Goal: Task Accomplishment & Management: Manage account settings

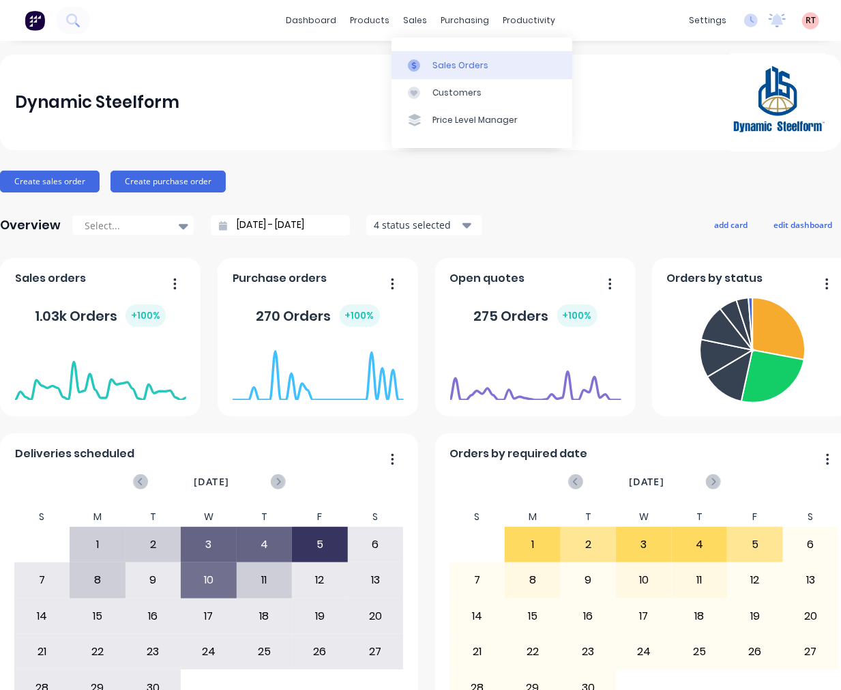
click at [431, 66] on link "Sales Orders" at bounding box center [482, 64] width 181 height 27
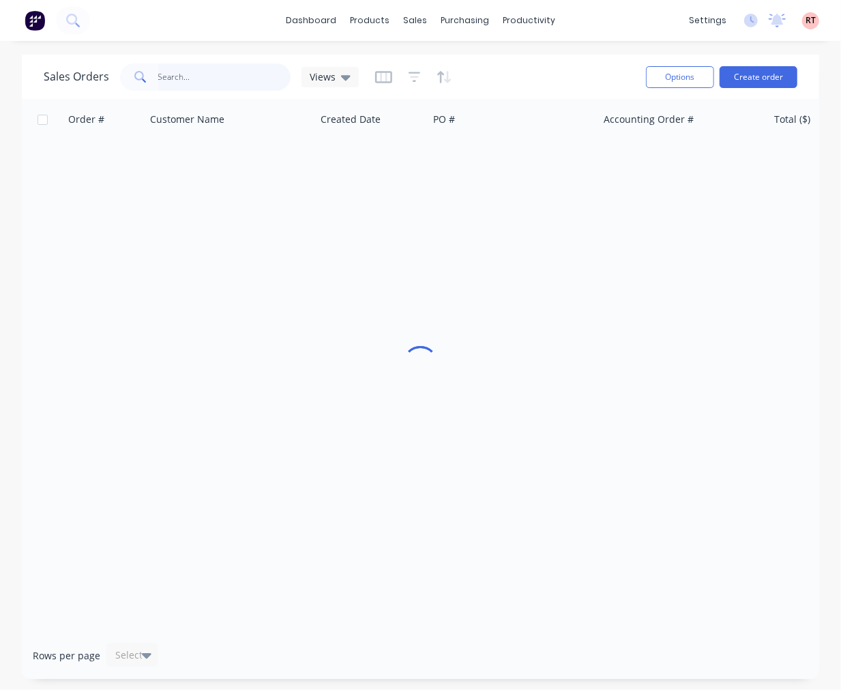
click at [180, 72] on input "text" at bounding box center [224, 76] width 133 height 27
click at [160, 78] on input "0405441405" at bounding box center [224, 76] width 133 height 27
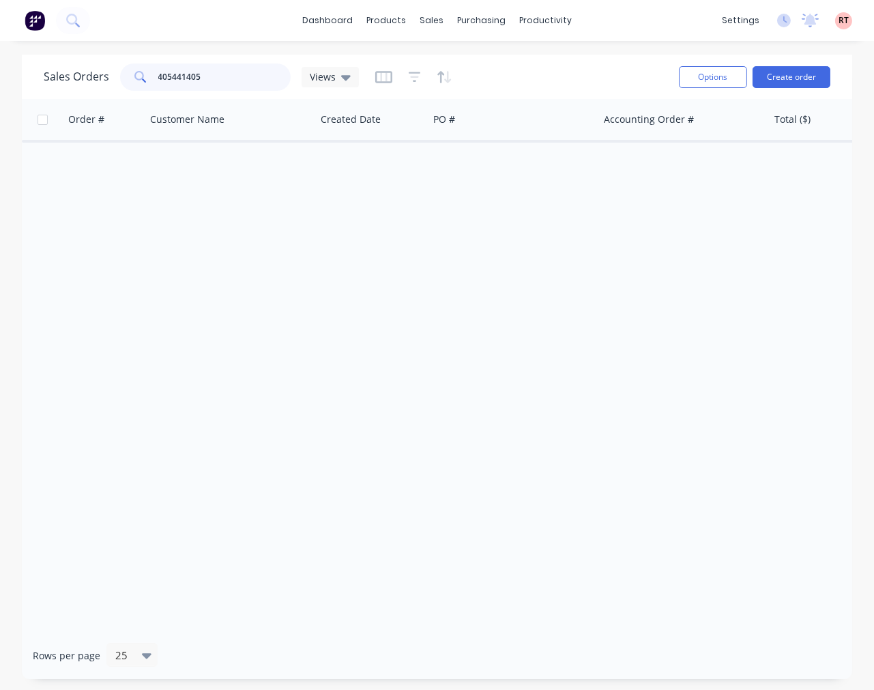
click at [228, 81] on input "405441405" at bounding box center [224, 76] width 133 height 27
drag, startPoint x: 228, startPoint y: 72, endPoint x: 53, endPoint y: 96, distance: 177.1
click at [53, 96] on div "Sales Orders 405441405 Views Options Create order" at bounding box center [437, 77] width 830 height 44
type input "48501"
drag, startPoint x: 205, startPoint y: 71, endPoint x: 113, endPoint y: 91, distance: 94.2
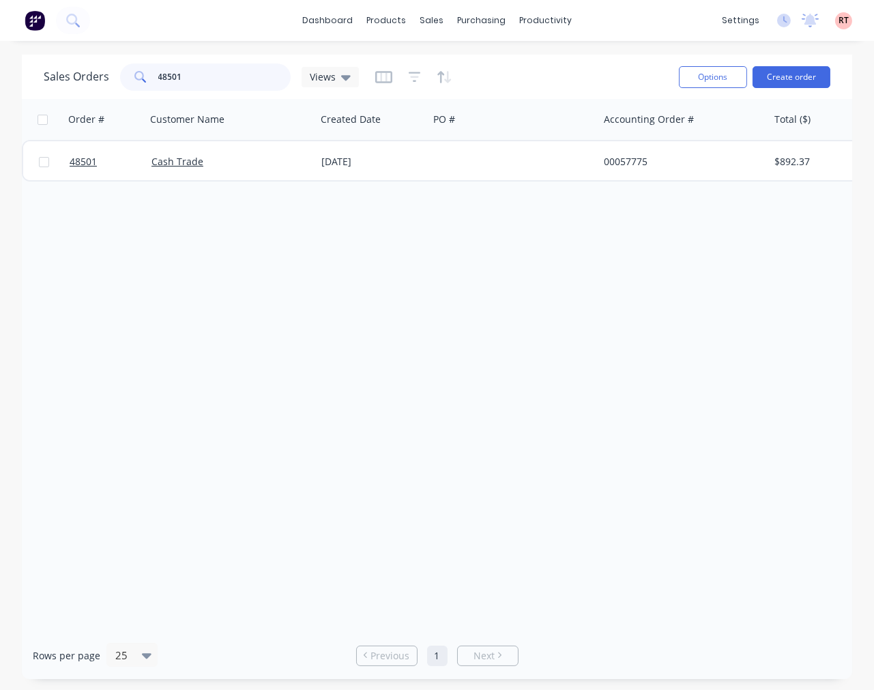
click at [113, 91] on div "Sales Orders 48501 Views" at bounding box center [356, 76] width 624 height 33
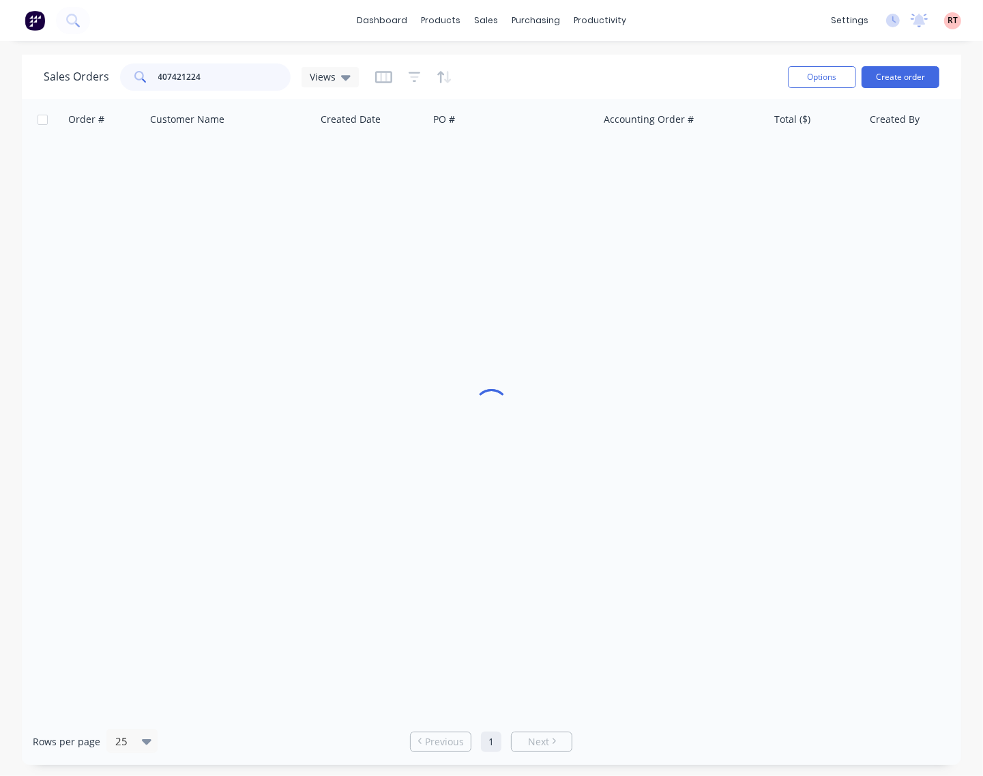
type input "407421224"
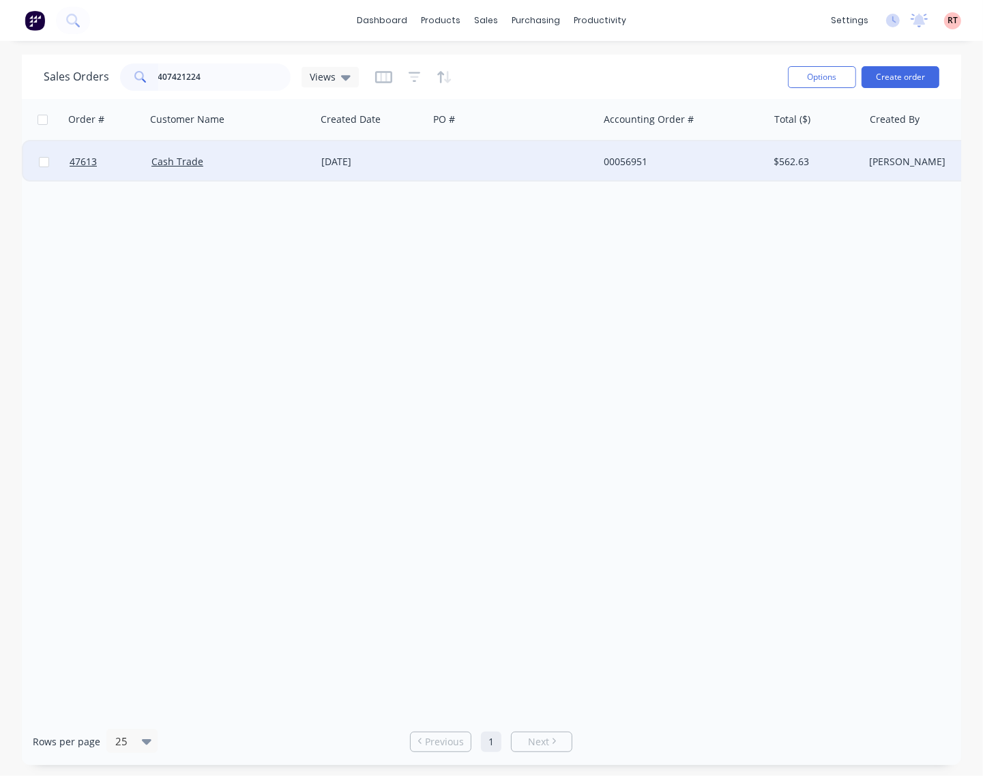
click at [420, 167] on div "[DATE]" at bounding box center [372, 162] width 102 height 14
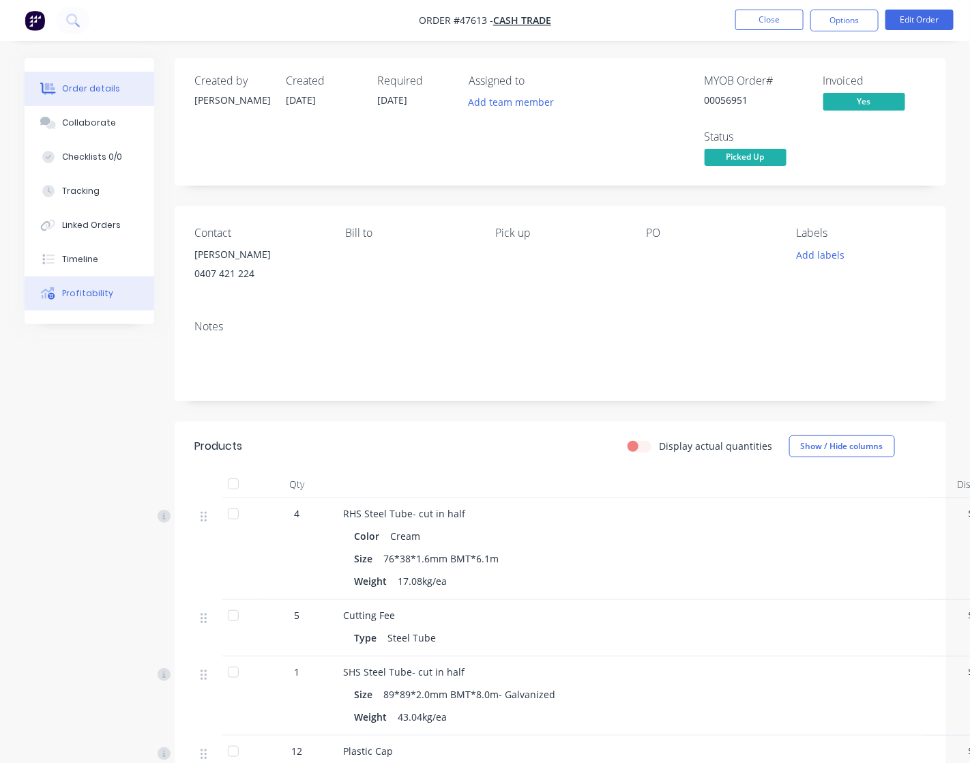
click at [100, 297] on div "Profitability" at bounding box center [87, 293] width 51 height 12
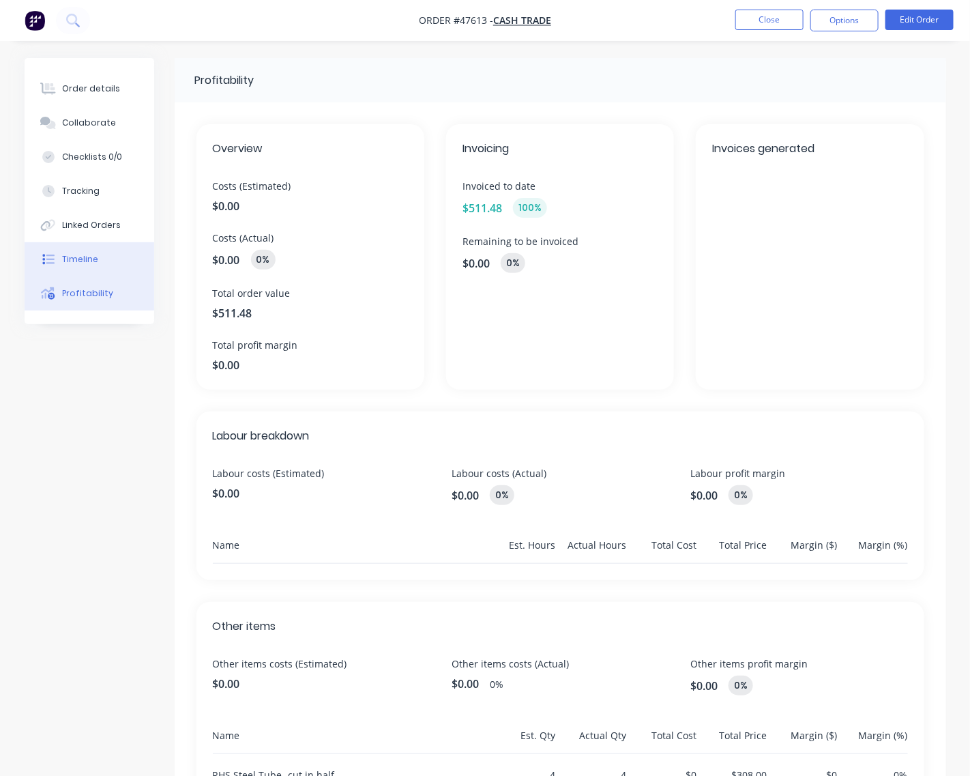
click at [109, 256] on button "Timeline" at bounding box center [90, 259] width 130 height 34
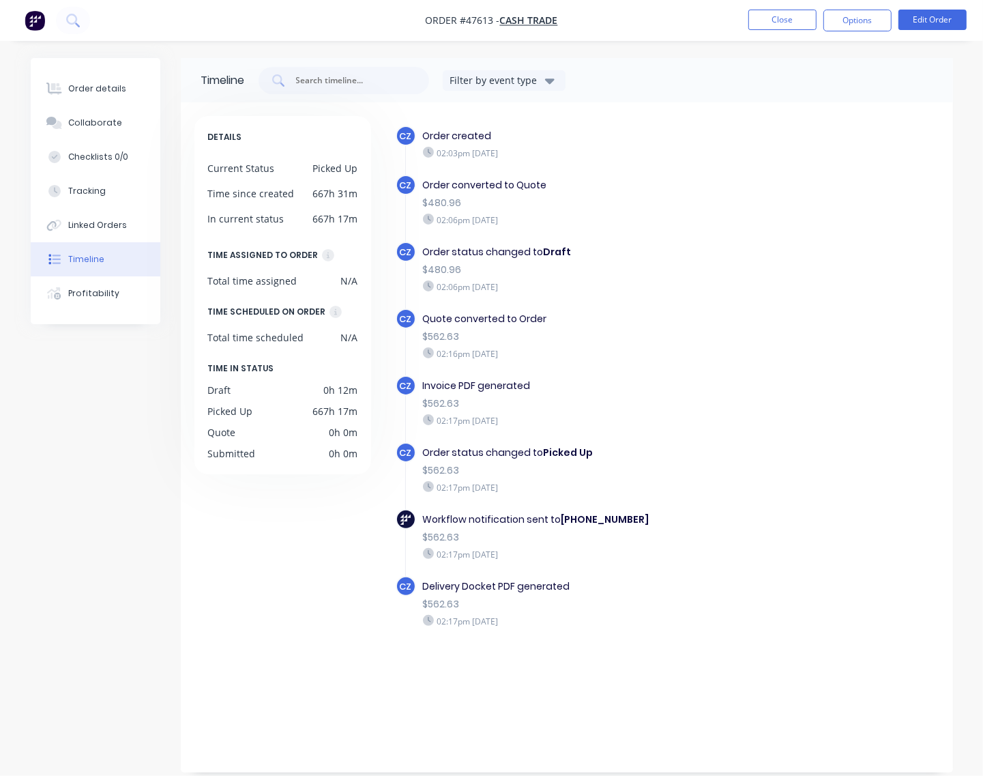
click at [601, 244] on div "Order status changed to Draft $480.96 02:06pm [DATE]" at bounding box center [589, 269] width 347 height 55
click at [77, 92] on div "Order details" at bounding box center [97, 89] width 58 height 12
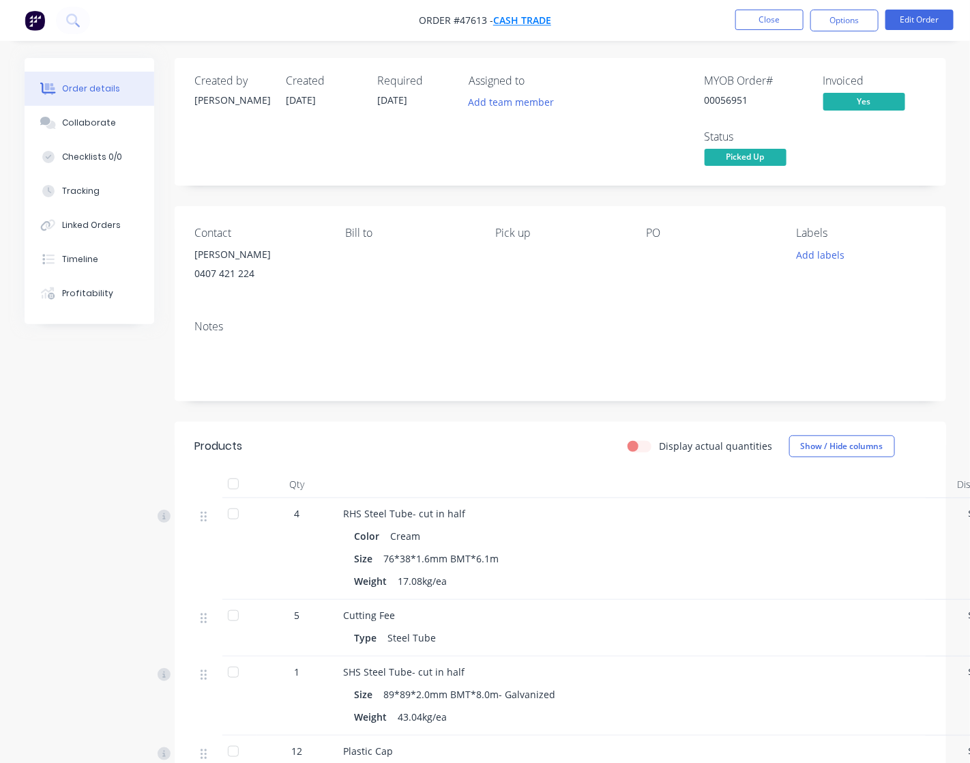
click at [530, 14] on span "Cash Trade" at bounding box center [522, 20] width 58 height 13
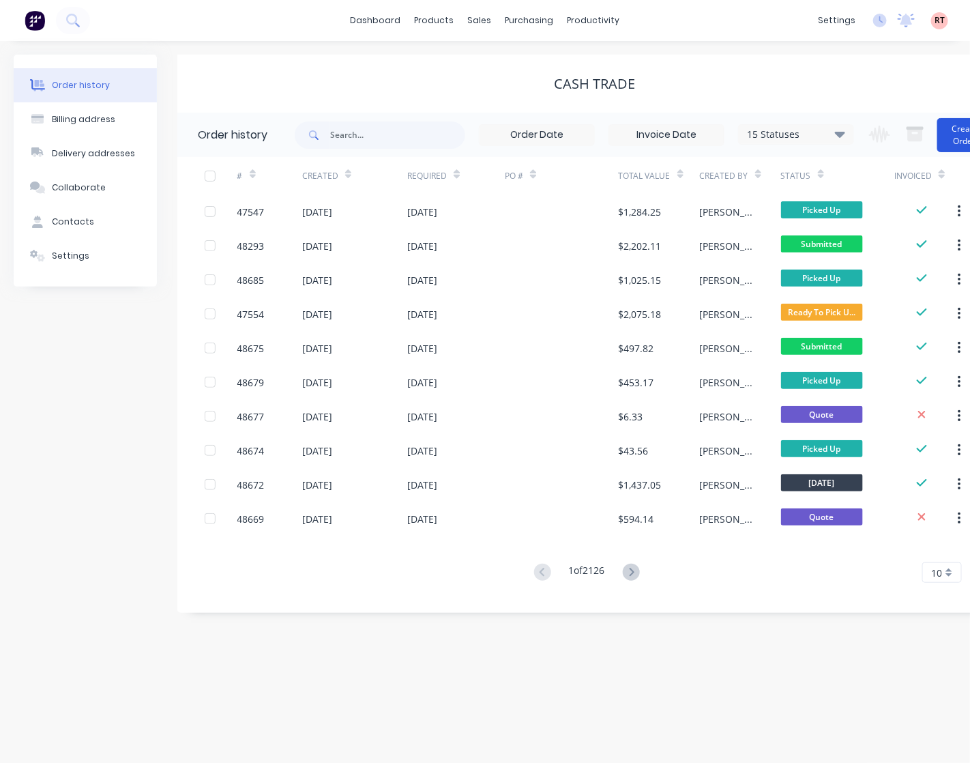
click at [841, 141] on button "Create Order" at bounding box center [965, 135] width 55 height 34
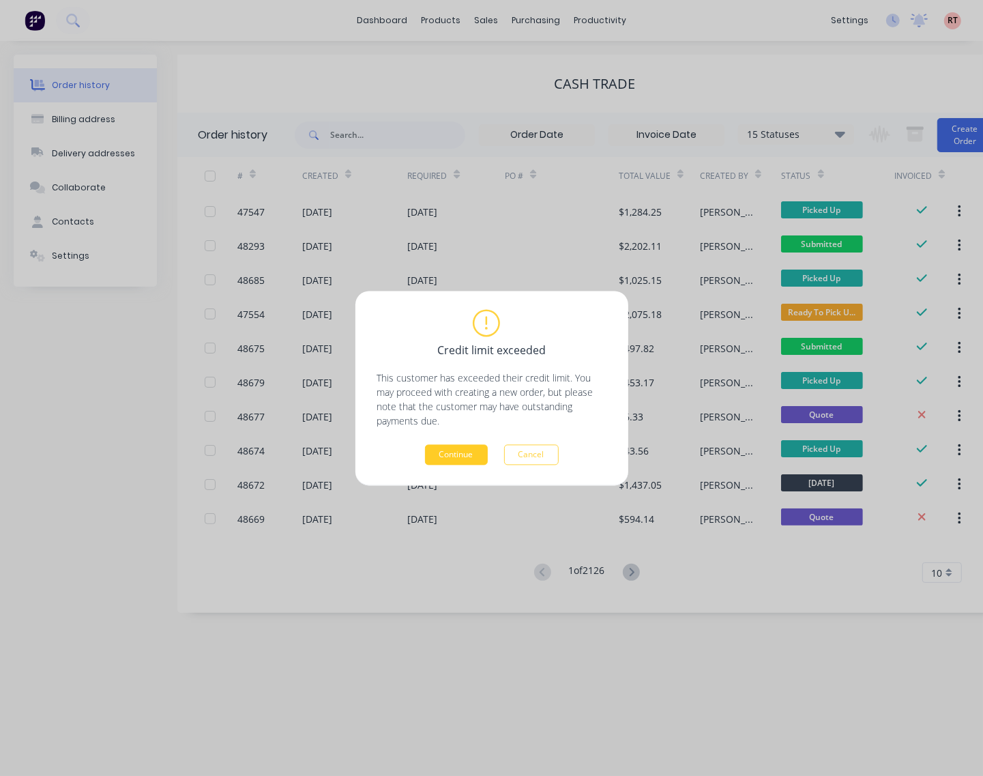
click at [448, 454] on button "Continue" at bounding box center [456, 454] width 63 height 20
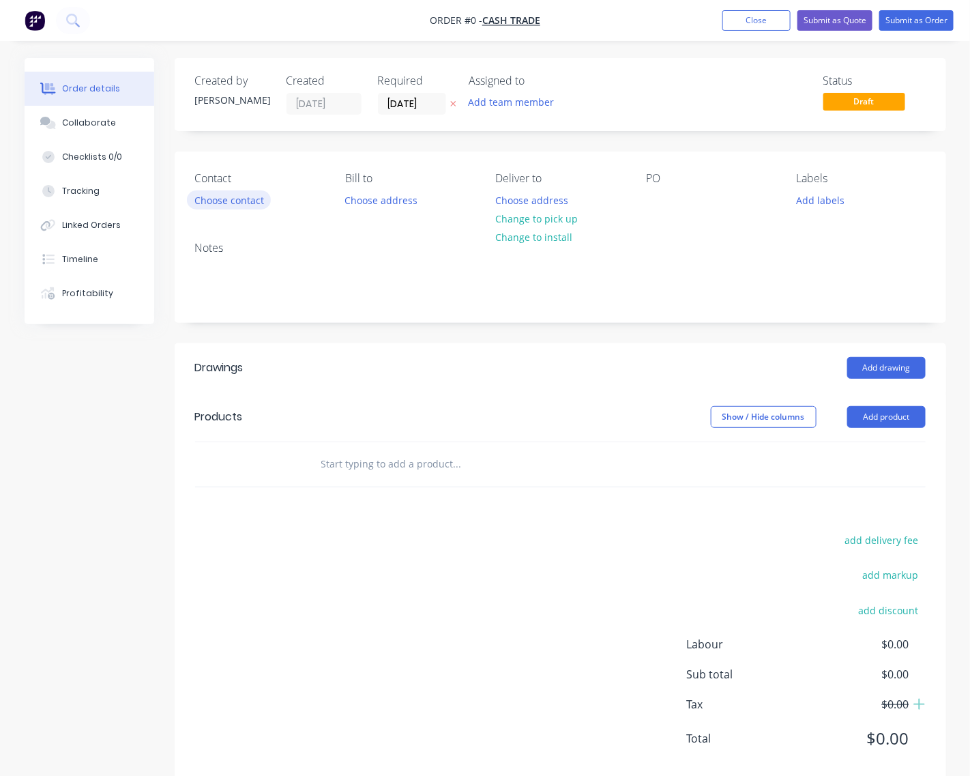
click at [240, 200] on button "Choose contact" at bounding box center [229, 199] width 84 height 18
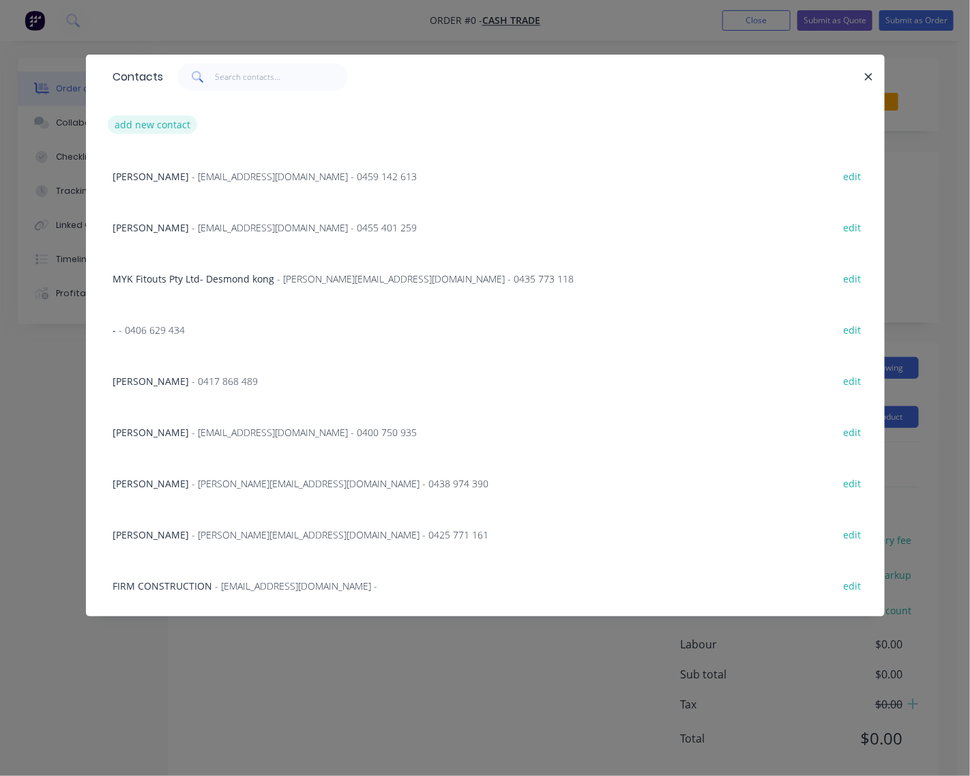
click at [145, 121] on button "add new contact" at bounding box center [153, 124] width 90 height 18
select select "AU"
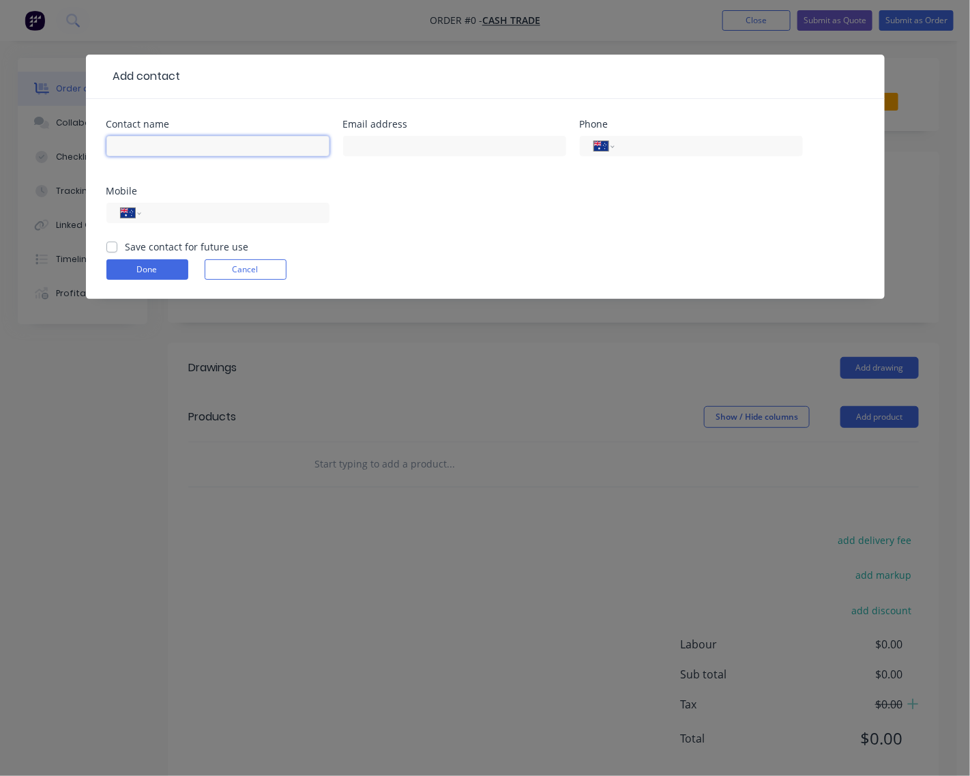
click at [173, 145] on input "text" at bounding box center [217, 146] width 223 height 20
type input "[PERSON_NAME]"
click at [639, 141] on input "tel" at bounding box center [706, 147] width 164 height 16
click at [175, 216] on input "tel" at bounding box center [233, 213] width 164 height 16
type input "0407 421 224"
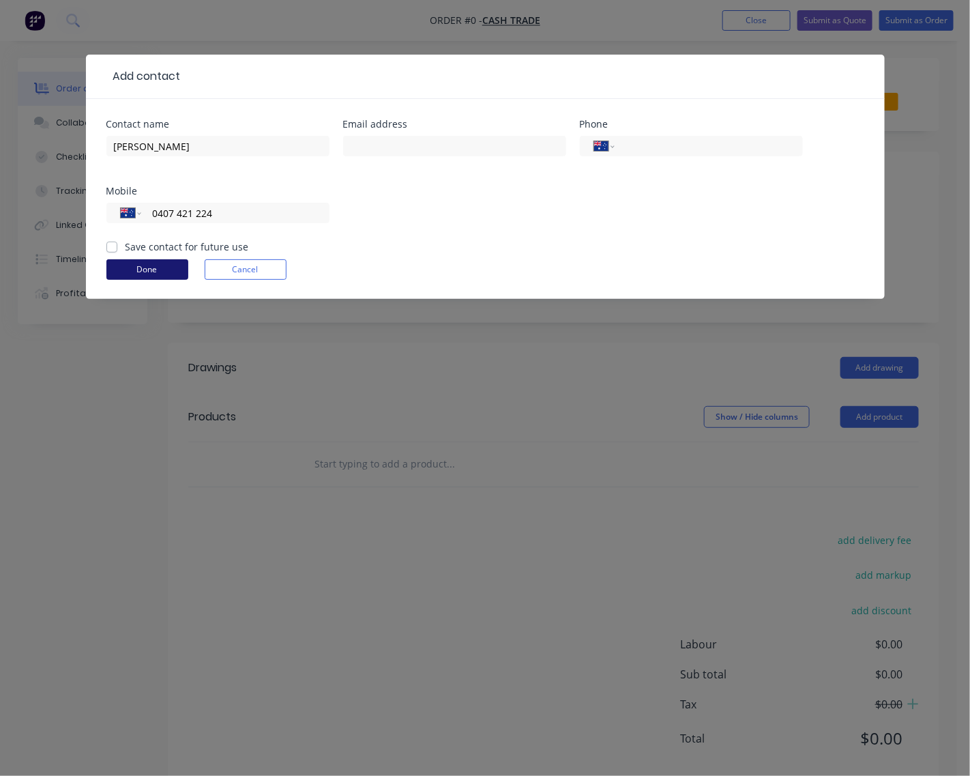
click at [140, 261] on button "Done" at bounding box center [147, 269] width 82 height 20
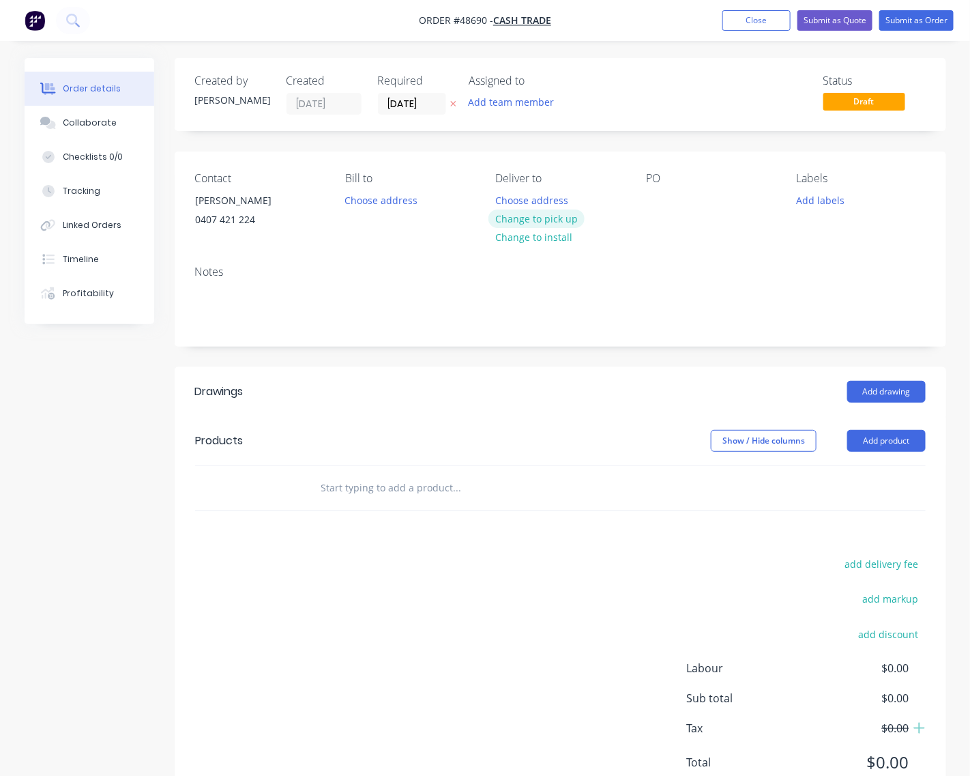
click at [560, 215] on button "Change to pick up" at bounding box center [537, 218] width 97 height 18
click at [841, 433] on button "Add product" at bounding box center [887, 441] width 78 height 22
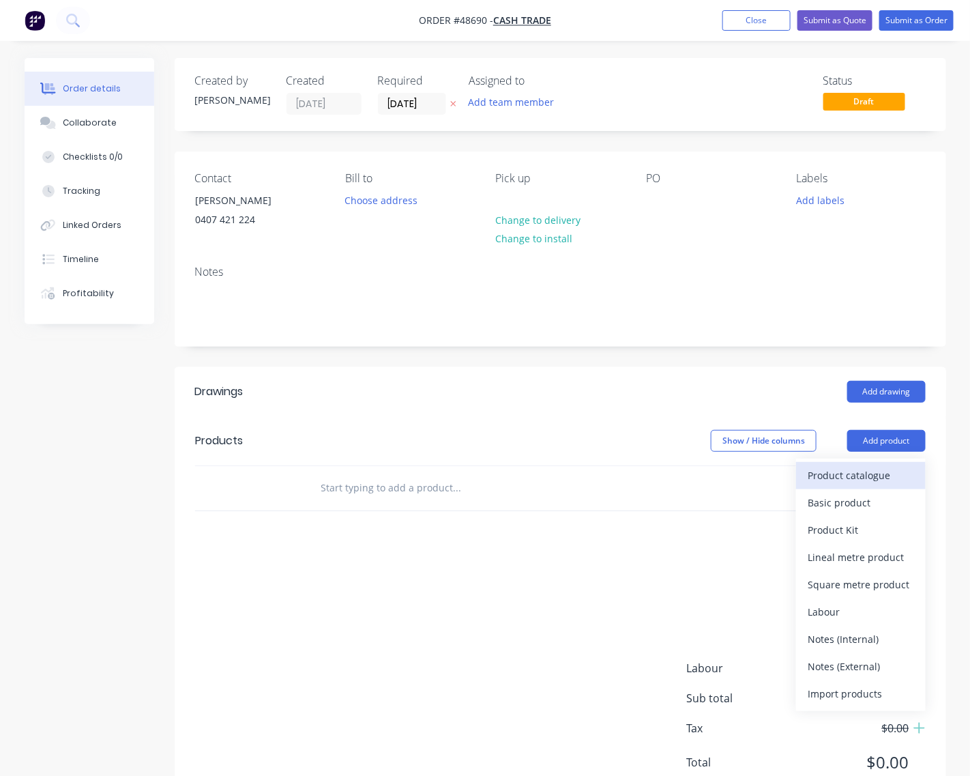
click at [841, 486] on button "Product catalogue" at bounding box center [861, 475] width 130 height 27
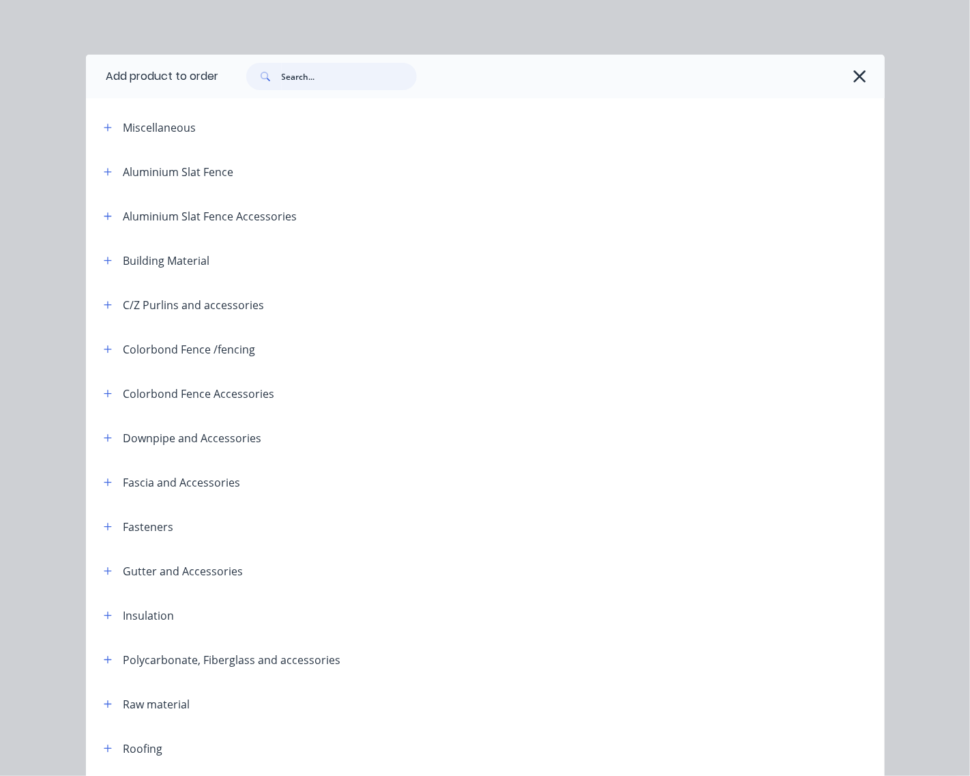
click at [328, 82] on input "text" at bounding box center [349, 76] width 135 height 27
type input "90"
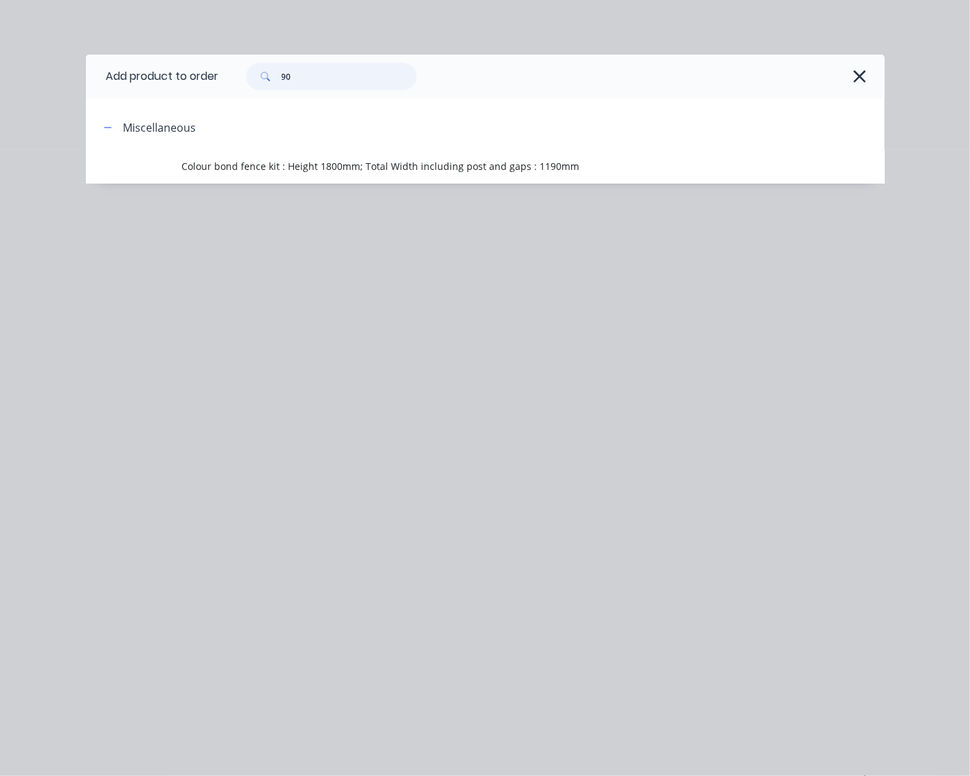
drag, startPoint x: 272, startPoint y: 73, endPoint x: 197, endPoint y: 80, distance: 75.4
click at [209, 76] on header "Add product to order 90" at bounding box center [485, 77] width 799 height 44
type input "tube"
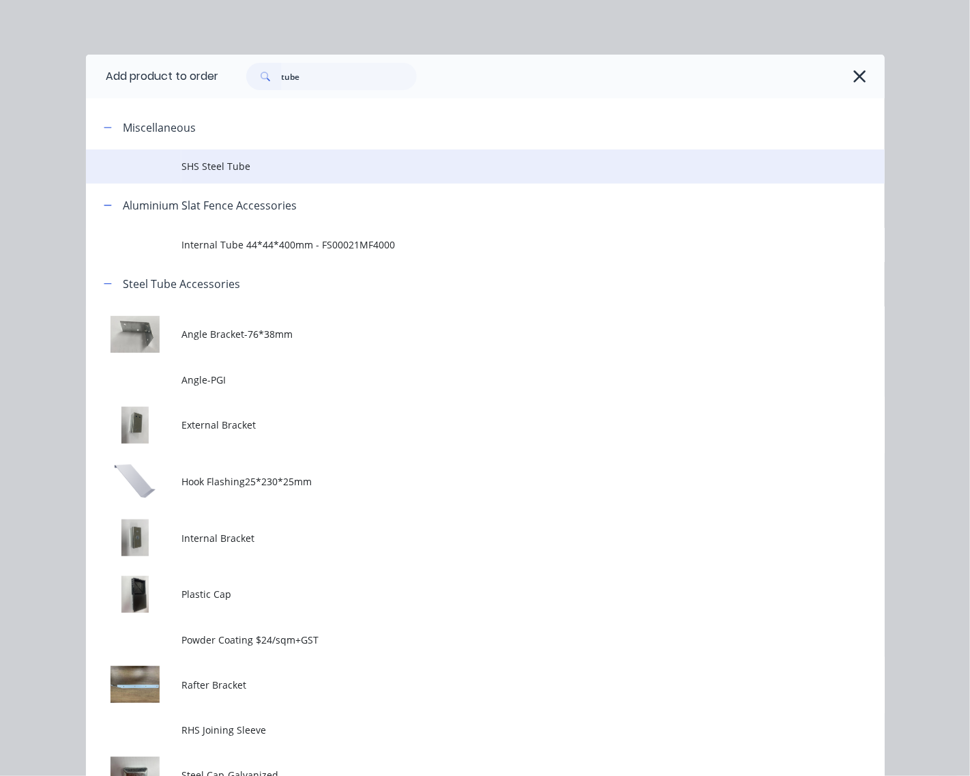
click at [334, 166] on span "SHS Steel Tube" at bounding box center [463, 166] width 562 height 14
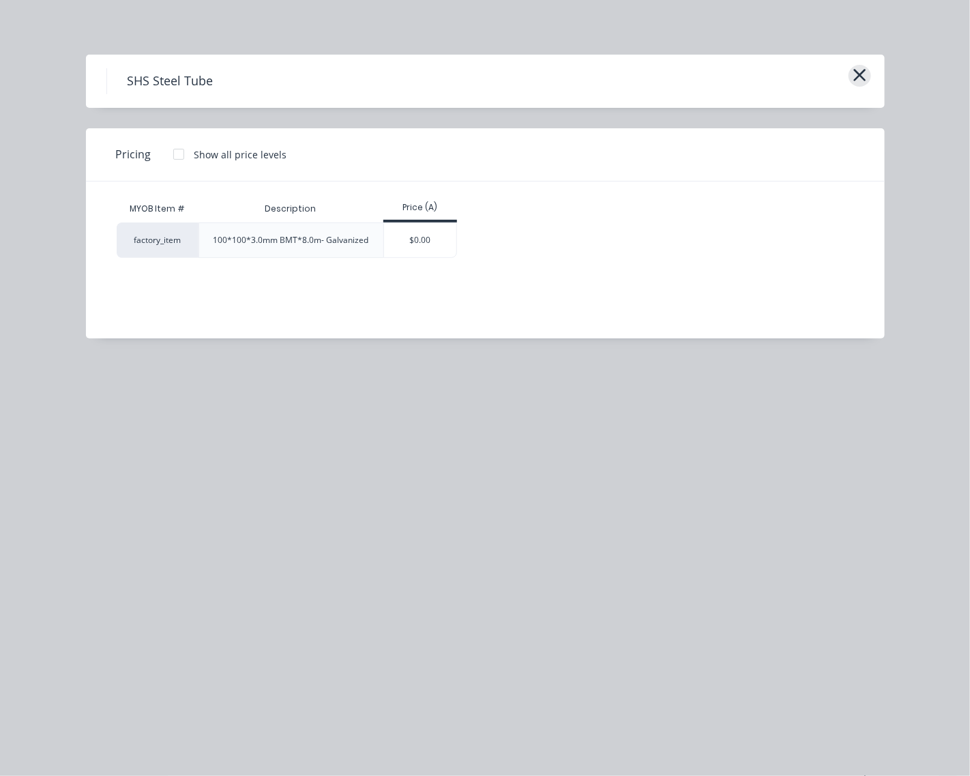
click at [841, 72] on icon "button" at bounding box center [860, 75] width 14 height 19
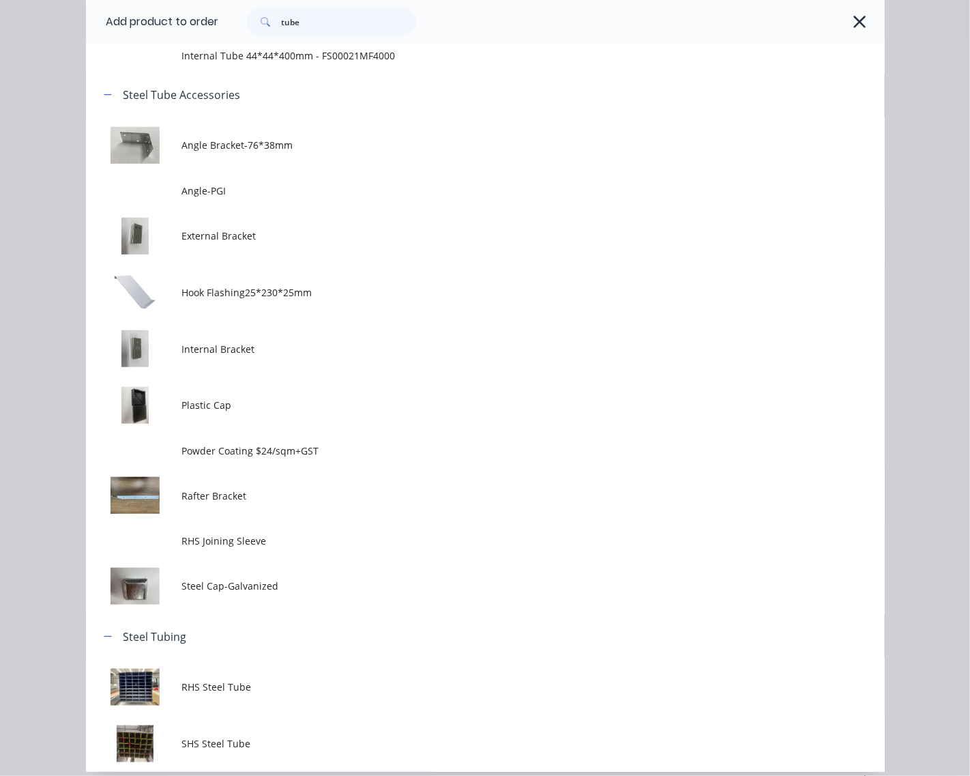
scroll to position [159, 0]
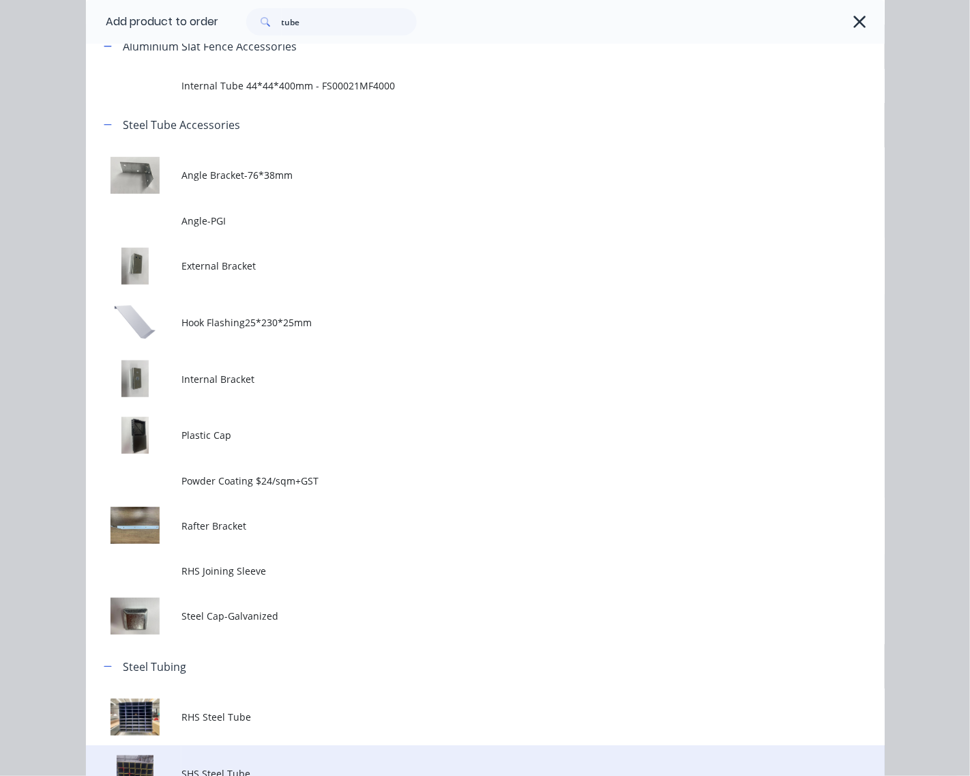
click at [249, 689] on td "SHS Steel Tube" at bounding box center [533, 773] width 703 height 57
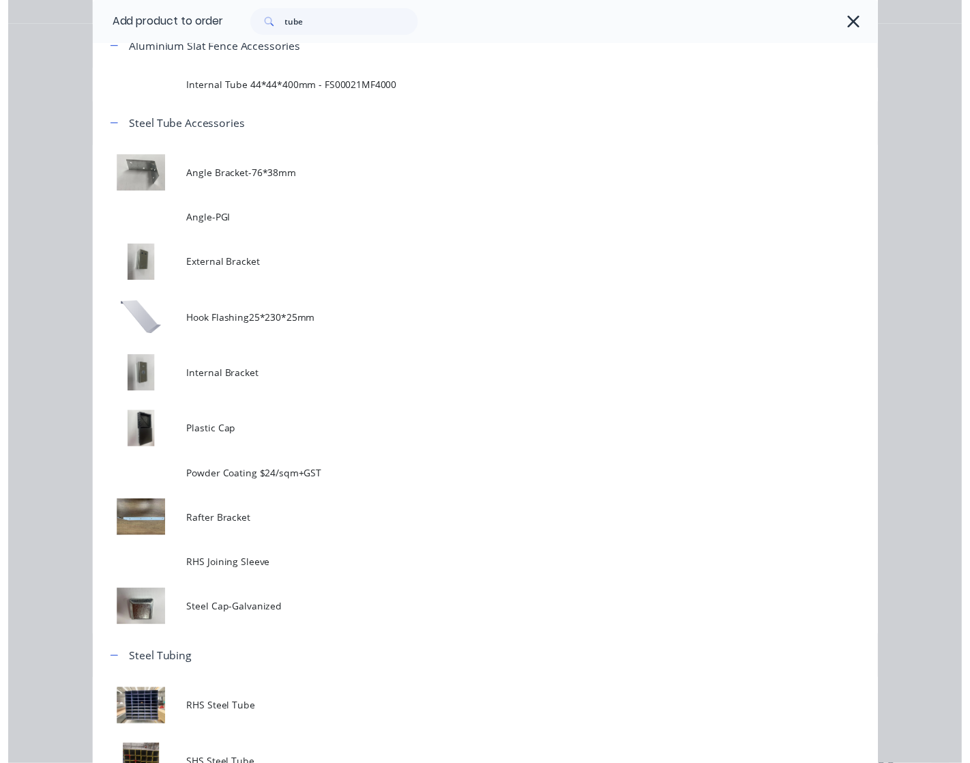
scroll to position [0, 0]
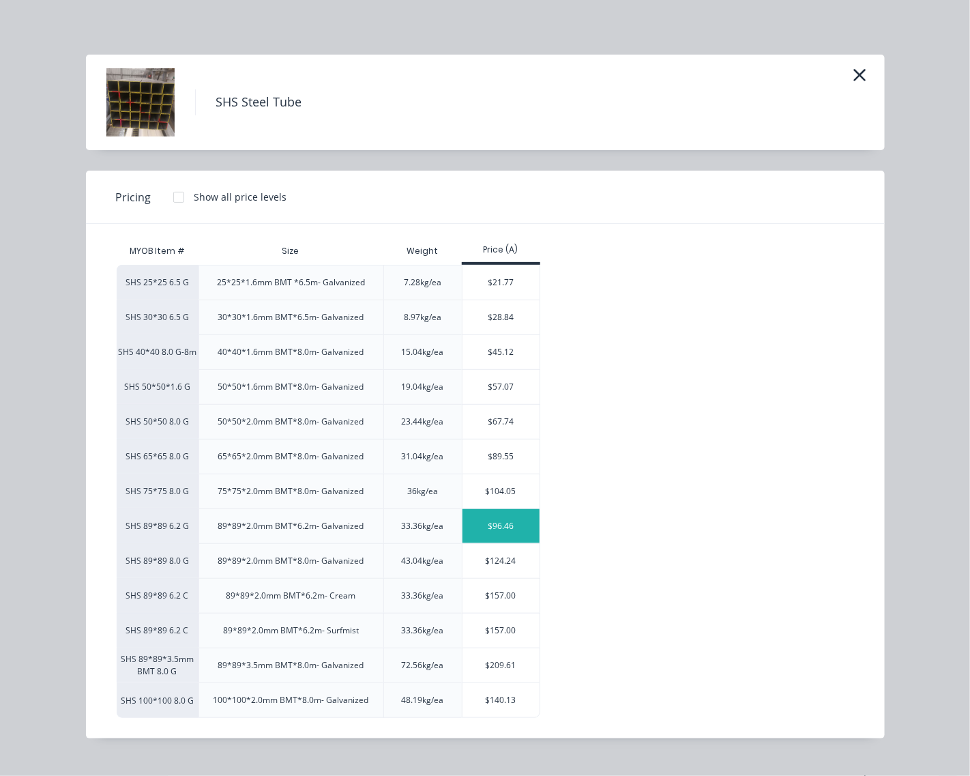
click at [502, 526] on div "$96.46" at bounding box center [501, 526] width 77 height 34
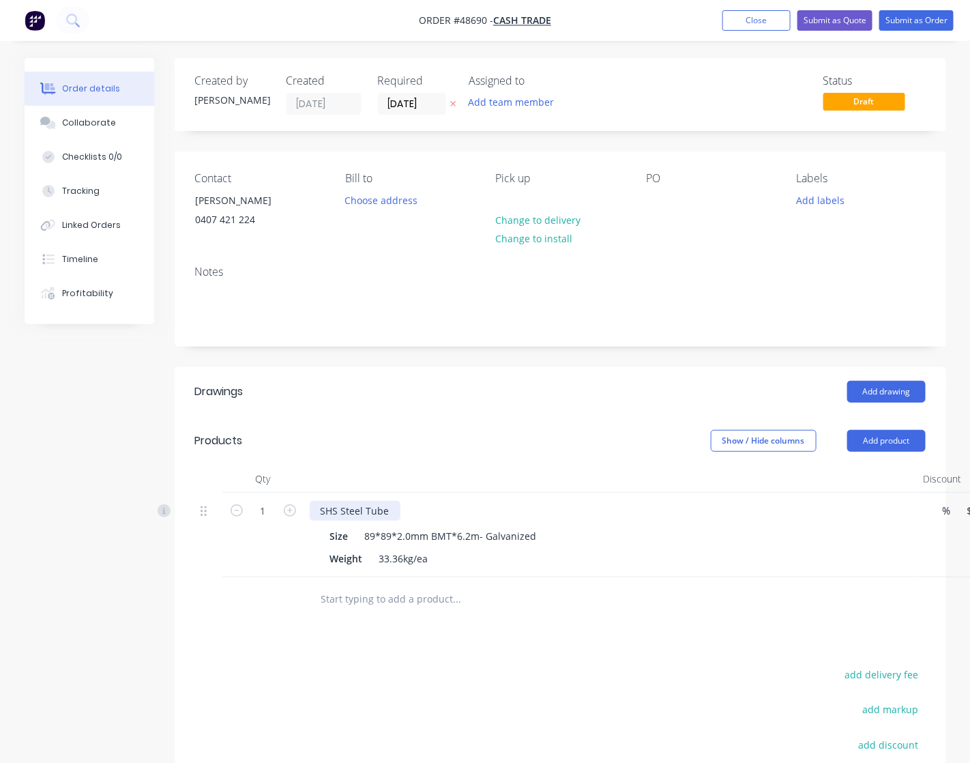
click at [390, 512] on div "SHS Steel Tube" at bounding box center [355, 511] width 91 height 20
click at [392, 512] on div "SHS Steel Tube (2700+2700+cut off)" at bounding box center [401, 511] width 183 height 20
drag, startPoint x: 556, startPoint y: 607, endPoint x: 575, endPoint y: 602, distance: 19.2
click at [557, 609] on input "text" at bounding box center [457, 599] width 273 height 27
click at [841, 444] on button "Add product" at bounding box center [887, 441] width 78 height 22
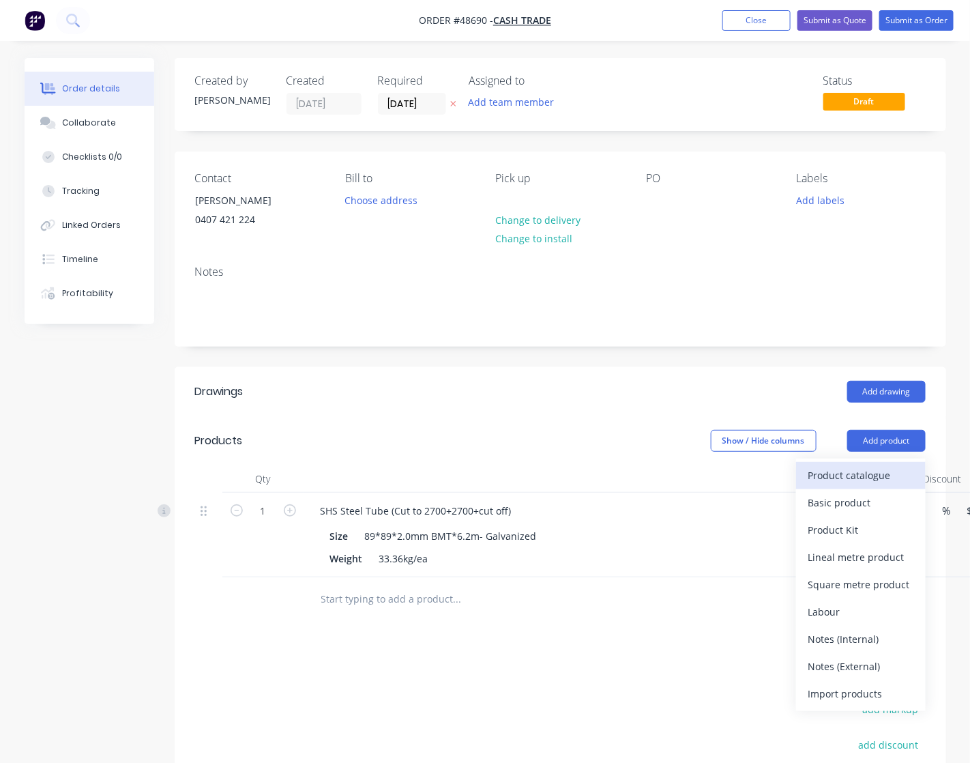
click at [841, 476] on div "Product catalogue" at bounding box center [861, 475] width 105 height 20
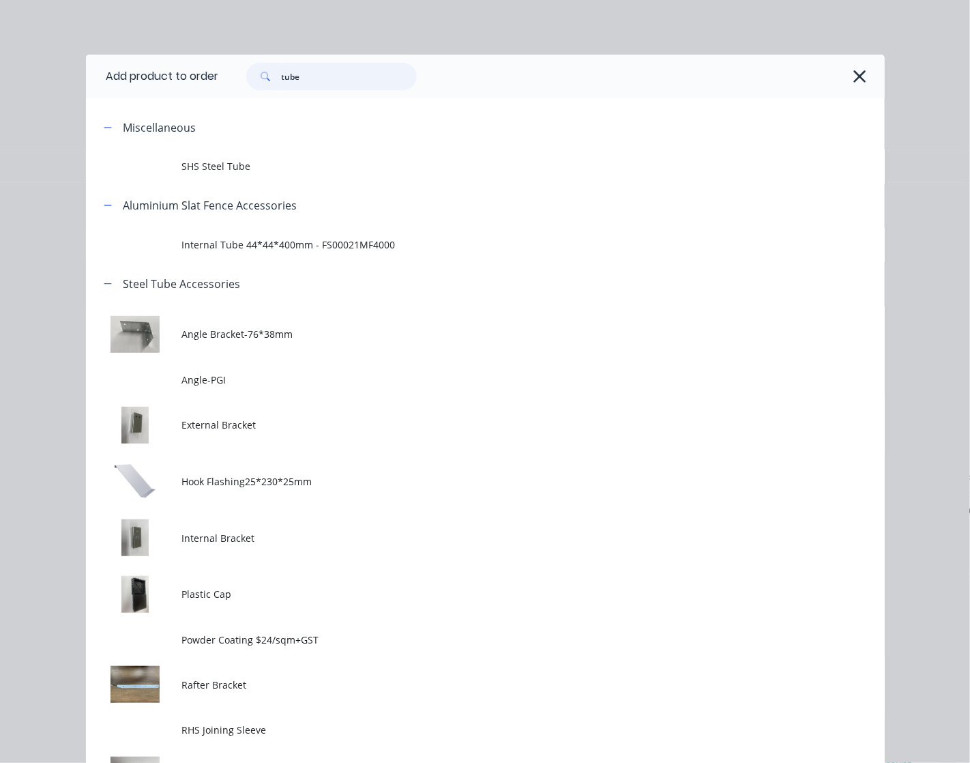
drag, startPoint x: 309, startPoint y: 72, endPoint x: 70, endPoint y: 111, distance: 242.0
click at [86, 119] on div "Add product to order tube Miscellaneous SHS Steel Tube Aluminium Slat Fence Acc…" at bounding box center [485, 508] width 799 height 906
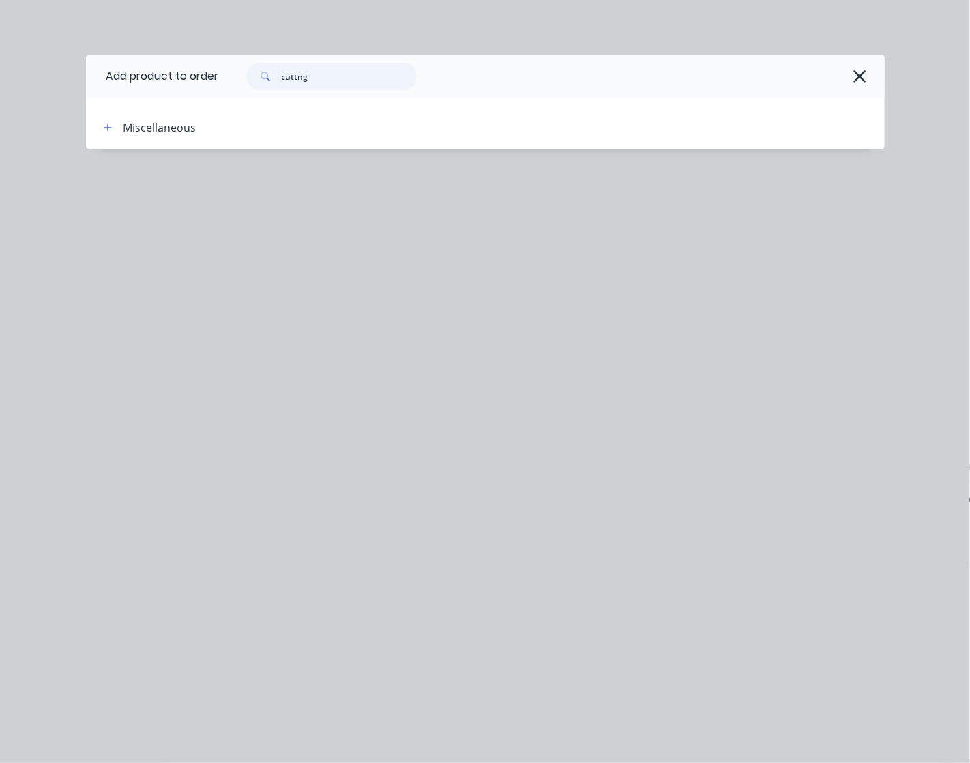
scroll to position [85, 0]
type input "cut"
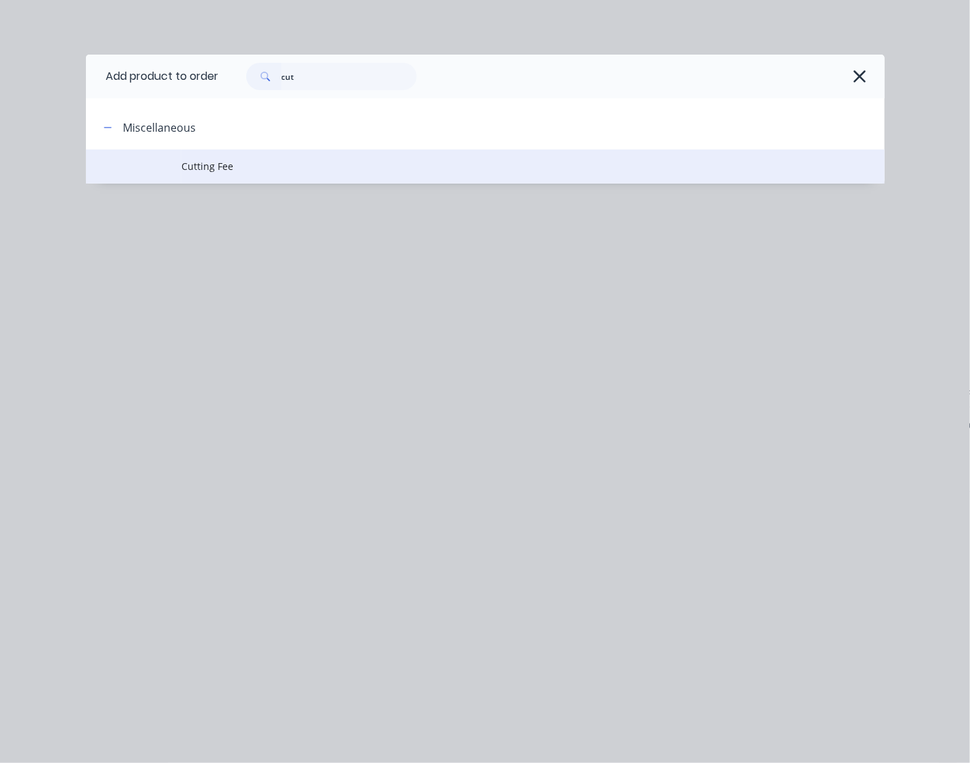
click at [267, 165] on span "Cutting Fee" at bounding box center [463, 166] width 562 height 14
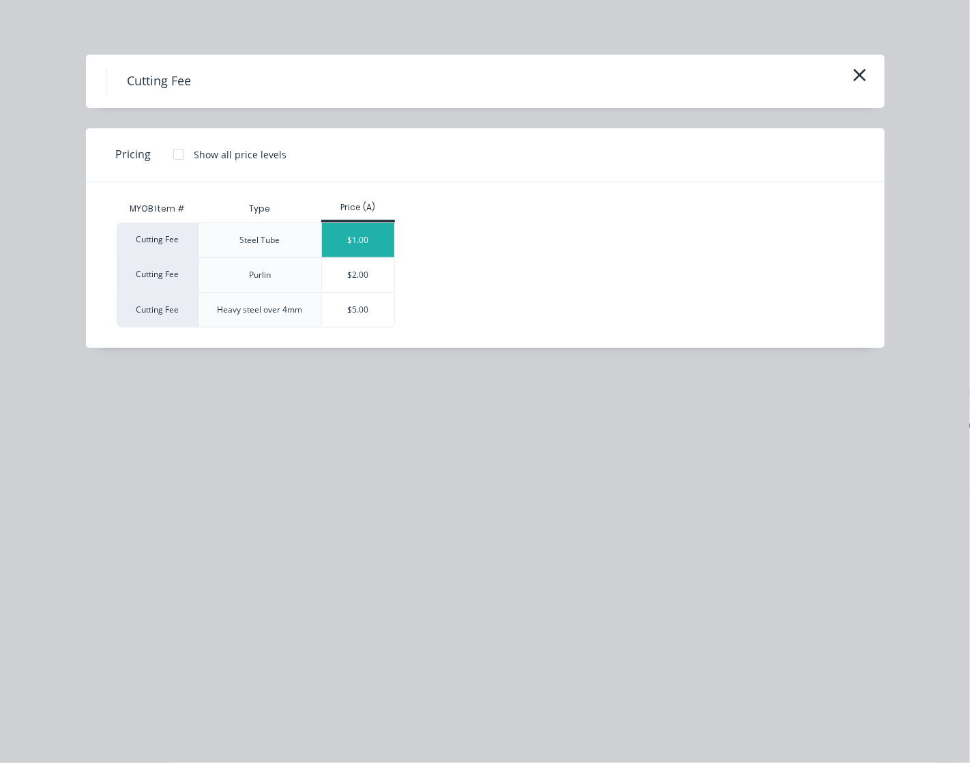
click at [333, 242] on div "$1.00" at bounding box center [358, 240] width 73 height 34
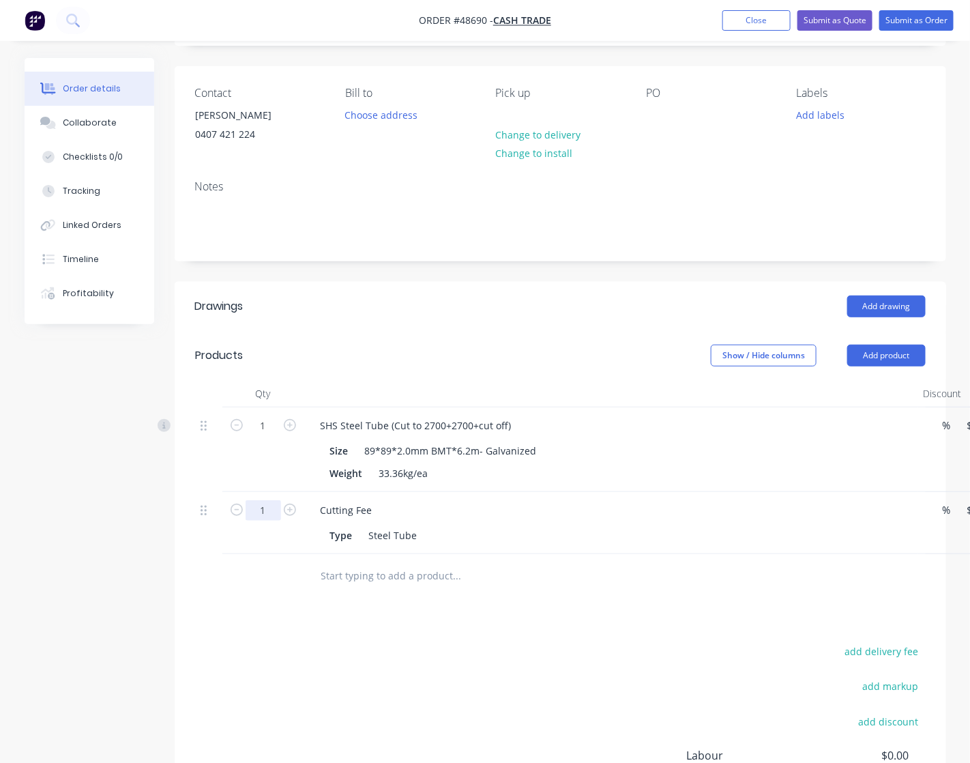
click at [256, 436] on input "1" at bounding box center [263, 426] width 35 height 20
type input "2"
type input "$2.00"
click at [663, 635] on div "Drawings Add drawing Products Show / Hide columns Add product Qty Discount Pric…" at bounding box center [561, 589] width 772 height 614
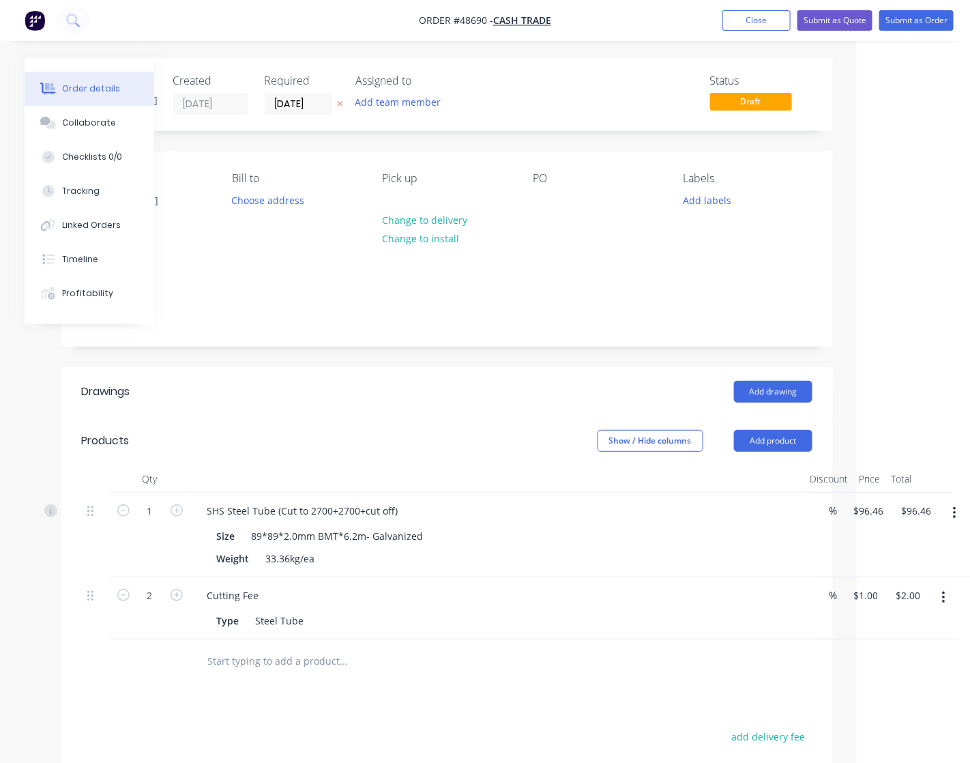
scroll to position [0, 0]
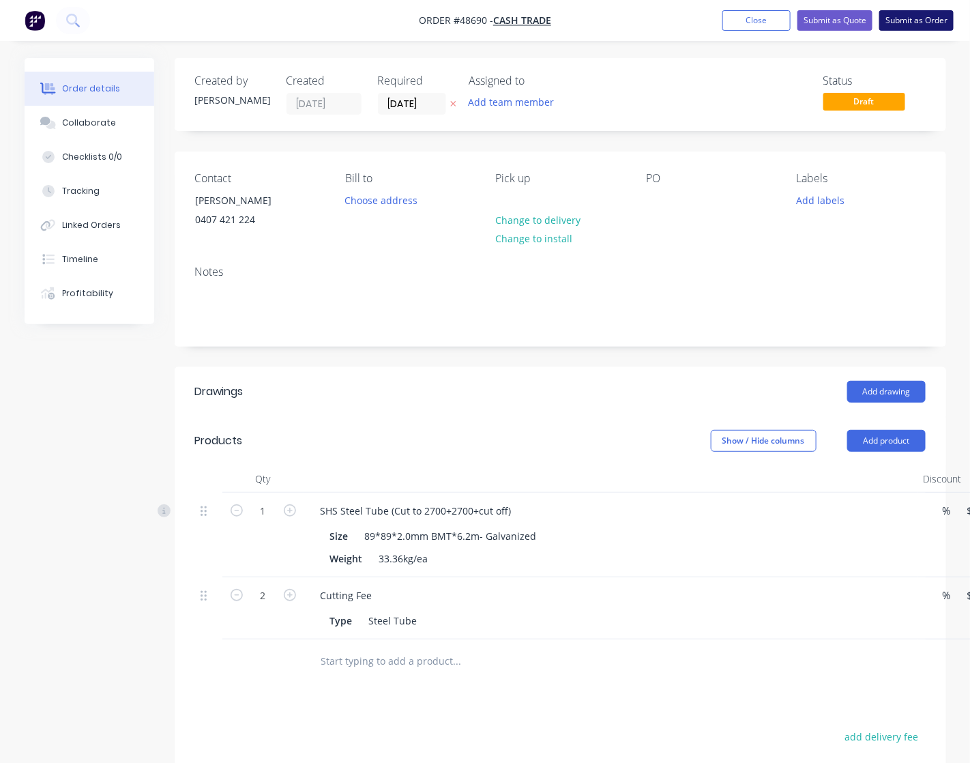
click at [841, 15] on button "Submit as Order" at bounding box center [917, 20] width 74 height 20
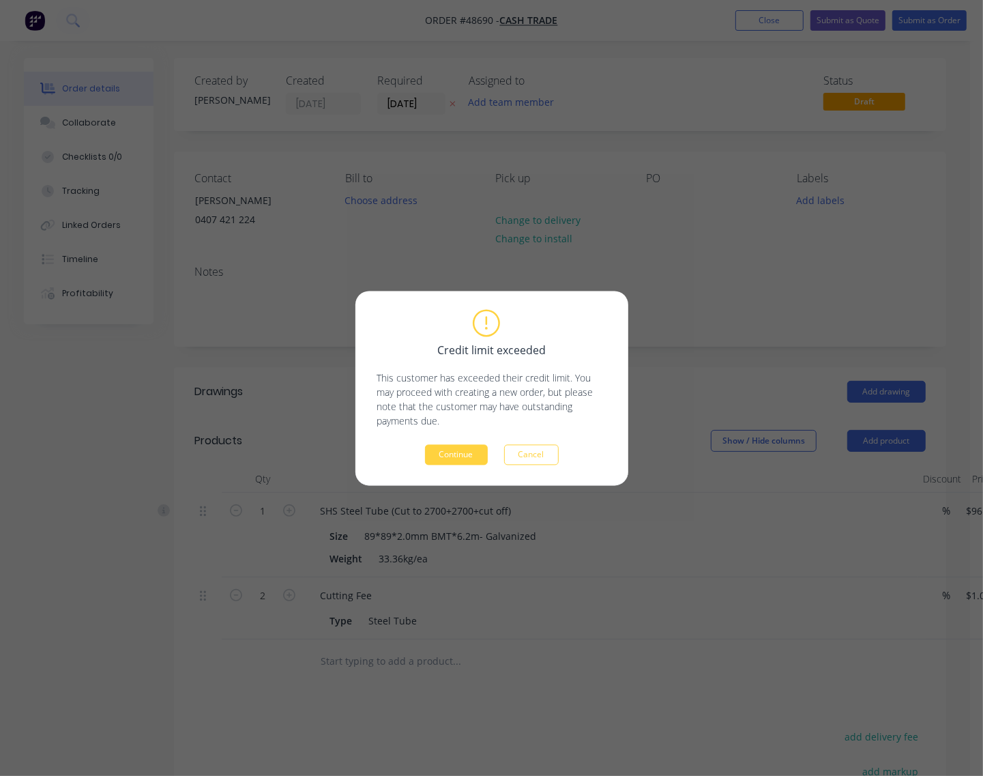
click at [458, 461] on button "Continue" at bounding box center [456, 454] width 63 height 20
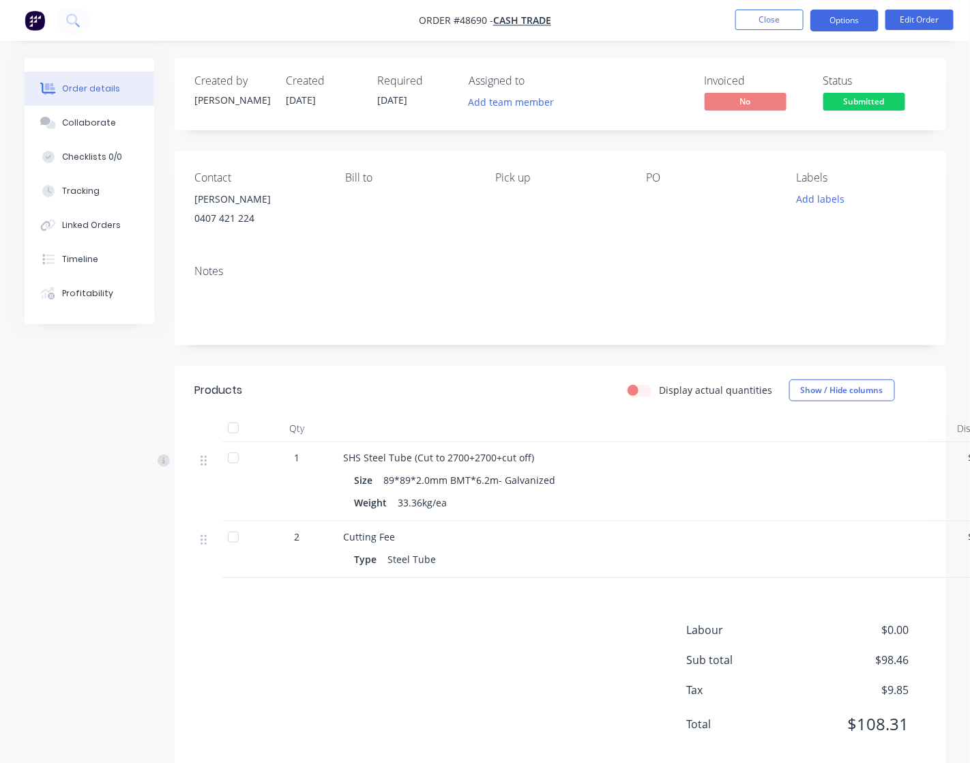
click at [841, 14] on button "Options" at bounding box center [845, 21] width 68 height 22
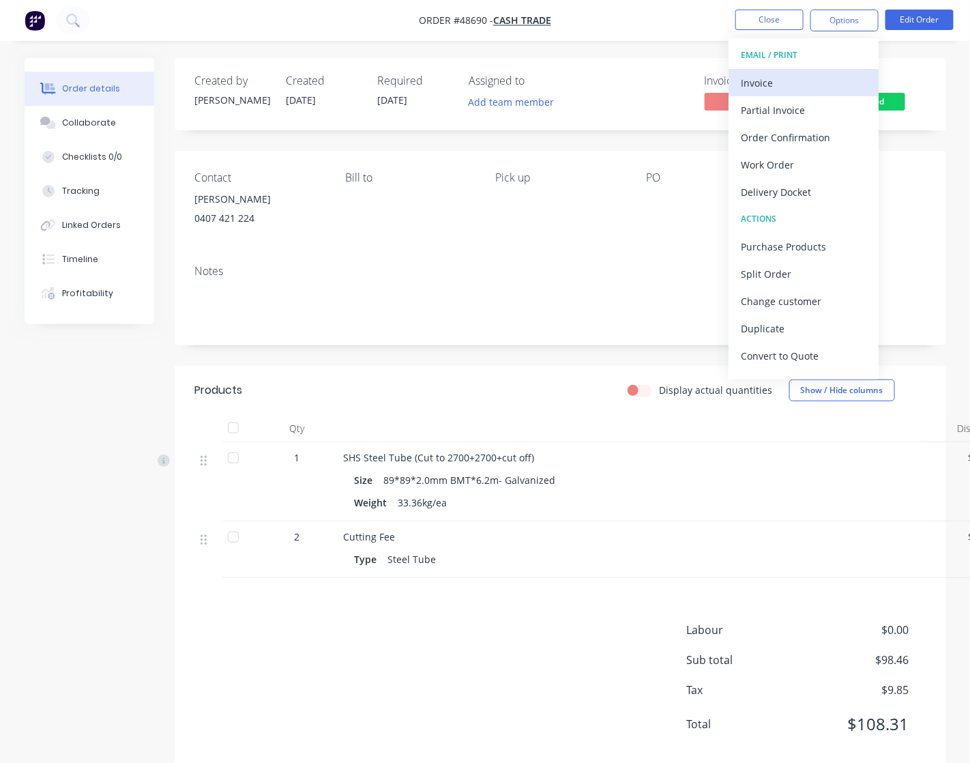
click at [838, 91] on div "Invoice" at bounding box center [804, 83] width 126 height 20
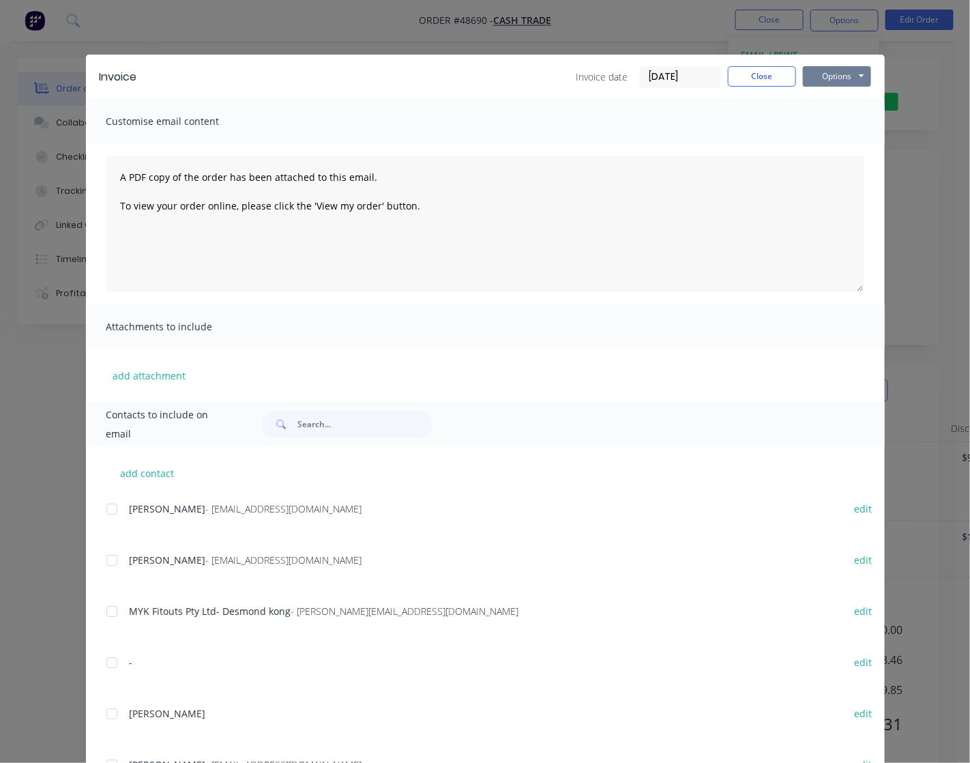
click at [833, 72] on button "Options" at bounding box center [837, 76] width 68 height 20
click at [841, 130] on button "Print" at bounding box center [846, 124] width 87 height 23
click at [841, 70] on div "Invoice Invoice date [DATE] Close Options Preview Print Email Customise email c…" at bounding box center [485, 381] width 970 height 763
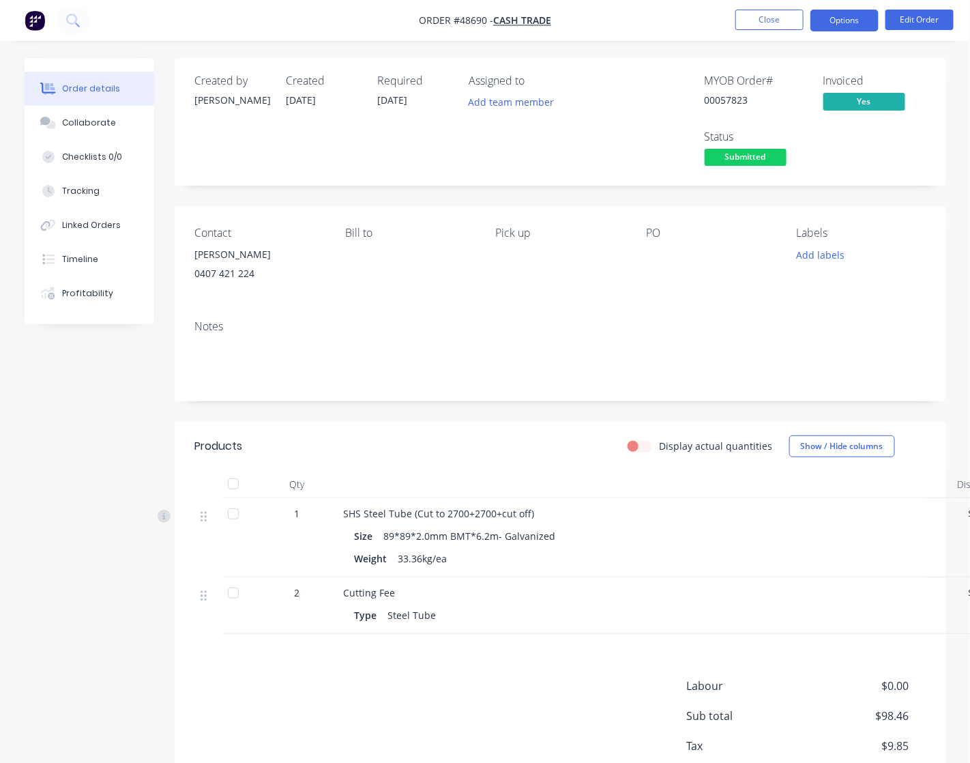
click at [841, 22] on button "Options" at bounding box center [845, 21] width 68 height 22
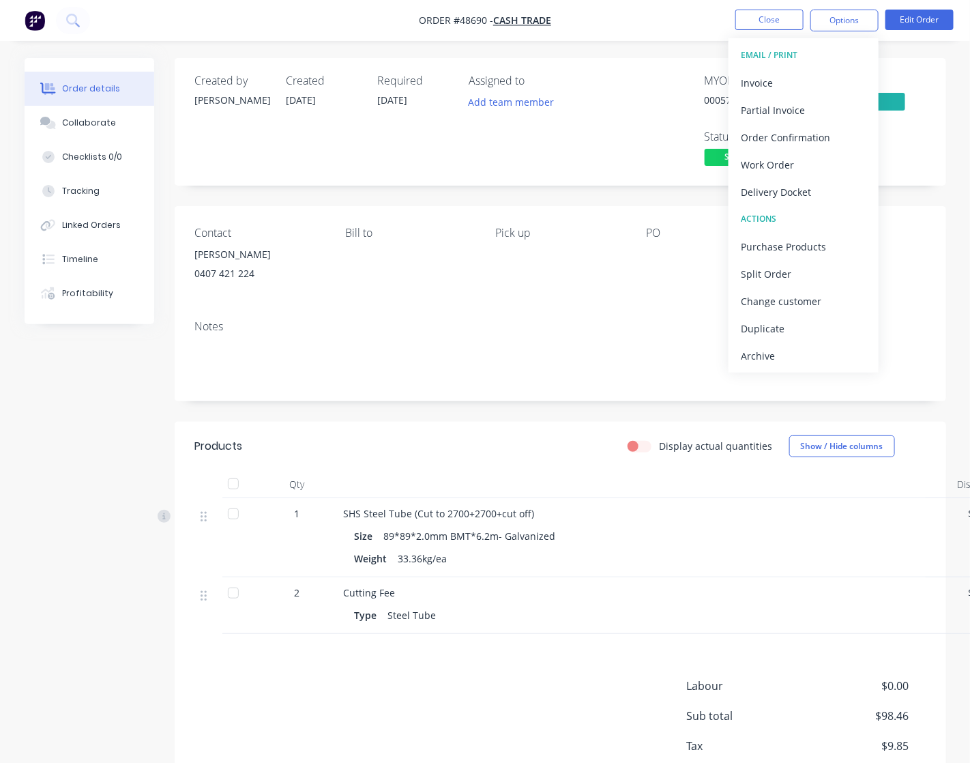
click at [793, 191] on div "Delivery Docket" at bounding box center [804, 192] width 126 height 20
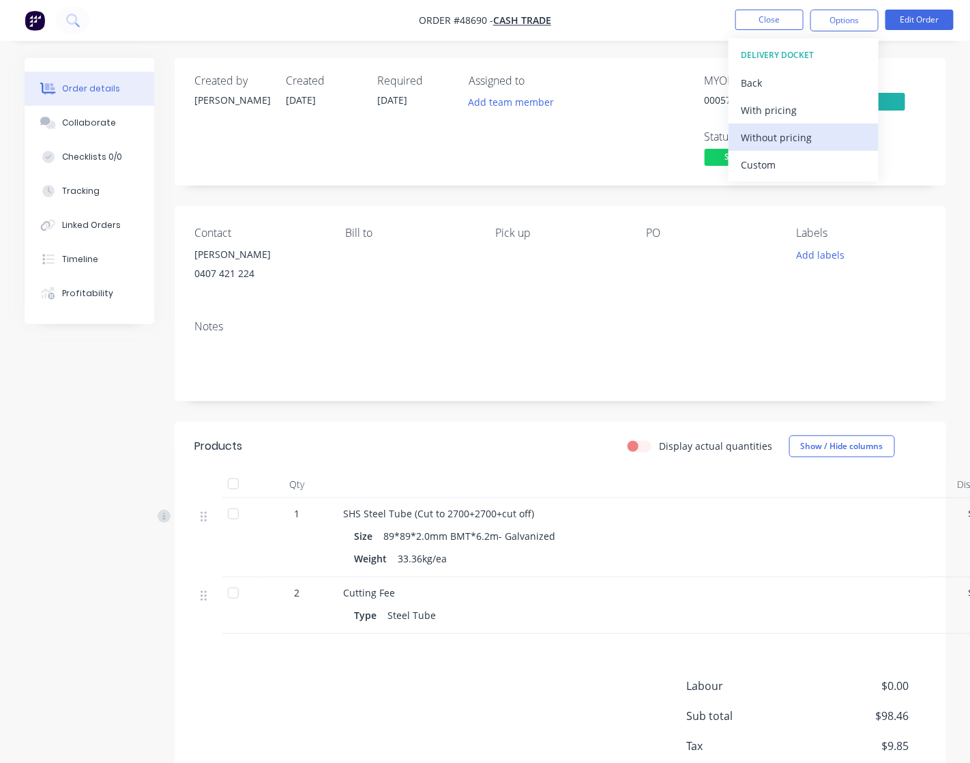
click at [812, 133] on div "Without pricing" at bounding box center [804, 138] width 126 height 20
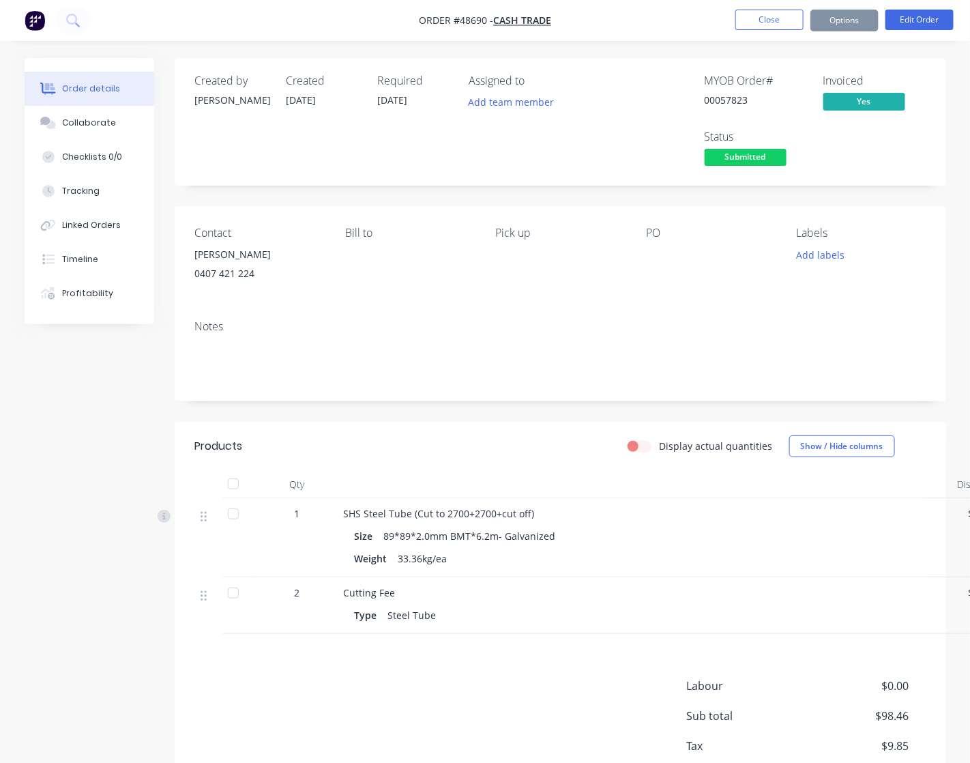
scroll to position [0, 93]
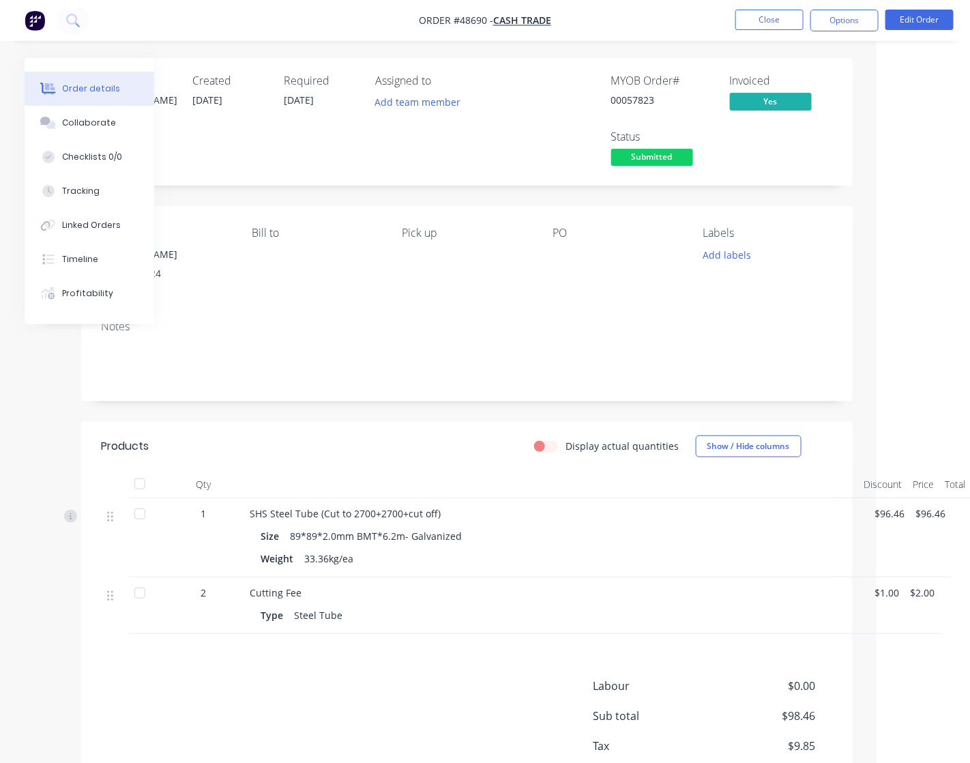
click at [646, 154] on span "Submitted" at bounding box center [652, 157] width 82 height 17
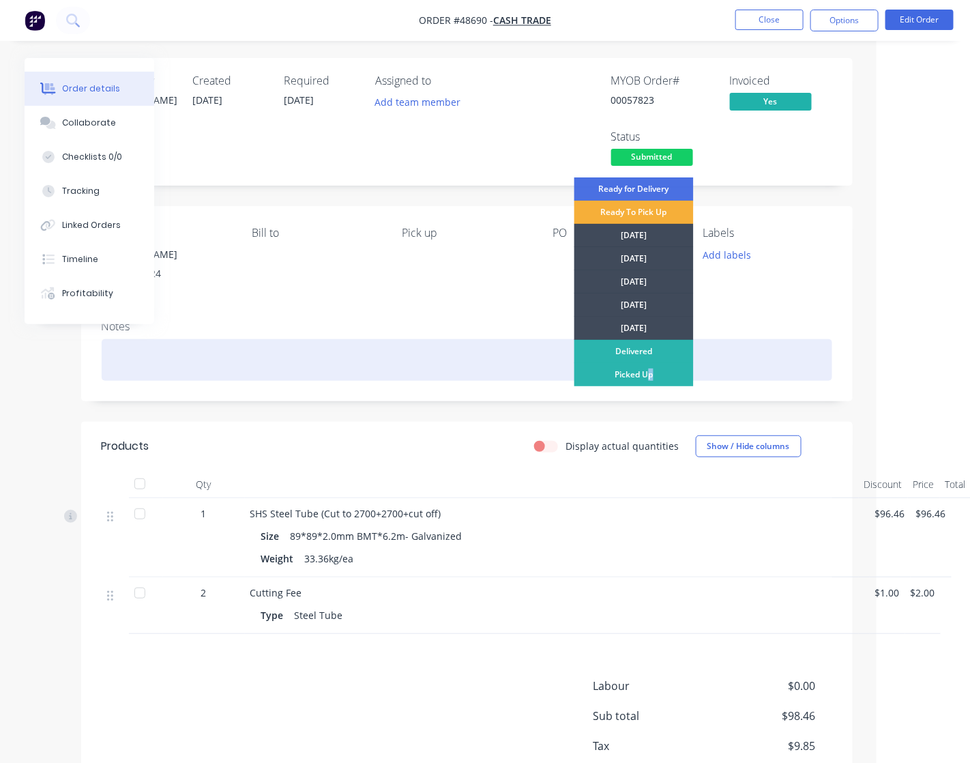
click at [650, 369] on div "Picked Up" at bounding box center [634, 374] width 119 height 23
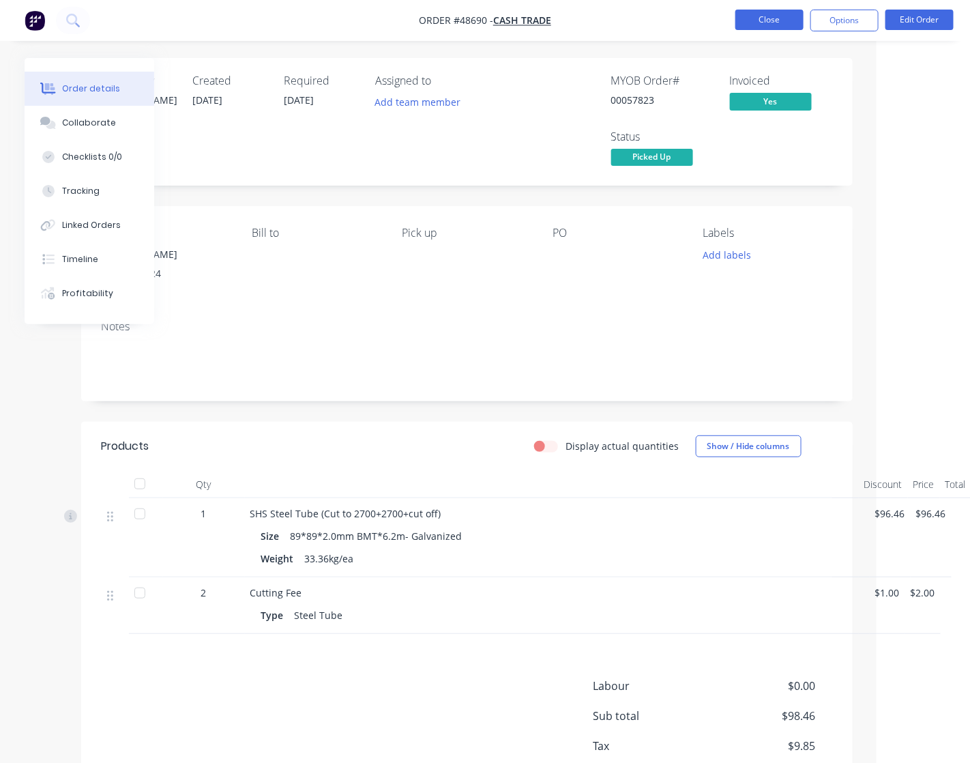
click at [799, 17] on button "Close" at bounding box center [770, 20] width 68 height 20
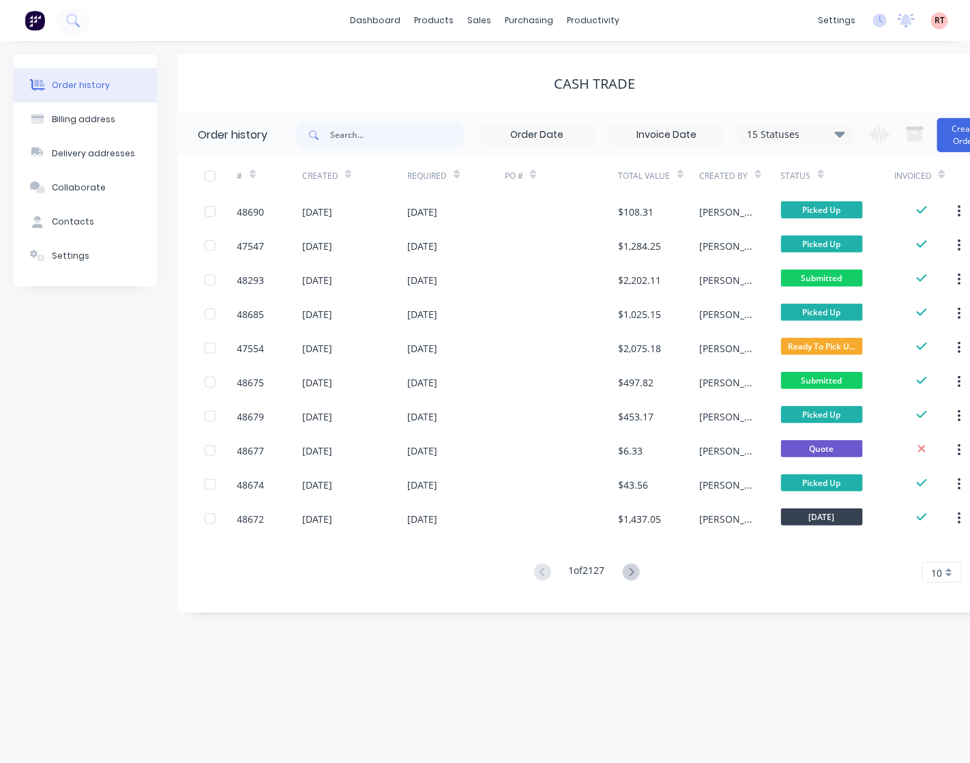
scroll to position [0, 42]
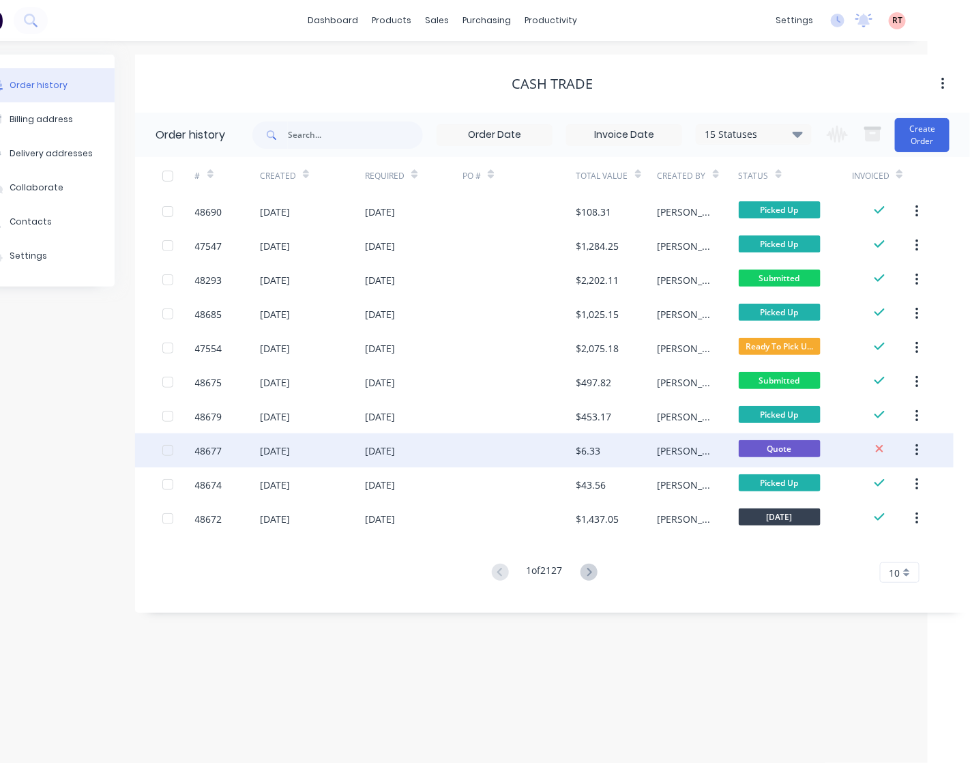
click at [633, 454] on div "$6.33" at bounding box center [617, 450] width 81 height 34
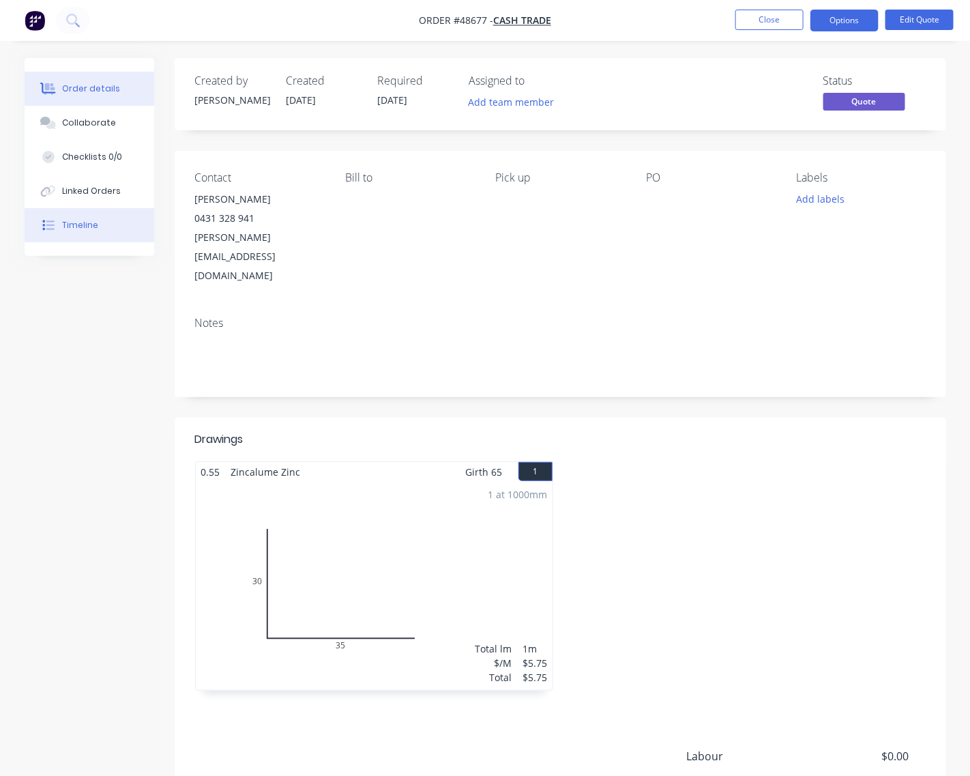
click at [118, 223] on button "Timeline" at bounding box center [90, 225] width 130 height 34
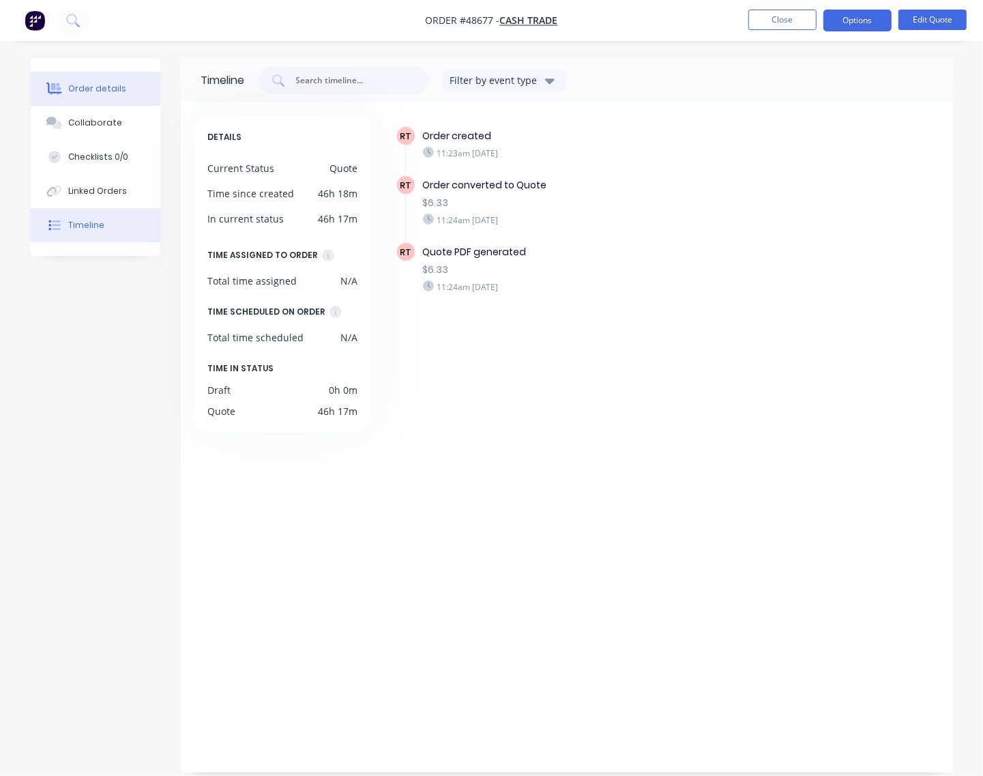
click at [72, 82] on button "Order details" at bounding box center [96, 89] width 130 height 34
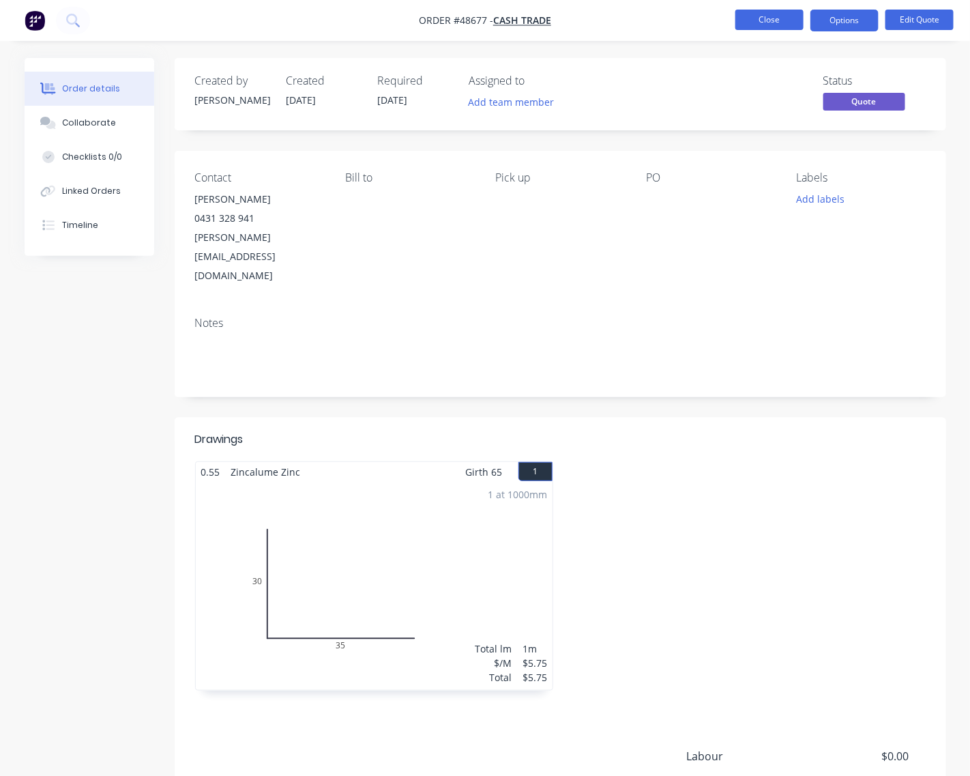
click at [766, 19] on button "Close" at bounding box center [770, 20] width 68 height 20
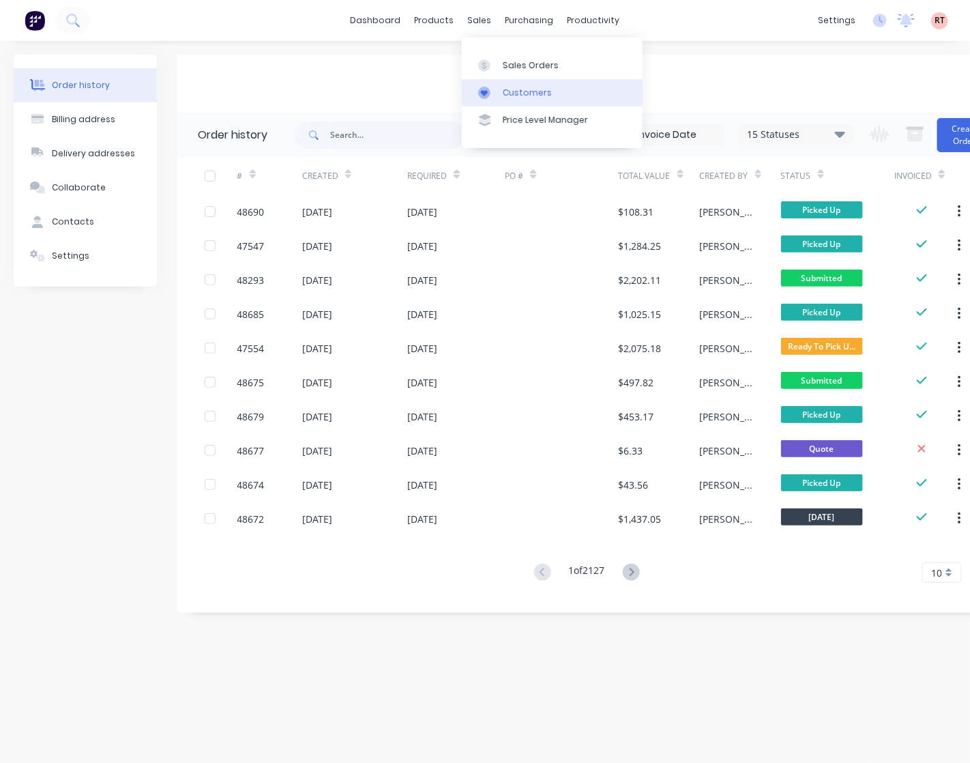
click at [509, 96] on div "Customers" at bounding box center [527, 93] width 49 height 12
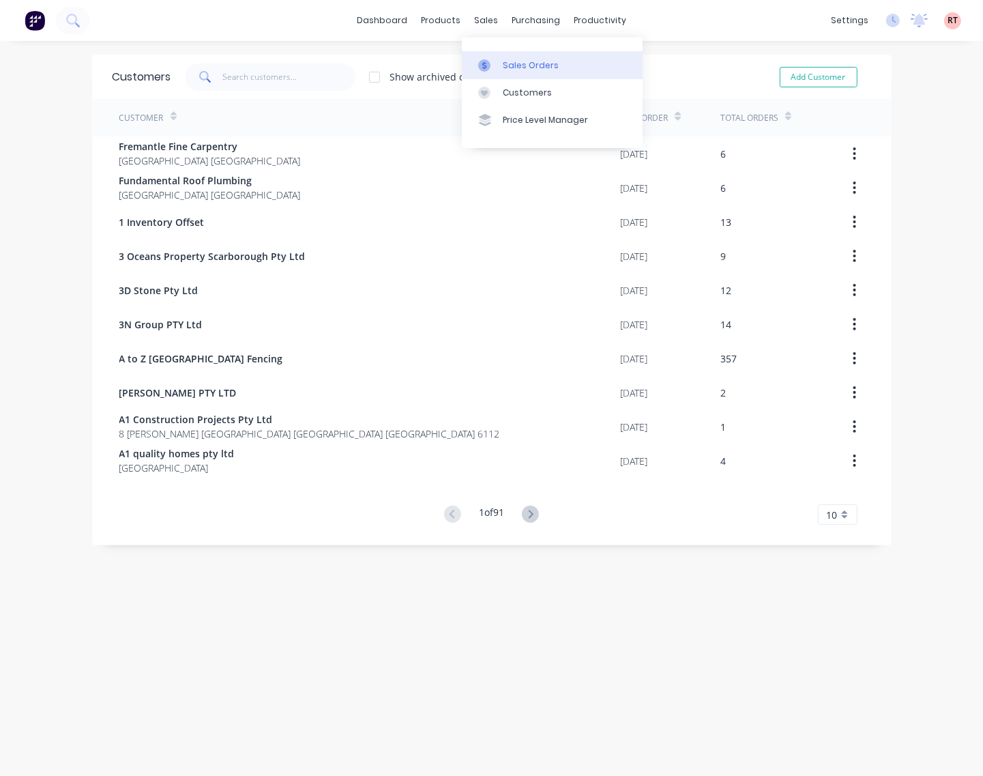
click at [475, 62] on link "Sales Orders" at bounding box center [552, 64] width 181 height 27
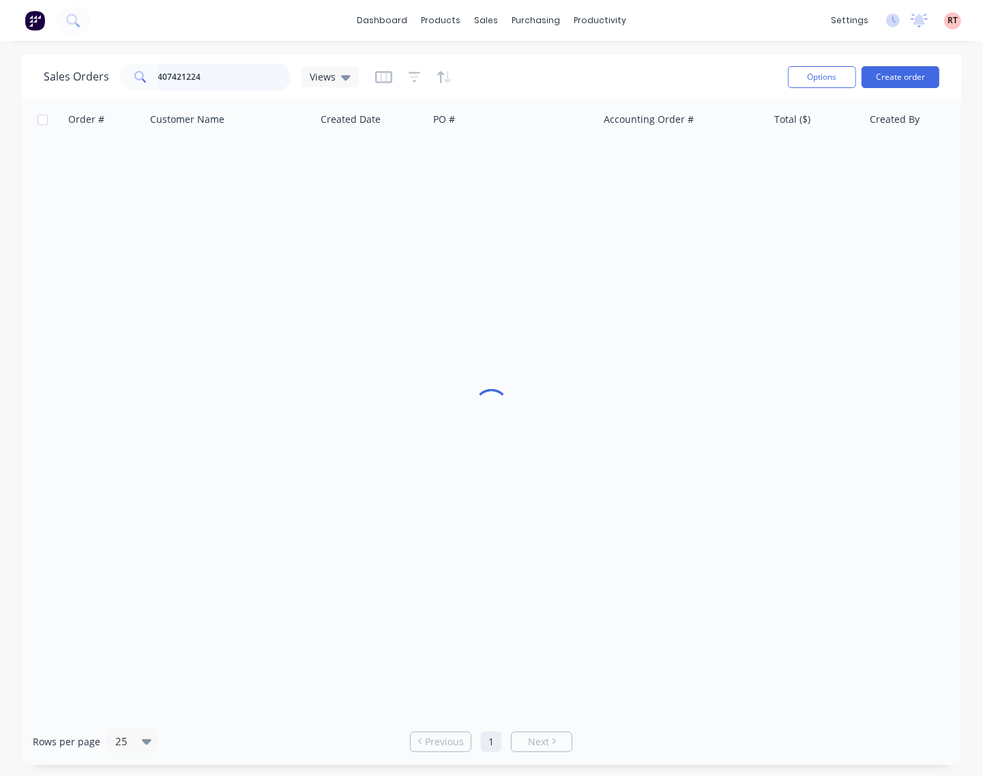
click at [209, 84] on input "407421224" at bounding box center [224, 76] width 133 height 27
drag, startPoint x: 209, startPoint y: 78, endPoint x: 106, endPoint y: 104, distance: 106.1
click at [114, 102] on div "Sales Orders 407421224 Views Options Create order Order # Customer Name Created…" at bounding box center [492, 410] width 940 height 710
click at [106, 104] on div "Order #" at bounding box center [104, 119] width 82 height 41
click at [209, 65] on input "407421224" at bounding box center [224, 76] width 133 height 27
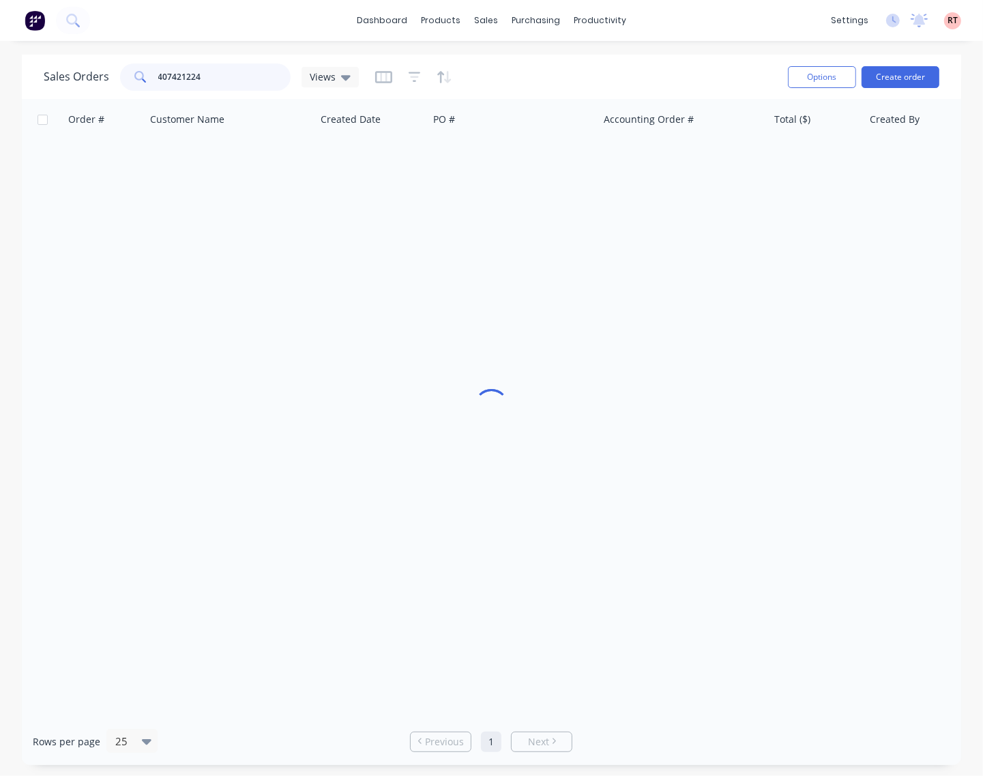
drag, startPoint x: 212, startPoint y: 66, endPoint x: 93, endPoint y: 89, distance: 121.5
click at [93, 89] on div "Sales Orders 407421224 Views" at bounding box center [201, 76] width 315 height 27
paste input "98758338"
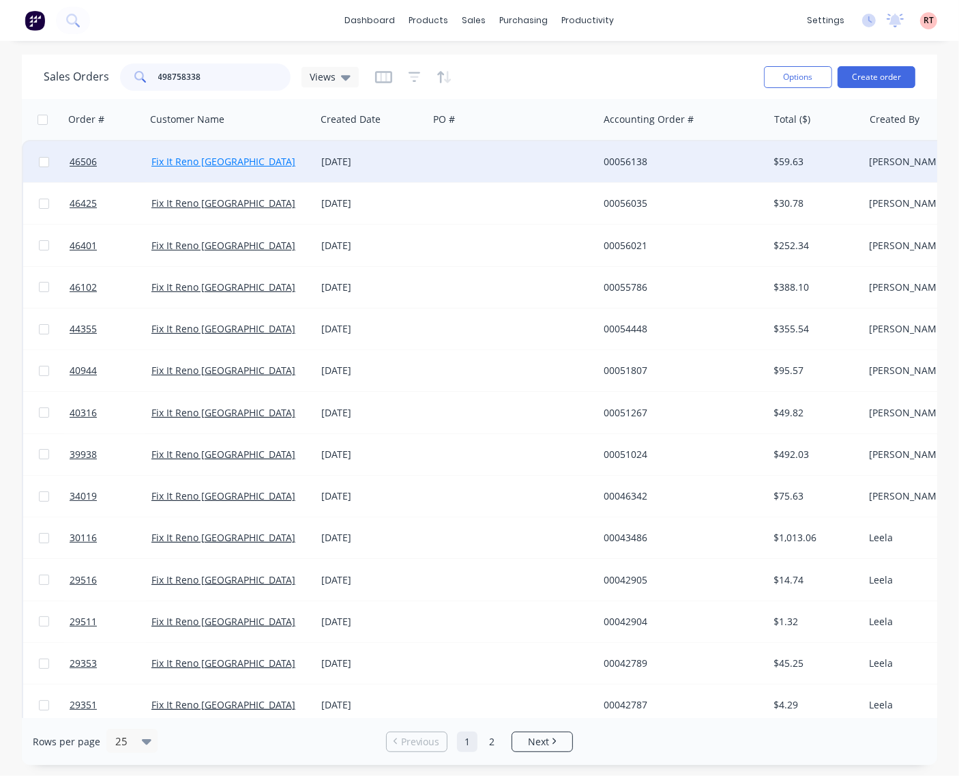
type input "498758338"
click at [199, 164] on link "Fix It Reno [GEOGRAPHIC_DATA]" at bounding box center [223, 161] width 144 height 13
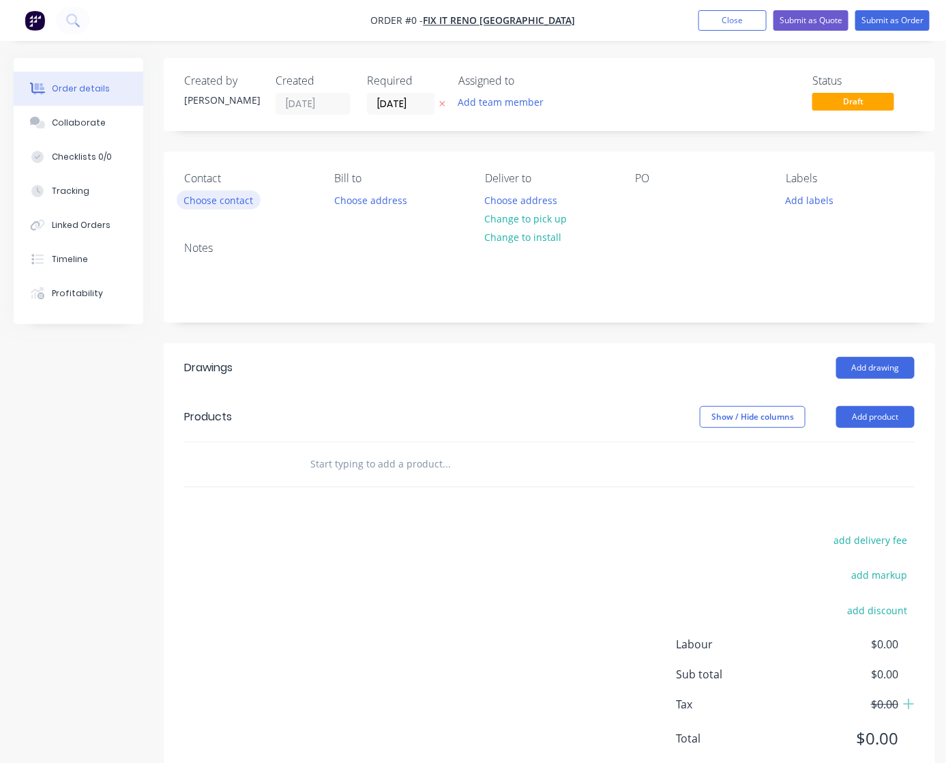
click at [235, 197] on button "Choose contact" at bounding box center [219, 199] width 84 height 18
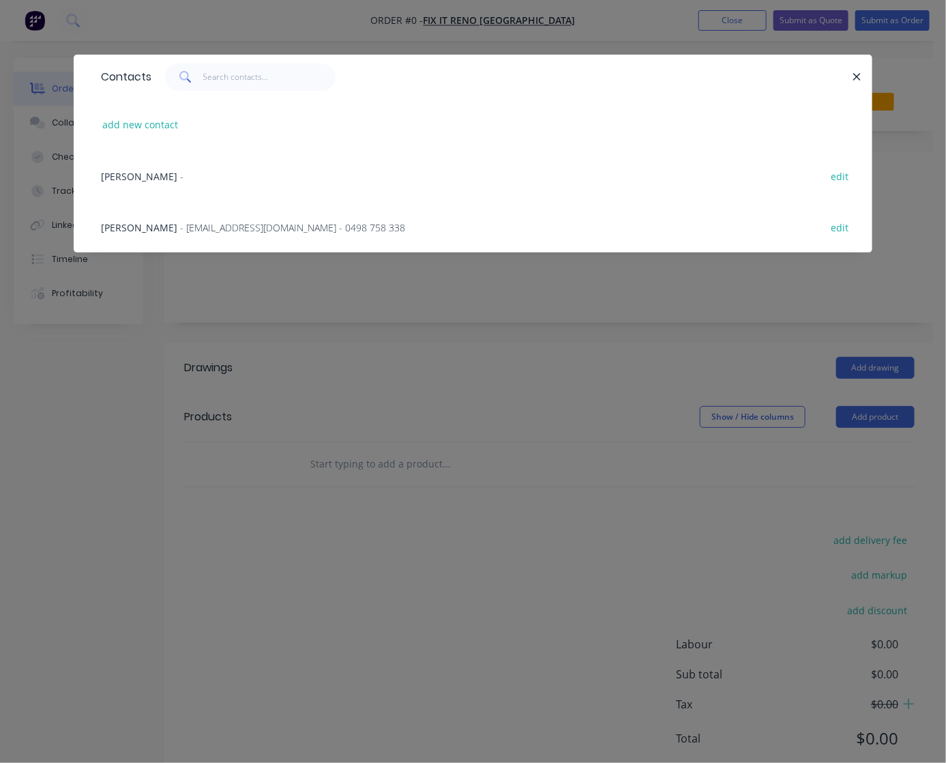
click at [233, 231] on span "- [EMAIL_ADDRESS][DOMAIN_NAME] - 0498 758 338" at bounding box center [292, 227] width 225 height 13
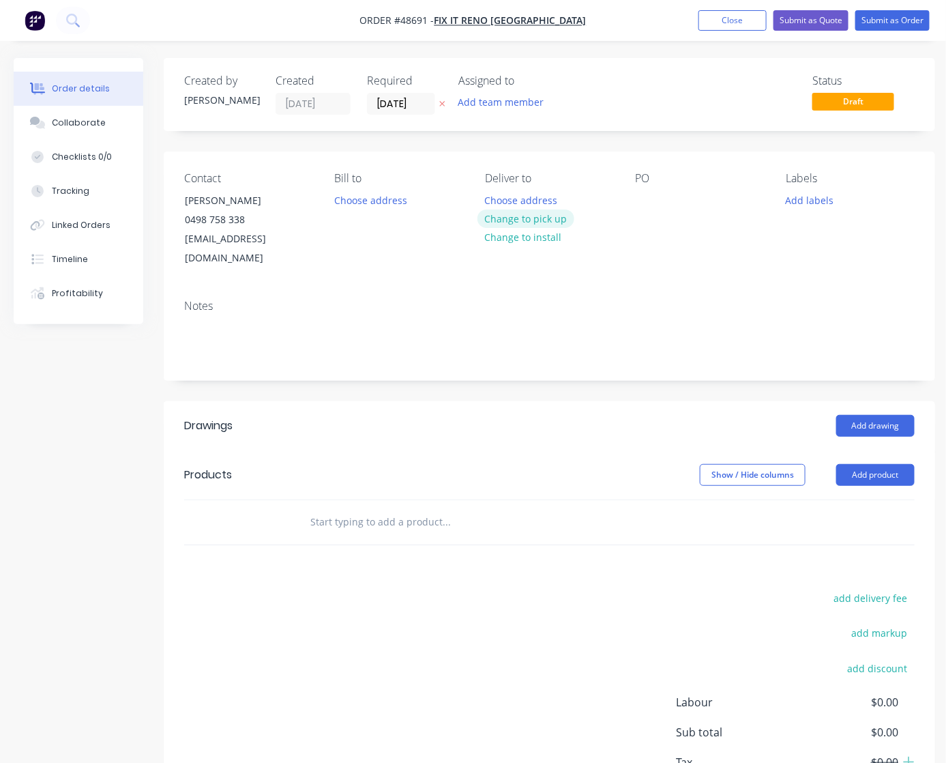
click at [528, 216] on button "Change to pick up" at bounding box center [526, 218] width 97 height 18
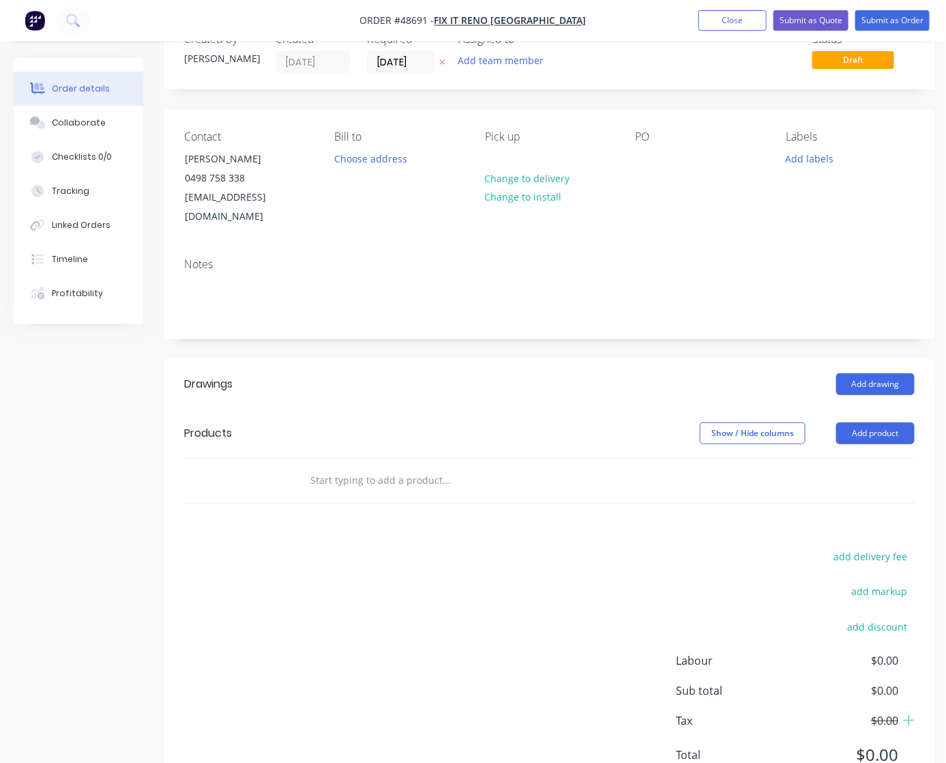
scroll to position [82, 0]
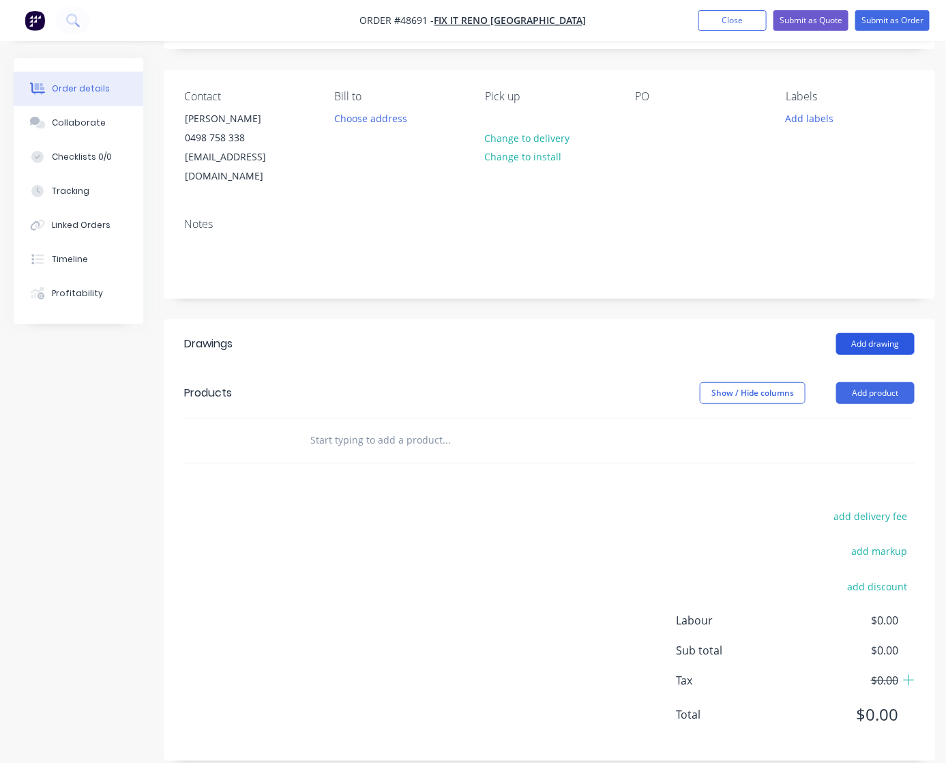
click at [841, 333] on button "Add drawing" at bounding box center [876, 344] width 78 height 22
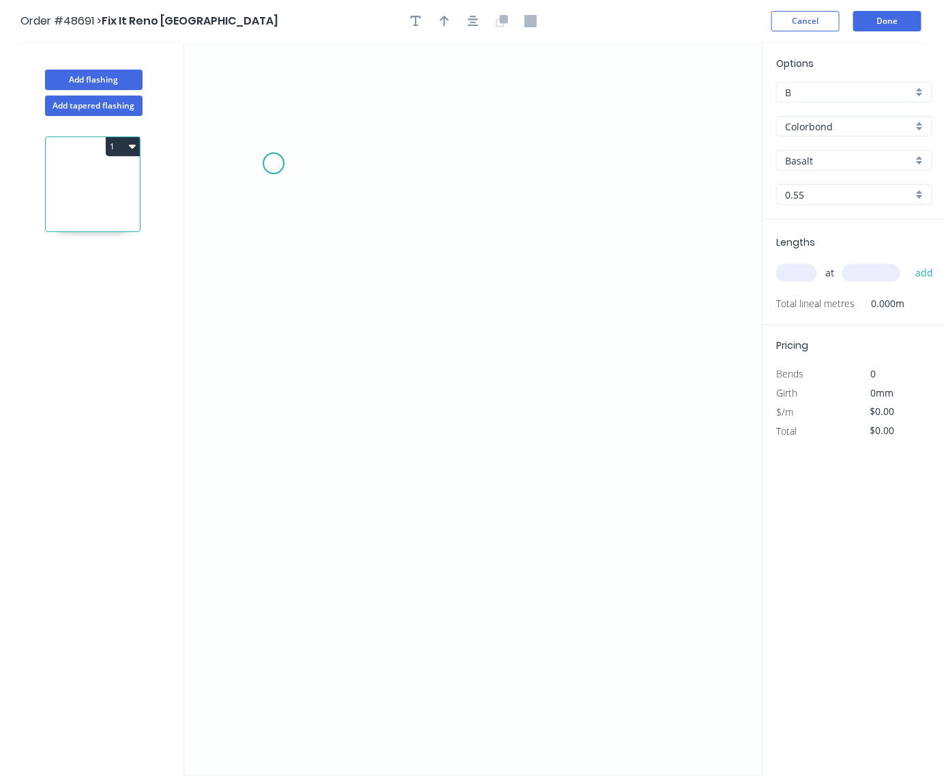
click at [274, 164] on icon "0" at bounding box center [473, 409] width 579 height 734
click at [291, 543] on icon "0" at bounding box center [473, 409] width 579 height 734
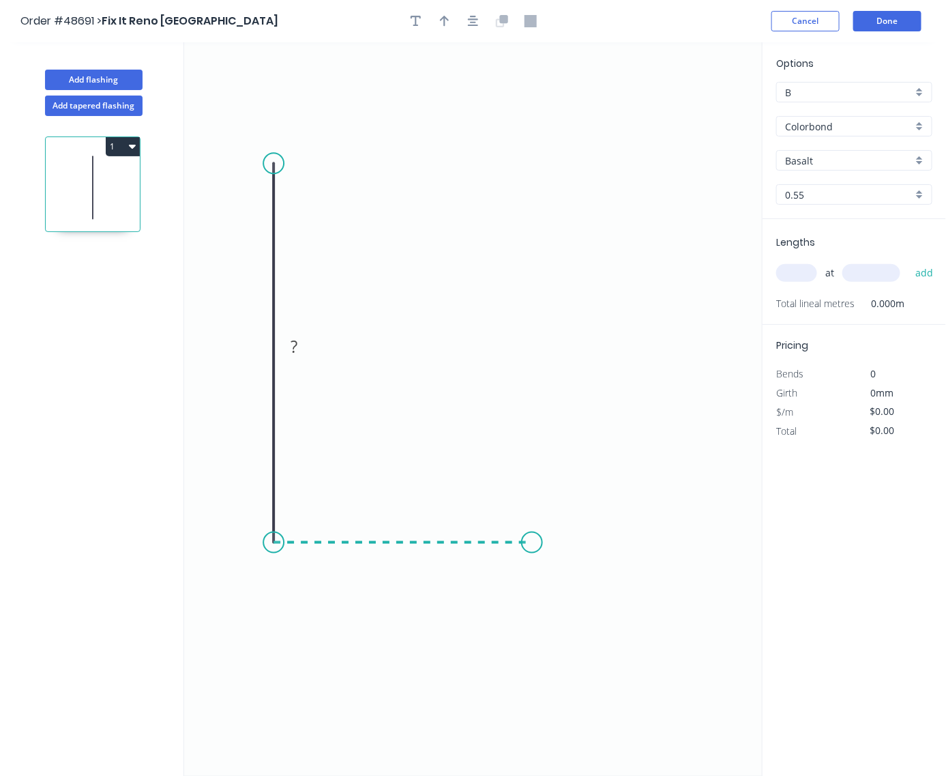
click at [532, 547] on icon "0 ?" at bounding box center [473, 409] width 579 height 734
click at [532, 547] on circle at bounding box center [532, 542] width 20 height 20
click at [256, 338] on tspan "?" at bounding box center [253, 346] width 7 height 23
click at [408, 551] on rect at bounding box center [403, 557] width 27 height 19
click at [796, 270] on input "text" at bounding box center [797, 273] width 41 height 18
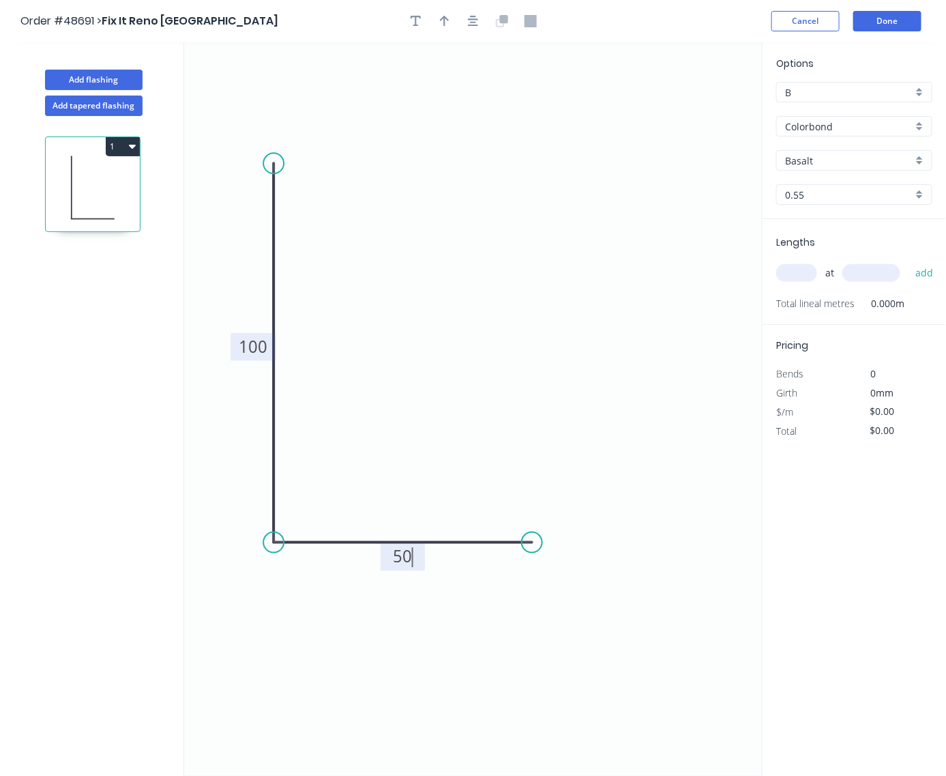
type input "$7.76"
type input "1"
click at [841, 278] on input "text" at bounding box center [872, 273] width 58 height 18
type input "6700"
click at [841, 261] on button "add" at bounding box center [925, 272] width 32 height 23
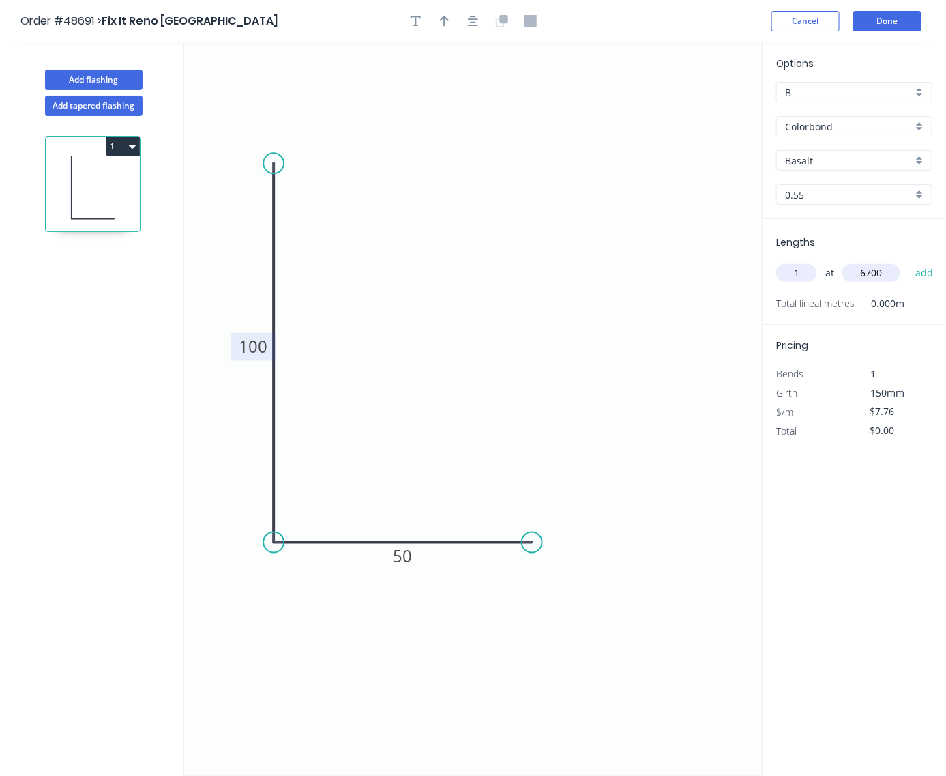
type input "$51.99"
click at [442, 29] on button "button" at bounding box center [445, 21] width 20 height 20
click at [695, 106] on icon at bounding box center [695, 95] width 12 height 44
drag, startPoint x: 695, startPoint y: 106, endPoint x: 444, endPoint y: 218, distance: 274.9
click at [444, 218] on icon at bounding box center [455, 207] width 40 height 40
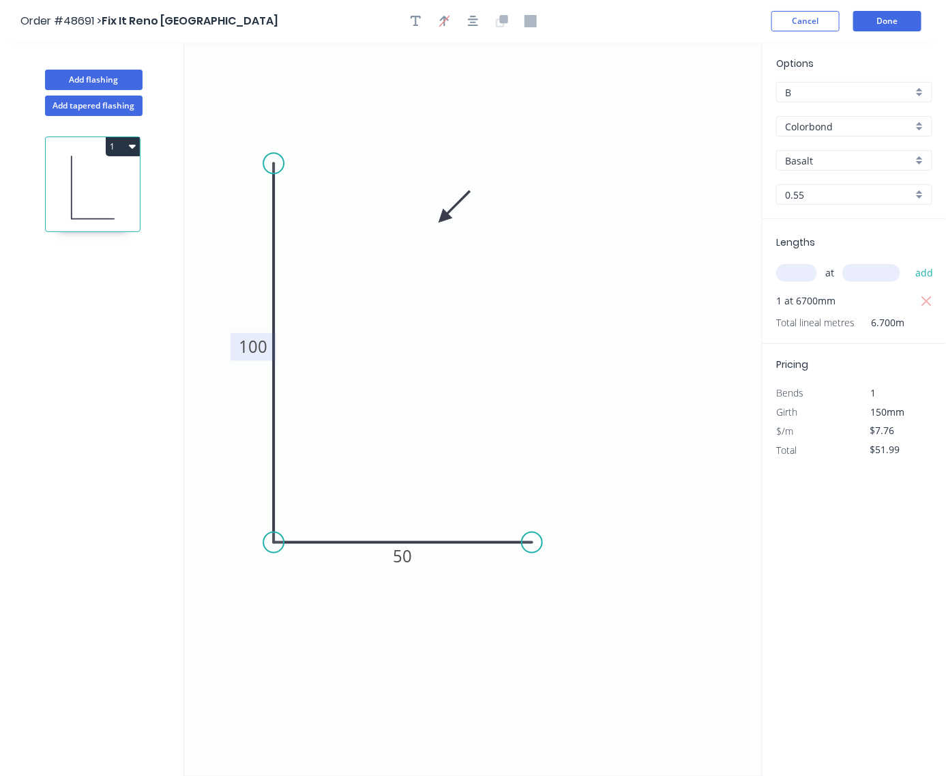
click at [454, 205] on icon "0 100 50" at bounding box center [473, 409] width 579 height 734
click at [452, 203] on icon "0 100 50" at bounding box center [473, 409] width 579 height 734
click at [454, 207] on icon at bounding box center [455, 207] width 40 height 40
click at [431, 215] on icon "0 100 50" at bounding box center [473, 409] width 579 height 734
click at [440, 216] on icon at bounding box center [459, 218] width 44 height 12
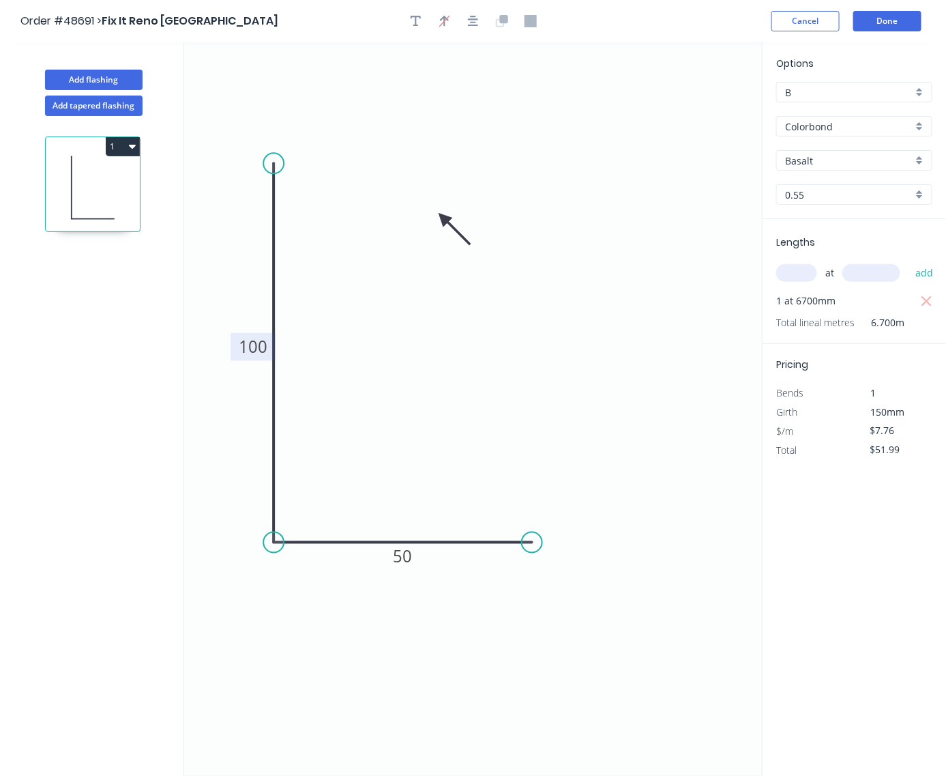
click at [441, 216] on icon at bounding box center [455, 229] width 40 height 40
click at [441, 216] on icon at bounding box center [443, 234] width 12 height 44
drag, startPoint x: 441, startPoint y: 216, endPoint x: 281, endPoint y: 608, distance: 423.0
click at [281, 608] on icon at bounding box center [270, 618] width 40 height 40
click at [837, 156] on input "Basalt" at bounding box center [849, 161] width 128 height 14
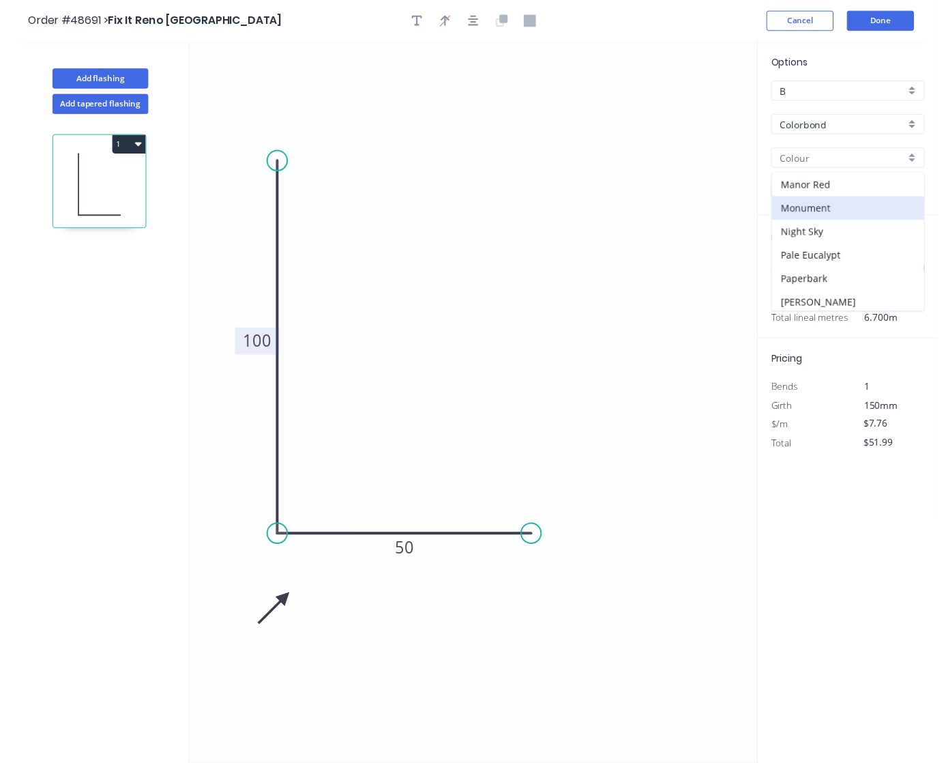
scroll to position [393, 0]
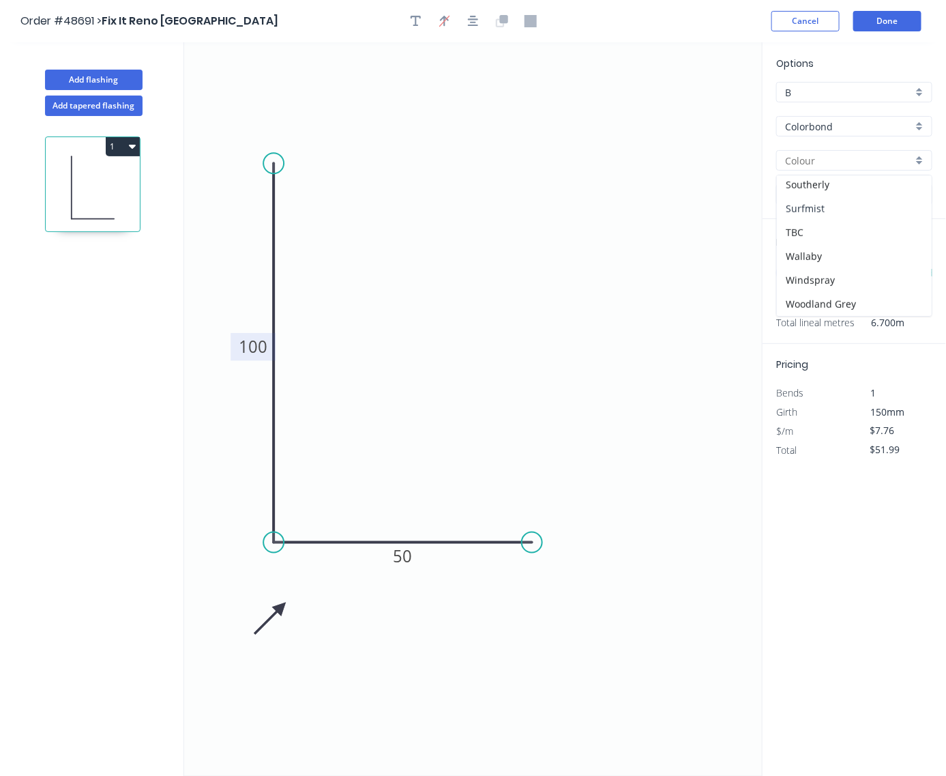
click at [837, 205] on div "Surfmist" at bounding box center [854, 209] width 155 height 24
type input "Surfmist"
click at [841, 23] on button "Done" at bounding box center [888, 21] width 68 height 20
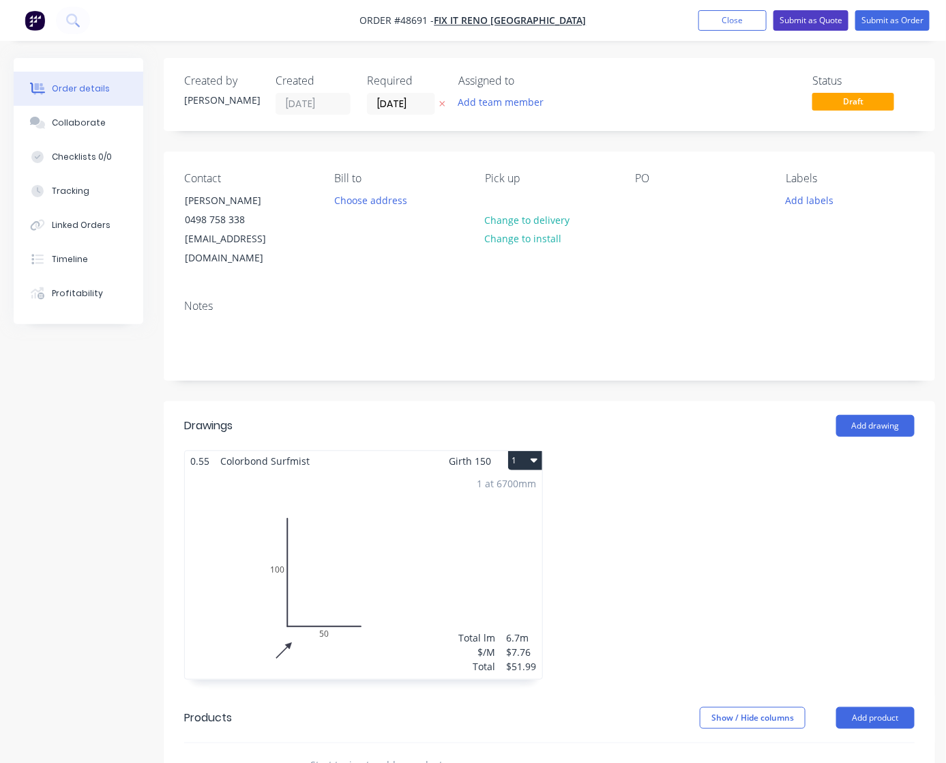
click at [822, 14] on button "Submit as Quote" at bounding box center [811, 20] width 75 height 20
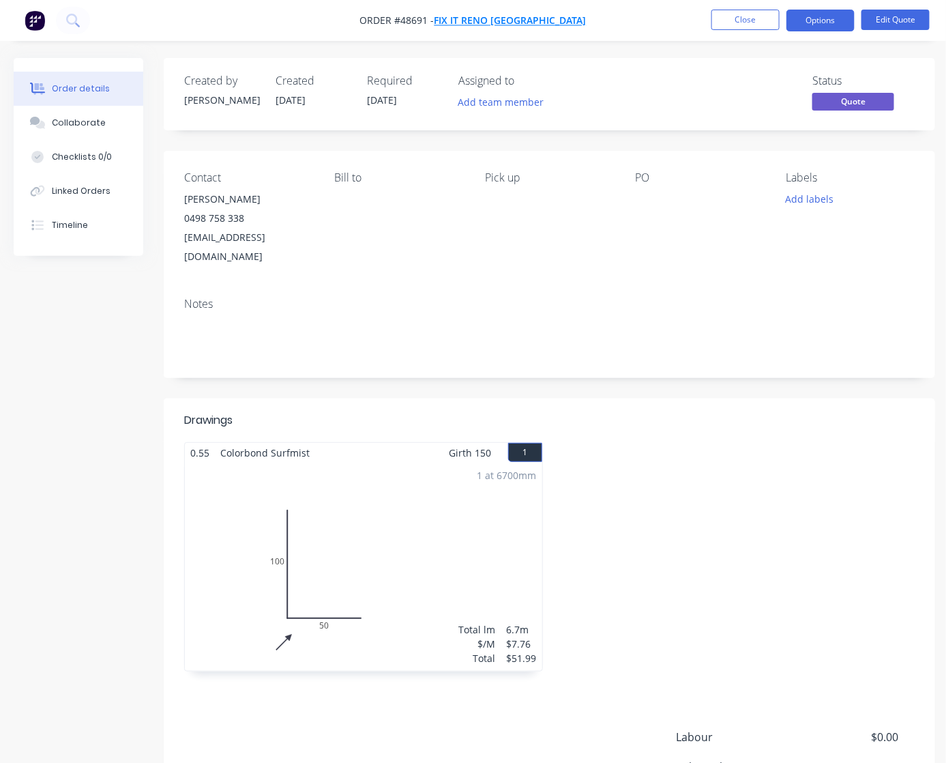
click at [526, 16] on span "Fix It Reno Perth" at bounding box center [511, 20] width 152 height 13
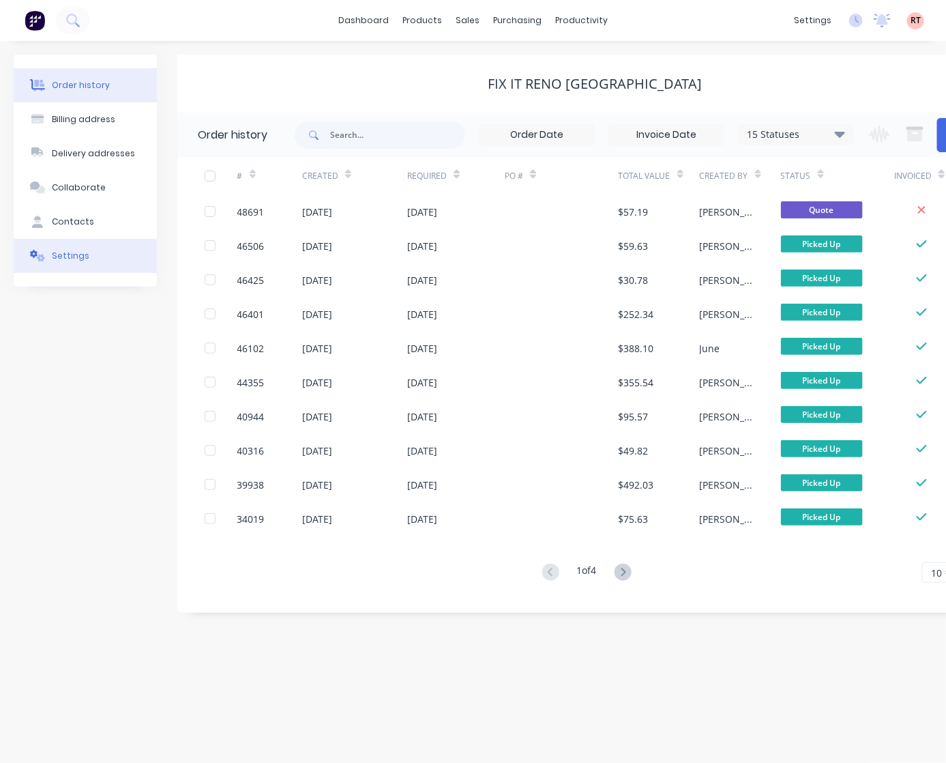
click at [110, 256] on button "Settings" at bounding box center [85, 256] width 143 height 34
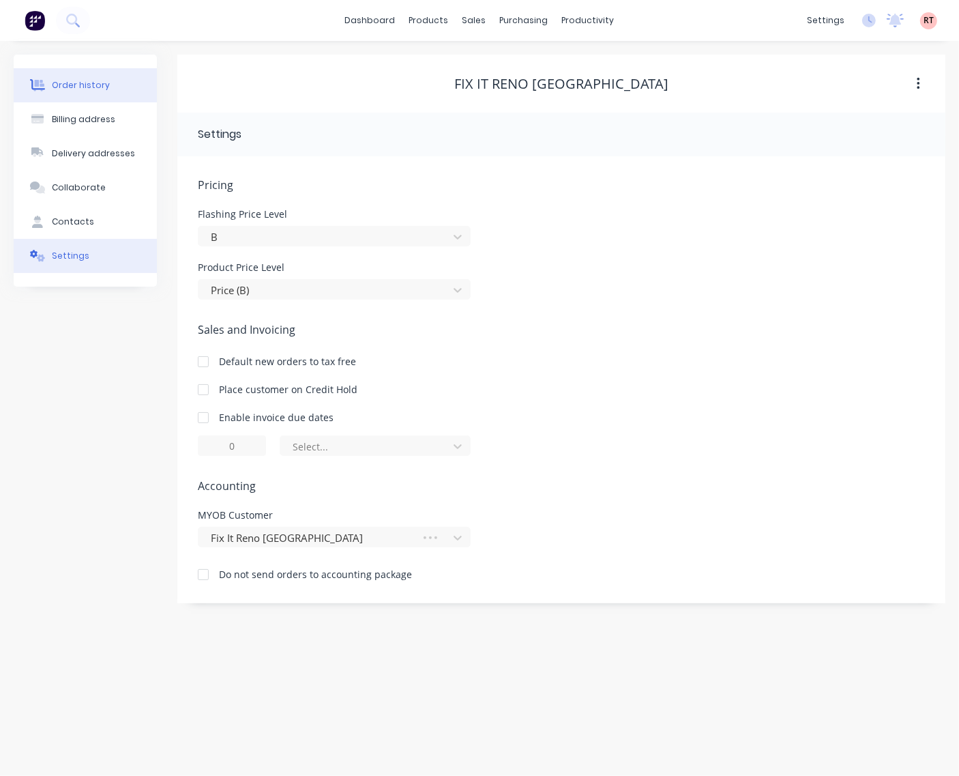
click at [113, 76] on button "Order history" at bounding box center [85, 85] width 143 height 34
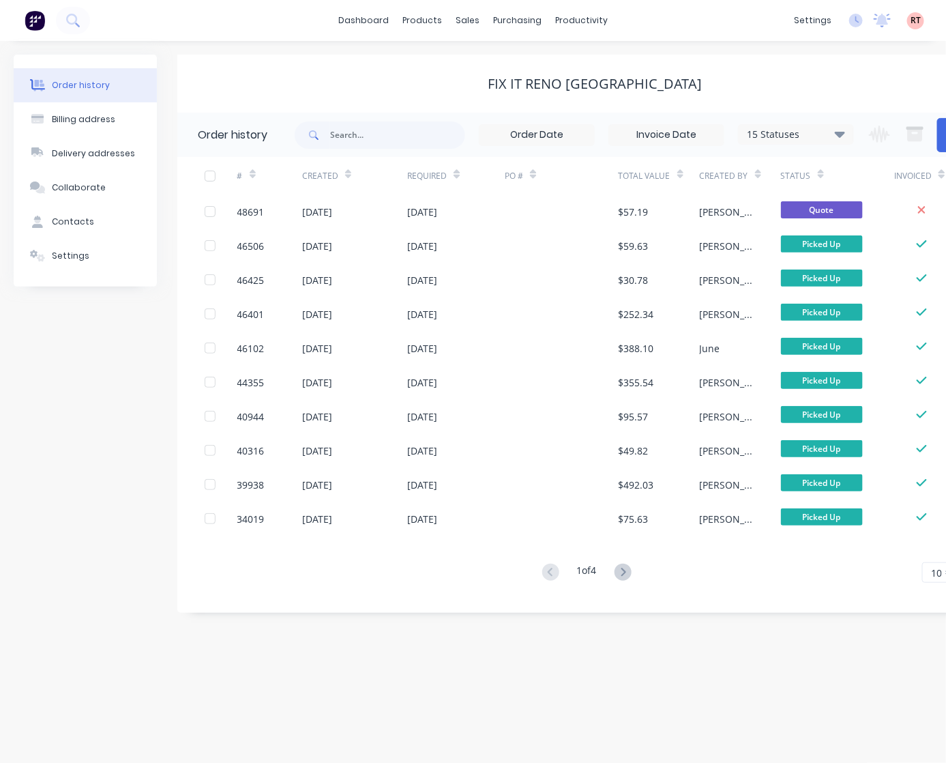
click at [549, 209] on div at bounding box center [562, 211] width 114 height 34
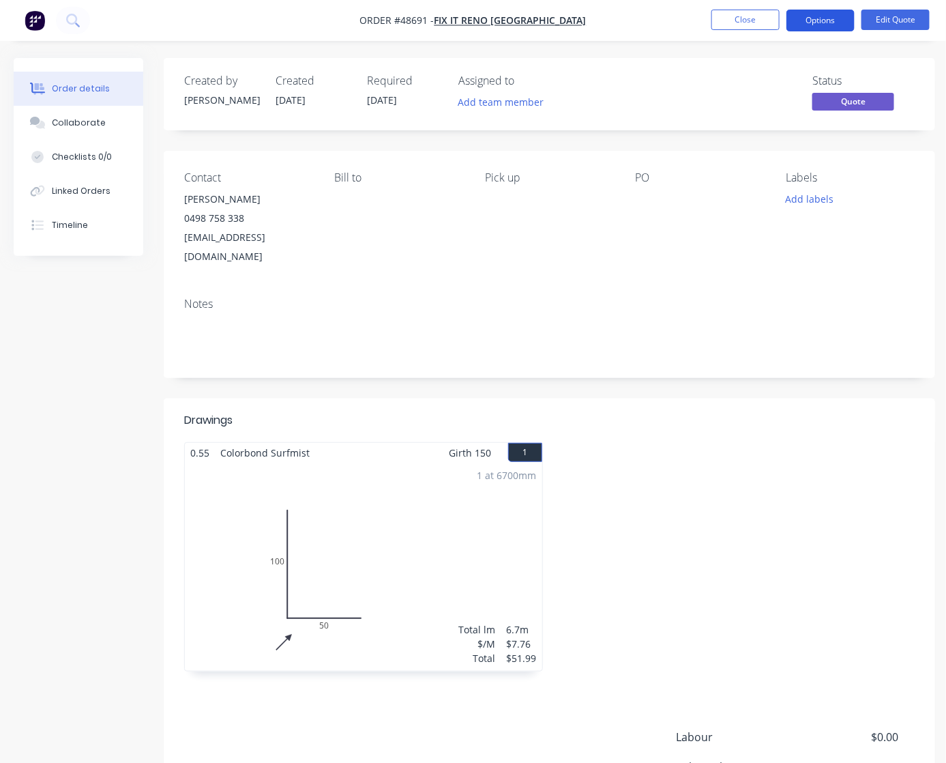
click at [820, 25] on button "Options" at bounding box center [821, 21] width 68 height 22
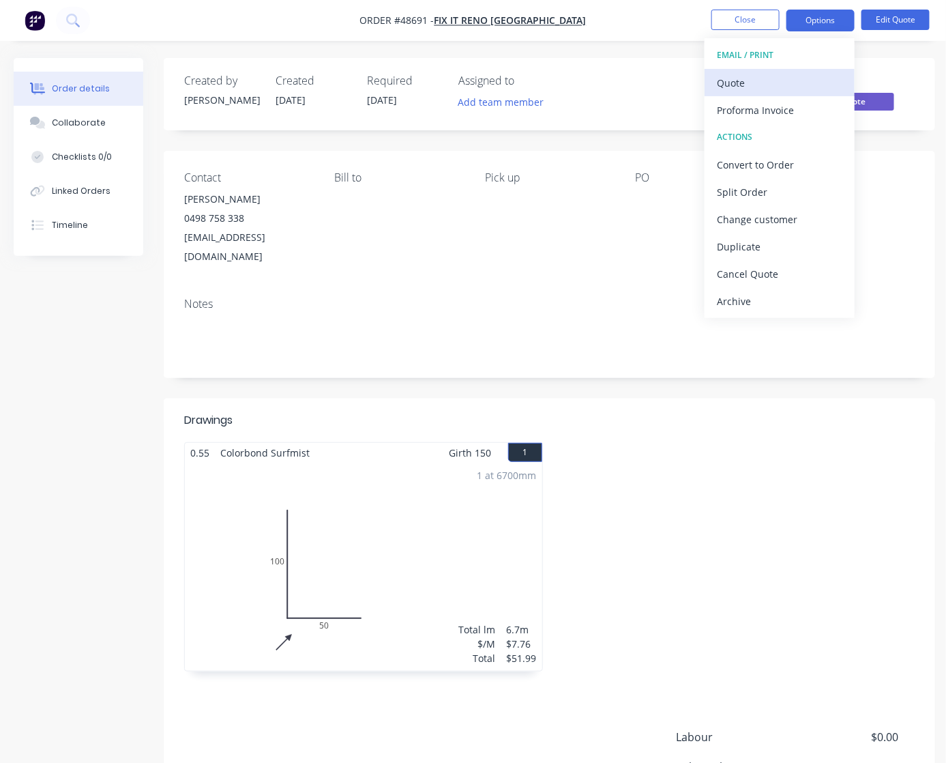
click at [809, 76] on div "Quote" at bounding box center [780, 83] width 126 height 20
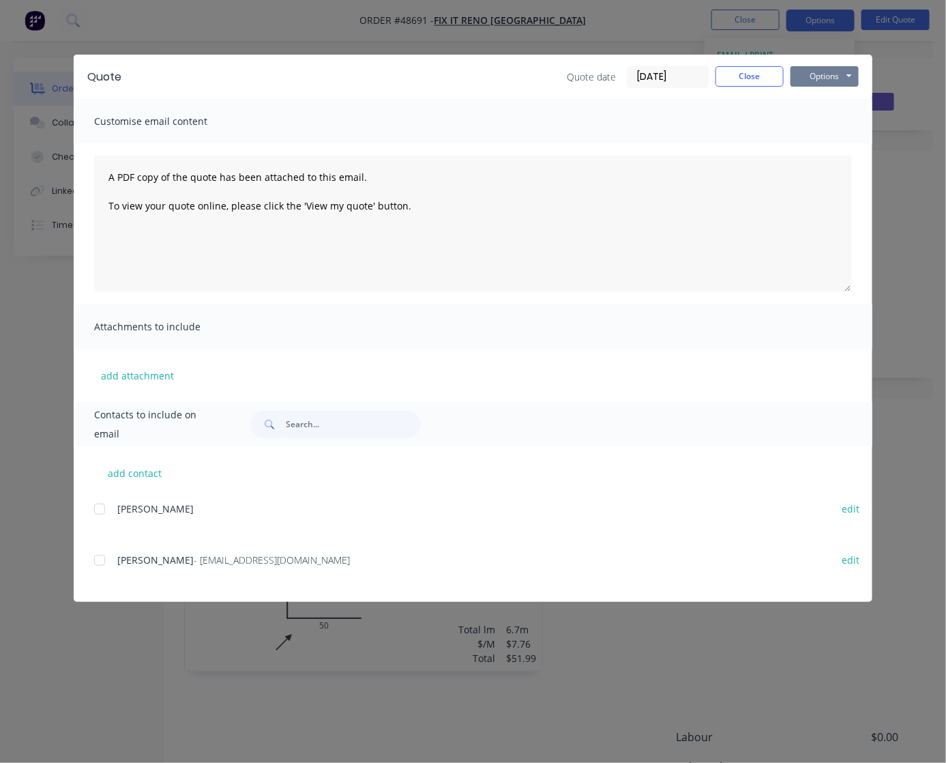
click at [827, 66] on button "Options" at bounding box center [825, 76] width 68 height 20
click at [841, 126] on button "Print" at bounding box center [834, 124] width 87 height 23
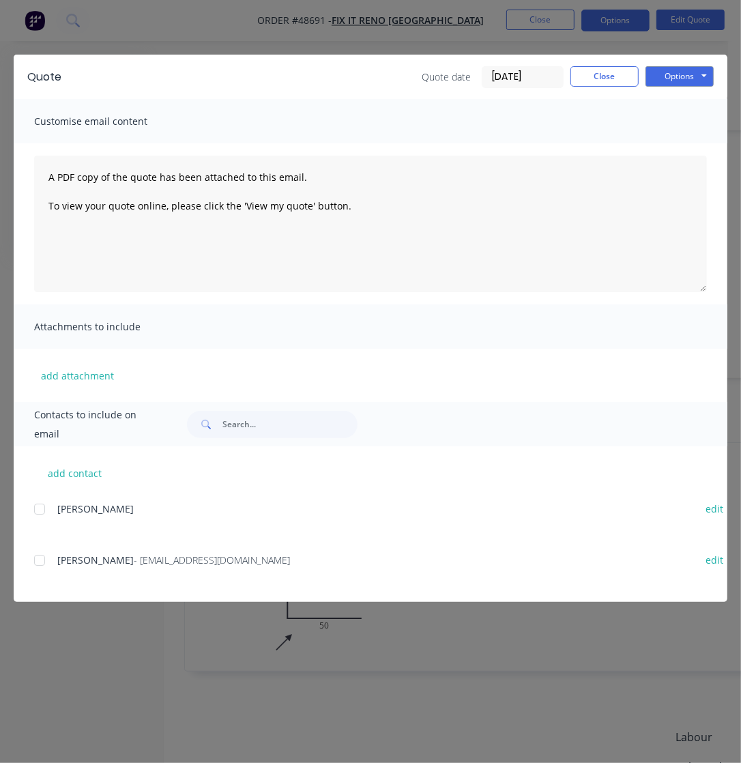
drag, startPoint x: 288, startPoint y: 35, endPoint x: 298, endPoint y: 31, distance: 10.1
click at [288, 34] on div "Quote Quote date 01/09/25 Close Options Preview Print Email Customise email con…" at bounding box center [370, 381] width 741 height 763
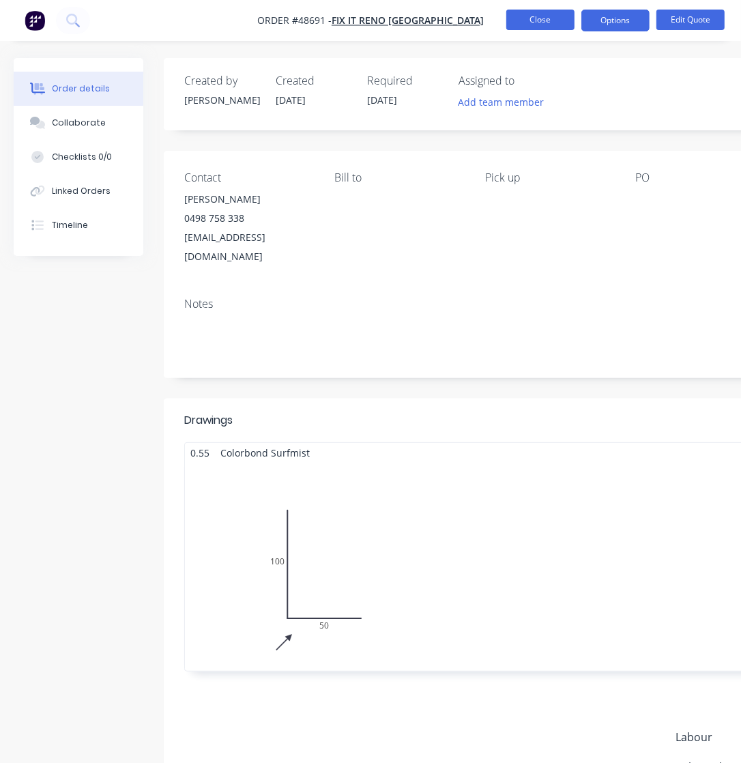
click at [536, 17] on button "Close" at bounding box center [540, 20] width 68 height 20
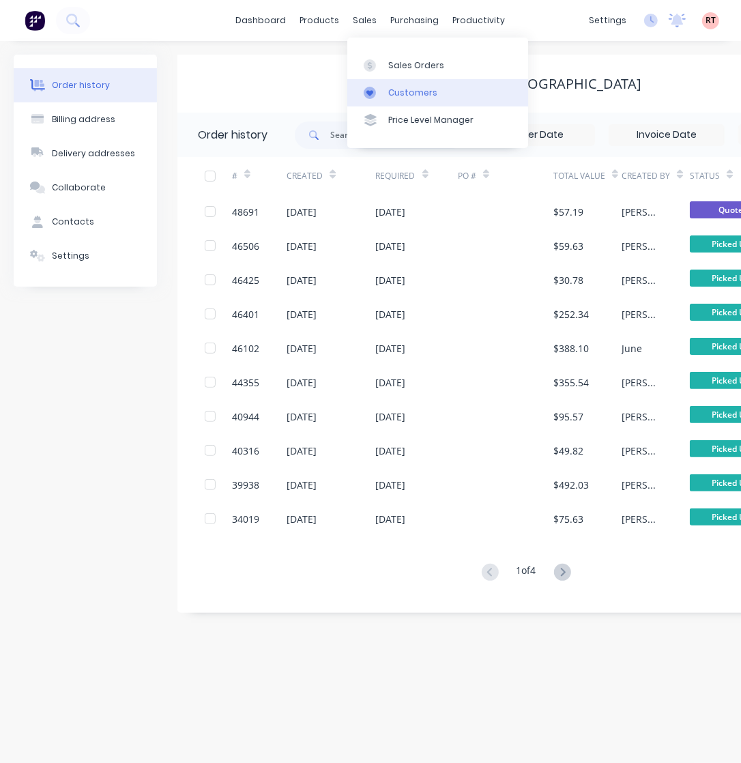
click at [400, 91] on div "Customers" at bounding box center [412, 93] width 49 height 12
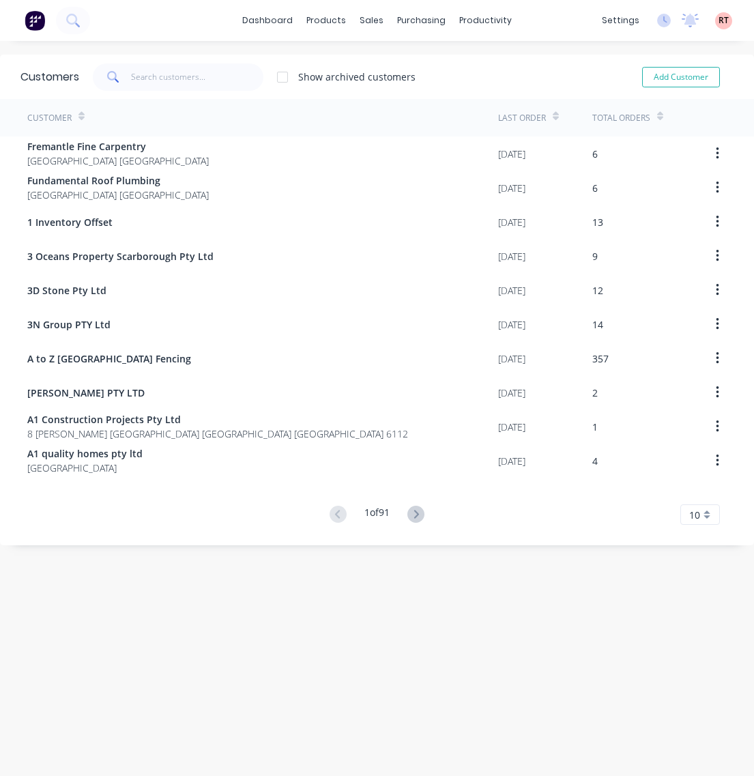
click at [175, 93] on div "Customers Show archived customers Add Customer" at bounding box center [377, 77] width 754 height 44
click at [179, 79] on input "text" at bounding box center [197, 76] width 133 height 27
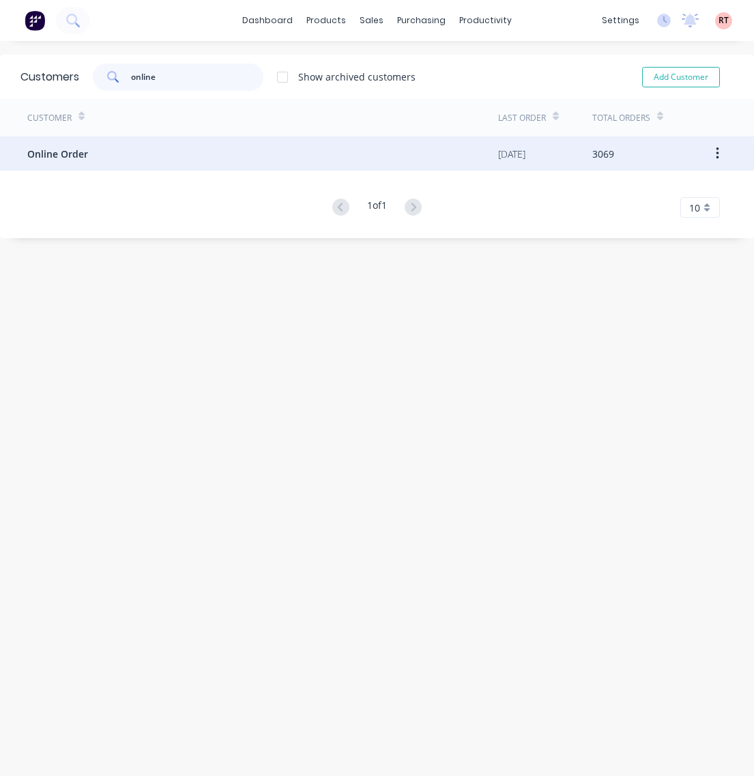
type input "online"
click at [319, 162] on div "Online Order" at bounding box center [262, 153] width 471 height 34
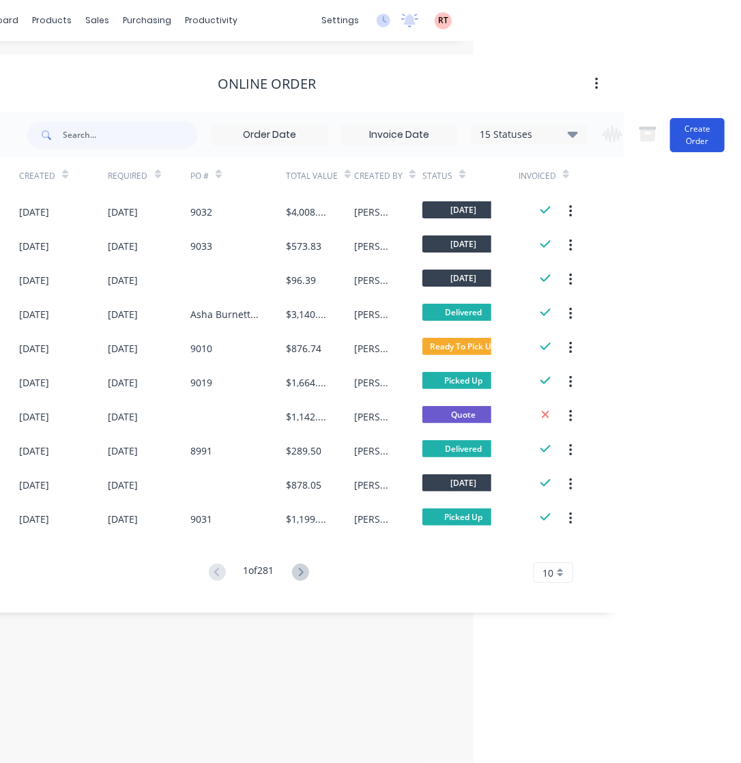
click at [681, 137] on button "Create Order" at bounding box center [697, 135] width 55 height 34
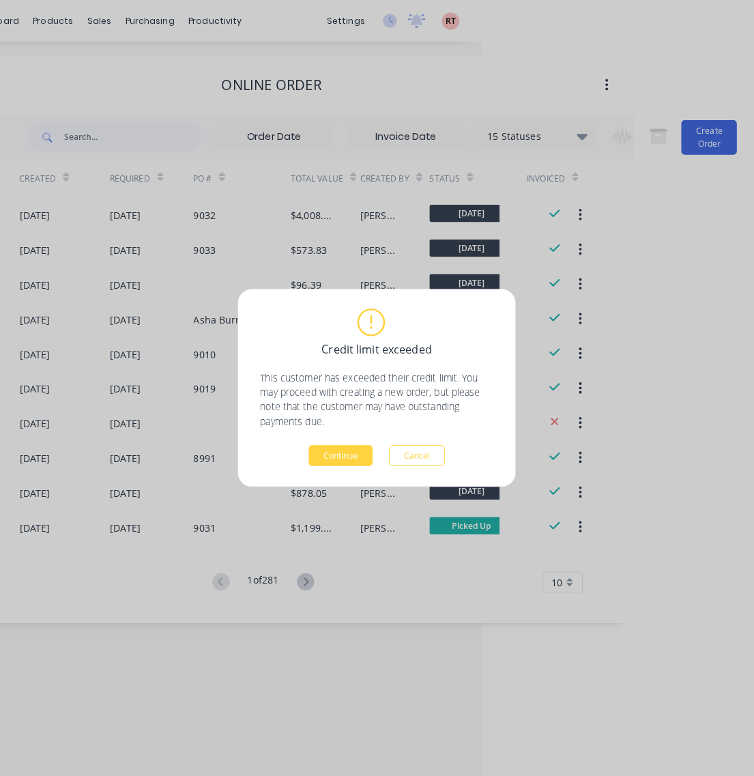
scroll to position [0, 259]
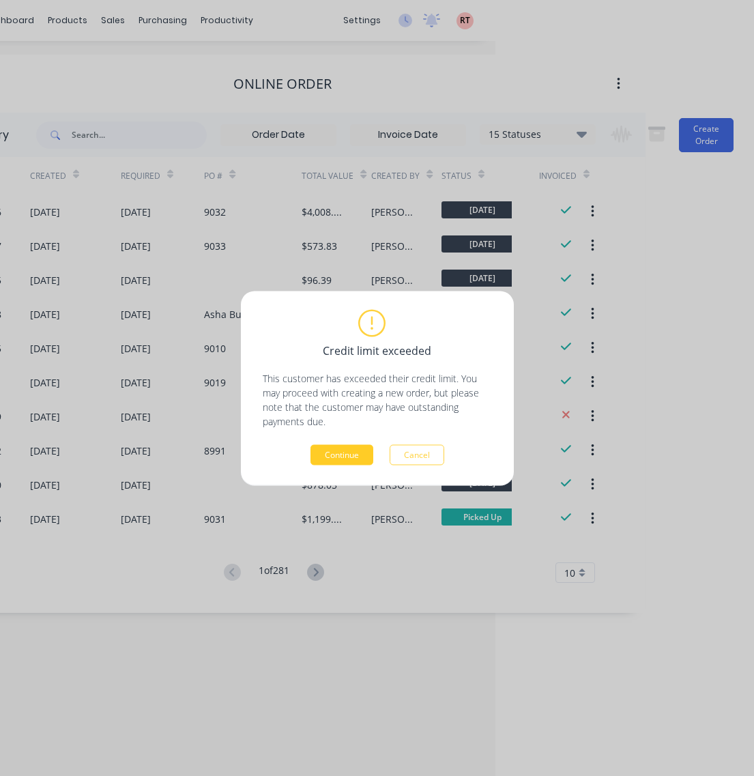
click at [338, 454] on button "Continue" at bounding box center [341, 454] width 63 height 20
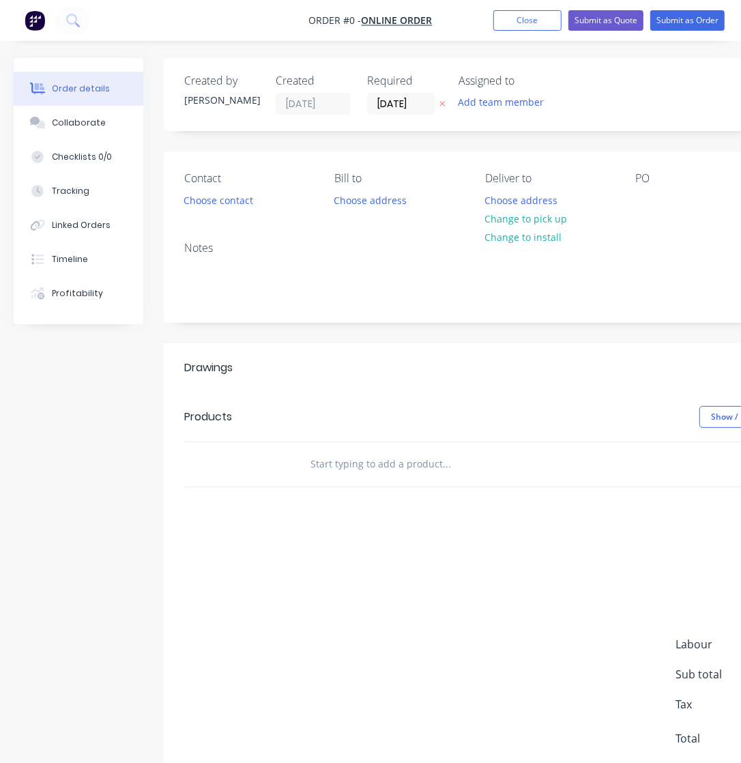
drag, startPoint x: 1, startPoint y: 407, endPoint x: -13, endPoint y: 411, distance: 14.1
click at [0, 411] on html "Order #0 - Online Order Add product Close Submit as Quote Submit as Order Order…" at bounding box center [370, 402] width 741 height 805
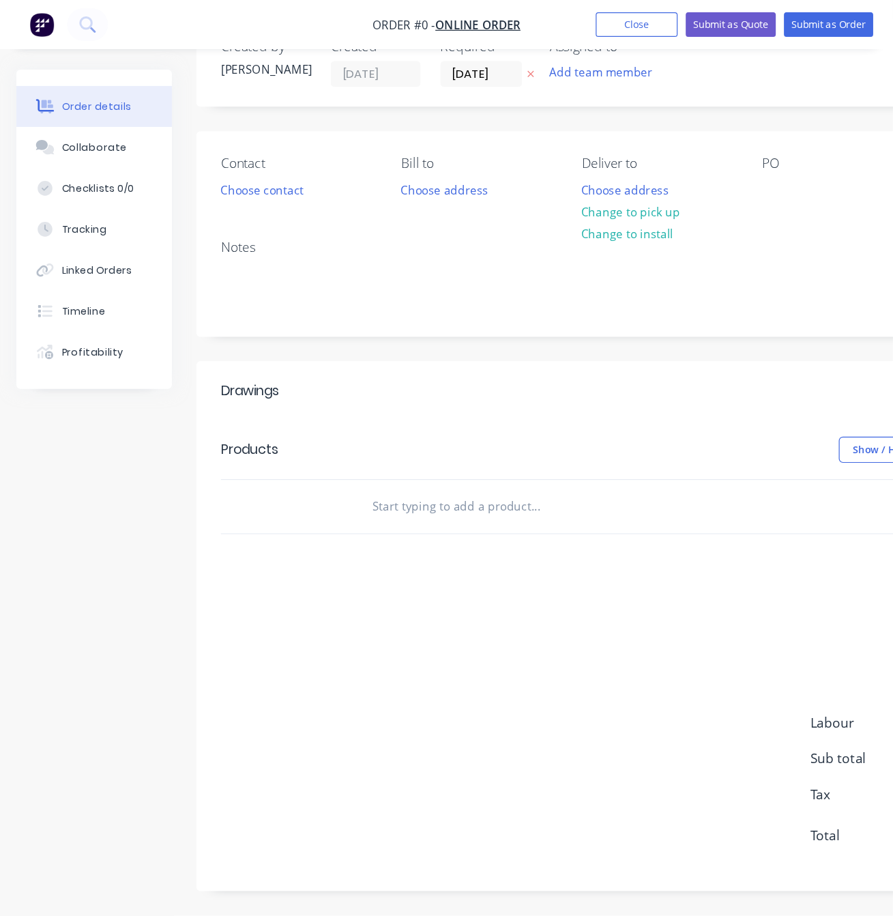
scroll to position [13, 0]
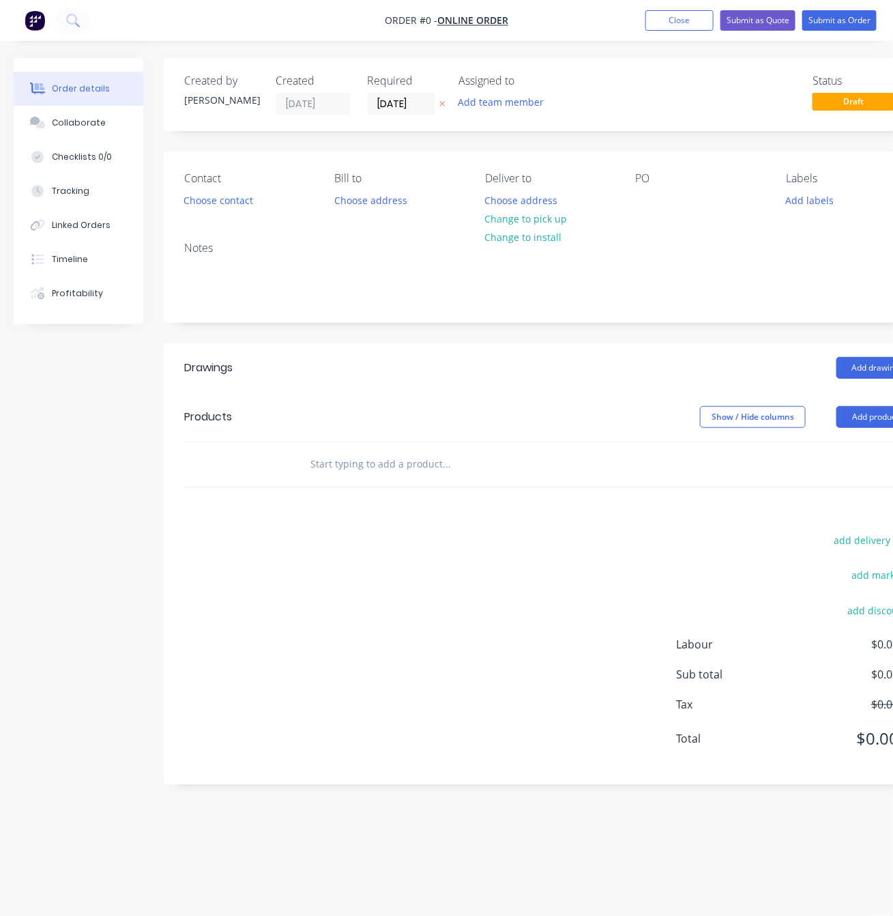
click at [841, 392] on header "Products Show / Hide columns Add product" at bounding box center [550, 416] width 772 height 49
click at [841, 406] on button "Add product" at bounding box center [876, 417] width 78 height 22
click at [226, 190] on button "Choose contact" at bounding box center [219, 199] width 84 height 18
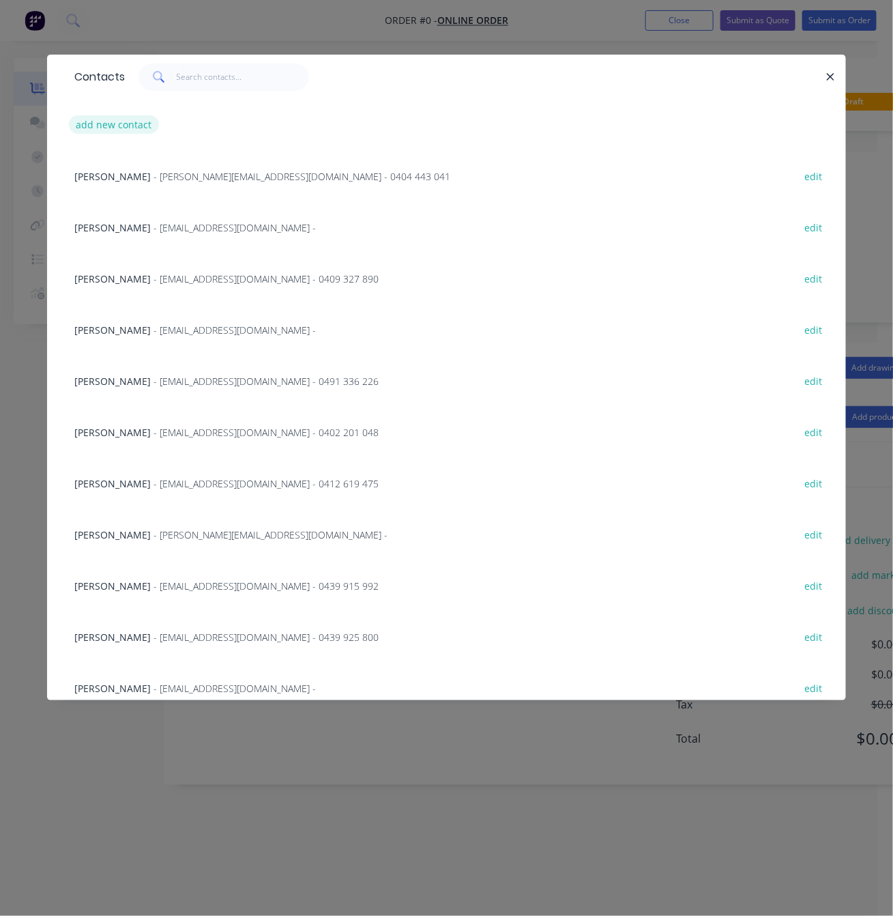
click at [124, 121] on button "add new contact" at bounding box center [114, 124] width 90 height 18
select select "AU"
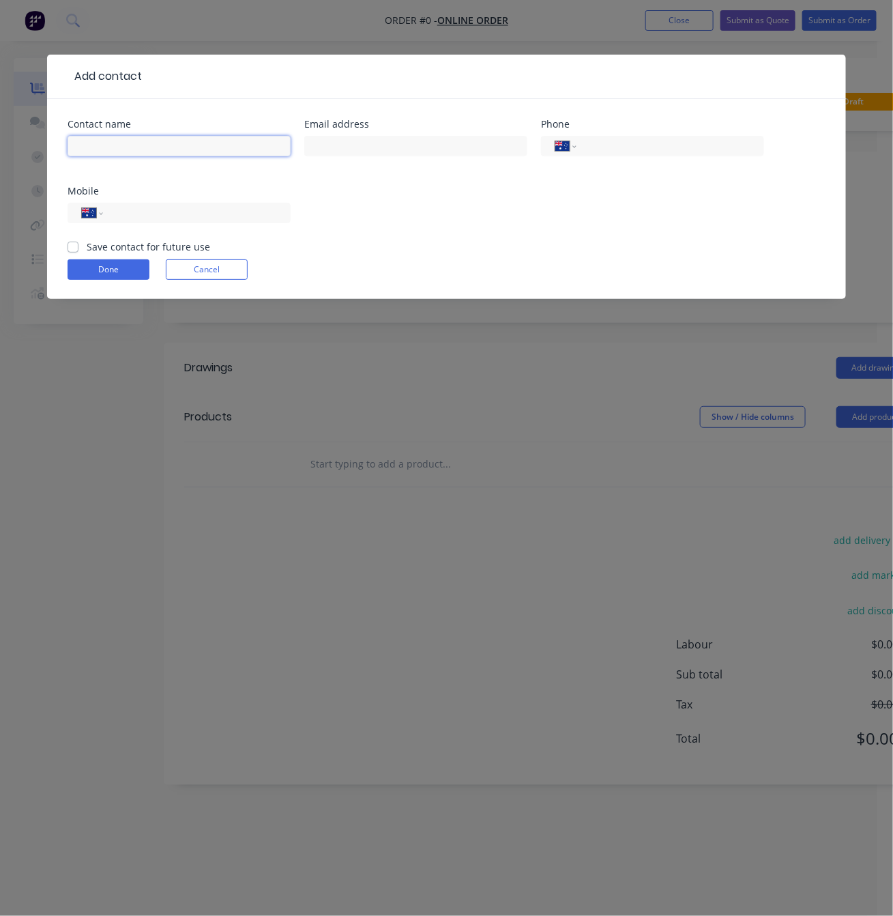
click at [137, 154] on input "text" at bounding box center [179, 146] width 223 height 20
paste input "Shanigha Amos"
type input "Shanigha Amos"
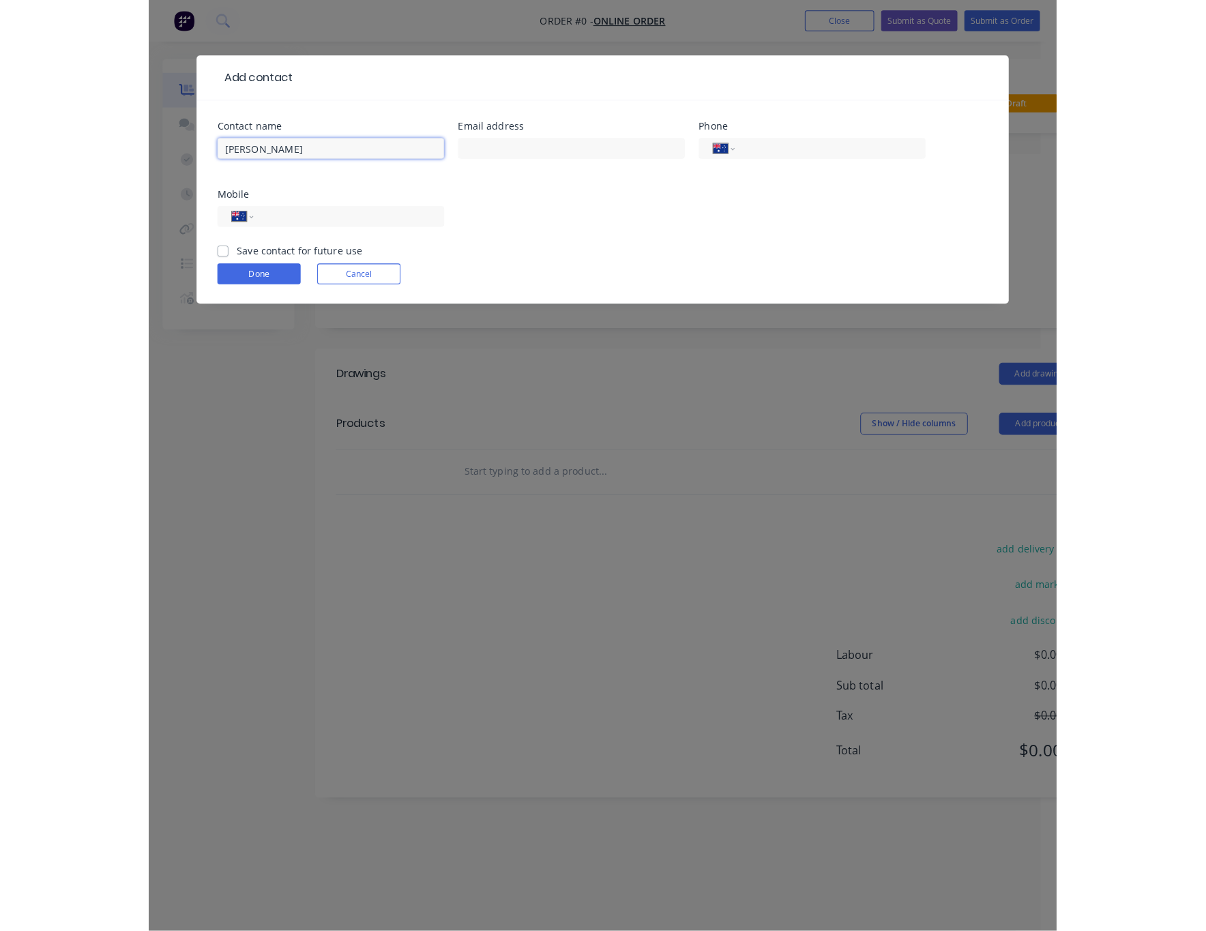
scroll to position [0, 0]
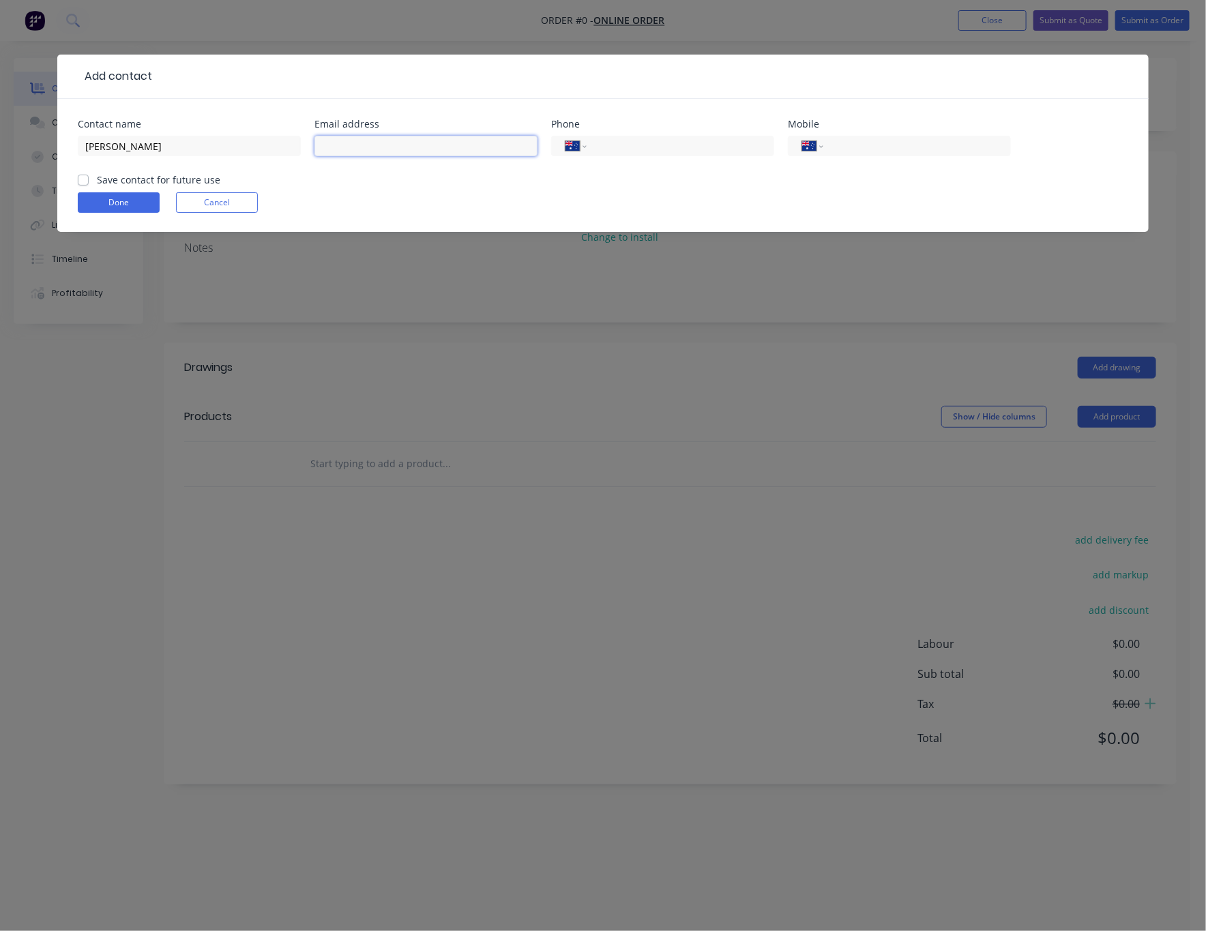
click at [512, 152] on input "text" at bounding box center [426, 146] width 223 height 20
paste input "32 Markham Way"
type input "32 Markham Way"
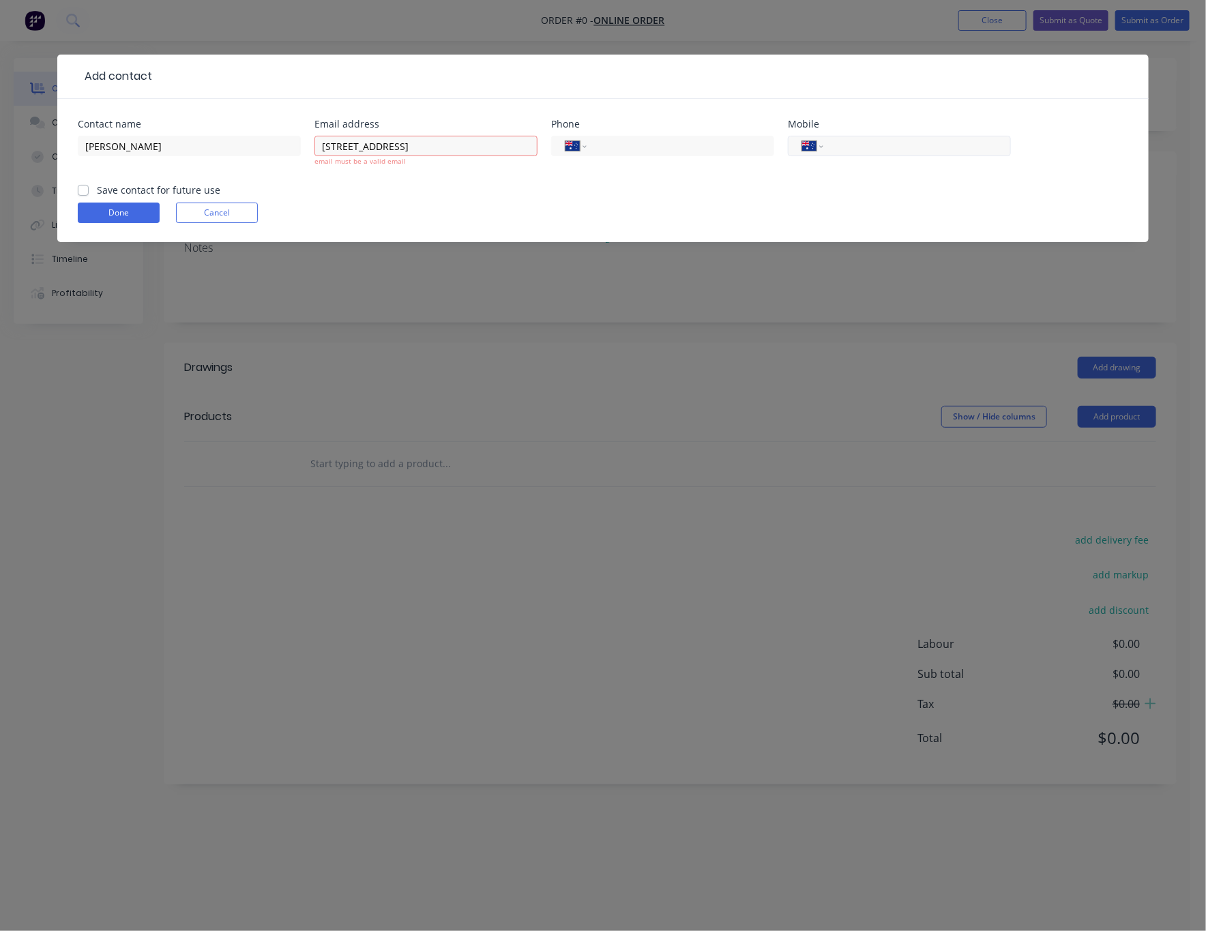
click at [841, 144] on input "tel" at bounding box center [915, 147] width 164 height 16
paste input "0428 250 827"
type input "0428 250 827"
click at [666, 199] on form "Contact name Shanigha Amos Email address 32 Markham Way email must be a valid e…" at bounding box center [603, 180] width 1051 height 123
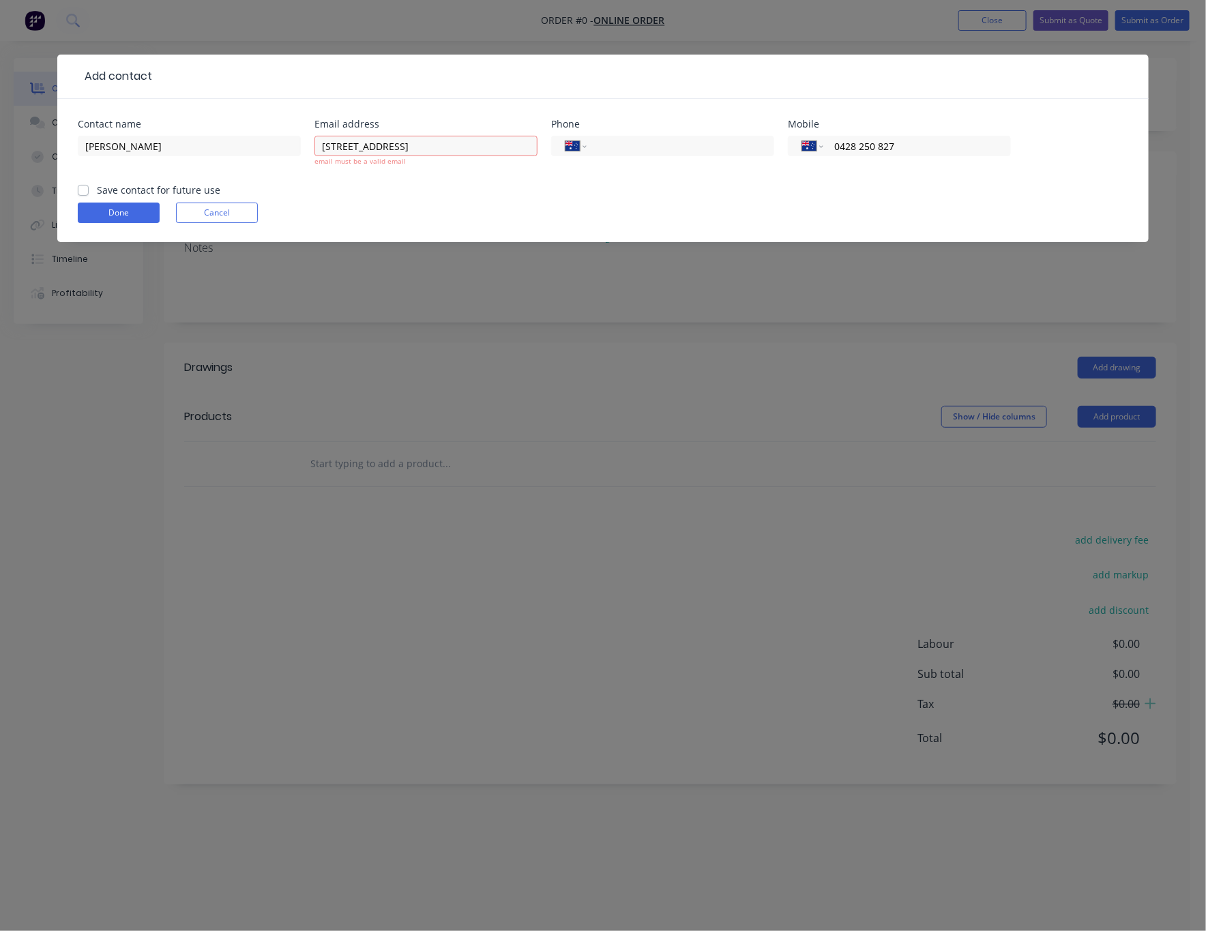
click at [438, 175] on div "32 Markham Way email must be a valid email" at bounding box center [426, 157] width 223 height 50
click at [420, 142] on input "32 Markham Way" at bounding box center [426, 146] width 223 height 20
drag, startPoint x: 427, startPoint y: 149, endPoint x: 285, endPoint y: 154, distance: 141.3
click at [285, 154] on div "Contact name Shanigha Amos Email address 32 Markham Way email must be a valid e…" at bounding box center [603, 150] width 1051 height 63
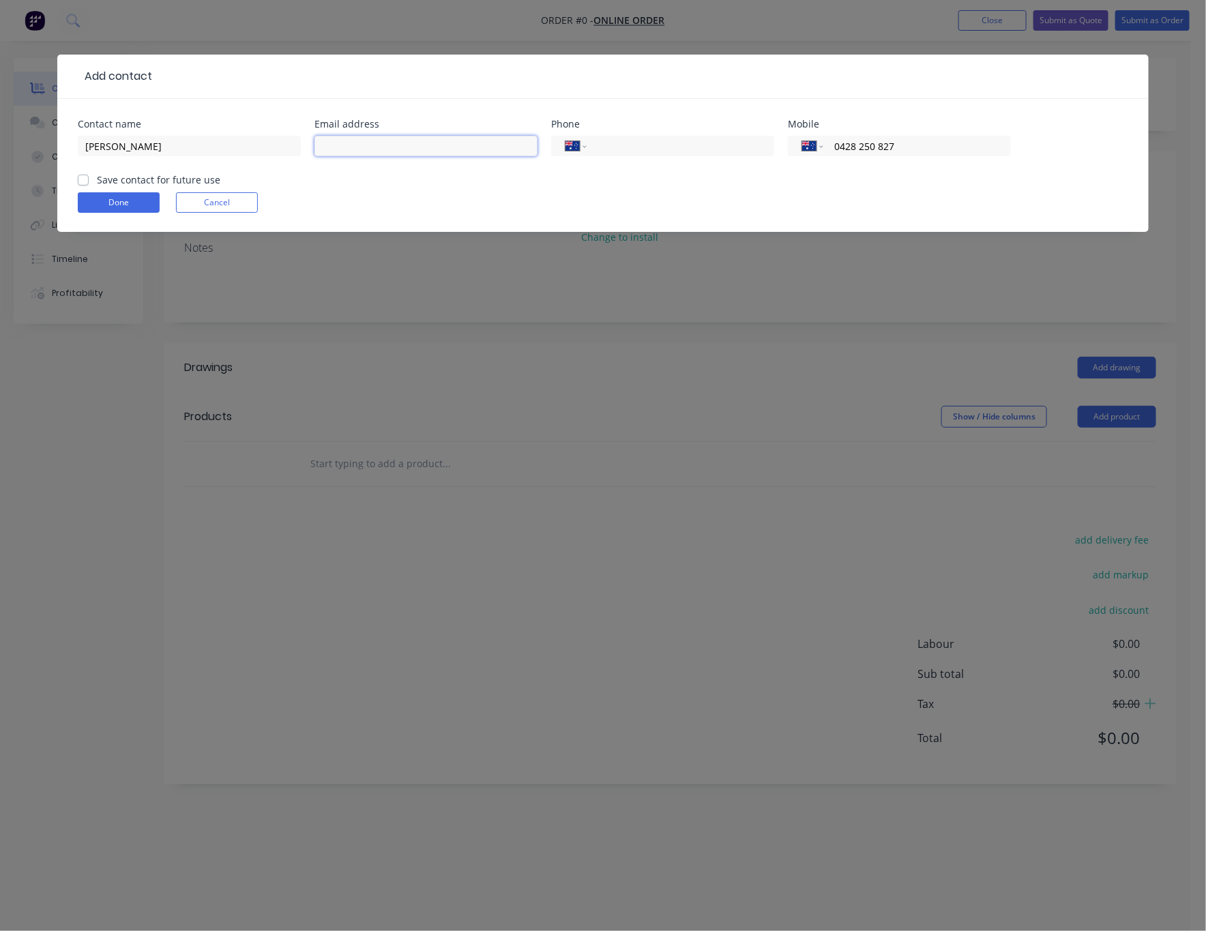
click at [453, 154] on input "text" at bounding box center [426, 146] width 223 height 20
paste input "shanigha.amos@gmail.com"
type input "shanigha.amos@gmail.com"
click at [126, 201] on button "Done" at bounding box center [119, 202] width 82 height 20
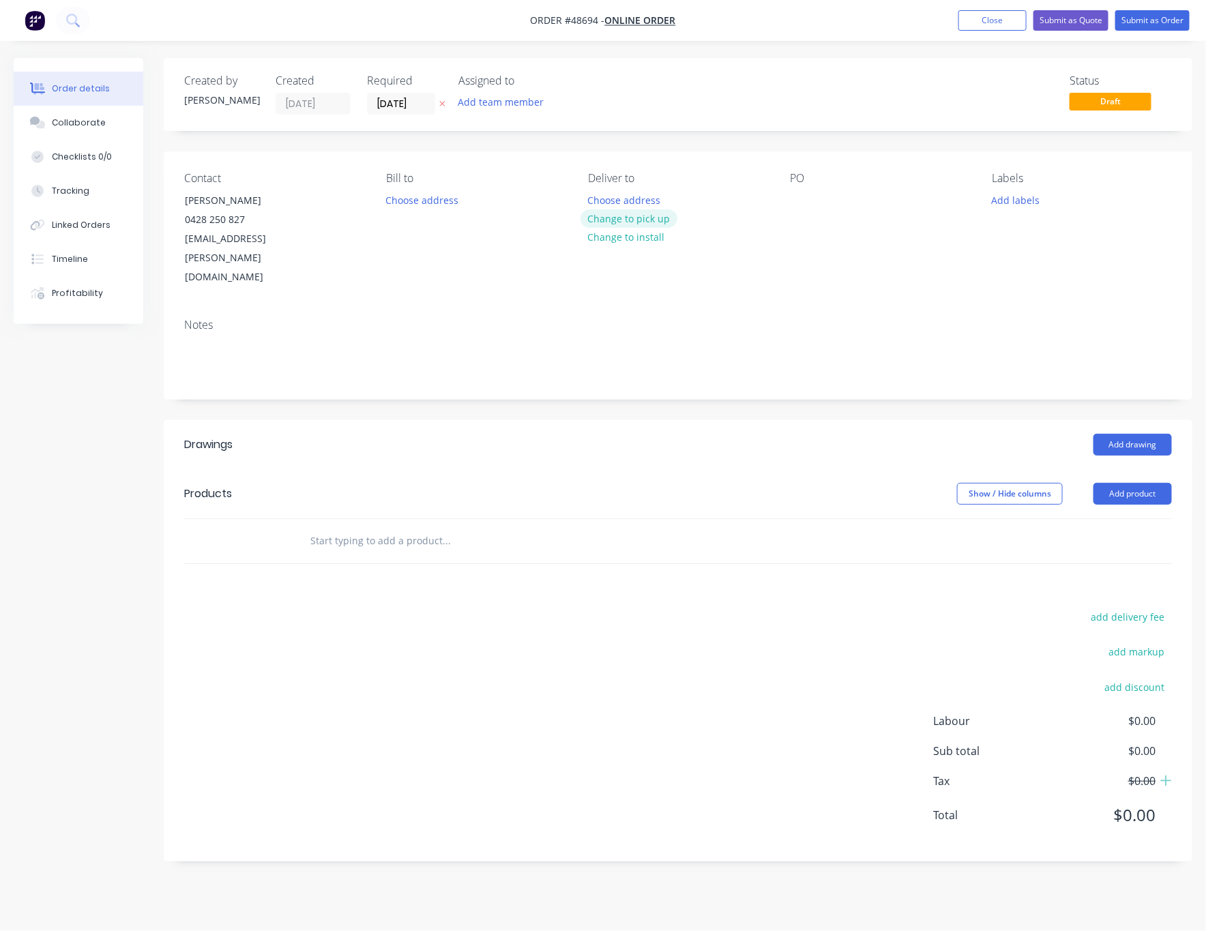
click at [657, 215] on button "Change to pick up" at bounding box center [629, 218] width 97 height 18
click at [841, 483] on button "Add product" at bounding box center [1133, 494] width 78 height 22
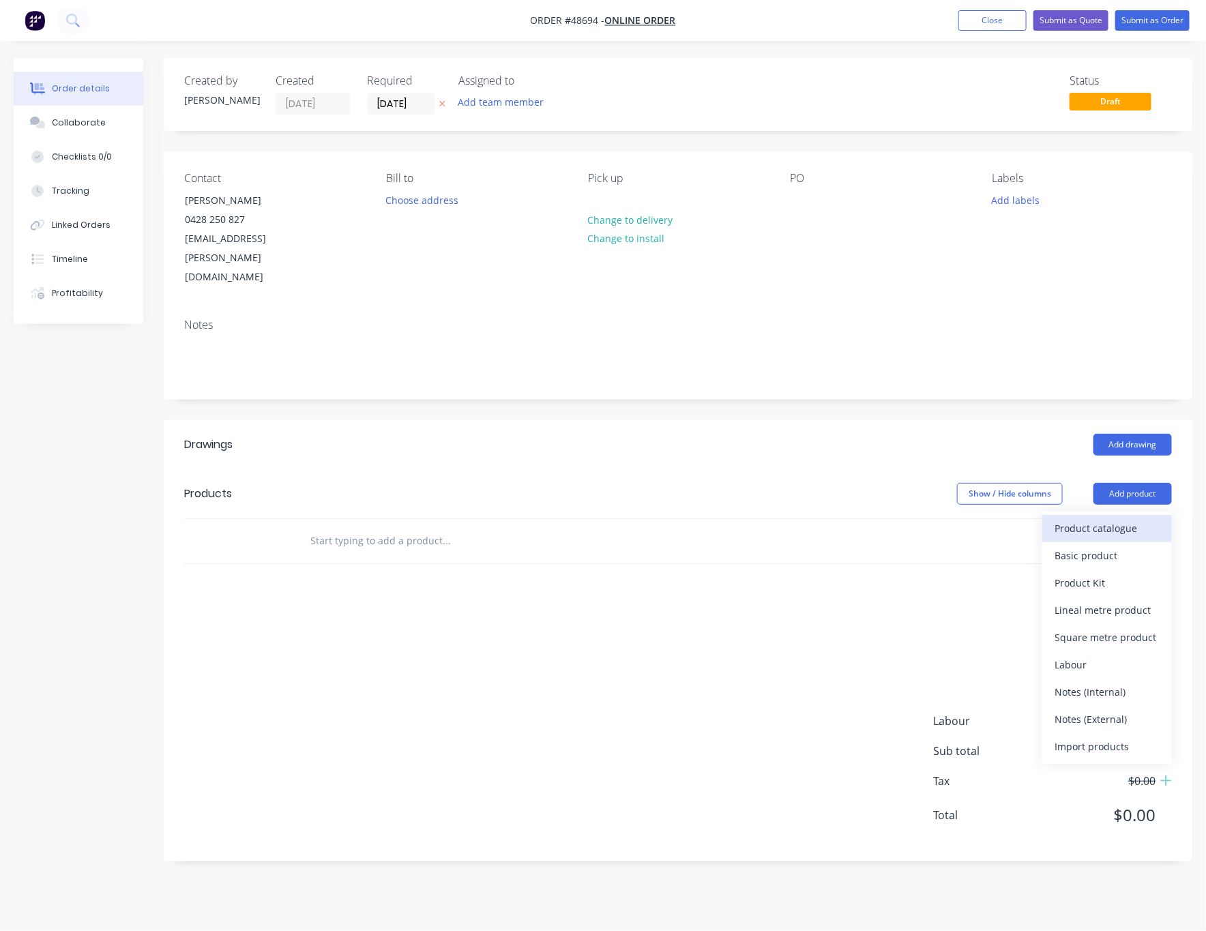
click at [841, 519] on div "Product catalogue" at bounding box center [1107, 529] width 105 height 20
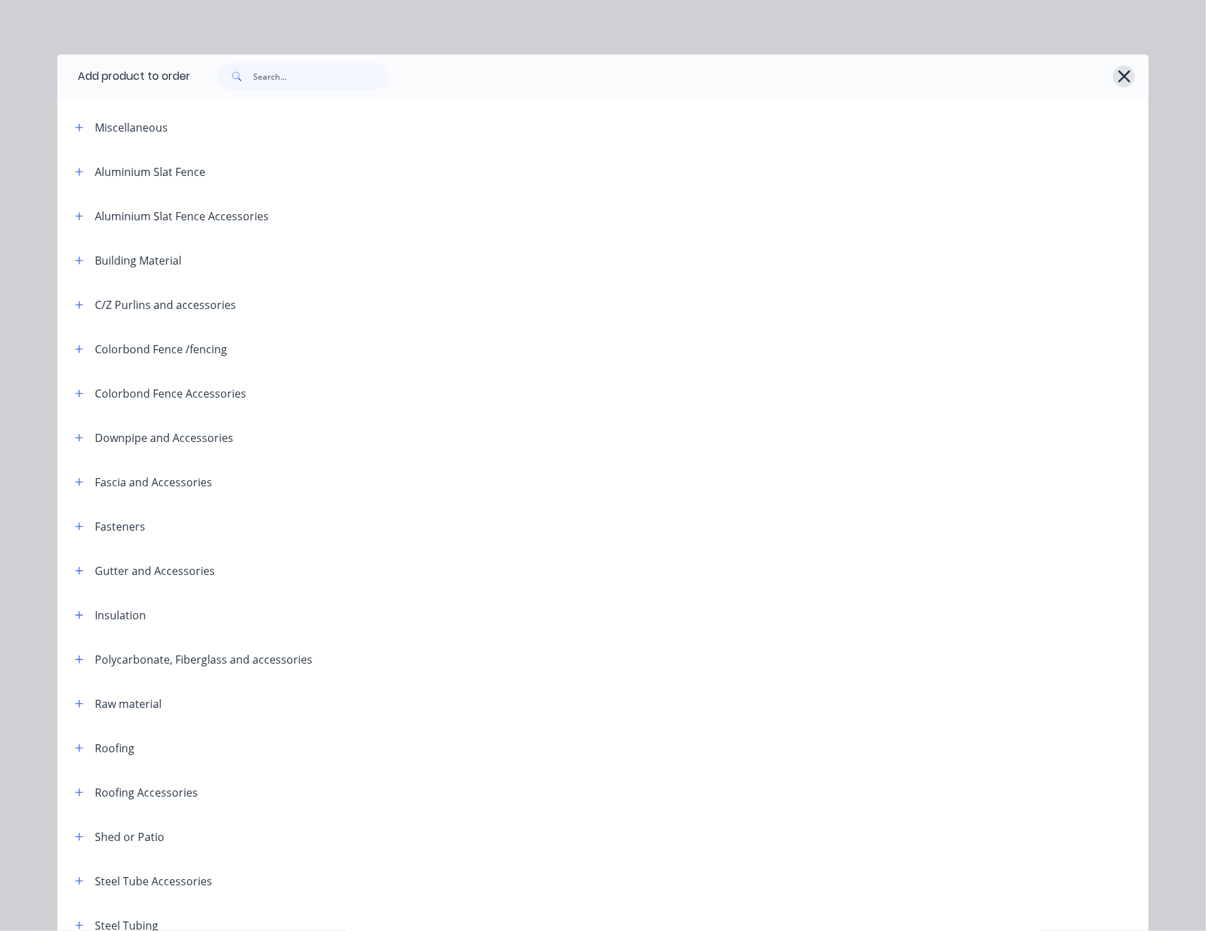
click at [841, 76] on icon "button" at bounding box center [1125, 76] width 14 height 19
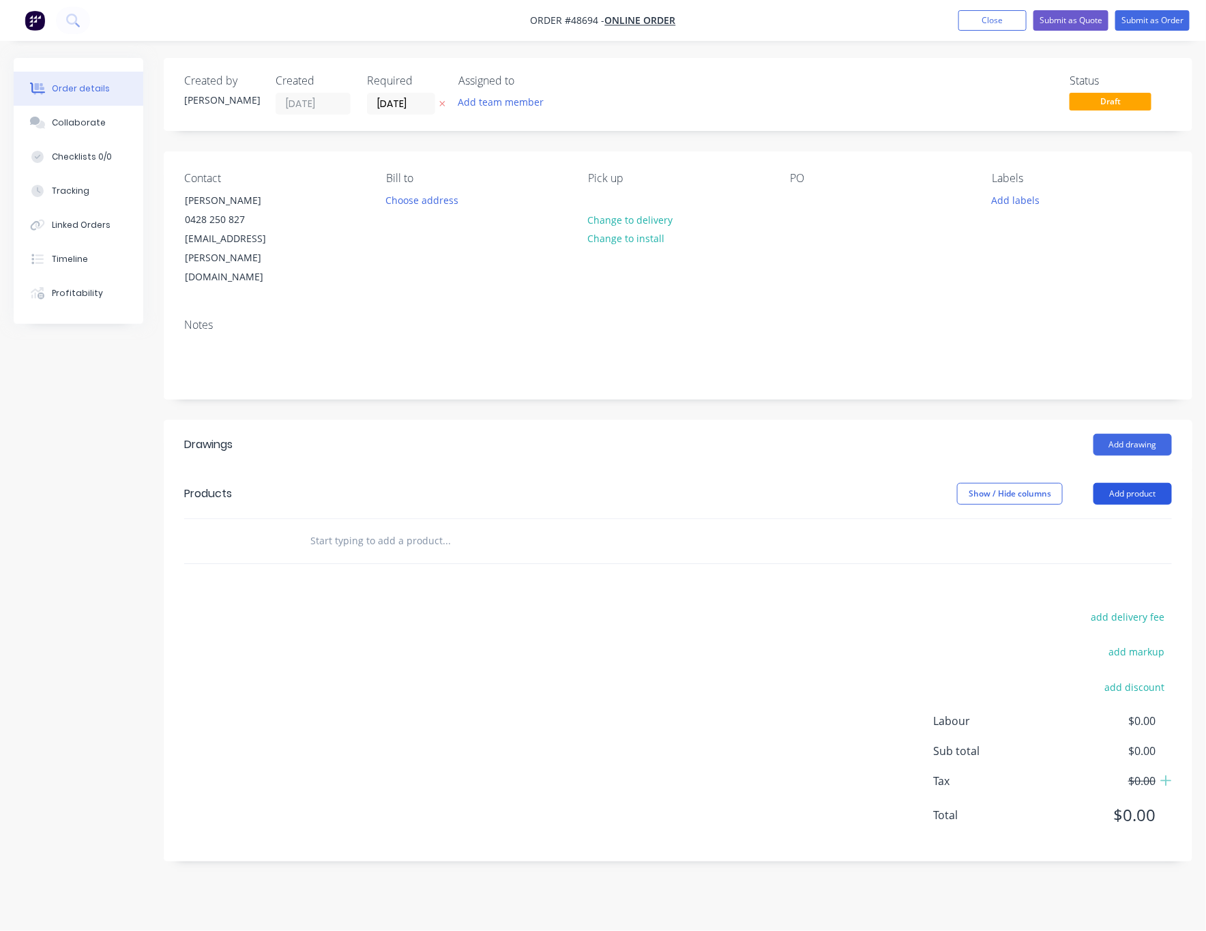
click at [841, 483] on button "Add product" at bounding box center [1133, 494] width 78 height 22
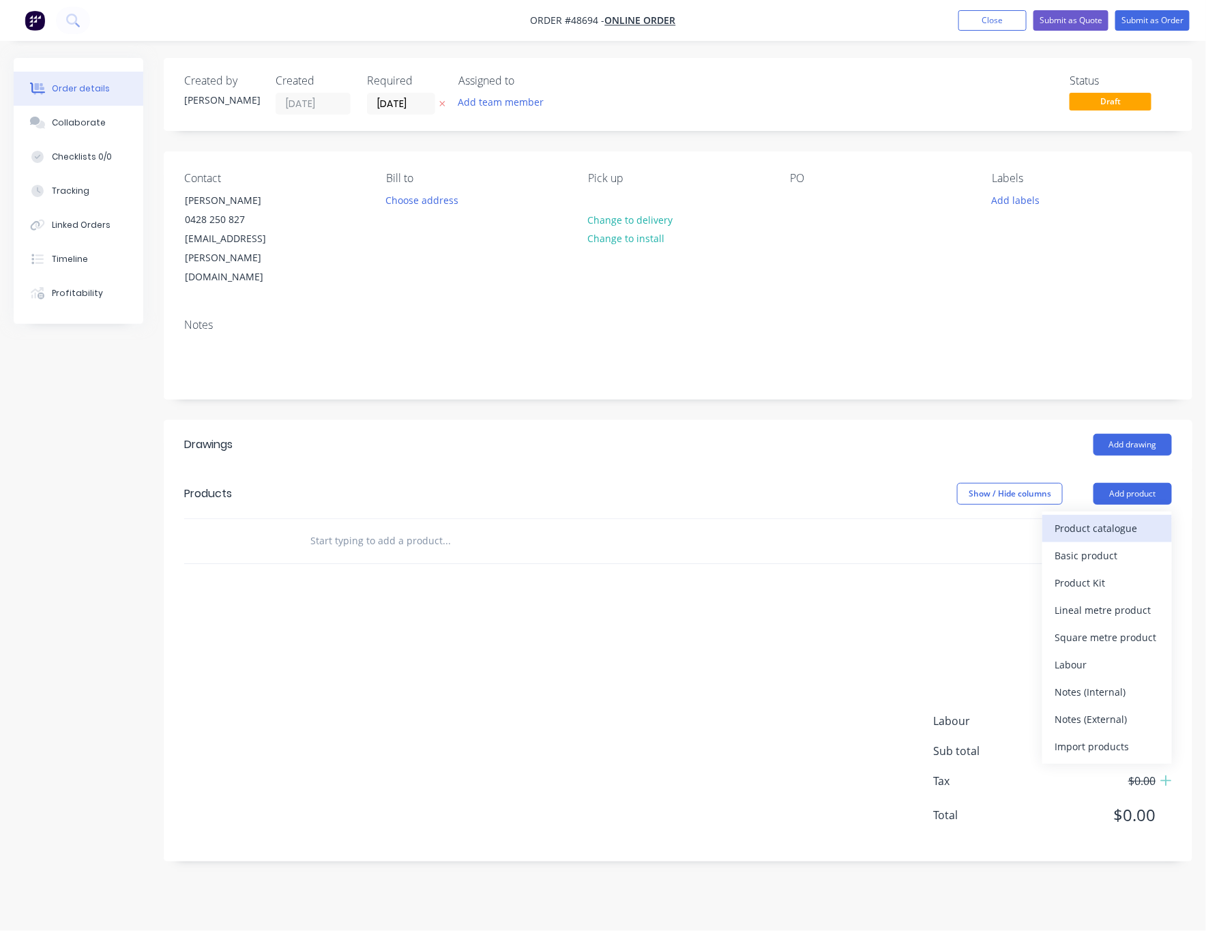
click at [841, 519] on div "Product catalogue" at bounding box center [1107, 529] width 105 height 20
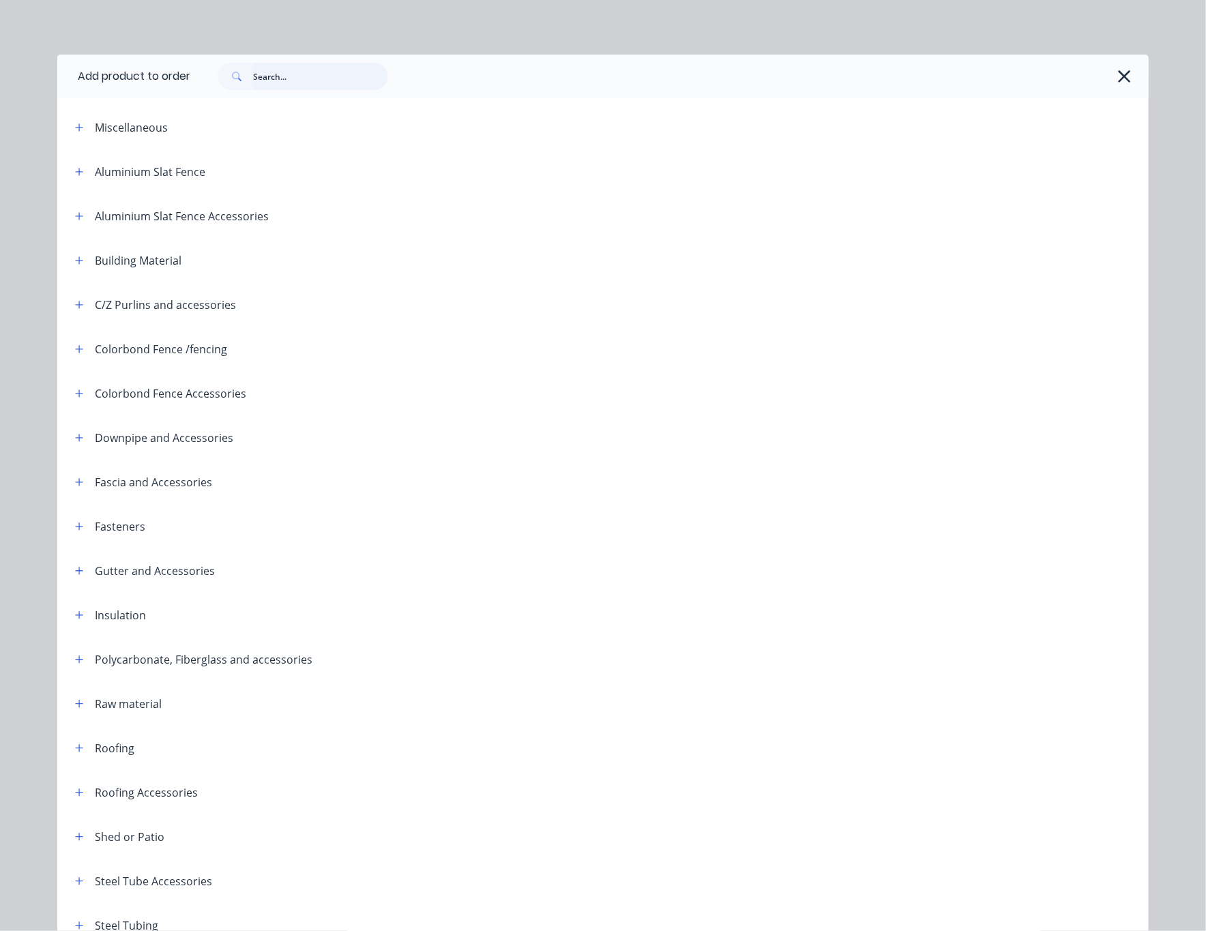
click at [293, 78] on input "text" at bounding box center [320, 76] width 135 height 27
type input "fence"
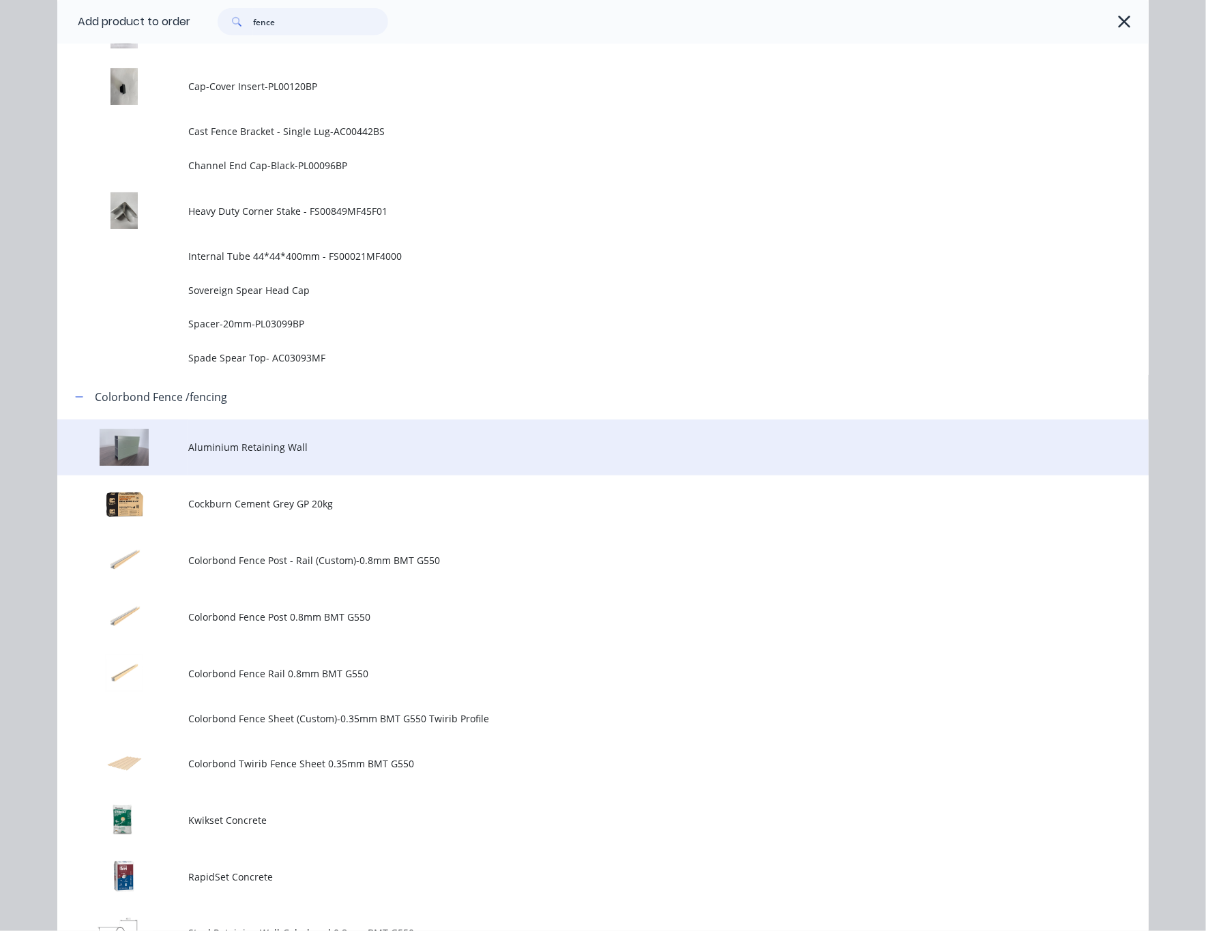
scroll to position [921, 0]
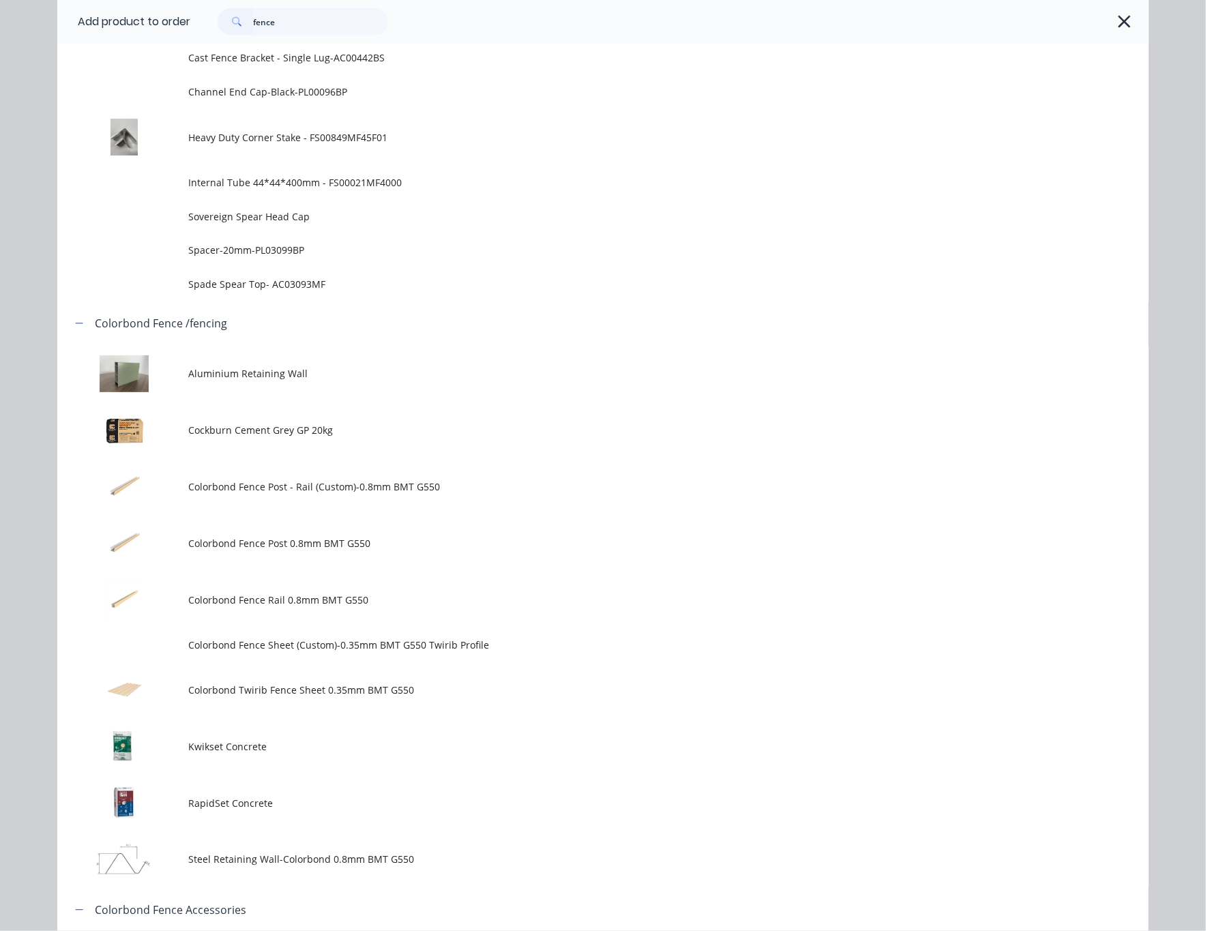
click at [410, 689] on span "Colorbond Twirib Fence Sheet 0.35mm BMT G550" at bounding box center [572, 690] width 768 height 14
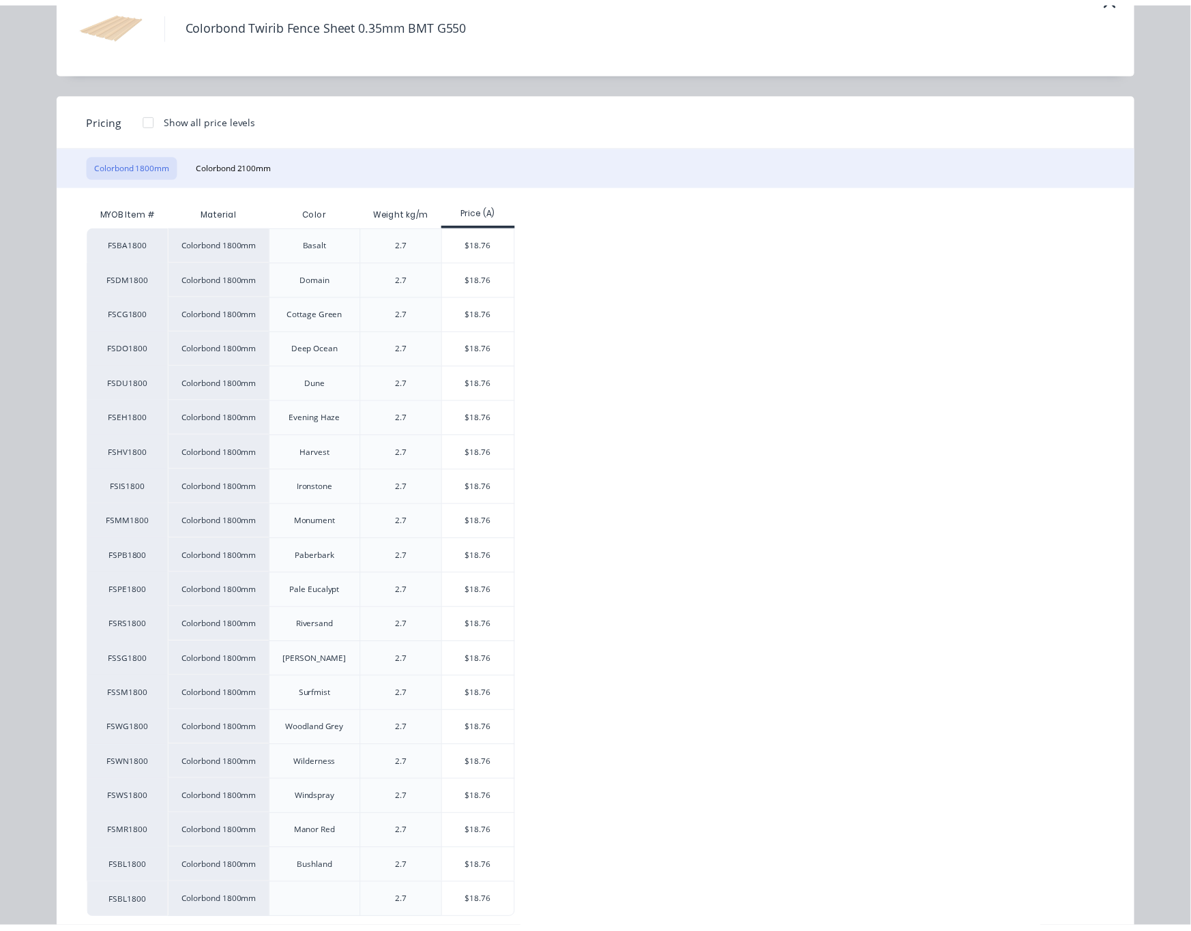
scroll to position [115, 0]
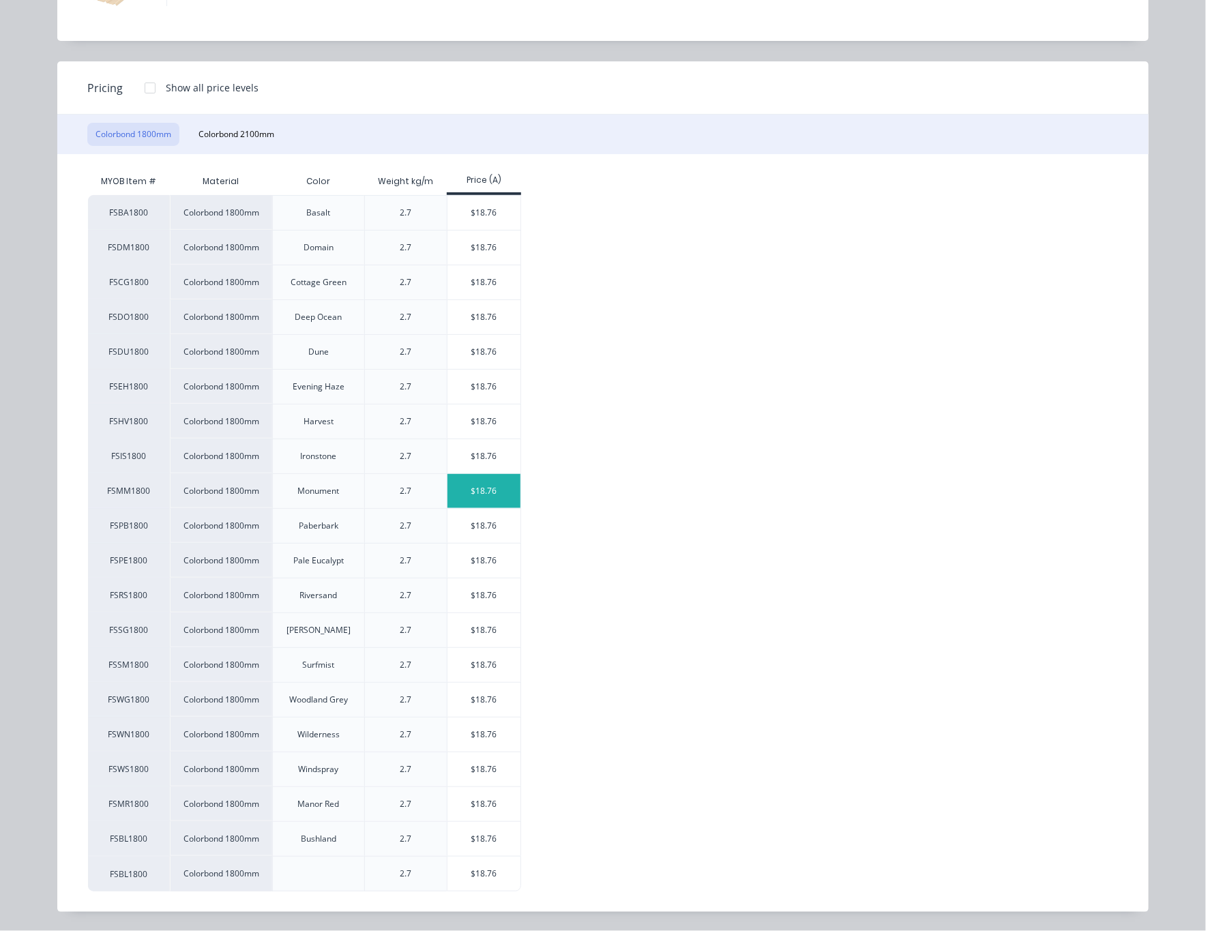
click at [463, 492] on div "$18.76" at bounding box center [484, 491] width 73 height 34
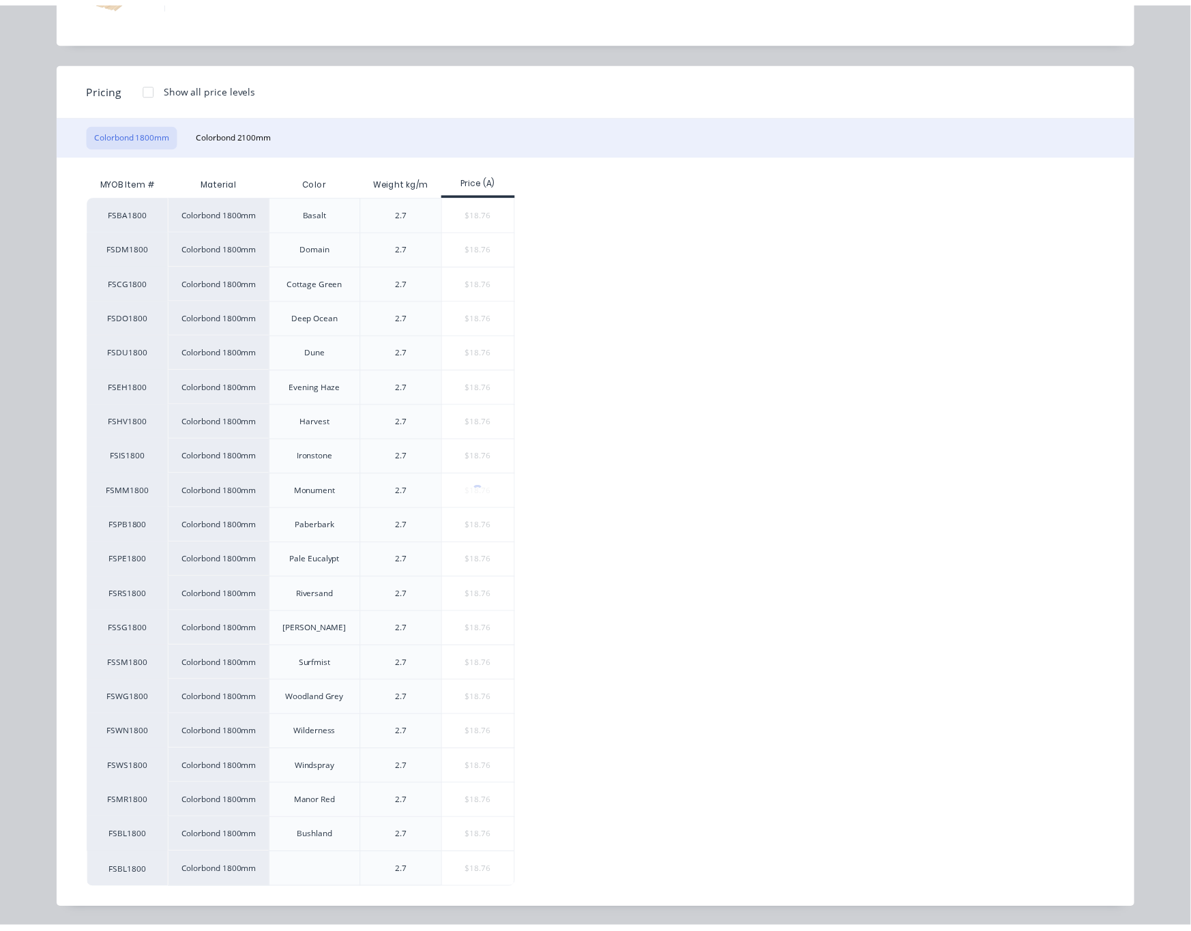
scroll to position [0, 0]
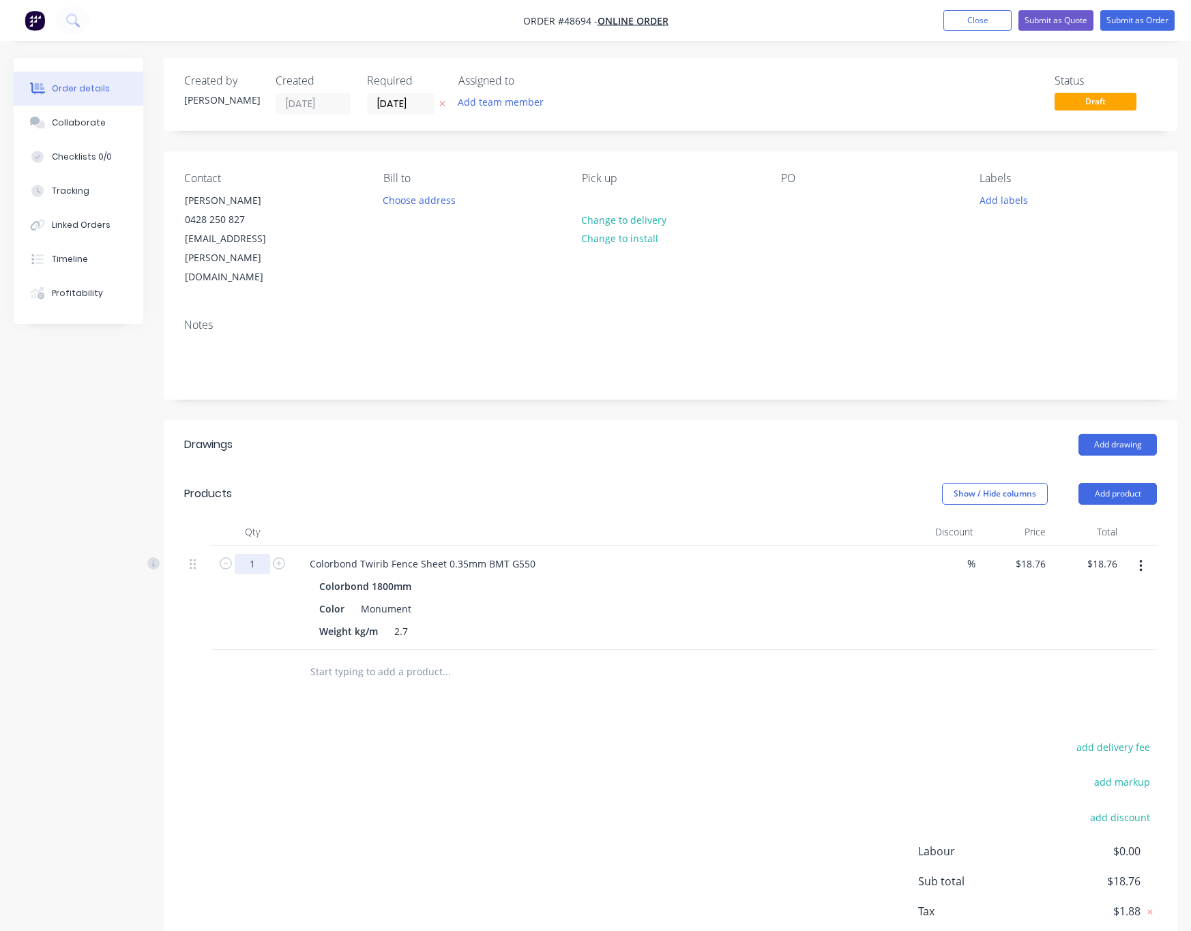
click at [248, 554] on input "1" at bounding box center [252, 564] width 35 height 20
type input "2"
type input "$37.52"
click at [480, 688] on div "Drawings Add drawing Products Show / Hide columns Add product Qty Discount Pric…" at bounding box center [671, 706] width 1014 height 572
click at [841, 483] on button "Add product" at bounding box center [1118, 494] width 78 height 22
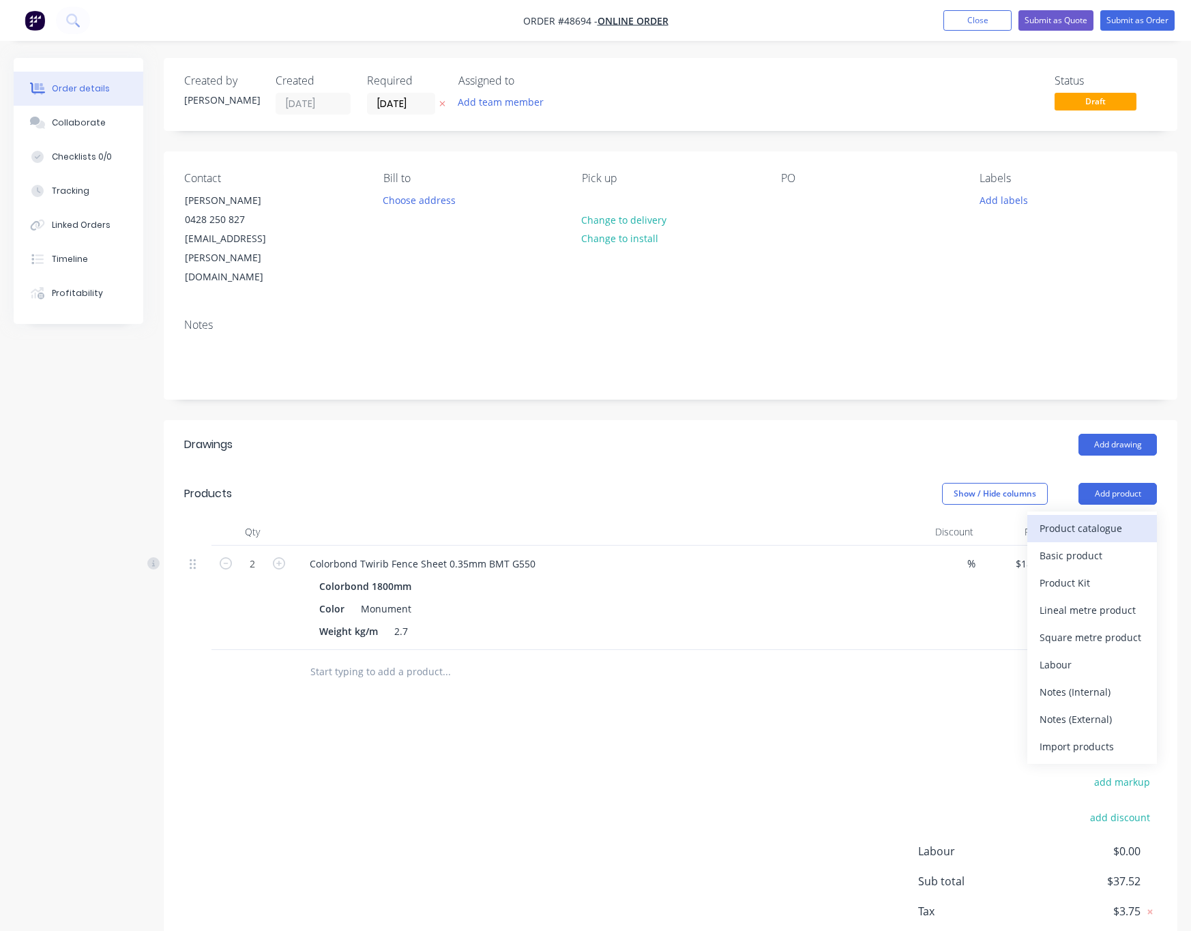
click at [841, 519] on div "Product catalogue" at bounding box center [1092, 529] width 105 height 20
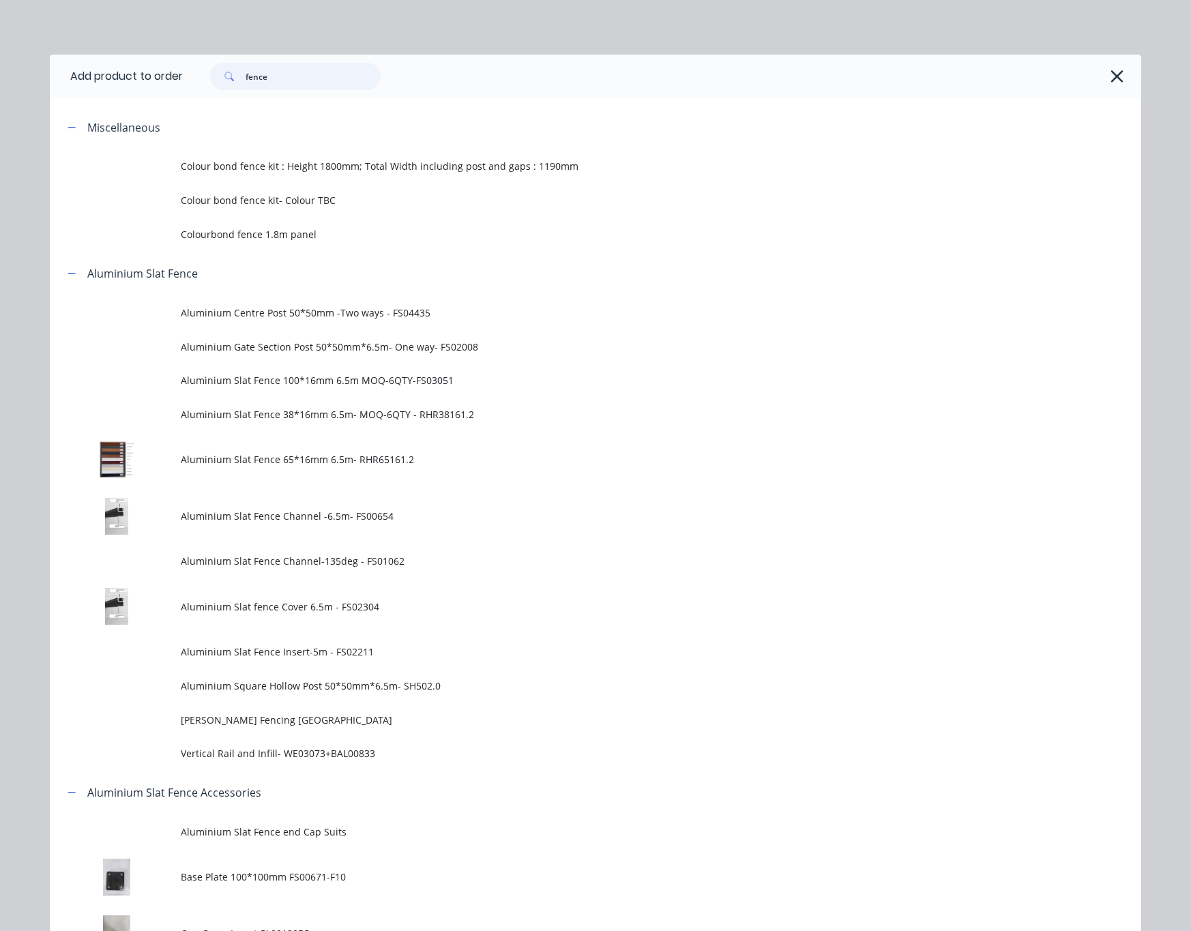
drag, startPoint x: 306, startPoint y: 78, endPoint x: 174, endPoint y: 78, distance: 131.7
click at [210, 78] on div "fence" at bounding box center [295, 76] width 171 height 27
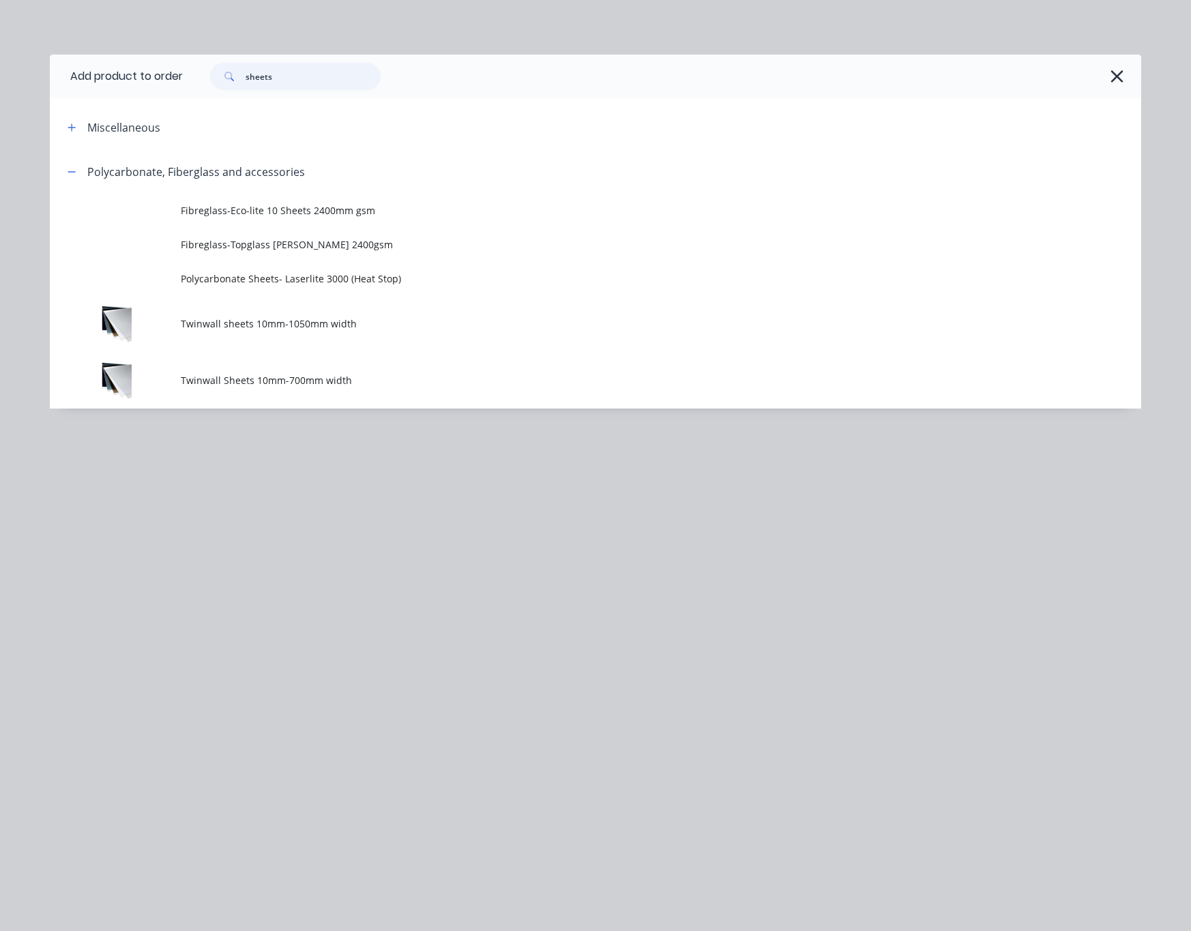
click at [297, 72] on input "sheets" at bounding box center [313, 76] width 135 height 27
type input "s"
type input "fence"
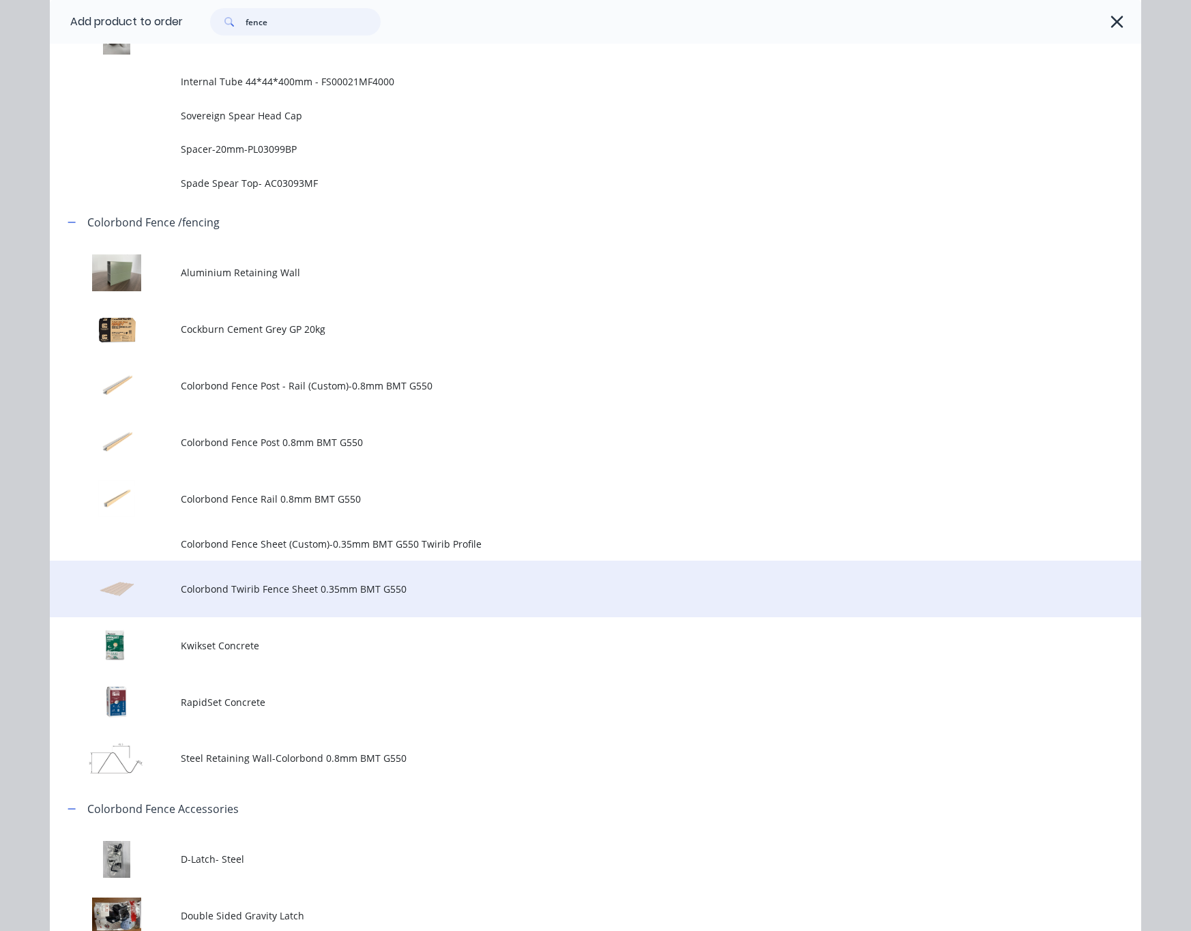
scroll to position [1024, 0]
click at [455, 590] on span "Colorbond Twirib Fence Sheet 0.35mm BMT G550" at bounding box center [565, 588] width 768 height 14
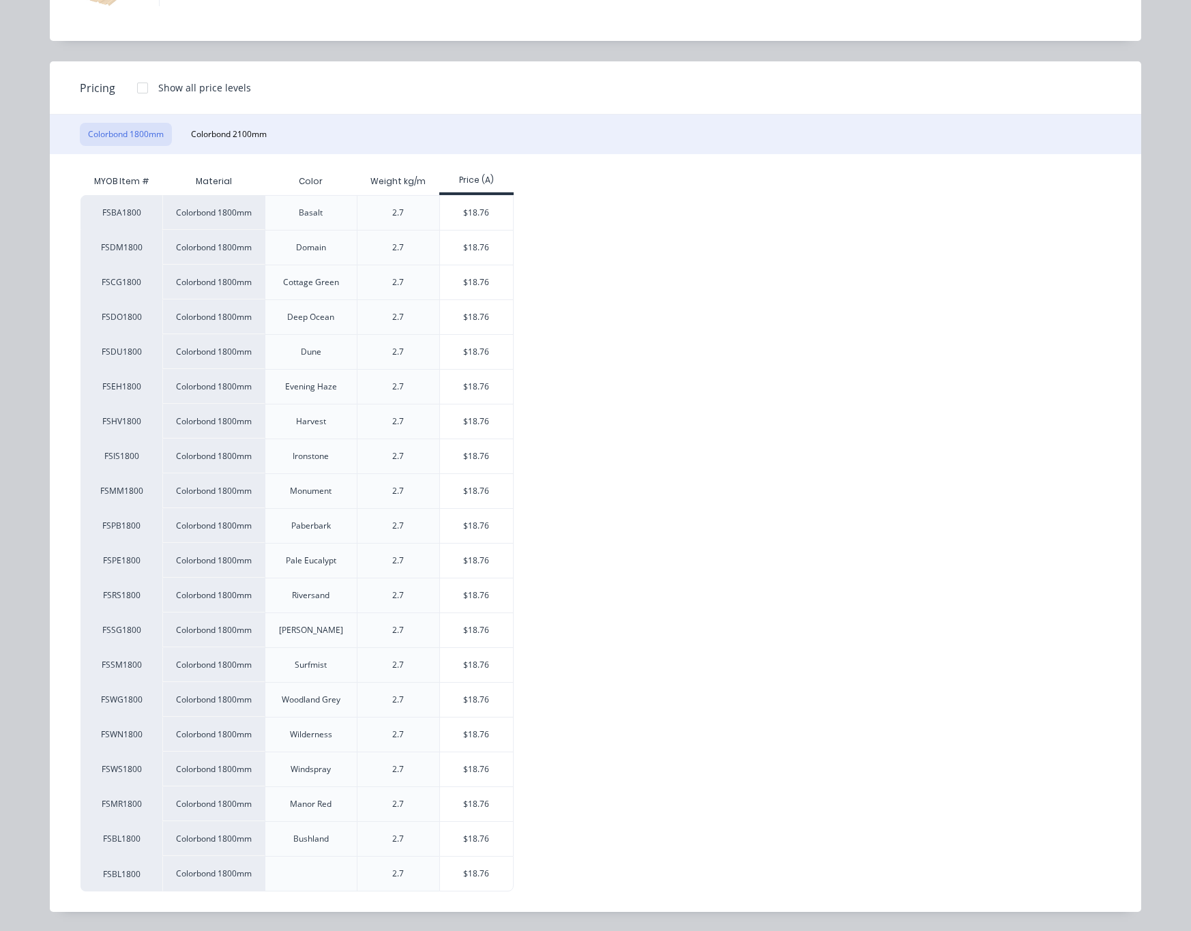
scroll to position [115, 0]
click at [475, 481] on div "$18.76" at bounding box center [476, 491] width 73 height 34
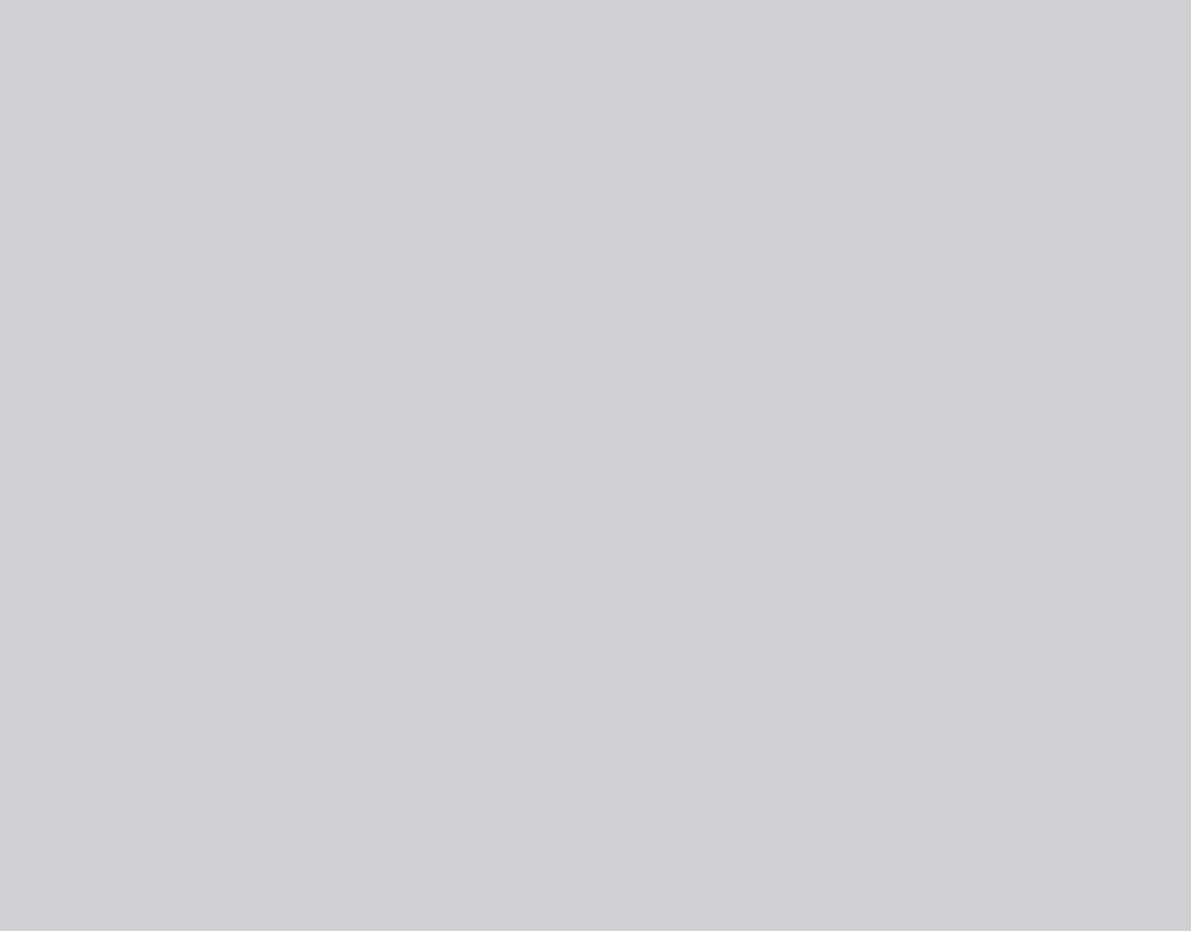
scroll to position [0, 0]
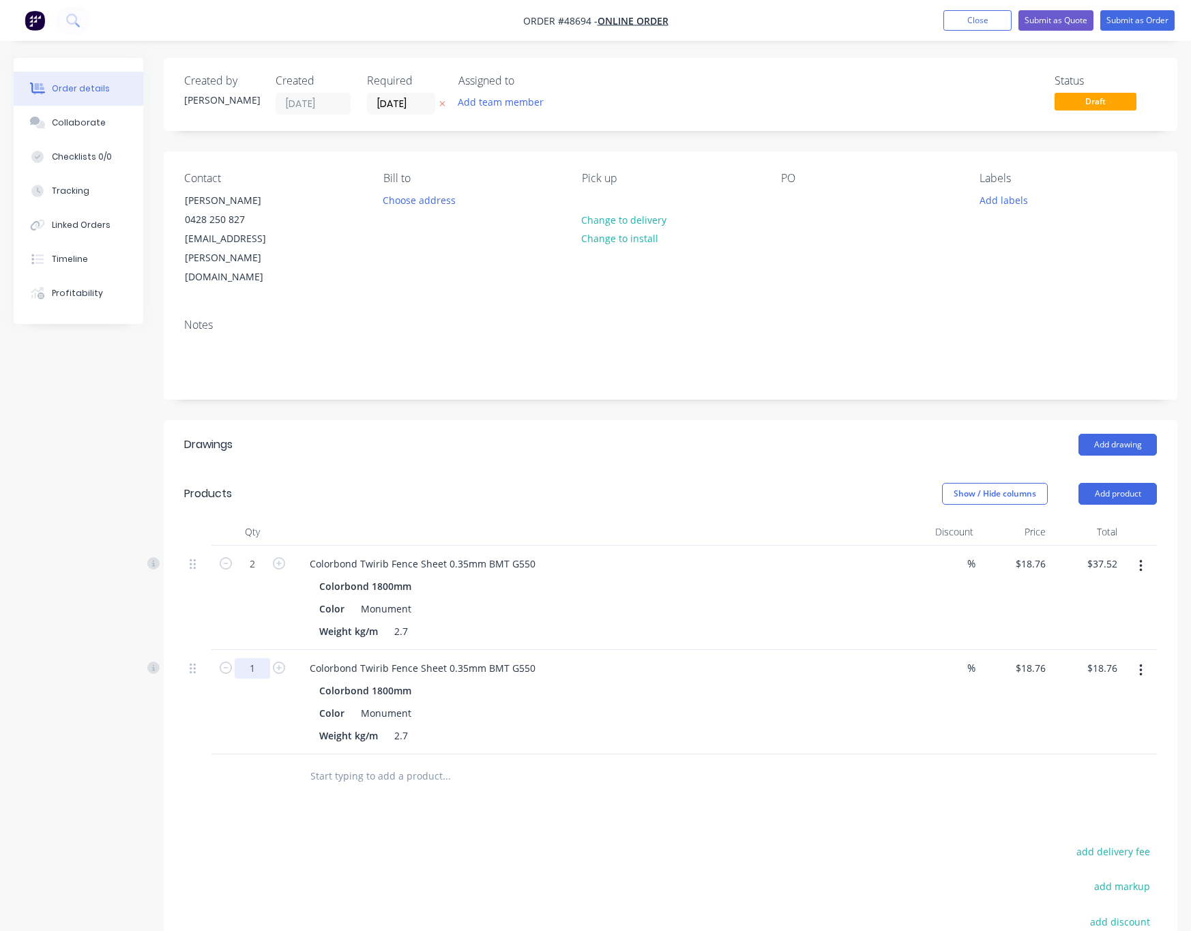
click at [256, 575] on input "1" at bounding box center [252, 564] width 35 height 20
type input "4"
type input "$75.04"
click at [635, 689] on div "Drawings Add drawing Products Show / Hide columns Add product Qty Discount Pric…" at bounding box center [671, 758] width 1014 height 676
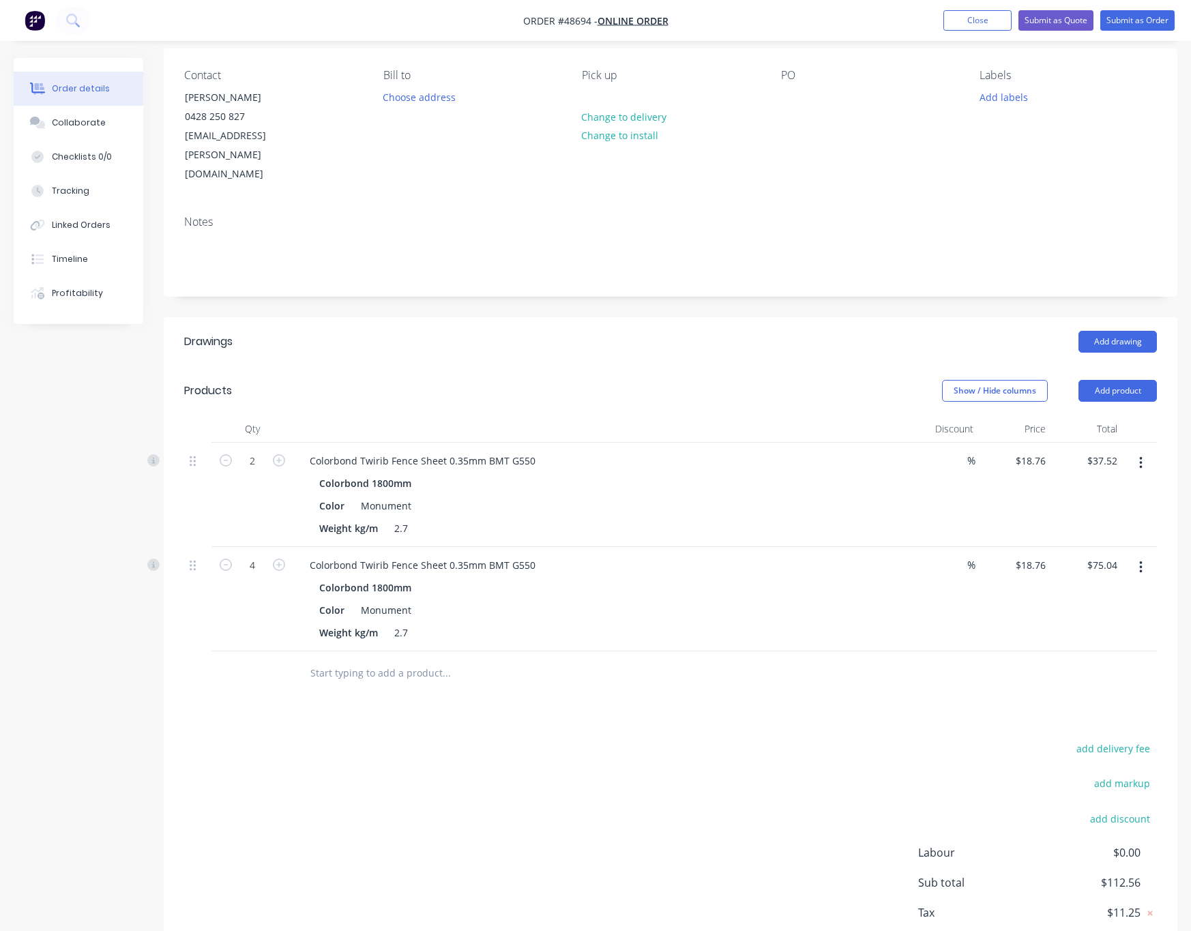
scroll to position [150, 0]
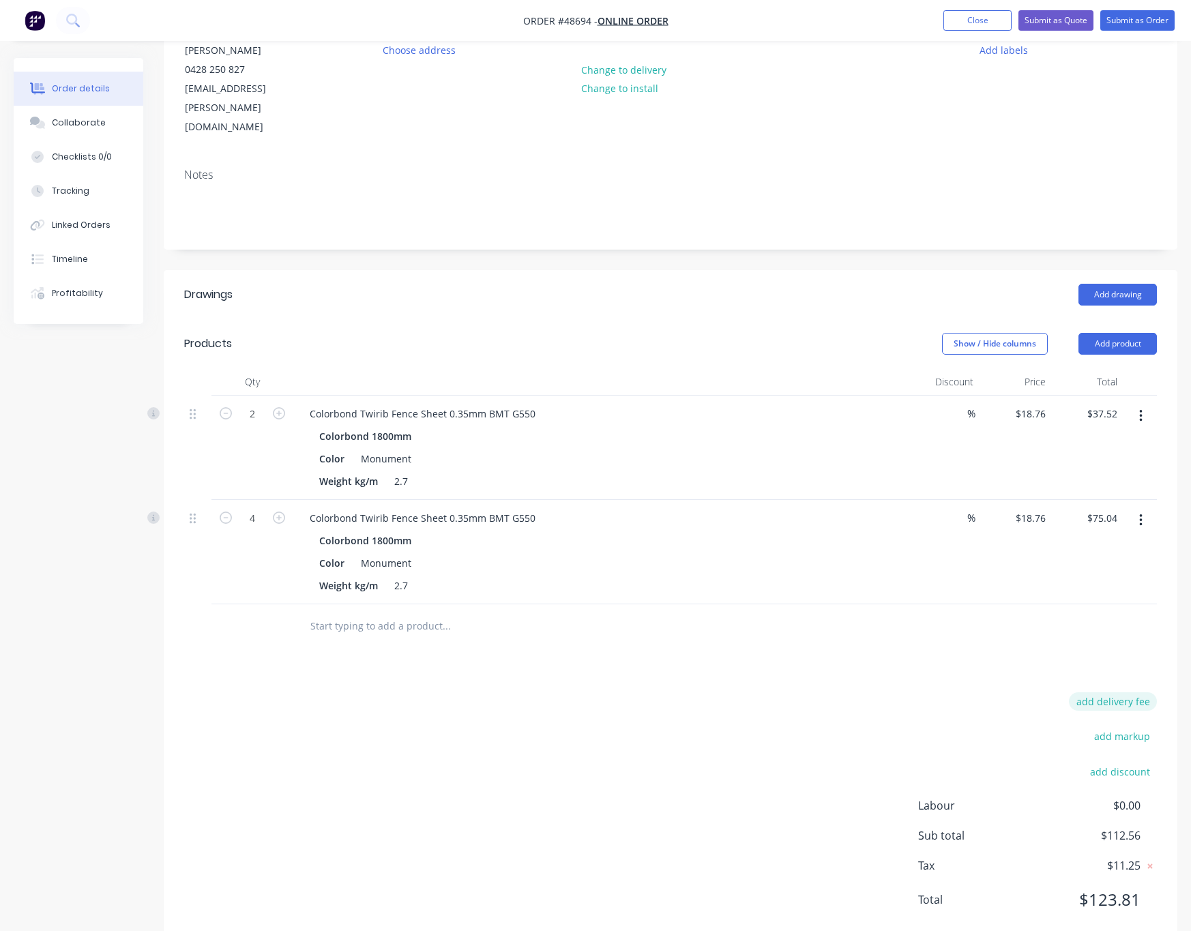
click at [841, 689] on button "add delivery fee" at bounding box center [1113, 702] width 88 height 18
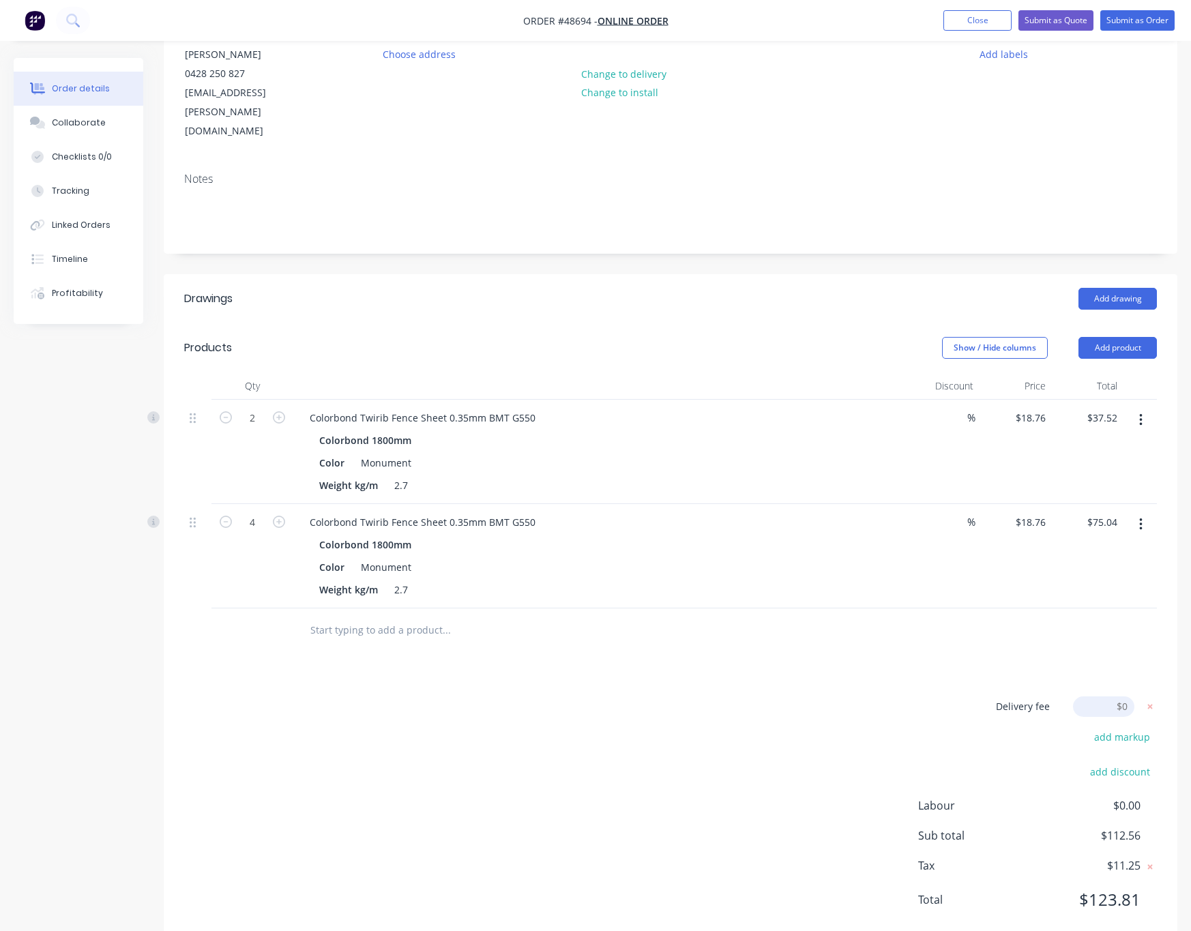
click at [841, 621] on div "Drawings Add drawing Products Show / Hide columns Add product Qty Discount Pric…" at bounding box center [671, 610] width 1014 height 673
click at [841, 689] on input at bounding box center [1103, 707] width 61 height 20
click at [801, 689] on div "Delivery fee Delivery fee Delivery fee name (Optional) $0 add markup add discou…" at bounding box center [670, 812] width 973 height 230
click at [682, 689] on div "Delivery fee Delivery fee Delivery fee name (Optional) $0 add markup add discou…" at bounding box center [670, 812] width 973 height 230
click at [674, 689] on div "Delivery fee Delivery fee Delivery fee name (Optional) $0 add markup add discou…" at bounding box center [670, 812] width 973 height 230
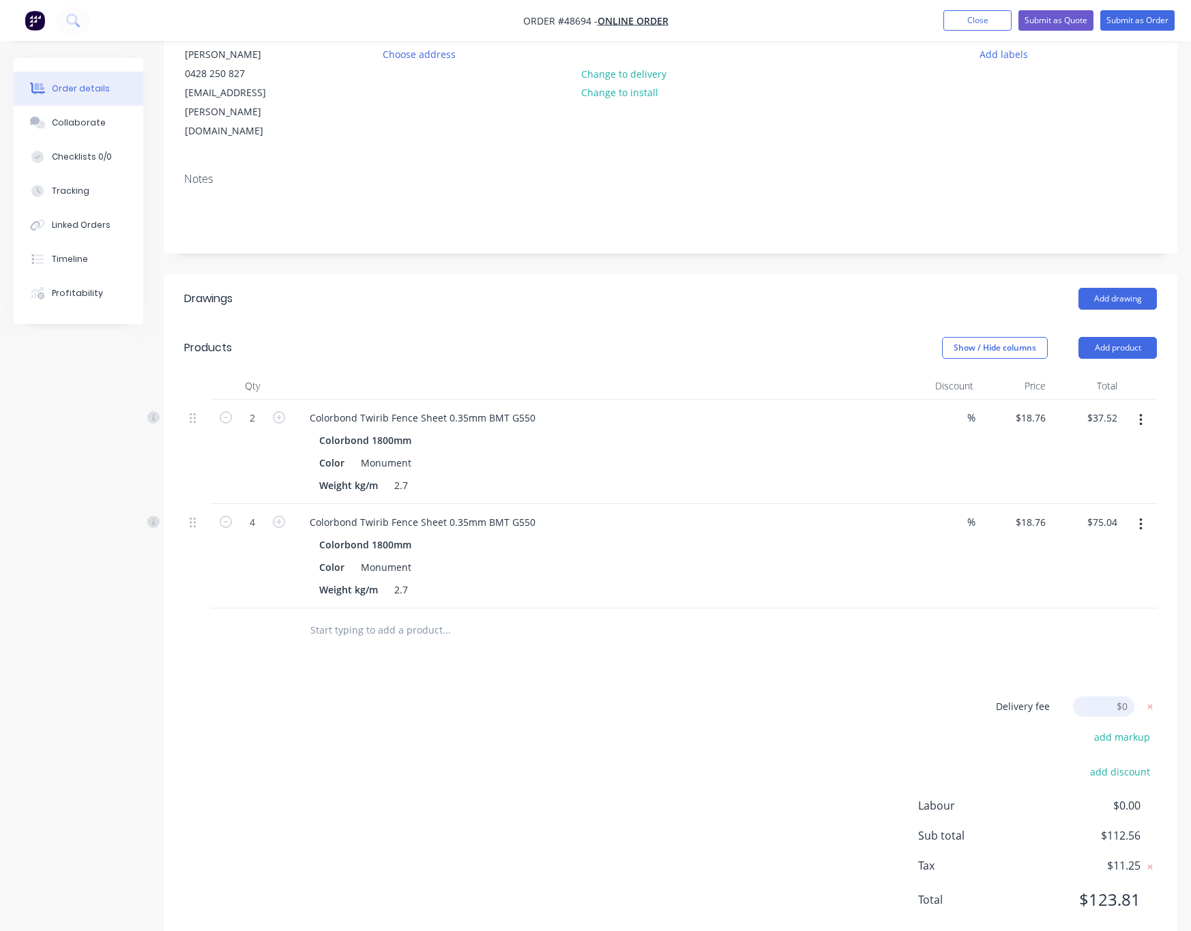
click at [664, 689] on div "Delivery fee Delivery fee Delivery fee name (Optional) $0 add markup add discou…" at bounding box center [670, 812] width 973 height 230
drag, startPoint x: 672, startPoint y: 668, endPoint x: 690, endPoint y: 658, distance: 20.5
click at [674, 689] on div "Delivery fee Delivery fee Delivery fee name (Optional) $0 add markup add discou…" at bounding box center [670, 812] width 973 height 230
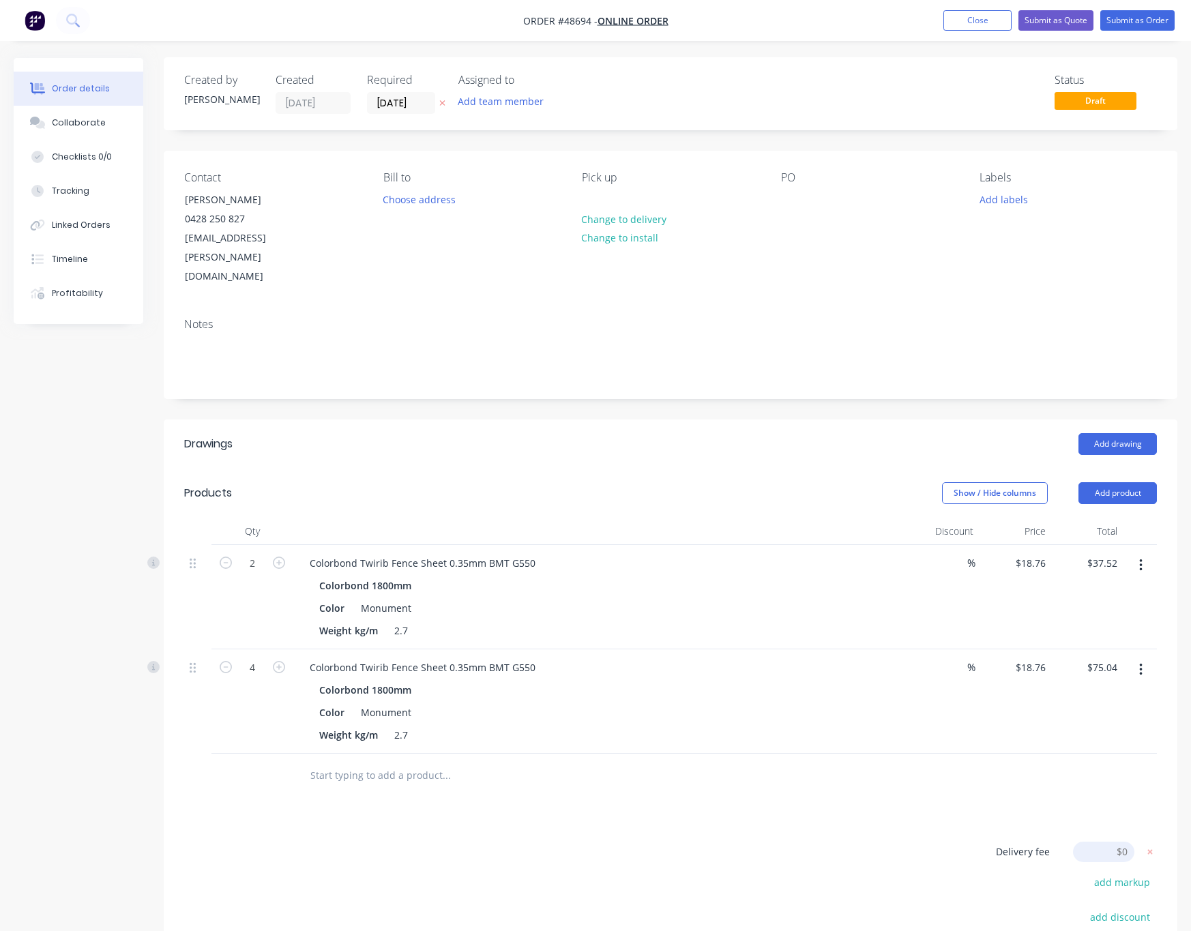
scroll to position [0, 0]
click at [841, 559] on icon "button" at bounding box center [1141, 566] width 3 height 15
click at [841, 674] on div "Delete" at bounding box center [1092, 684] width 105 height 20
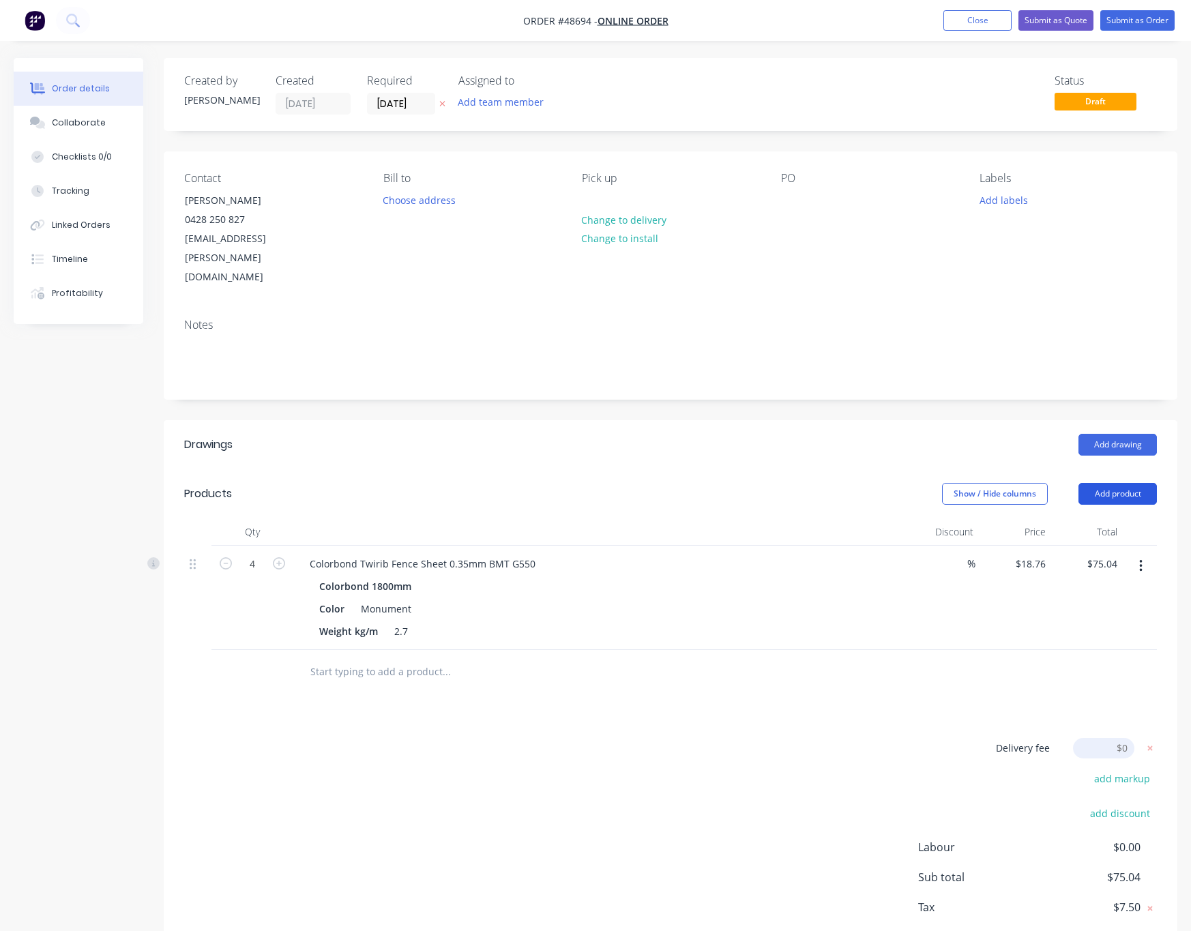
click at [841, 483] on button "Add product" at bounding box center [1118, 494] width 78 height 22
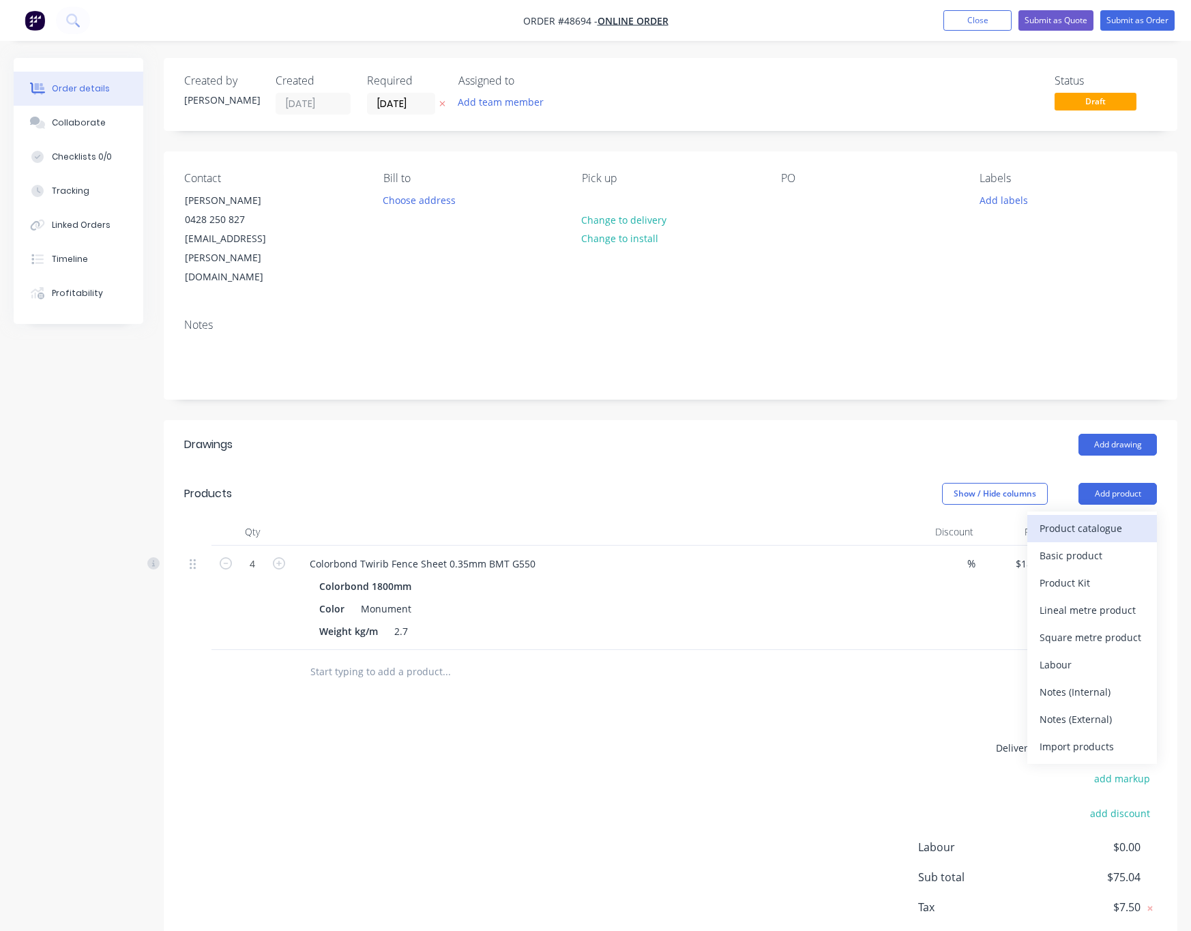
click at [841, 519] on div "Product catalogue" at bounding box center [1092, 529] width 105 height 20
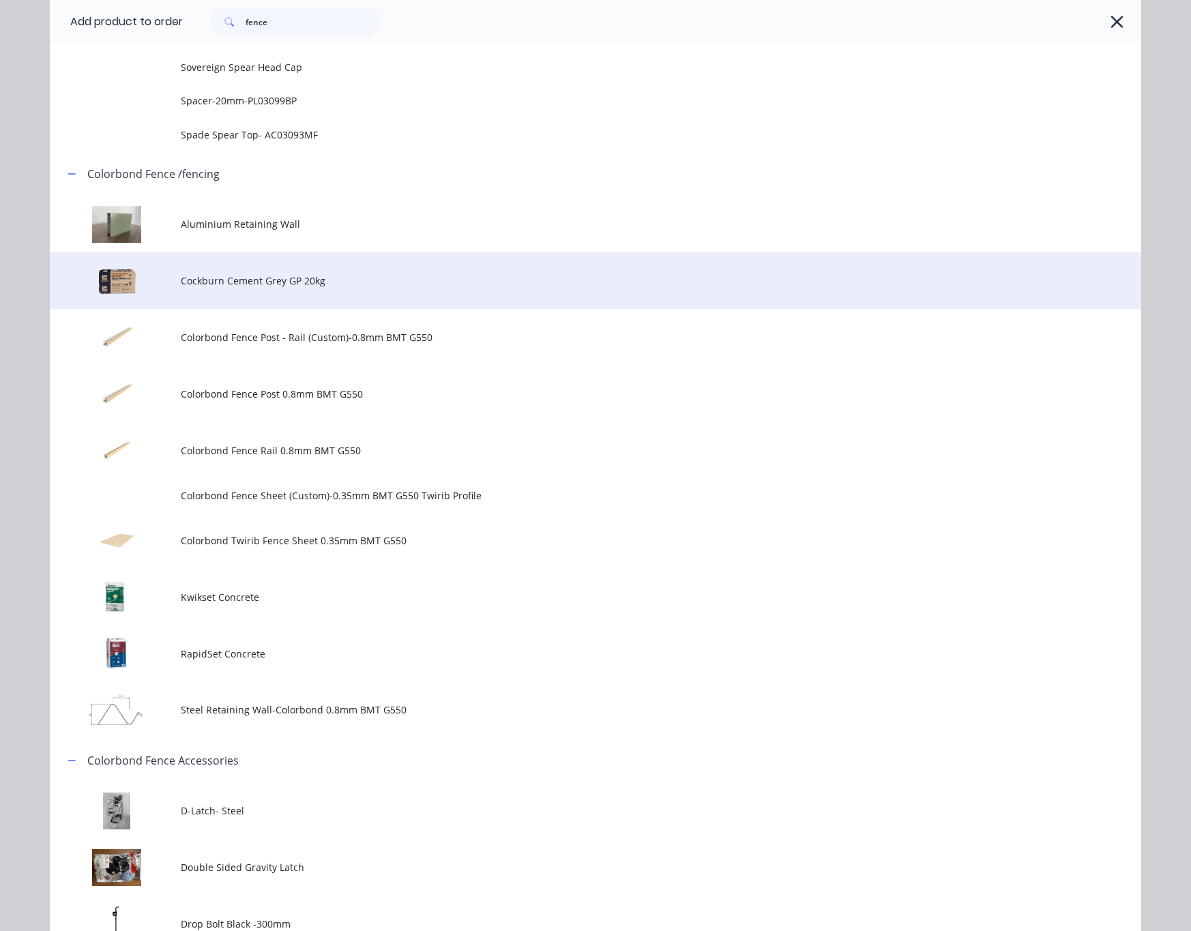
scroll to position [1024, 0]
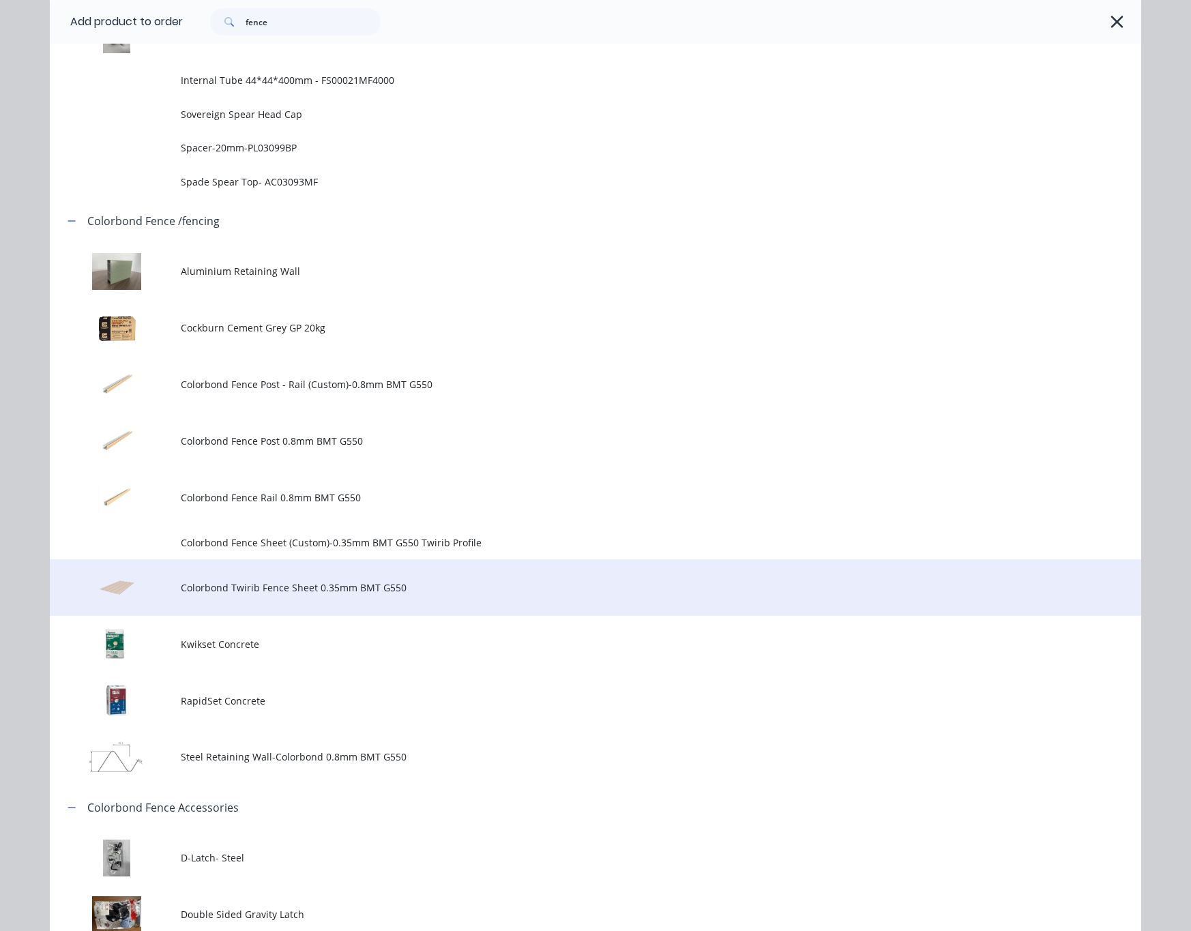
click at [455, 610] on td "Colorbond Twirib Fence Sheet 0.35mm BMT G550" at bounding box center [661, 588] width 961 height 57
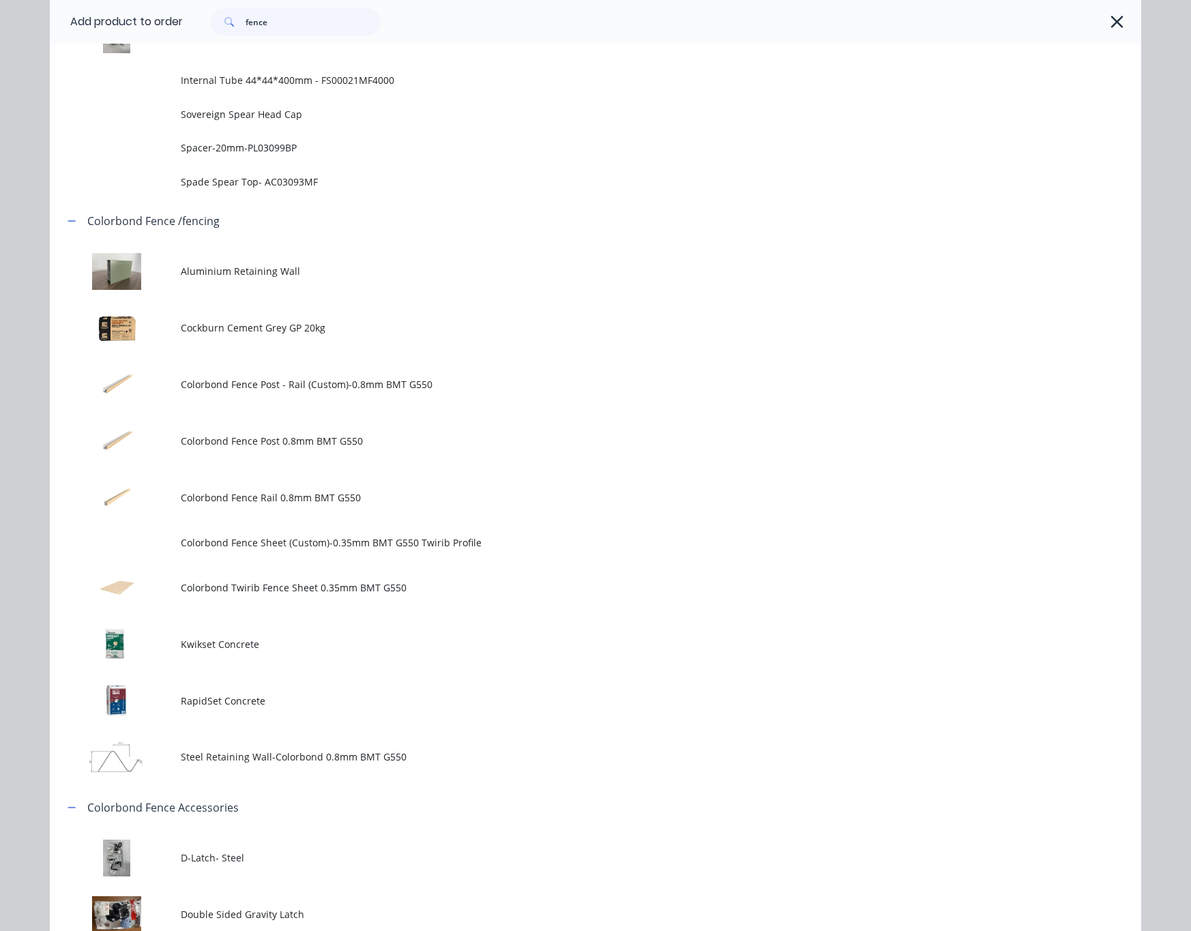
scroll to position [0, 0]
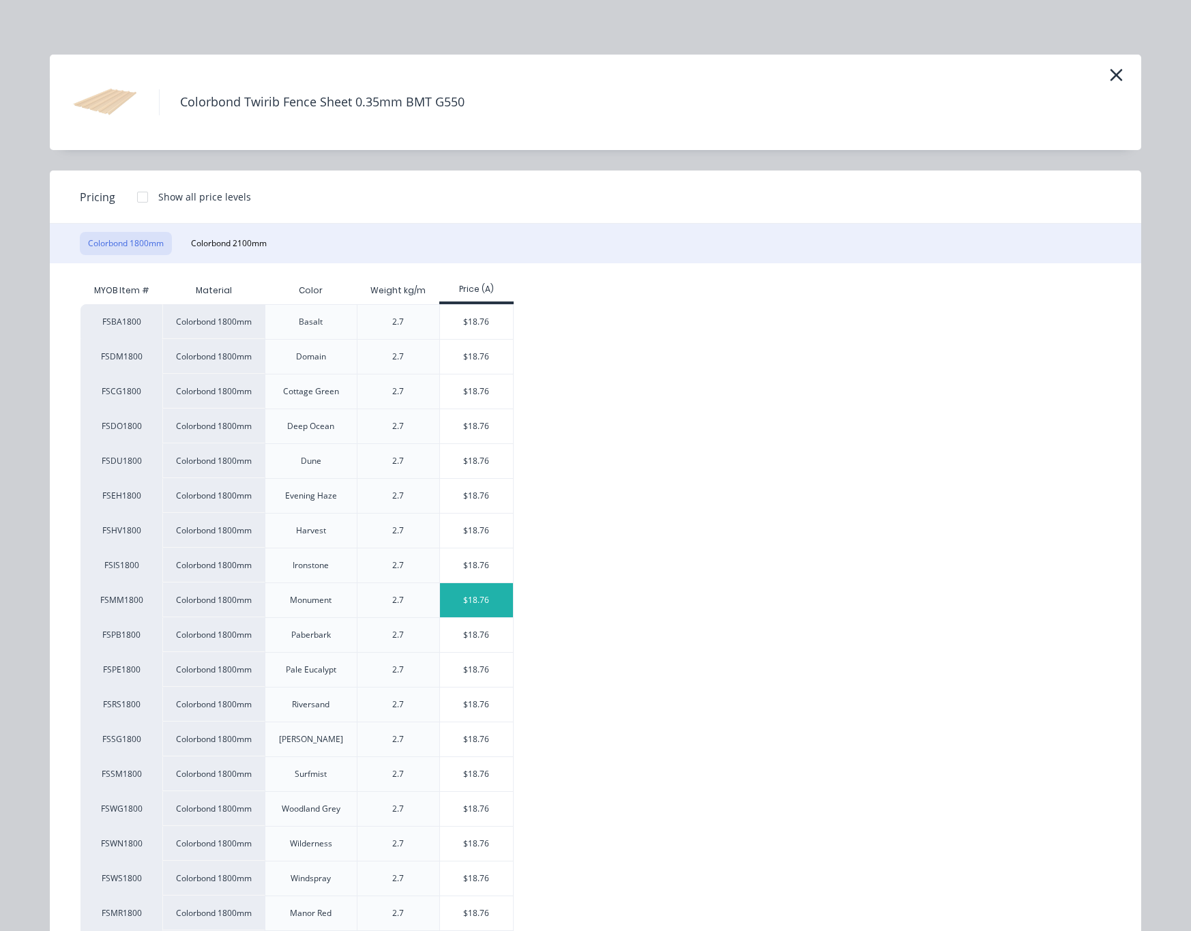
click at [463, 596] on div "$18.76" at bounding box center [476, 600] width 73 height 34
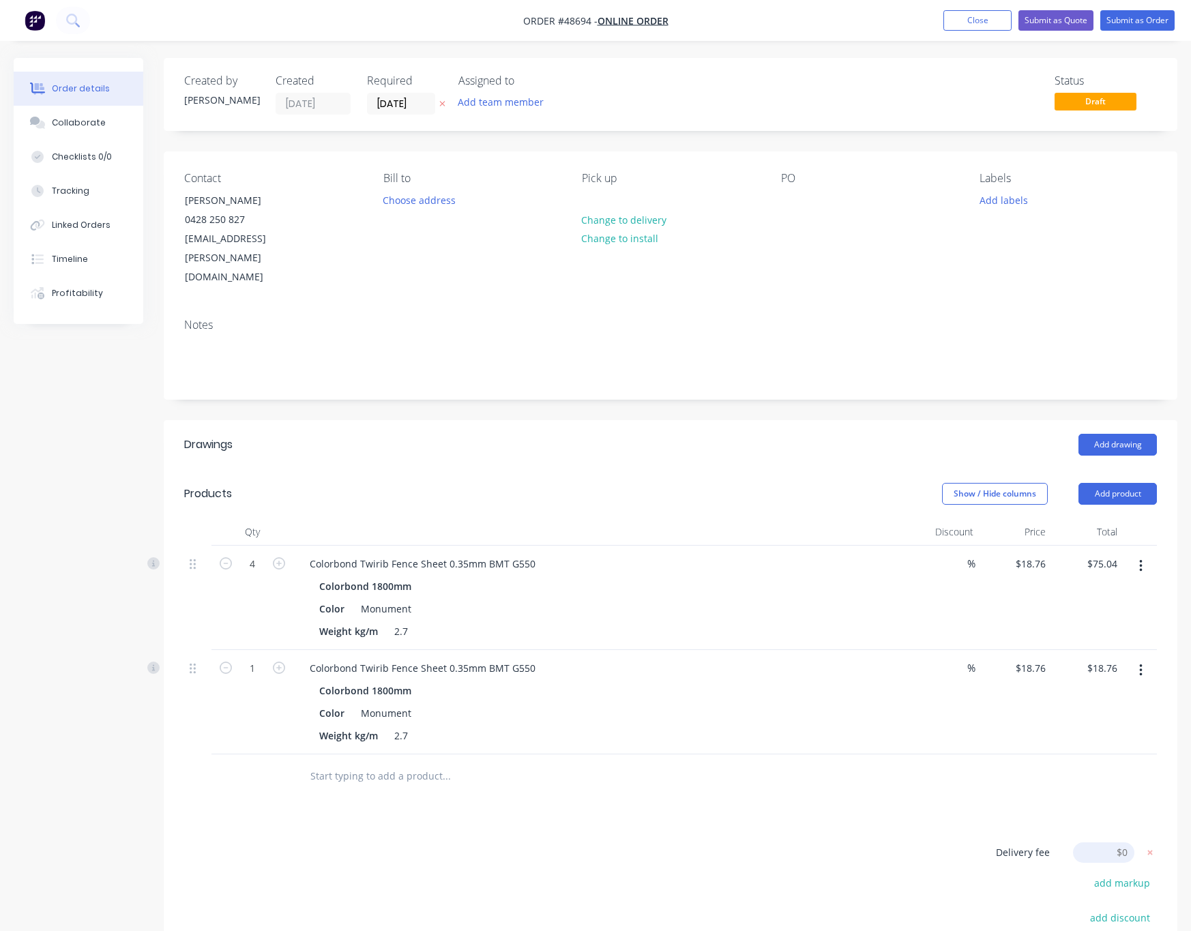
click at [240, 650] on div "1" at bounding box center [253, 702] width 82 height 104
click at [258, 554] on input "4" at bounding box center [252, 564] width 35 height 20
type input "10"
type input "$187.60"
drag, startPoint x: 662, startPoint y: 897, endPoint x: 588, endPoint y: 828, distance: 101.4
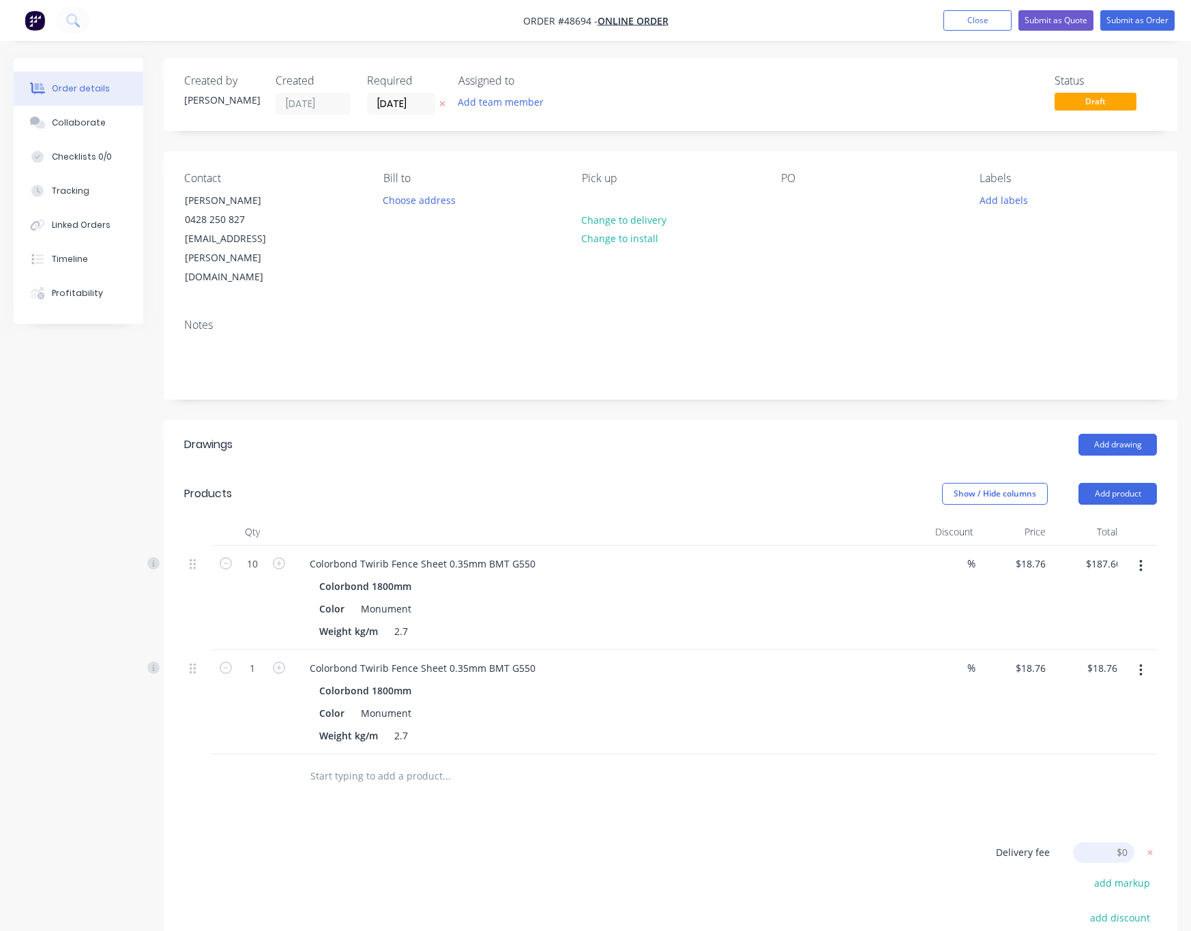
click at [841, 663] on icon "button" at bounding box center [1141, 670] width 3 height 15
click at [841, 689] on div "Delete" at bounding box center [1092, 789] width 105 height 20
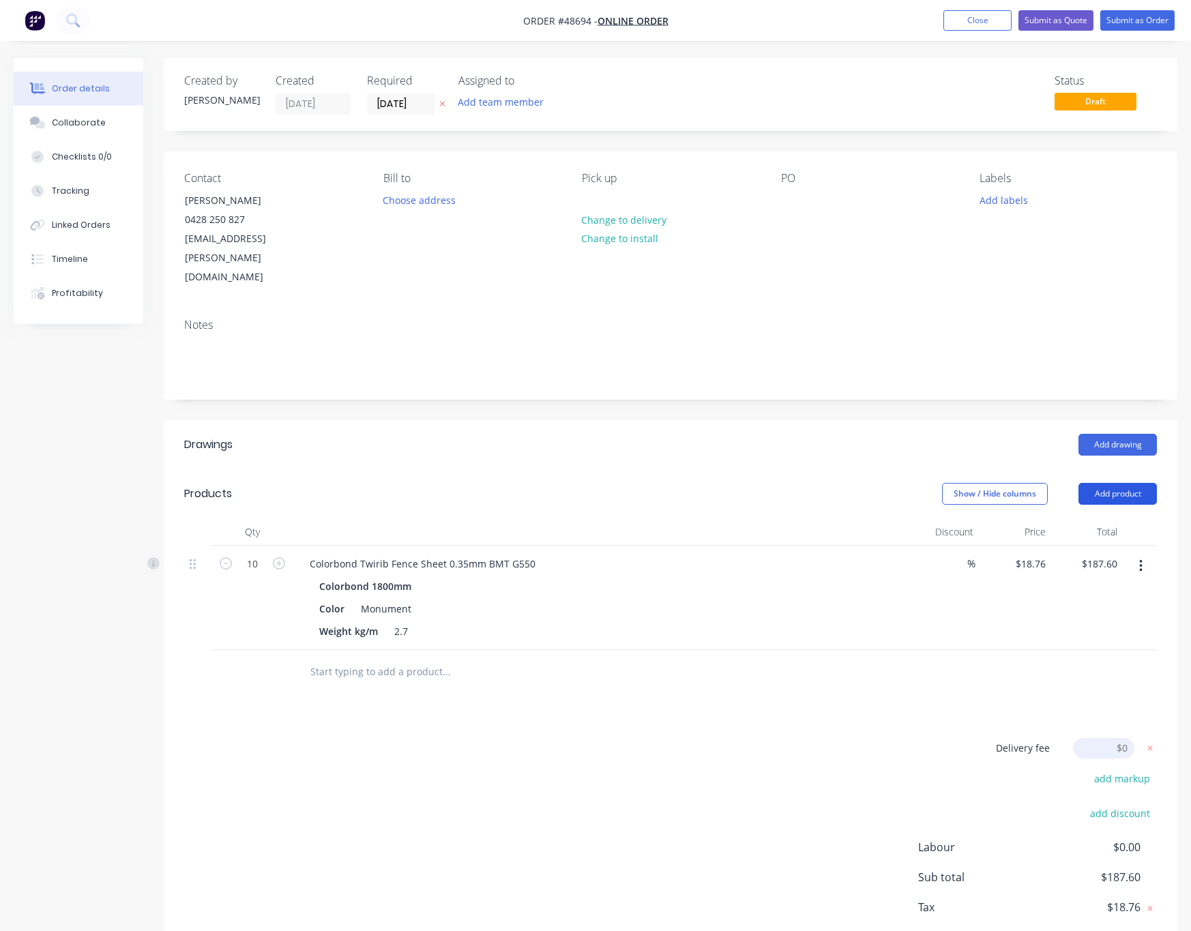
click at [841, 483] on button "Add product" at bounding box center [1118, 494] width 78 height 22
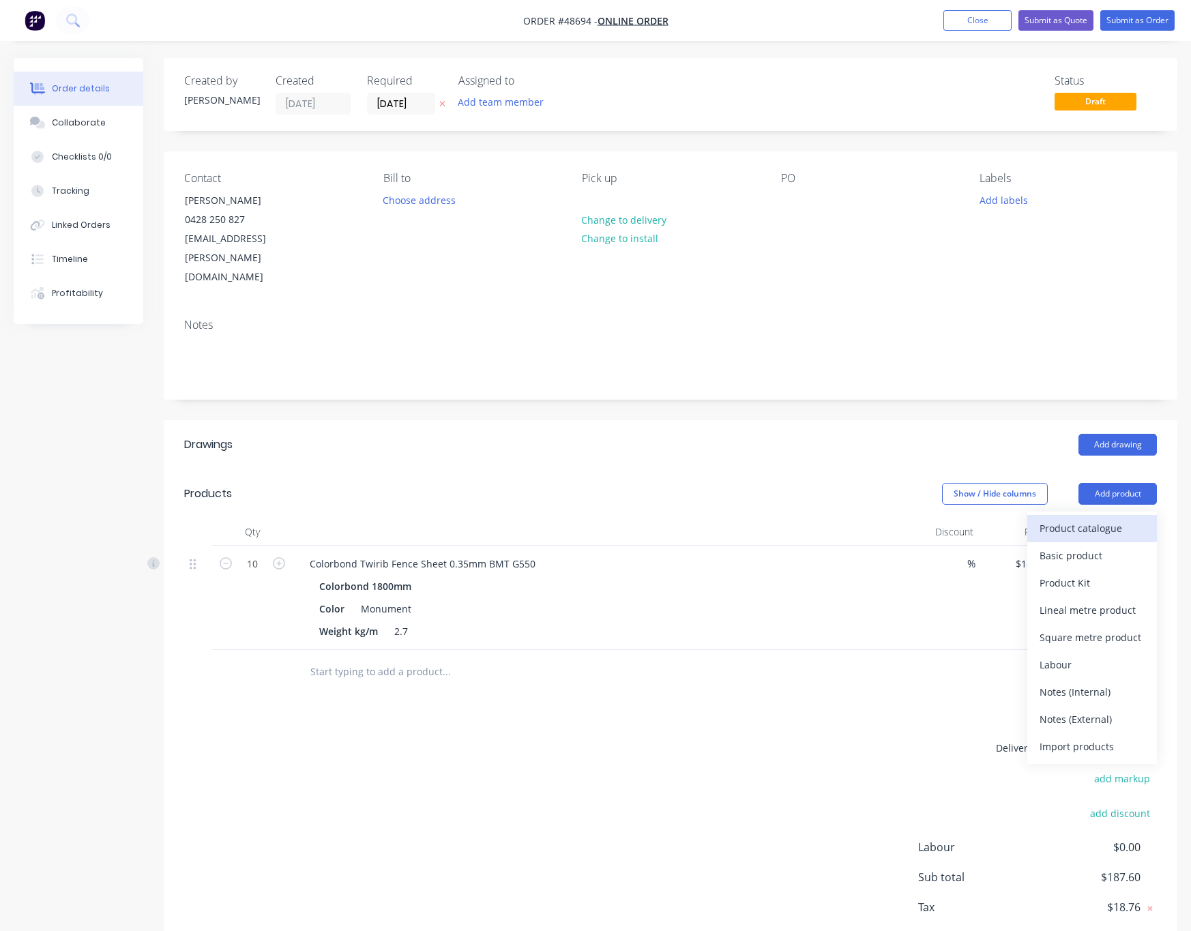
click at [841, 519] on div "Product catalogue" at bounding box center [1092, 529] width 105 height 20
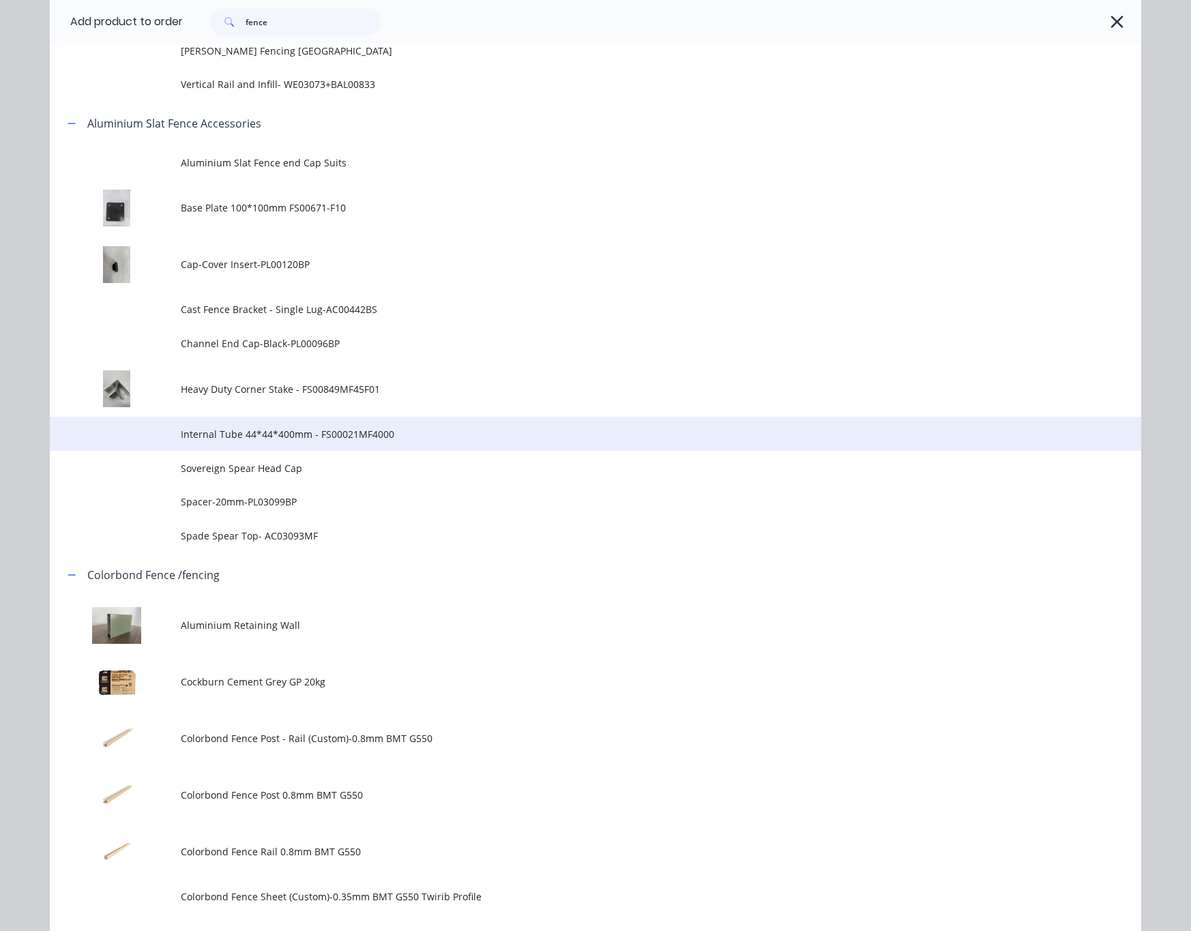
scroll to position [819, 0]
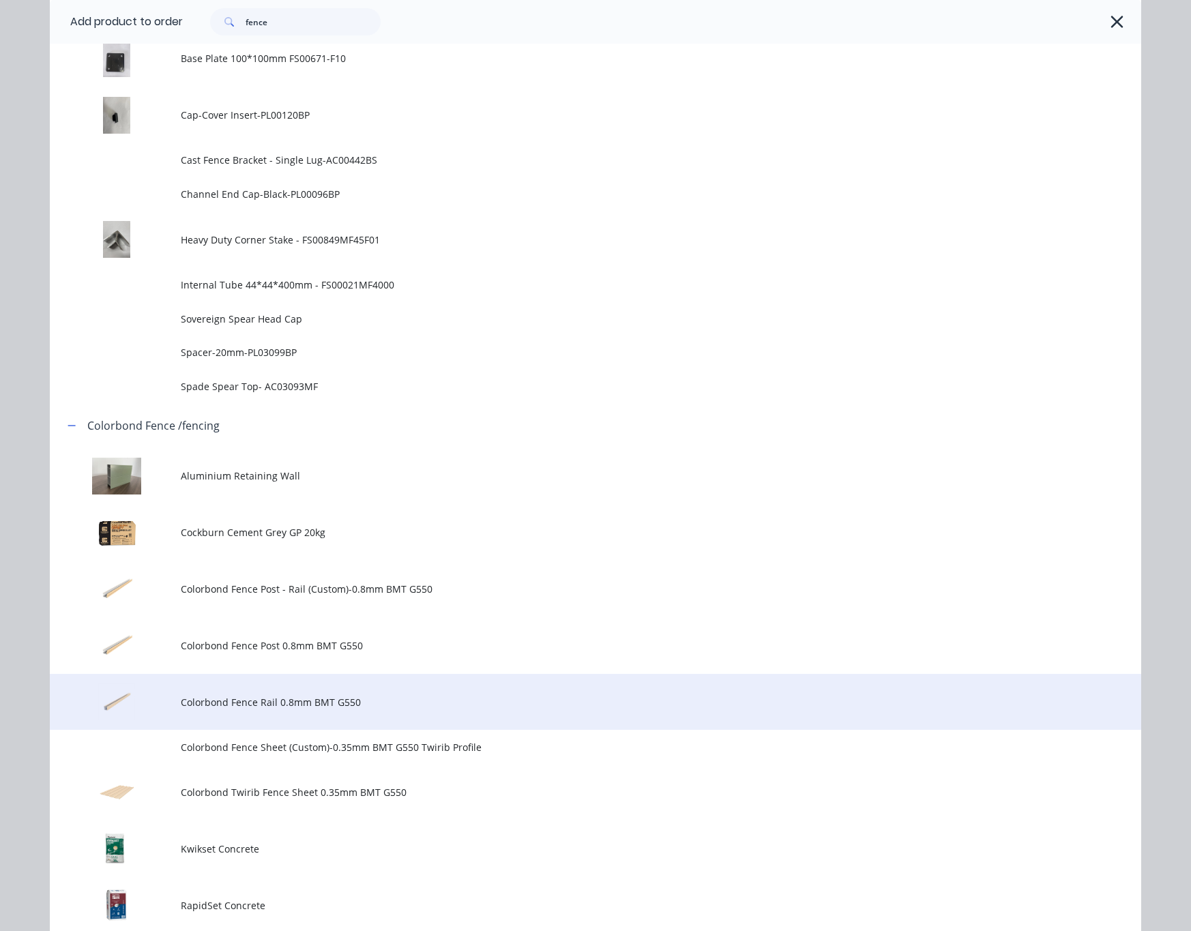
click at [430, 689] on td "Colorbond Fence Rail 0.8mm BMT G550" at bounding box center [661, 702] width 961 height 57
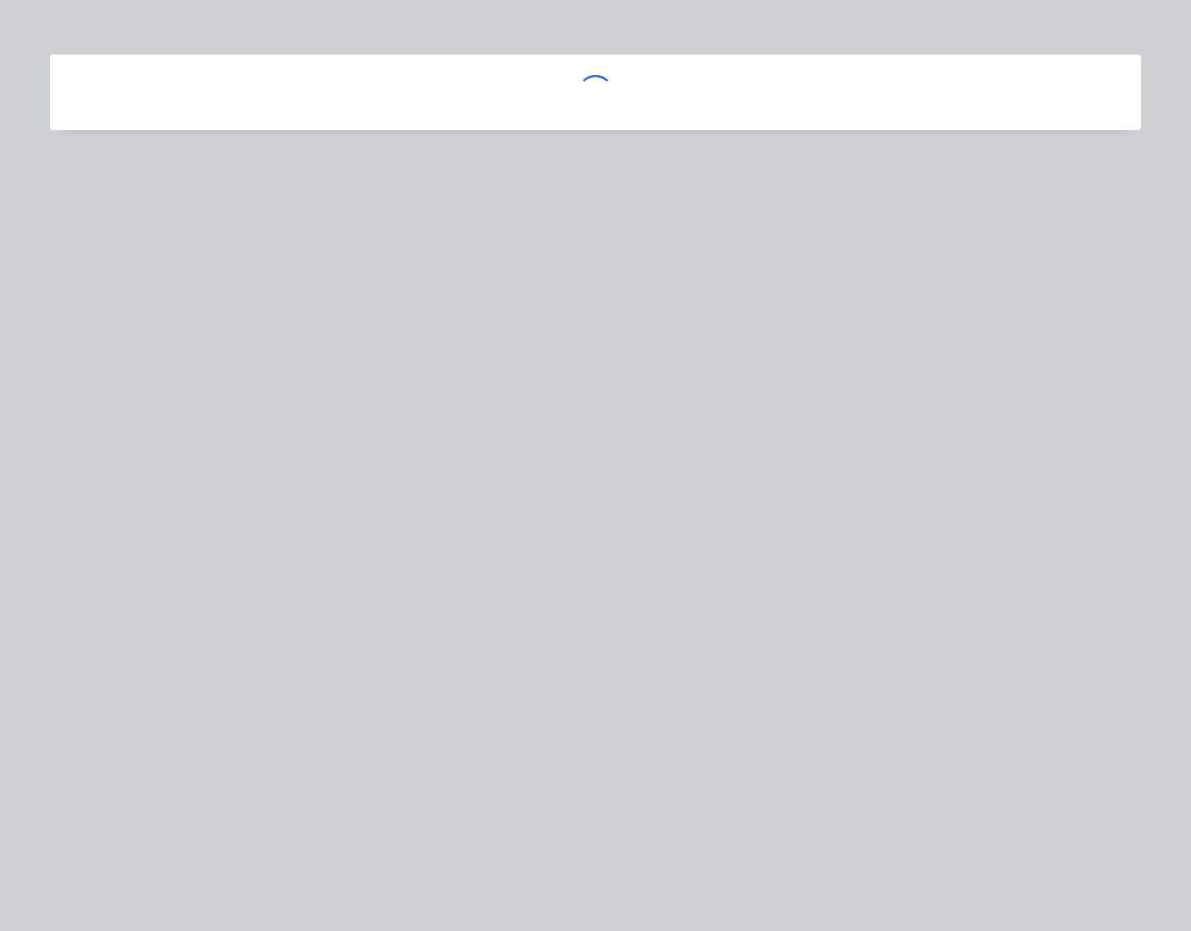
scroll to position [0, 0]
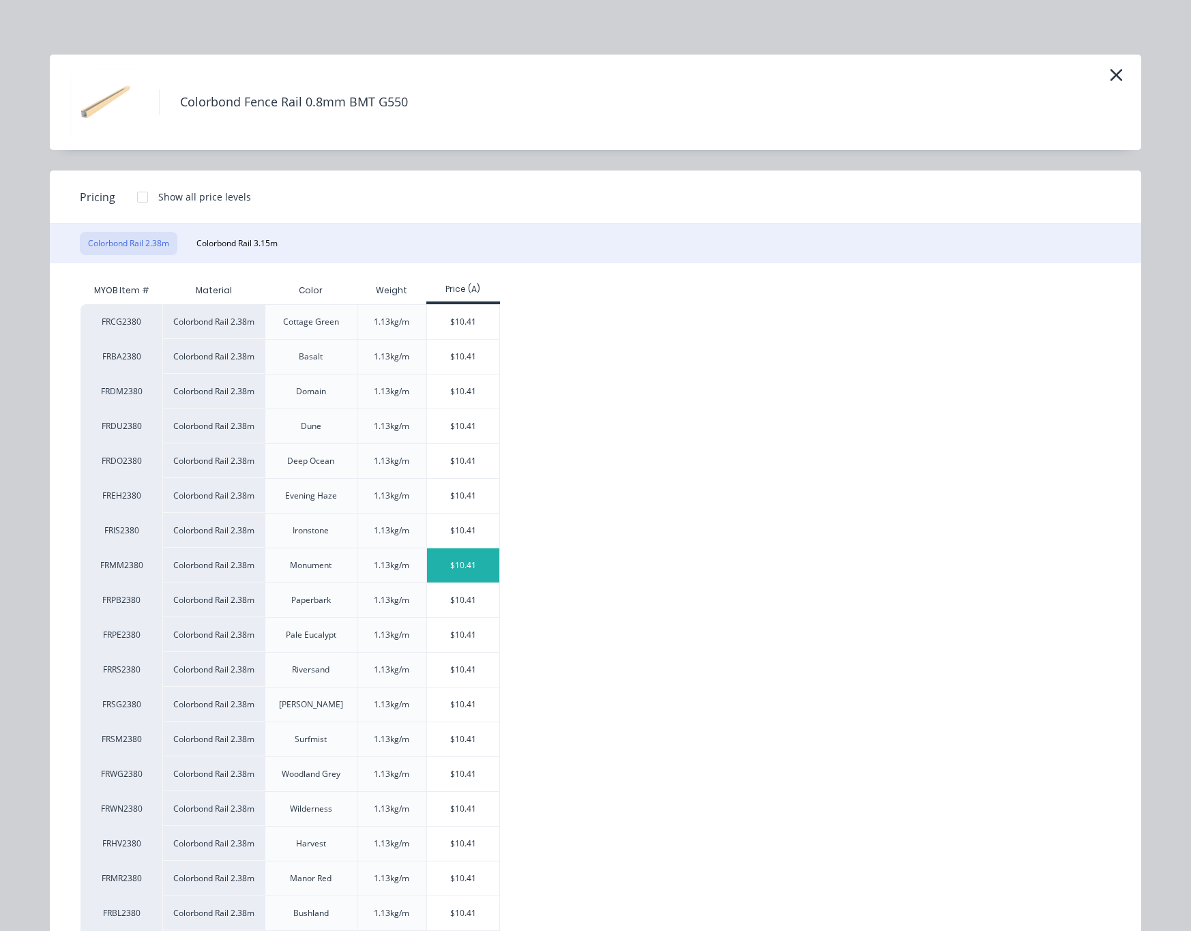
click at [444, 572] on div "$10.41" at bounding box center [463, 566] width 73 height 34
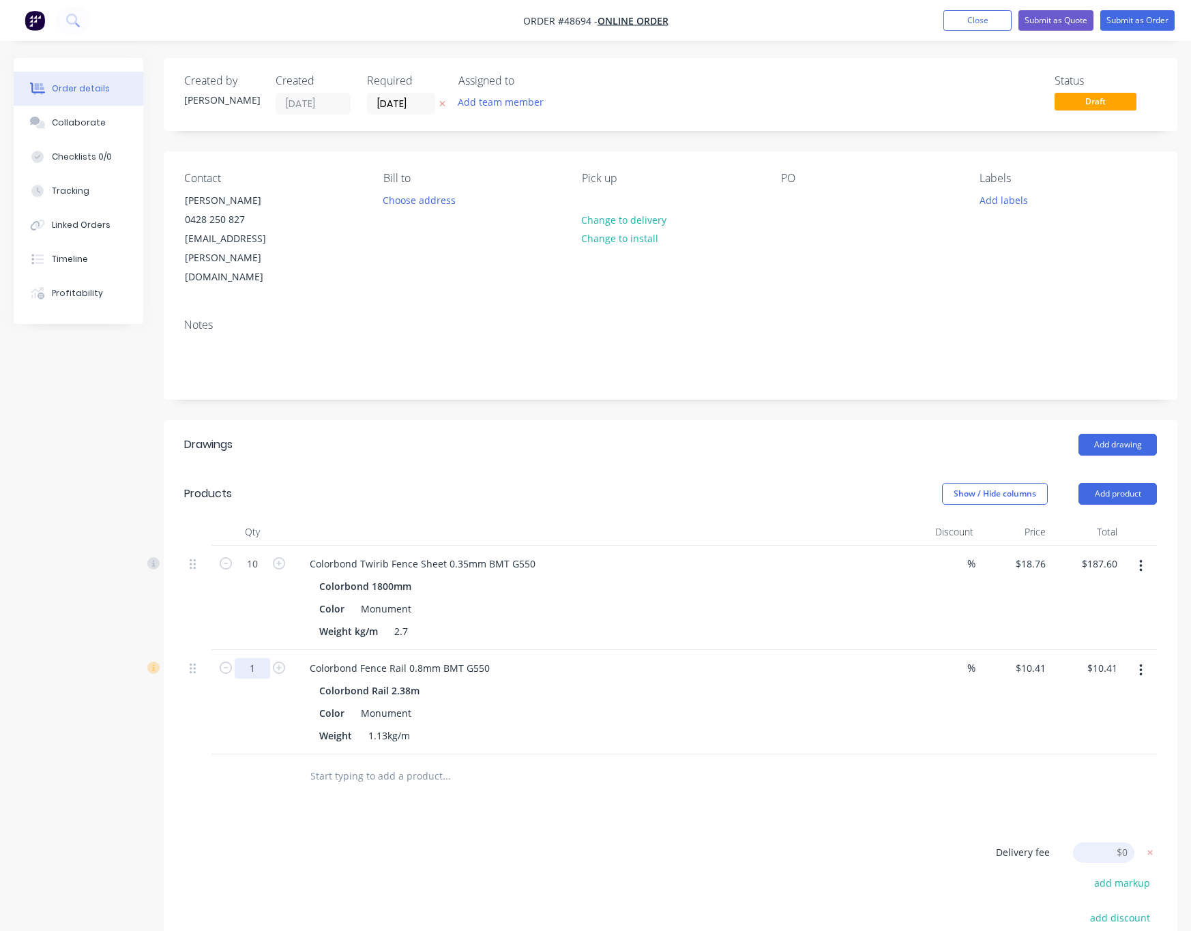
click at [260, 575] on input "1" at bounding box center [252, 564] width 35 height 20
type input "4"
type input "$41.64"
click at [526, 689] on input "text" at bounding box center [446, 776] width 273 height 27
click at [841, 426] on header "Drawings Add drawing" at bounding box center [671, 444] width 1014 height 49
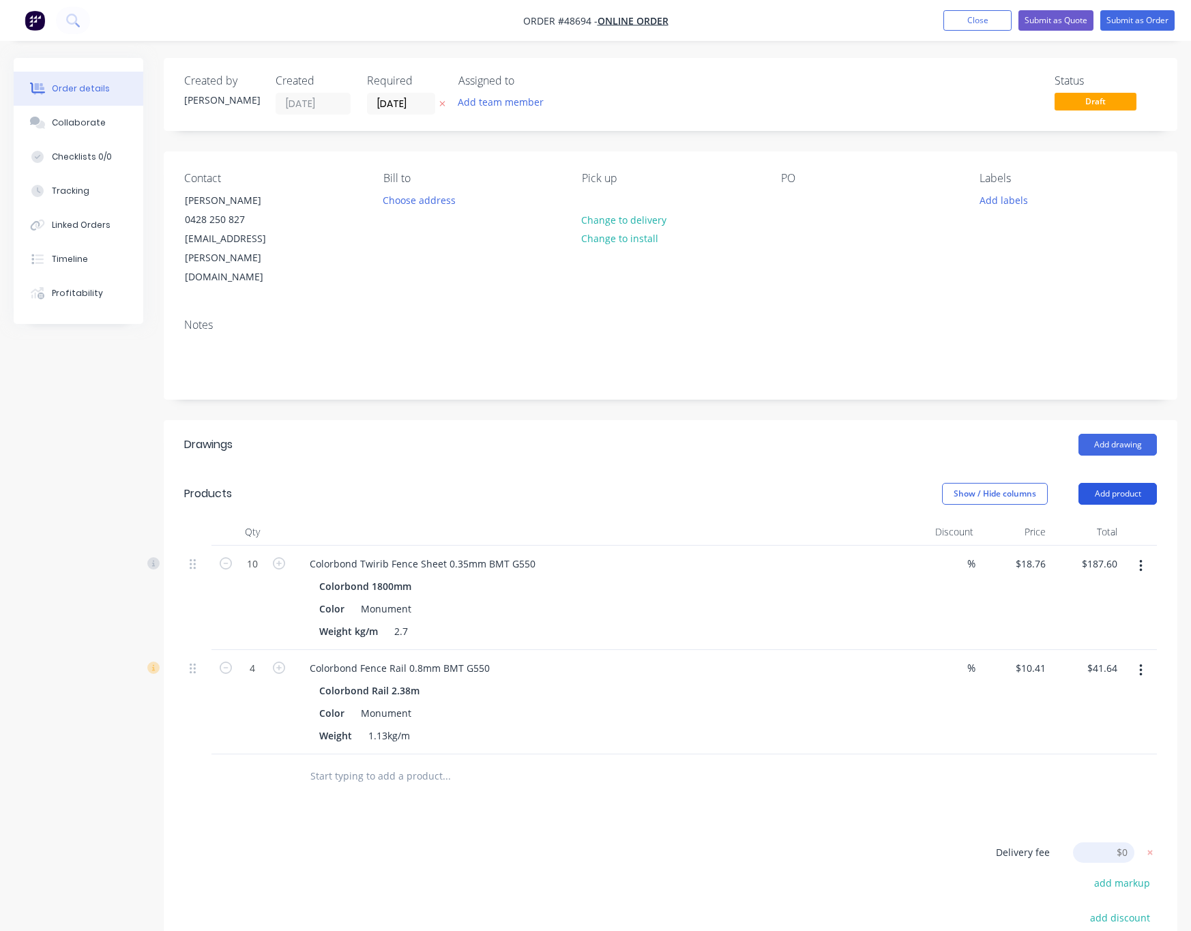
click at [841, 483] on button "Add product" at bounding box center [1118, 494] width 78 height 22
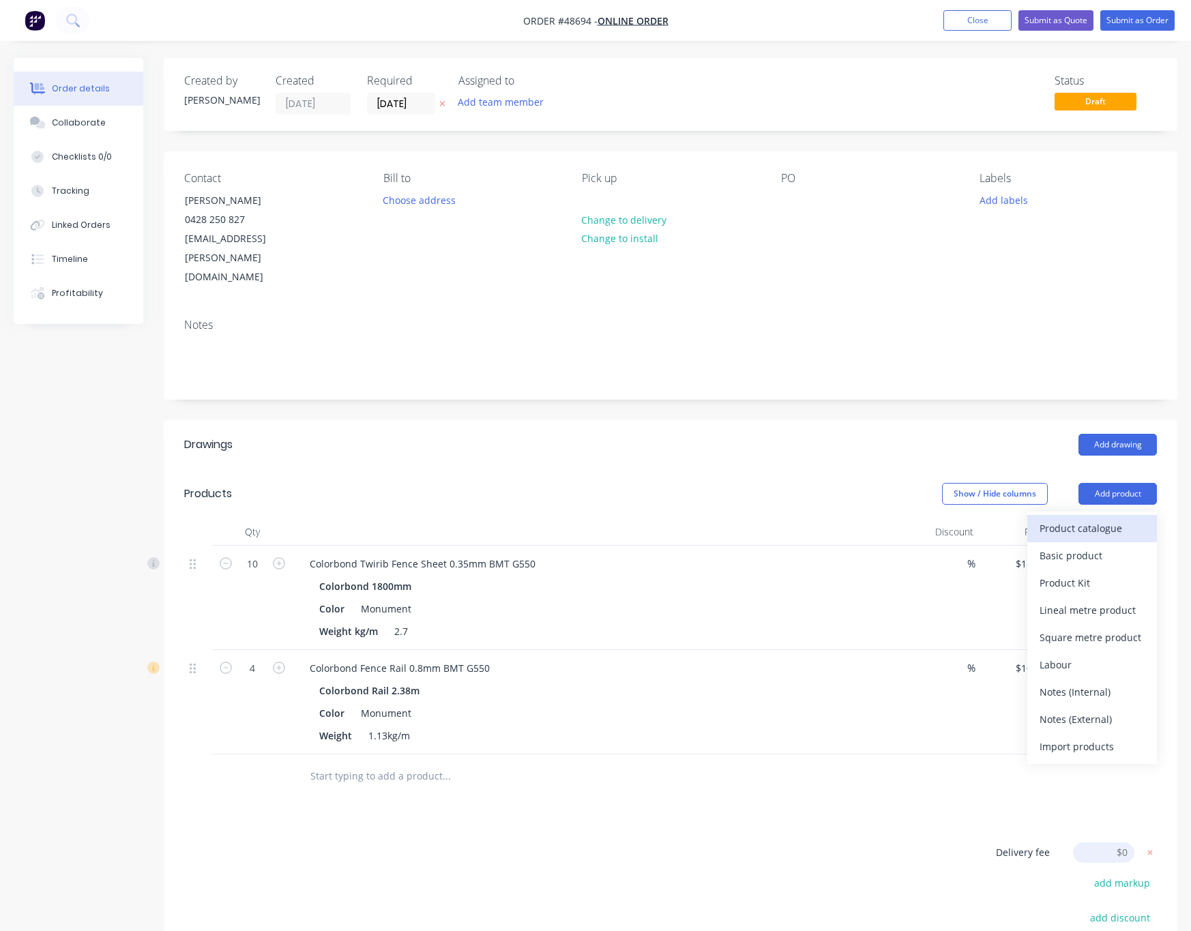
click at [841, 519] on div "Product catalogue" at bounding box center [1092, 529] width 105 height 20
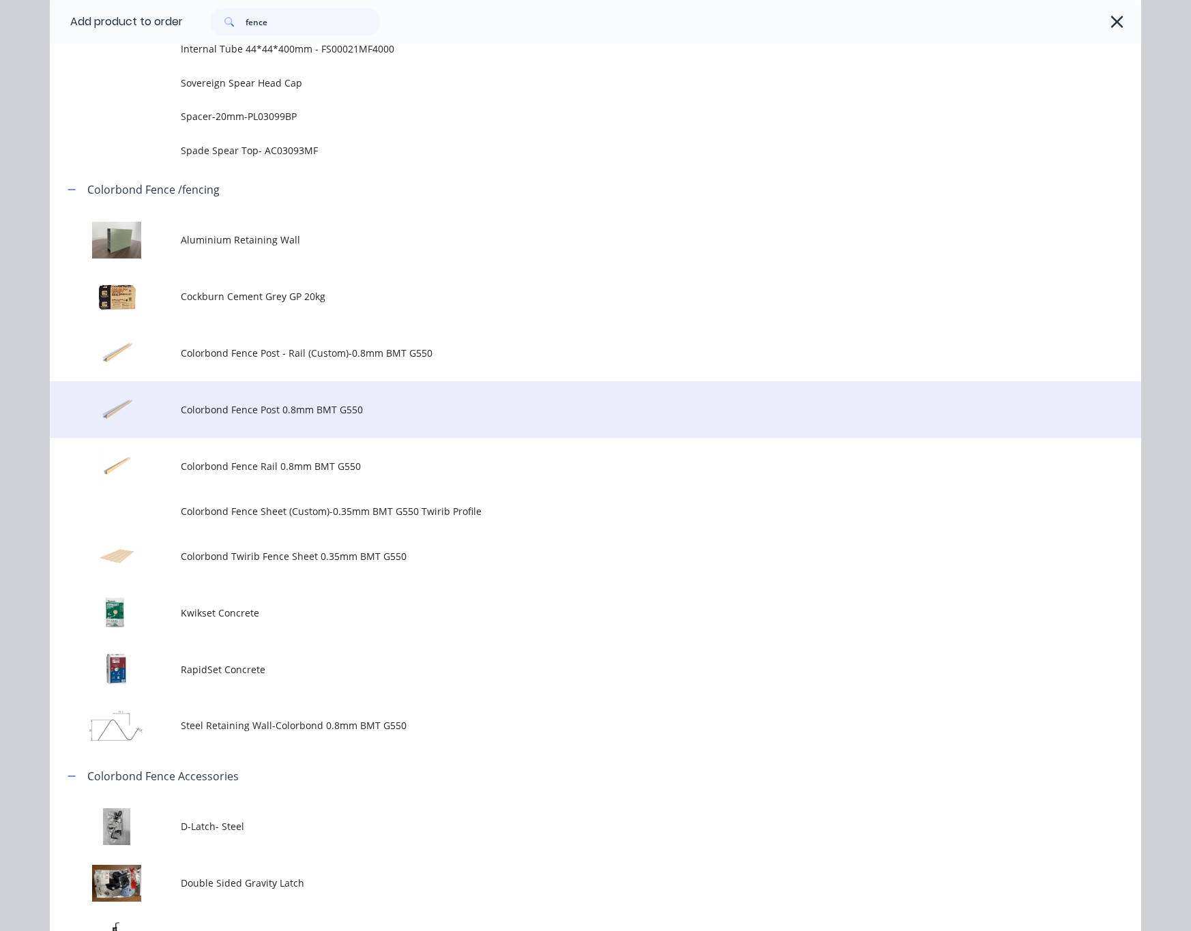
scroll to position [1024, 0]
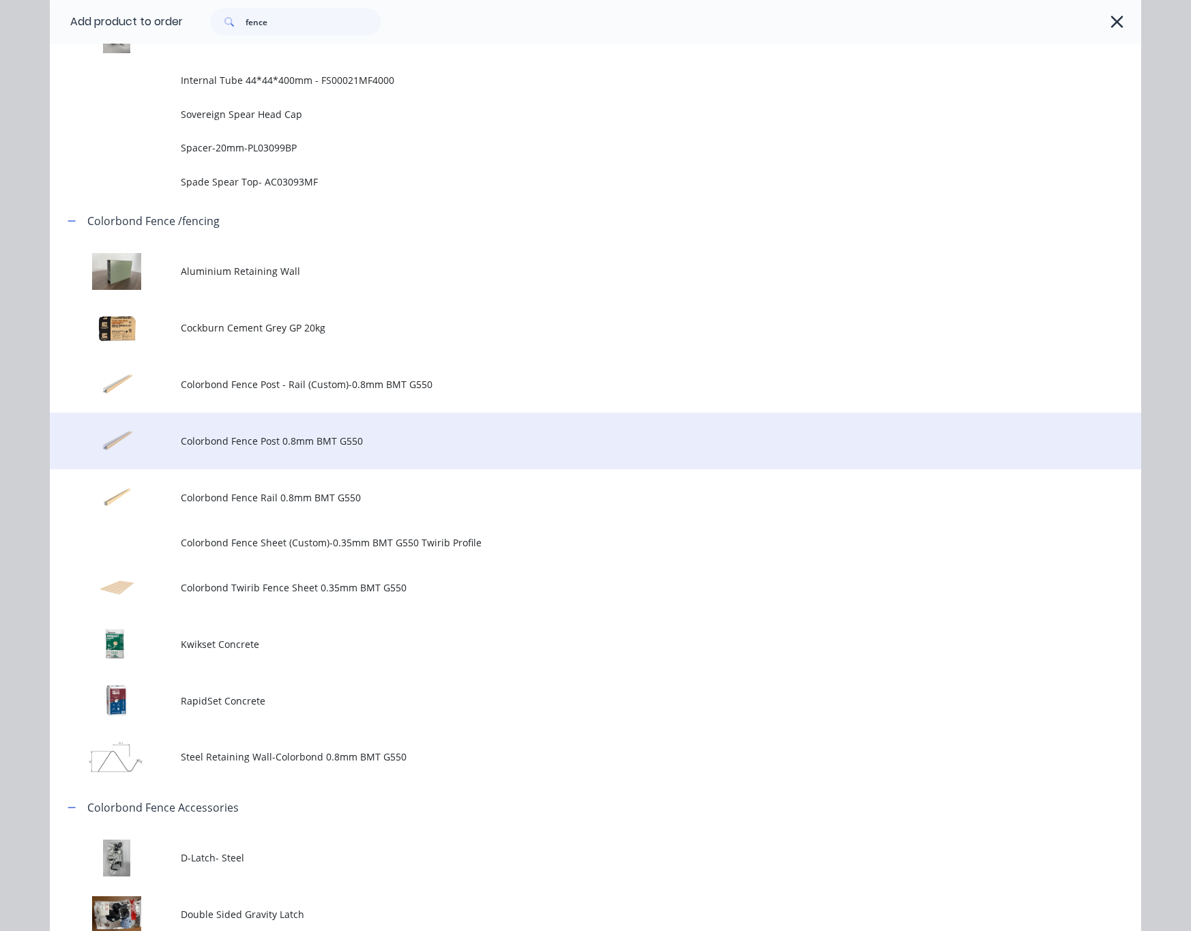
click at [510, 441] on span "Colorbond Fence Post 0.8mm BMT G550" at bounding box center [565, 441] width 768 height 14
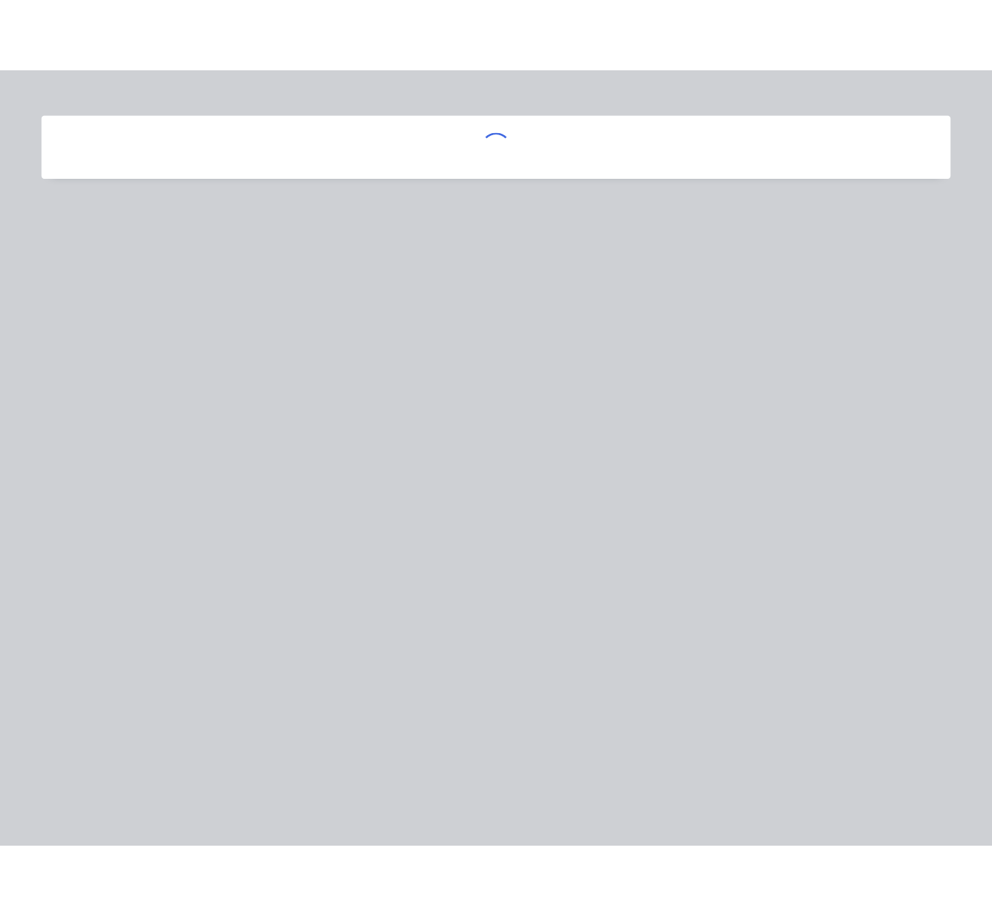
scroll to position [0, 0]
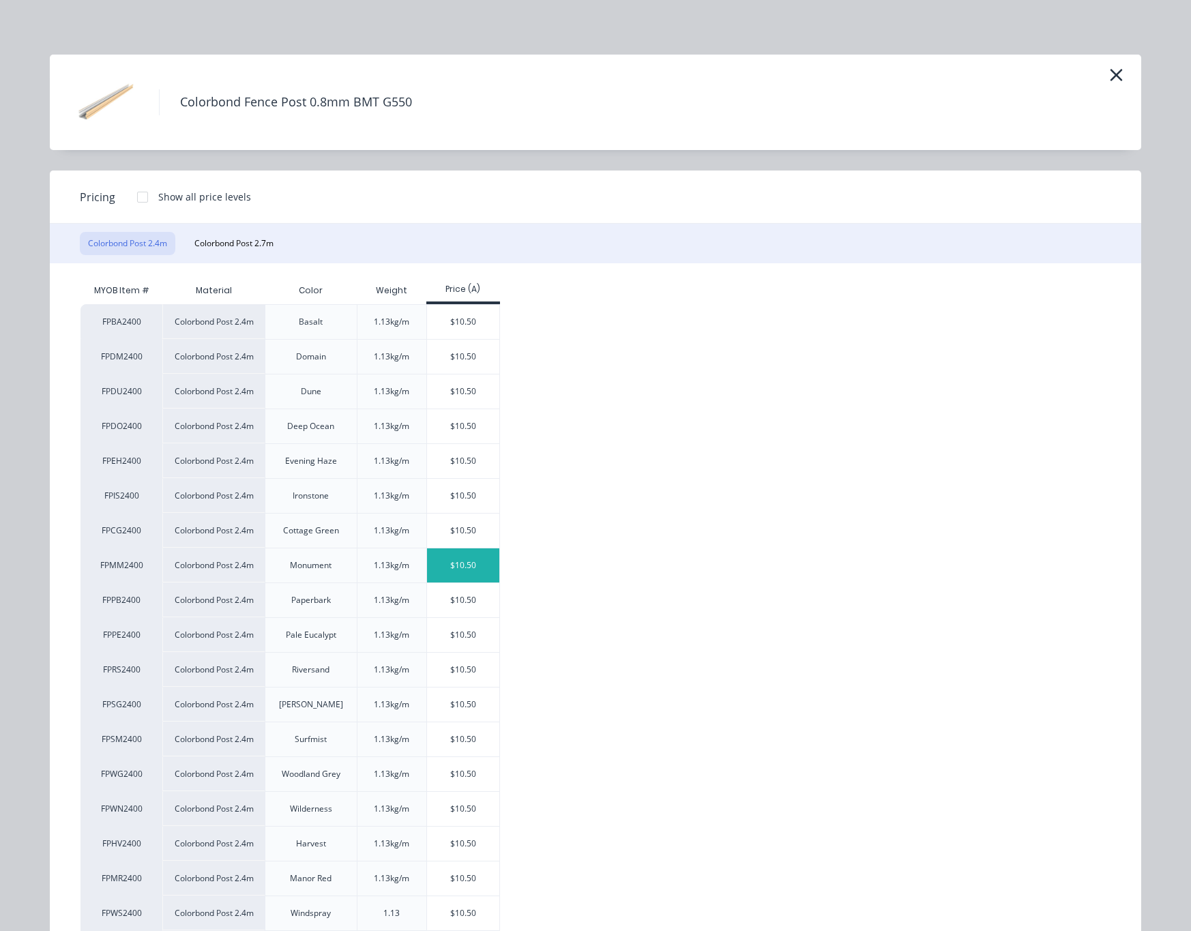
click at [447, 562] on div "$10.50" at bounding box center [463, 566] width 73 height 34
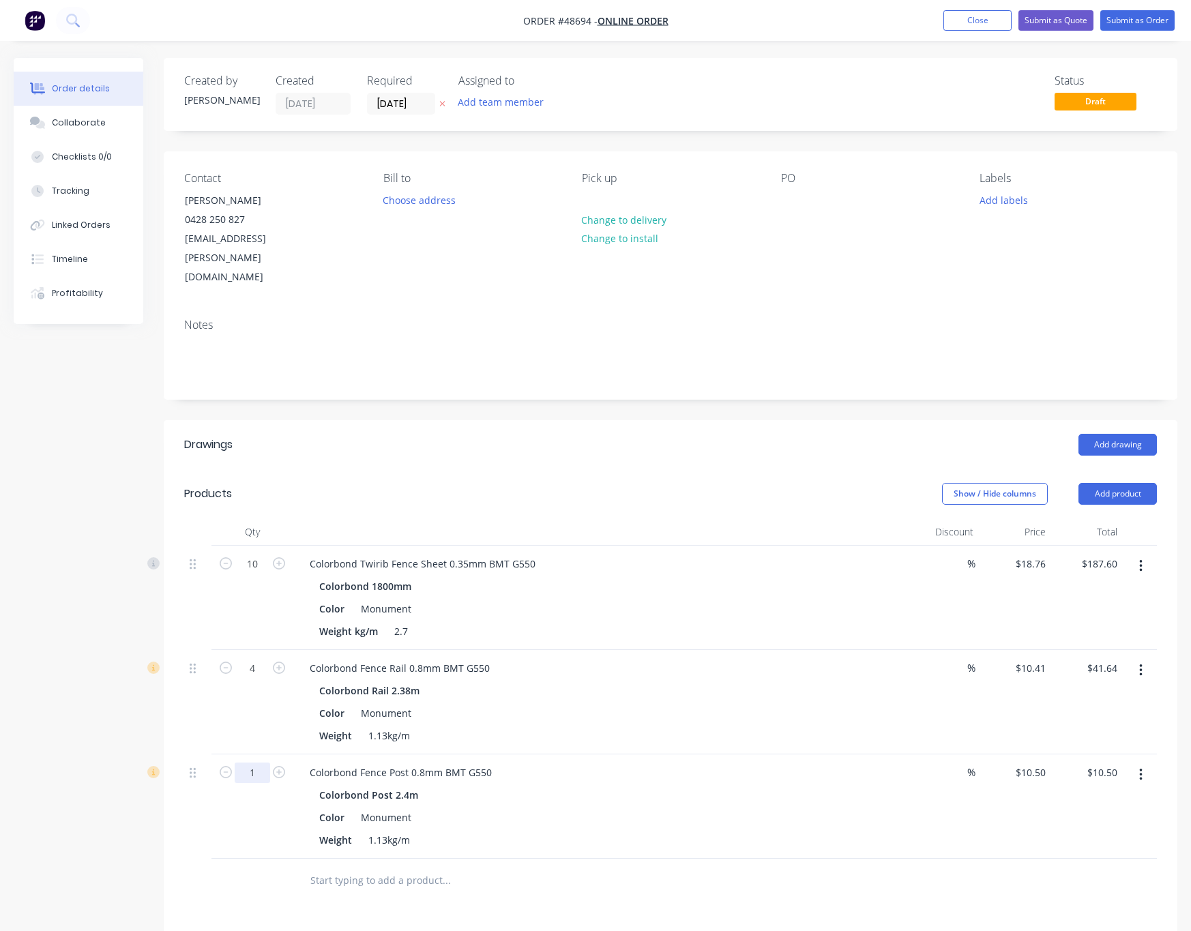
click at [263, 575] on input "1" at bounding box center [252, 564] width 35 height 20
type input "4"
type input "$42.00"
click at [596, 351] on div "Notes" at bounding box center [671, 353] width 1014 height 91
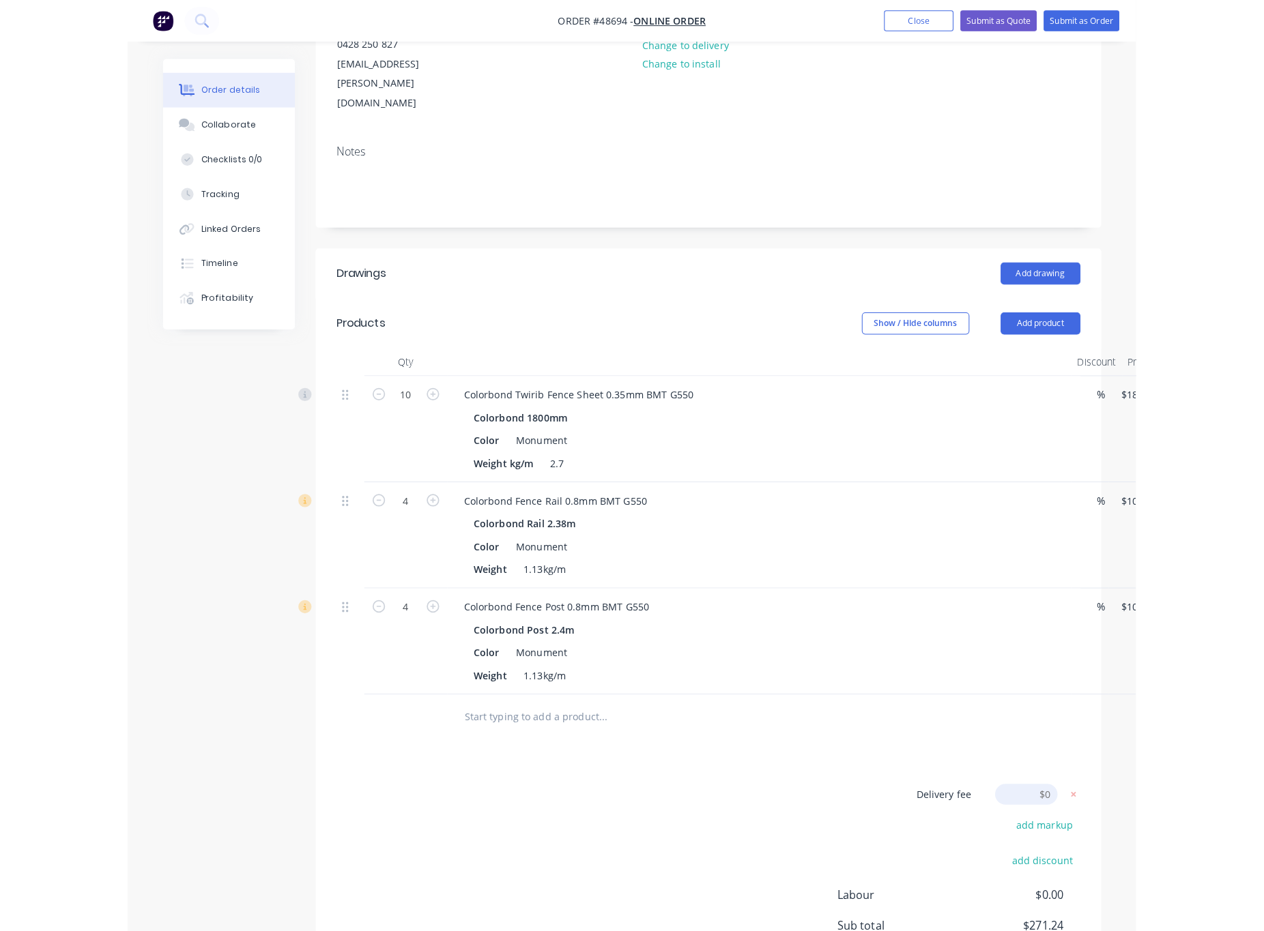
scroll to position [266, 0]
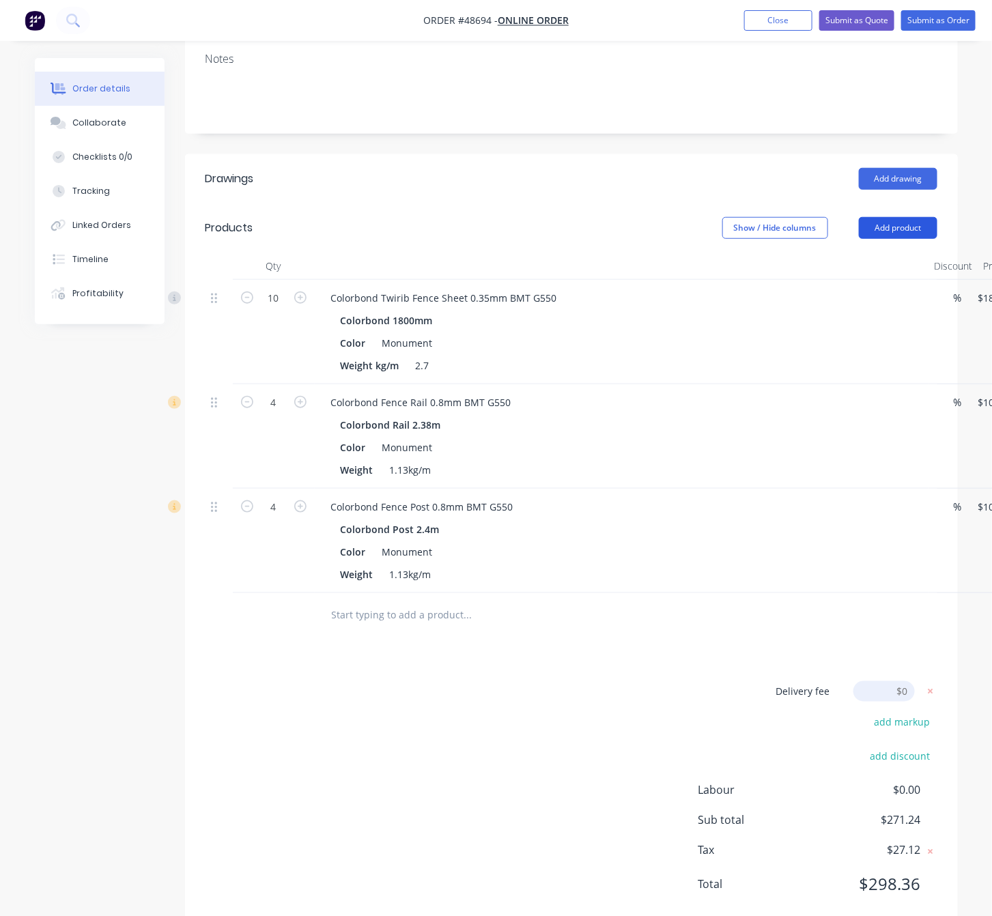
click at [841, 217] on button "Add product" at bounding box center [897, 228] width 78 height 22
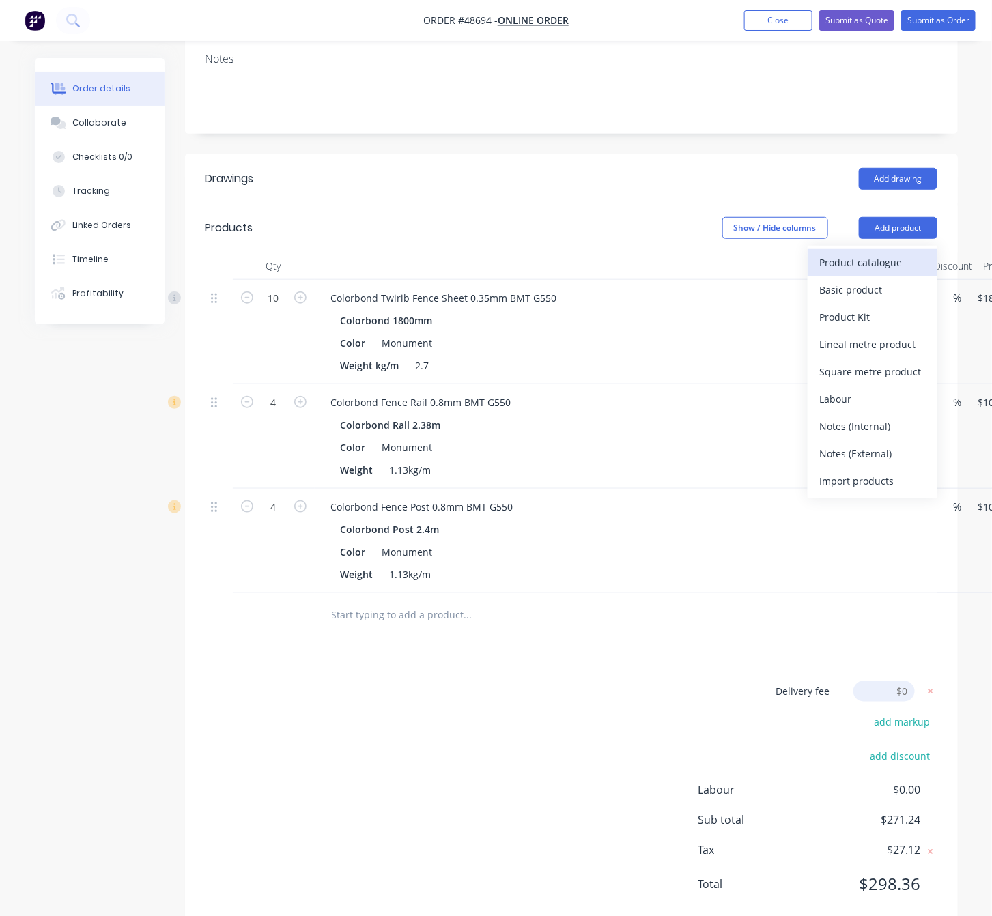
click at [841, 252] on div "Product catalogue" at bounding box center [872, 262] width 105 height 20
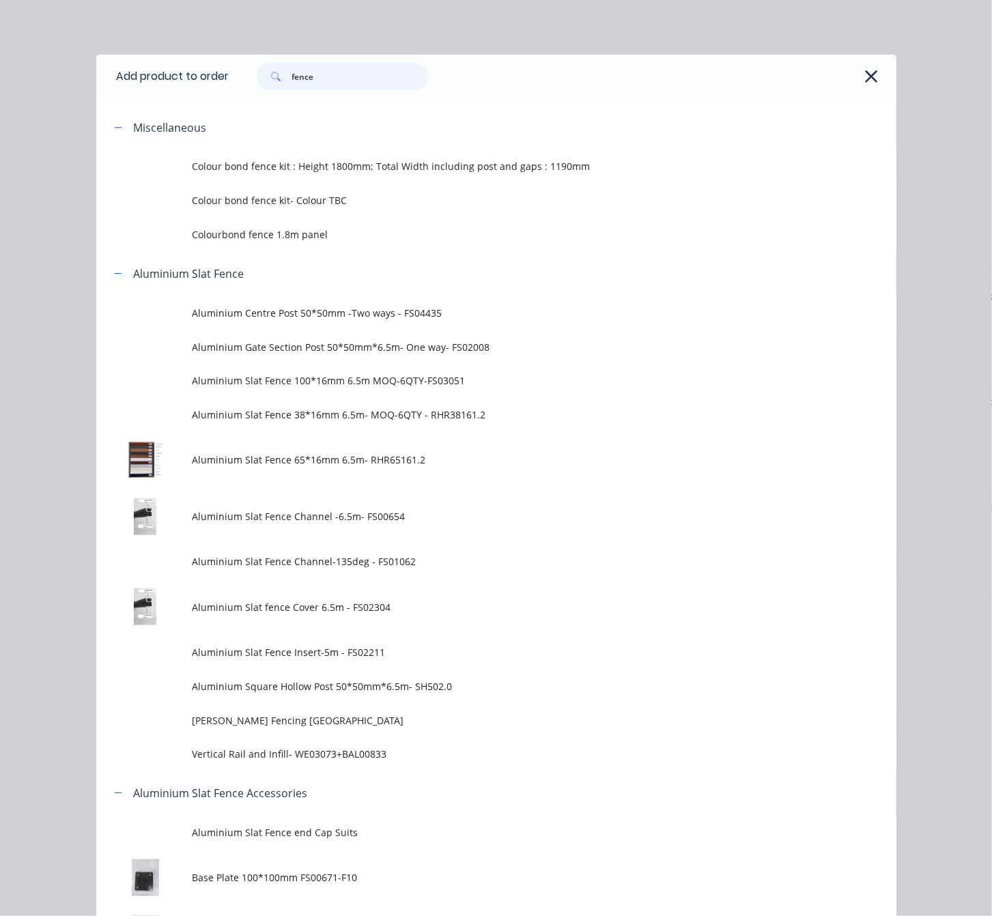
drag, startPoint x: 369, startPoint y: 62, endPoint x: 74, endPoint y: 85, distance: 296.3
click at [74, 85] on div "Add product to order fence Miscellaneous Colour bond fence kit : Height 1800mm;…" at bounding box center [496, 458] width 992 height 916
type input "16"
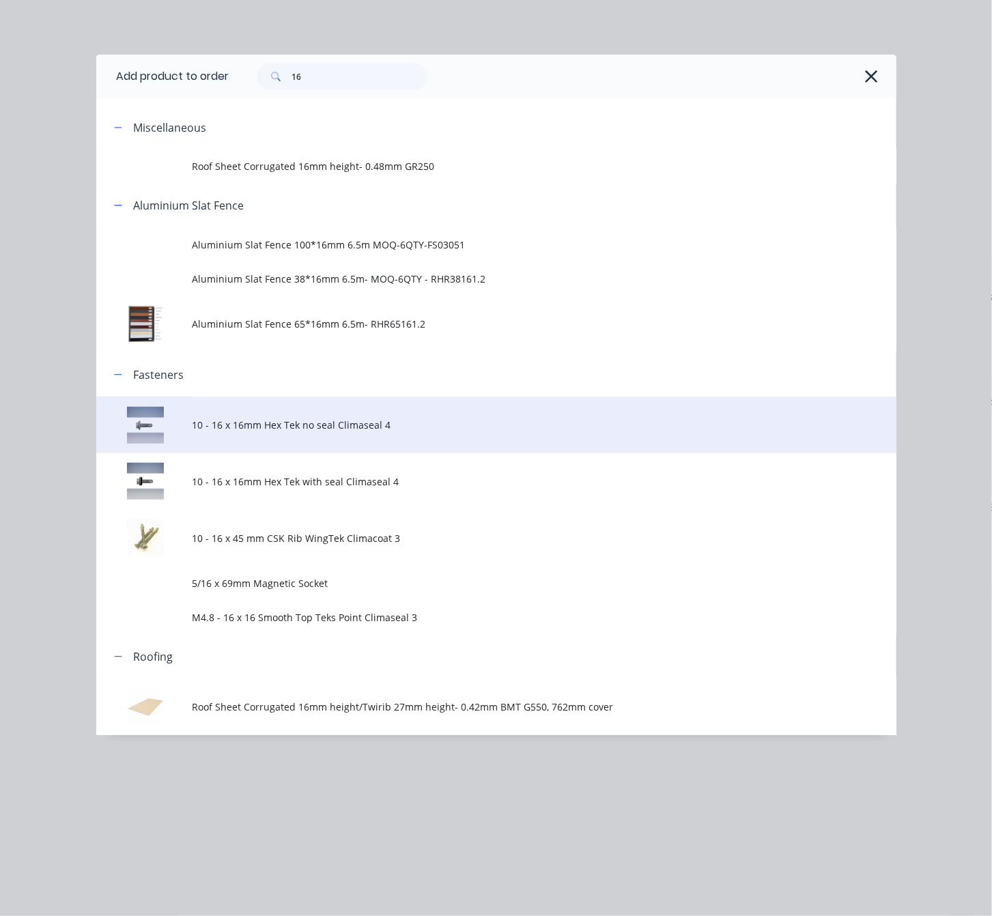
click at [473, 438] on td "10 - 16 x 16mm Hex Tek no seal Climaseal 4" at bounding box center [544, 424] width 704 height 57
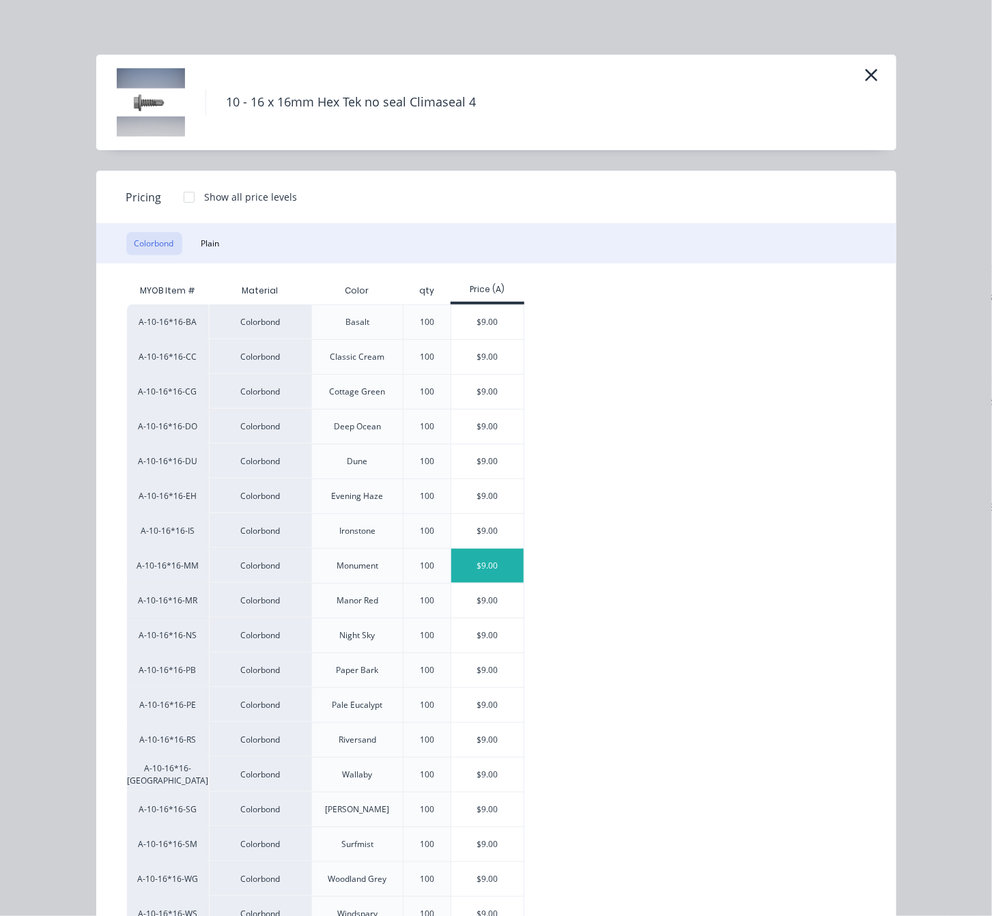
click at [471, 572] on div "$9.00" at bounding box center [487, 566] width 73 height 34
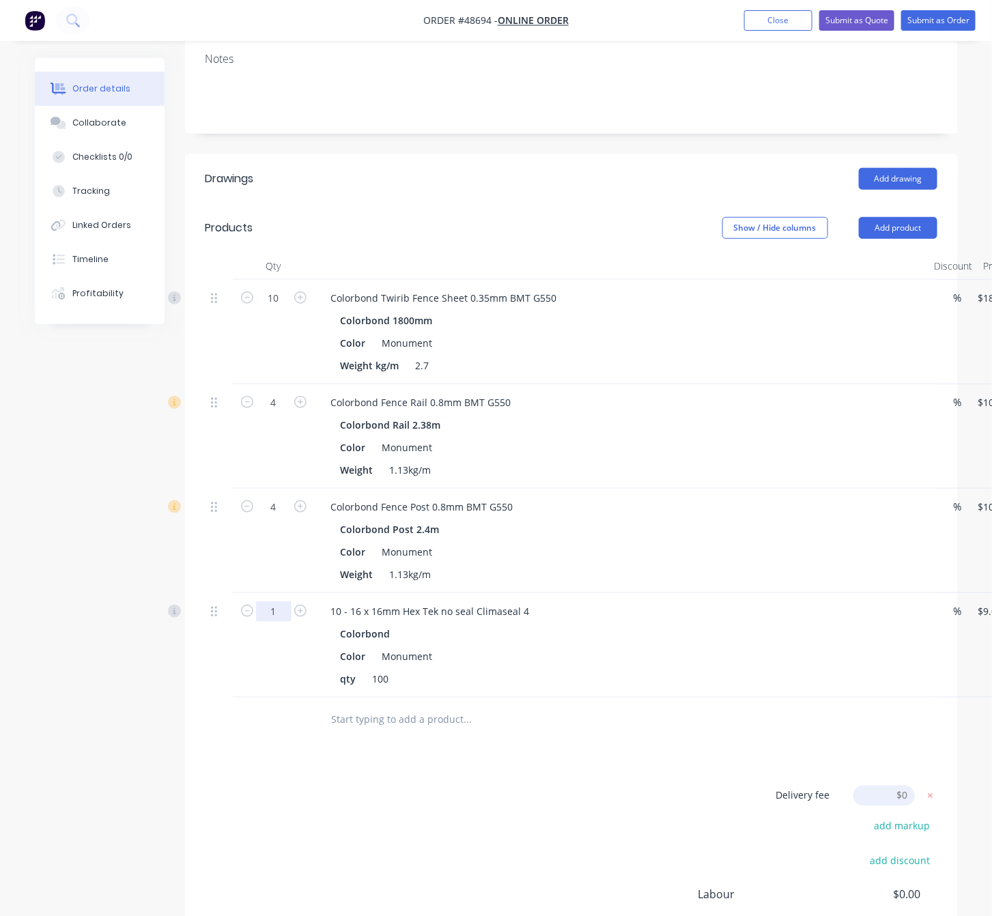
click at [275, 308] on input "1" at bounding box center [273, 298] width 35 height 20
type input "0.32"
type input "$2.88"
click at [381, 689] on div "Drawings Add drawing Products Show / Hide columns Add product Qty Discount Pric…" at bounding box center [571, 595] width 772 height 882
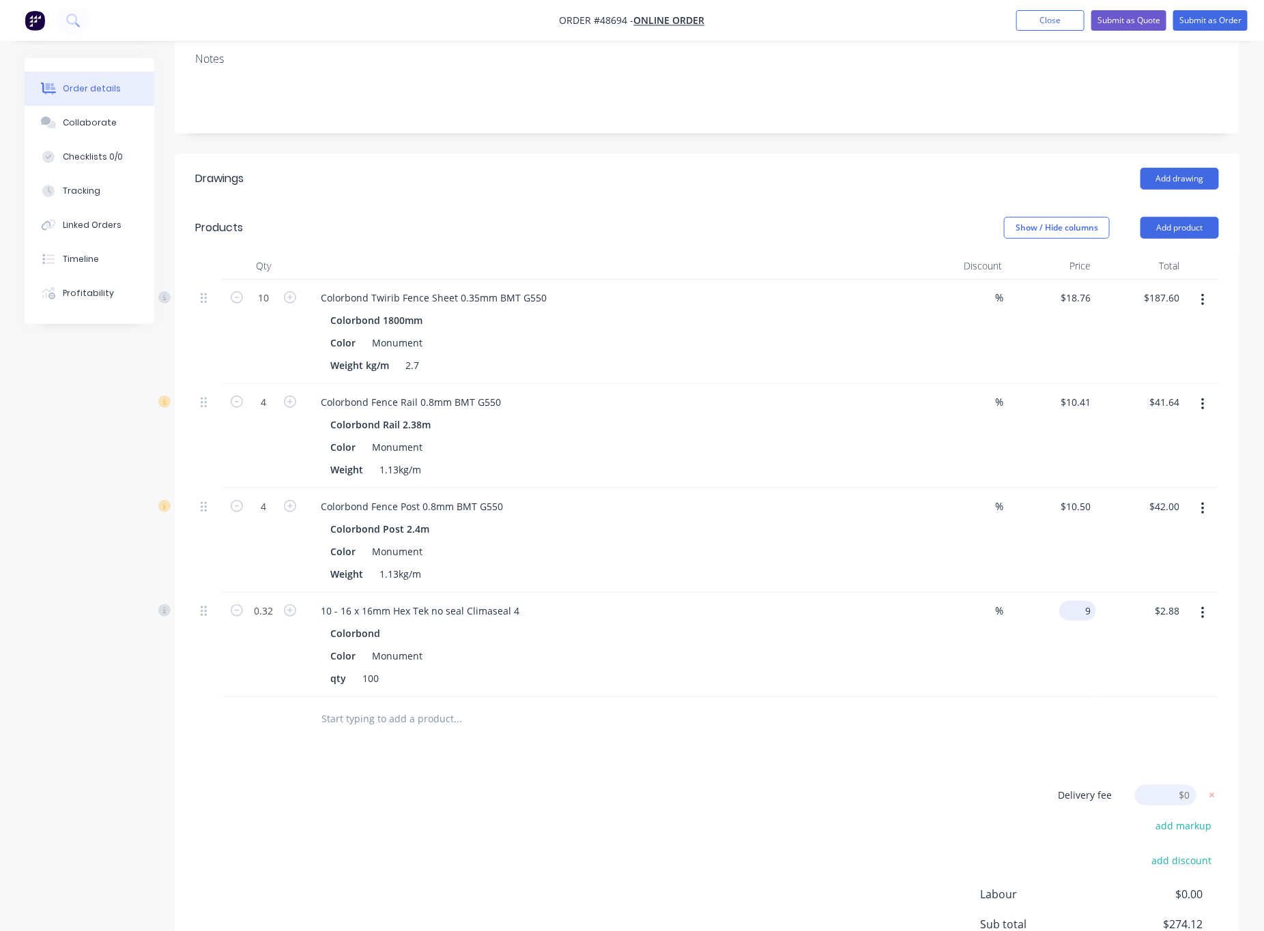
click at [841, 601] on div "9 $9.00" at bounding box center [1080, 611] width 31 height 20
type input "$0.00"
click at [841, 601] on input "0.00" at bounding box center [1168, 611] width 31 height 20
type input "$0.00"
click at [841, 689] on div at bounding box center [707, 719] width 1024 height 44
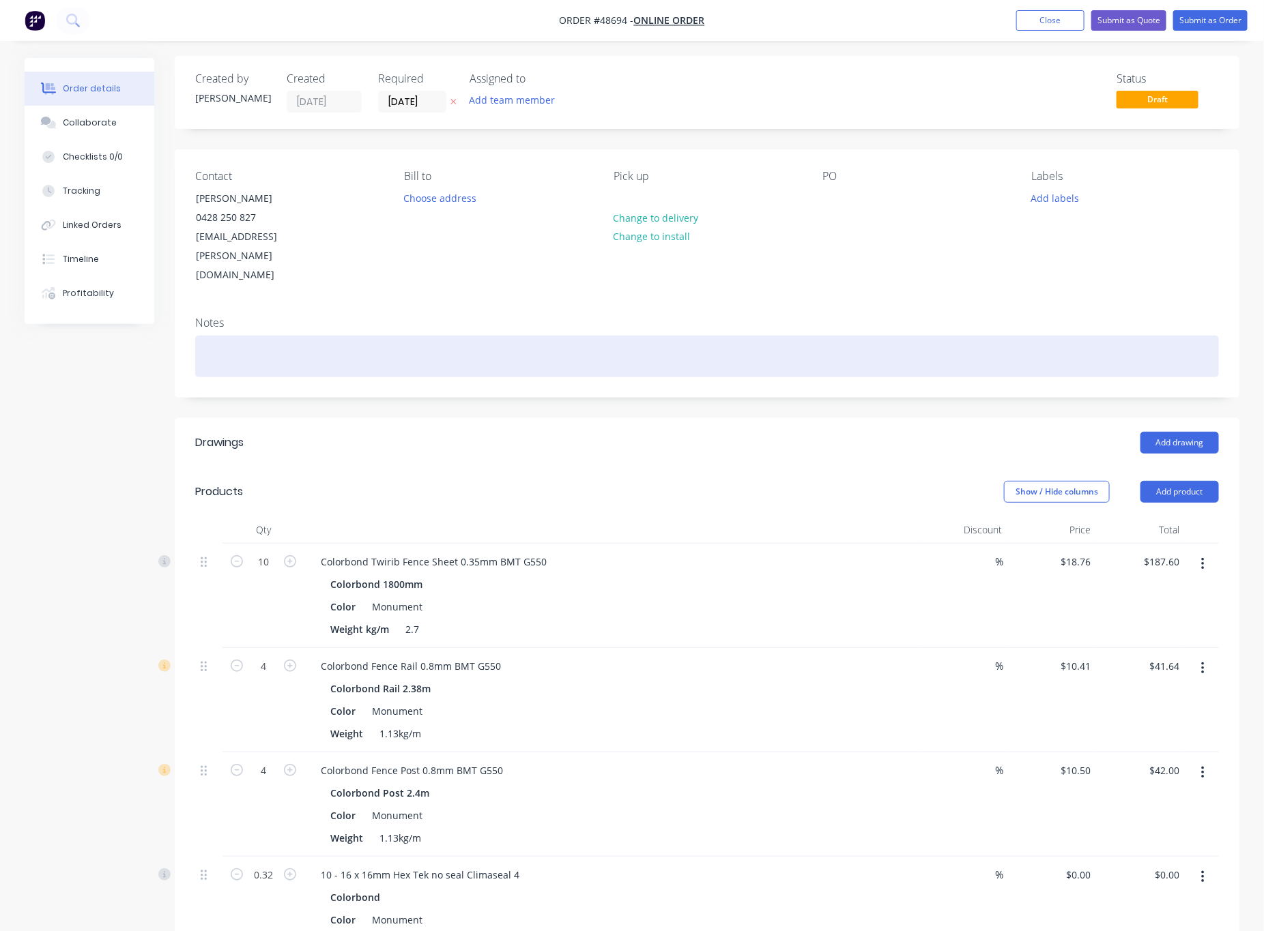
scroll to position [0, 0]
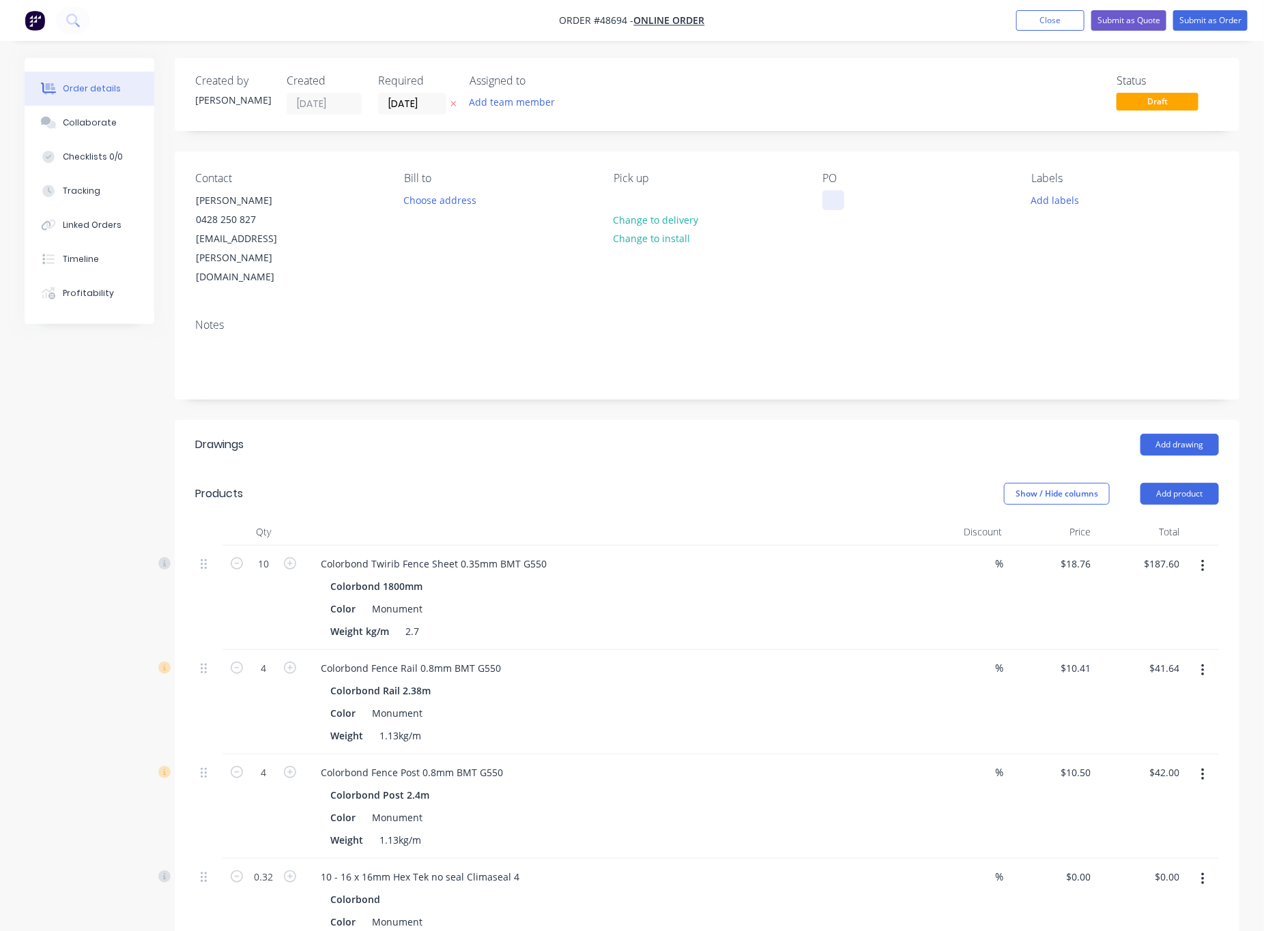
click at [835, 195] on div at bounding box center [833, 200] width 22 height 20
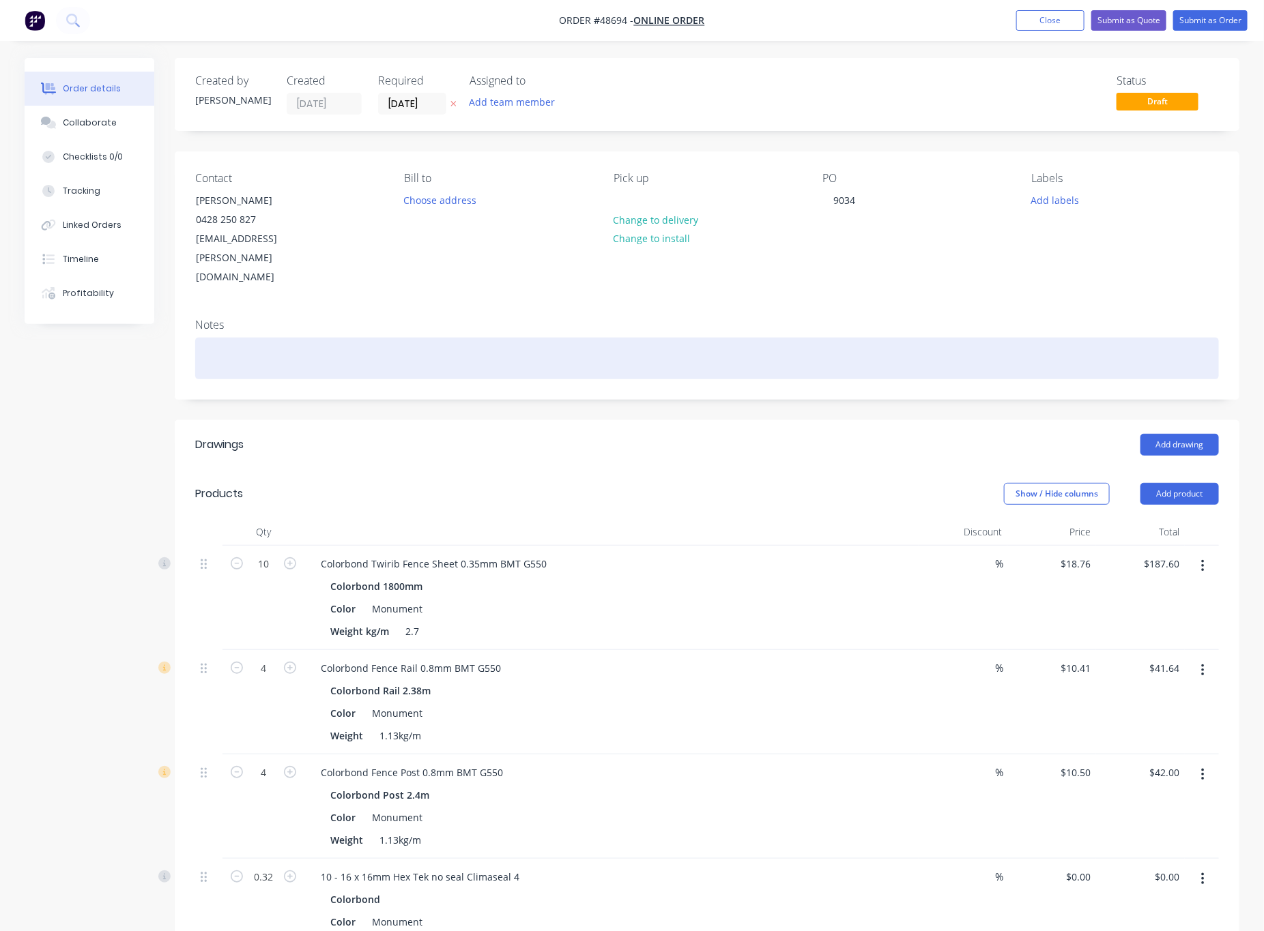
click at [586, 338] on div at bounding box center [707, 359] width 1024 height 42
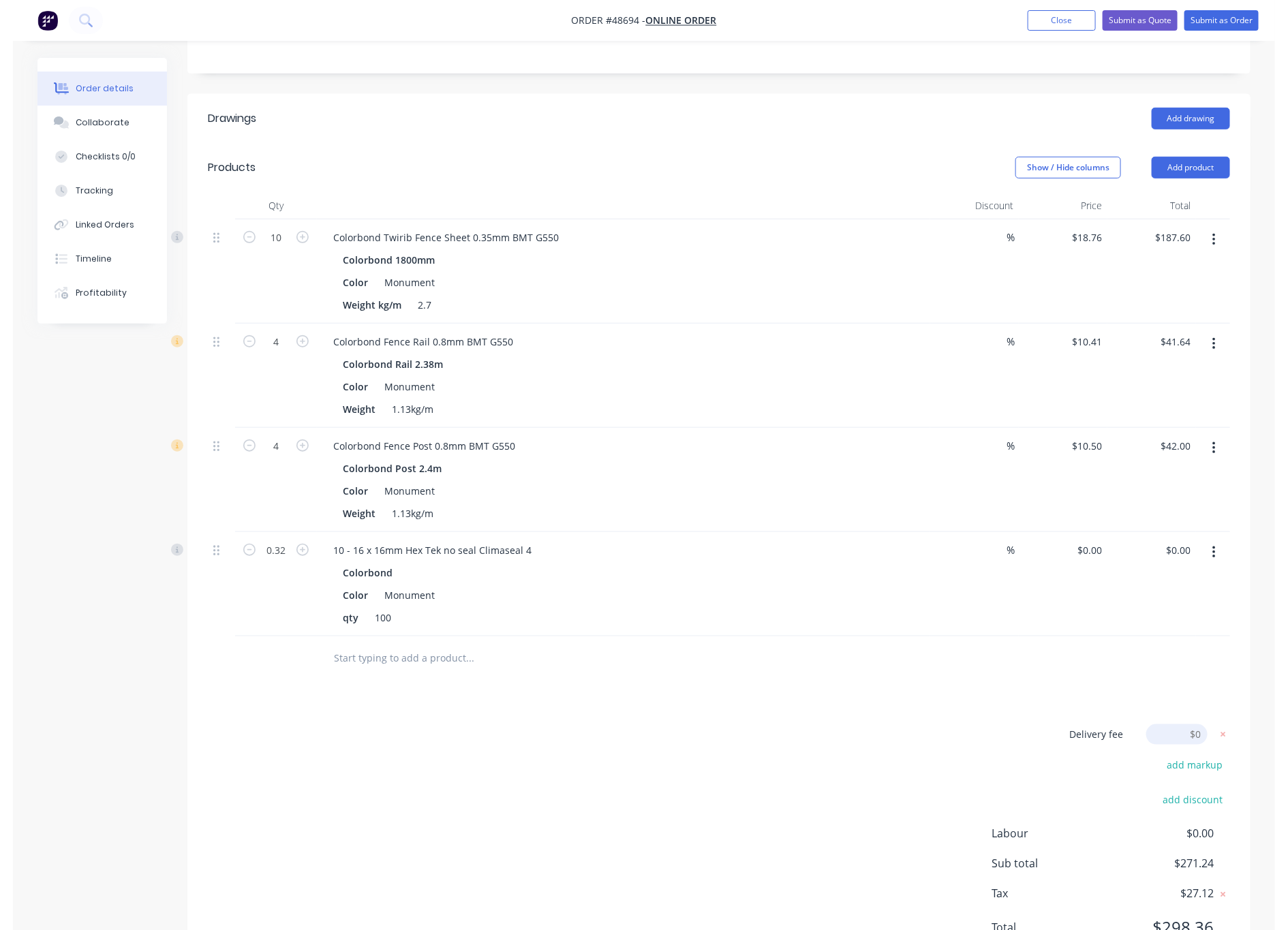
scroll to position [356, 0]
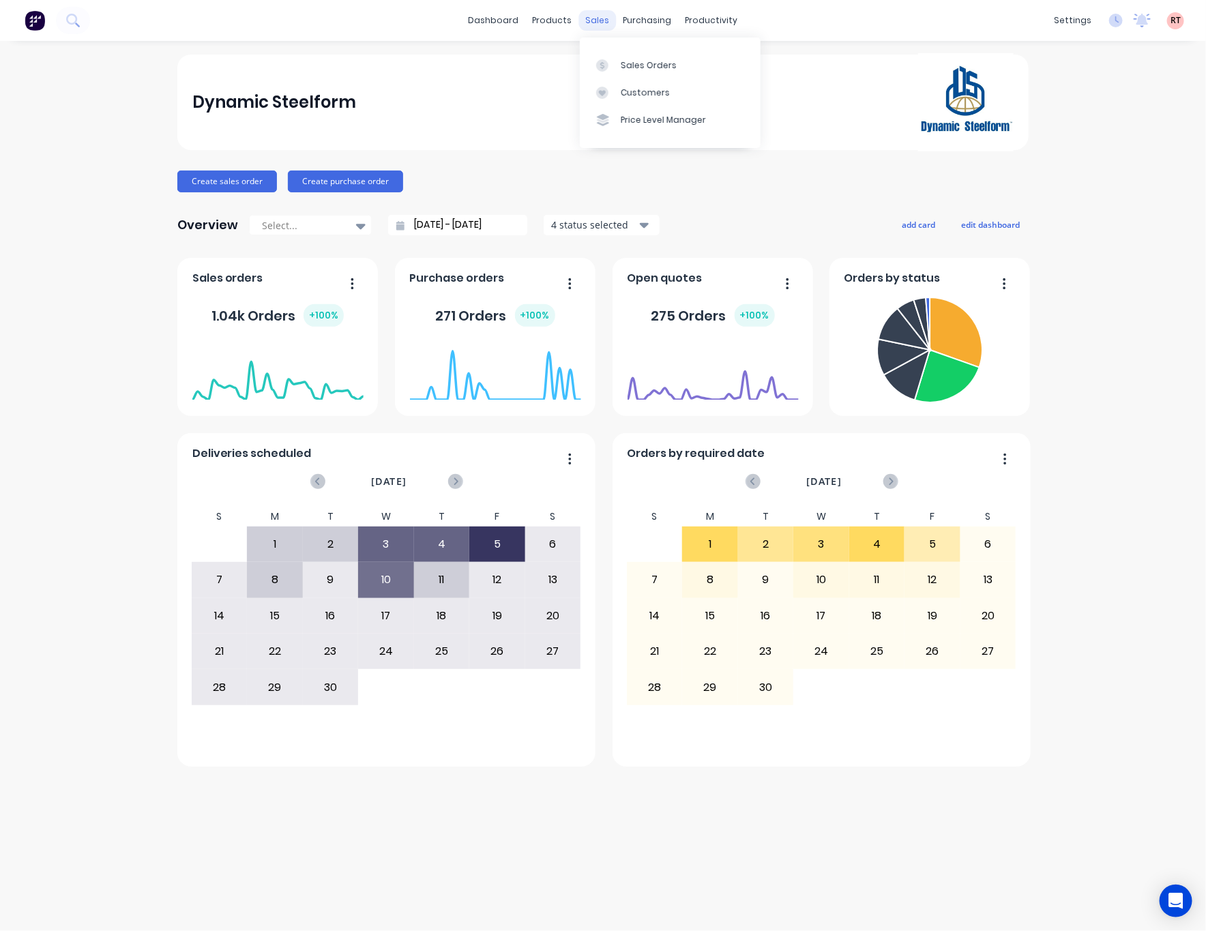
click at [586, 19] on div "sales" at bounding box center [598, 20] width 38 height 20
click at [633, 60] on div "Sales Orders" at bounding box center [649, 65] width 56 height 12
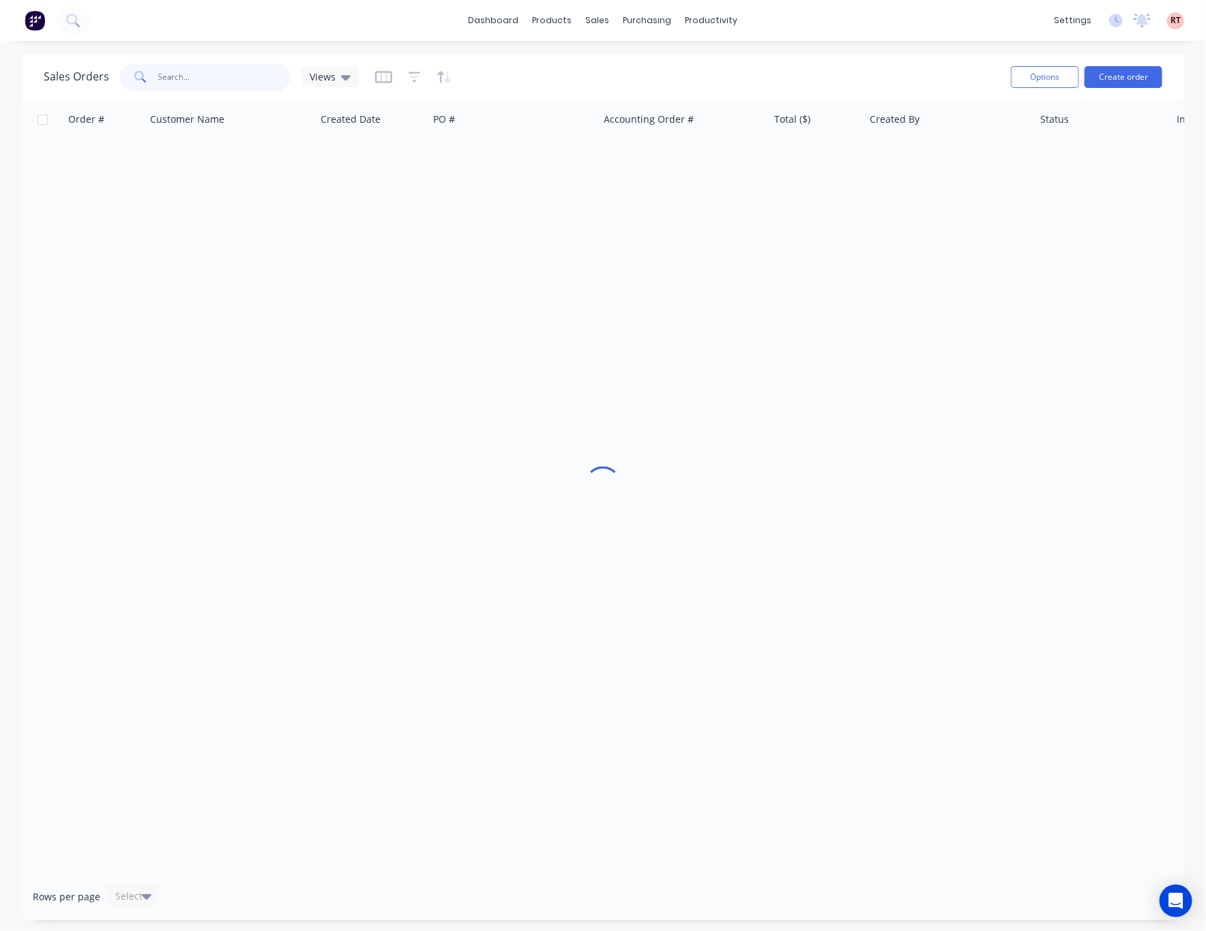
click at [237, 72] on input "text" at bounding box center [224, 76] width 133 height 27
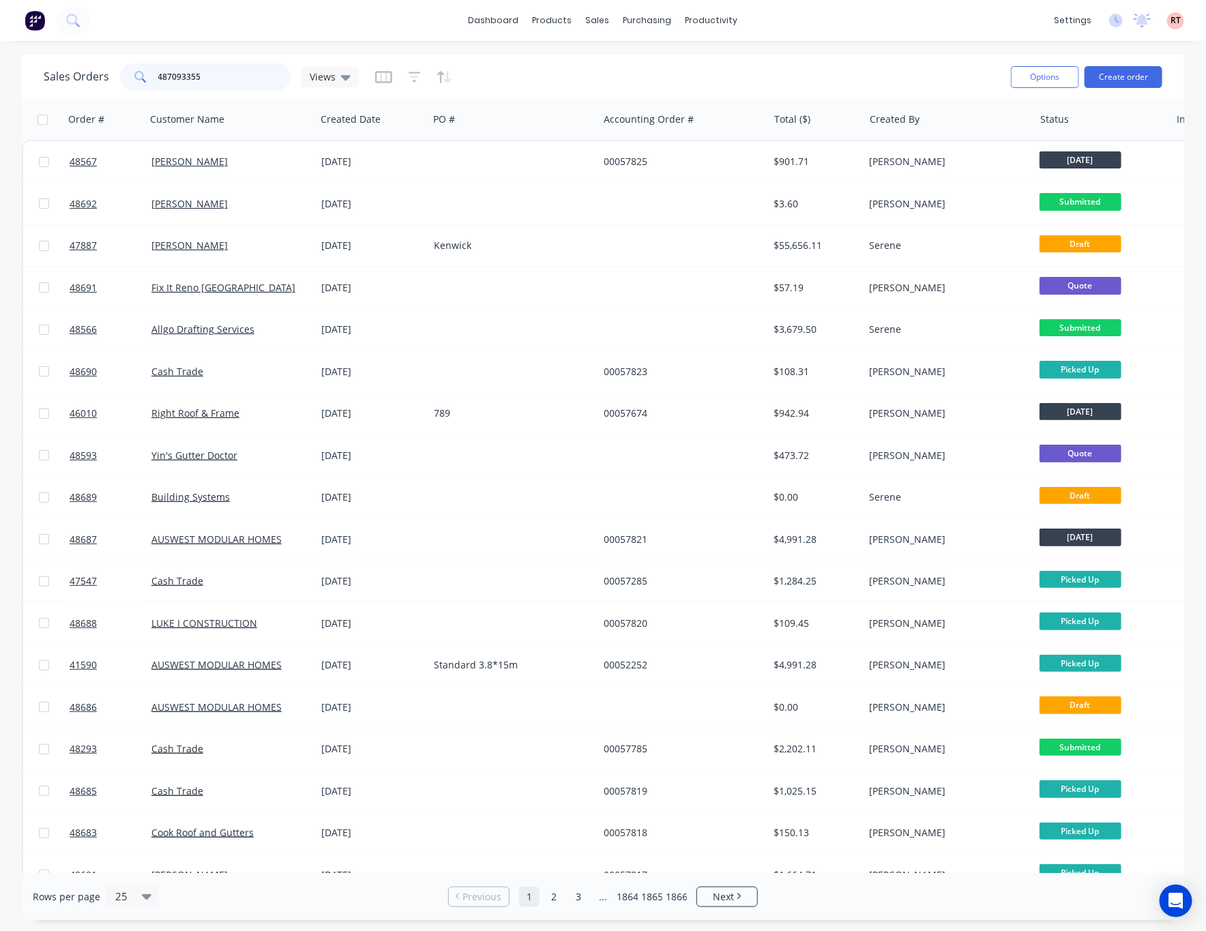
type input "487093355"
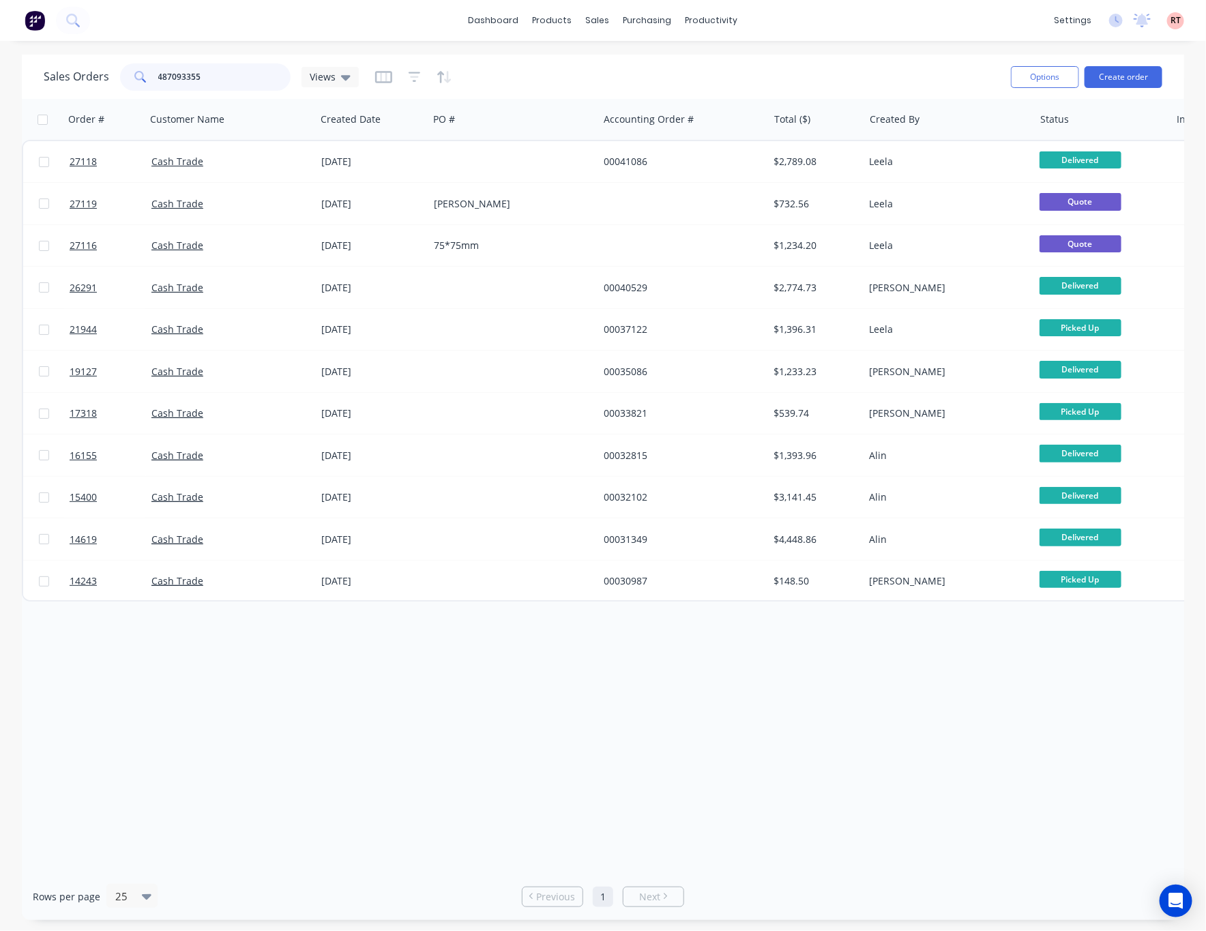
drag, startPoint x: 205, startPoint y: 70, endPoint x: 100, endPoint y: 96, distance: 108.2
click at [100, 96] on div "Sales Orders 487093355 Views Options Create order" at bounding box center [603, 77] width 1163 height 44
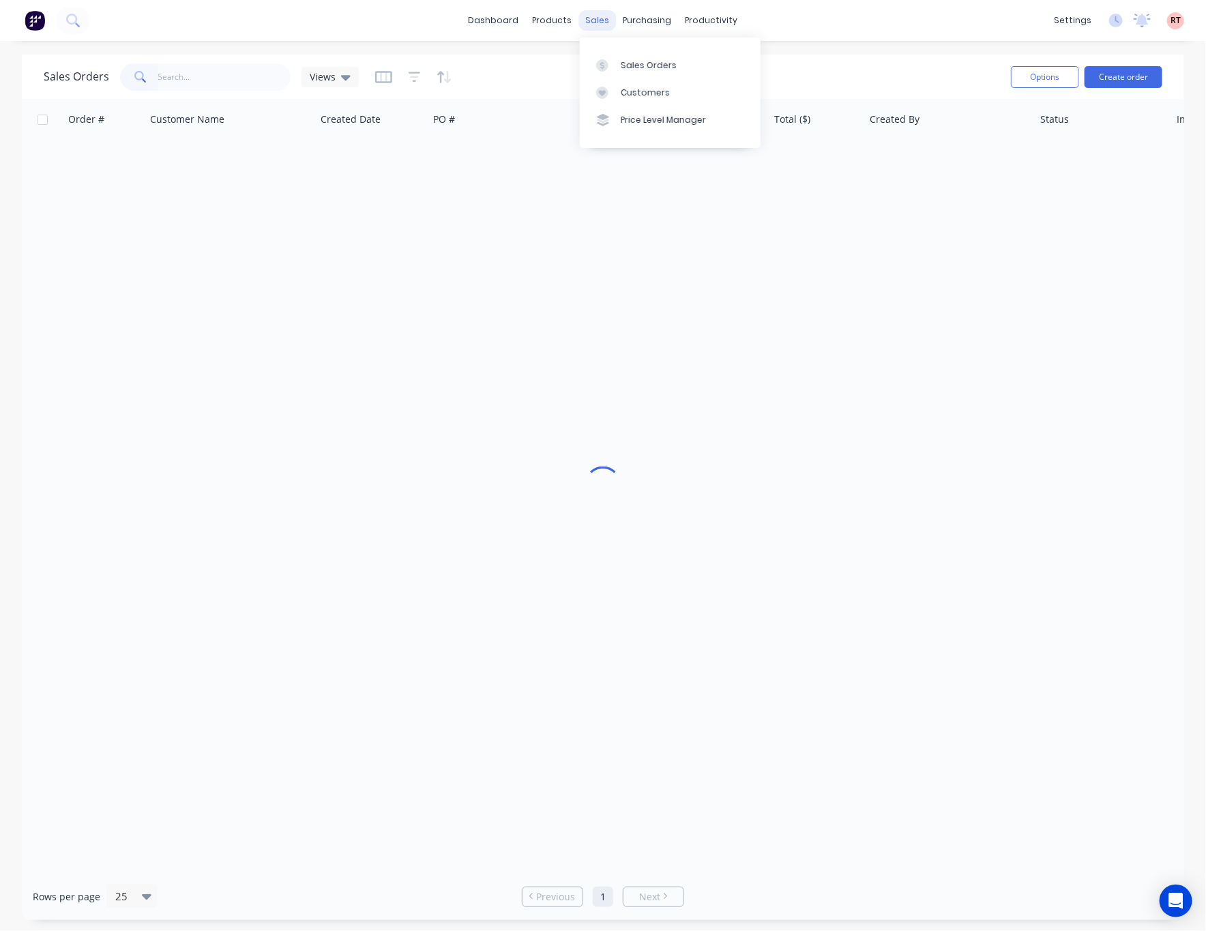
click at [598, 23] on div "sales" at bounding box center [598, 20] width 38 height 20
click at [639, 59] on div "Sales Orders" at bounding box center [649, 65] width 56 height 12
click at [635, 59] on div "Sales Orders" at bounding box center [649, 65] width 56 height 12
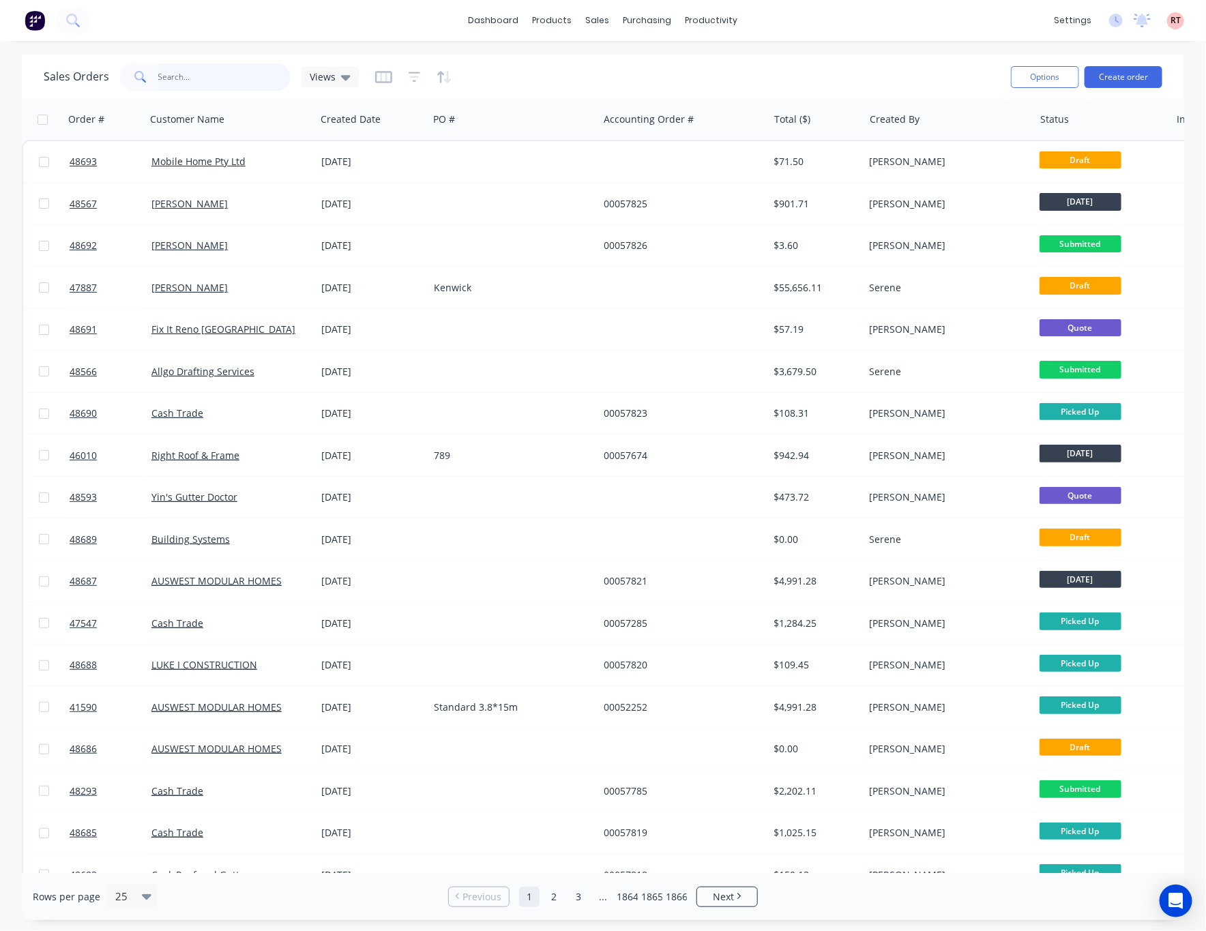
click at [197, 84] on input "text" at bounding box center [224, 76] width 133 height 27
click at [631, 62] on div "Sales Orders" at bounding box center [649, 65] width 56 height 12
click at [603, 15] on div "sales" at bounding box center [598, 20] width 38 height 20
click at [617, 62] on link "Sales Orders" at bounding box center [670, 64] width 181 height 27
click at [653, 63] on div "Sales Orders" at bounding box center [649, 65] width 56 height 12
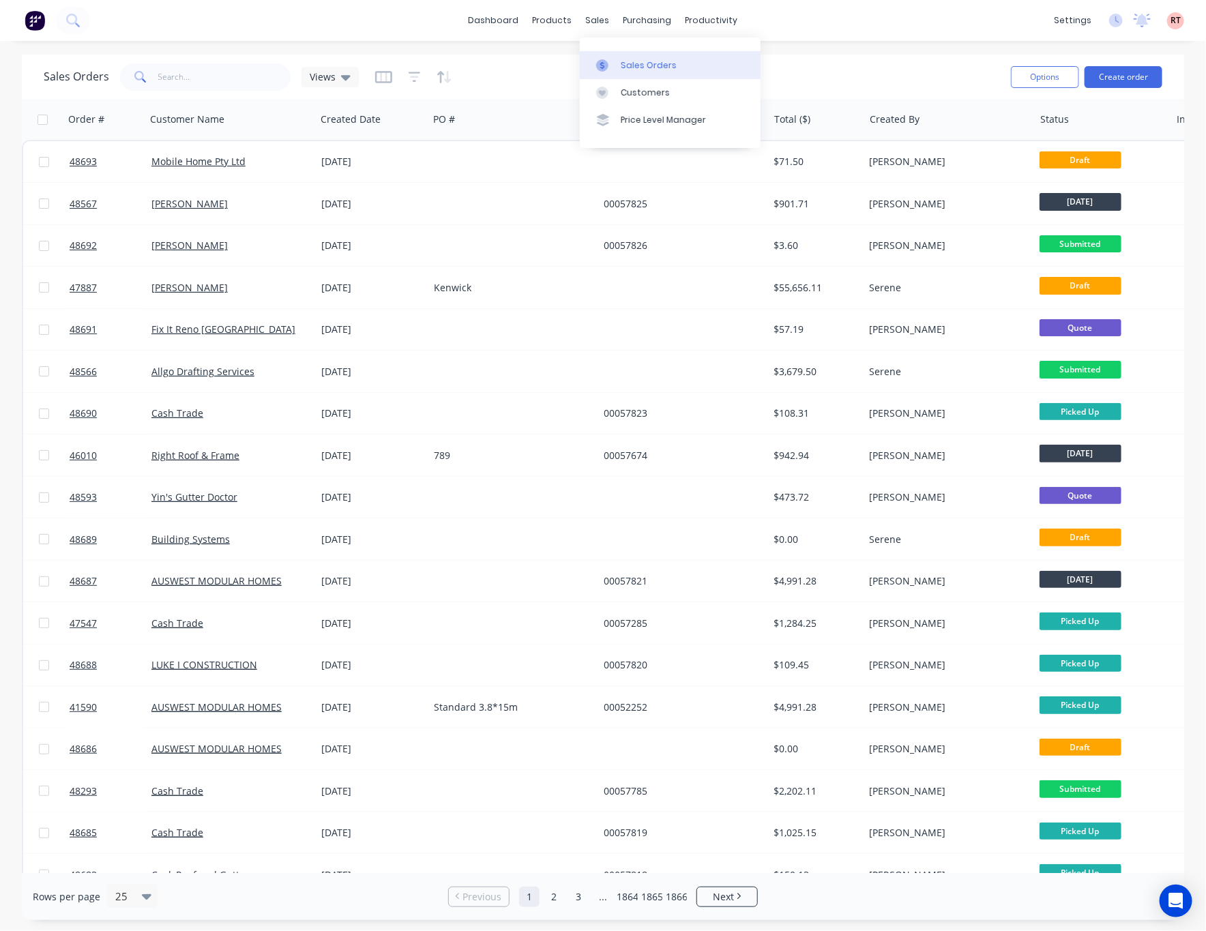
click at [654, 63] on div "Sales Orders" at bounding box center [649, 65] width 56 height 12
drag, startPoint x: 596, startPoint y: 18, endPoint x: 633, endPoint y: 29, distance: 38.9
click at [596, 18] on div "sales" at bounding box center [598, 20] width 38 height 20
click at [562, 20] on div "products" at bounding box center [552, 20] width 53 height 20
click at [605, 21] on div "sales" at bounding box center [598, 20] width 38 height 20
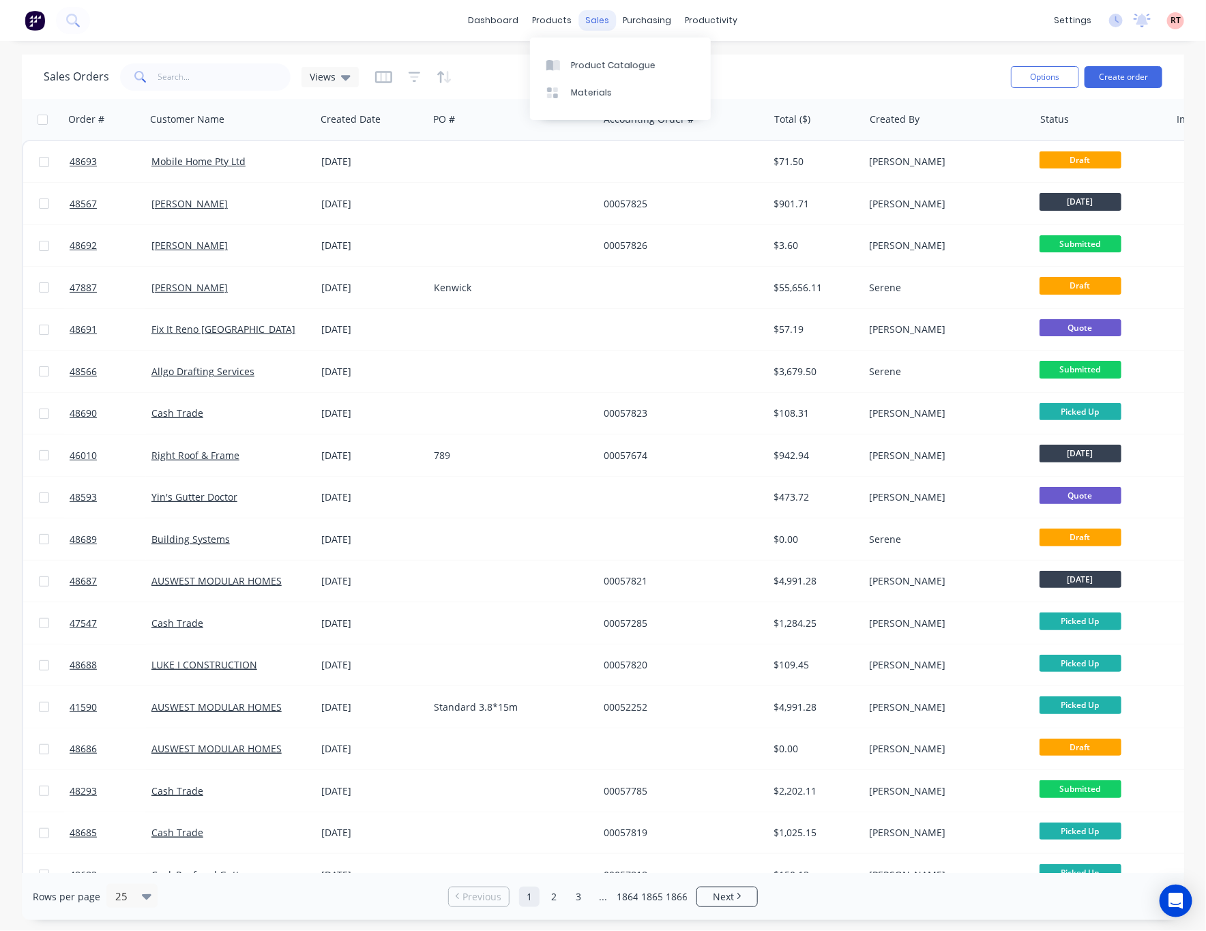
drag, startPoint x: 564, startPoint y: 23, endPoint x: 601, endPoint y: 18, distance: 37.1
click at [565, 23] on div "products" at bounding box center [552, 20] width 53 height 20
click at [606, 17] on div "sales" at bounding box center [598, 20] width 38 height 20
click at [841, 51] on div "dashboard products sales purchasing productivity dashboard products Product Cat…" at bounding box center [603, 465] width 1206 height 931
click at [637, 64] on div "Sales Orders" at bounding box center [649, 65] width 56 height 12
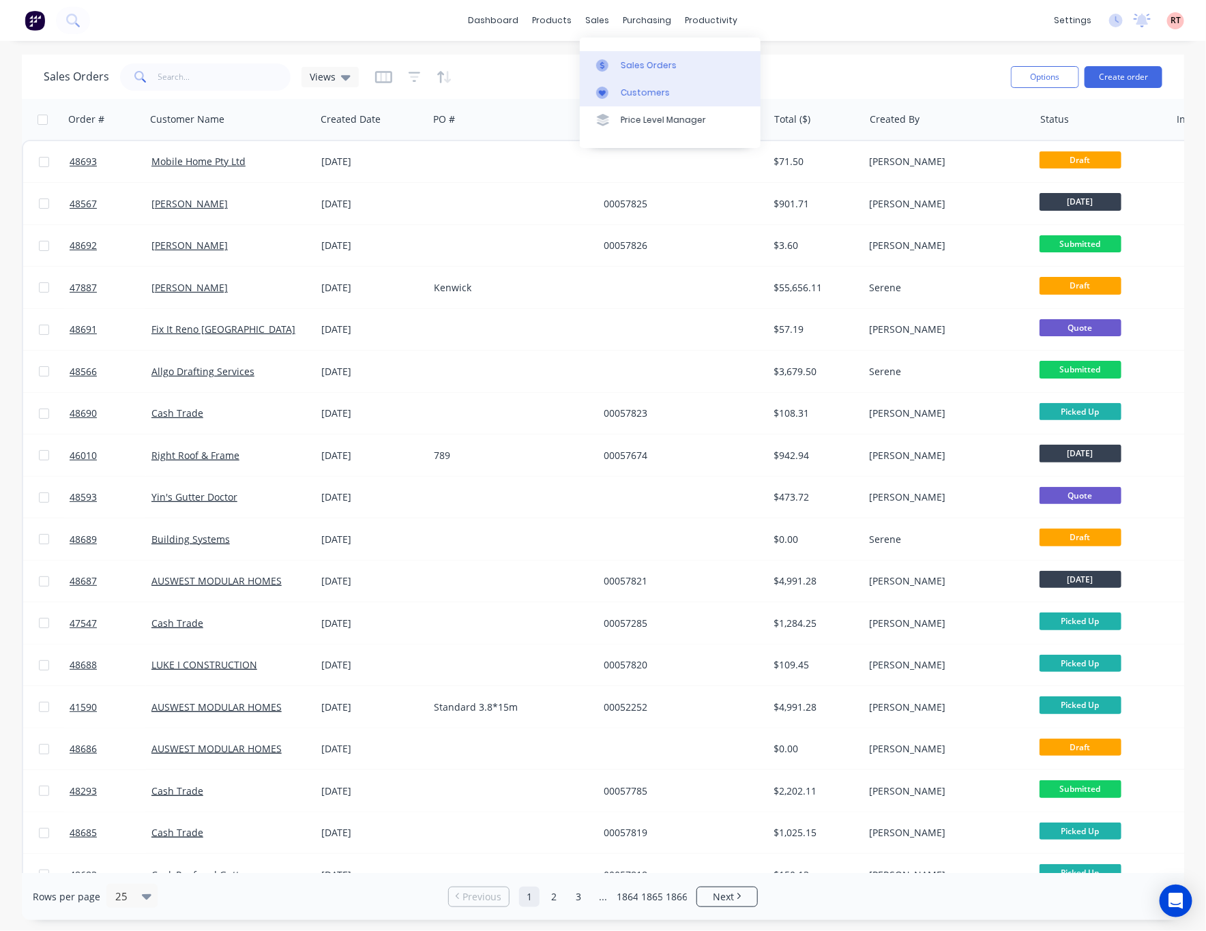
click at [660, 92] on div "Customers" at bounding box center [645, 93] width 49 height 12
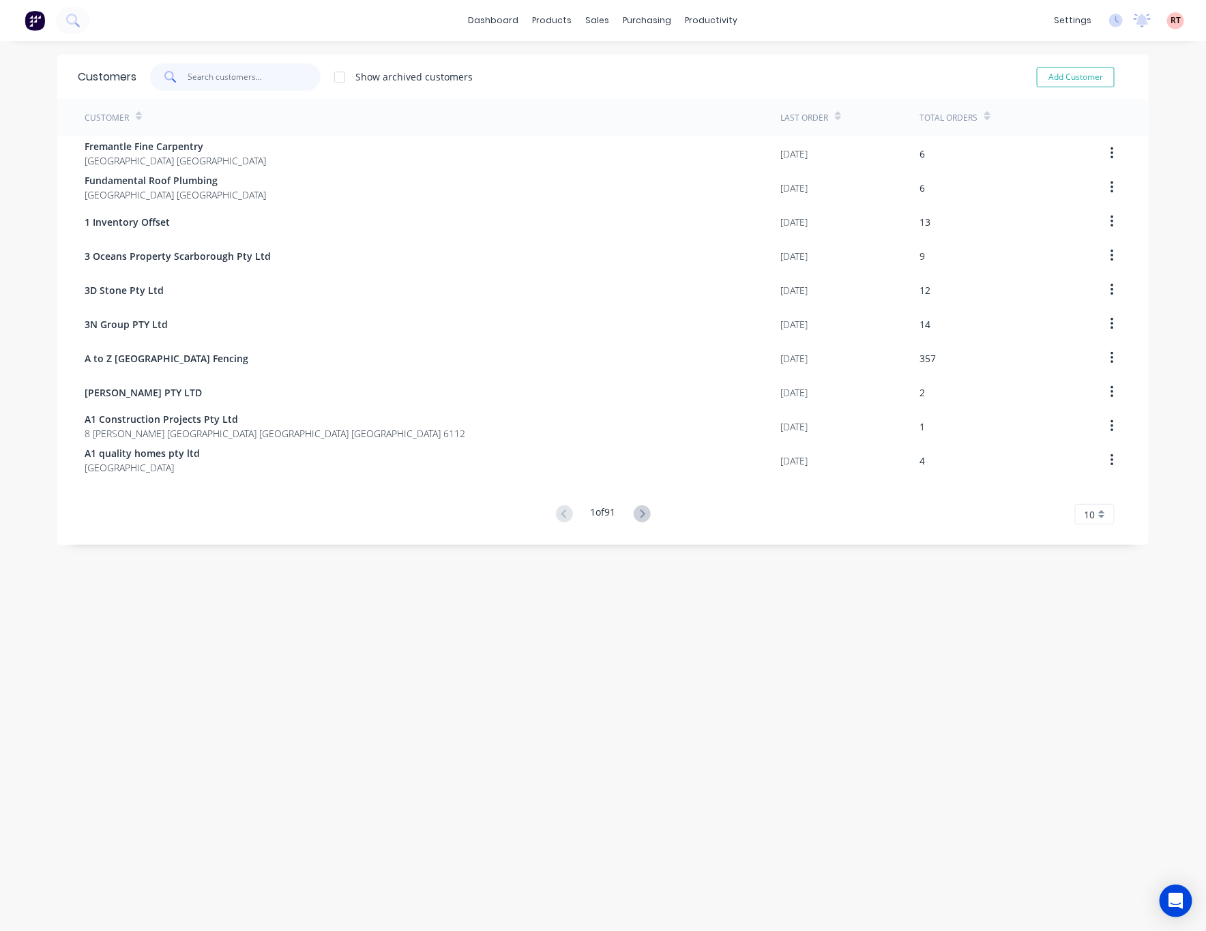
click at [289, 74] on input "text" at bounding box center [254, 76] width 133 height 27
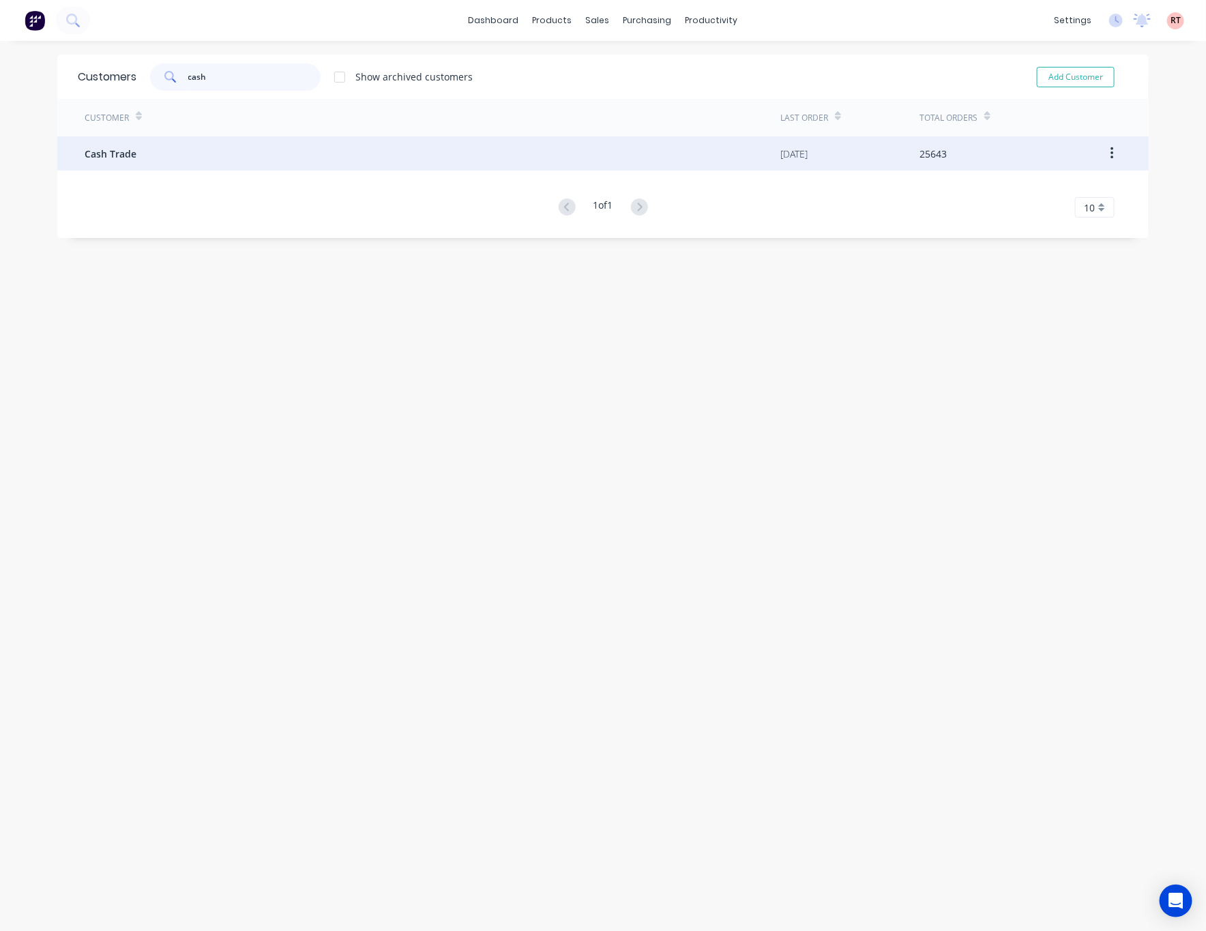
type input "cash"
click at [373, 156] on div "Cash Trade" at bounding box center [433, 153] width 696 height 34
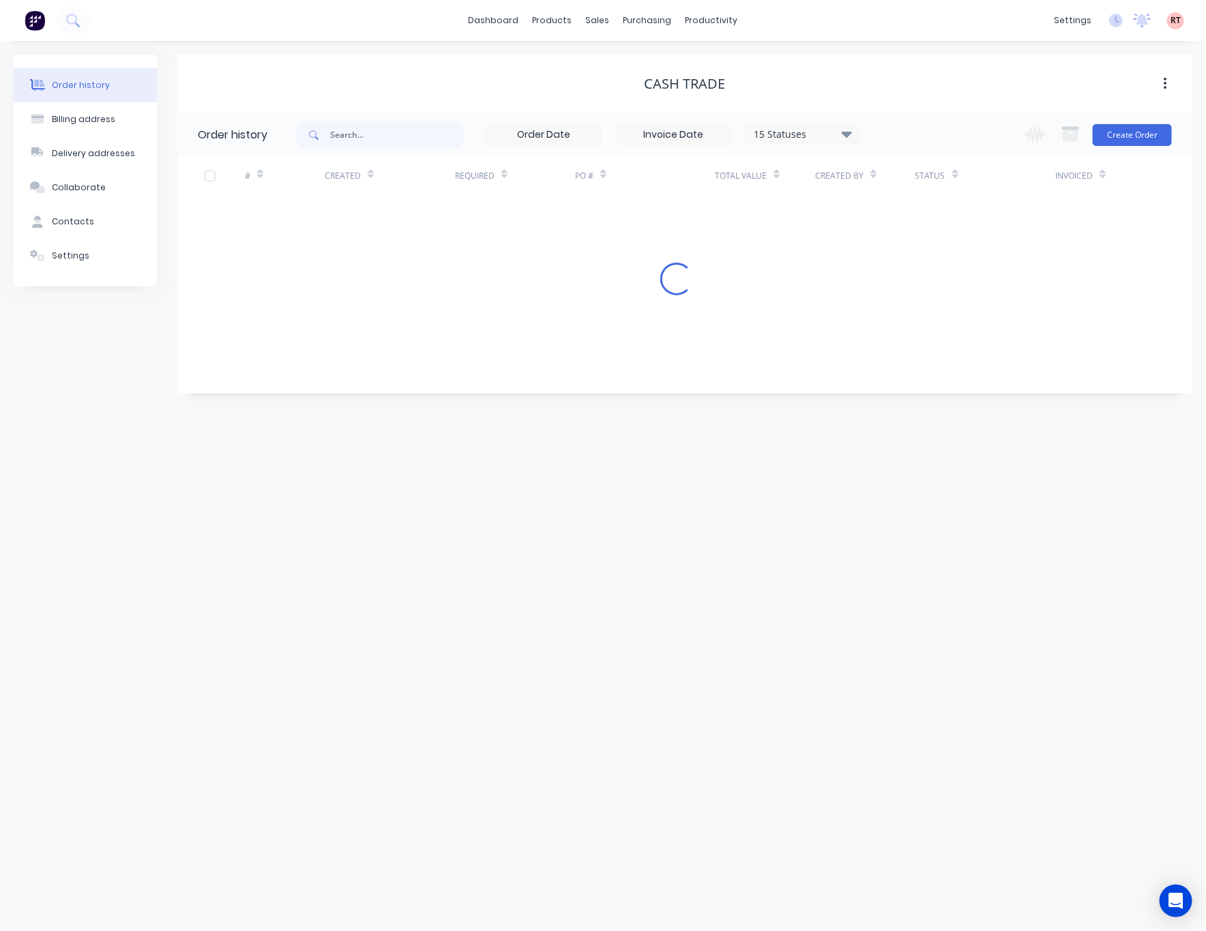
click at [1114, 117] on div "Change order status Submitted Ready for Delivery Ready To Pick Up Monday Tuesda…" at bounding box center [1095, 135] width 156 height 44
click at [1135, 131] on button "Create Order" at bounding box center [1132, 135] width 79 height 22
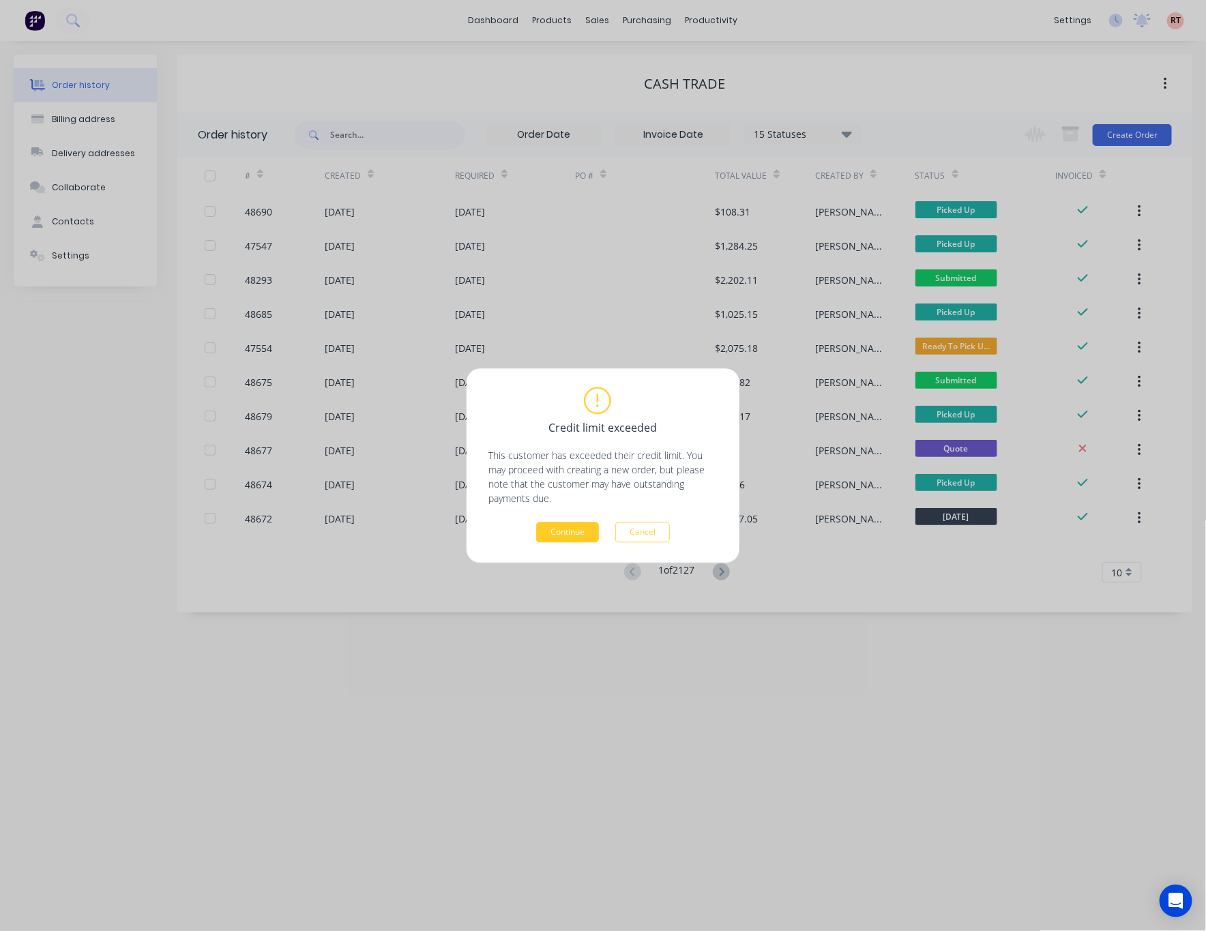
click at [586, 530] on button "Continue" at bounding box center [567, 532] width 63 height 20
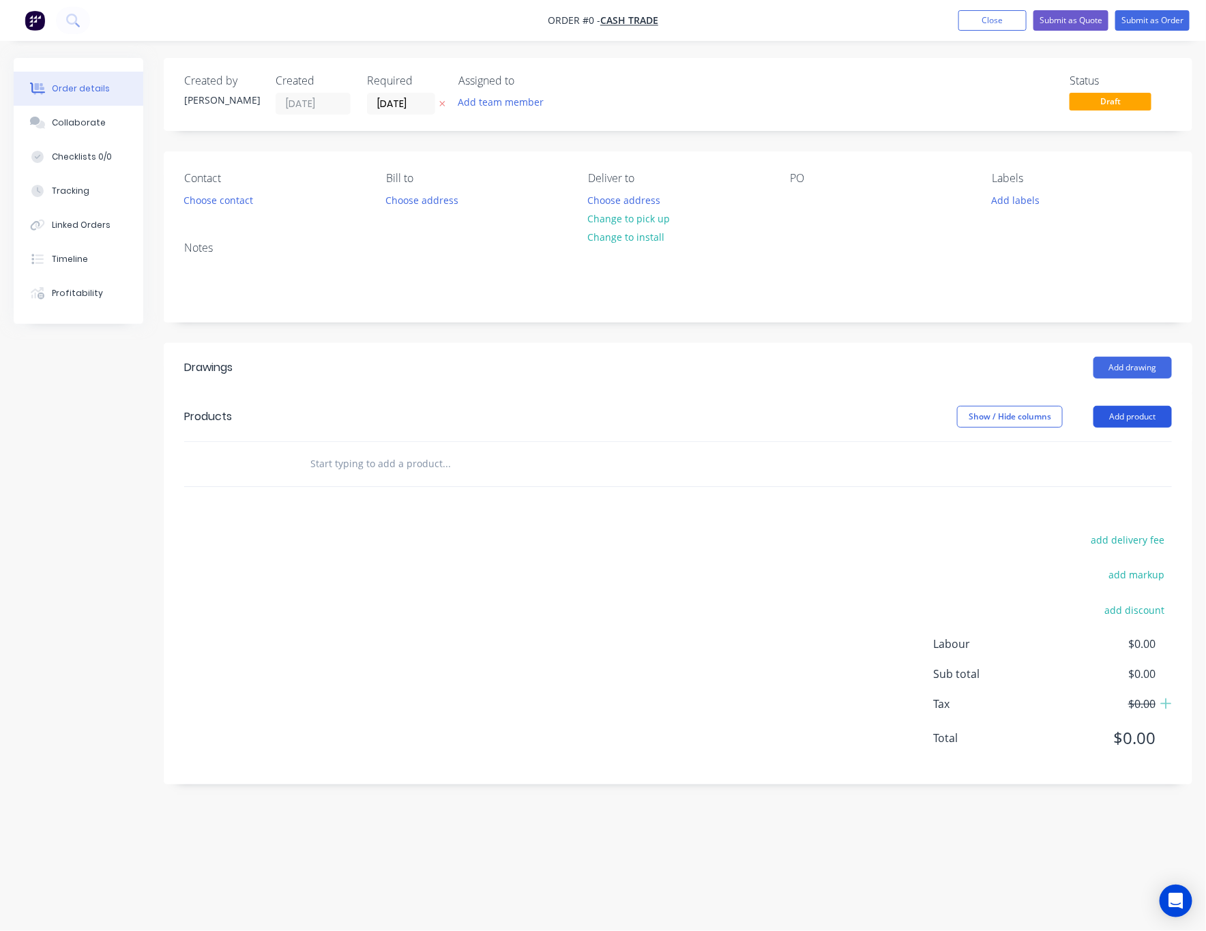
click at [1159, 416] on button "Add product" at bounding box center [1133, 417] width 78 height 22
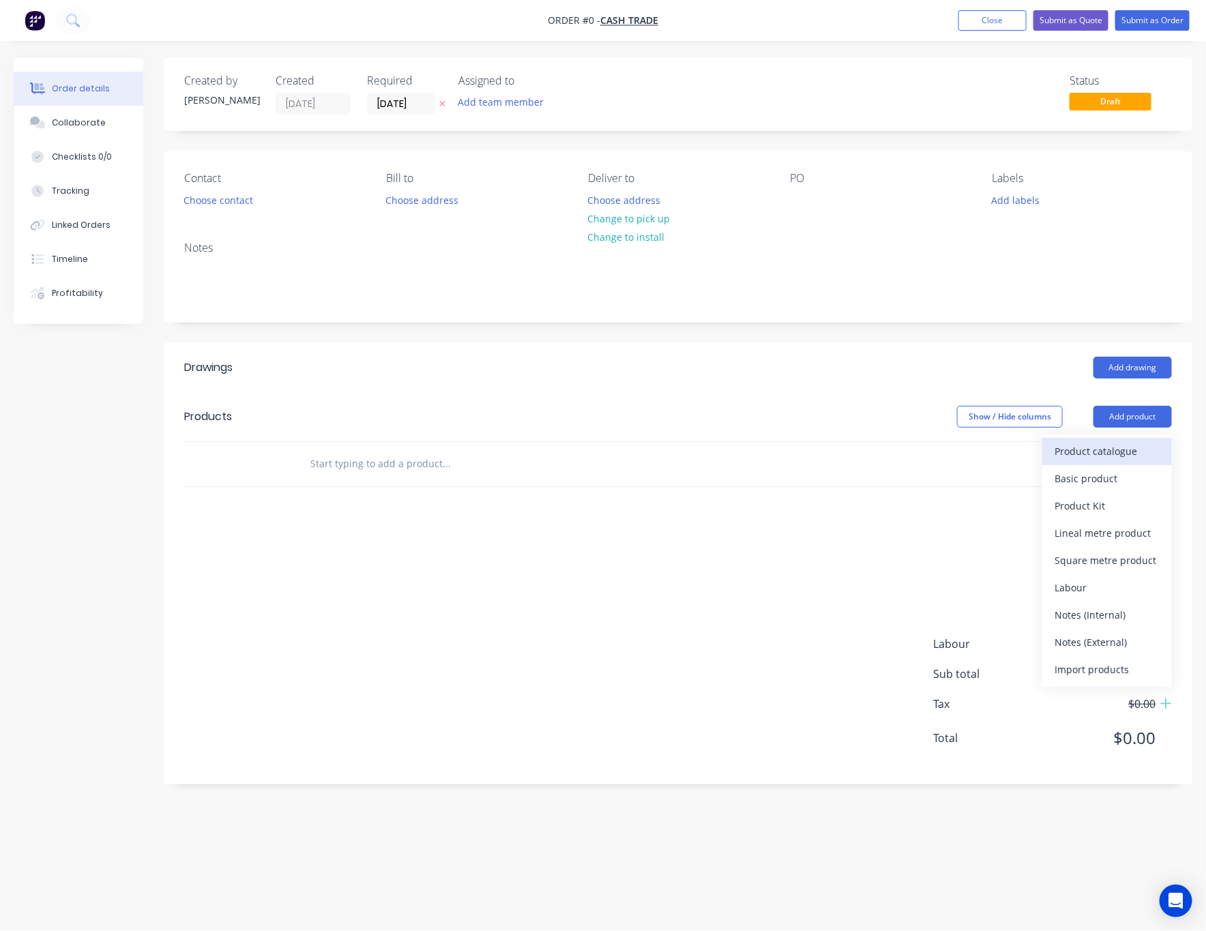
click at [1082, 459] on div "Product catalogue" at bounding box center [1107, 452] width 105 height 20
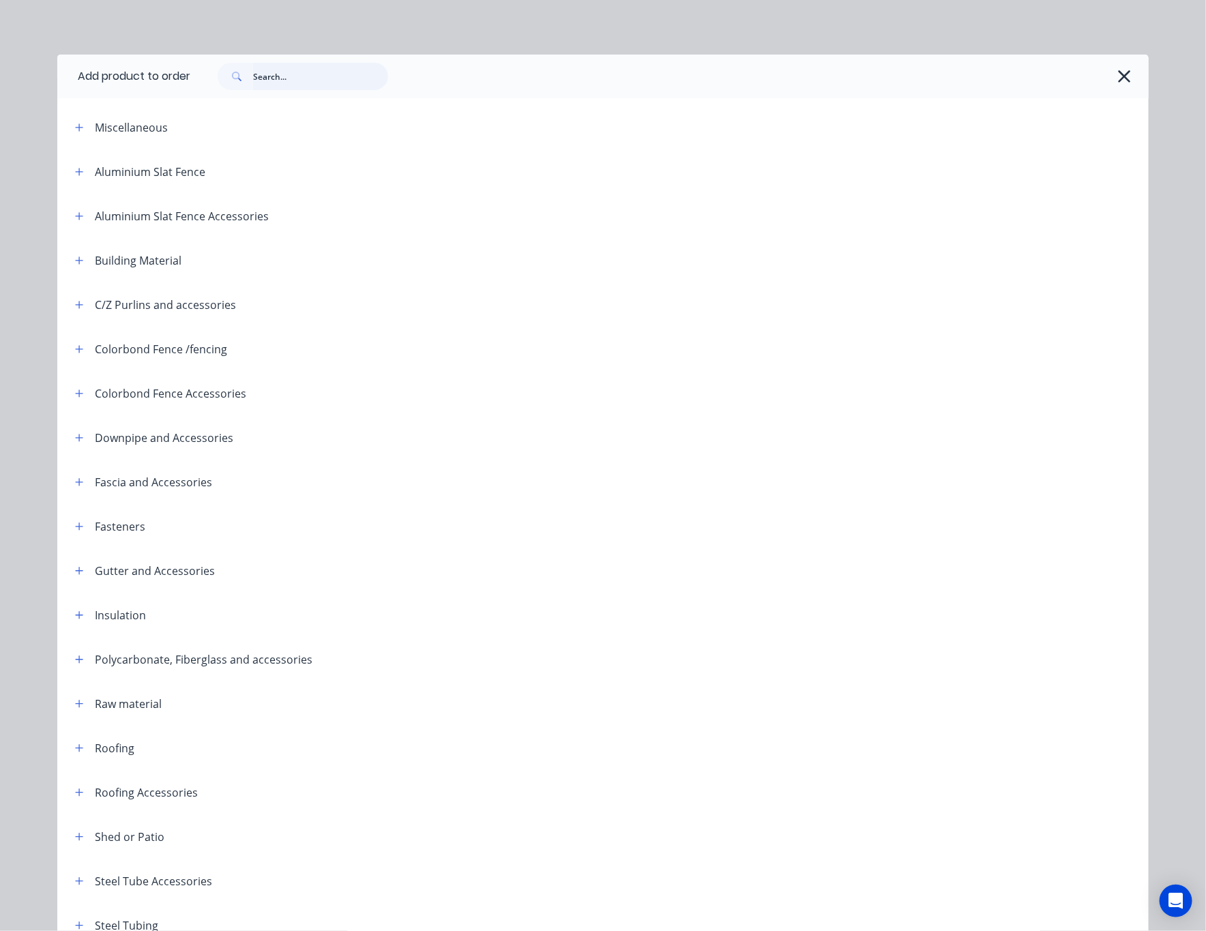
click at [299, 74] on input "text" at bounding box center [320, 76] width 135 height 27
type input "top hat"
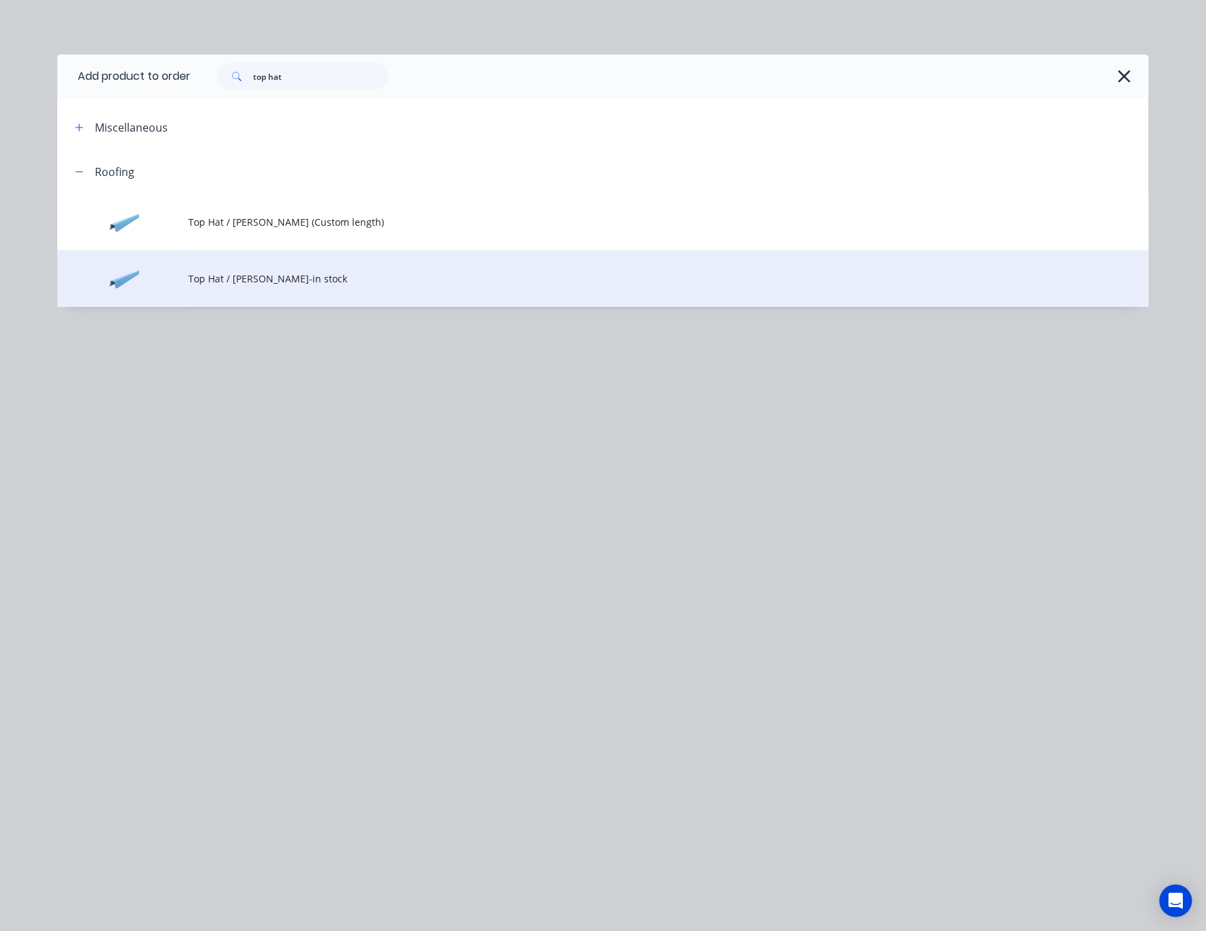
drag, startPoint x: 523, startPoint y: 287, endPoint x: 508, endPoint y: 285, distance: 14.5
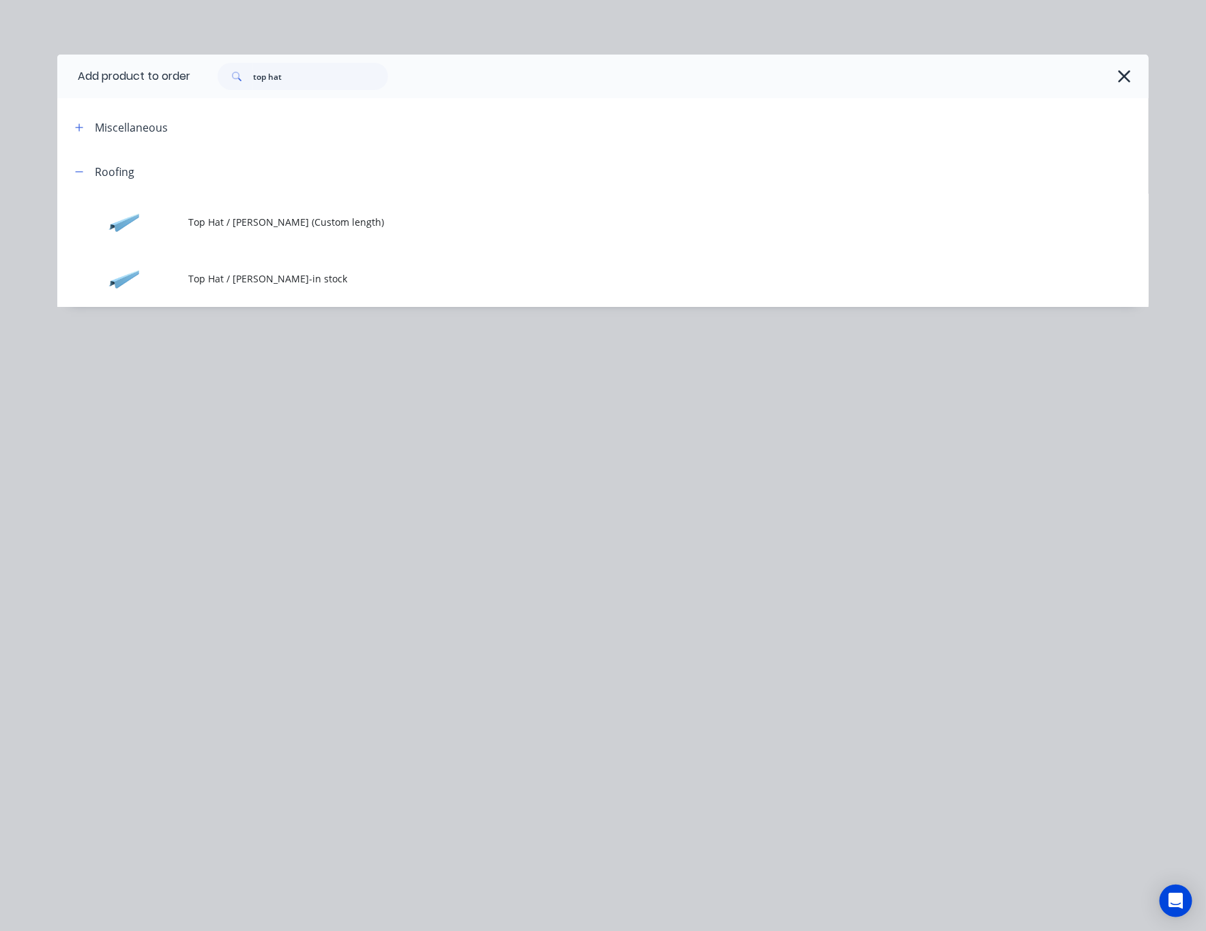
click at [522, 287] on td "Top Hat / Batten-in stock" at bounding box center [668, 278] width 961 height 57
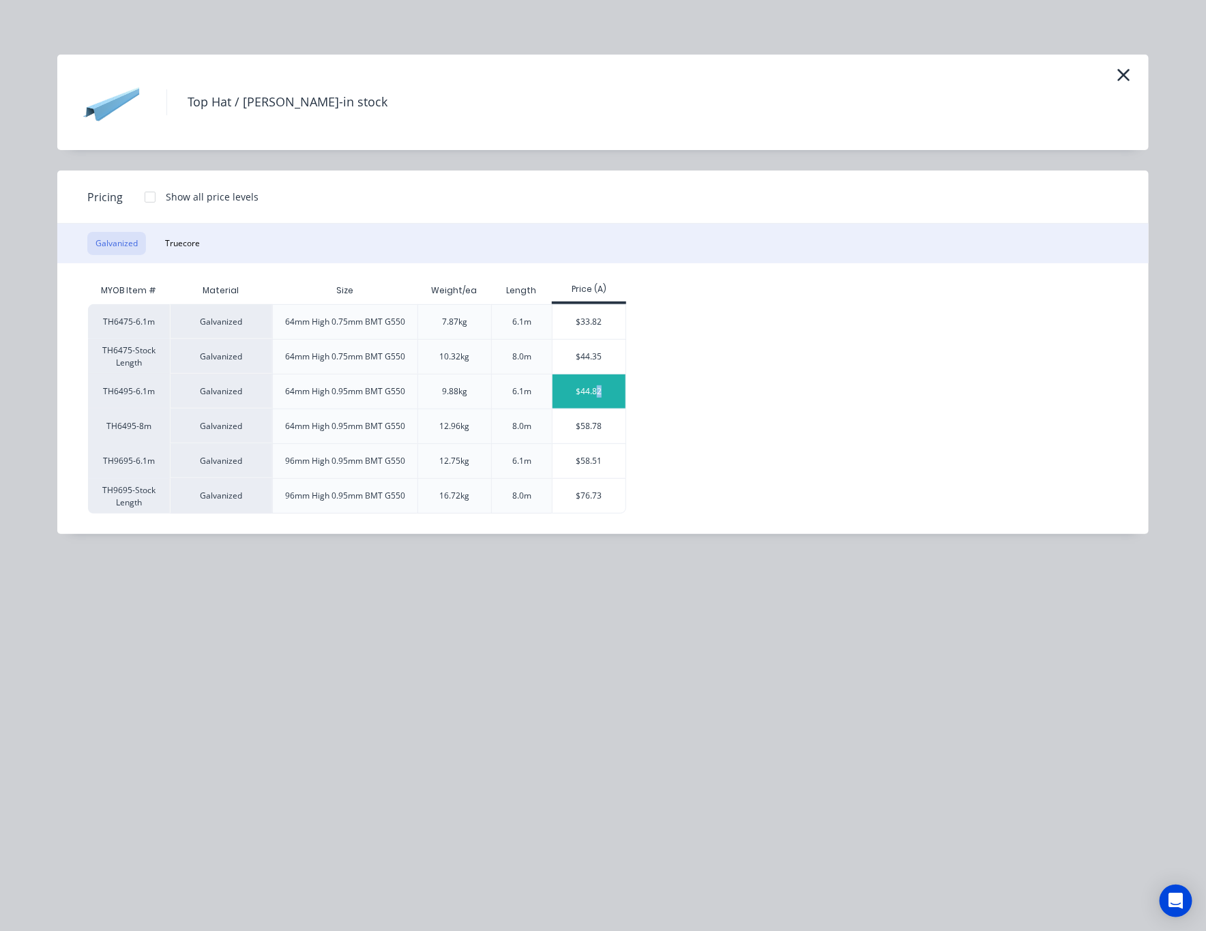
click at [601, 405] on div "$44.82" at bounding box center [589, 392] width 73 height 34
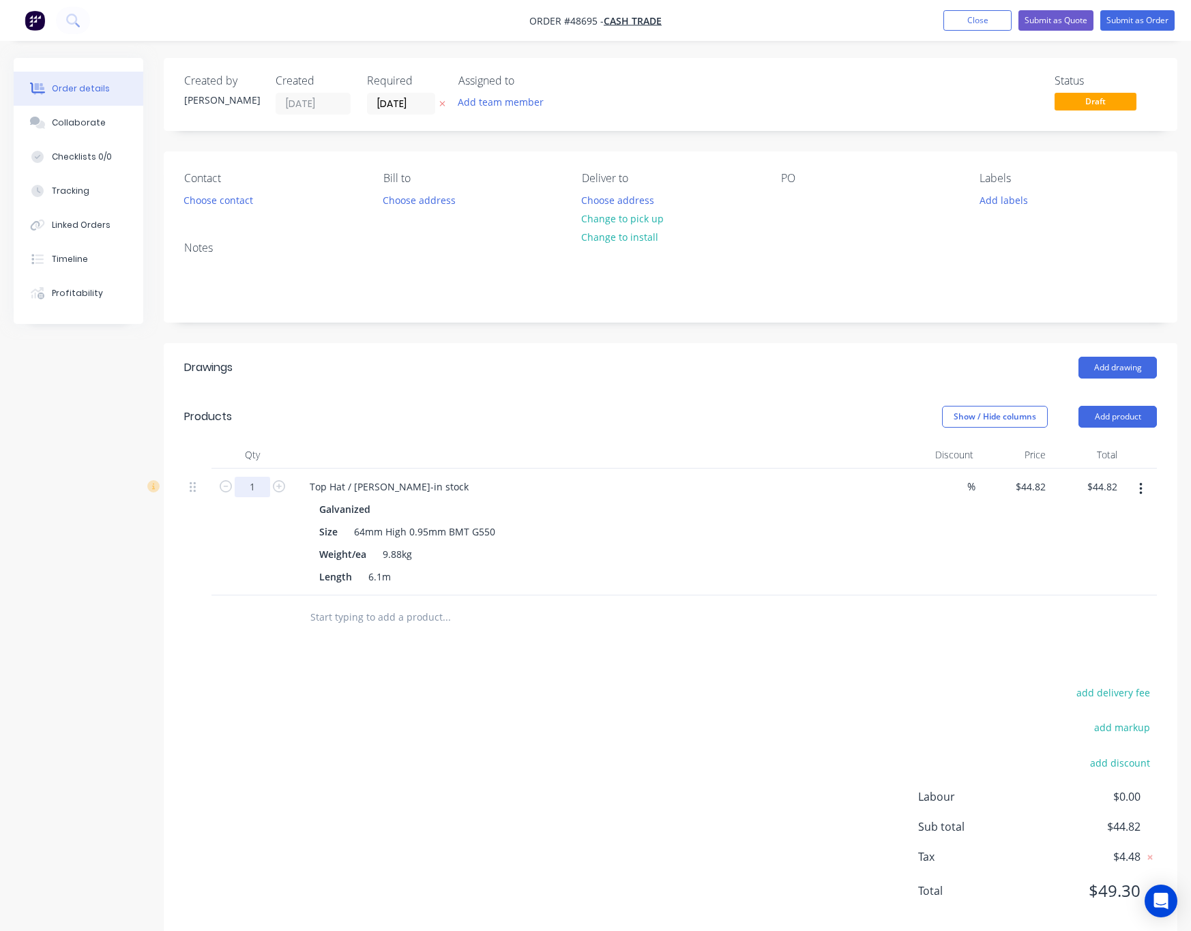
click at [256, 489] on input "1" at bounding box center [252, 487] width 35 height 20
type input "12"
type input "$537.84"
click at [622, 719] on div "add delivery fee add markup add discount Labour $0.00 Sub total $44.82 Tax $4.4…" at bounding box center [670, 800] width 973 height 233
click at [262, 485] on input "12" at bounding box center [252, 487] width 35 height 20
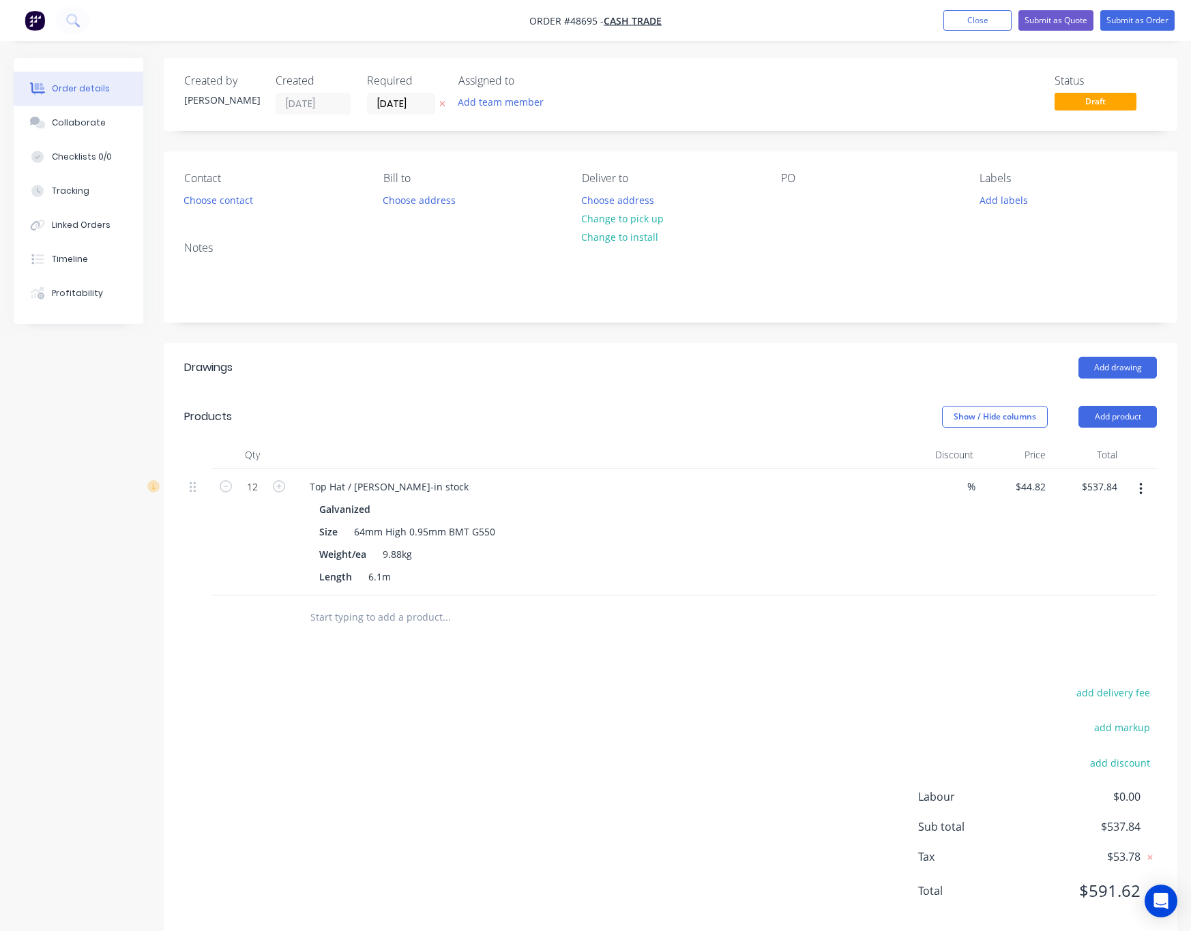
click at [528, 672] on div "Drawings Add drawing Products Show / Hide columns Add product Qty Discount Pric…" at bounding box center [671, 640] width 1014 height 594
click at [1136, 418] on button "Add product" at bounding box center [1118, 417] width 78 height 22
click at [1100, 449] on div "Product catalogue" at bounding box center [1092, 452] width 105 height 20
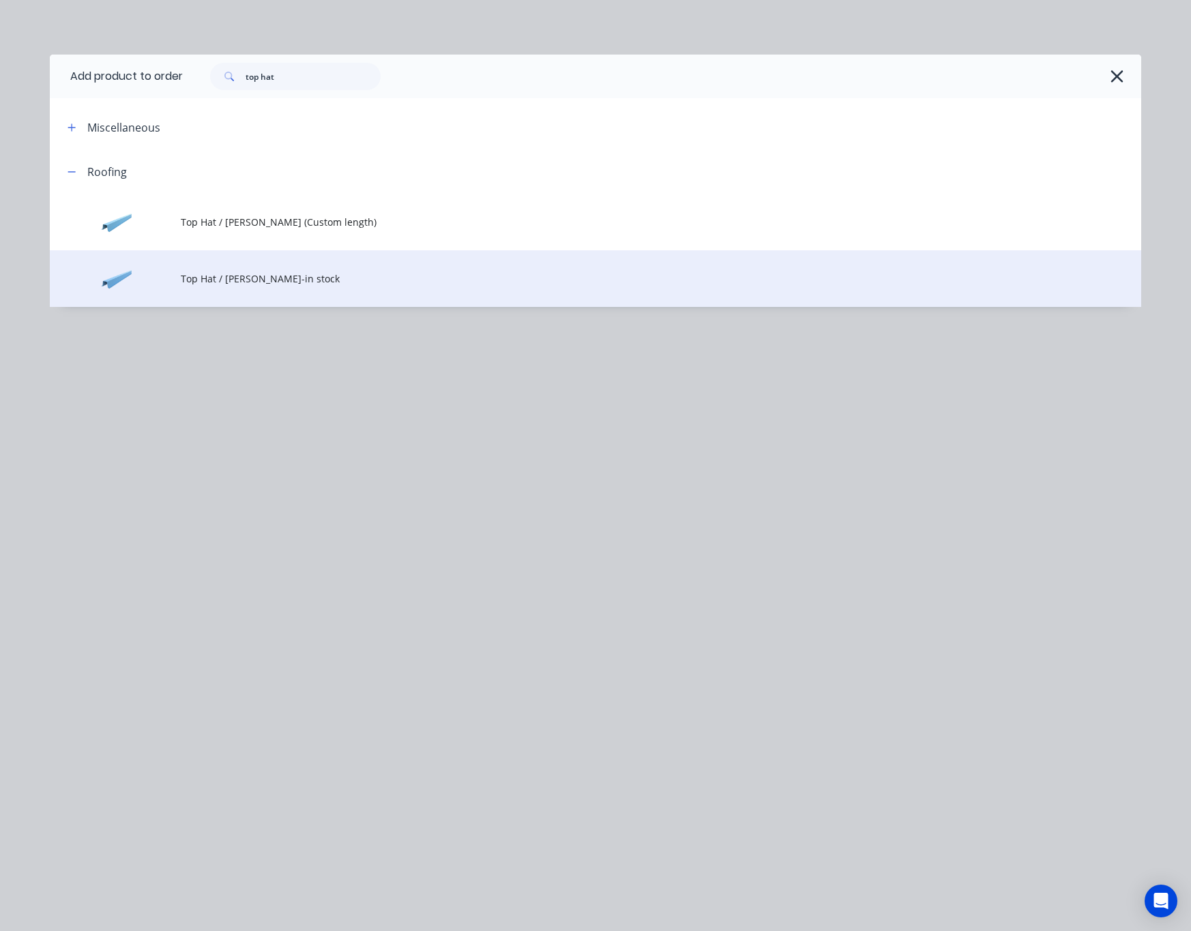
click at [362, 280] on span "Top Hat / Batten-in stock" at bounding box center [565, 279] width 768 height 14
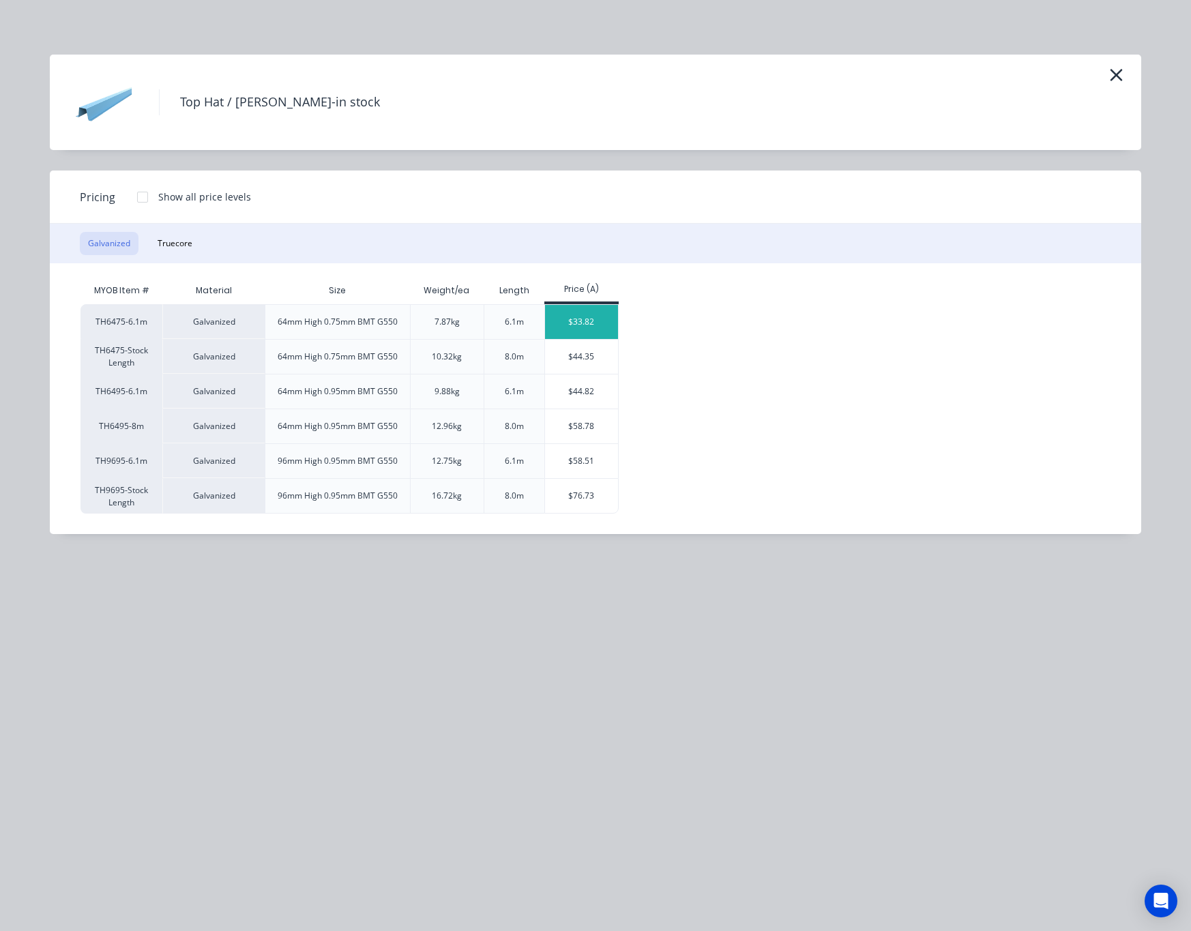
click at [576, 314] on div "$33.82" at bounding box center [581, 322] width 73 height 34
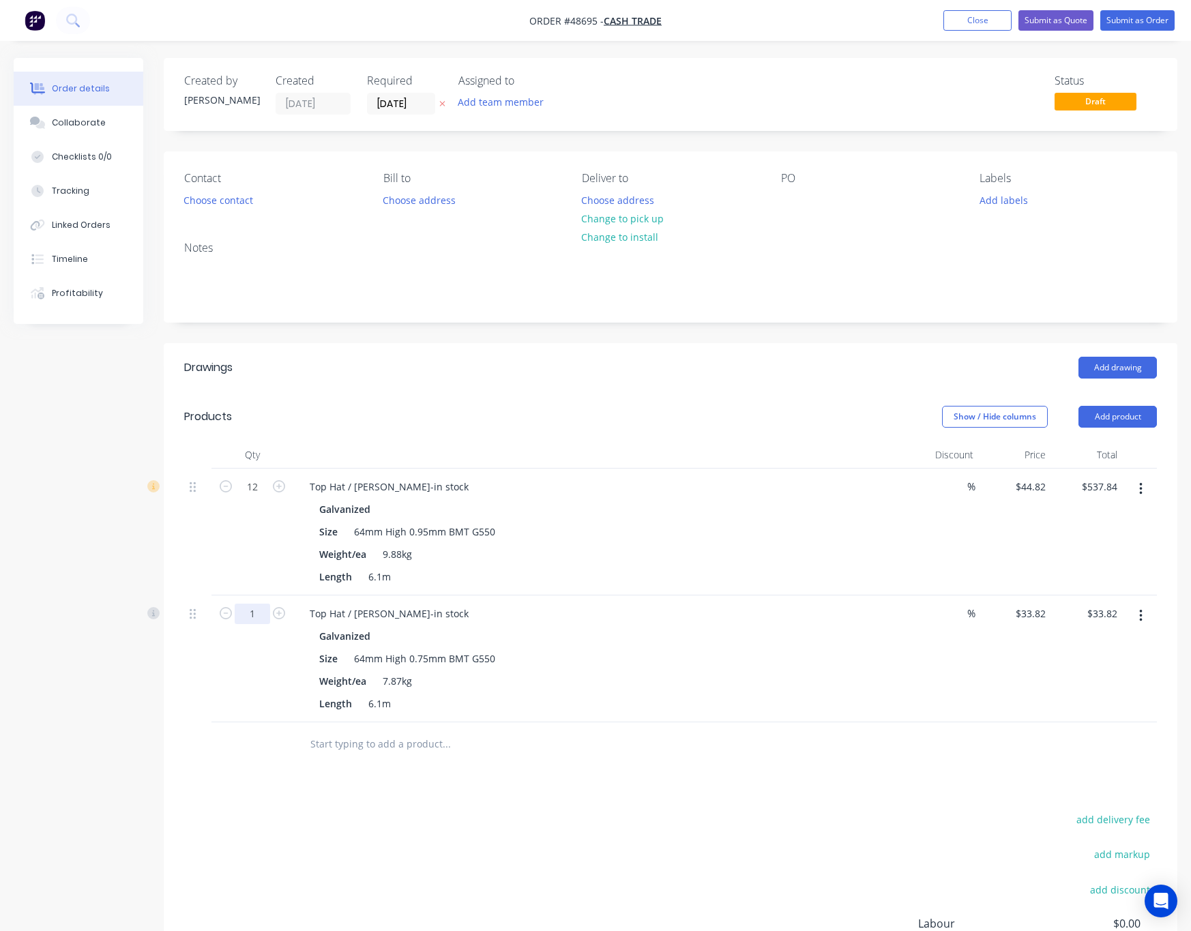
click at [255, 497] on input "1" at bounding box center [252, 487] width 35 height 20
type input "12"
type input "$405.84"
click at [884, 774] on div "Drawings Add drawing Products Show / Hide columns Add product Qty Discount Pric…" at bounding box center [671, 703] width 1014 height 721
click at [1132, 475] on div at bounding box center [1140, 532] width 34 height 127
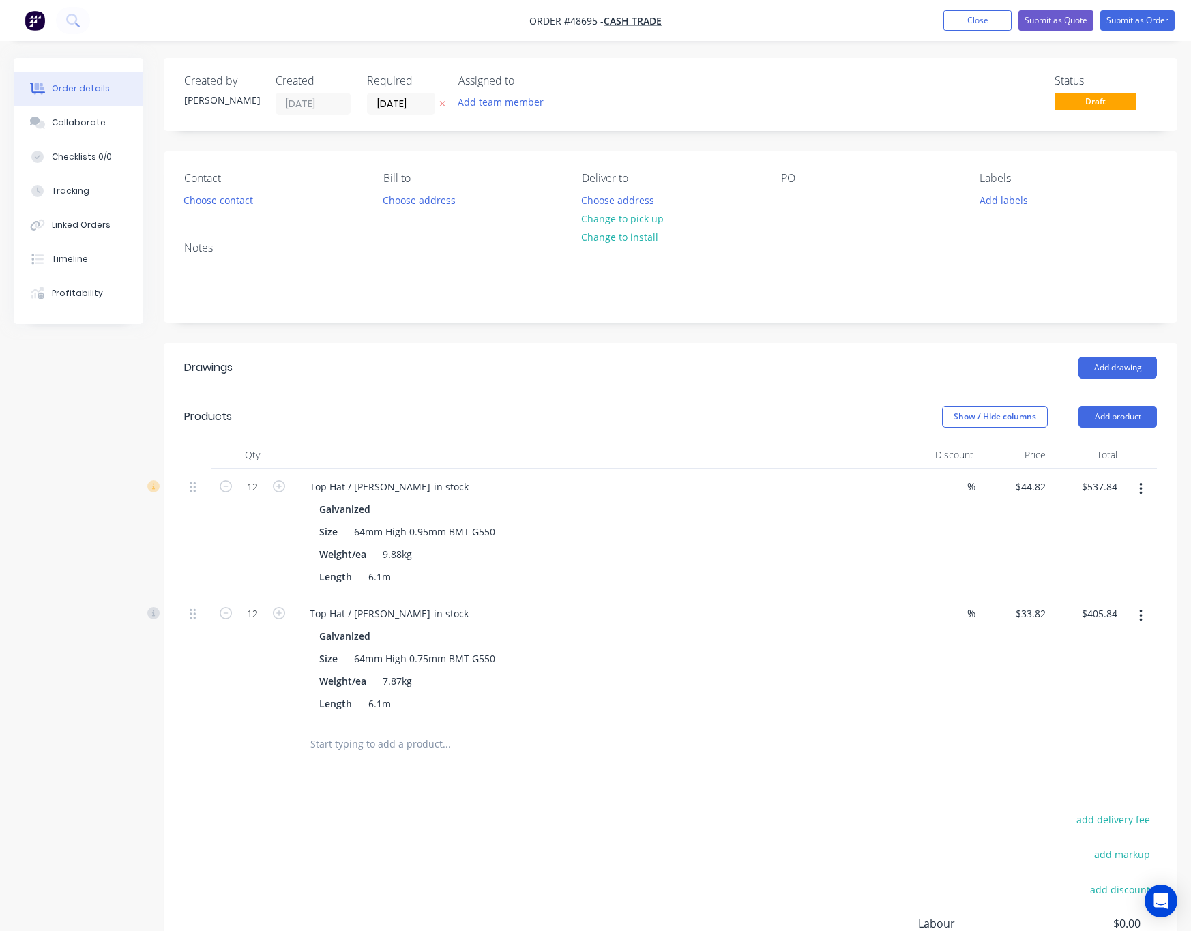
click at [1143, 496] on button "button" at bounding box center [1141, 489] width 32 height 25
click at [1110, 620] on button "Delete" at bounding box center [1093, 606] width 130 height 27
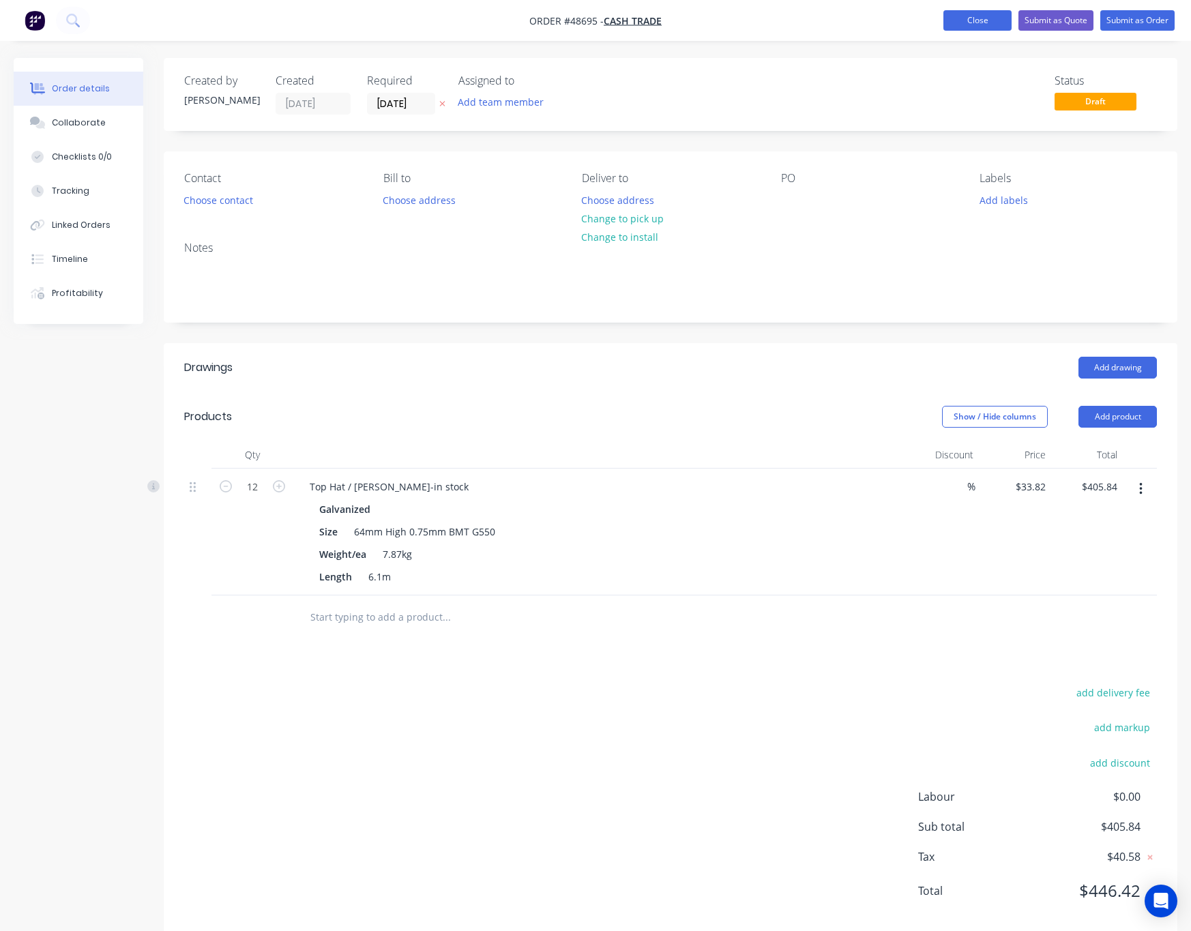
click at [969, 21] on button "Close" at bounding box center [978, 20] width 68 height 20
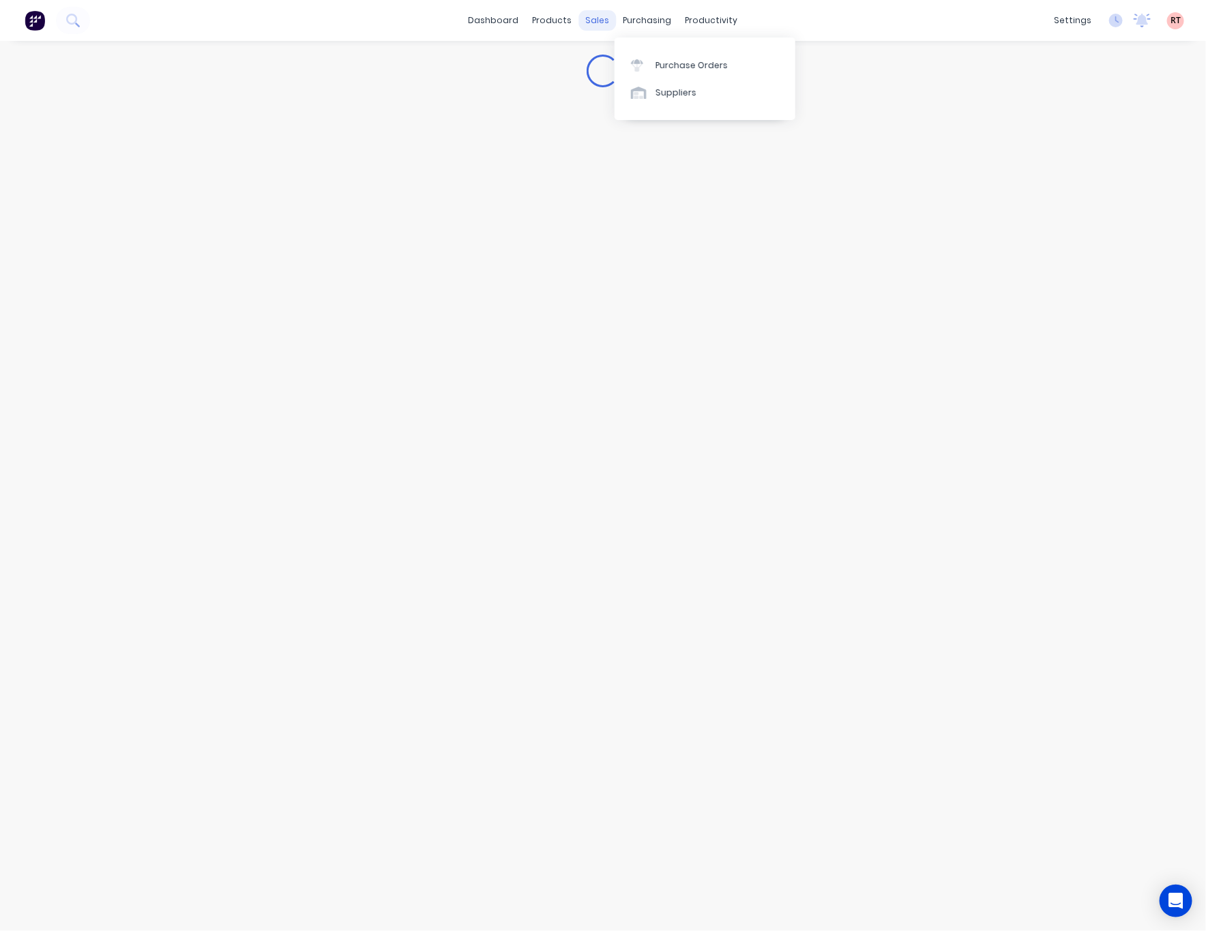
click at [598, 19] on div "sales" at bounding box center [598, 20] width 38 height 20
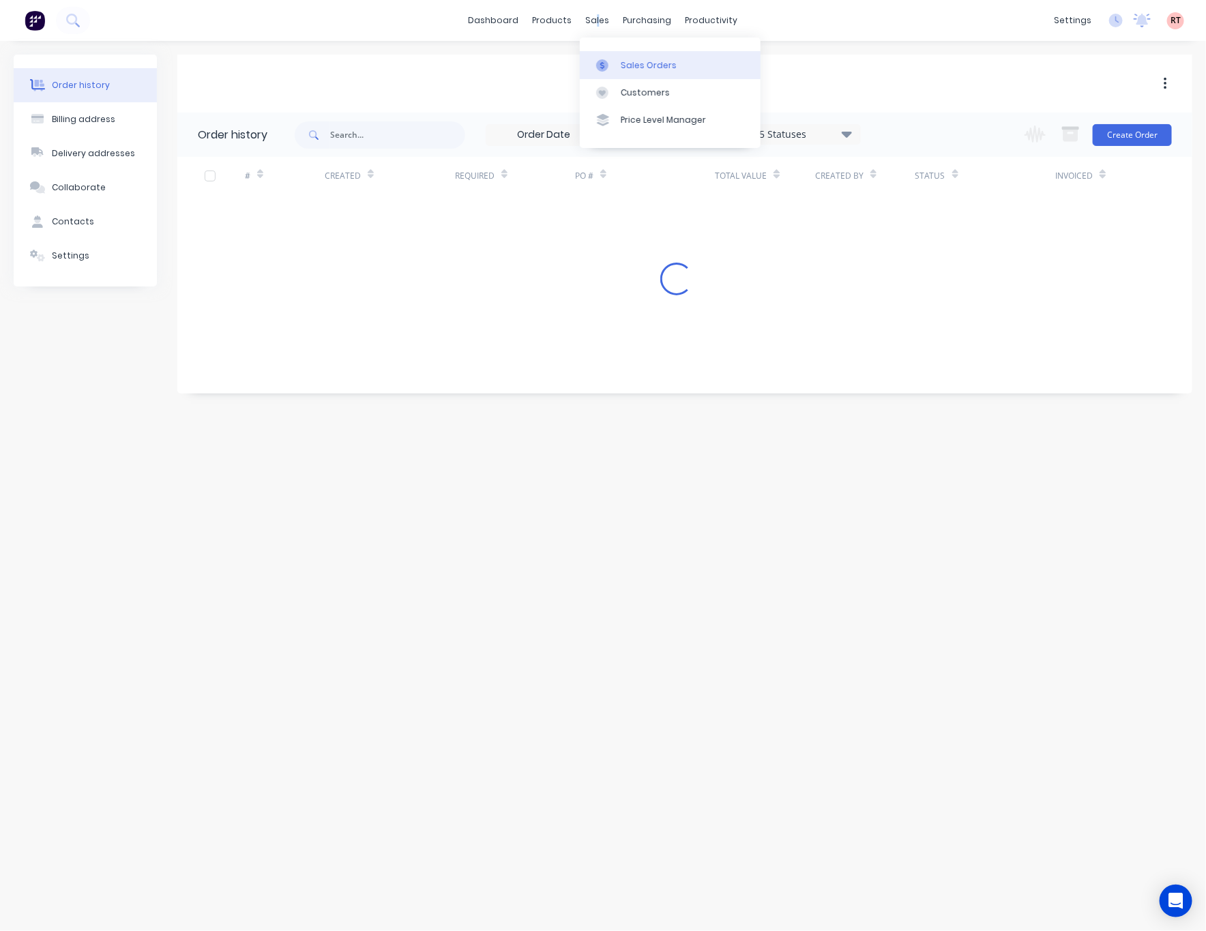
click at [661, 66] on div "Sales Orders" at bounding box center [649, 65] width 56 height 12
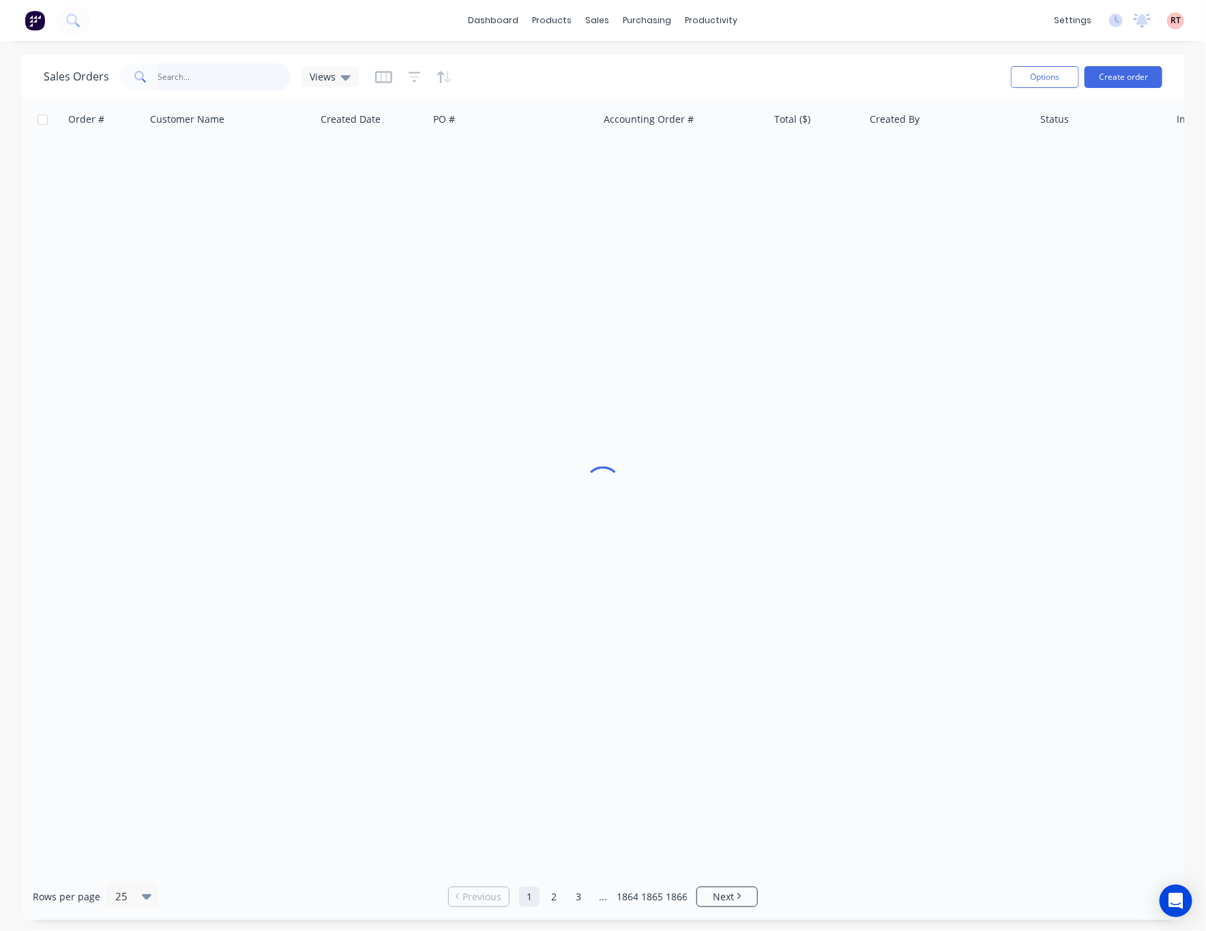
click at [174, 74] on input "text" at bounding box center [224, 76] width 133 height 27
type input "477838689"
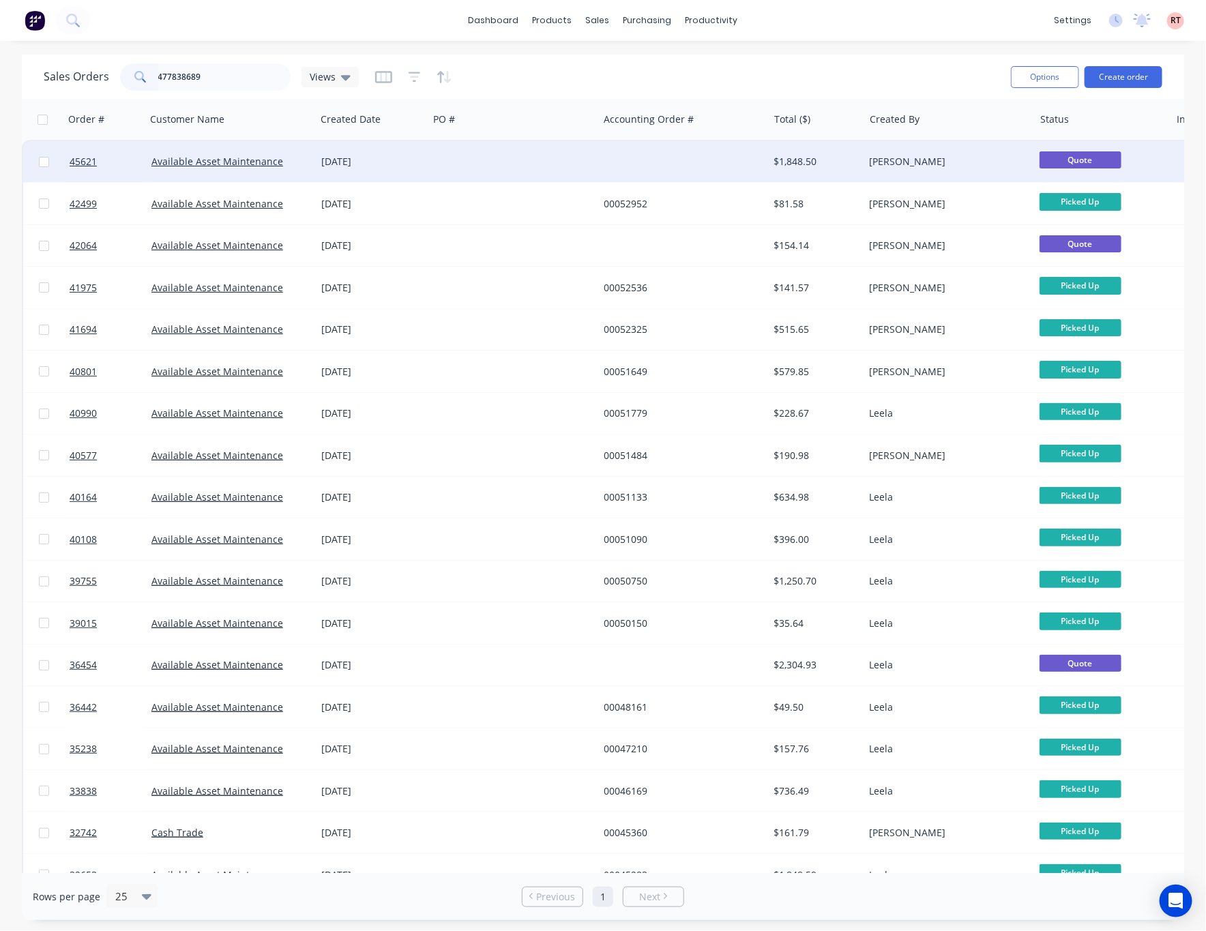
click at [596, 167] on div at bounding box center [514, 161] width 170 height 41
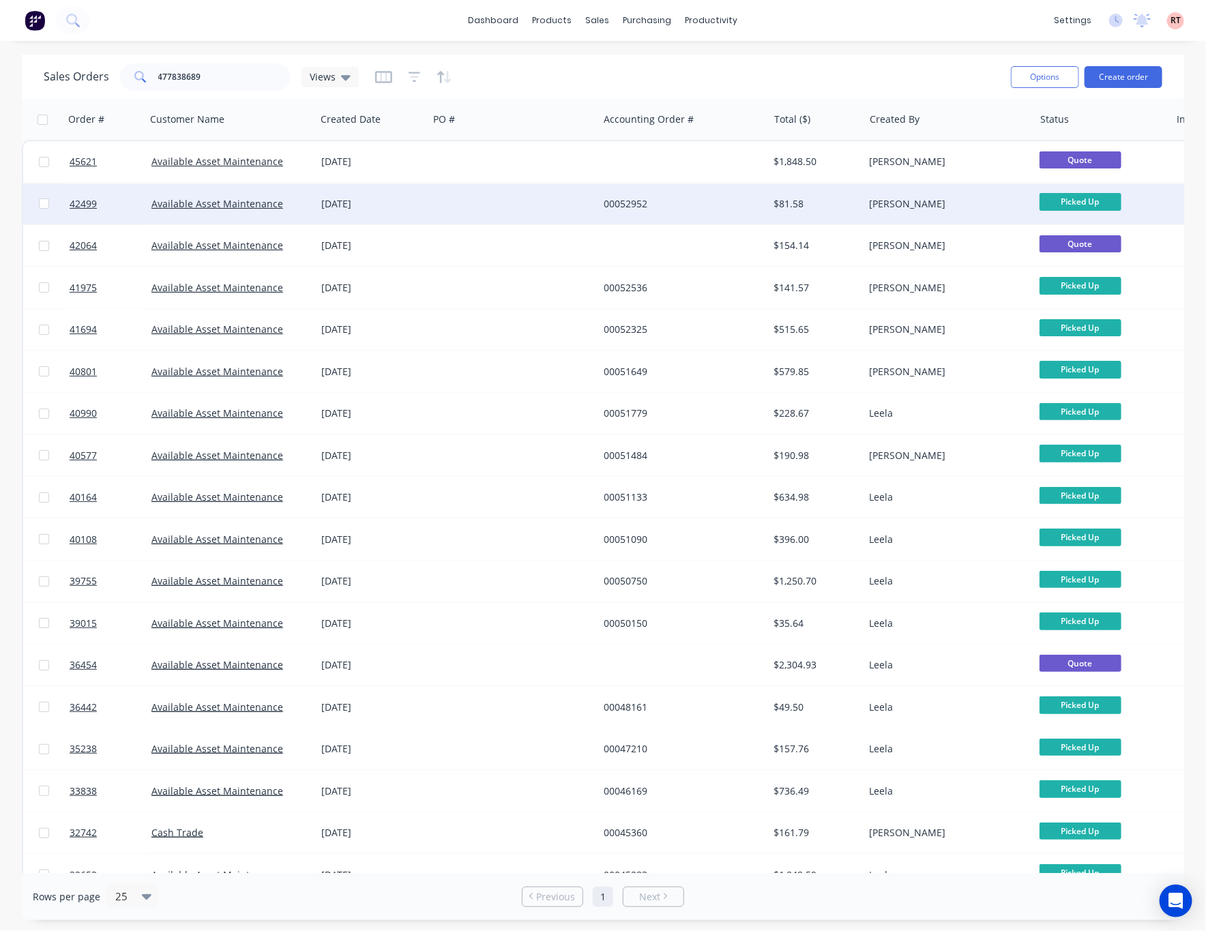
click at [723, 203] on div "00052952" at bounding box center [679, 204] width 151 height 14
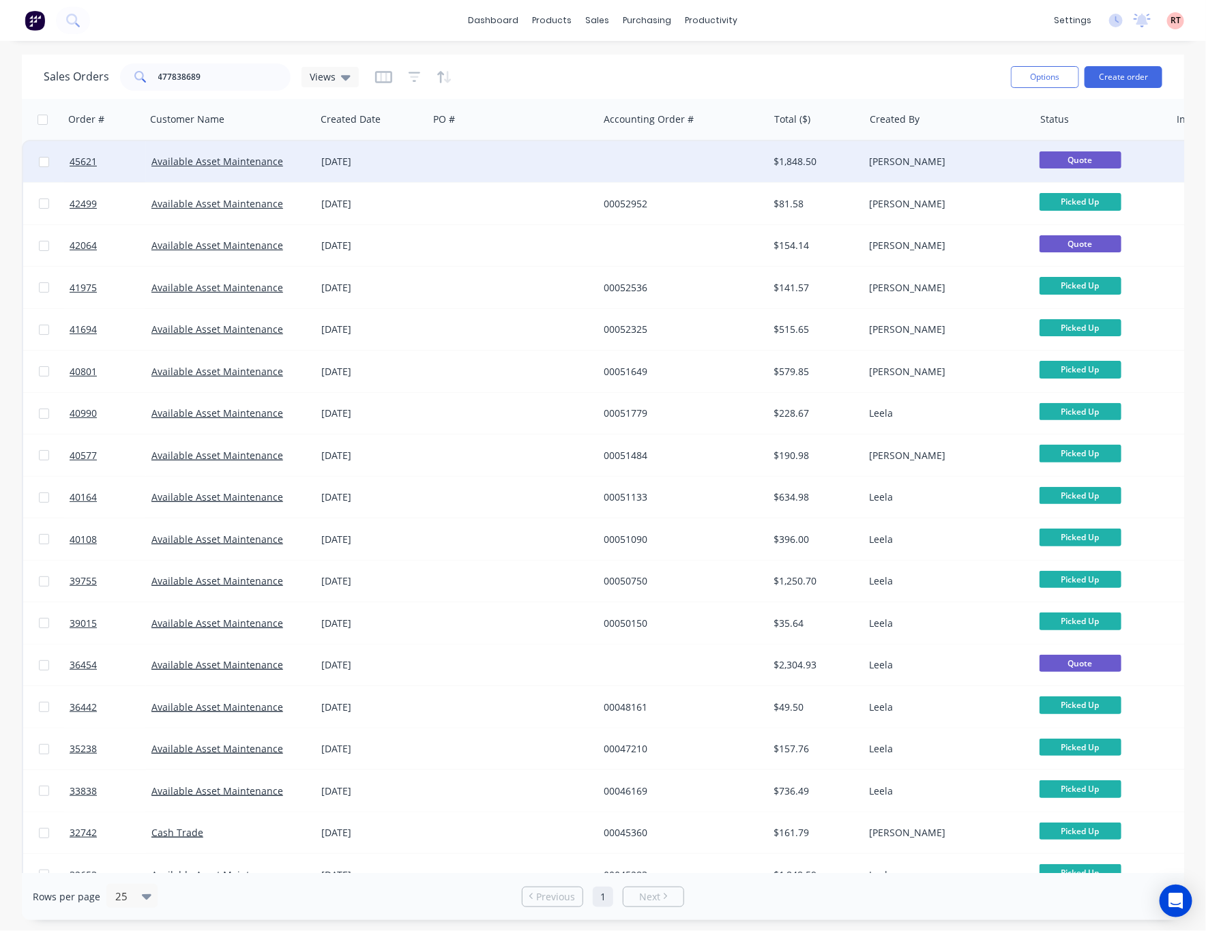
click at [684, 158] on div at bounding box center [683, 161] width 170 height 41
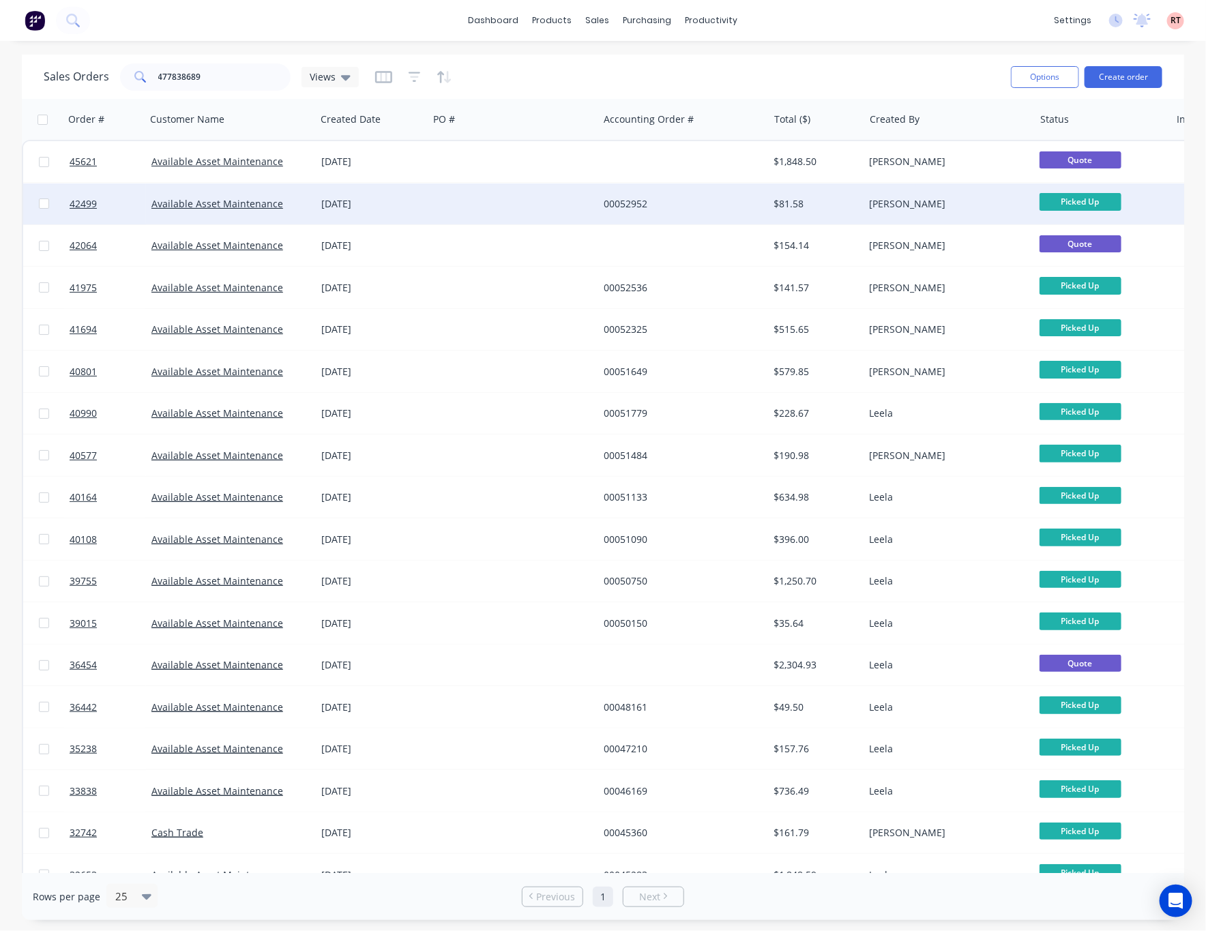
click at [510, 205] on div at bounding box center [514, 204] width 170 height 41
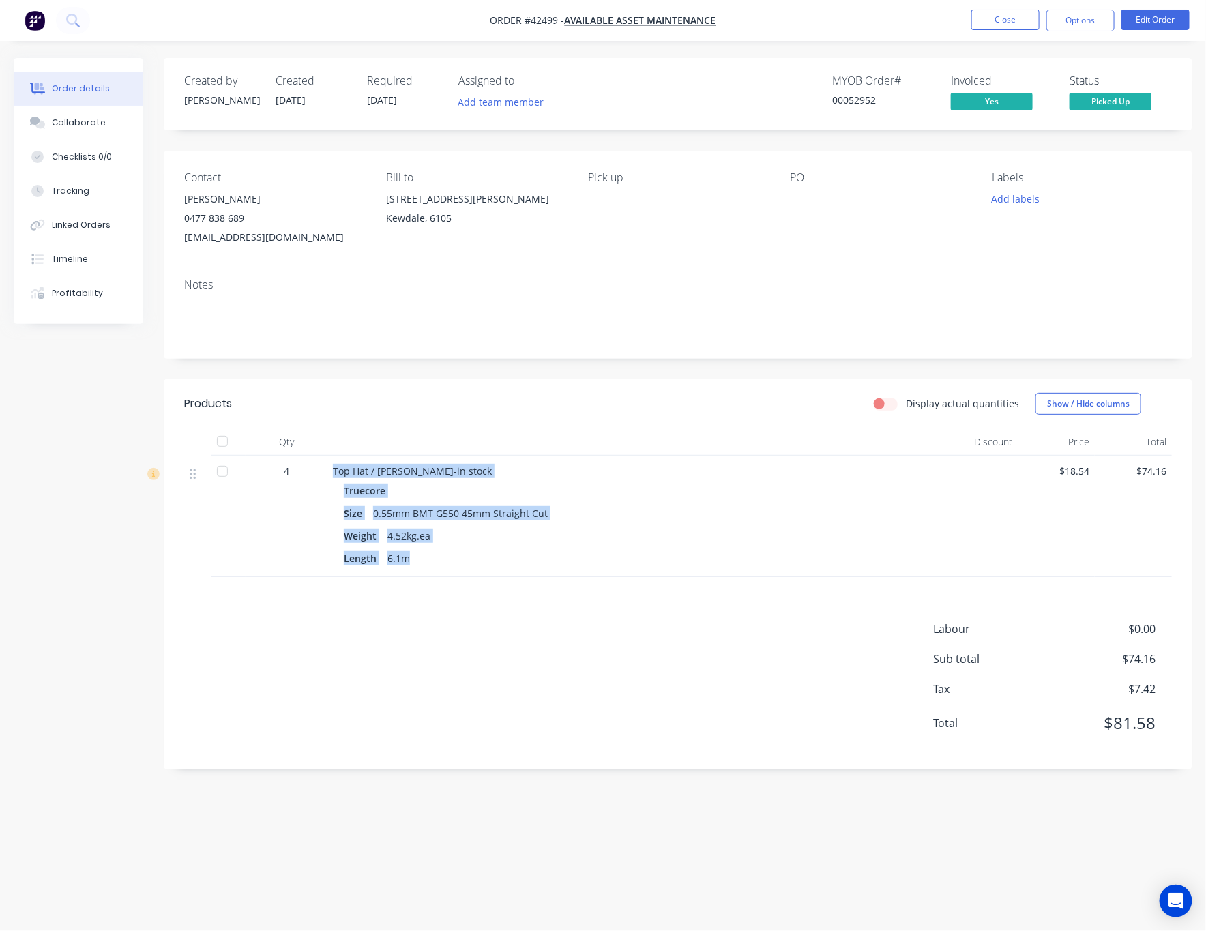
drag, startPoint x: 330, startPoint y: 469, endPoint x: 454, endPoint y: 583, distance: 169.1
click at [436, 571] on div "Top Hat / Batten-in stock Truecore Size 0.55mm BMT G550 45mm Straight Cut Weigh…" at bounding box center [635, 516] width 614 height 121
click at [455, 594] on div "Products Display actual quantities Show / Hide columns Qty Discount Price Total…" at bounding box center [678, 574] width 1029 height 390
drag, startPoint x: 422, startPoint y: 553, endPoint x: 315, endPoint y: 465, distance: 138.6
click at [315, 465] on div "4 Top Hat / Batten-in stock Truecore Size 0.55mm BMT G550 45mm Straight Cut Wei…" at bounding box center [678, 516] width 988 height 121
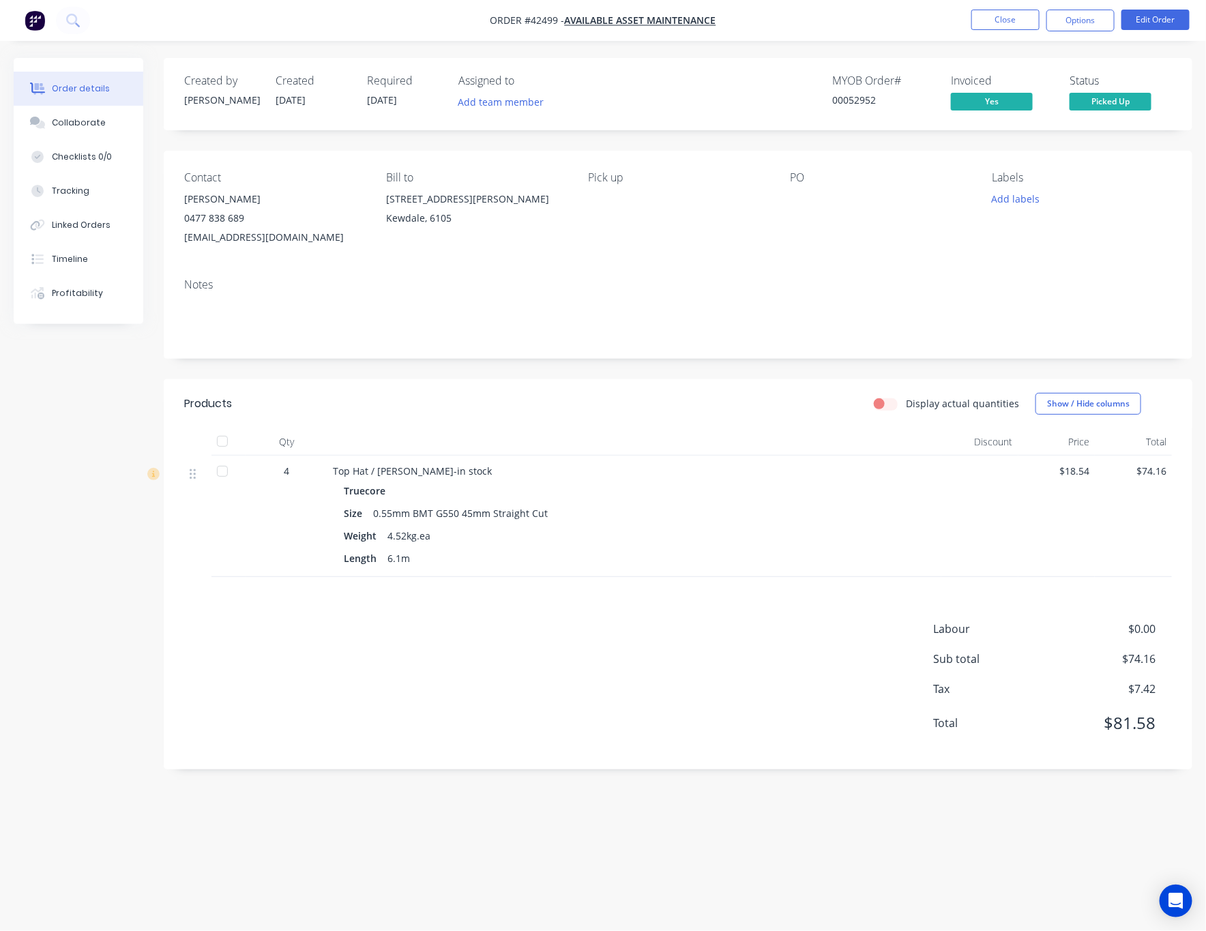
click at [207, 557] on div at bounding box center [197, 516] width 27 height 121
click at [648, 23] on span "Available Asset Maintenance" at bounding box center [640, 20] width 151 height 13
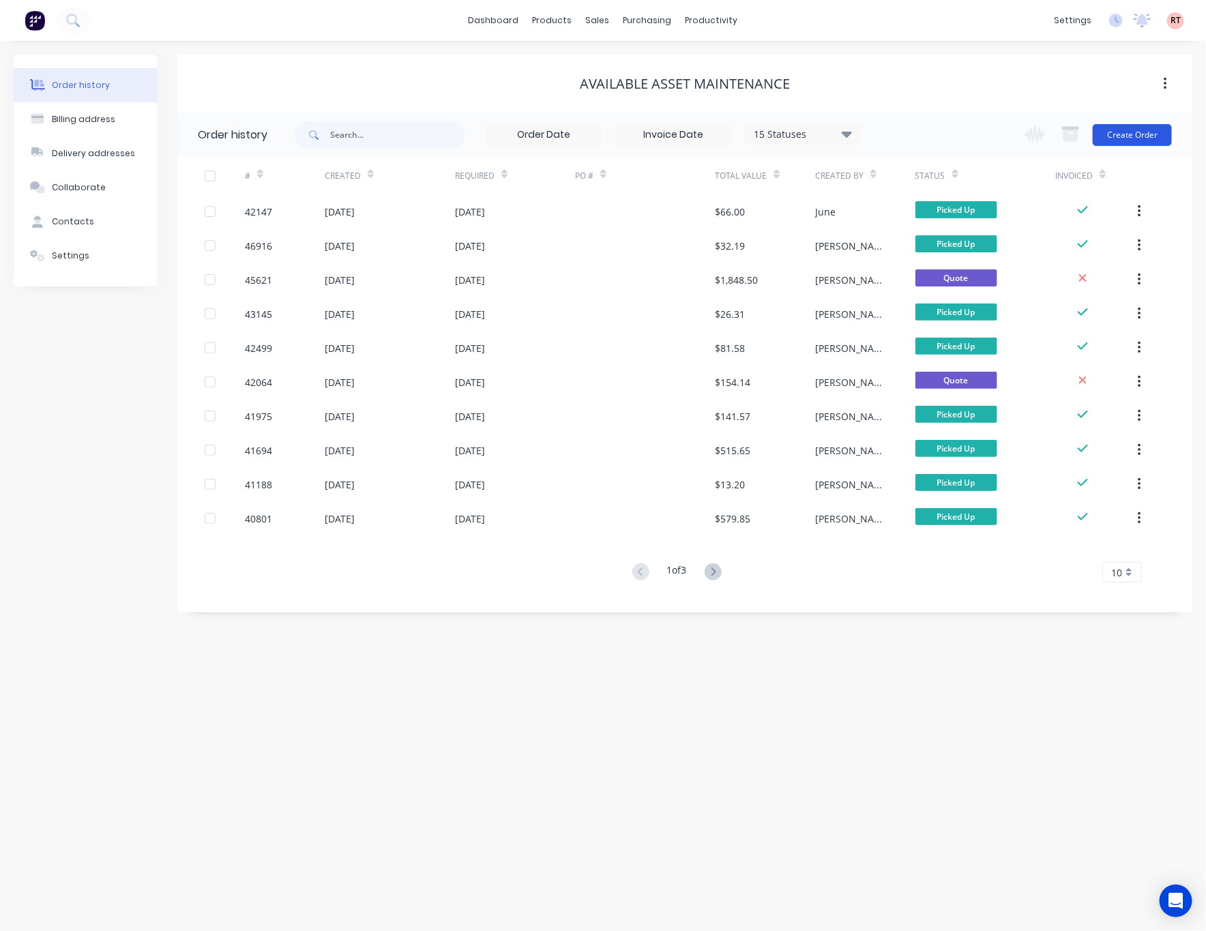
click at [1125, 135] on button "Create Order" at bounding box center [1132, 135] width 79 height 22
click at [1118, 136] on button "Create Order" at bounding box center [1132, 135] width 79 height 22
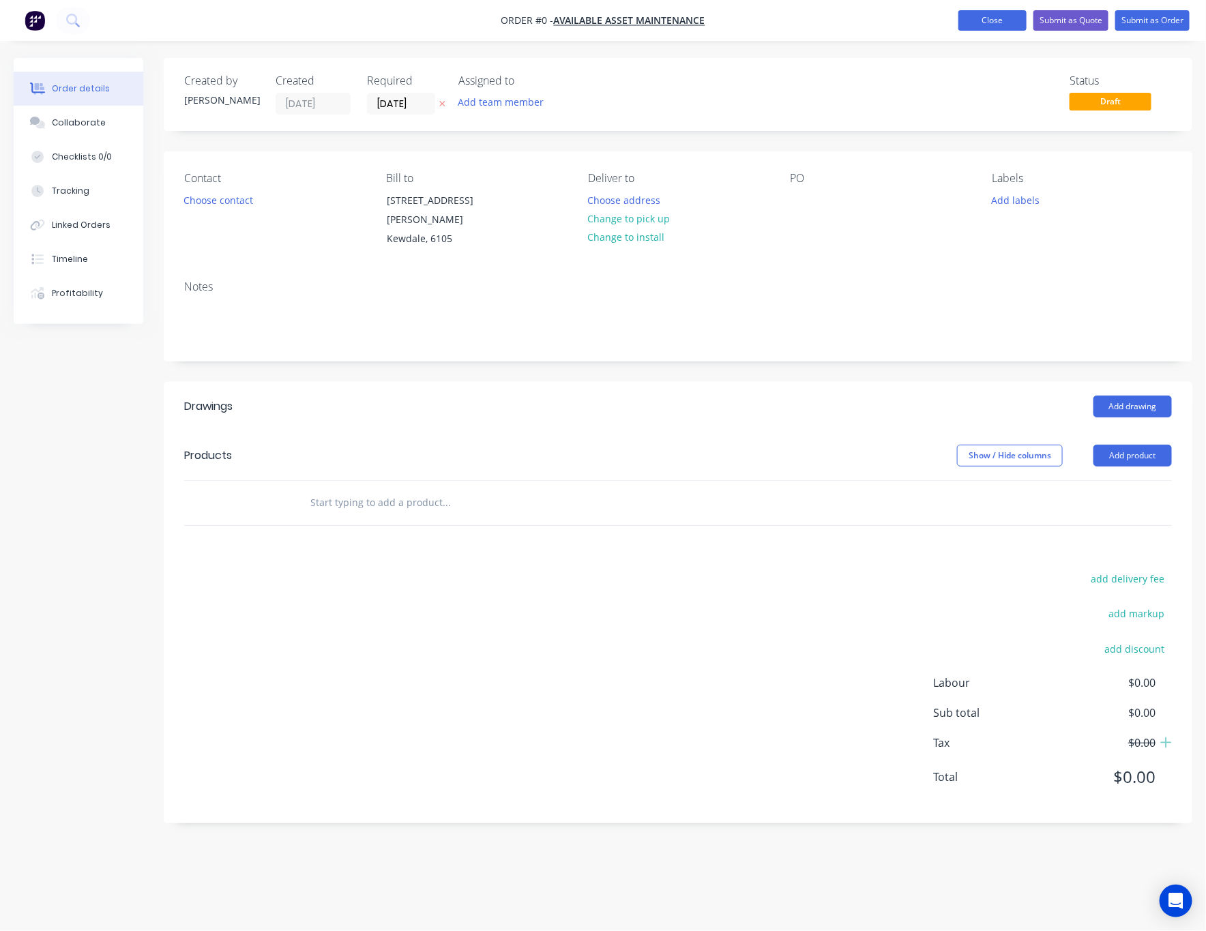
click at [973, 18] on button "Close" at bounding box center [993, 20] width 68 height 20
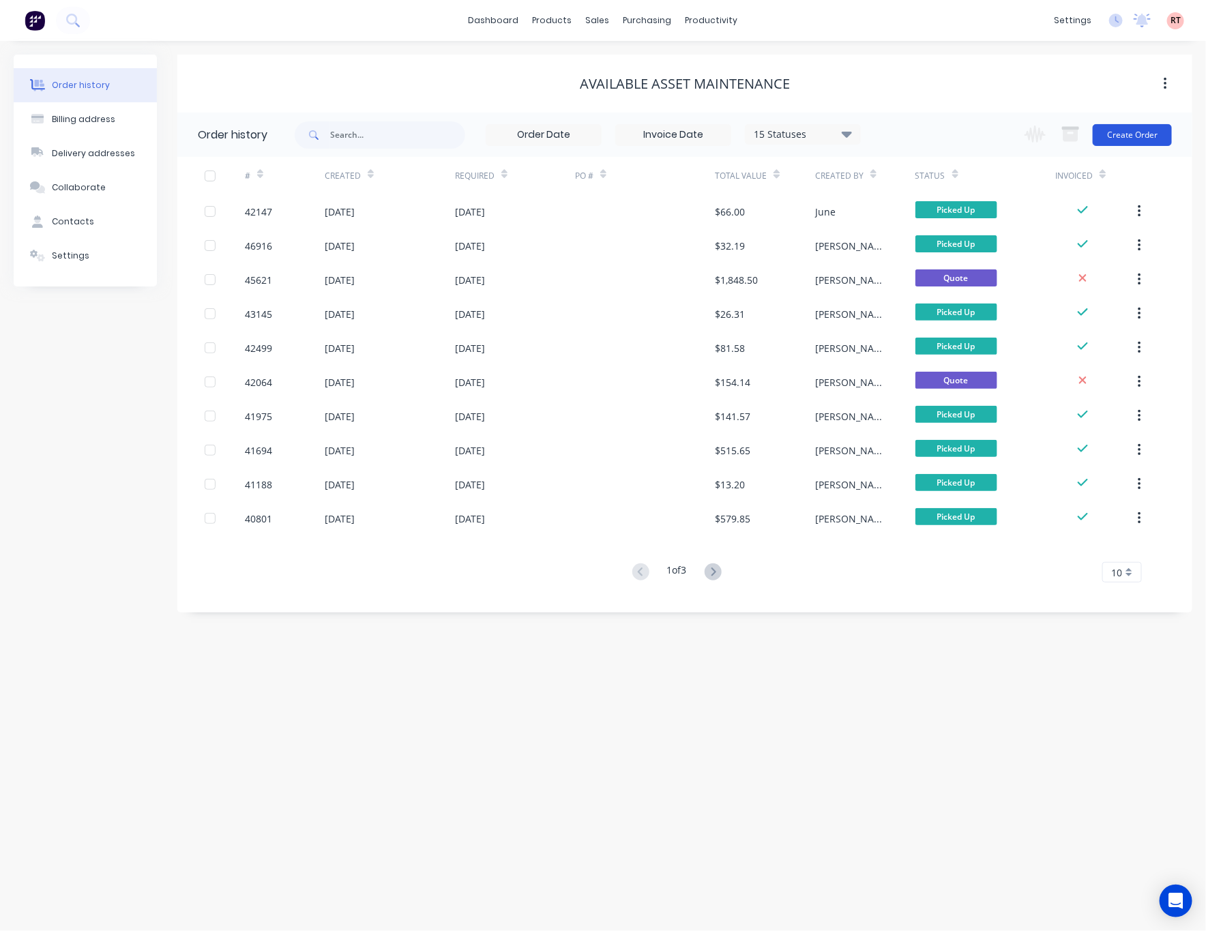
click at [1124, 136] on button "Create Order" at bounding box center [1132, 135] width 79 height 22
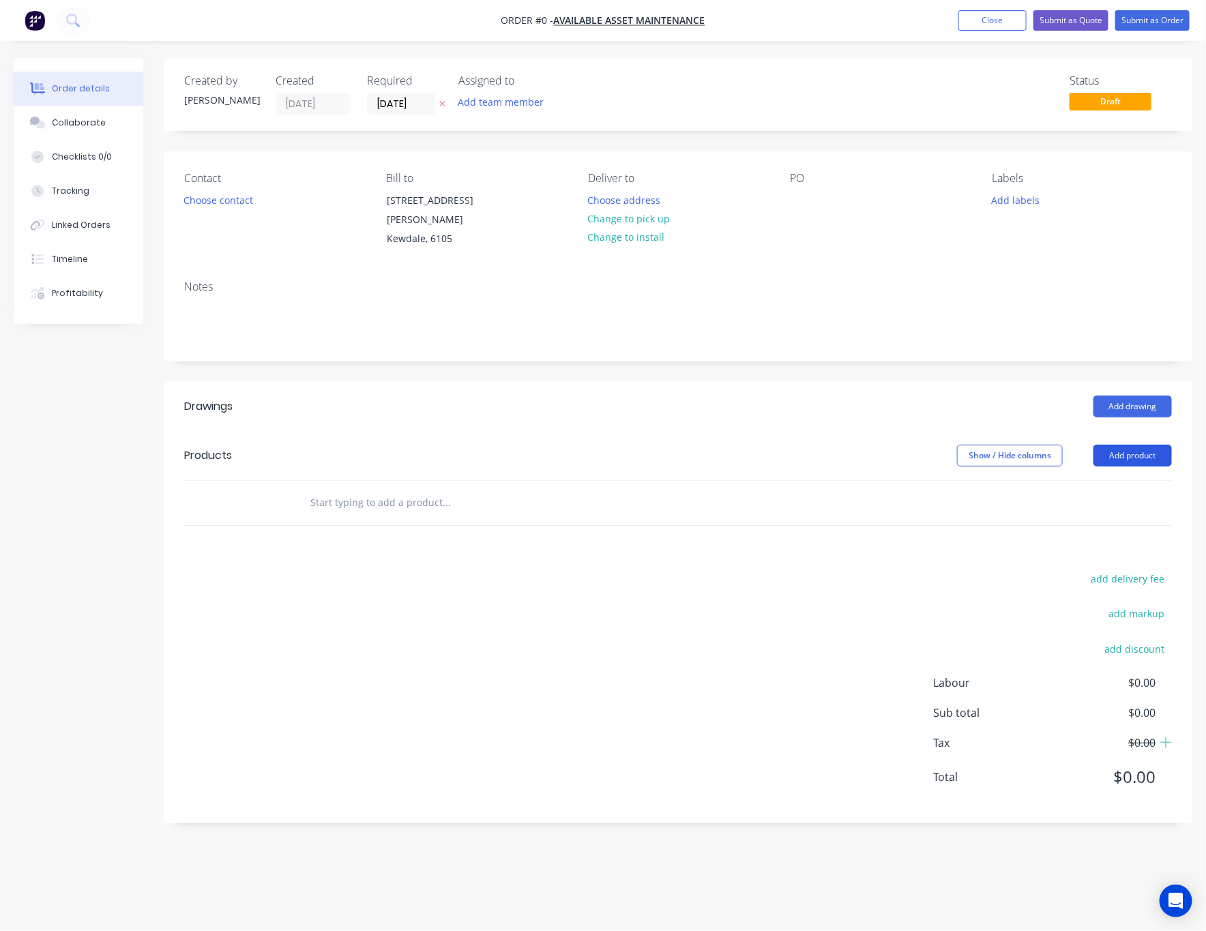
click at [1100, 445] on button "Add product" at bounding box center [1133, 456] width 78 height 22
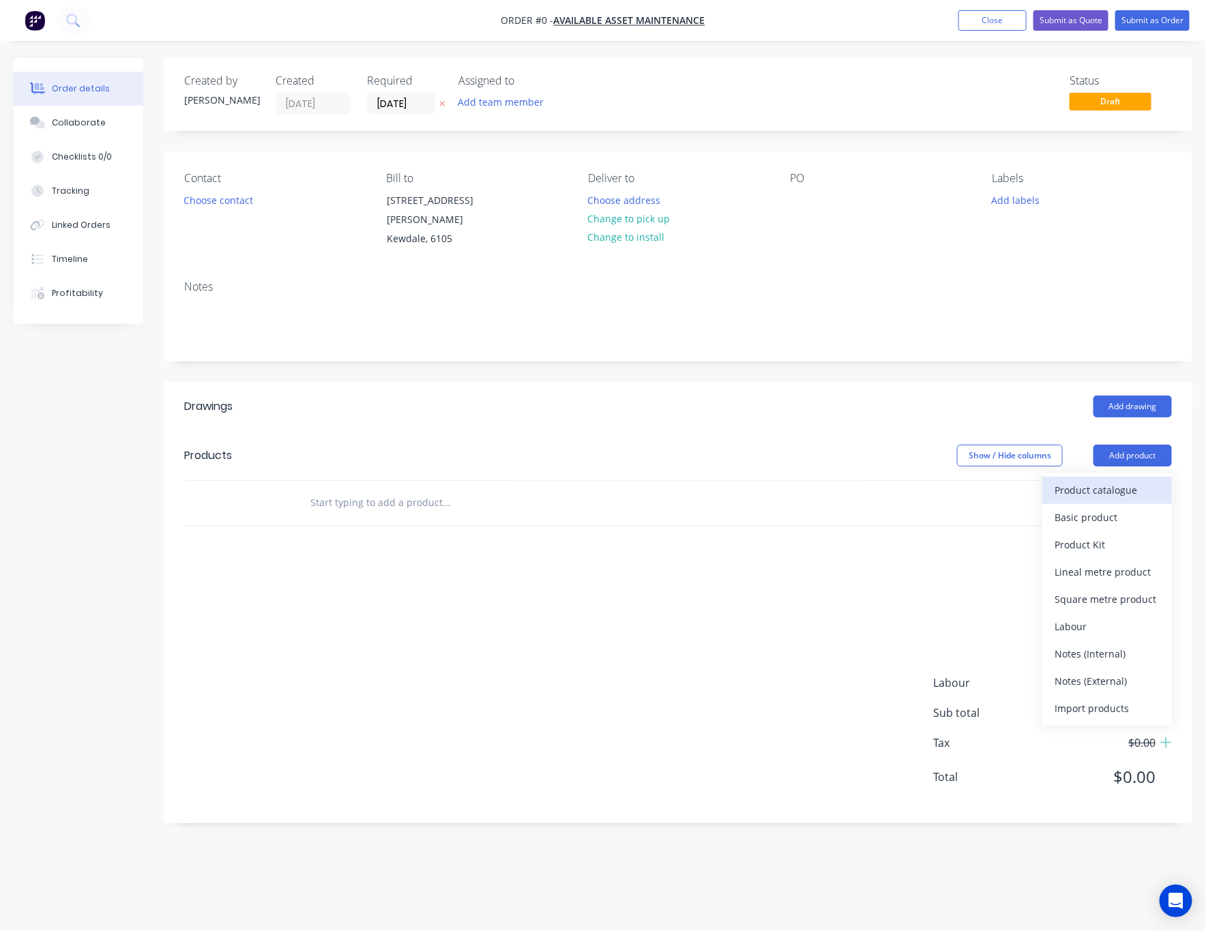
click at [1102, 481] on div "Product catalogue" at bounding box center [1107, 490] width 105 height 20
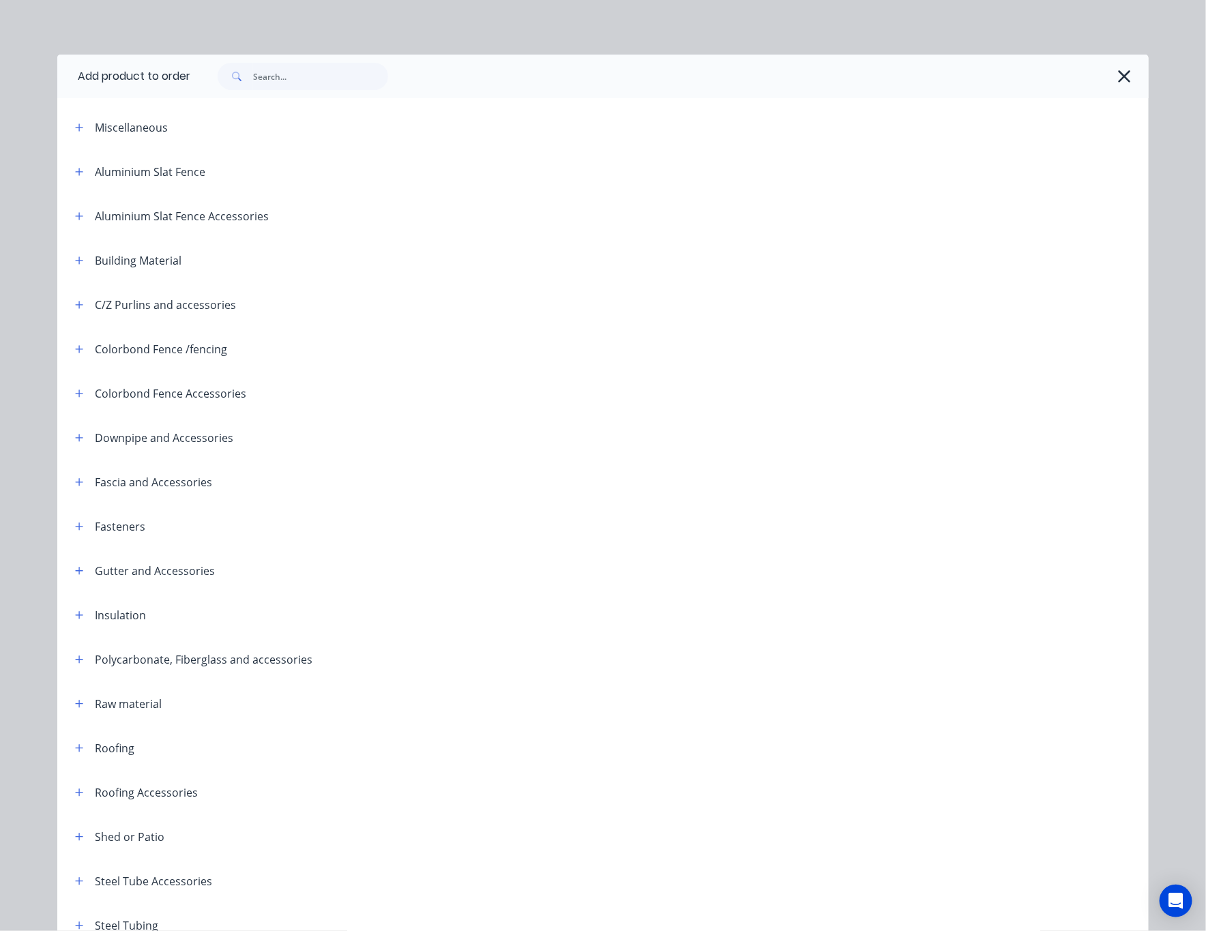
click at [1101, 463] on header "Fascia and Accessories" at bounding box center [603, 482] width 1092 height 44
click at [330, 78] on input "text" at bounding box center [320, 76] width 135 height 27
type input "top hat"
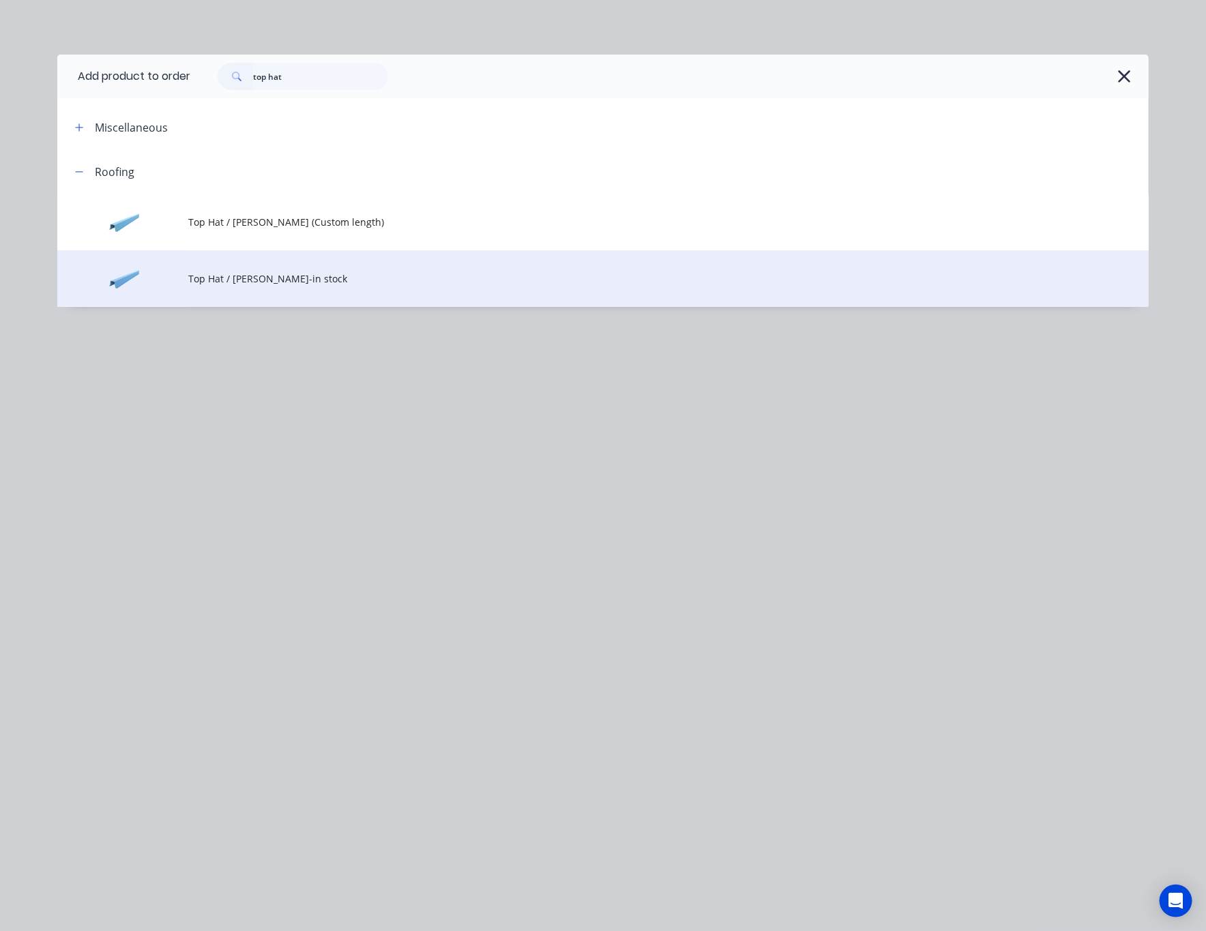
click at [420, 295] on td "Top Hat / Batten-in stock" at bounding box center [668, 278] width 961 height 57
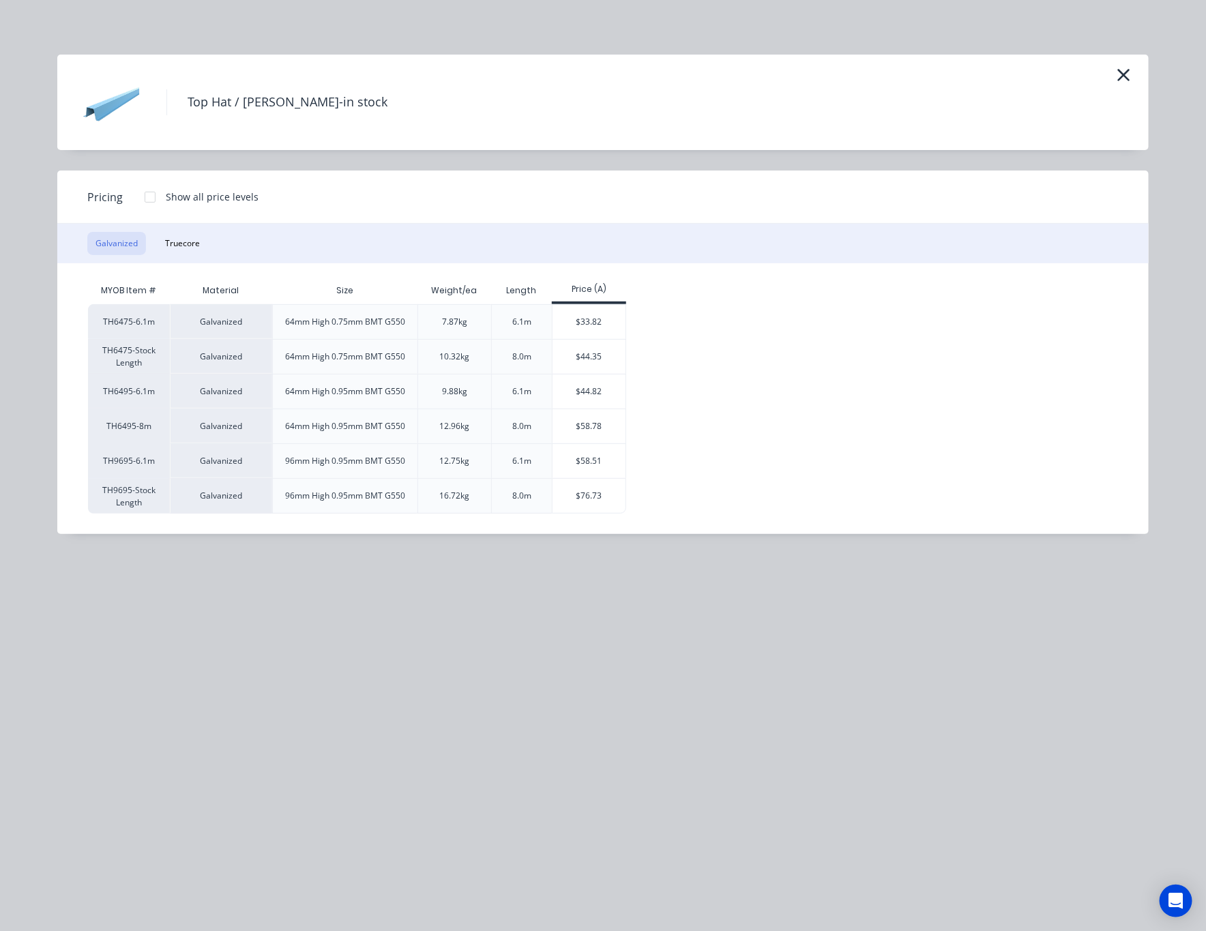
click at [214, 248] on div "Galvanized Truecore" at bounding box center [603, 244] width 1092 height 40
click at [190, 244] on button "Truecore" at bounding box center [182, 243] width 51 height 23
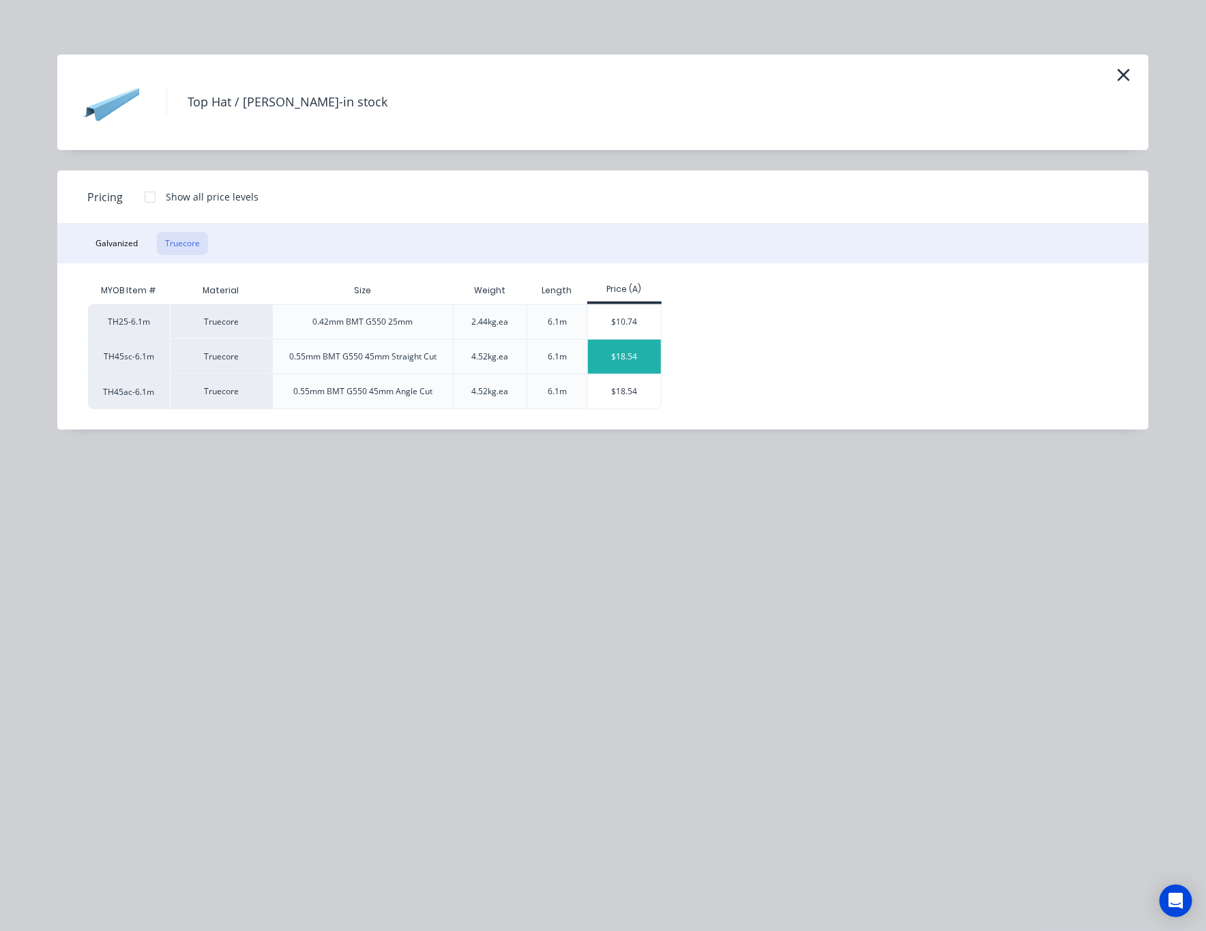
click at [650, 355] on div "$18.54" at bounding box center [624, 357] width 73 height 34
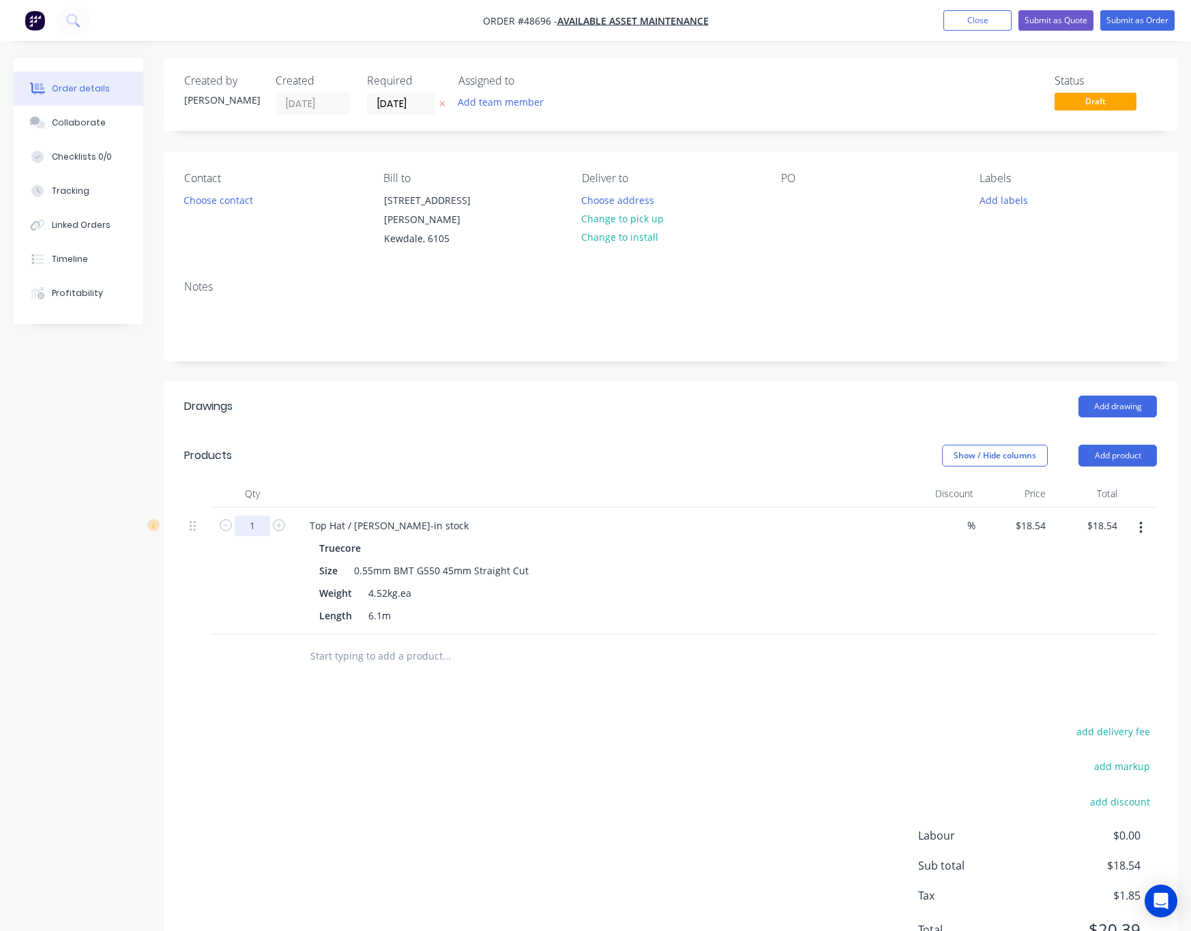
click at [255, 516] on input "1" at bounding box center [252, 526] width 35 height 20
type input "12"
type input "$222.48"
click at [692, 843] on div "add delivery fee add markup add discount Labour $0.00 Sub total $18.54 Tax $1.8…" at bounding box center [670, 839] width 973 height 233
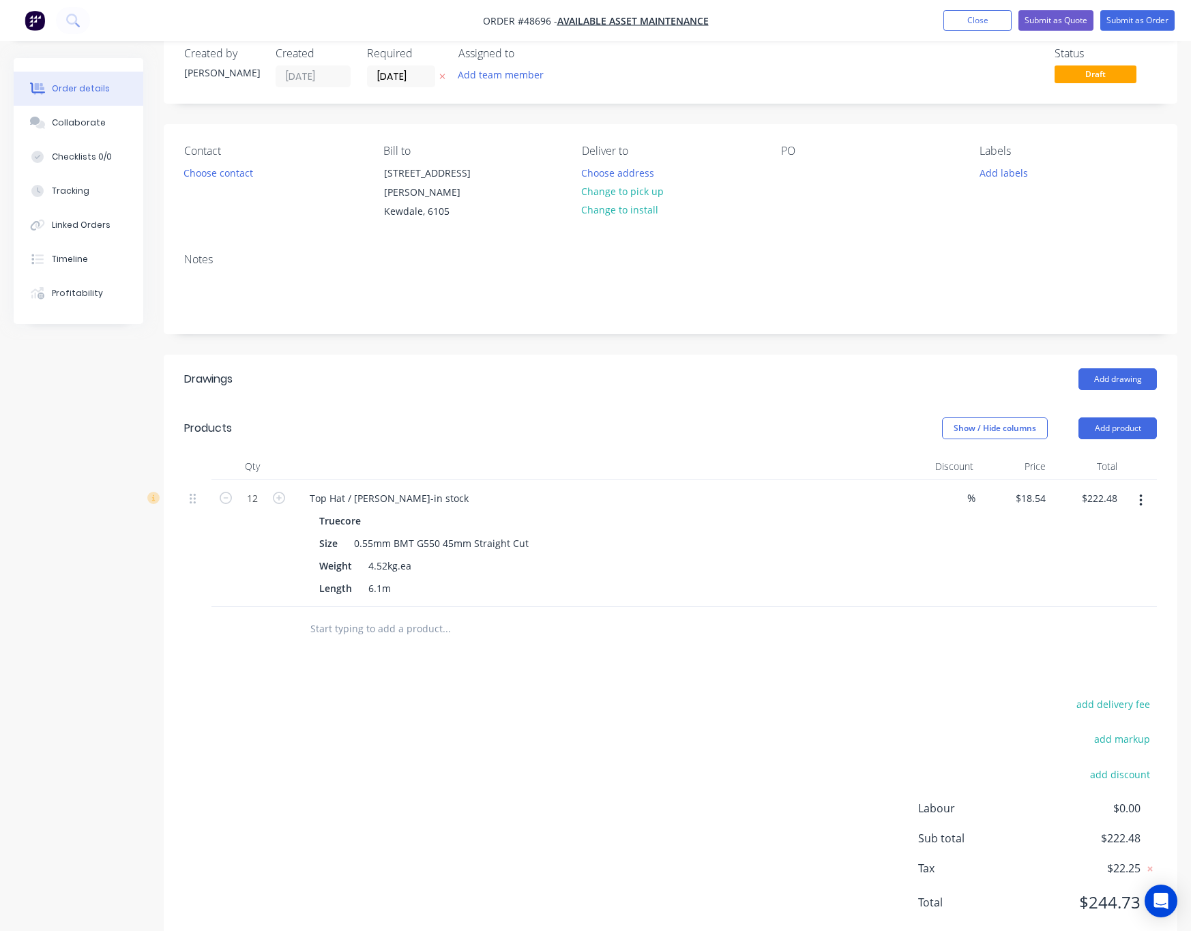
scroll to position [52, 0]
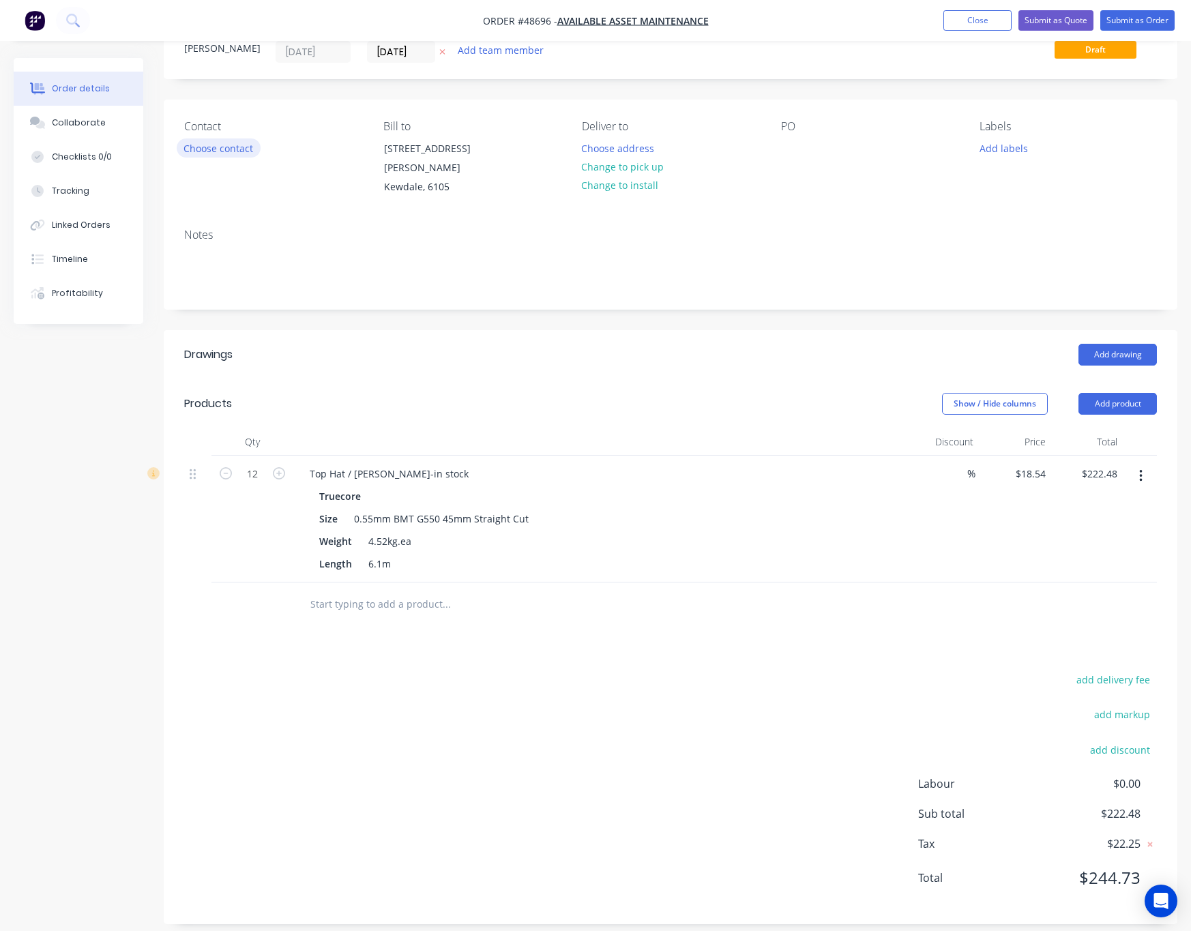
click at [235, 129] on div "Contact" at bounding box center [272, 126] width 177 height 13
click at [242, 154] on button "Choose contact" at bounding box center [219, 148] width 84 height 18
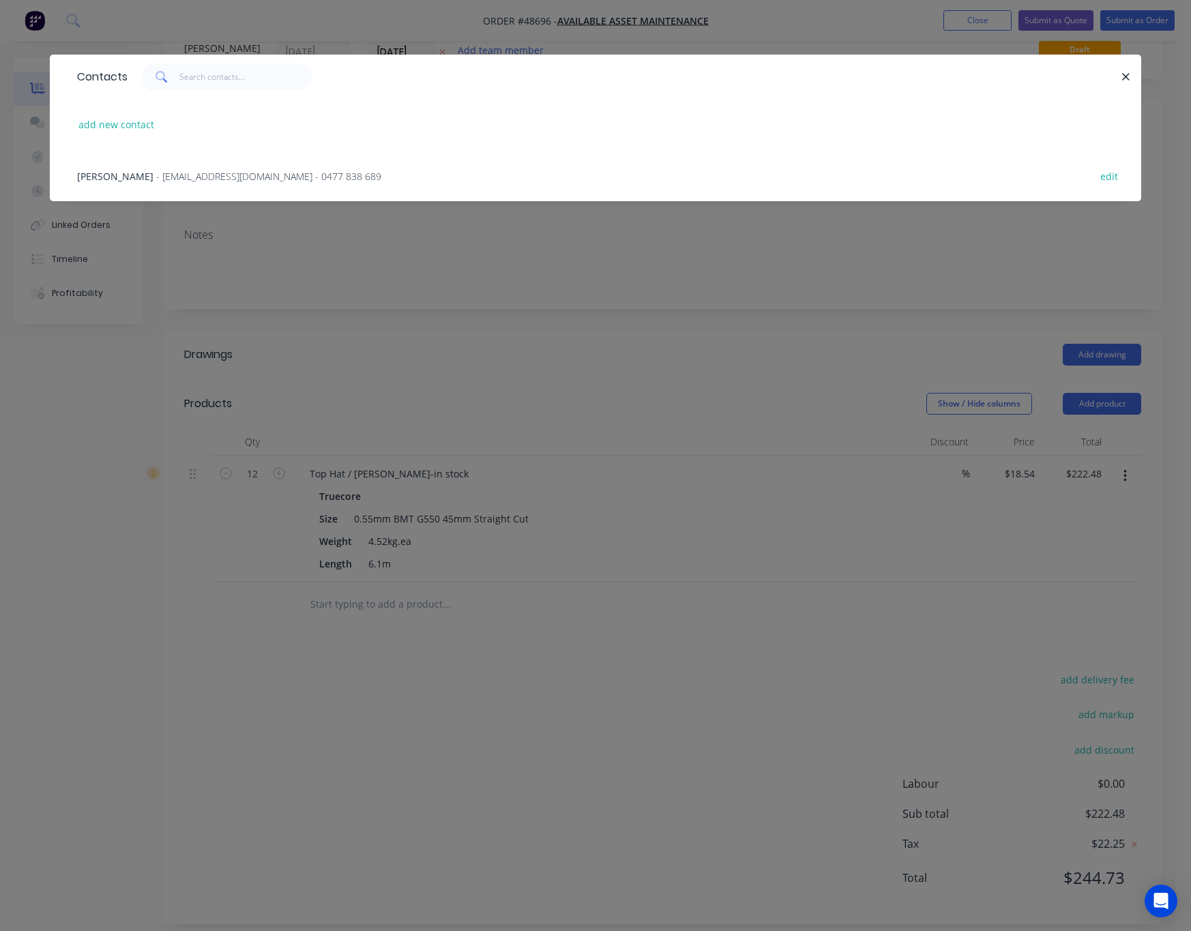
click at [244, 170] on span "- admin@aa-maintenance.com.au - 0477 838 689" at bounding box center [268, 176] width 225 height 13
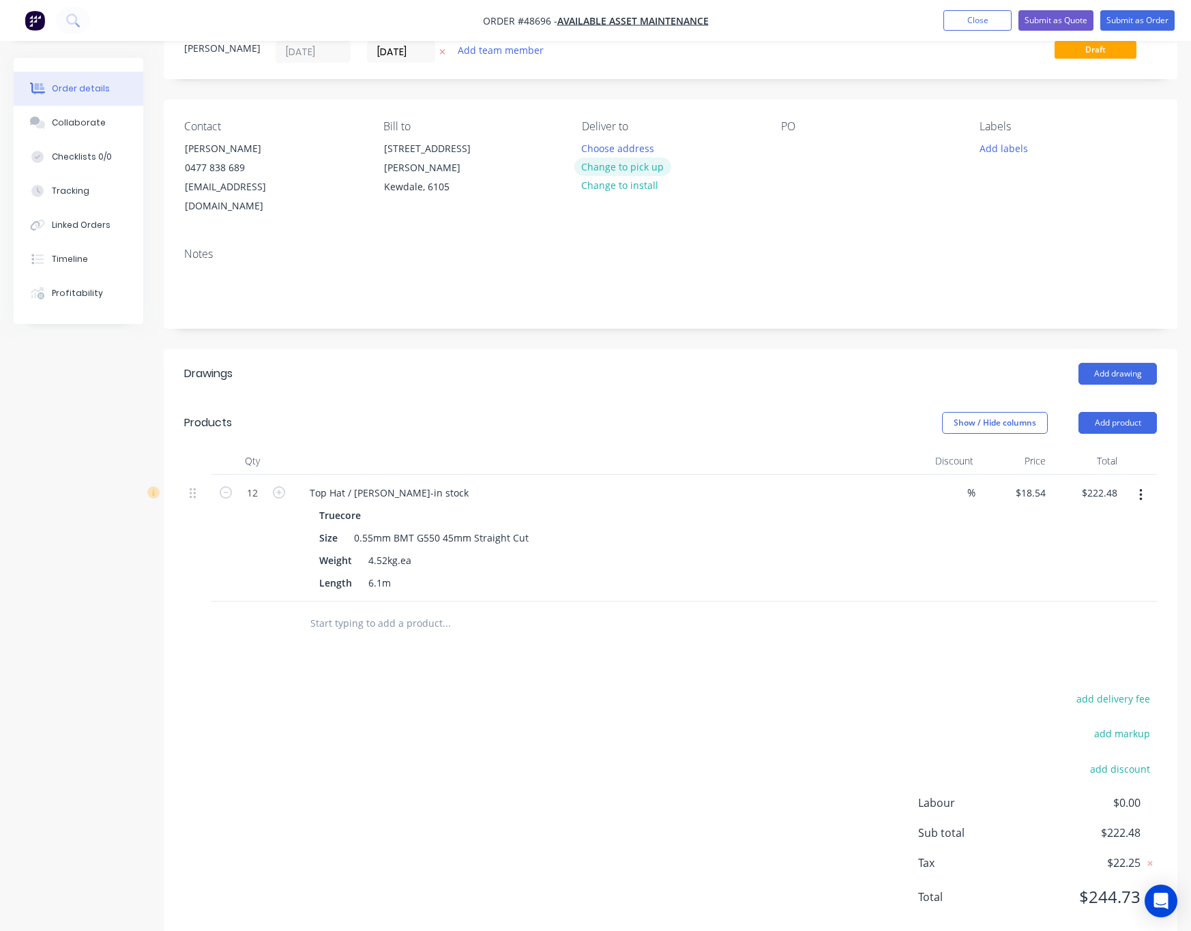
click at [618, 164] on button "Change to pick up" at bounding box center [623, 167] width 97 height 18
click at [837, 235] on div "Contact Stephen Lee 0477 838 689 admin@aa-maintenance.com.au Bill to 129 Chisho…" at bounding box center [671, 168] width 1014 height 137
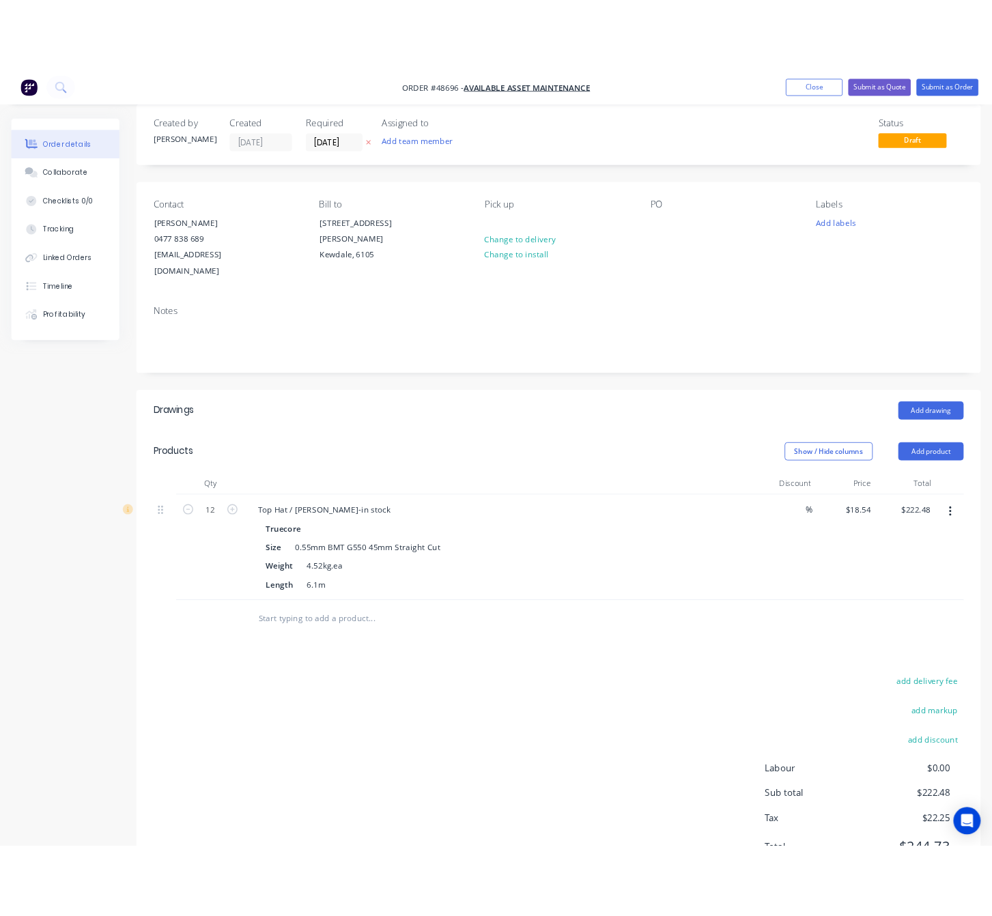
scroll to position [0, 0]
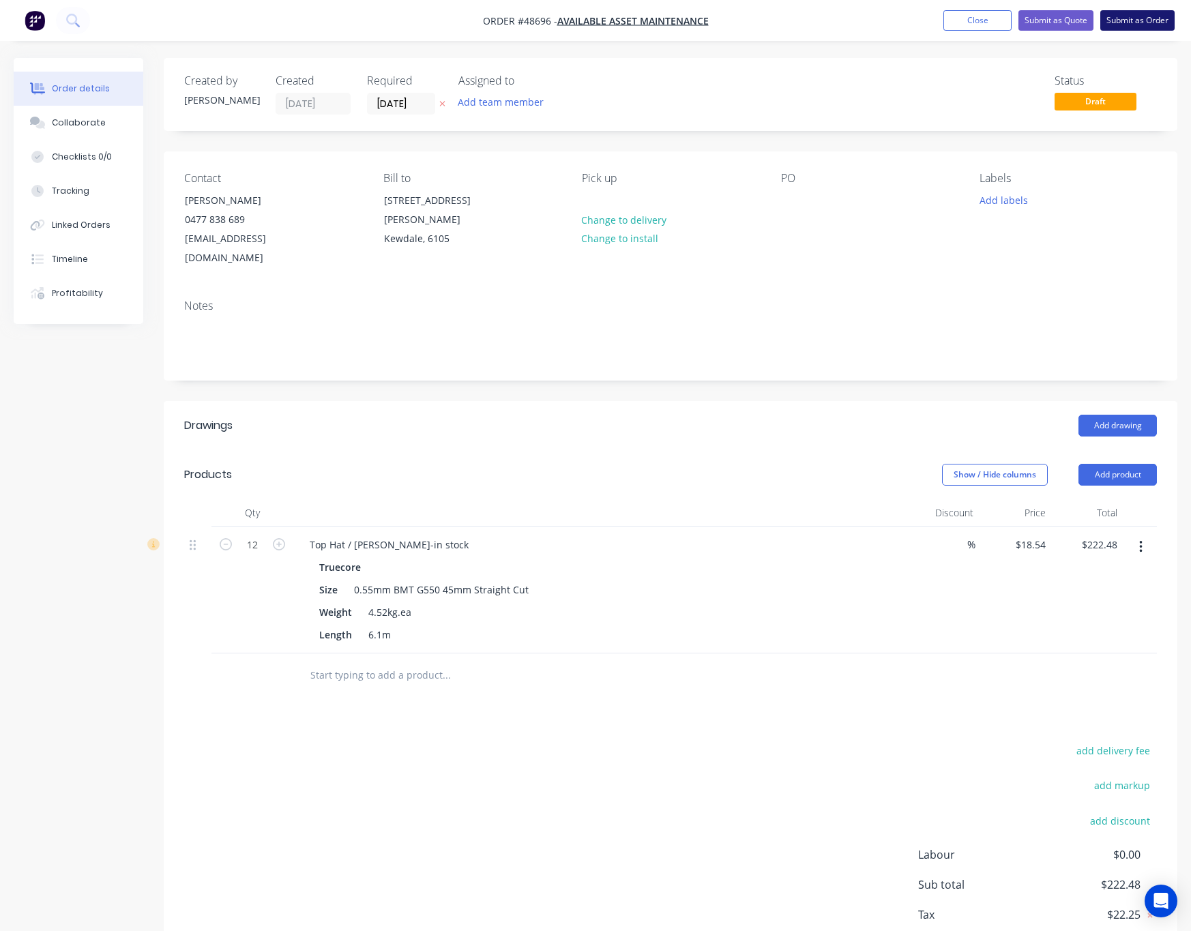
click at [1145, 20] on button "Submit as Order" at bounding box center [1138, 20] width 74 height 20
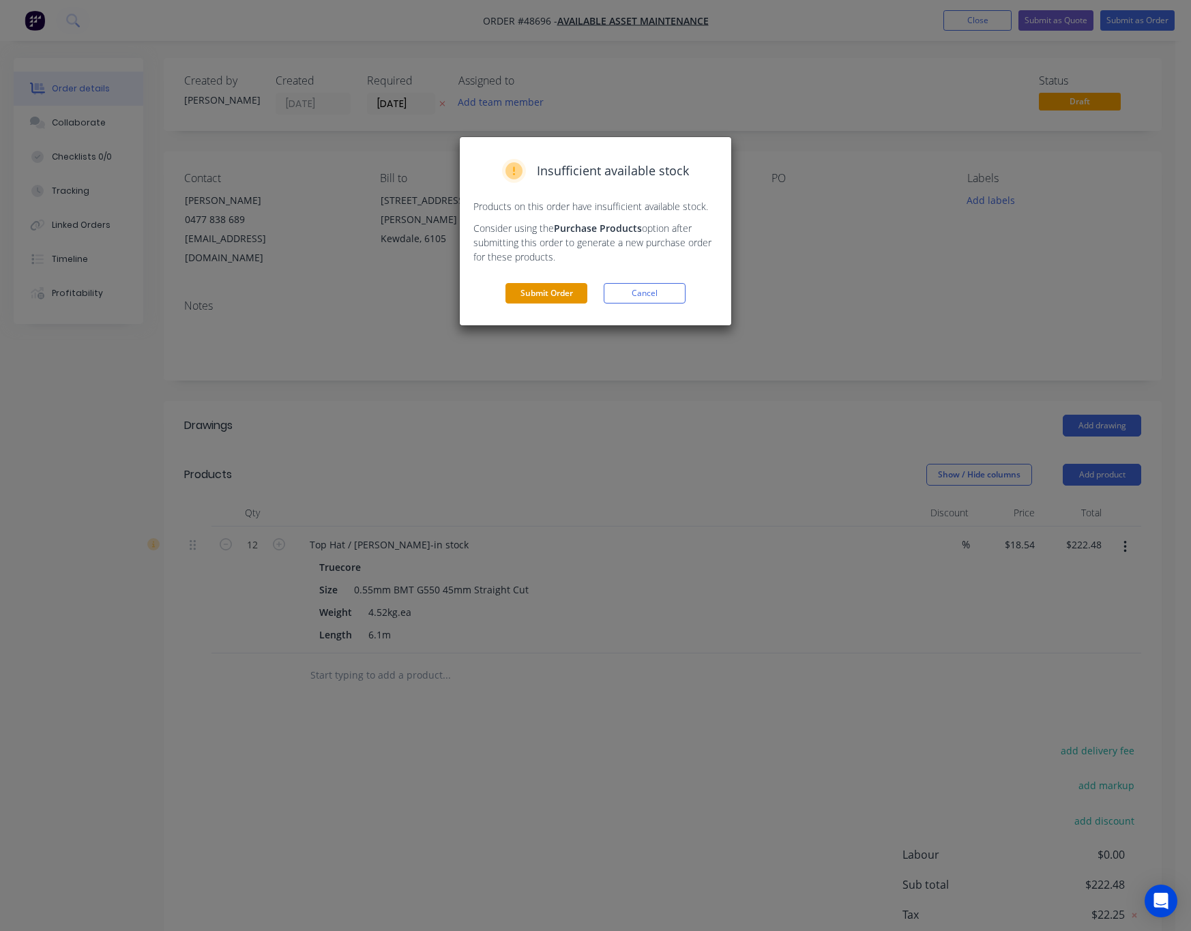
click at [541, 295] on button "Submit Order" at bounding box center [547, 293] width 82 height 20
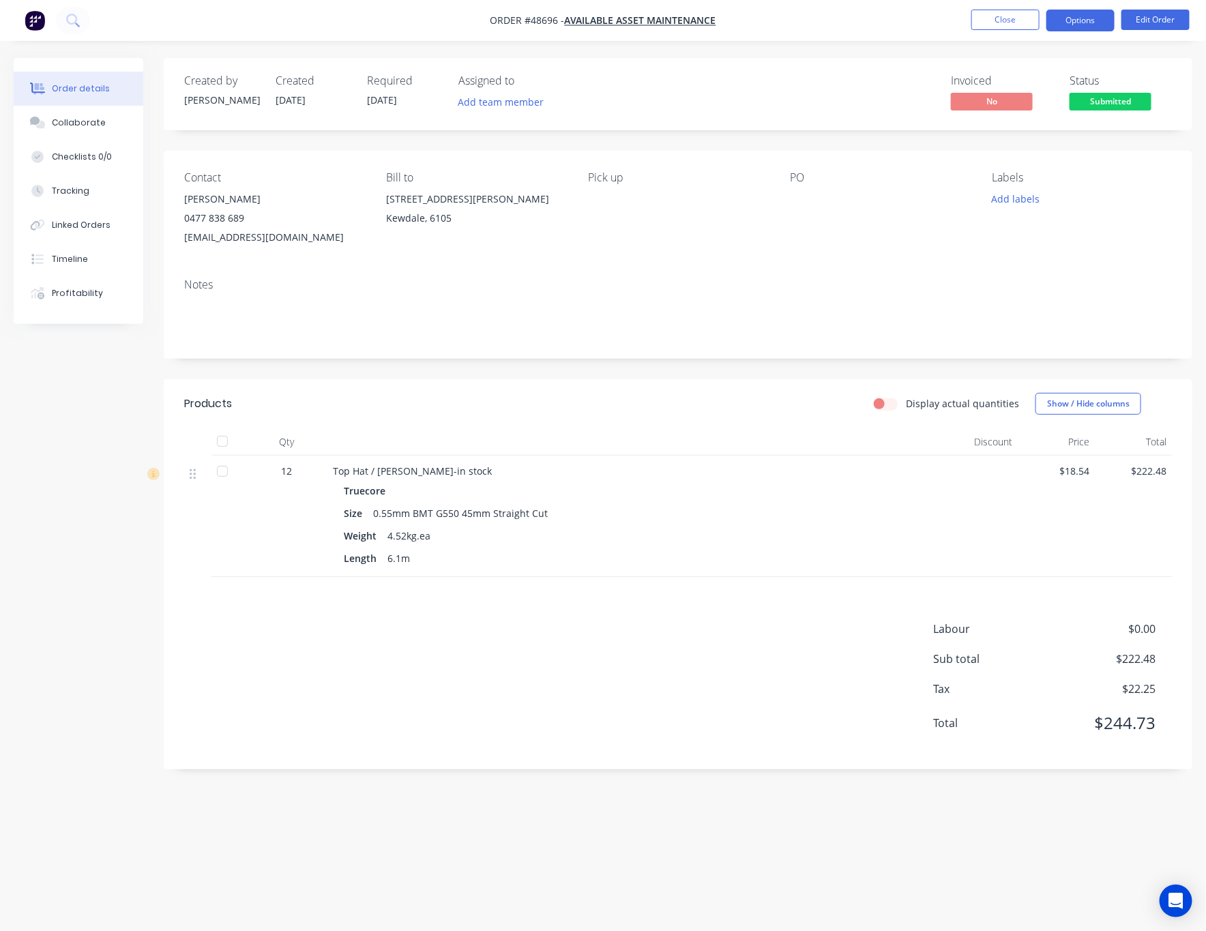
click at [1084, 19] on button "Options" at bounding box center [1081, 21] width 68 height 22
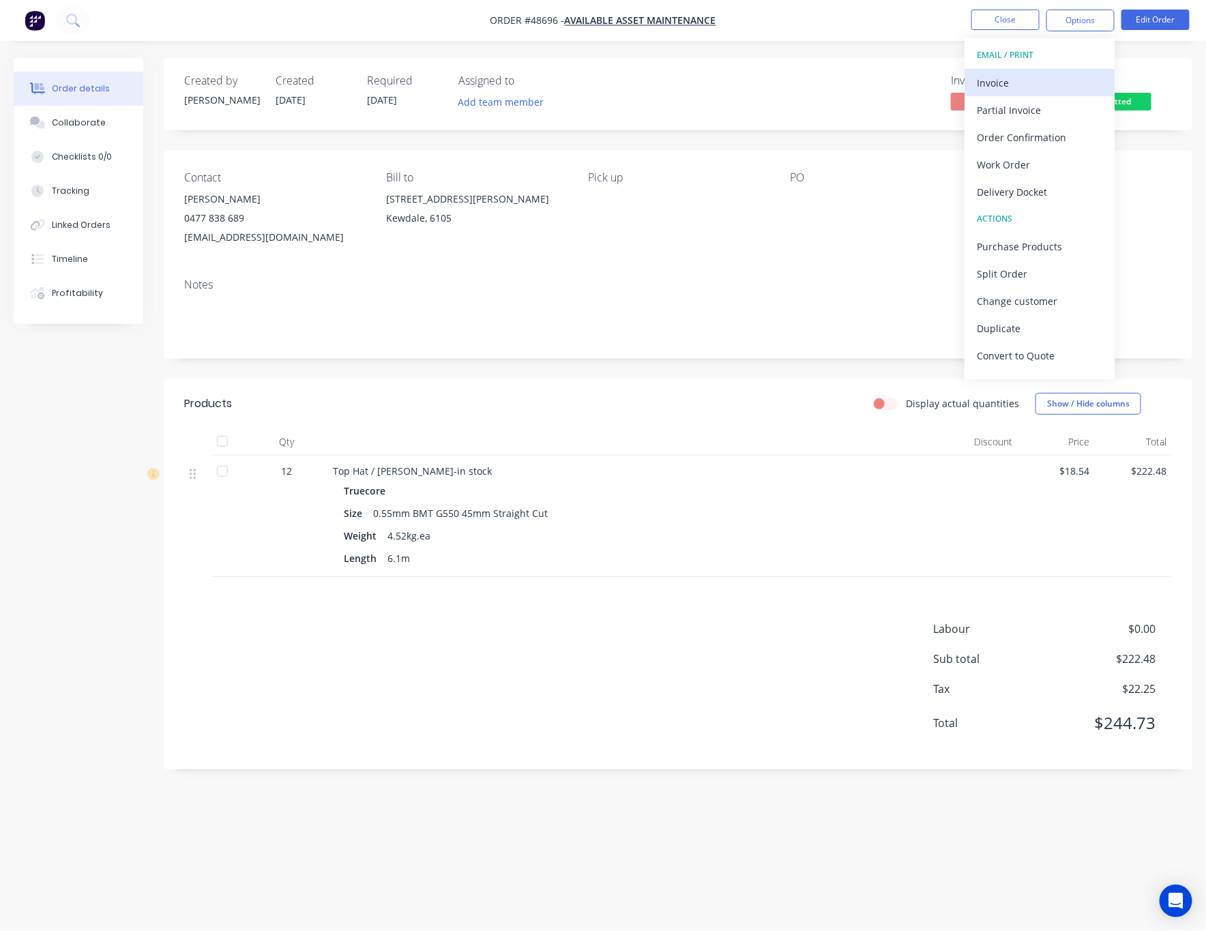
click at [1049, 76] on div "Invoice" at bounding box center [1040, 83] width 126 height 20
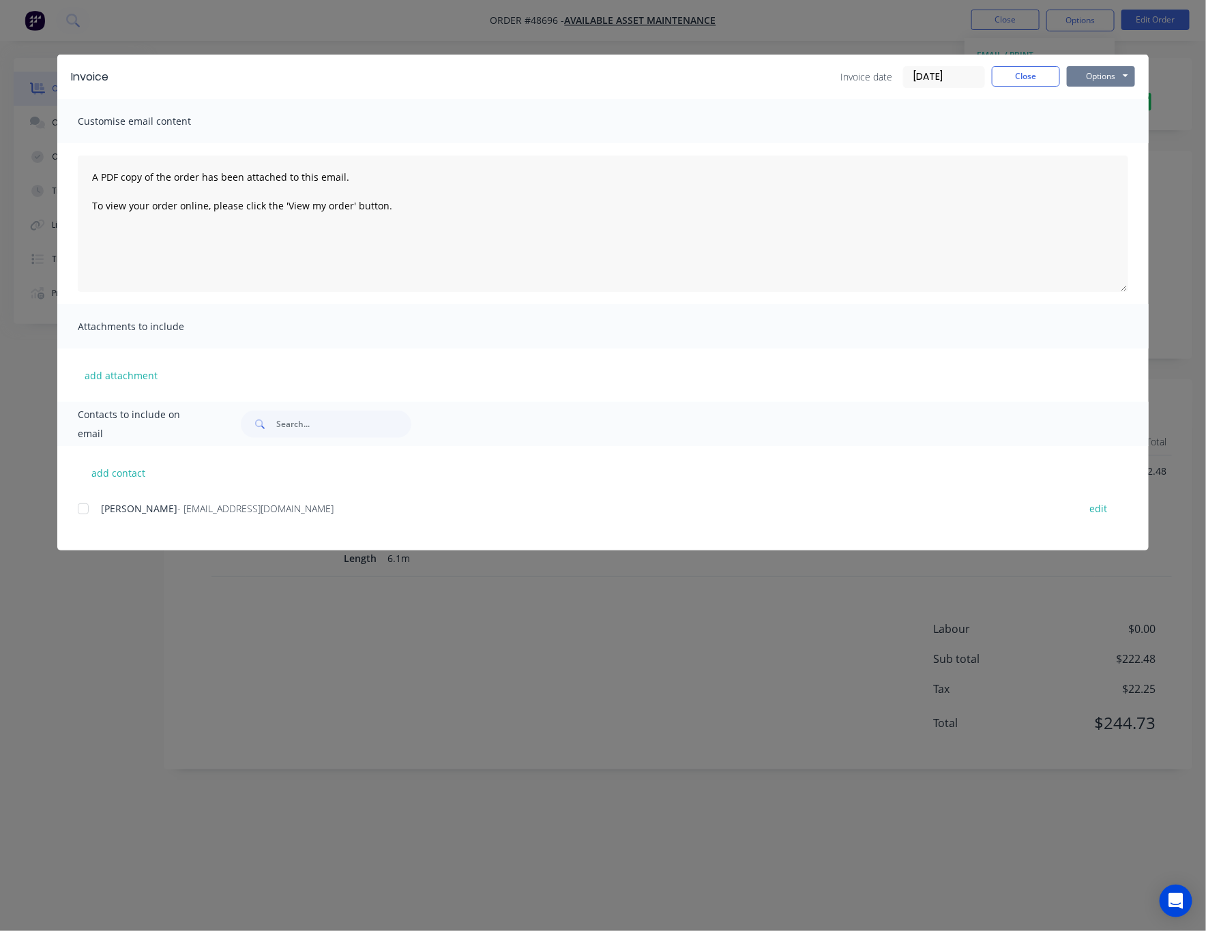
click at [1114, 72] on button "Options" at bounding box center [1101, 76] width 68 height 20
click at [1129, 117] on button "Print" at bounding box center [1110, 123] width 87 height 23
click at [840, 43] on div "Invoice Invoice date 01/09/25 Close Options Preview Print Email Customise email…" at bounding box center [603, 465] width 1206 height 931
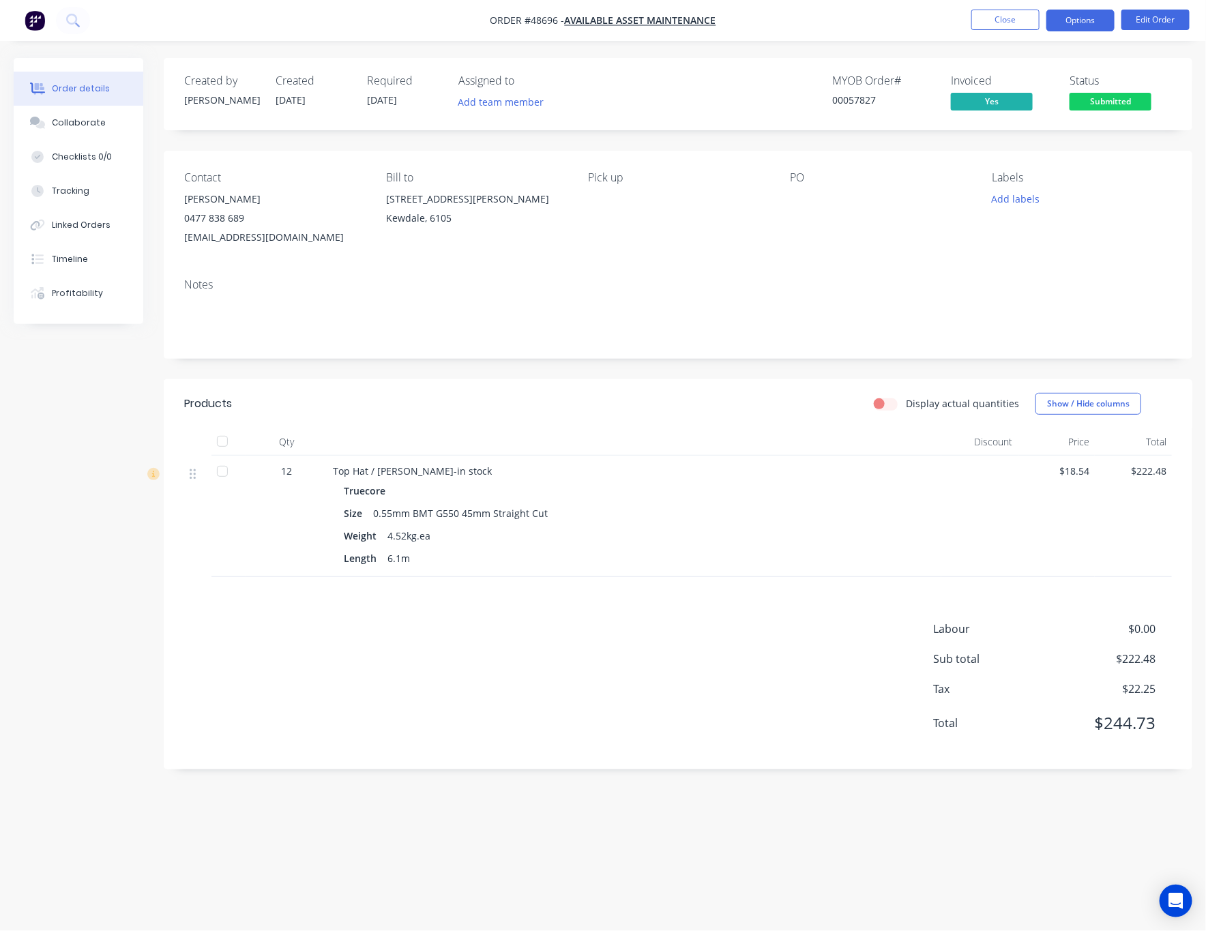
click at [1084, 27] on button "Options" at bounding box center [1081, 21] width 68 height 22
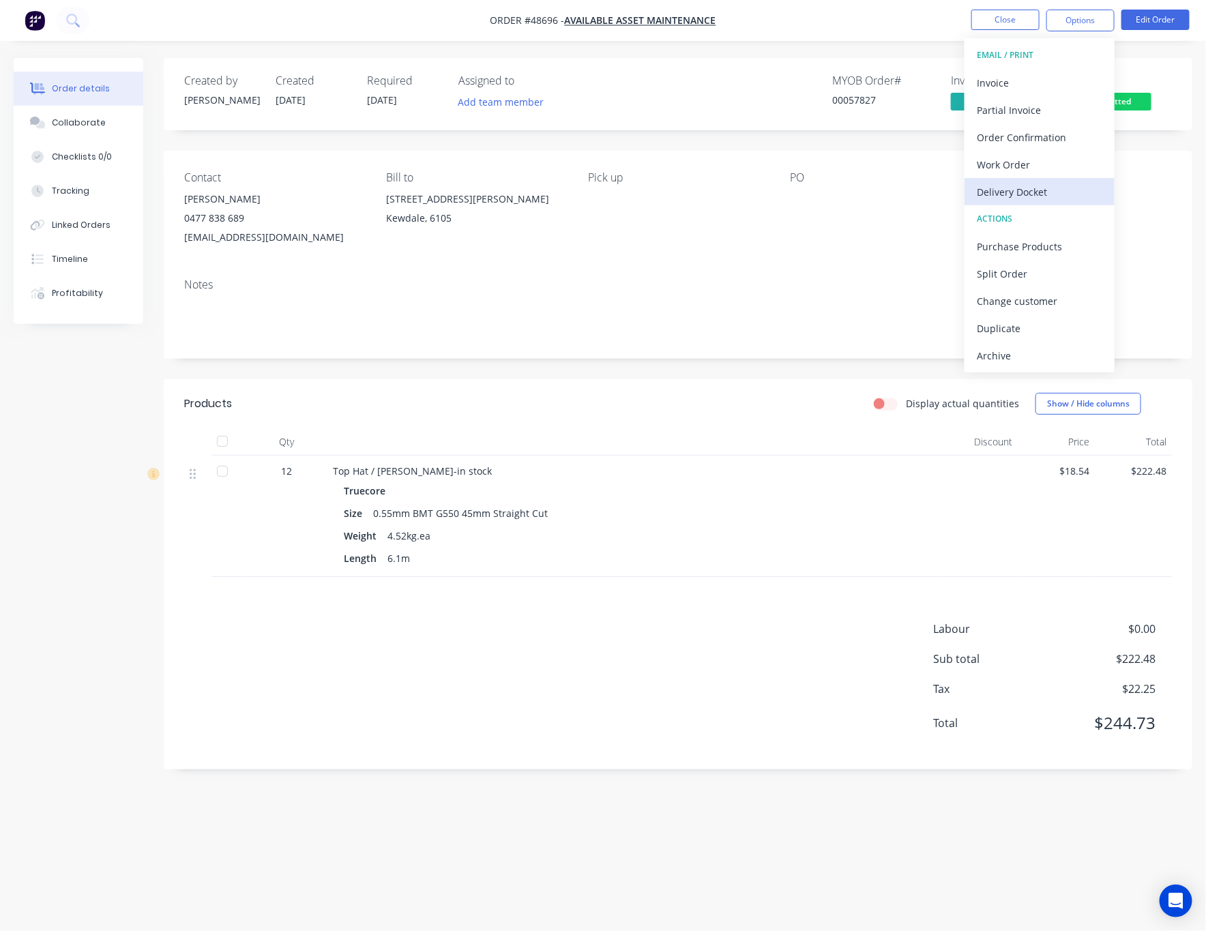
click at [1067, 191] on div "Delivery Docket" at bounding box center [1040, 192] width 126 height 20
click at [1032, 133] on div "Without pricing" at bounding box center [1040, 138] width 126 height 20
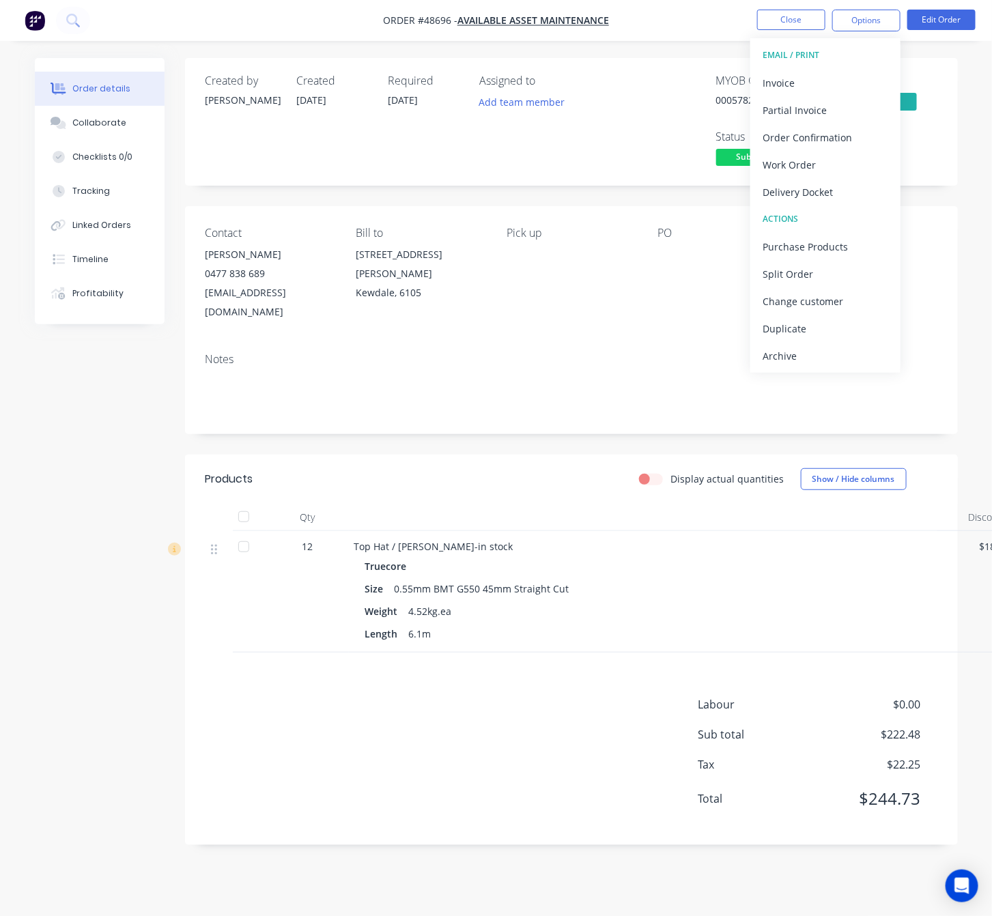
click at [625, 145] on div "MYOB Order # 00057827 Invoiced Yes Status Submitted" at bounding box center [776, 121] width 321 height 95
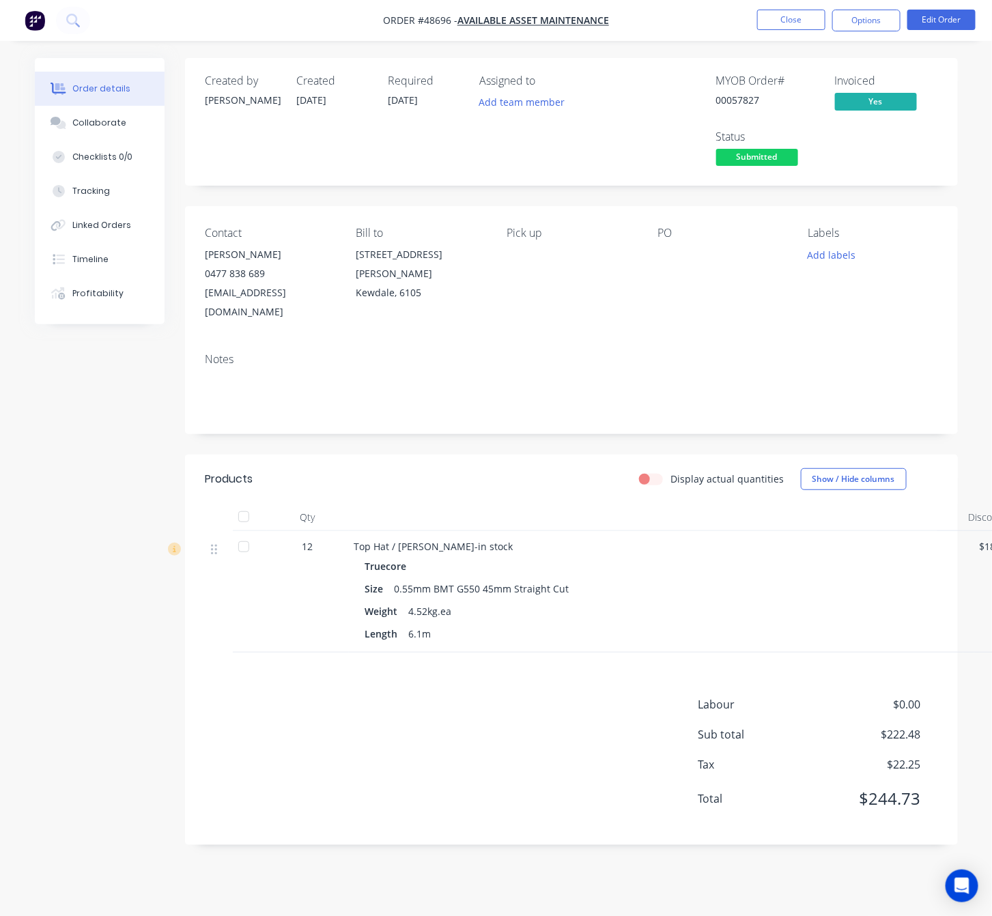
click at [836, 143] on div "MYOB Order # 00057827 Invoiced Yes Status Submitted" at bounding box center [776, 121] width 321 height 95
click at [764, 156] on span "Submitted" at bounding box center [757, 157] width 82 height 17
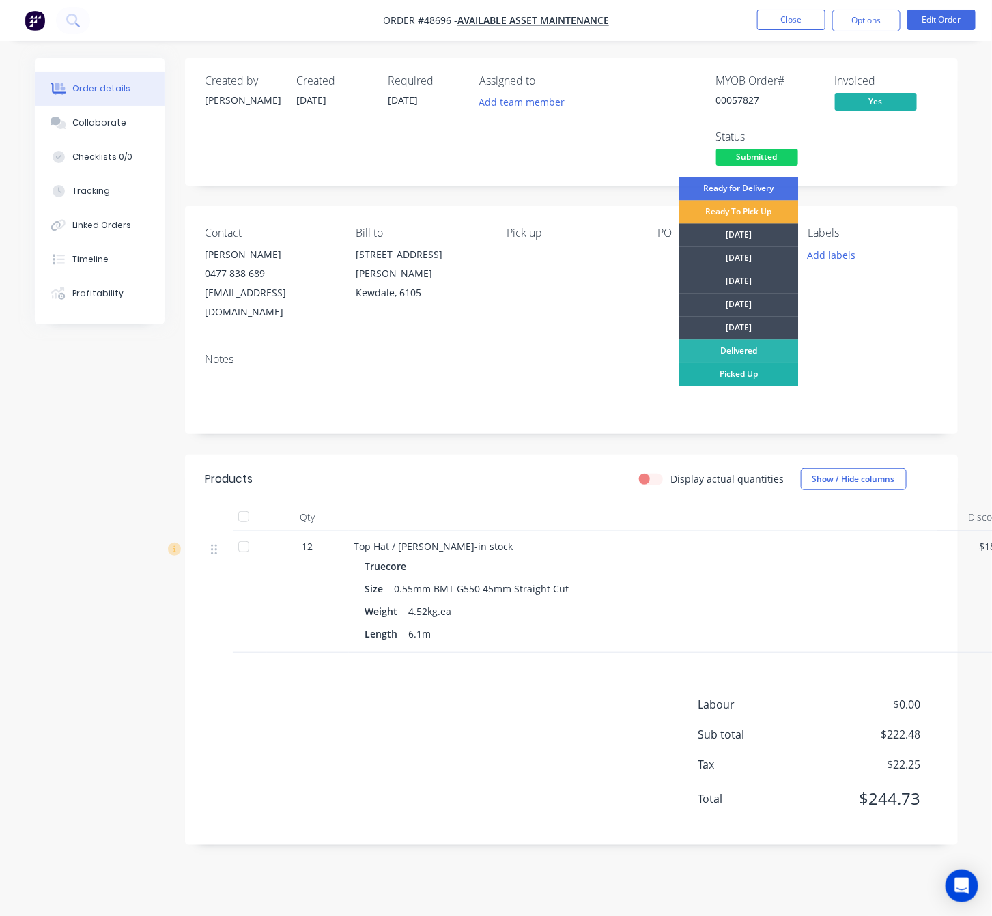
click at [739, 377] on div "Picked Up" at bounding box center [738, 374] width 119 height 23
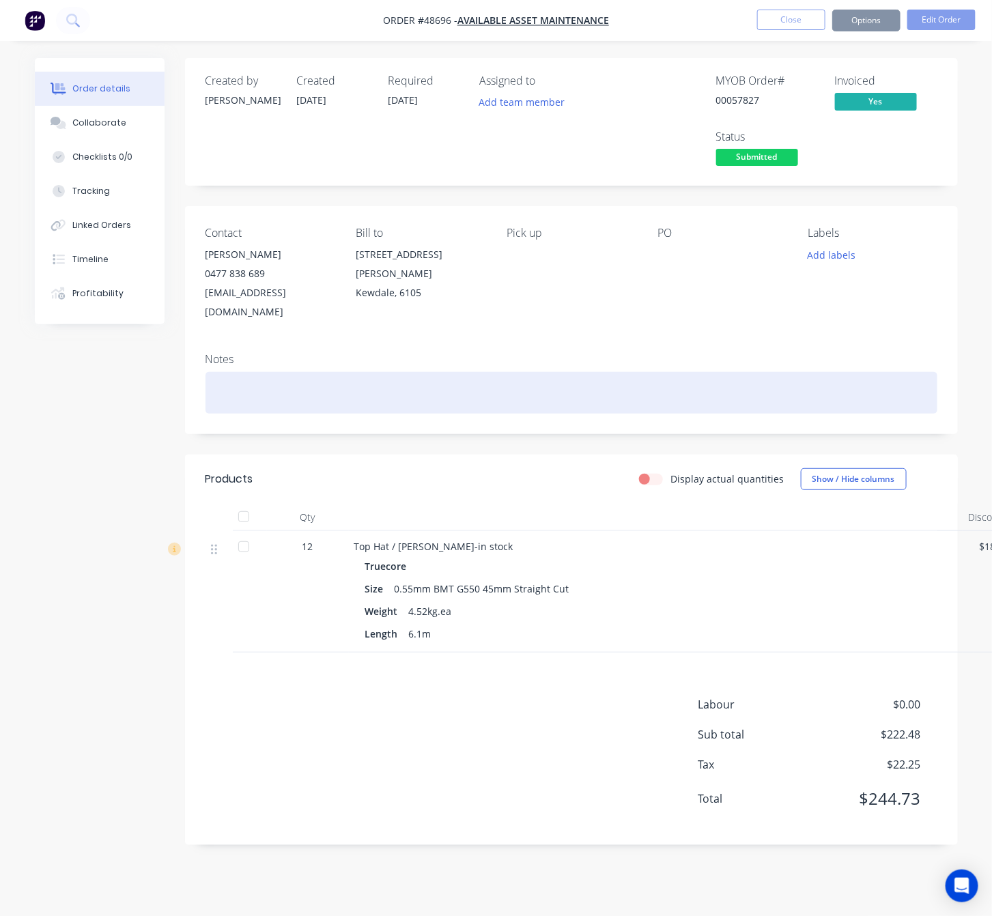
click at [551, 401] on div at bounding box center [571, 393] width 732 height 42
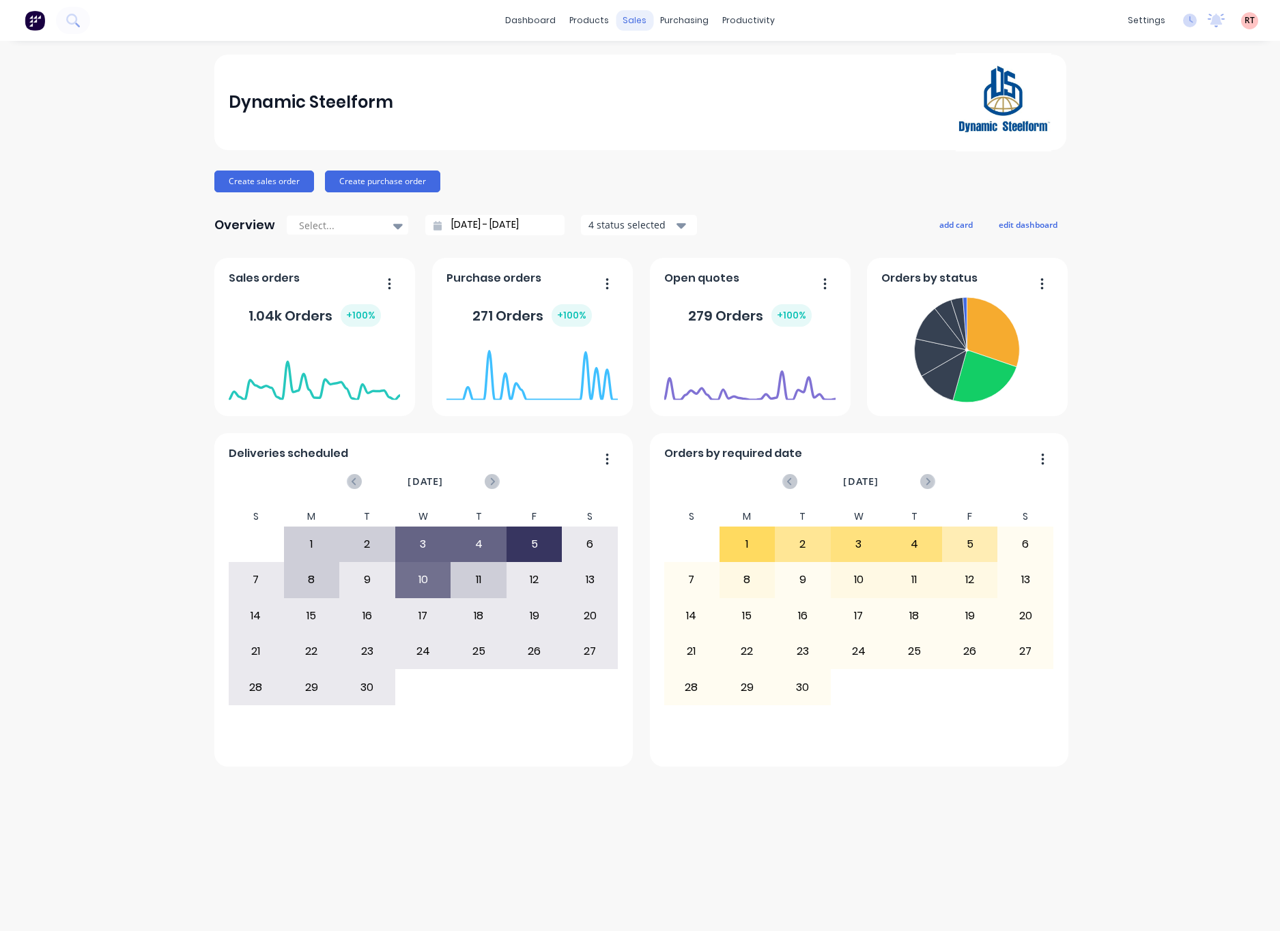
drag, startPoint x: 0, startPoint y: 0, endPoint x: 631, endPoint y: 23, distance: 631.7
click at [631, 23] on div "sales" at bounding box center [635, 20] width 38 height 20
click at [682, 96] on div "Customers" at bounding box center [681, 93] width 49 height 12
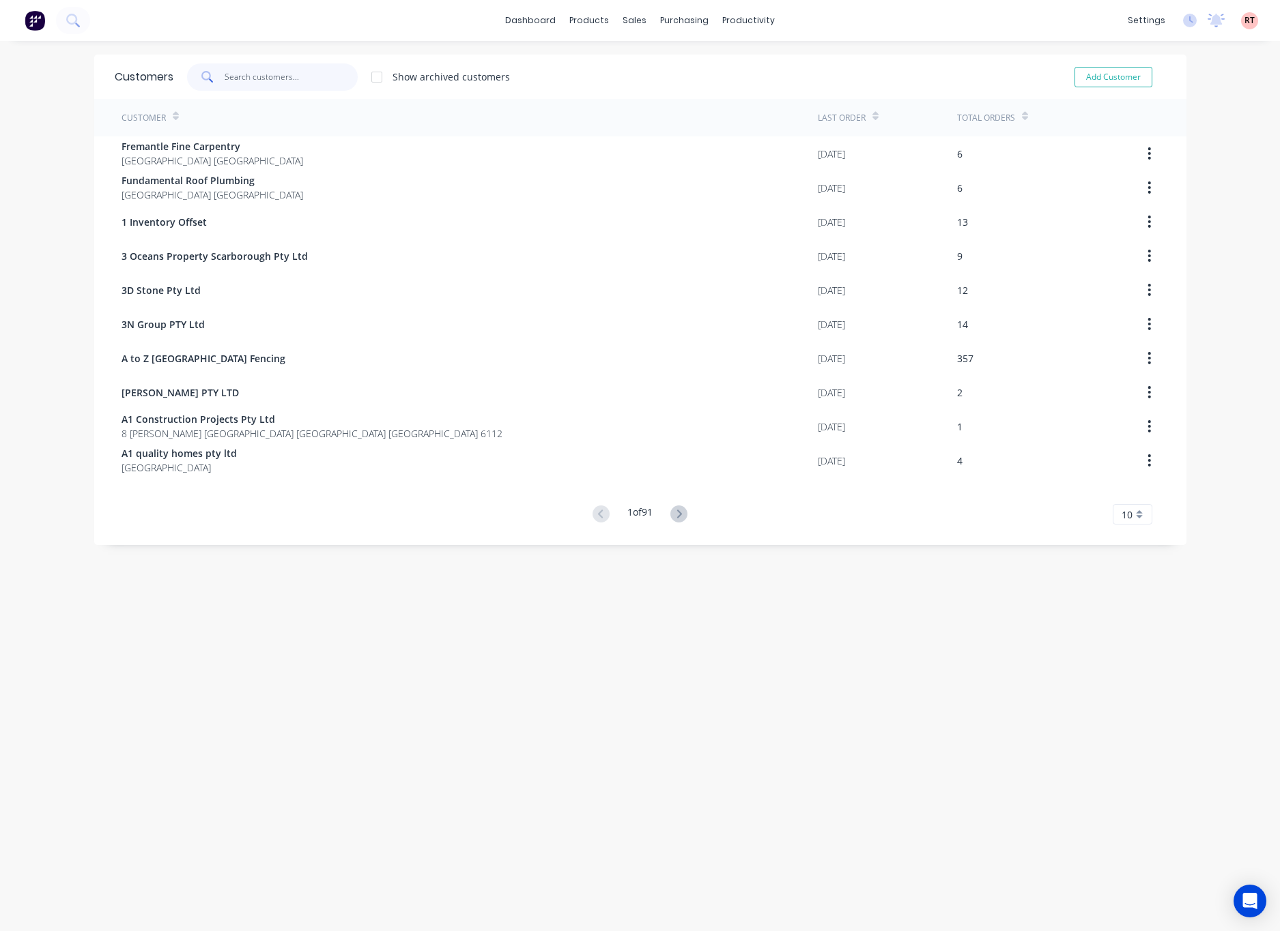
click at [291, 76] on input "text" at bounding box center [291, 76] width 133 height 27
click at [652, 53] on link "Sales Orders" at bounding box center [699, 64] width 181 height 27
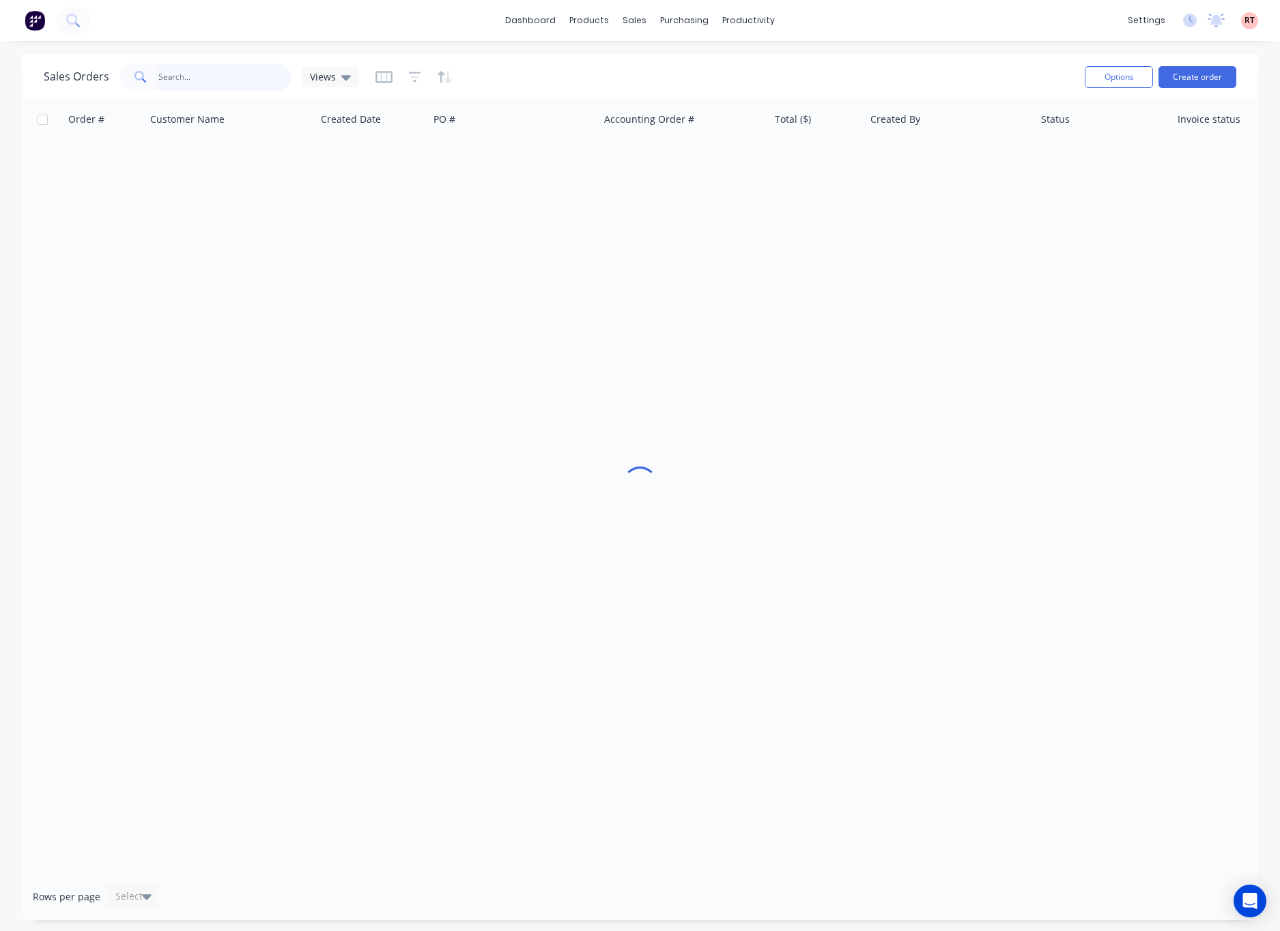
click at [225, 70] on input "text" at bounding box center [224, 76] width 133 height 27
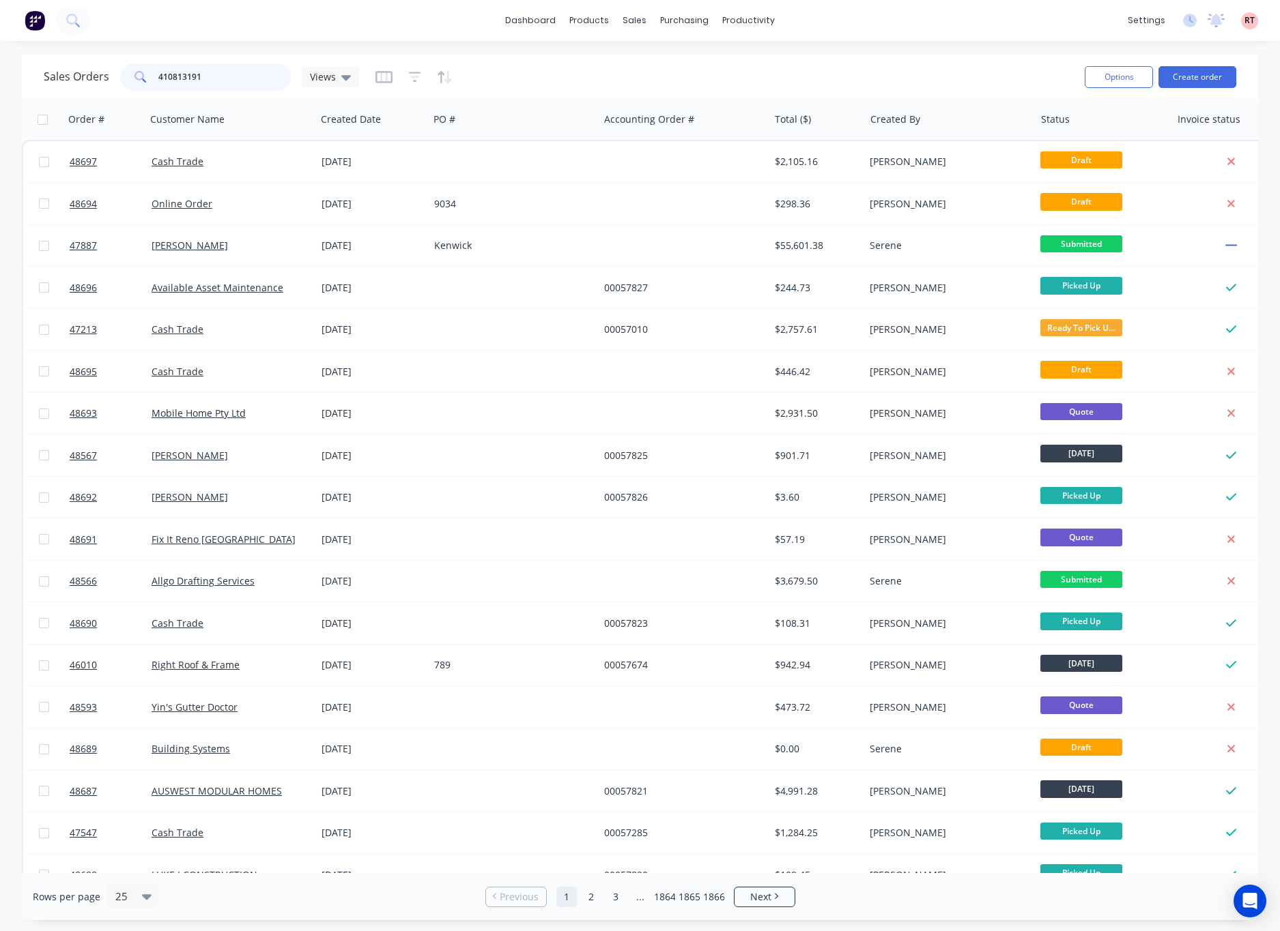
type input "410813191"
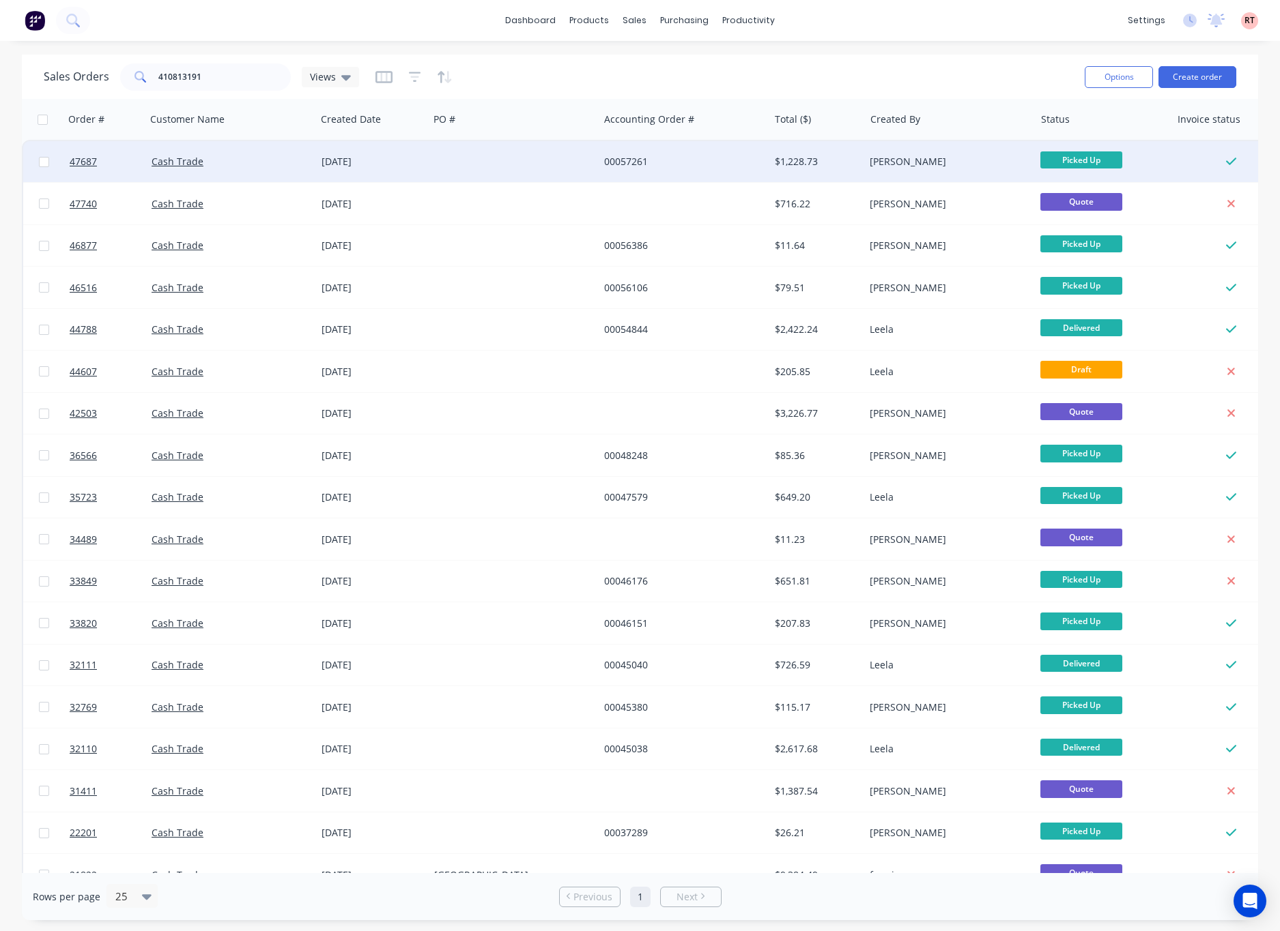
click at [328, 170] on div "13 Aug 2025" at bounding box center [372, 161] width 113 height 41
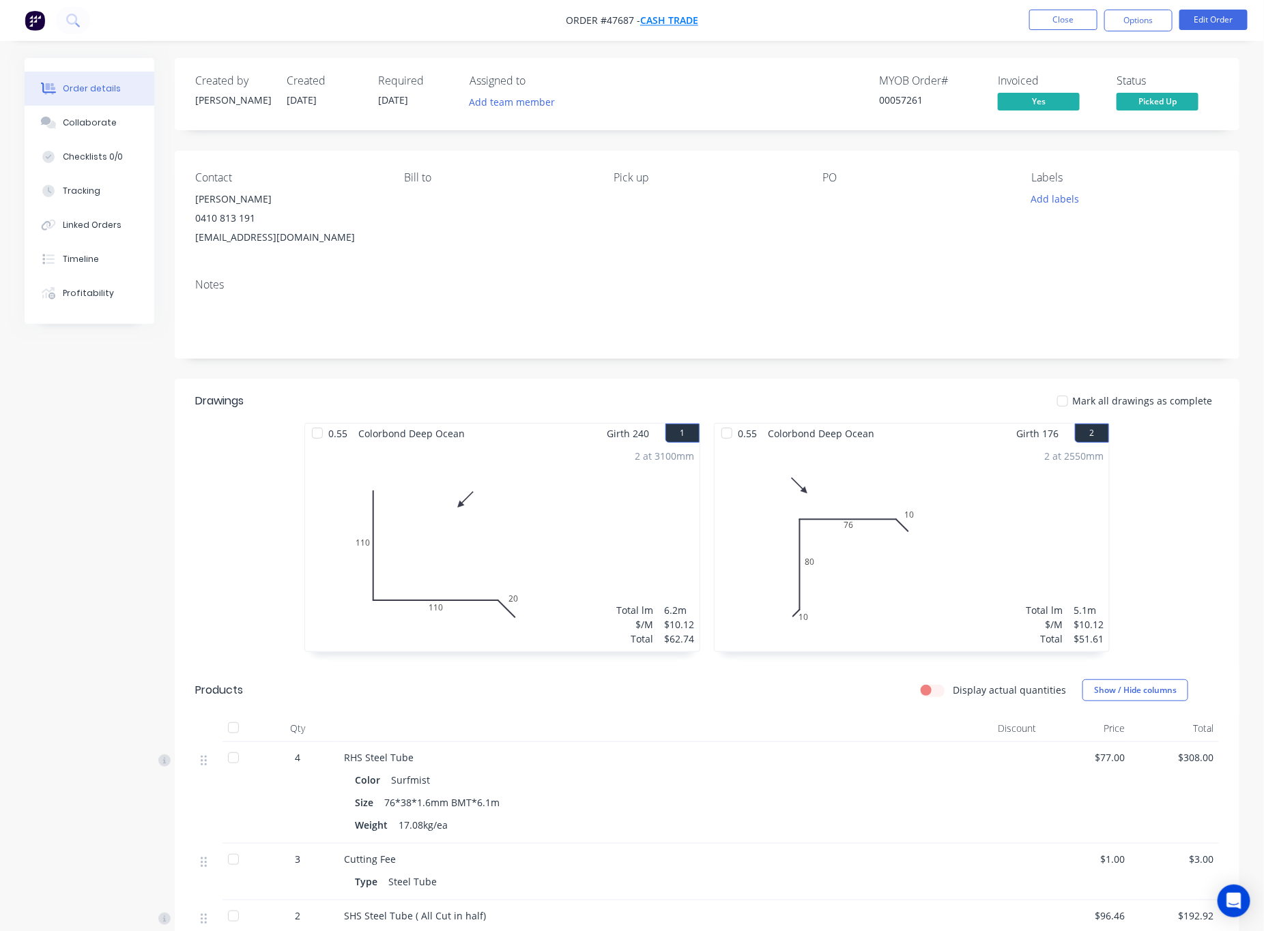
click at [682, 14] on span "Cash Trade" at bounding box center [669, 20] width 58 height 13
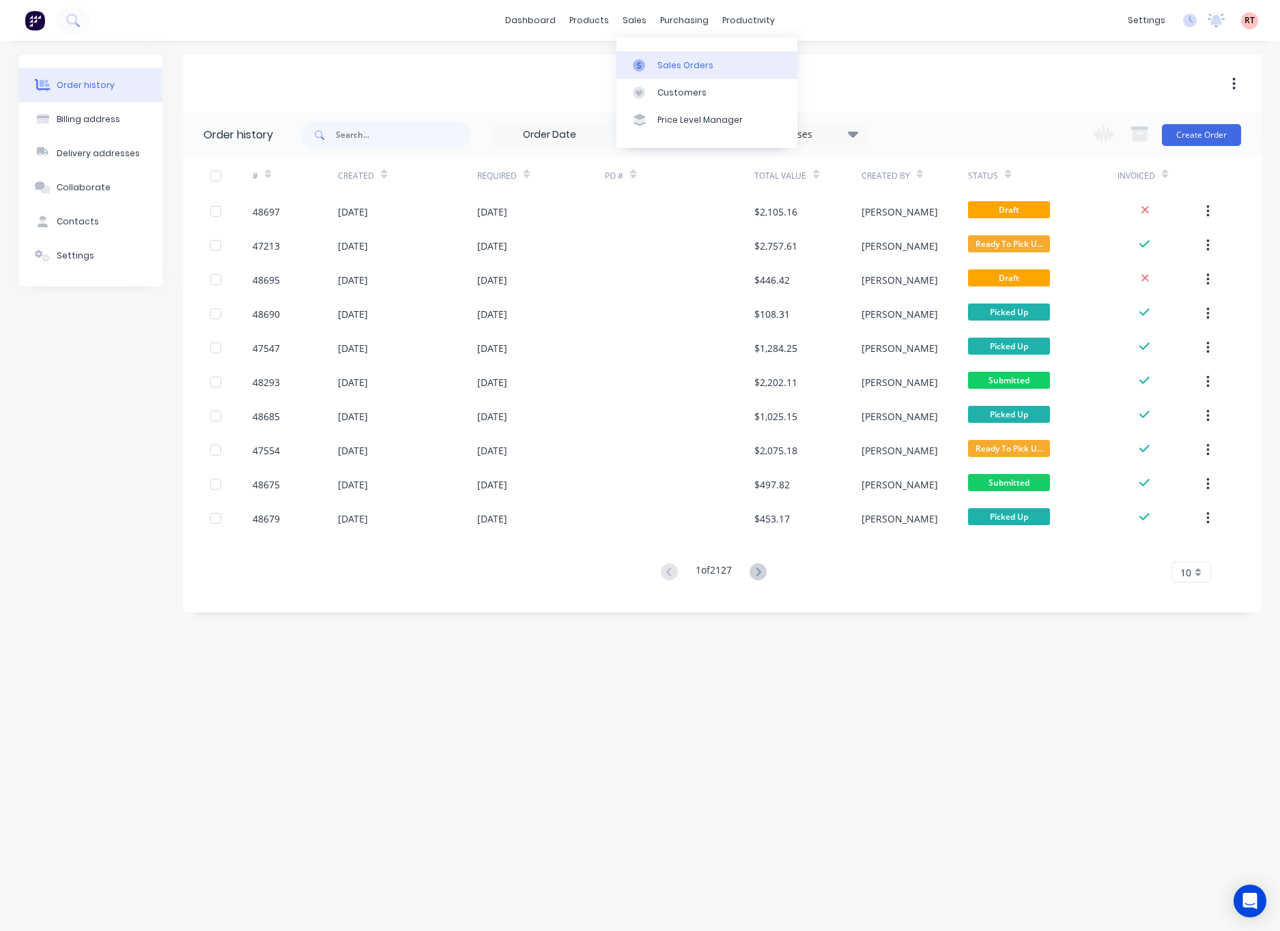
click at [678, 57] on link "Sales Orders" at bounding box center [706, 64] width 181 height 27
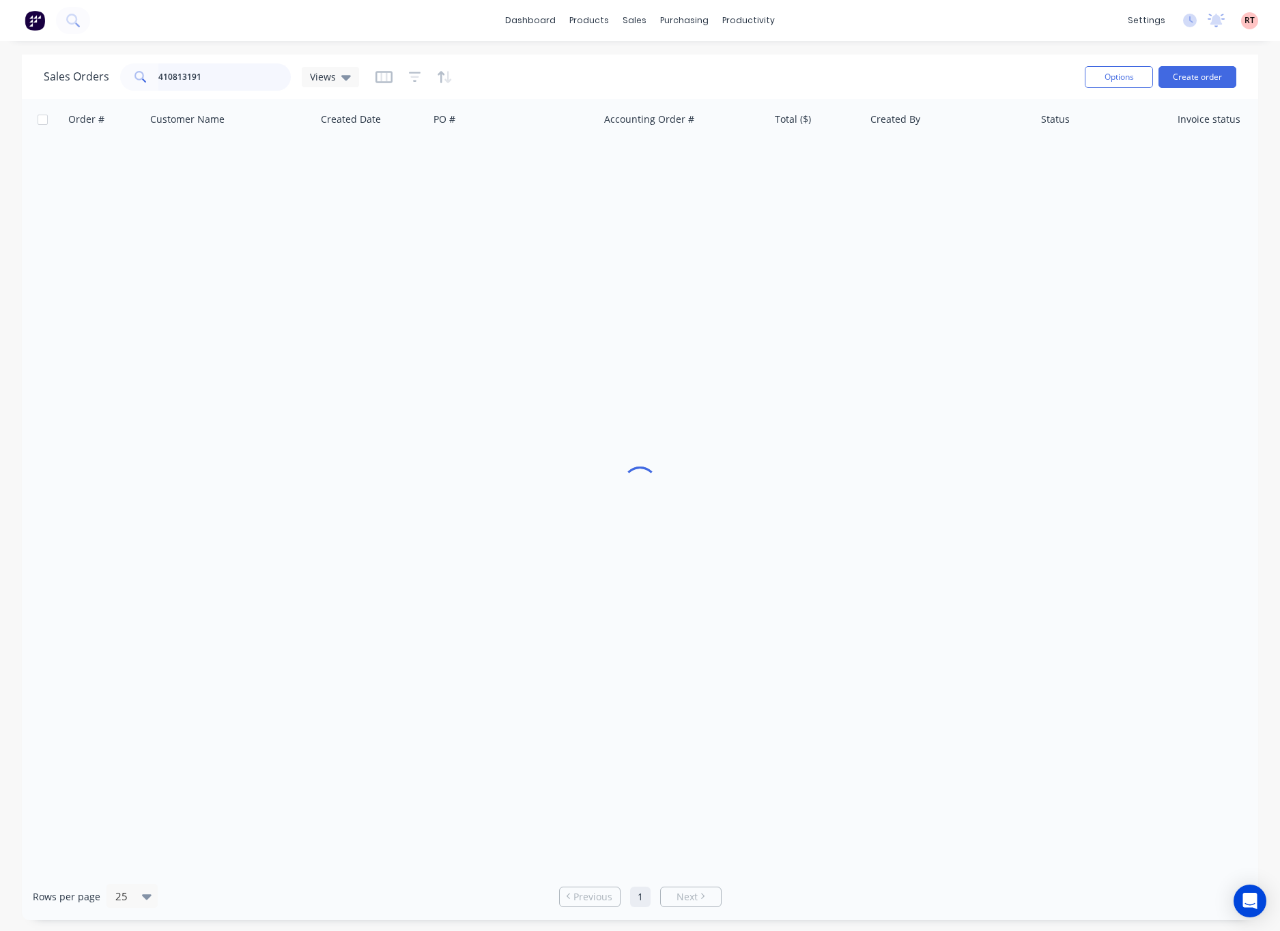
click at [189, 88] on input "410813191" at bounding box center [224, 76] width 133 height 27
click at [235, 78] on input "410813191" at bounding box center [224, 76] width 133 height 27
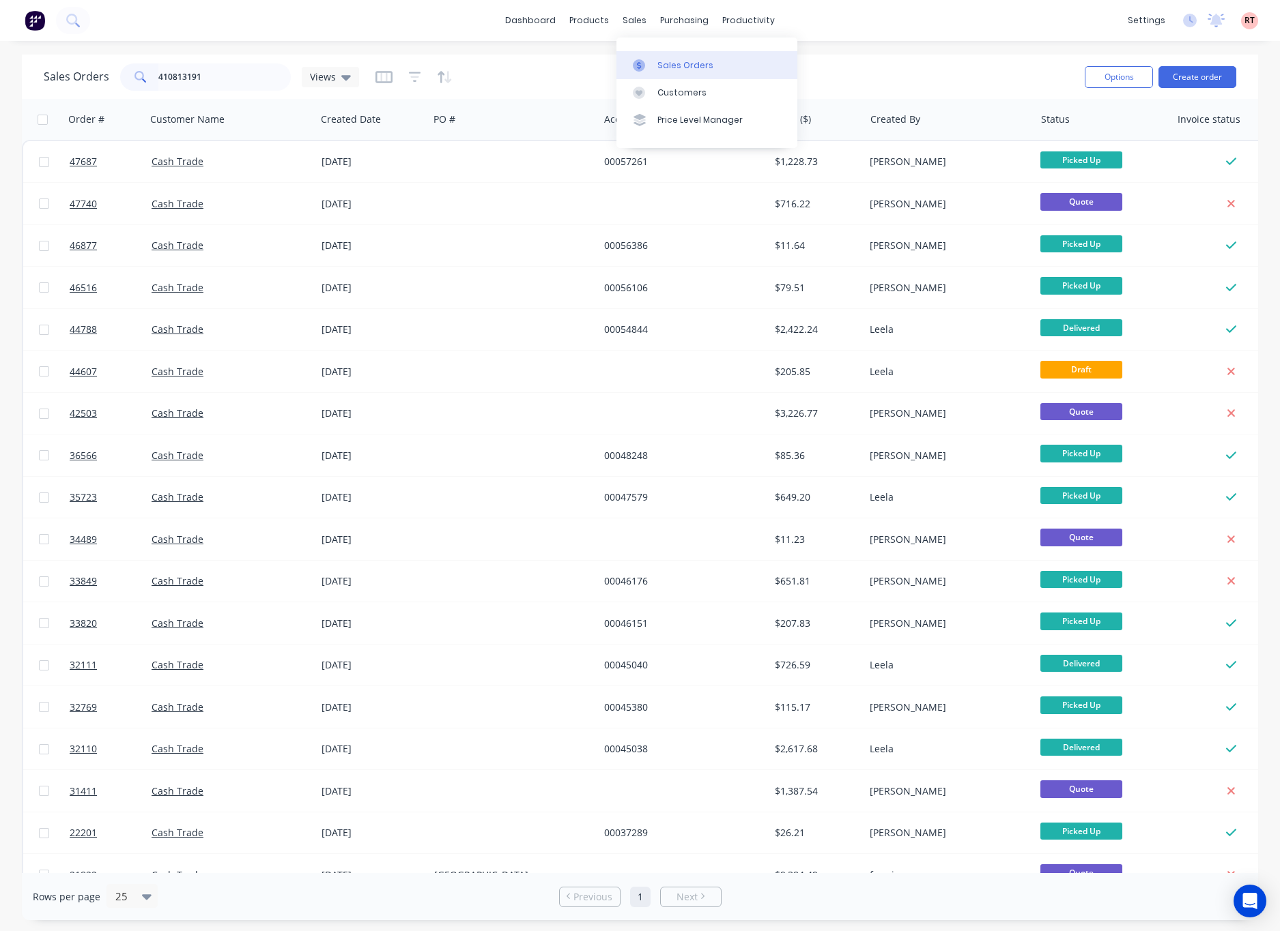
click at [631, 58] on link "Sales Orders" at bounding box center [706, 64] width 181 height 27
click at [657, 93] on div "Customers" at bounding box center [681, 93] width 49 height 12
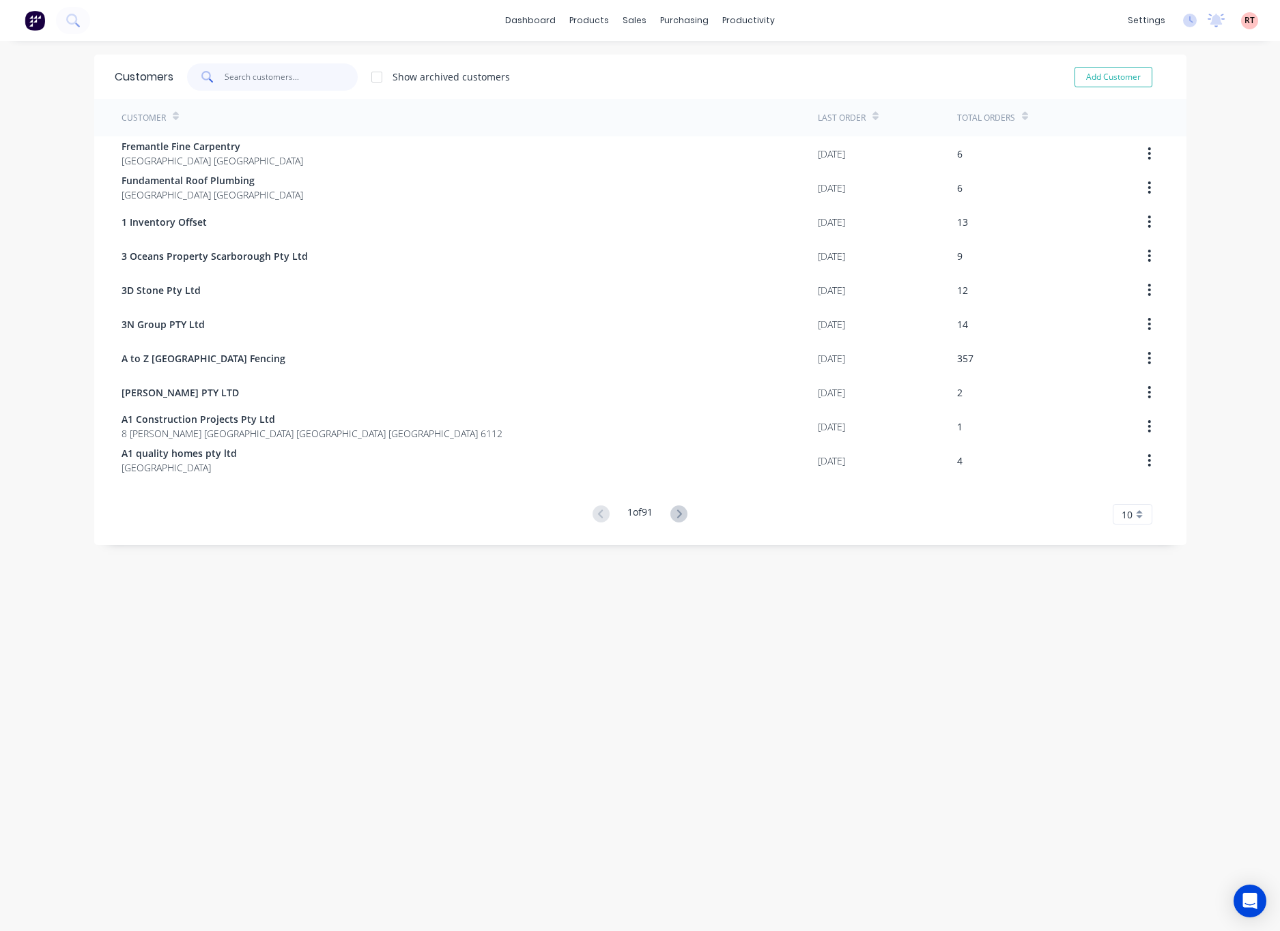
click at [274, 74] on input "text" at bounding box center [291, 76] width 133 height 27
click at [662, 57] on link "Sales Orders" at bounding box center [699, 64] width 181 height 27
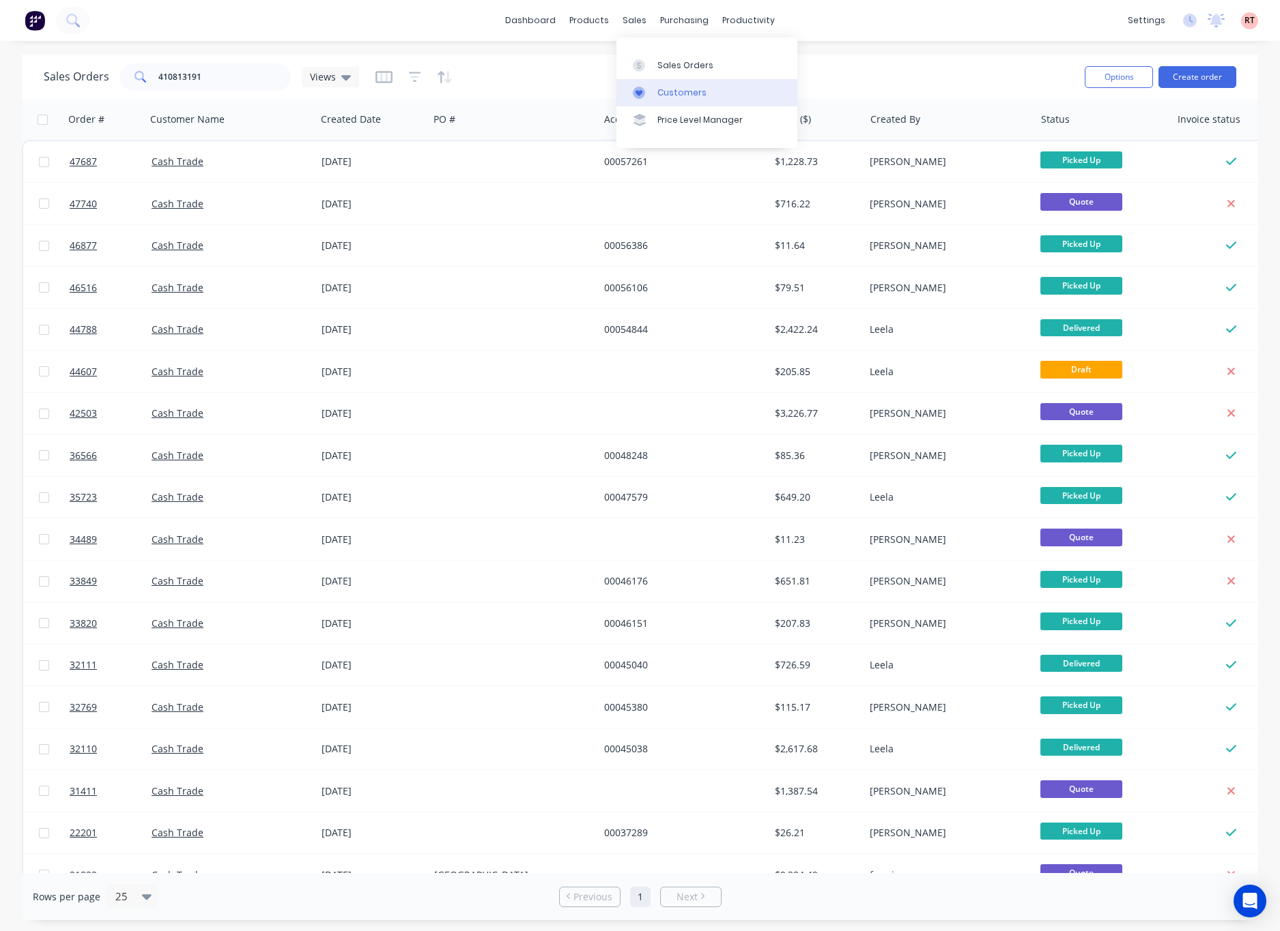
click at [691, 92] on div "Customers" at bounding box center [681, 93] width 49 height 12
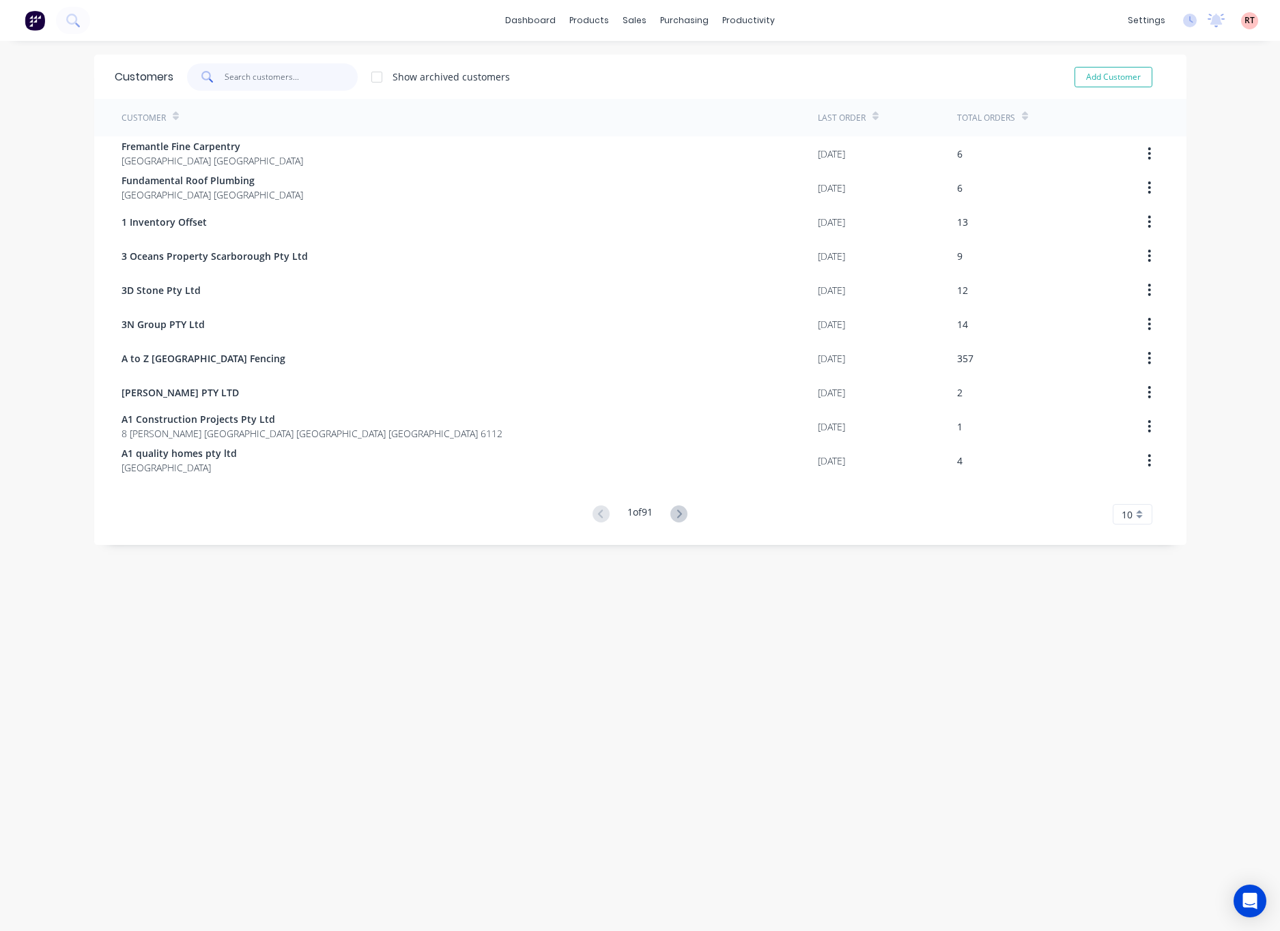
click at [226, 76] on input "text" at bounding box center [291, 76] width 133 height 27
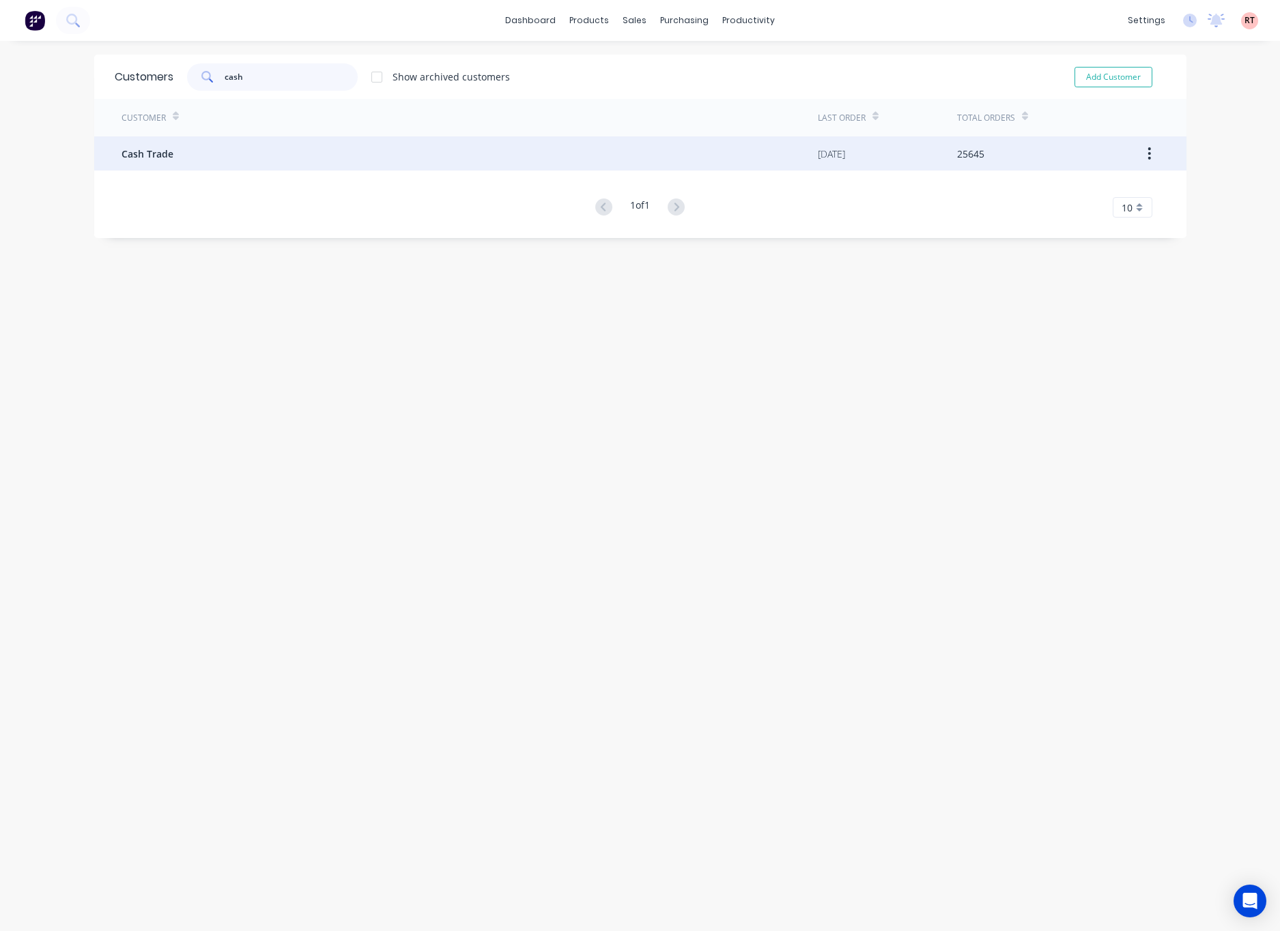
type input "cash"
drag, startPoint x: 508, startPoint y: 140, endPoint x: 518, endPoint y: 145, distance: 11.0
click at [518, 145] on div "Cash Trade" at bounding box center [469, 153] width 696 height 34
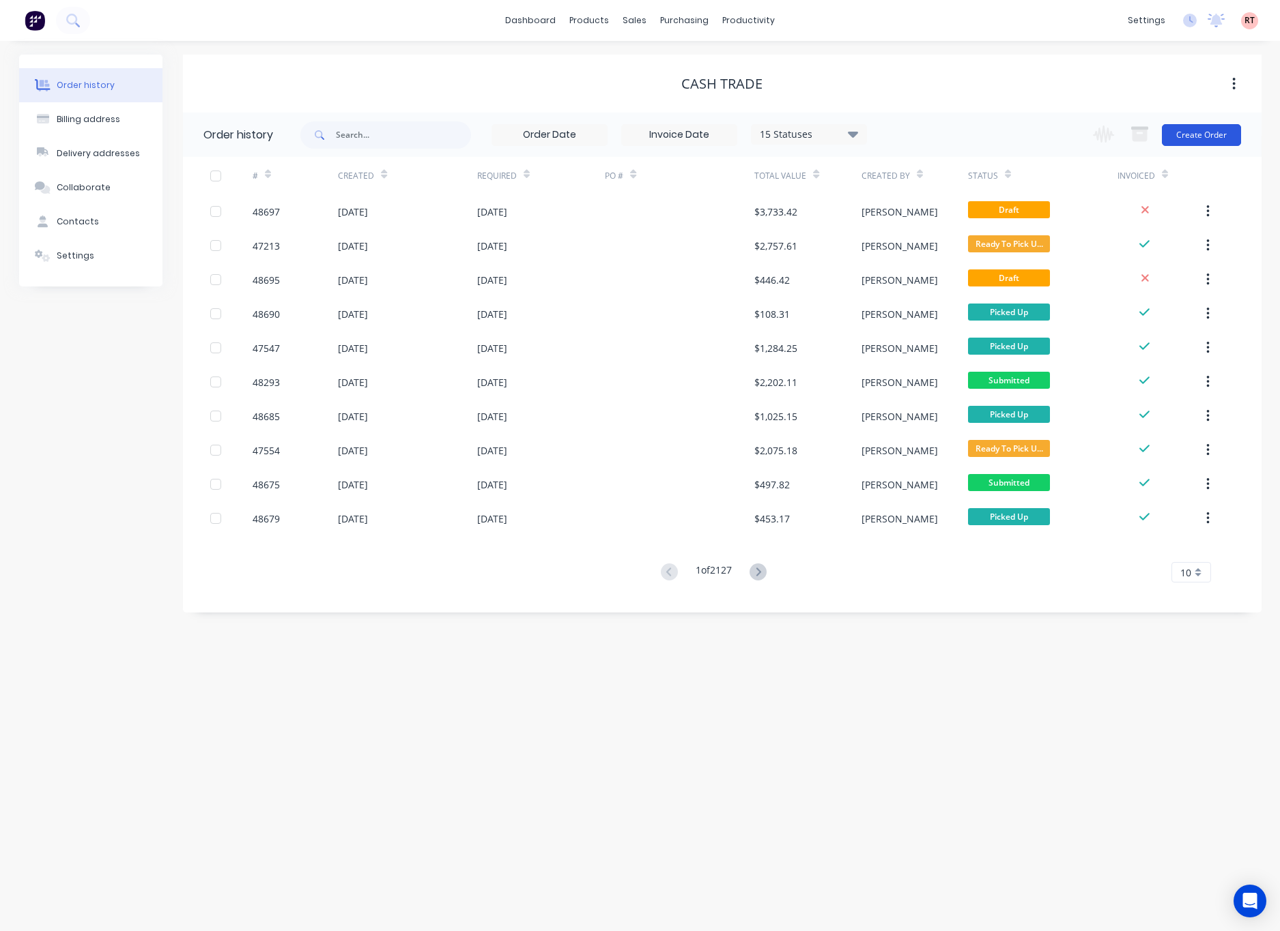
click at [1189, 125] on button "Create Order" at bounding box center [1200, 135] width 79 height 22
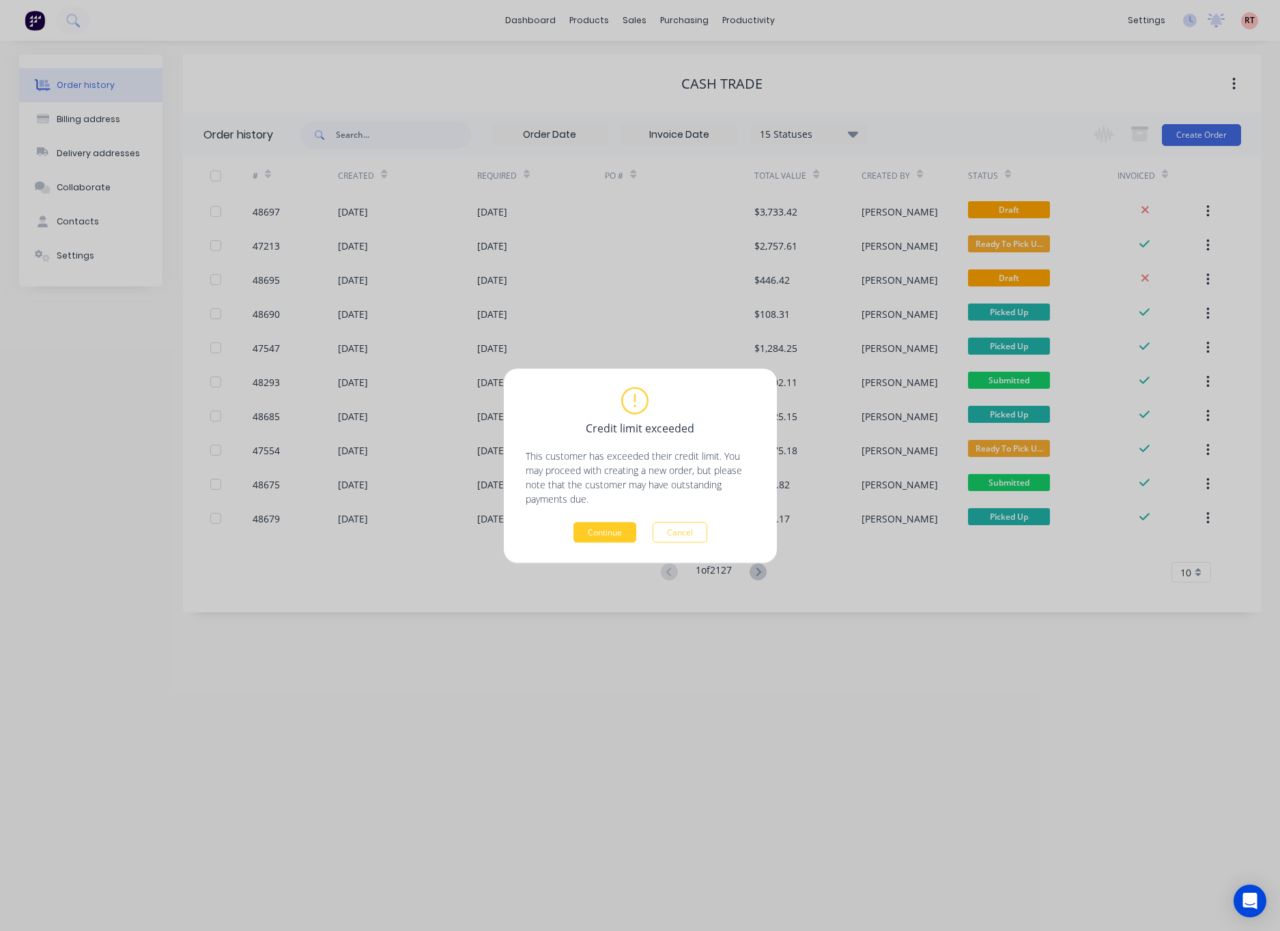
click at [604, 528] on button "Continue" at bounding box center [604, 532] width 63 height 20
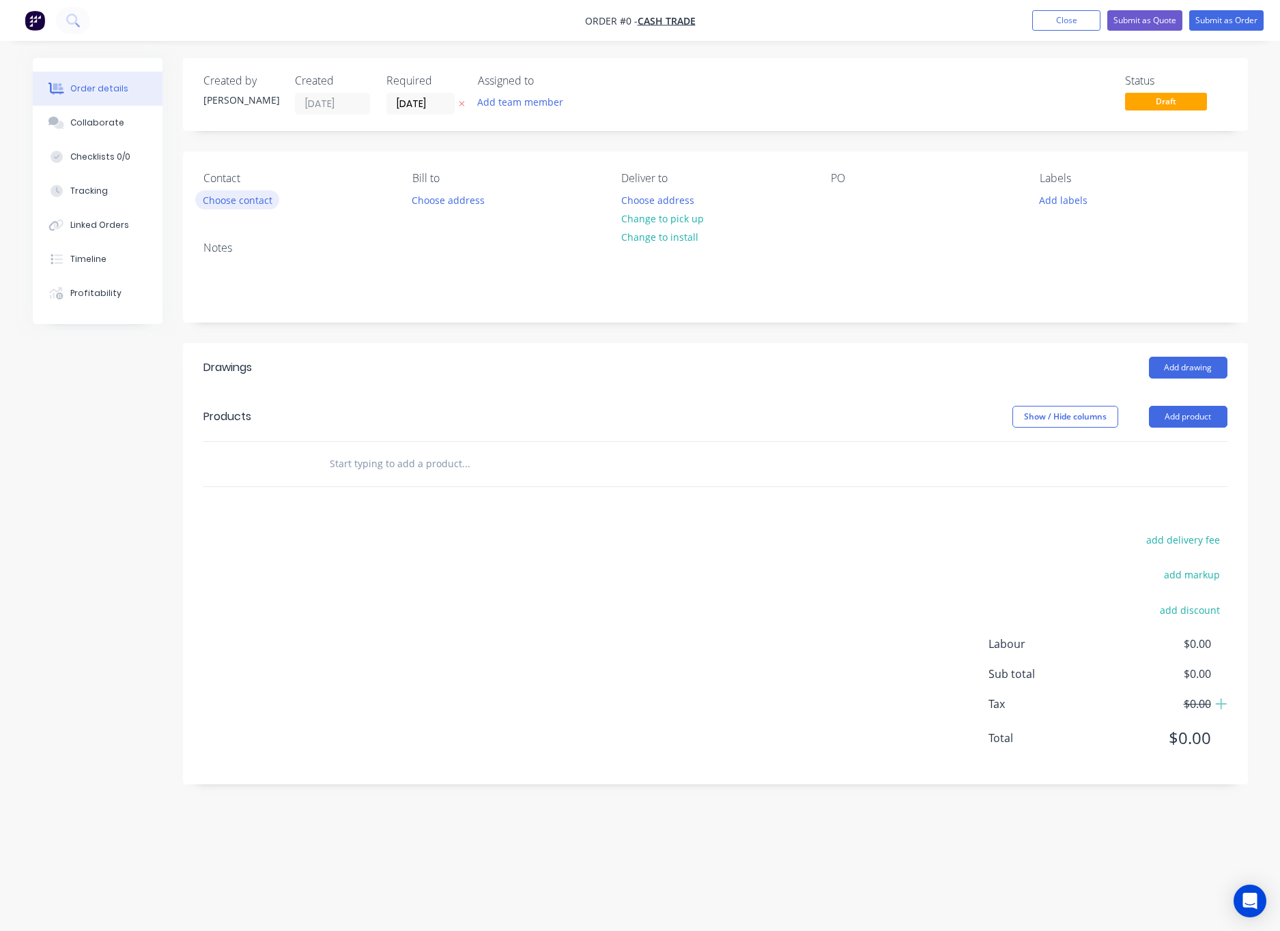
click at [244, 199] on button "Choose contact" at bounding box center [237, 199] width 84 height 18
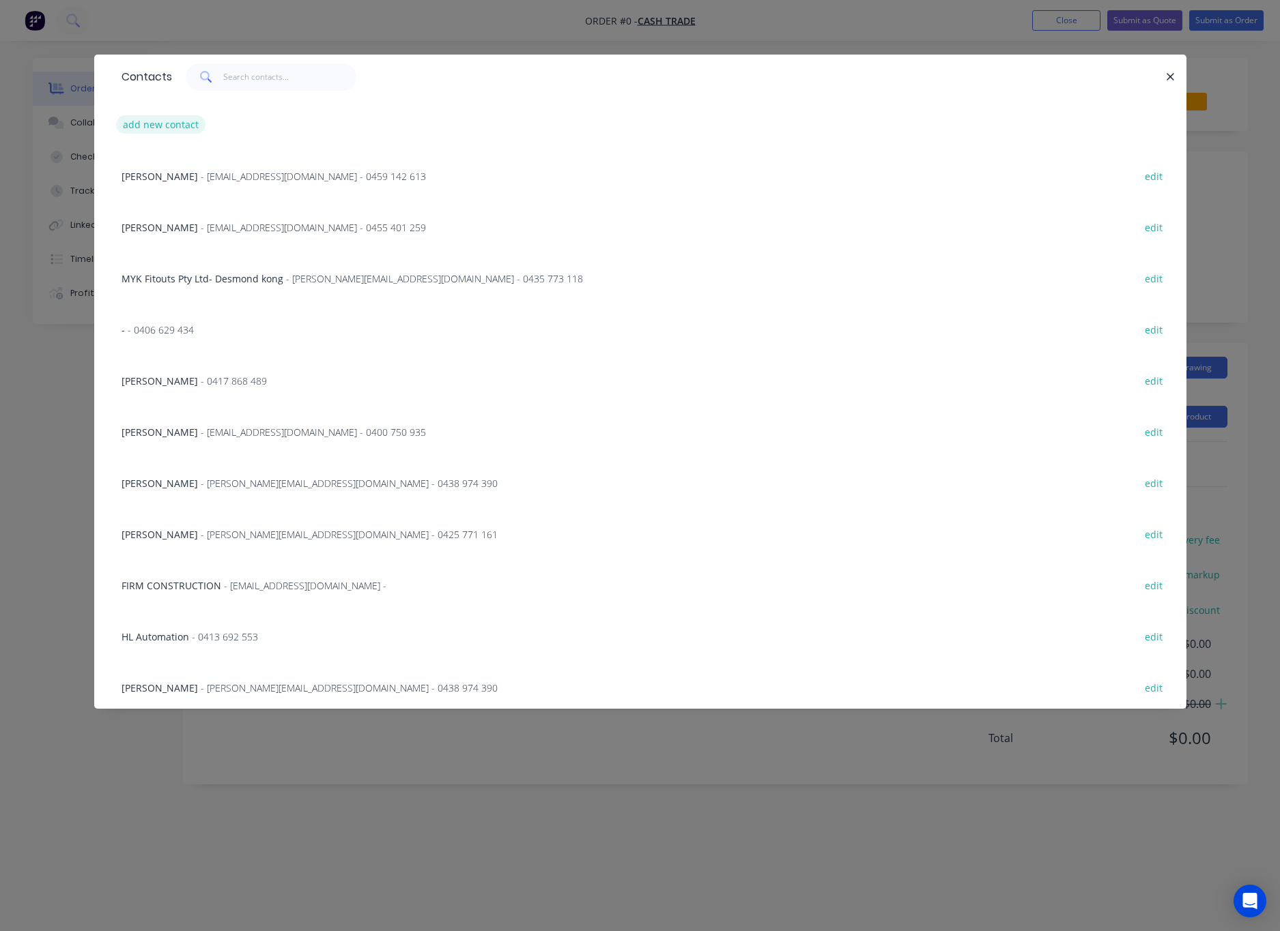
click at [170, 121] on button "add new contact" at bounding box center [161, 124] width 90 height 18
select select "AU"
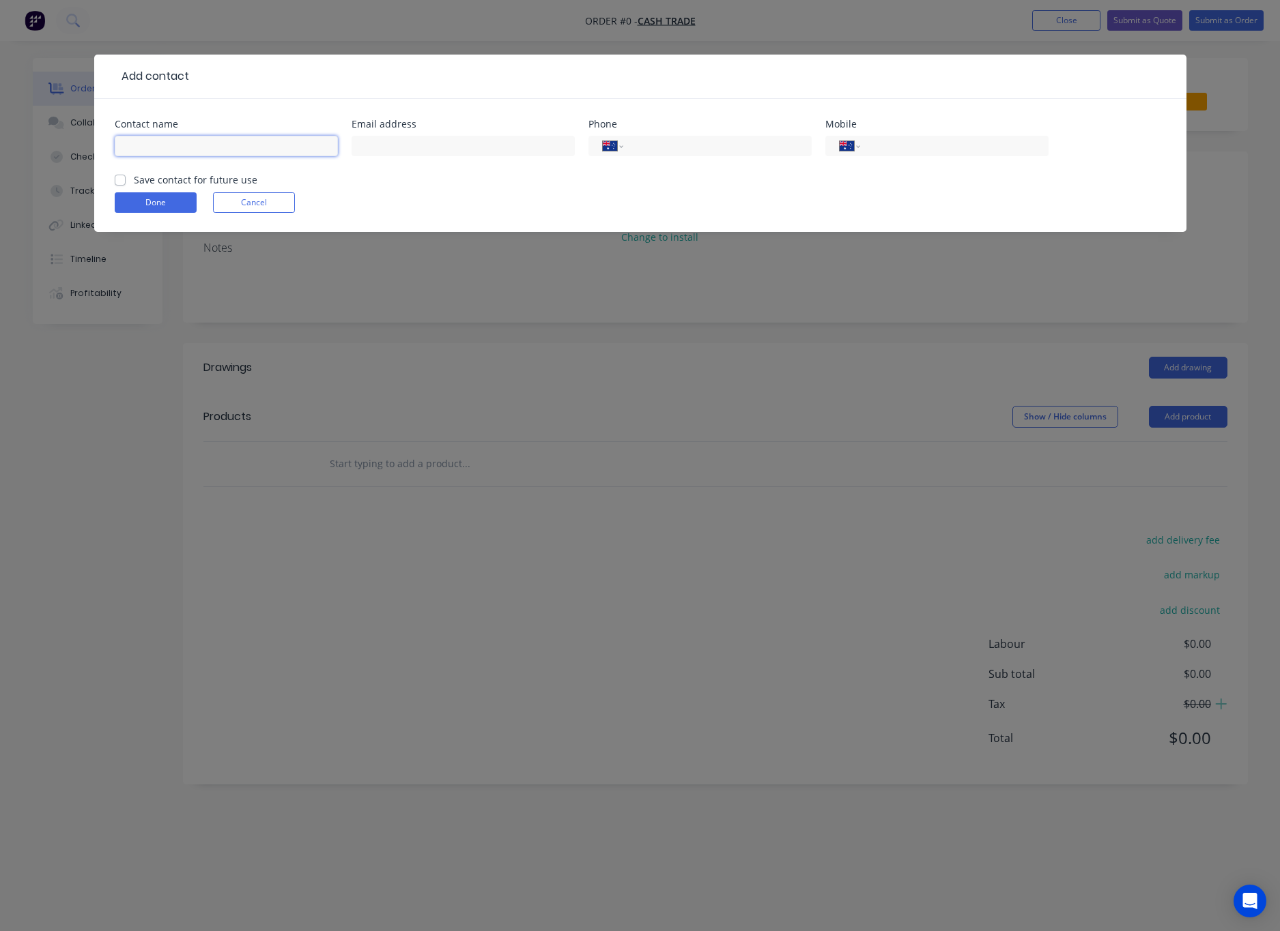
click at [232, 152] on input "text" at bounding box center [226, 146] width 223 height 20
type input "Mick"
click at [412, 142] on input "text" at bounding box center [462, 146] width 223 height 20
type input "mickban@me.com"
click at [955, 147] on input "tel" at bounding box center [951, 147] width 164 height 16
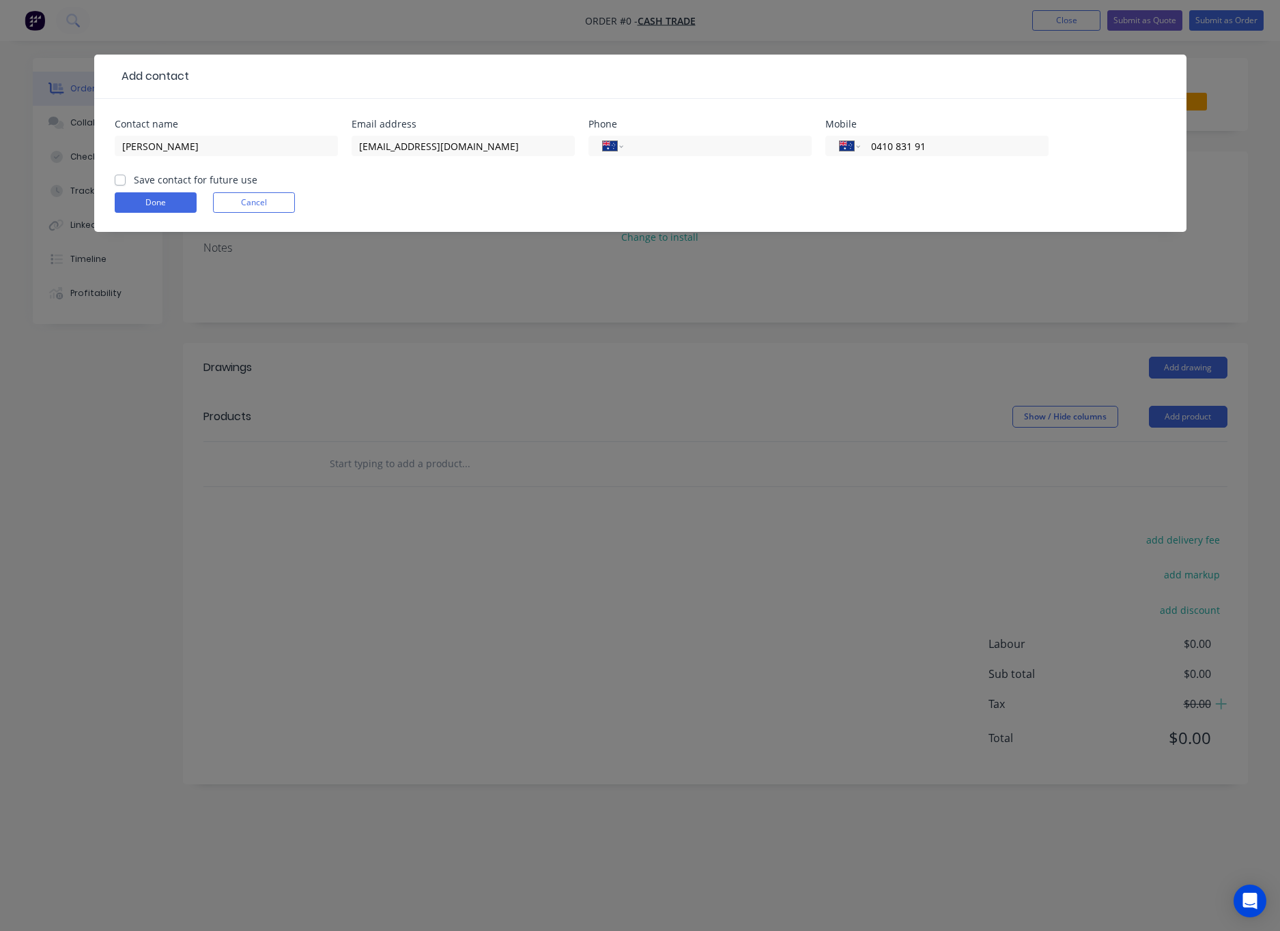
click at [949, 173] on form "Contact name Mick Email address mickban@me.com Phone International Afghanistan …" at bounding box center [640, 175] width 1051 height 113
click at [893, 151] on input "0410 831 91" at bounding box center [951, 147] width 164 height 16
click at [151, 199] on button "Done" at bounding box center [156, 202] width 82 height 20
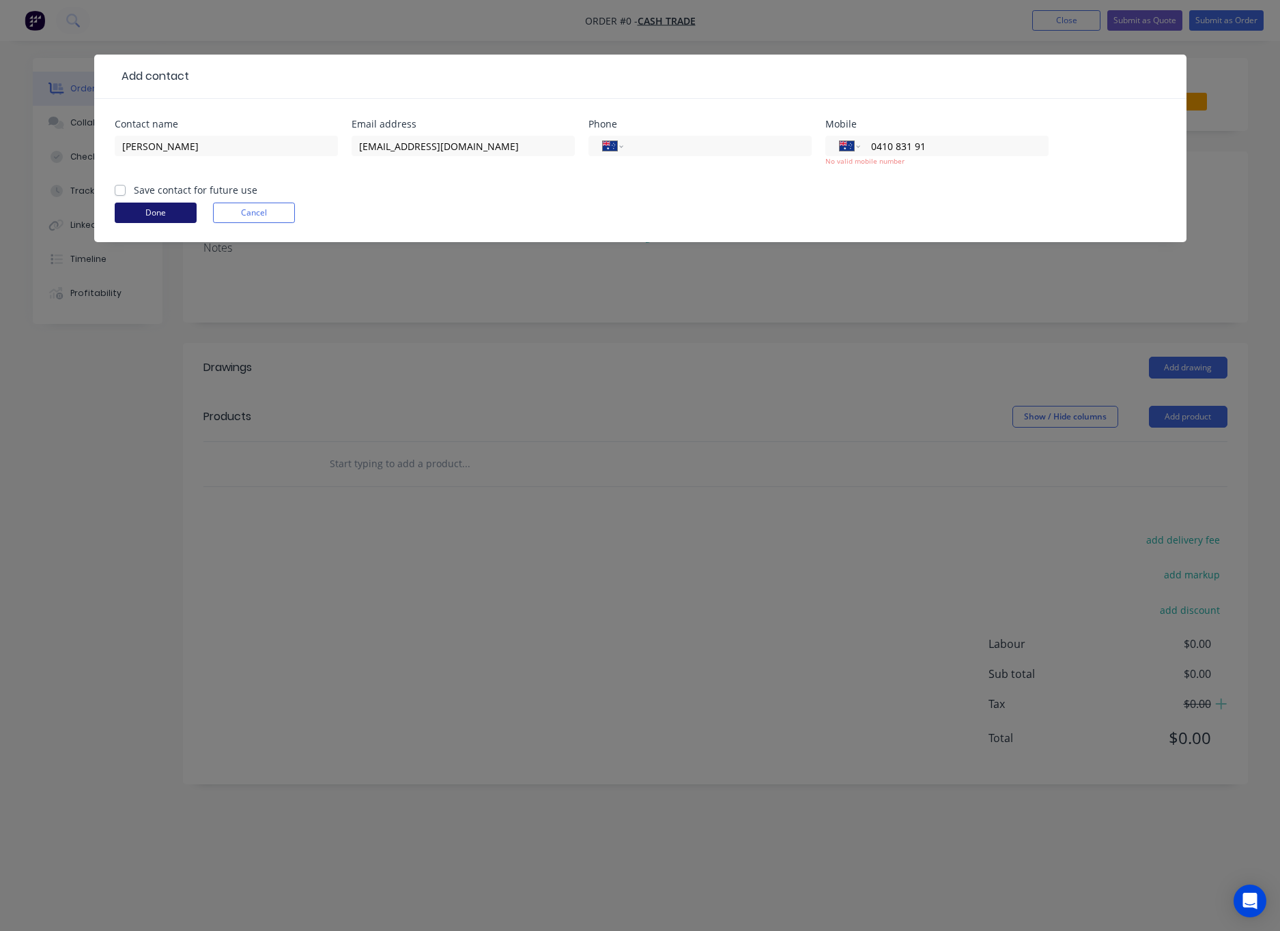
click at [154, 209] on button "Done" at bounding box center [156, 213] width 82 height 20
click at [152, 212] on button "Done" at bounding box center [156, 213] width 82 height 20
click at [905, 149] on input "0410 831 91" at bounding box center [951, 147] width 164 height 16
click at [955, 139] on input "0410 831 91" at bounding box center [951, 147] width 164 height 16
drag, startPoint x: 951, startPoint y: 132, endPoint x: 897, endPoint y: 136, distance: 54.1
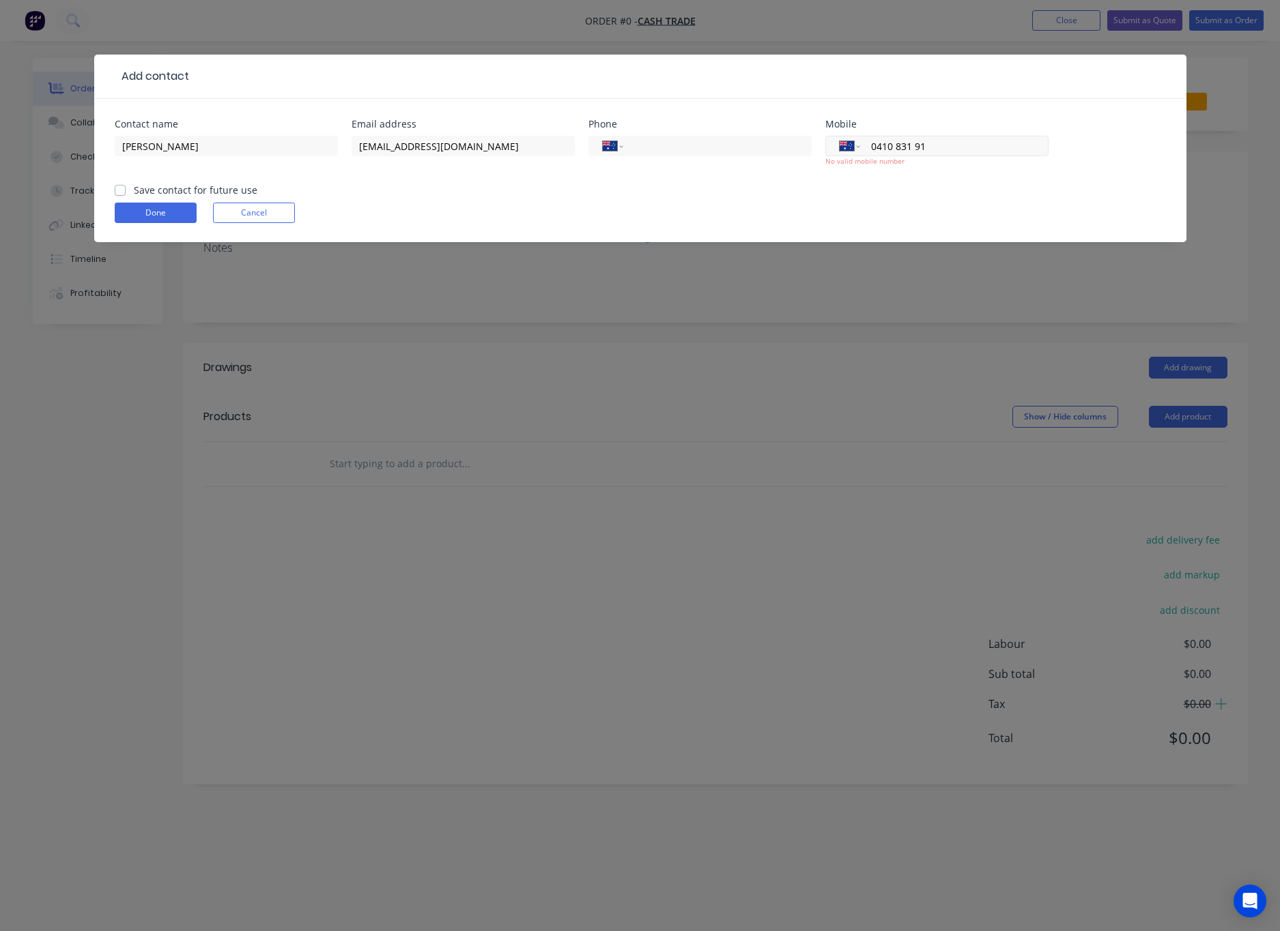
click at [897, 136] on div "International Afghanistan Åland Islands Albania Algeria American Samoa Andorra …" at bounding box center [936, 157] width 223 height 50
drag, startPoint x: 936, startPoint y: 140, endPoint x: 895, endPoint y: 146, distance: 40.7
click at [895, 146] on input "0410 831 91" at bounding box center [951, 147] width 164 height 16
click at [973, 145] on input "0410 831 91" at bounding box center [951, 147] width 164 height 16
click at [901, 147] on input "0410 831 91" at bounding box center [951, 147] width 164 height 16
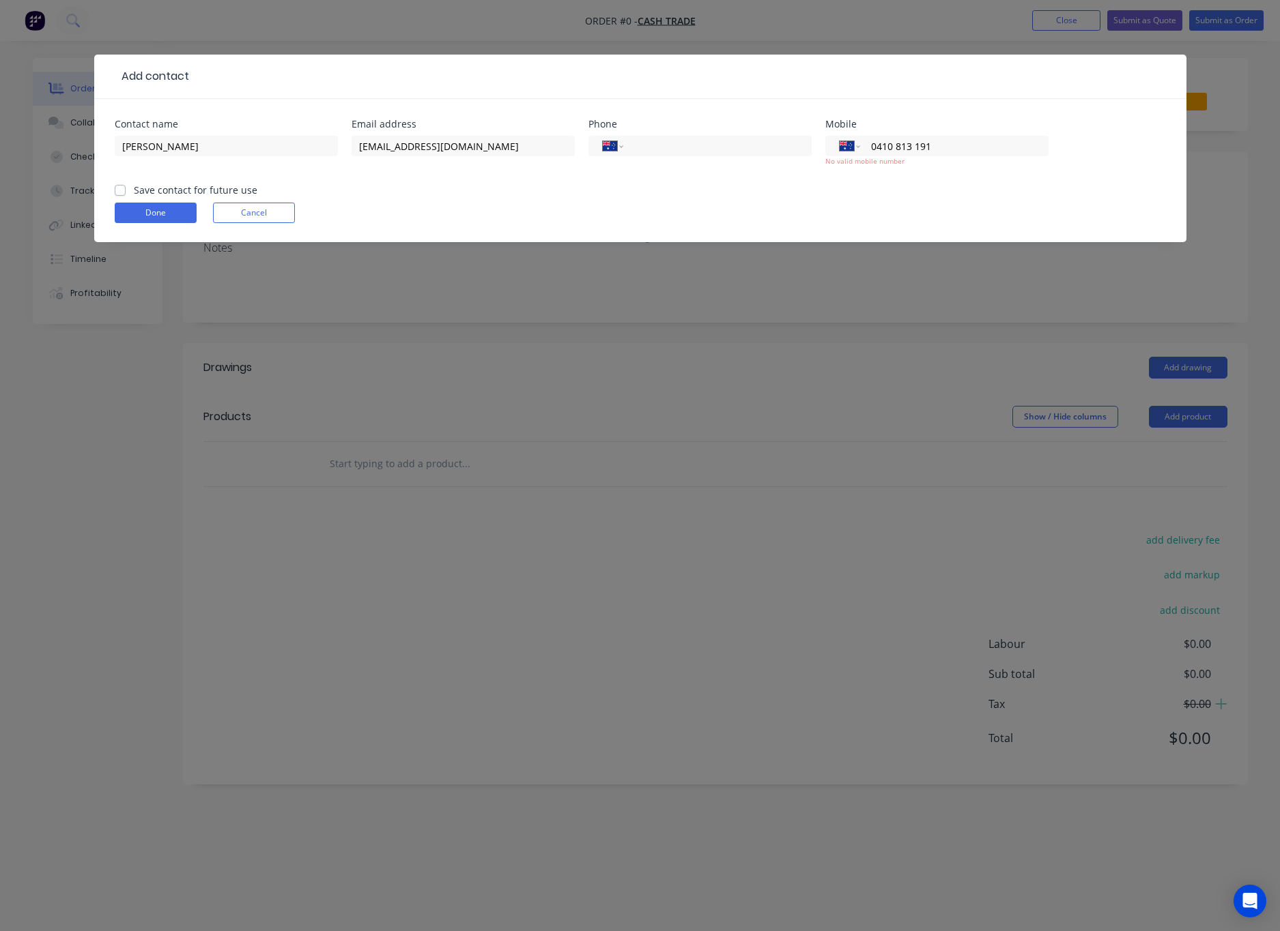
type input "0410 813 191"
click at [919, 191] on form "Contact name Mick Email address mickban@me.com Phone International Afghanistan …" at bounding box center [640, 180] width 1051 height 123
click at [156, 216] on button "Done" at bounding box center [156, 213] width 82 height 20
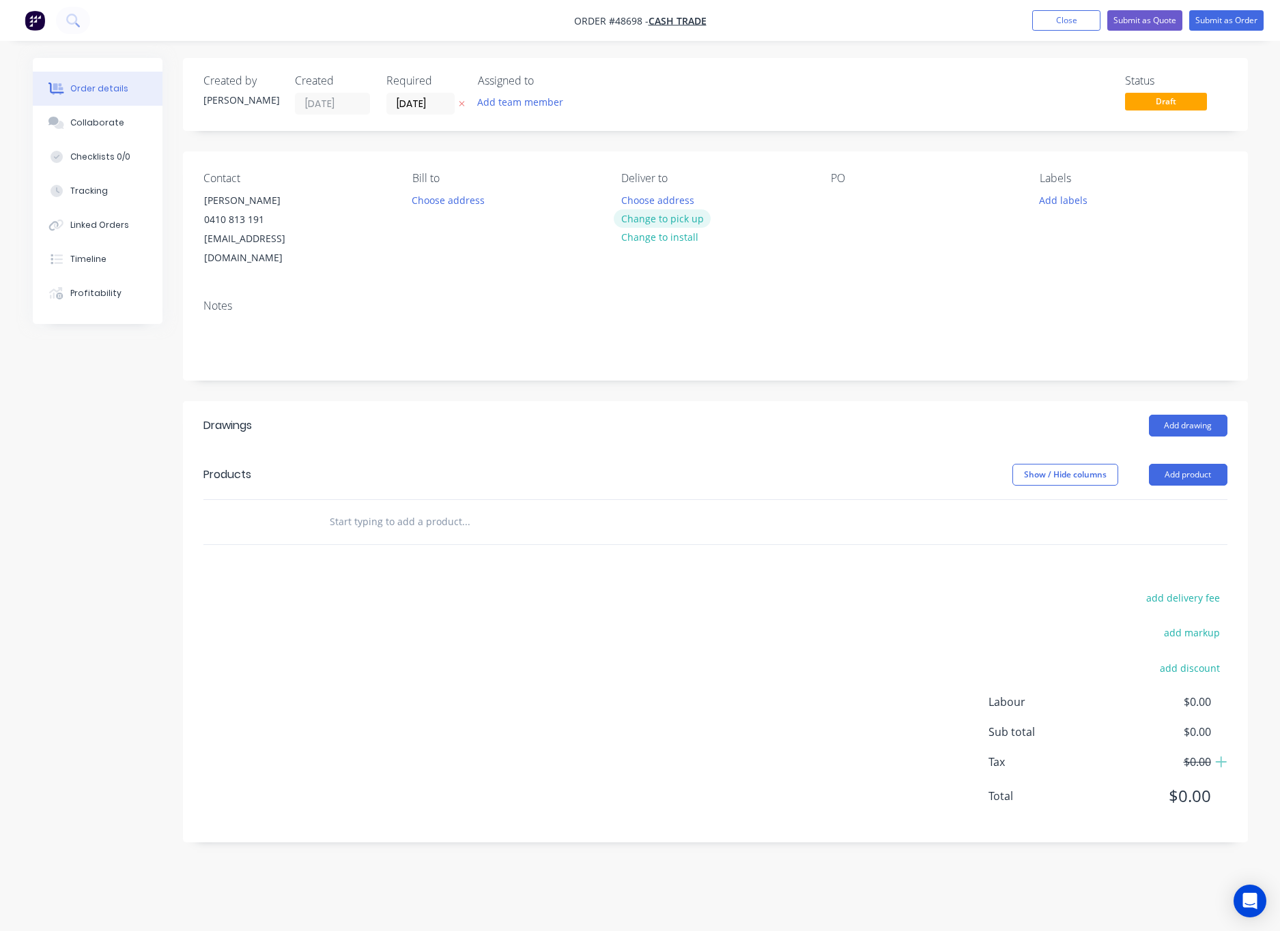
click at [676, 224] on button "Change to pick up" at bounding box center [661, 218] width 97 height 18
click at [1164, 464] on button "Add product" at bounding box center [1187, 475] width 78 height 22
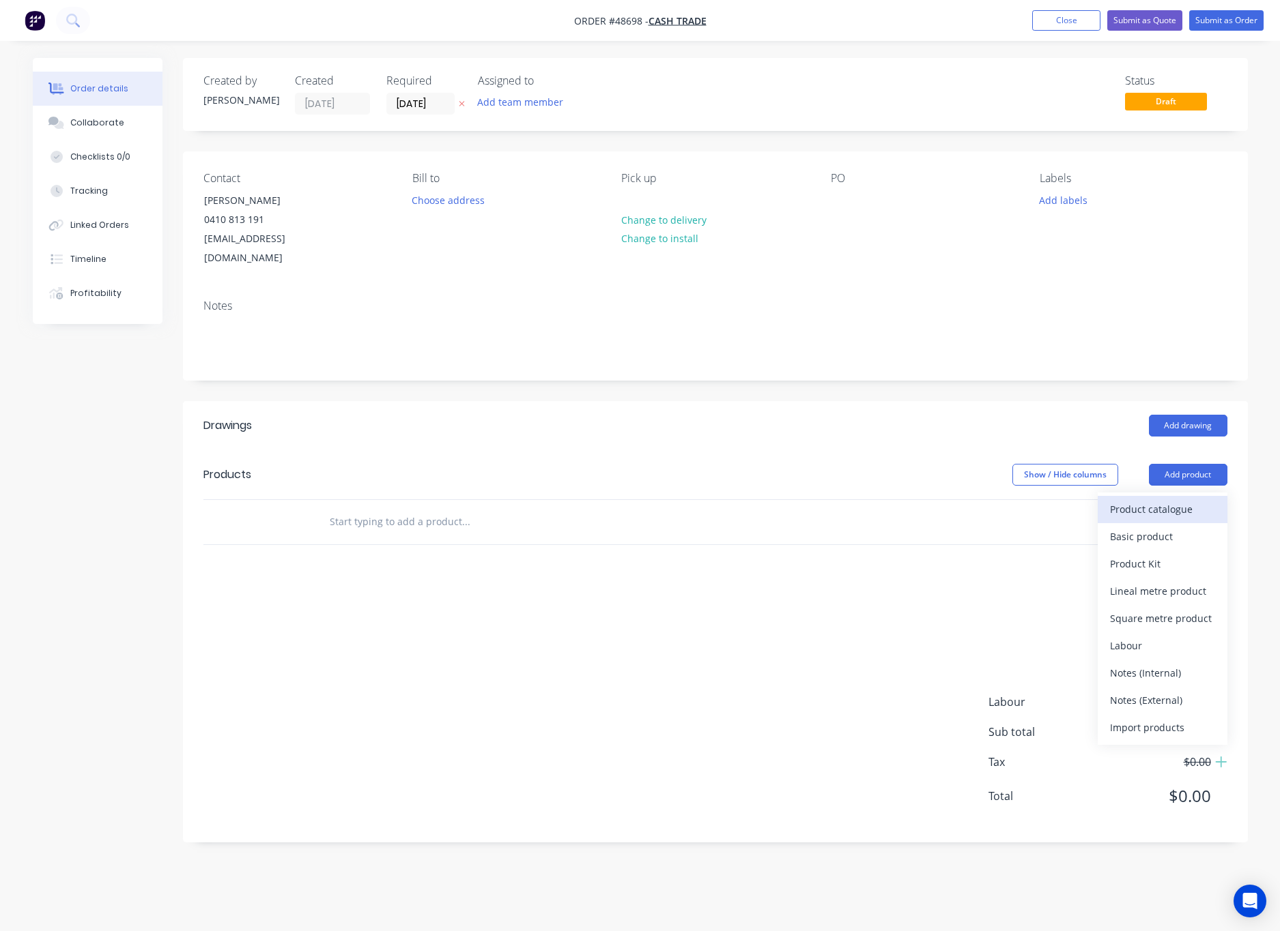
click at [1168, 500] on div "Product catalogue" at bounding box center [1162, 510] width 105 height 20
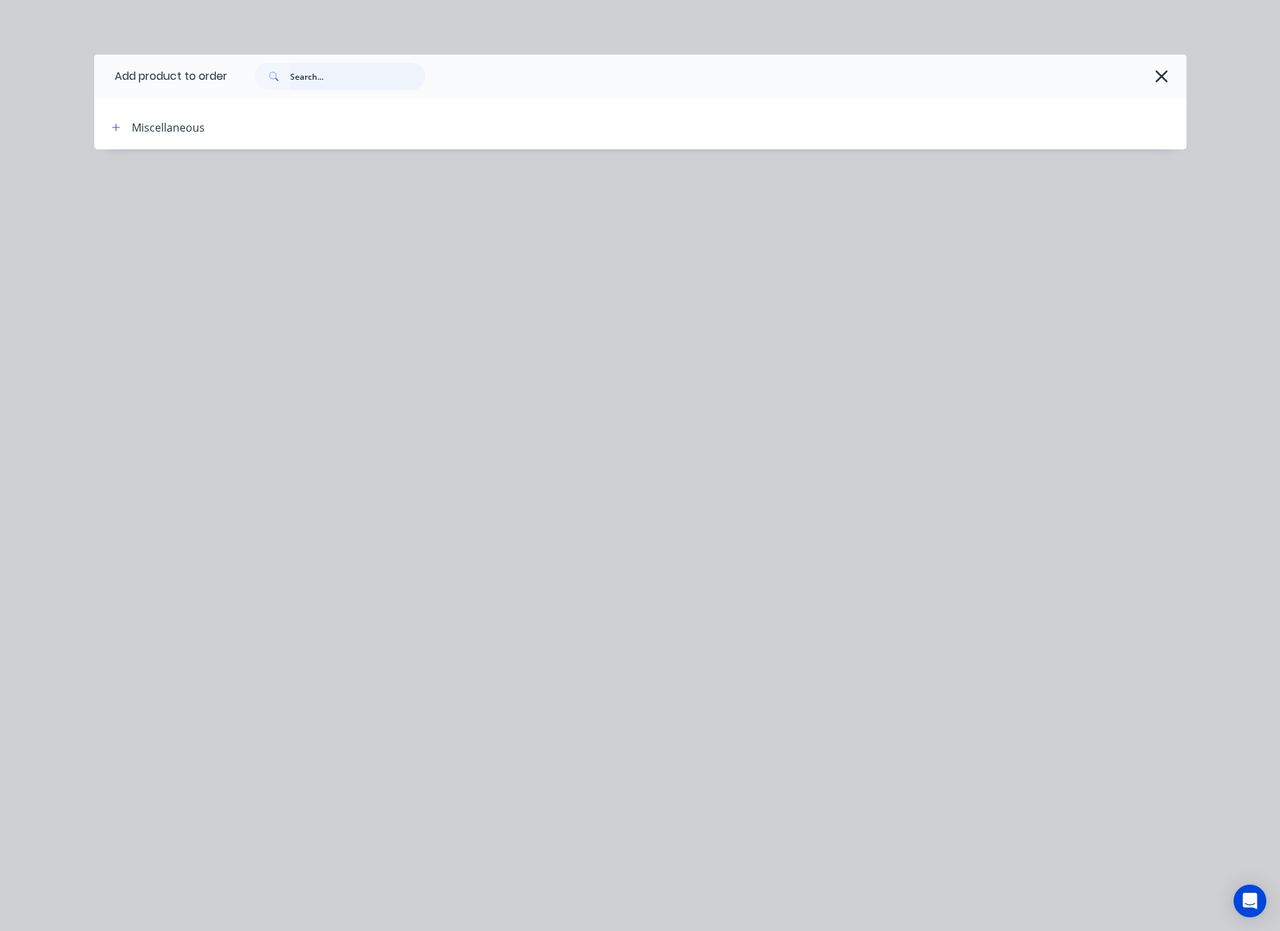
click at [295, 78] on input "text" at bounding box center [357, 76] width 135 height 27
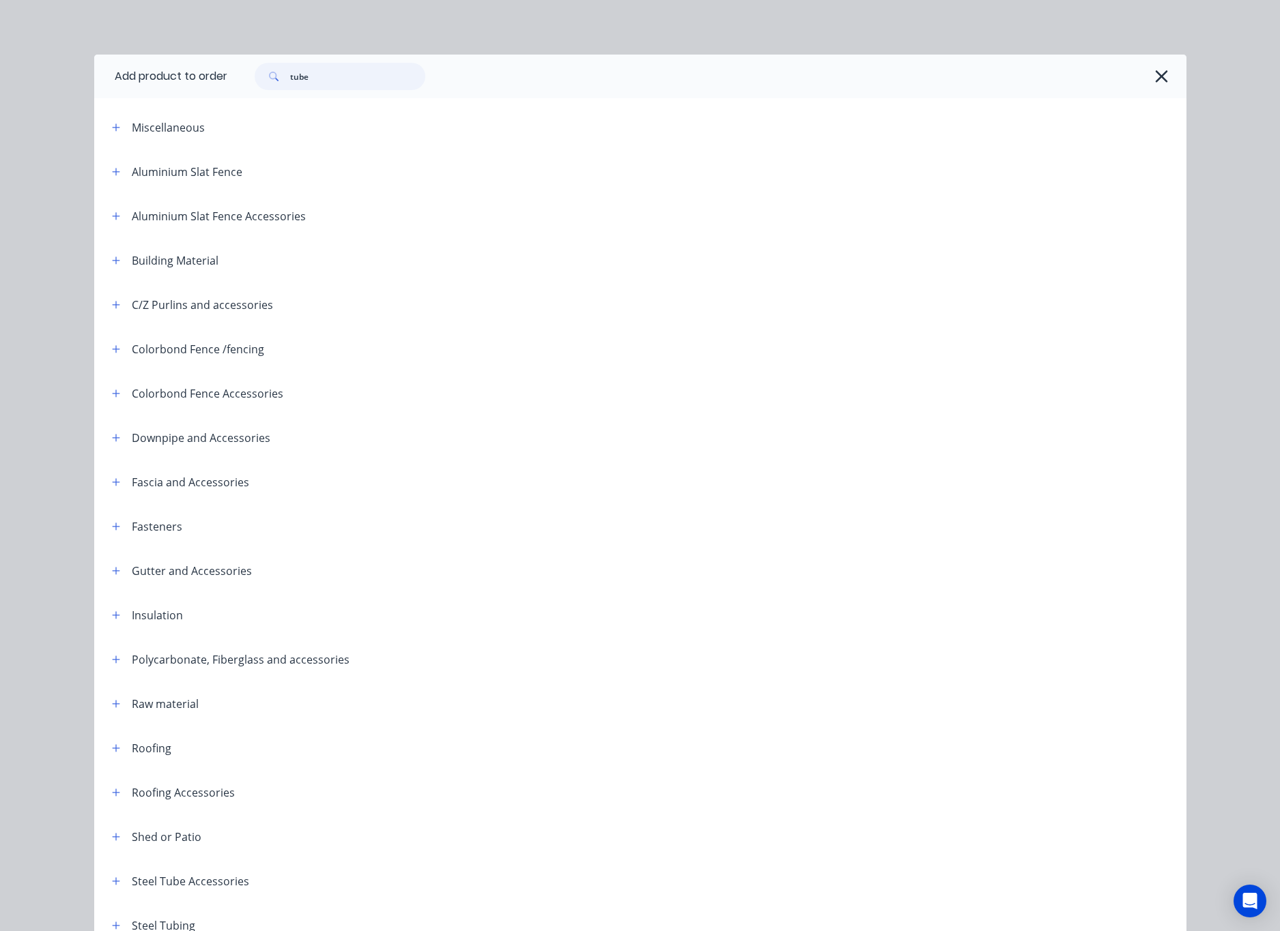
type input "tube"
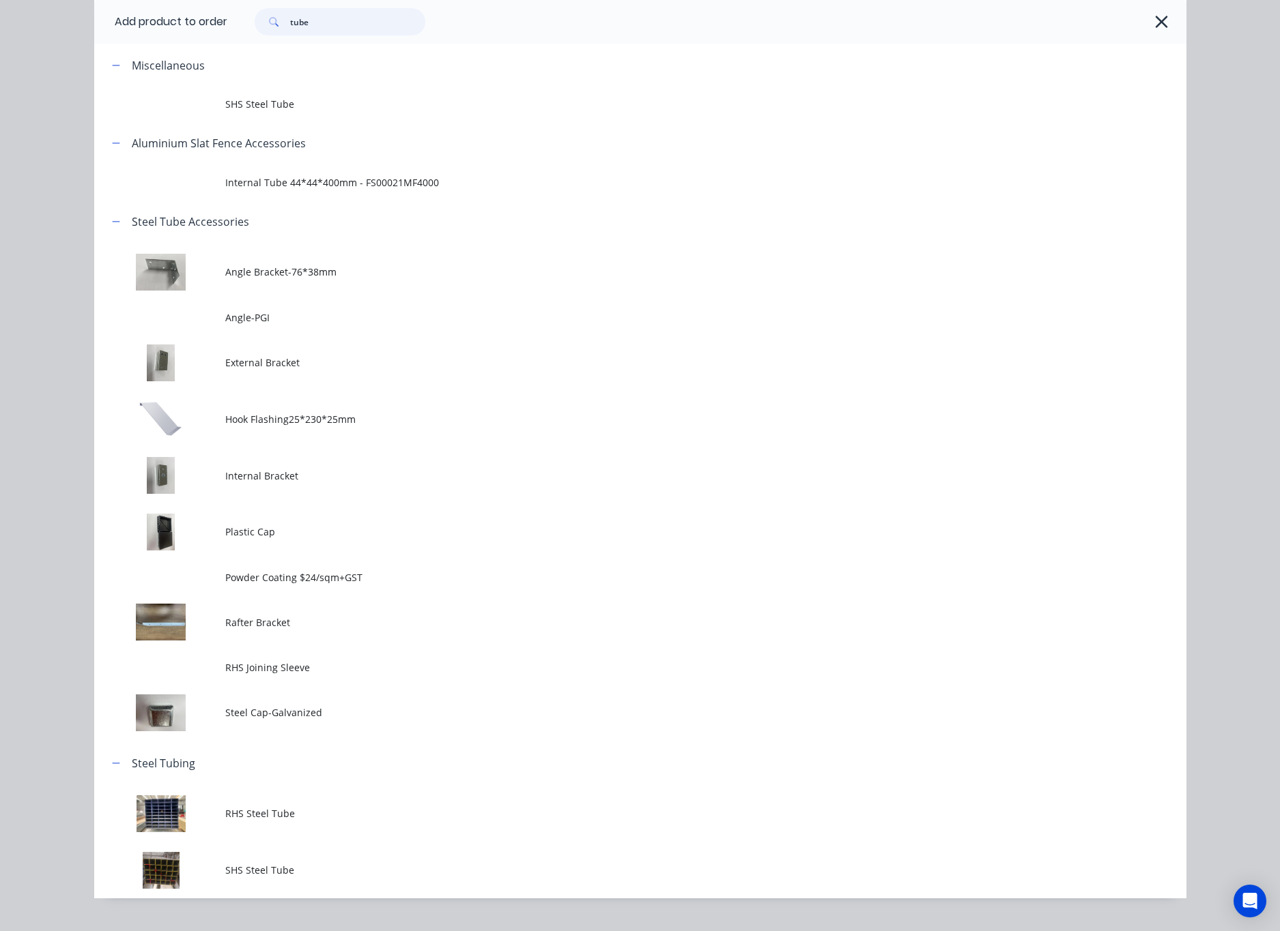
scroll to position [89, 0]
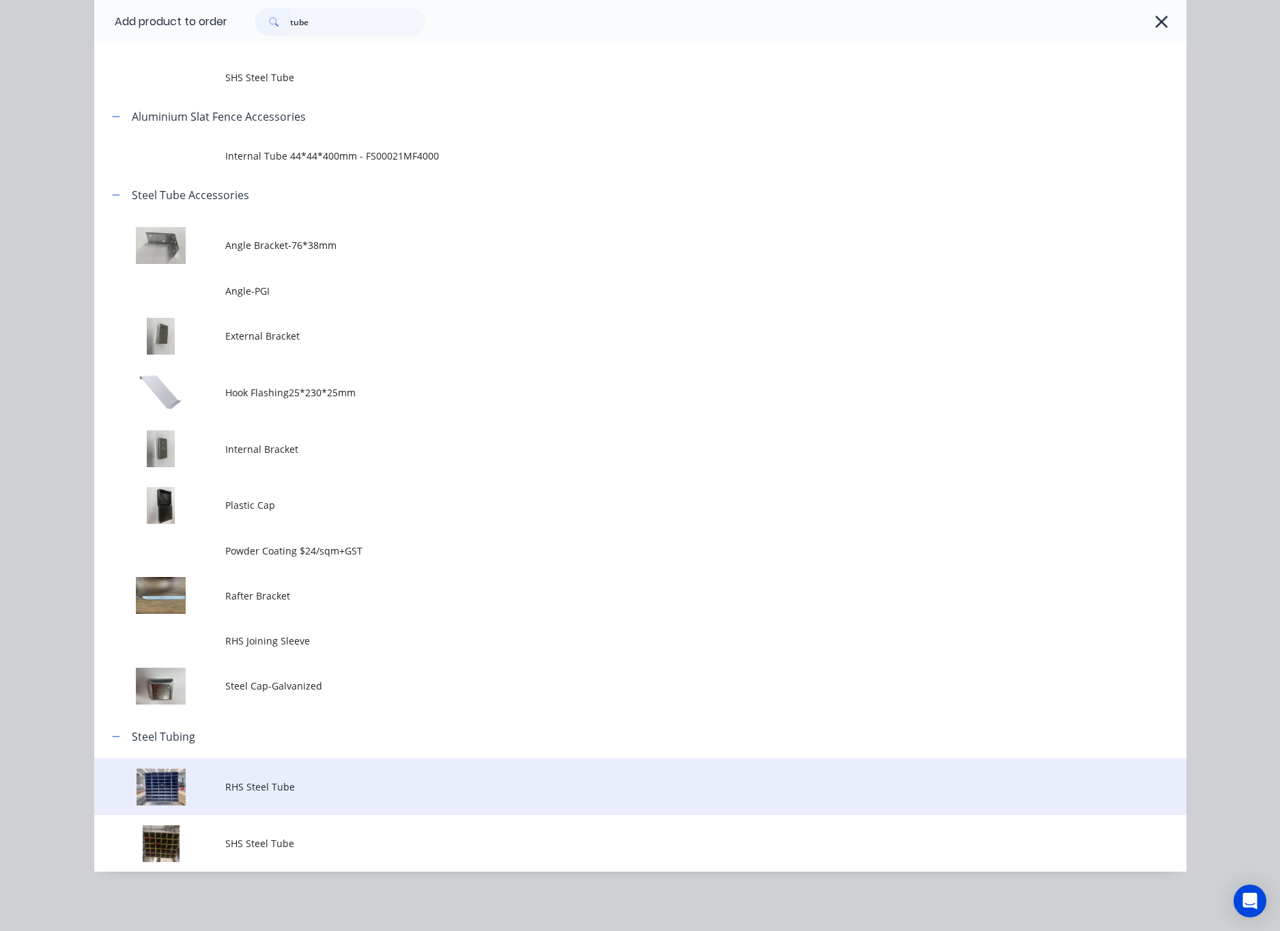
click at [439, 790] on span "RHS Steel Tube" at bounding box center [609, 787] width 768 height 14
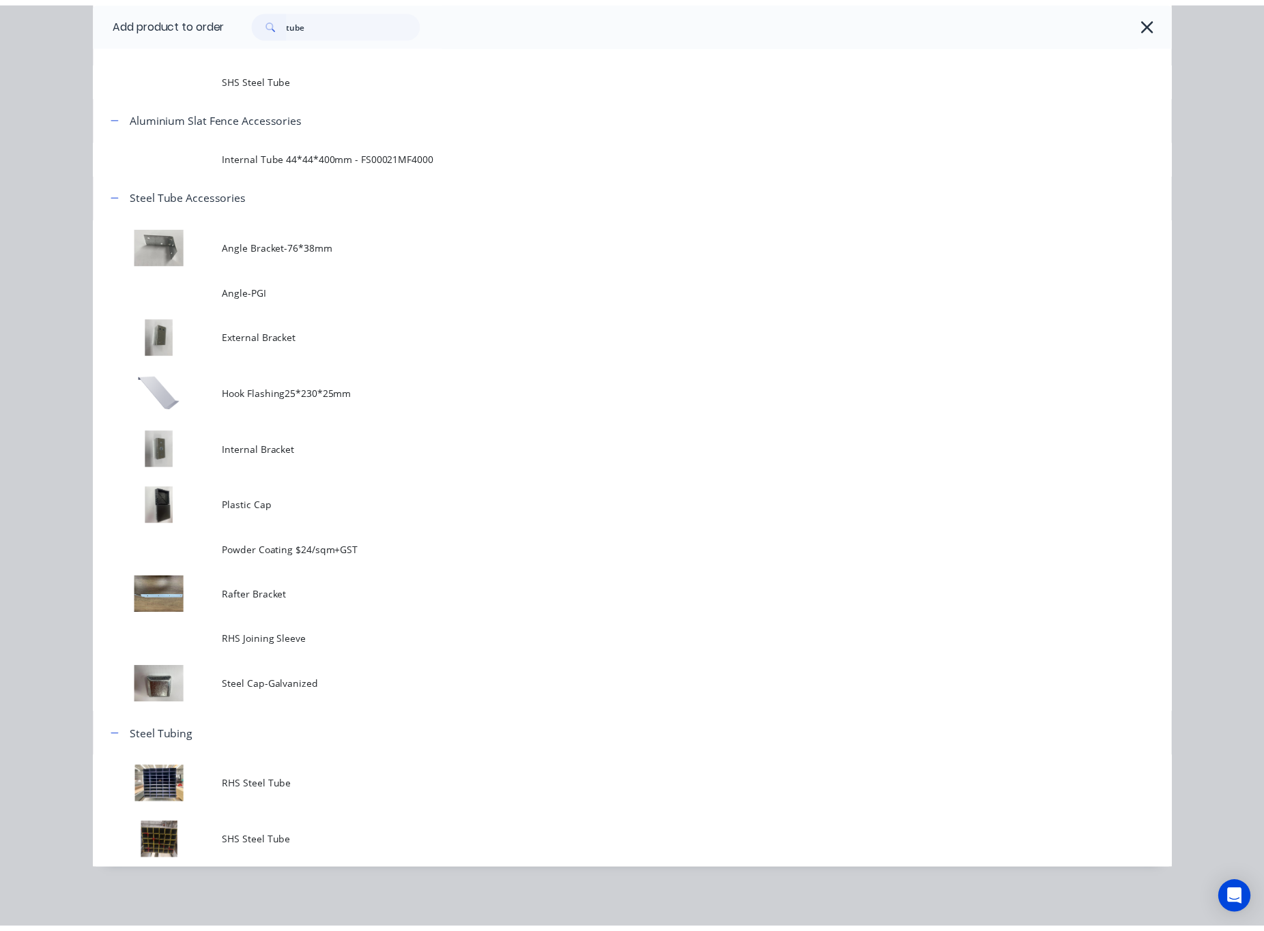
scroll to position [0, 0]
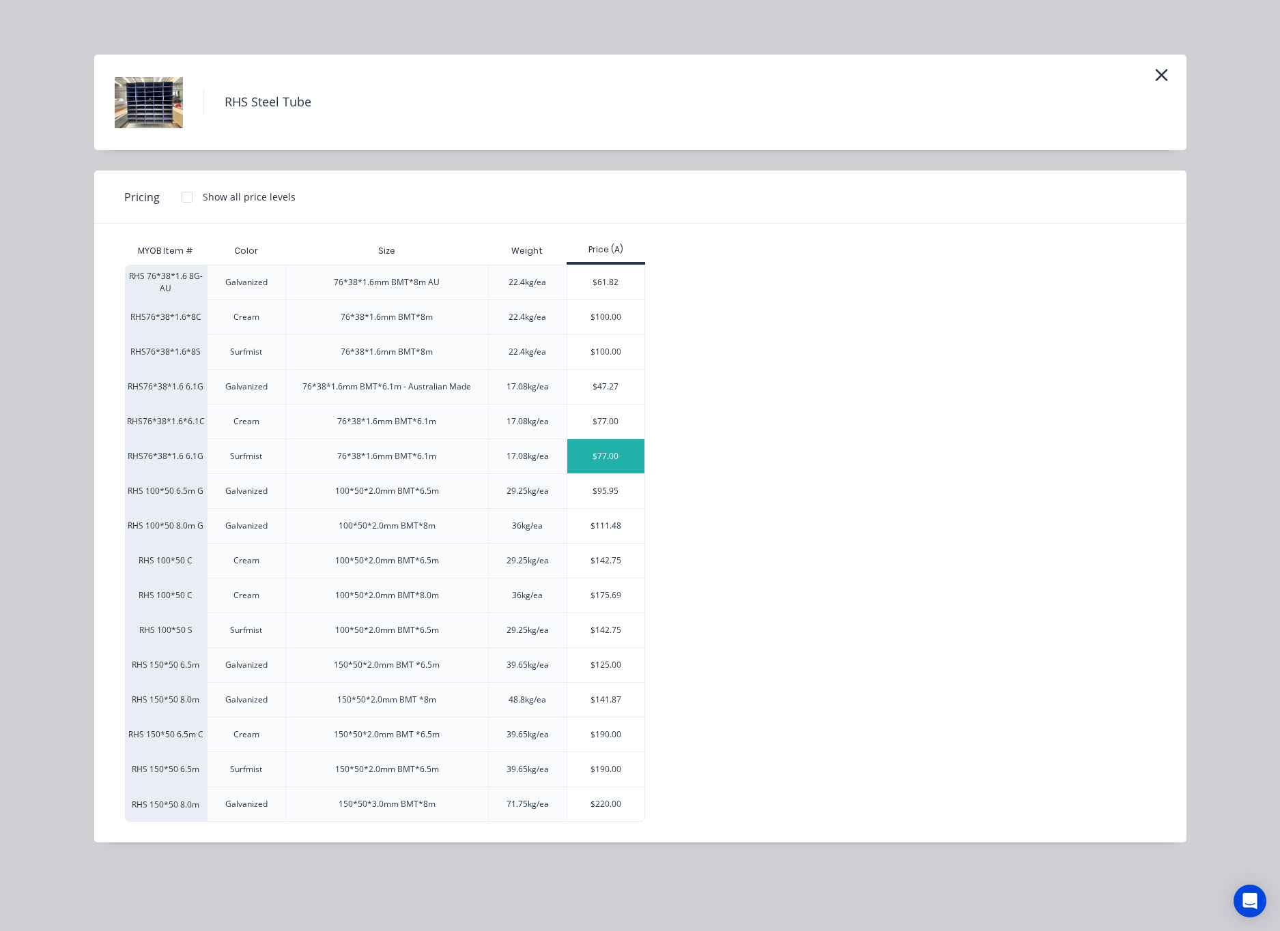
click at [603, 461] on div "$77.00" at bounding box center [605, 456] width 77 height 34
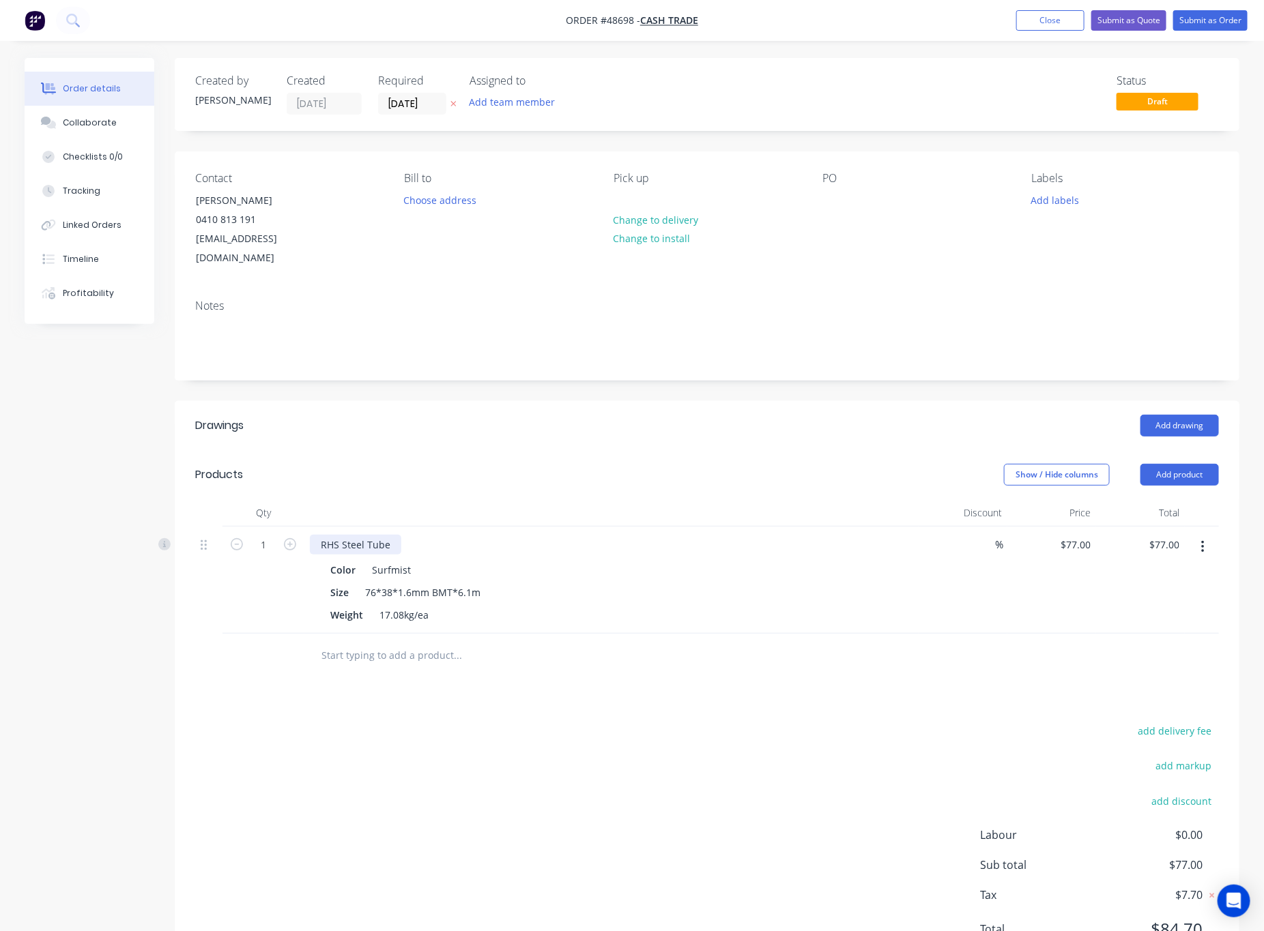
click at [390, 535] on div "RHS Steel Tube" at bounding box center [355, 545] width 91 height 20
click at [580, 674] on div "Drawings Add drawing Products Show / Hide columns Add product Qty Discount Pric…" at bounding box center [707, 688] width 1065 height 575
click at [1191, 464] on button "Add product" at bounding box center [1179, 475] width 78 height 22
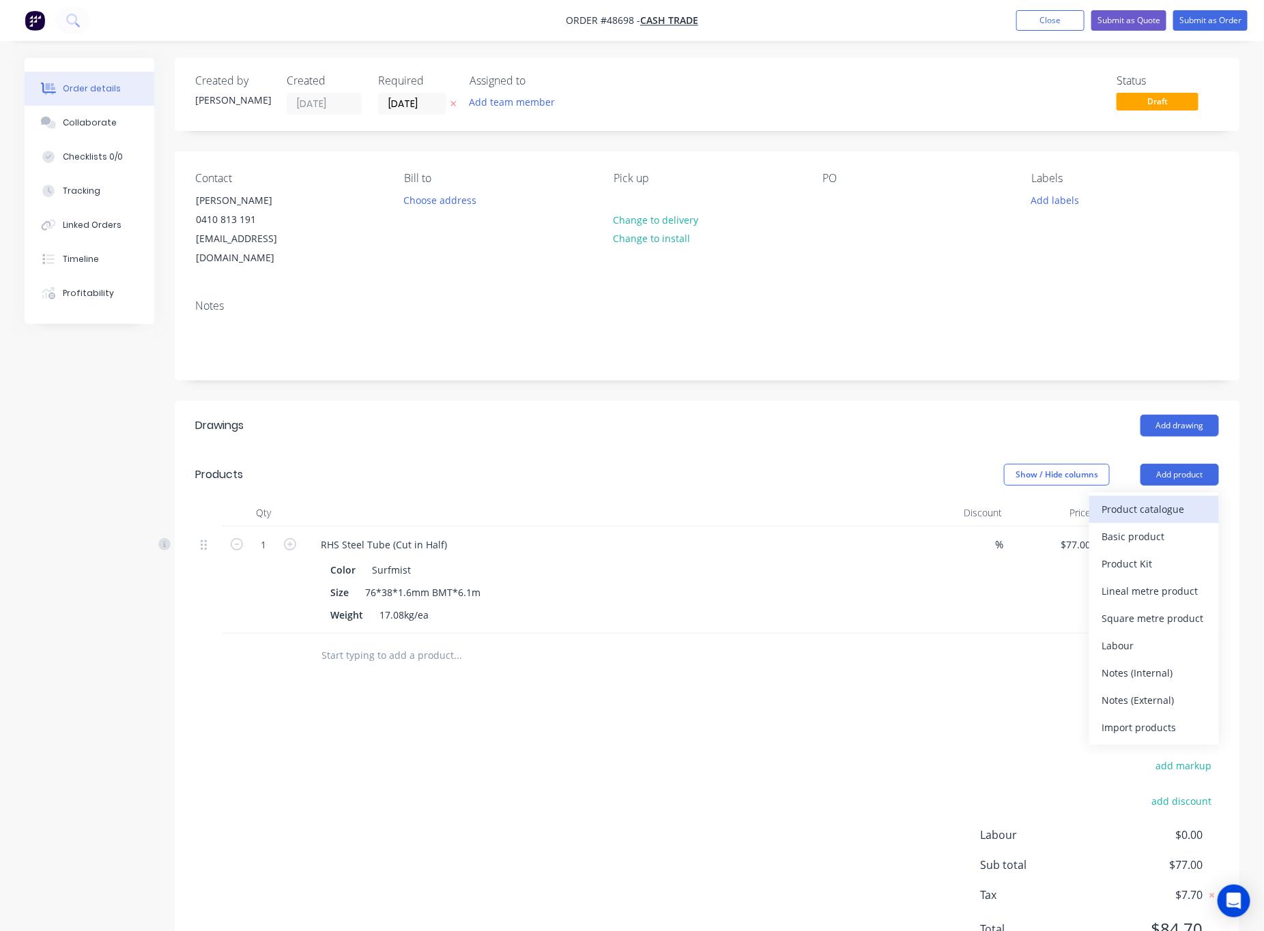
click at [1135, 500] on div "Product catalogue" at bounding box center [1153, 510] width 105 height 20
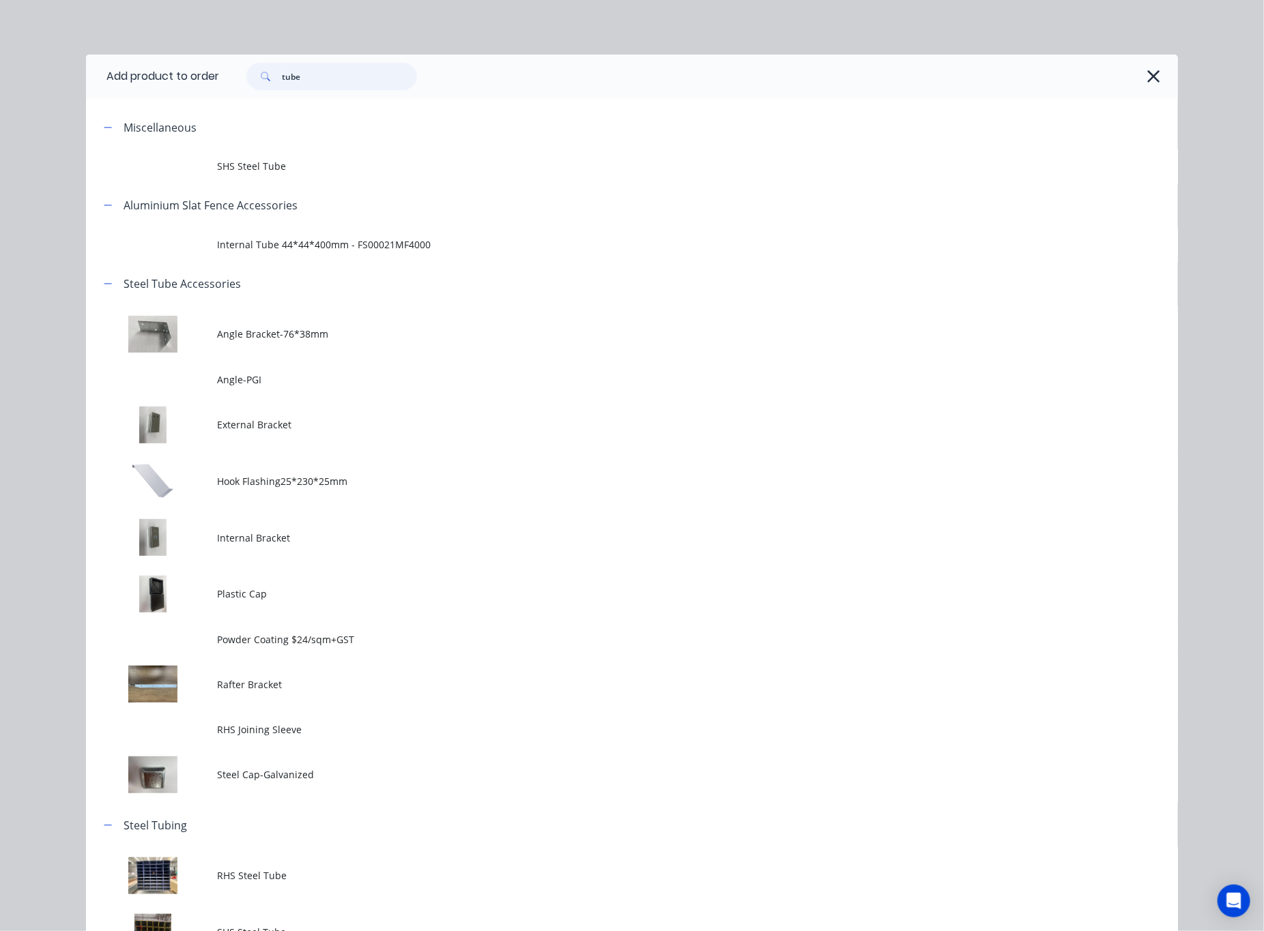
drag, startPoint x: 334, startPoint y: 64, endPoint x: 111, endPoint y: 100, distance: 226.1
click at [167, 93] on header "Add product to order tube" at bounding box center [632, 77] width 1092 height 44
type input "cut"
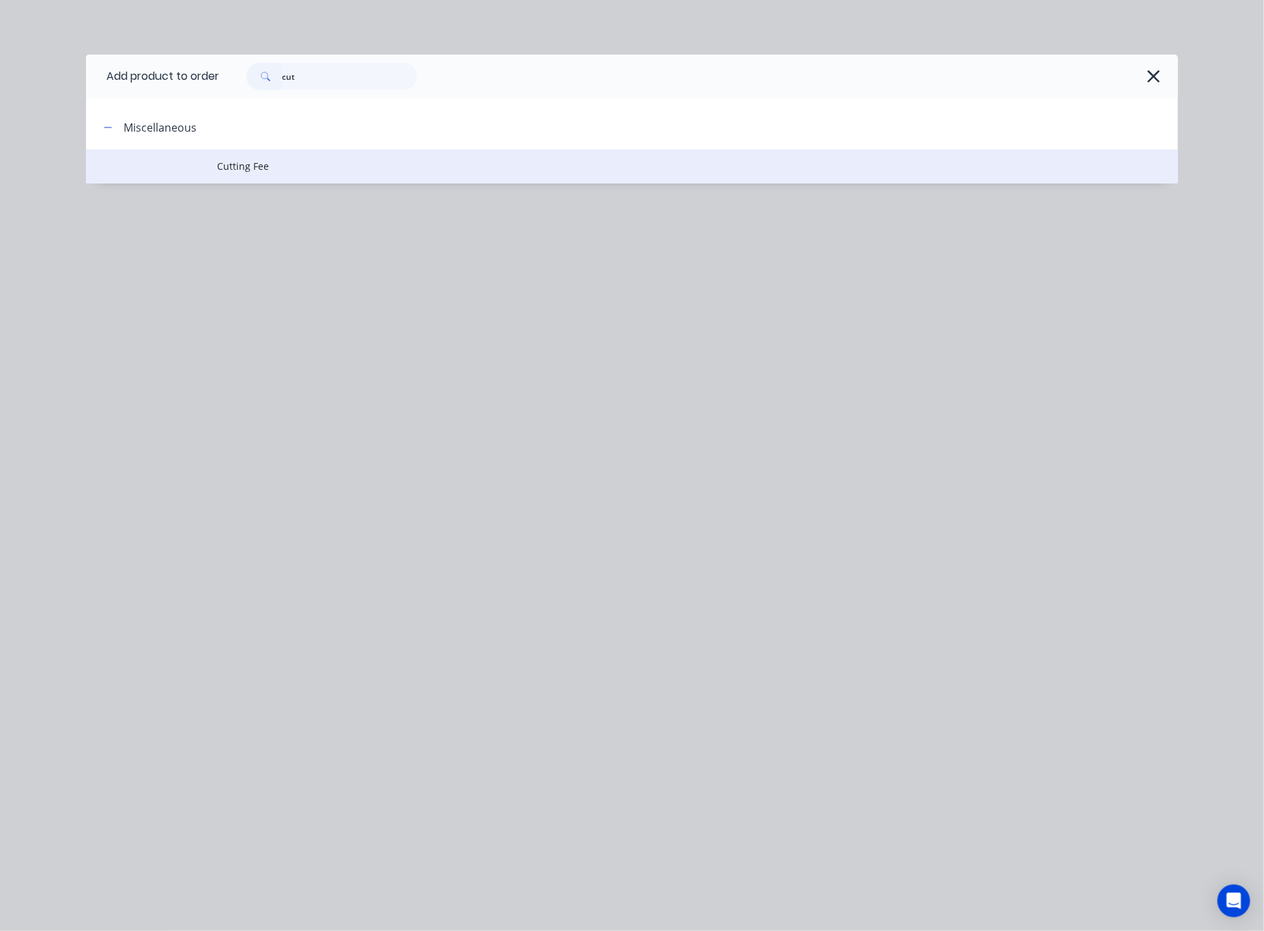
click at [412, 175] on td "Cutting Fee" at bounding box center [697, 166] width 961 height 34
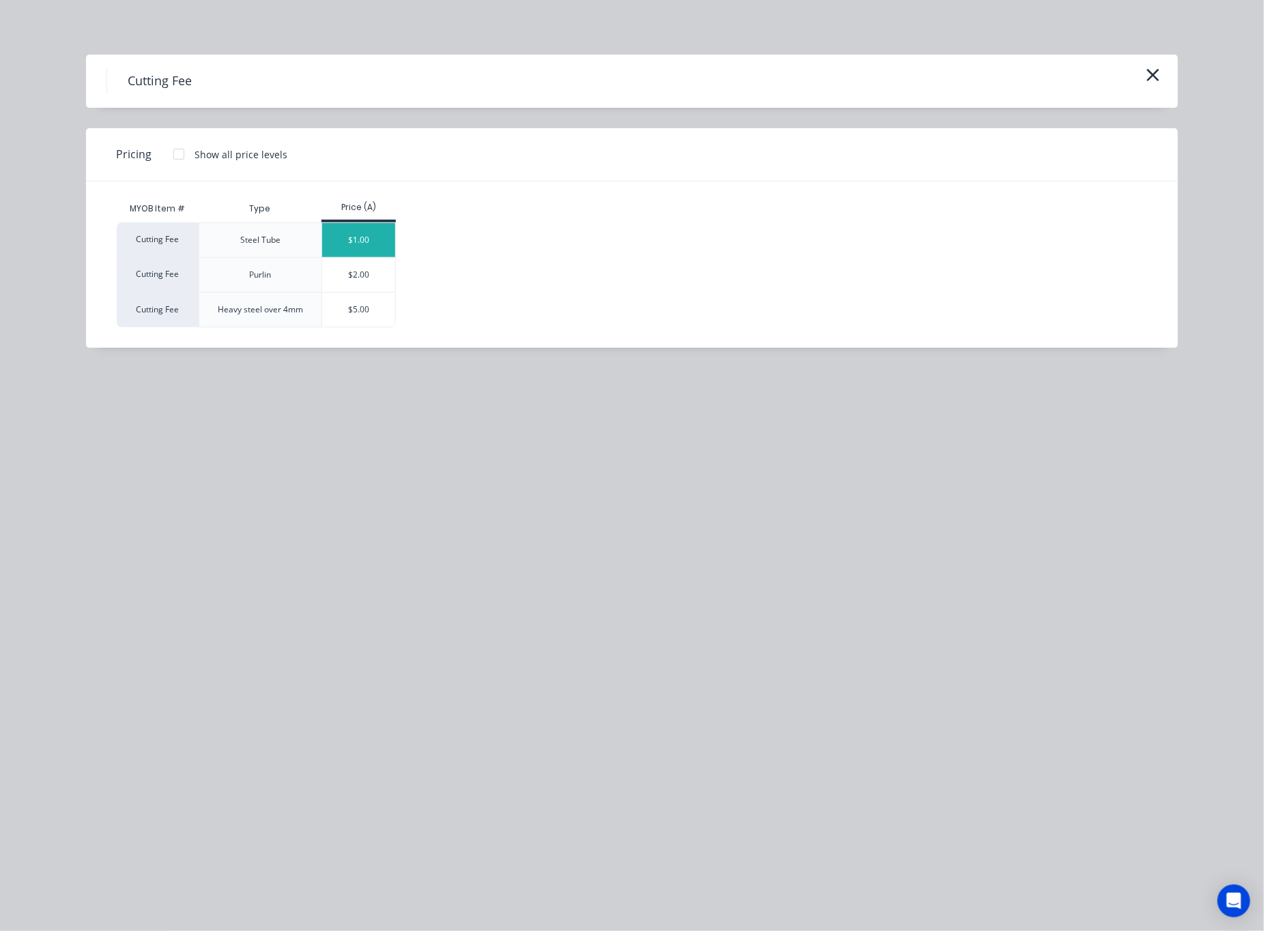
click at [363, 240] on div "$1.00" at bounding box center [358, 240] width 73 height 34
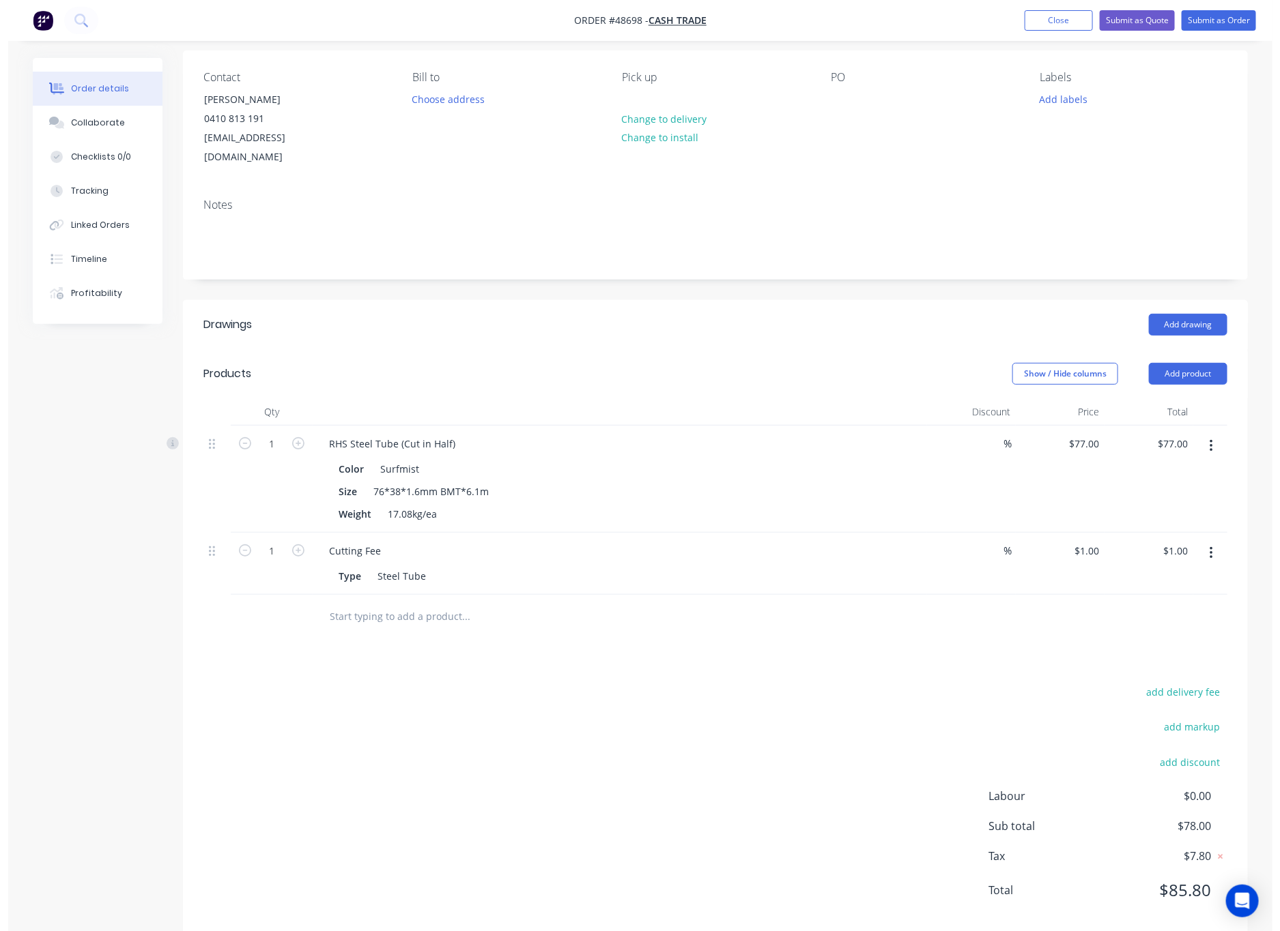
scroll to position [111, 0]
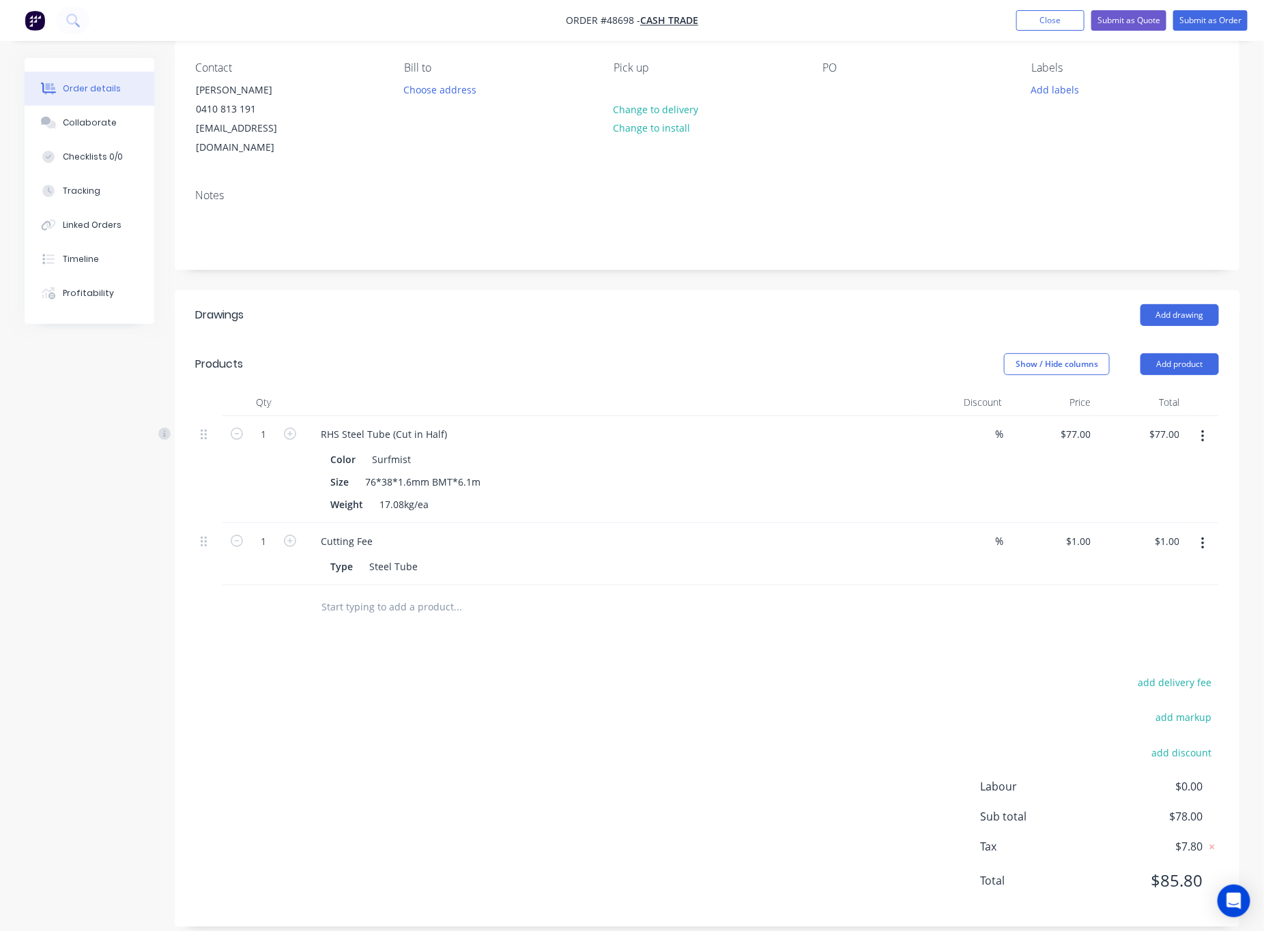
click at [837, 732] on div "add delivery fee add markup add discount Labour $0.00 Sub total $78.00 Tax $7.8…" at bounding box center [707, 790] width 1024 height 233
drag, startPoint x: 1200, startPoint y: 13, endPoint x: 1200, endPoint y: 25, distance: 11.6
click at [1200, 25] on button "Submit as Order" at bounding box center [1210, 20] width 74 height 20
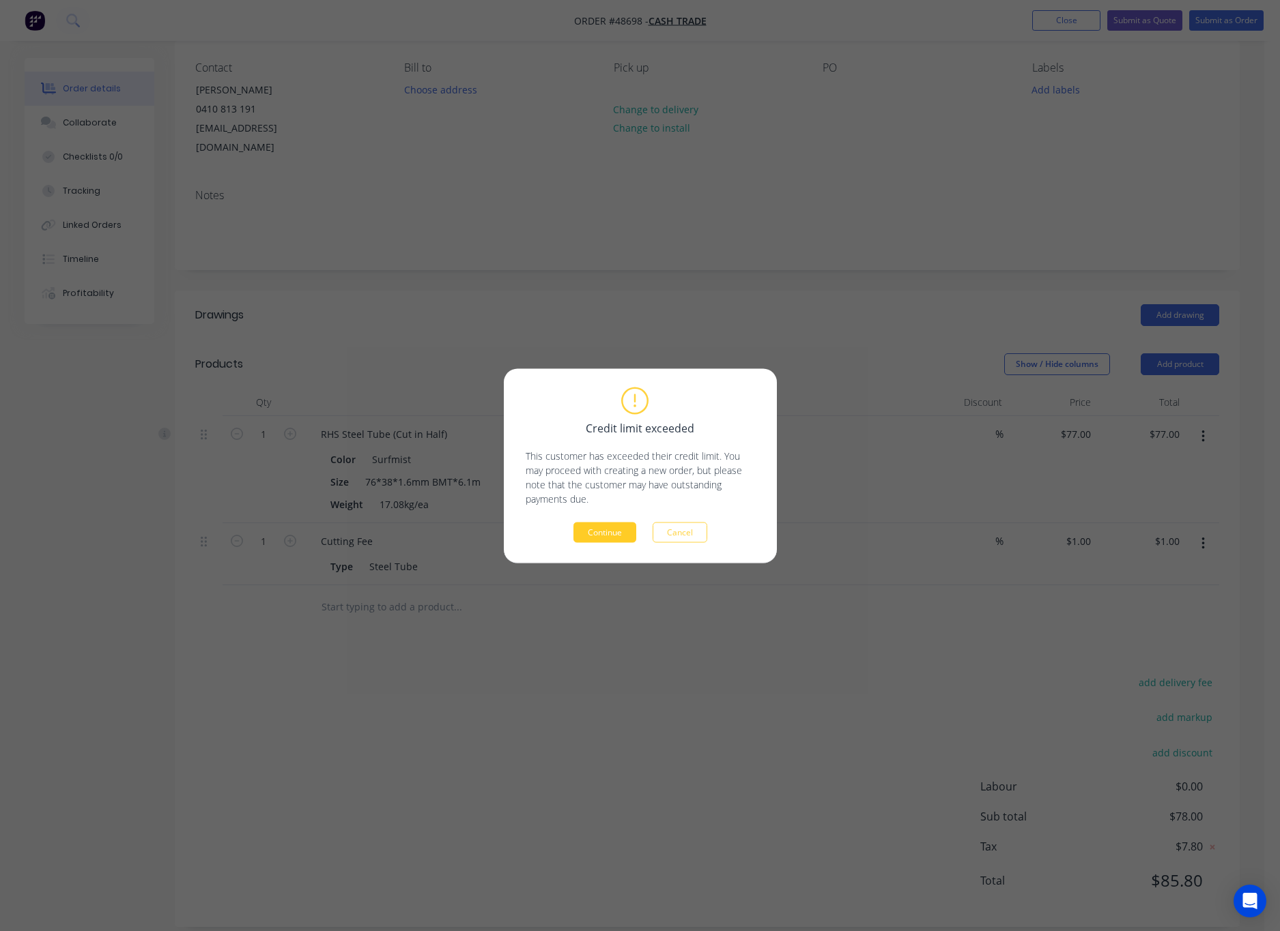
click at [607, 534] on button "Continue" at bounding box center [604, 532] width 63 height 20
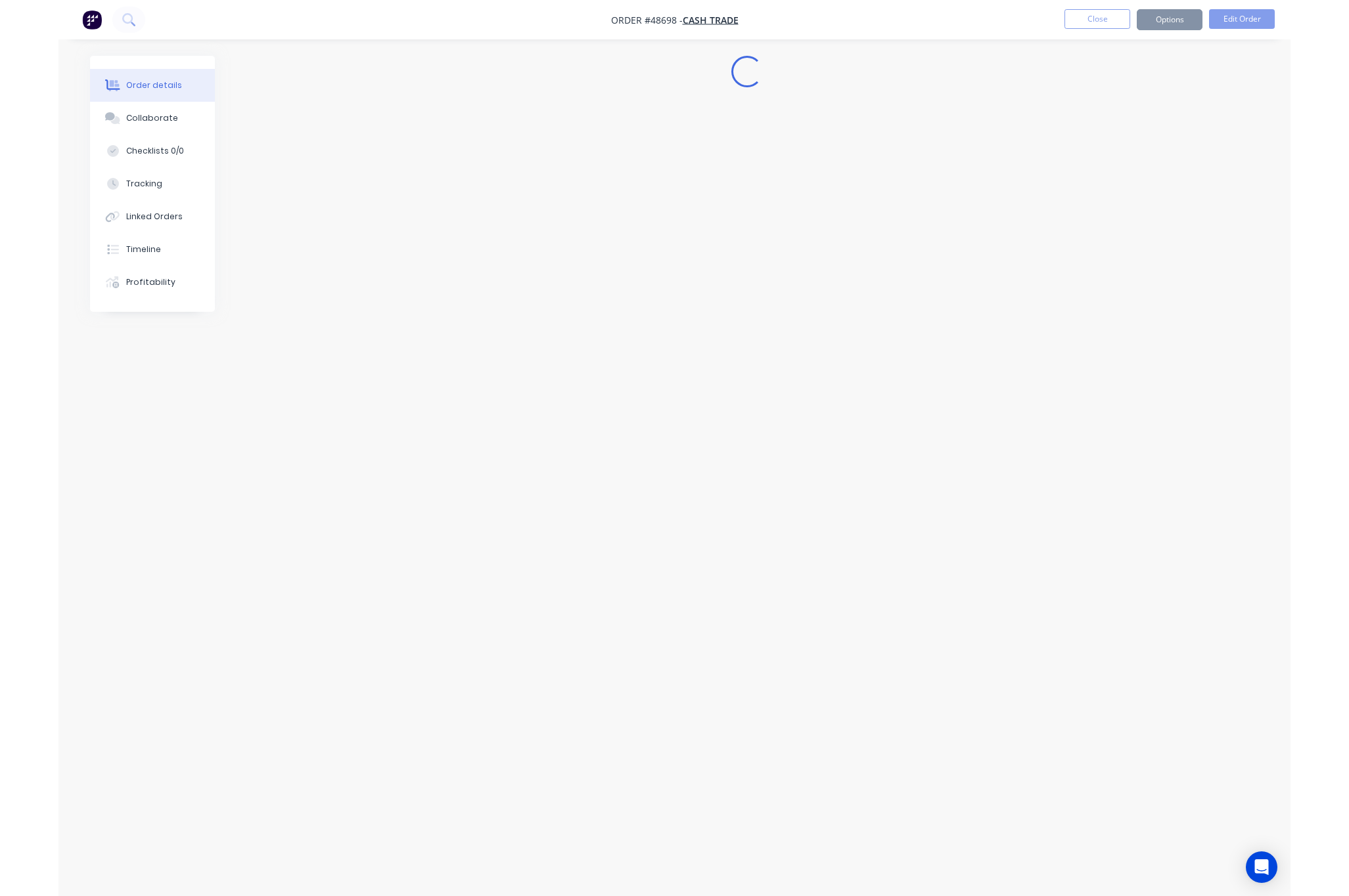
scroll to position [0, 0]
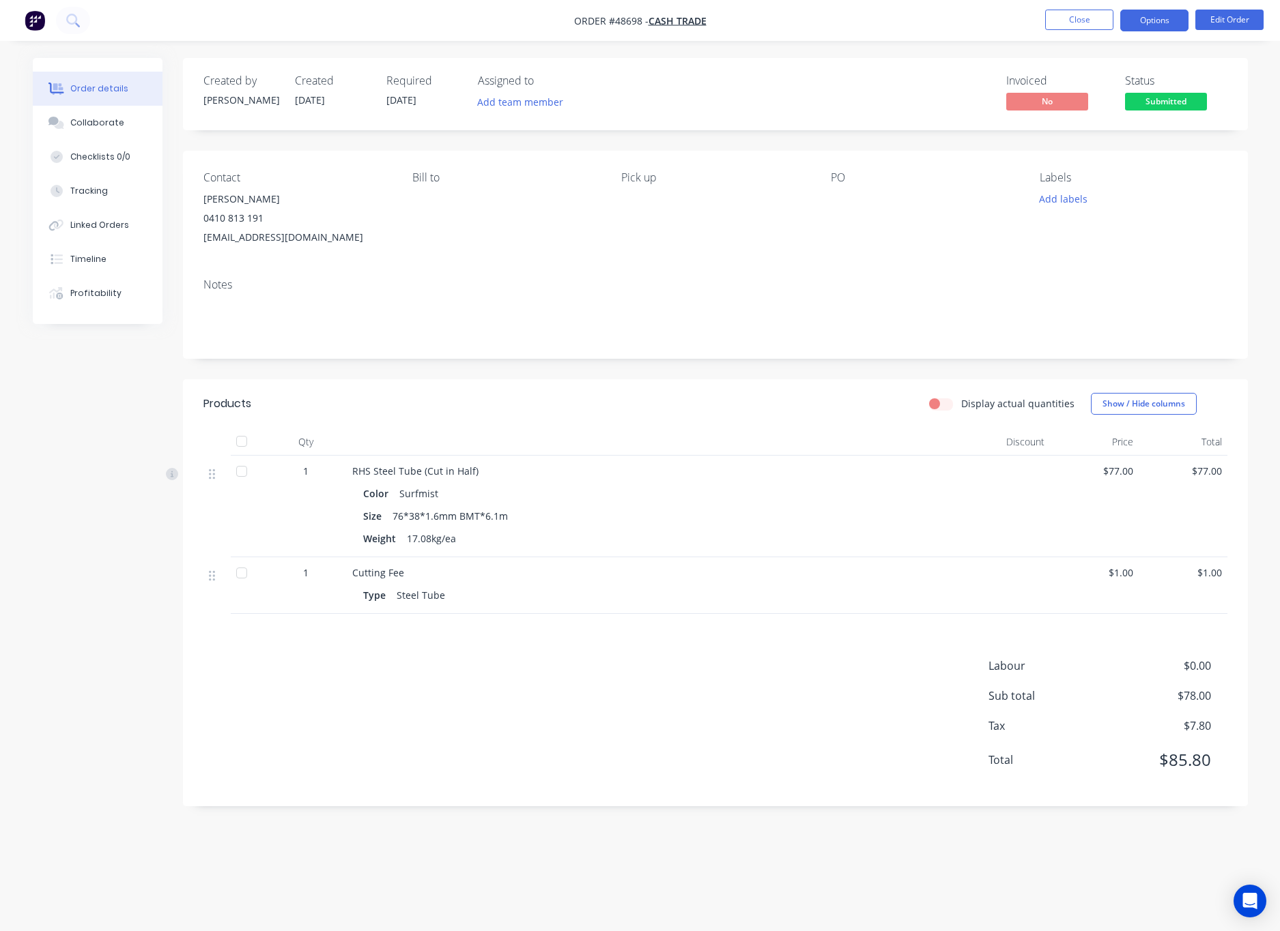
click at [1163, 19] on button "Options" at bounding box center [1154, 21] width 68 height 22
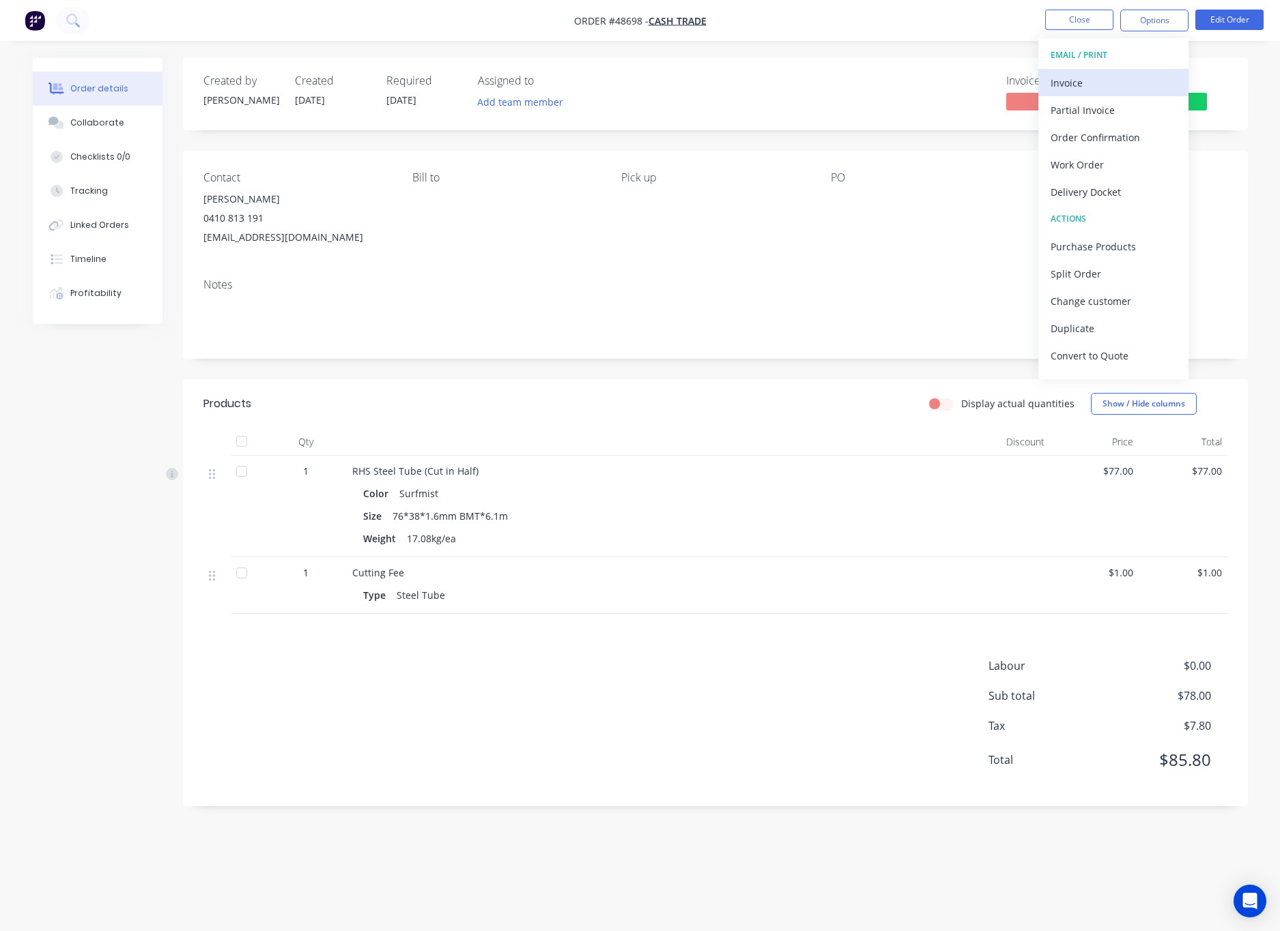
click at [1134, 78] on div "Invoice" at bounding box center [1113, 83] width 126 height 20
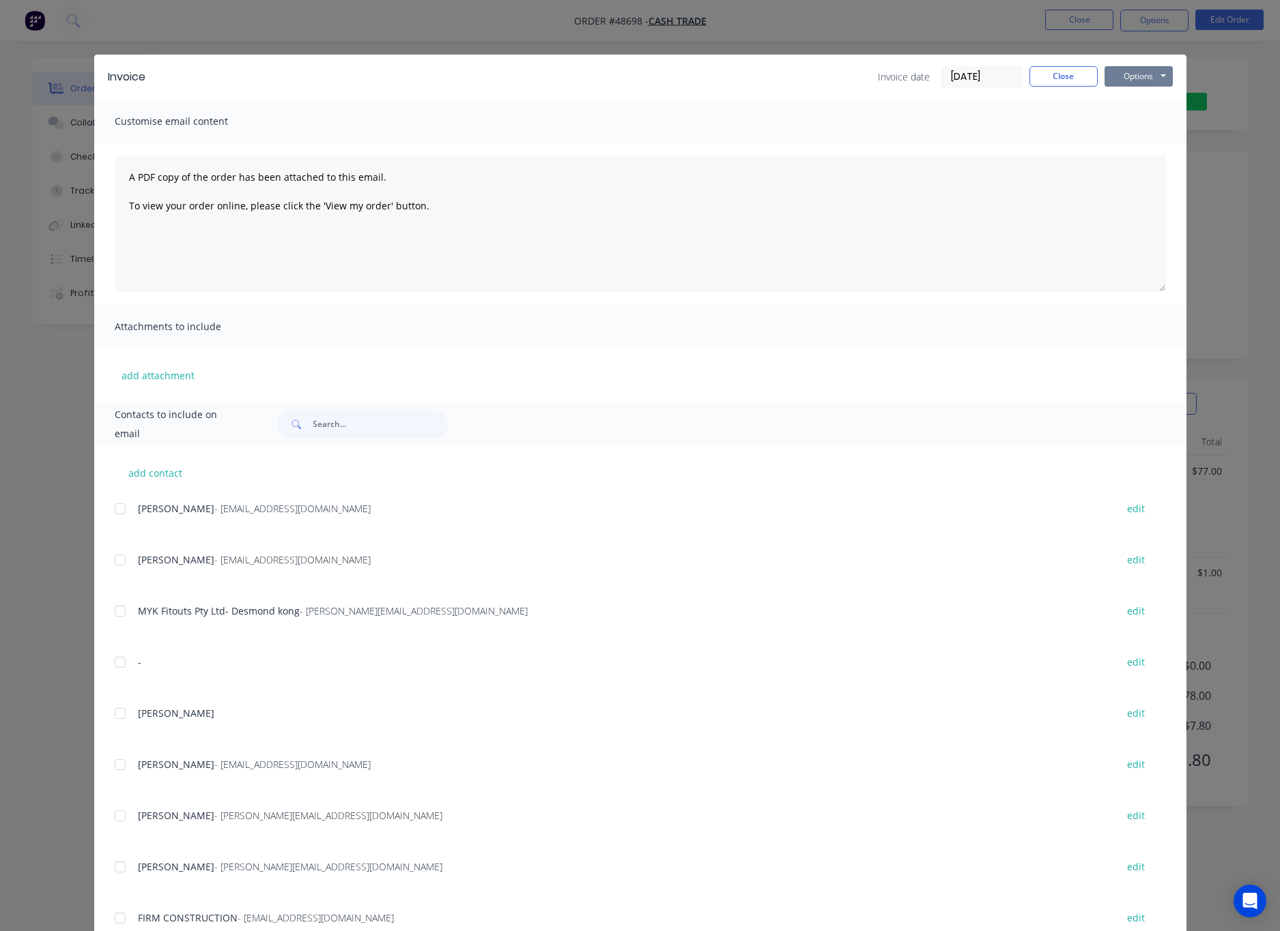
click at [1131, 72] on button "Options" at bounding box center [1138, 76] width 68 height 20
click at [1161, 146] on button "Email" at bounding box center [1147, 145] width 87 height 23
click at [1143, 74] on button "Options" at bounding box center [1138, 76] width 68 height 20
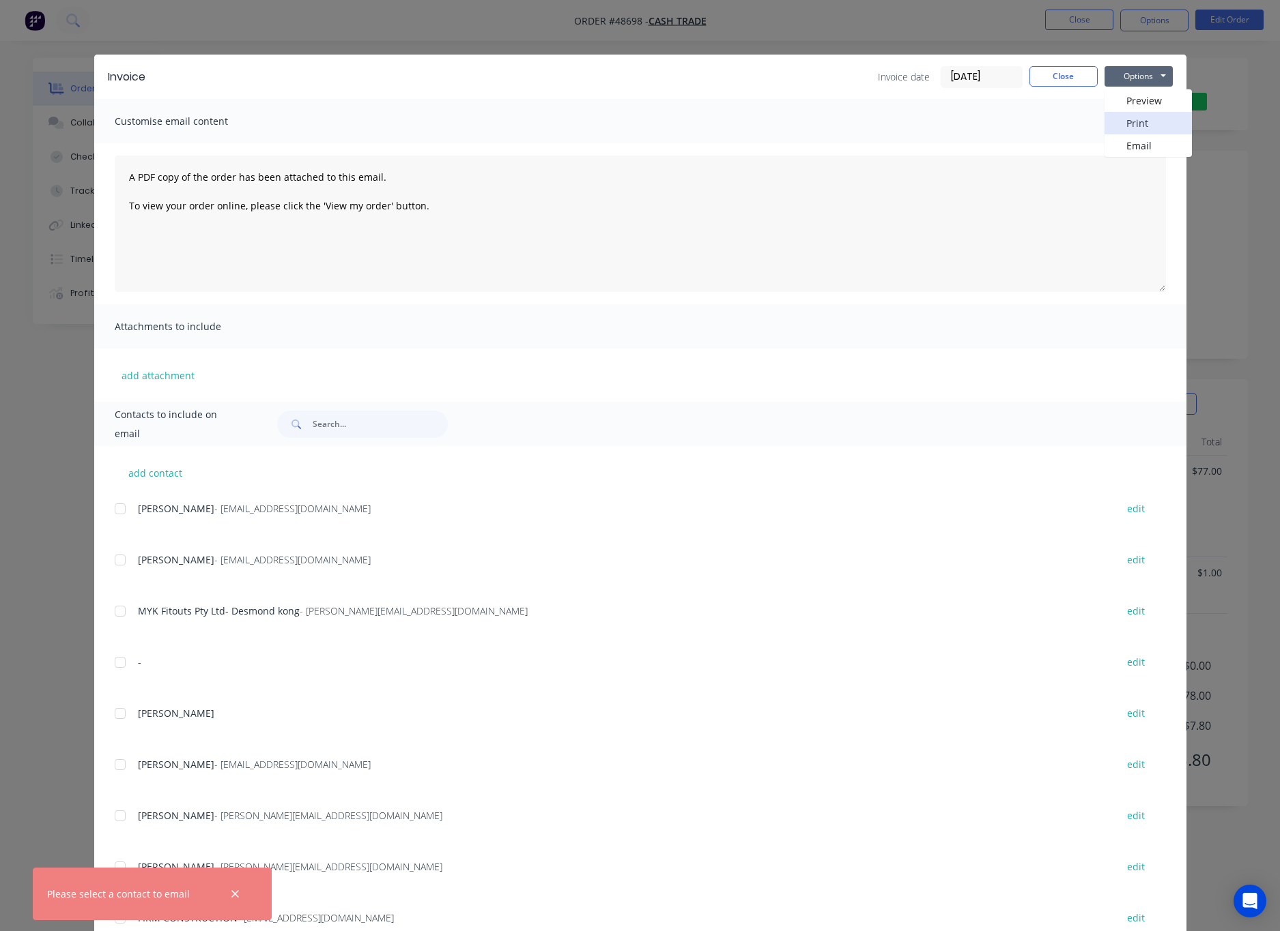
click at [1153, 124] on button "Print" at bounding box center [1147, 123] width 87 height 23
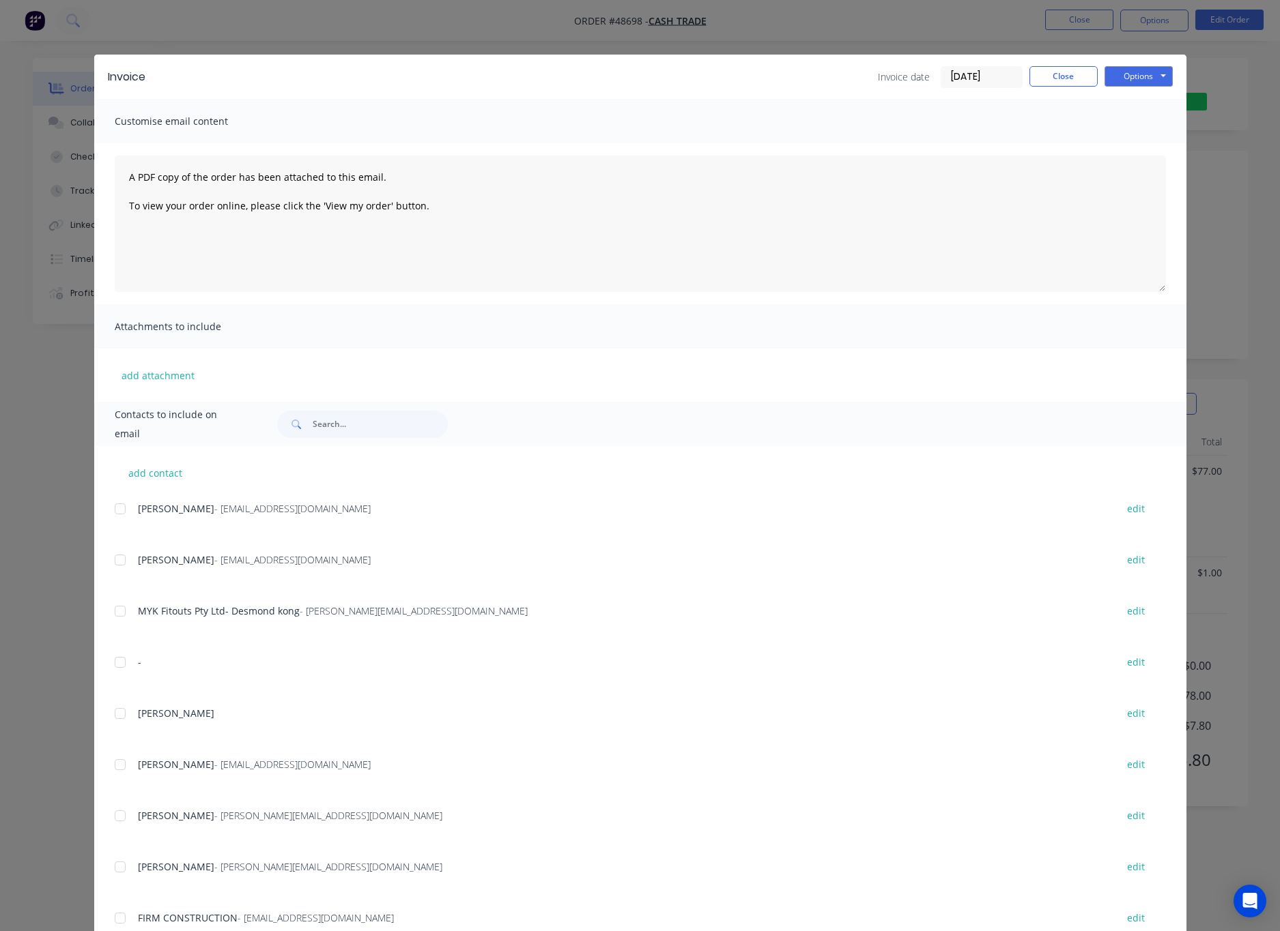
click at [916, 41] on div "Invoice Invoice date 01/09/25 Close Options Preview Print Email Customise email…" at bounding box center [640, 465] width 1280 height 931
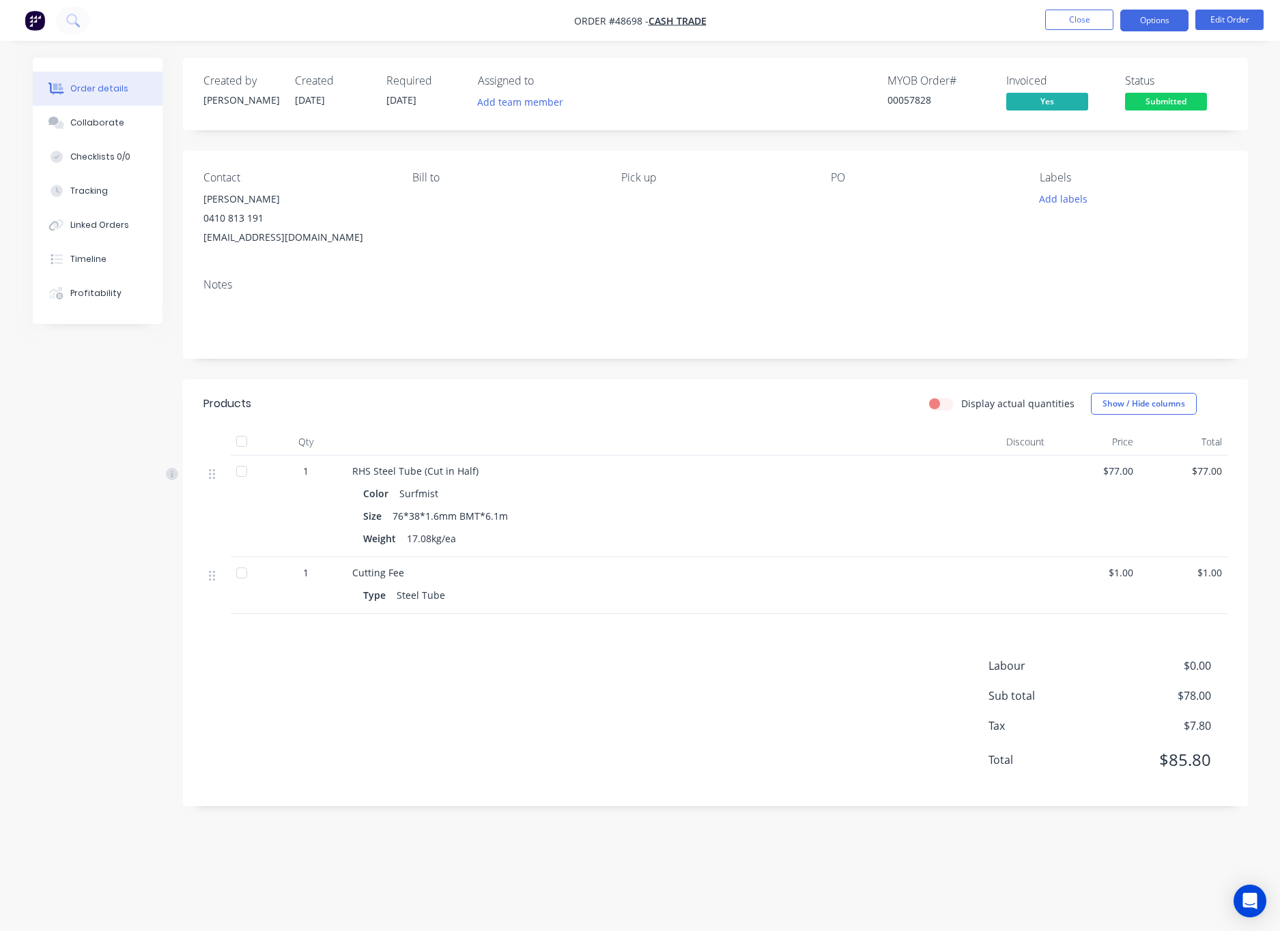
click at [1164, 23] on button "Options" at bounding box center [1154, 21] width 68 height 22
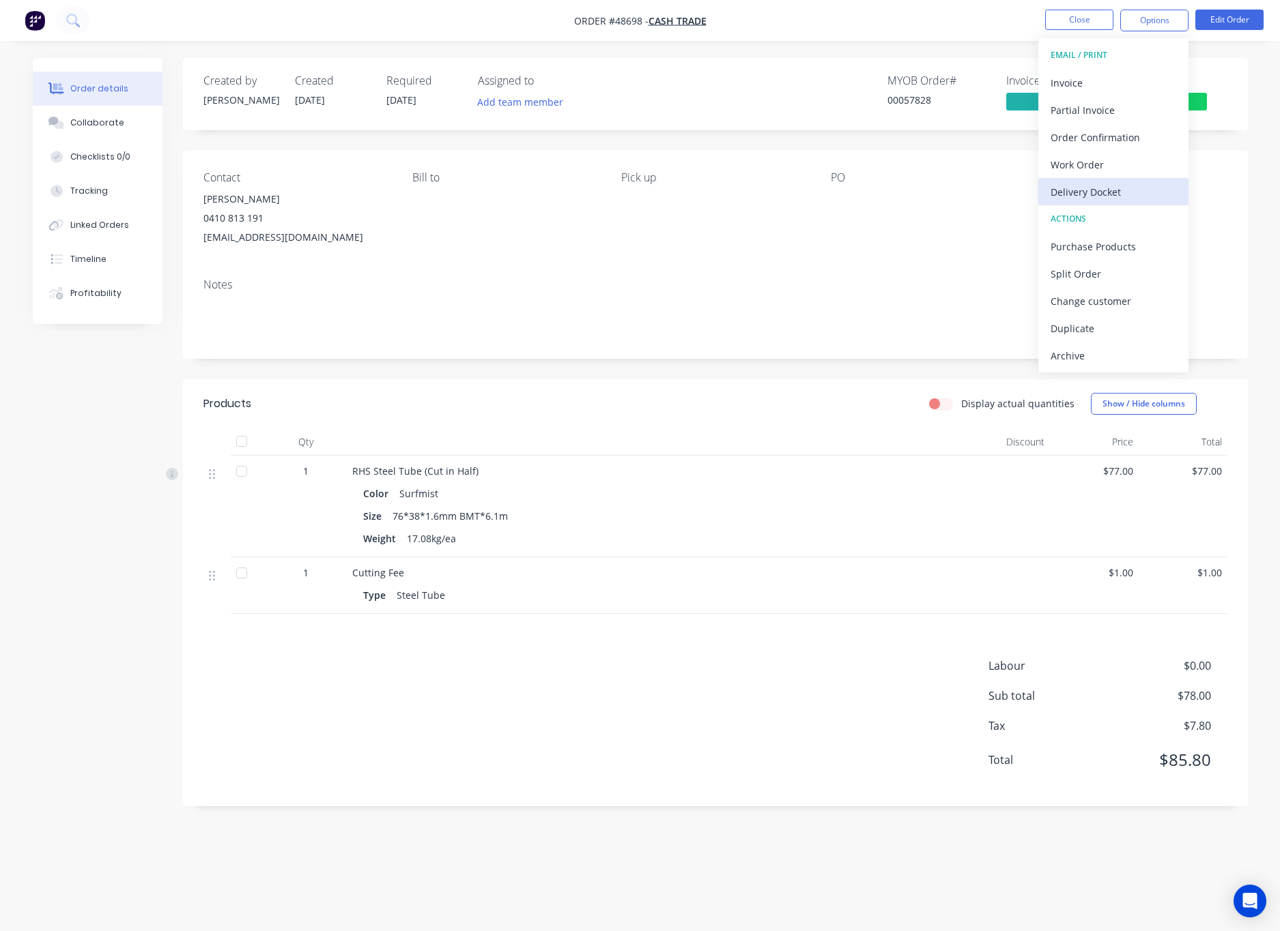
click at [1137, 187] on div "Delivery Docket" at bounding box center [1113, 192] width 126 height 20
click at [1112, 142] on div "Without pricing" at bounding box center [1113, 138] width 126 height 20
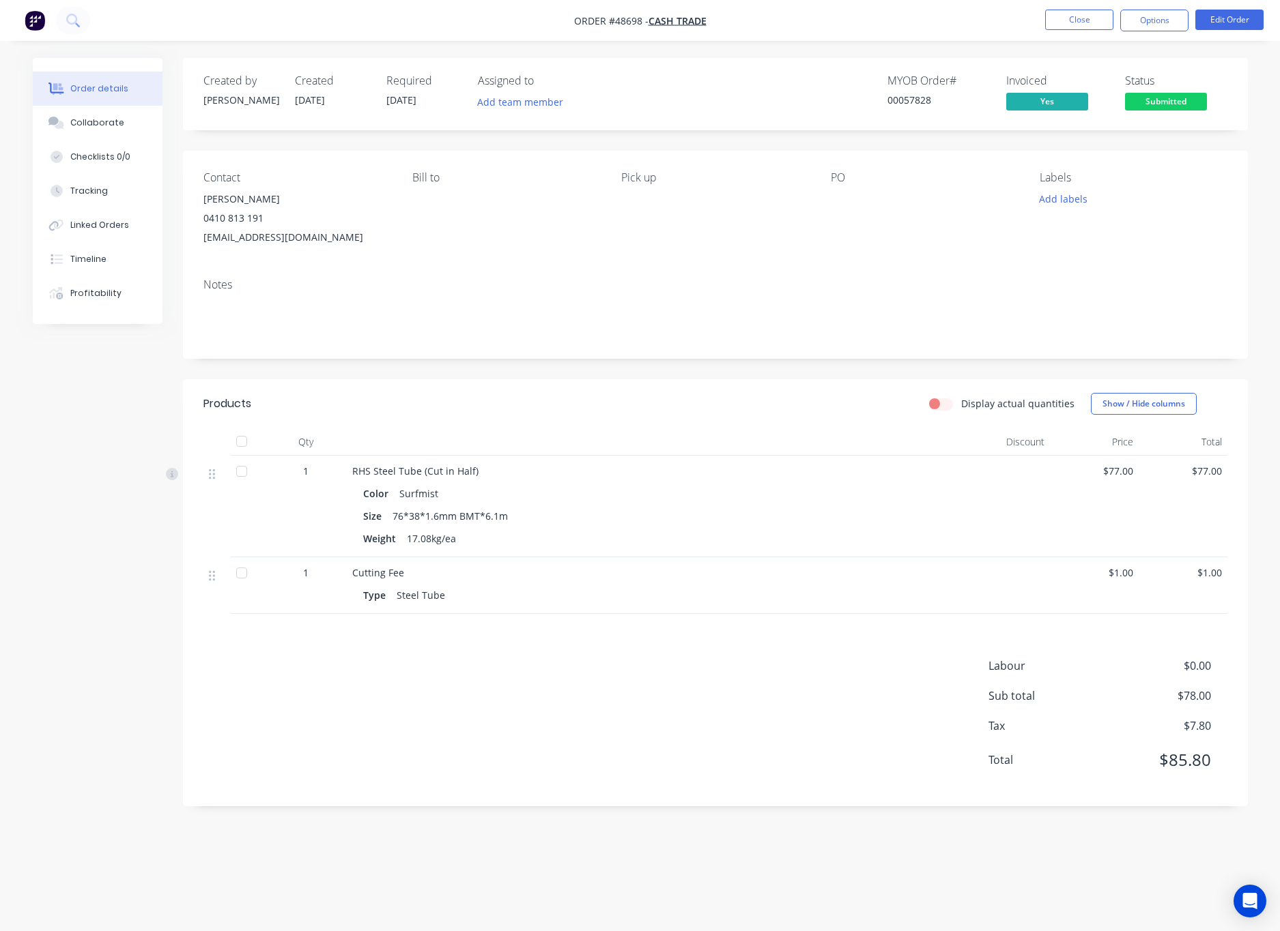
click at [819, 94] on div "MYOB Order # 00057828 Invoiced Yes Status Submitted" at bounding box center [920, 94] width 613 height 40
click at [1166, 100] on span "Submitted" at bounding box center [1166, 101] width 82 height 17
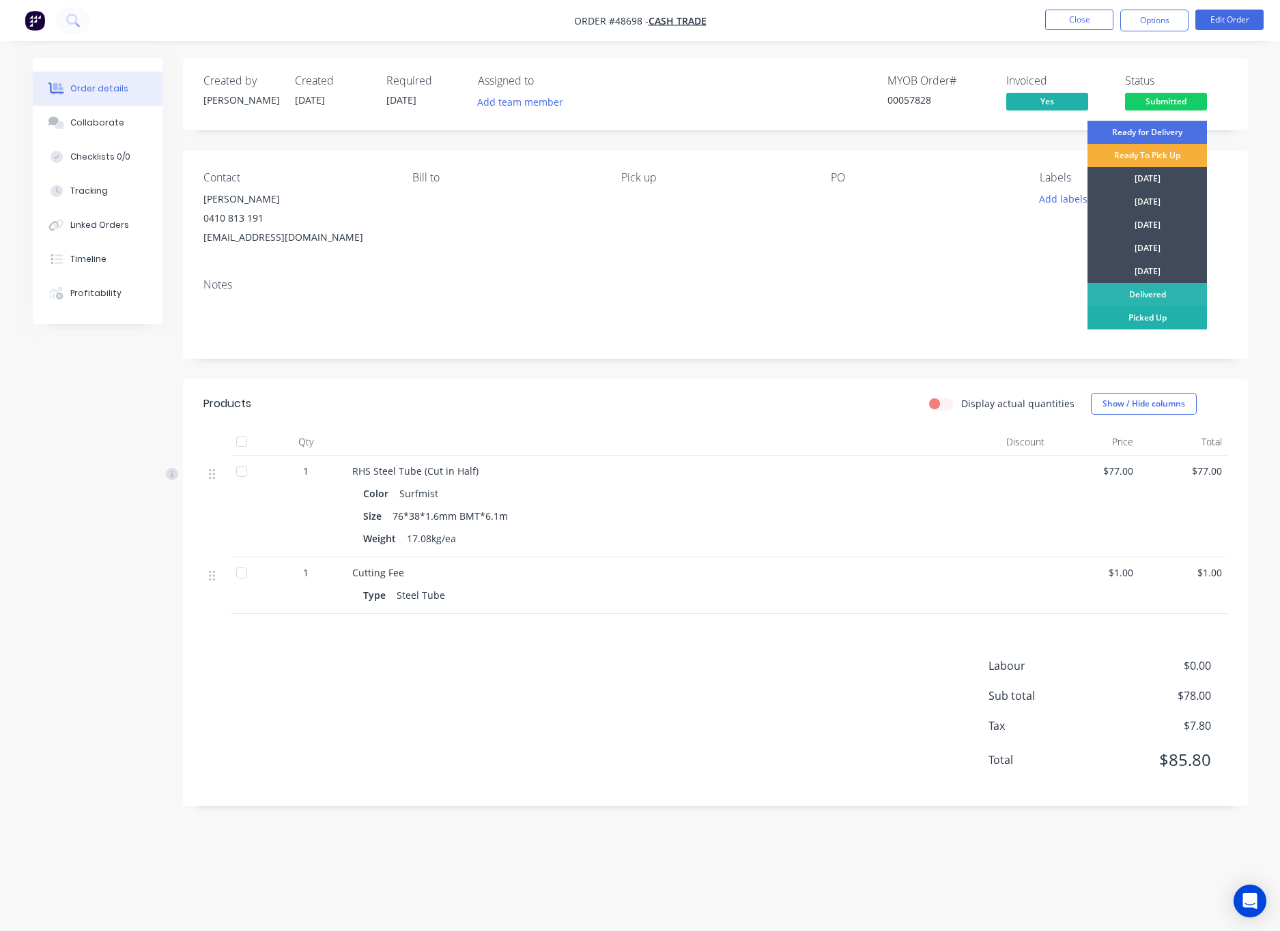
click at [1166, 317] on div "Picked Up" at bounding box center [1146, 317] width 119 height 23
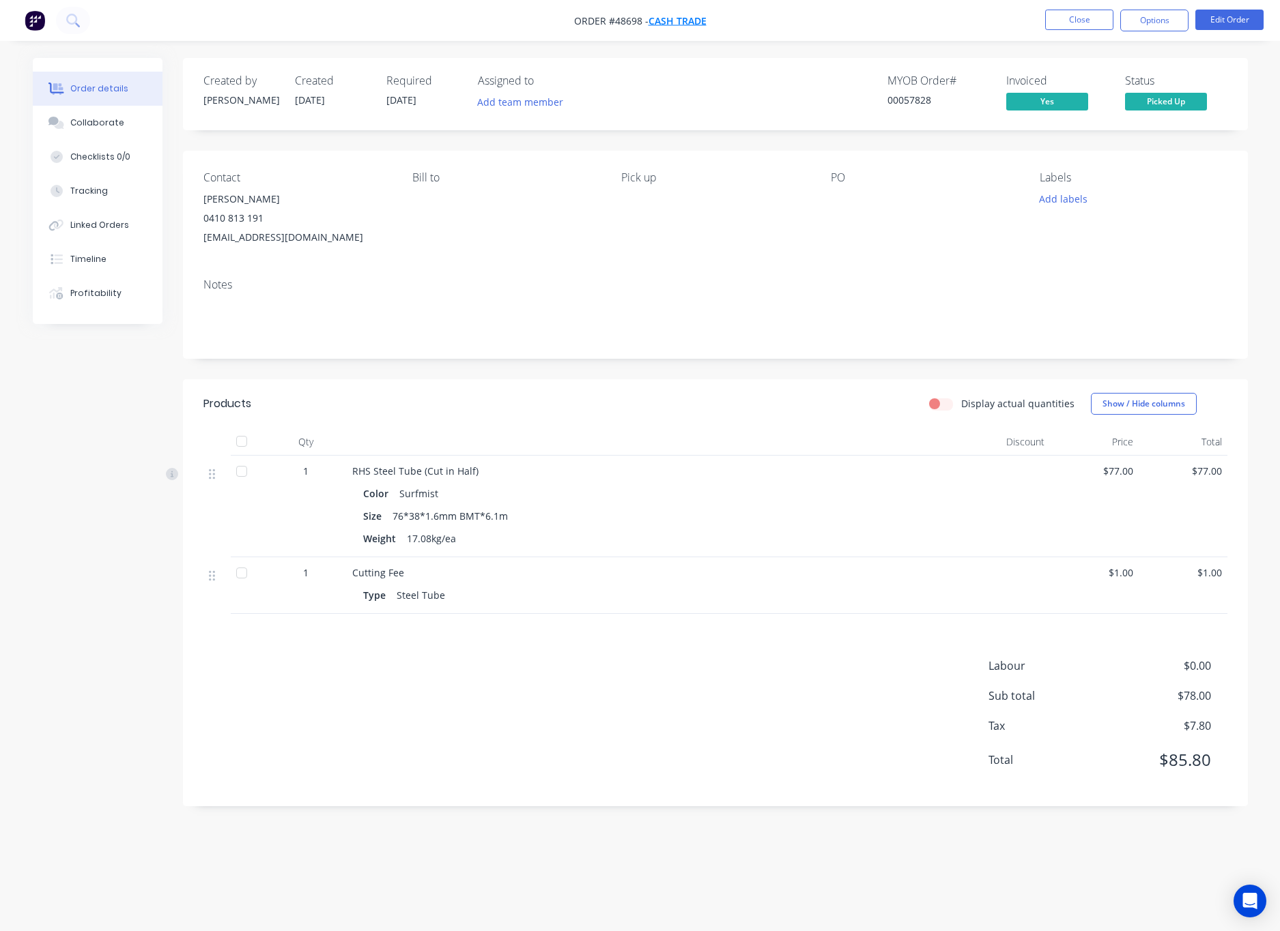
click at [651, 19] on span "Cash Trade" at bounding box center [677, 20] width 58 height 13
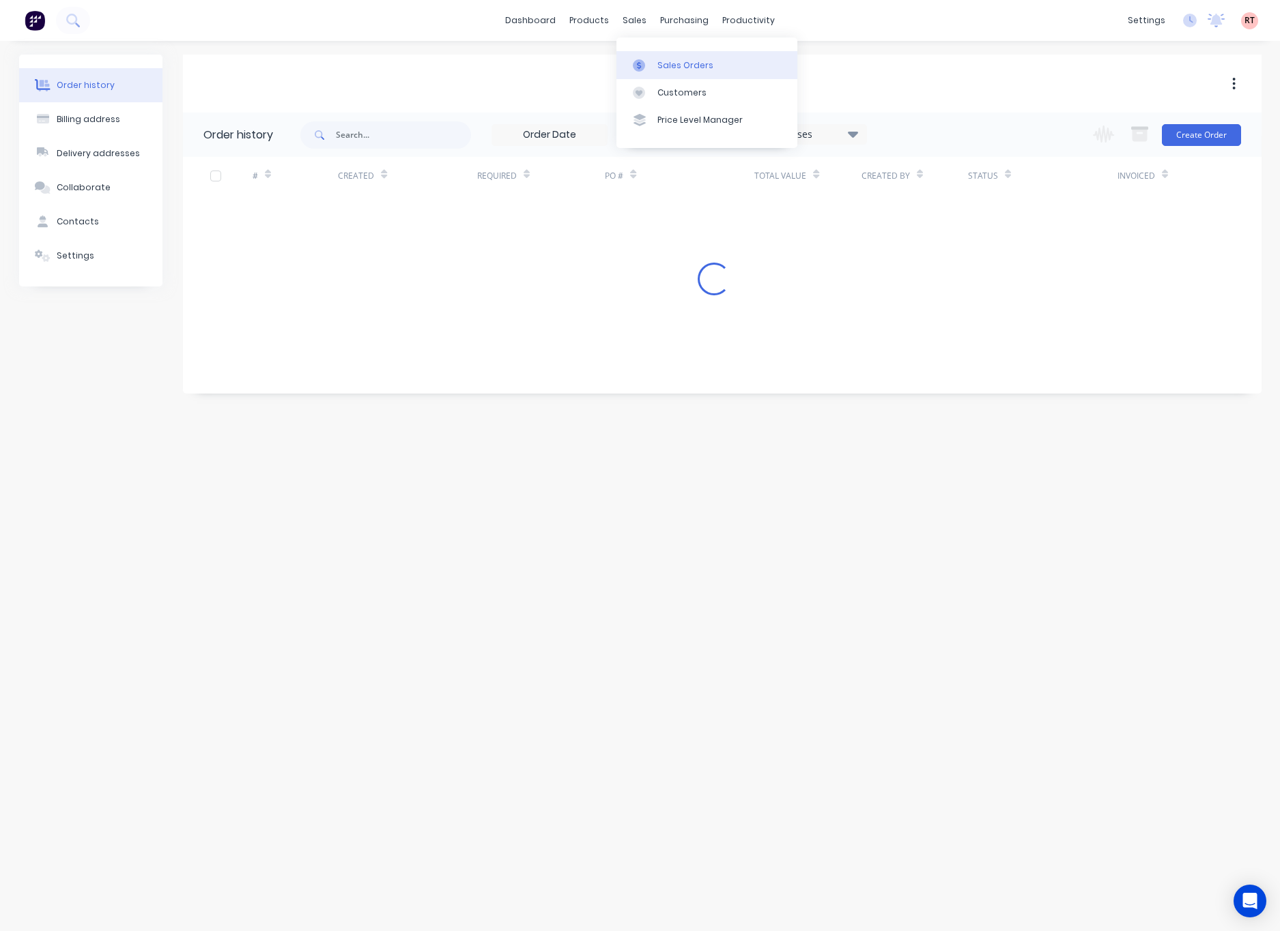
click at [653, 62] on link "Sales Orders" at bounding box center [706, 64] width 181 height 27
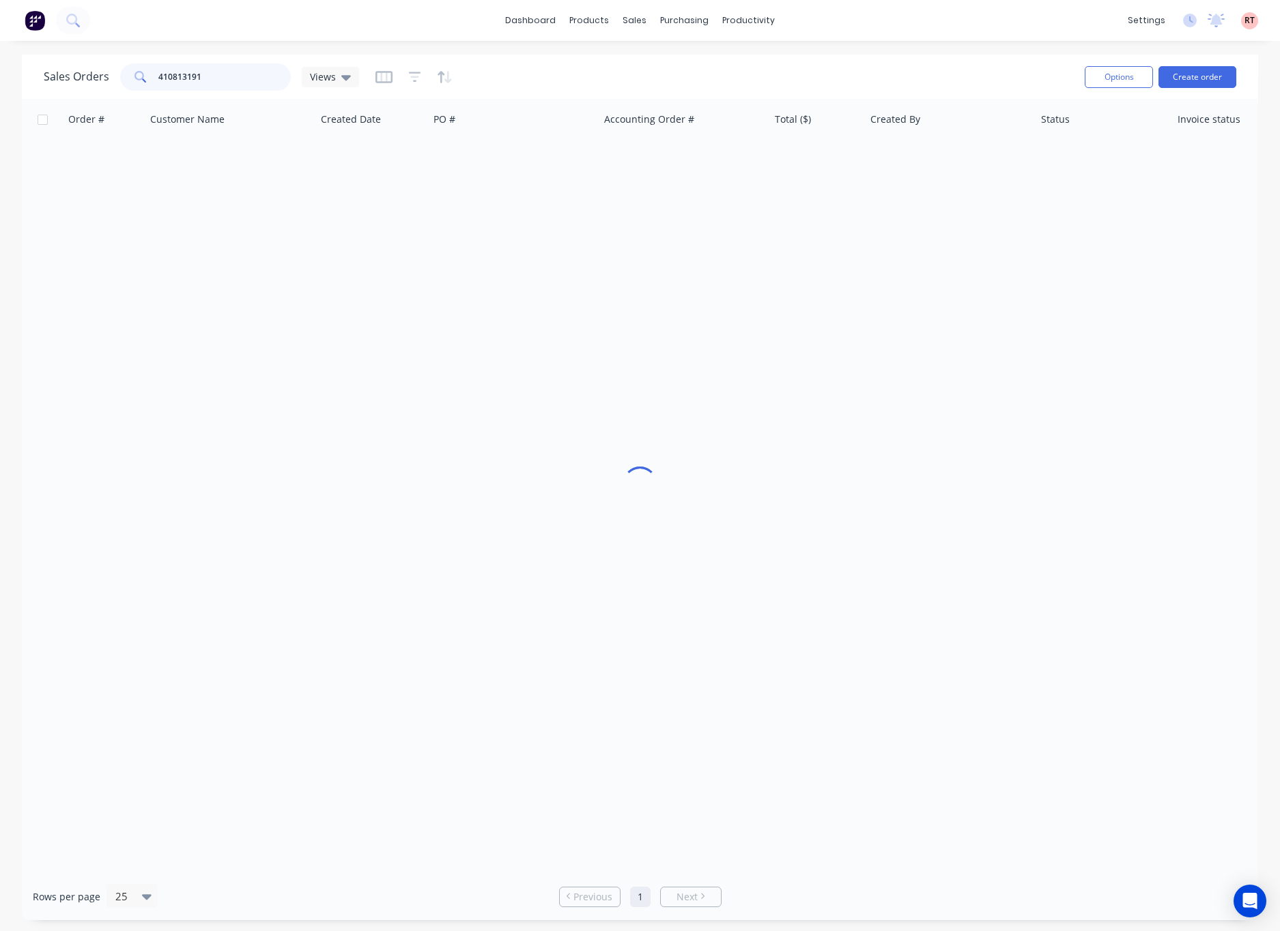
drag, startPoint x: 237, startPoint y: 74, endPoint x: 84, endPoint y: 97, distance: 155.2
click at [84, 97] on div "Sales Orders 410813191 Views Options Create order" at bounding box center [640, 77] width 1236 height 44
type input "46232"
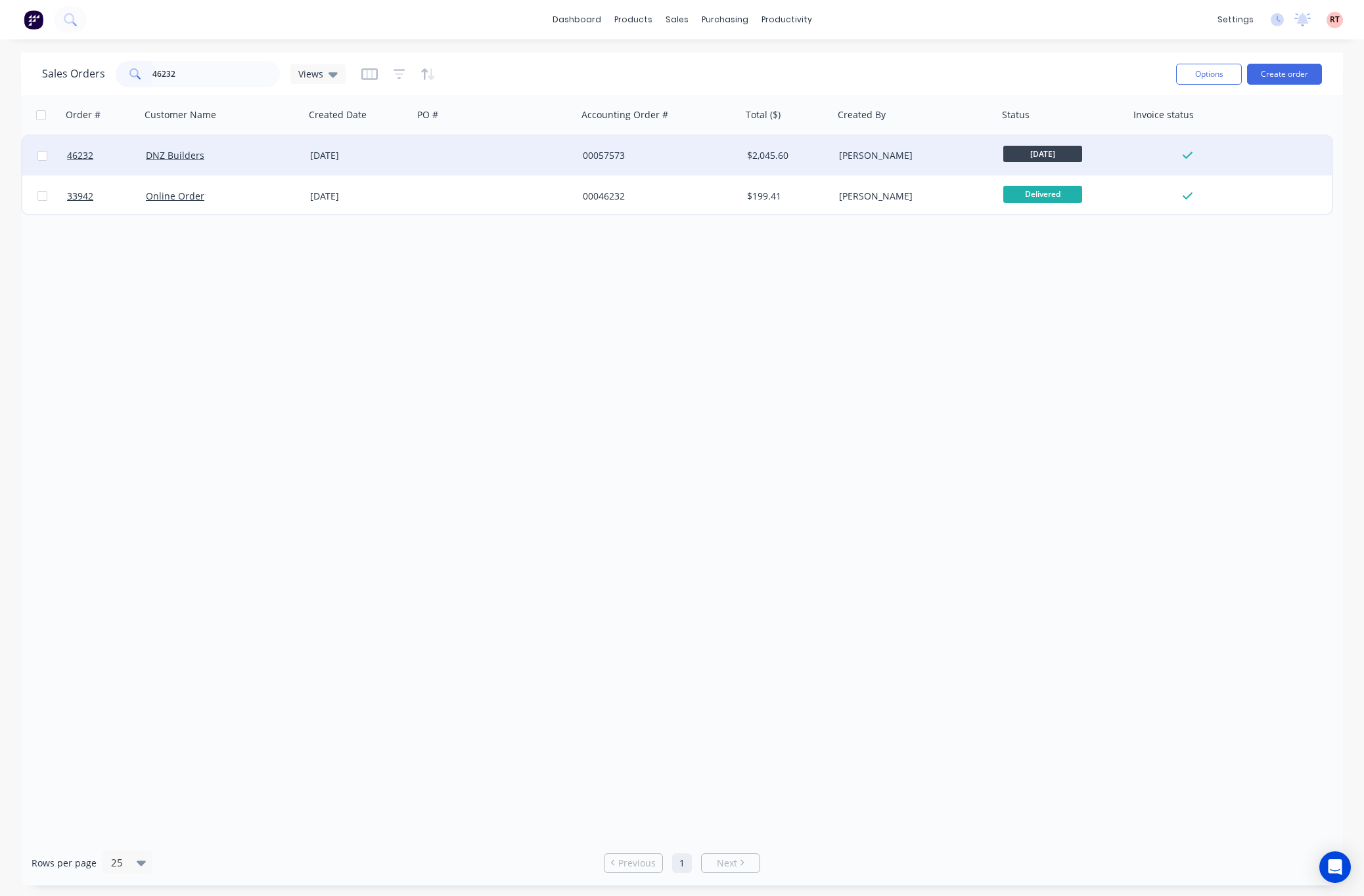
click at [499, 156] on div at bounding box center [495, 155] width 165 height 39
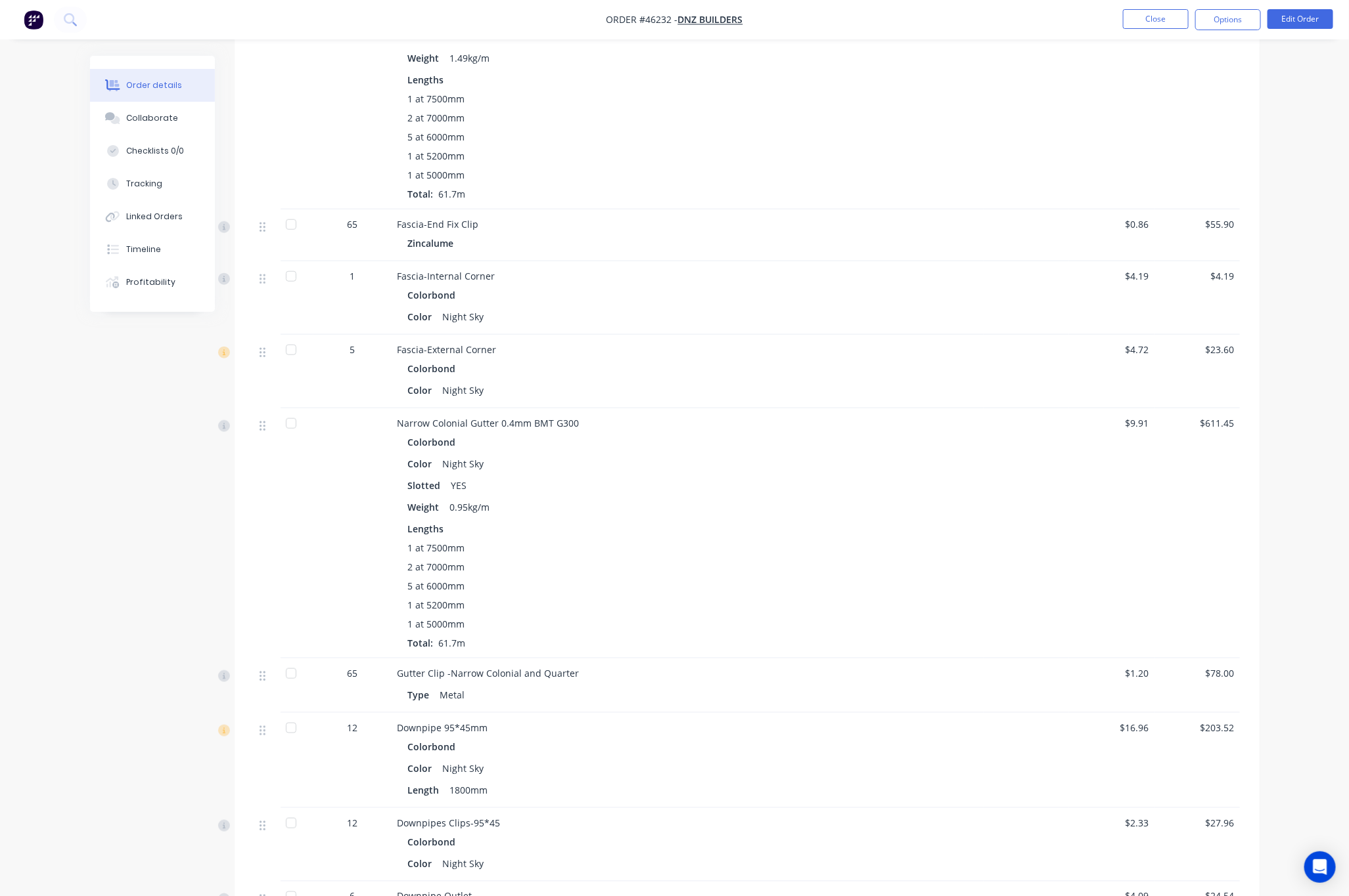
scroll to position [591, 0]
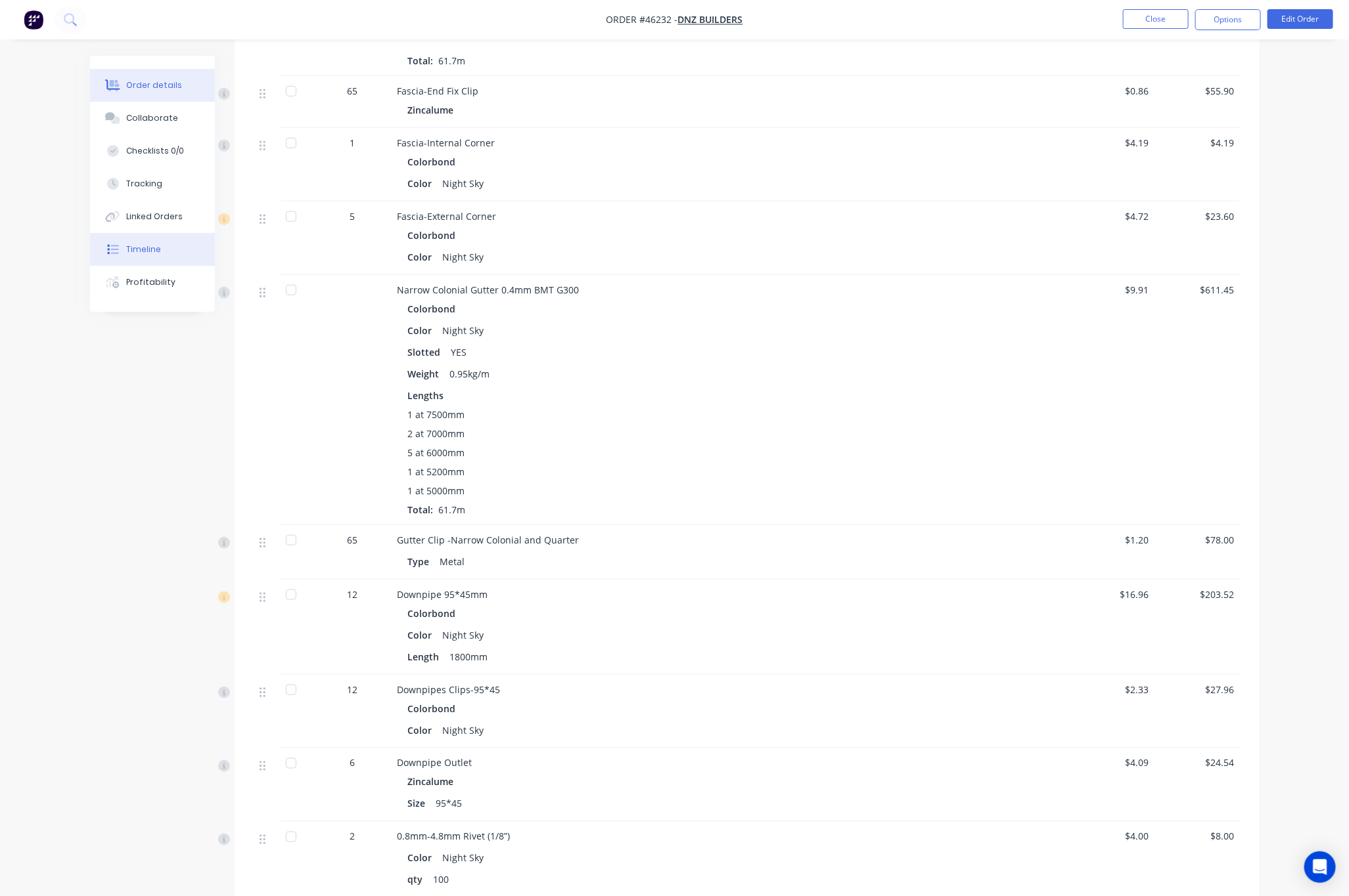
click at [143, 243] on div "Timeline" at bounding box center [143, 249] width 35 height 12
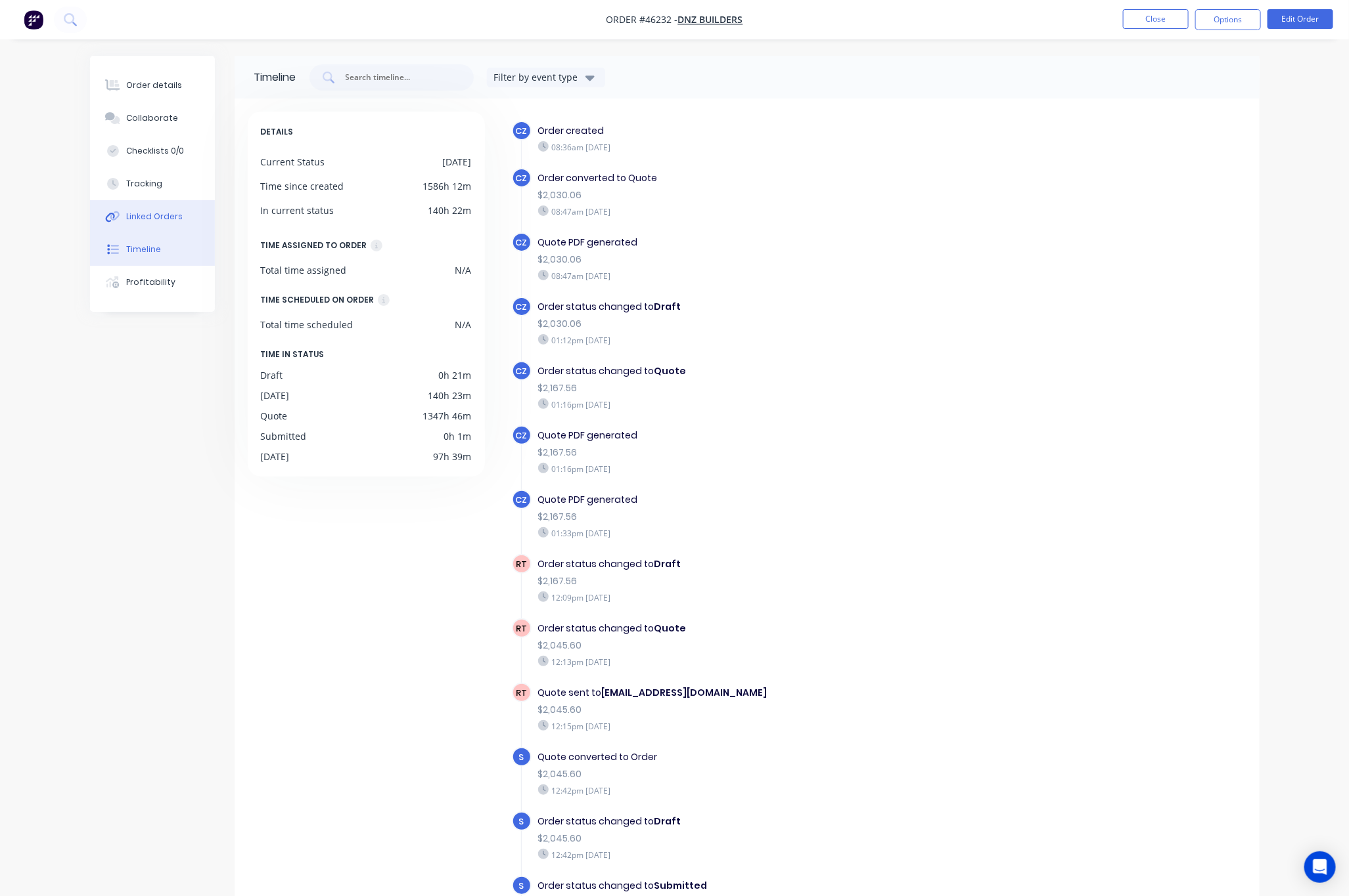
click at [152, 219] on div "Linked Orders" at bounding box center [154, 217] width 57 height 12
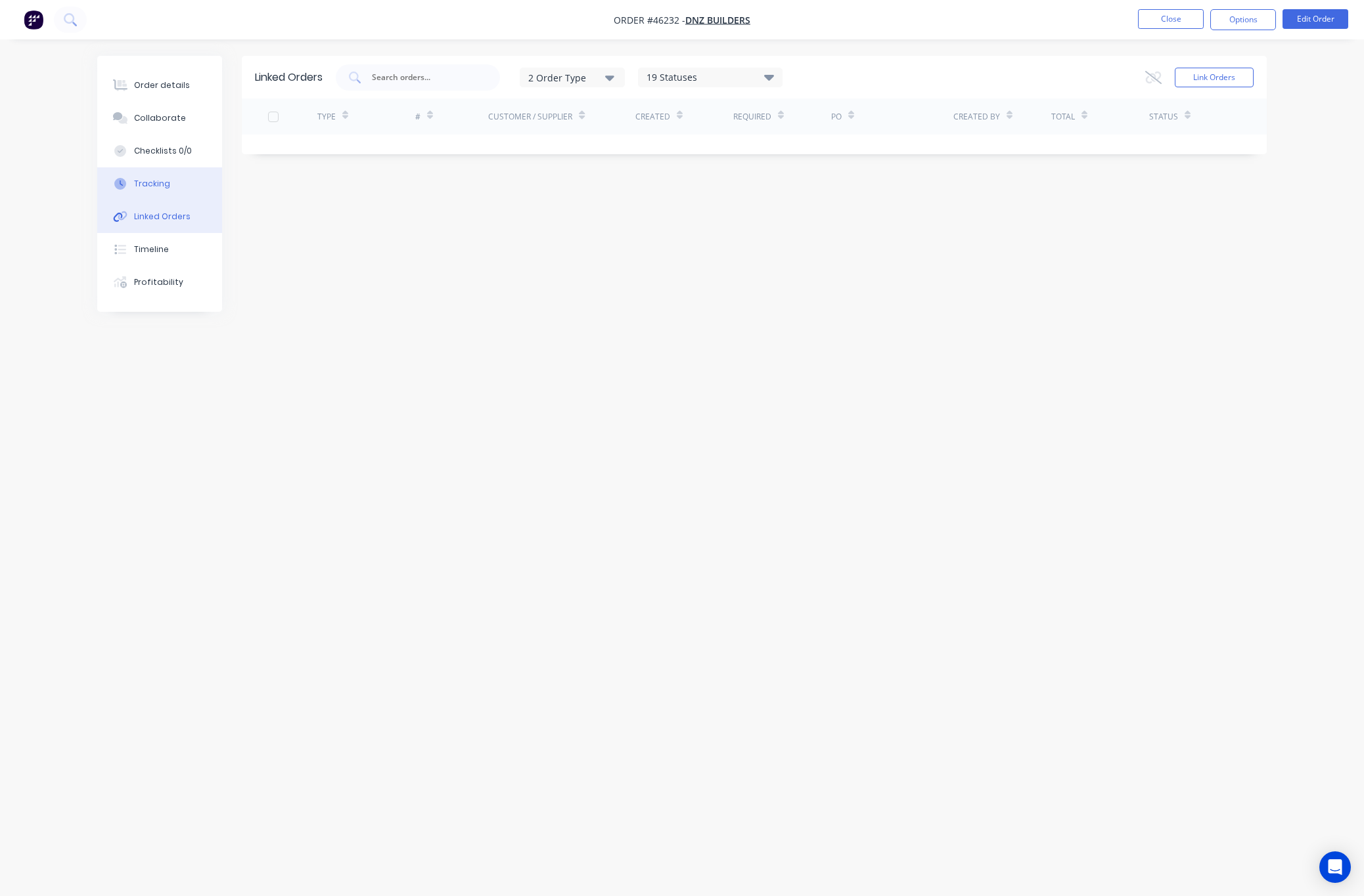
click at [154, 188] on div "Tracking" at bounding box center [152, 184] width 37 height 12
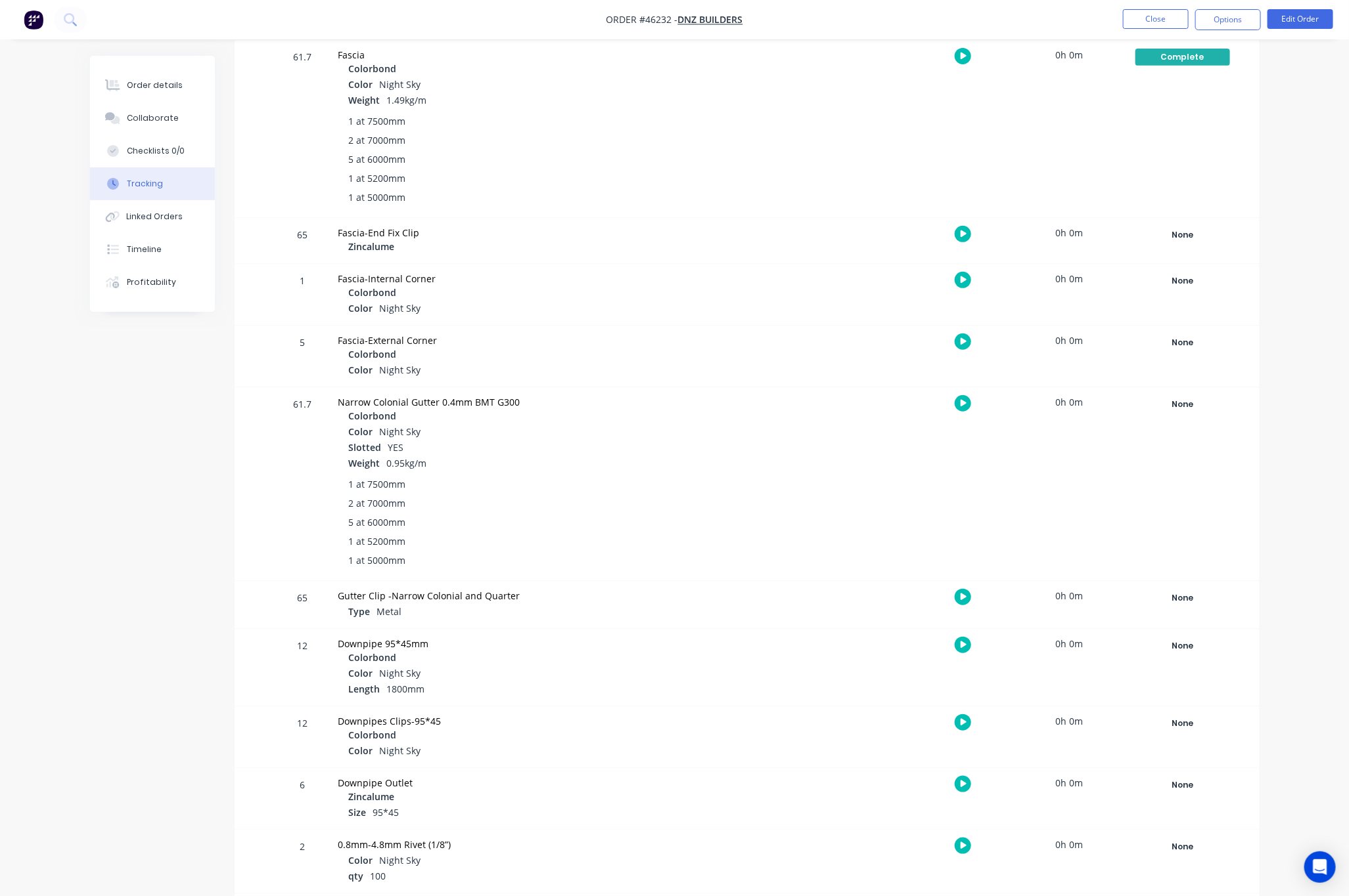
scroll to position [442, 0]
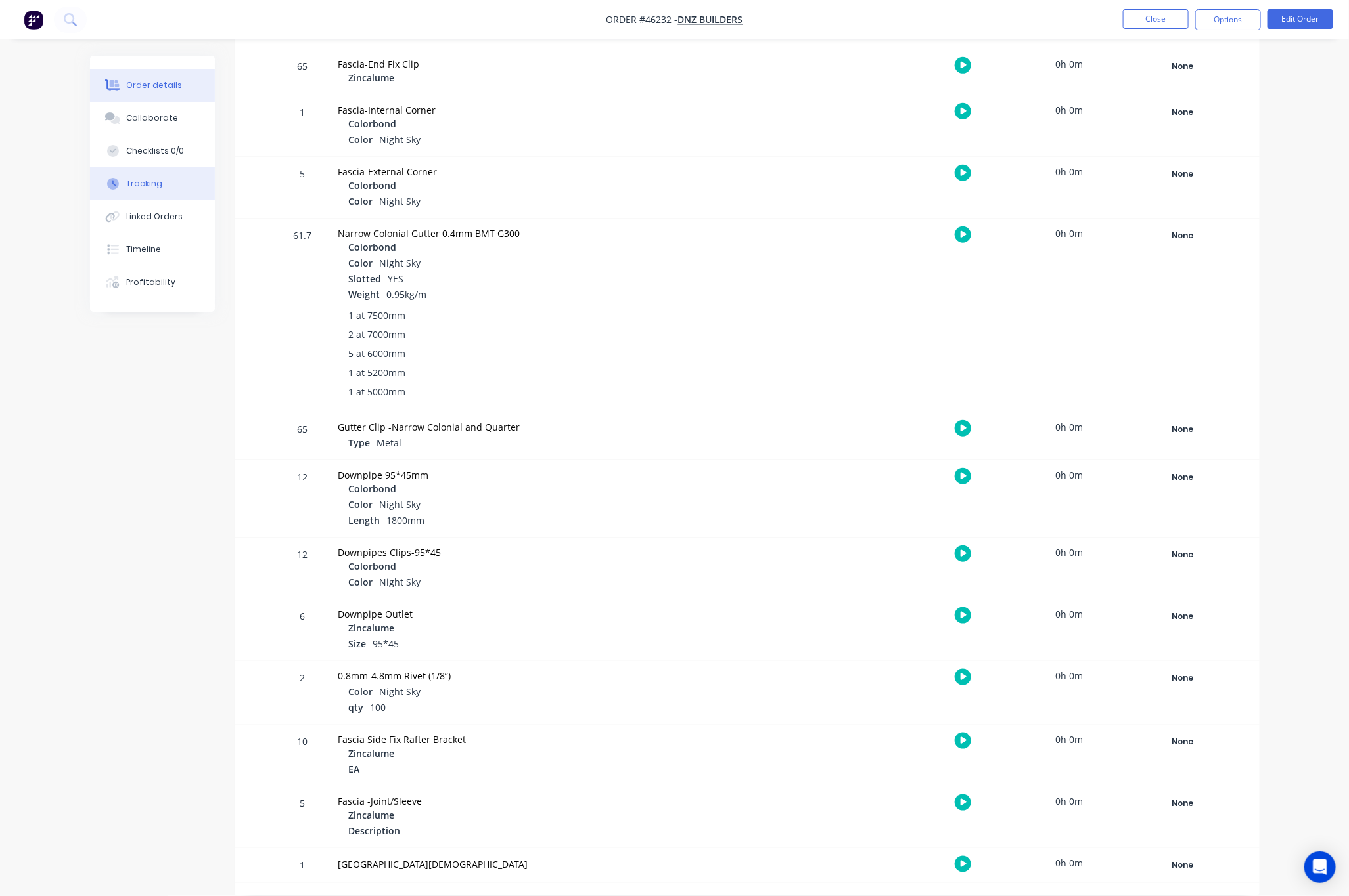
click at [163, 88] on div "Order details" at bounding box center [154, 86] width 56 height 12
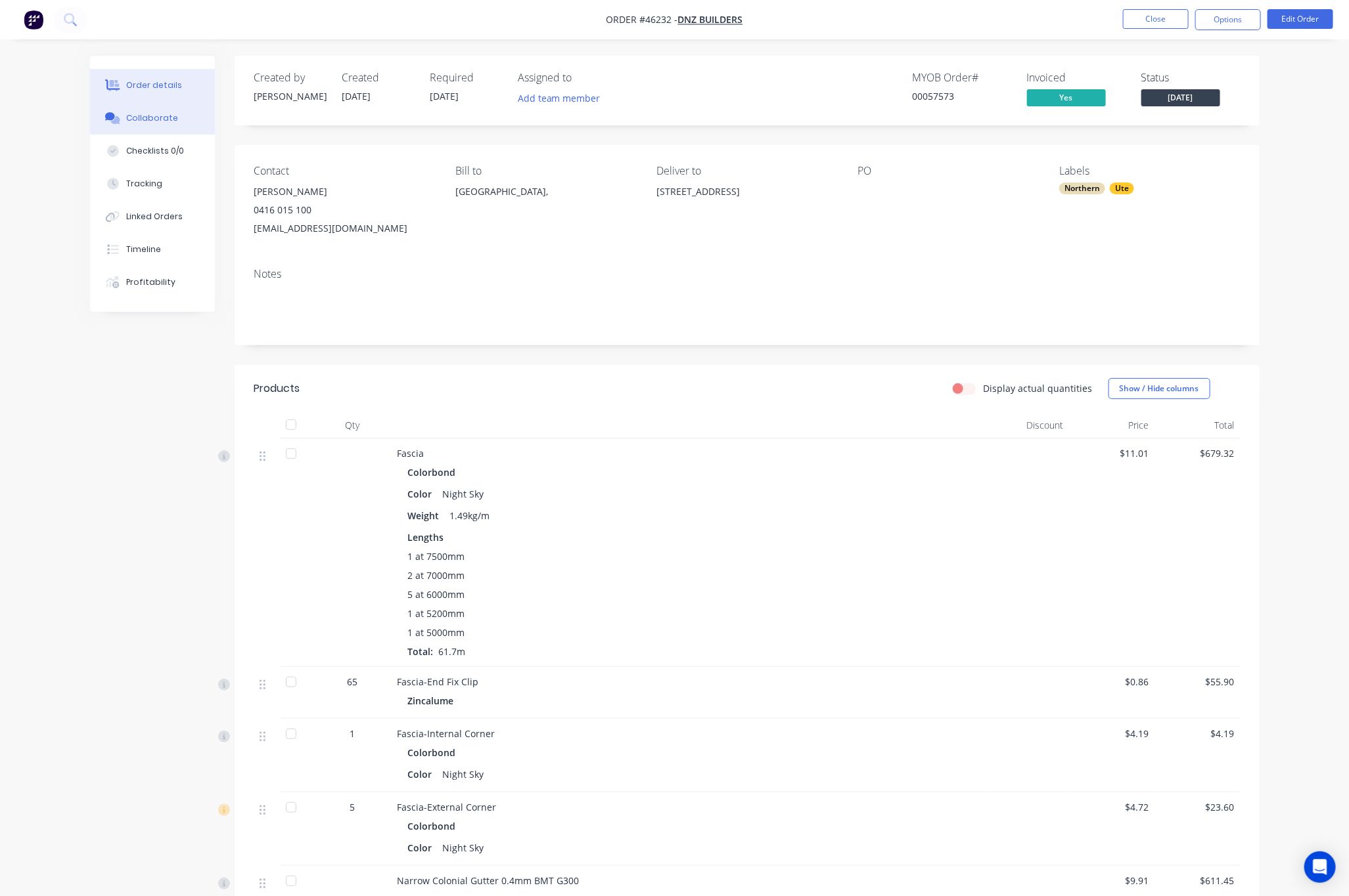
click at [150, 128] on button "Collaborate" at bounding box center [152, 118] width 125 height 33
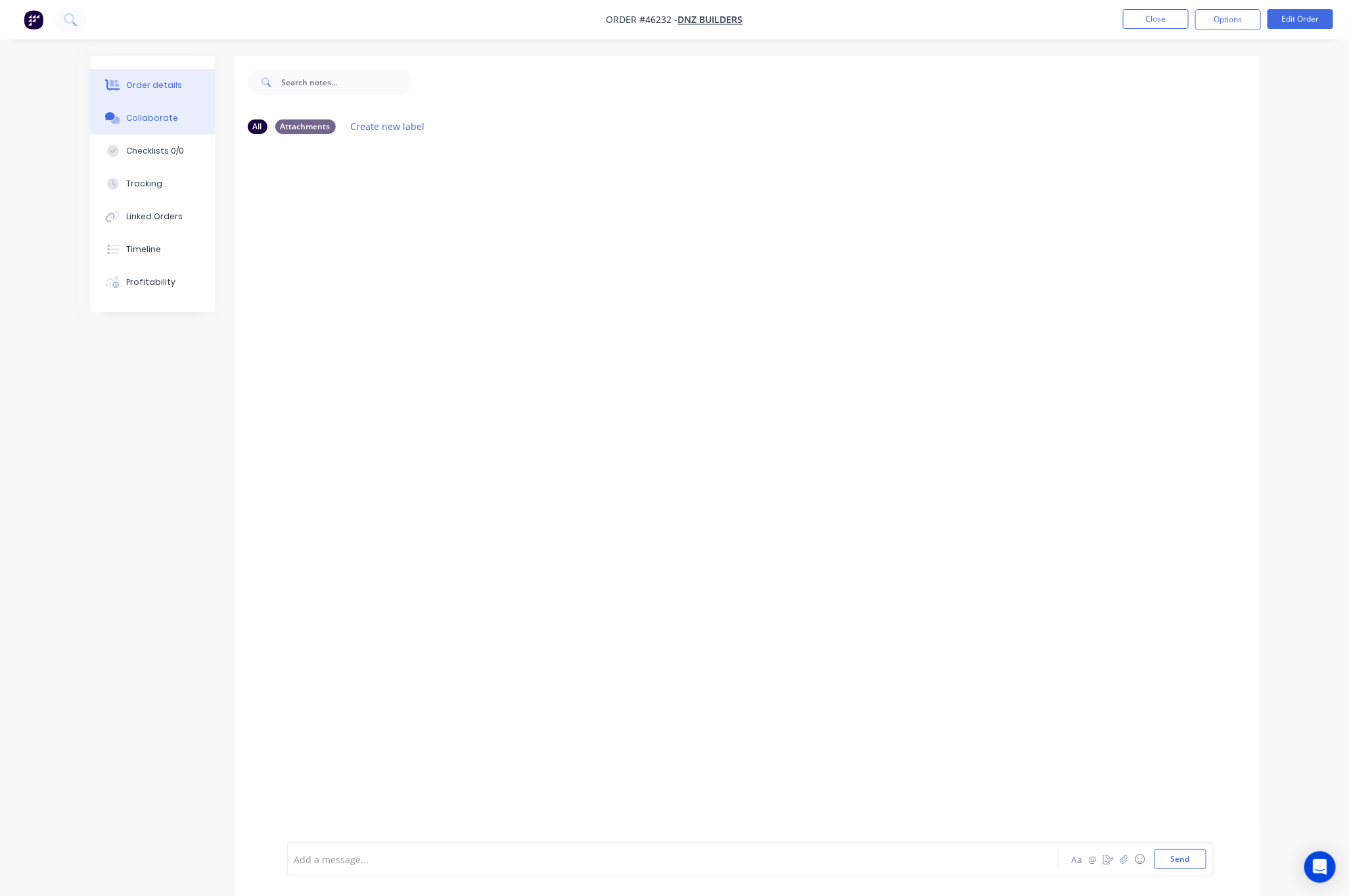
click at [169, 95] on button "Order details" at bounding box center [152, 86] width 125 height 33
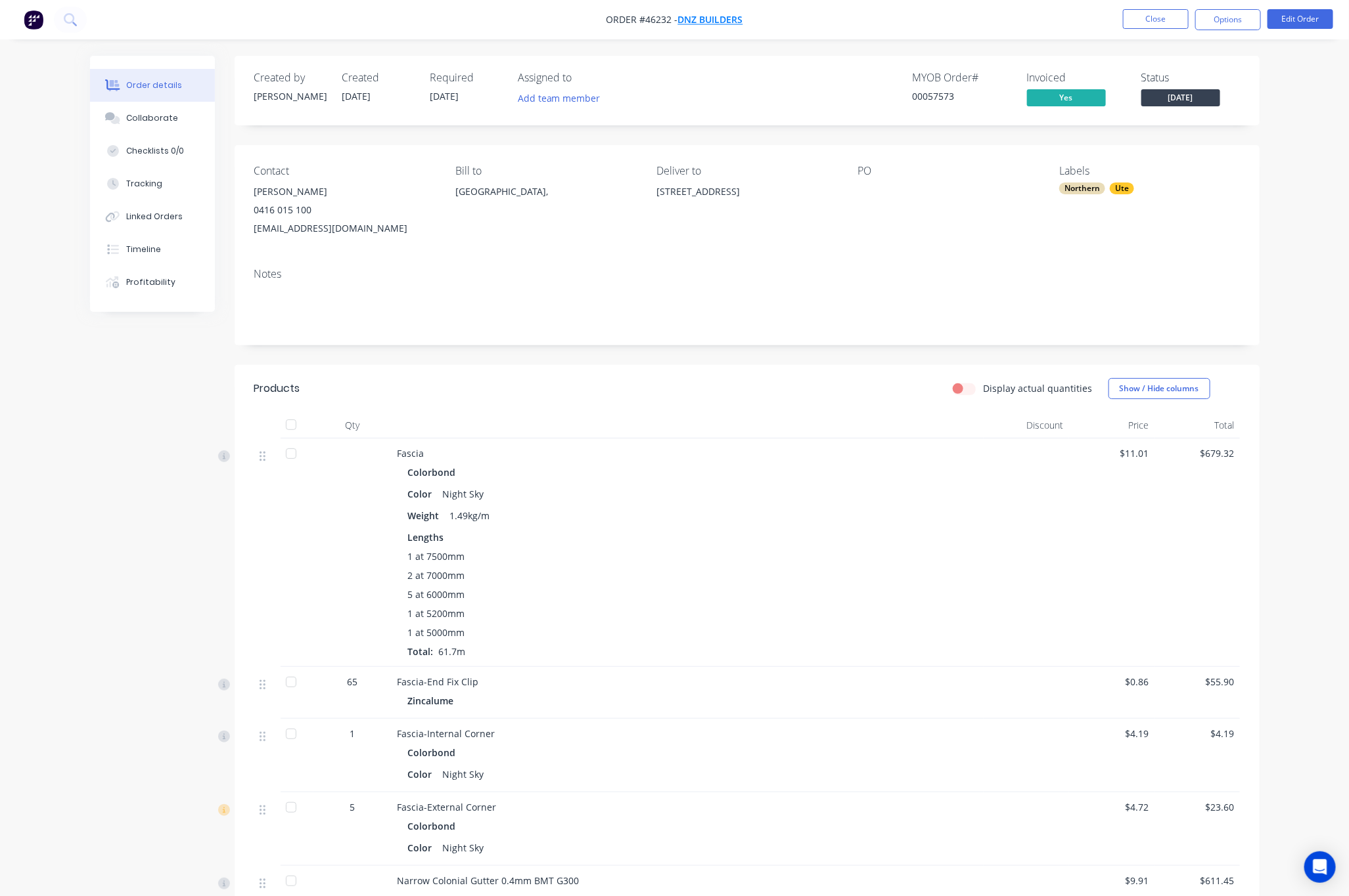
click at [705, 13] on span "DNZ Builders" at bounding box center [711, 19] width 65 height 13
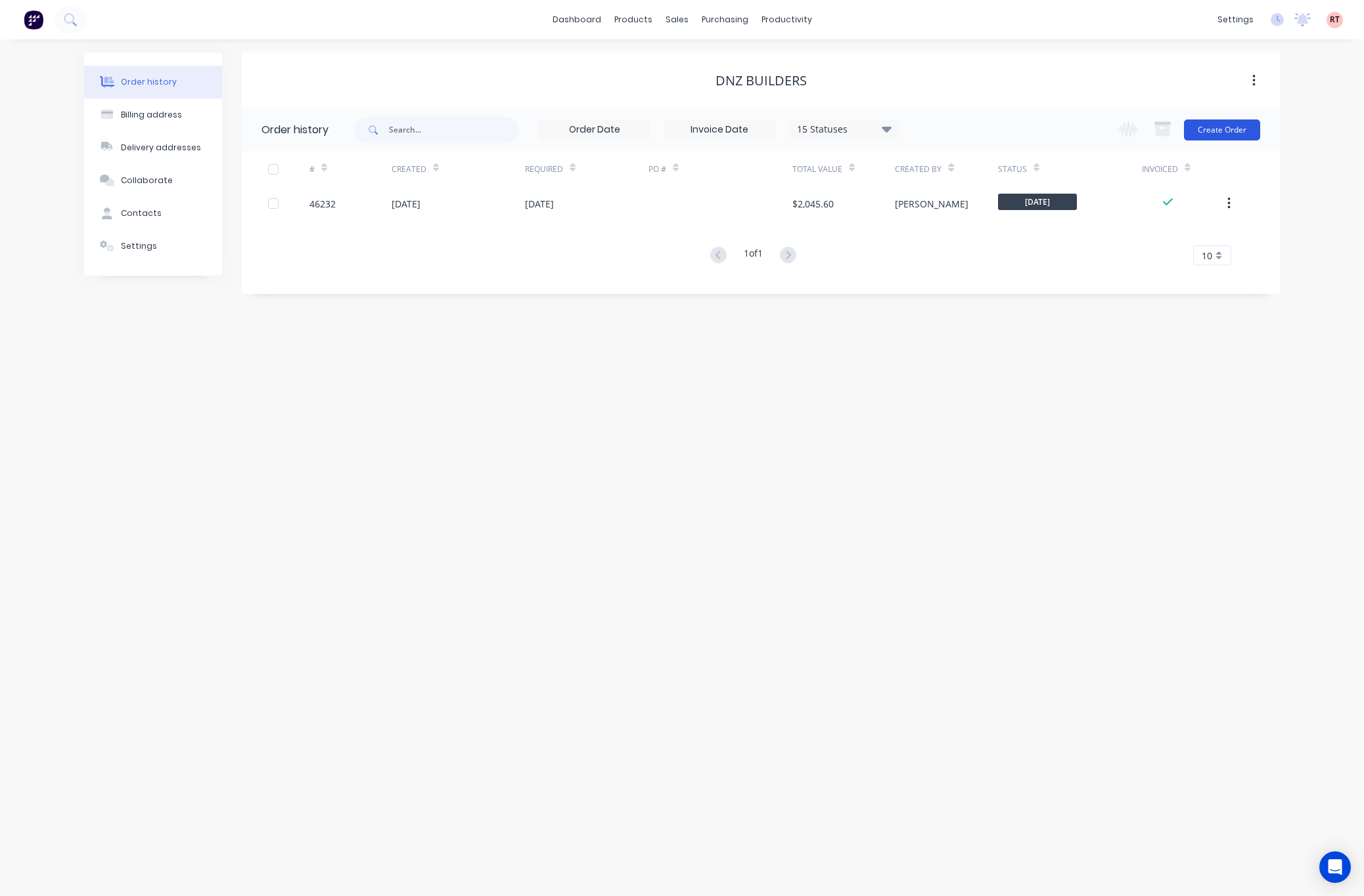
click at [1215, 125] on button "Create Order" at bounding box center [1222, 130] width 76 height 21
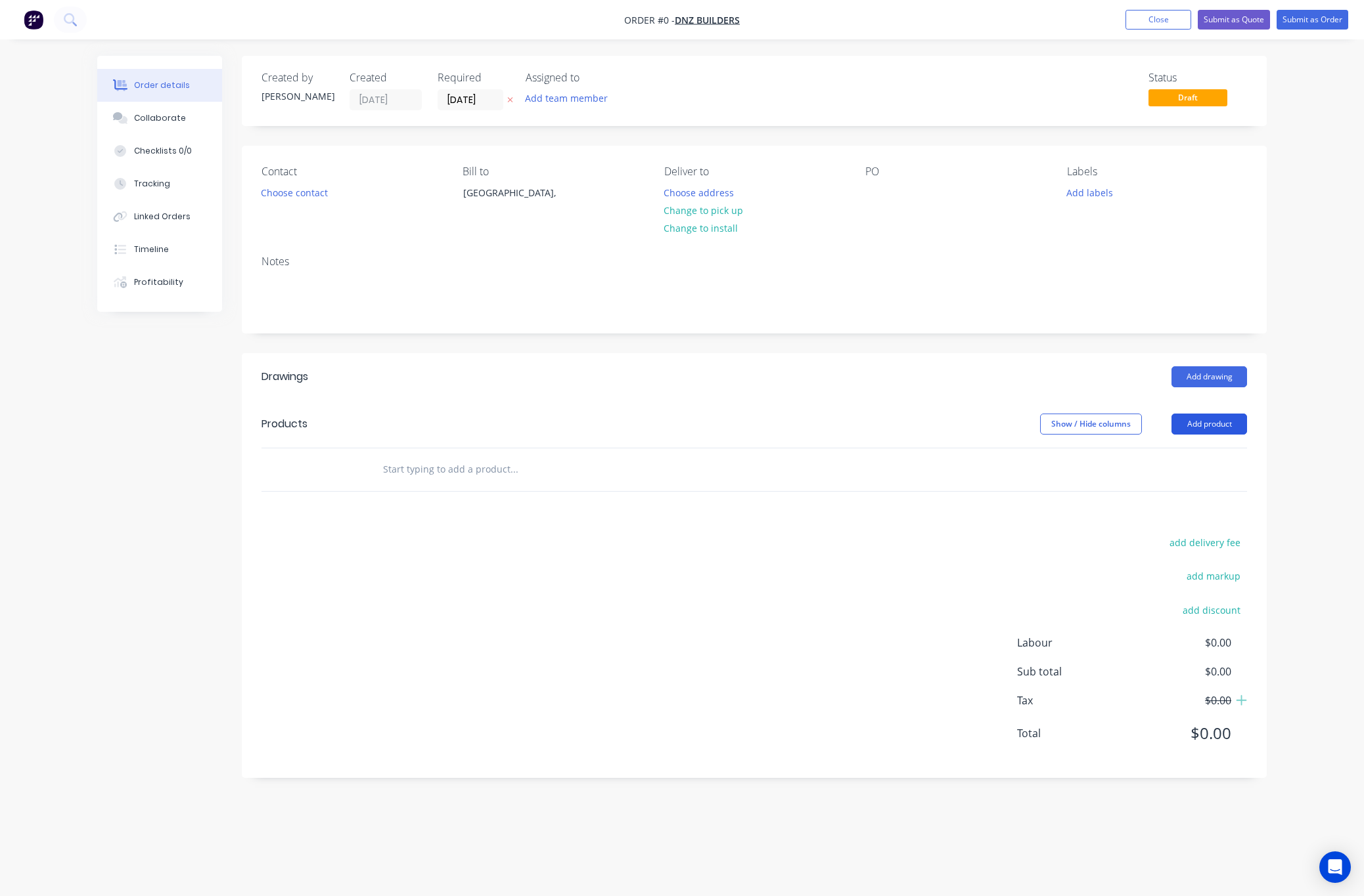
click at [1207, 434] on button "Add product" at bounding box center [1209, 424] width 75 height 21
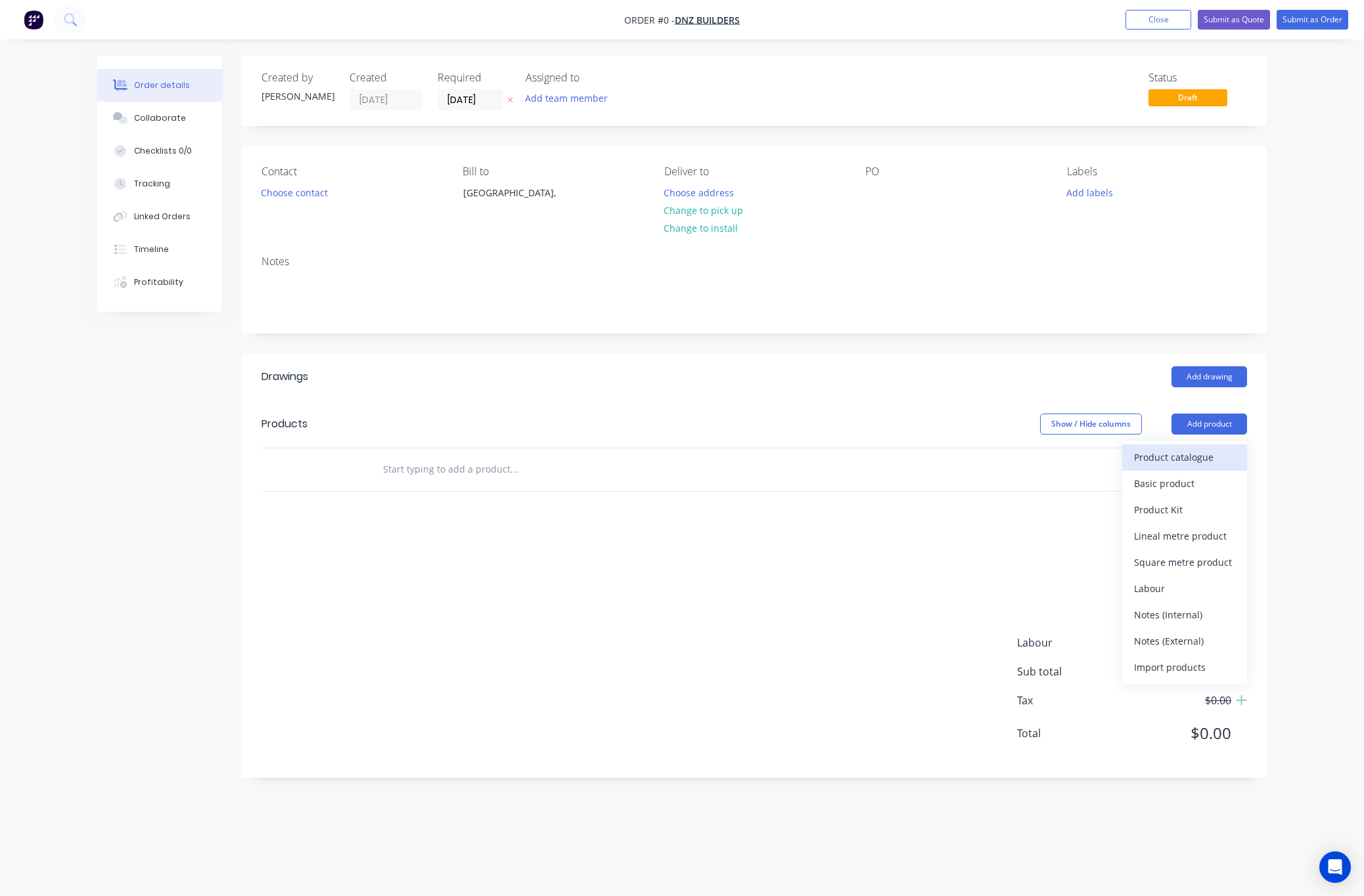
click at [1185, 467] on div "Product catalogue" at bounding box center [1184, 457] width 101 height 19
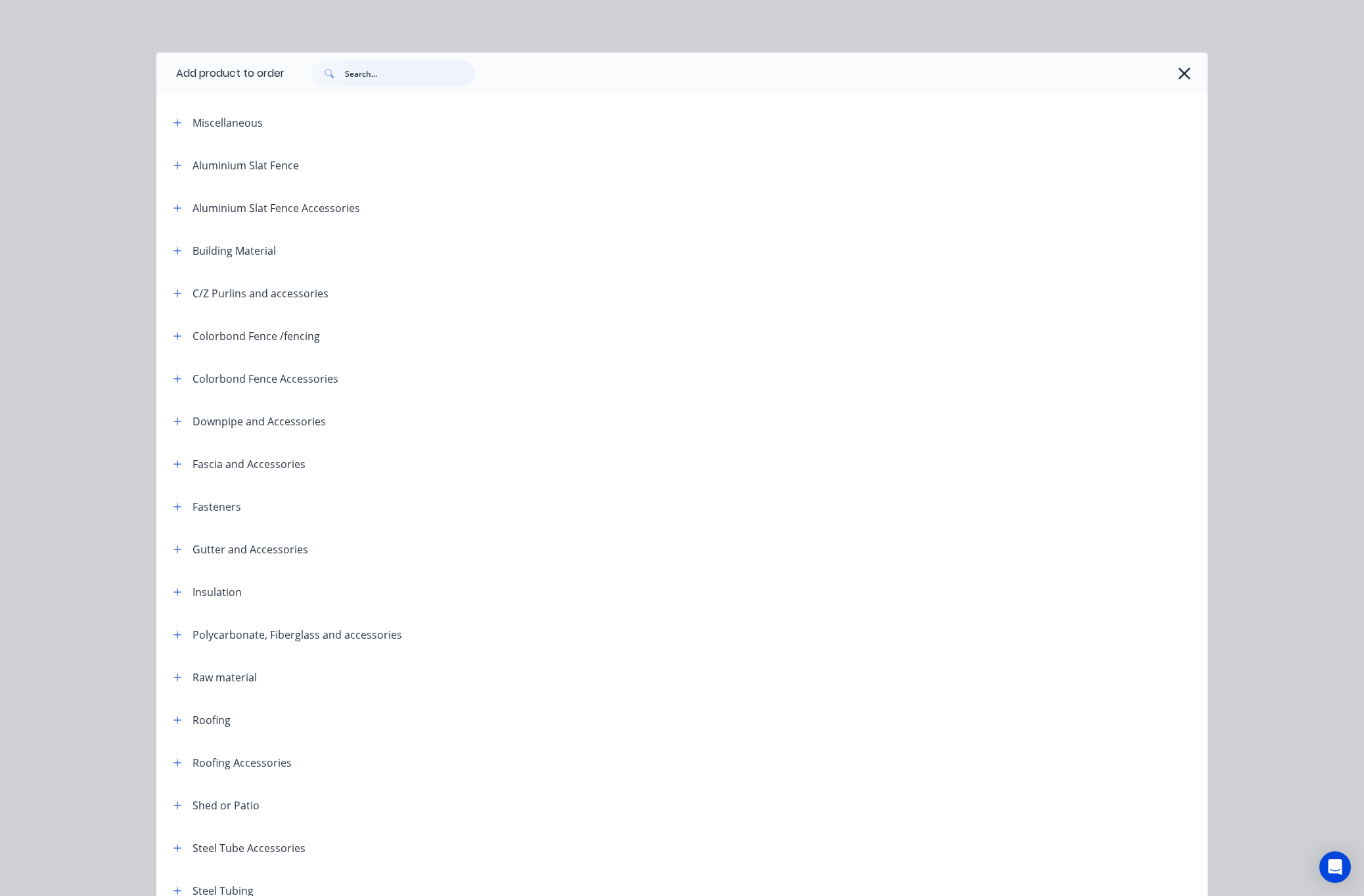
click at [408, 71] on input "text" at bounding box center [409, 73] width 130 height 26
type input "gutter"
click at [1058, 282] on div "Add product to order gutter Miscellaneous Aluminium Slat Fence Aluminium Slat F…" at bounding box center [682, 448] width 1364 height 896
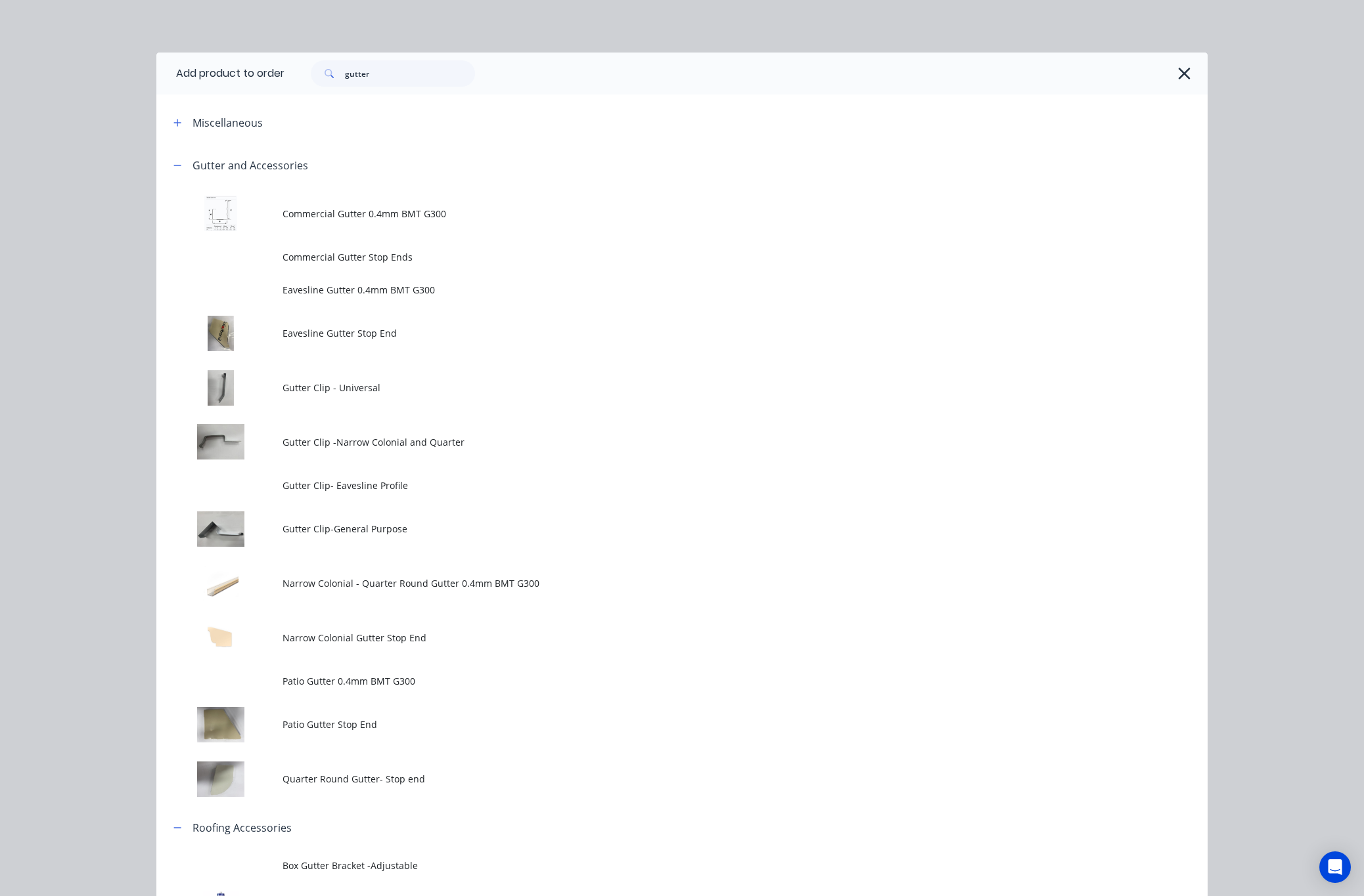
click at [948, 432] on td "Gutter Clip -Narrow Colonial and Quarter" at bounding box center [744, 442] width 925 height 55
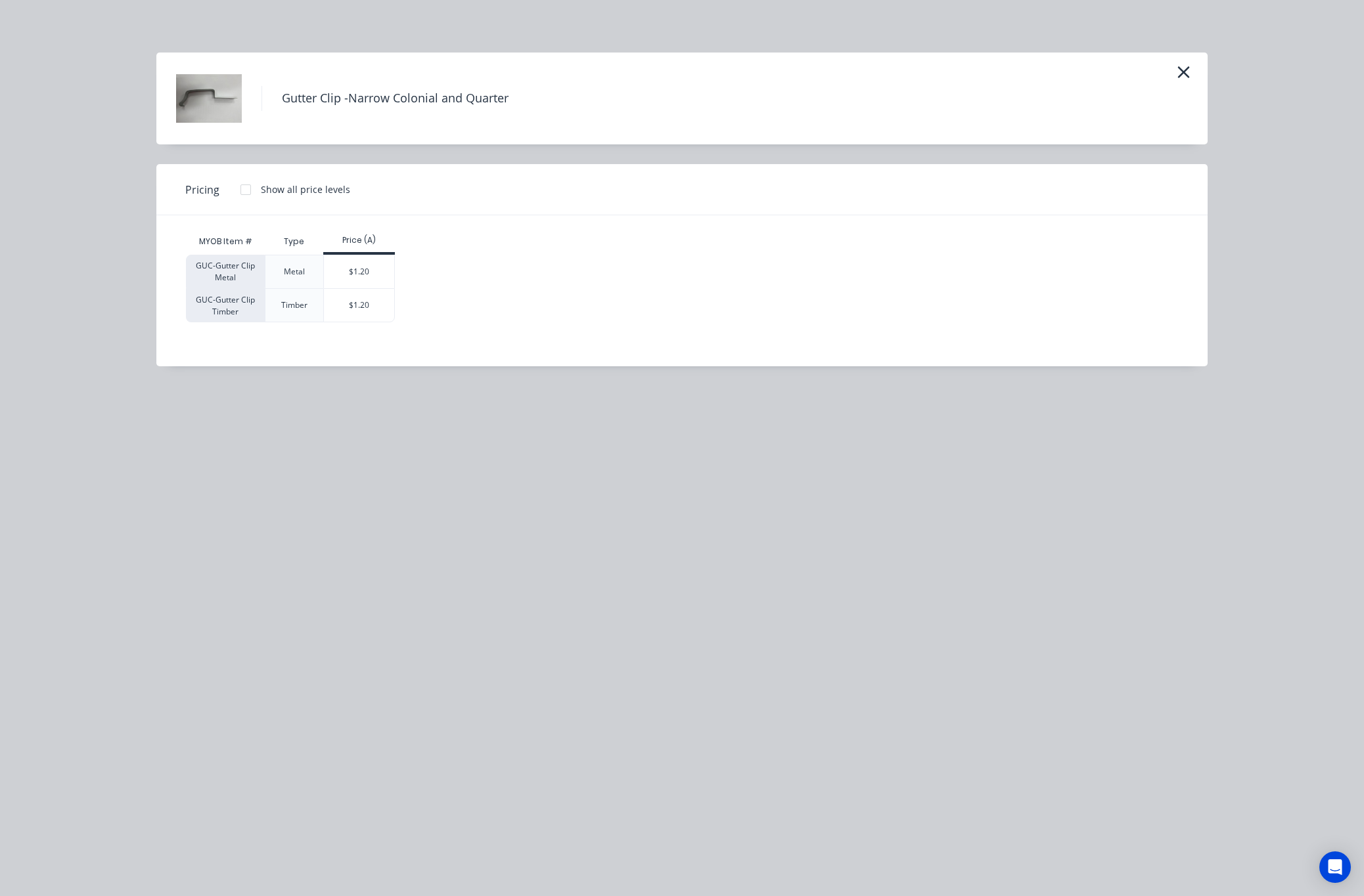
click at [1171, 67] on div "Gutter Clip -Narrow Colonial and Quarter" at bounding box center [682, 98] width 1012 height 65
click at [1186, 71] on icon "button" at bounding box center [1183, 72] width 13 height 18
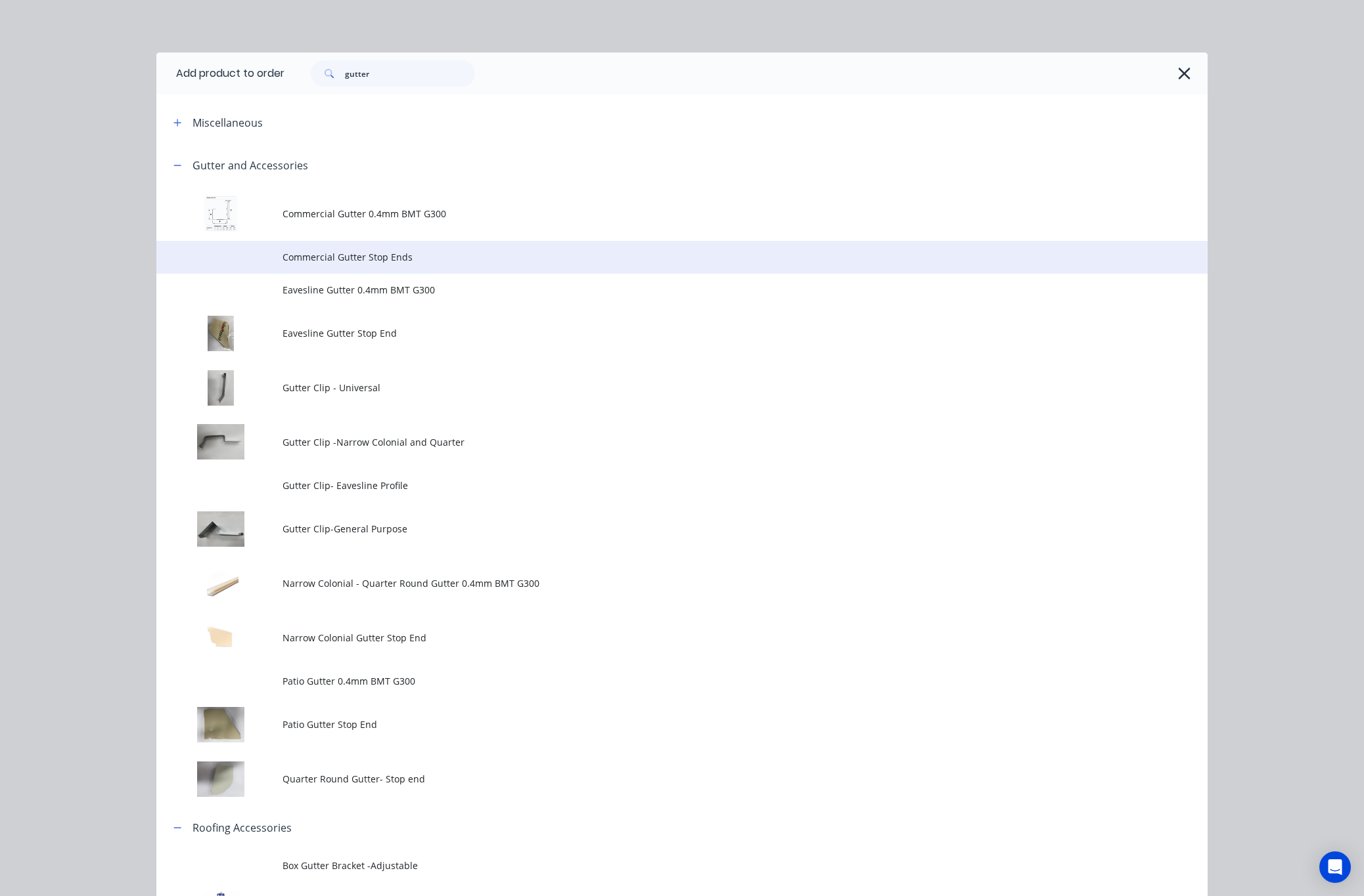
scroll to position [97, 0]
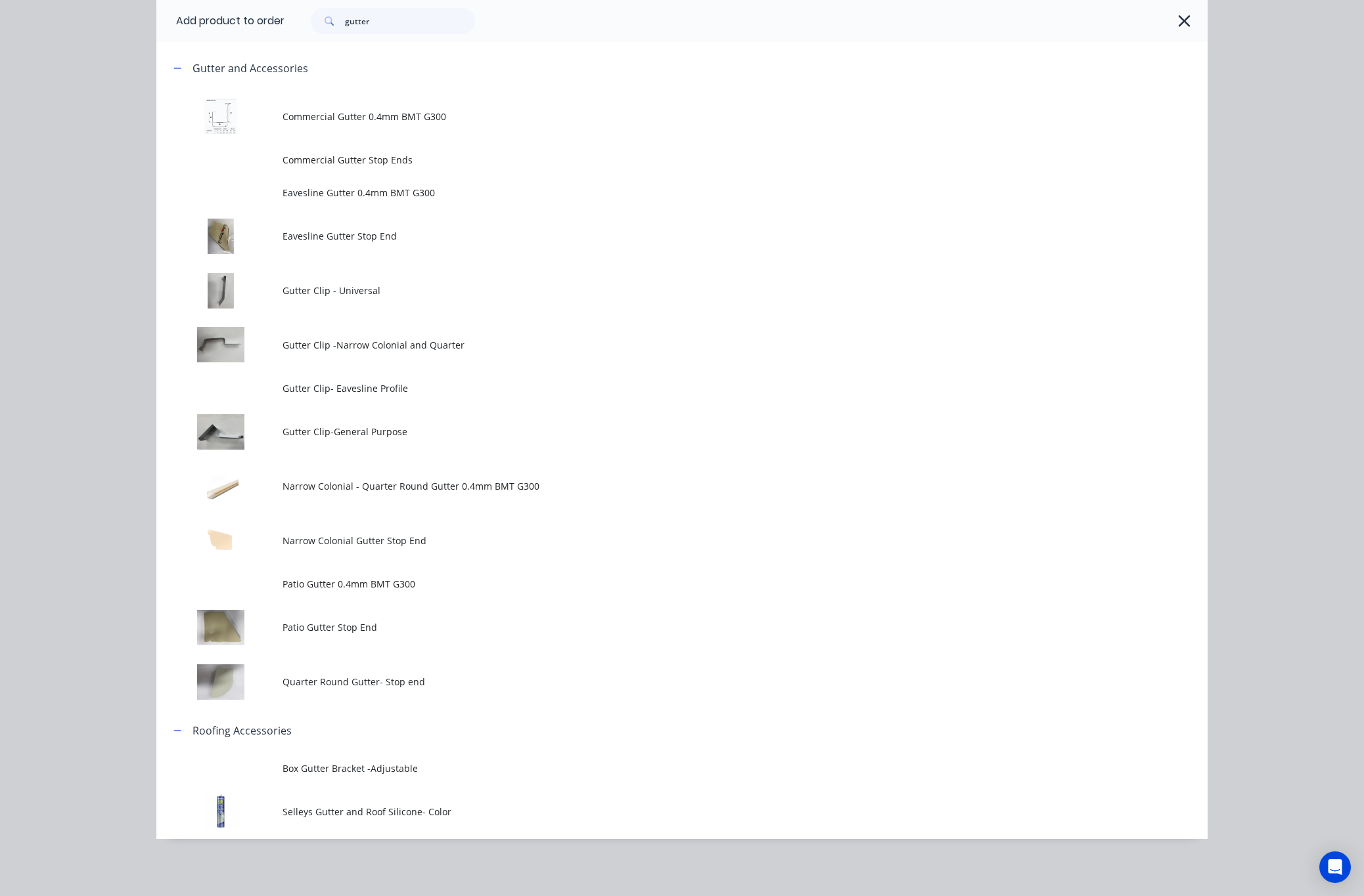
click at [412, 493] on td "Narrow Colonial - Quarter Round Gutter 0.4mm BMT G300" at bounding box center [744, 486] width 925 height 55
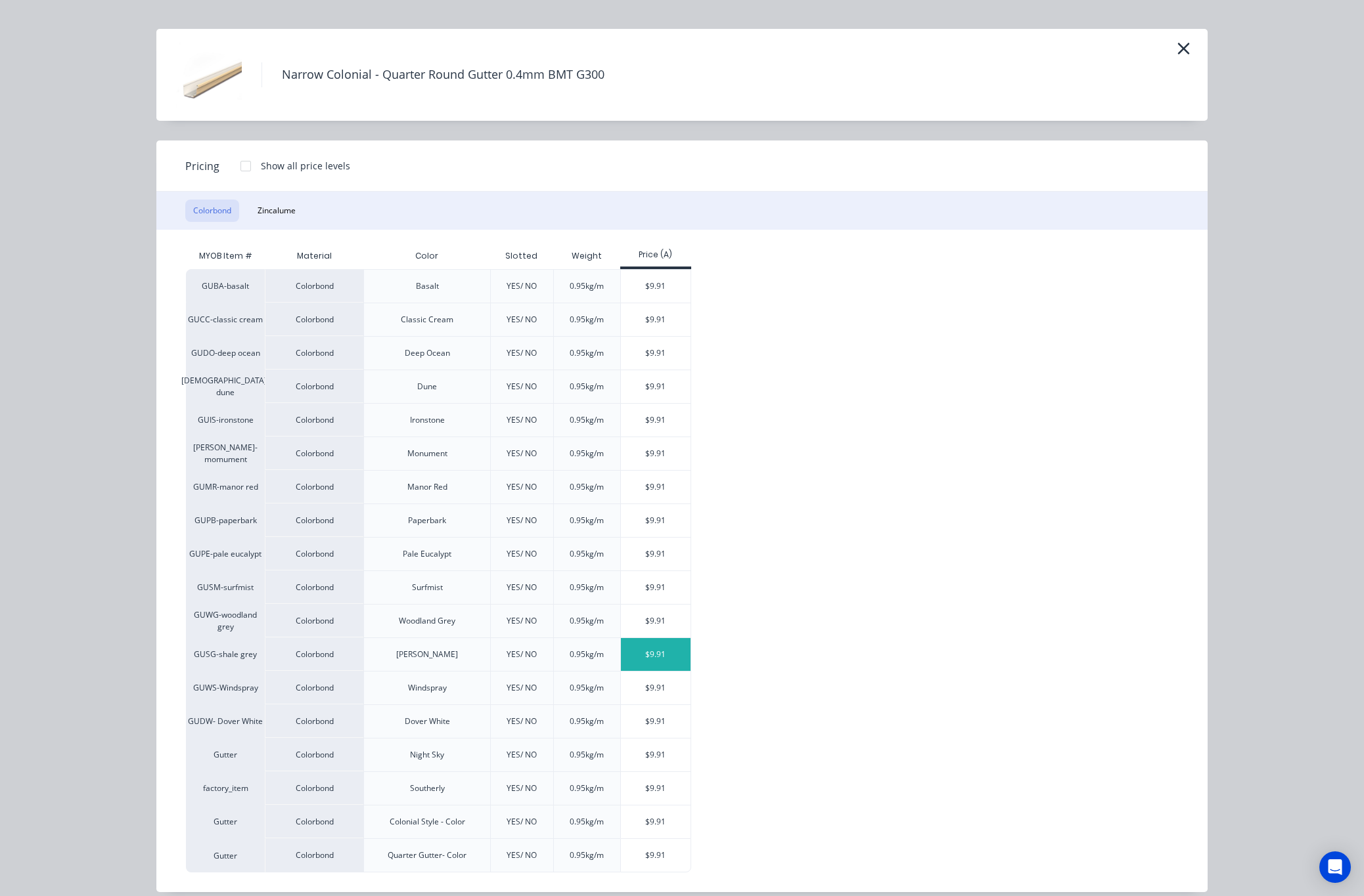
scroll to position [43, 0]
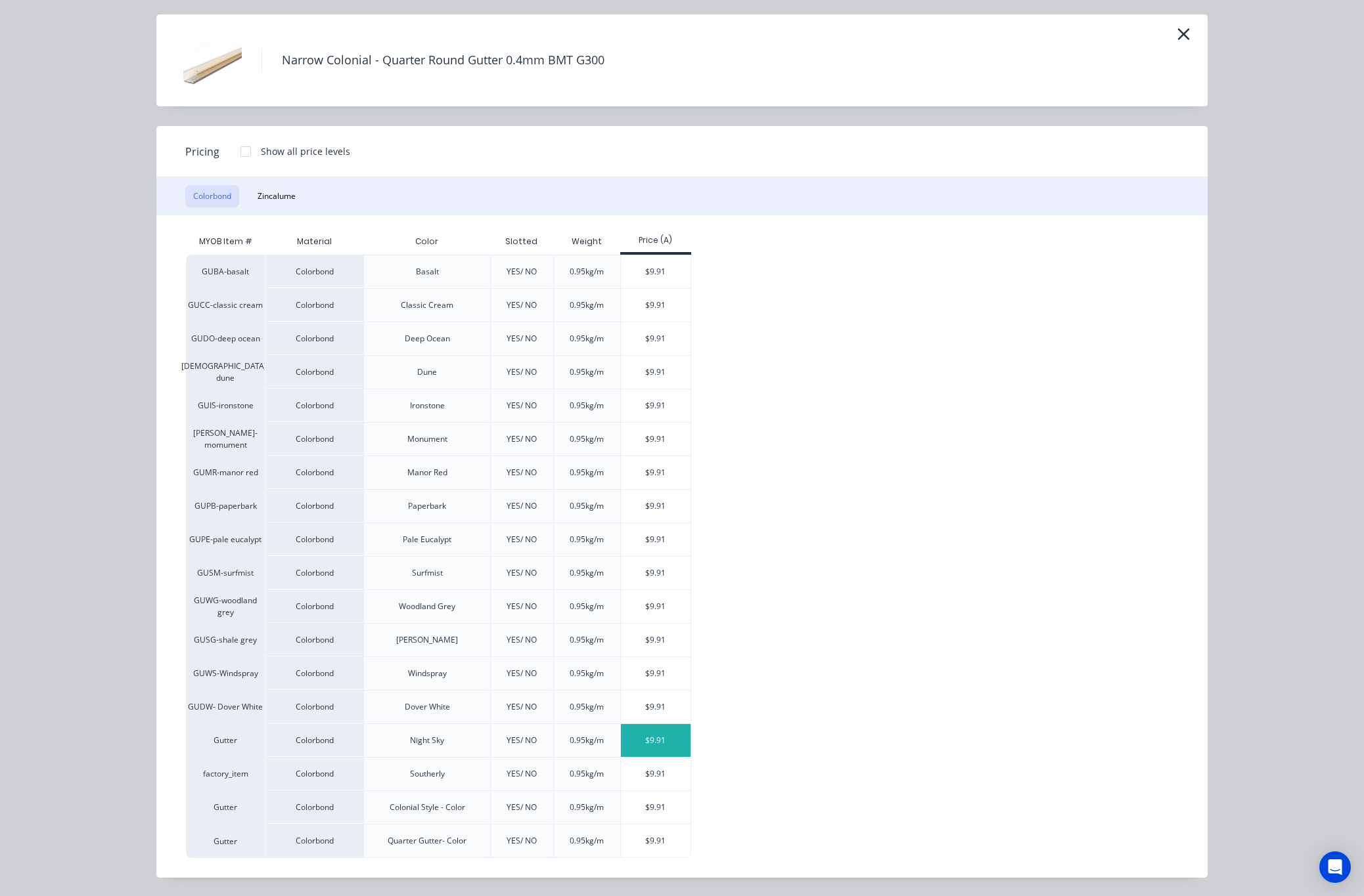
click at [651, 745] on div "$9.91" at bounding box center [656, 741] width 70 height 33
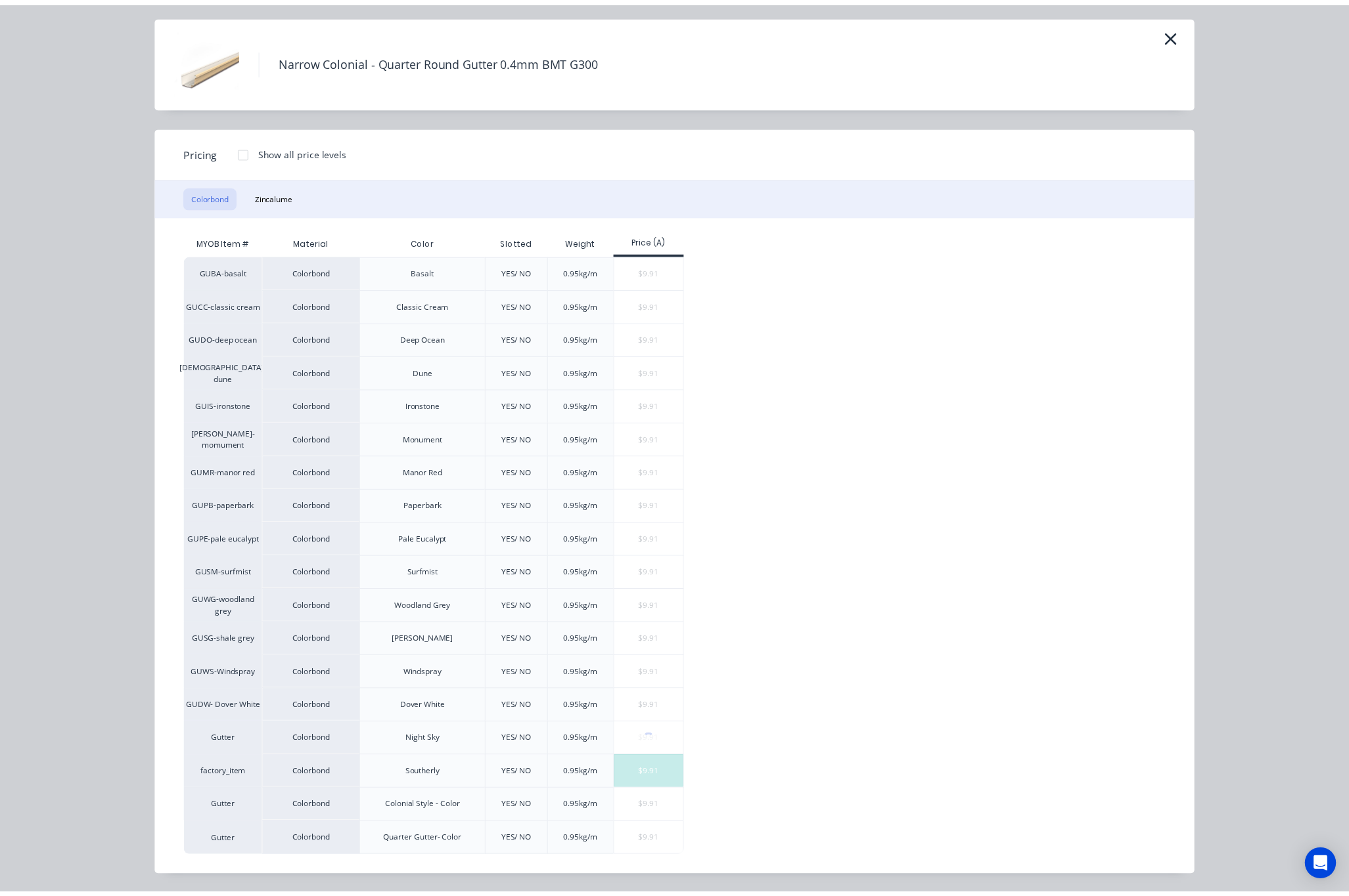
scroll to position [0, 0]
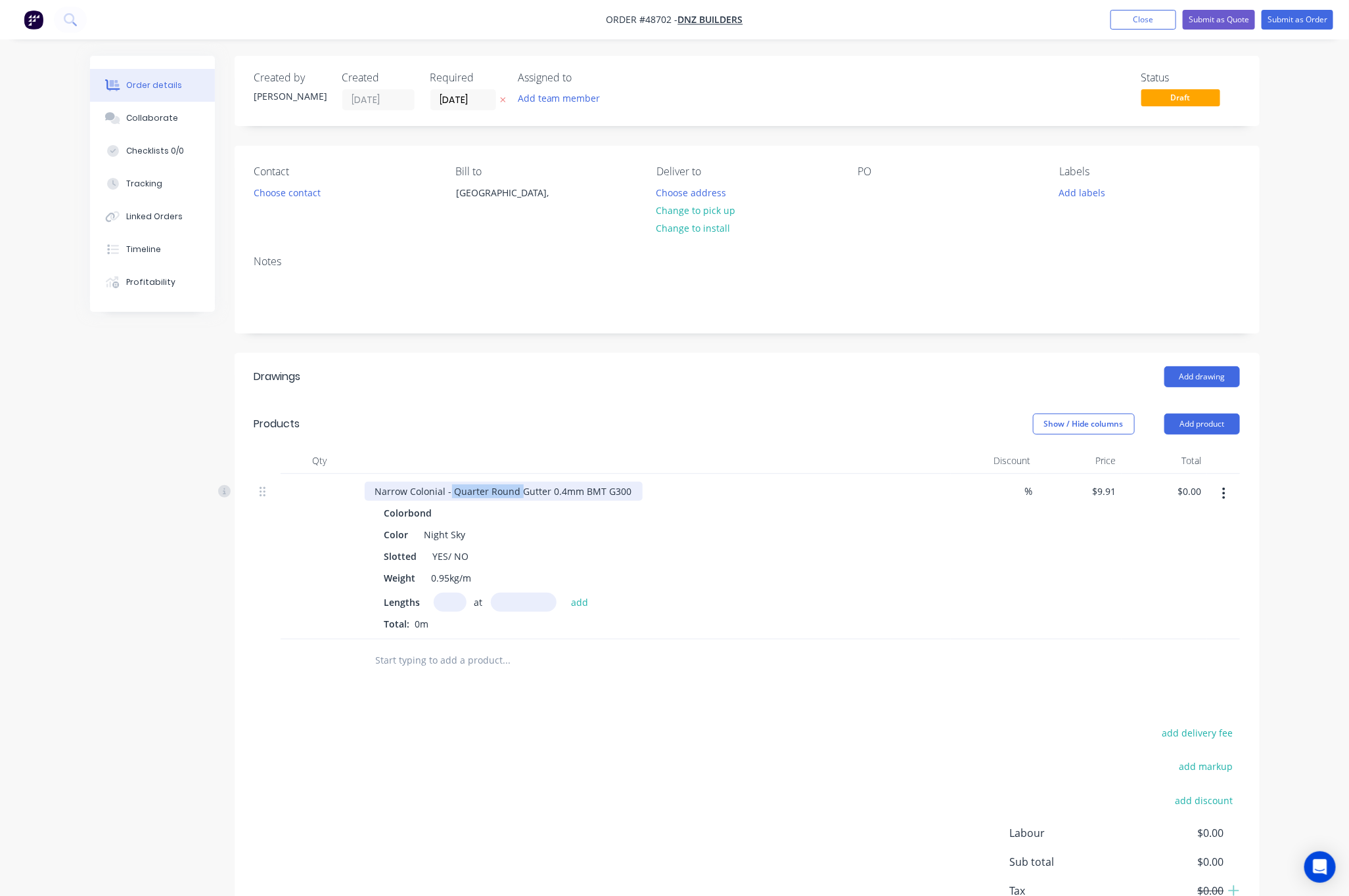
drag, startPoint x: 450, startPoint y: 493, endPoint x: 517, endPoint y: 493, distance: 67.0
click at [517, 493] on div "Narrow Colonial - Quarter Round Gutter 0.4mm BMT G300" at bounding box center [504, 492] width 278 height 19
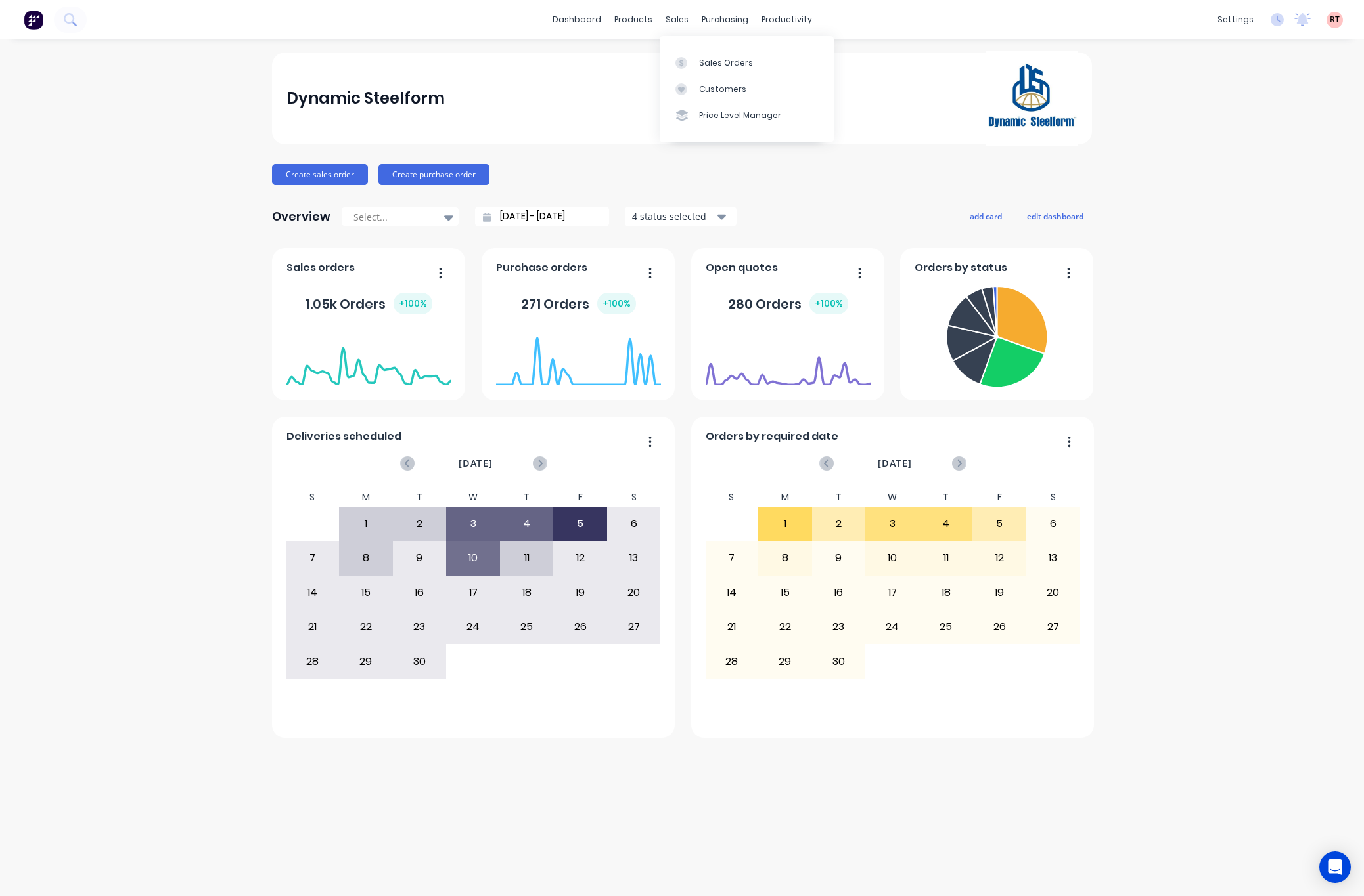
click at [676, 8] on div "dashboard products sales purchasing productivity dashboard products Product Cat…" at bounding box center [682, 19] width 1364 height 39
click at [698, 64] on link "Sales Orders" at bounding box center [746, 62] width 174 height 26
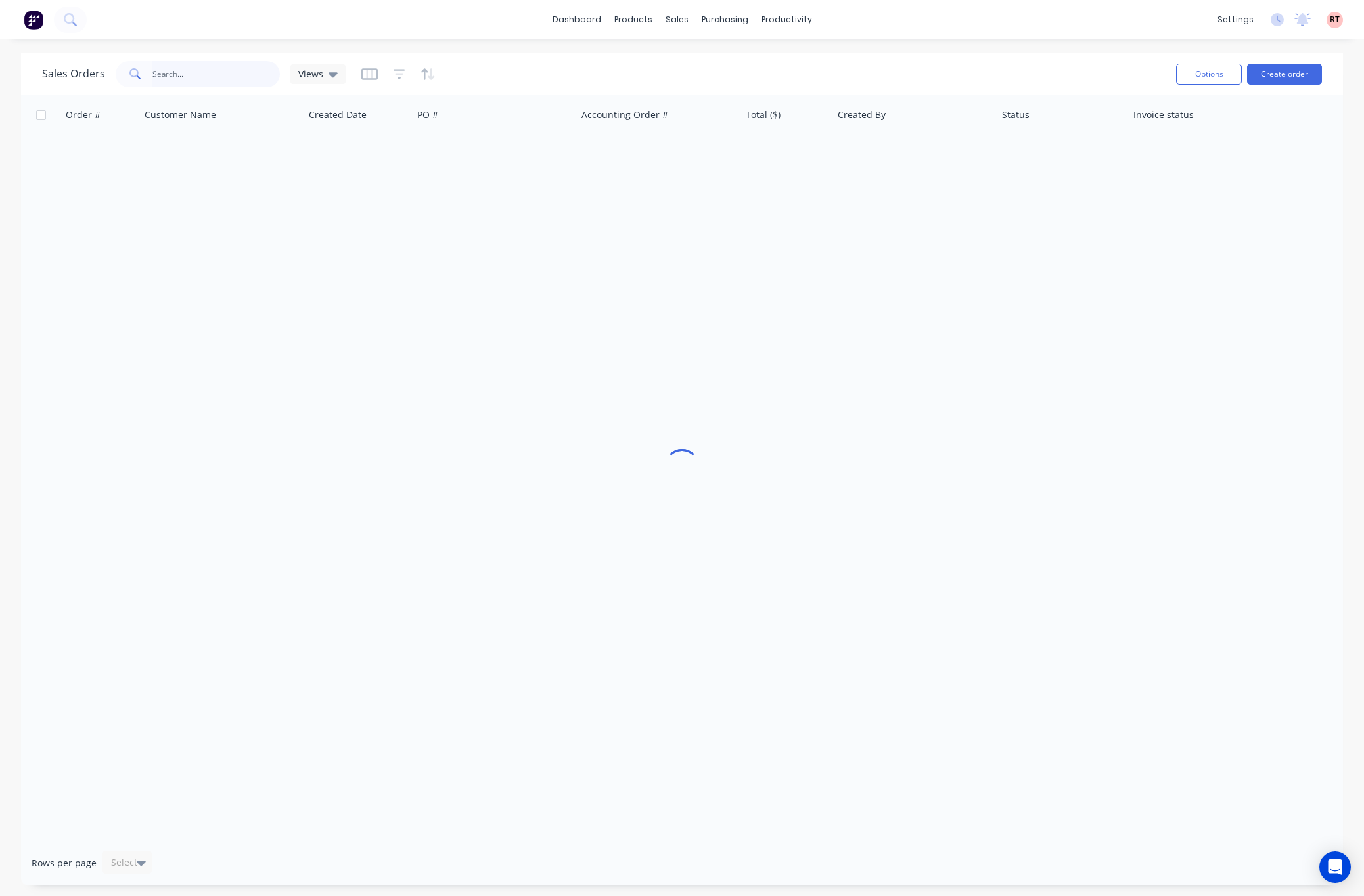
click at [220, 75] on input "text" at bounding box center [216, 73] width 128 height 26
type input "c"
click at [702, 84] on div "Customers" at bounding box center [722, 90] width 47 height 12
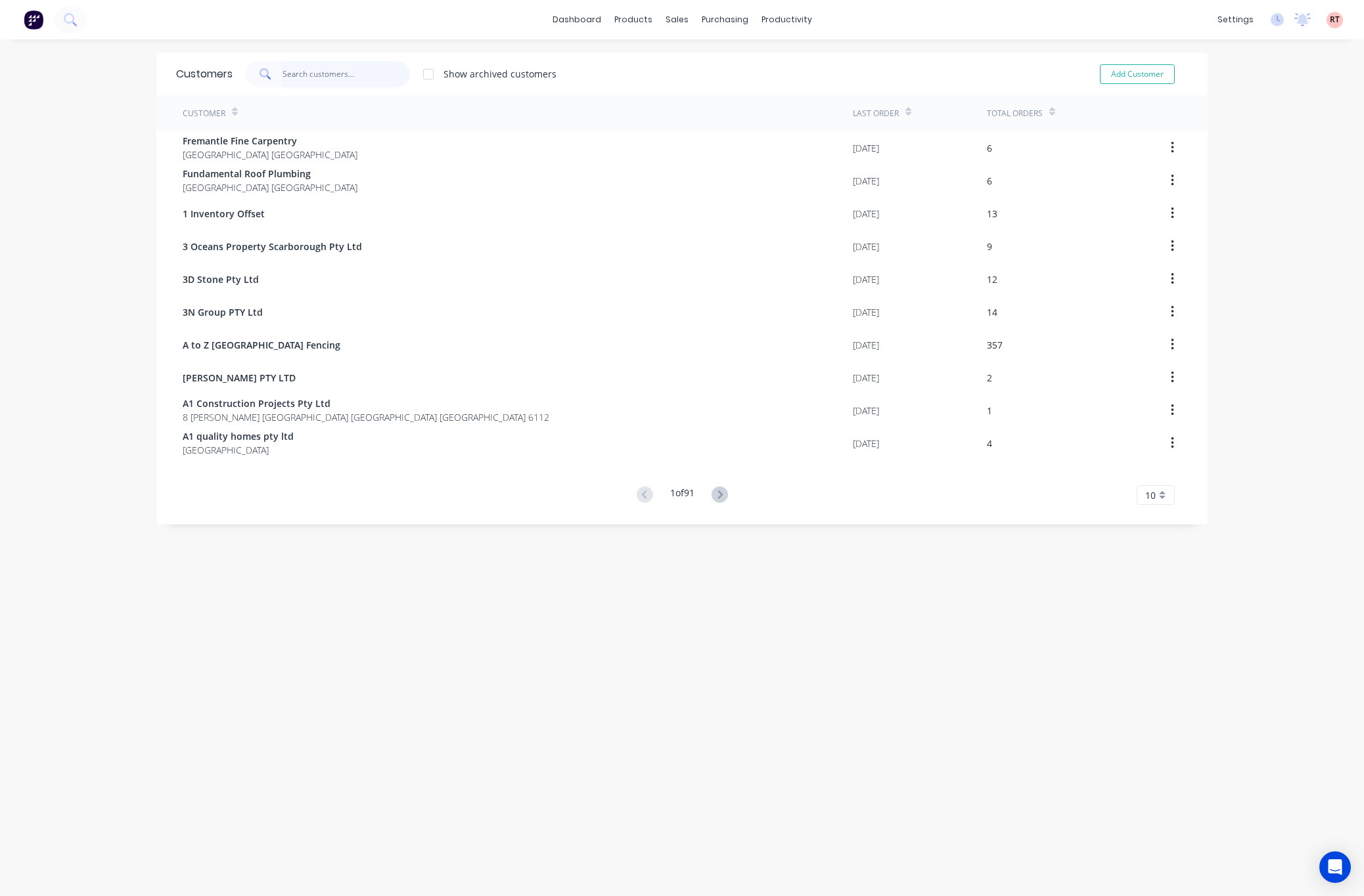
click at [302, 71] on input "text" at bounding box center [346, 73] width 128 height 26
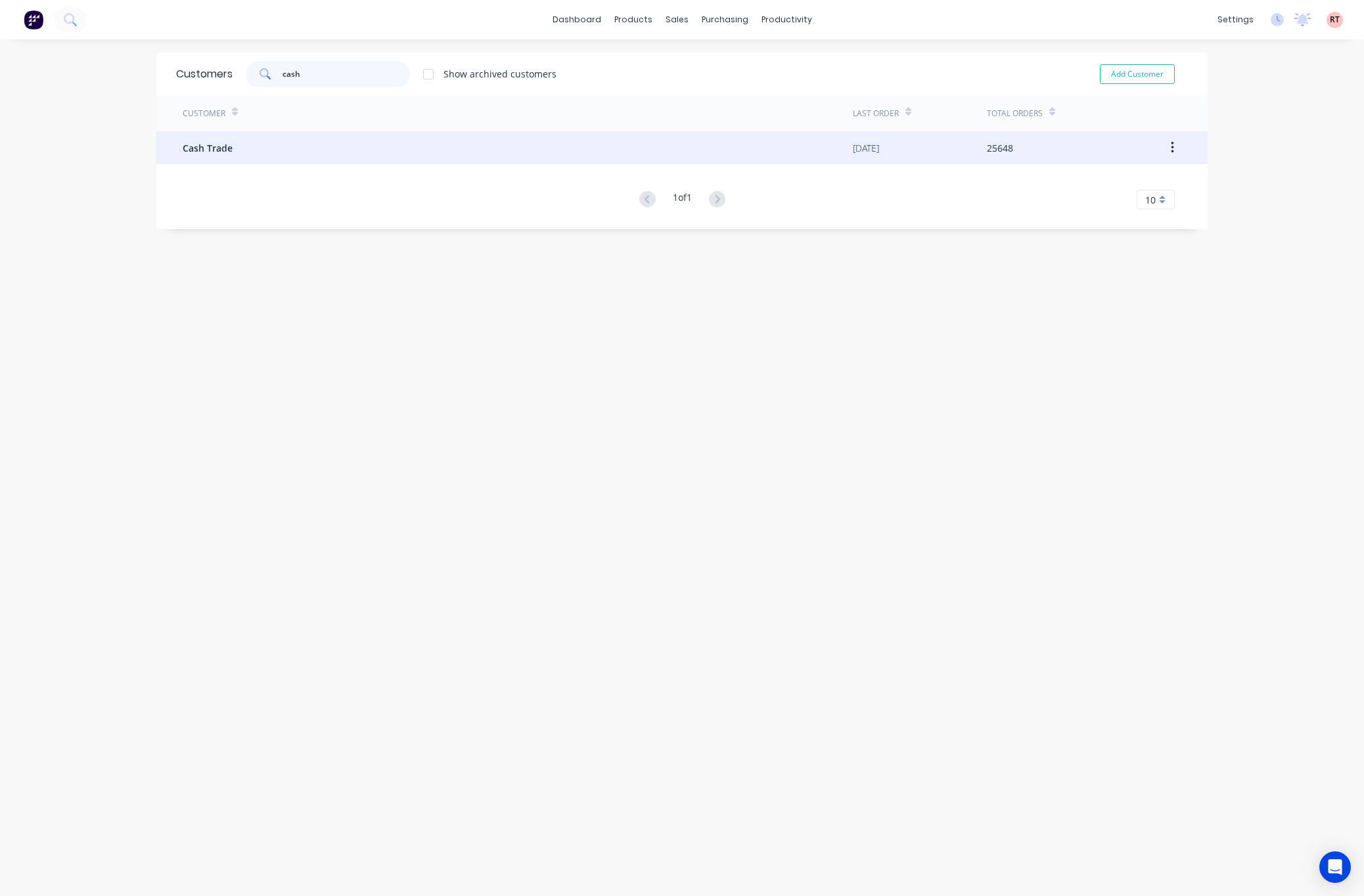
type input "cash"
click at [300, 148] on div "Cash Trade" at bounding box center [518, 147] width 670 height 33
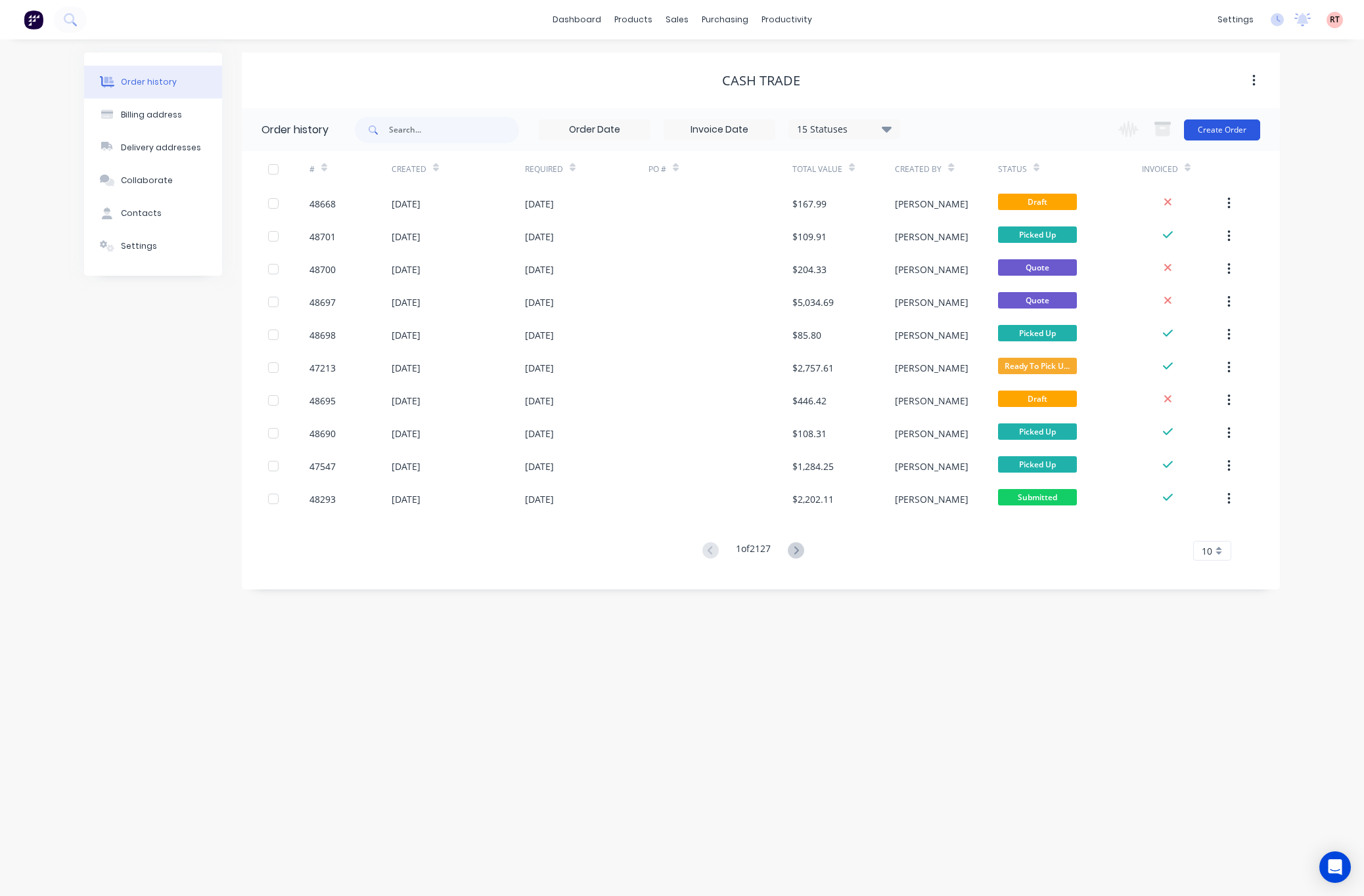
click at [1228, 127] on button "Create Order" at bounding box center [1222, 130] width 76 height 21
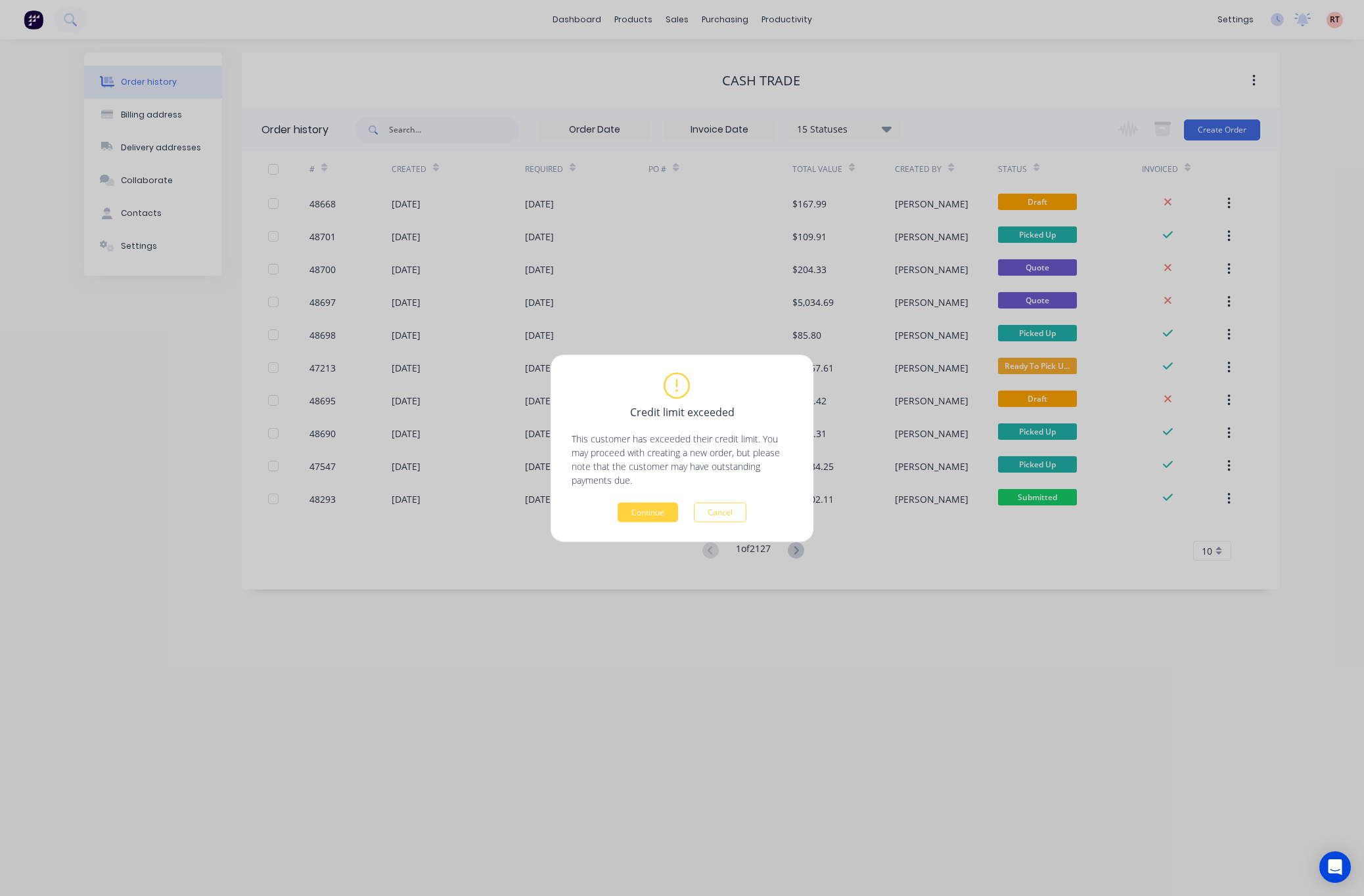
click at [591, 154] on div "Credit limit exceeded This customer has exceeded their credit limit. You may pr…" at bounding box center [682, 448] width 1364 height 896
click at [645, 506] on button "Continue" at bounding box center [647, 512] width 61 height 19
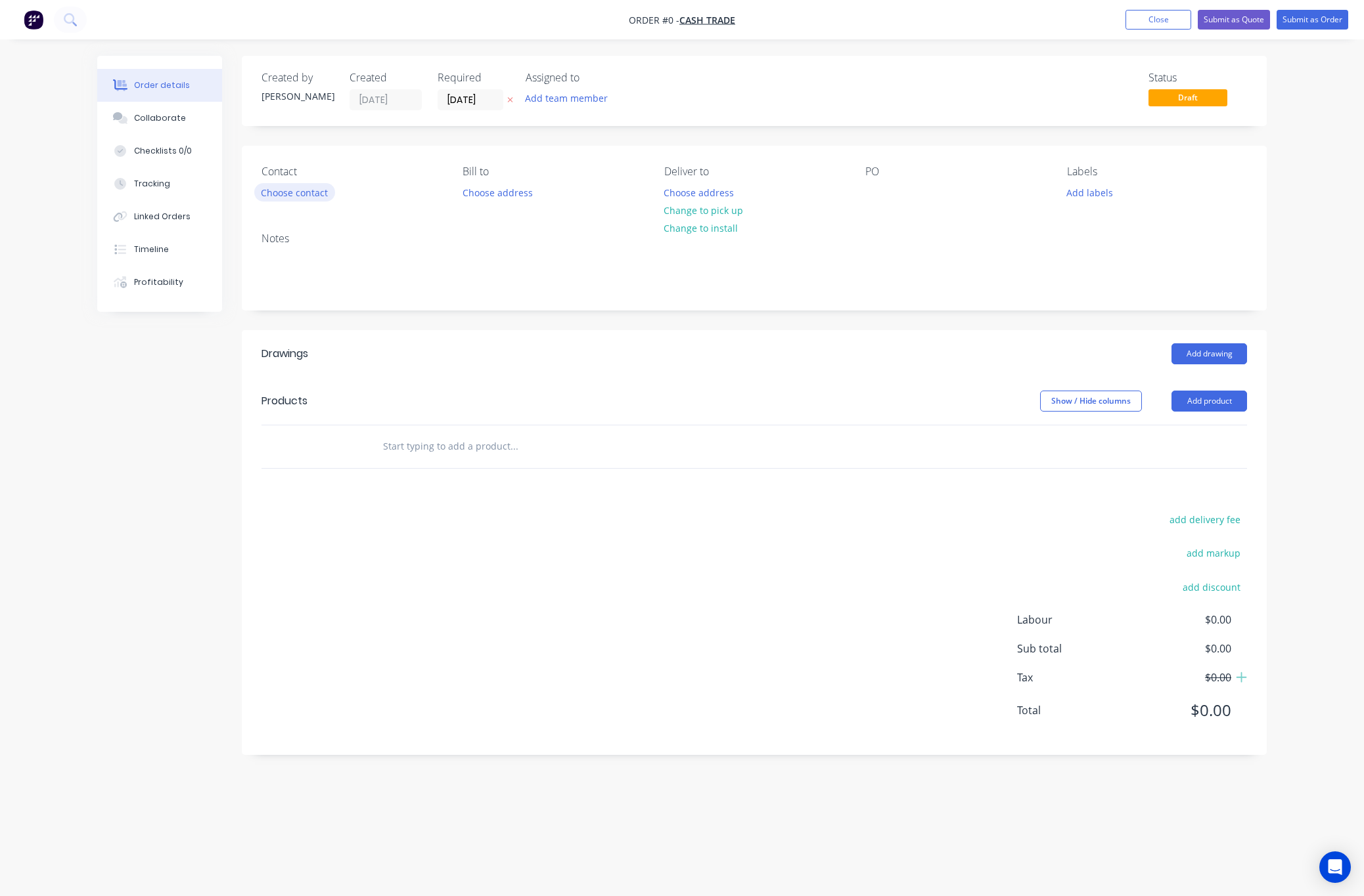
click at [290, 193] on button "Choose contact" at bounding box center [295, 192] width 81 height 17
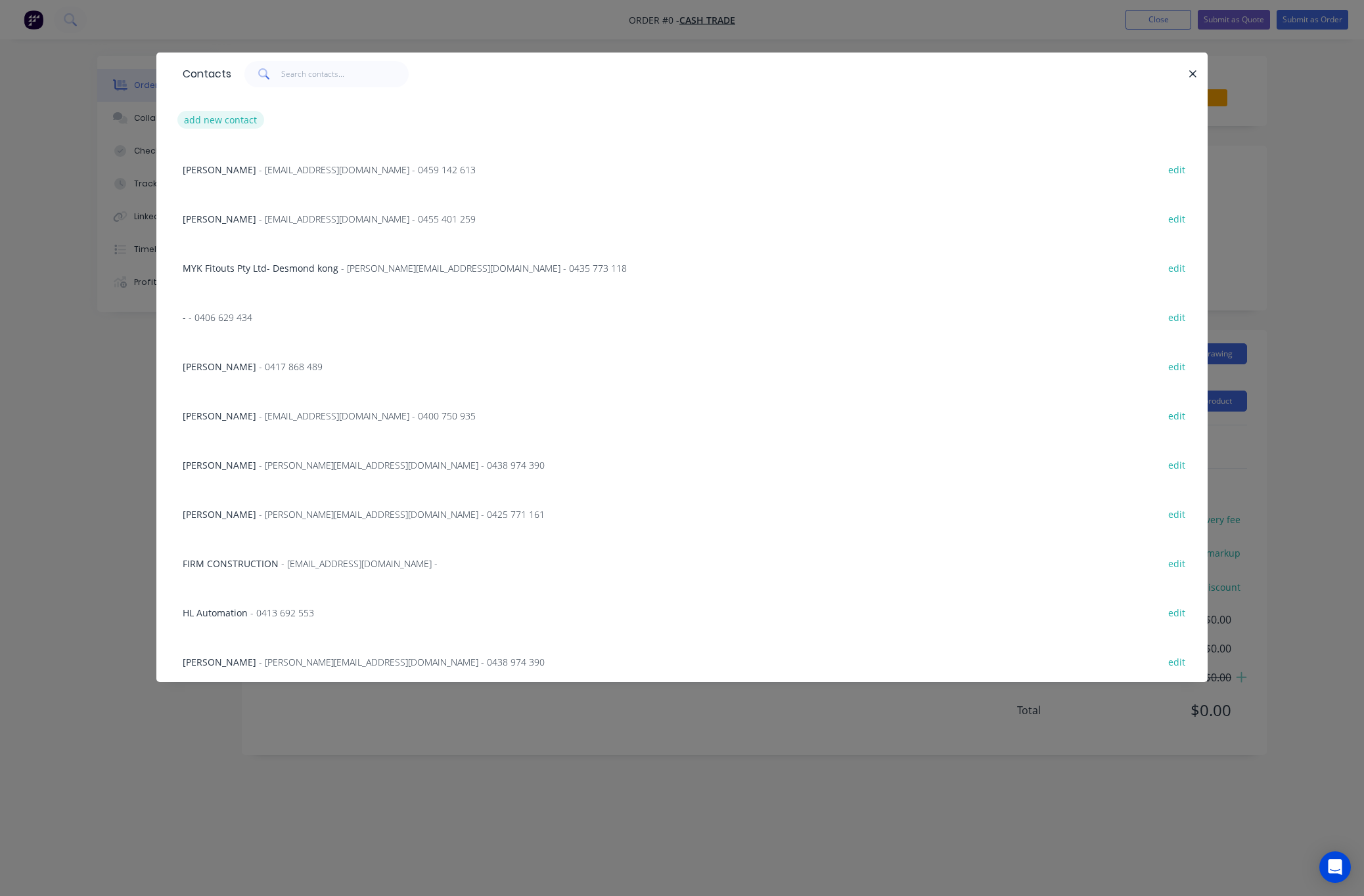
click at [245, 115] on button "add new contact" at bounding box center [220, 119] width 87 height 17
select select "AU"
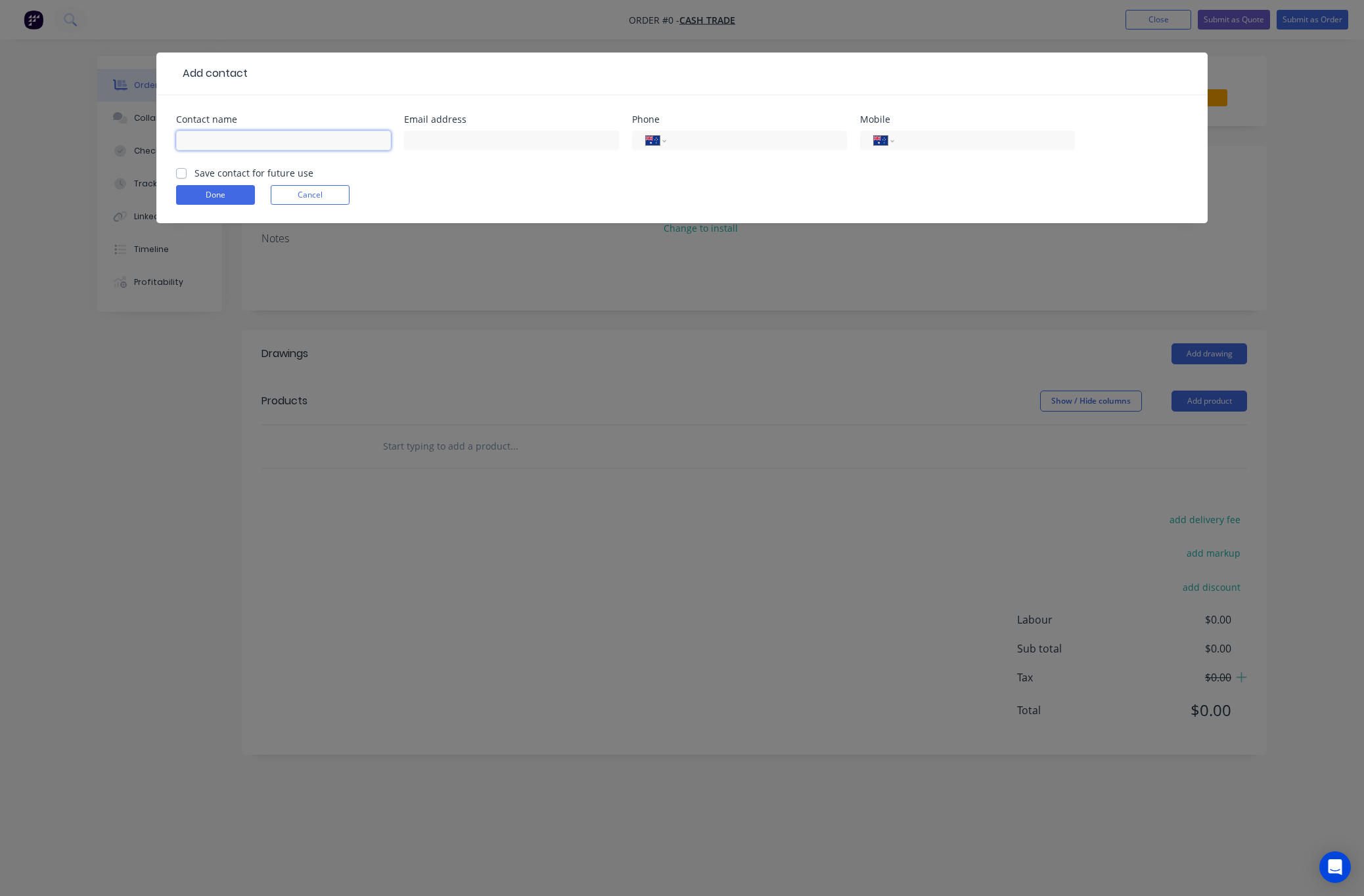
click at [260, 143] on input "text" at bounding box center [283, 141] width 215 height 19
type input "Adam Smith"
click at [523, 150] on input "text" at bounding box center [511, 141] width 215 height 19
click at [925, 132] on div "International Afghanistan Åland Islands Albania Algeria American Samoa Andorra …" at bounding box center [966, 141] width 215 height 19
click at [917, 141] on input "tel" at bounding box center [982, 141] width 158 height 15
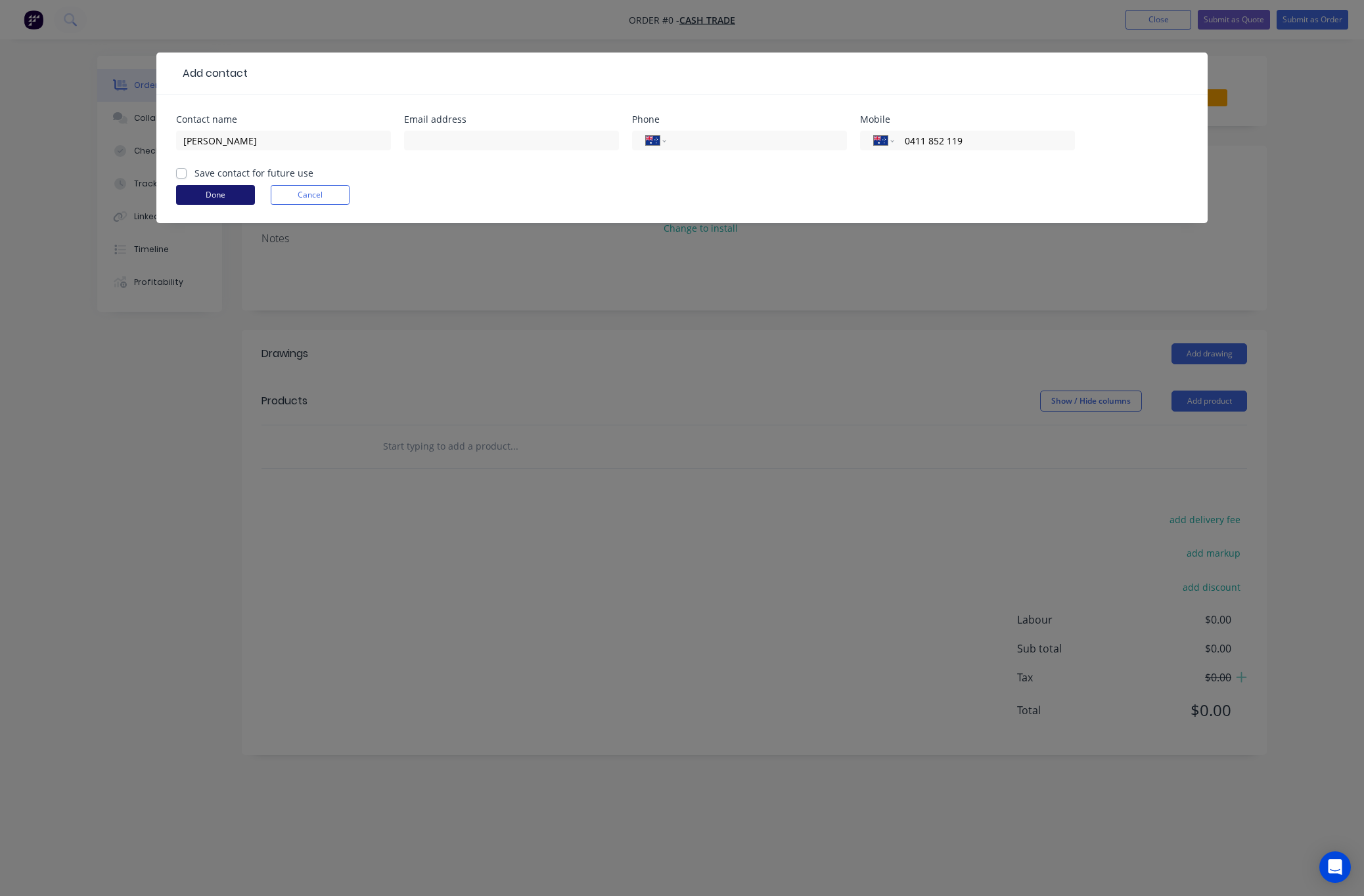
type input "0411 852 119"
click at [215, 197] on button "Done" at bounding box center [216, 194] width 79 height 19
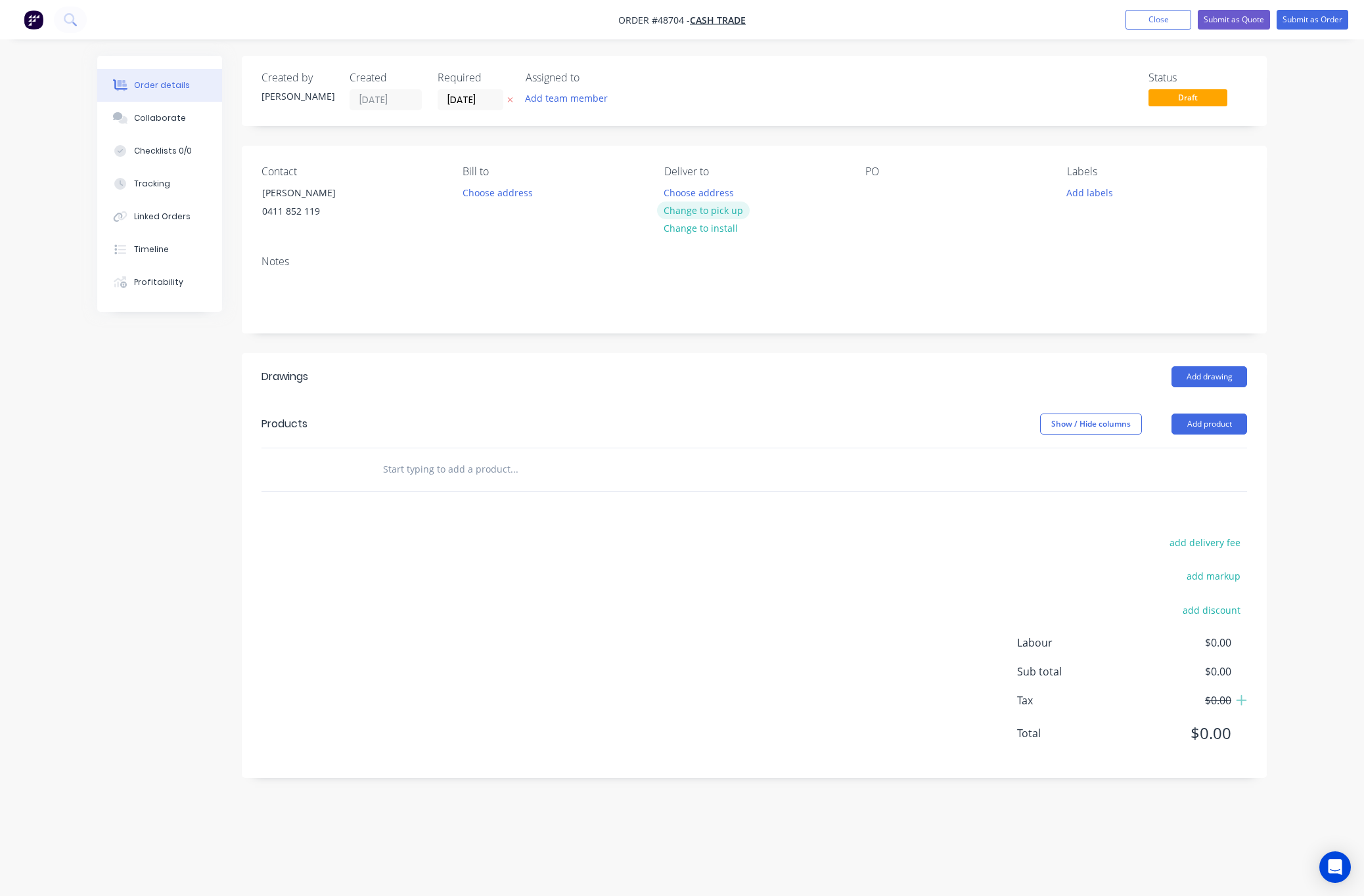
click at [710, 205] on button "Change to pick up" at bounding box center [703, 210] width 93 height 17
click at [1208, 425] on button "Add product" at bounding box center [1209, 424] width 75 height 21
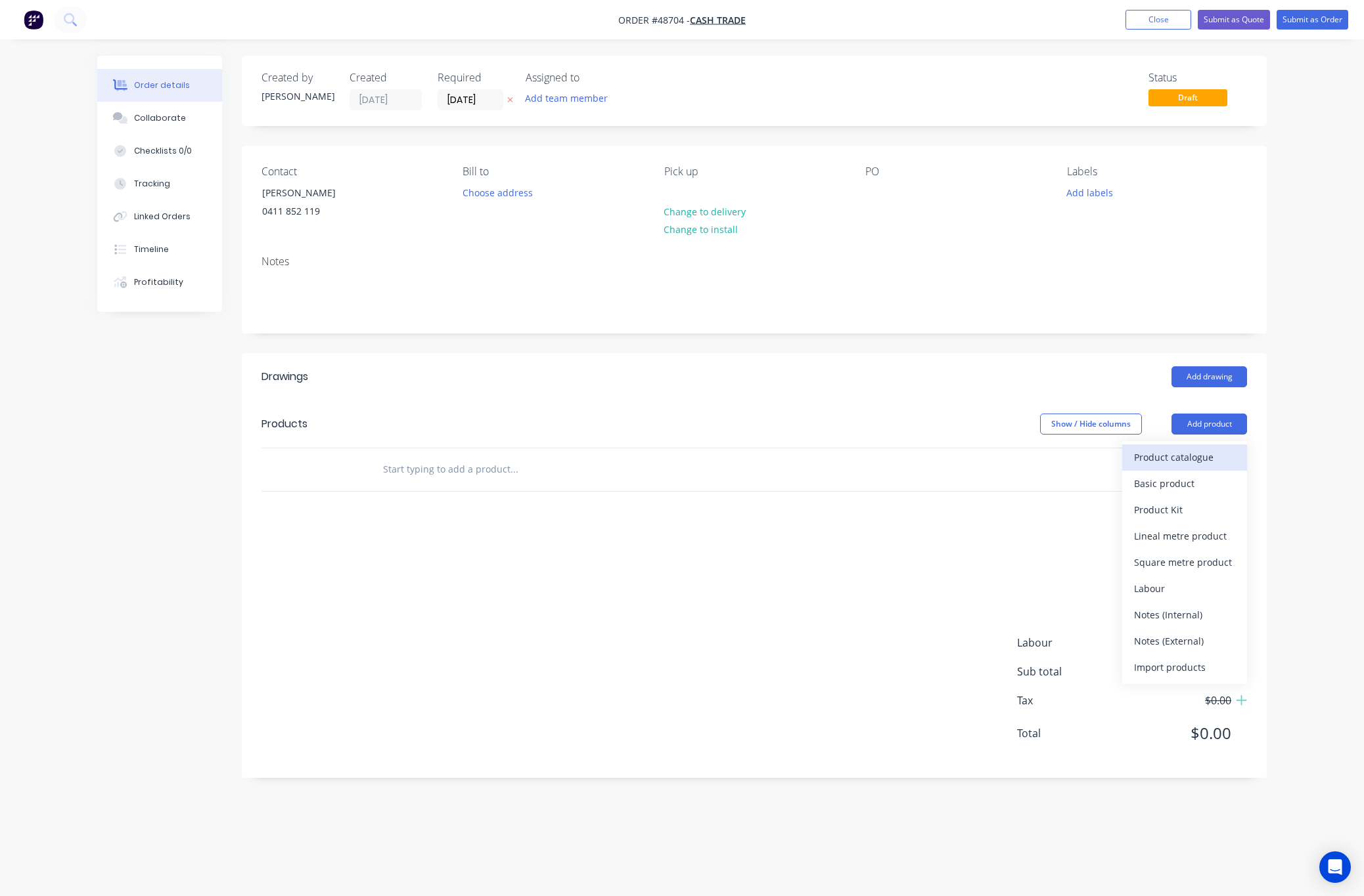
click at [1191, 451] on div "Product catalogue" at bounding box center [1184, 457] width 101 height 19
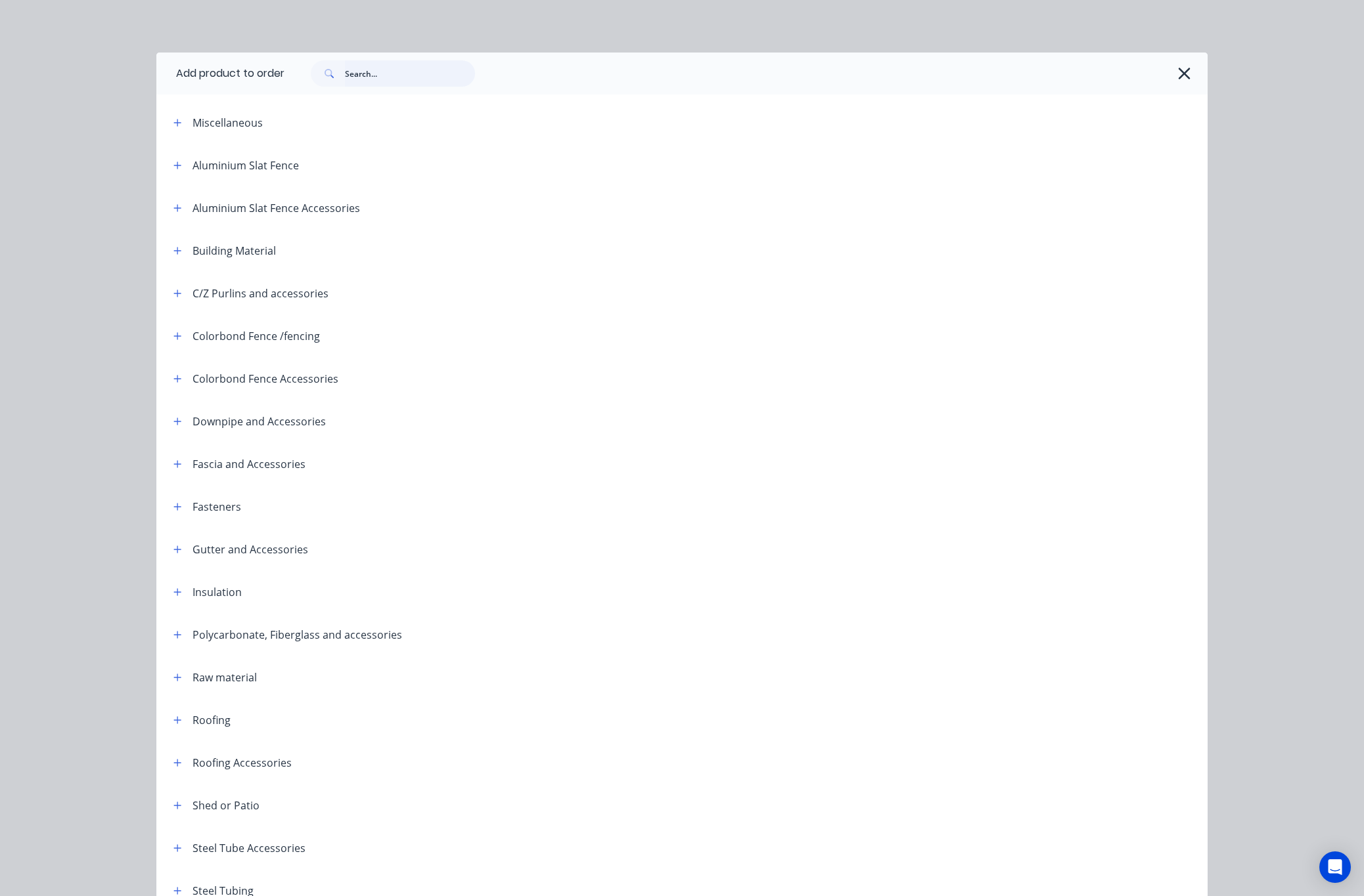
drag, startPoint x: 375, startPoint y: 69, endPoint x: 383, endPoint y: 75, distance: 10.0
click at [379, 73] on input "text" at bounding box center [409, 73] width 130 height 26
type input "narrow"
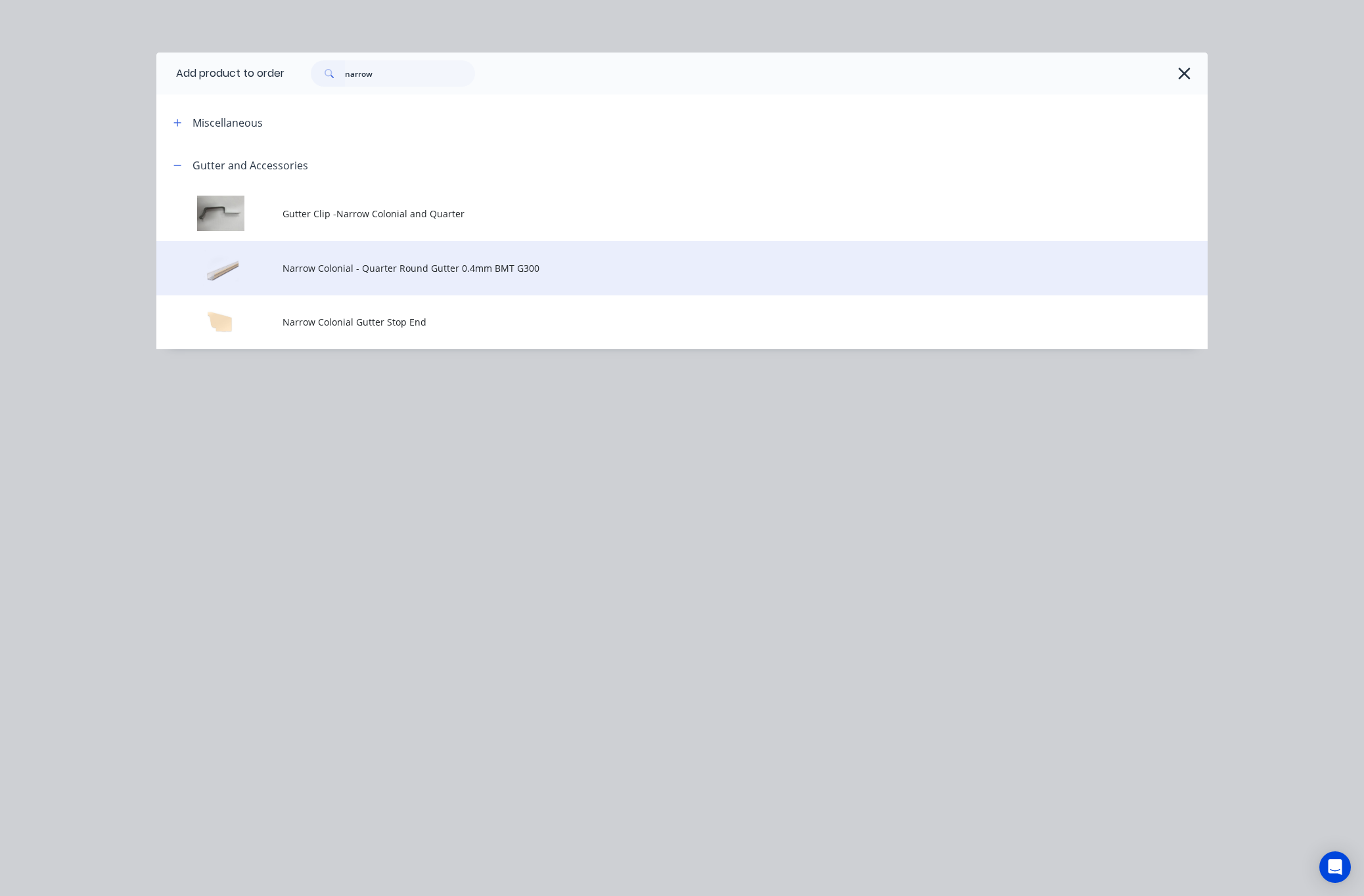
click at [527, 274] on span "Narrow Colonial - Quarter Round Gutter 0.4mm BMT G300" at bounding box center [652, 269] width 739 height 13
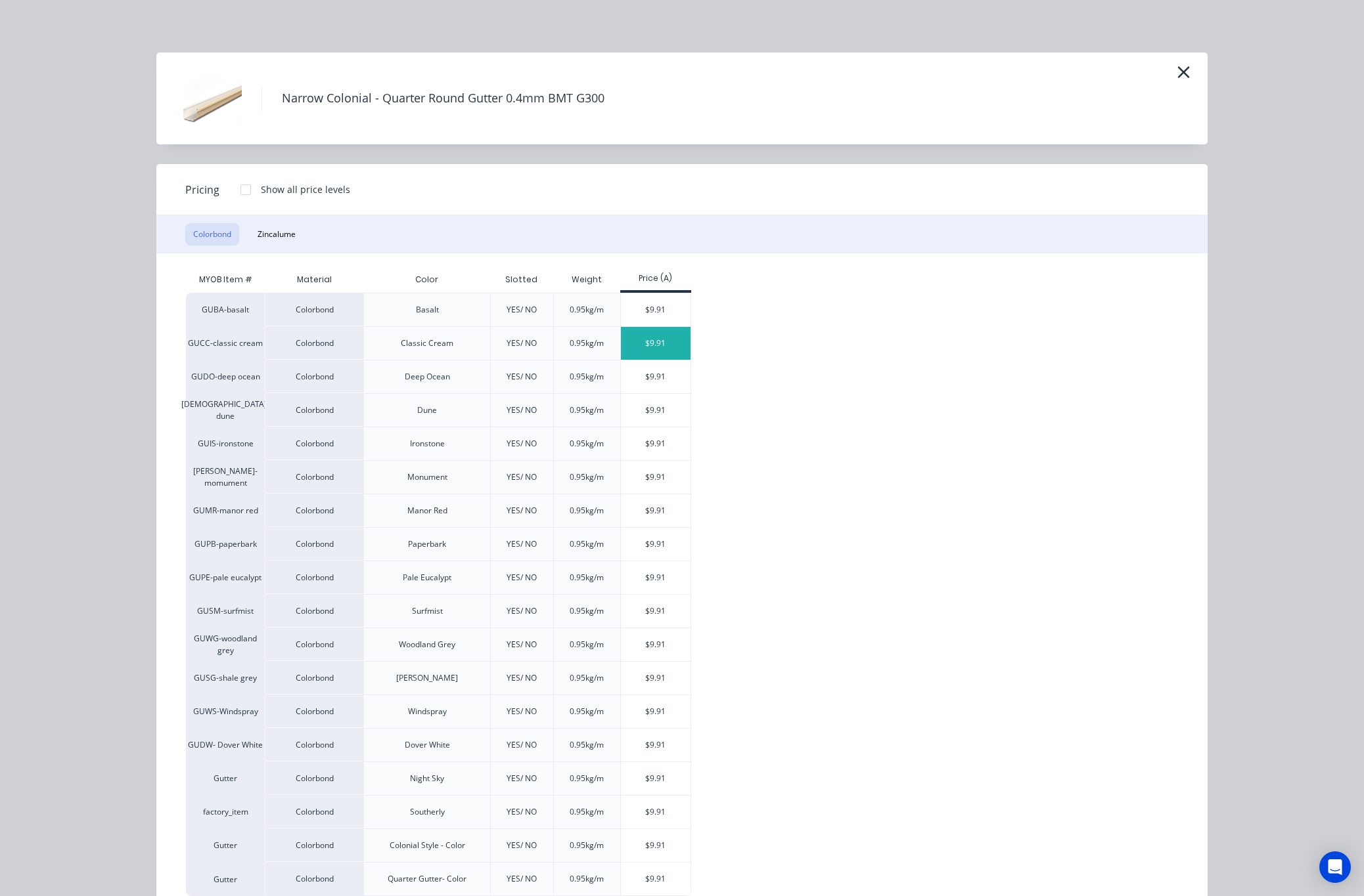
click at [631, 342] on div "$9.91" at bounding box center [656, 344] width 70 height 33
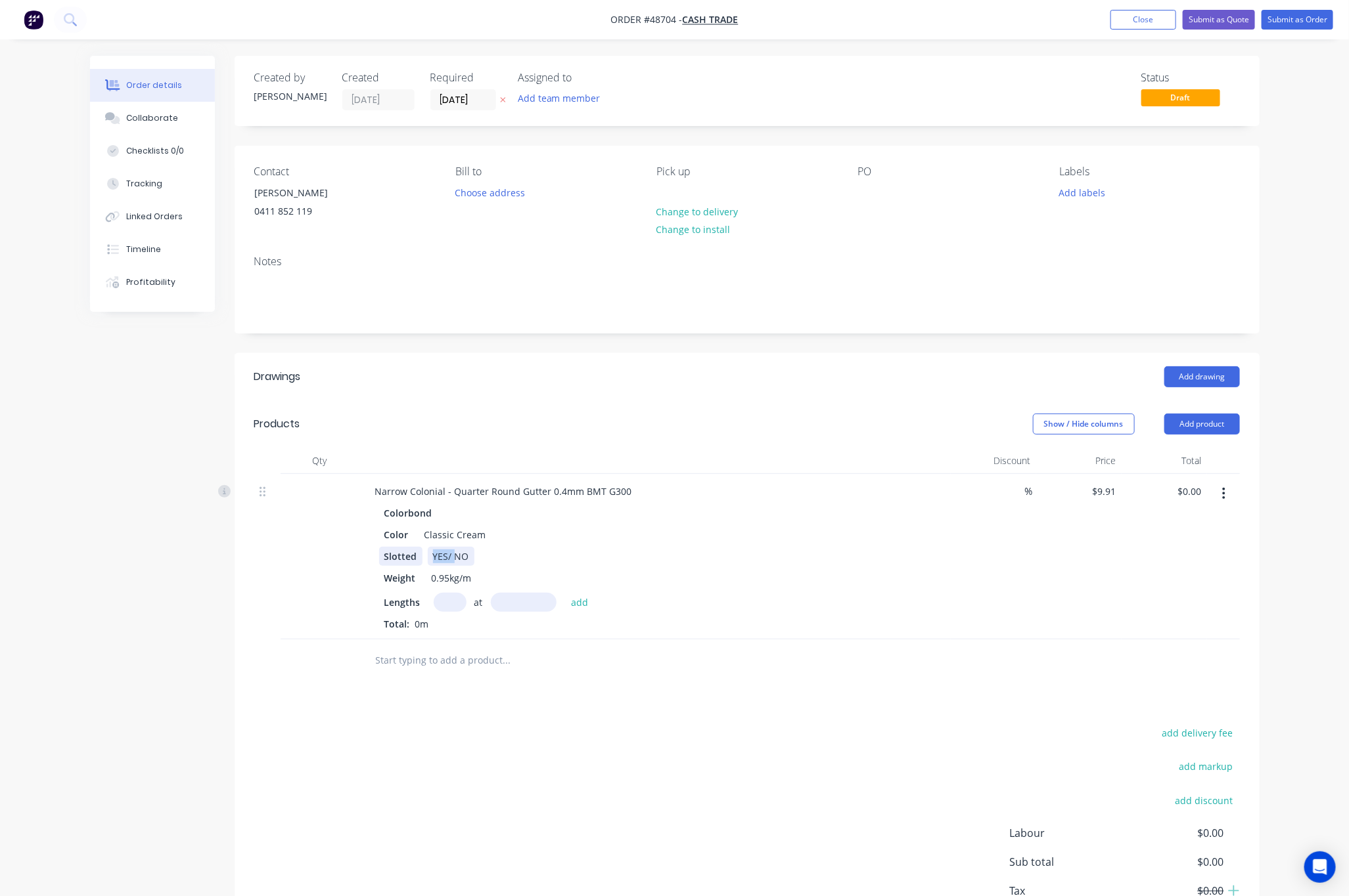
drag, startPoint x: 452, startPoint y: 555, endPoint x: 413, endPoint y: 555, distance: 39.0
click at [413, 555] on div "Slotted YES/ NO" at bounding box center [653, 556] width 547 height 19
click at [446, 605] on input "text" at bounding box center [450, 602] width 33 height 19
drag, startPoint x: 444, startPoint y: 493, endPoint x: 521, endPoint y: 496, distance: 77.1
click at [516, 495] on div "Narrow Colonial - Quarter Round Gutter 0.4mm BMT G300" at bounding box center [504, 492] width 278 height 19
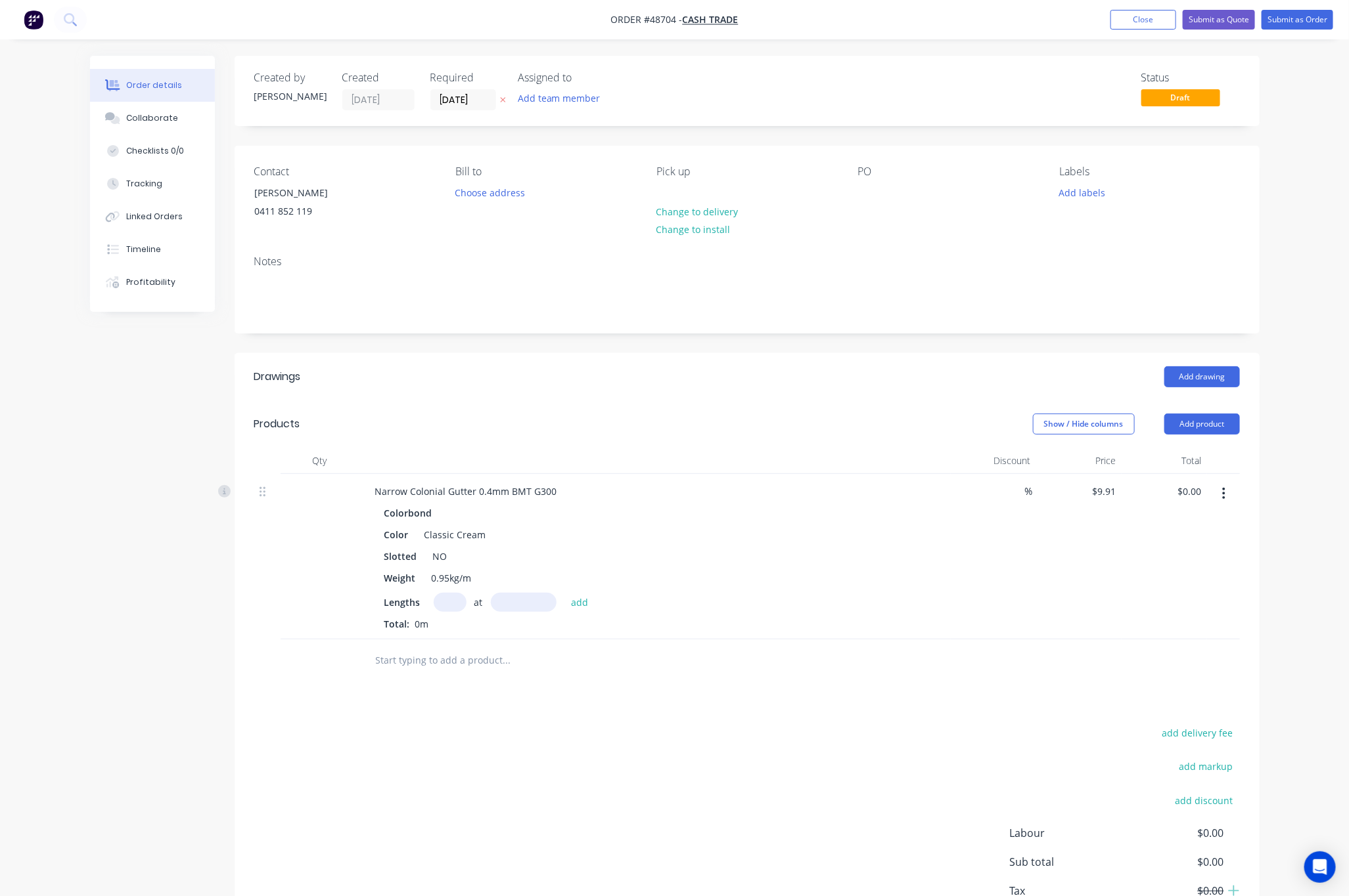
click at [444, 601] on input "text" at bounding box center [450, 602] width 33 height 19
type input "1"
click at [509, 602] on input "text" at bounding box center [524, 602] width 65 height 19
type input "6700mm"
click at [657, 682] on div at bounding box center [595, 661] width 473 height 42
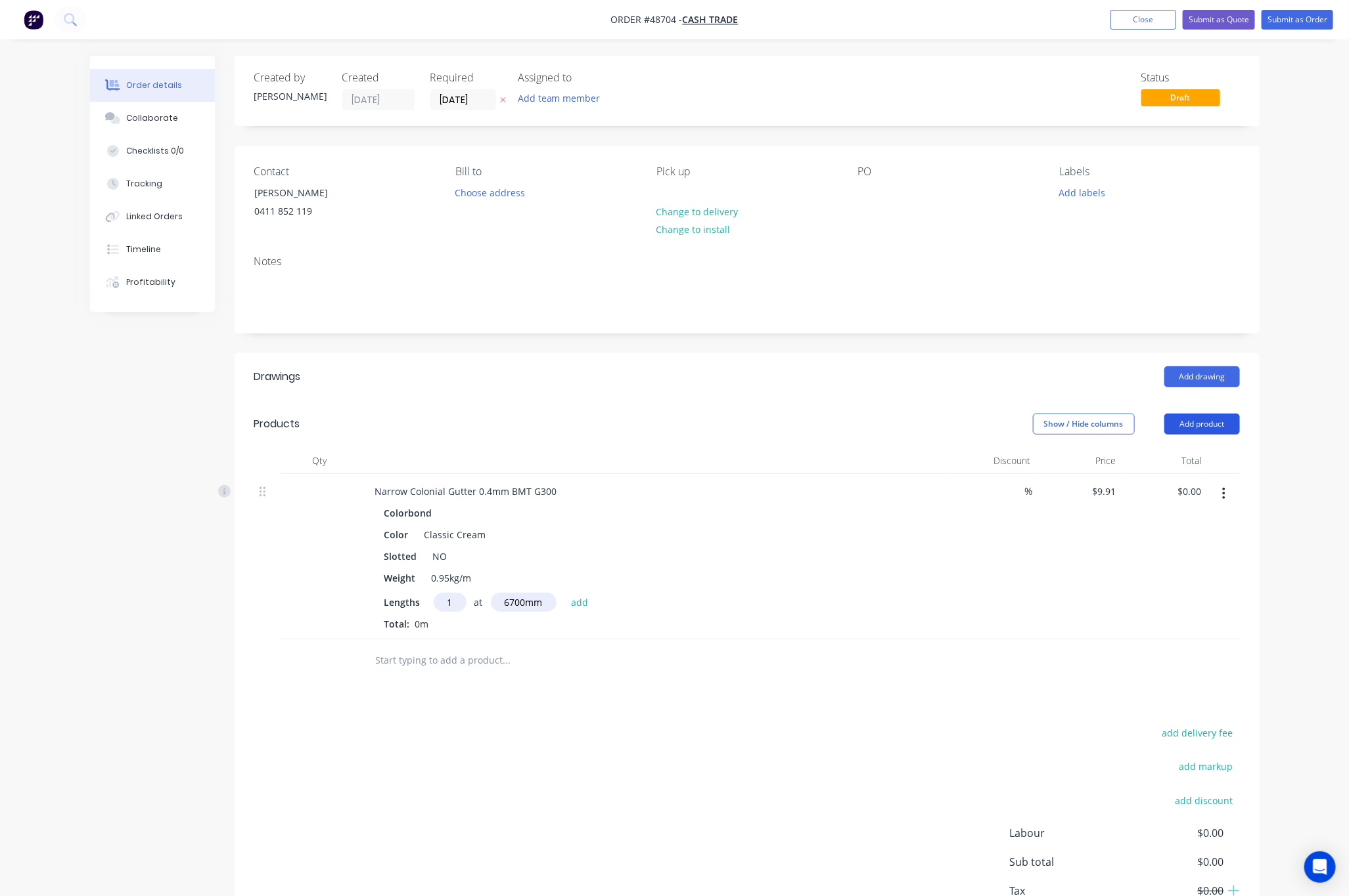
click at [1214, 426] on button "Add product" at bounding box center [1202, 424] width 75 height 21
click at [580, 602] on button "add" at bounding box center [580, 602] width 31 height 17
type input "$66.40"
click at [1166, 428] on button "Add product" at bounding box center [1202, 424] width 75 height 21
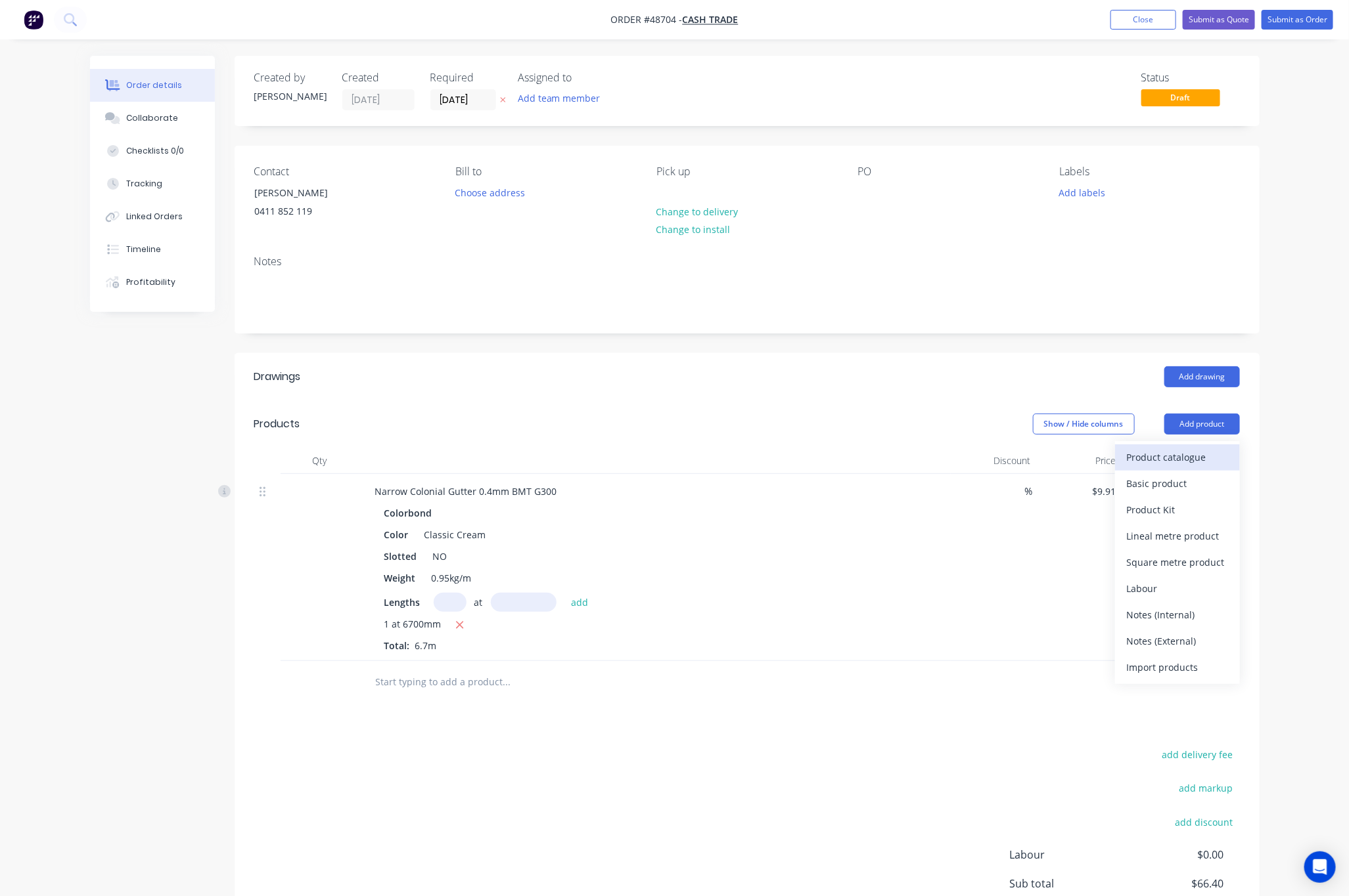
click at [1175, 470] on button "Product catalogue" at bounding box center [1178, 457] width 125 height 26
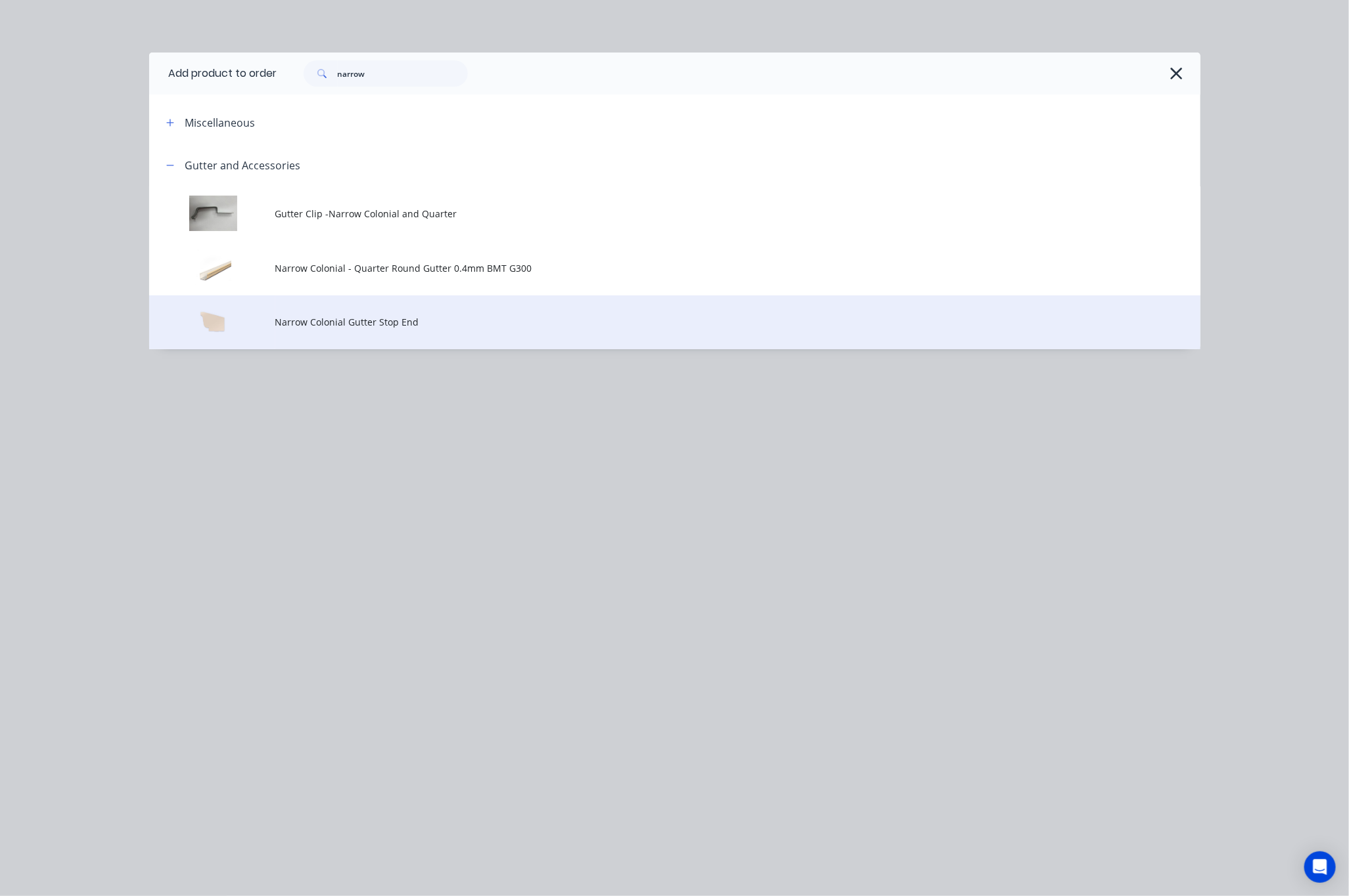
click at [497, 328] on span "Narrow Colonial Gutter Stop End" at bounding box center [645, 322] width 739 height 13
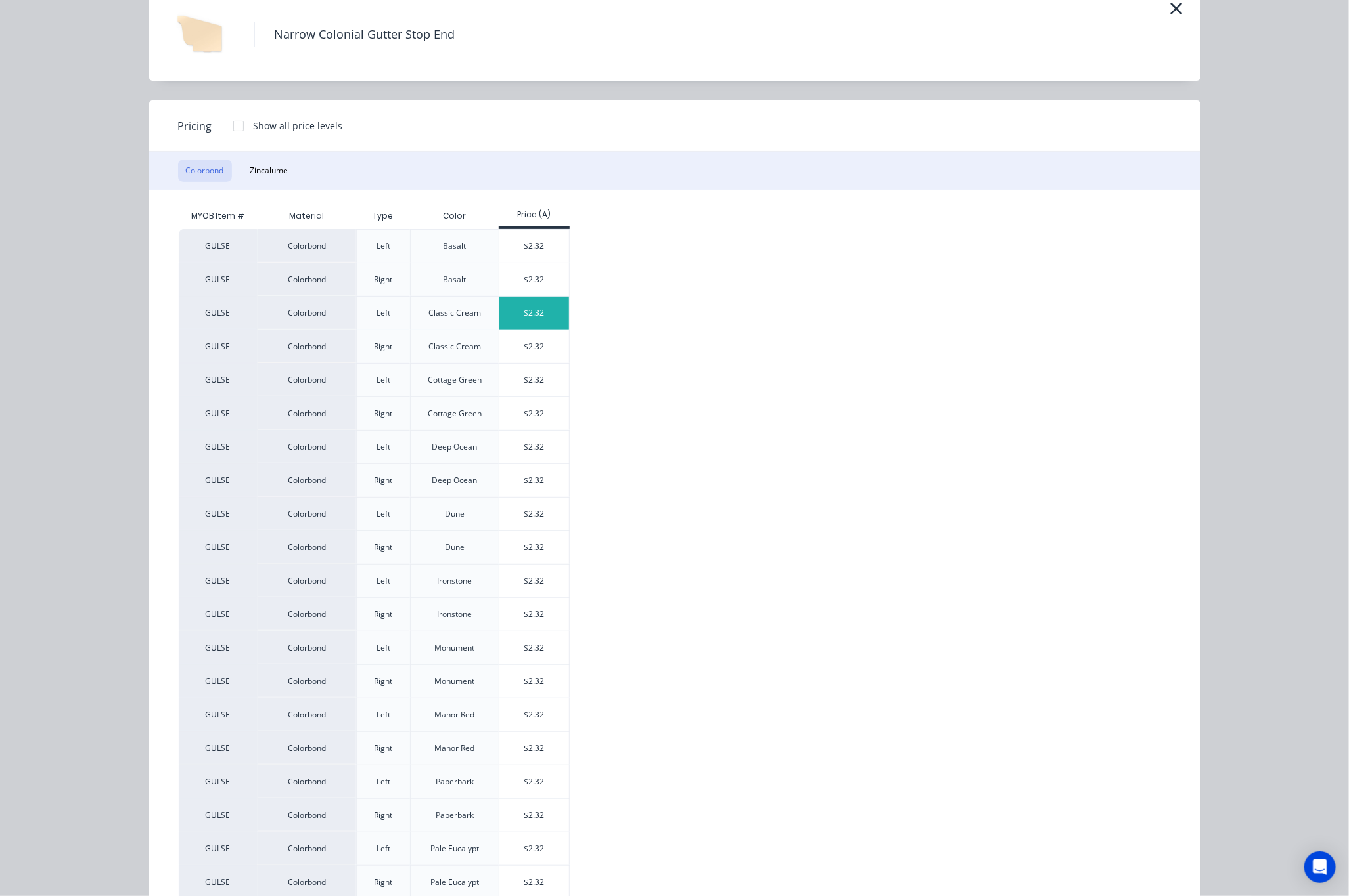
scroll to position [98, 0]
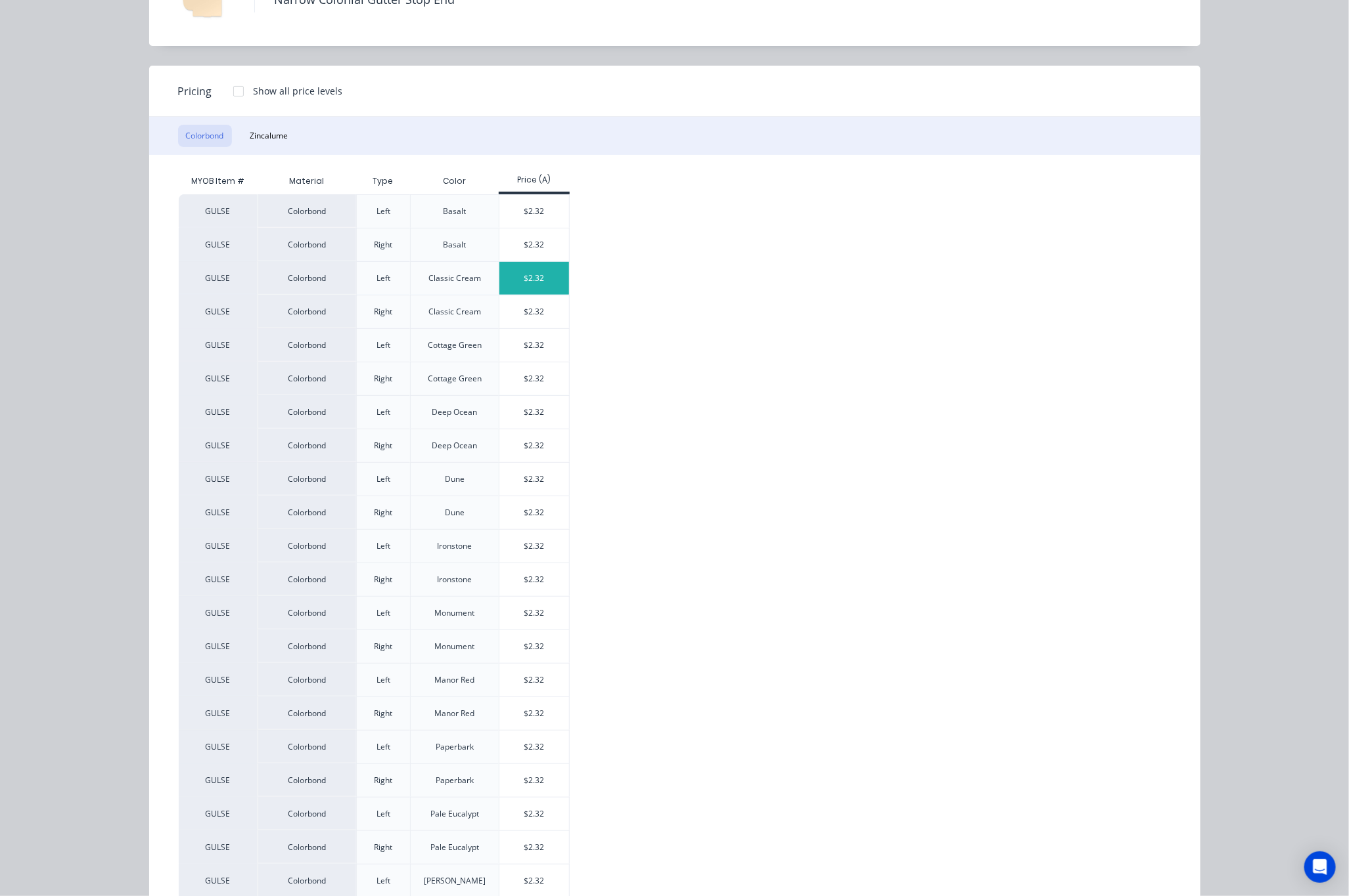
click at [532, 280] on div "$2.32" at bounding box center [534, 278] width 70 height 33
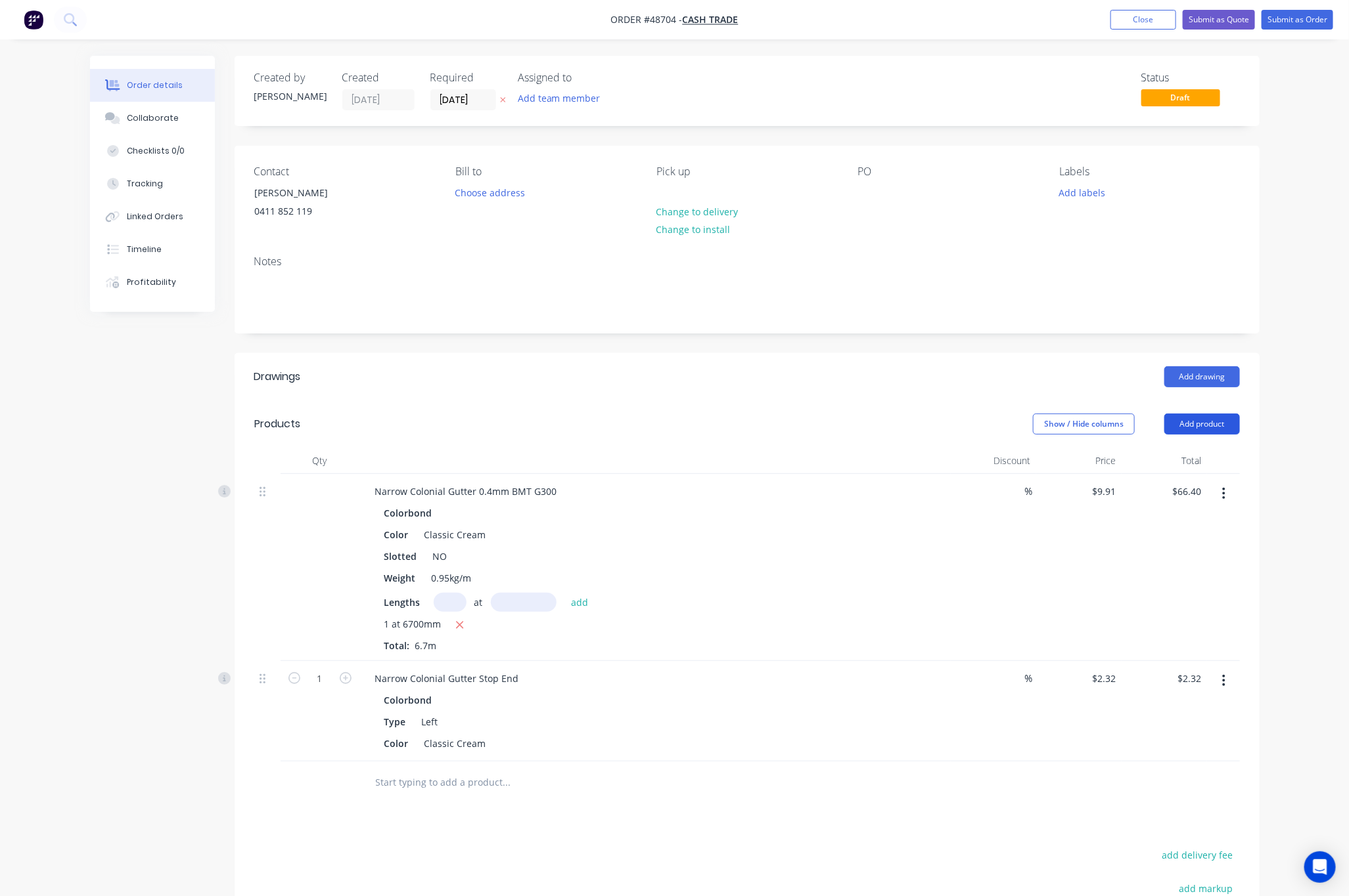
click at [1212, 426] on button "Add product" at bounding box center [1202, 424] width 75 height 21
click at [1181, 449] on div "Product catalogue" at bounding box center [1177, 457] width 101 height 19
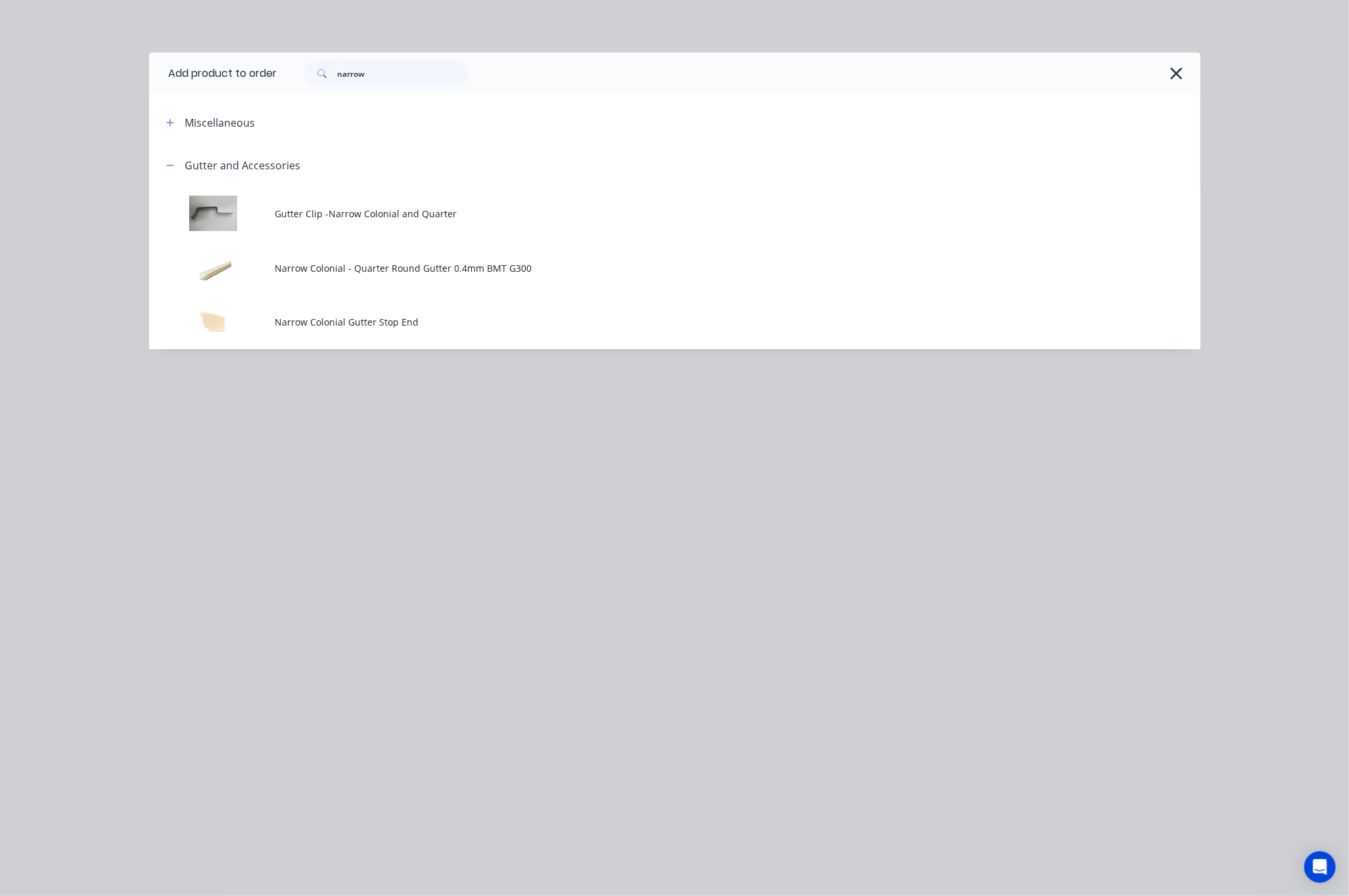
drag, startPoint x: 401, startPoint y: 314, endPoint x: 417, endPoint y: 328, distance: 21.3
click at [401, 316] on td "Narrow Colonial Gutter Stop End" at bounding box center [738, 322] width 925 height 55
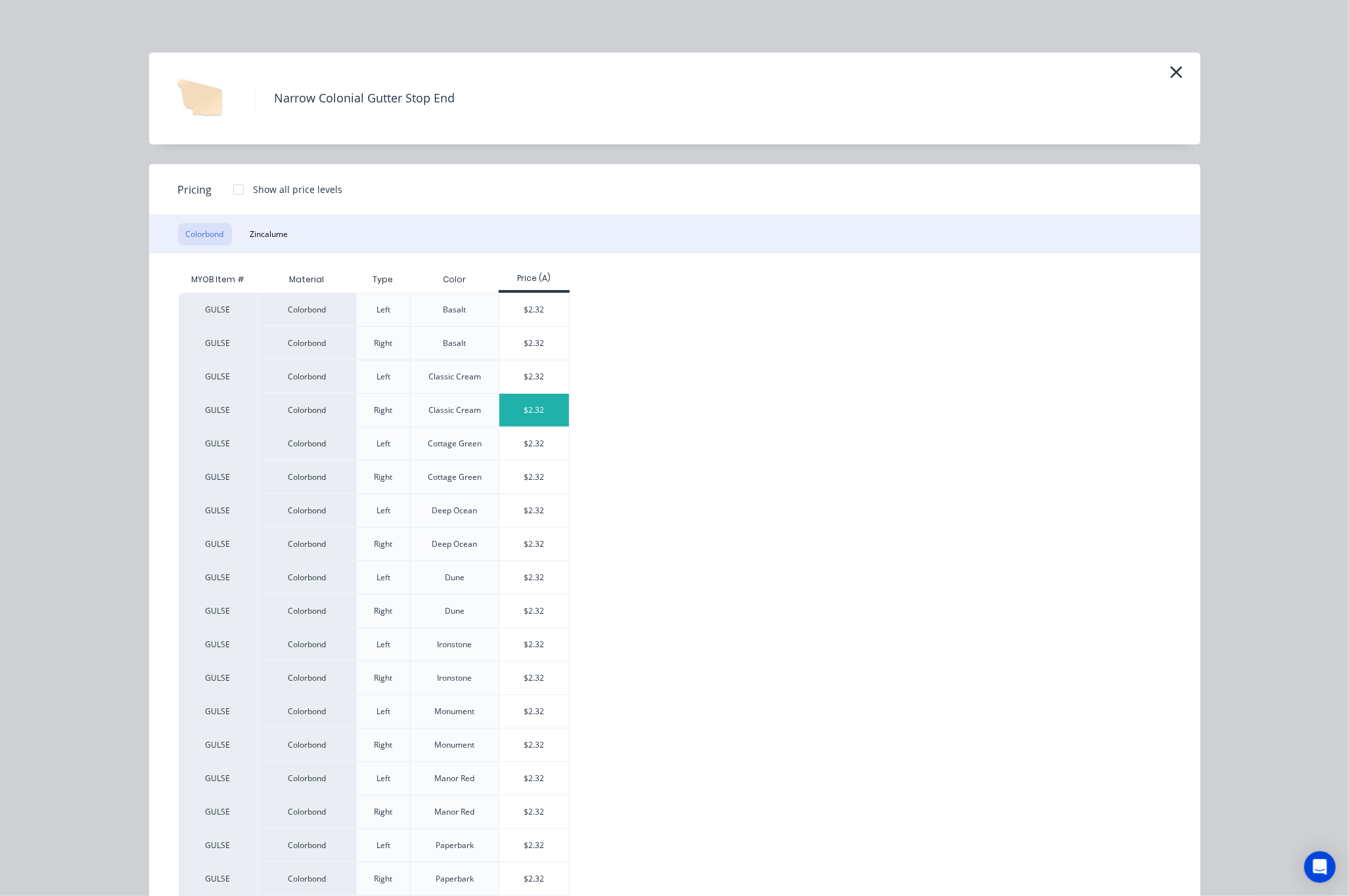
click at [531, 418] on div "$2.32" at bounding box center [534, 410] width 70 height 33
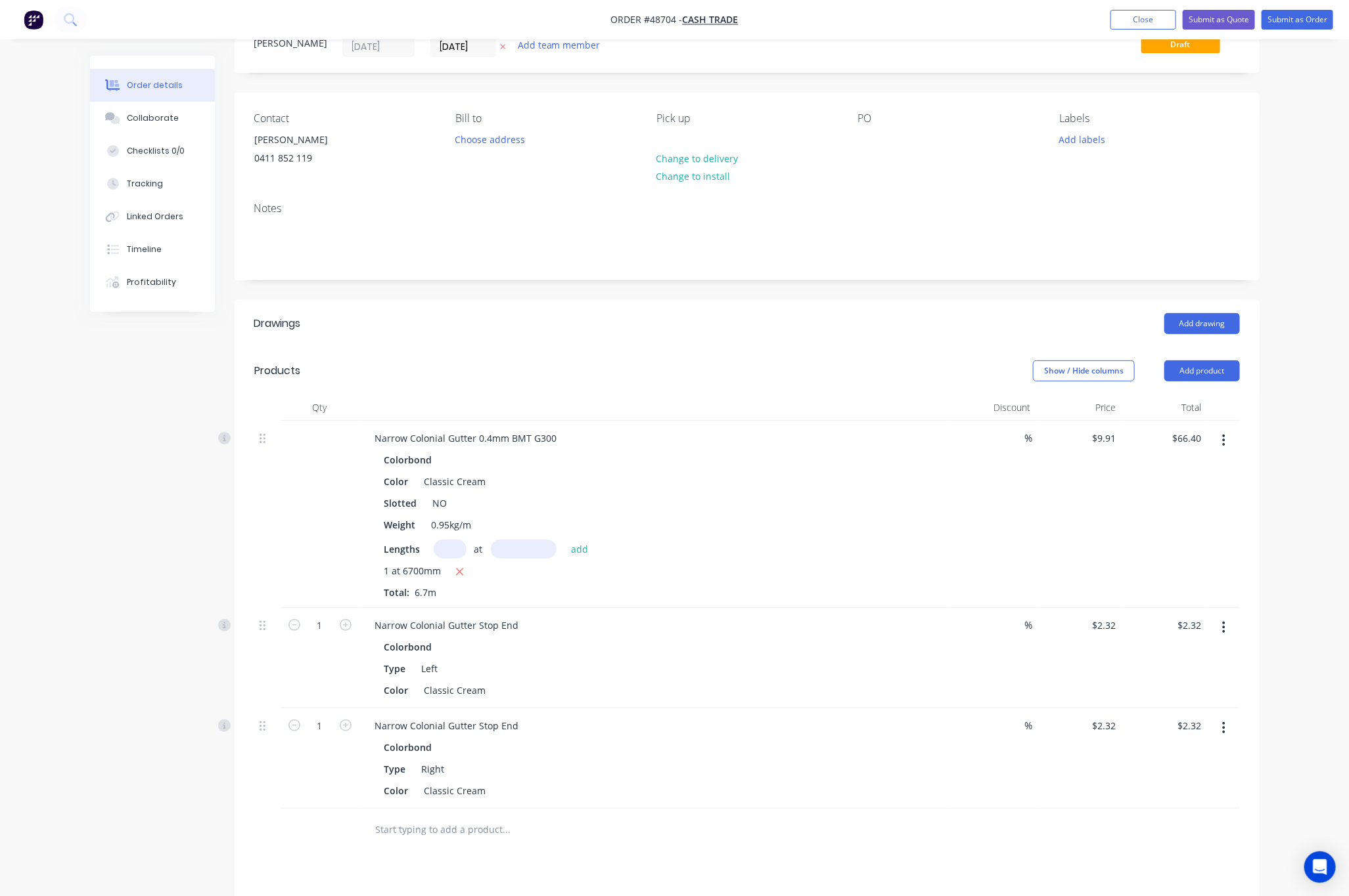
scroll to position [98, 0]
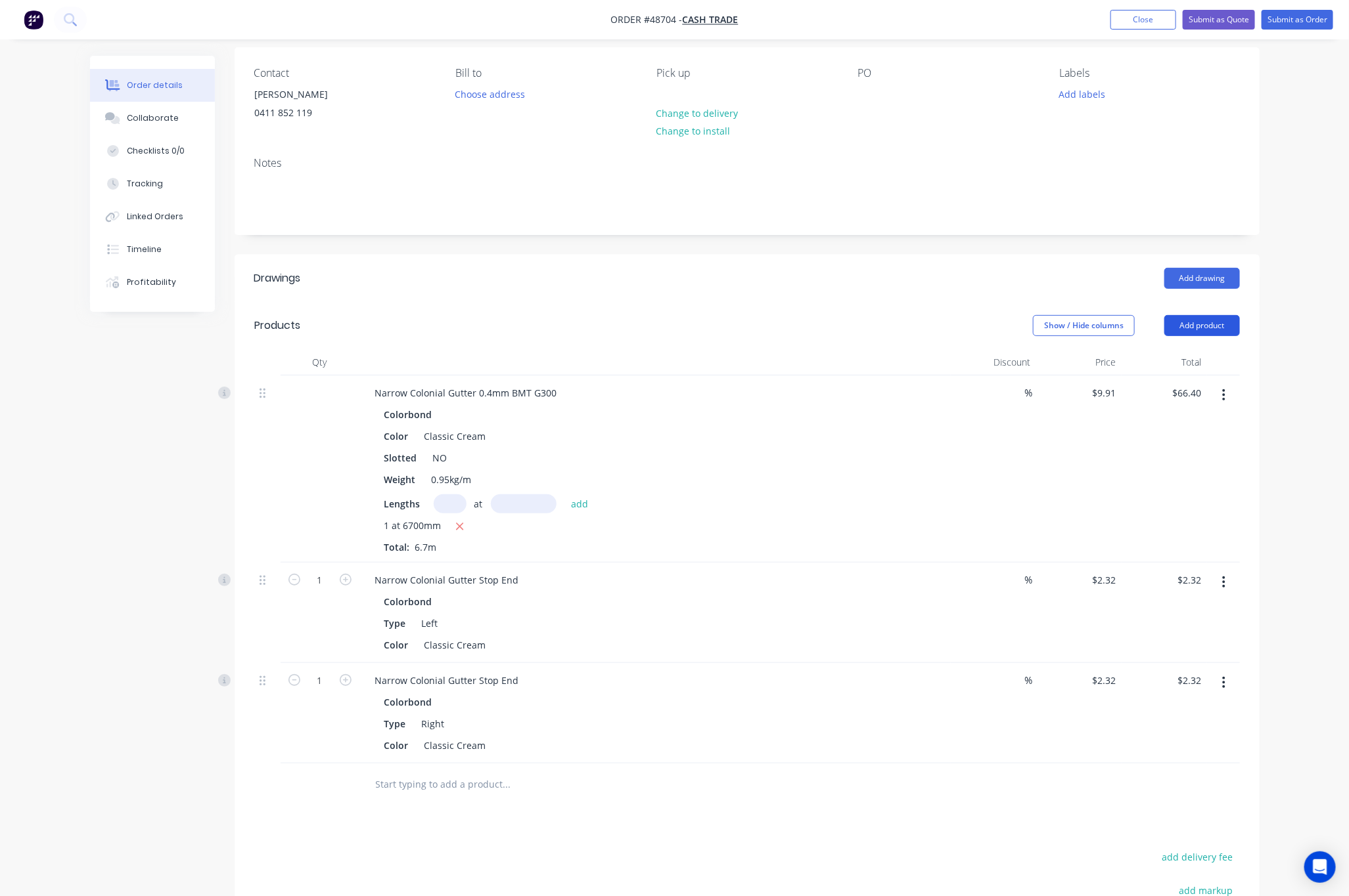
click at [1206, 327] on button "Add product" at bounding box center [1202, 326] width 75 height 21
click at [1159, 369] on div "Product catalogue" at bounding box center [1177, 359] width 101 height 19
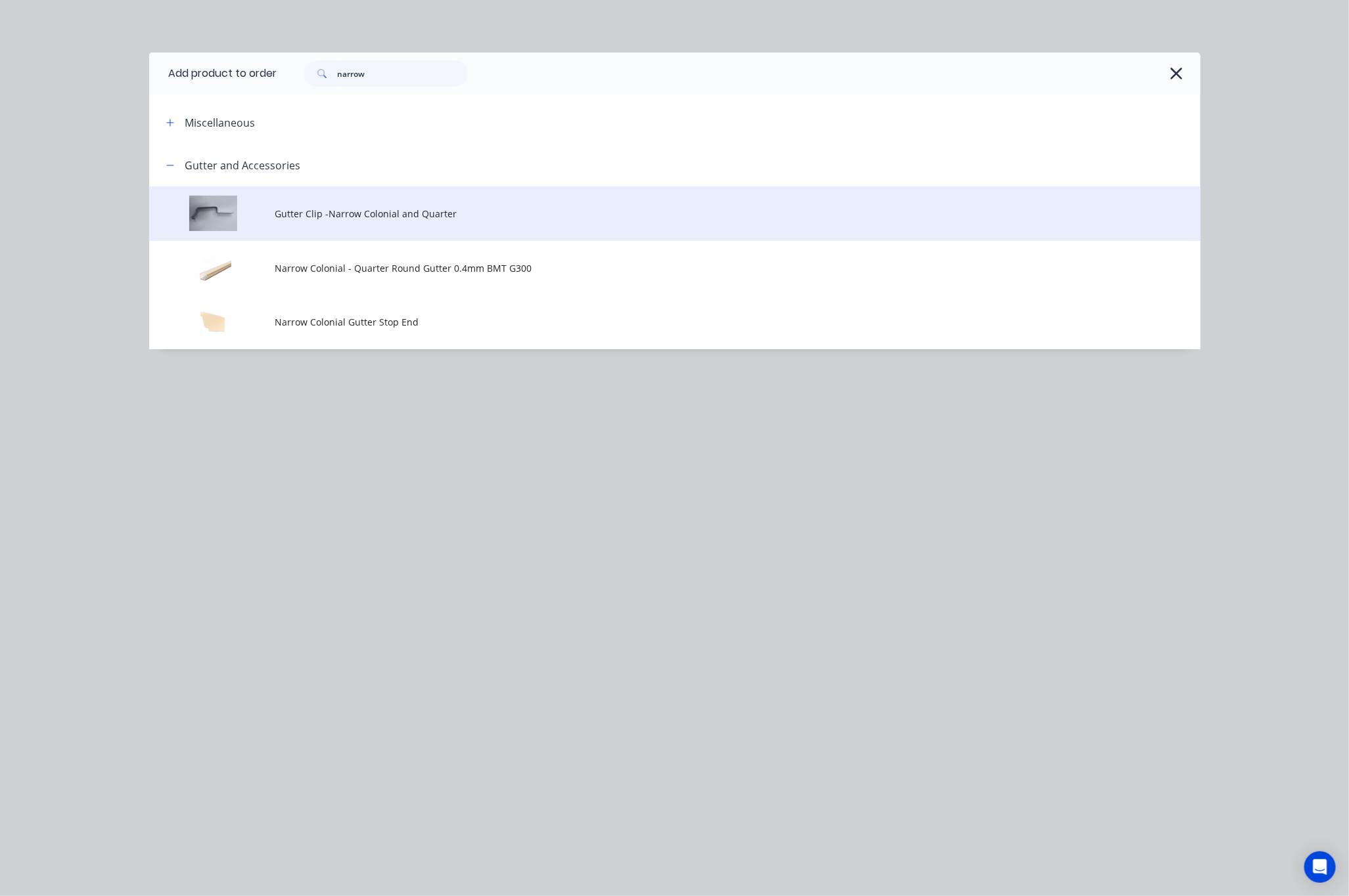
click at [463, 223] on td "Gutter Clip -Narrow Colonial and Quarter" at bounding box center [738, 214] width 925 height 55
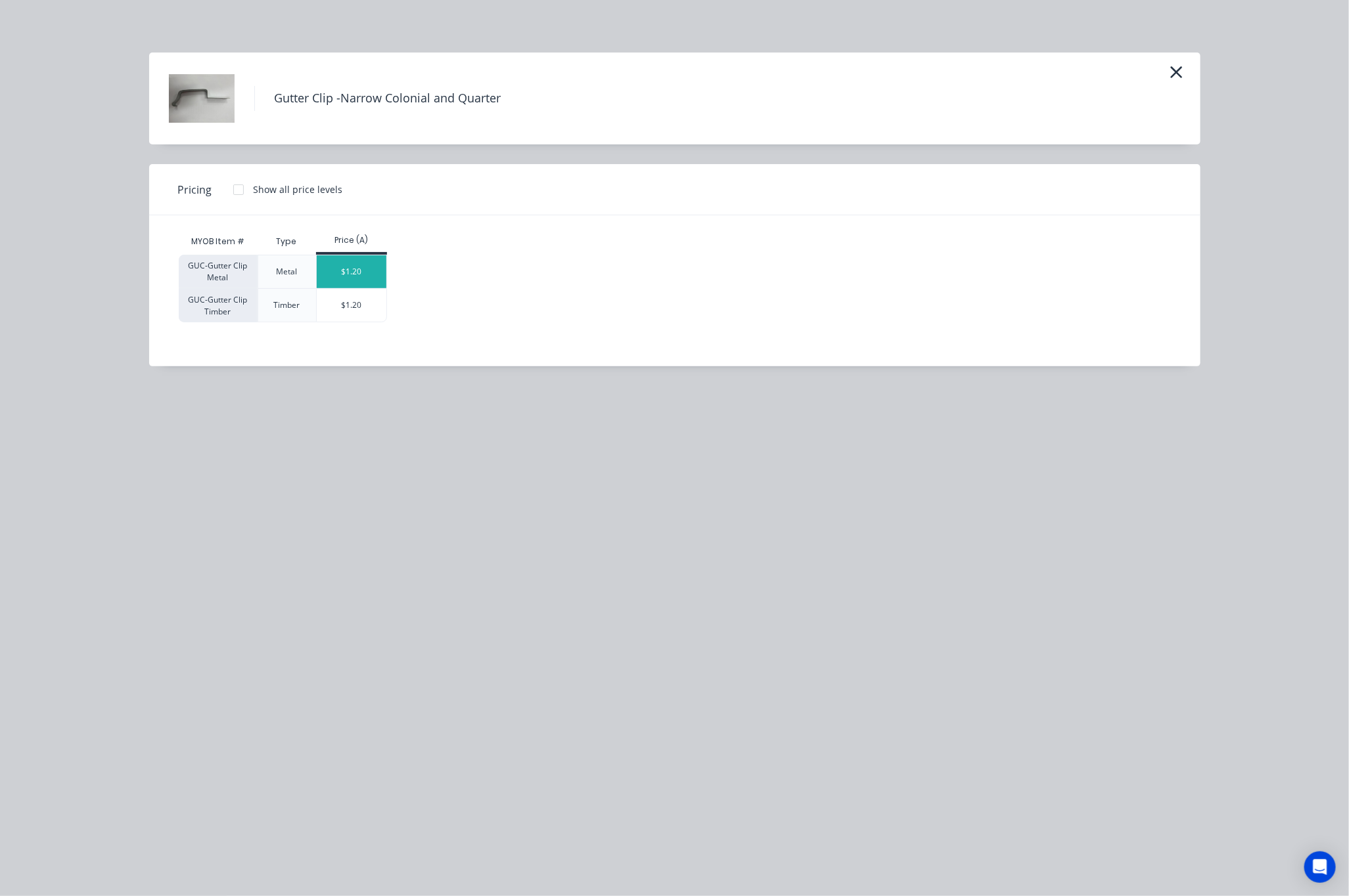
click at [367, 274] on div "$1.20" at bounding box center [351, 271] width 70 height 33
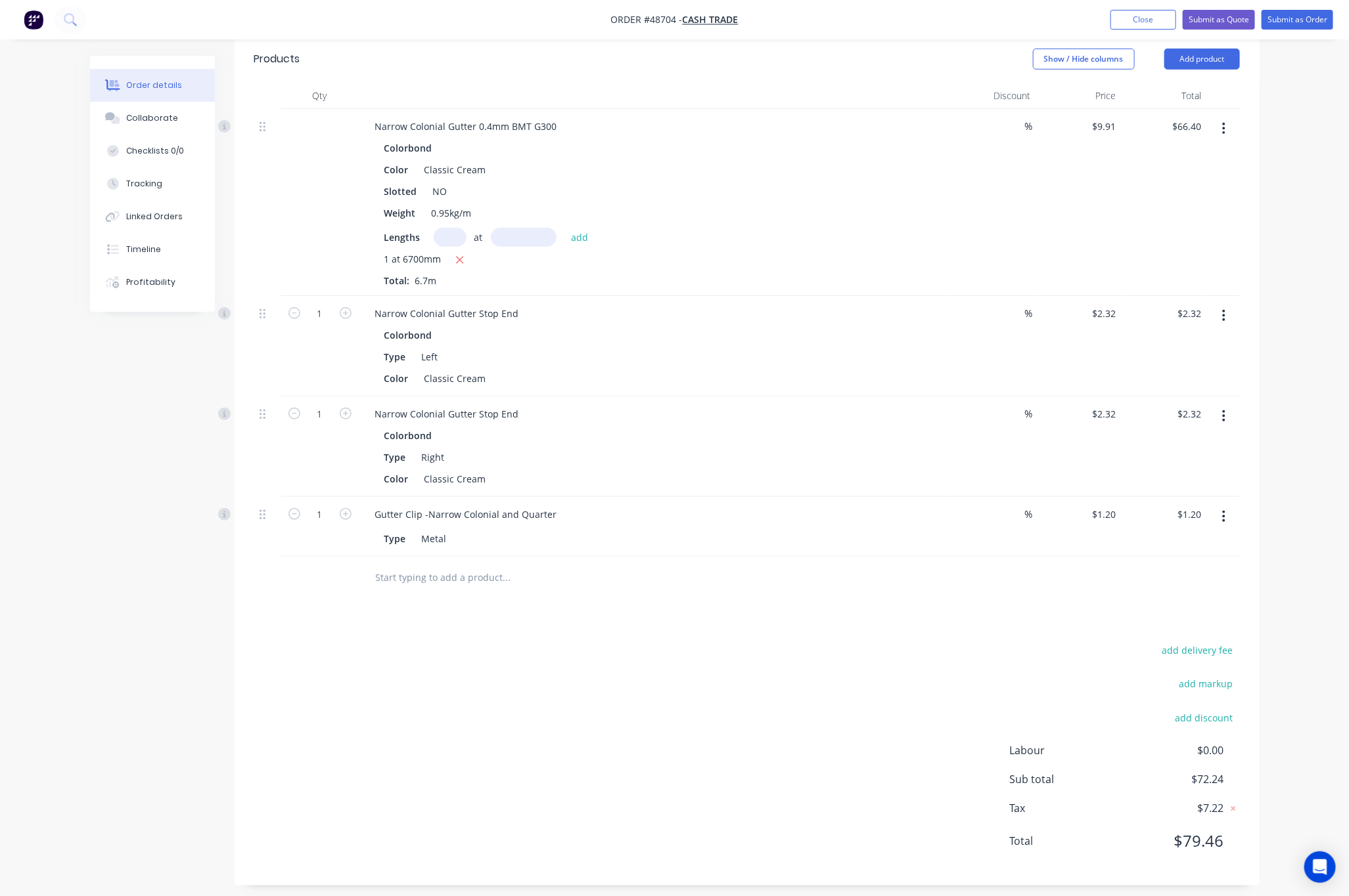
scroll to position [377, 0]
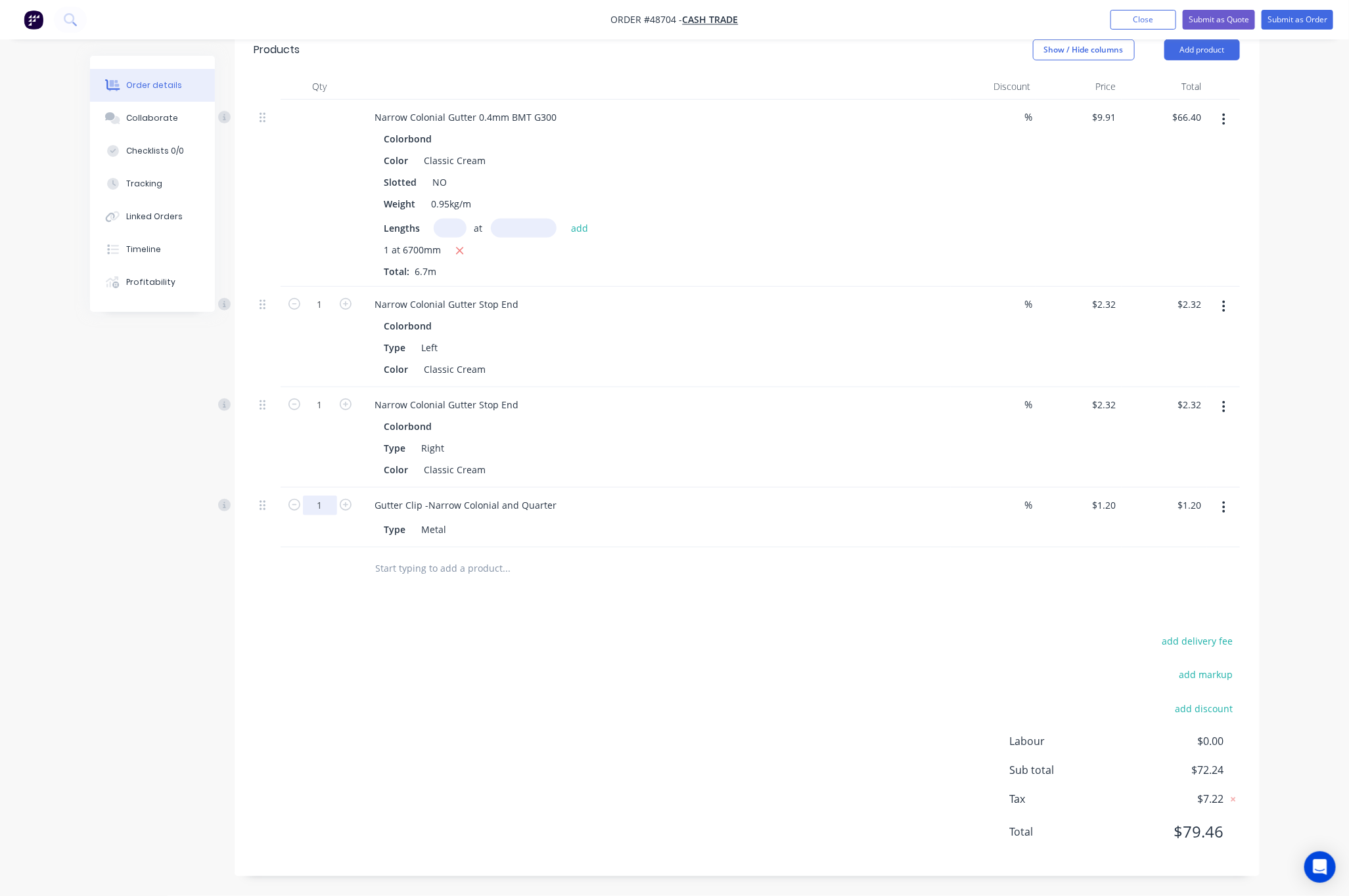
click at [316, 315] on input "1" at bounding box center [320, 304] width 34 height 19
type input "5"
type input "$6.00"
click at [502, 615] on div "Drawings Add drawing Products Show / Hide columns Add product Qty Discount Pric…" at bounding box center [747, 427] width 1025 height 898
drag, startPoint x: 495, startPoint y: 505, endPoint x: 564, endPoint y: 502, distance: 69.1
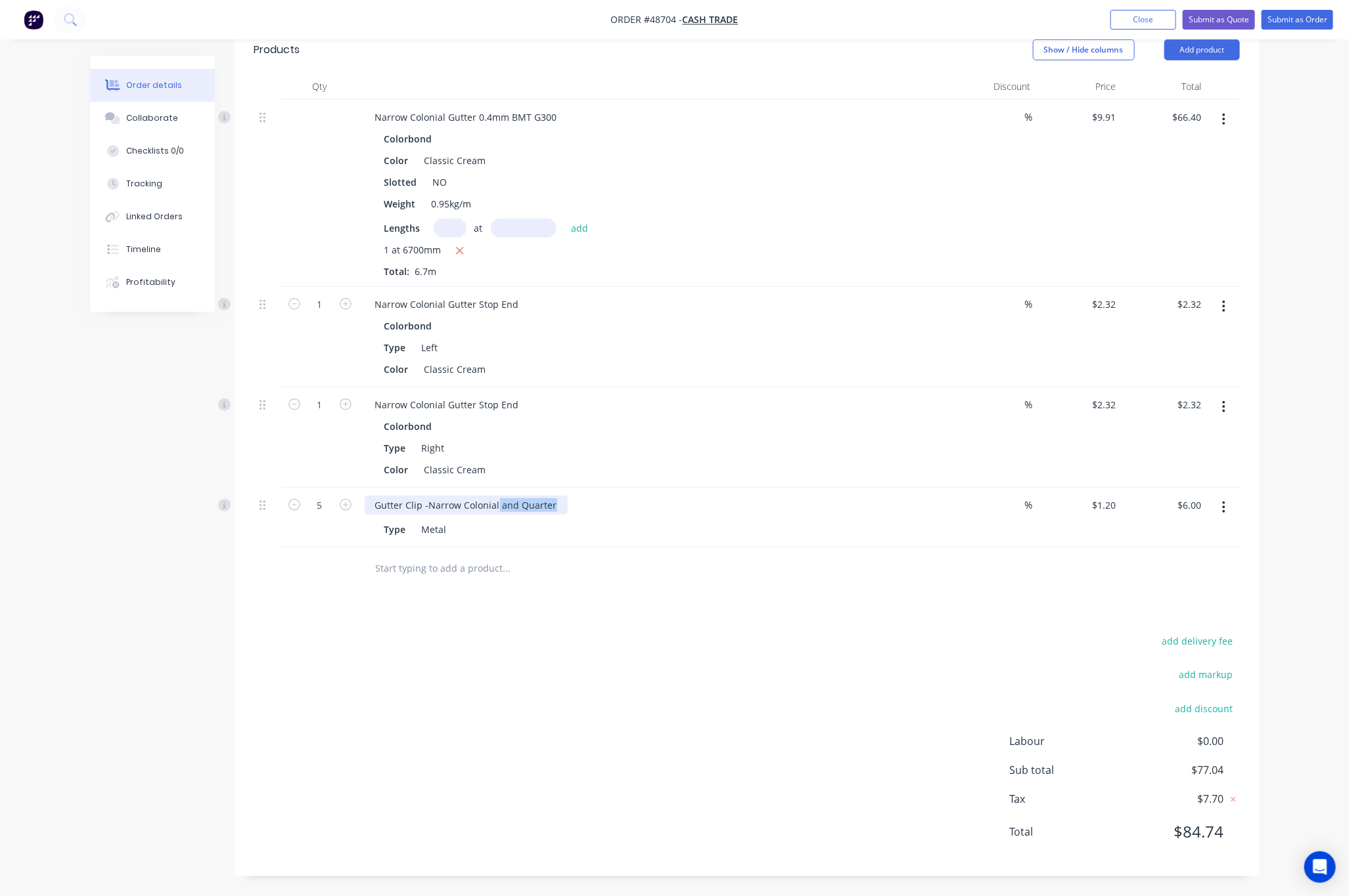
click at [564, 502] on div "Gutter Clip -Narrow Colonial and Quarter" at bounding box center [655, 505] width 581 height 19
click at [657, 623] on div "Drawings Add drawing Products Show / Hide columns Add product Qty Discount Pric…" at bounding box center [747, 427] width 1025 height 898
click at [1222, 49] on button "Add product" at bounding box center [1202, 50] width 75 height 21
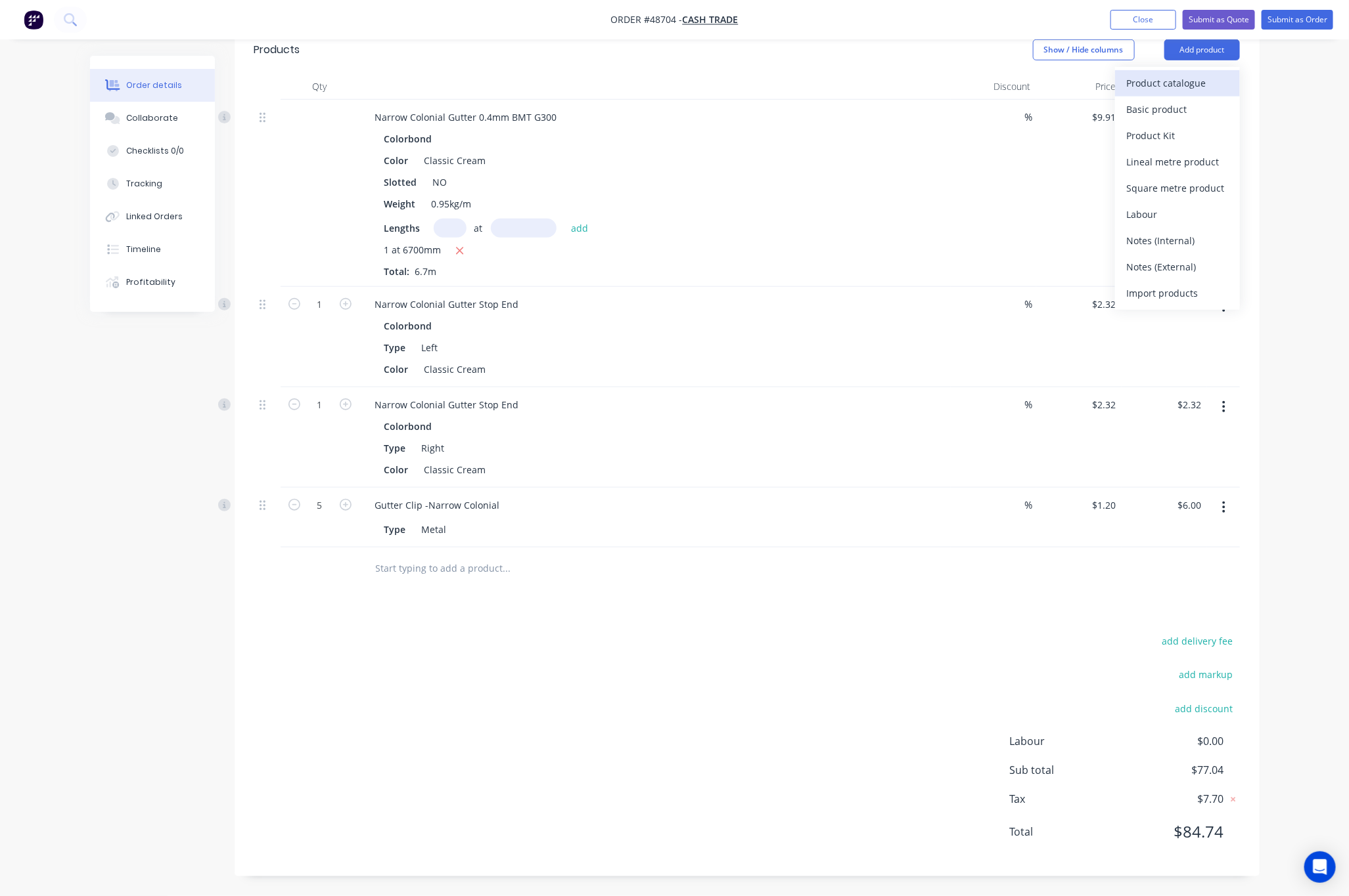
click at [1182, 81] on div "Product catalogue" at bounding box center [1177, 83] width 101 height 19
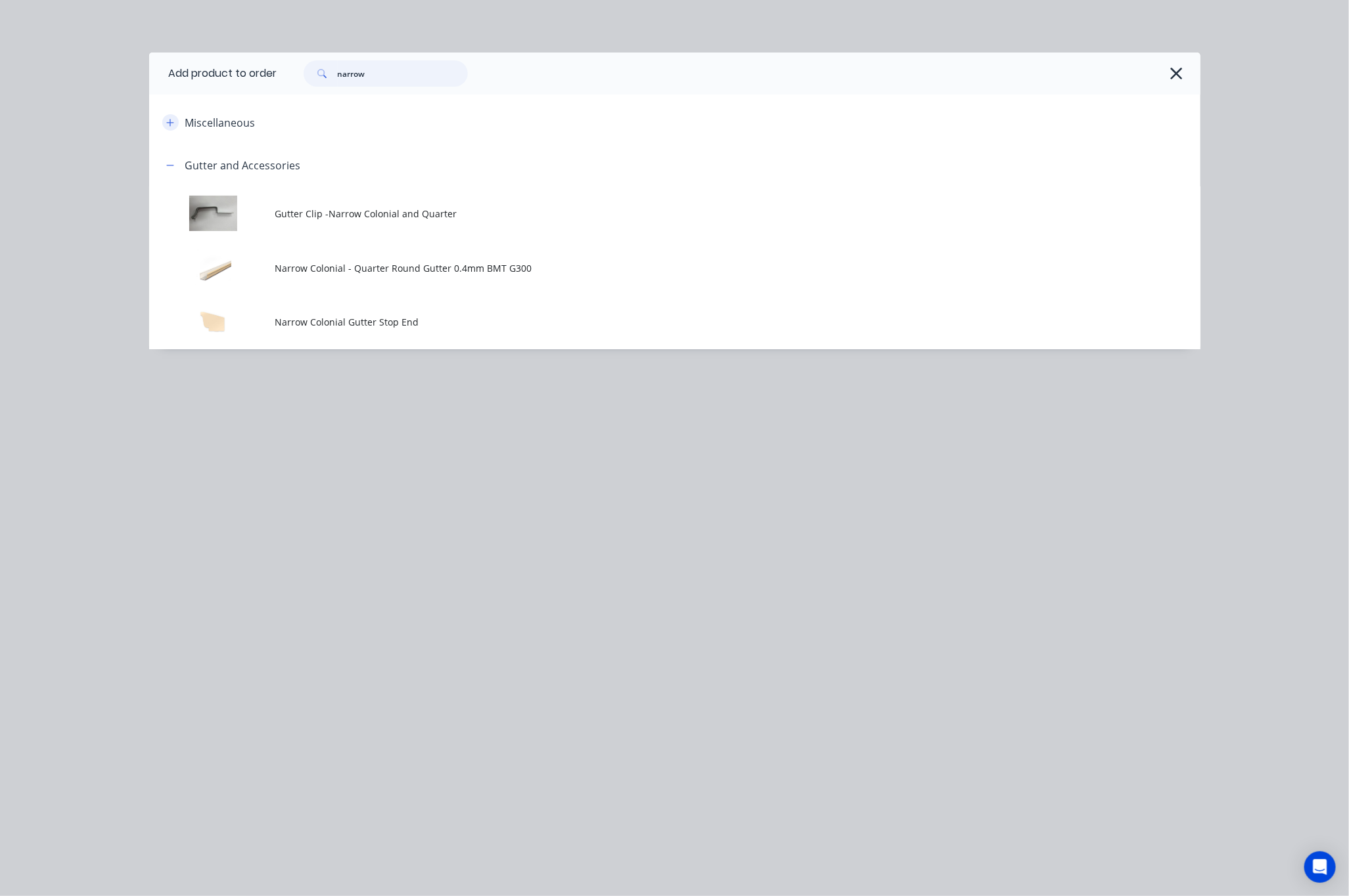
drag, startPoint x: 399, startPoint y: 71, endPoint x: 167, endPoint y: 120, distance: 237.1
click at [176, 120] on div "Add product to order narrow Miscellaneous Gutter and Accessories Gutter Clip -N…" at bounding box center [675, 201] width 1051 height 296
type input "poly"
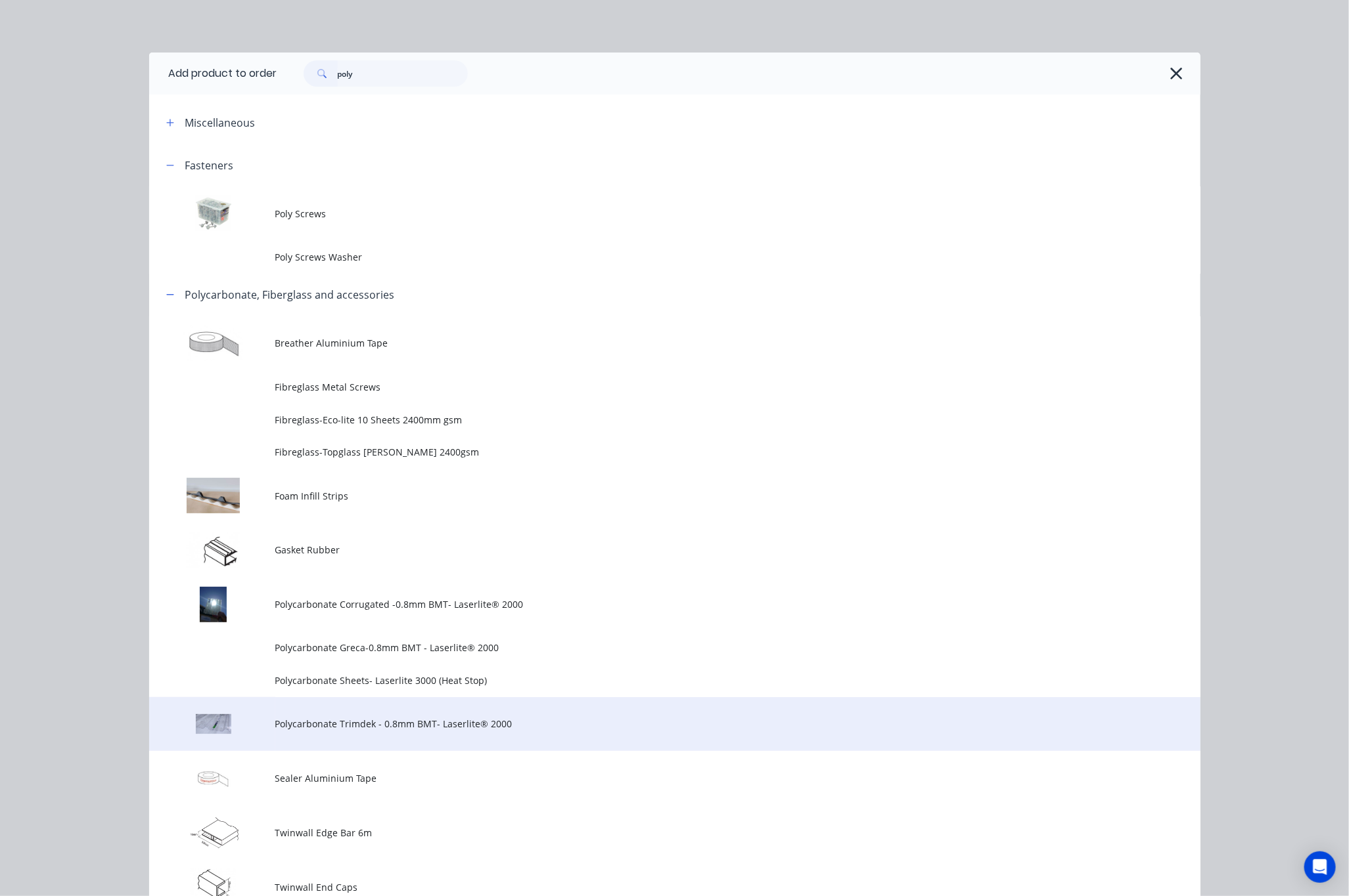
click at [545, 726] on span "Polycarbonate Trimdek - 0.8mm BMT- Laserlite® 2000" at bounding box center [645, 724] width 739 height 13
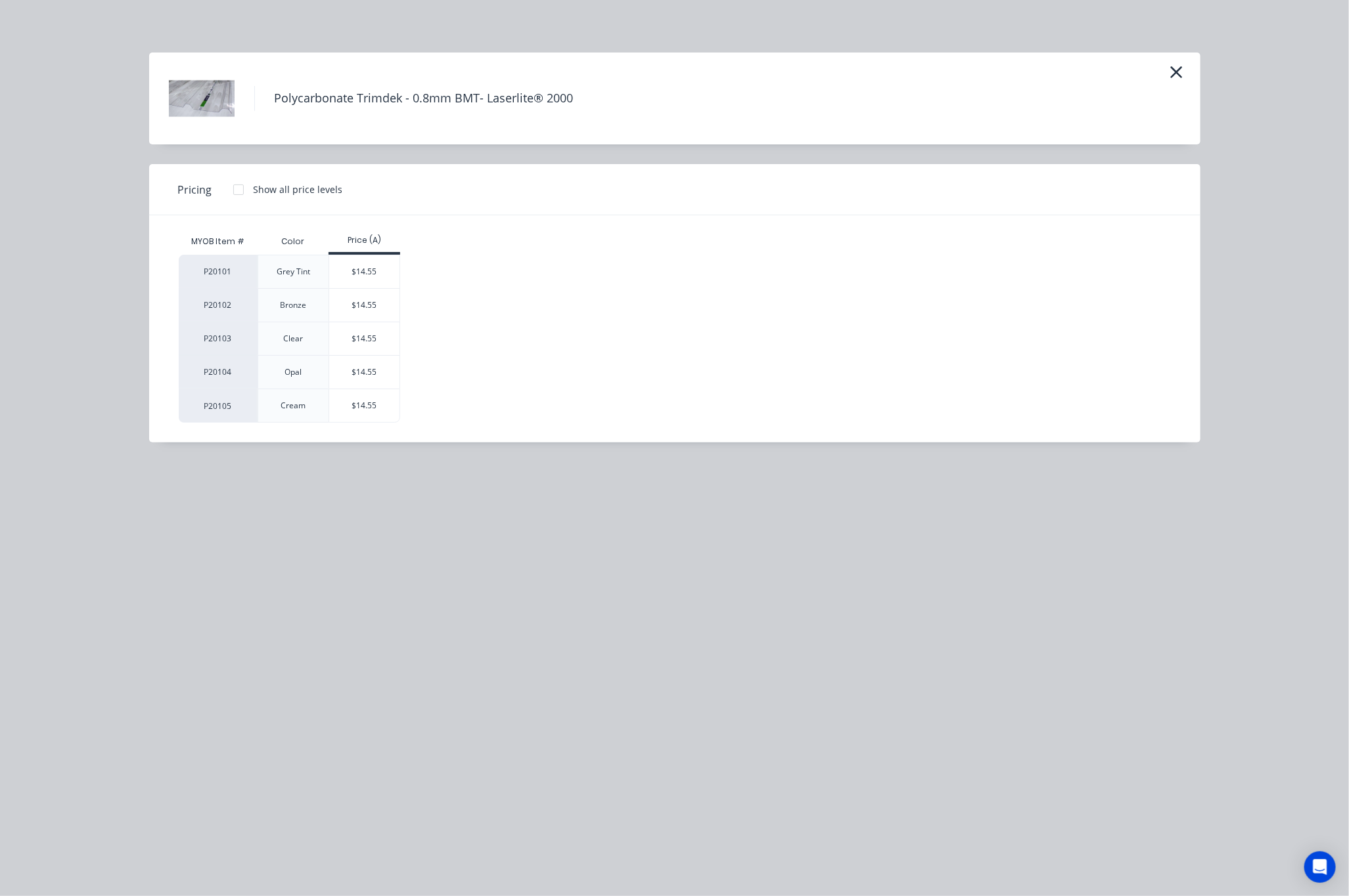
click at [376, 344] on div "$14.55" at bounding box center [364, 339] width 70 height 33
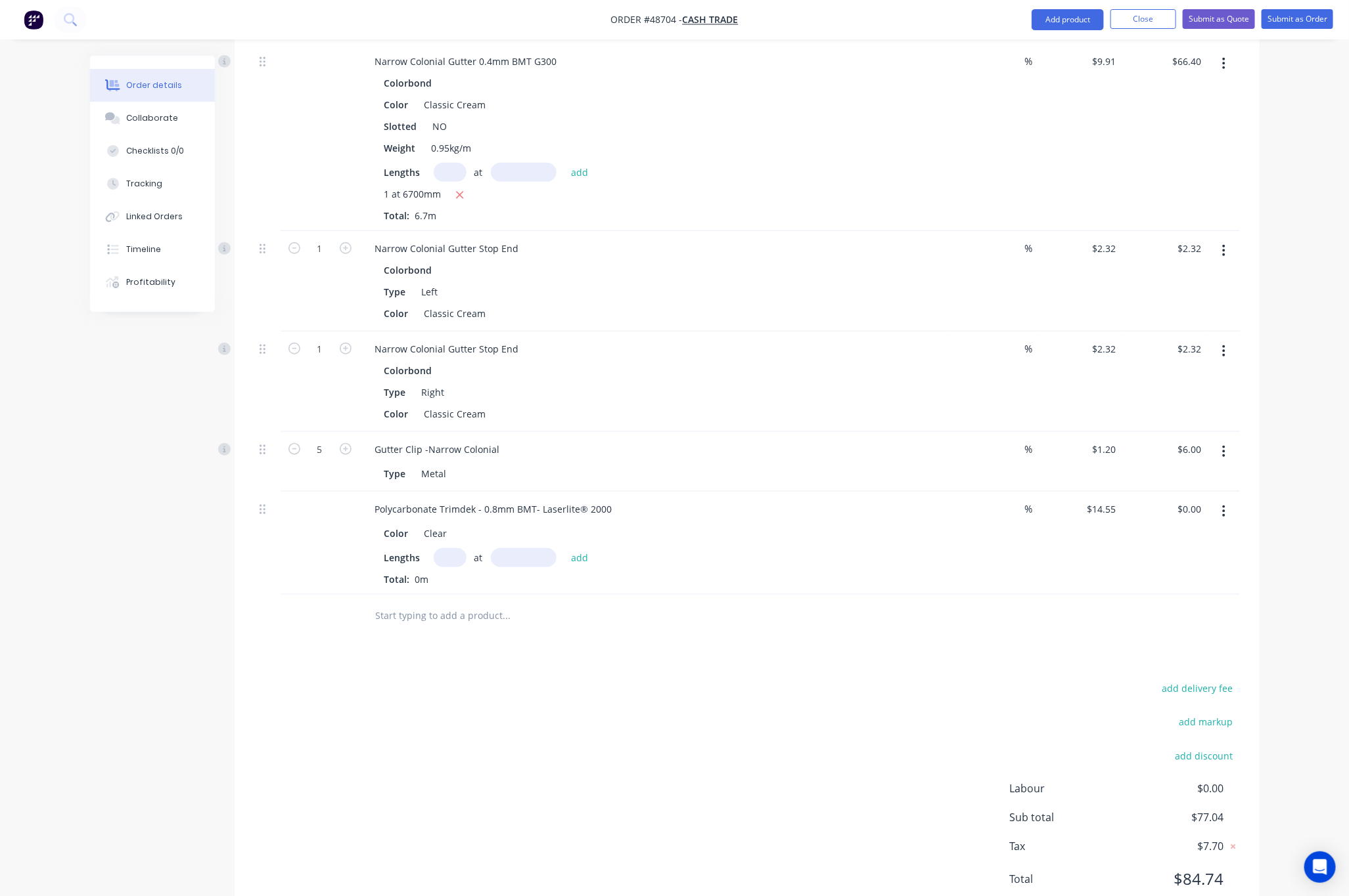
scroll to position [479, 0]
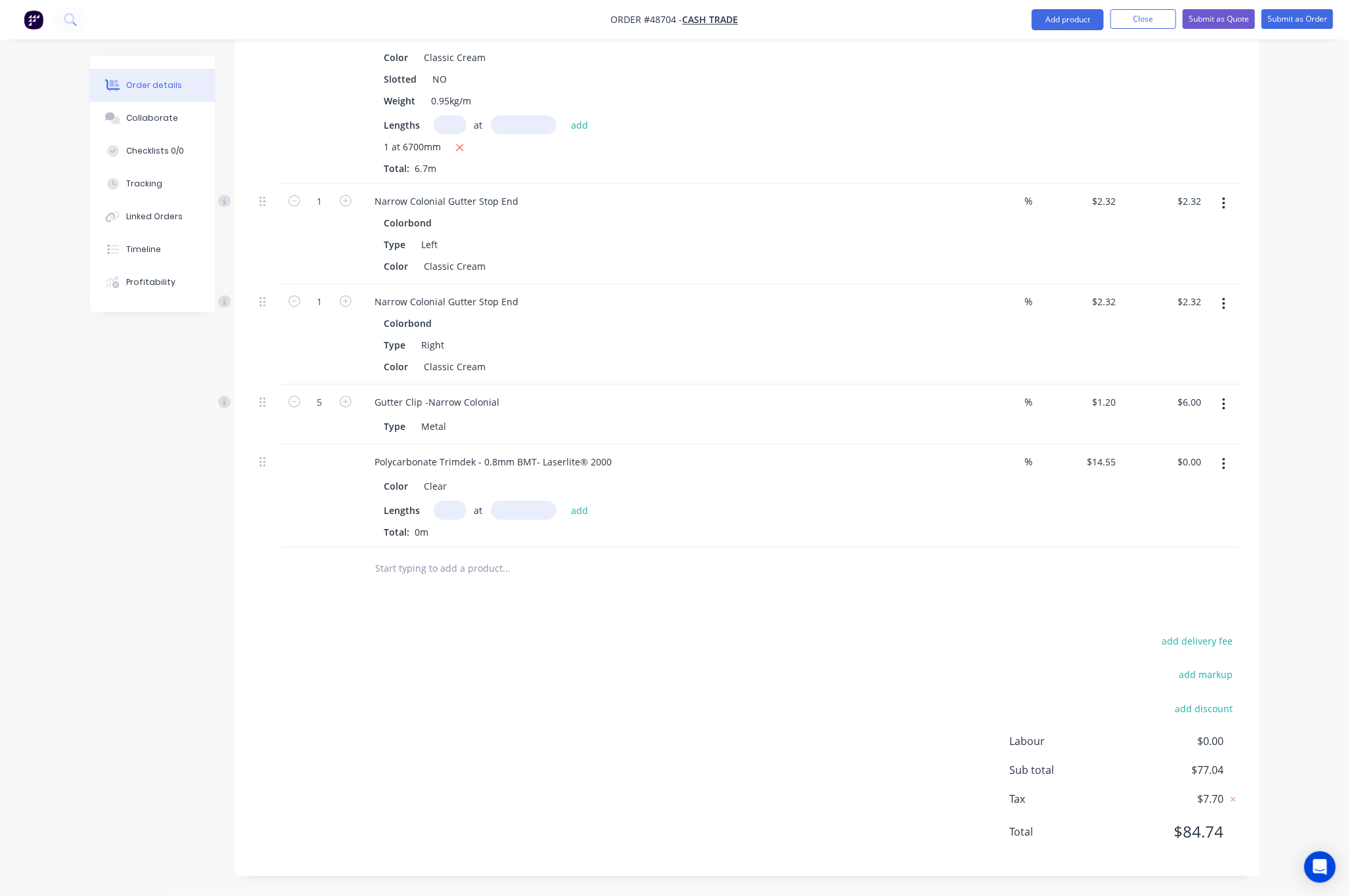
click at [438, 504] on input "text" at bounding box center [450, 511] width 33 height 19
type input "2"
type input "1"
click at [513, 515] on input "text" at bounding box center [524, 511] width 65 height 19
type input "21000"
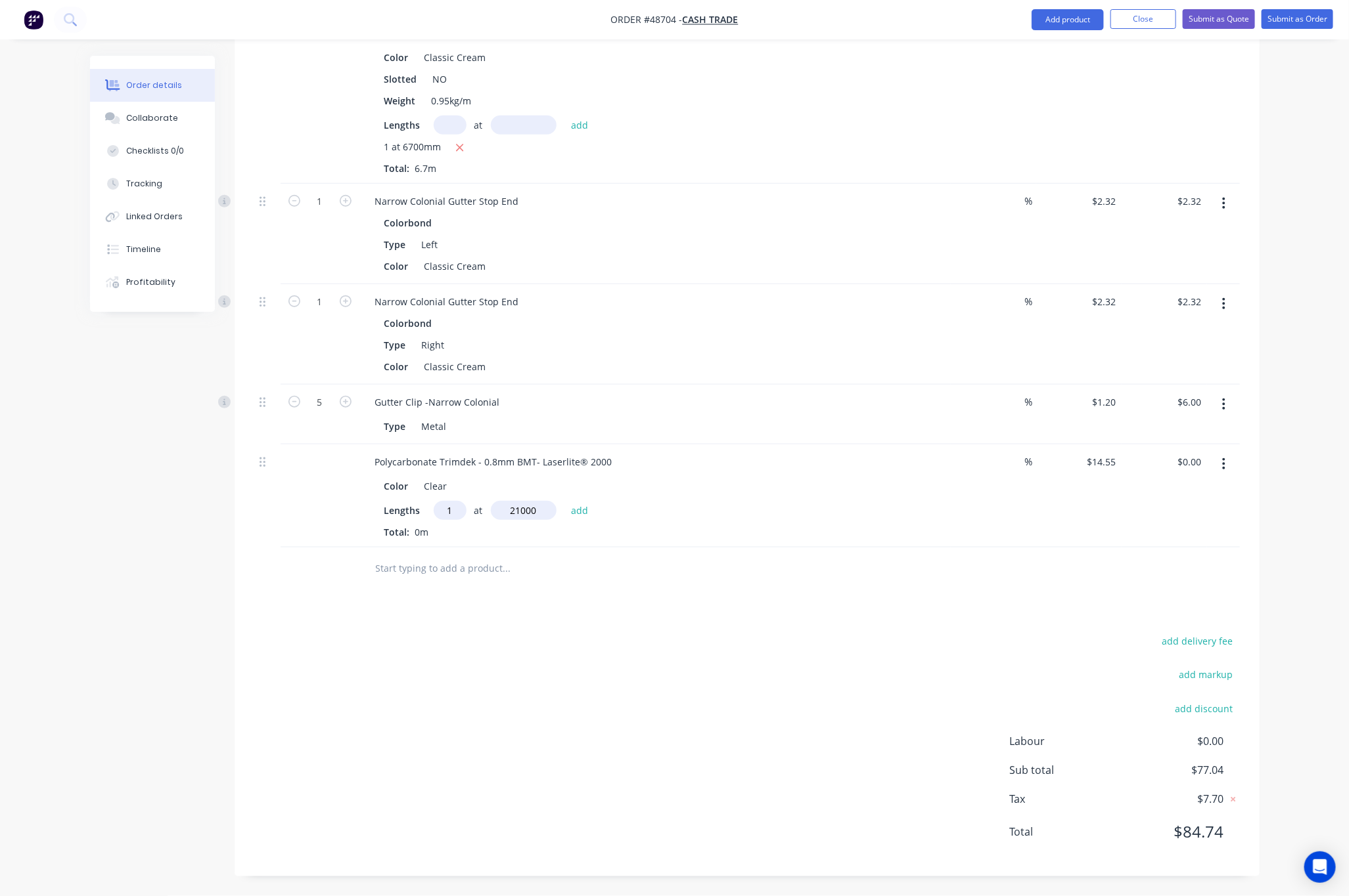
click at [564, 501] on button "add" at bounding box center [580, 510] width 31 height 17
click at [466, 532] on icon "button" at bounding box center [464, 531] width 9 height 12
type input "$0.00"
click at [456, 511] on input "text" at bounding box center [450, 511] width 33 height 19
type input "1"
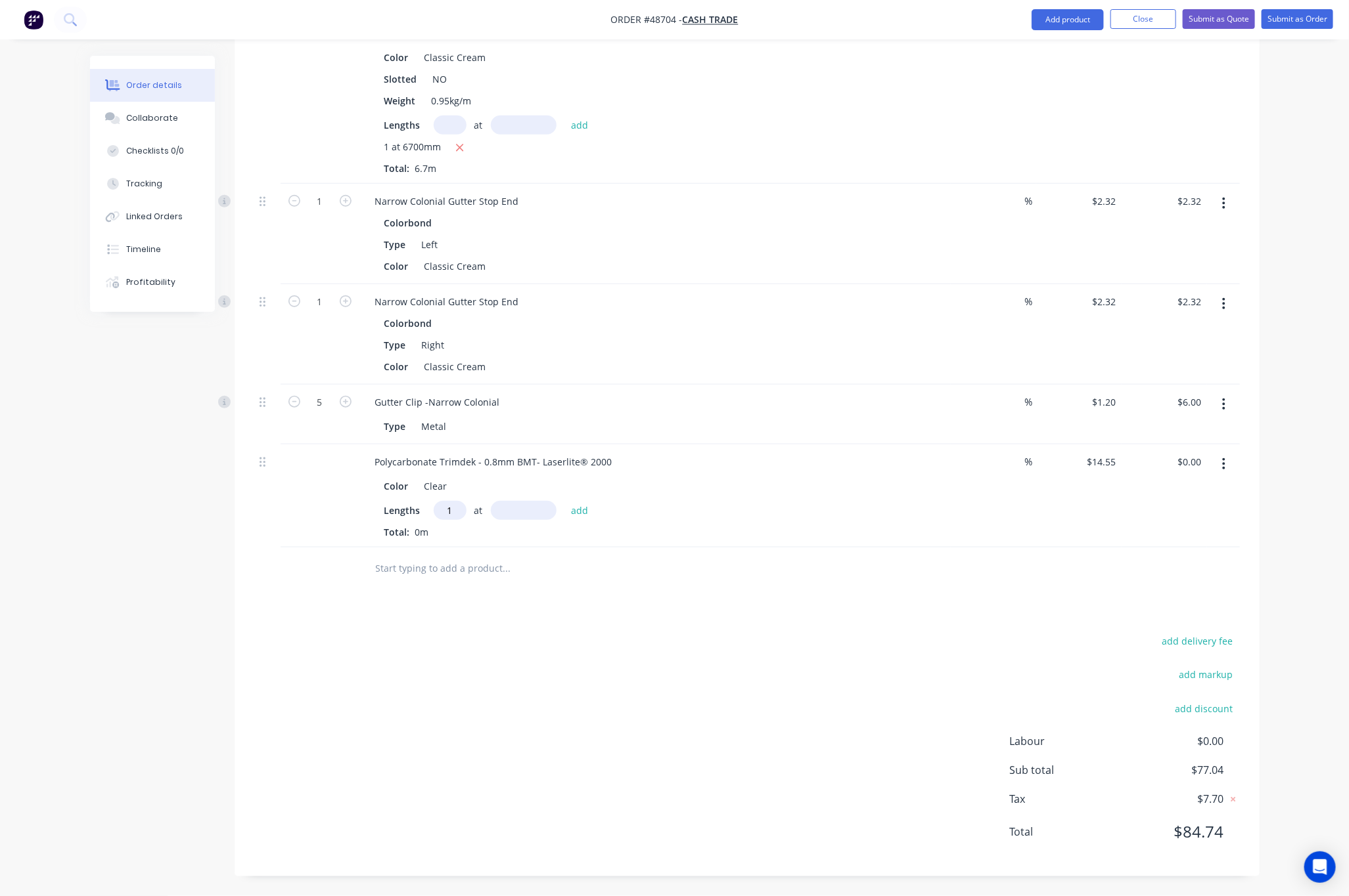
click at [537, 512] on input "text" at bounding box center [524, 511] width 65 height 19
type input "2100"
click at [564, 501] on button "add" at bounding box center [580, 510] width 31 height 17
type input "$30.56"
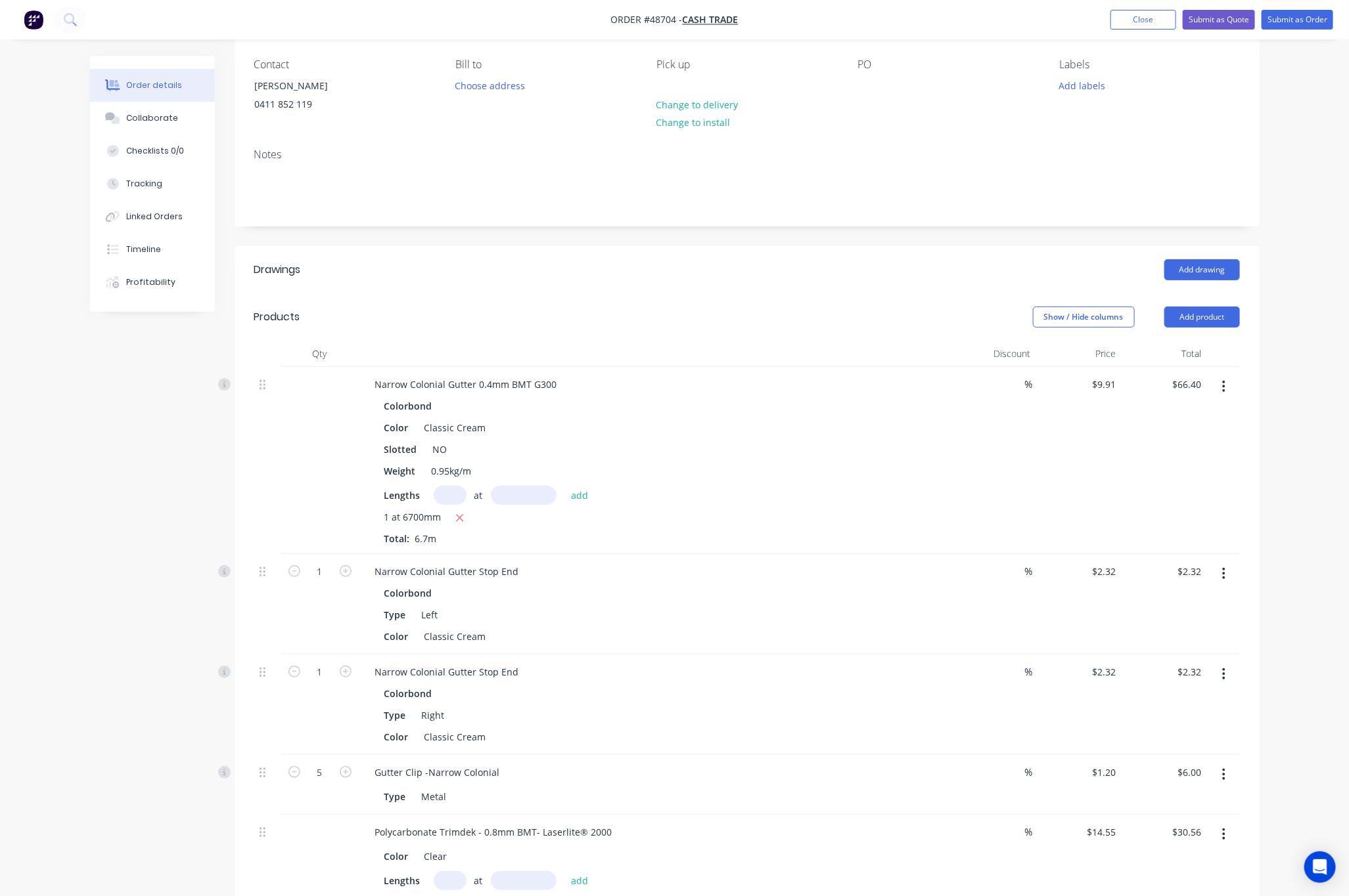
scroll to position [0, 0]
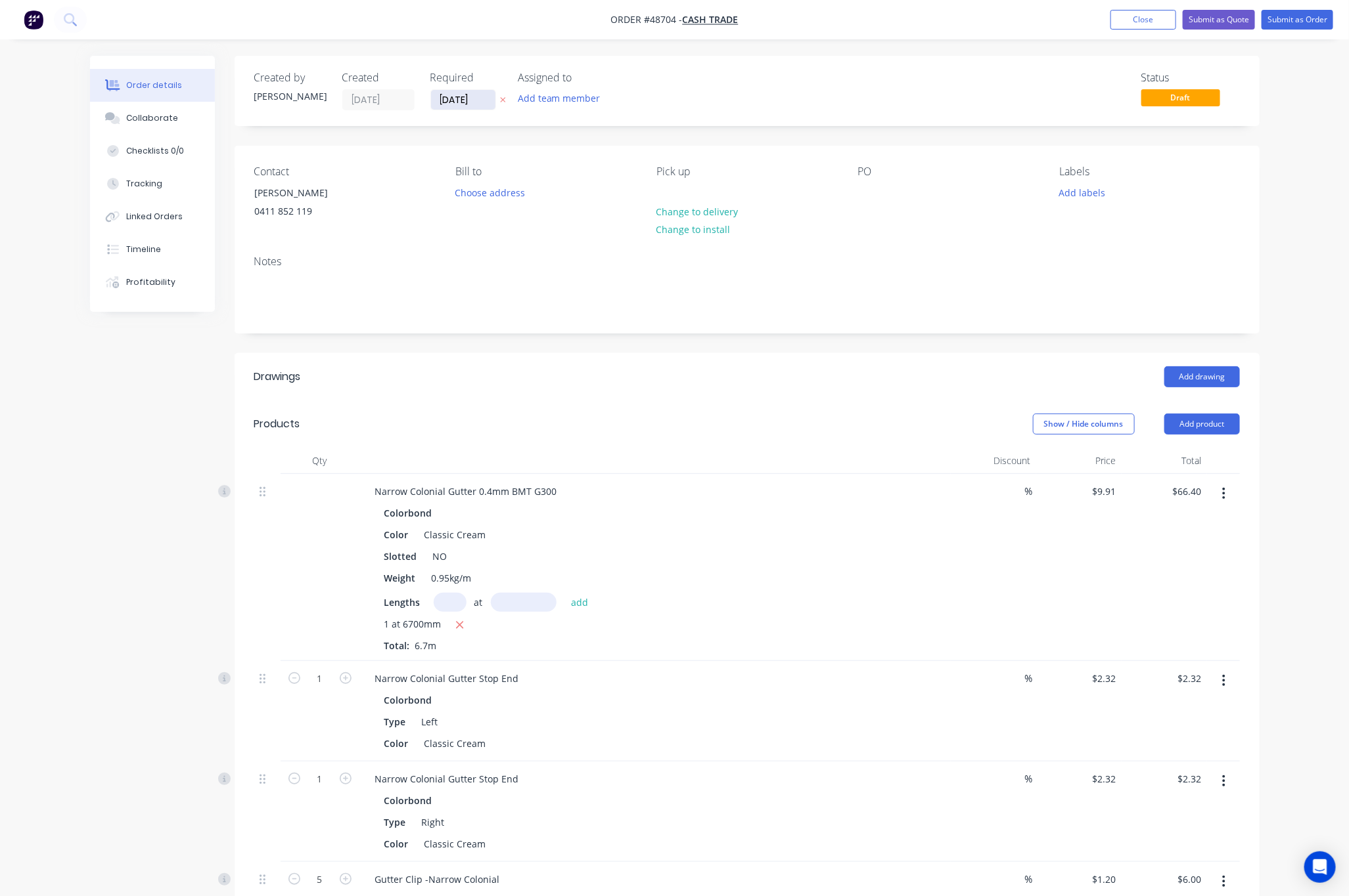
click at [454, 101] on input "[DATE]" at bounding box center [463, 99] width 65 height 19
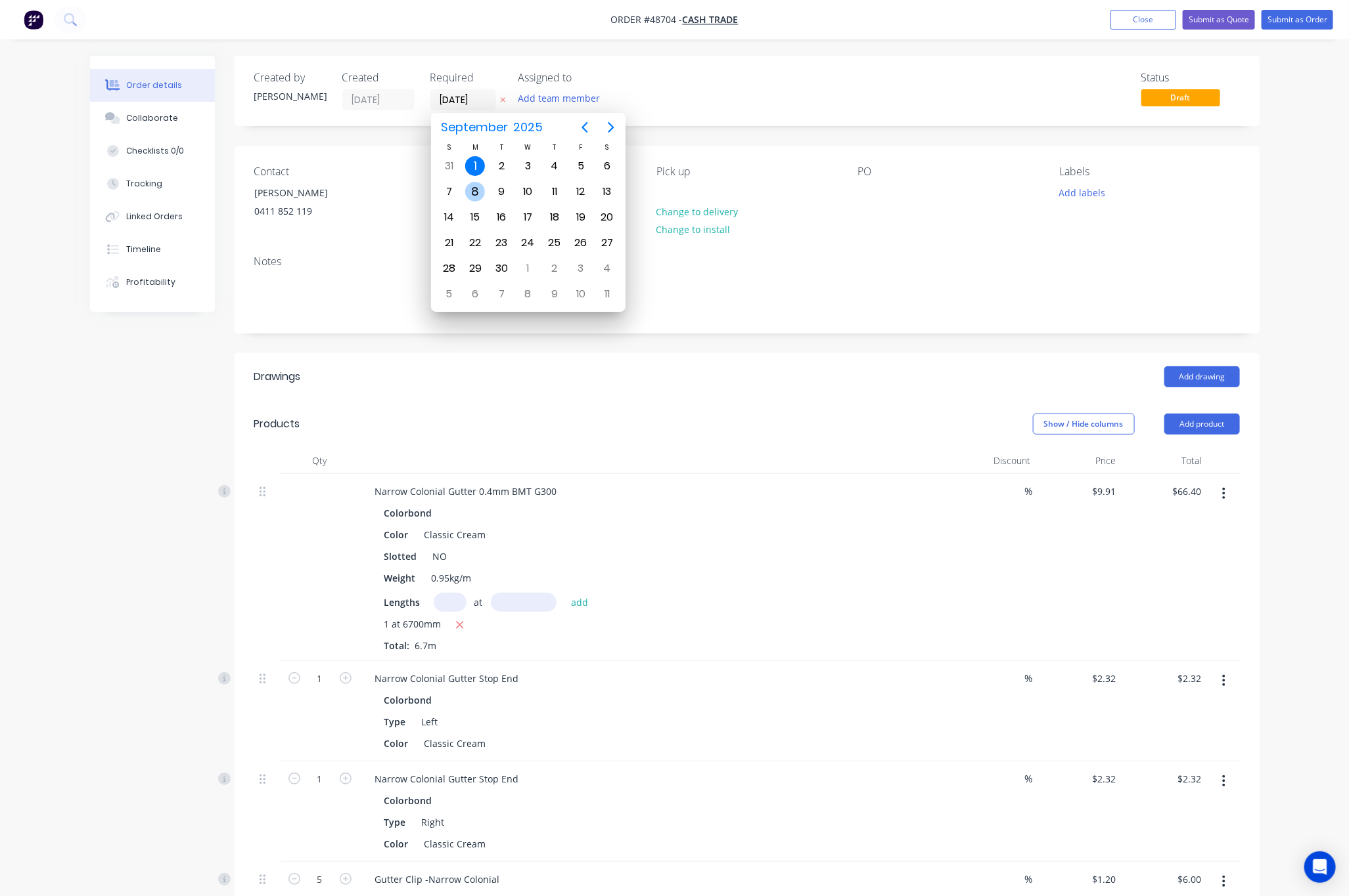
click at [473, 197] on div "8" at bounding box center [475, 192] width 19 height 19
type input "08/09/25"
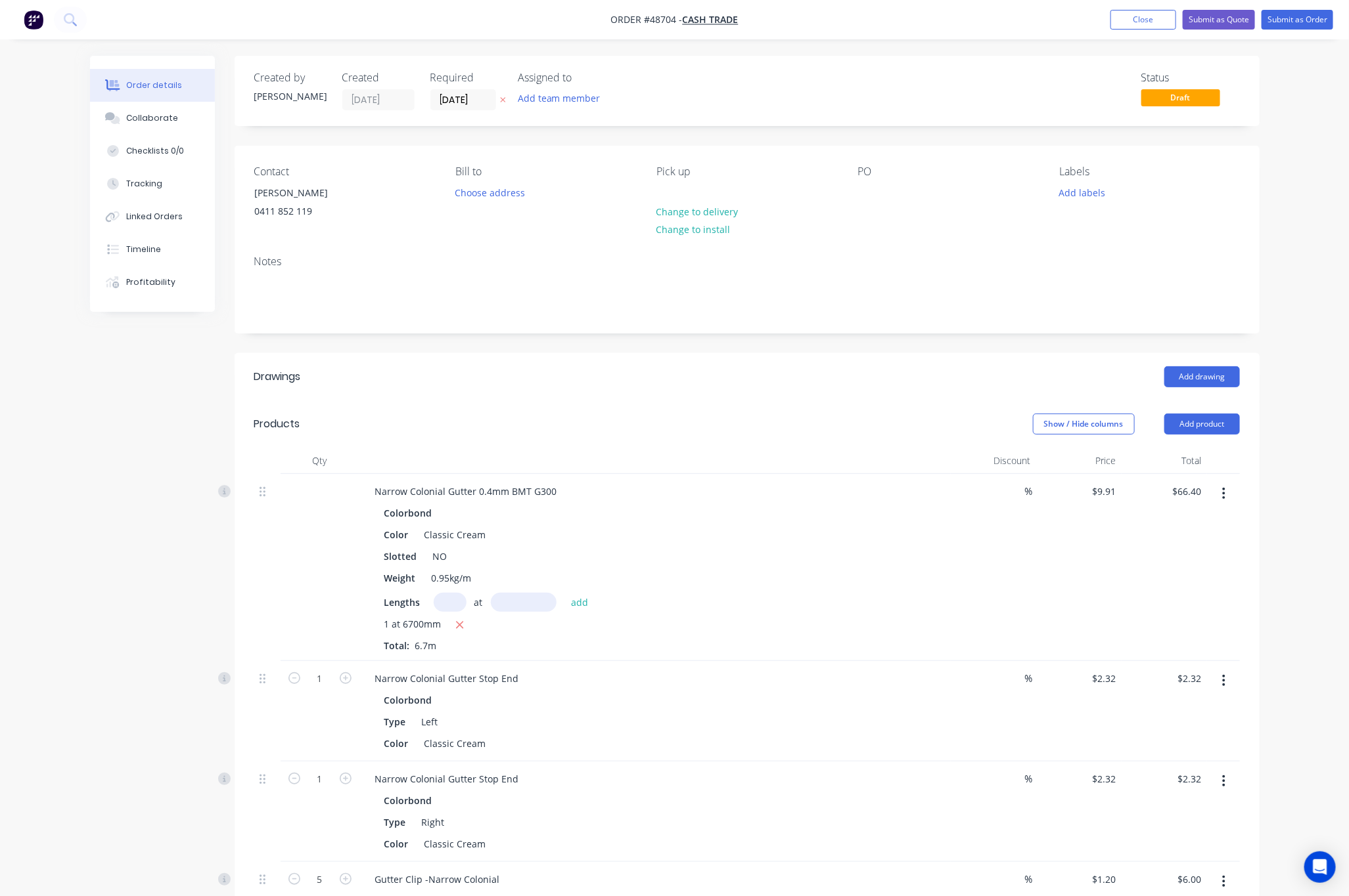
click at [929, 90] on div "Status Draft" at bounding box center [945, 90] width 590 height 38
click at [1251, 15] on button "Submit as Quote" at bounding box center [1218, 19] width 72 height 19
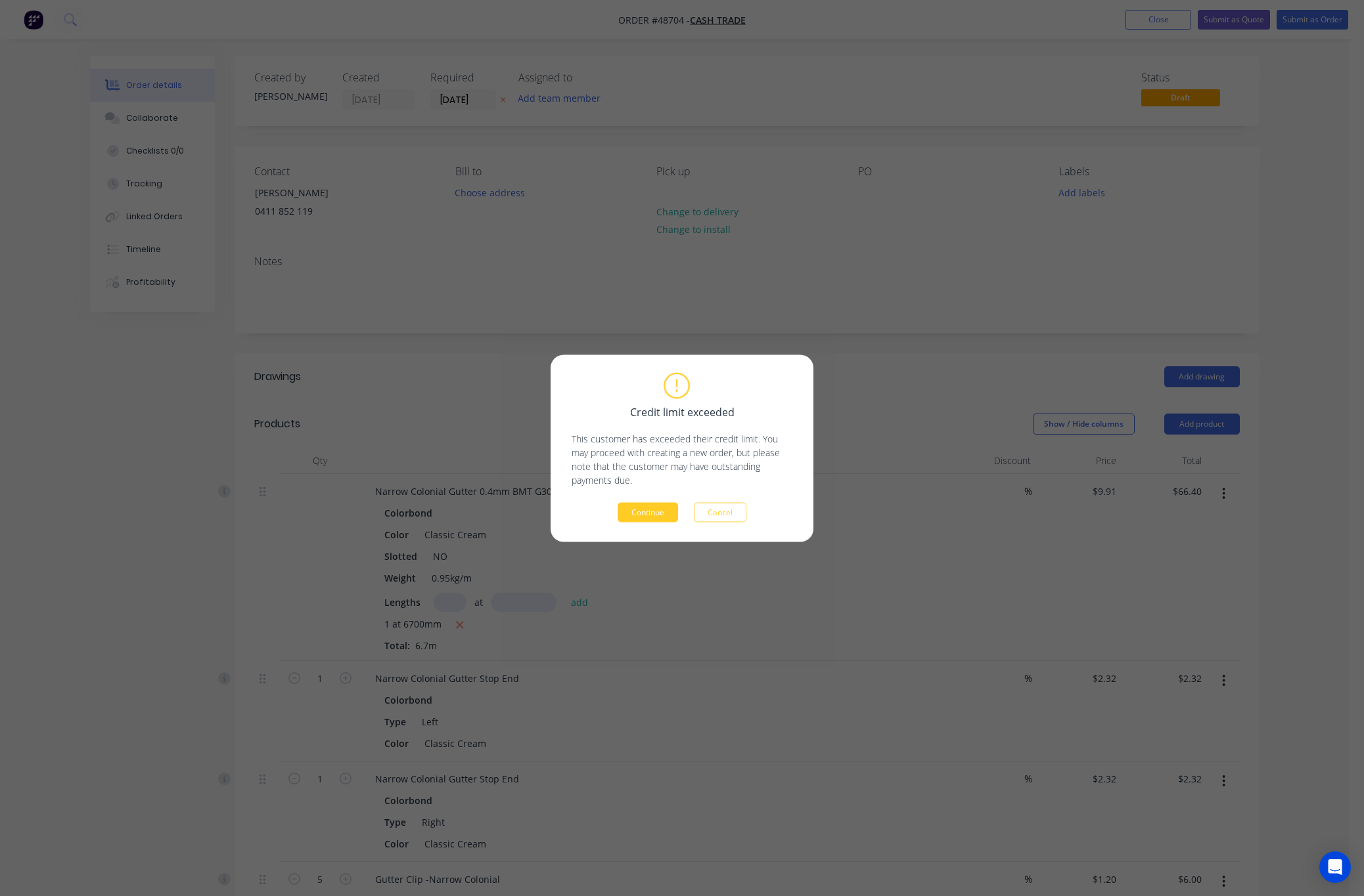
click at [656, 515] on button "Continue" at bounding box center [647, 512] width 61 height 19
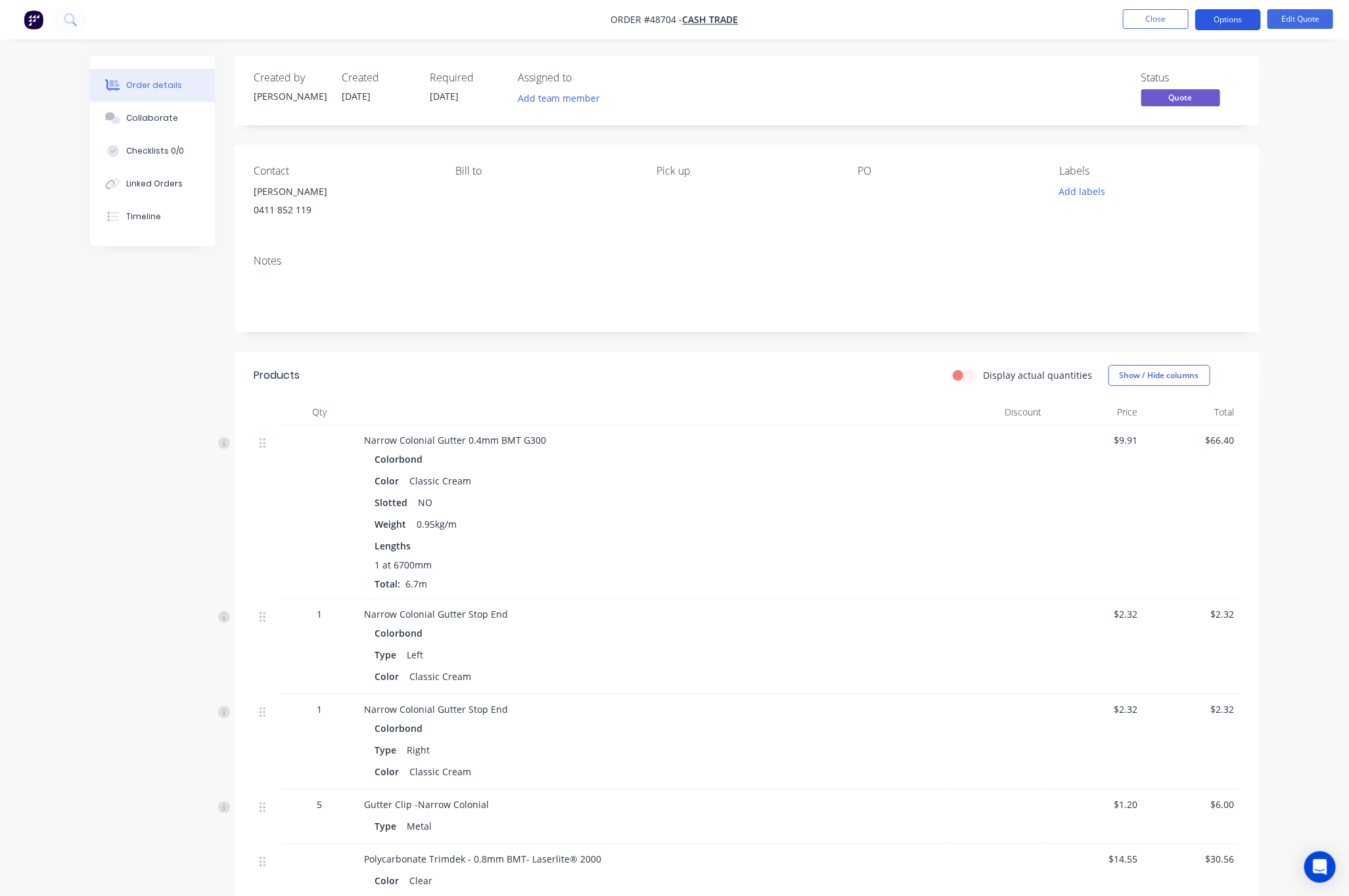
click at [1211, 28] on button "Options" at bounding box center [1228, 20] width 65 height 21
click at [1334, 105] on div "Order details Collaborate Checklists 0/0 Linked Orders Timeline Order details C…" at bounding box center [674, 580] width 1349 height 1161
click at [1225, 13] on button "Options" at bounding box center [1228, 20] width 65 height 21
click at [1311, 13] on button "Edit Quote" at bounding box center [1300, 19] width 65 height 19
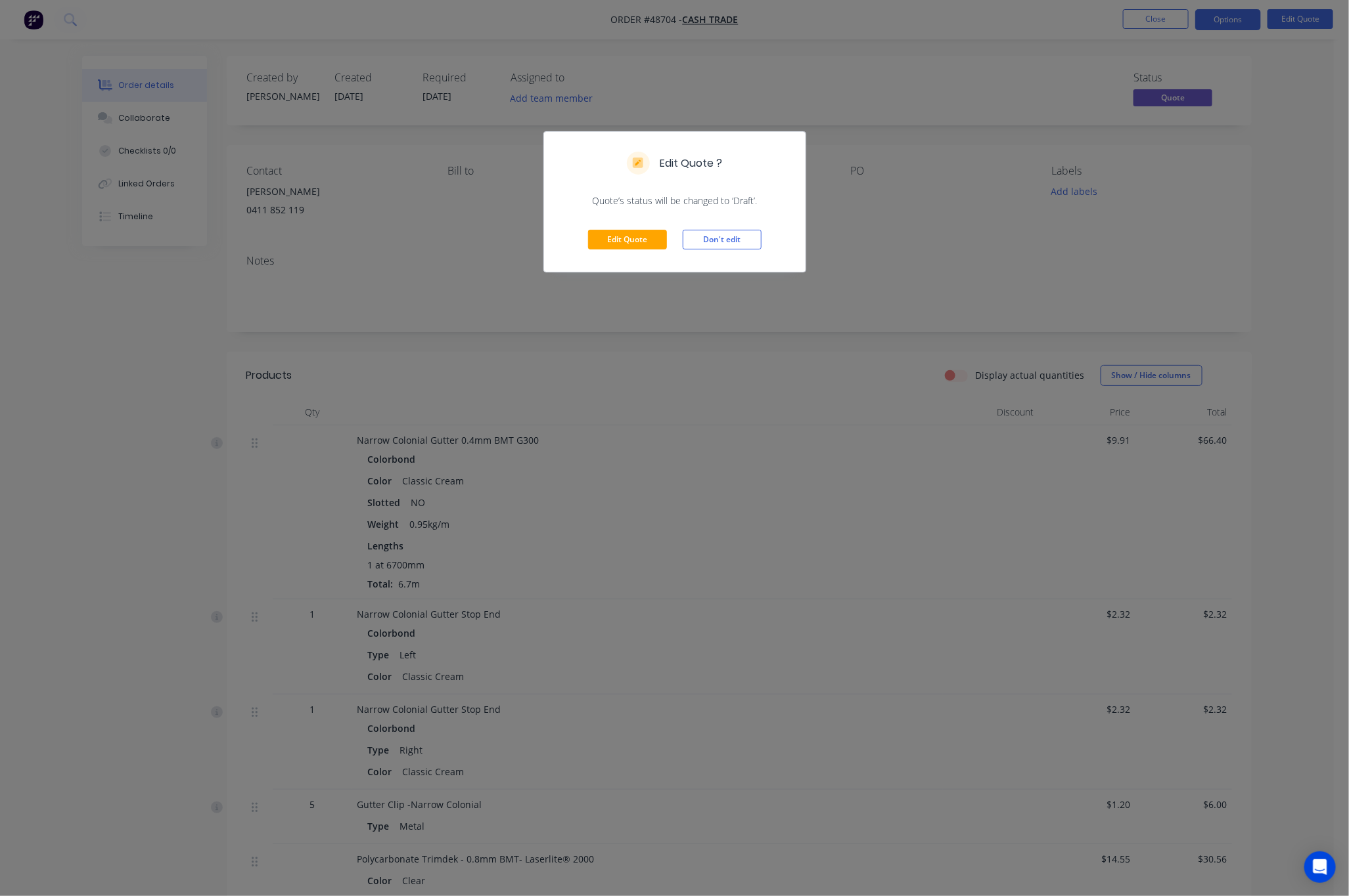
click at [1293, 133] on div "Edit Quote ? Quote’s status will be changed to ‘Draft’. Edit Quote Don't edit" at bounding box center [674, 448] width 1349 height 896
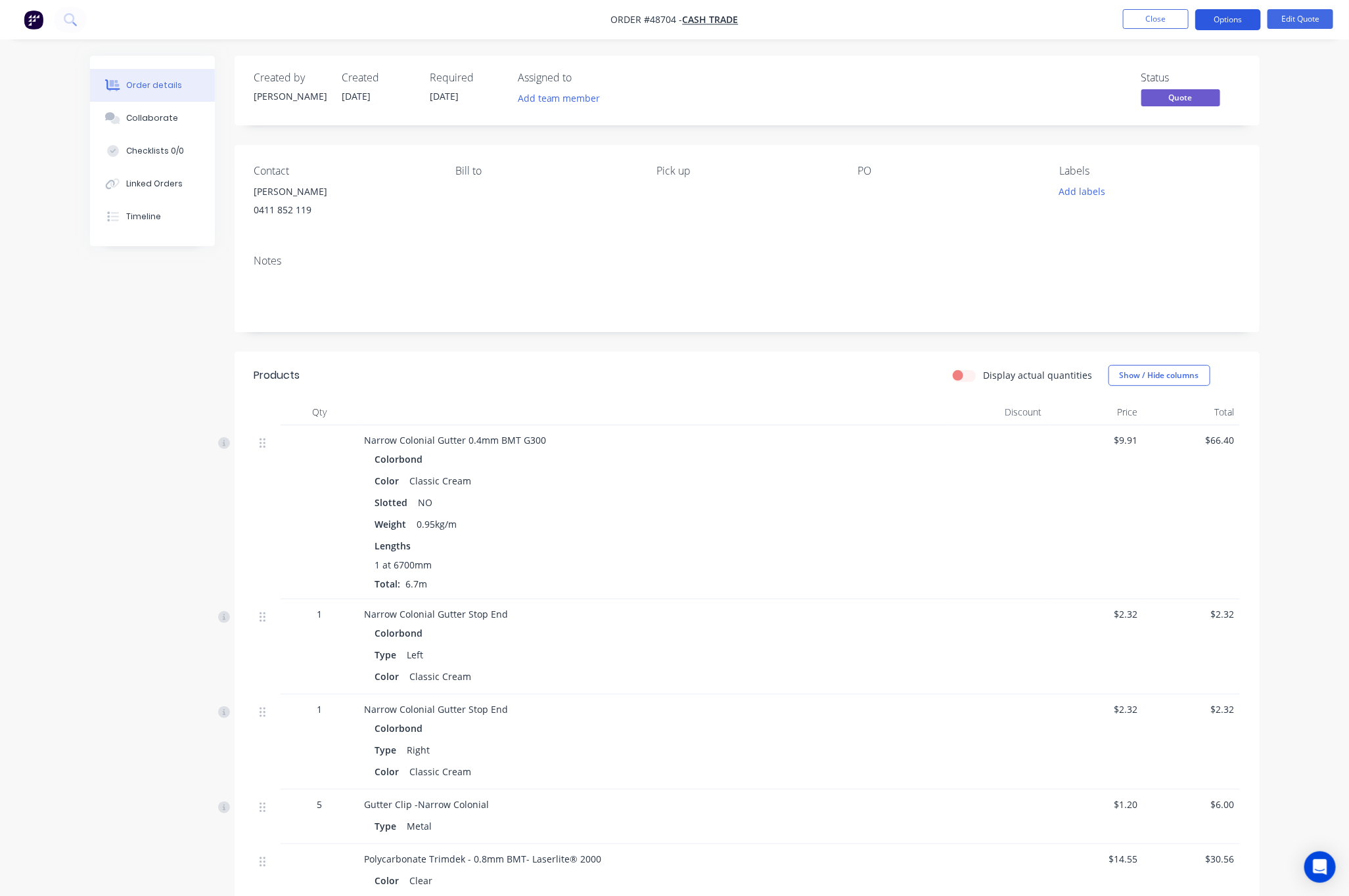
click at [1229, 13] on button "Options" at bounding box center [1228, 20] width 65 height 21
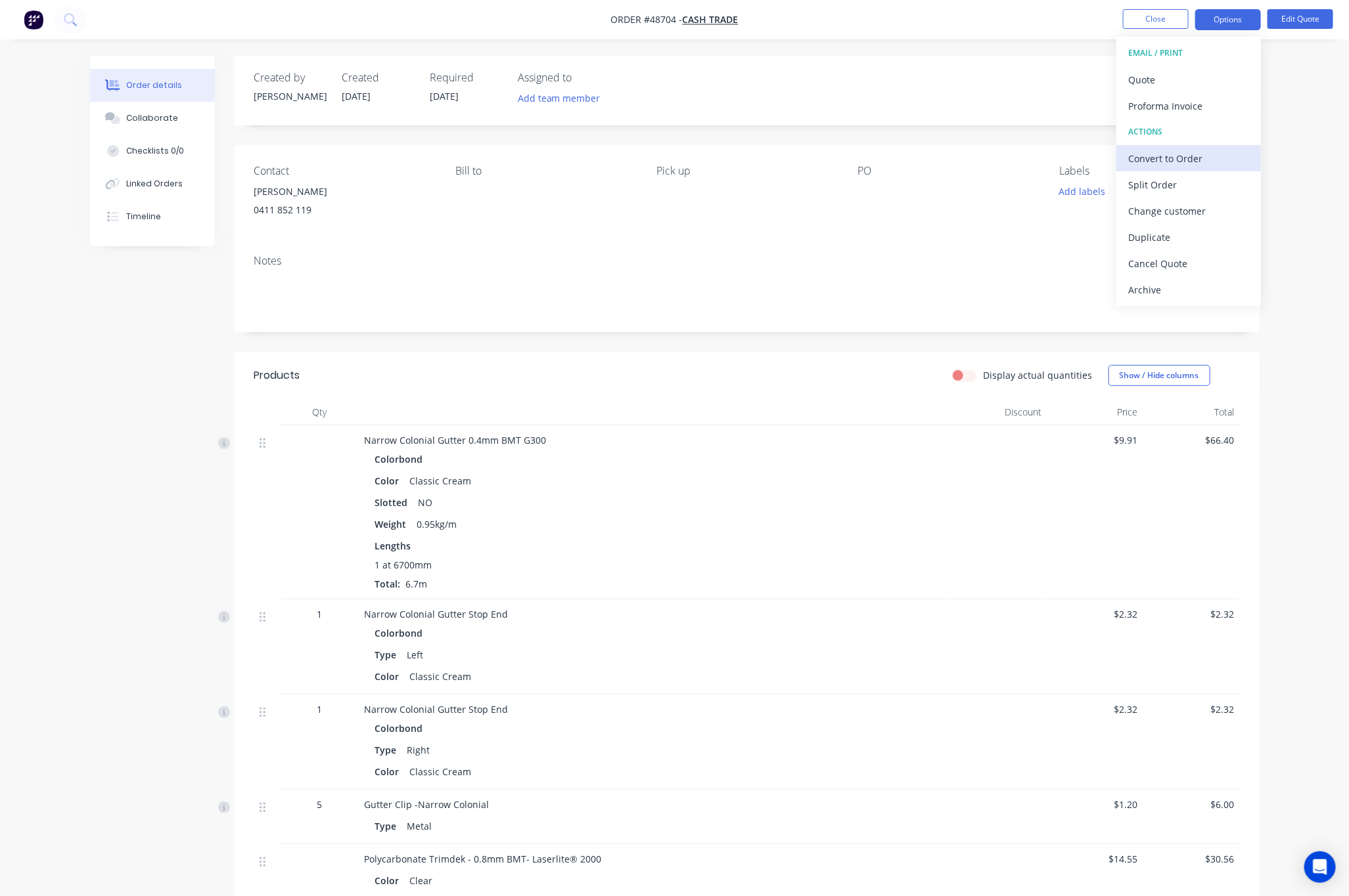
click at [1213, 162] on div "Convert to Order" at bounding box center [1189, 159] width 121 height 19
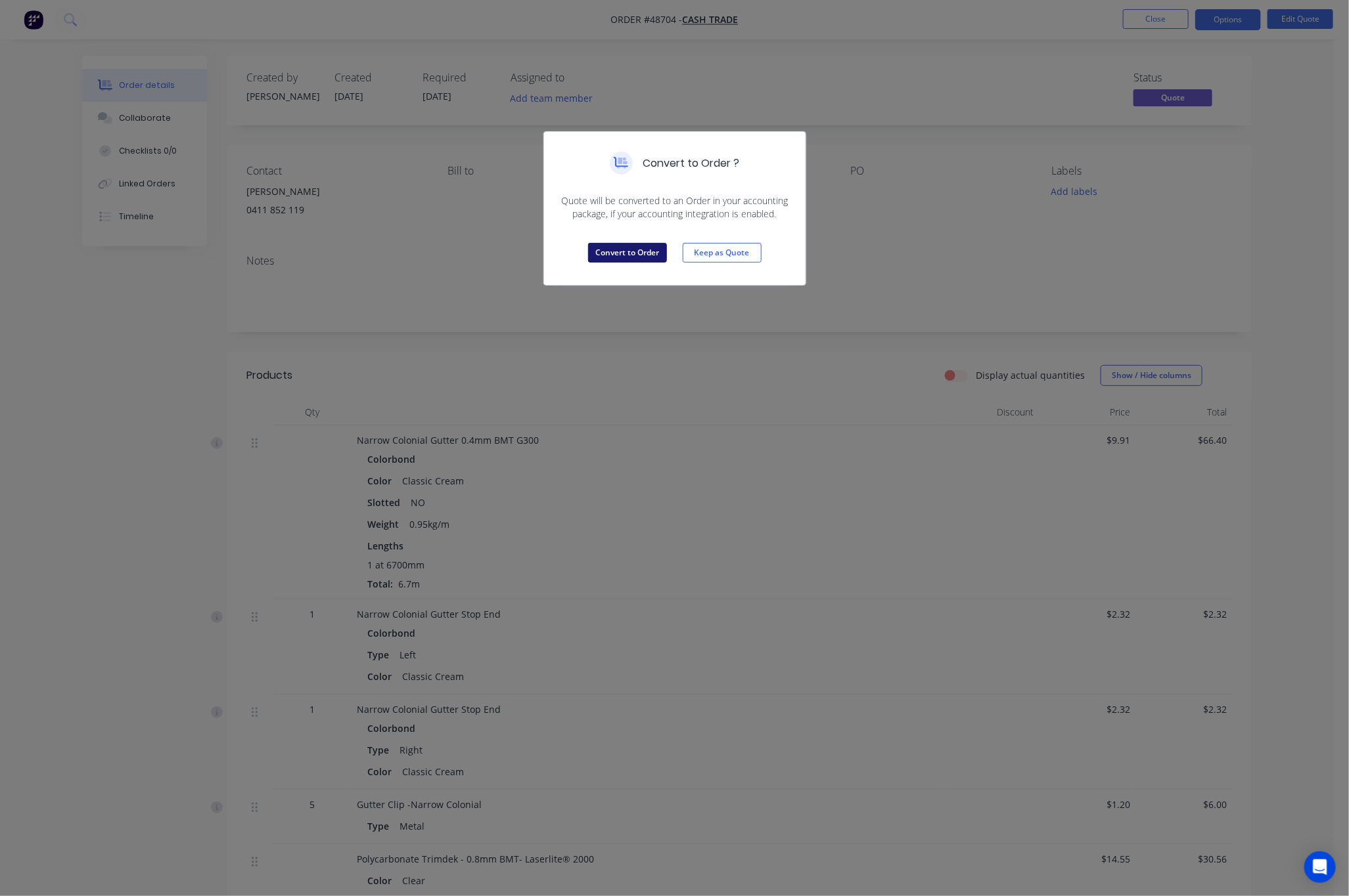
click at [611, 254] on button "Convert to Order" at bounding box center [628, 252] width 79 height 19
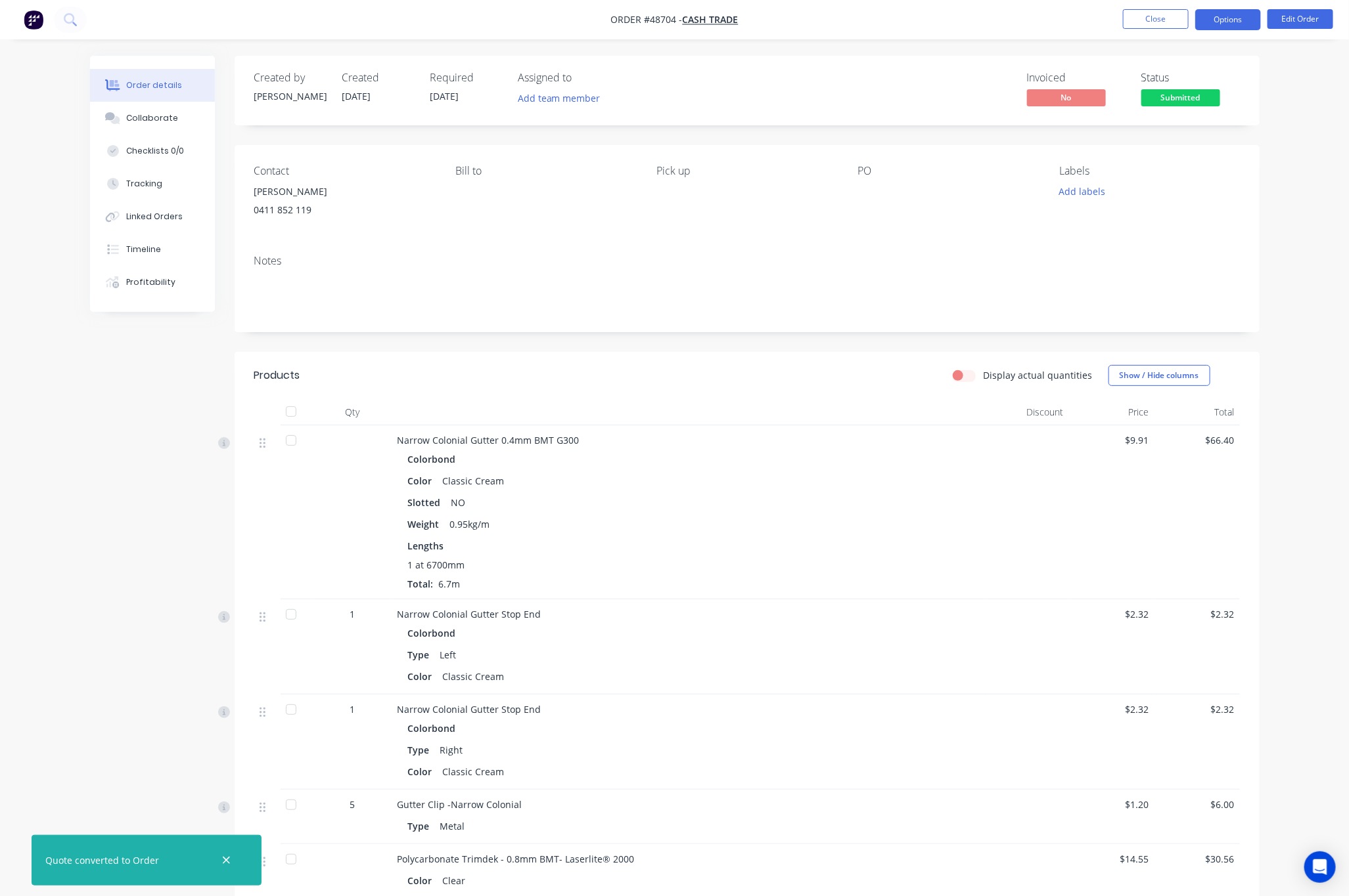
click at [1232, 24] on button "Options" at bounding box center [1228, 20] width 65 height 21
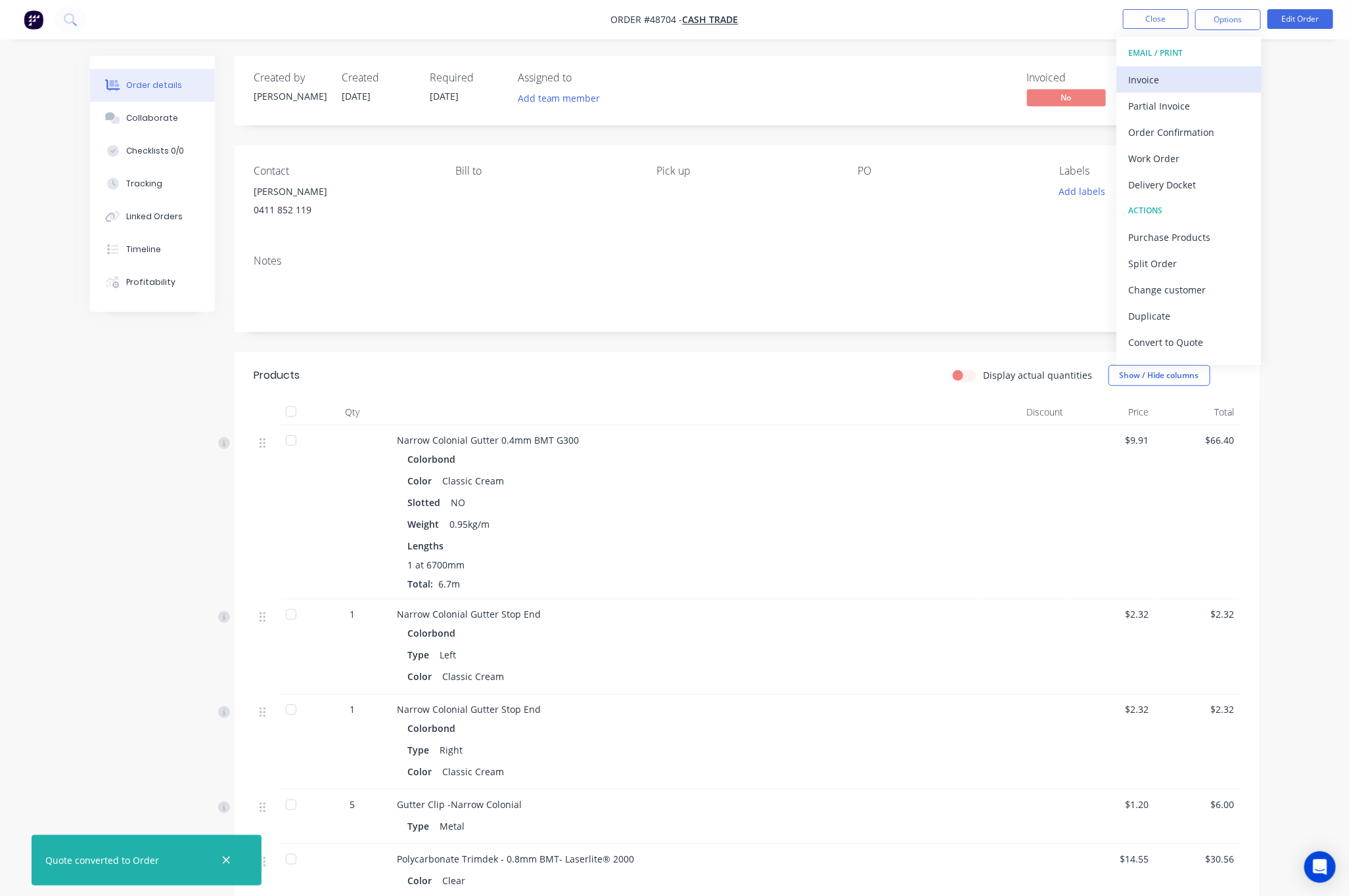
click at [1218, 67] on button "Invoice" at bounding box center [1188, 79] width 144 height 26
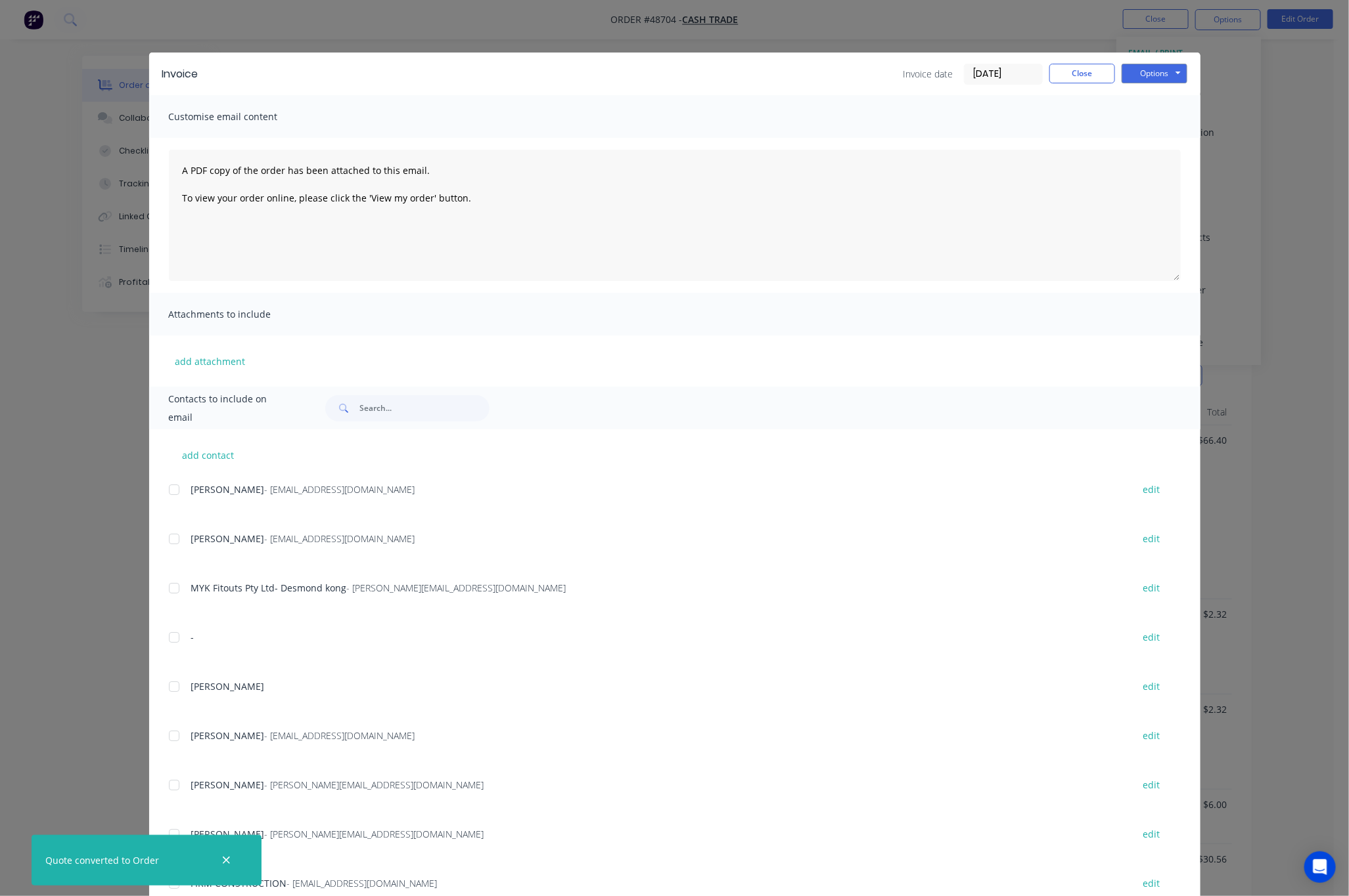
click at [1276, 295] on div "Invoice Invoice date 01/09/25 Close Options Preview Print Email Customise email…" at bounding box center [674, 448] width 1349 height 896
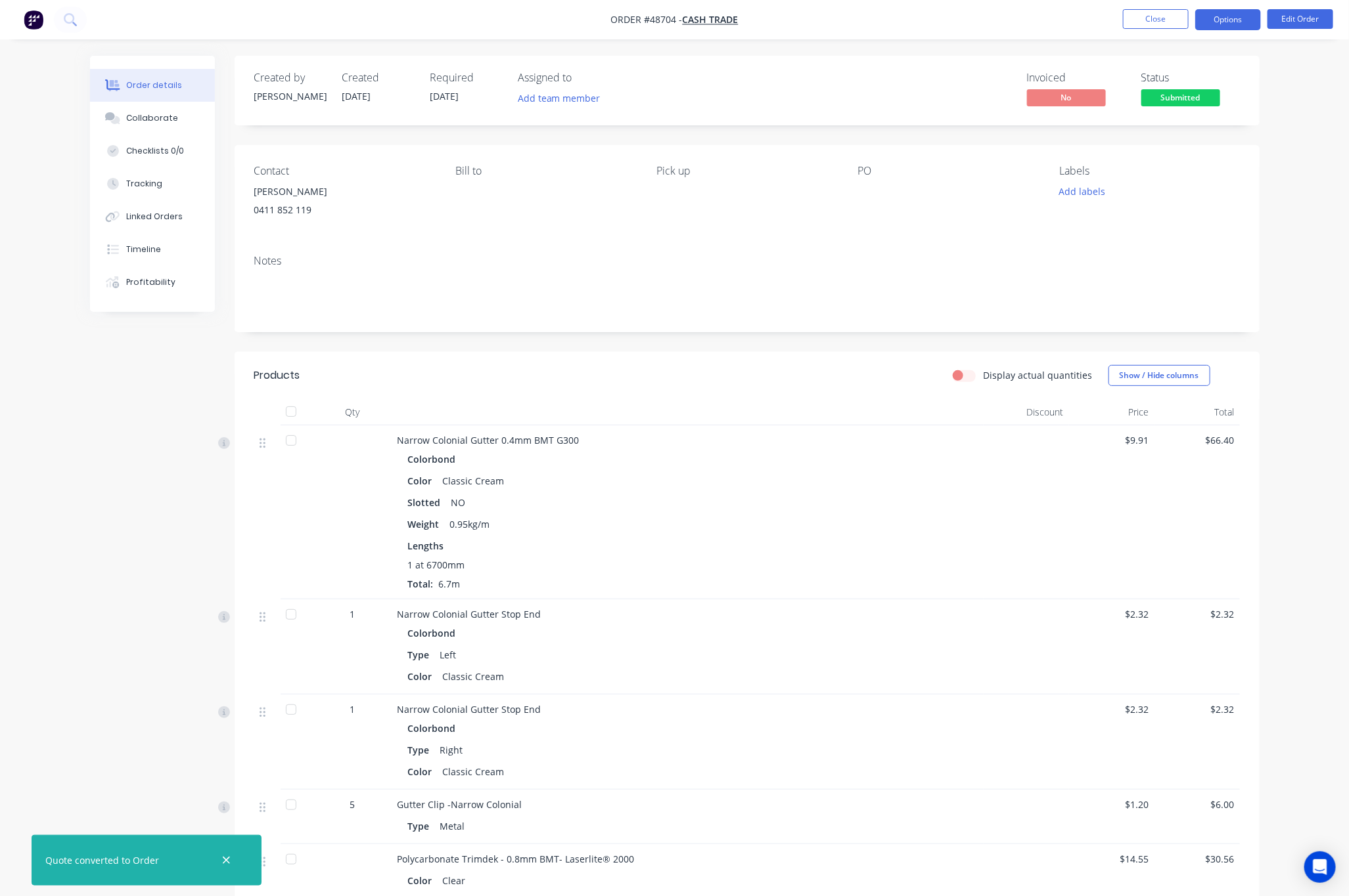
click at [1234, 18] on button "Options" at bounding box center [1228, 20] width 65 height 21
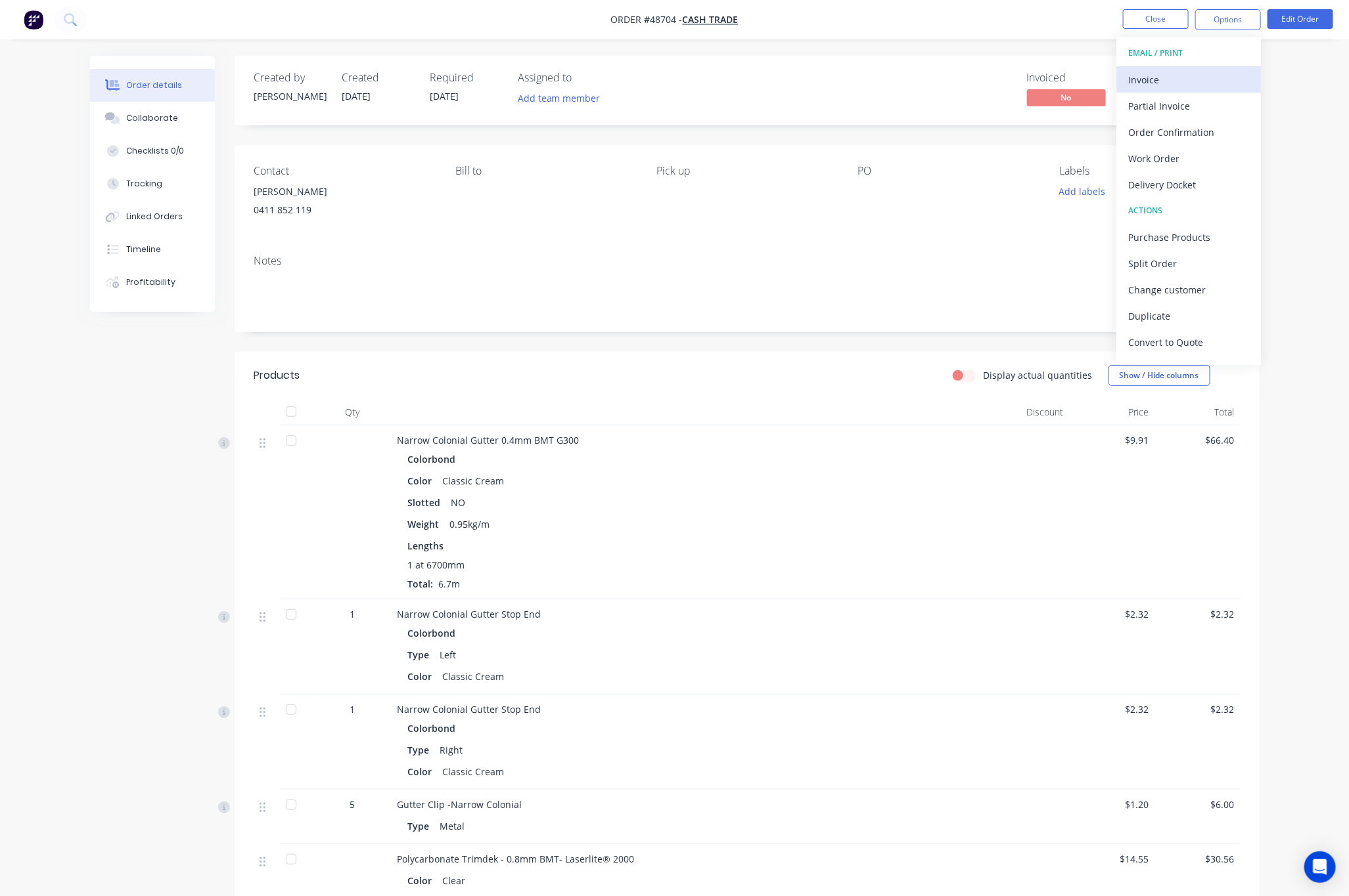
click at [1207, 77] on div "Invoice" at bounding box center [1189, 80] width 121 height 19
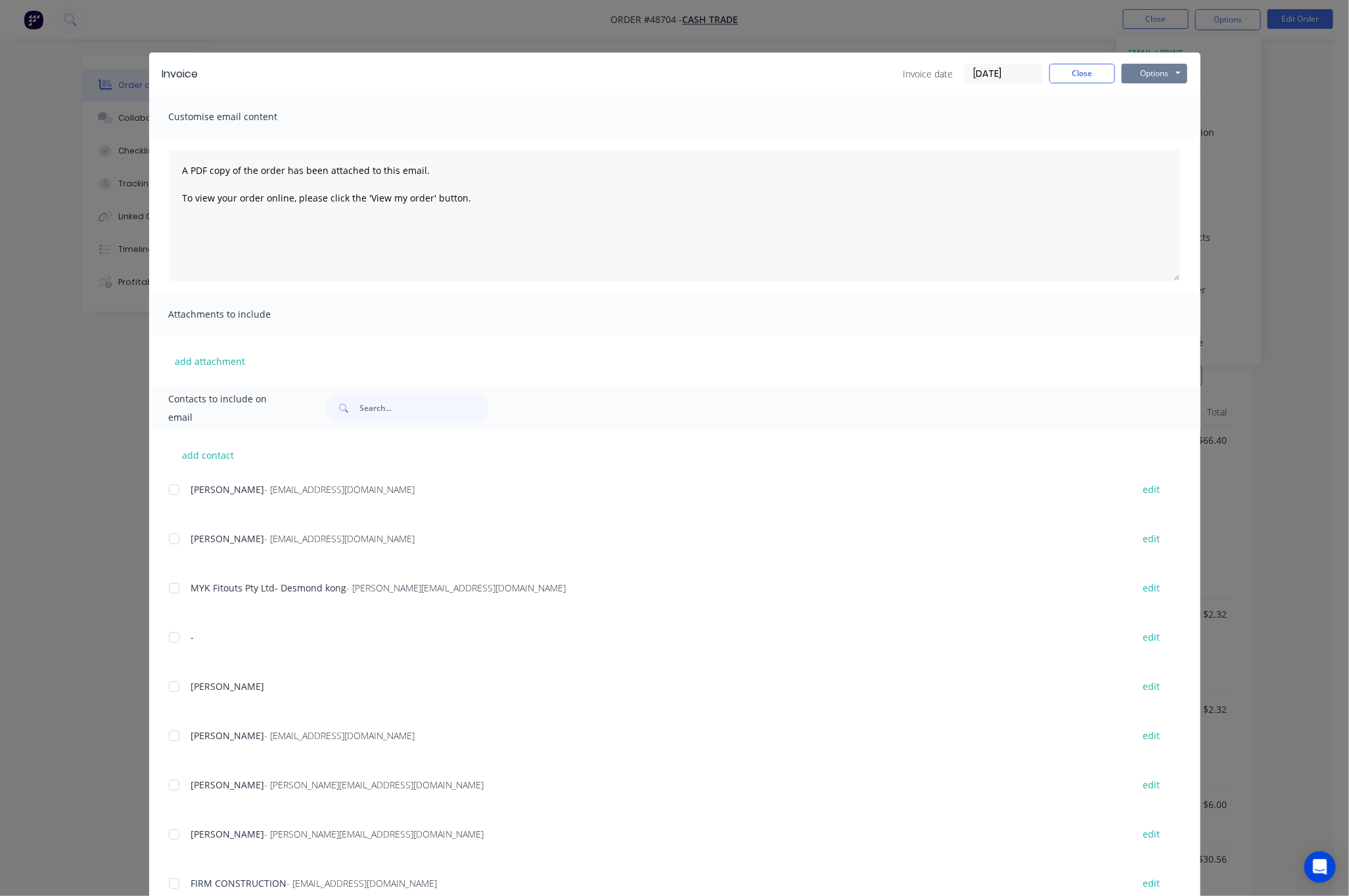
click at [1154, 73] on button "Options" at bounding box center [1154, 73] width 65 height 19
click at [1174, 118] on button "Print" at bounding box center [1163, 118] width 84 height 22
click at [897, 30] on div "Invoice Invoice date 01/09/25 Close Options Preview Print Email Customise email…" at bounding box center [674, 448] width 1349 height 896
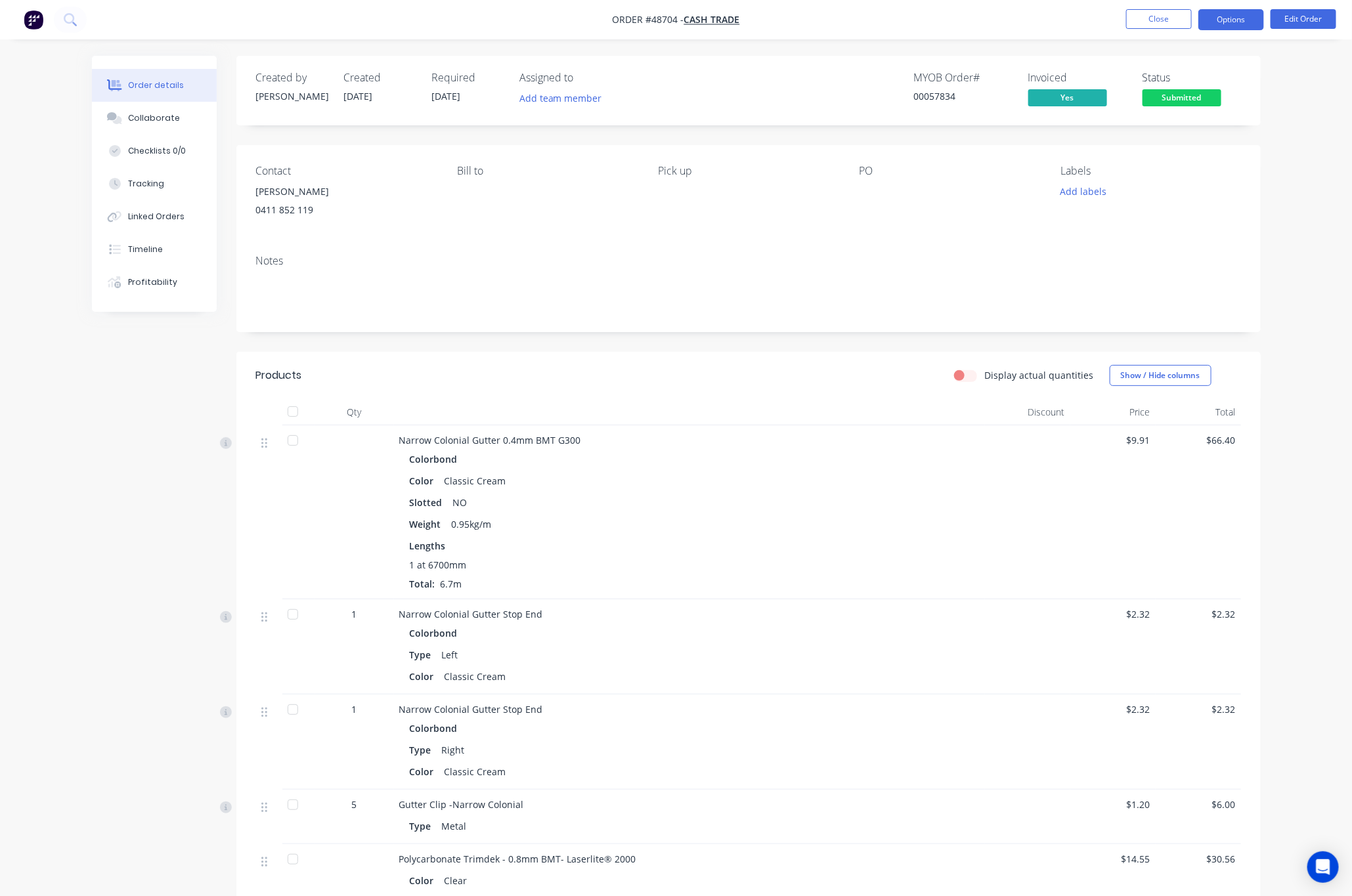
click at [1239, 13] on button "Options" at bounding box center [1231, 20] width 65 height 21
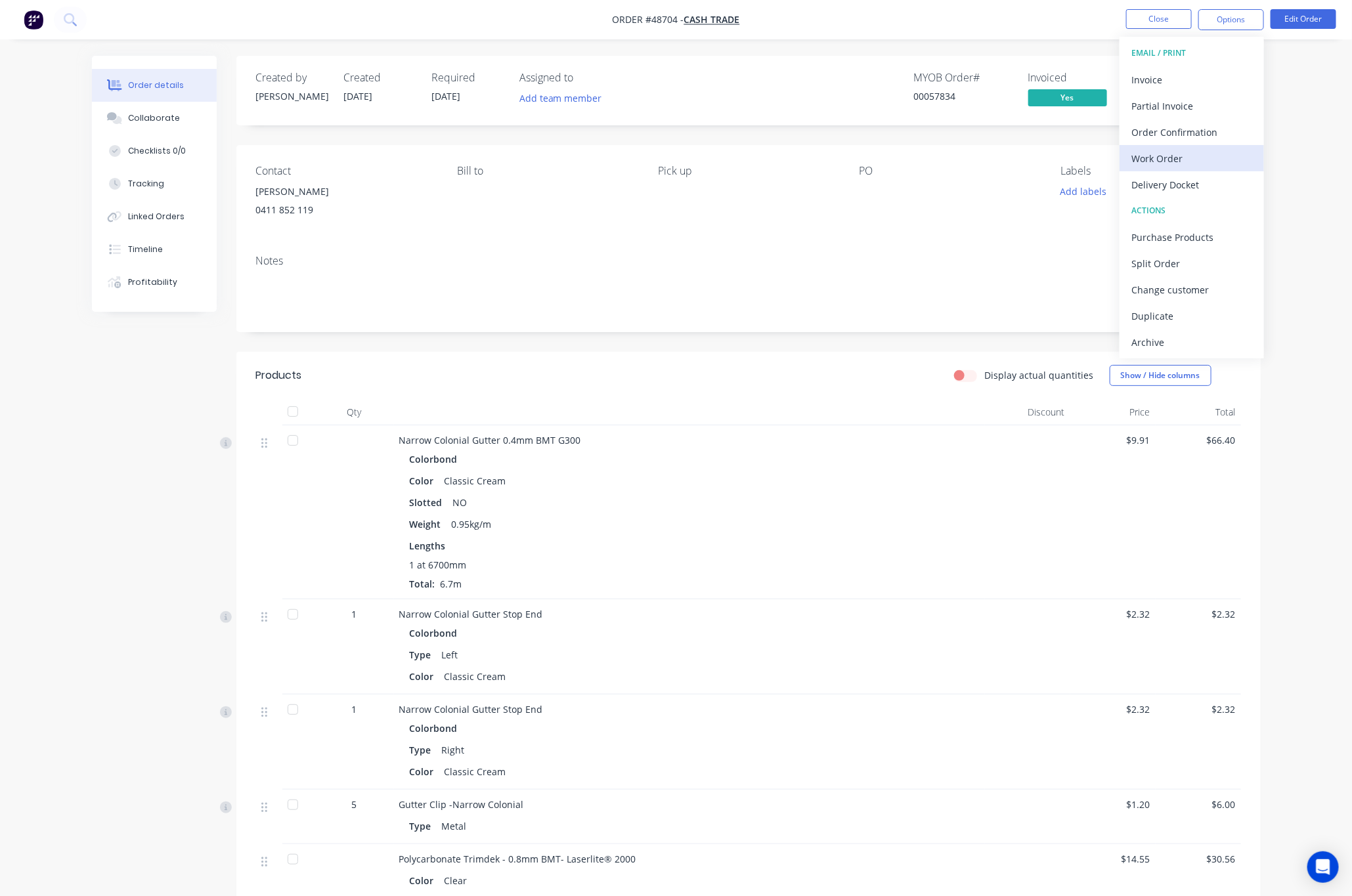
click at [1202, 156] on div "Work Order" at bounding box center [1192, 159] width 121 height 19
click at [1198, 135] on div "Without pricing" at bounding box center [1192, 133] width 121 height 19
click at [1185, 161] on div "Work Order" at bounding box center [1192, 159] width 121 height 19
click at [1175, 164] on div "Custom" at bounding box center [1192, 159] width 121 height 19
click at [1180, 129] on div "Without pricing" at bounding box center [1192, 133] width 121 height 19
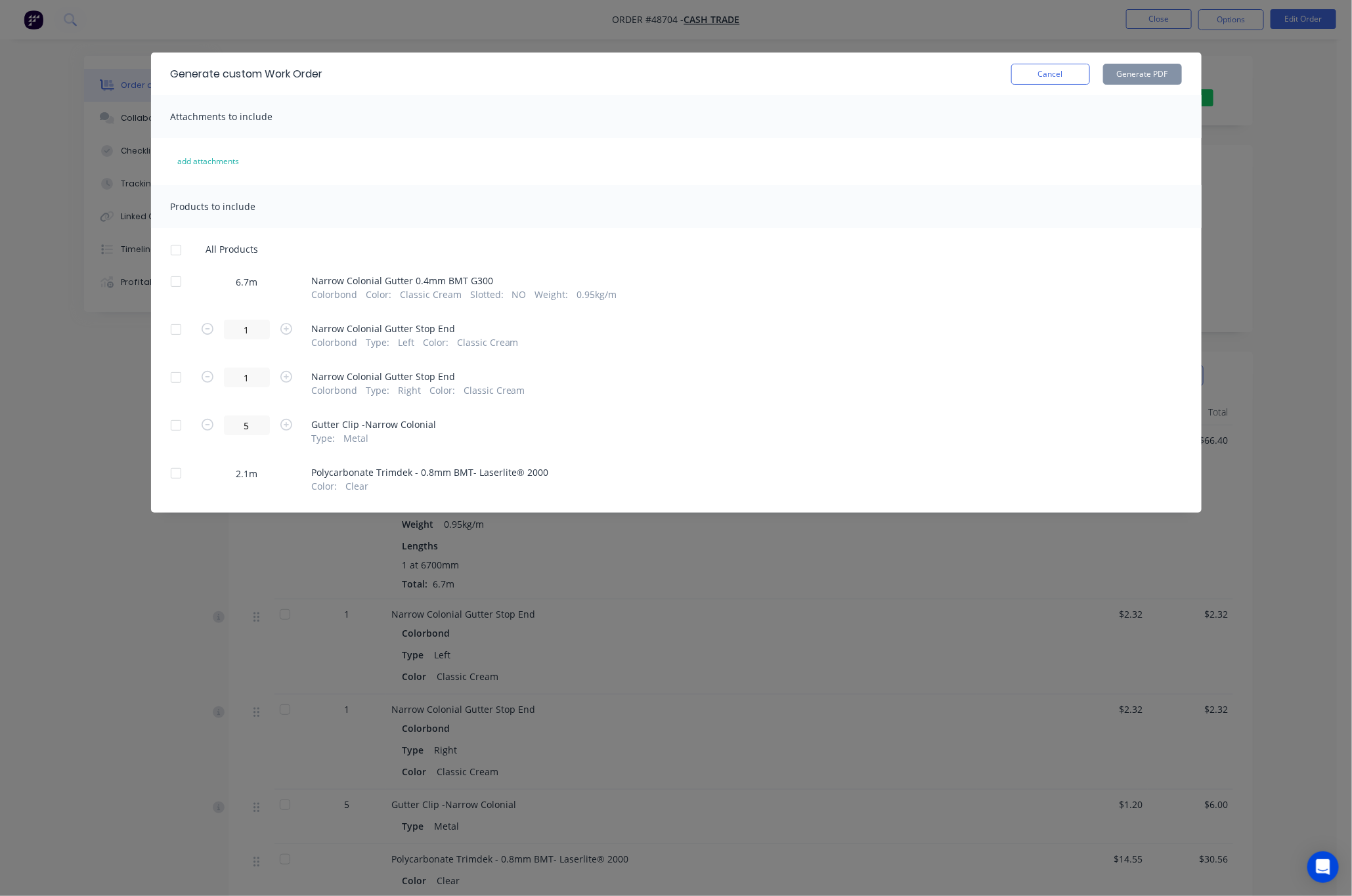
click at [177, 286] on div at bounding box center [175, 281] width 26 height 26
click at [1131, 75] on button "Generate PDF" at bounding box center [1142, 74] width 79 height 21
click at [174, 474] on div at bounding box center [175, 473] width 26 height 26
click at [173, 472] on div at bounding box center [175, 473] width 26 height 26
click at [75, 639] on div "Generate custom Work Order Cancel Generate PDF Attachments to include add attac…" at bounding box center [676, 448] width 1352 height 896
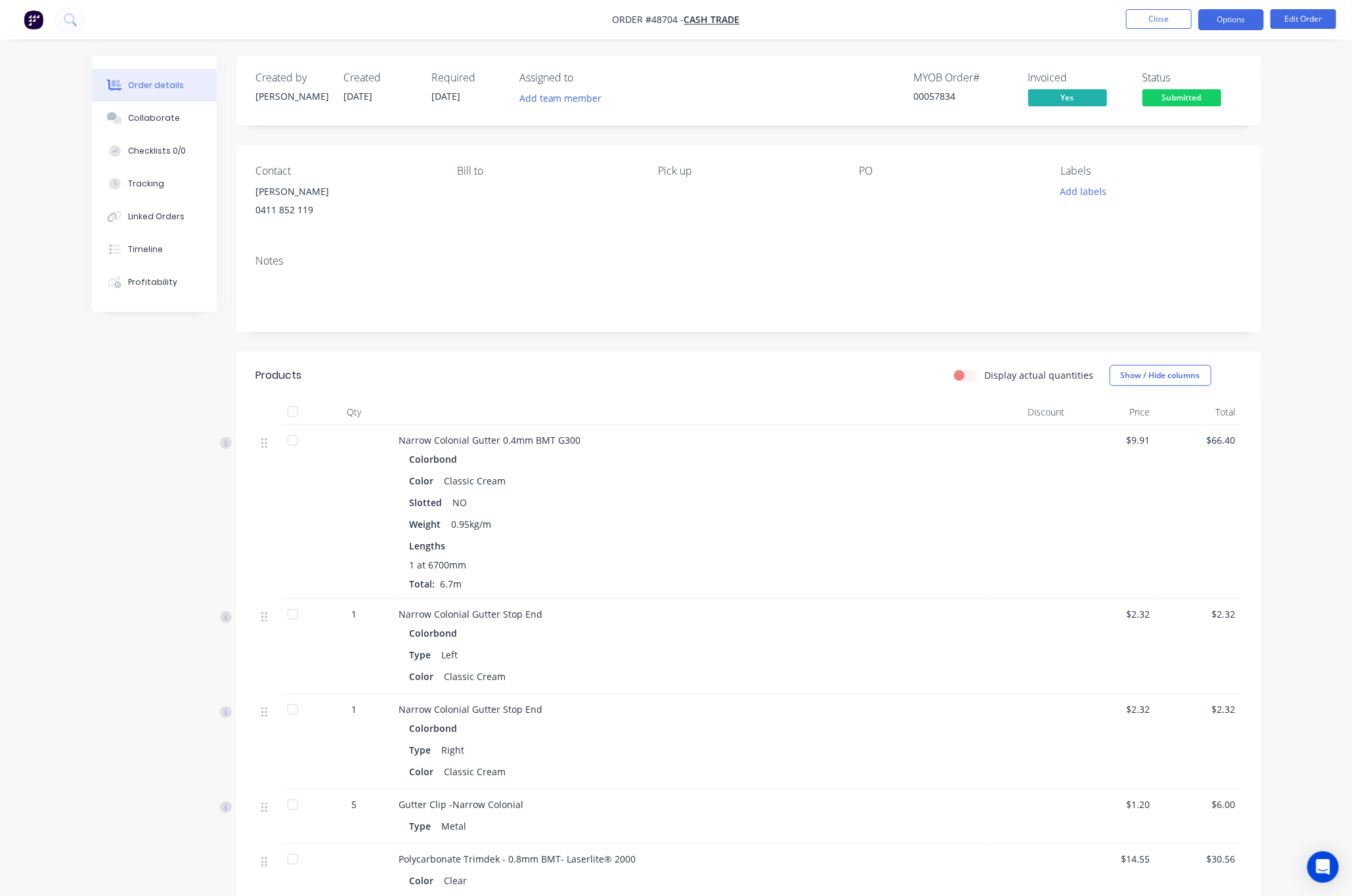
click at [1232, 16] on button "Options" at bounding box center [1231, 20] width 65 height 21
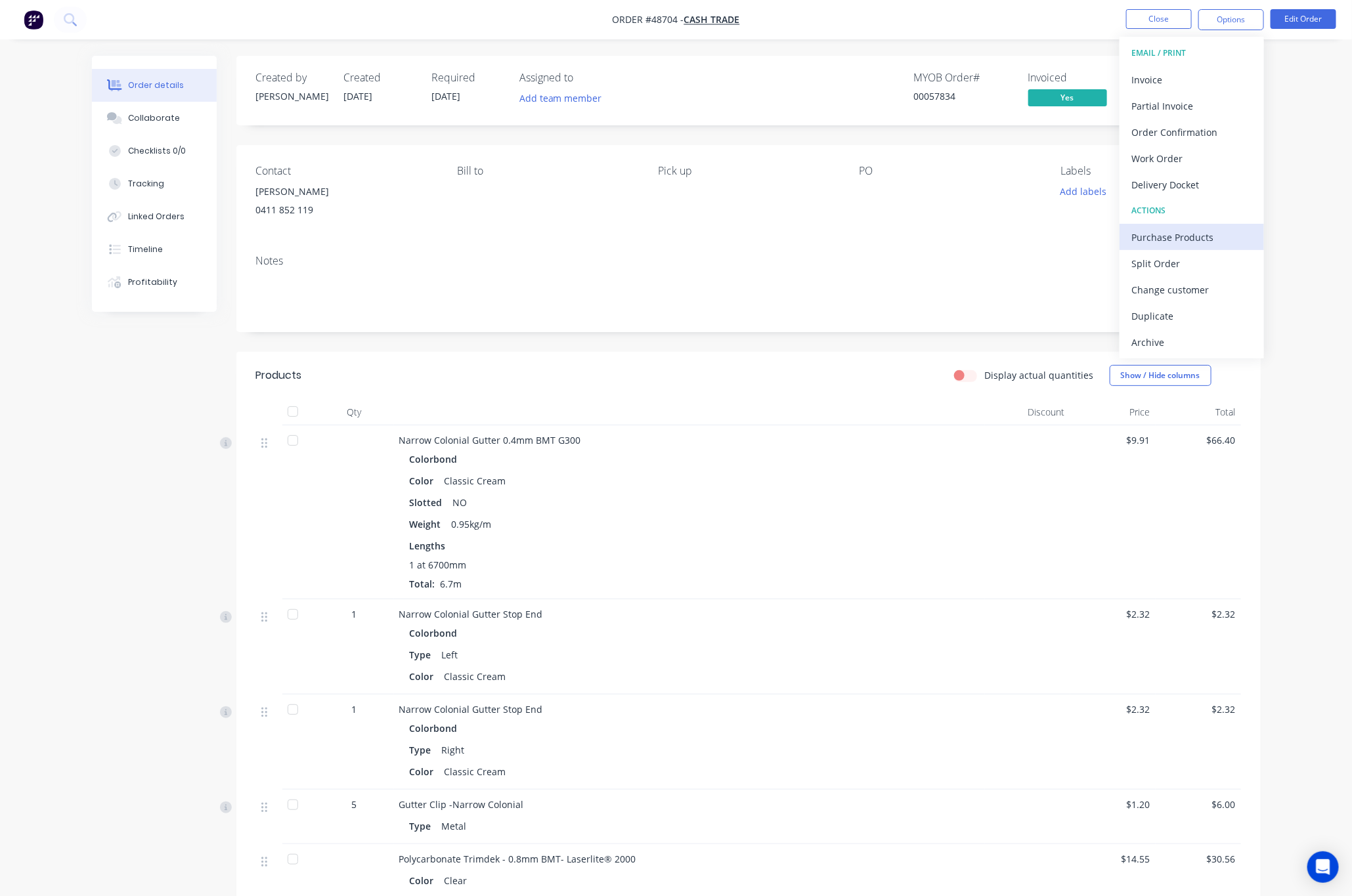
click at [1207, 233] on div "Purchase Products" at bounding box center [1192, 238] width 121 height 19
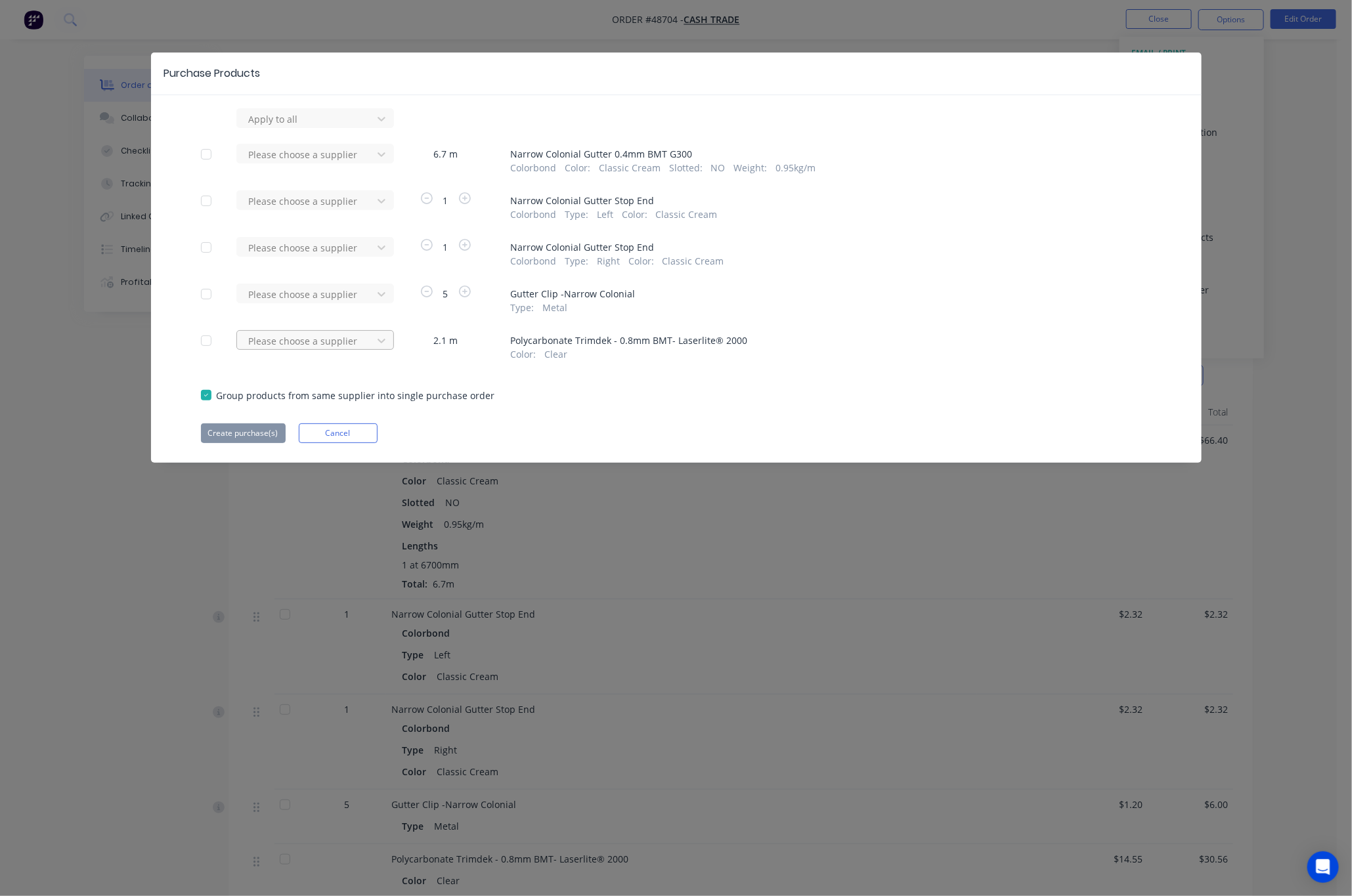
click at [365, 129] on div "Please choose a supplier" at bounding box center [306, 118] width 126 height 19
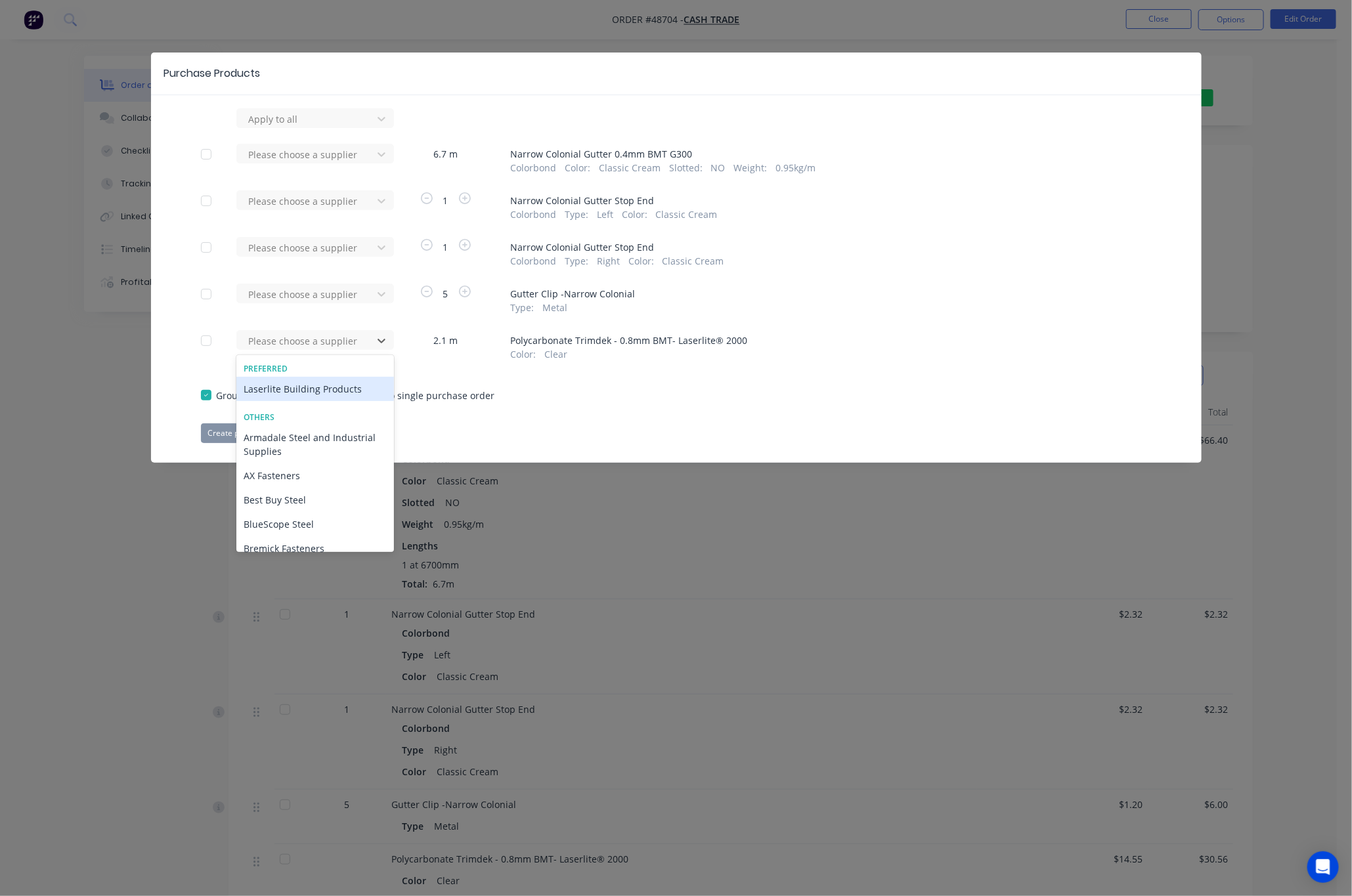
click at [331, 395] on div "Laserlite Building Products" at bounding box center [316, 389] width 158 height 24
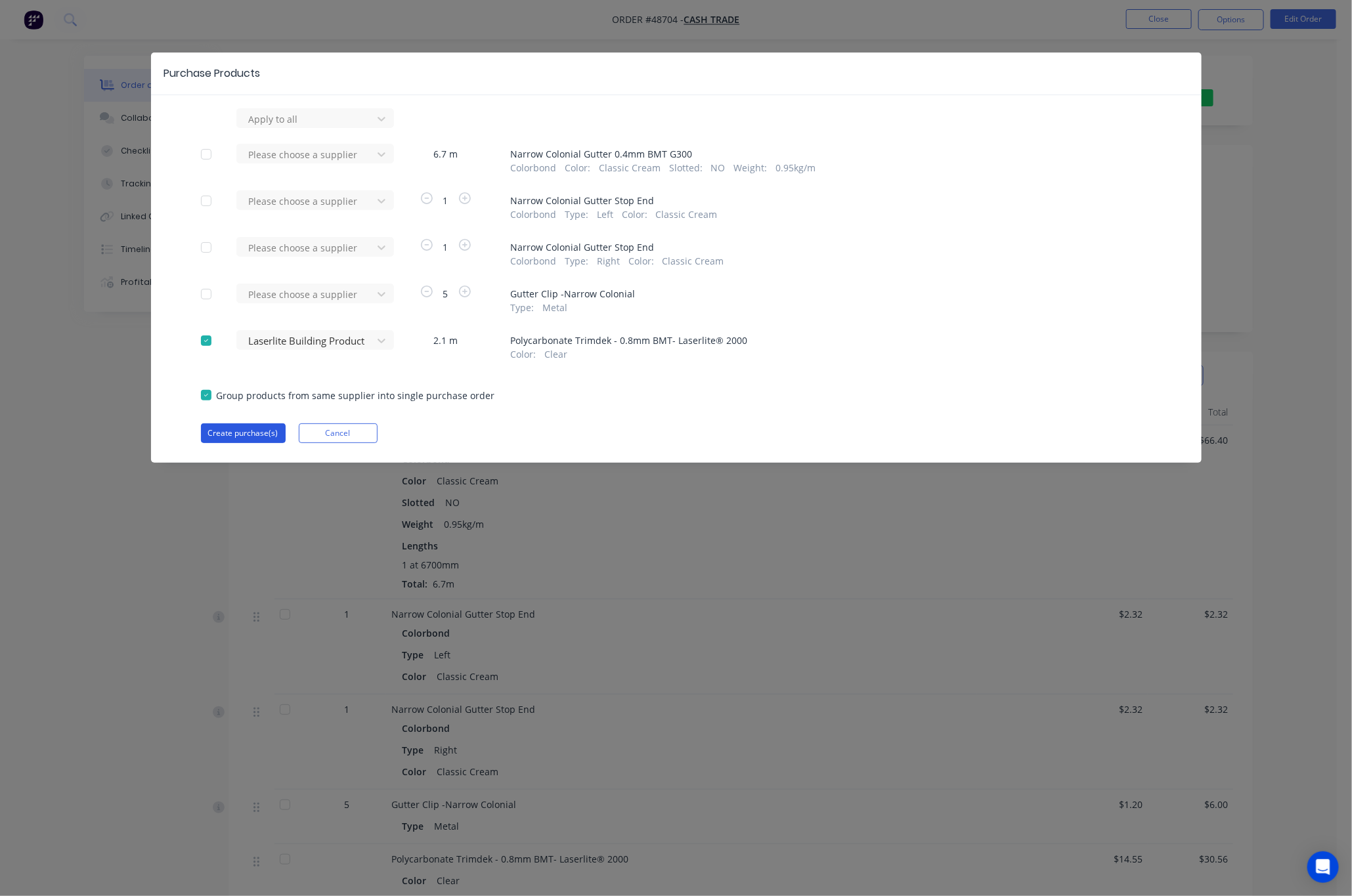
click at [237, 428] on button "Create purchase(s)" at bounding box center [243, 433] width 85 height 19
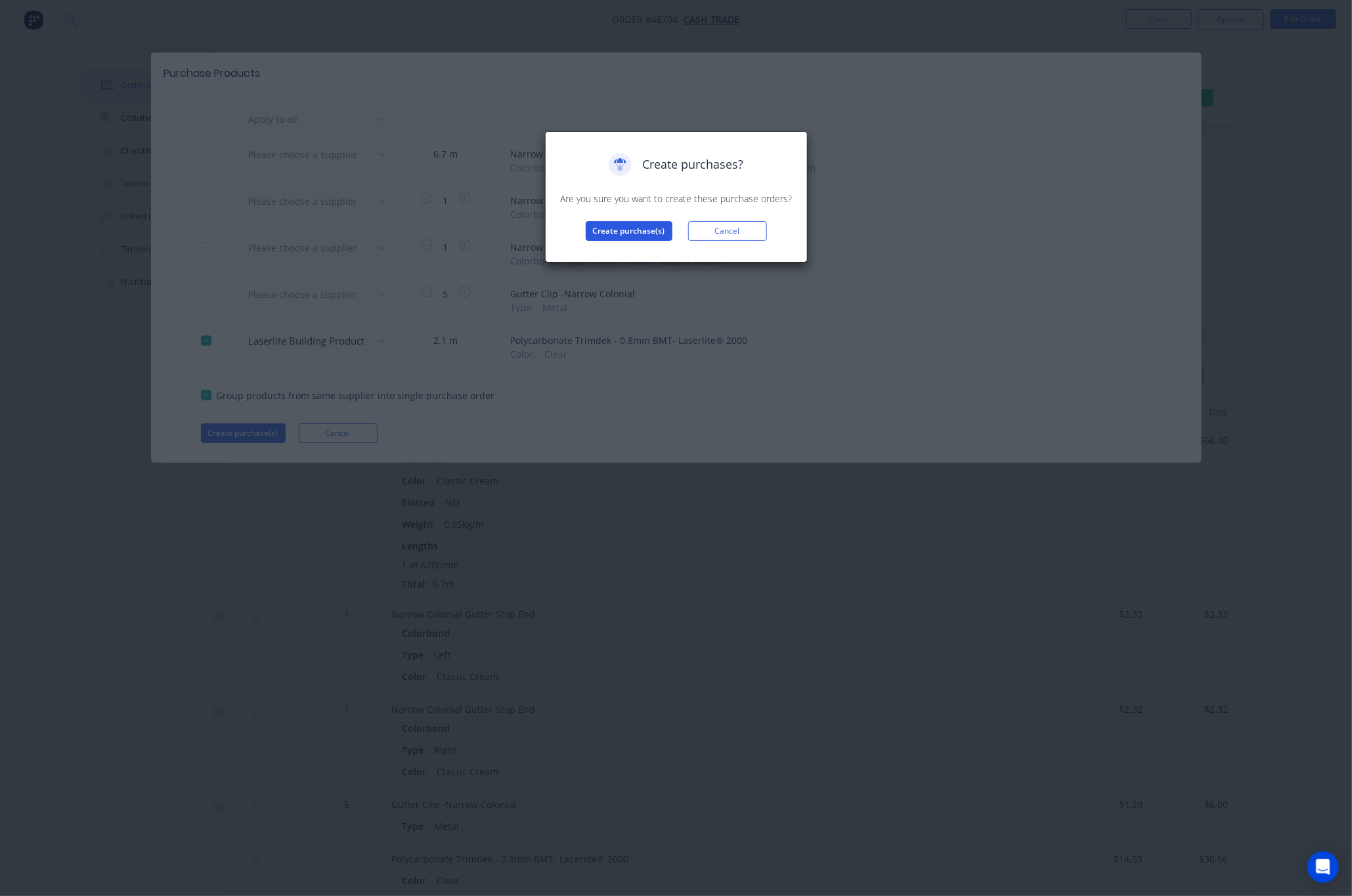
click at [639, 231] on button "Create purchase(s)" at bounding box center [629, 231] width 87 height 19
click at [615, 249] on button "View purchase(s)" at bounding box center [629, 252] width 79 height 19
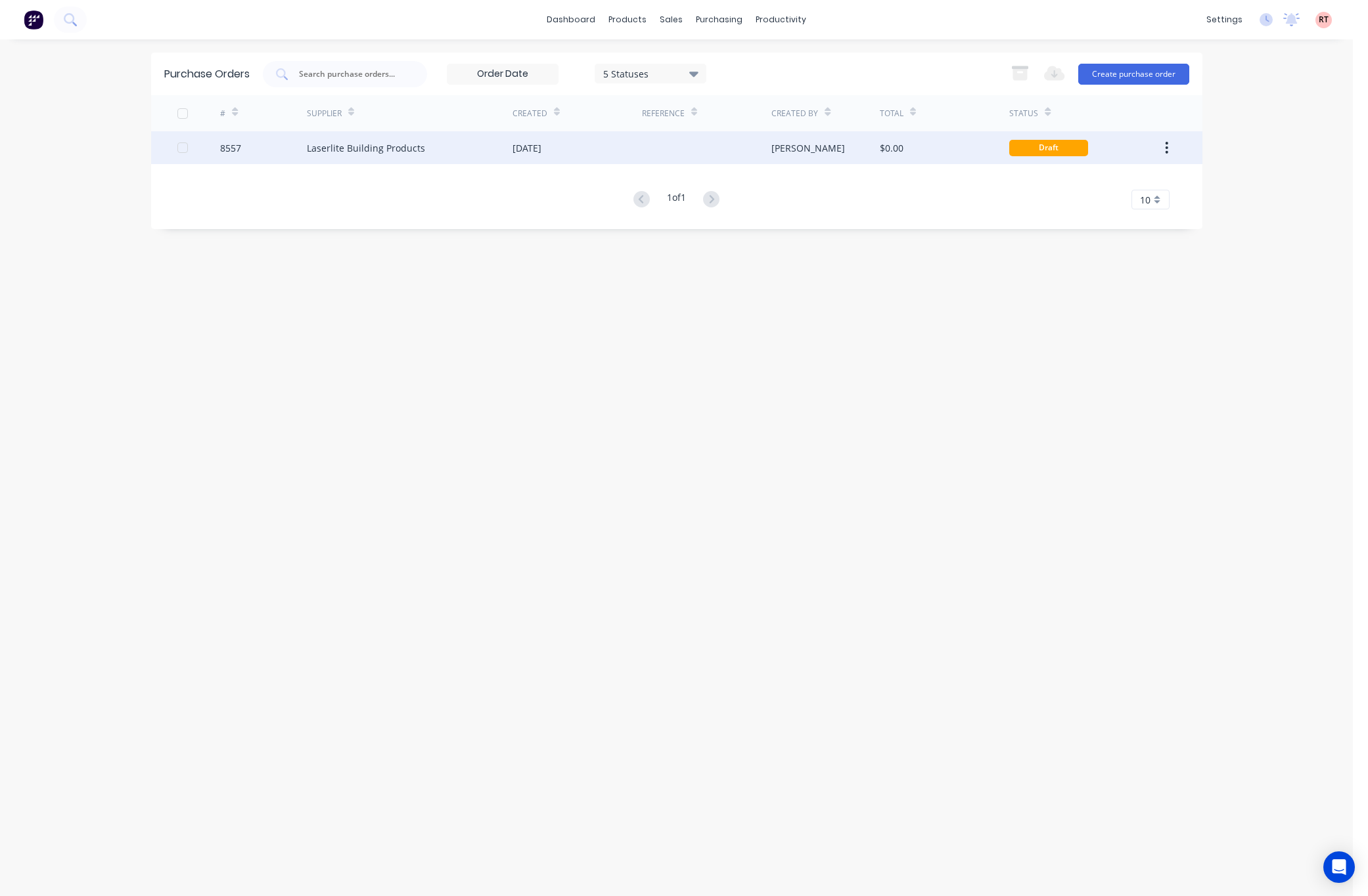
click at [974, 148] on div "$0.00" at bounding box center [944, 147] width 129 height 33
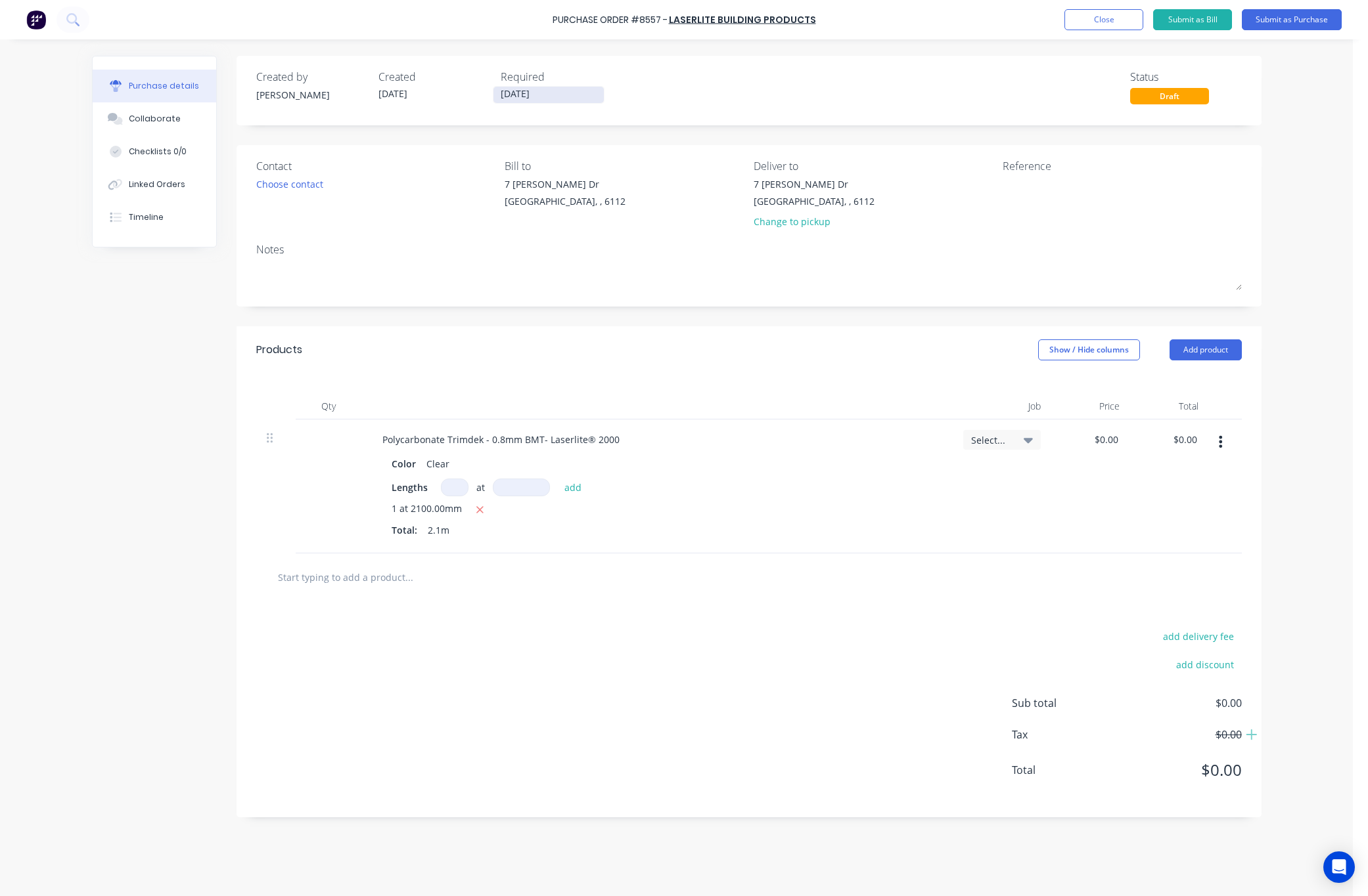
click at [555, 93] on input "01/09/25" at bounding box center [548, 94] width 111 height 16
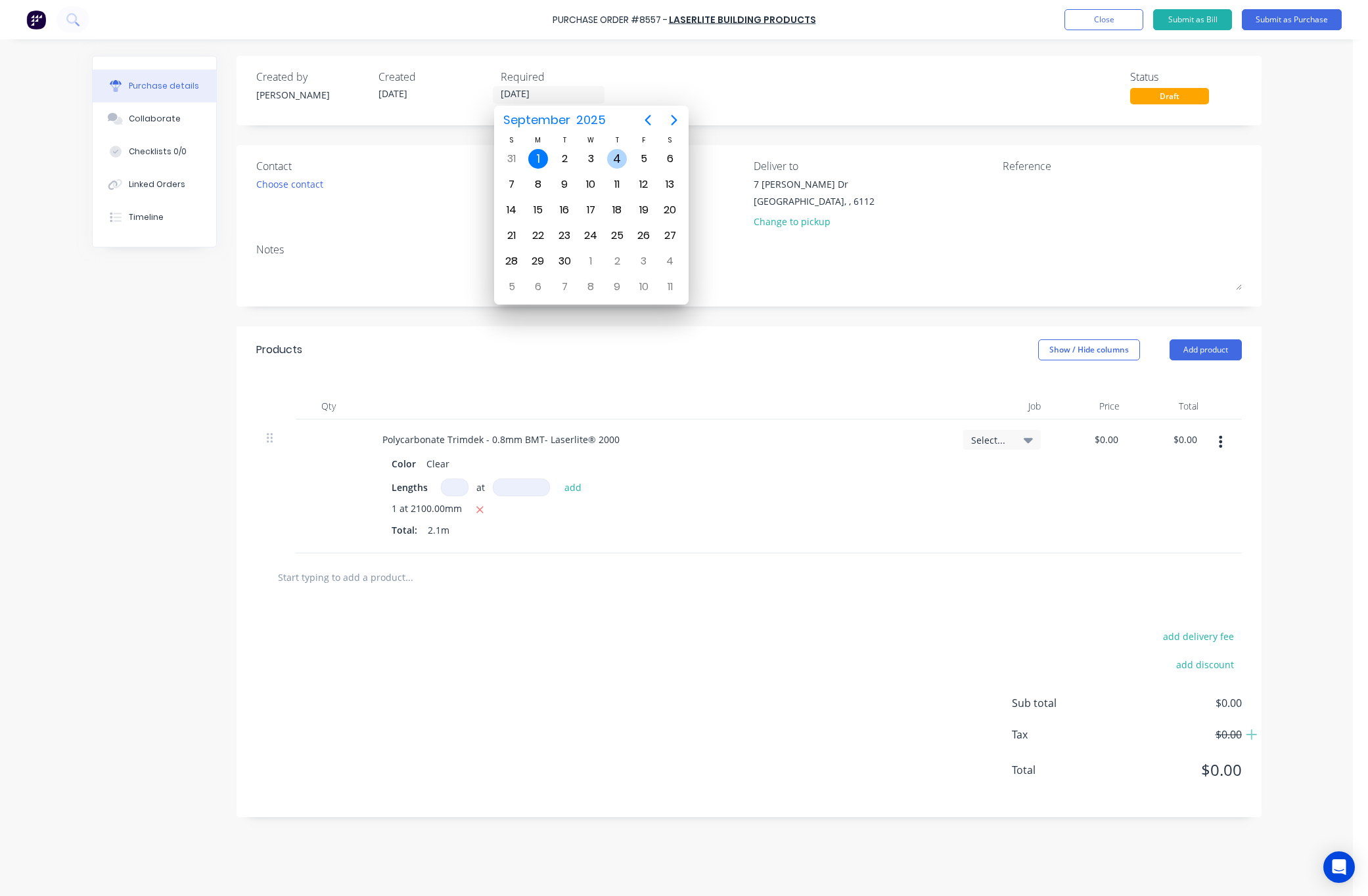
click at [628, 160] on div "4" at bounding box center [616, 159] width 26 height 25
type input "04/09/25"
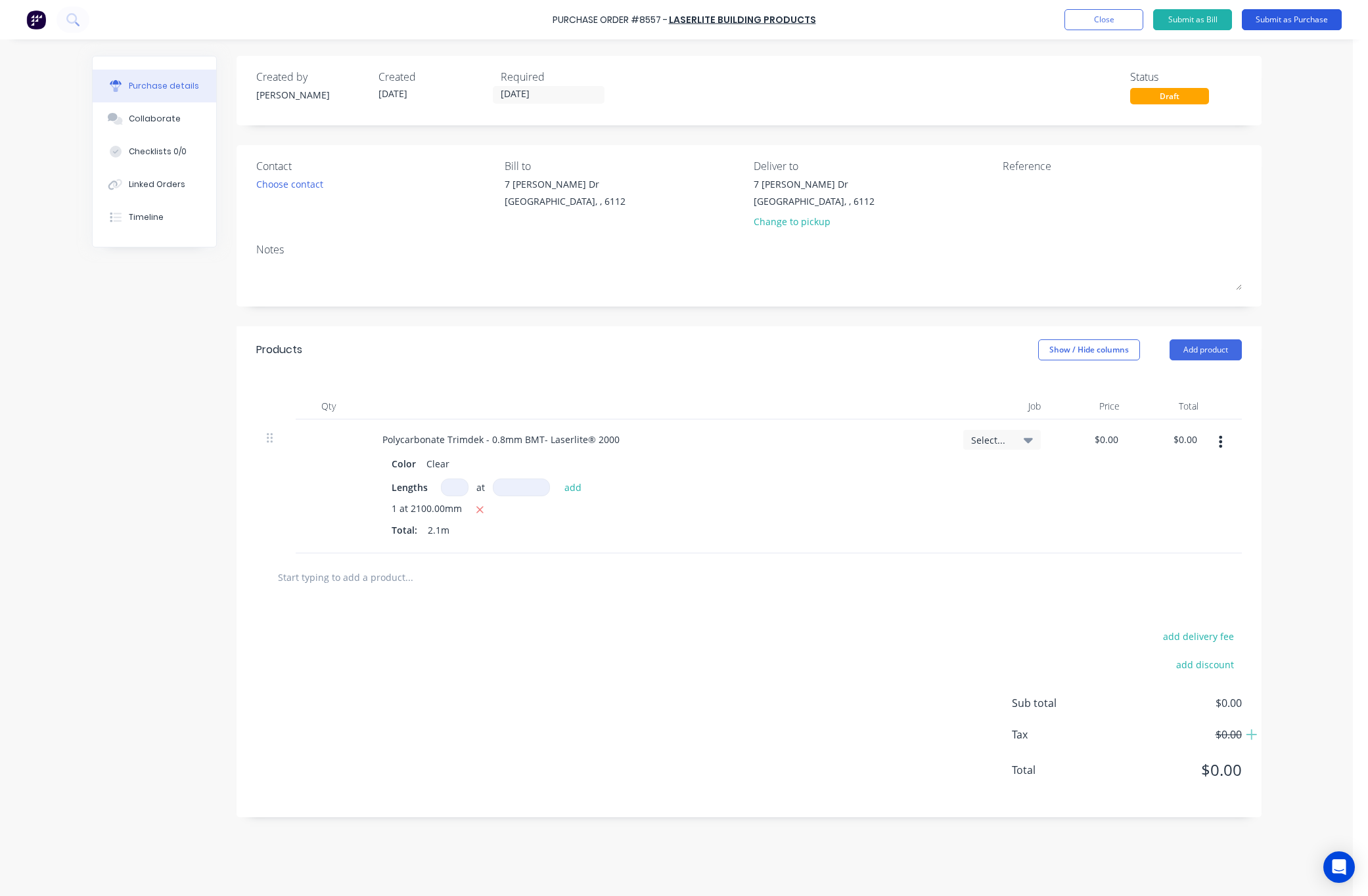
click at [1307, 26] on button "Submit as Purchase" at bounding box center [1292, 20] width 100 height 21
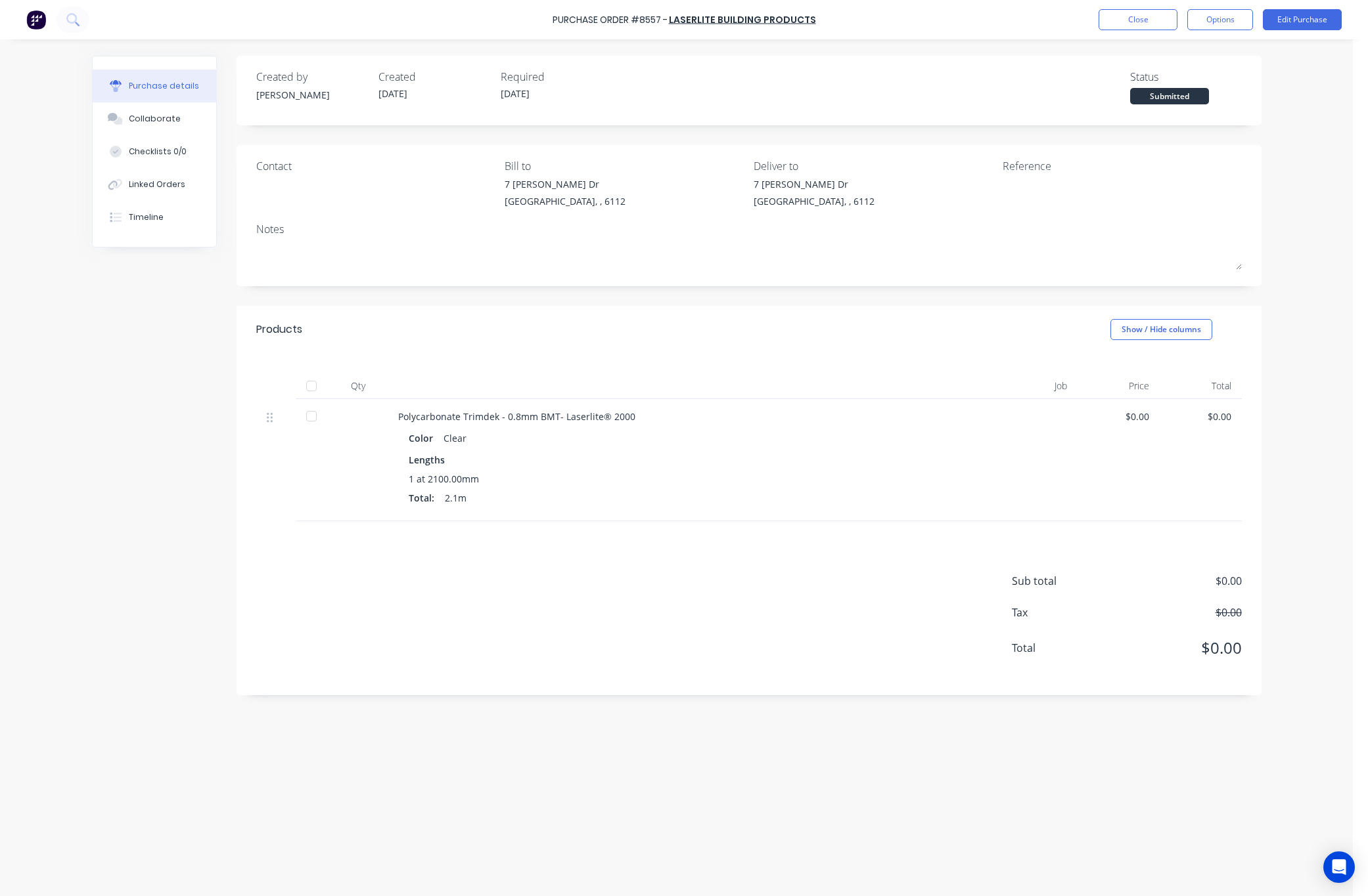
click at [166, 93] on button "Purchase details" at bounding box center [154, 86] width 123 height 33
click at [165, 184] on div "Linked Orders" at bounding box center [157, 185] width 57 height 12
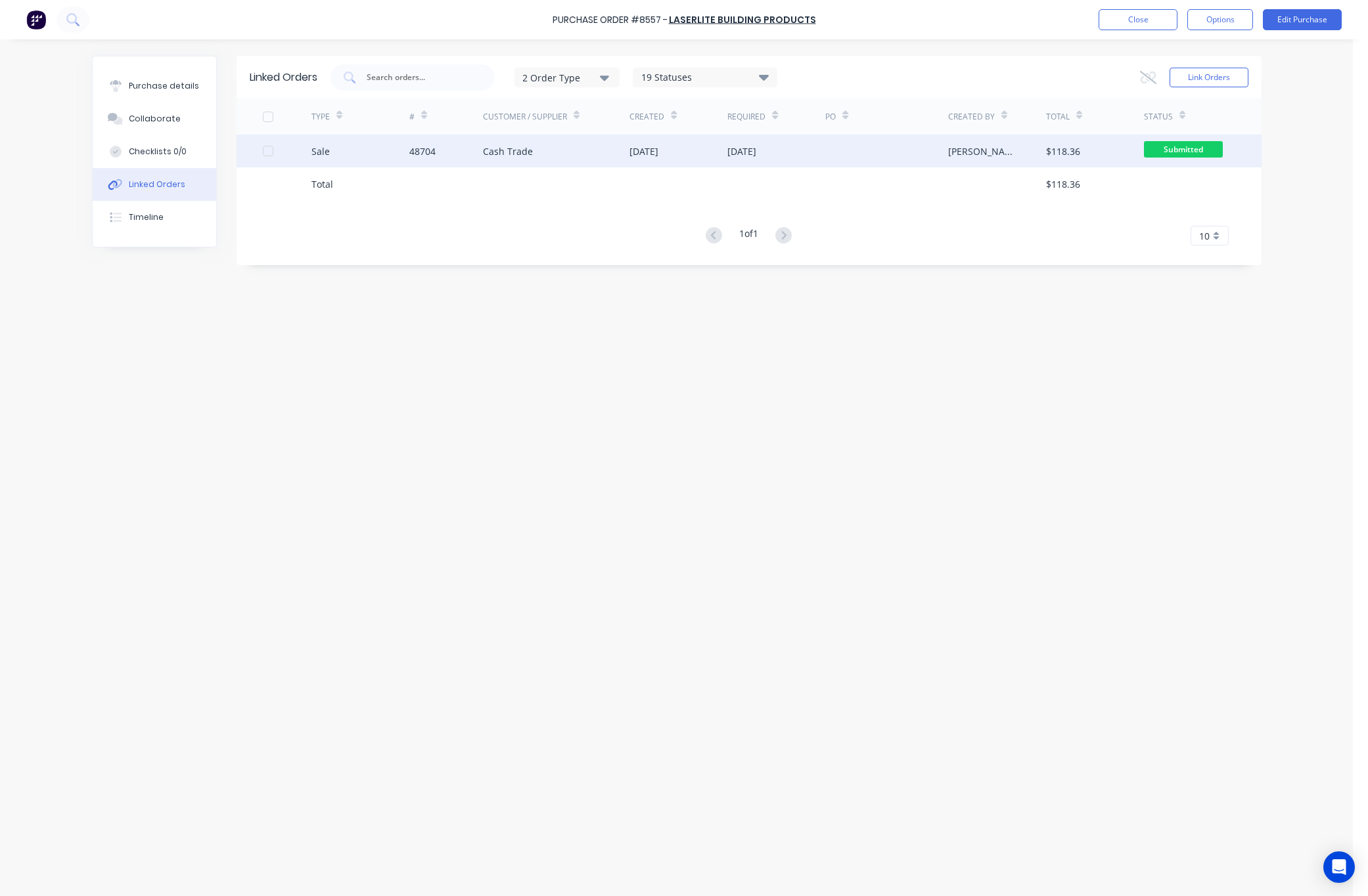
click at [841, 166] on div at bounding box center [886, 151] width 122 height 33
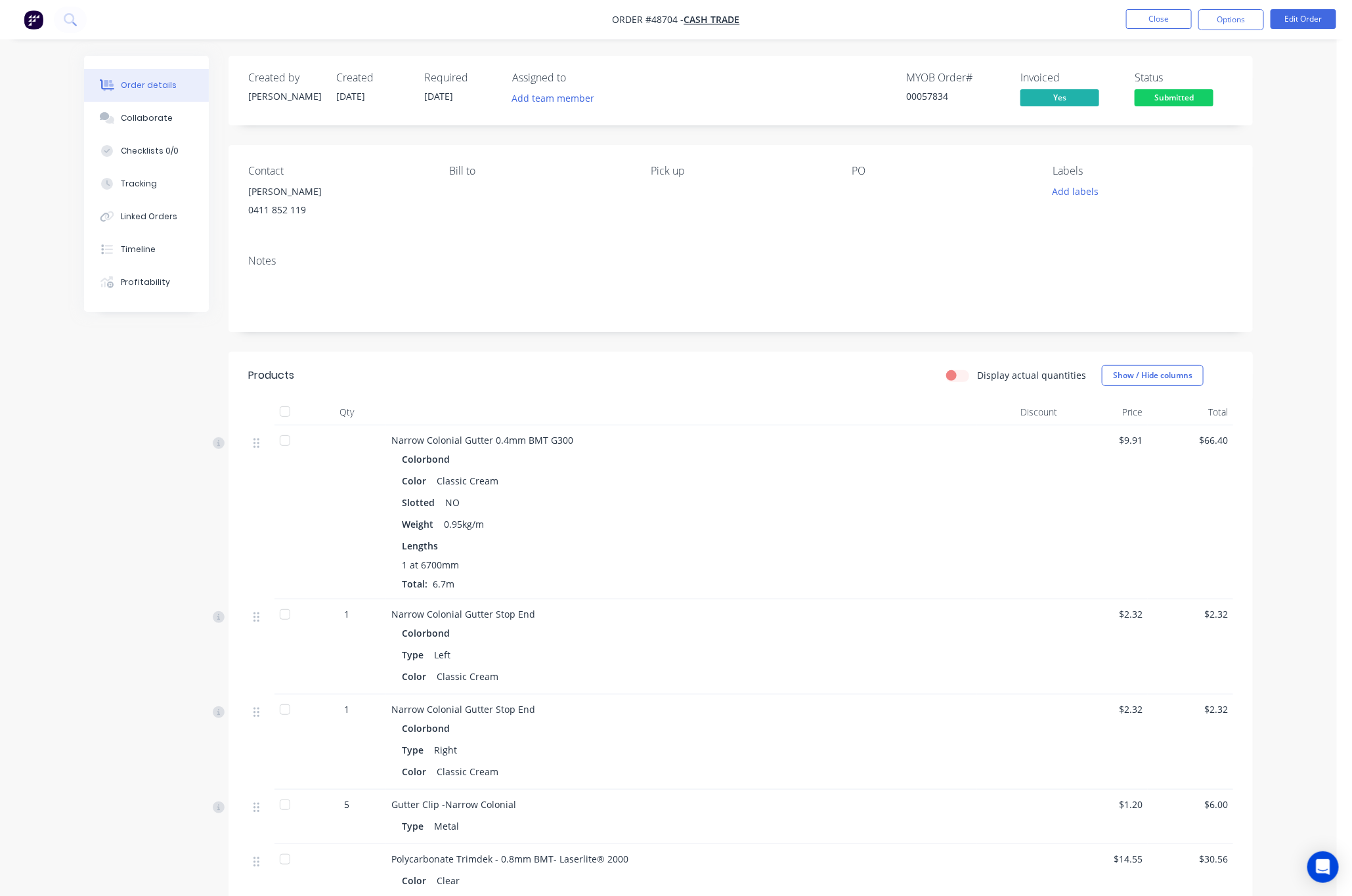
click at [1181, 99] on span "Submitted" at bounding box center [1174, 97] width 79 height 16
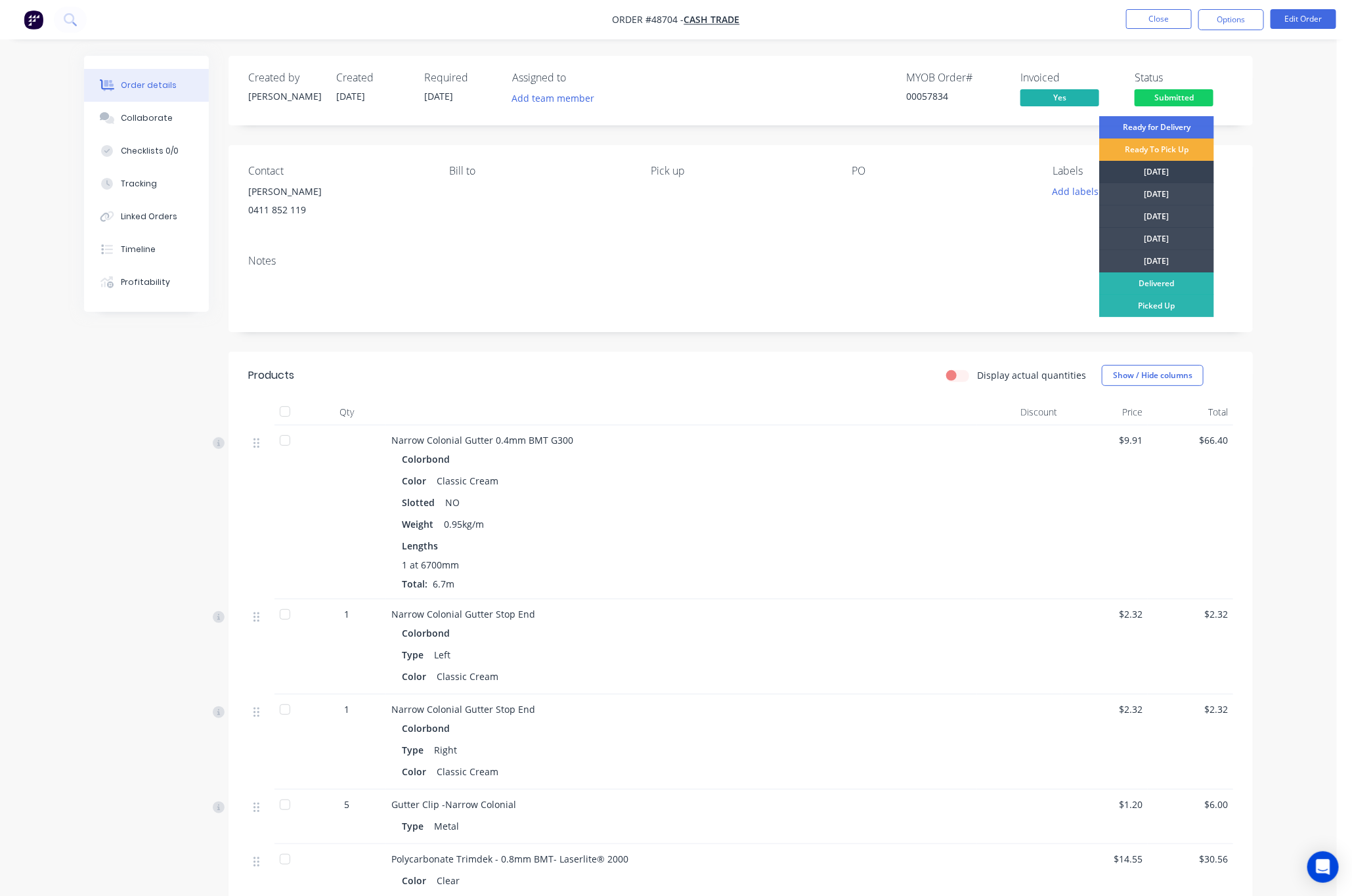
click at [1178, 167] on div "[DATE]" at bounding box center [1156, 171] width 115 height 22
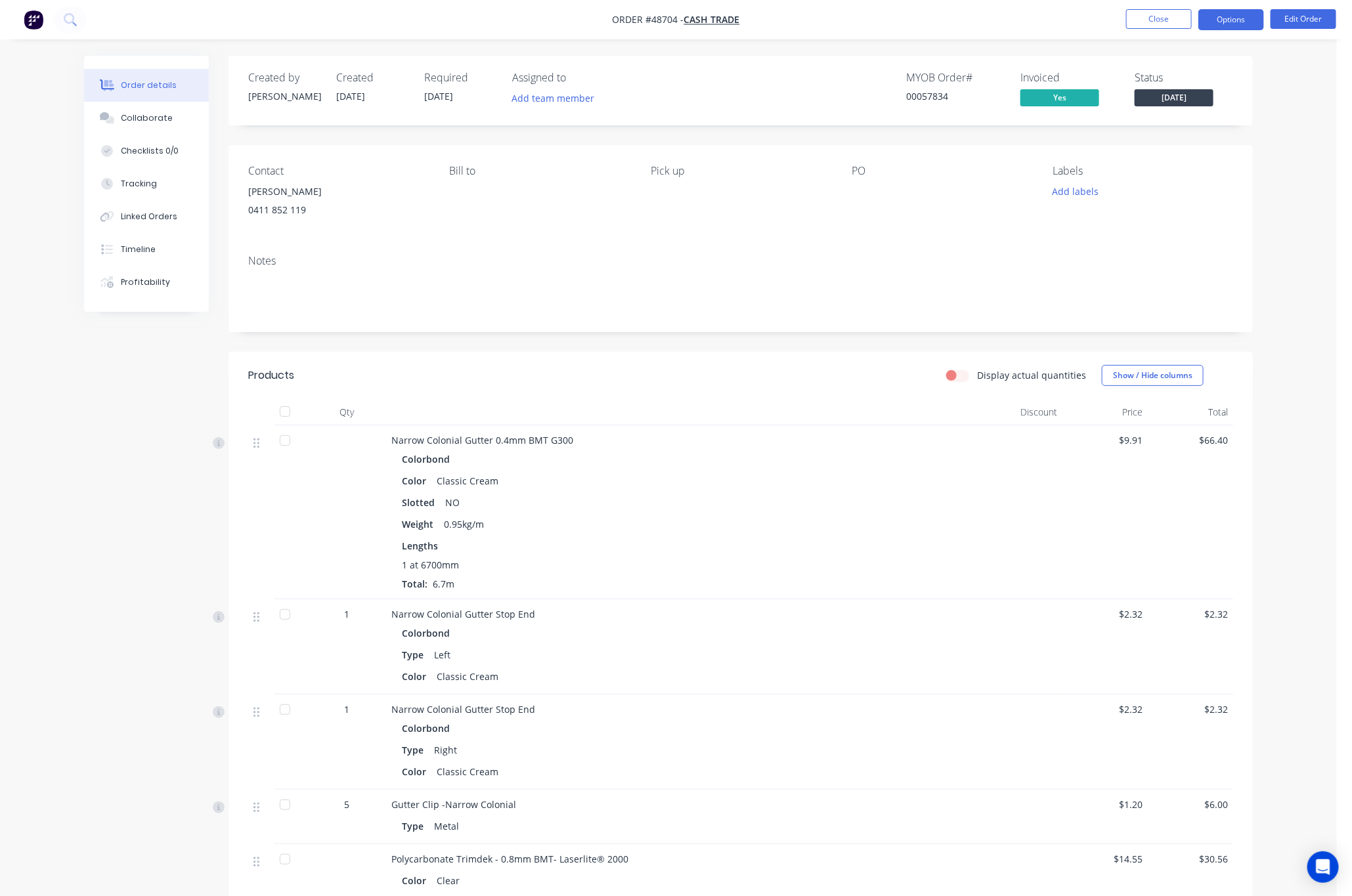
click at [1204, 12] on button "Options" at bounding box center [1231, 20] width 65 height 21
click at [1196, 199] on button "ACTIONS" at bounding box center [1192, 210] width 144 height 26
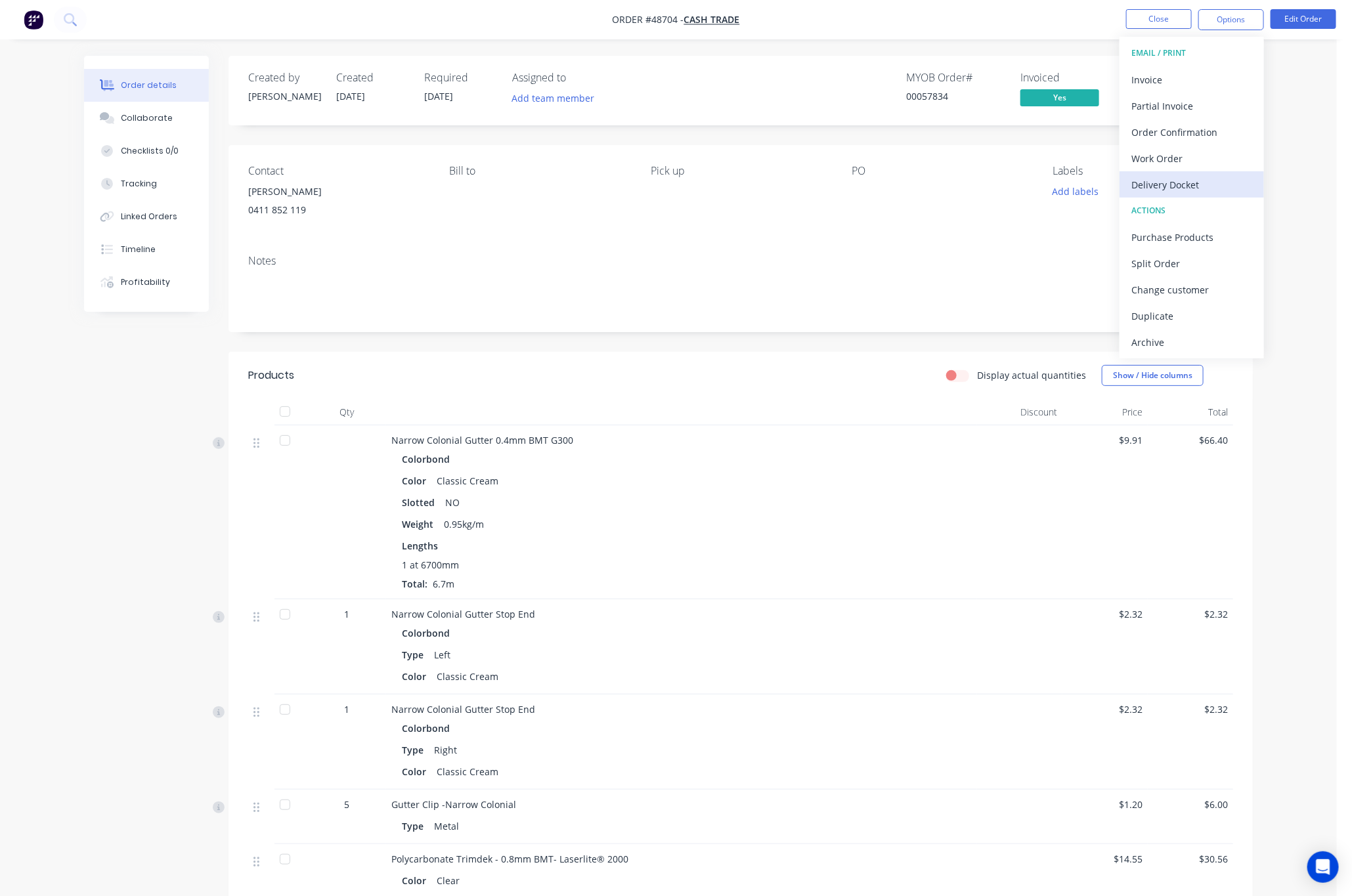
click at [1192, 188] on div "Delivery Docket" at bounding box center [1192, 185] width 121 height 19
click at [1230, 133] on div "Without pricing" at bounding box center [1192, 133] width 121 height 19
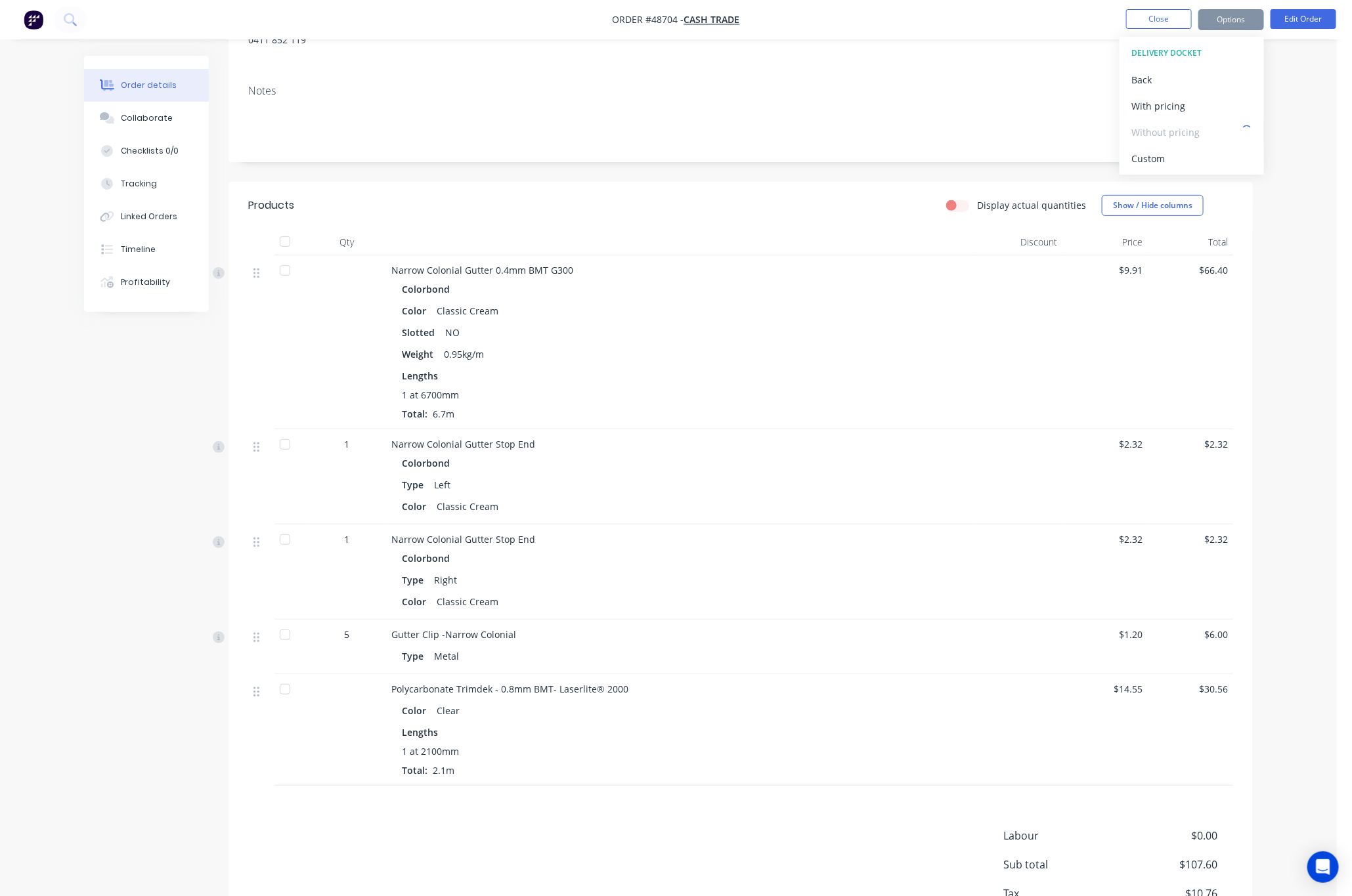
scroll to position [266, 0]
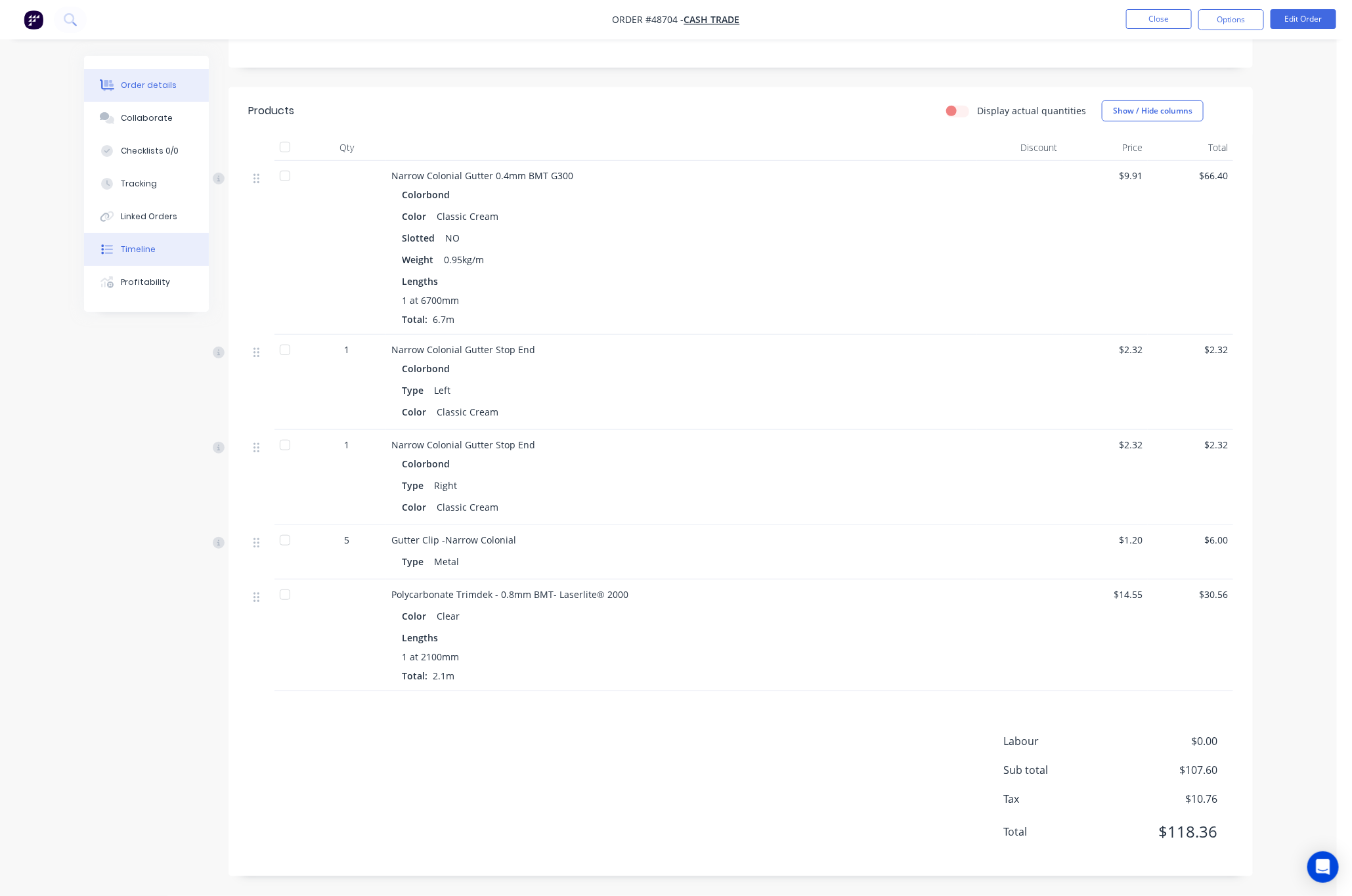
click at [150, 255] on div "Timeline" at bounding box center [139, 249] width 35 height 12
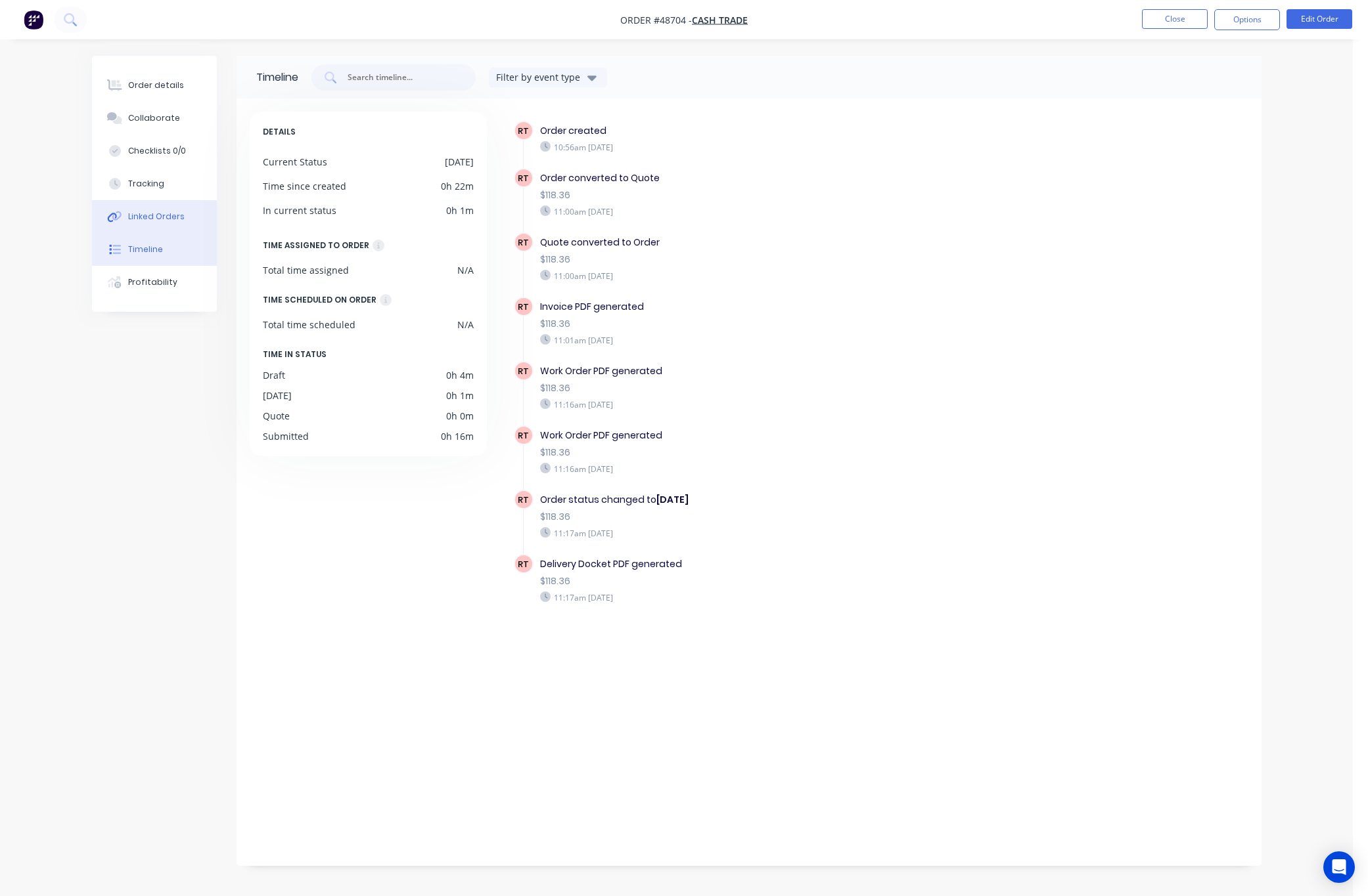
click at [181, 231] on button "Linked Orders" at bounding box center [155, 217] width 125 height 33
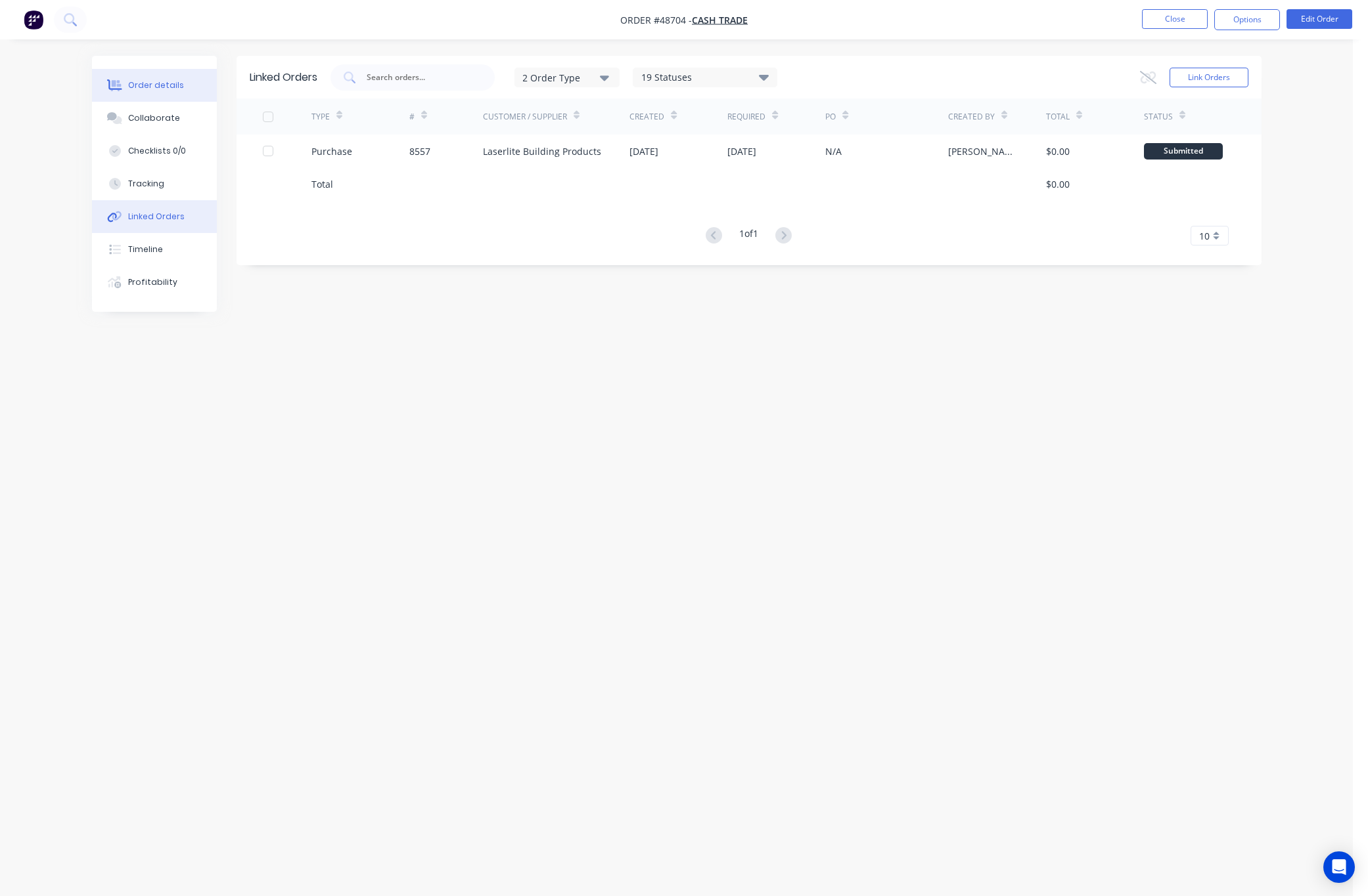
click at [142, 71] on button "Order details" at bounding box center [155, 86] width 125 height 33
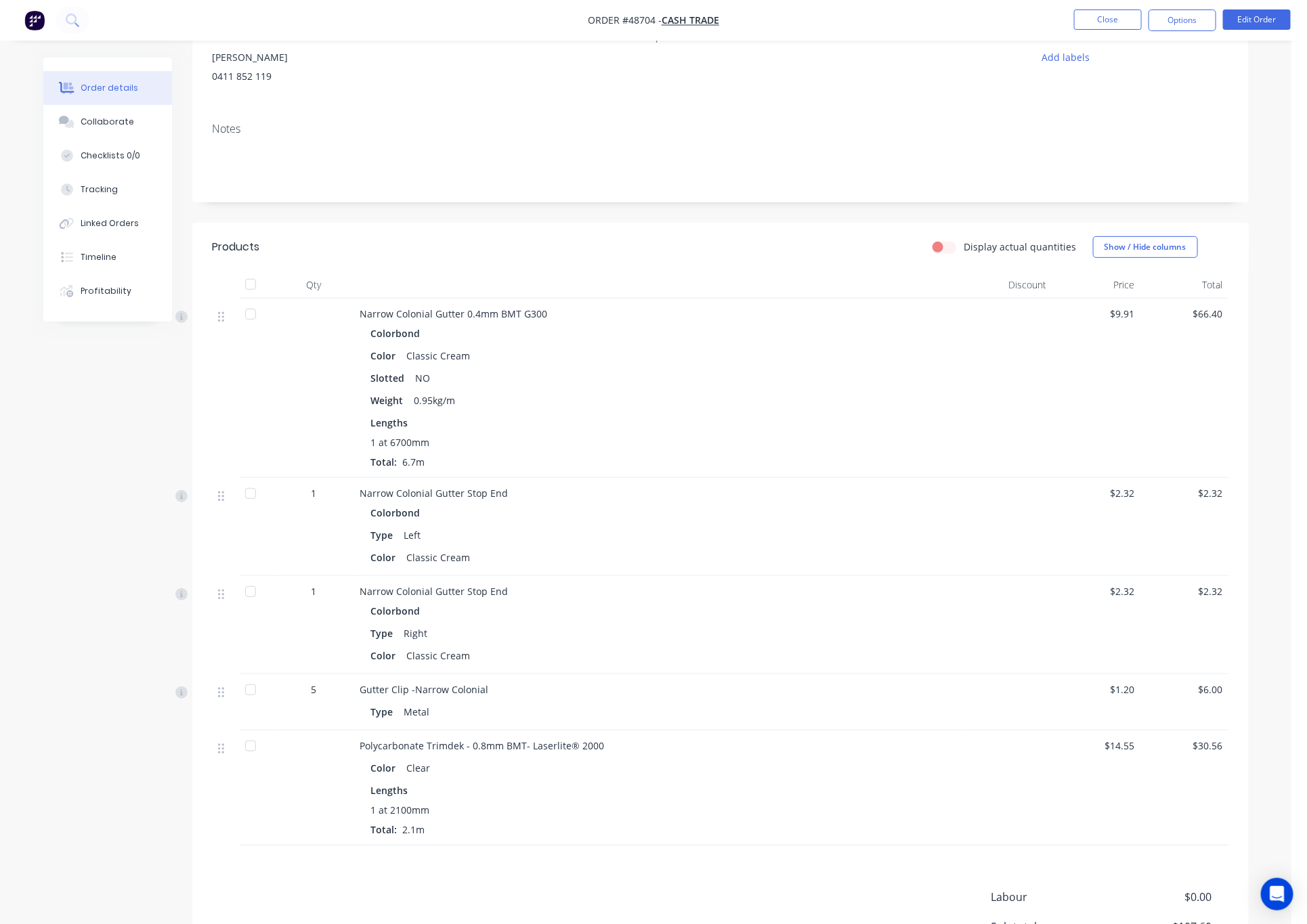
scroll to position [274, 0]
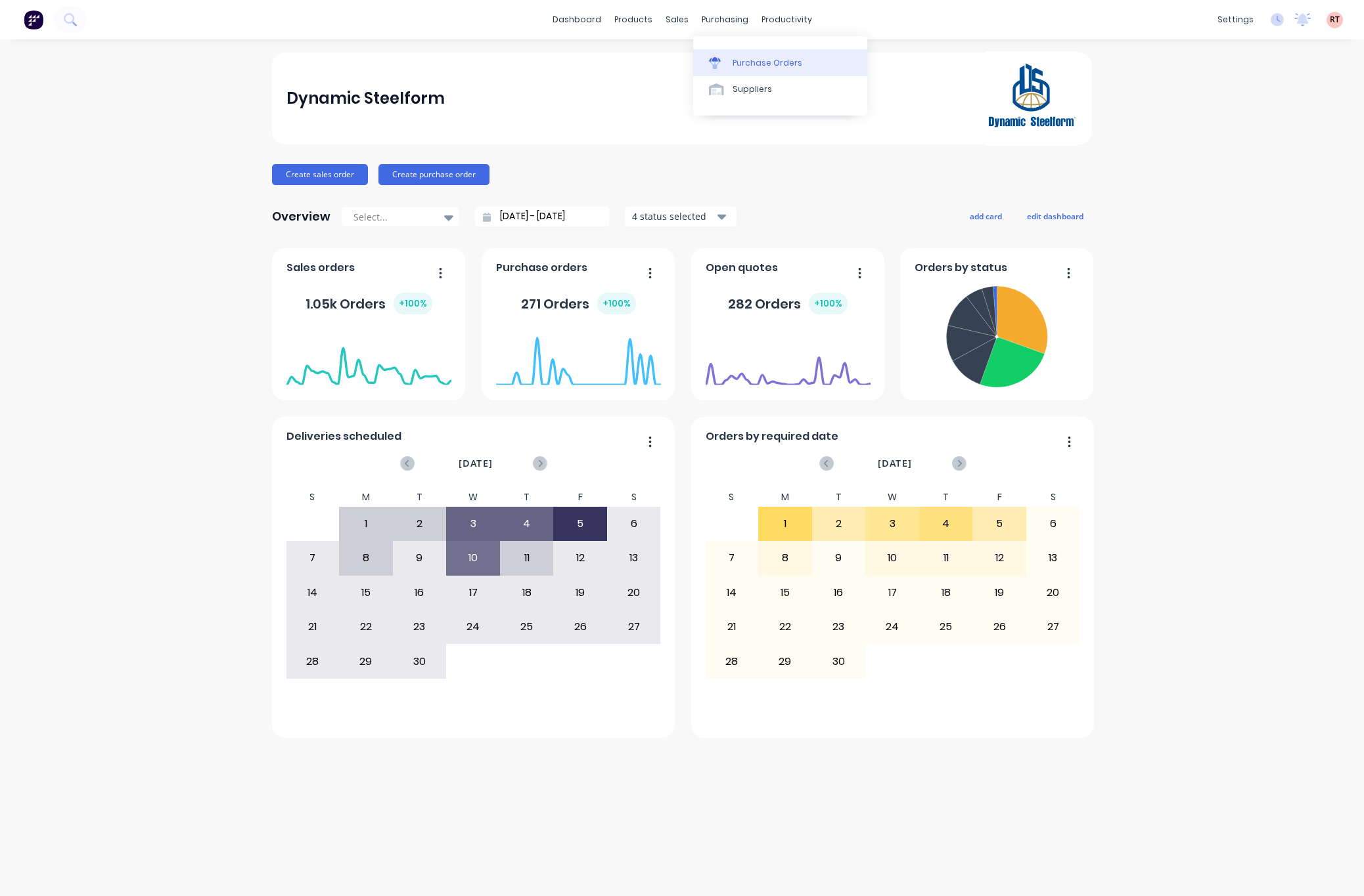
click at [725, 54] on link "Purchase Orders" at bounding box center [780, 62] width 174 height 26
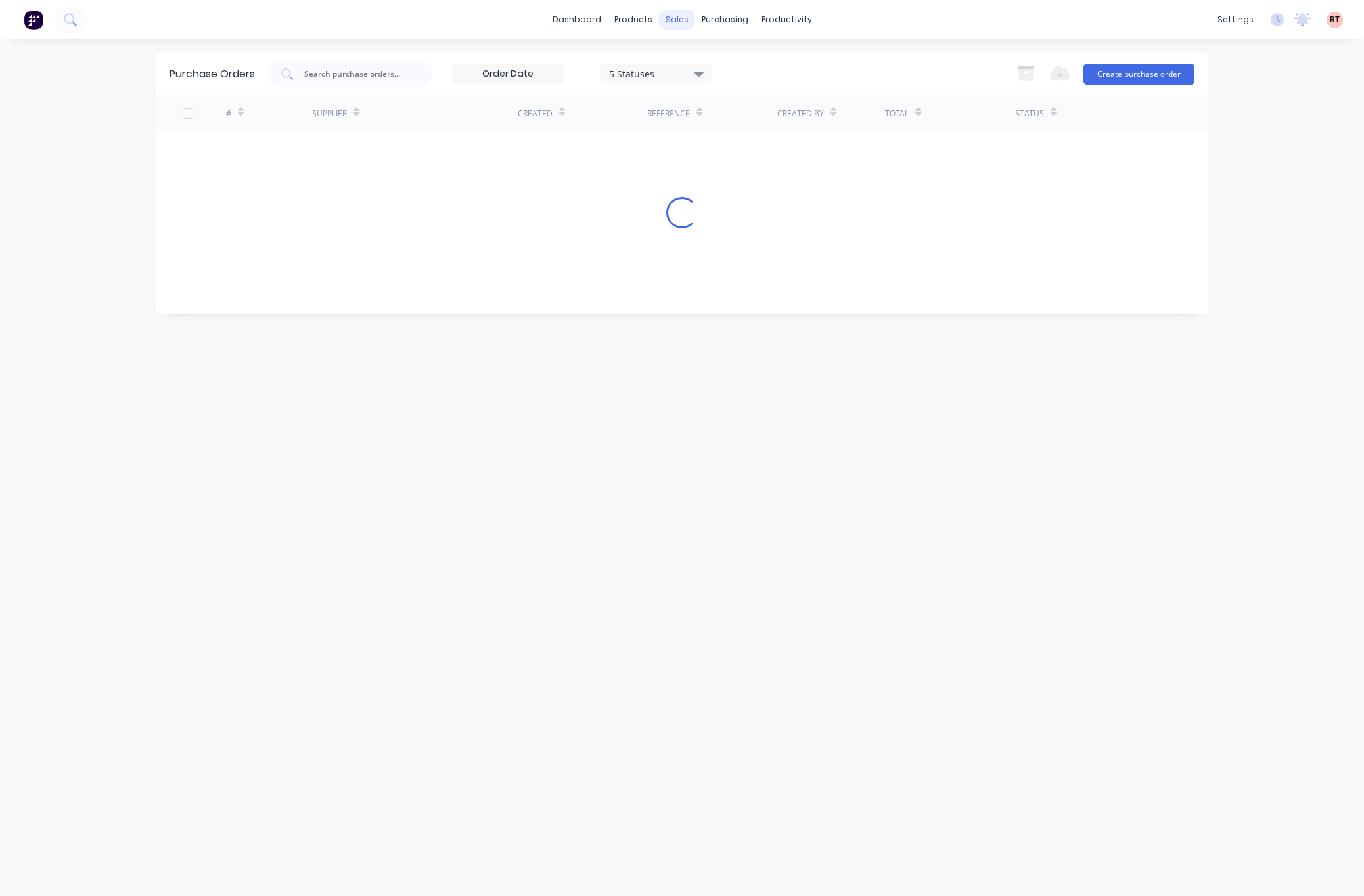
click at [677, 20] on div "sales" at bounding box center [677, 19] width 37 height 19
click at [710, 55] on link "Sales Orders" at bounding box center [746, 62] width 174 height 26
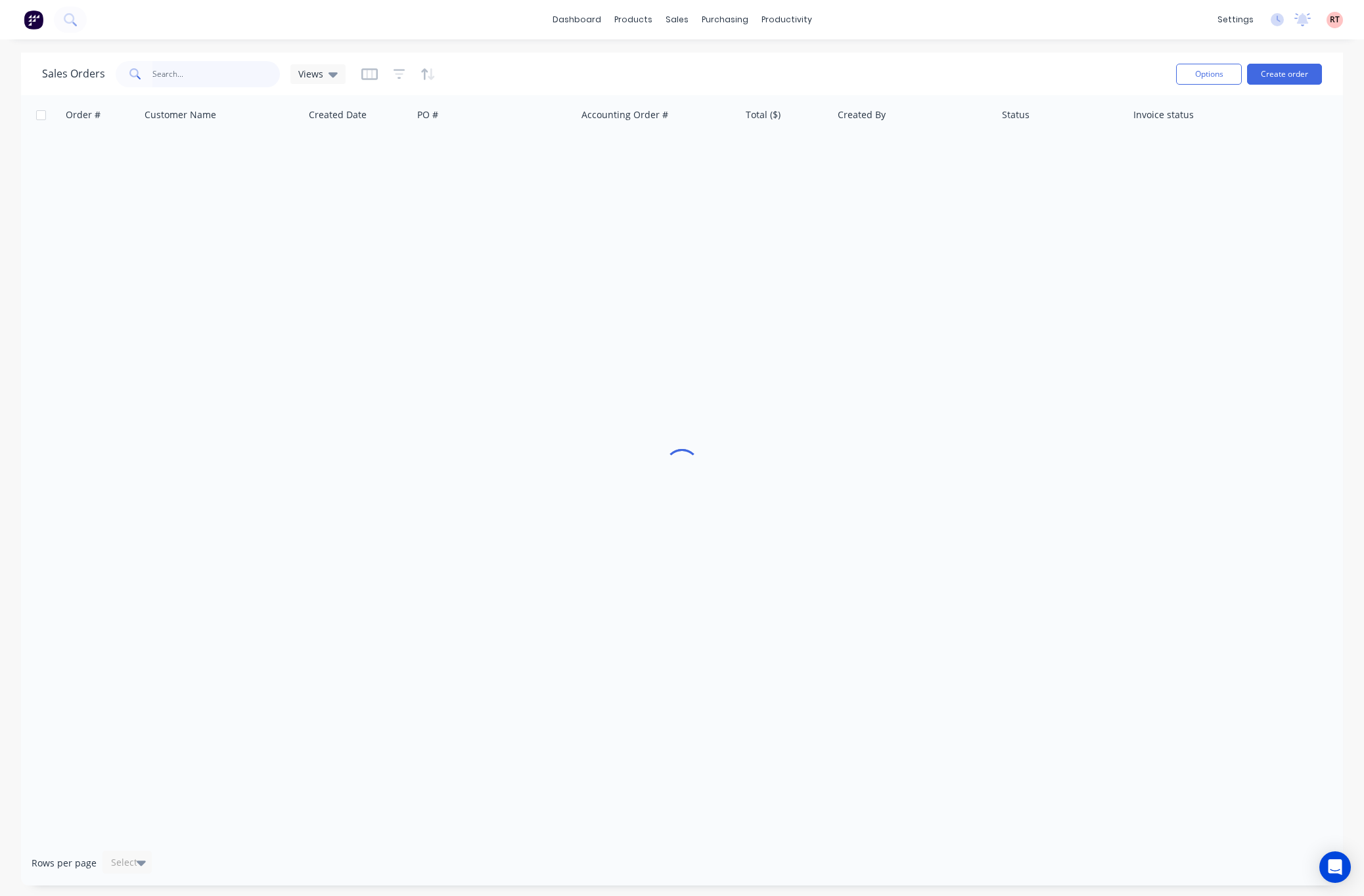
click at [218, 78] on input "text" at bounding box center [216, 73] width 128 height 26
type input "411852119"
click at [239, 107] on div "Sales Orders 411852119 Views Options Create order Order # Customer Name Created…" at bounding box center [682, 470] width 1322 height 833
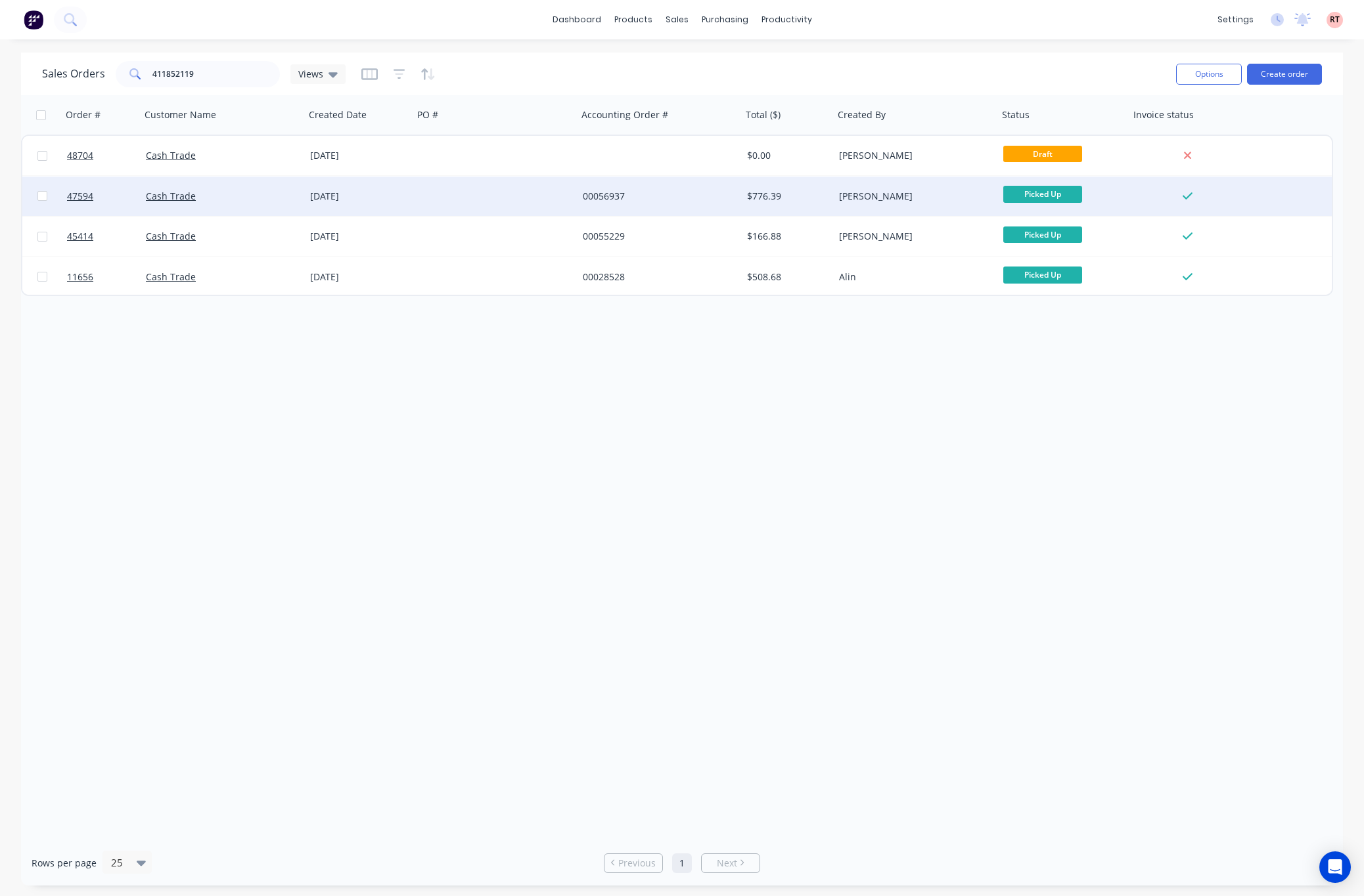
click at [461, 199] on div at bounding box center [495, 196] width 165 height 39
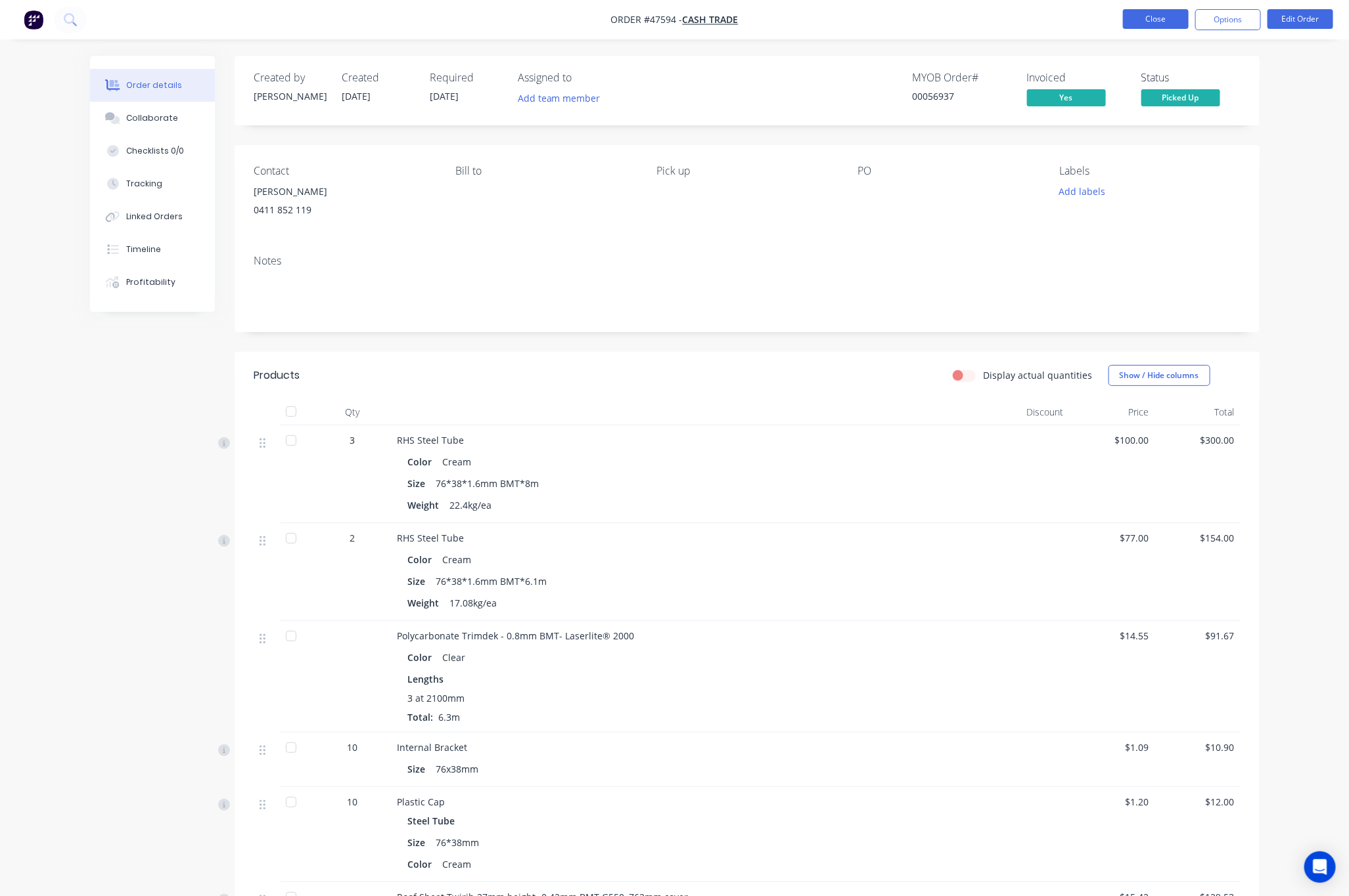
click at [1157, 28] on button "Close" at bounding box center [1155, 19] width 65 height 19
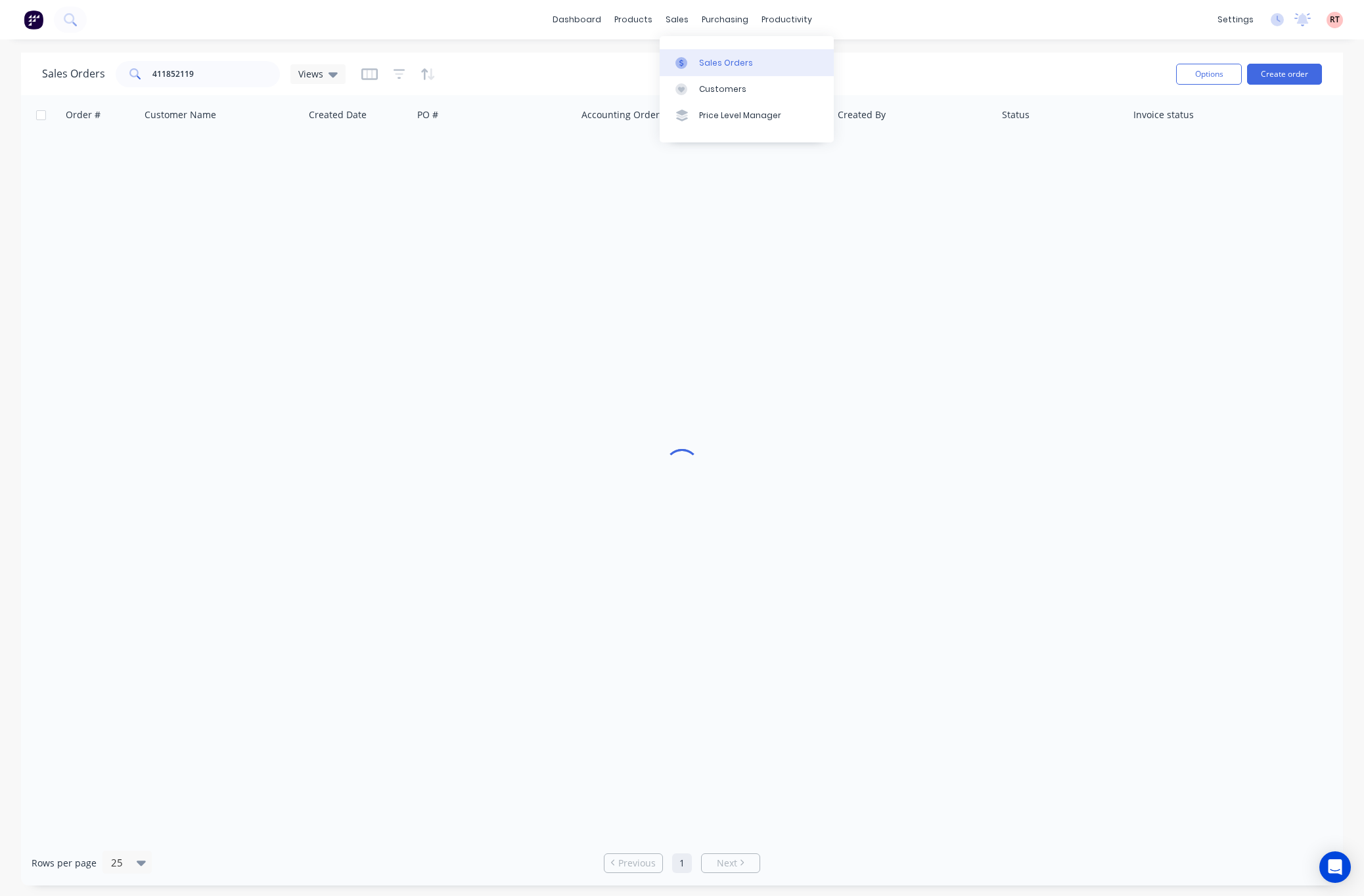
click at [700, 58] on div "Sales Orders" at bounding box center [726, 63] width 54 height 12
drag, startPoint x: 214, startPoint y: 61, endPoint x: 95, endPoint y: 91, distance: 122.7
click at [95, 91] on div "Sales Orders 411852119 Views Options Create order" at bounding box center [682, 74] width 1322 height 42
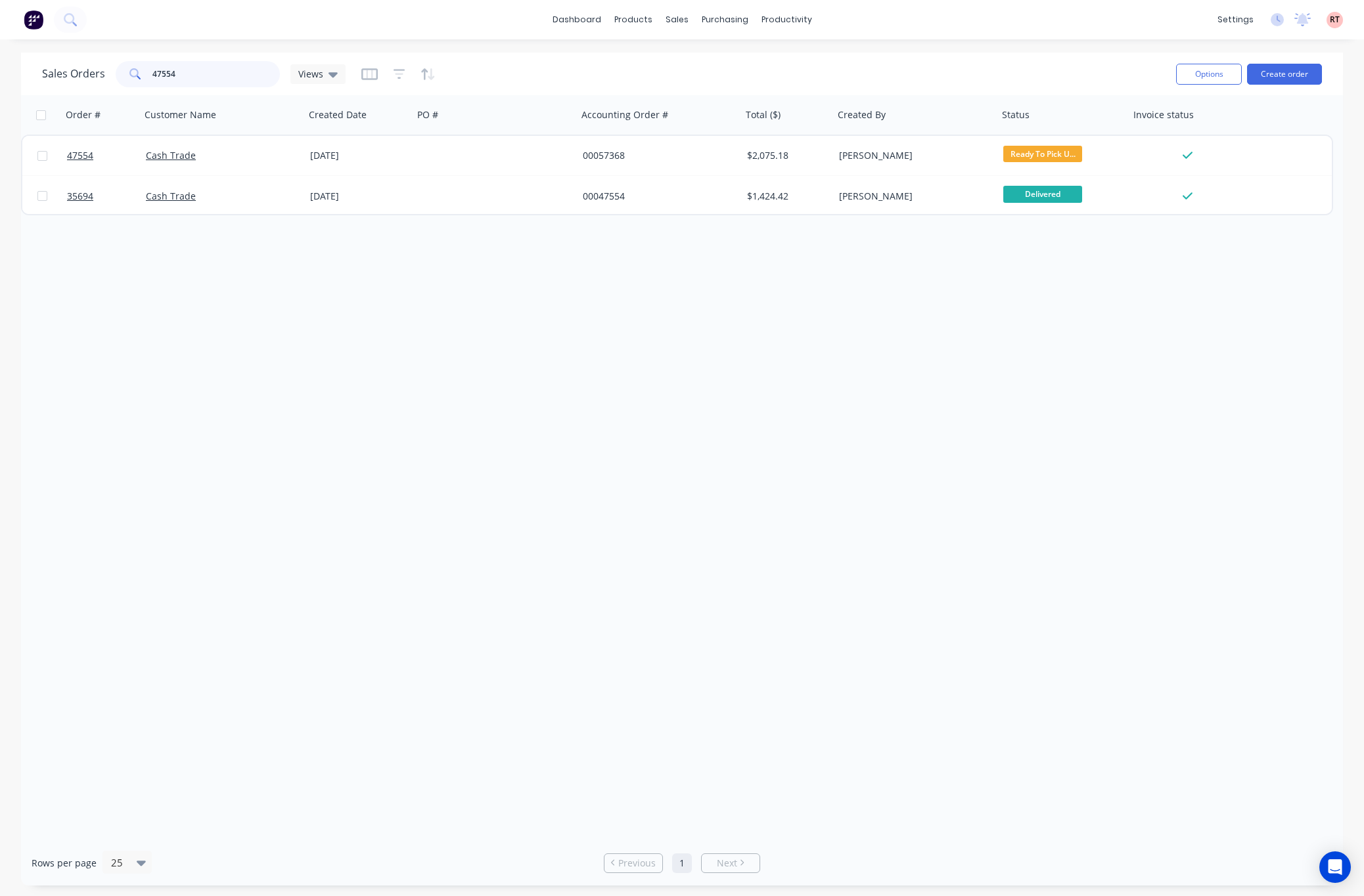
drag, startPoint x: 172, startPoint y: 85, endPoint x: 47, endPoint y: 109, distance: 127.3
click at [47, 109] on div "Sales Orders 47554 Views Options Create order Order # Customer Name Created Dat…" at bounding box center [682, 470] width 1322 height 833
type input "456376121"
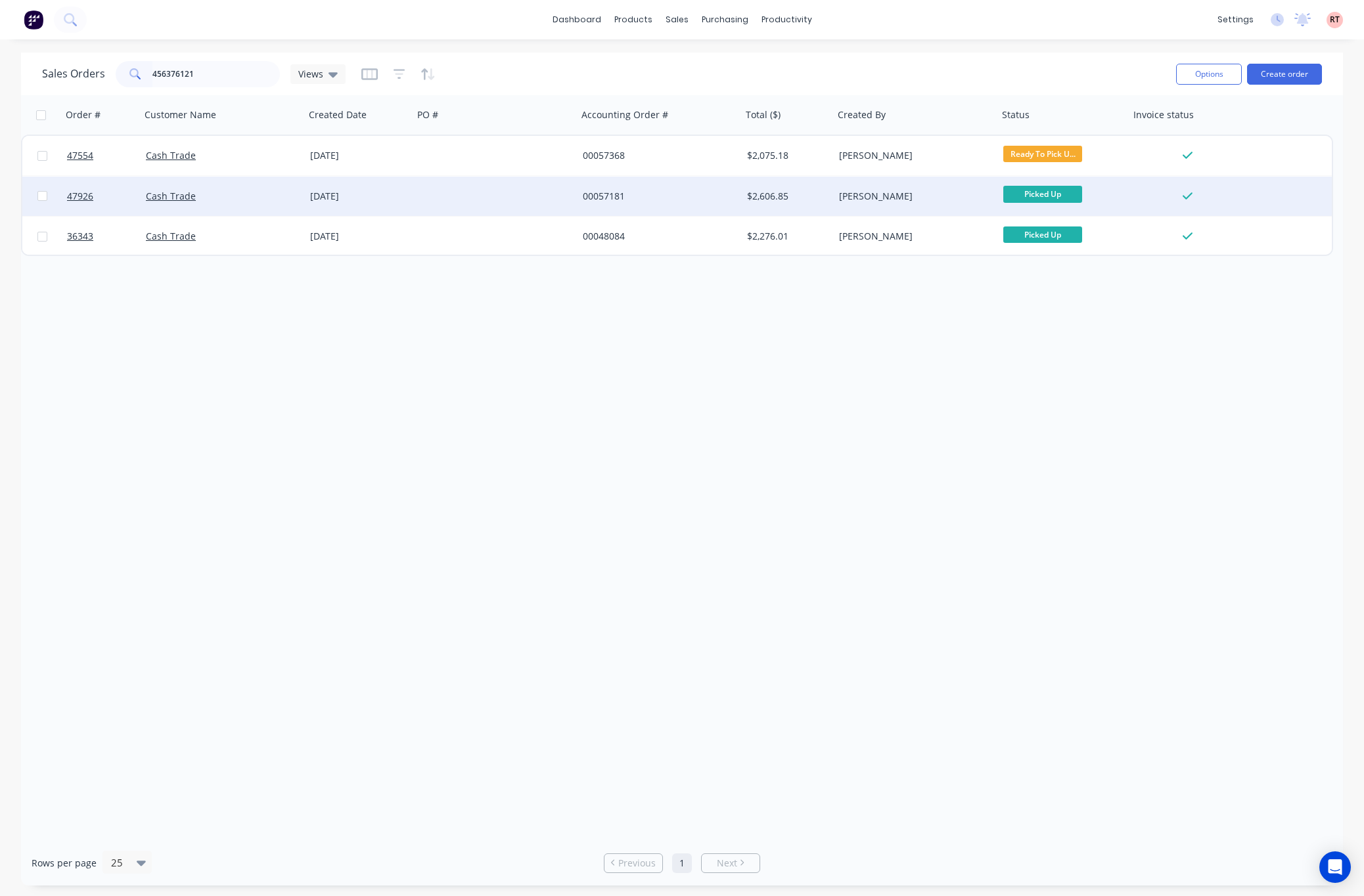
click at [669, 197] on div "00057181" at bounding box center [655, 196] width 145 height 13
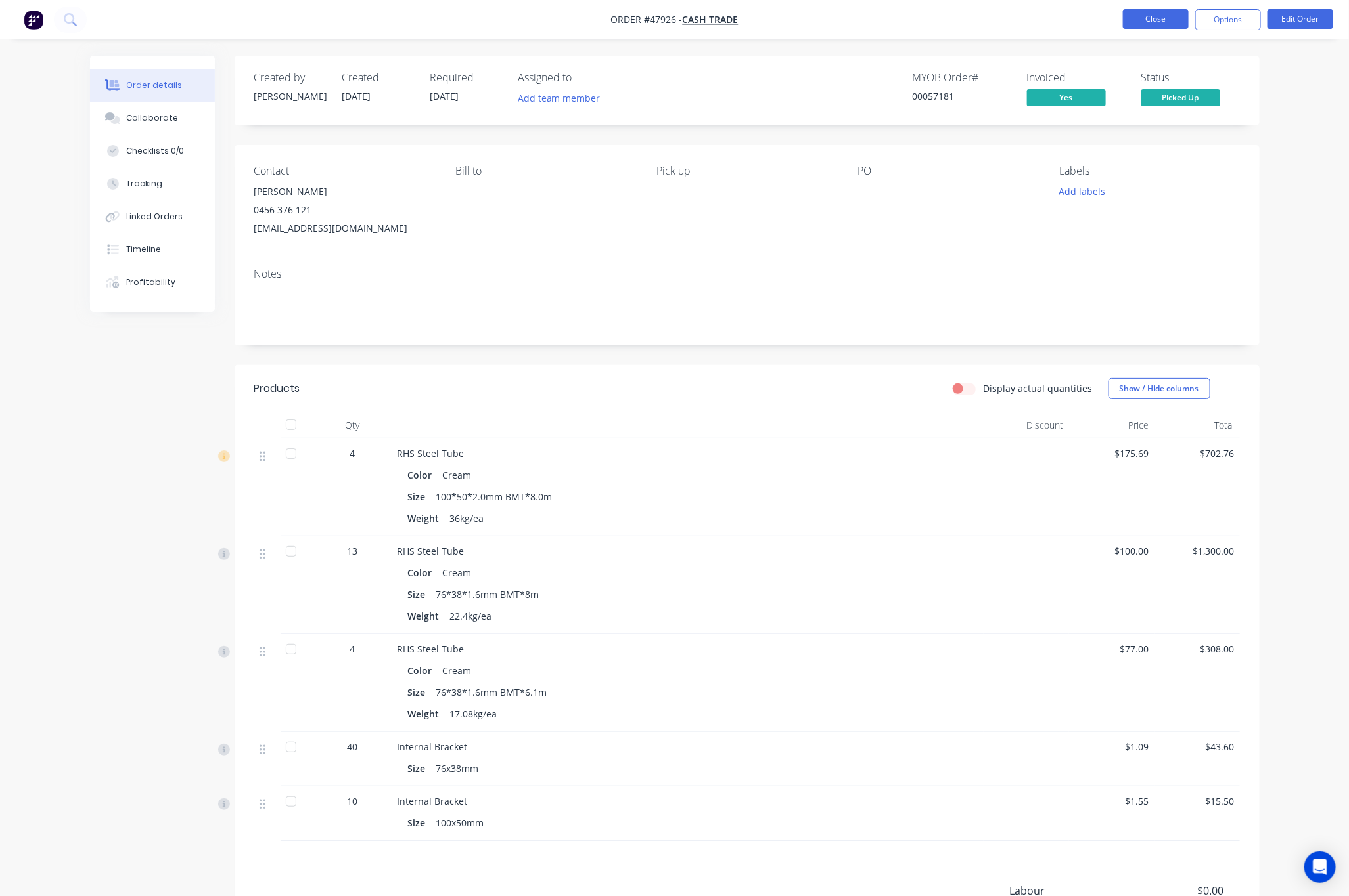
click at [1148, 22] on button "Close" at bounding box center [1155, 19] width 65 height 19
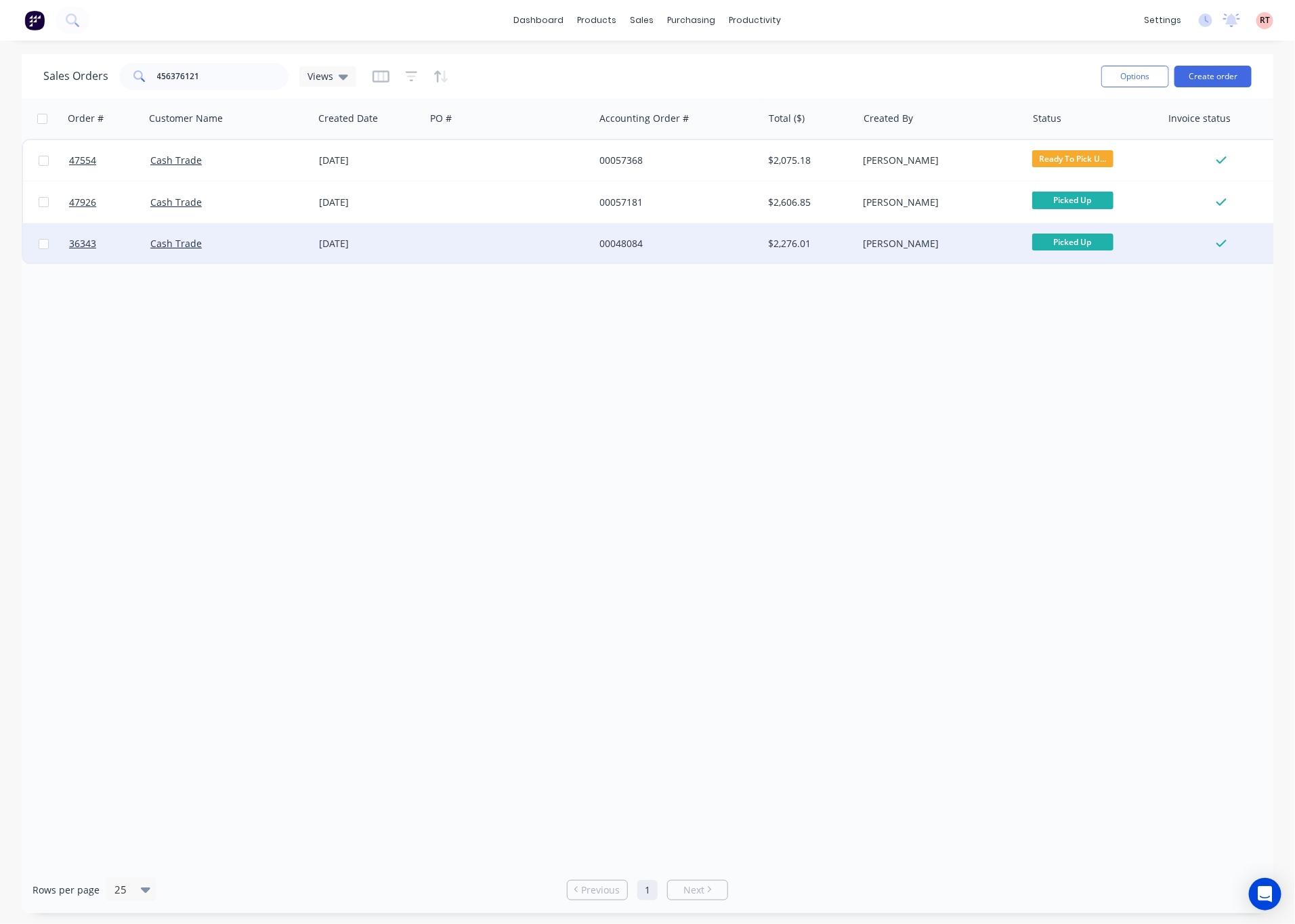
click at [434, 244] on div at bounding box center [510, 243] width 169 height 41
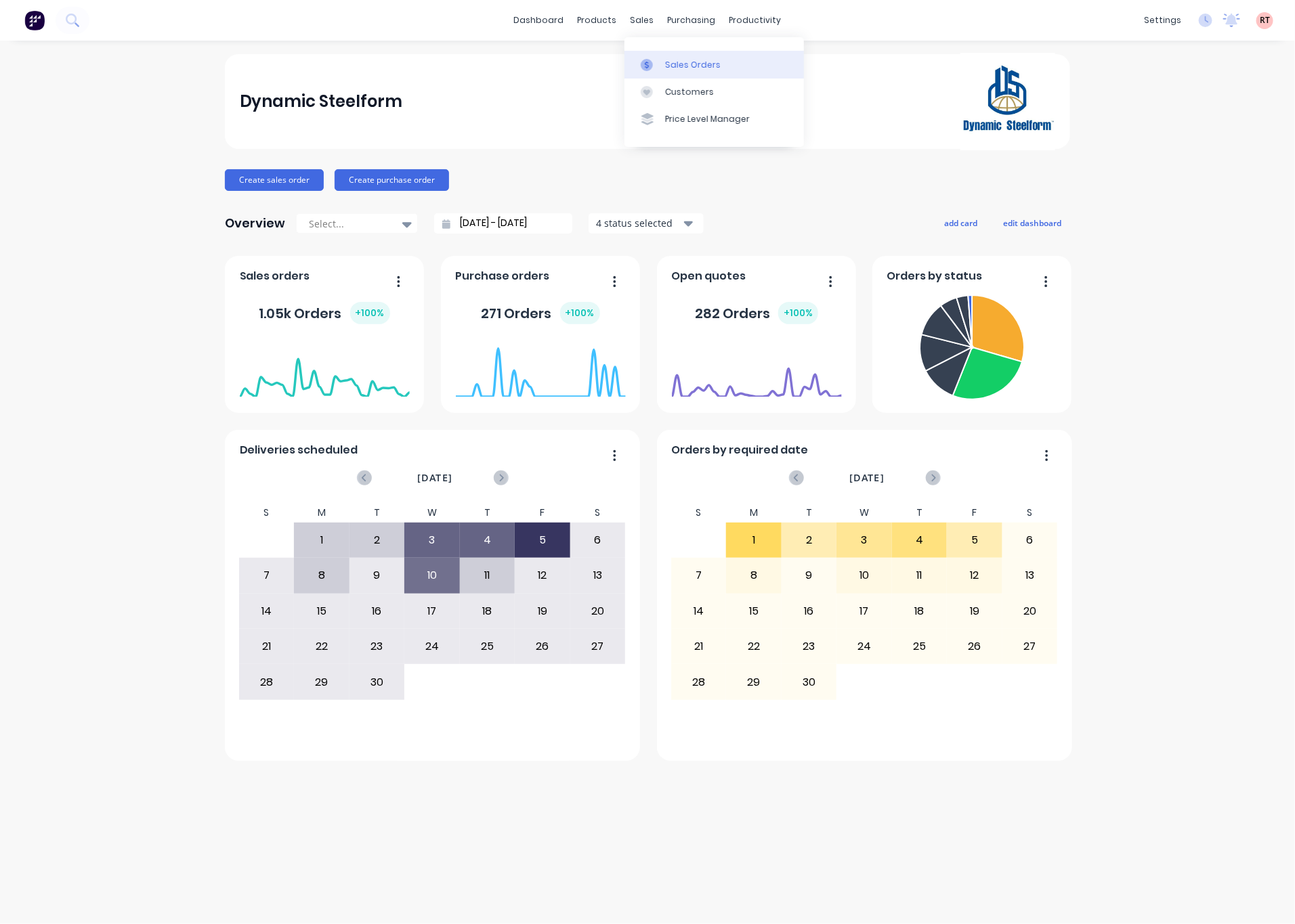
drag, startPoint x: 719, startPoint y: 61, endPoint x: 707, endPoint y: 63, distance: 12.2
click at [719, 61] on link "Sales Orders" at bounding box center [713, 64] width 180 height 27
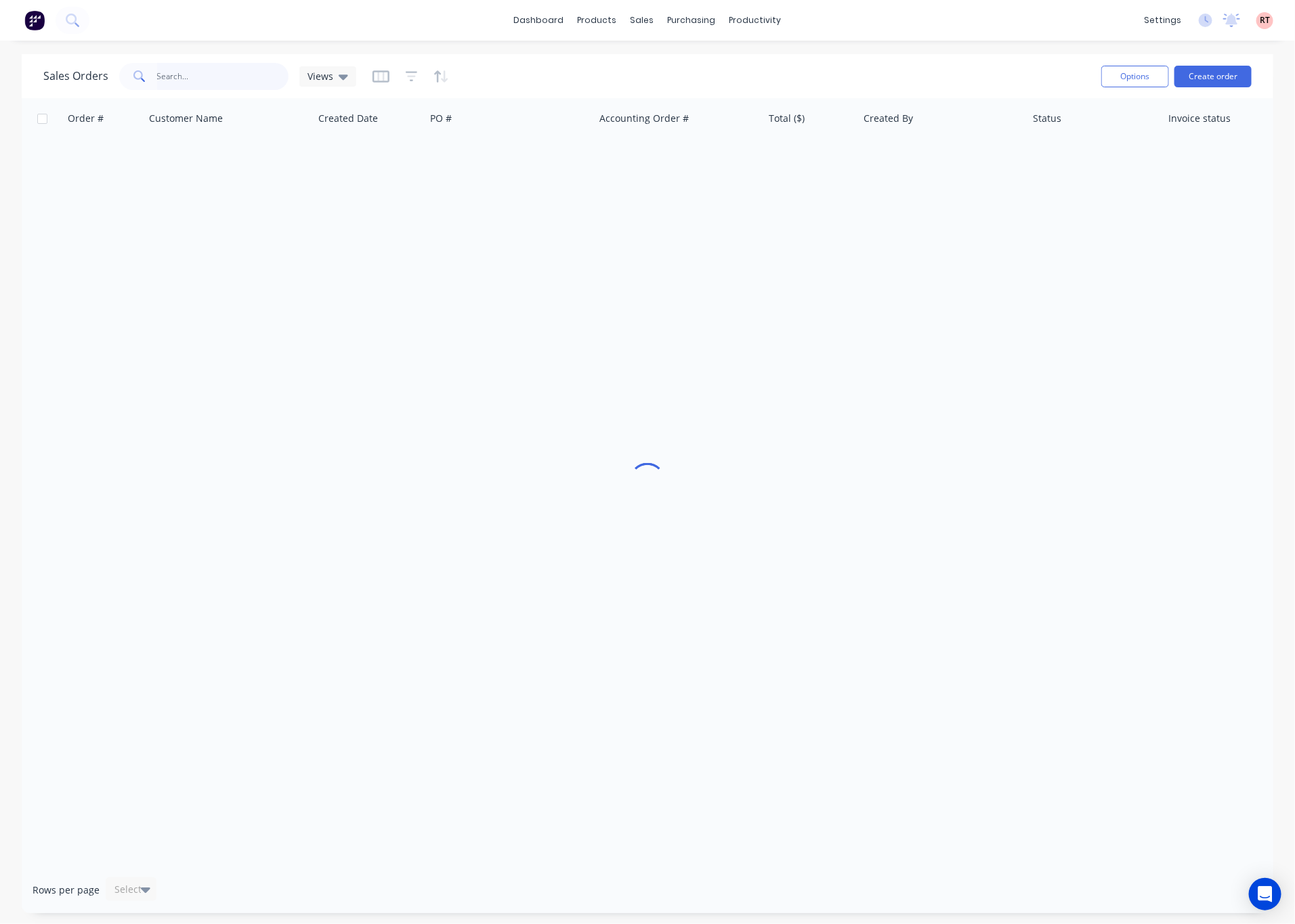
click at [225, 77] on input "text" at bounding box center [222, 75] width 132 height 27
type input "47547"
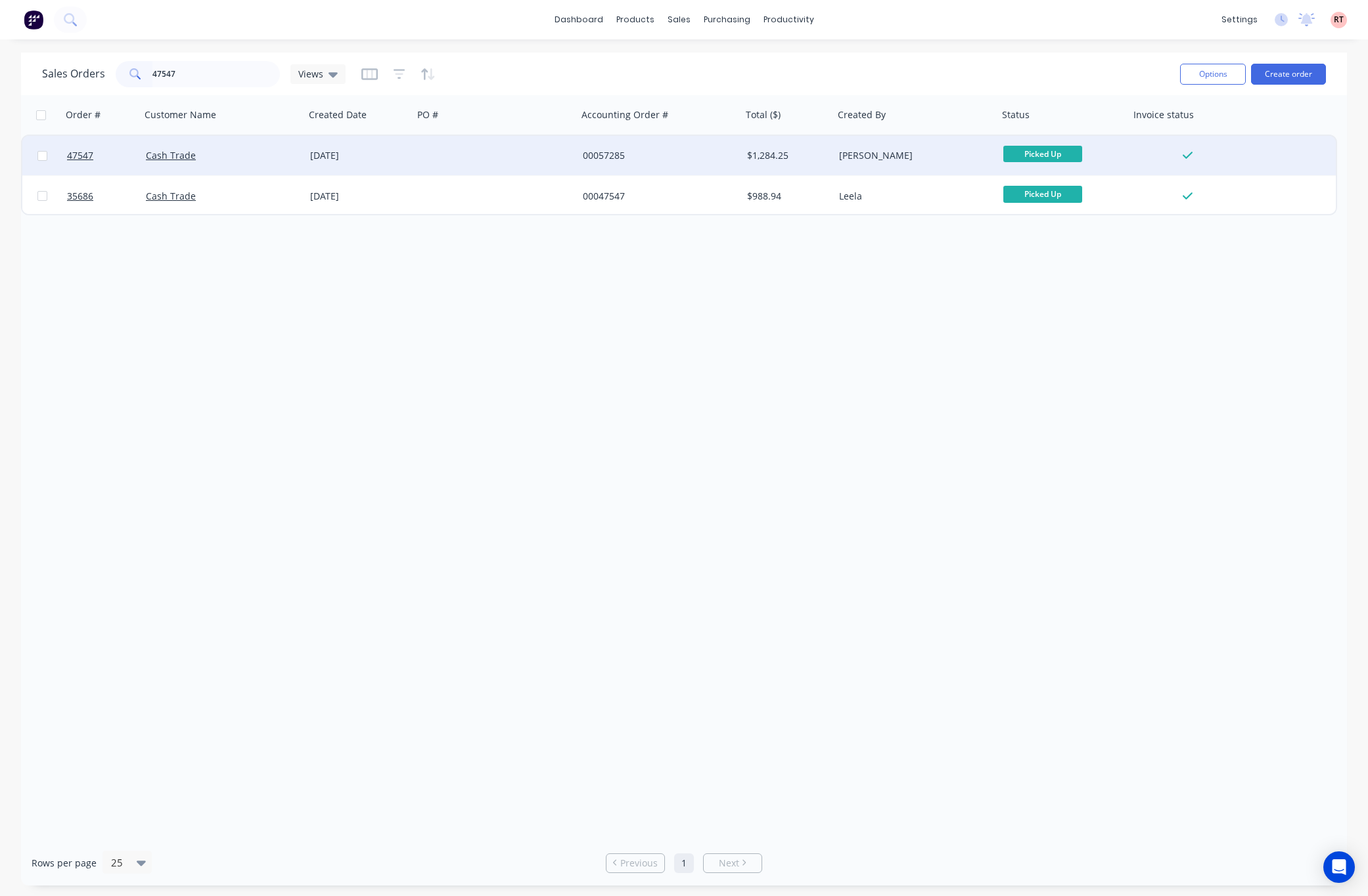
click at [1135, 152] on div at bounding box center [1188, 156] width 106 height 12
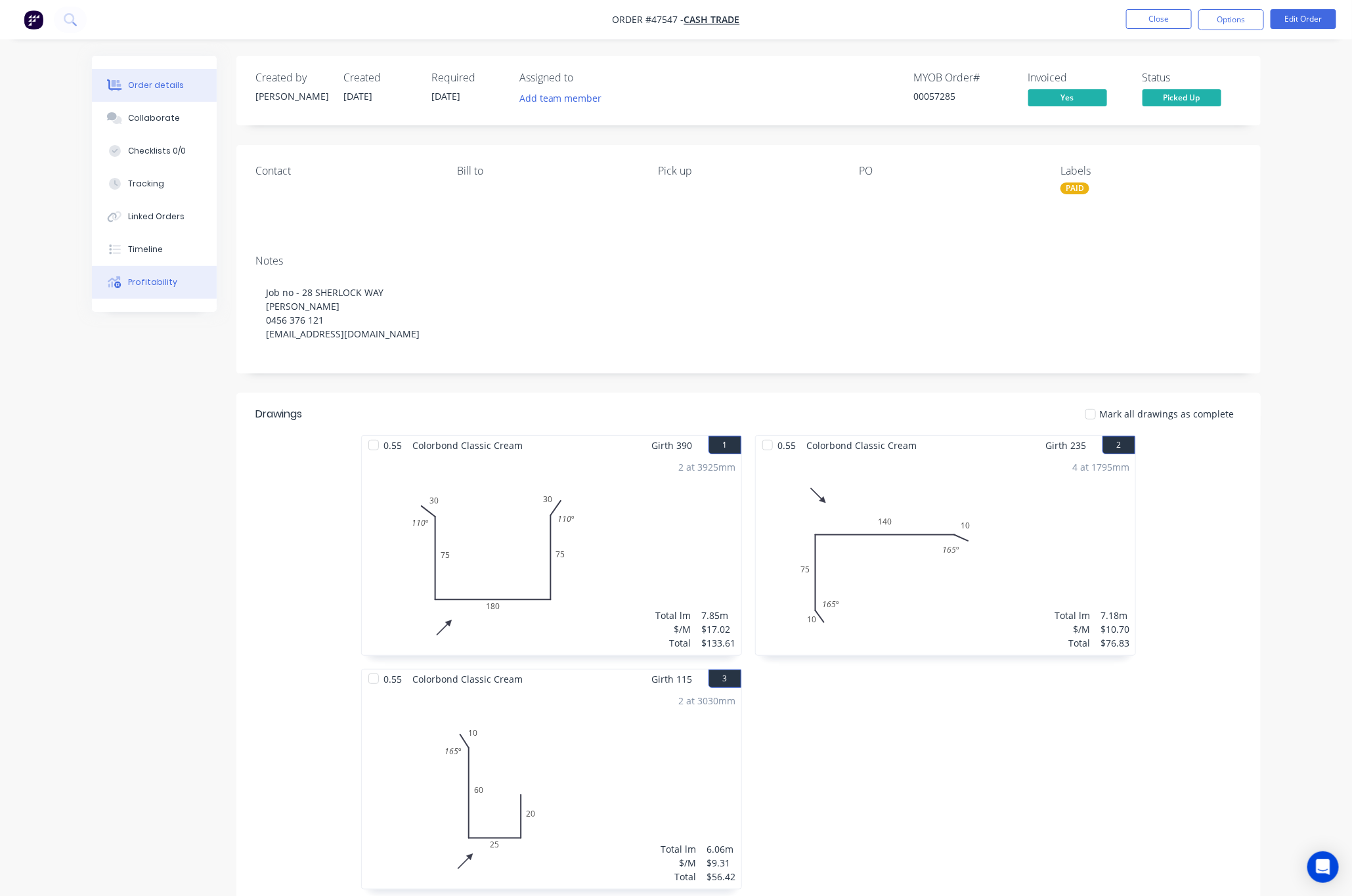
drag, startPoint x: 146, startPoint y: 293, endPoint x: 146, endPoint y: 299, distance: 6.0
click at [146, 297] on button "Profitability" at bounding box center [155, 282] width 125 height 33
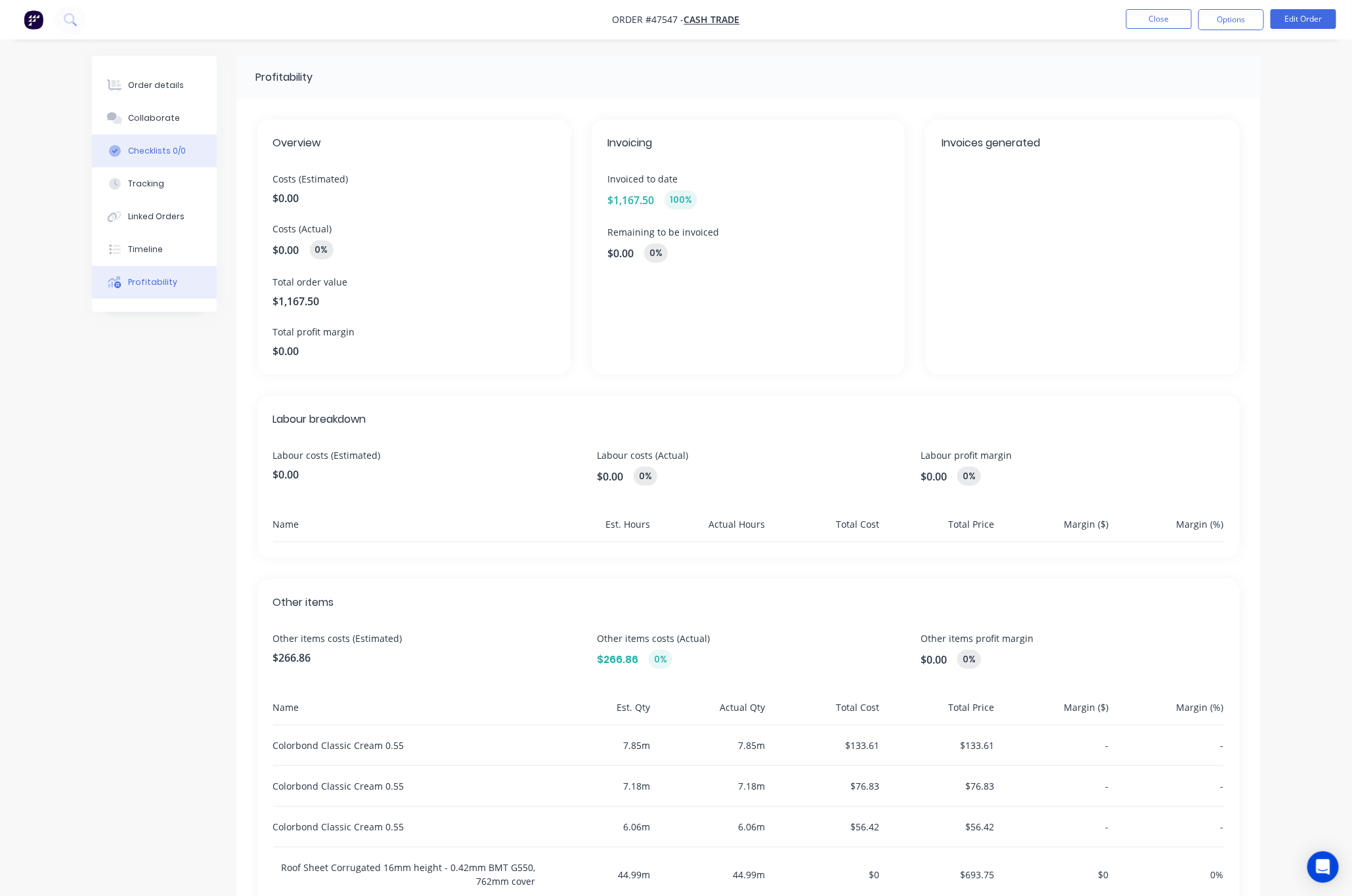
click at [158, 166] on button "Checklists 0/0" at bounding box center [155, 151] width 125 height 33
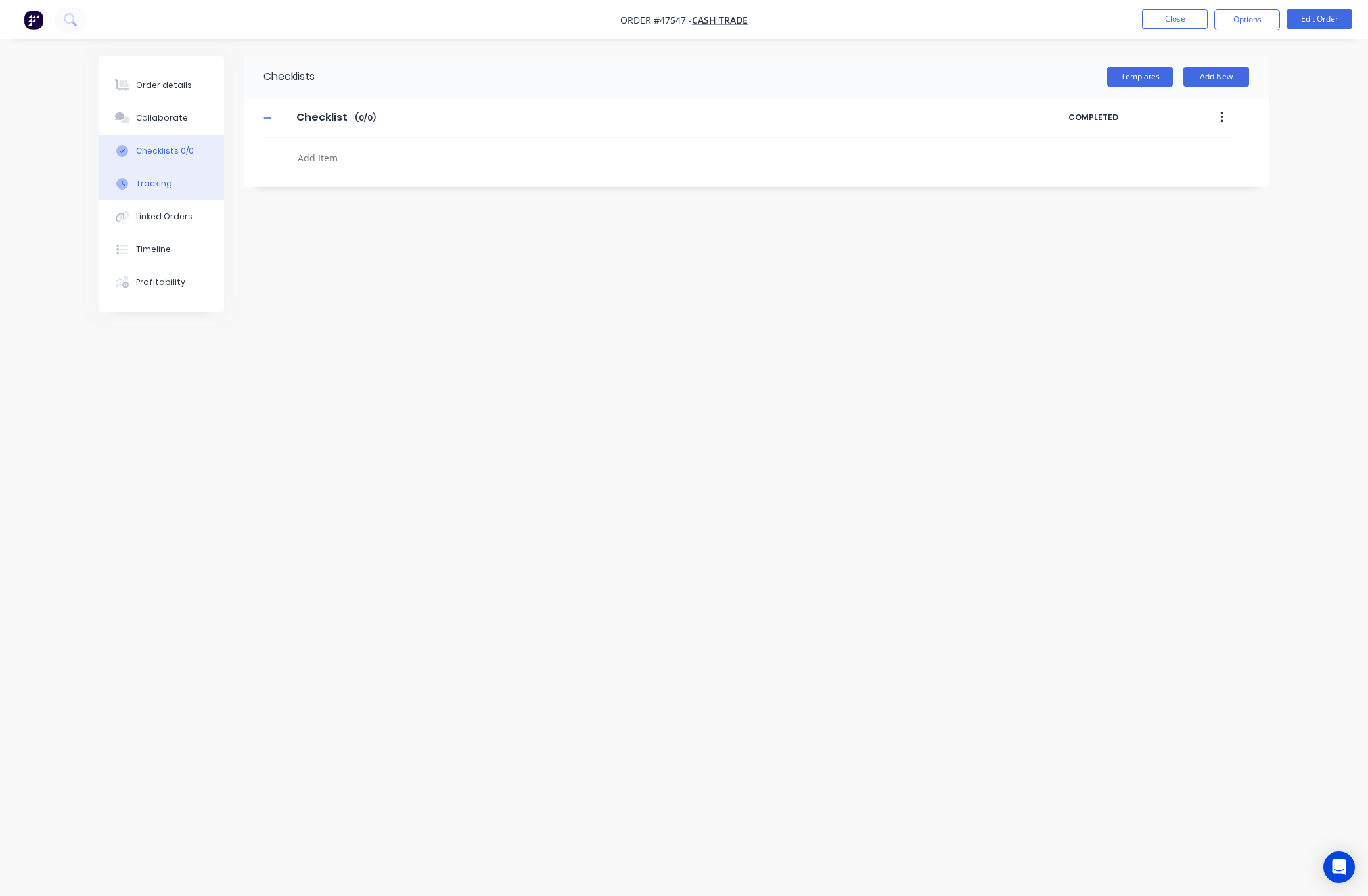
click at [168, 188] on div "Tracking" at bounding box center [154, 184] width 37 height 12
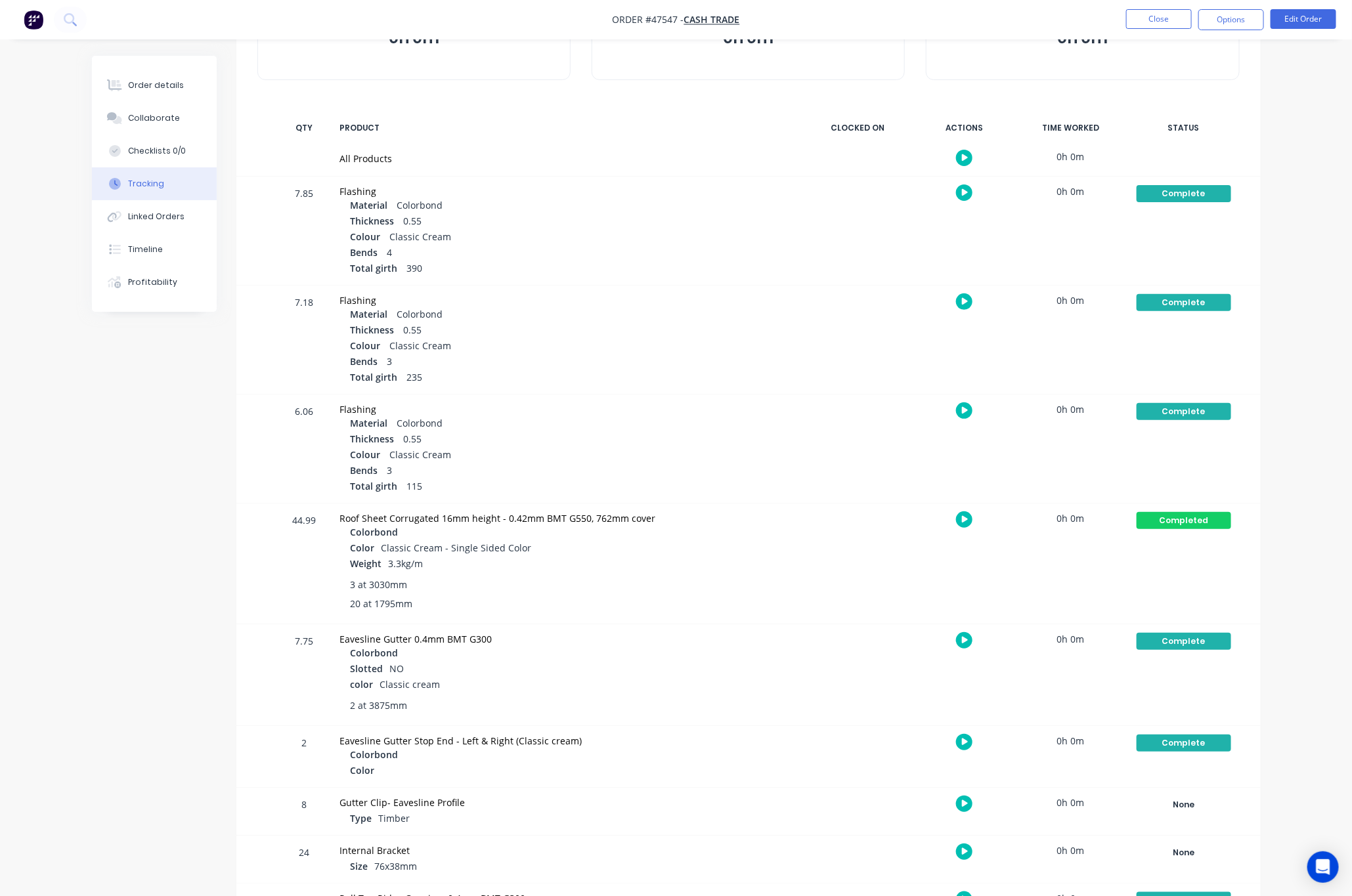
scroll to position [239, 0]
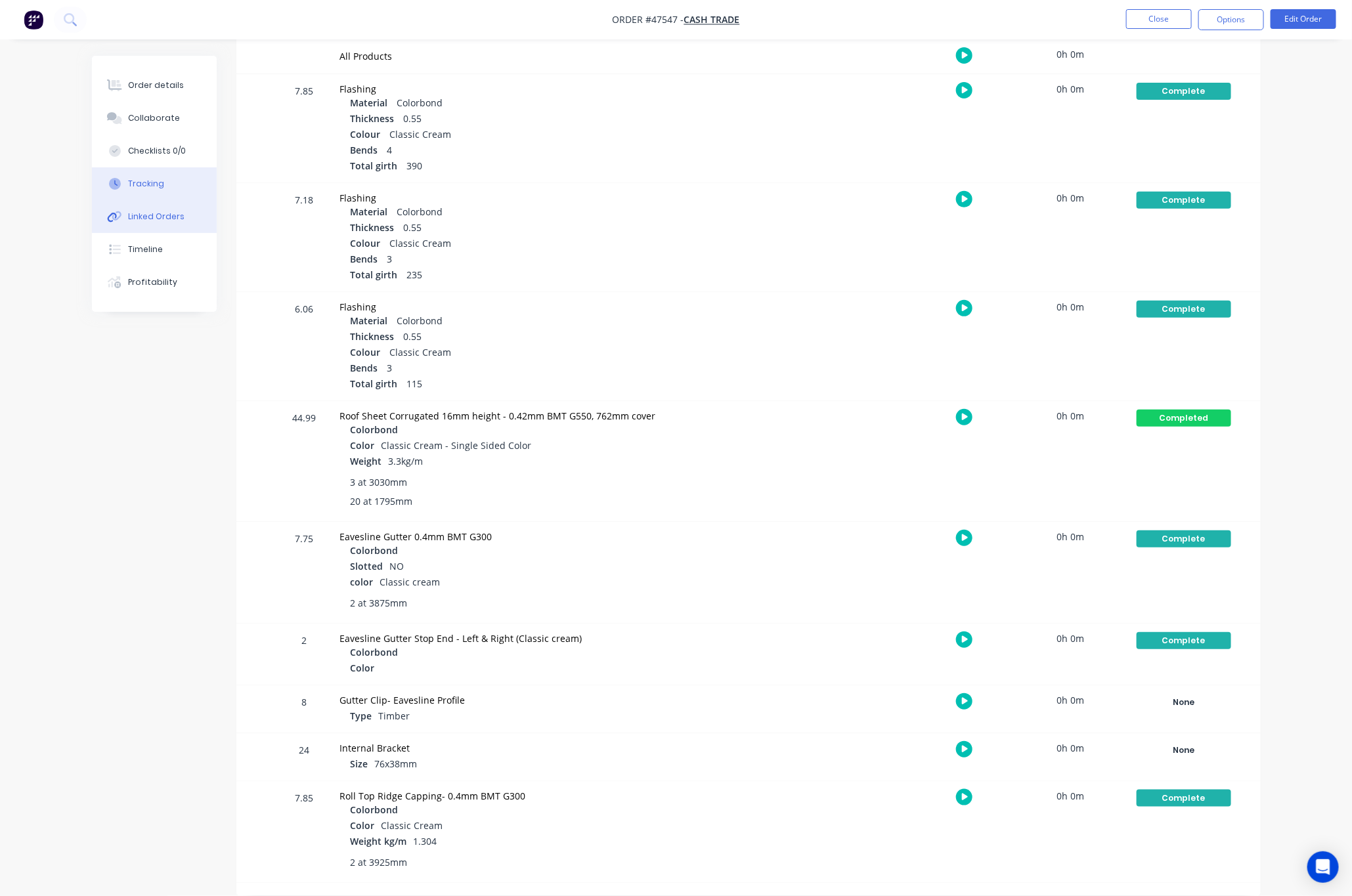
click at [156, 208] on button "Linked Orders" at bounding box center [155, 217] width 125 height 33
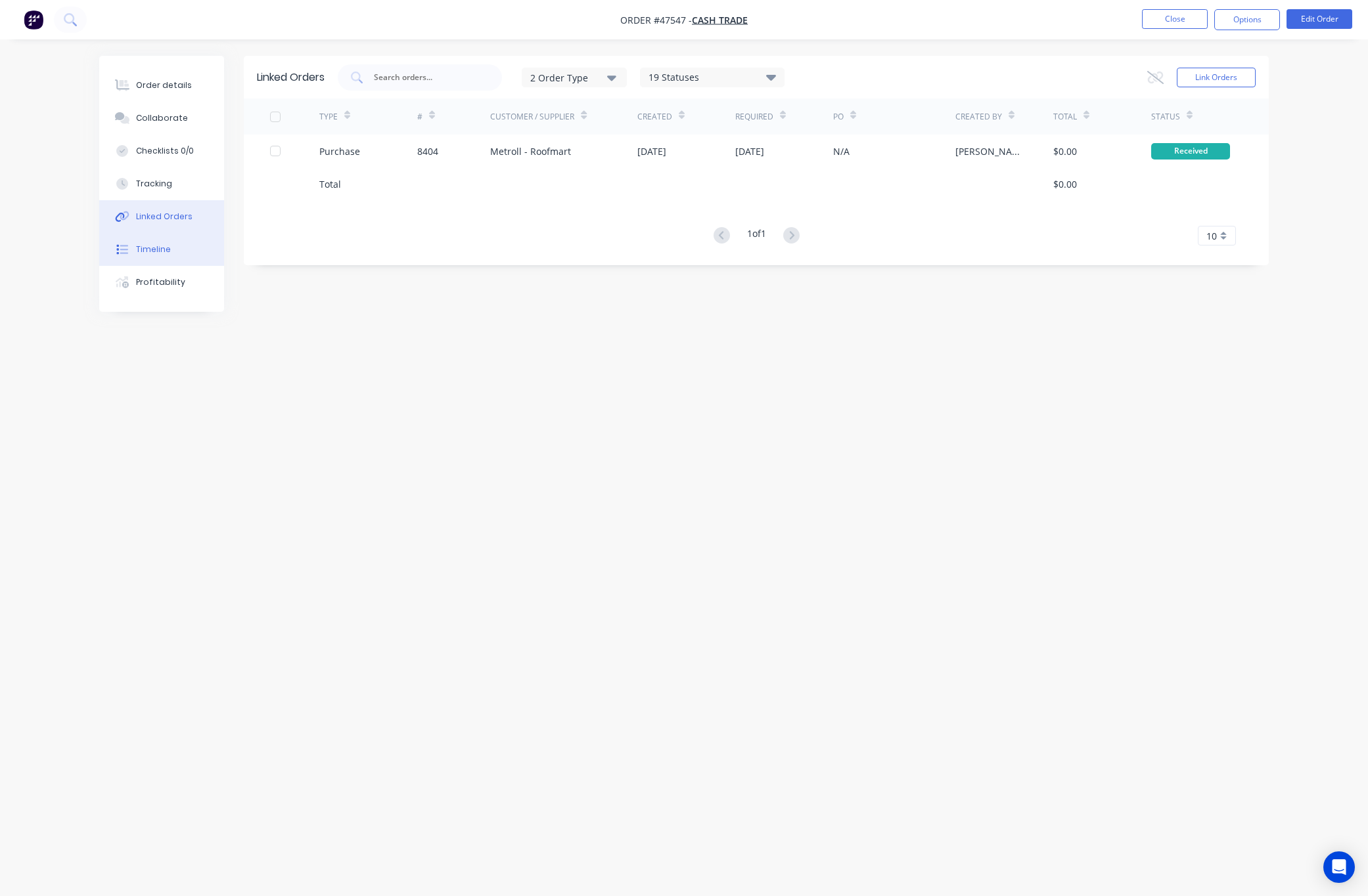
click at [201, 250] on button "Timeline" at bounding box center [162, 249] width 125 height 33
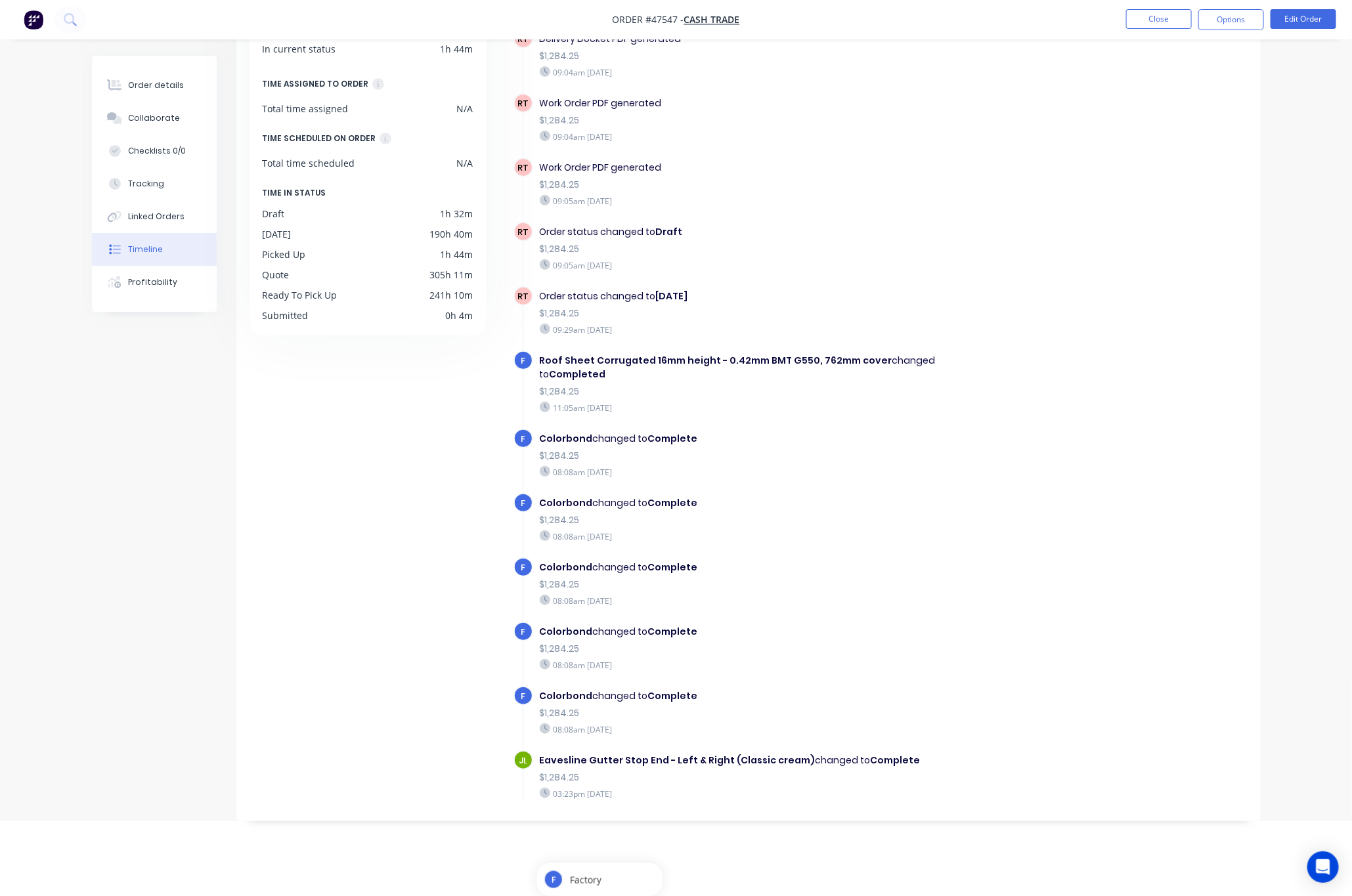
scroll to position [886, 0]
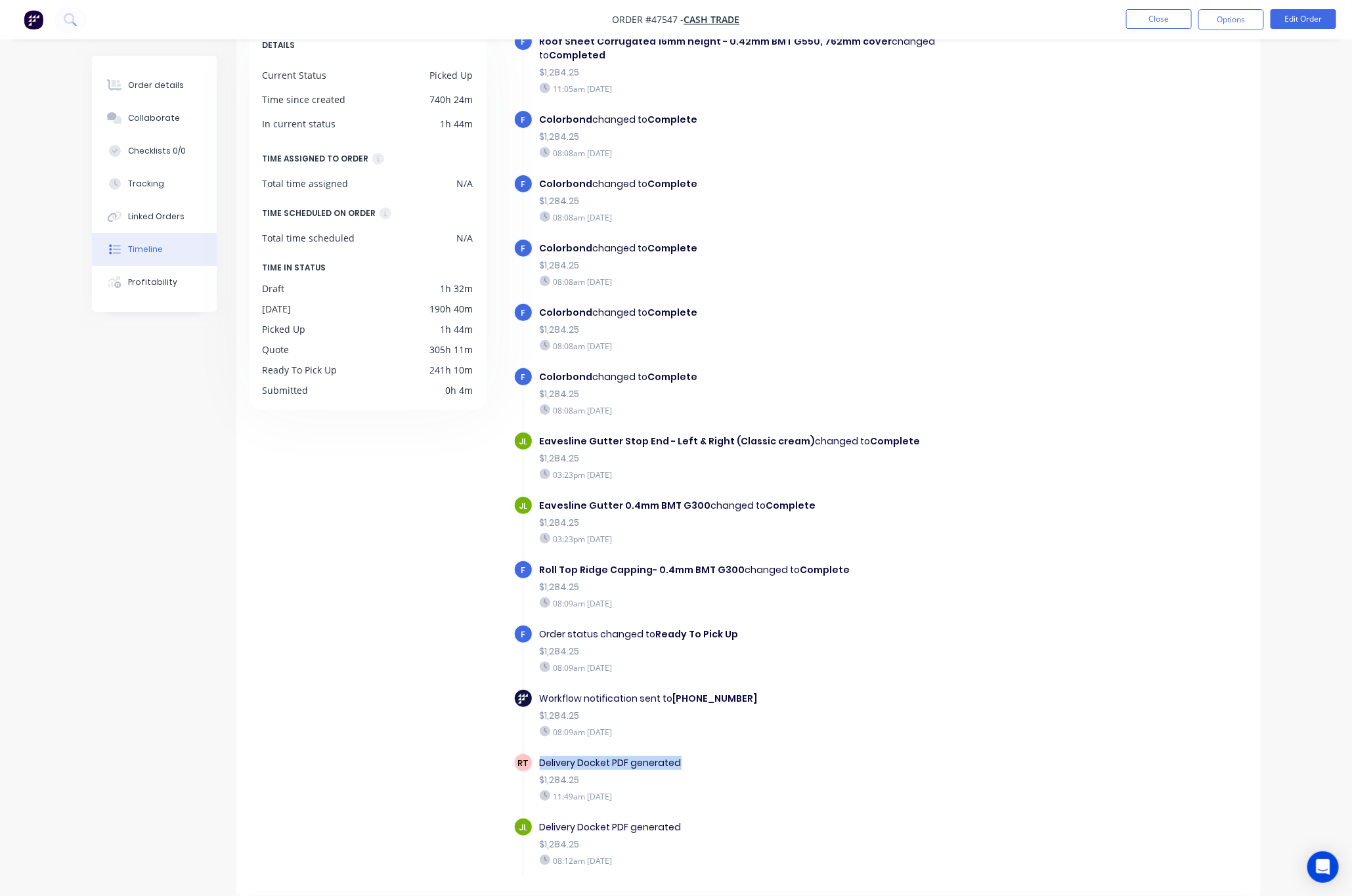
drag, startPoint x: 534, startPoint y: 731, endPoint x: 692, endPoint y: 733, distance: 158.0
click at [692, 754] on div "Delivery Docket PDF generated $1,284.25 11:49am Monday 25/08/25" at bounding box center [767, 780] width 468 height 53
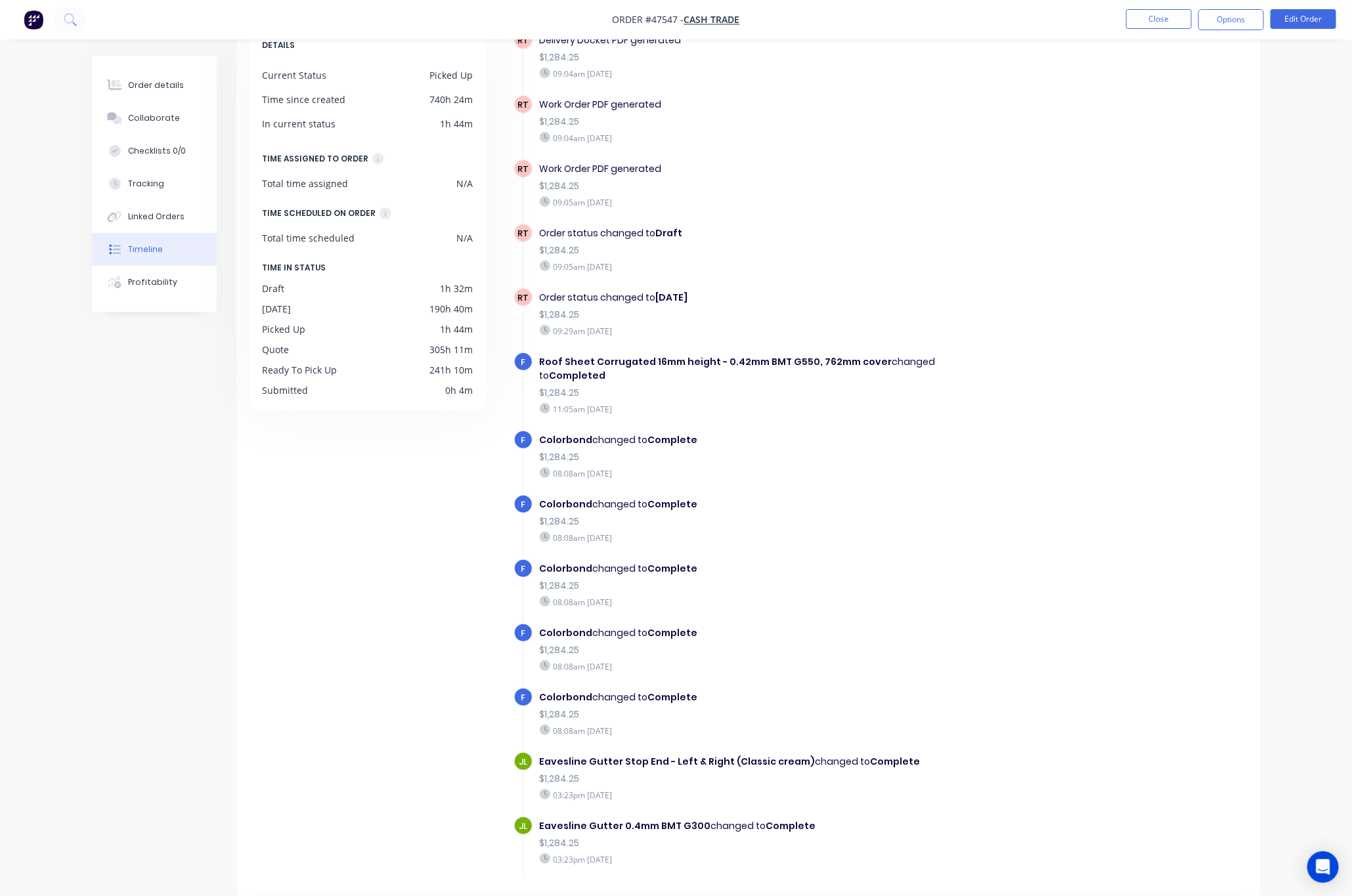
scroll to position [986, 0]
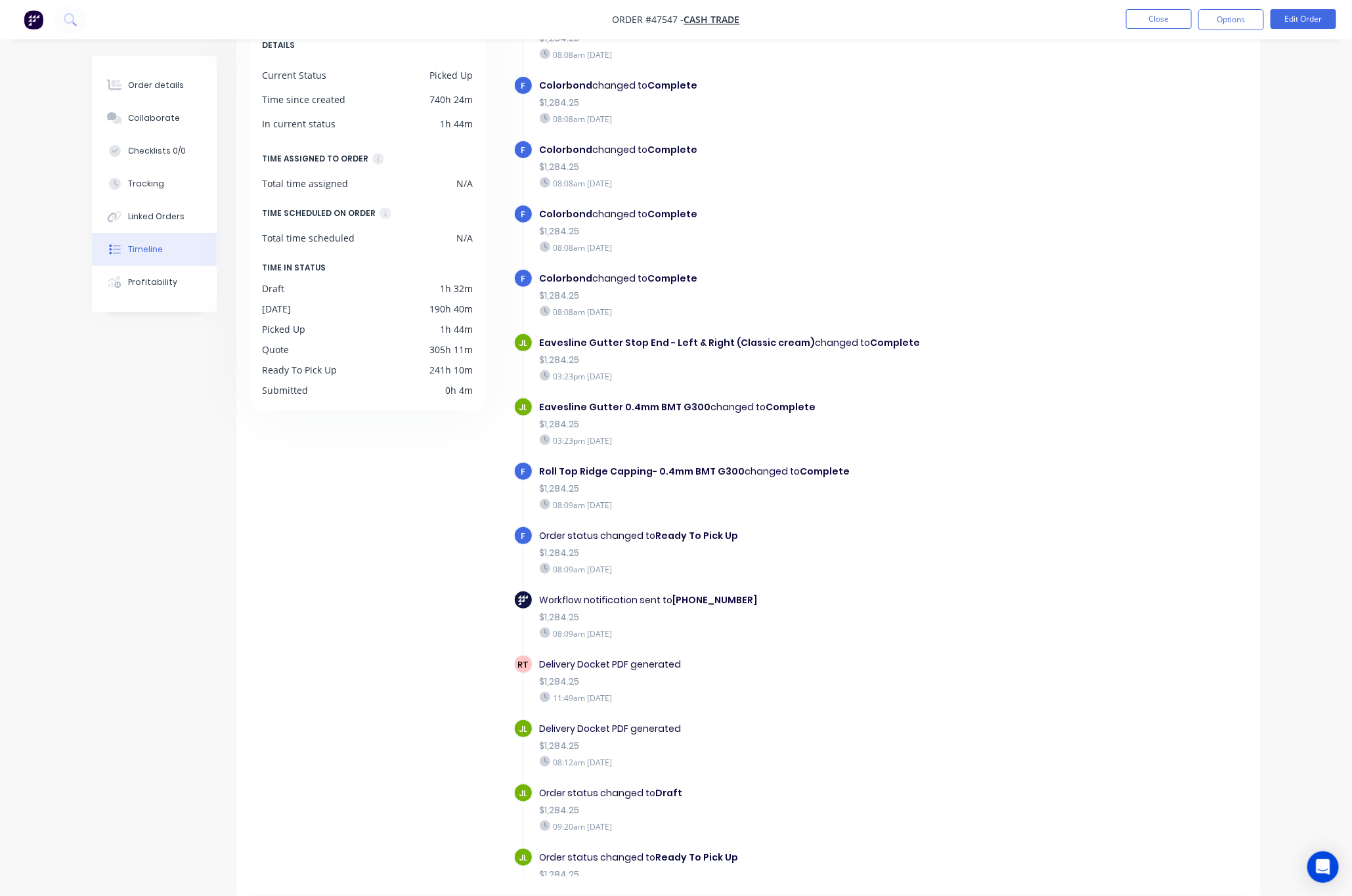
click at [832, 676] on div "$1,284.25" at bounding box center [767, 682] width 454 height 13
drag, startPoint x: 694, startPoint y: 634, endPoint x: 570, endPoint y: 644, distance: 124.4
click at [570, 654] on div "Delivery Docket PDF generated $1,284.25 11:49am Monday 25/08/25" at bounding box center [767, 680] width 468 height 53
click at [812, 658] on div "Delivery Docket PDF generated" at bounding box center [767, 665] width 454 height 13
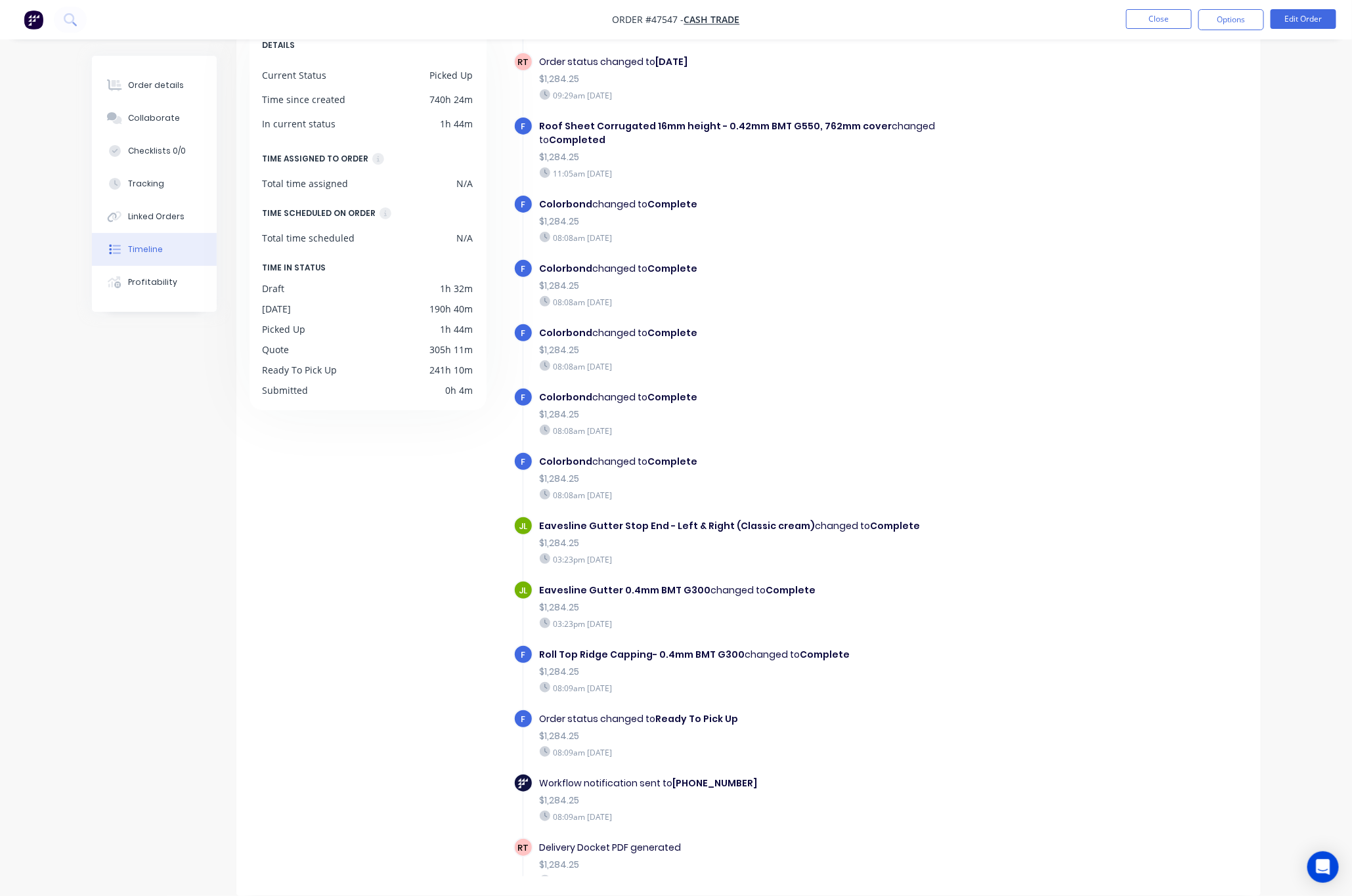
scroll to position [397, 0]
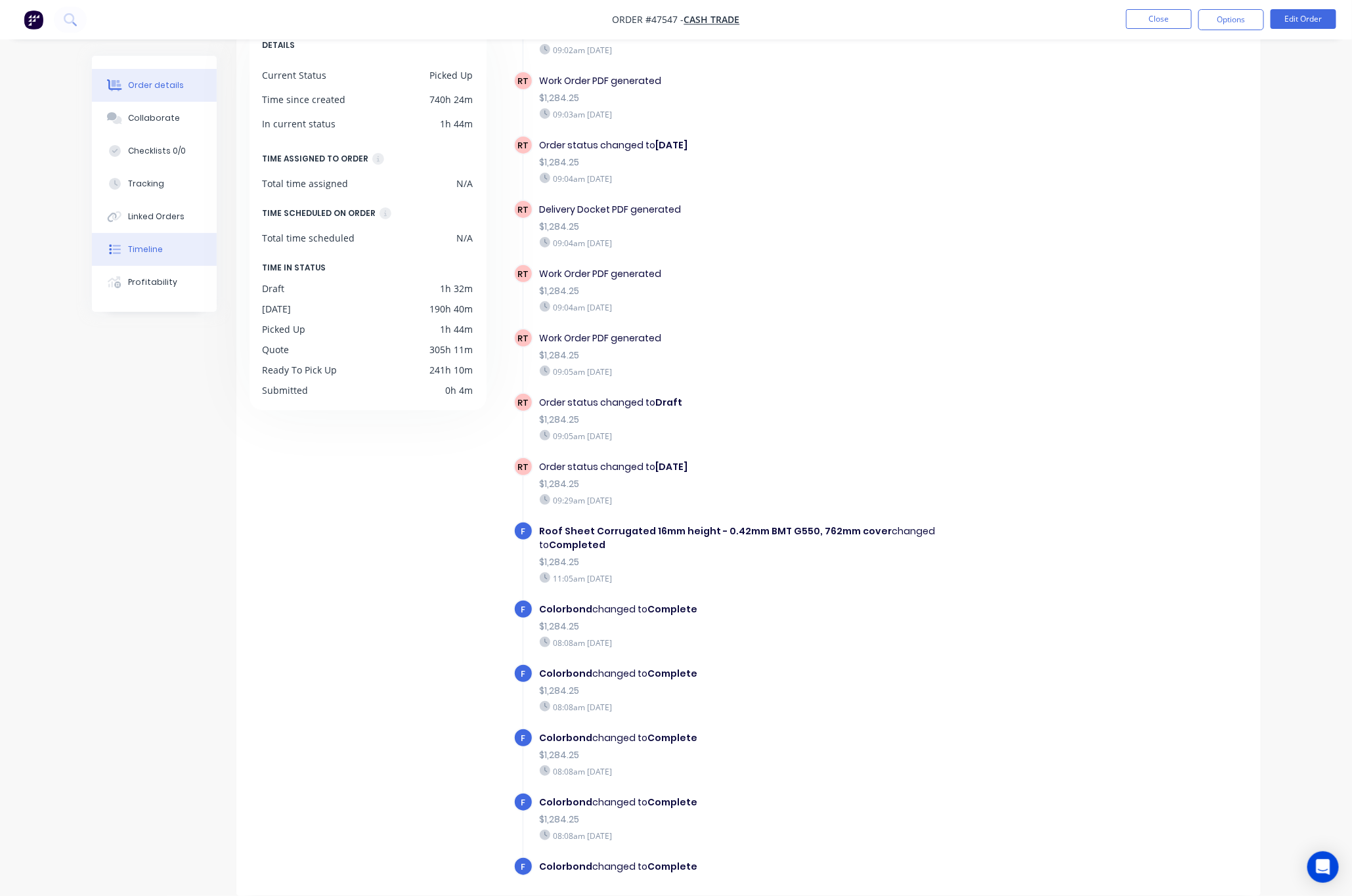
click at [152, 75] on button "Order details" at bounding box center [155, 86] width 125 height 33
click at [154, 77] on button "Order details" at bounding box center [155, 86] width 125 height 33
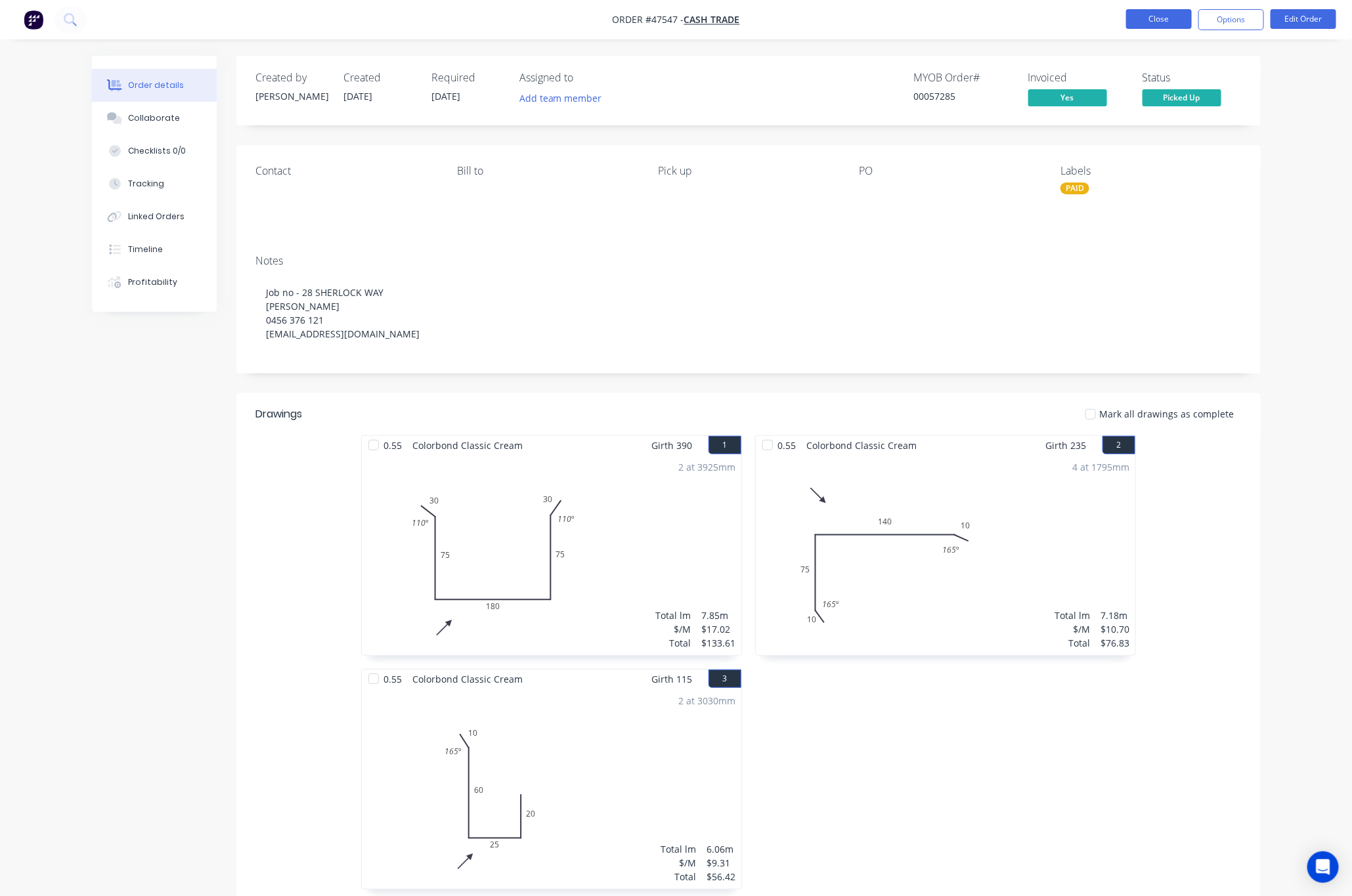
click at [1144, 22] on button "Close" at bounding box center [1159, 19] width 65 height 19
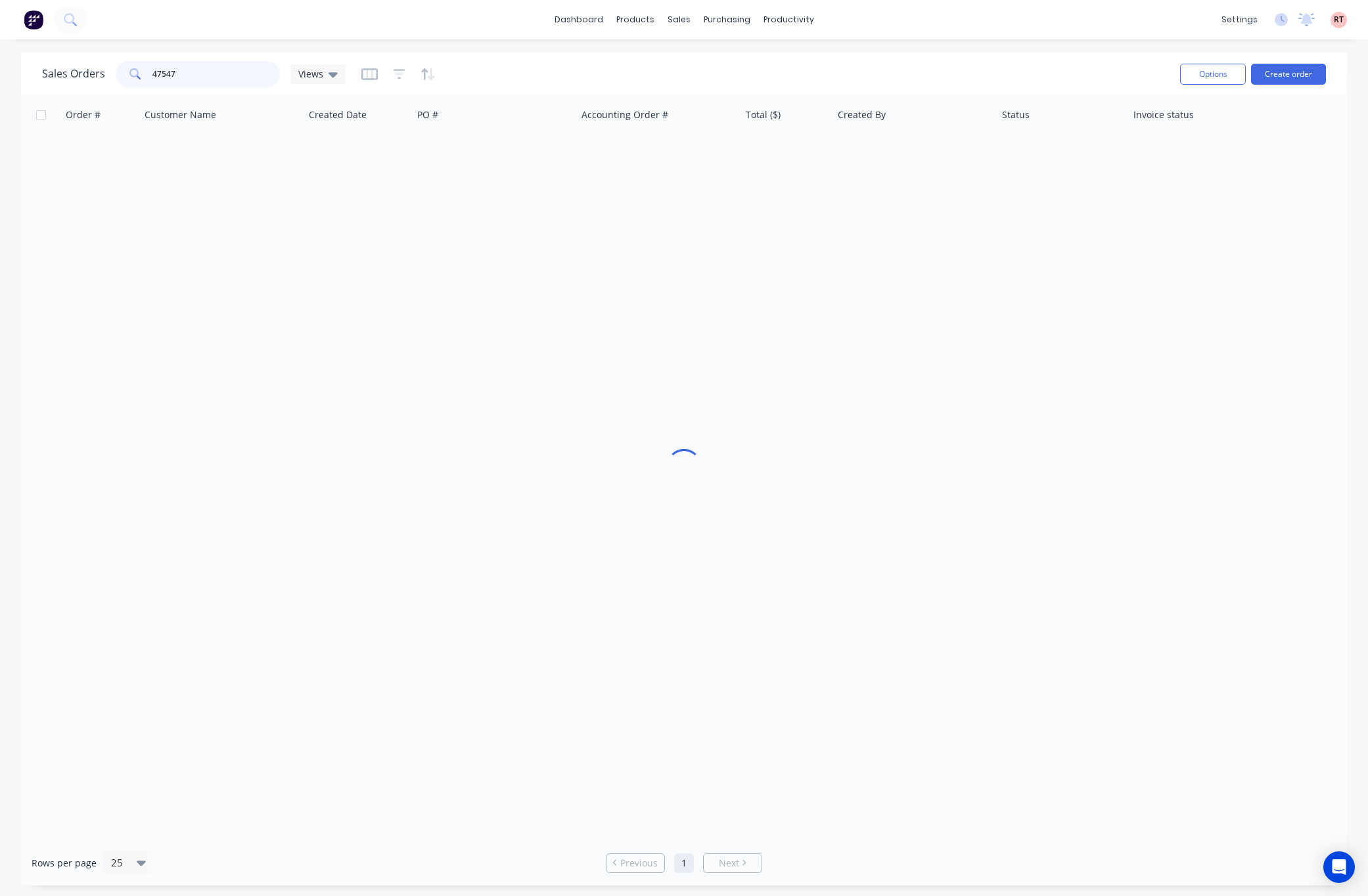
drag, startPoint x: 217, startPoint y: 79, endPoint x: 81, endPoint y: 86, distance: 136.2
click at [81, 86] on div "Sales Orders 47547 Views" at bounding box center [194, 73] width 303 height 26
type input "57733"
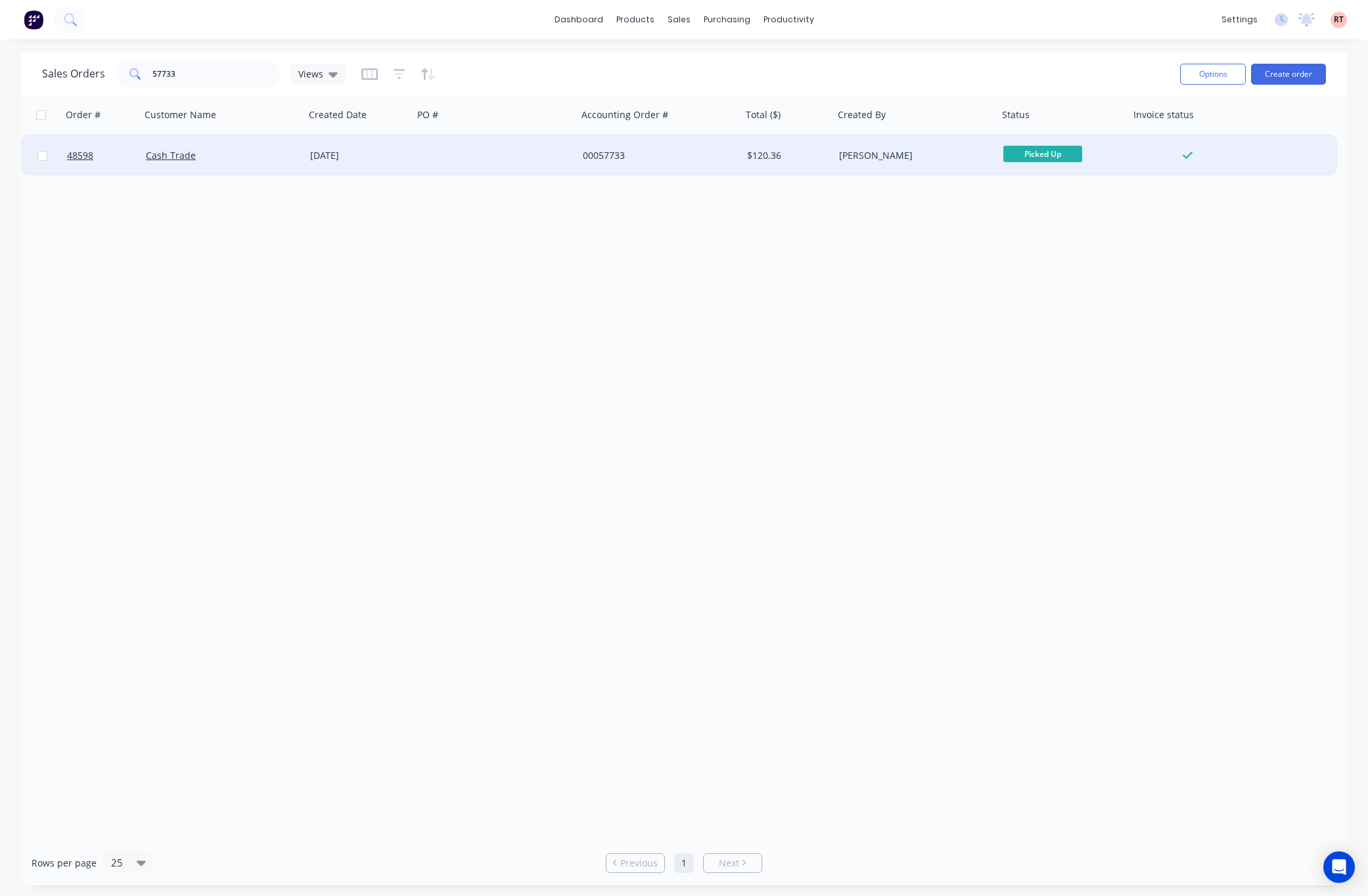
click at [532, 140] on div at bounding box center [495, 155] width 165 height 39
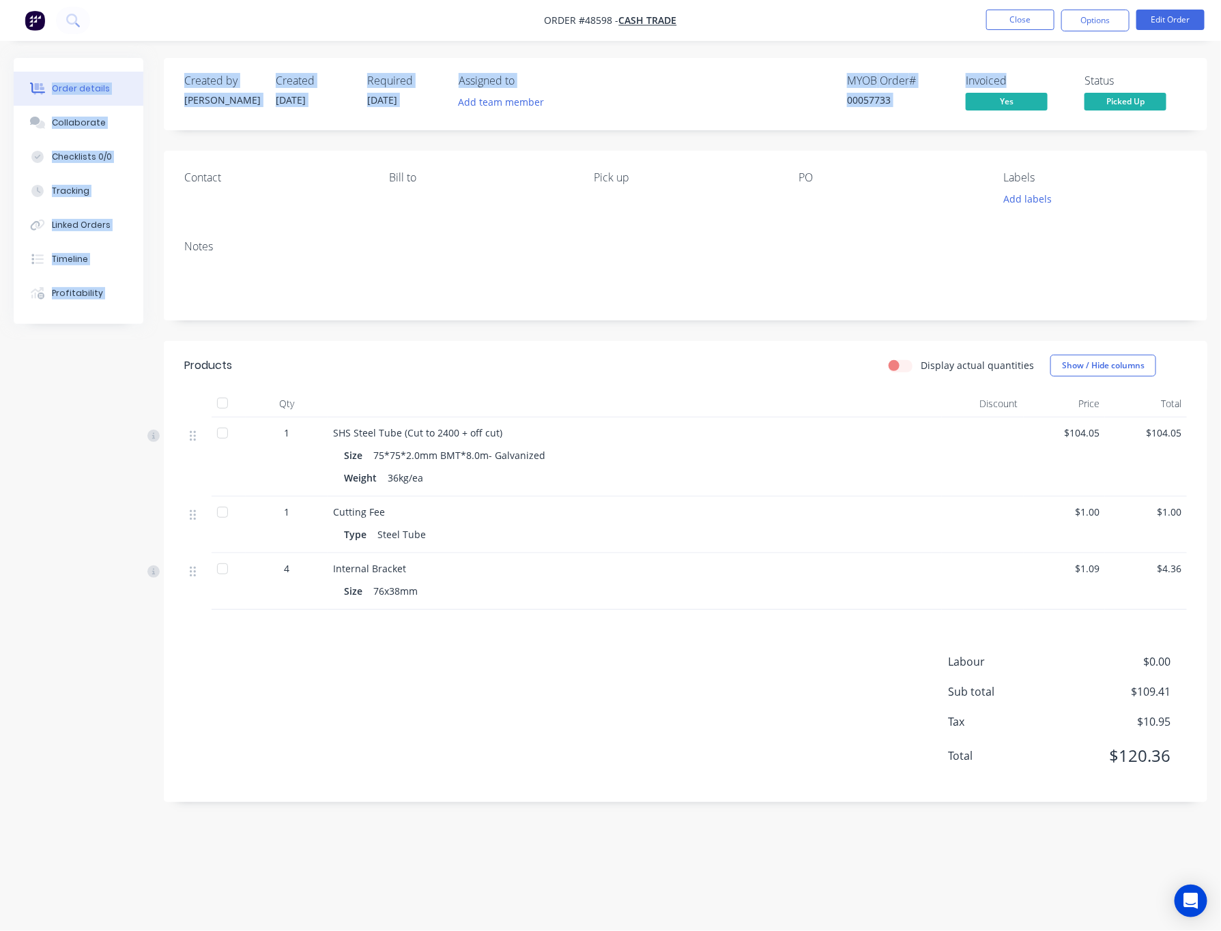
click at [1073, 54] on div "Order #48598 - Cash Trade Close Options Edit Order Order details Collaborate Ch…" at bounding box center [610, 465] width 1221 height 931
click at [1089, 25] on button "Options" at bounding box center [1095, 21] width 68 height 22
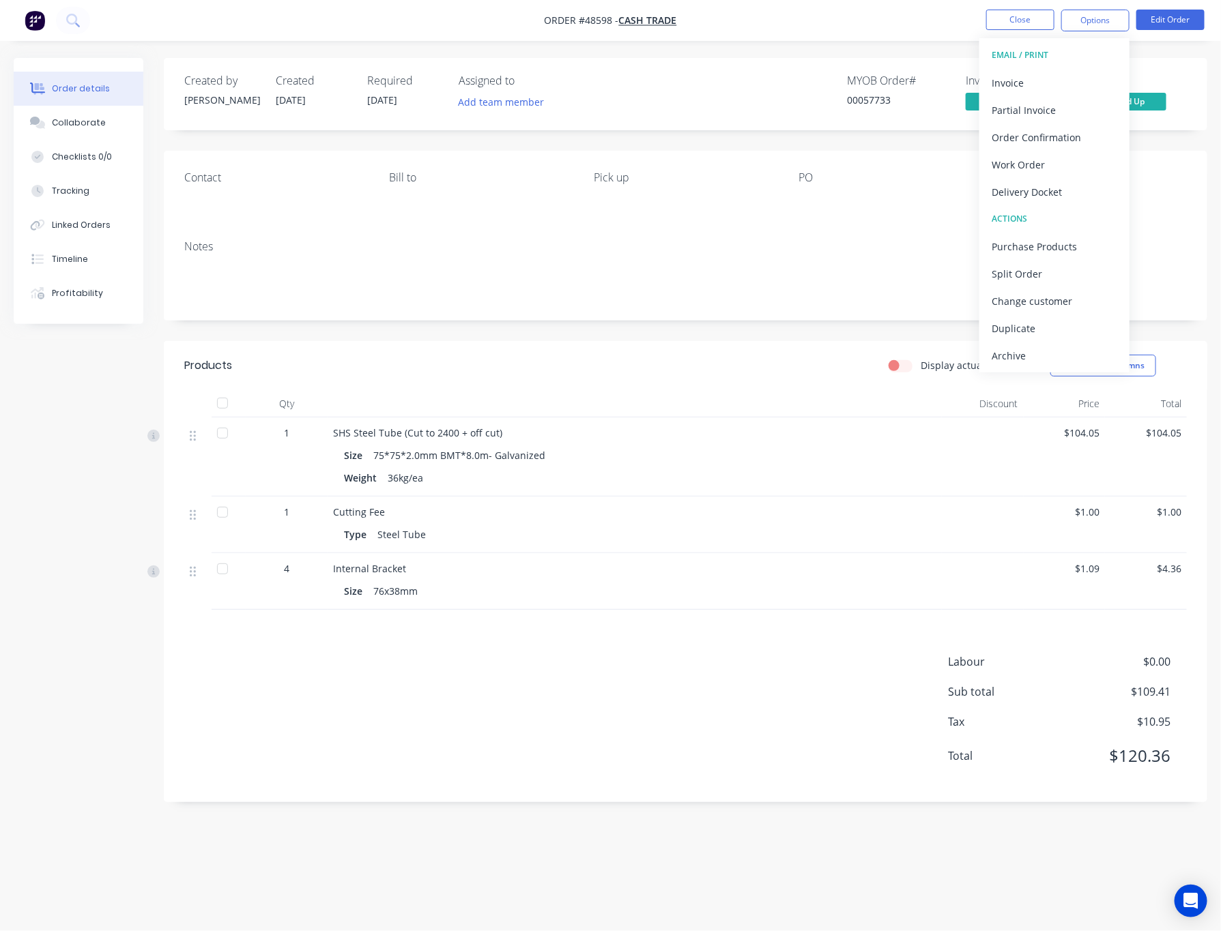
click at [854, 217] on div "Contact Bill to Pick up PO Labels Add labels" at bounding box center [685, 190] width 1043 height 78
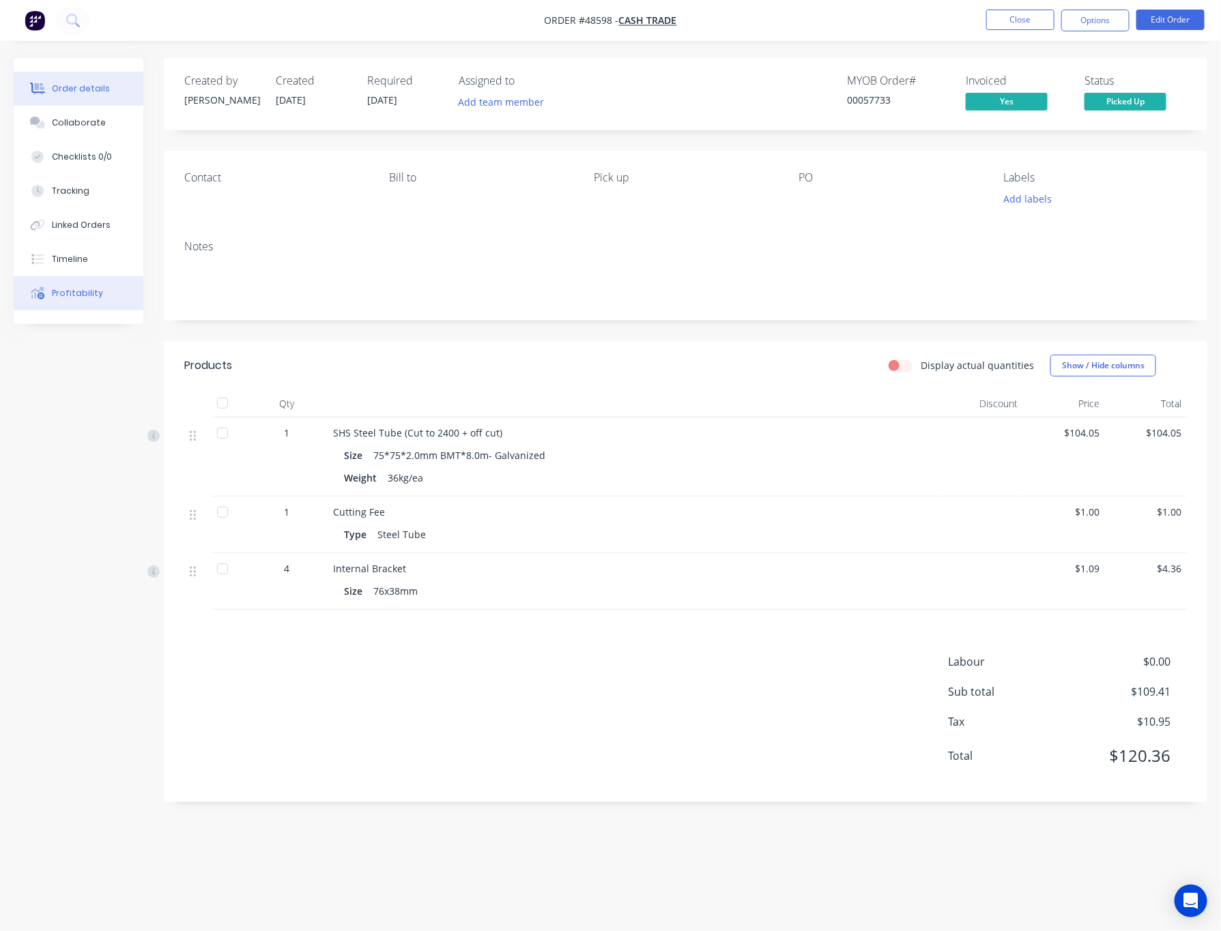
click at [106, 291] on button "Profitability" at bounding box center [79, 293] width 130 height 34
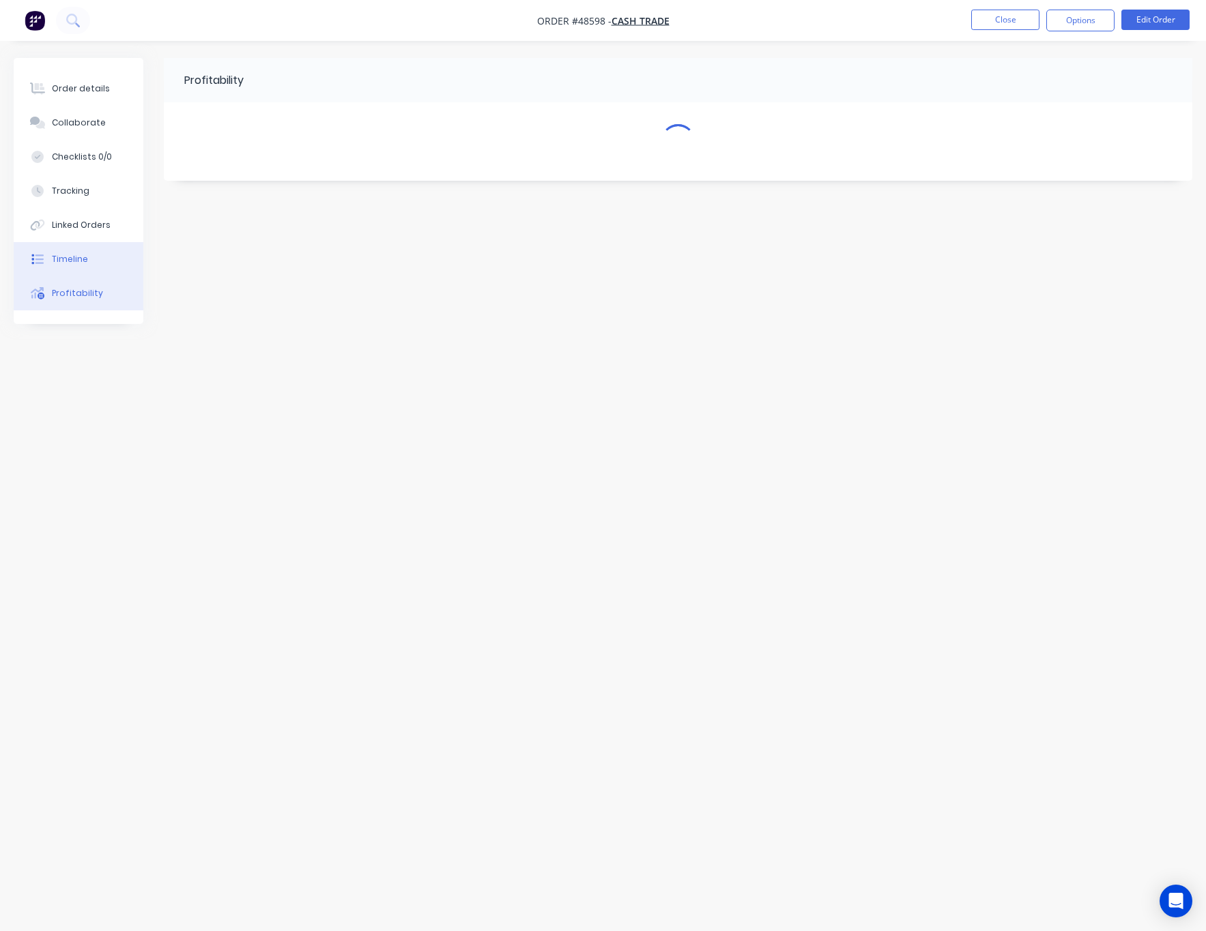
click at [94, 248] on button "Timeline" at bounding box center [79, 259] width 130 height 34
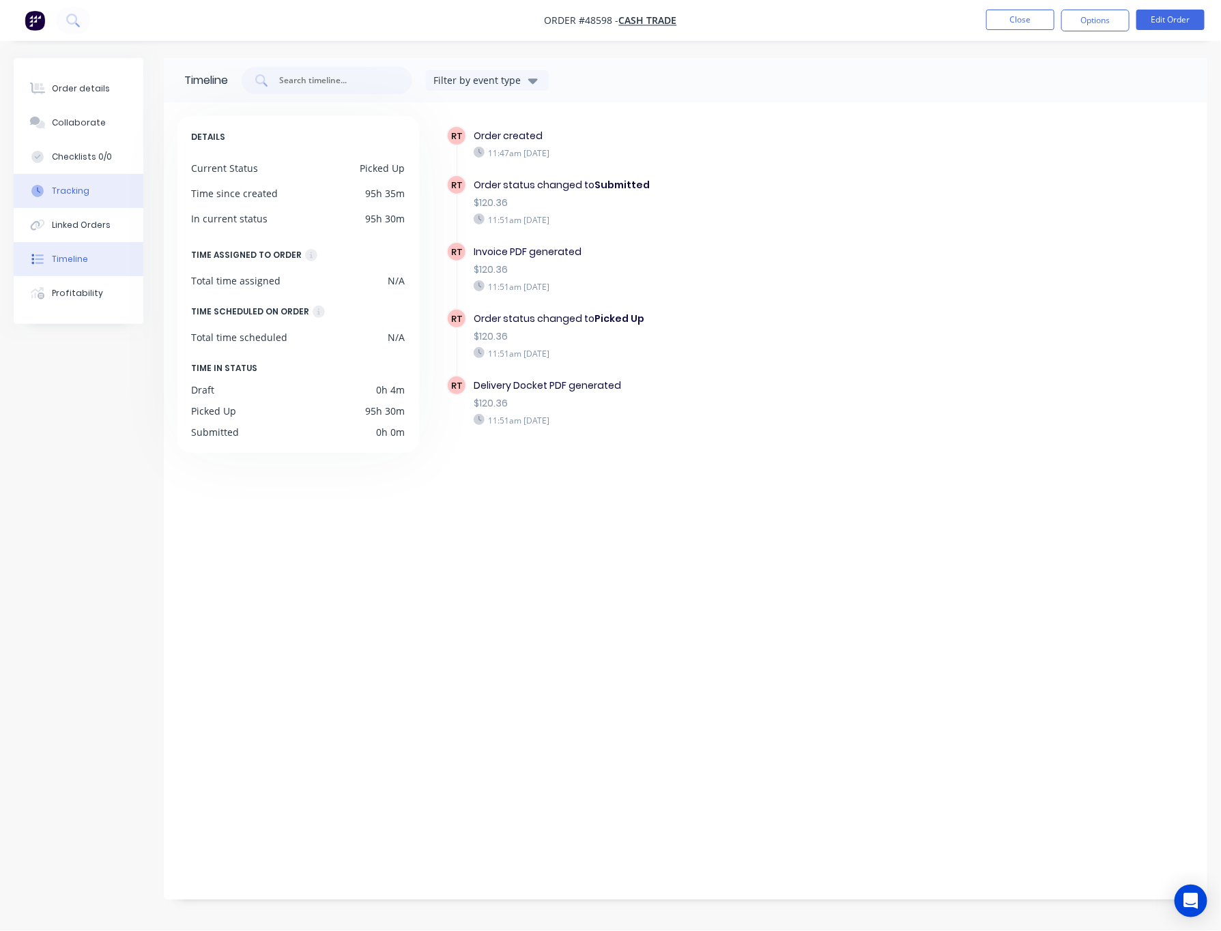
click at [92, 186] on button "Tracking" at bounding box center [79, 191] width 130 height 34
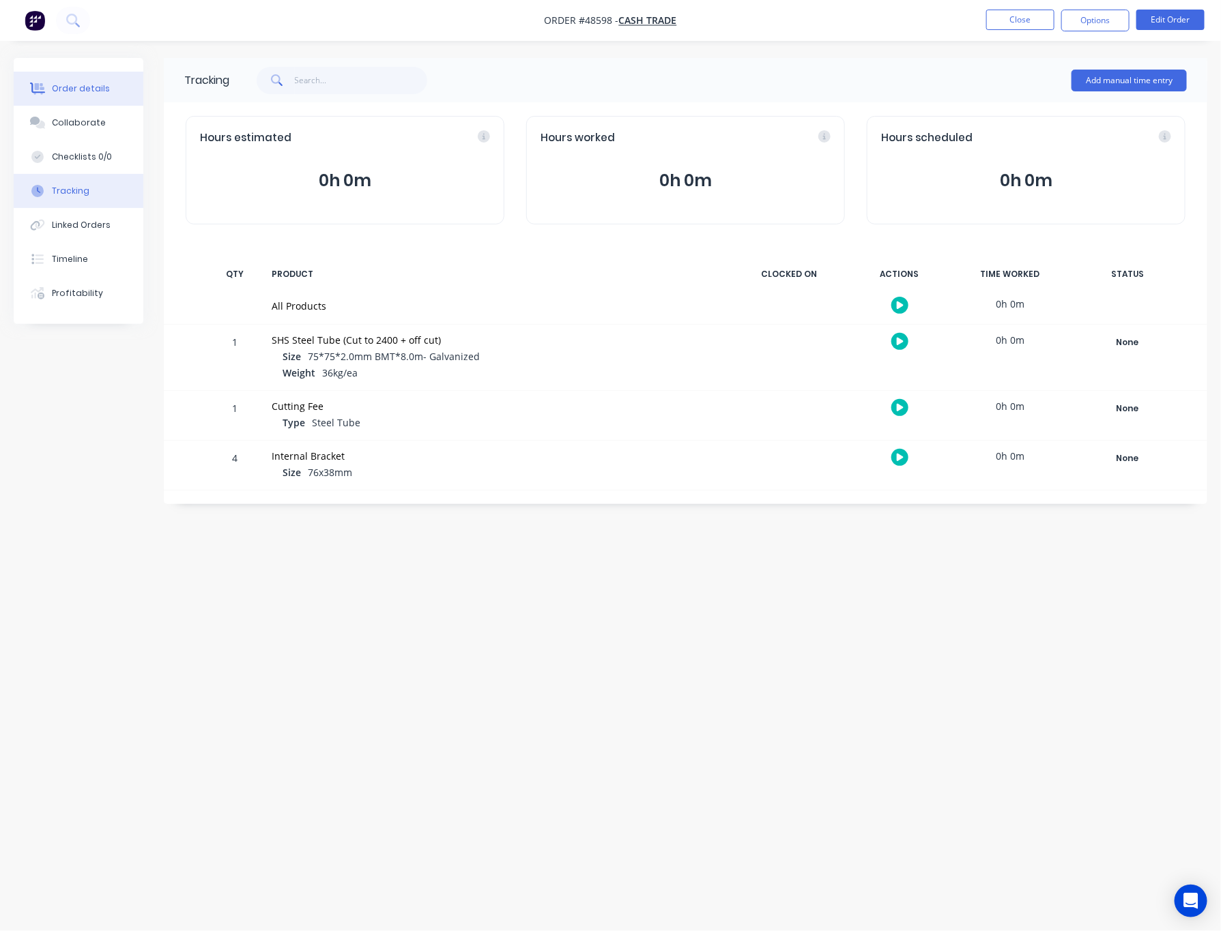
click at [90, 94] on div "Order details" at bounding box center [81, 89] width 58 height 12
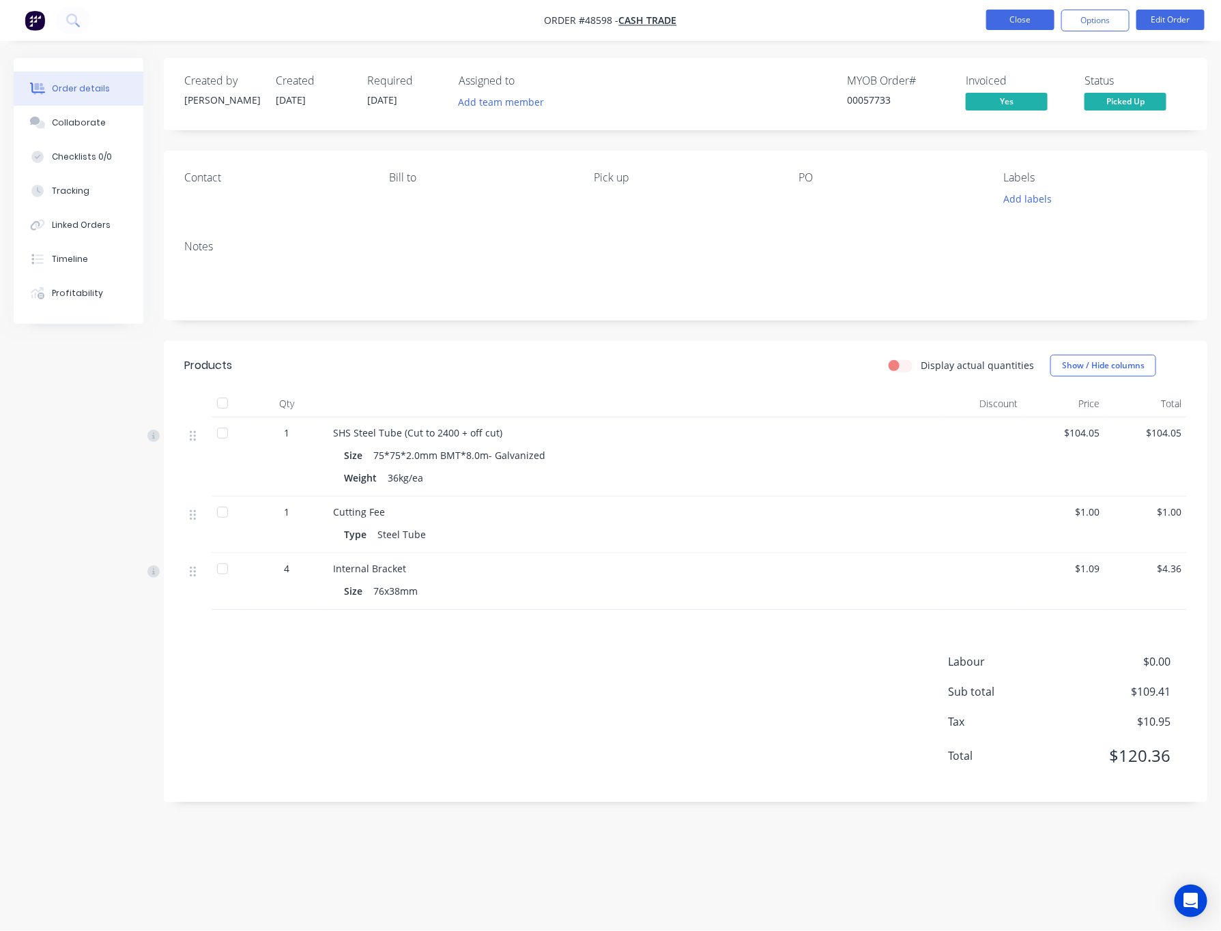
click at [1022, 18] on button "Close" at bounding box center [1020, 20] width 68 height 20
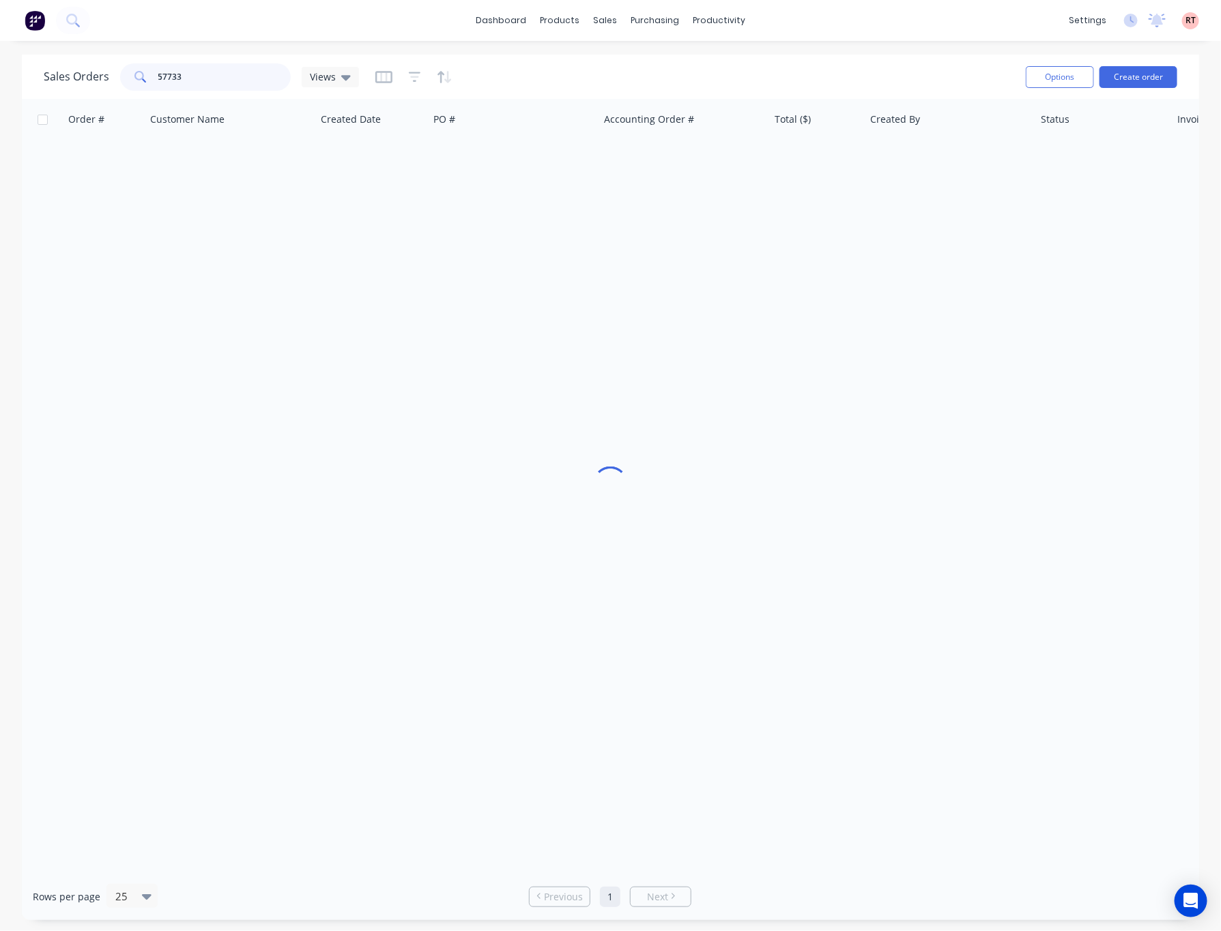
drag, startPoint x: 201, startPoint y: 83, endPoint x: 131, endPoint y: 86, distance: 69.7
click at [136, 86] on div "57733" at bounding box center [205, 76] width 171 height 27
type input "57783"
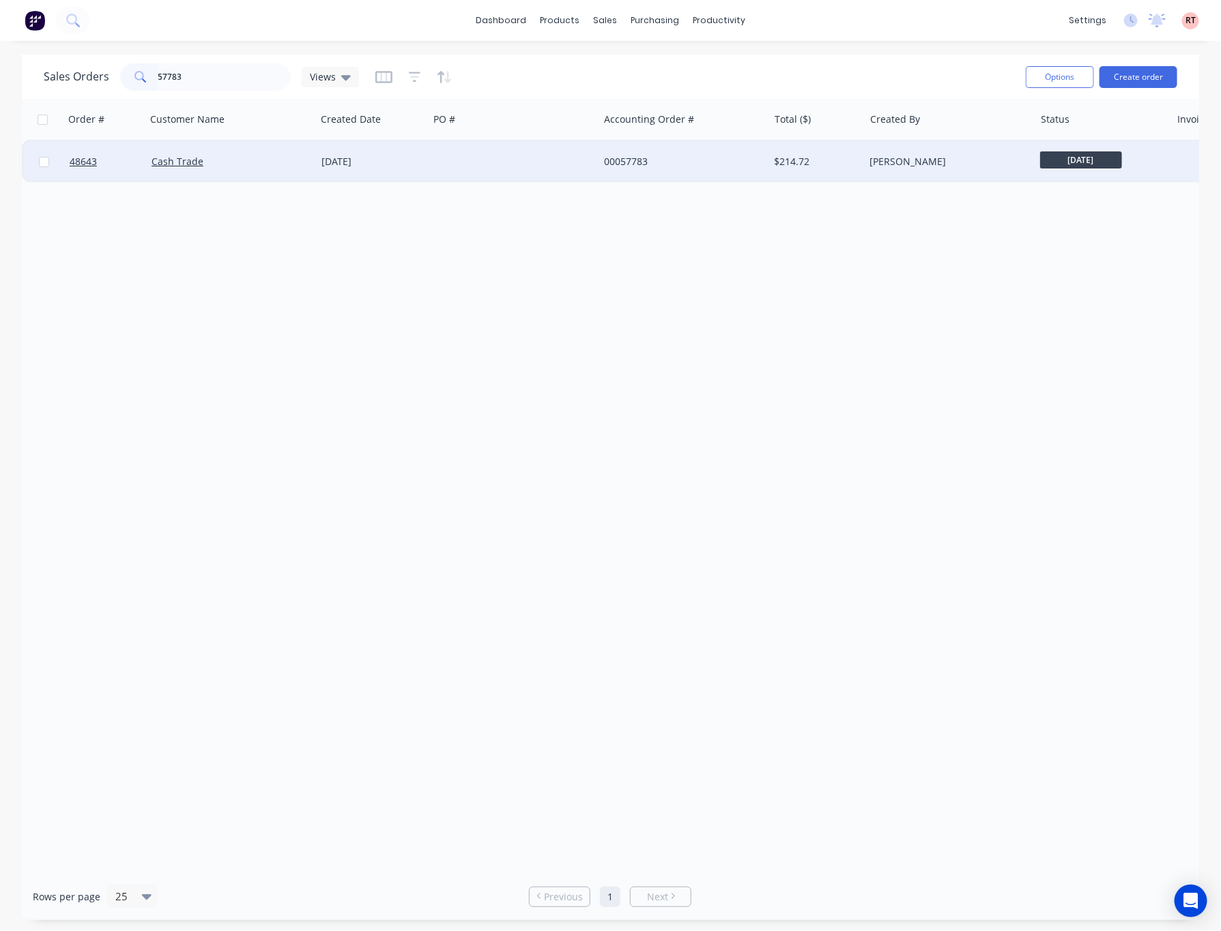
click at [442, 150] on div at bounding box center [514, 161] width 170 height 41
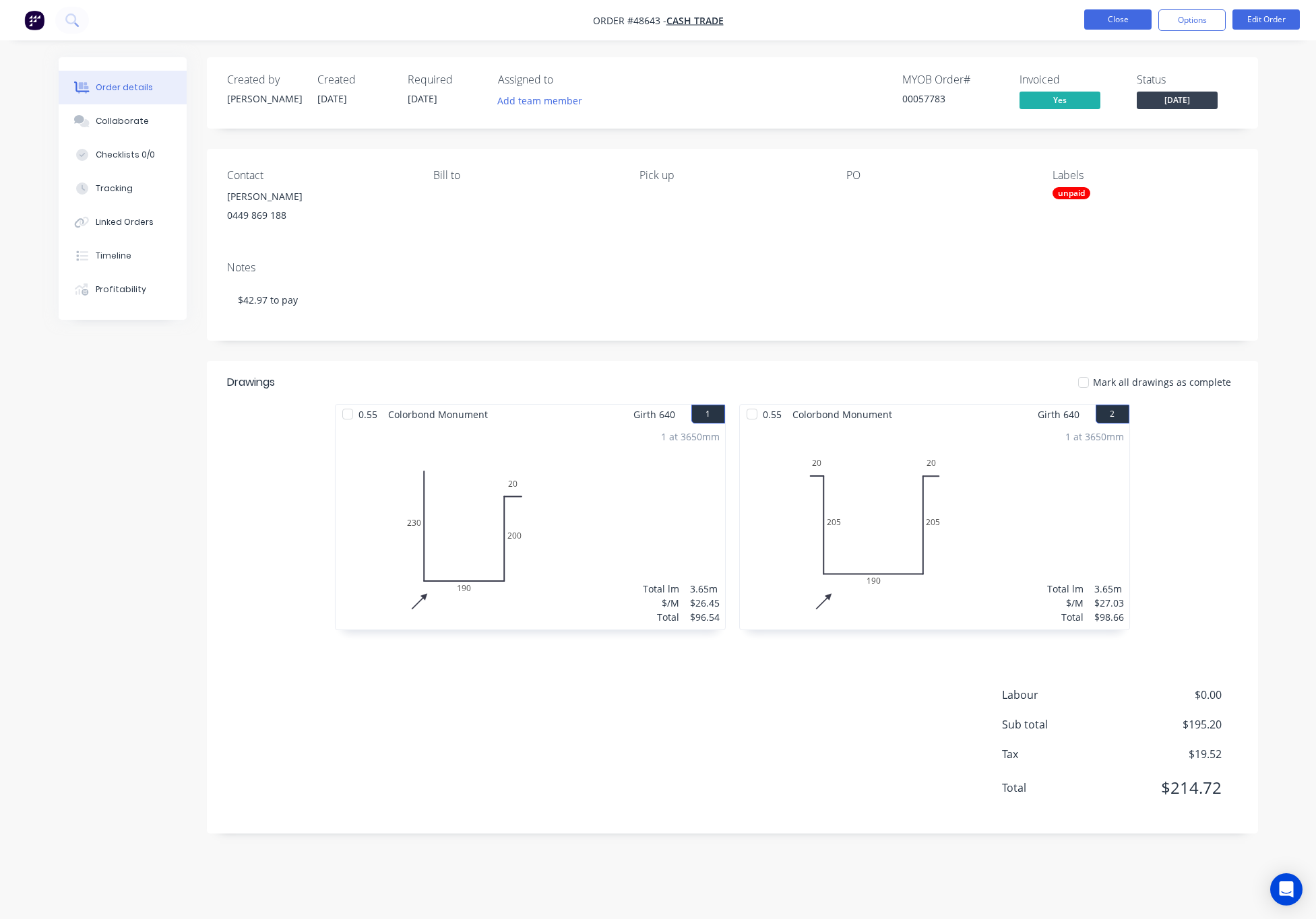
click at [1100, 17] on button "Close" at bounding box center [1118, 20] width 67 height 20
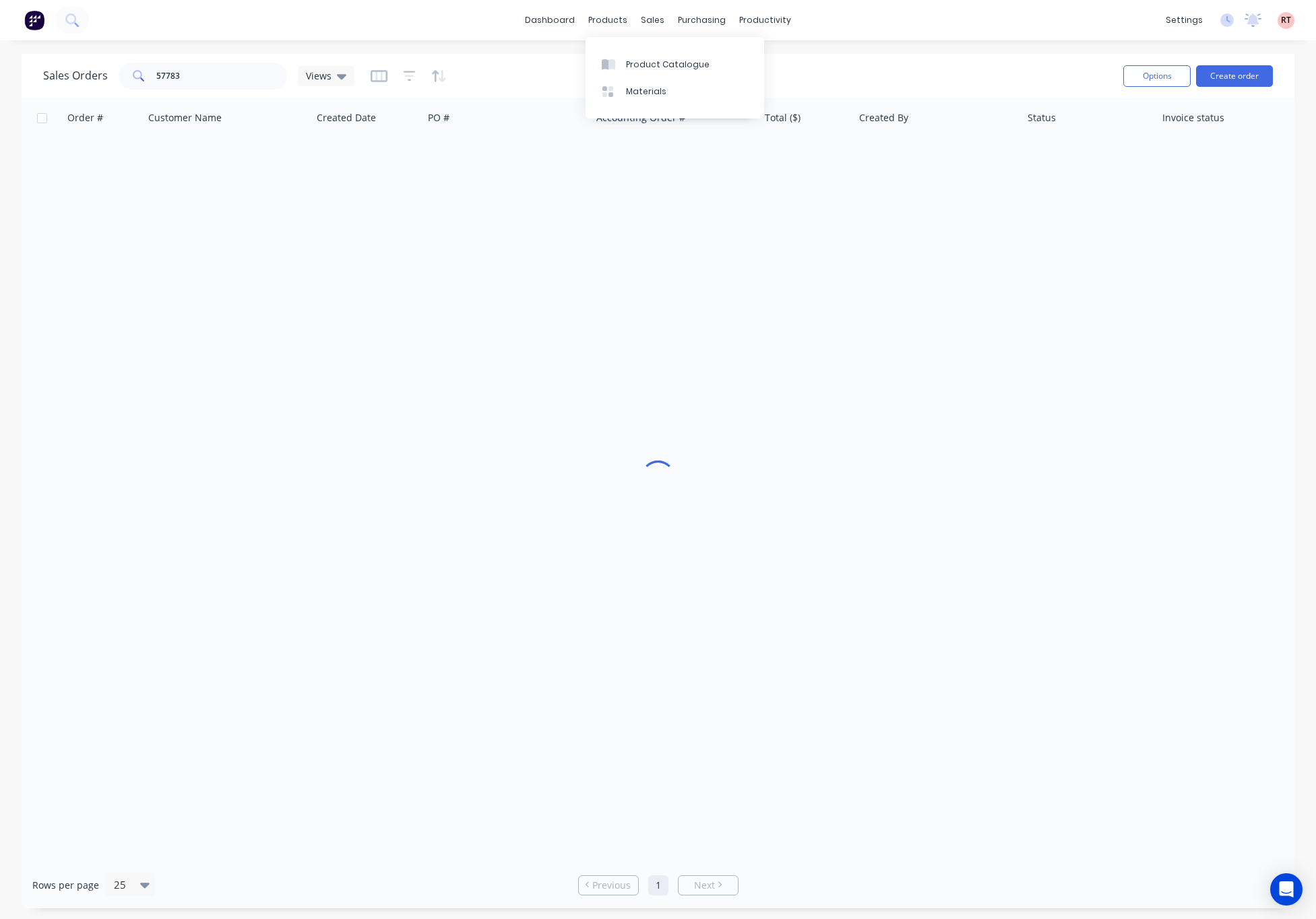
drag, startPoint x: 596, startPoint y: 15, endPoint x: 606, endPoint y: 31, distance: 18.9
click at [596, 18] on div "products" at bounding box center [607, 20] width 52 height 20
drag, startPoint x: 652, startPoint y: 65, endPoint x: 667, endPoint y: 65, distance: 15.0
click at [652, 65] on div "Product Catalogue" at bounding box center [667, 64] width 84 height 12
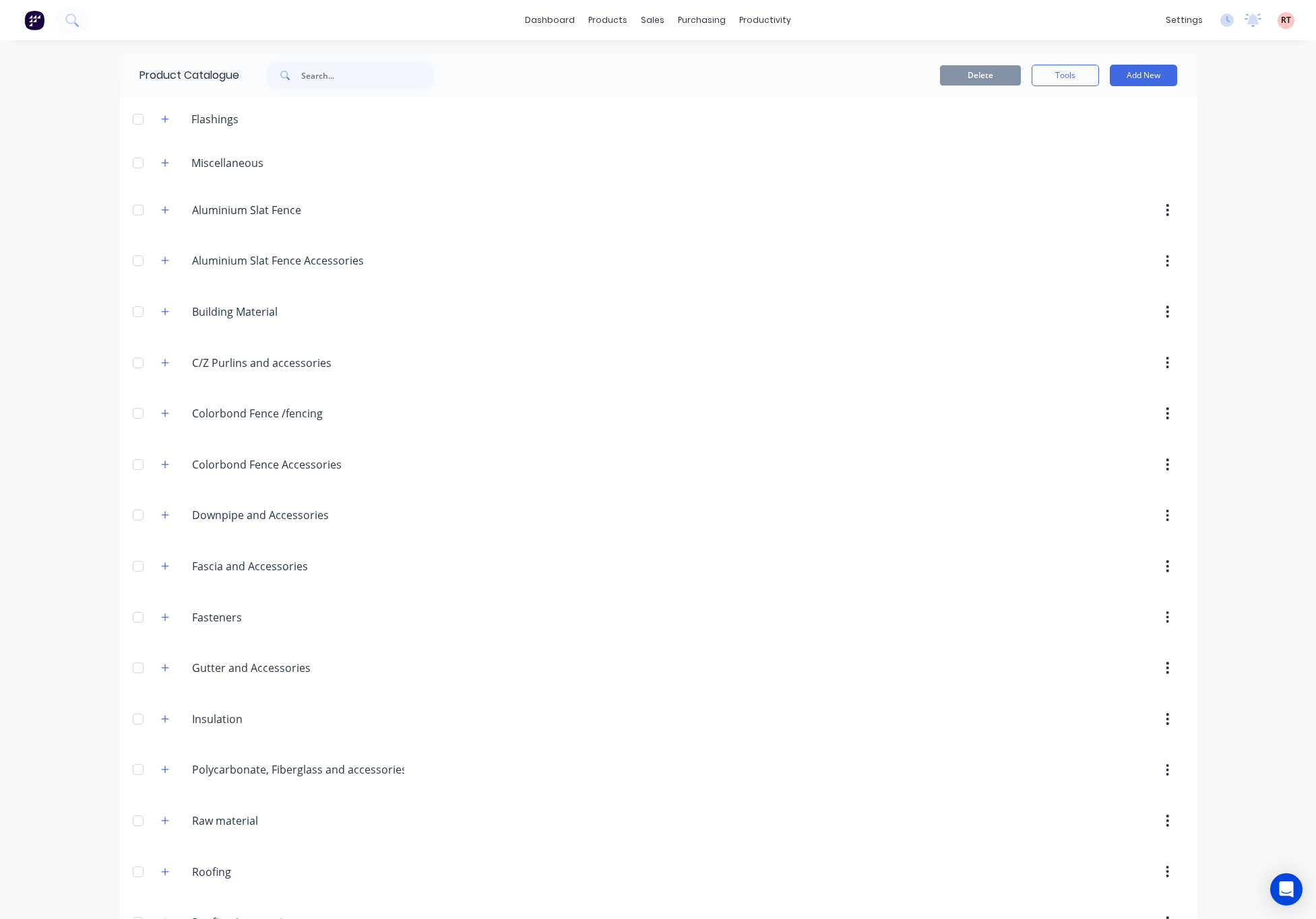
click at [361, 93] on div "Product Catalogue" at bounding box center [293, 76] width 348 height 43
click at [370, 80] on input "text" at bounding box center [367, 75] width 133 height 27
type input "tube"
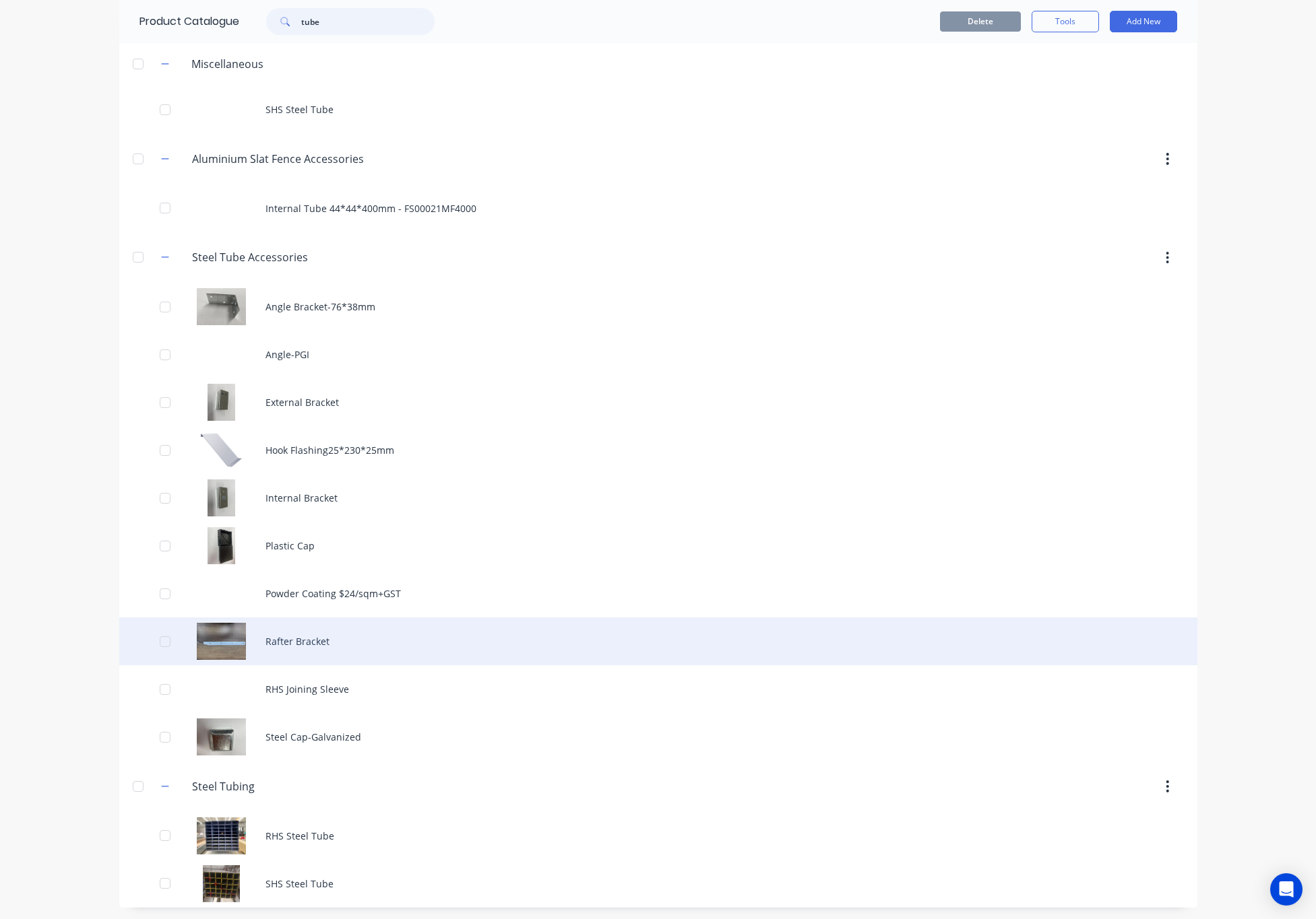
scroll to position [58, 0]
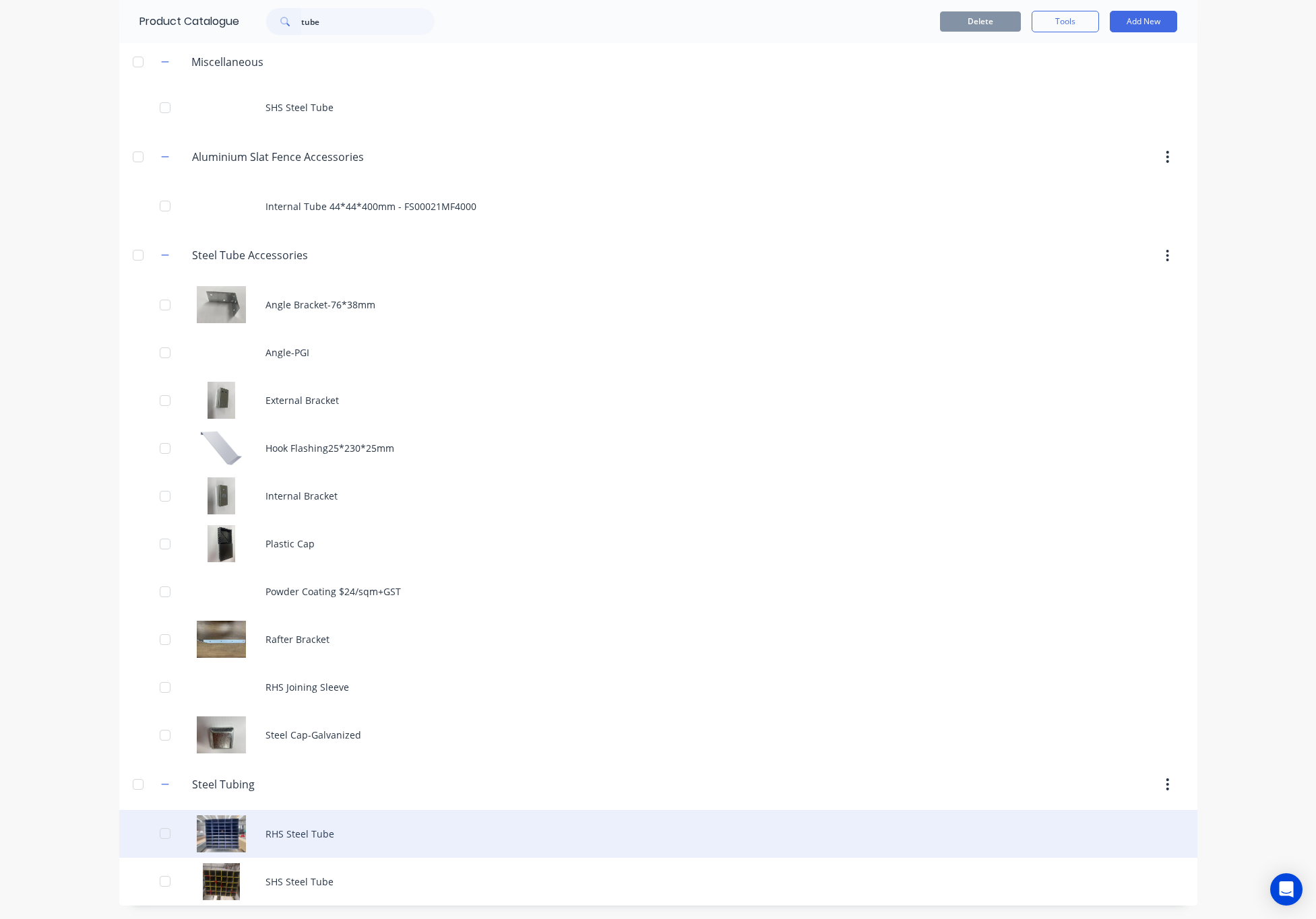
click at [376, 816] on div "RHS Steel Tube" at bounding box center [658, 834] width 1078 height 47
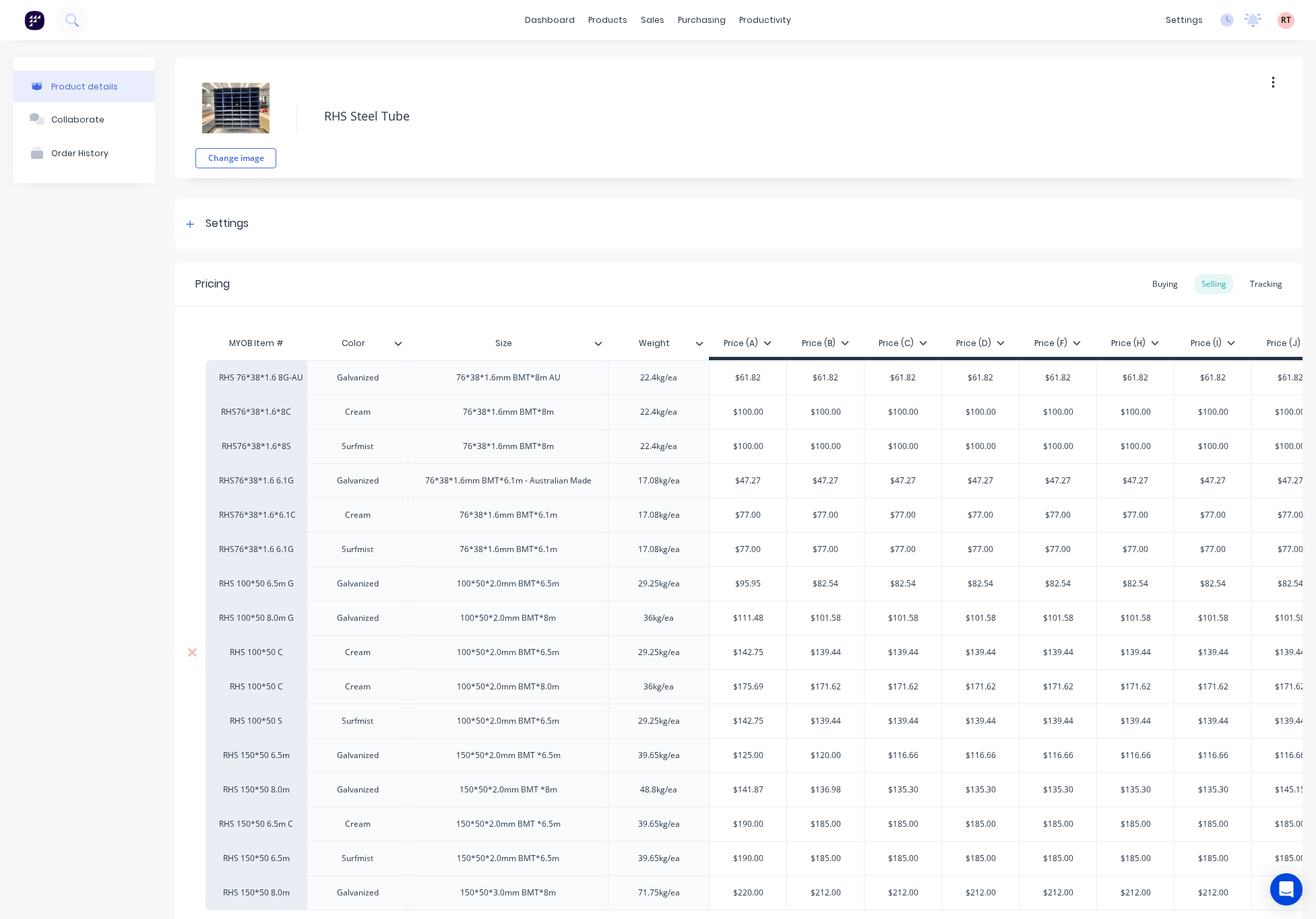
type textarea "x"
click at [688, 63] on div "Sales Orders" at bounding box center [695, 64] width 55 height 12
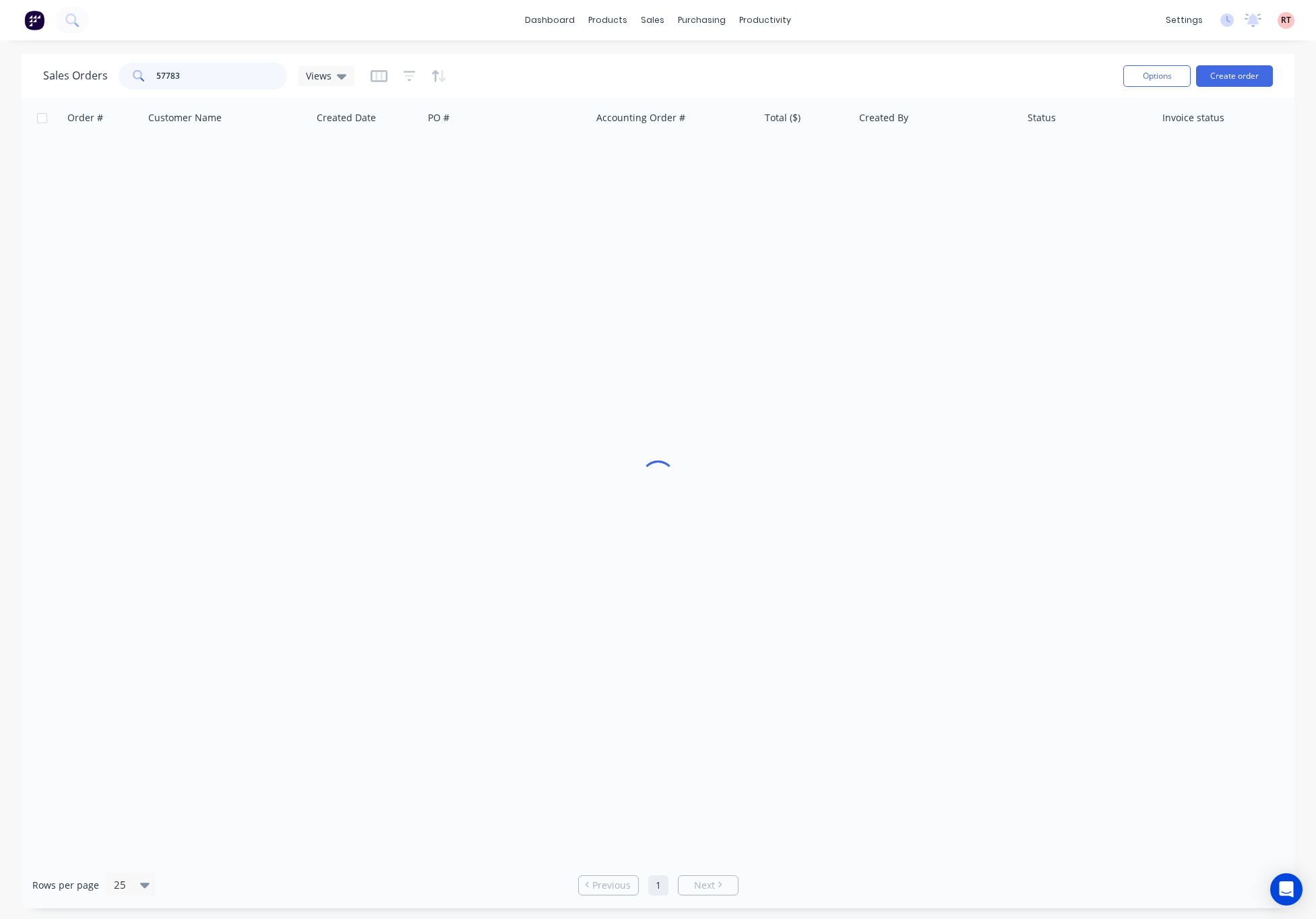
drag, startPoint x: 210, startPoint y: 71, endPoint x: 83, endPoint y: 84, distance: 127.7
click at [86, 84] on div "Sales Orders 57783 Views" at bounding box center [198, 75] width 311 height 27
click at [221, 75] on input "4867" at bounding box center [221, 75] width 131 height 27
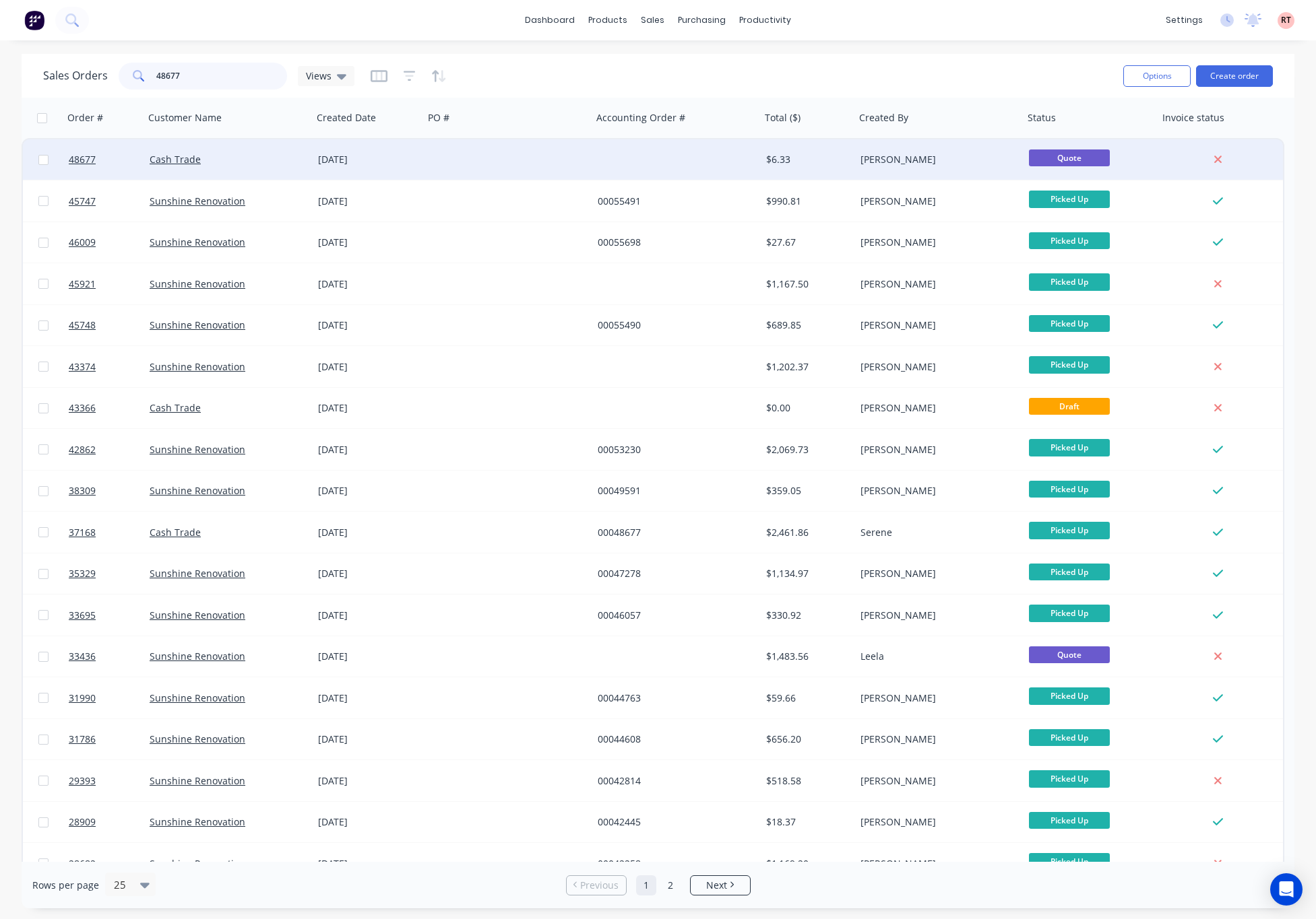
type input "48677"
click at [528, 162] on div at bounding box center [507, 159] width 169 height 40
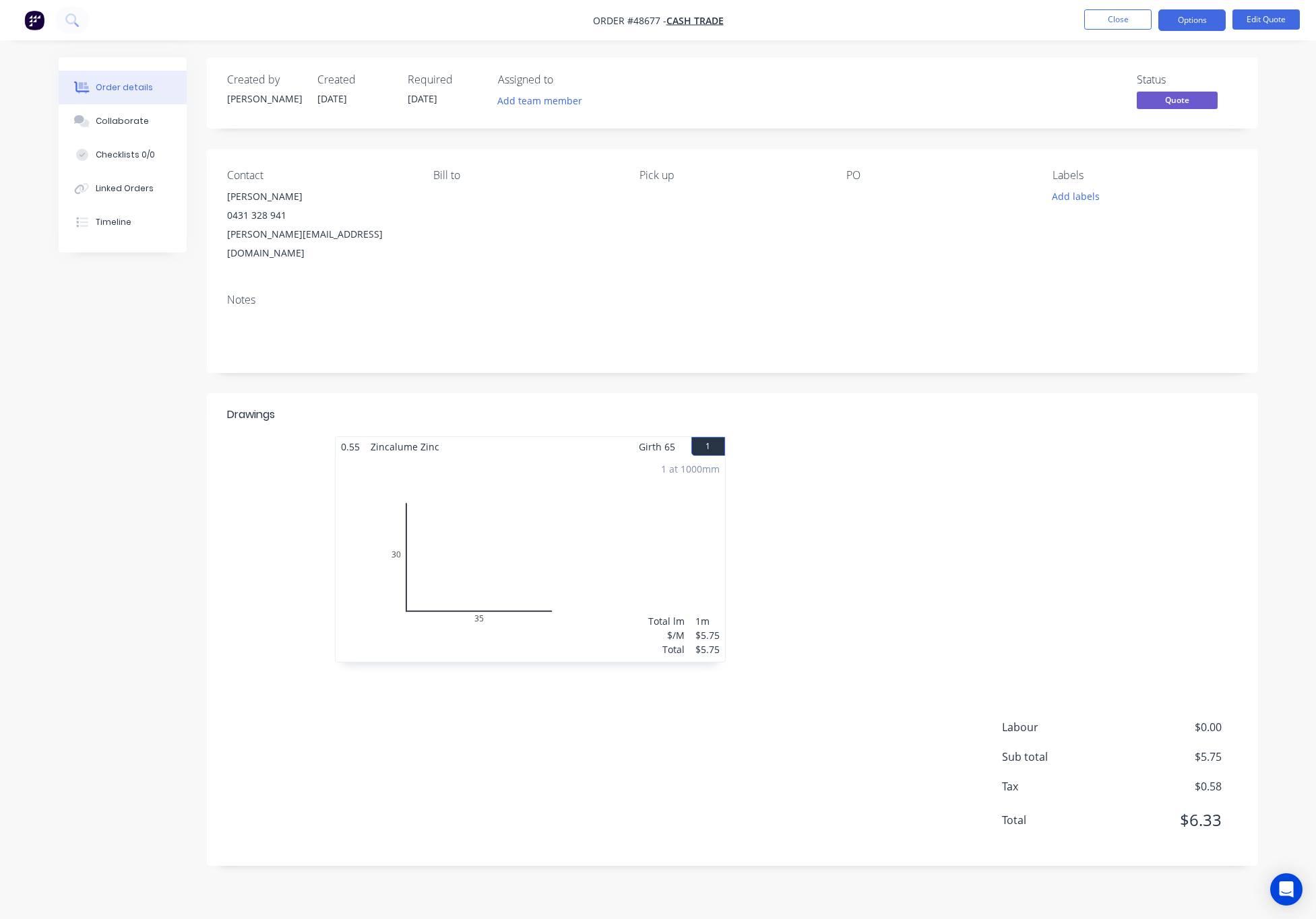
click at [619, 565] on div "1 at 1000mm Total lm $/M Total 1m $5.75 $5.75" at bounding box center [530, 560] width 389 height 205
drag, startPoint x: 588, startPoint y: 528, endPoint x: 974, endPoint y: 189, distance: 513.7
click at [590, 525] on div "1 at 1000mm Total lm $/M Total 1m $5.75 $5.75" at bounding box center [530, 560] width 389 height 205
click at [1272, 5] on nav "Order #48677 - Cash Trade Close Options Edit Quote" at bounding box center [658, 20] width 1316 height 40
click at [1272, 19] on button "Edit Quote" at bounding box center [1266, 20] width 67 height 20
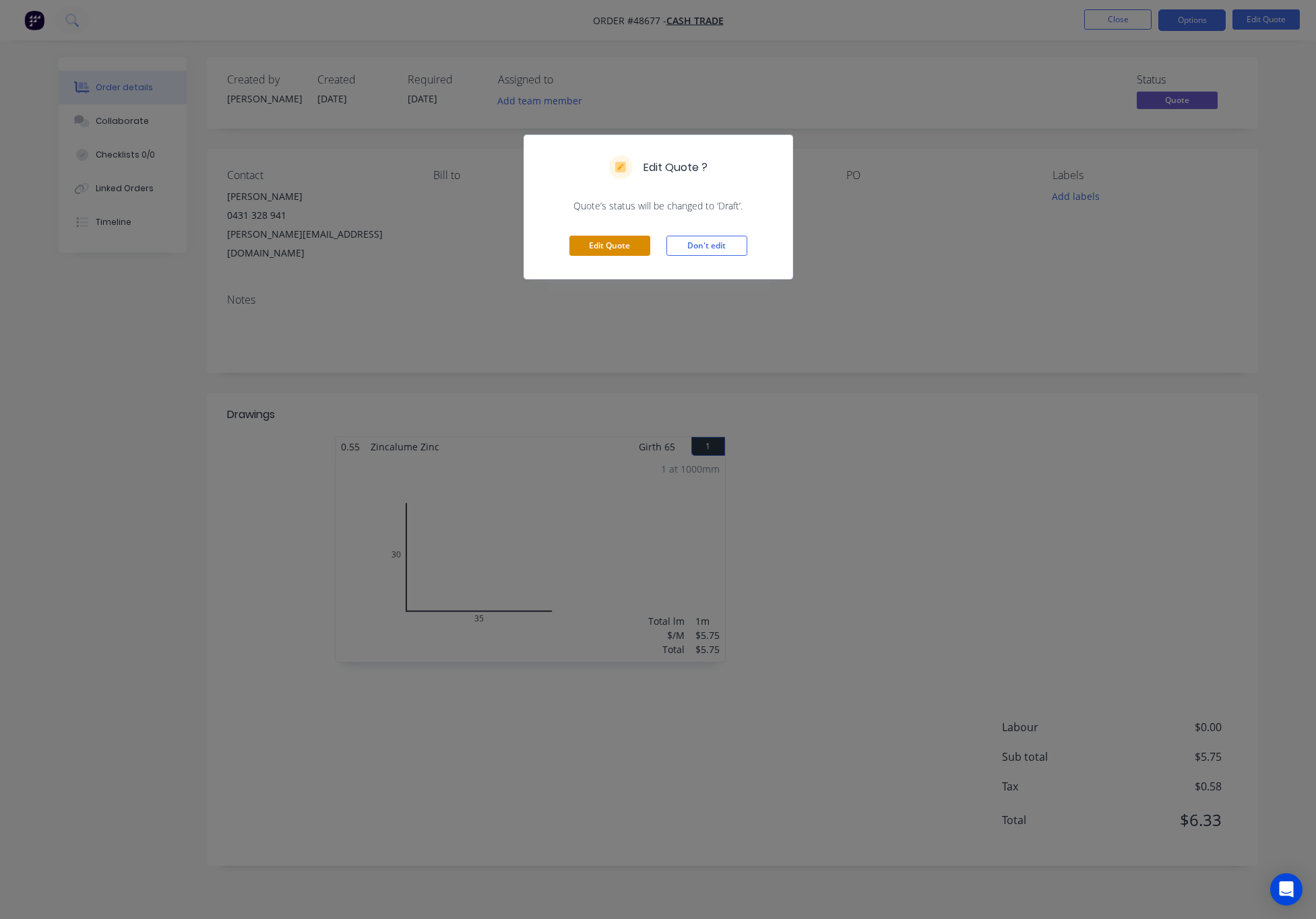
click at [633, 241] on button "Edit Quote" at bounding box center [610, 246] width 81 height 20
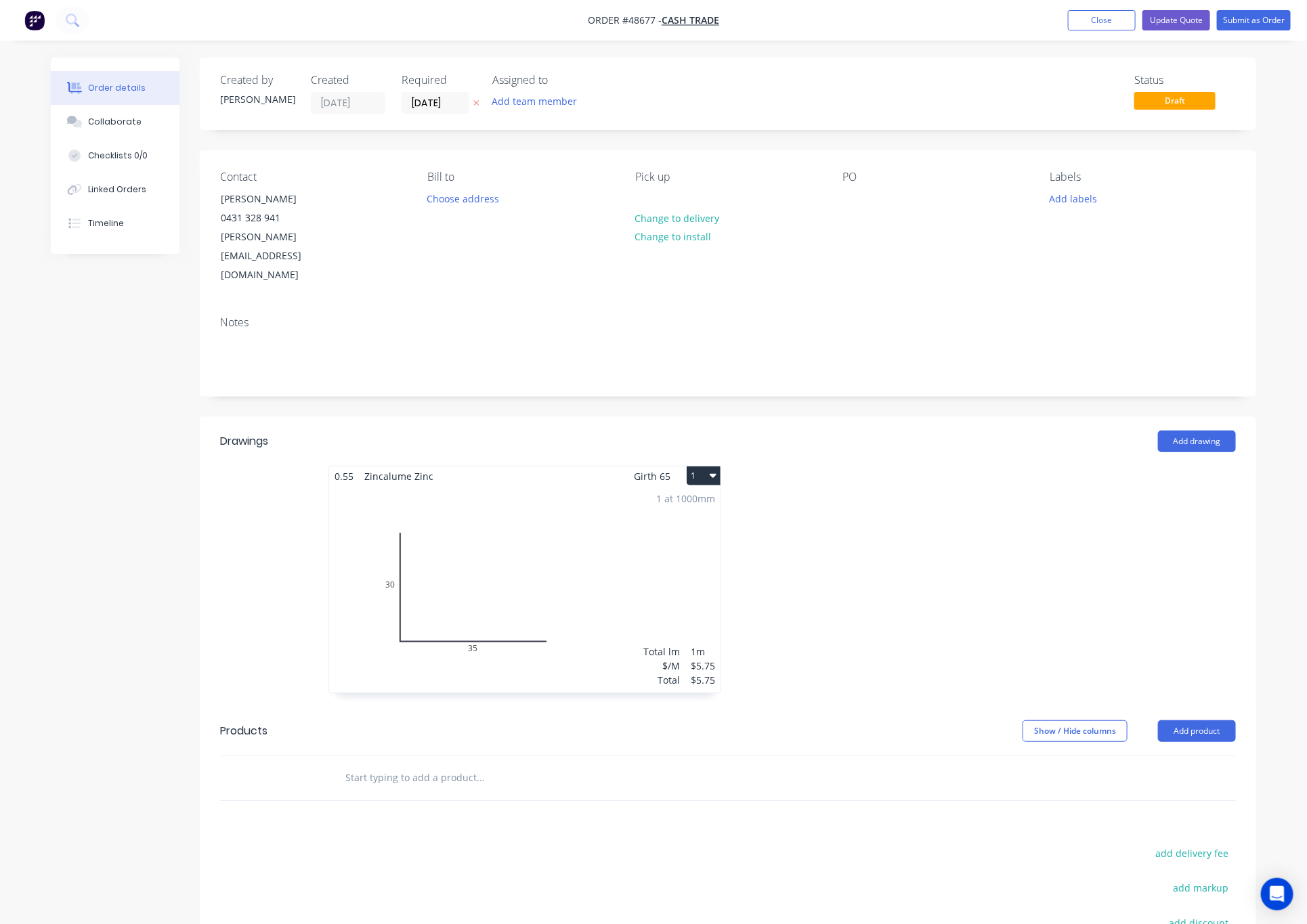
click at [708, 555] on div "1 at 1000mm Total lm $/M Total 1m $5.75 $5.75" at bounding box center [525, 590] width 391 height 206
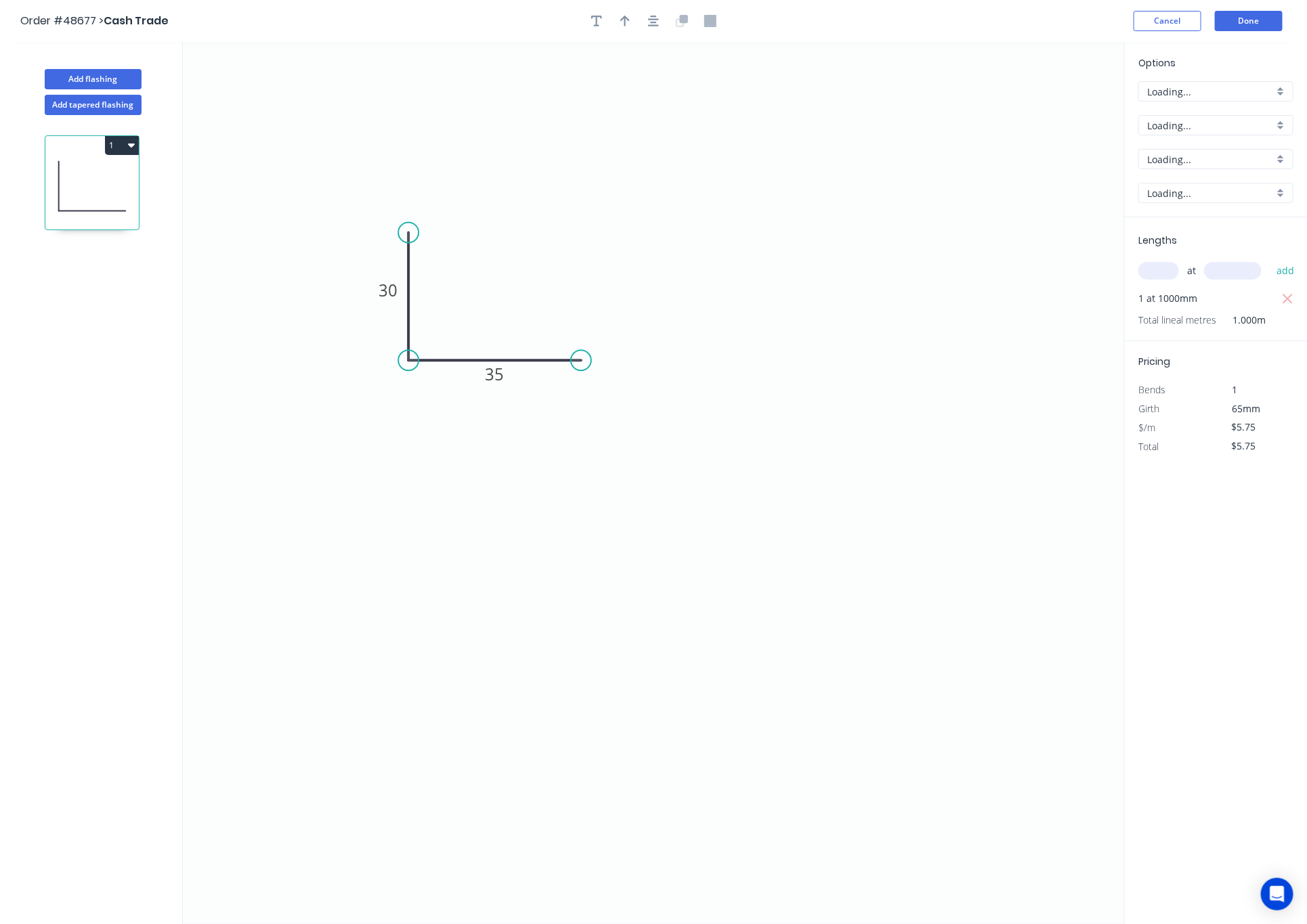
click at [657, 541] on icon "0 30 35" at bounding box center [653, 482] width 942 height 882
drag, startPoint x: 681, startPoint y: 549, endPoint x: 872, endPoint y: 426, distance: 227.2
click at [738, 516] on icon "0 30 35" at bounding box center [653, 482] width 942 height 882
drag, startPoint x: 1282, startPoint y: 302, endPoint x: 1274, endPoint y: 301, distance: 8.1
click at [1284, 302] on icon "button" at bounding box center [1288, 299] width 12 height 16
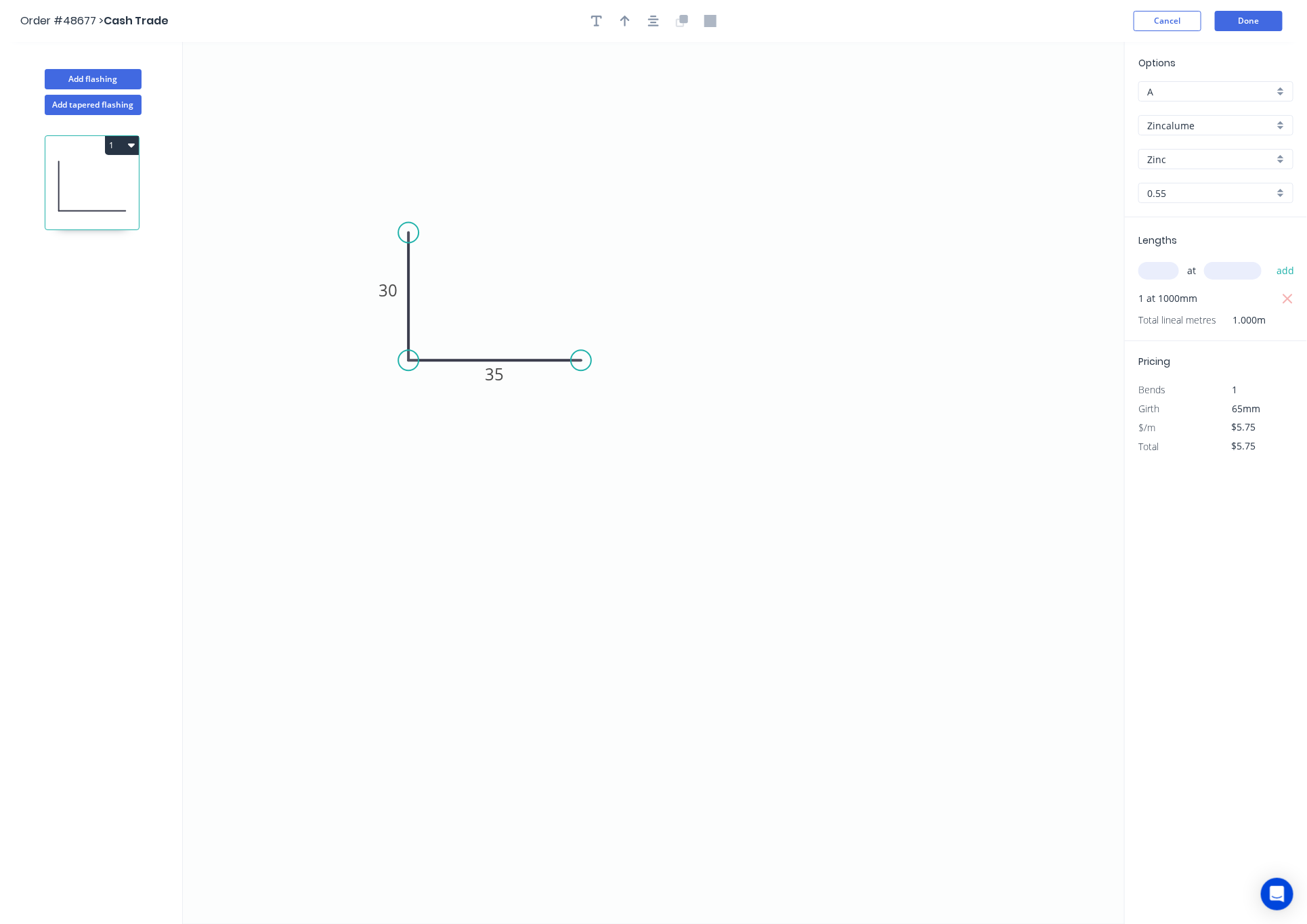
type input "$0.00"
click at [1148, 273] on input "text" at bounding box center [1158, 271] width 41 height 18
type input "1"
click at [1240, 274] on input "text" at bounding box center [1233, 271] width 58 height 18
type input "4800"
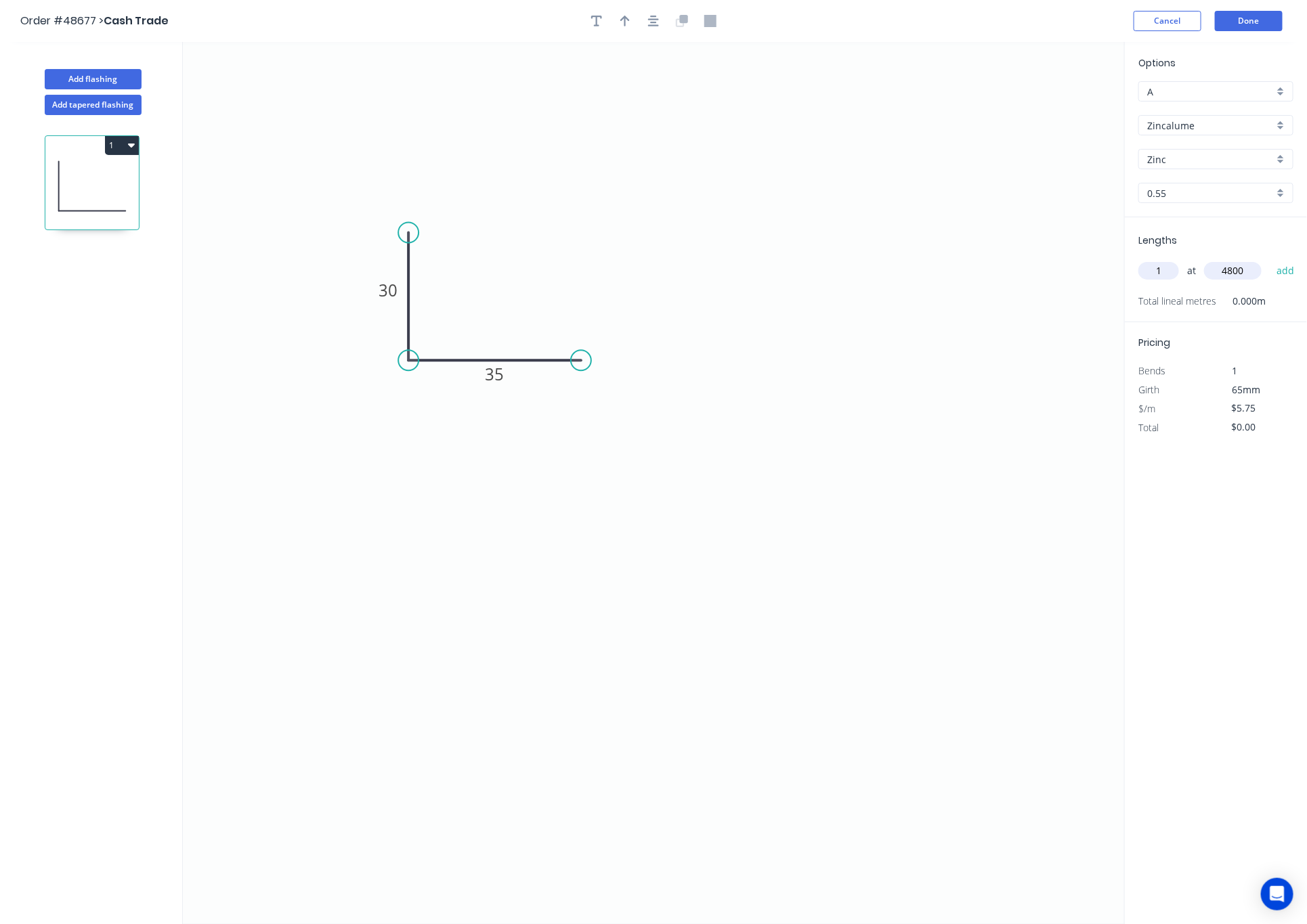
click at [1270, 259] on button "add" at bounding box center [1286, 270] width 32 height 23
type input "$27.60"
type input "1"
click at [1238, 281] on div "1 at add" at bounding box center [1217, 270] width 158 height 23
click at [1240, 274] on input "text" at bounding box center [1233, 271] width 58 height 18
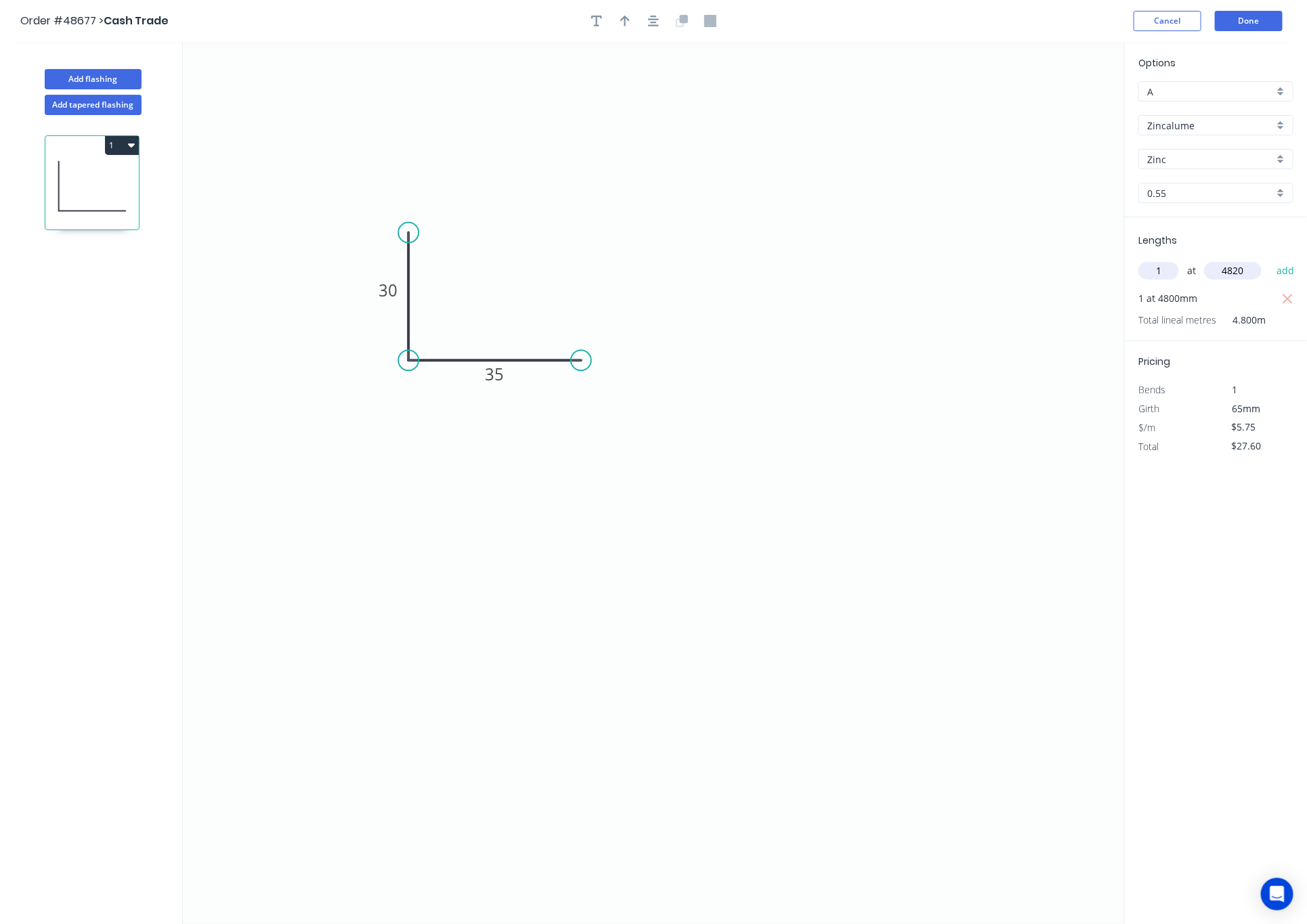
type input "4820"
click at [1270, 259] on button "add" at bounding box center [1286, 270] width 32 height 23
type input "$55.32"
type input "1"
click at [1240, 274] on input "text" at bounding box center [1233, 271] width 58 height 18
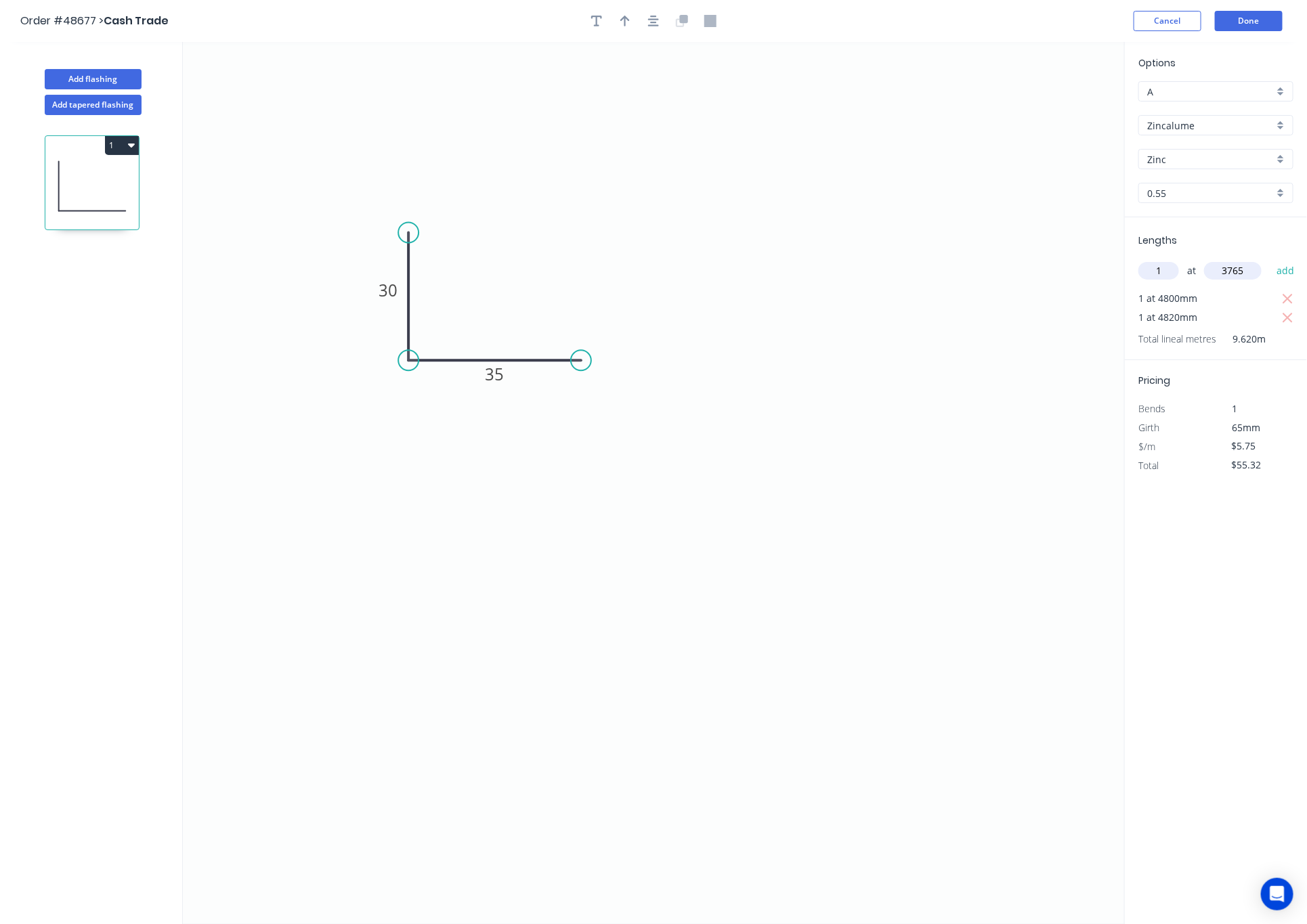
type input "3765"
click at [1270, 259] on button "add" at bounding box center [1286, 270] width 32 height 23
type input "$76.96"
type input "1"
click at [1240, 274] on input "text" at bounding box center [1233, 271] width 58 height 18
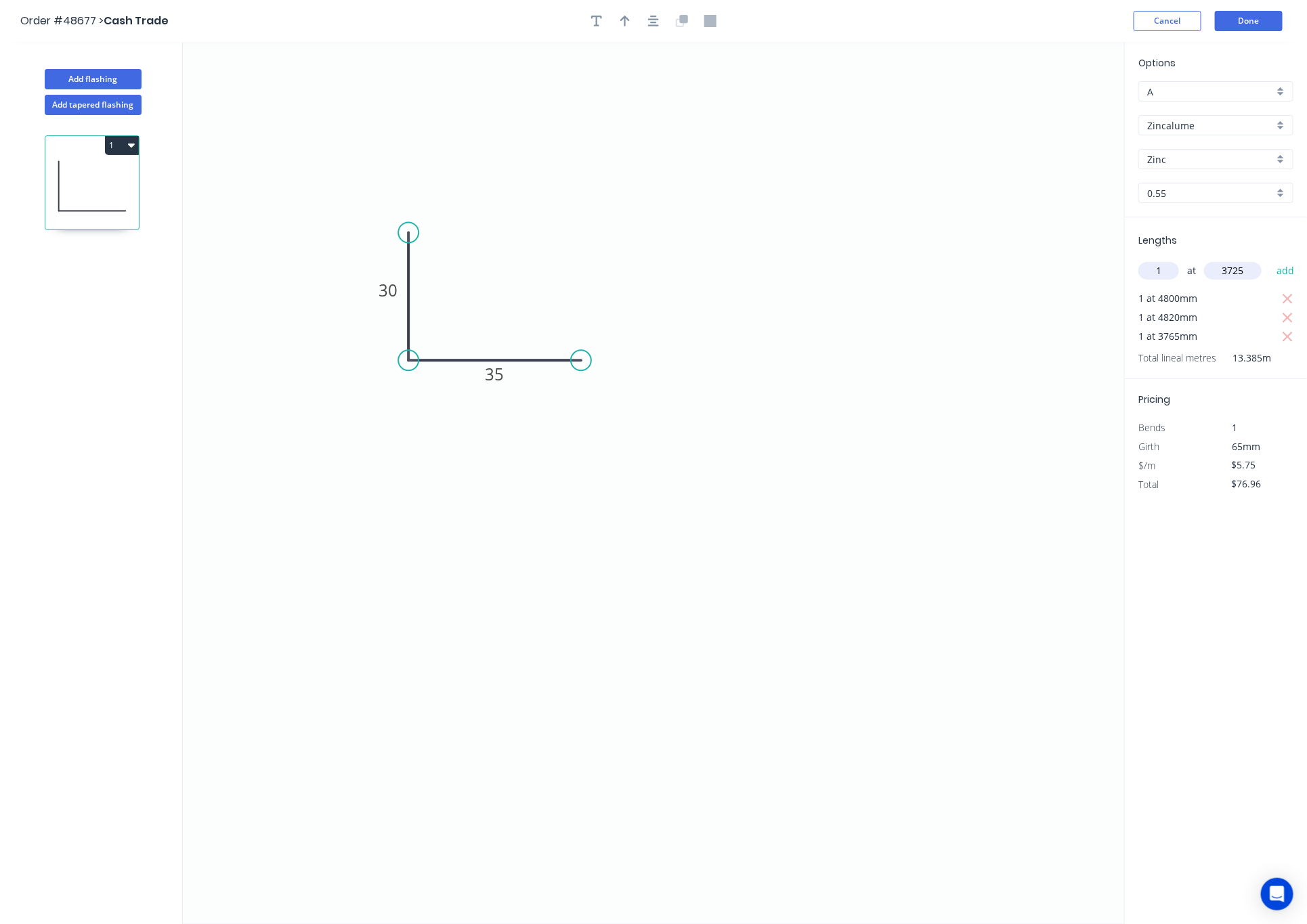
type input "3725"
click at [1270, 259] on button "add" at bounding box center [1286, 270] width 32 height 23
type input "$98.38"
type input "1"
click at [1242, 274] on input "text" at bounding box center [1233, 271] width 58 height 18
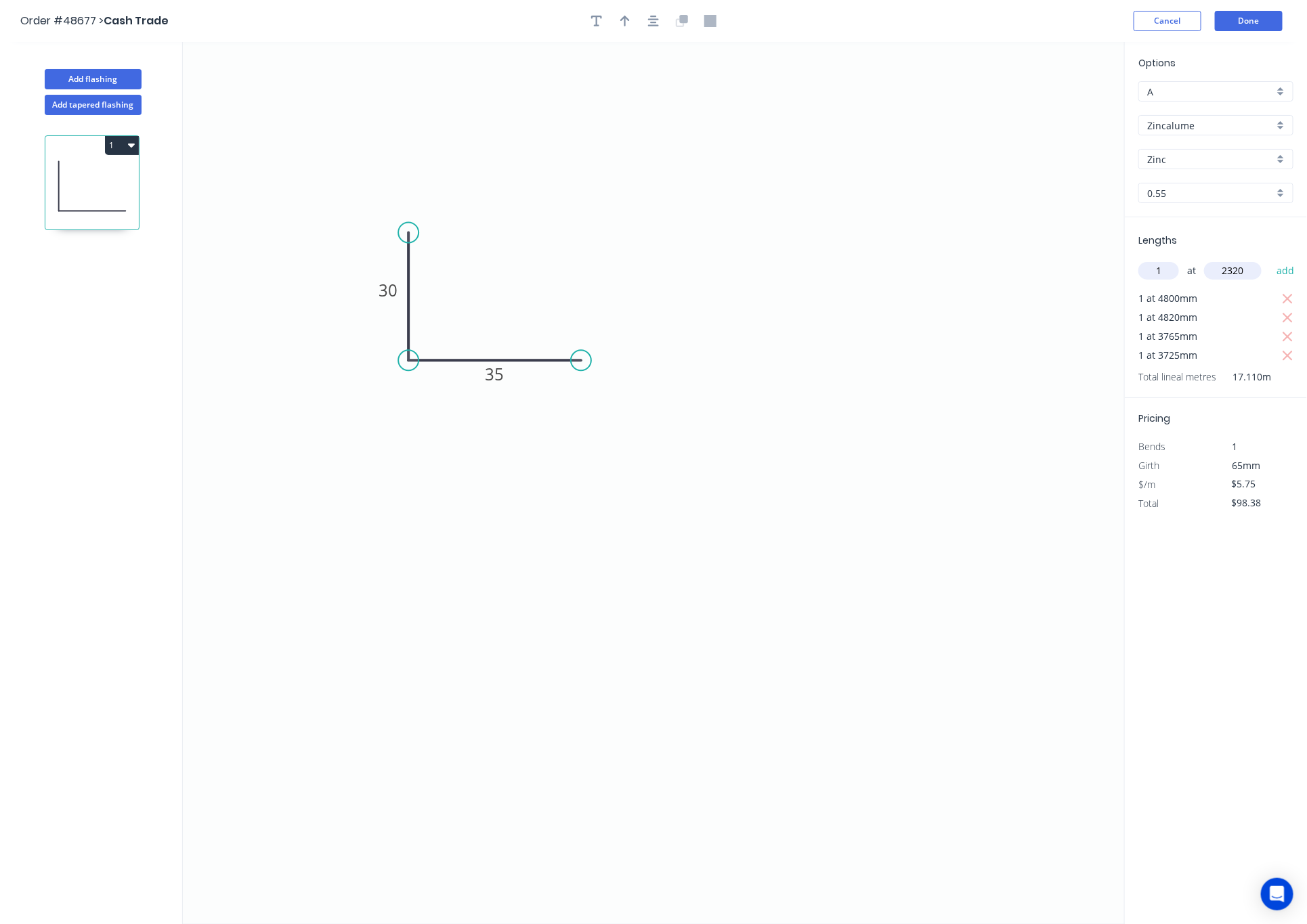
type input "2320"
click at [1270, 259] on button "add" at bounding box center [1286, 270] width 32 height 23
type input "$111.72"
type input "1"
click at [1242, 274] on input "text" at bounding box center [1233, 271] width 58 height 18
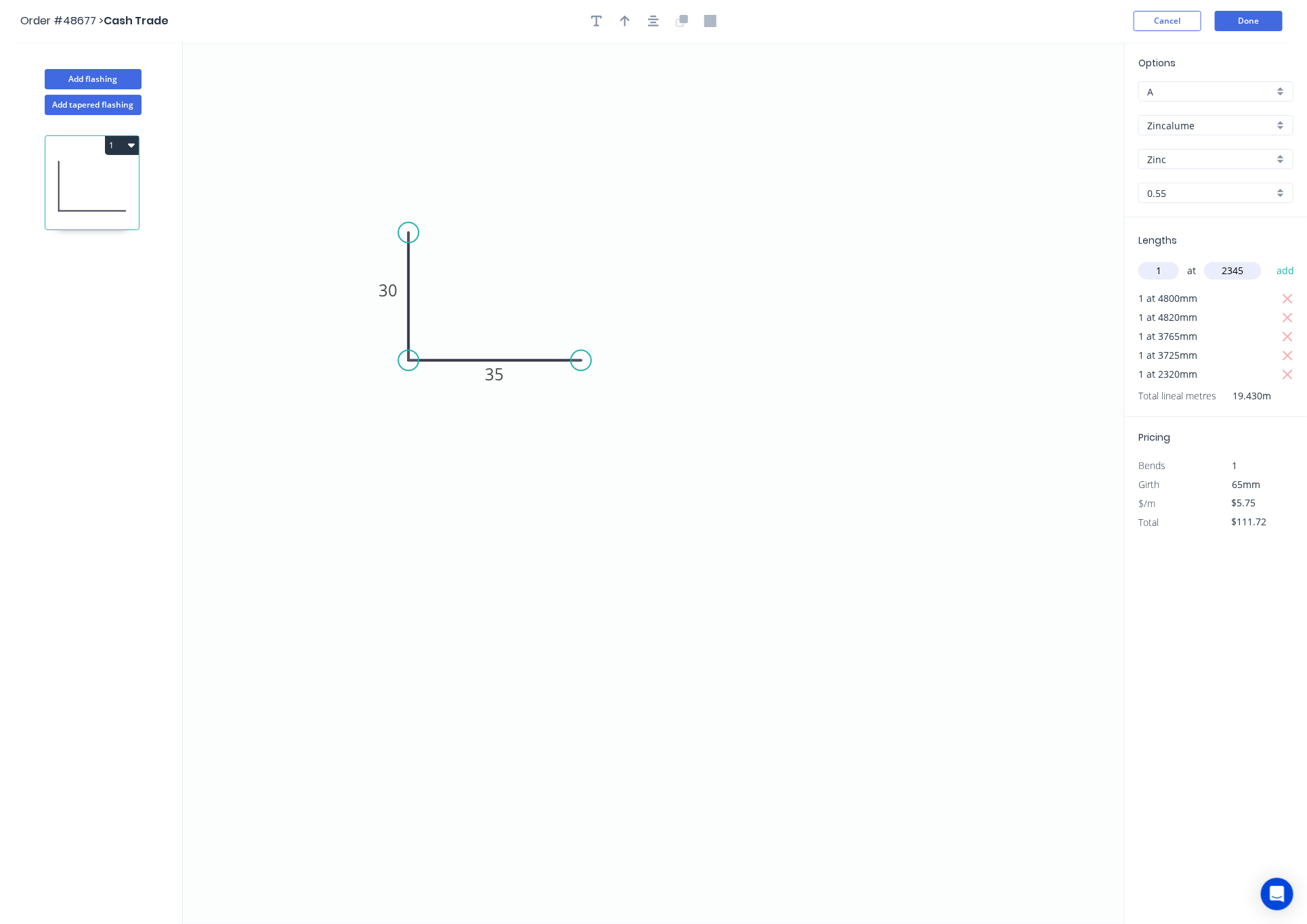
type input "2345"
click at [1270, 259] on button "add" at bounding box center [1286, 270] width 32 height 23
type input "$125.21"
click at [1247, 23] on button "Done" at bounding box center [1248, 21] width 67 height 20
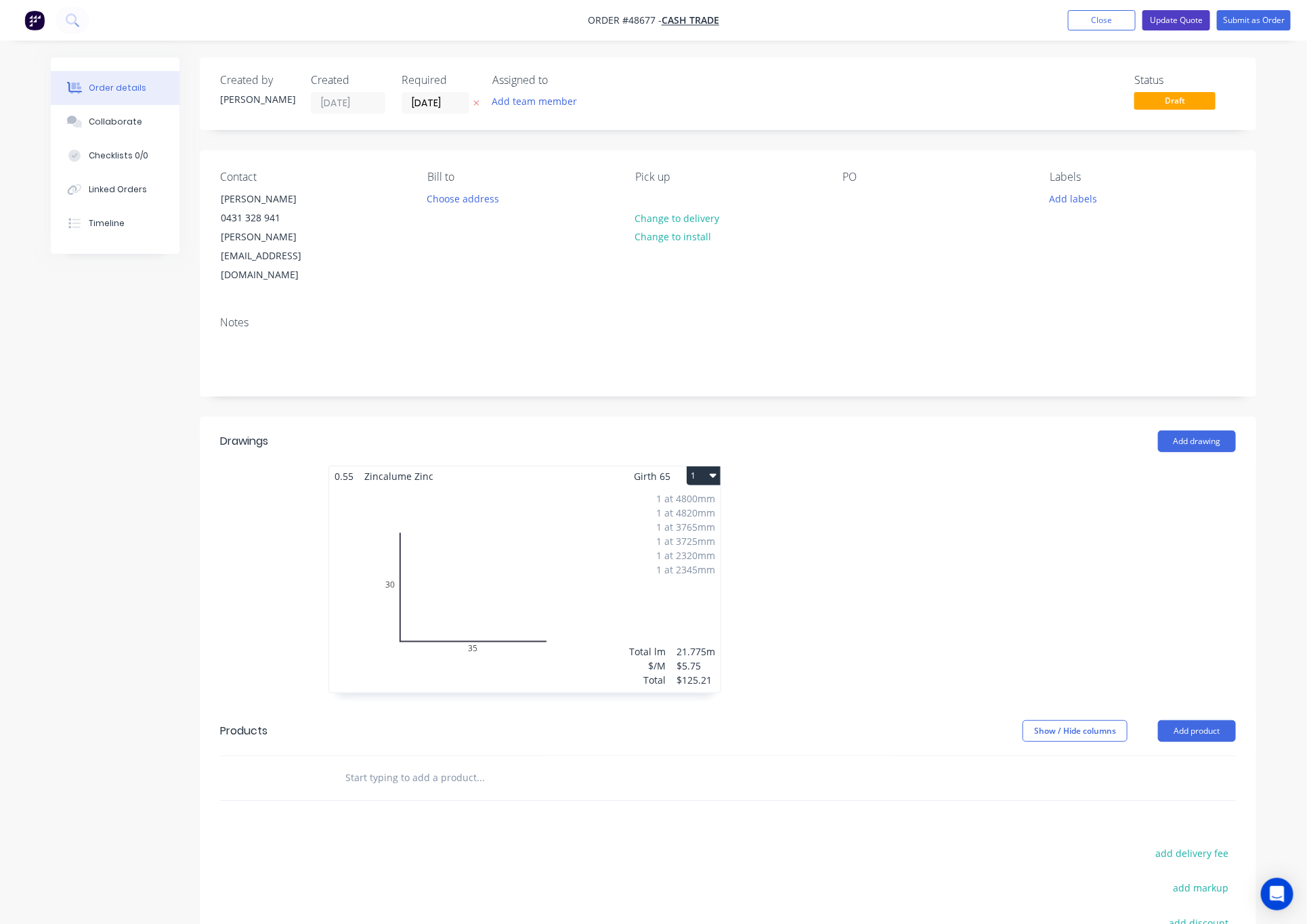
click at [1185, 21] on button "Update Quote" at bounding box center [1176, 20] width 67 height 20
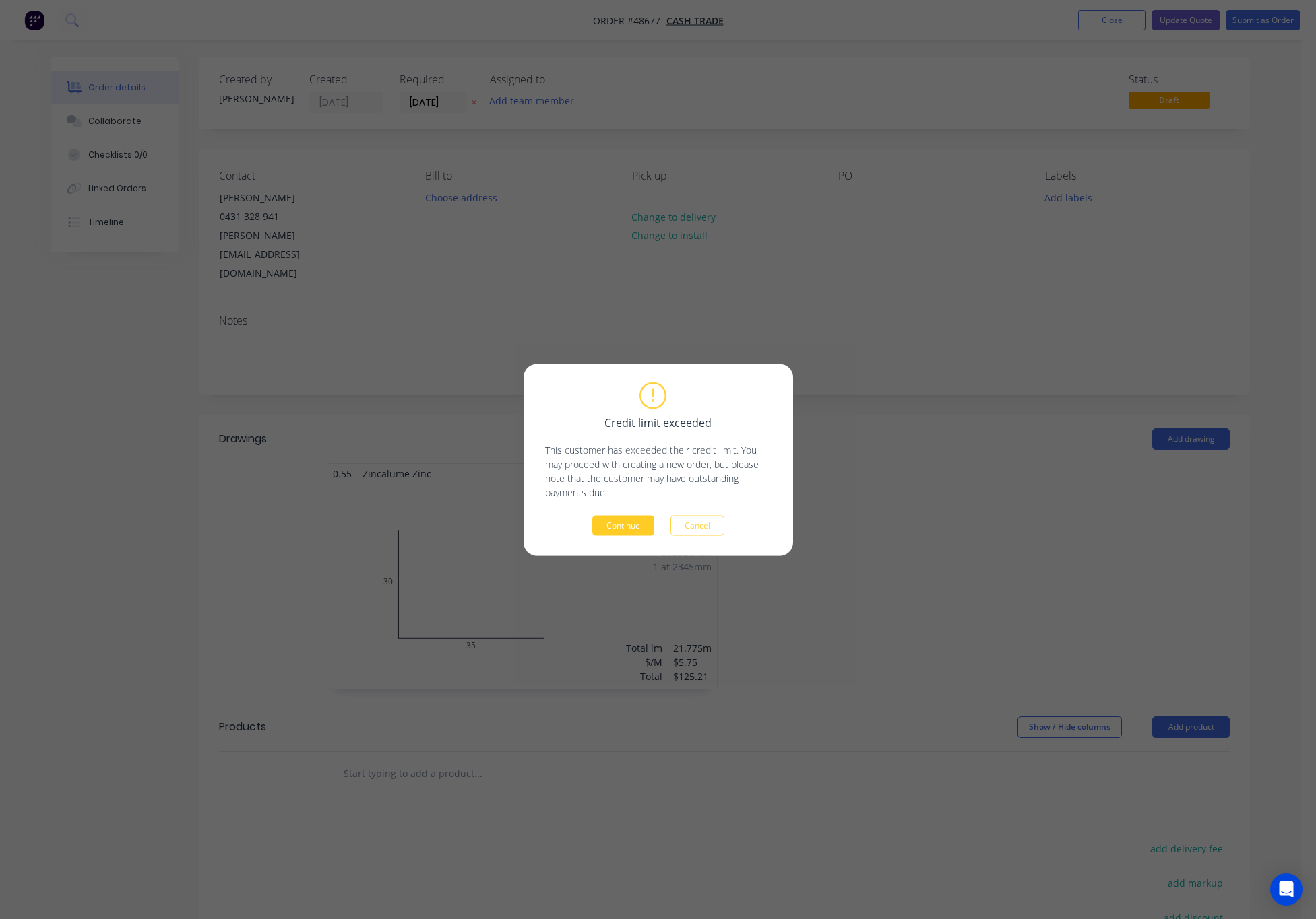
click at [627, 520] on button "Continue" at bounding box center [623, 525] width 62 height 20
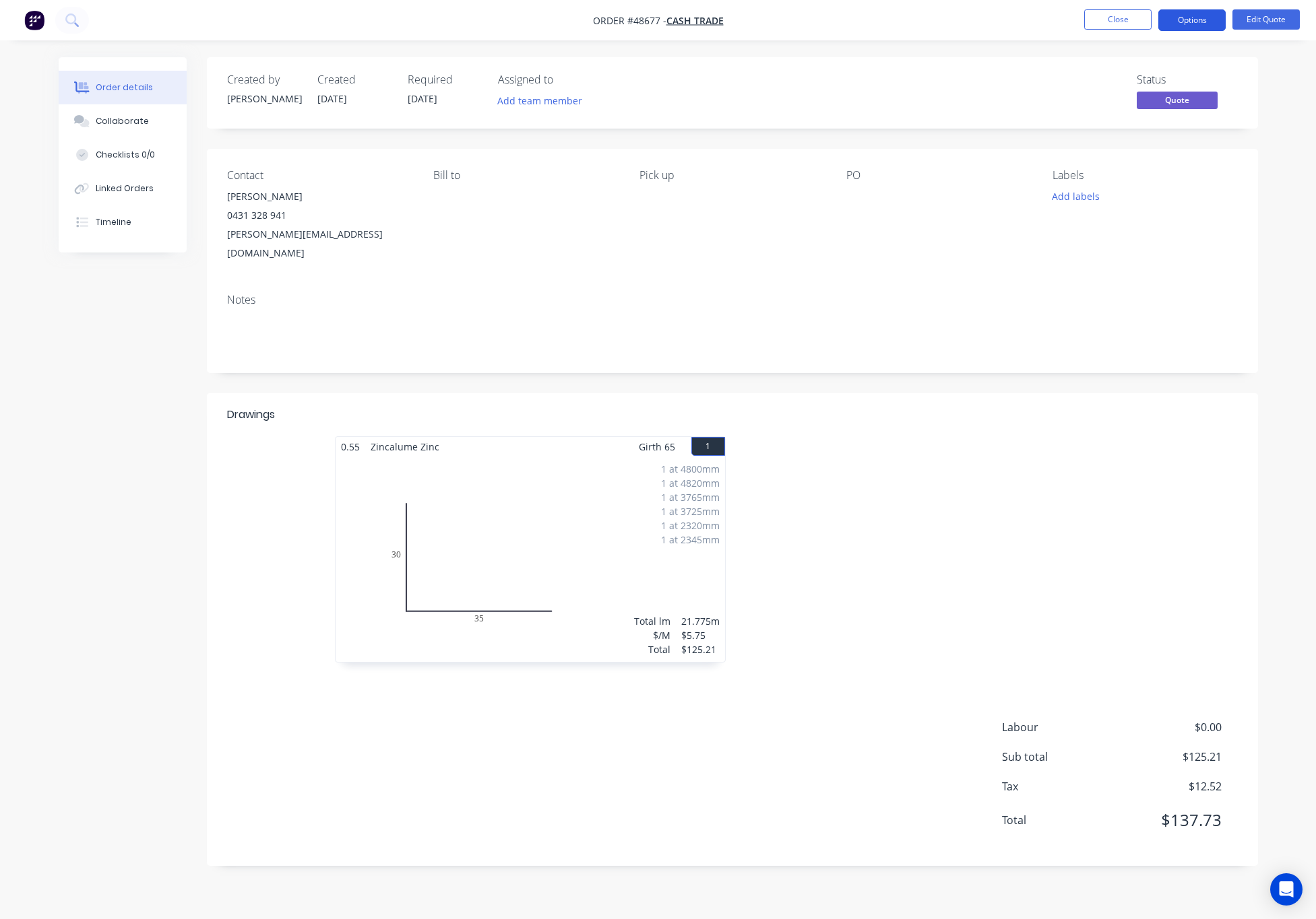
click at [1199, 13] on button "Options" at bounding box center [1192, 21] width 67 height 22
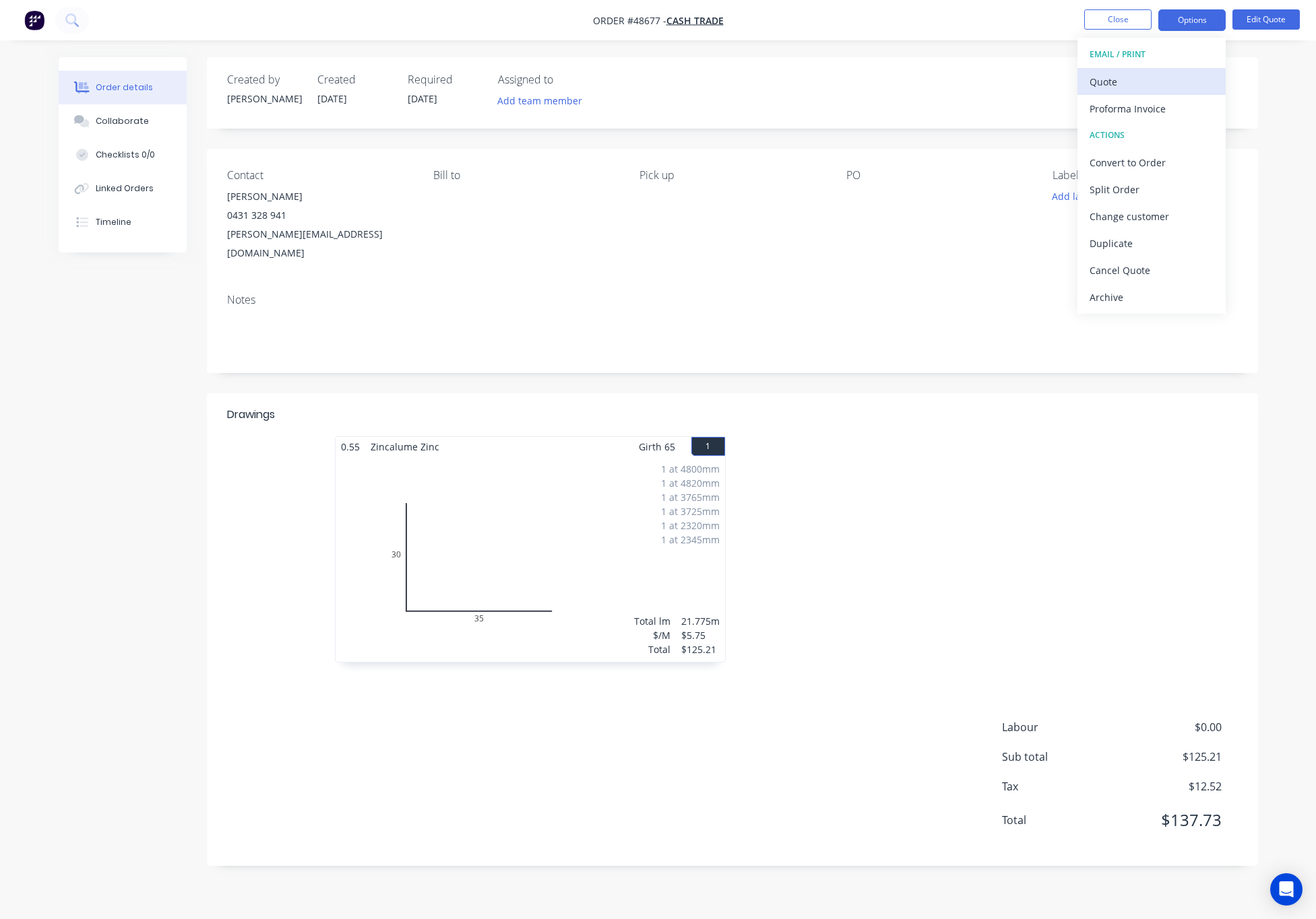
click at [1154, 83] on div "Quote" at bounding box center [1151, 82] width 124 height 20
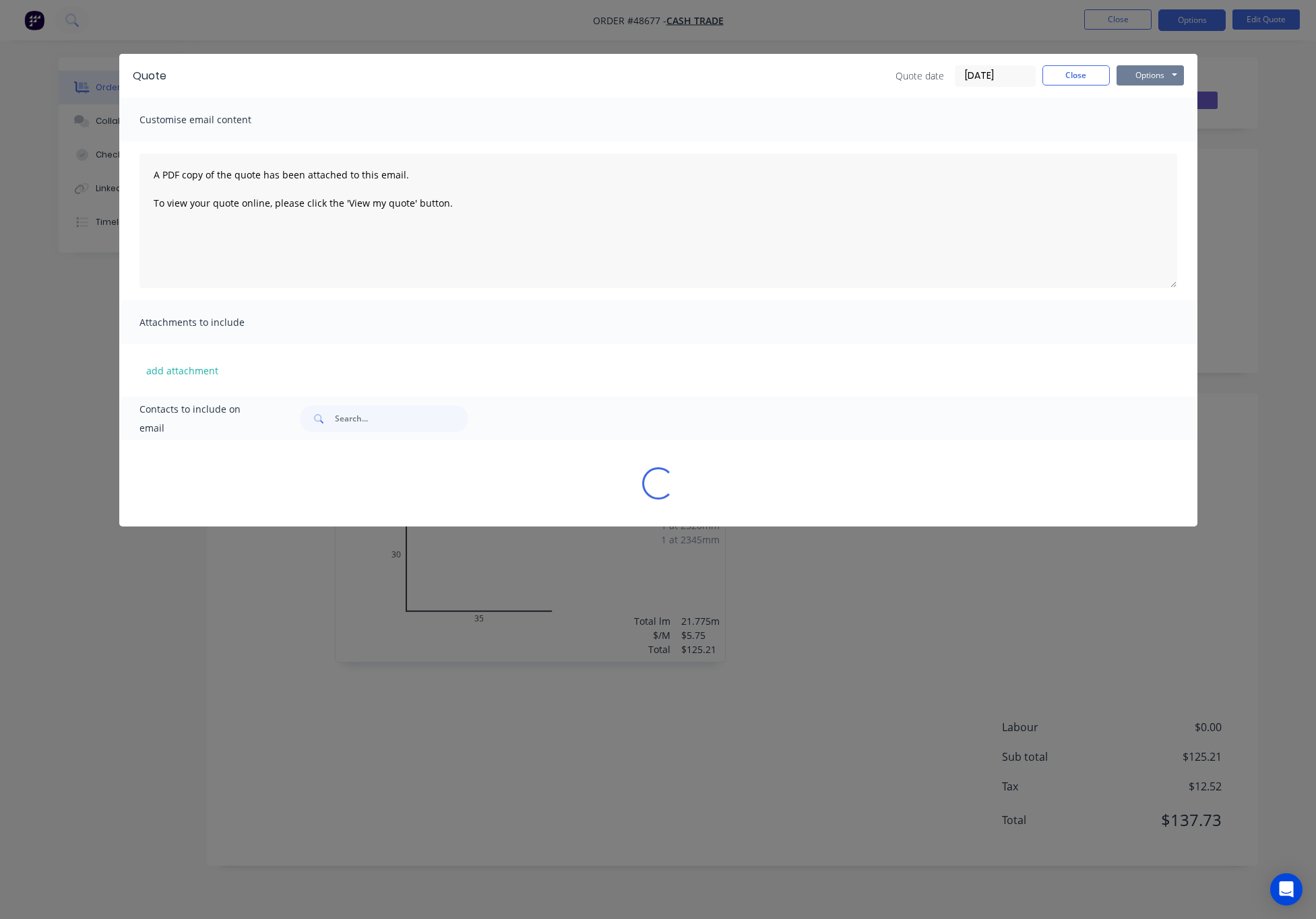
click at [1154, 77] on button "Options" at bounding box center [1150, 75] width 67 height 20
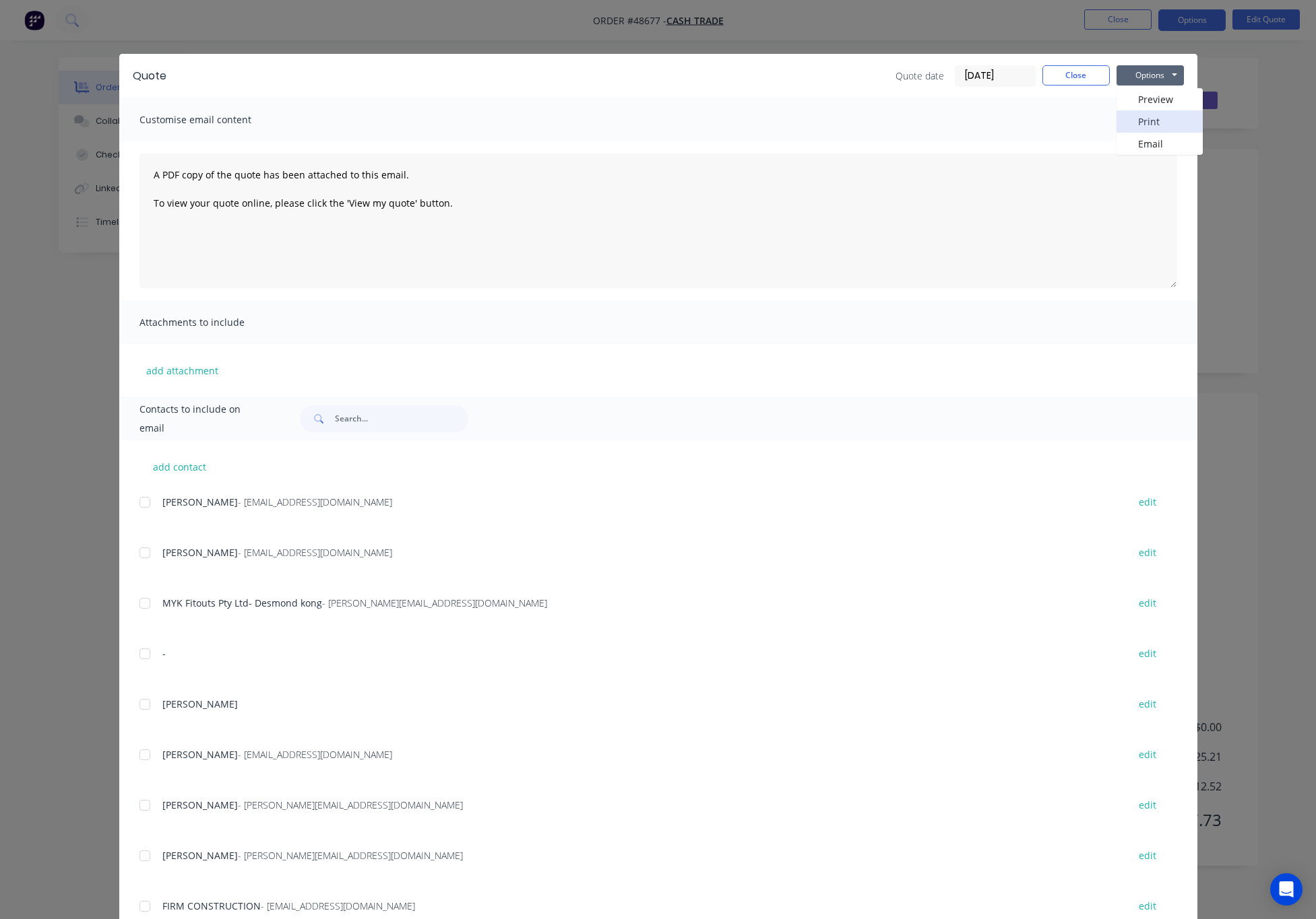
click at [1174, 114] on button "Print" at bounding box center [1159, 121] width 86 height 23
click at [886, 29] on div "Quote Quote date 01/09/25 Close Options Preview Print Email Customise email con…" at bounding box center [658, 459] width 1316 height 919
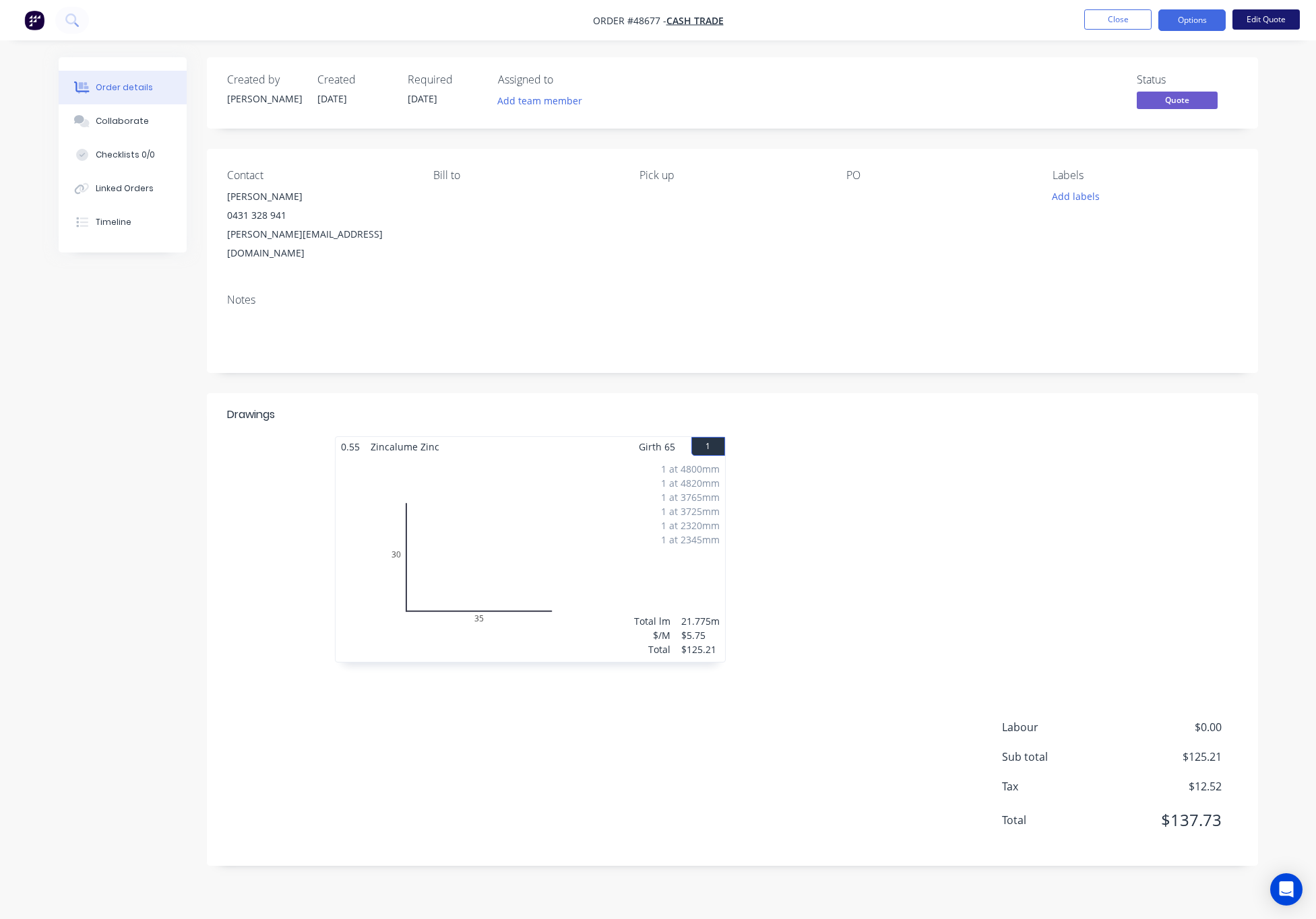
click at [1272, 21] on button "Edit Quote" at bounding box center [1266, 20] width 67 height 20
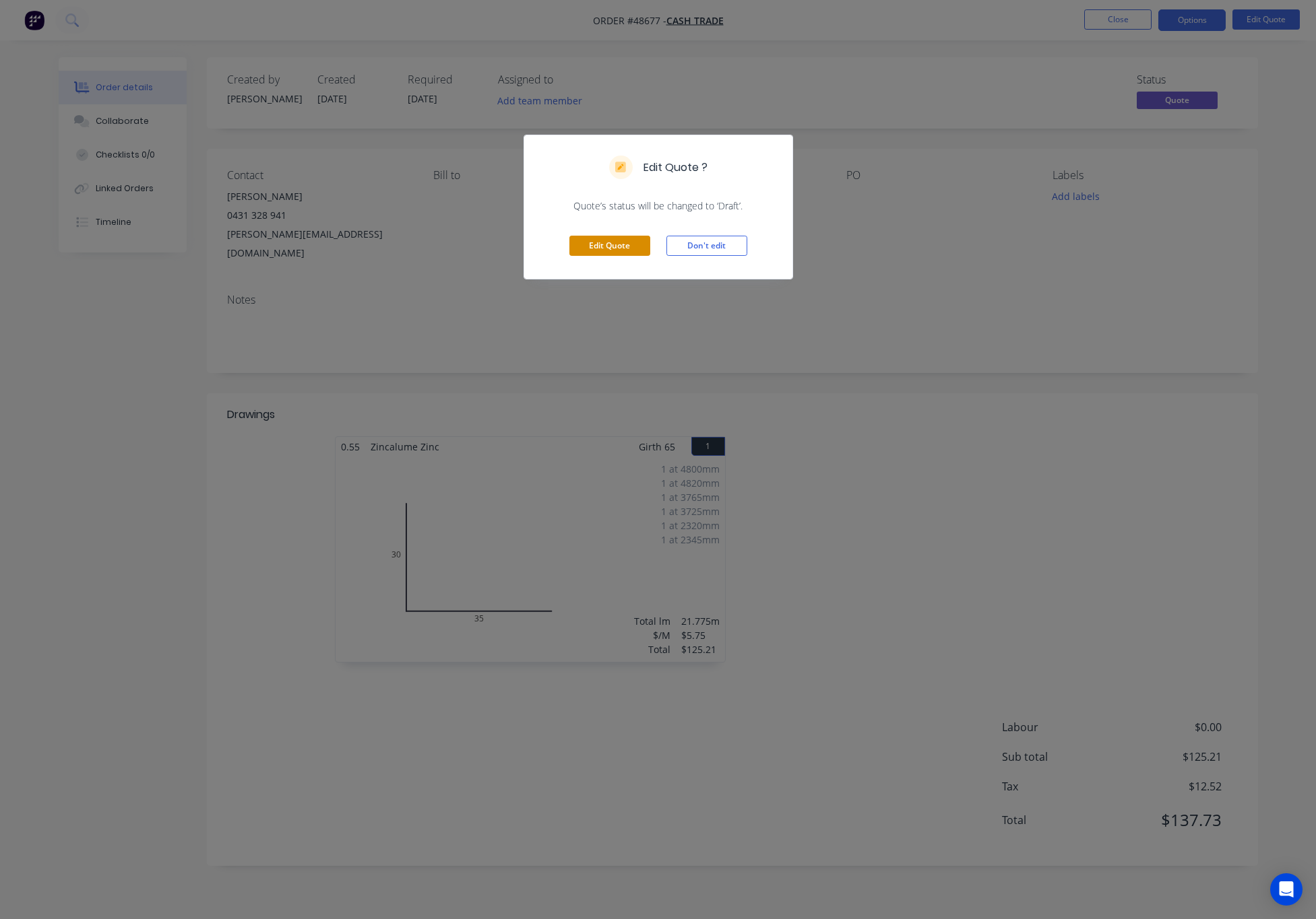
click at [601, 249] on button "Edit Quote" at bounding box center [610, 246] width 81 height 20
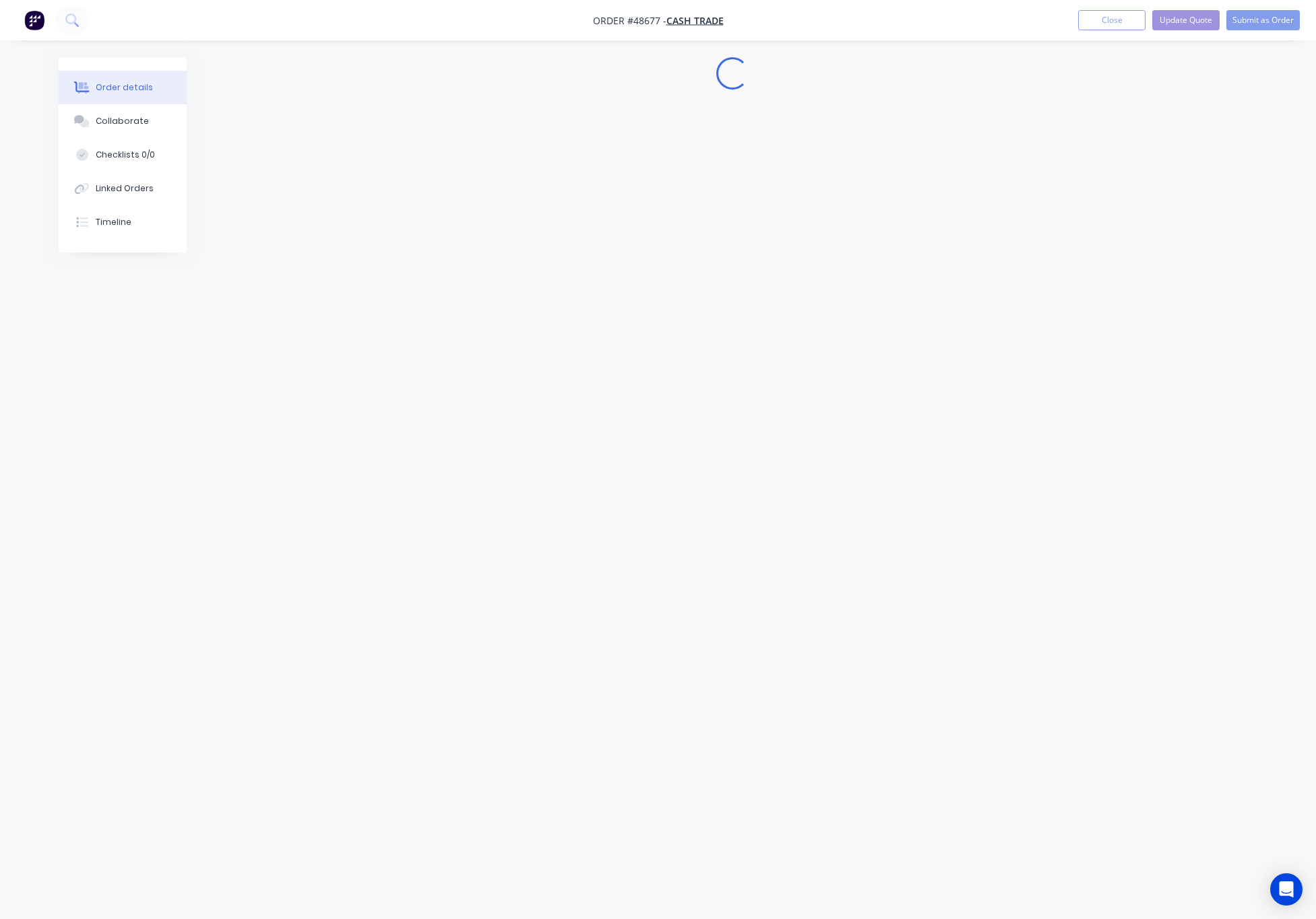
click at [837, 332] on div "Edit Quote ? Quote’s status will be changed to ‘Draft’. Edit Quote Don't edit" at bounding box center [658, 459] width 1316 height 919
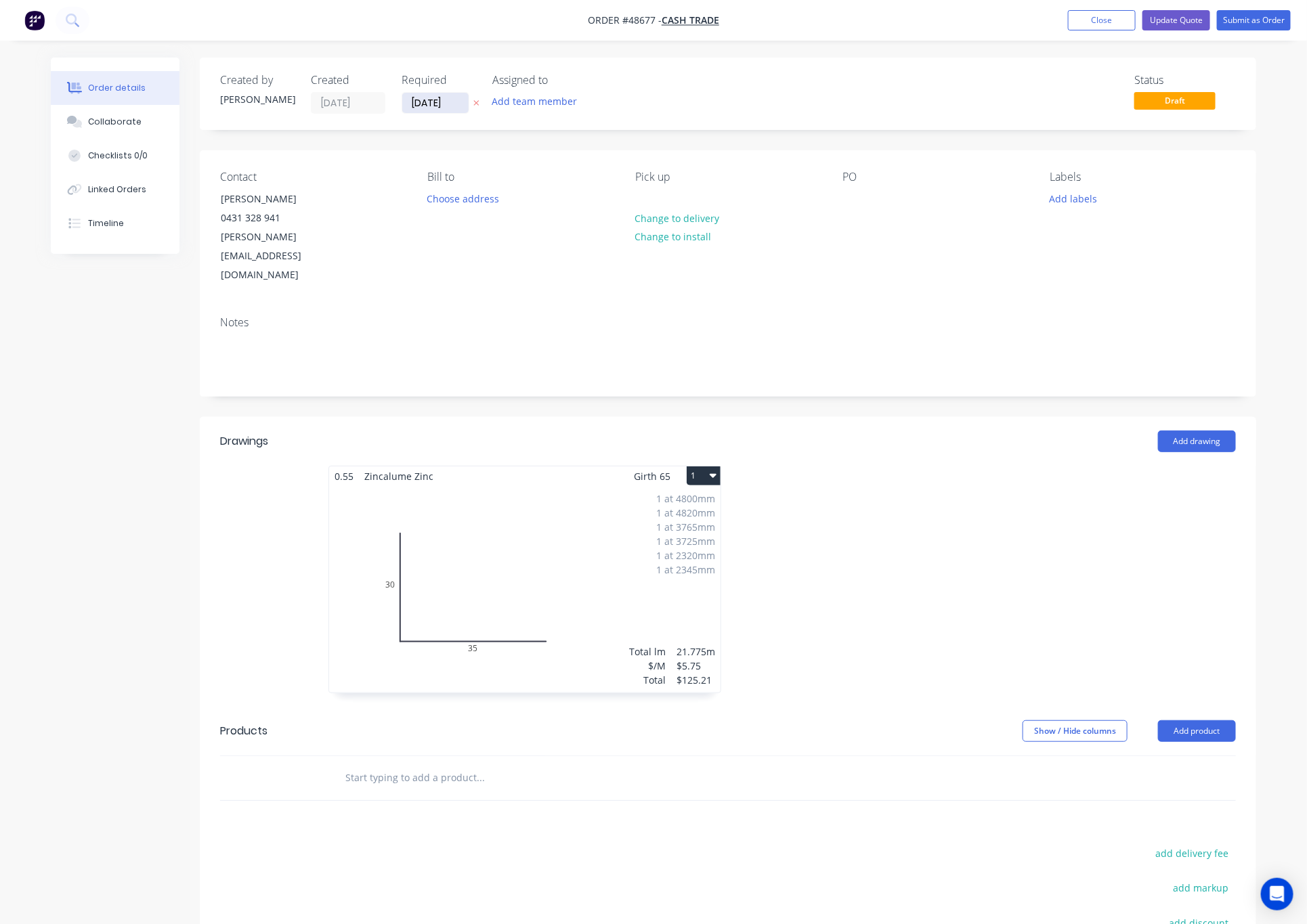
click at [421, 100] on input "30/08/25" at bounding box center [435, 102] width 66 height 20
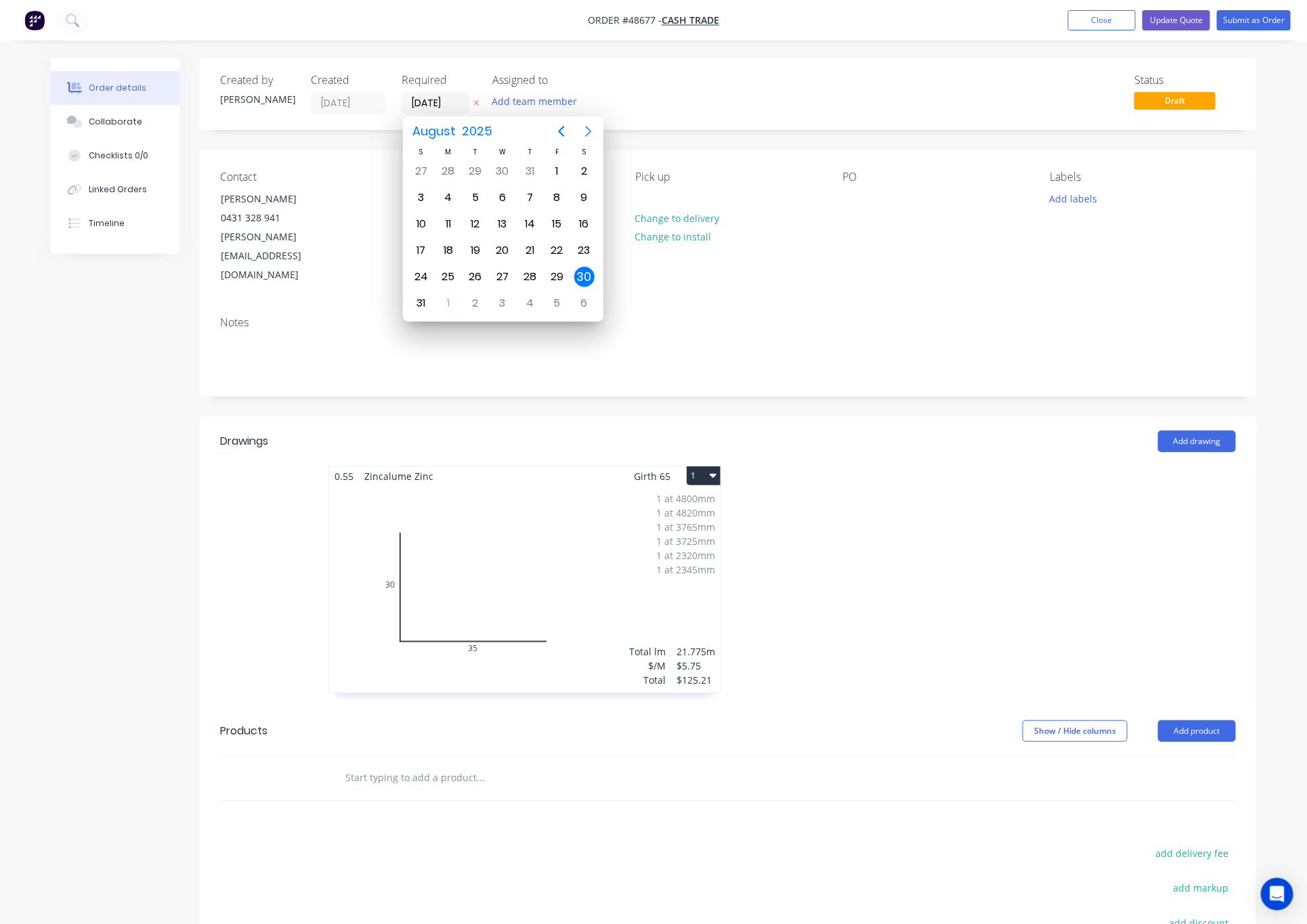
click at [588, 136] on icon "Next page" at bounding box center [588, 131] width 16 height 16
click at [567, 134] on icon "Previous page" at bounding box center [562, 131] width 16 height 16
click at [586, 134] on icon "Next page" at bounding box center [588, 131] width 16 height 16
click at [565, 168] on div "5" at bounding box center [557, 171] width 20 height 20
type input "05/09/25"
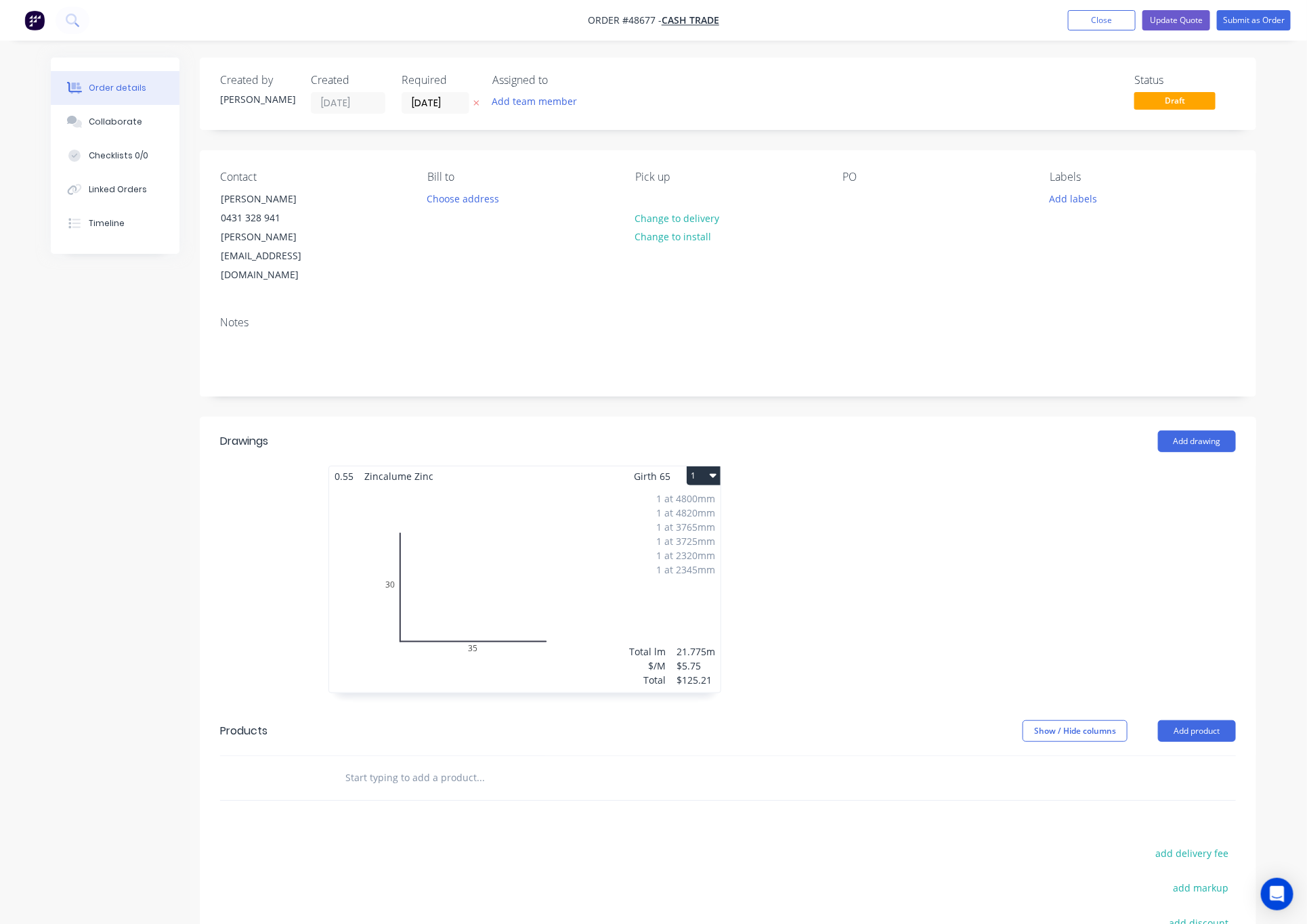
click at [922, 265] on div "Contact Tony 0431 328 941 tony.bilson@tickhr.com.au Bill to Choose address Pick…" at bounding box center [727, 227] width 1057 height 155
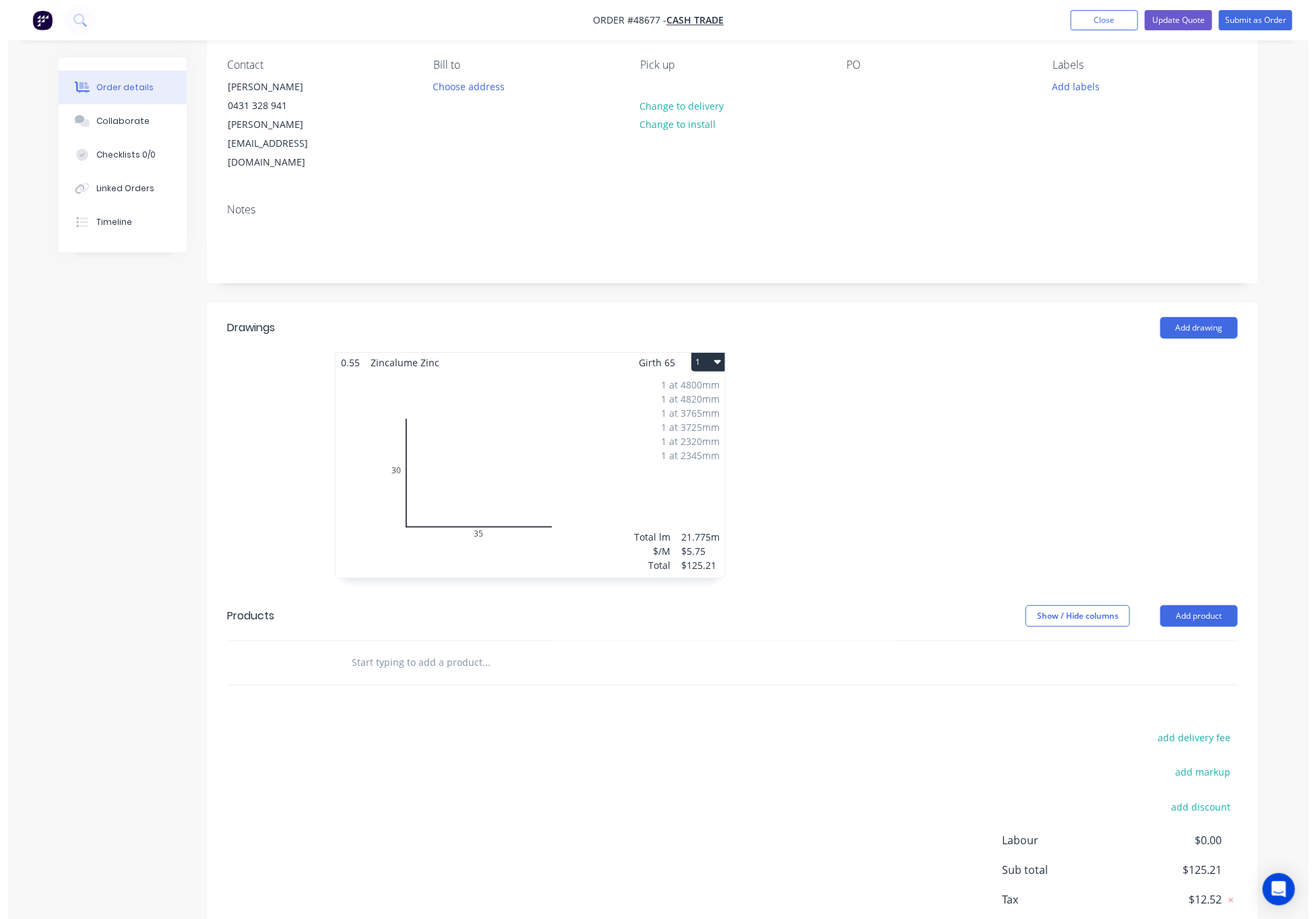
scroll to position [158, 0]
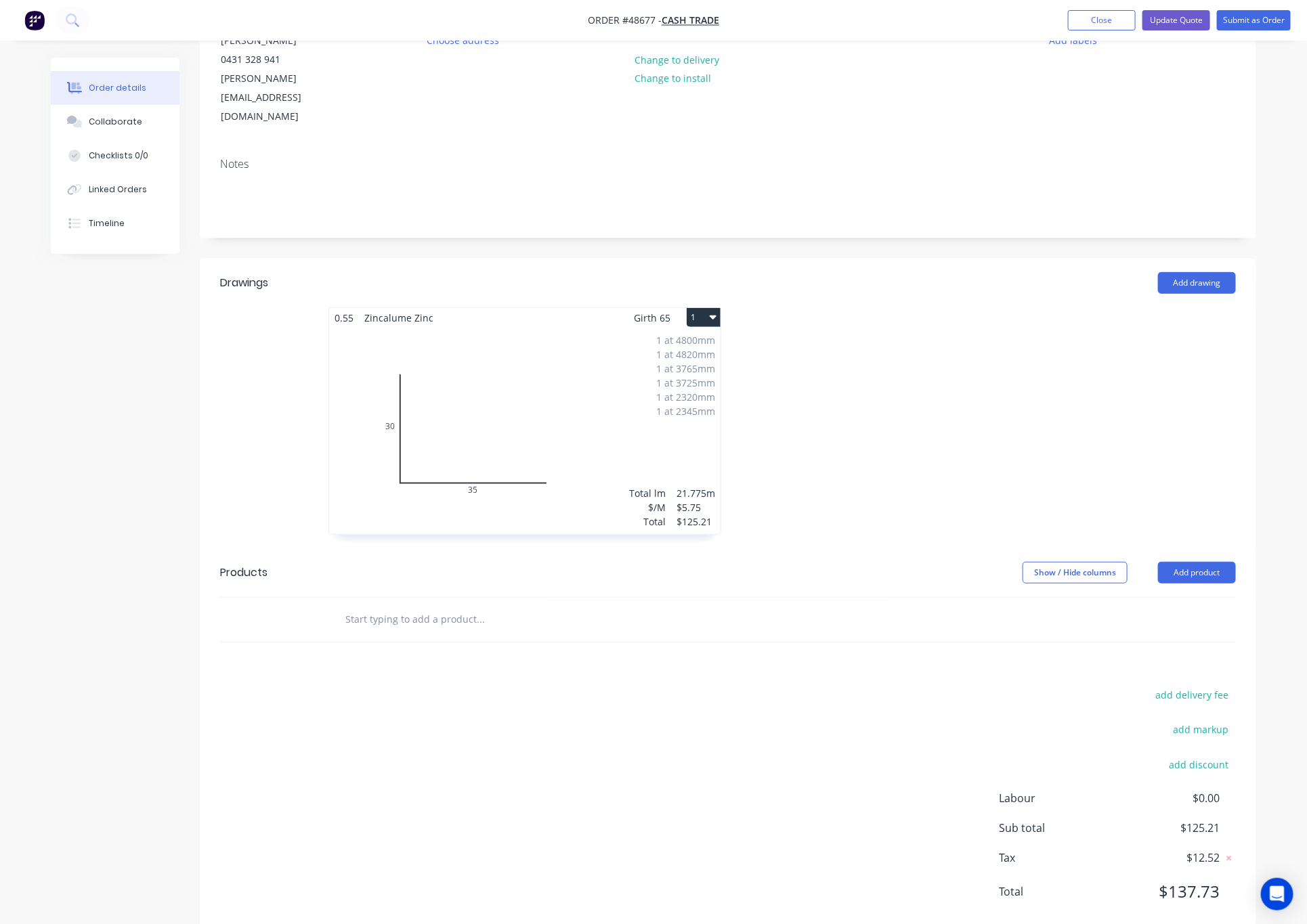
click at [1267, 8] on nav "Order #48677 - Cash Trade Add product Close Update Quote Submit as Order" at bounding box center [653, 20] width 1307 height 41
click at [1268, 20] on button "Submit as Order" at bounding box center [1253, 20] width 73 height 20
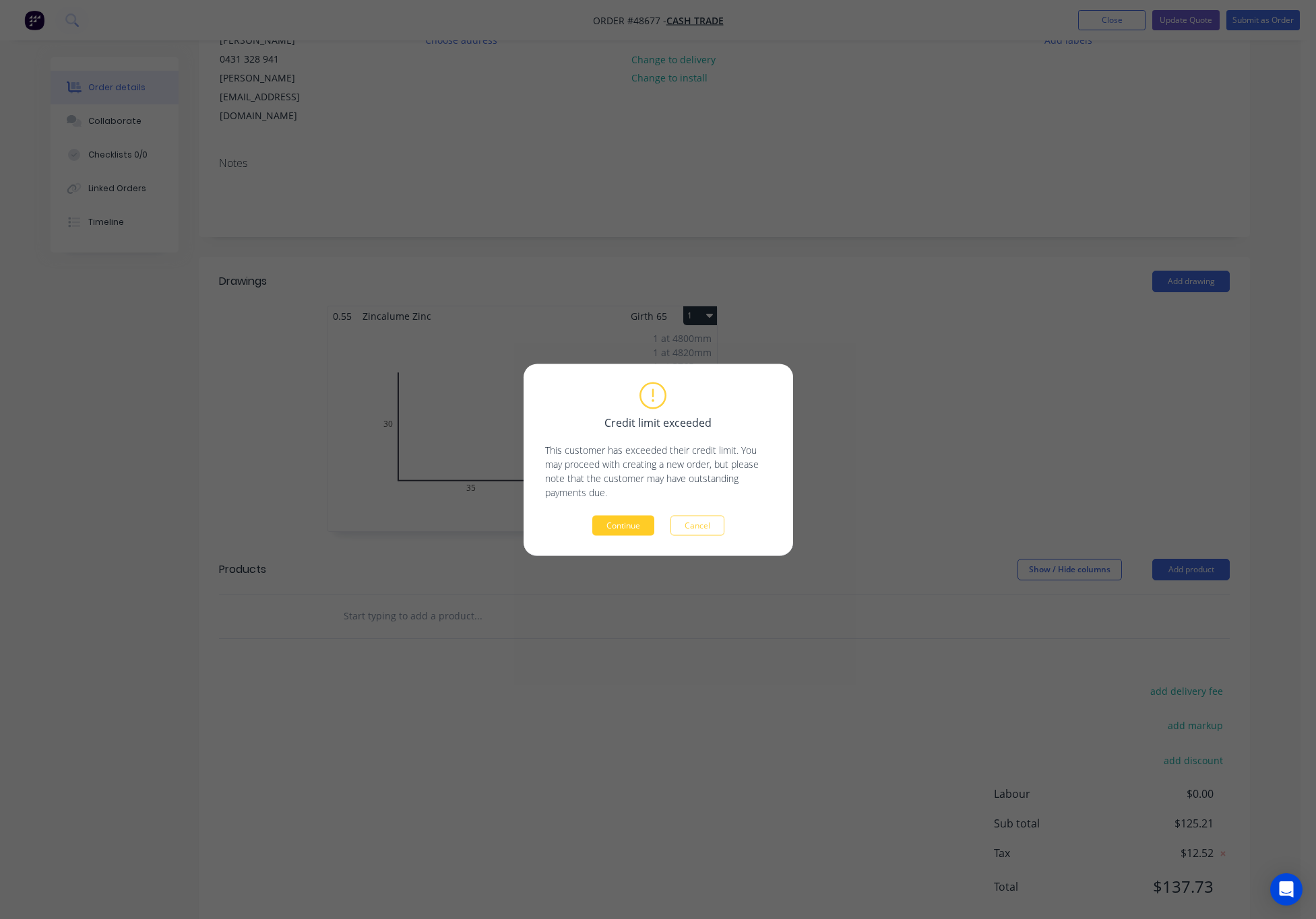
click at [629, 528] on button "Continue" at bounding box center [623, 525] width 62 height 20
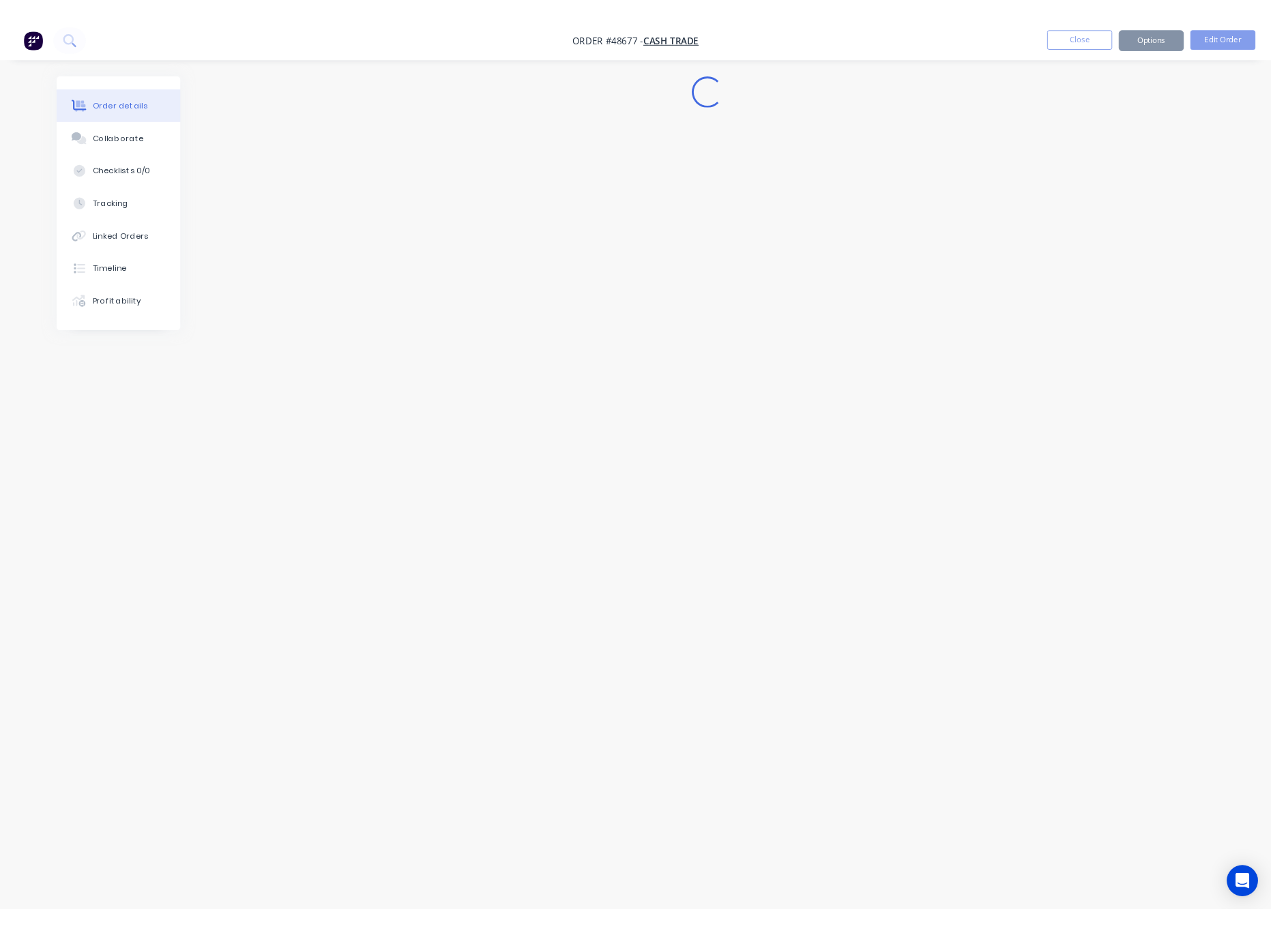
scroll to position [0, 0]
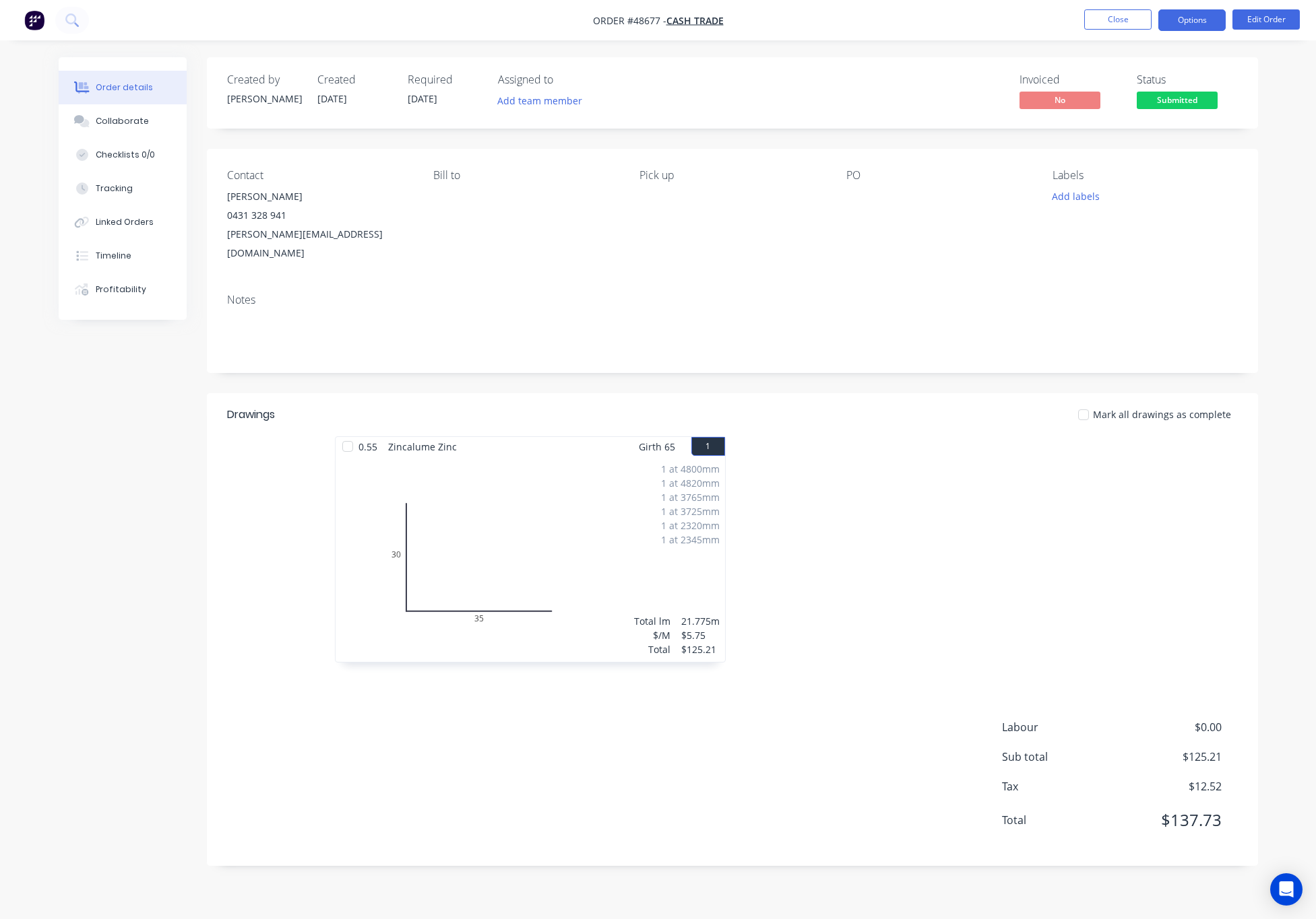
click at [1189, 21] on button "Options" at bounding box center [1192, 21] width 67 height 22
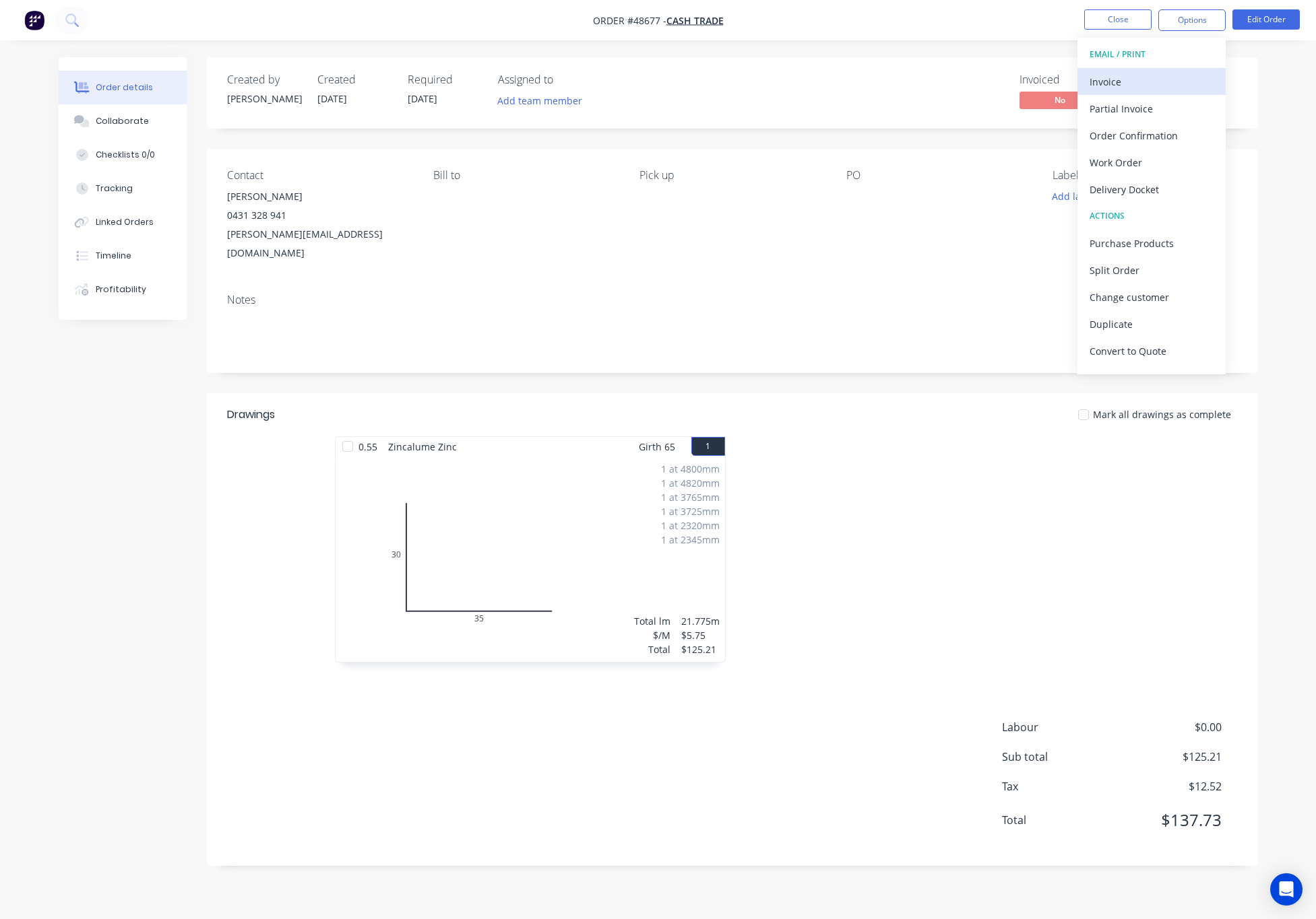
click at [1150, 79] on div "Invoice" at bounding box center [1151, 82] width 124 height 20
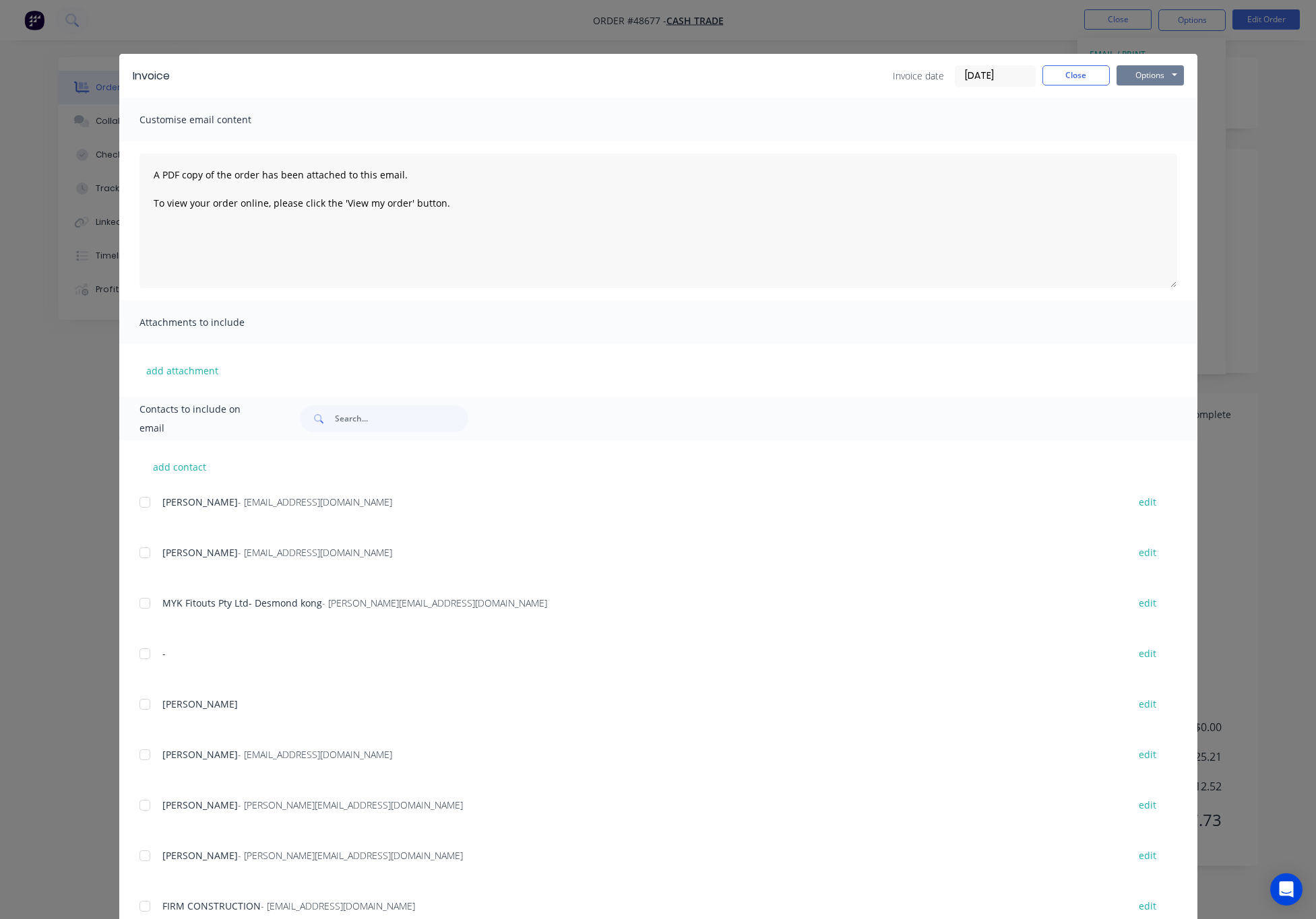
click at [1142, 73] on button "Options" at bounding box center [1150, 75] width 67 height 20
click at [1168, 114] on button "Print" at bounding box center [1159, 121] width 86 height 23
click at [992, 27] on div "Invoice Invoice date 01/09/25 Close Options Preview Print Email Customise email…" at bounding box center [658, 459] width 1316 height 919
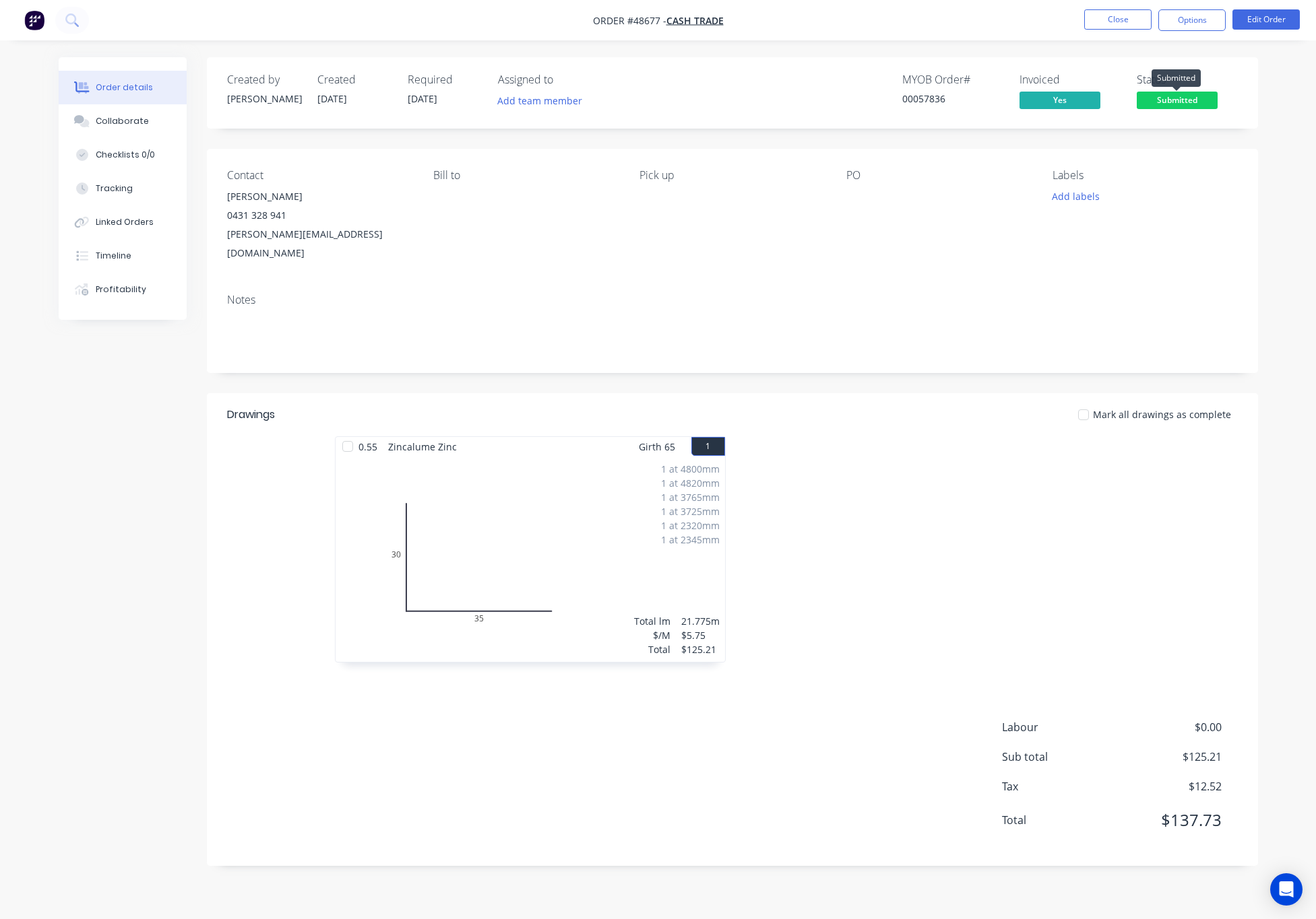
click at [1166, 95] on span "Submitted" at bounding box center [1177, 100] width 81 height 17
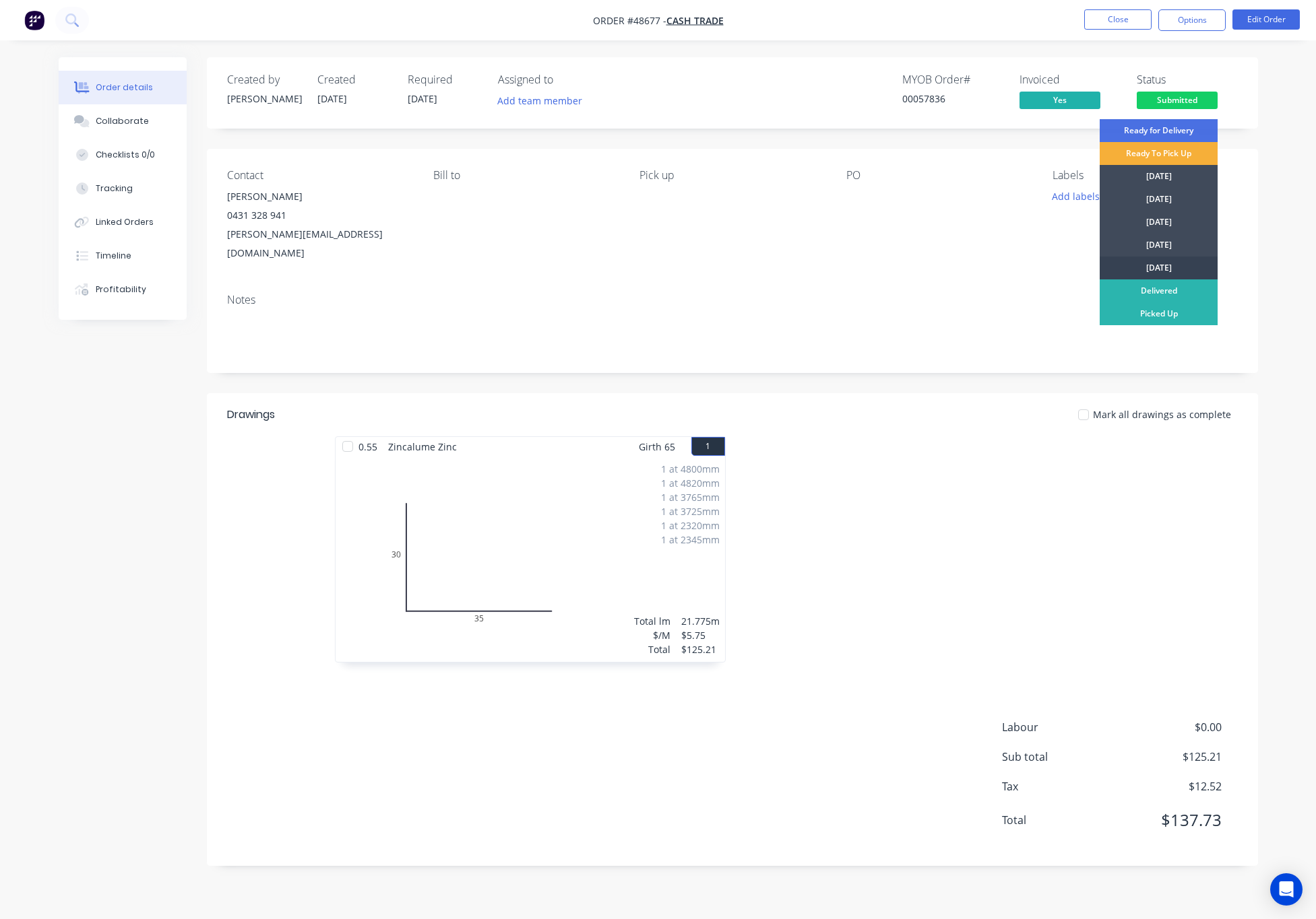
click at [1174, 268] on div "[DATE]" at bounding box center [1158, 268] width 117 height 23
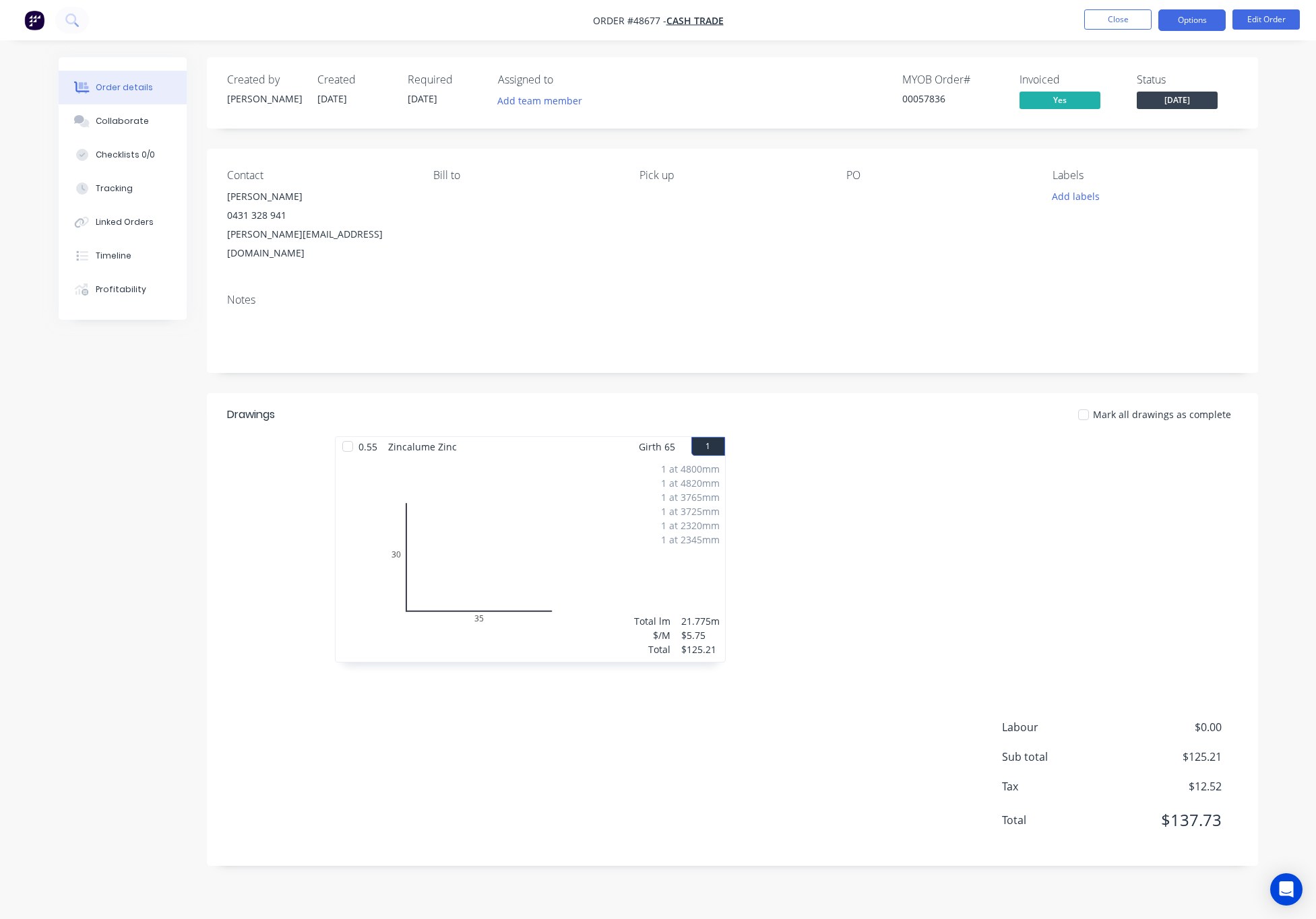
click at [1189, 27] on button "Options" at bounding box center [1192, 21] width 67 height 22
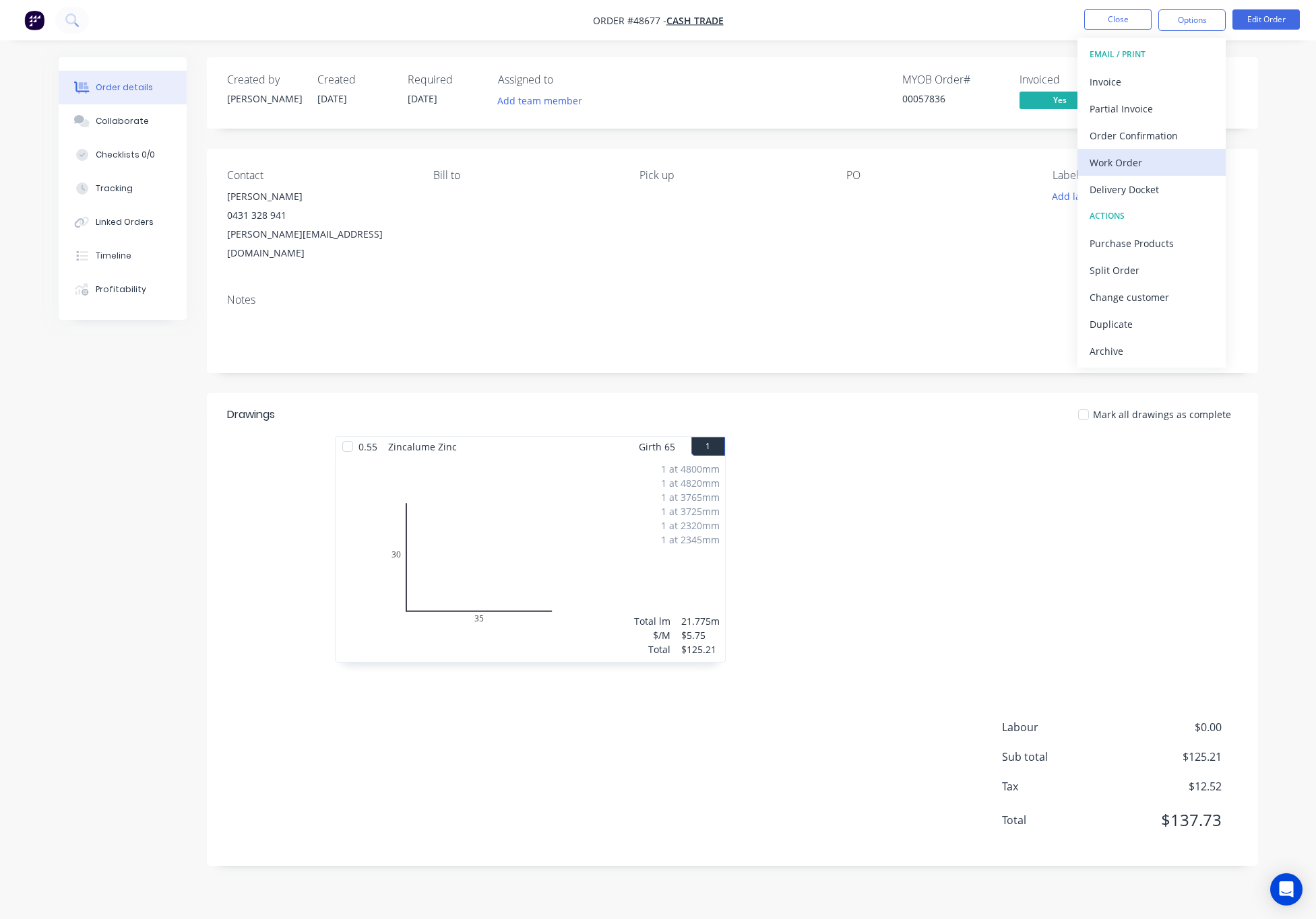
click at [1146, 164] on div "Work Order" at bounding box center [1151, 163] width 124 height 20
click at [1167, 164] on div "Custom" at bounding box center [1151, 163] width 124 height 20
click at [1181, 134] on div "Without pricing" at bounding box center [1151, 136] width 124 height 20
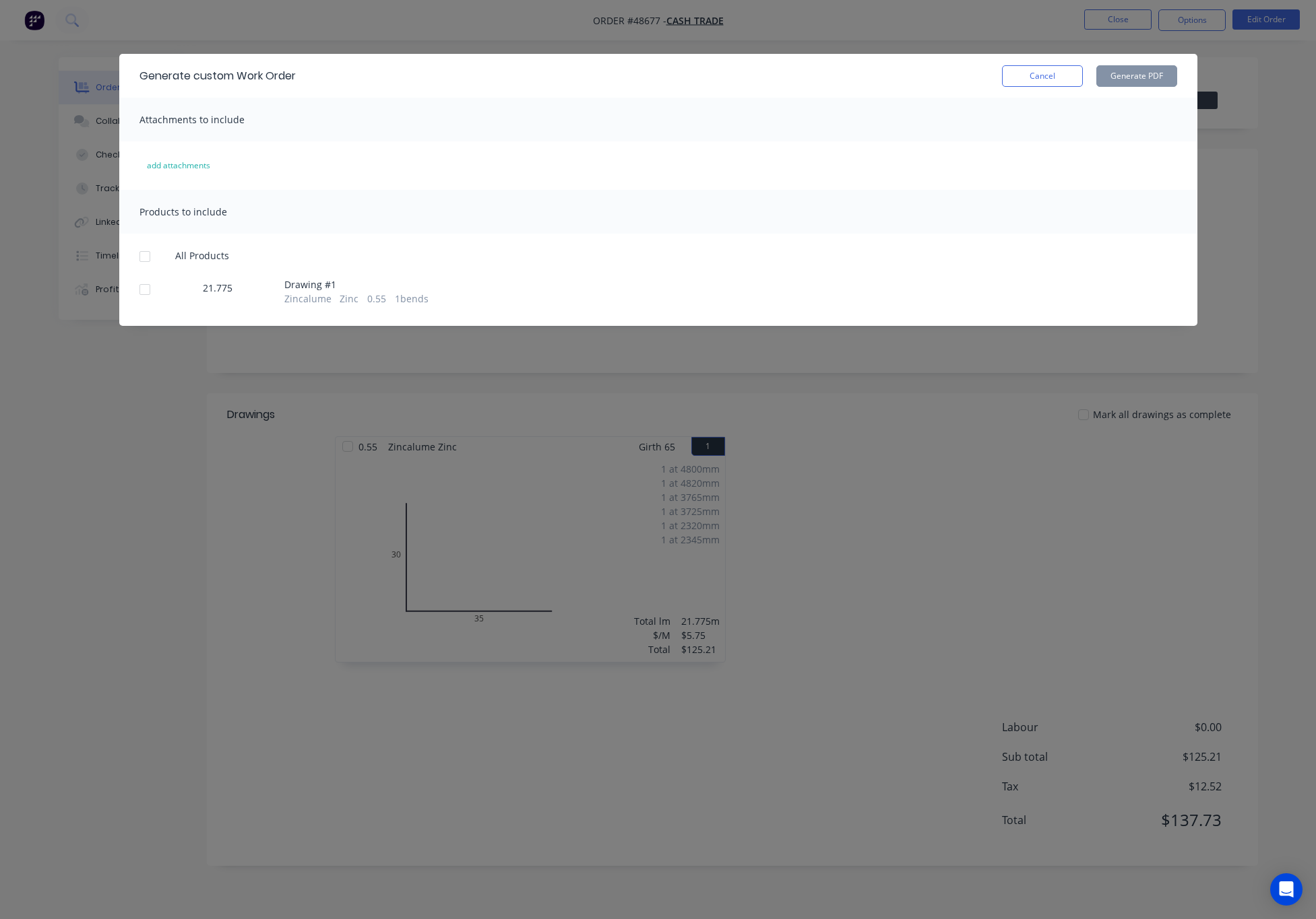
drag, startPoint x: 148, startPoint y: 291, endPoint x: 191, endPoint y: 289, distance: 43.0
click at [147, 291] on div at bounding box center [144, 289] width 27 height 27
click at [1108, 73] on button "Generate PDF" at bounding box center [1136, 76] width 81 height 22
click at [987, 38] on div "Generate custom Work Order Cancel Generate PDF Attachments to include add attac…" at bounding box center [658, 459] width 1316 height 919
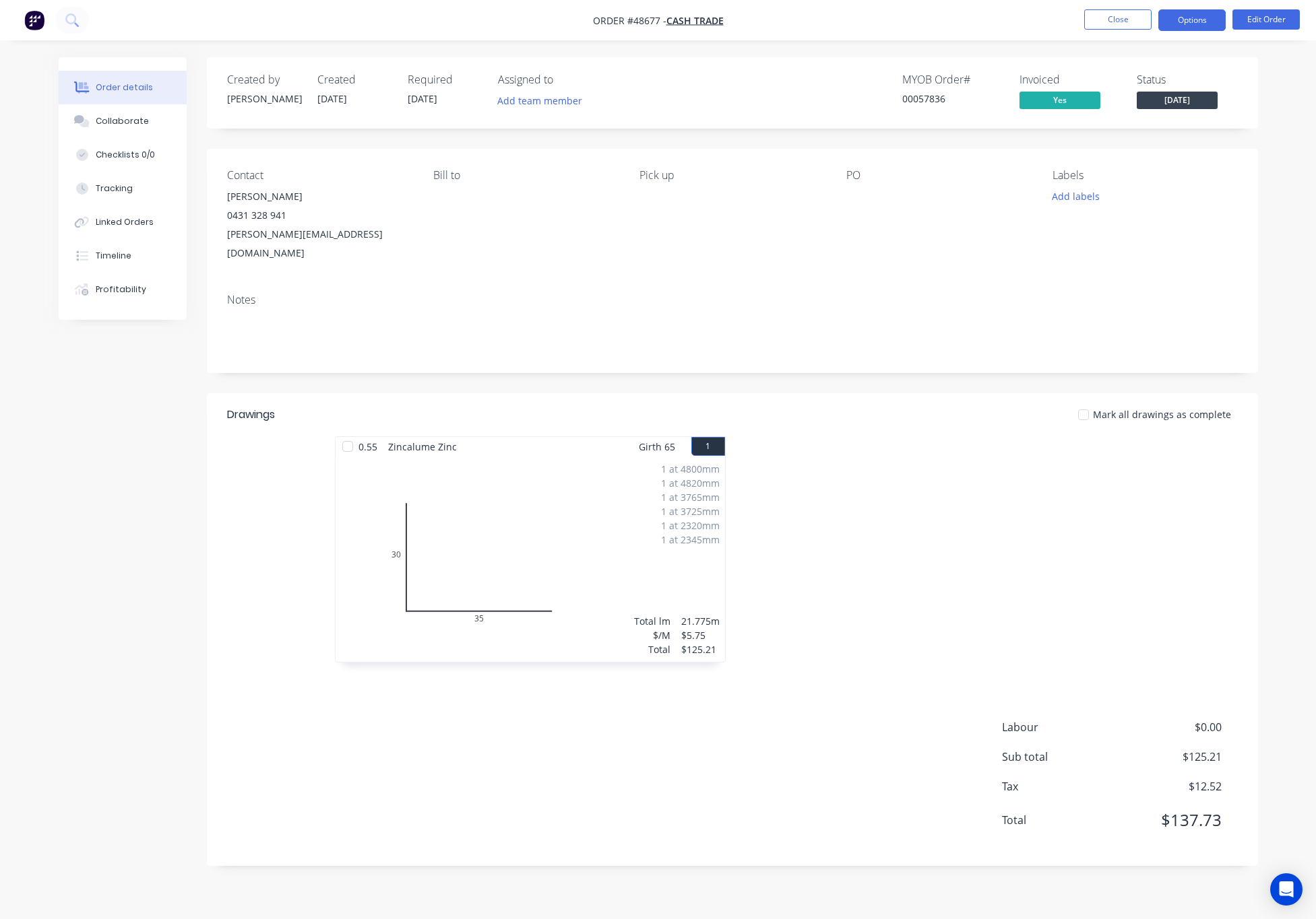
click at [1185, 18] on button "Options" at bounding box center [1192, 21] width 67 height 22
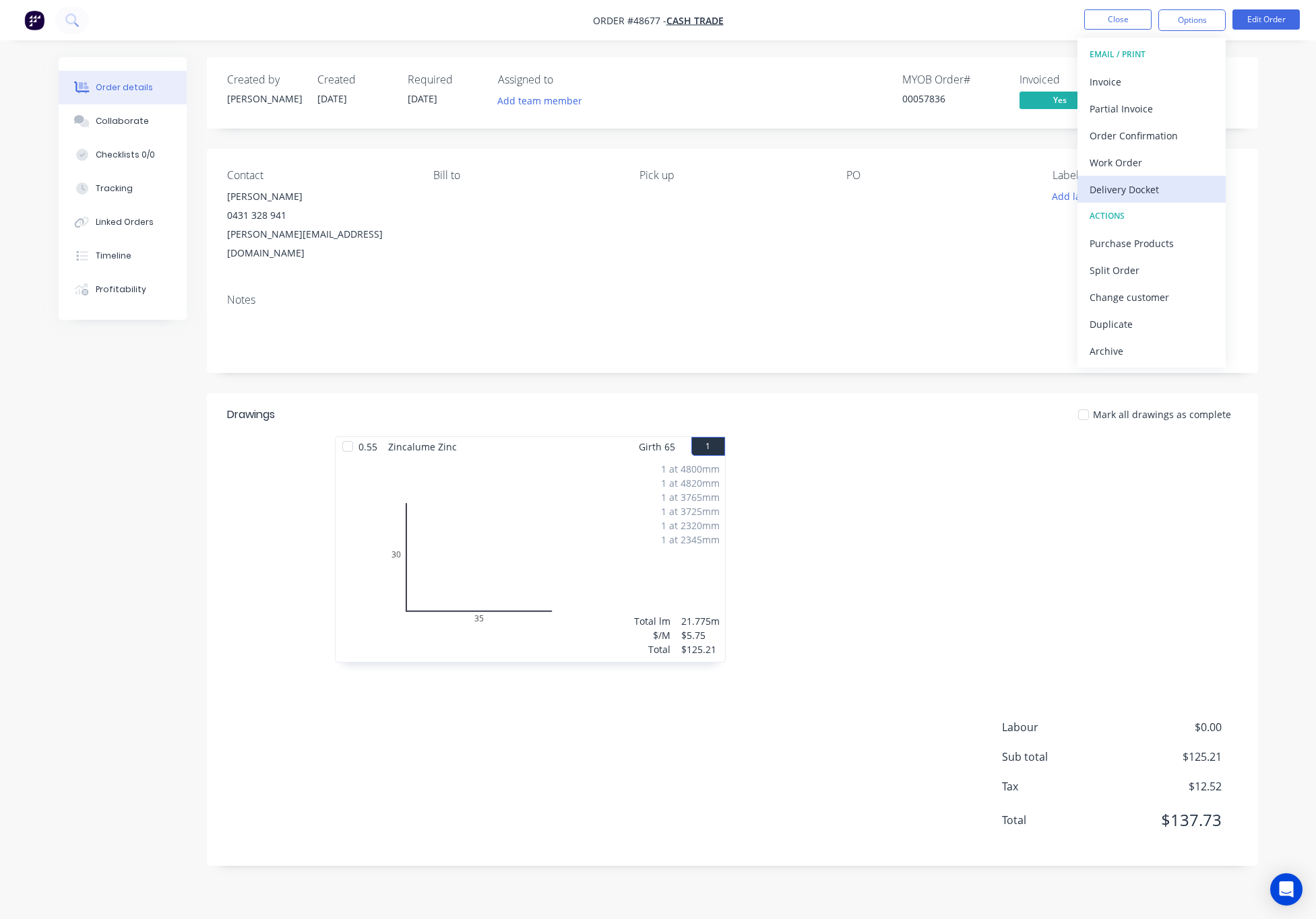
click at [1170, 192] on div "Delivery Docket" at bounding box center [1151, 190] width 124 height 20
click at [1181, 143] on div "Without pricing" at bounding box center [1151, 136] width 124 height 20
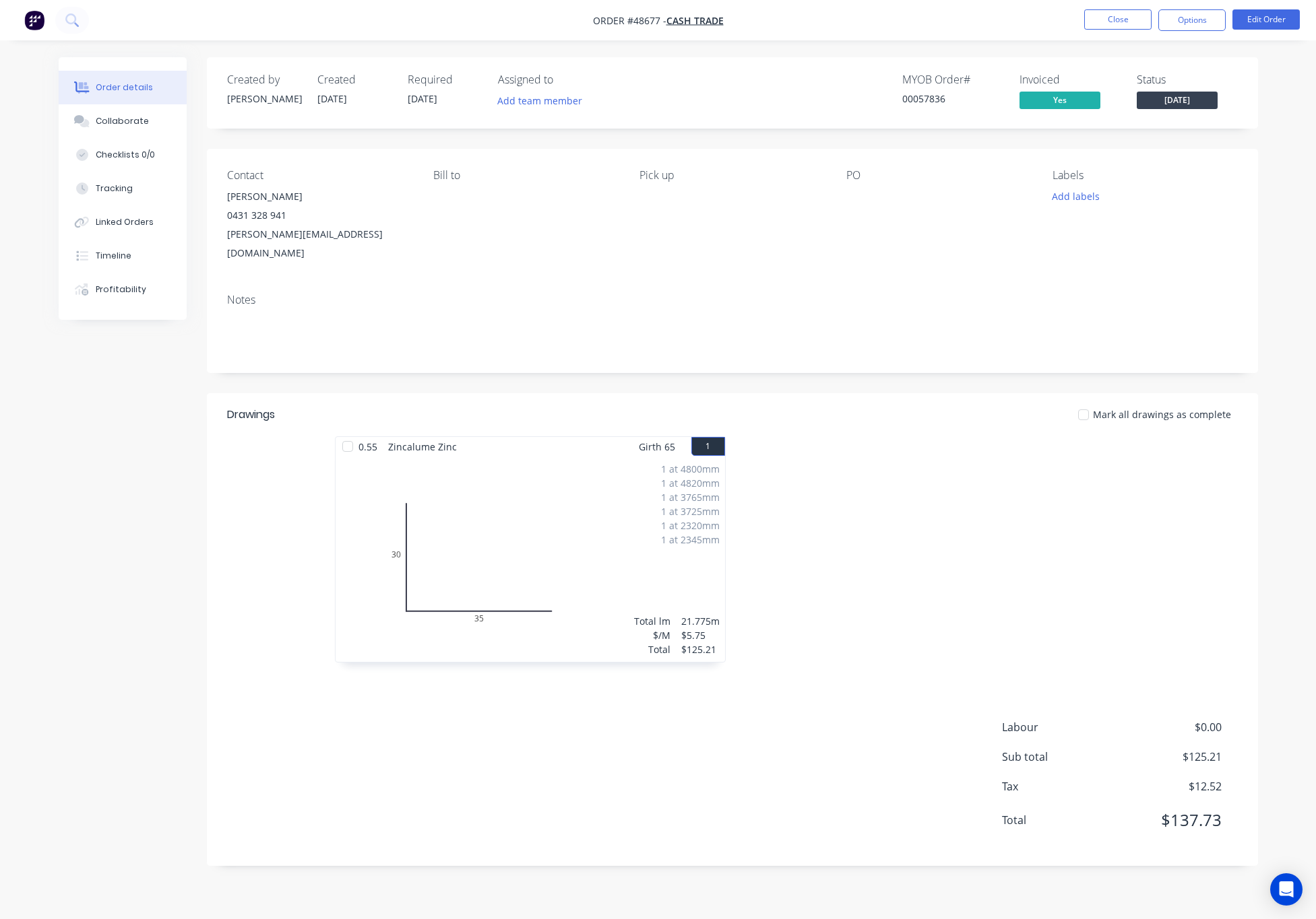
drag, startPoint x: 894, startPoint y: 291, endPoint x: 899, endPoint y: 287, distance: 6.4
click at [897, 291] on div "Notes" at bounding box center [732, 328] width 1051 height 90
click at [982, 285] on div "Notes" at bounding box center [732, 328] width 1051 height 90
click at [1102, 21] on button "Close" at bounding box center [1118, 20] width 67 height 20
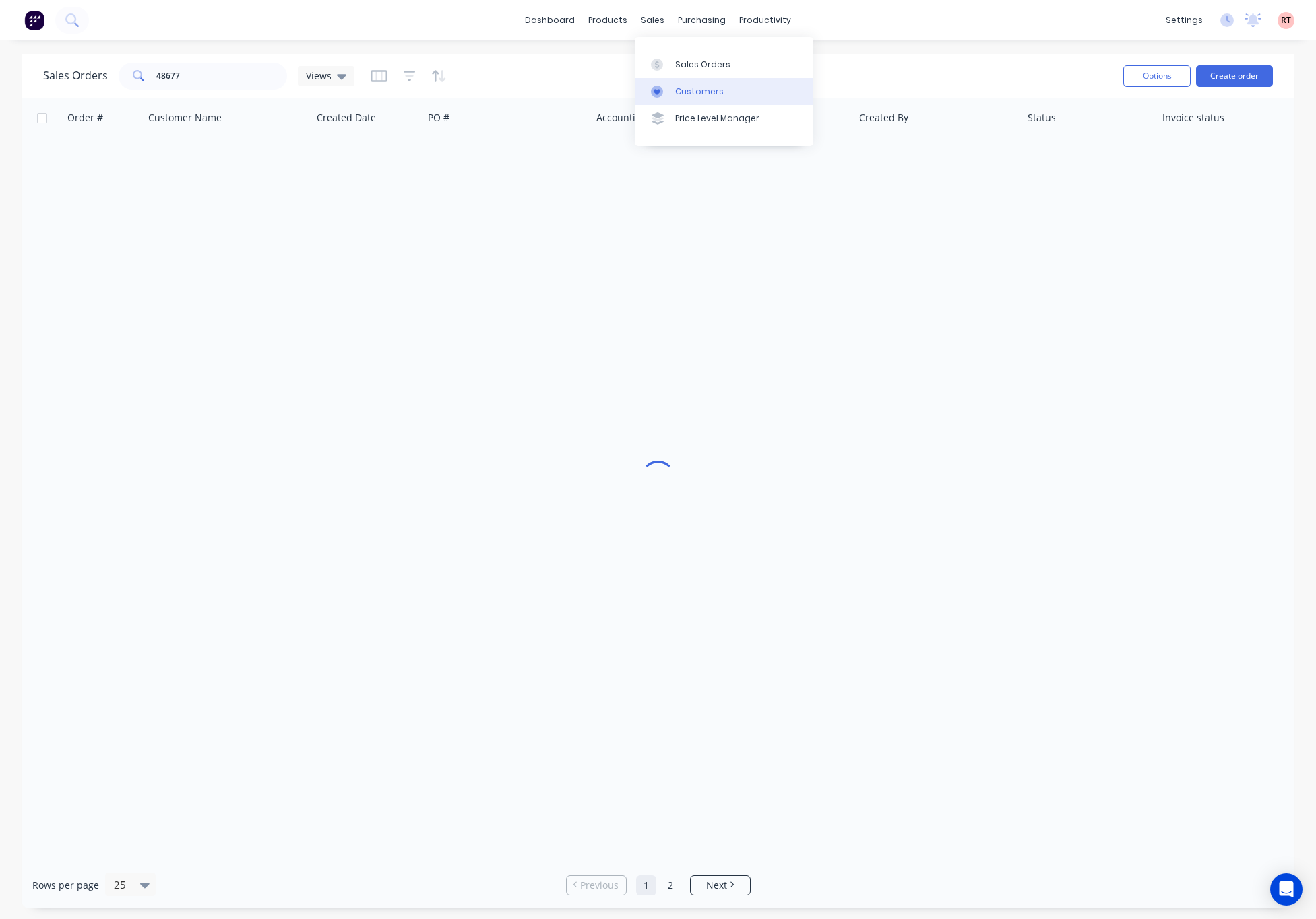
click at [669, 96] on div at bounding box center [660, 92] width 20 height 12
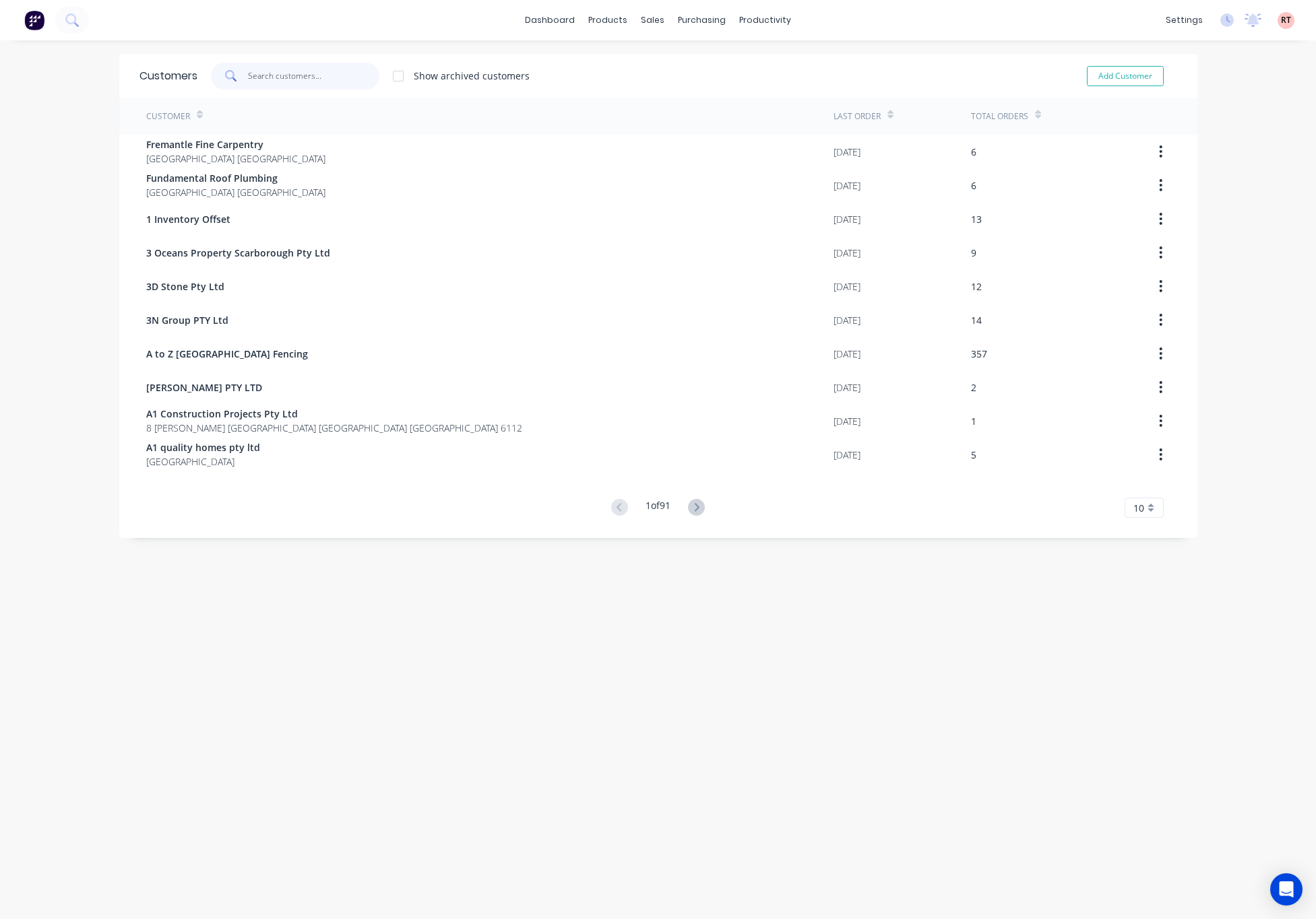
click at [274, 73] on input "text" at bounding box center [313, 75] width 131 height 27
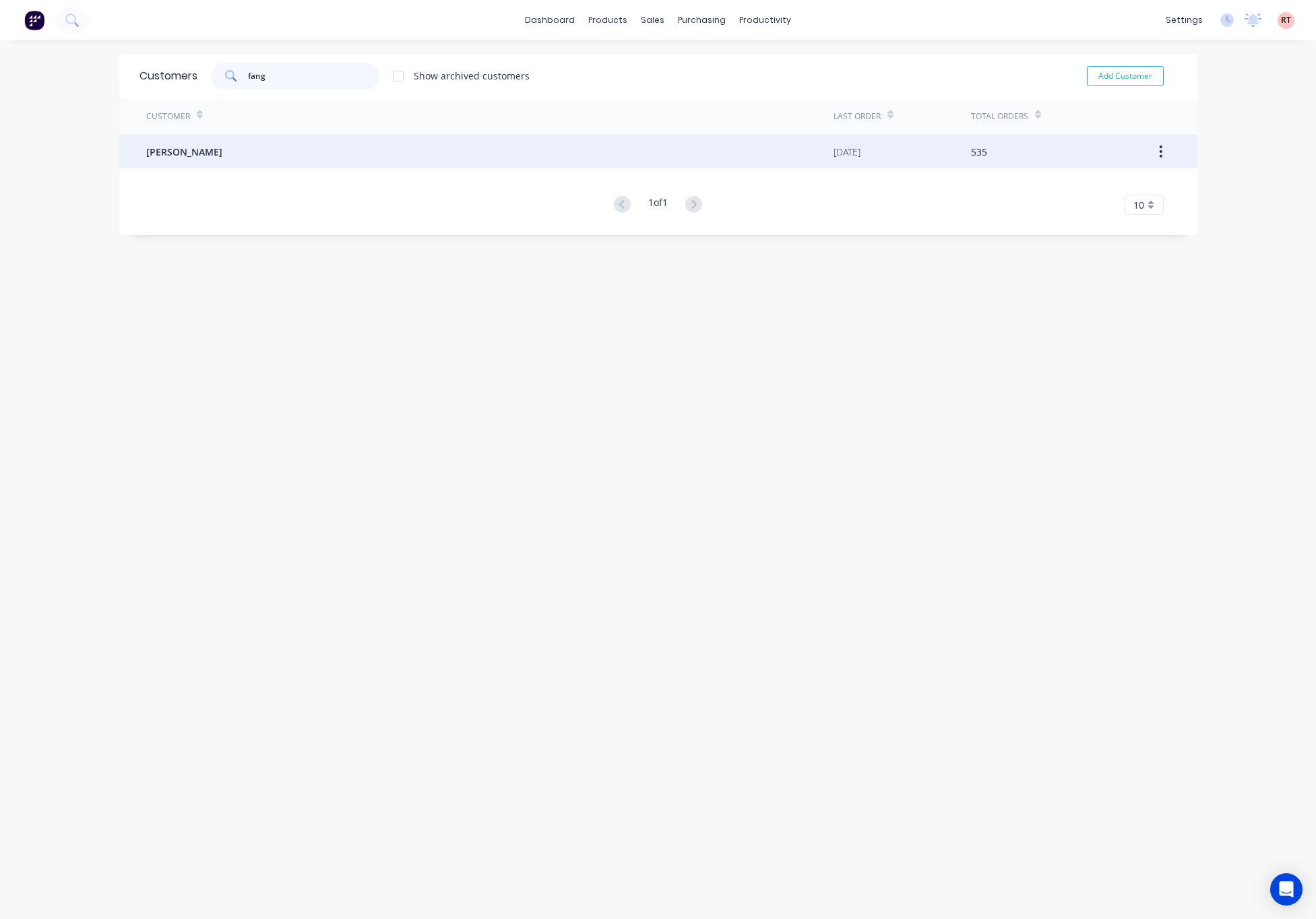
type input "fang"
click at [285, 136] on div "Customer Last Order Total Orders Mr Fang 25/08/25 535 1 of 1 10 5 10 15 20 25 3…" at bounding box center [658, 156] width 1078 height 117
click at [287, 150] on div "Mr Fang" at bounding box center [490, 151] width 687 height 34
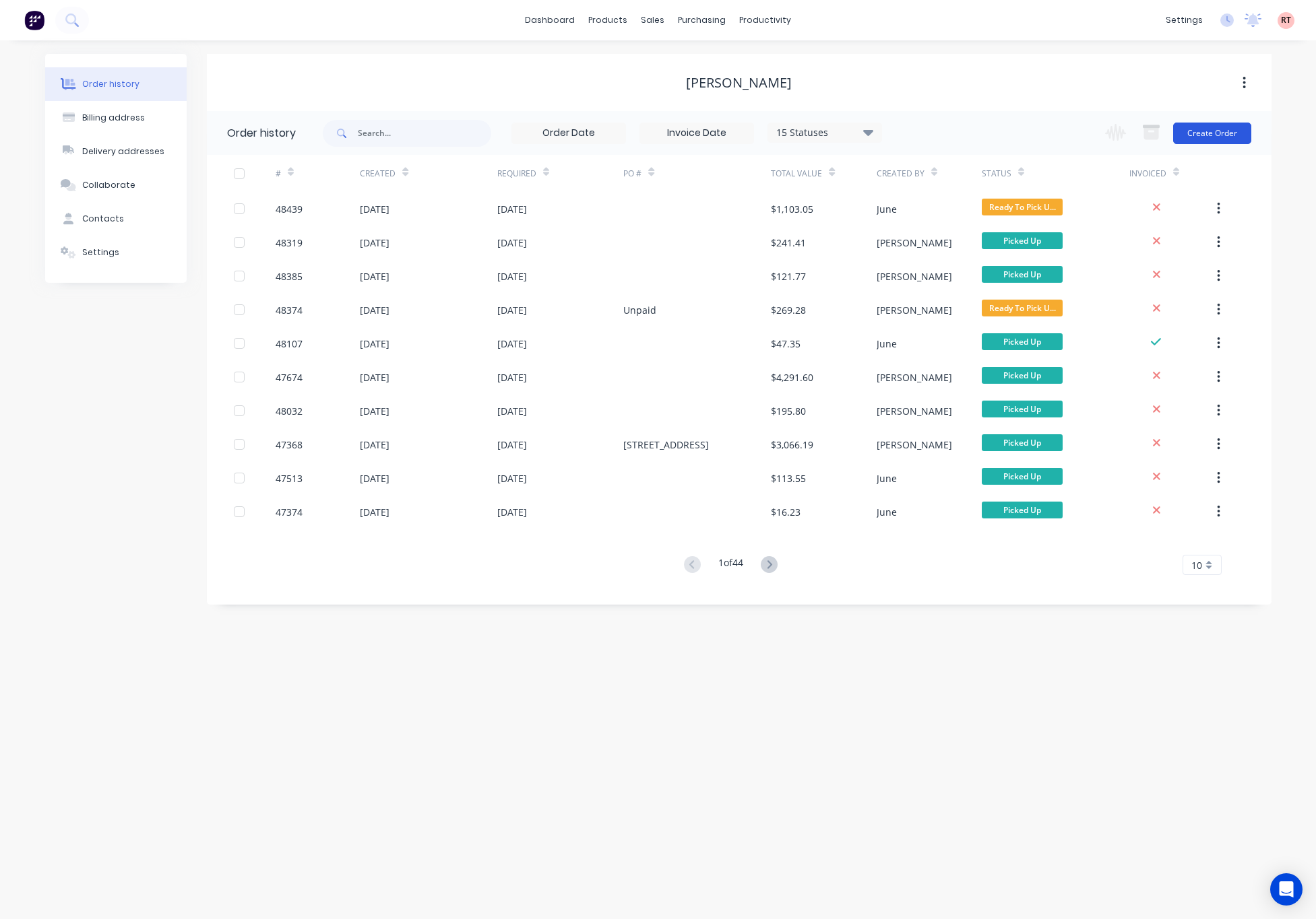
click at [1201, 129] on button "Create Order" at bounding box center [1211, 133] width 78 height 22
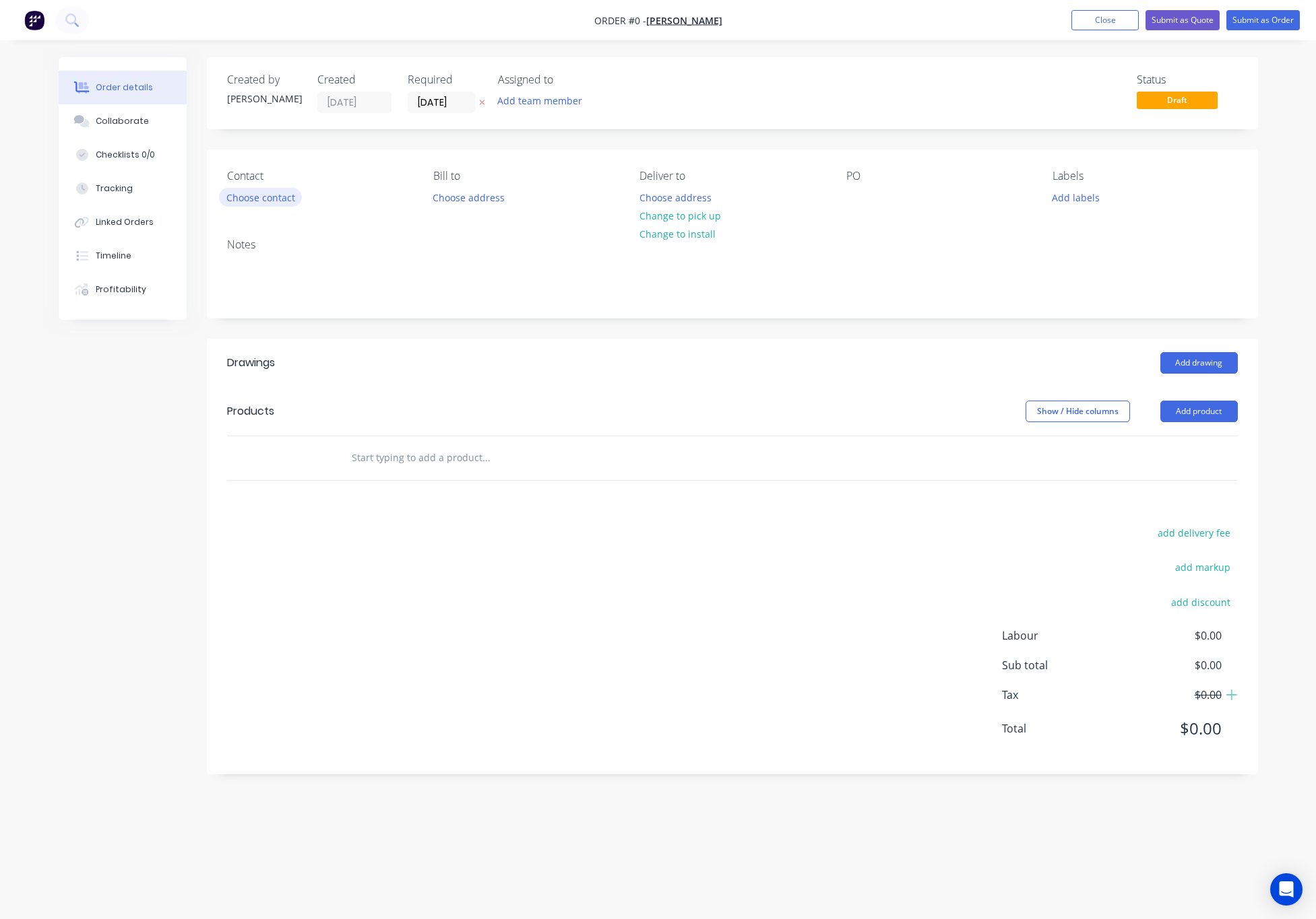
click at [249, 198] on button "Choose contact" at bounding box center [261, 196] width 83 height 18
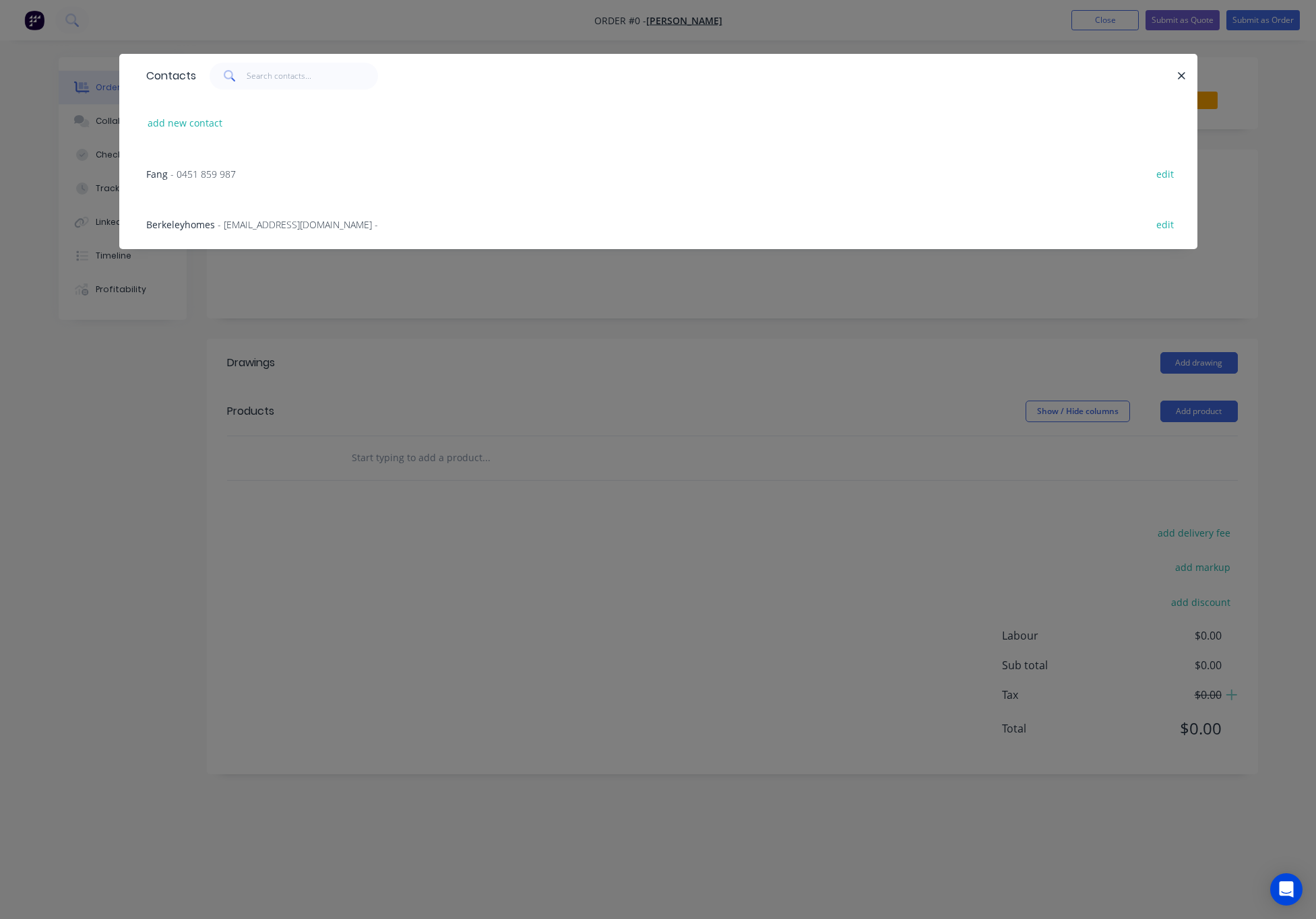
click at [264, 223] on span "- account@berkeleyhomes.com.au -" at bounding box center [297, 224] width 160 height 13
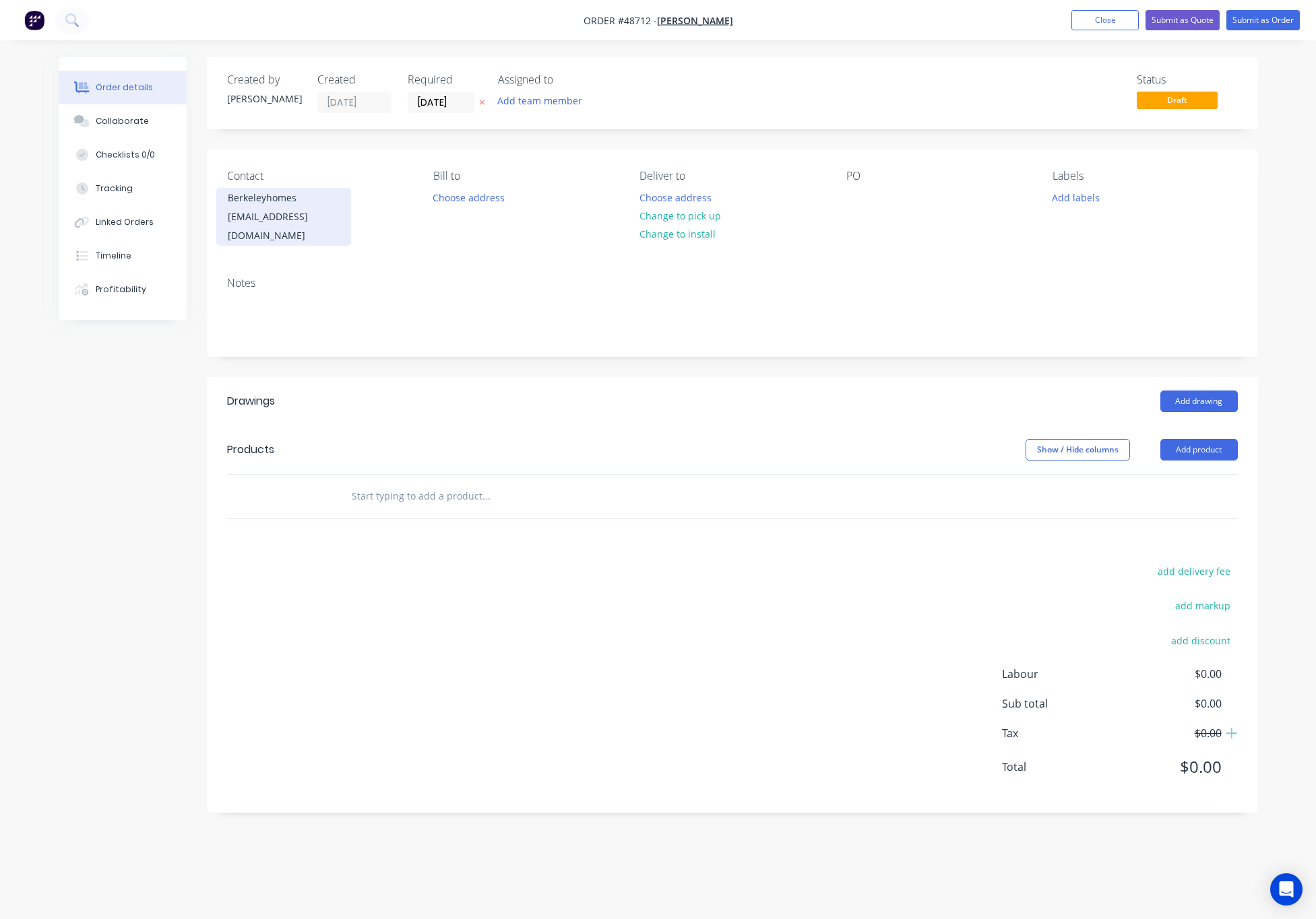
click at [262, 206] on div "Berkeleyhomes" at bounding box center [283, 197] width 112 height 19
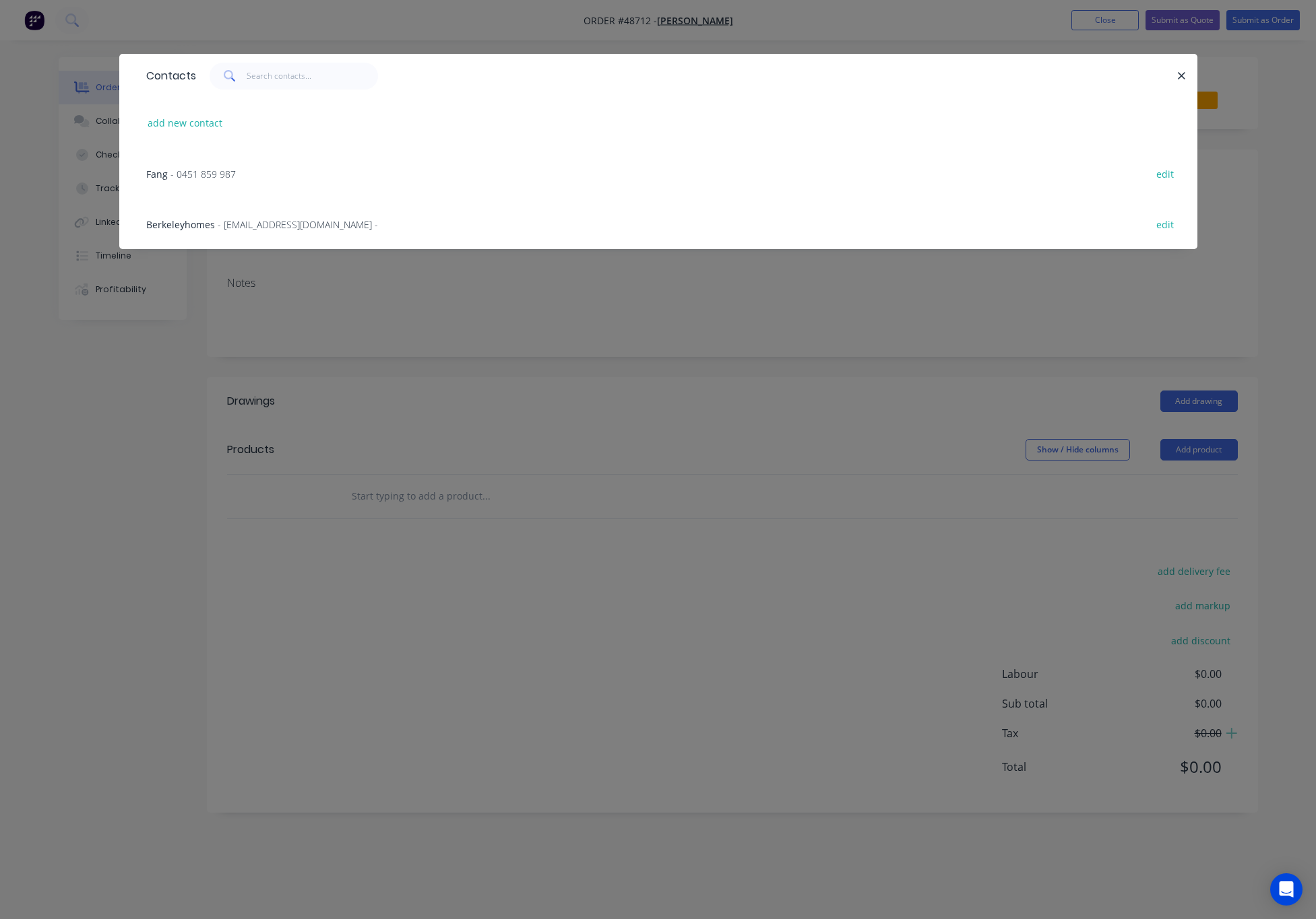
click at [281, 172] on div "Fang - 0451 859 987 edit" at bounding box center [658, 173] width 1038 height 50
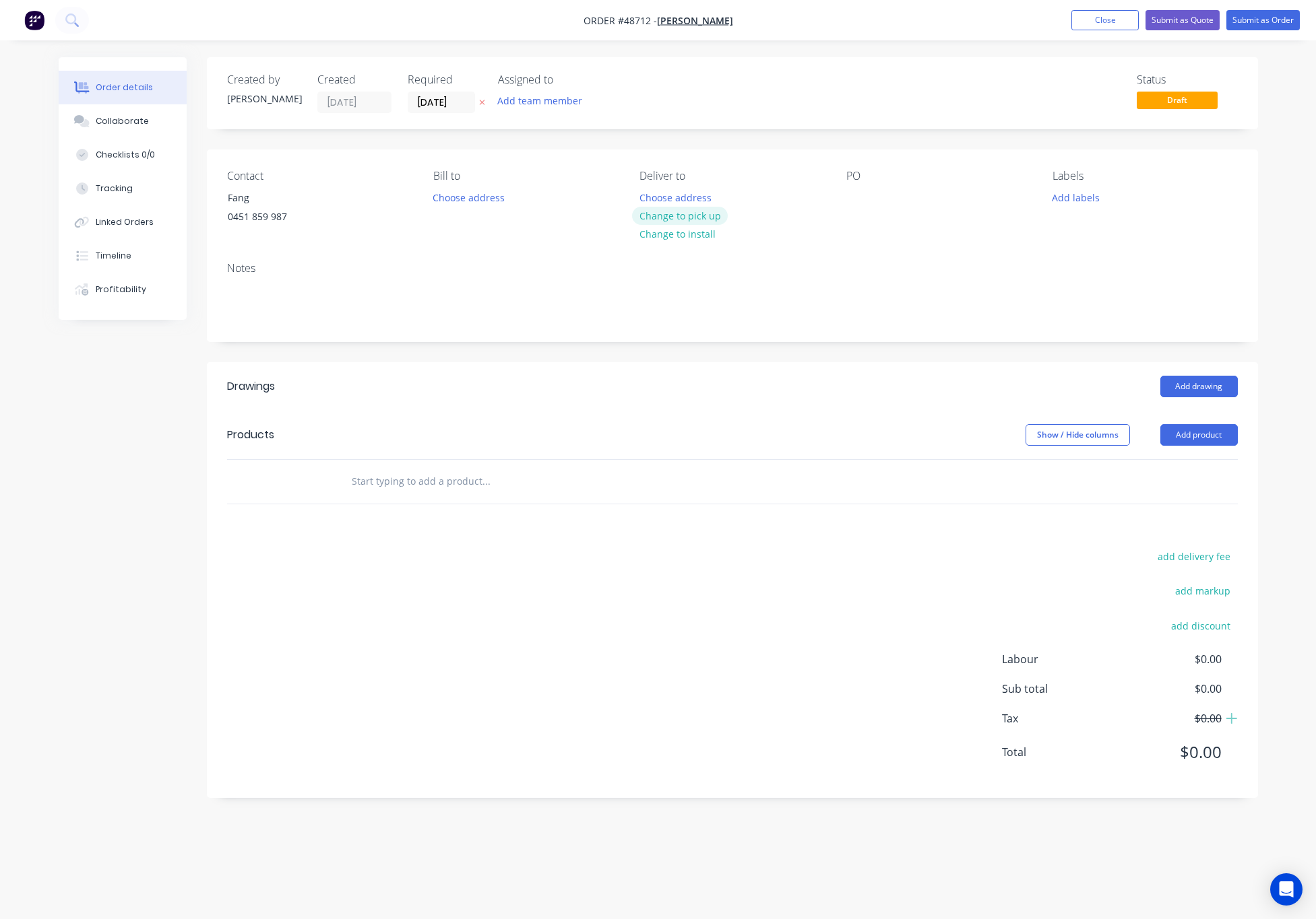
click at [675, 210] on button "Change to pick up" at bounding box center [679, 215] width 96 height 18
click at [1185, 381] on button "Add drawing" at bounding box center [1199, 387] width 77 height 22
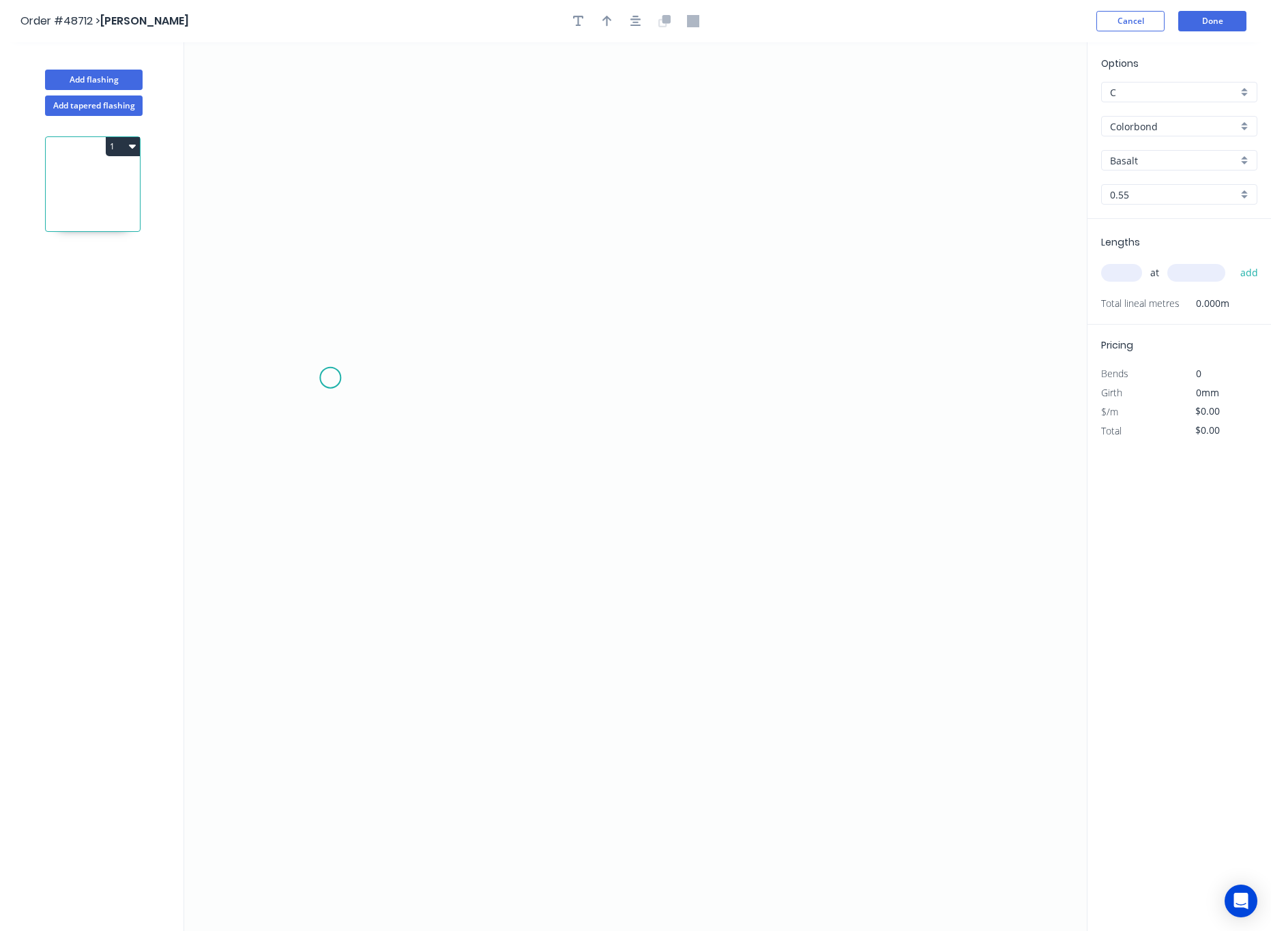
click at [328, 390] on icon "0" at bounding box center [635, 486] width 903 height 889
click at [334, 564] on icon "0" at bounding box center [635, 486] width 903 height 889
click at [926, 547] on icon "0 ?" at bounding box center [635, 486] width 903 height 889
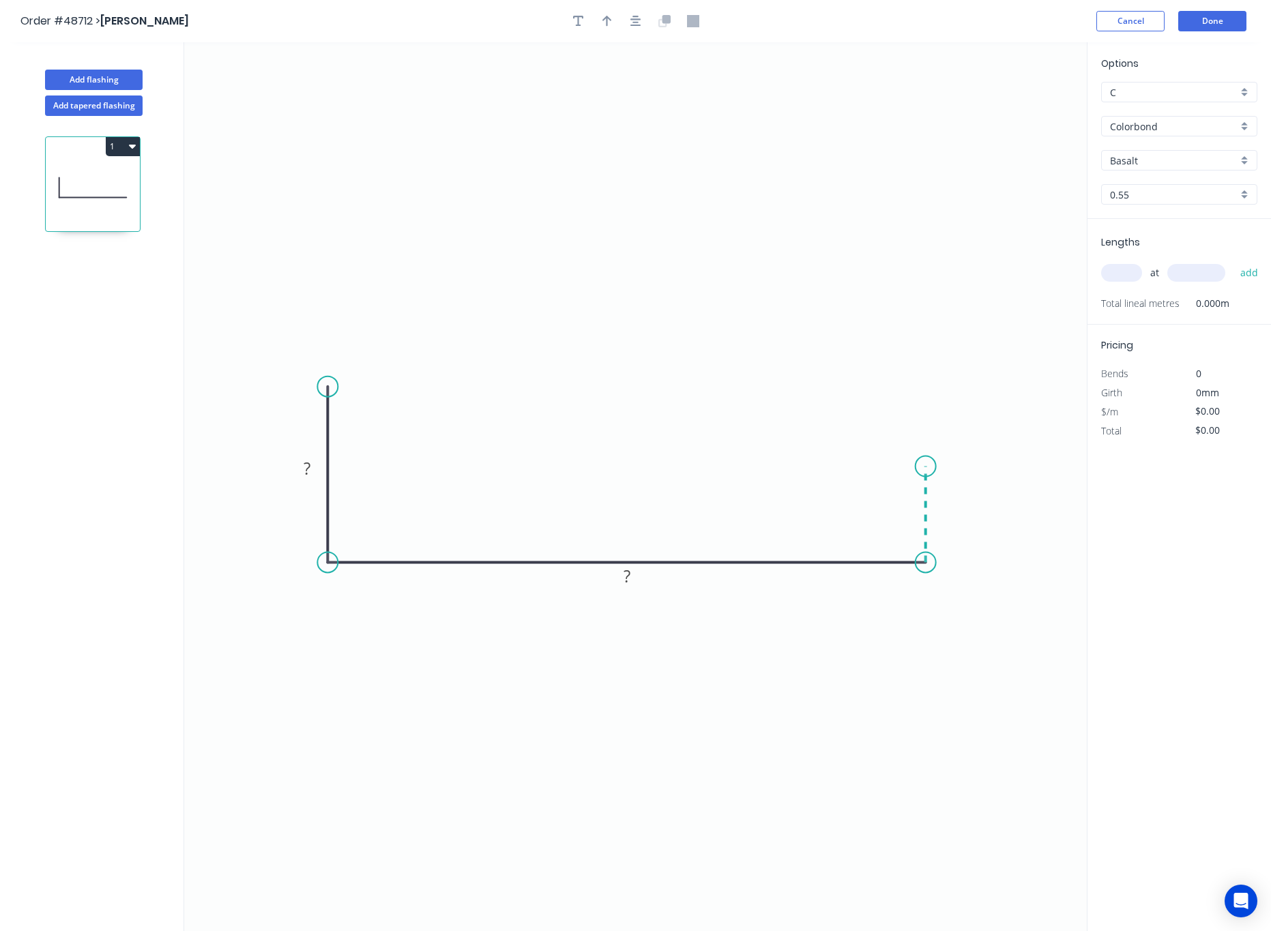
click at [925, 467] on icon "0 ? ?" at bounding box center [635, 486] width 903 height 889
click at [1055, 316] on icon "0 ? ? ?" at bounding box center [635, 486] width 903 height 889
click at [1055, 316] on circle at bounding box center [1055, 315] width 20 height 20
click at [1056, 314] on circle at bounding box center [1055, 315] width 20 height 20
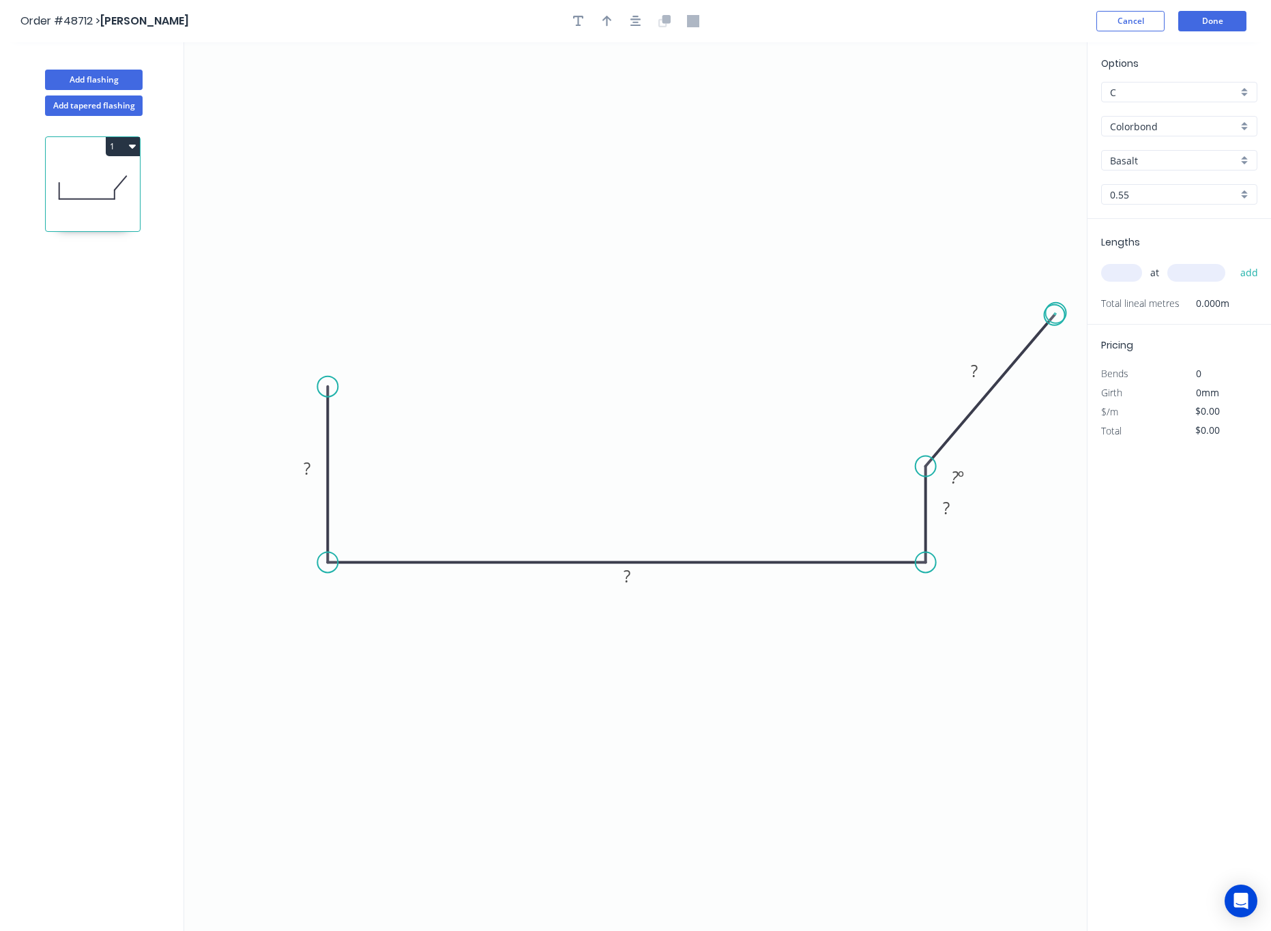
click at [1056, 314] on circle at bounding box center [1055, 315] width 20 height 20
click at [979, 367] on rect at bounding box center [974, 371] width 27 height 19
click at [946, 512] on tspan "?" at bounding box center [946, 508] width 7 height 23
drag, startPoint x: 926, startPoint y: 469, endPoint x: 932, endPoint y: 459, distance: 11.4
click at [932, 459] on icon "0 ? ? 85 130" at bounding box center [635, 486] width 903 height 889
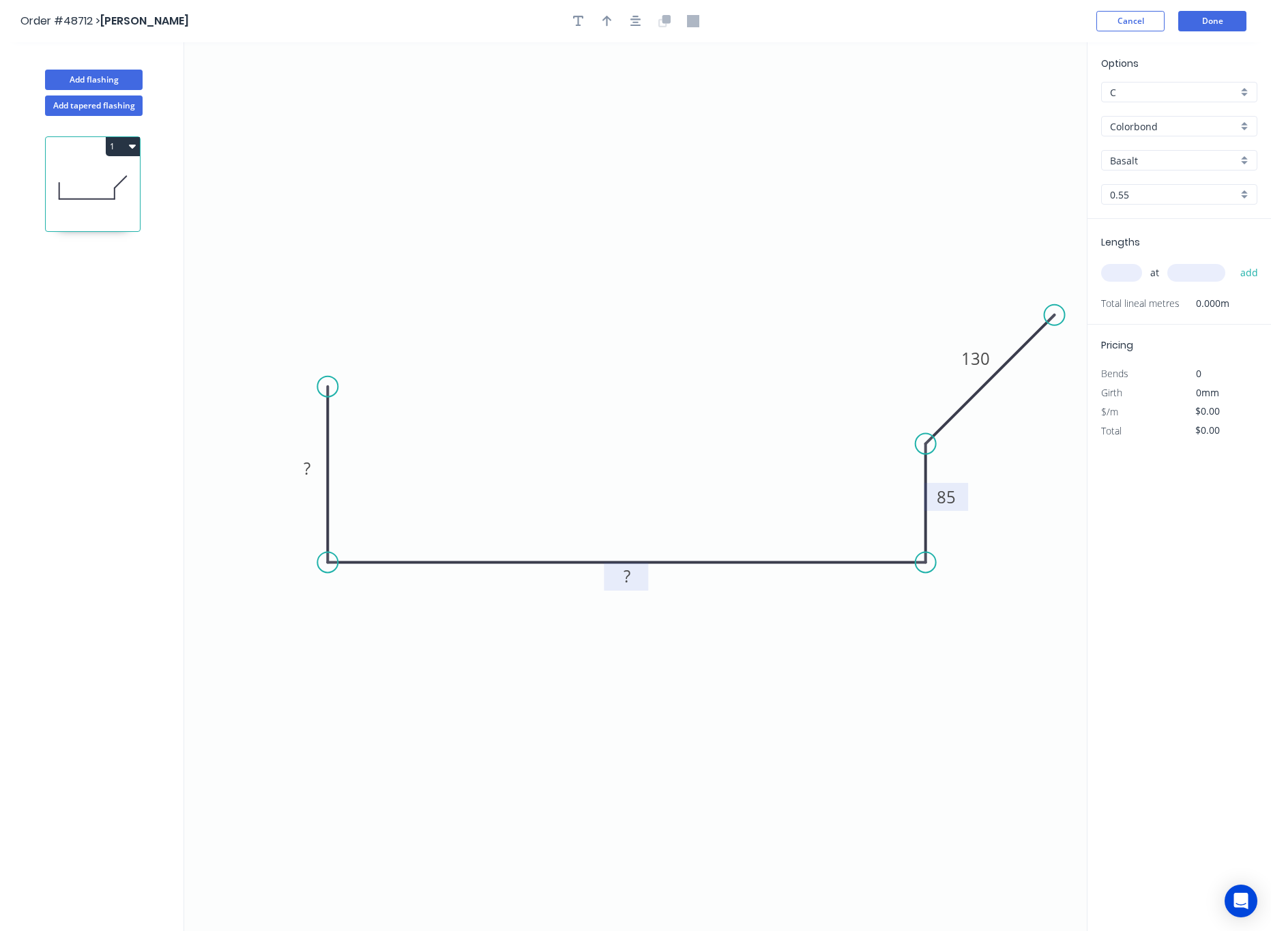
click at [624, 579] on tspan "?" at bounding box center [627, 576] width 7 height 23
drag, startPoint x: 334, startPoint y: 387, endPoint x: 332, endPoint y: 348, distance: 39.0
click at [332, 348] on circle at bounding box center [327, 347] width 20 height 20
click at [304, 448] on tspan "?" at bounding box center [307, 448] width 7 height 23
click at [1125, 273] on input "text" at bounding box center [1121, 273] width 41 height 18
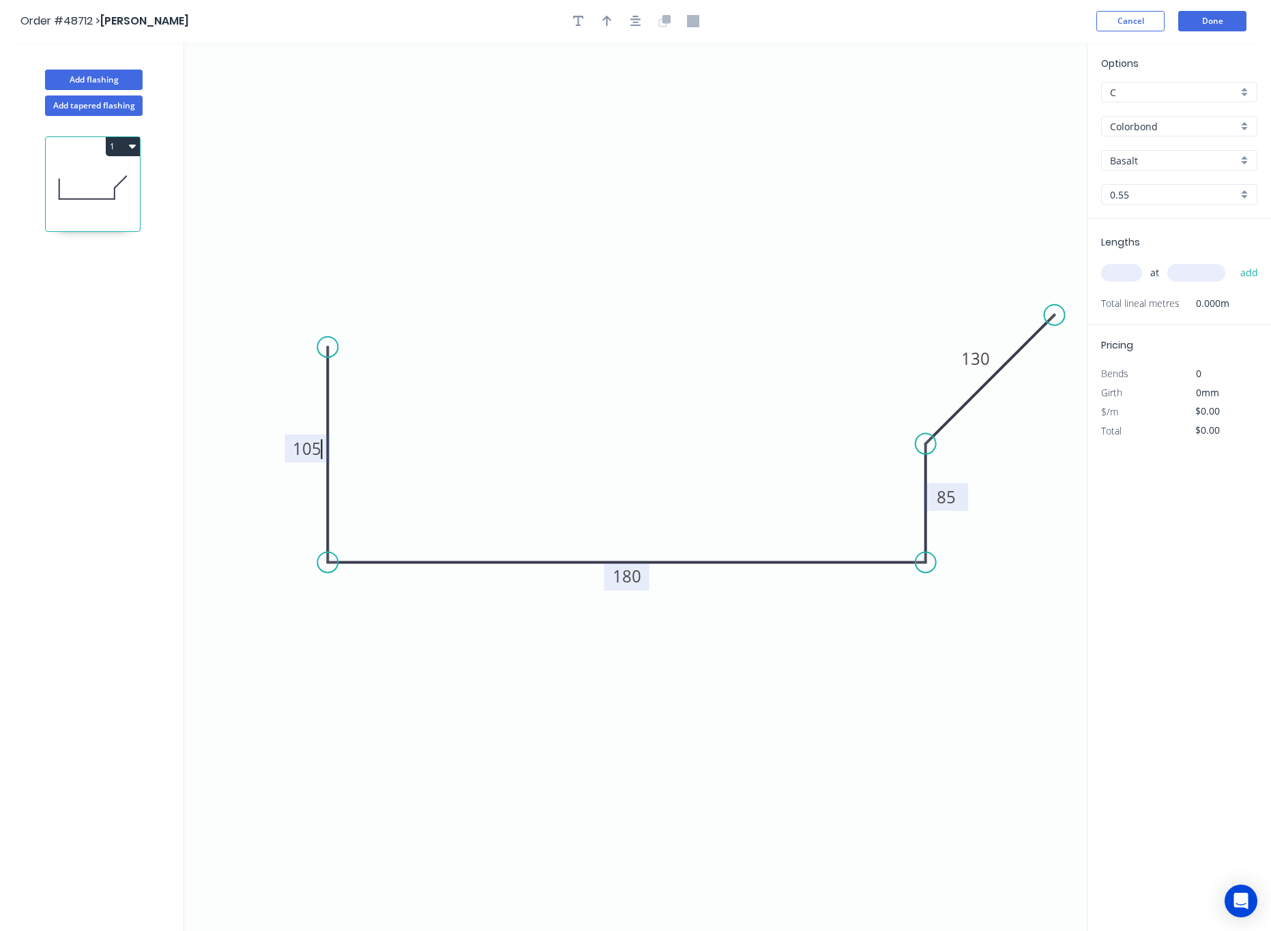
type input "$21.09"
type input "4"
type input "2"
click at [1200, 275] on input "text" at bounding box center [1197, 273] width 58 height 18
type input "4550"
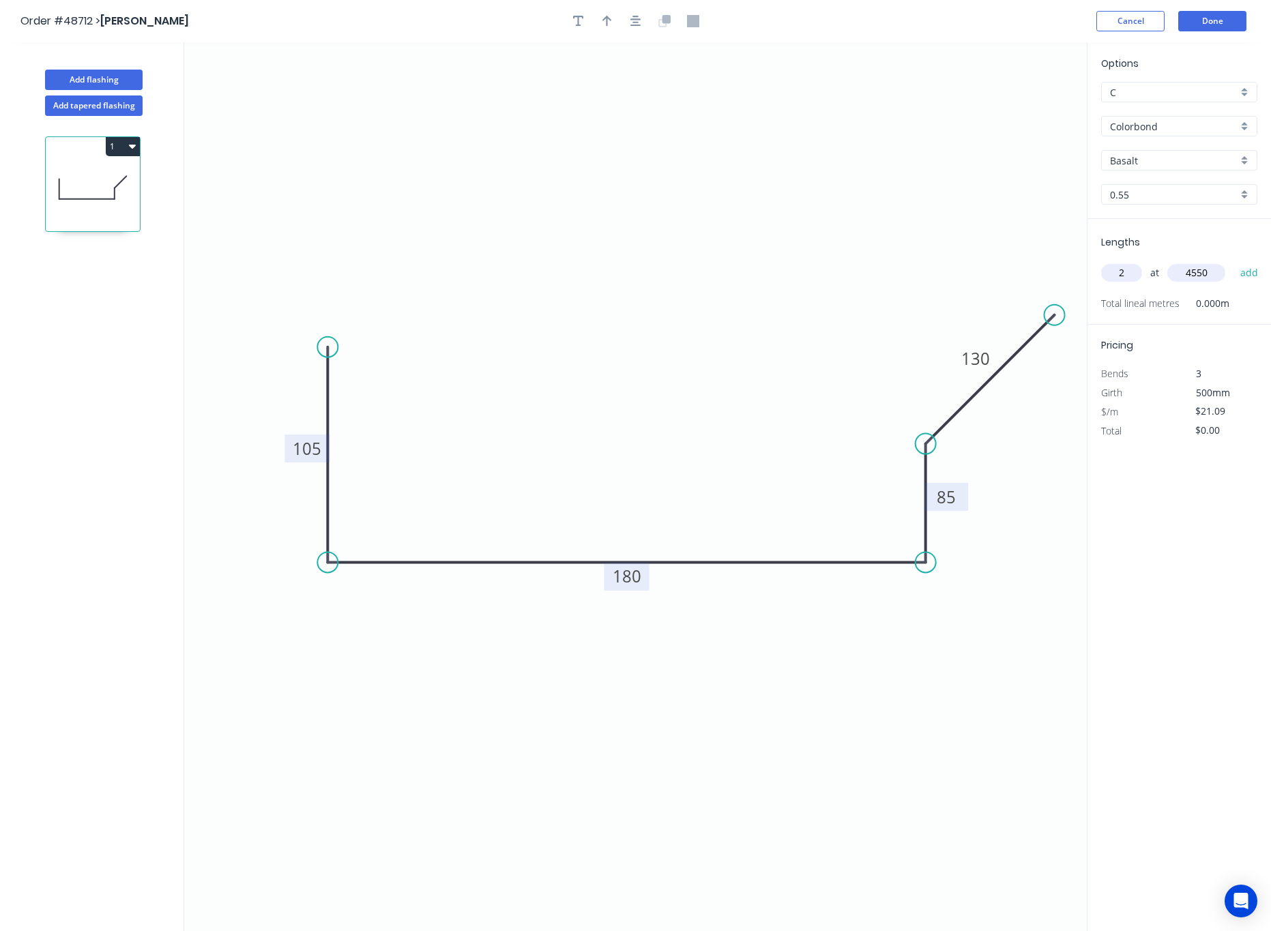
click at [1234, 261] on button "add" at bounding box center [1250, 272] width 32 height 23
type input "$191.92"
click at [1163, 166] on input "Basalt" at bounding box center [1174, 161] width 128 height 14
click at [1178, 182] on div "Surfmist" at bounding box center [1179, 187] width 155 height 24
type input "Surfmist"
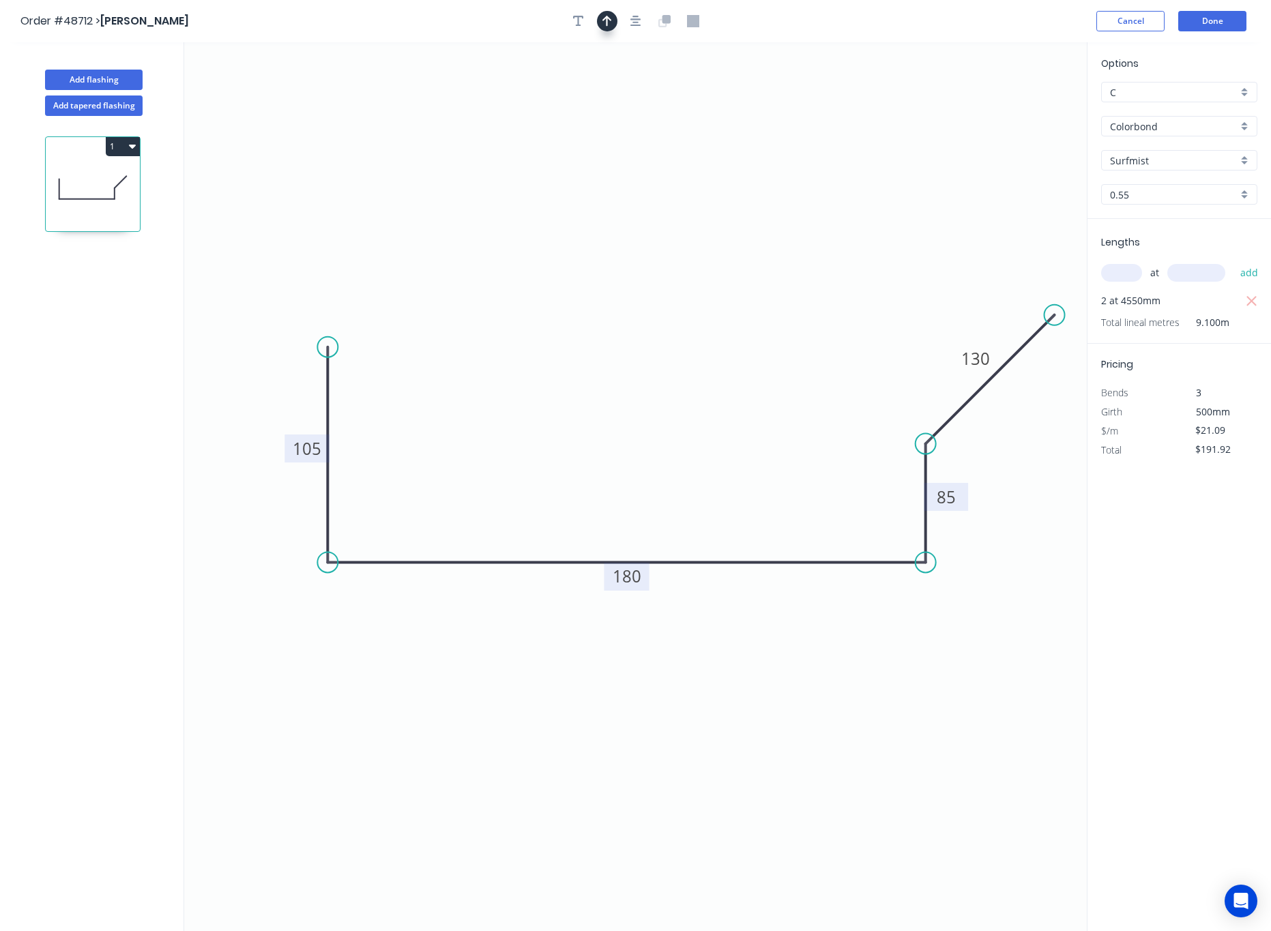
click at [605, 15] on icon "button" at bounding box center [608, 21] width 10 height 12
click at [1015, 107] on icon at bounding box center [1019, 95] width 12 height 44
drag, startPoint x: 1015, startPoint y: 107, endPoint x: 787, endPoint y: 233, distance: 261.1
click at [754, 256] on icon "0 105 180 85 130" at bounding box center [635, 486] width 903 height 889
click at [1036, 99] on icon "0 105 180 85 130" at bounding box center [635, 486] width 903 height 889
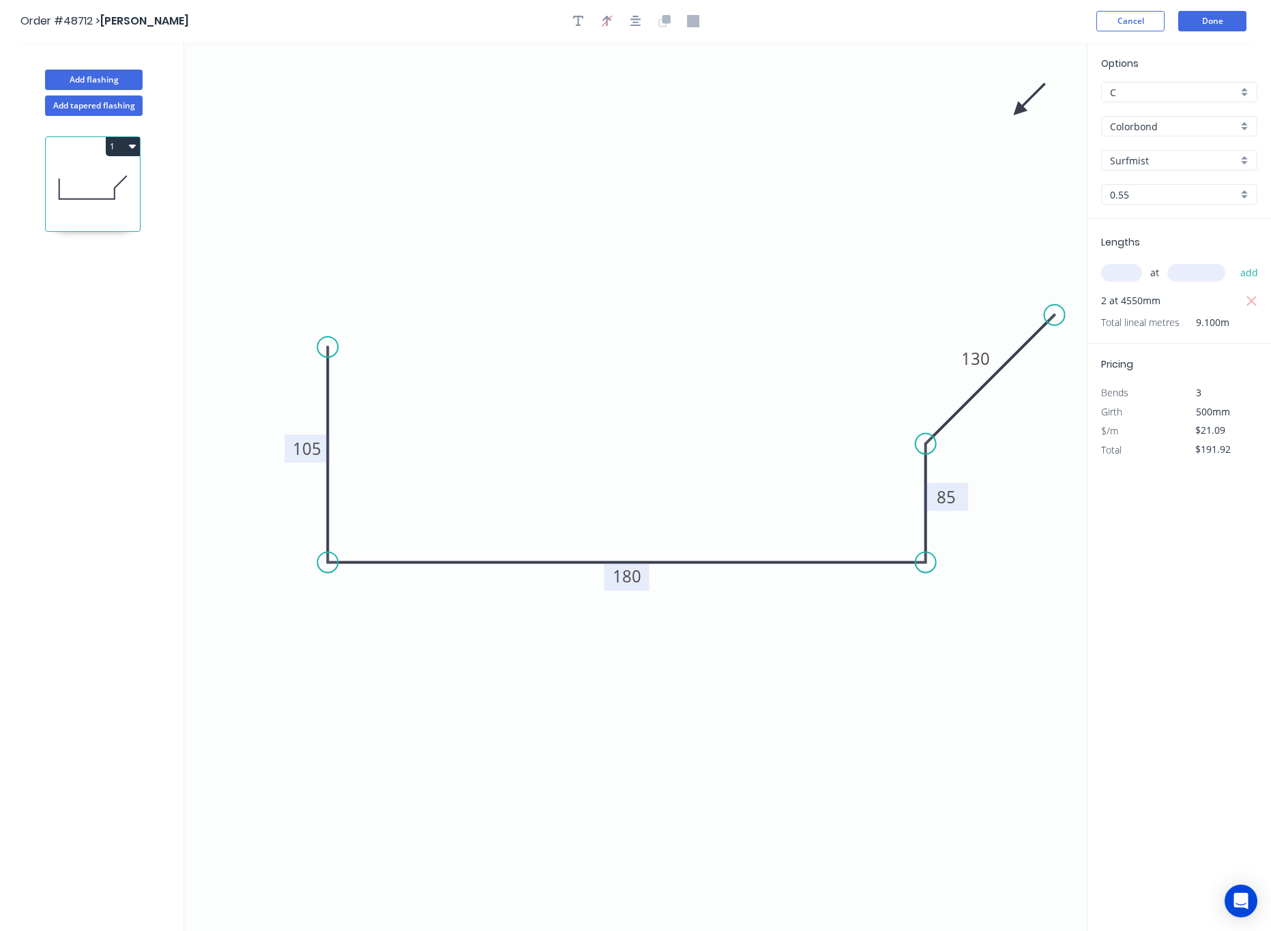
click at [1030, 99] on icon "0 105 180 85 130" at bounding box center [635, 486] width 903 height 889
click at [1030, 98] on icon "0 105 180 85 130" at bounding box center [635, 486] width 903 height 889
click at [1036, 109] on icon "0 105 180 85 130" at bounding box center [635, 486] width 903 height 889
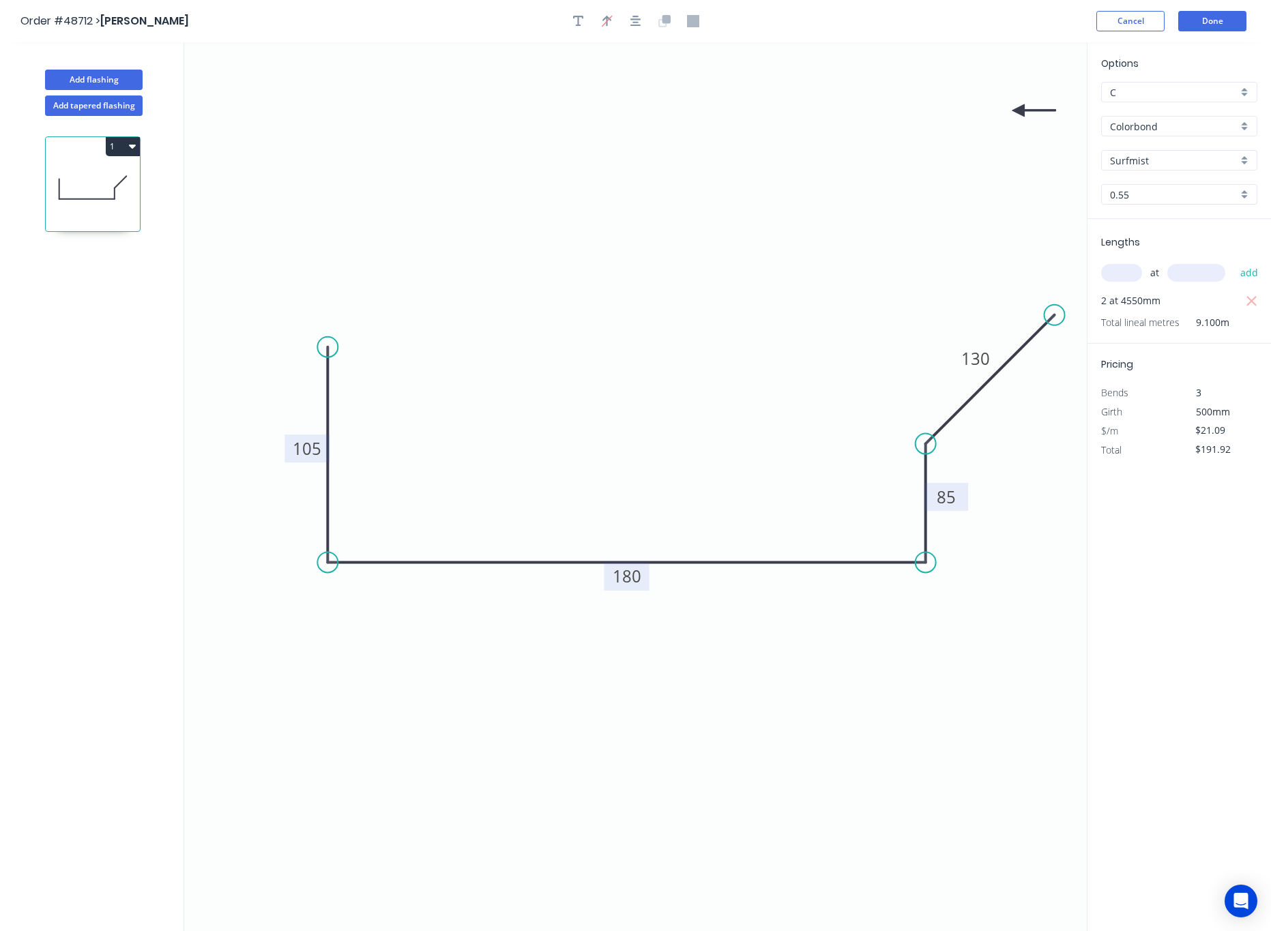
click at [1017, 109] on icon at bounding box center [1035, 110] width 44 height 12
click at [1017, 109] on icon at bounding box center [1030, 122] width 40 height 40
click at [1017, 109] on icon at bounding box center [1007, 122] width 40 height 40
click at [1017, 109] on icon at bounding box center [1003, 110] width 44 height 12
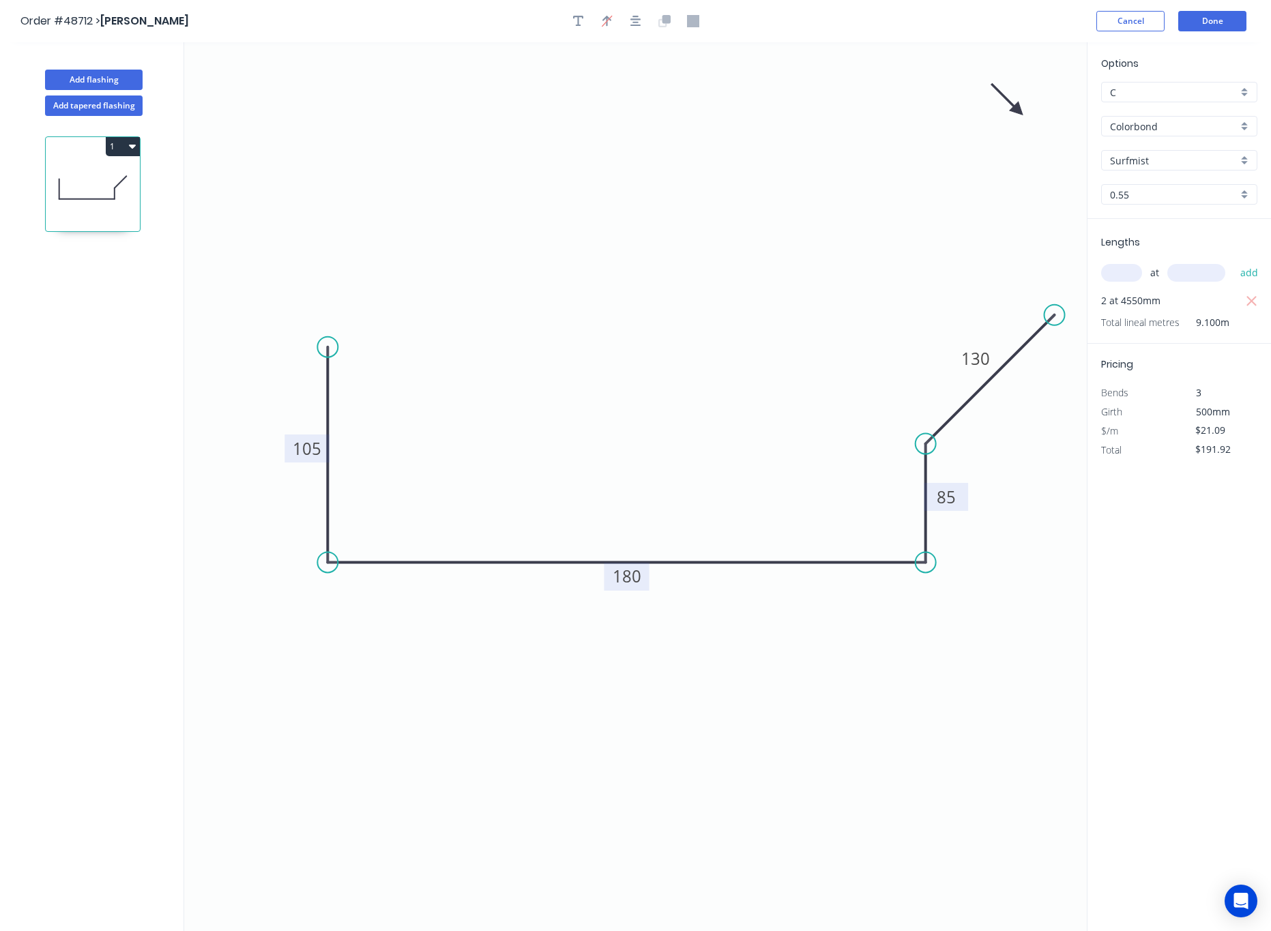
click at [1017, 109] on icon at bounding box center [1007, 100] width 40 height 40
drag, startPoint x: 1017, startPoint y: 109, endPoint x: 601, endPoint y: 268, distance: 446.5
click at [601, 268] on icon at bounding box center [600, 252] width 12 height 44
click at [1206, 20] on button "Done" at bounding box center [1213, 21] width 68 height 20
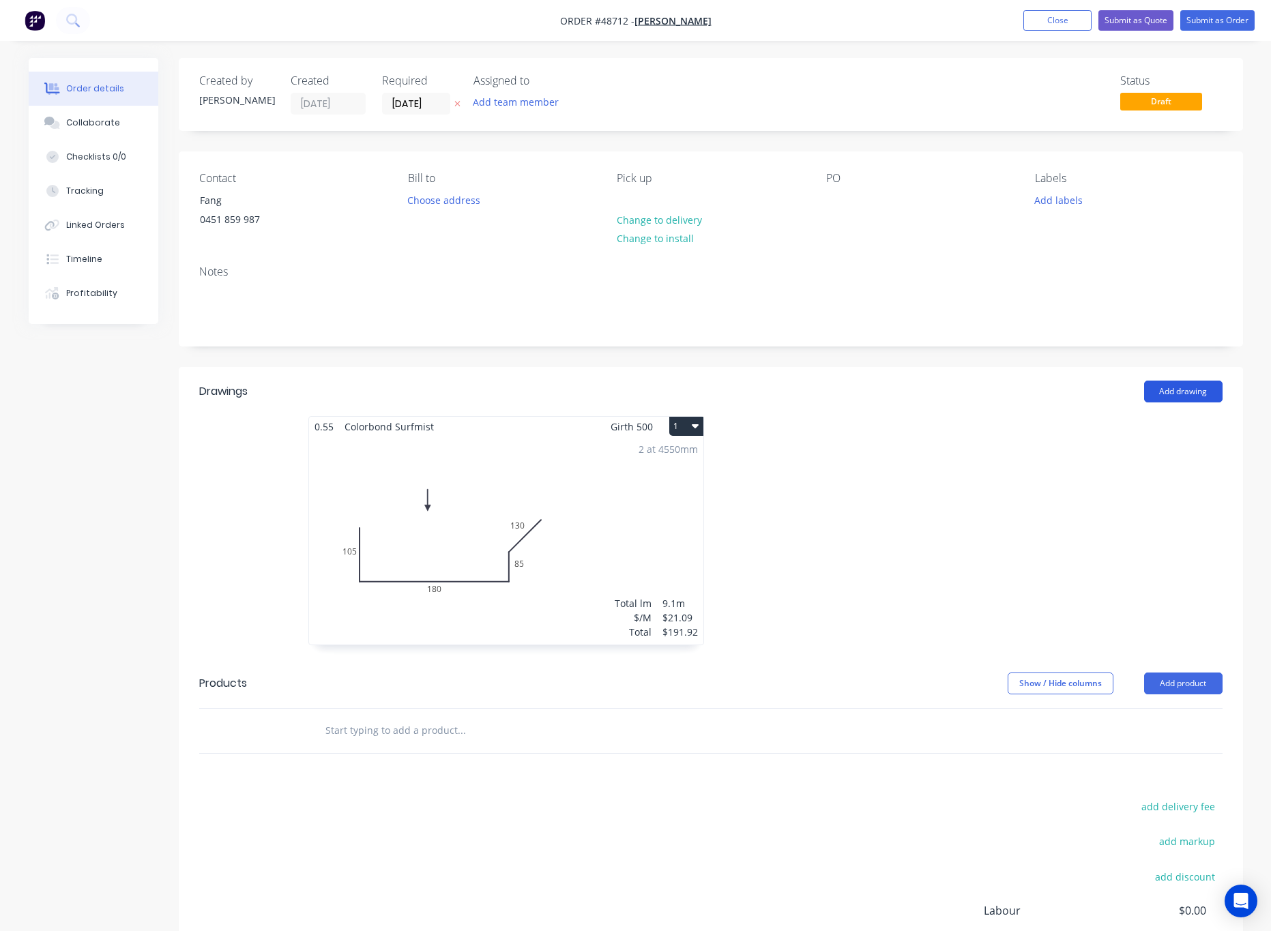
click at [1166, 388] on button "Add drawing" at bounding box center [1183, 392] width 78 height 22
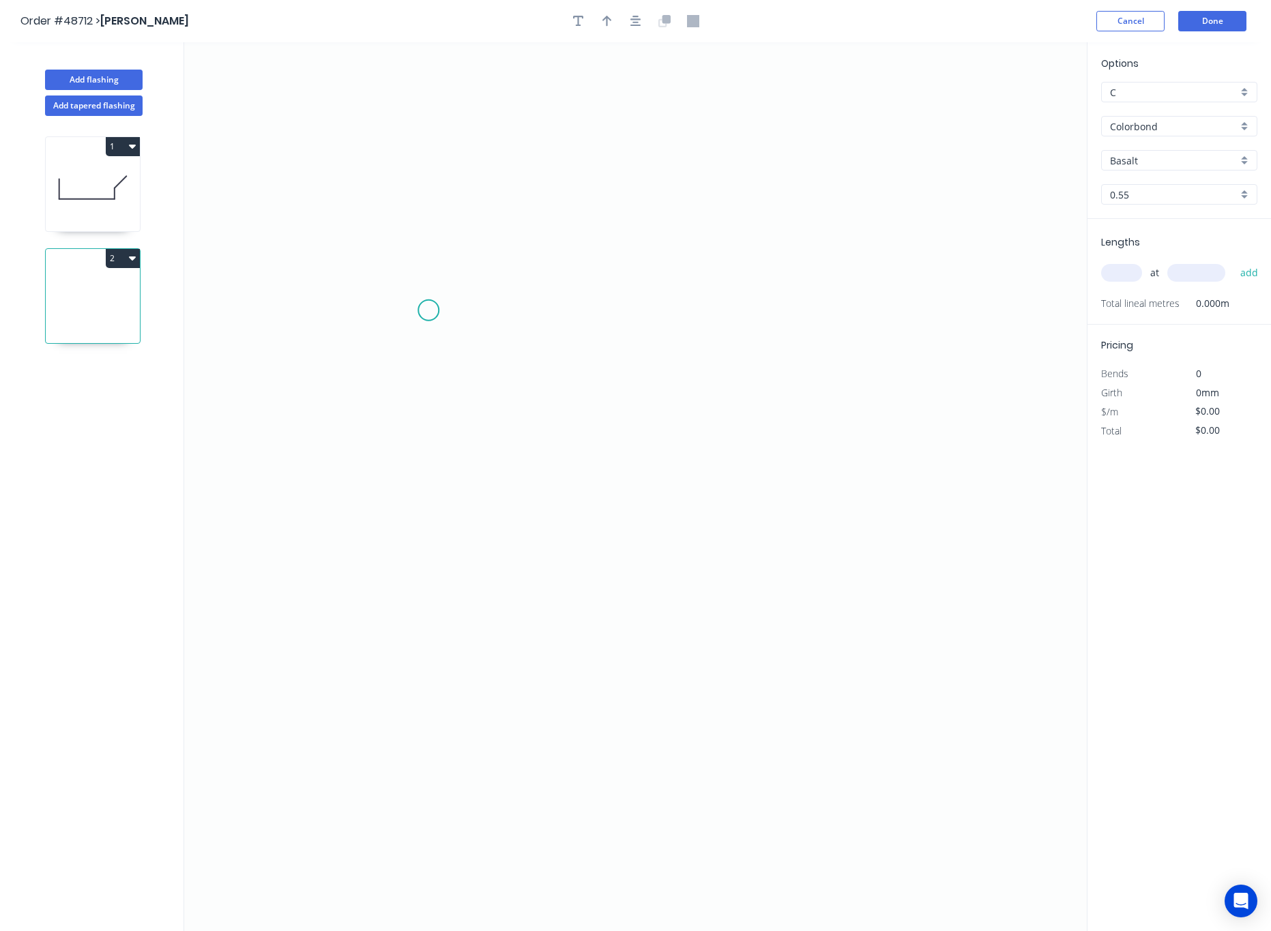
click at [429, 311] on icon "0" at bounding box center [635, 486] width 903 height 889
click at [430, 516] on icon "0" at bounding box center [635, 486] width 903 height 889
click at [946, 502] on icon "0 ?" at bounding box center [635, 486] width 903 height 889
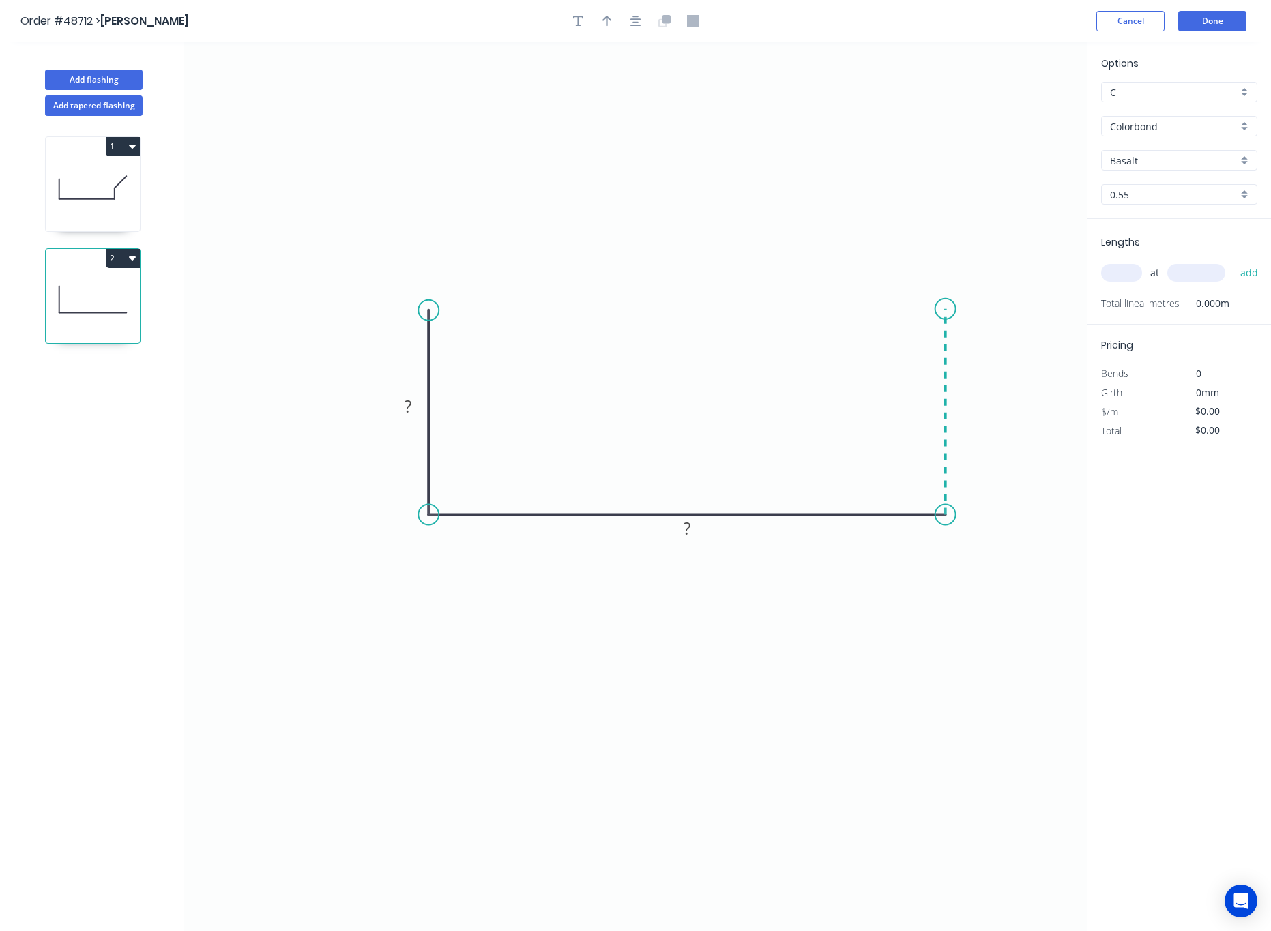
click at [946, 310] on icon at bounding box center [946, 412] width 0 height 206
click at [944, 310] on circle at bounding box center [946, 309] width 20 height 20
click at [944, 299] on circle at bounding box center [946, 309] width 20 height 20
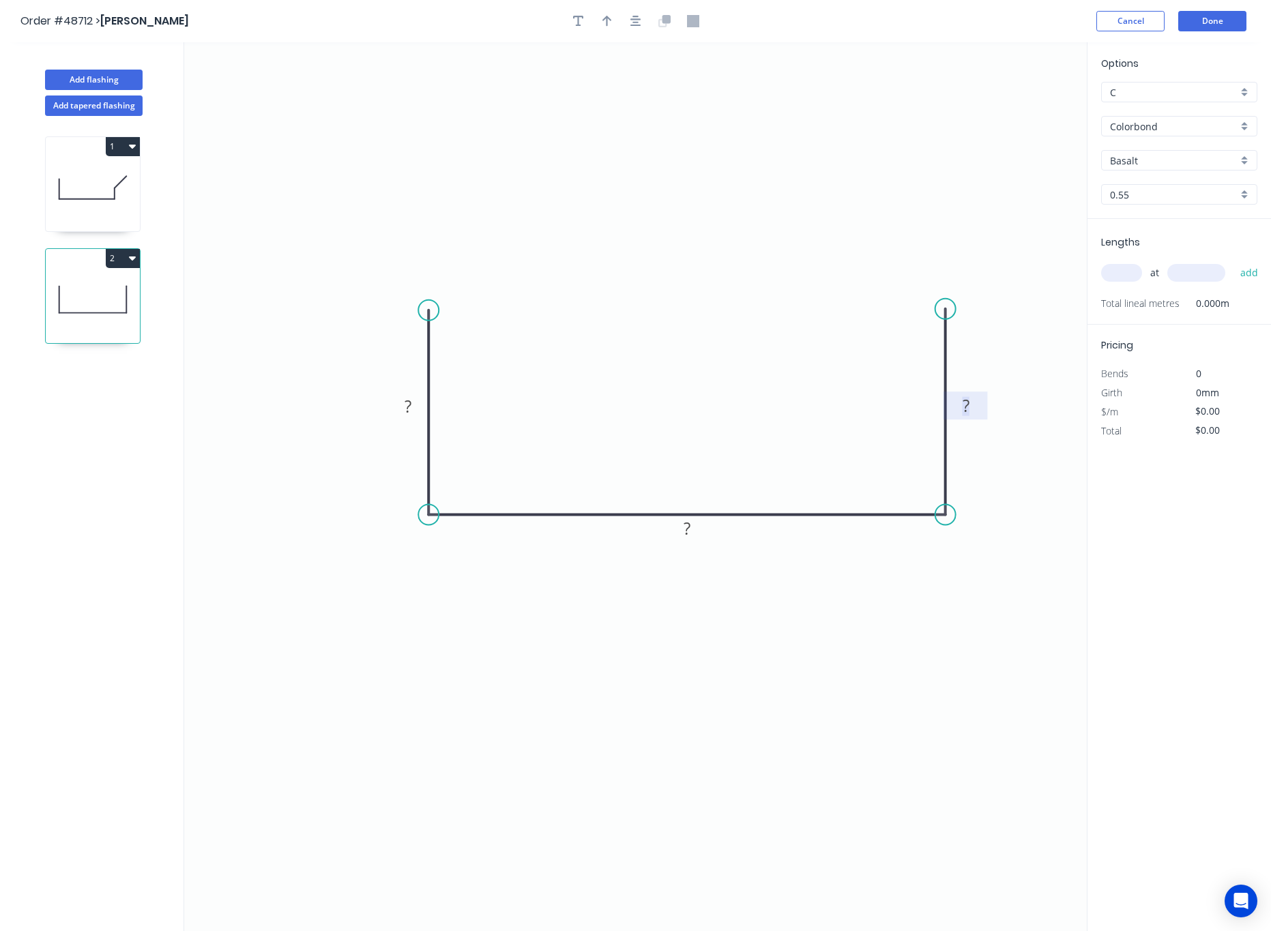
click at [965, 397] on tspan "?" at bounding box center [966, 405] width 7 height 23
click at [697, 531] on rect at bounding box center [687, 530] width 27 height 19
click at [402, 411] on rect at bounding box center [407, 407] width 27 height 19
click at [490, 598] on icon "0 135 335 130" at bounding box center [635, 486] width 903 height 889
type input "$21.41"
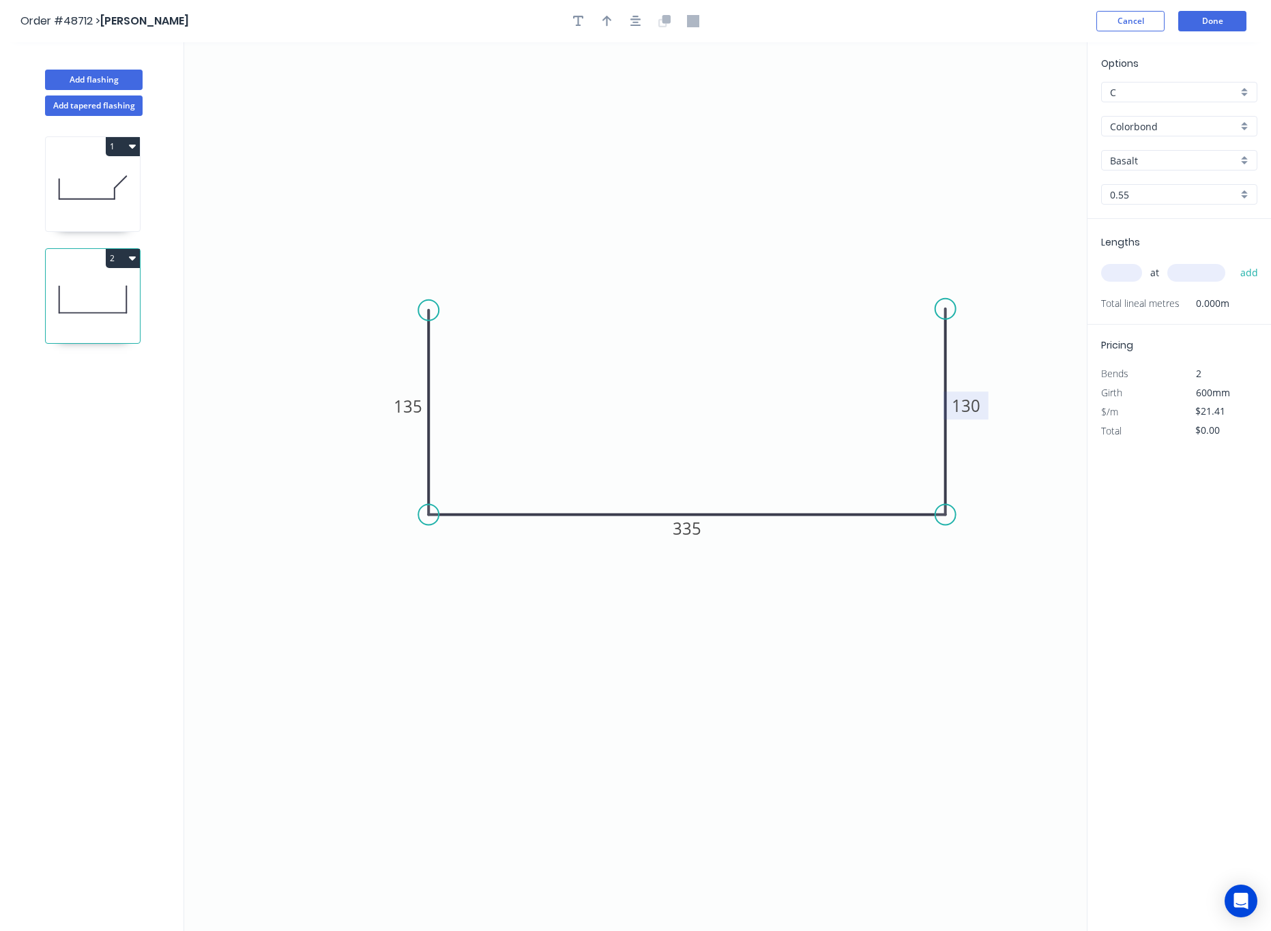
click at [1112, 277] on input "text" at bounding box center [1121, 273] width 41 height 18
type input "2"
click at [1185, 269] on input "text" at bounding box center [1197, 273] width 58 height 18
type input "4850"
click at [1234, 261] on button "add" at bounding box center [1250, 272] width 32 height 23
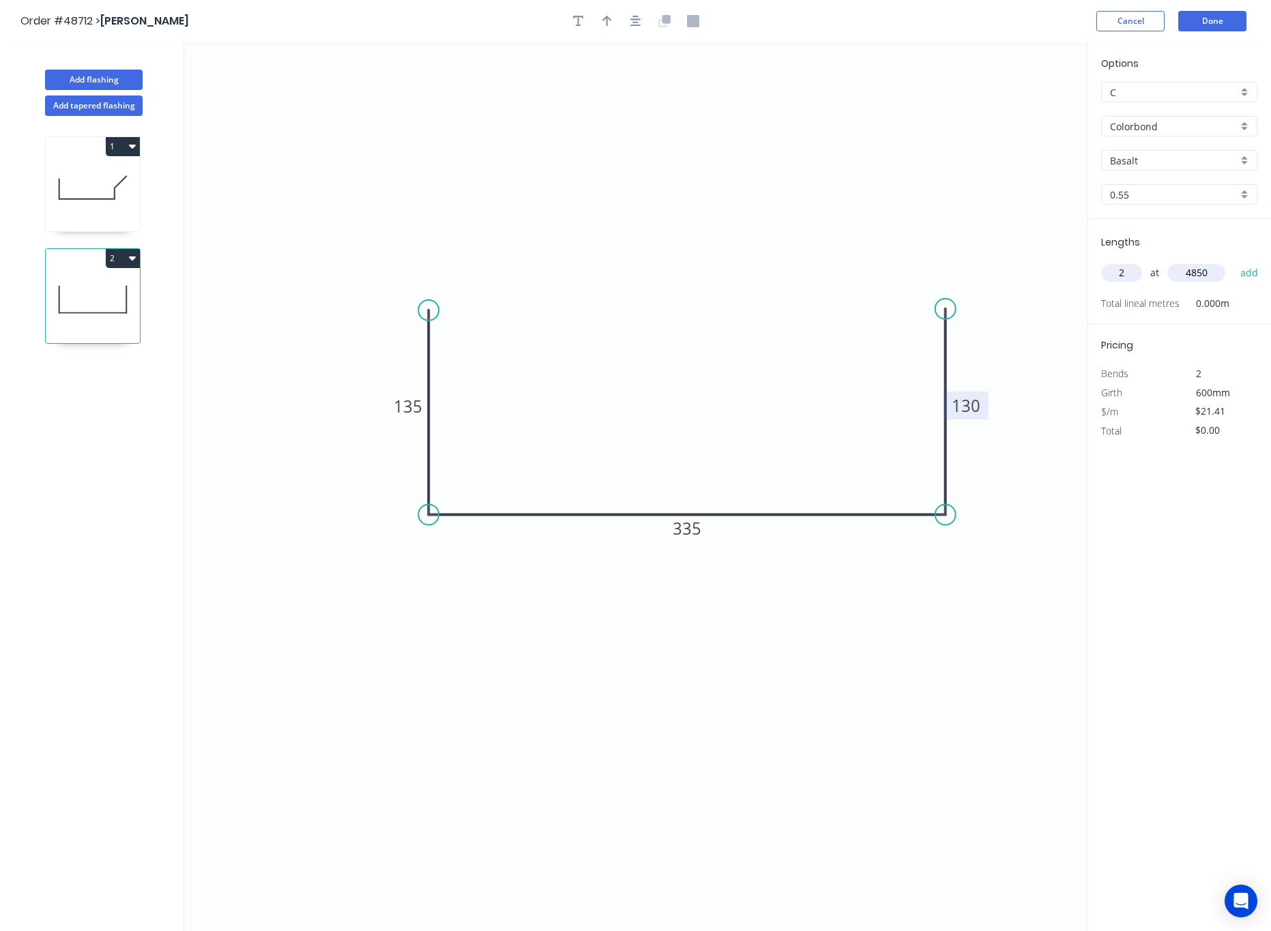
type input "$207.68"
click at [1169, 164] on input "Basalt" at bounding box center [1174, 161] width 128 height 14
click at [1151, 190] on div "Surfmist" at bounding box center [1179, 187] width 155 height 24
type input "Surfmist"
click at [1227, 23] on button "Done" at bounding box center [1213, 21] width 68 height 20
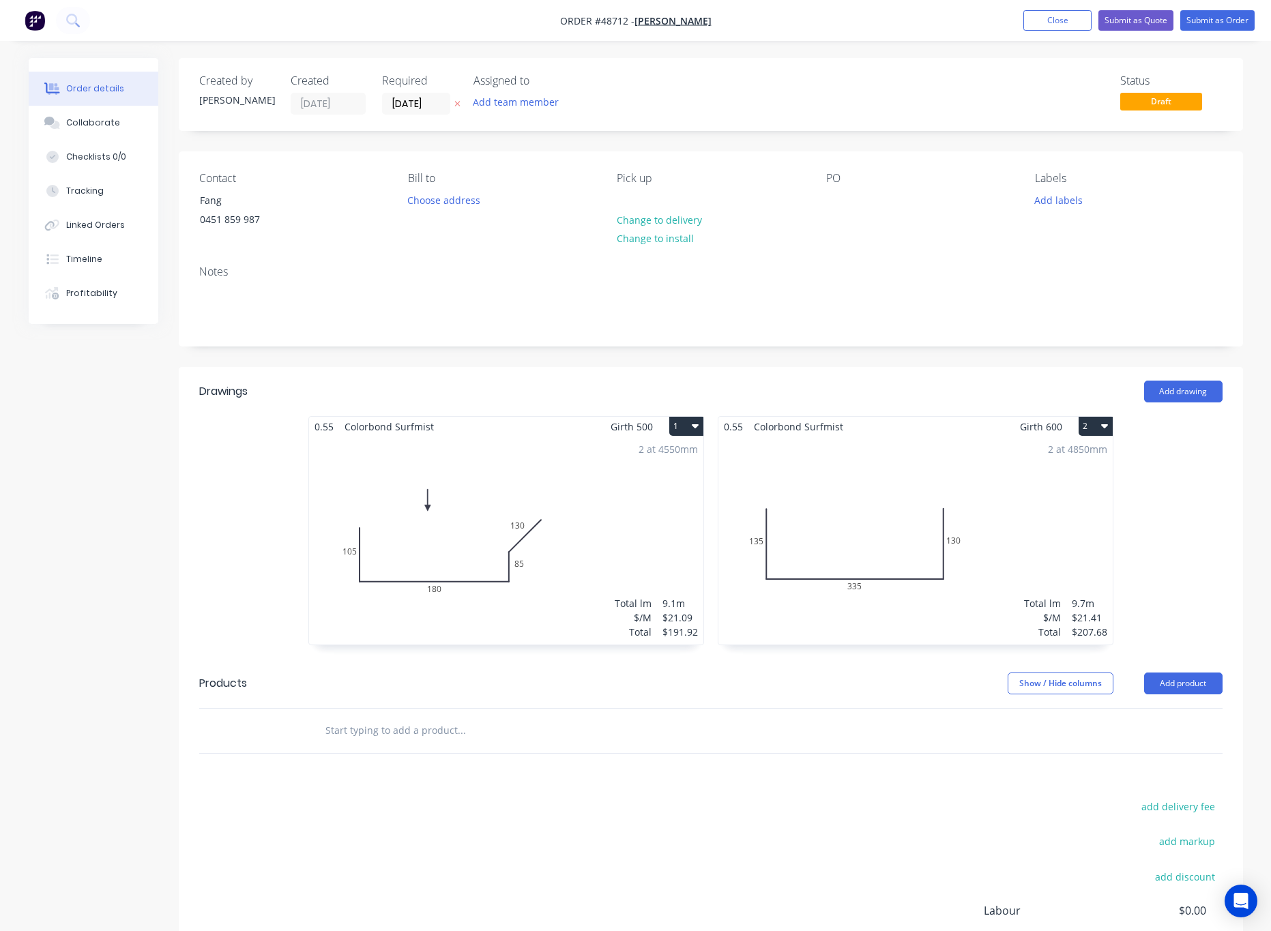
click at [777, 522] on div "2 at 4850mm Total lm $/M Total 9.7m $21.41 $207.68" at bounding box center [916, 541] width 394 height 208
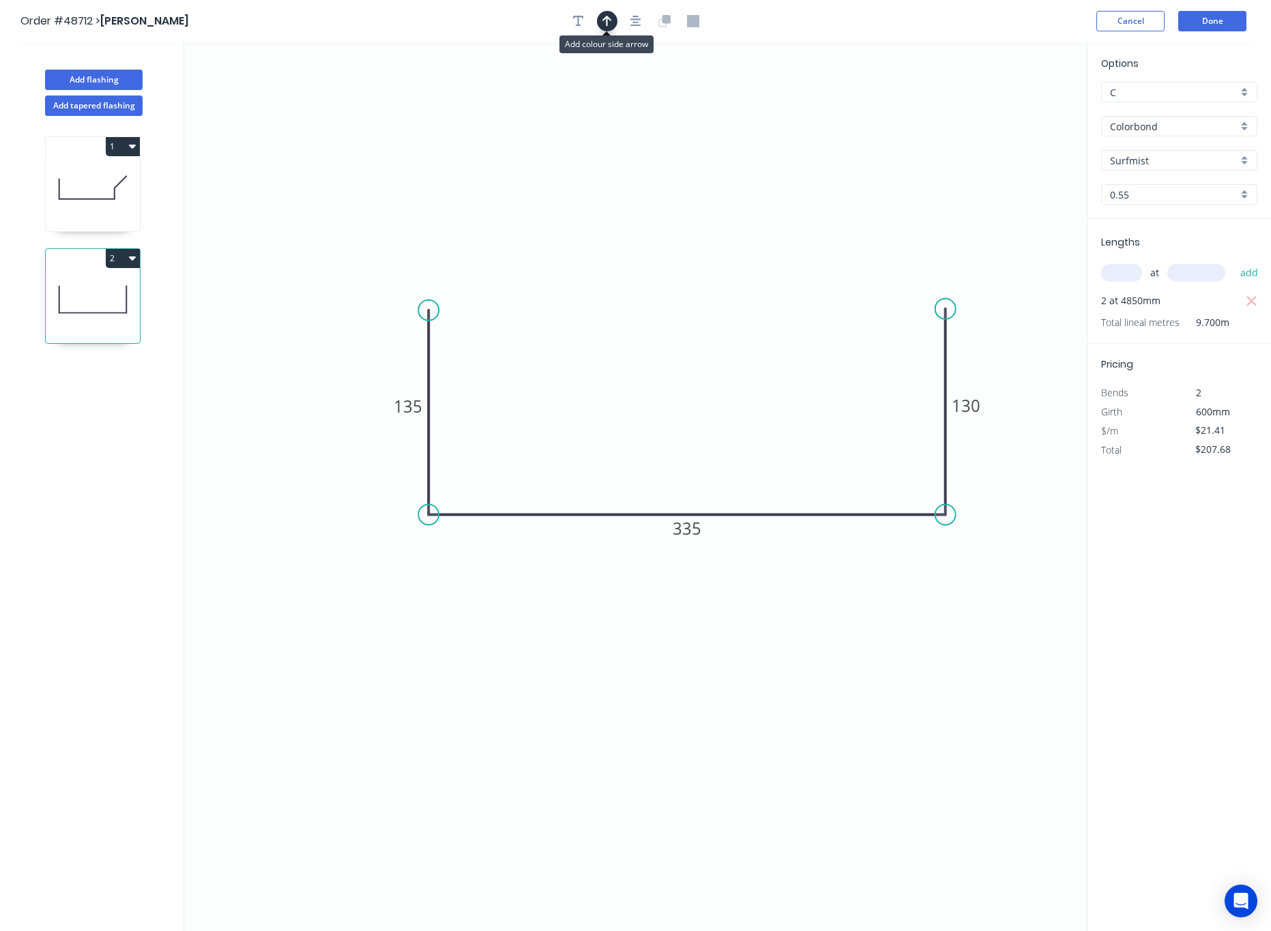
click at [603, 19] on icon "button" at bounding box center [608, 21] width 10 height 11
drag, startPoint x: 1016, startPoint y: 111, endPoint x: 701, endPoint y: 237, distance: 339.6
click at [687, 233] on icon at bounding box center [686, 212] width 12 height 44
click at [1206, 21] on button "Done" at bounding box center [1213, 21] width 68 height 20
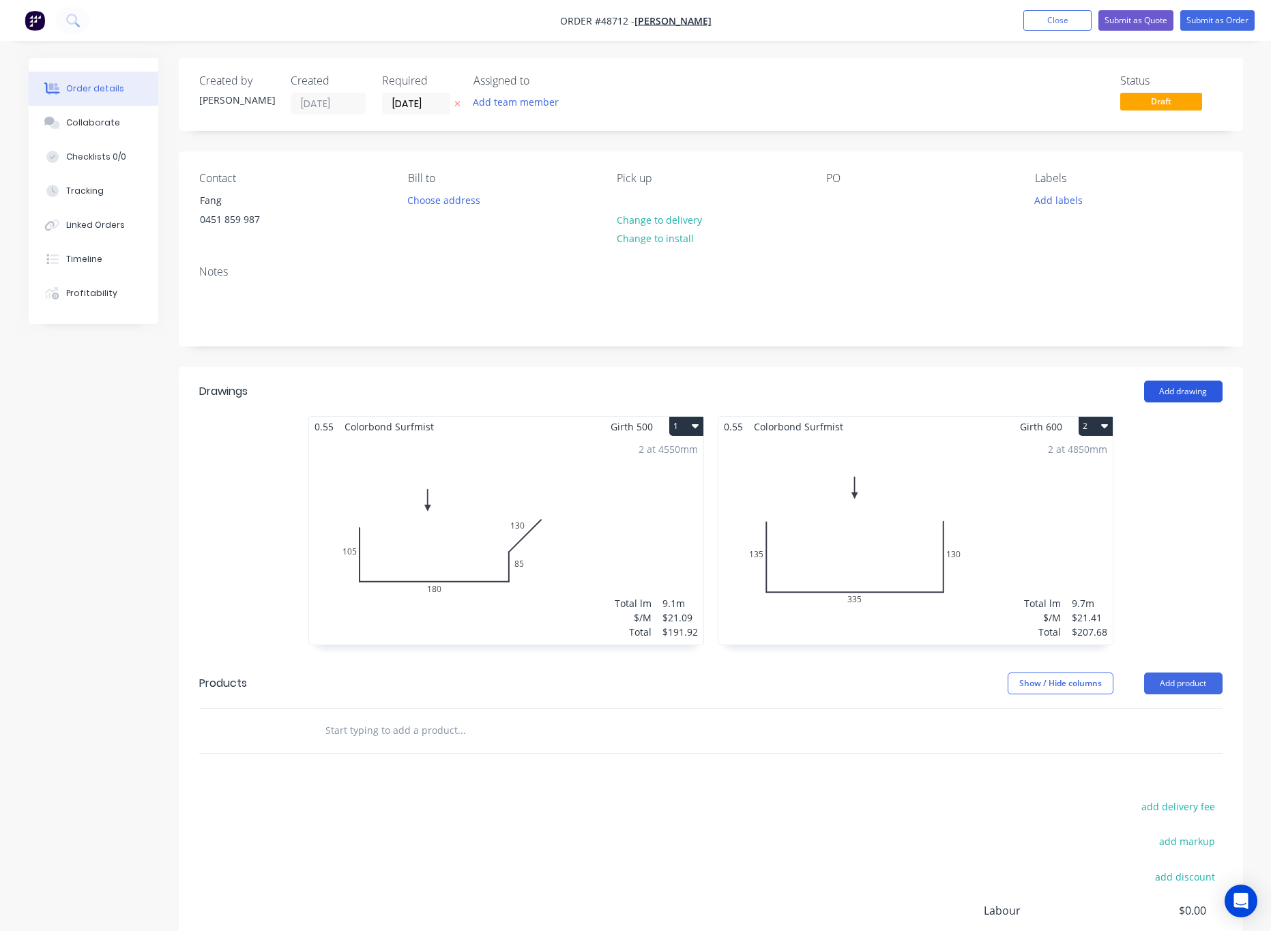
click at [1188, 393] on button "Add drawing" at bounding box center [1183, 392] width 78 height 22
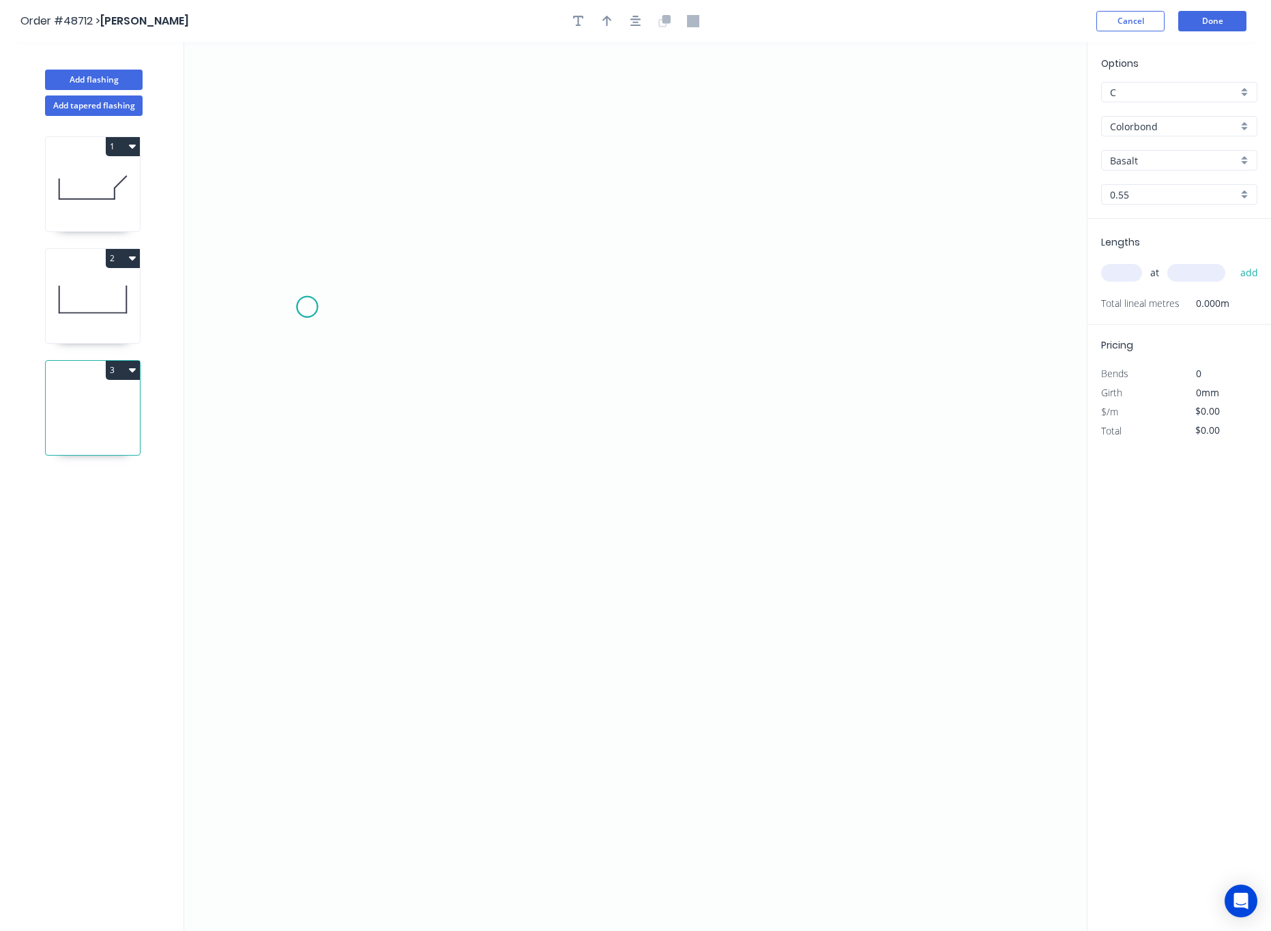
click at [307, 308] on icon "0" at bounding box center [635, 486] width 903 height 889
click at [346, 274] on icon "0" at bounding box center [635, 486] width 903 height 889
click at [873, 281] on icon "0 ?" at bounding box center [635, 486] width 903 height 889
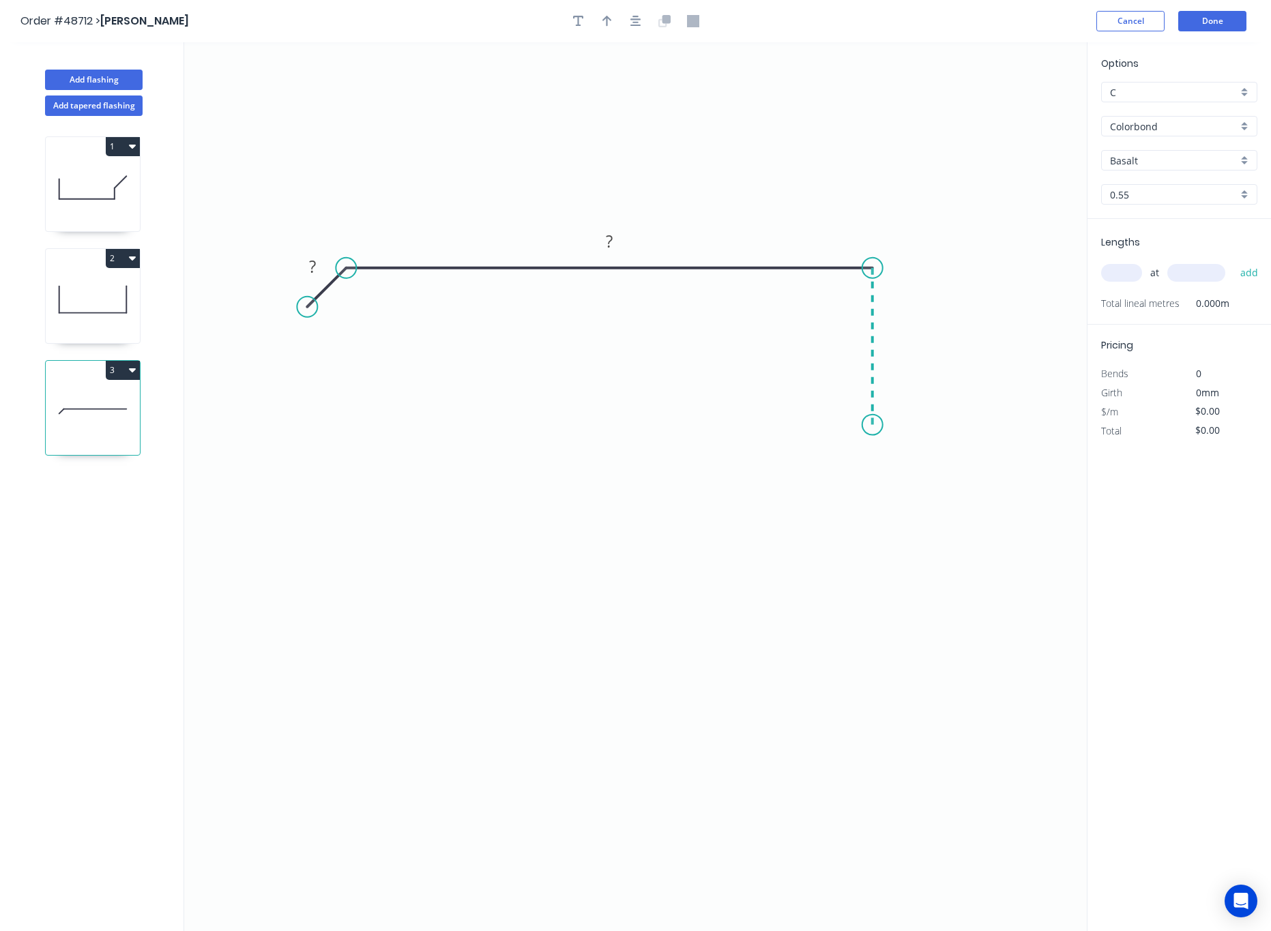
click at [874, 426] on icon "0 ? ?" at bounding box center [635, 486] width 903 height 889
click at [795, 426] on icon "0 ? ? ?" at bounding box center [635, 486] width 903 height 889
click at [798, 519] on icon "0 ? ? ? ?" at bounding box center [635, 486] width 903 height 889
click at [803, 519] on circle at bounding box center [795, 518] width 20 height 20
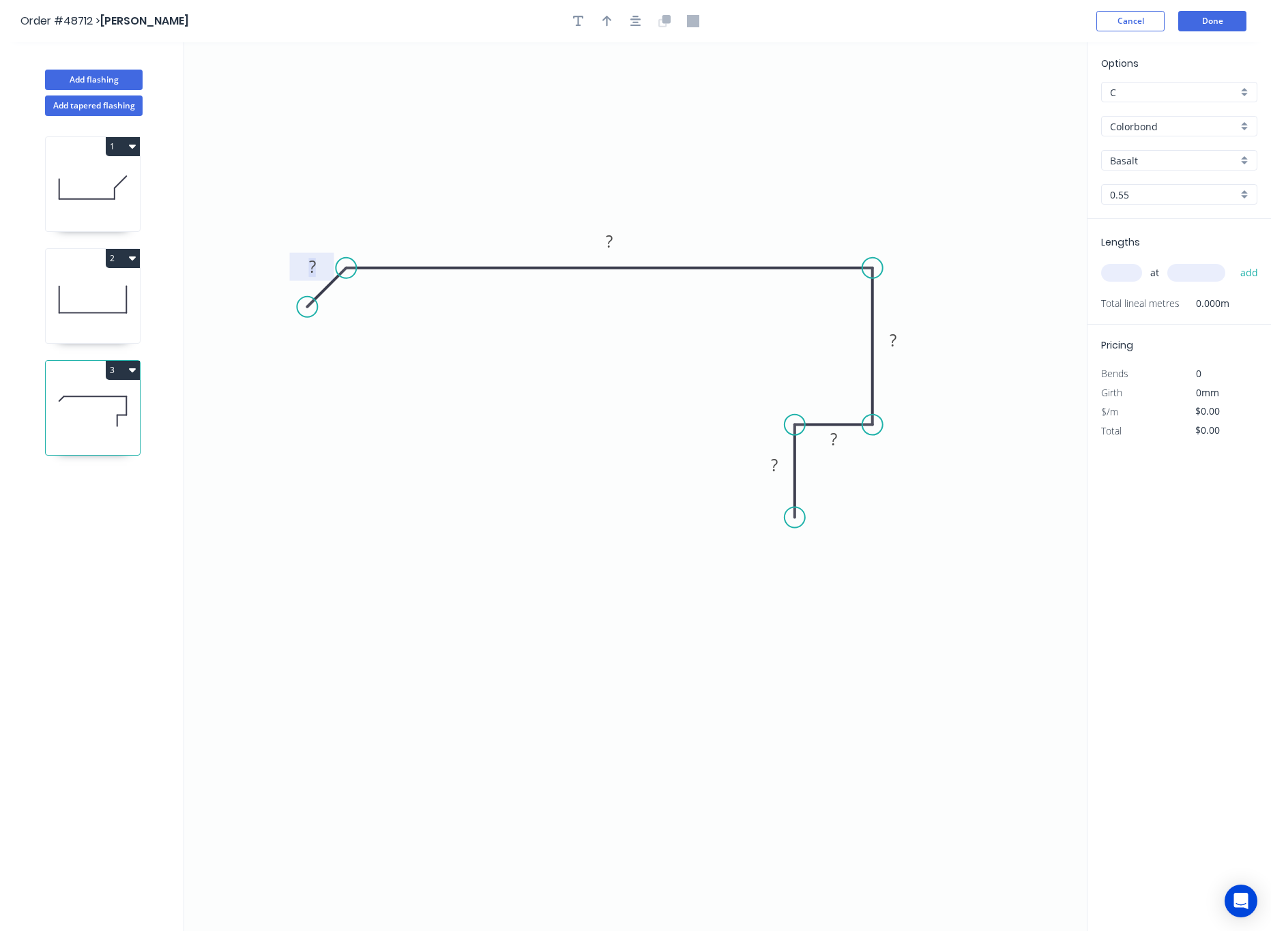
click at [310, 267] on tspan "?" at bounding box center [312, 266] width 7 height 23
click at [601, 242] on rect at bounding box center [609, 242] width 27 height 19
click at [893, 341] on tspan "?" at bounding box center [893, 340] width 7 height 23
click at [836, 445] on tspan "?" at bounding box center [833, 439] width 7 height 23
click at [778, 459] on rect at bounding box center [774, 466] width 27 height 19
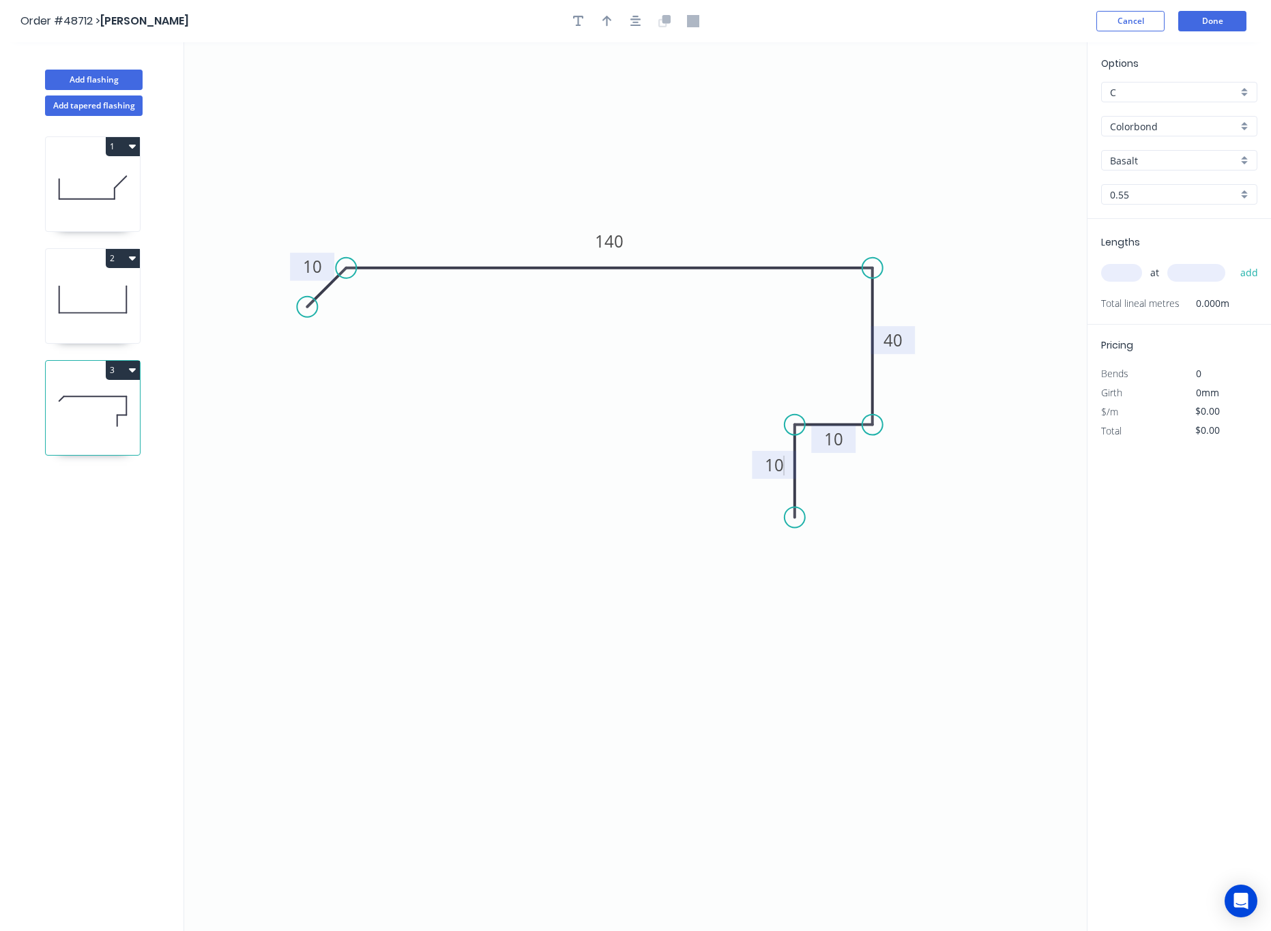
click at [699, 596] on icon "0 10 140 40 10 10" at bounding box center [635, 486] width 903 height 889
type input "$10.70"
click at [612, 27] on button "button" at bounding box center [607, 21] width 20 height 20
drag, startPoint x: 1017, startPoint y: 106, endPoint x: 662, endPoint y: 150, distance: 358.2
click at [662, 150] on icon at bounding box center [666, 134] width 12 height 44
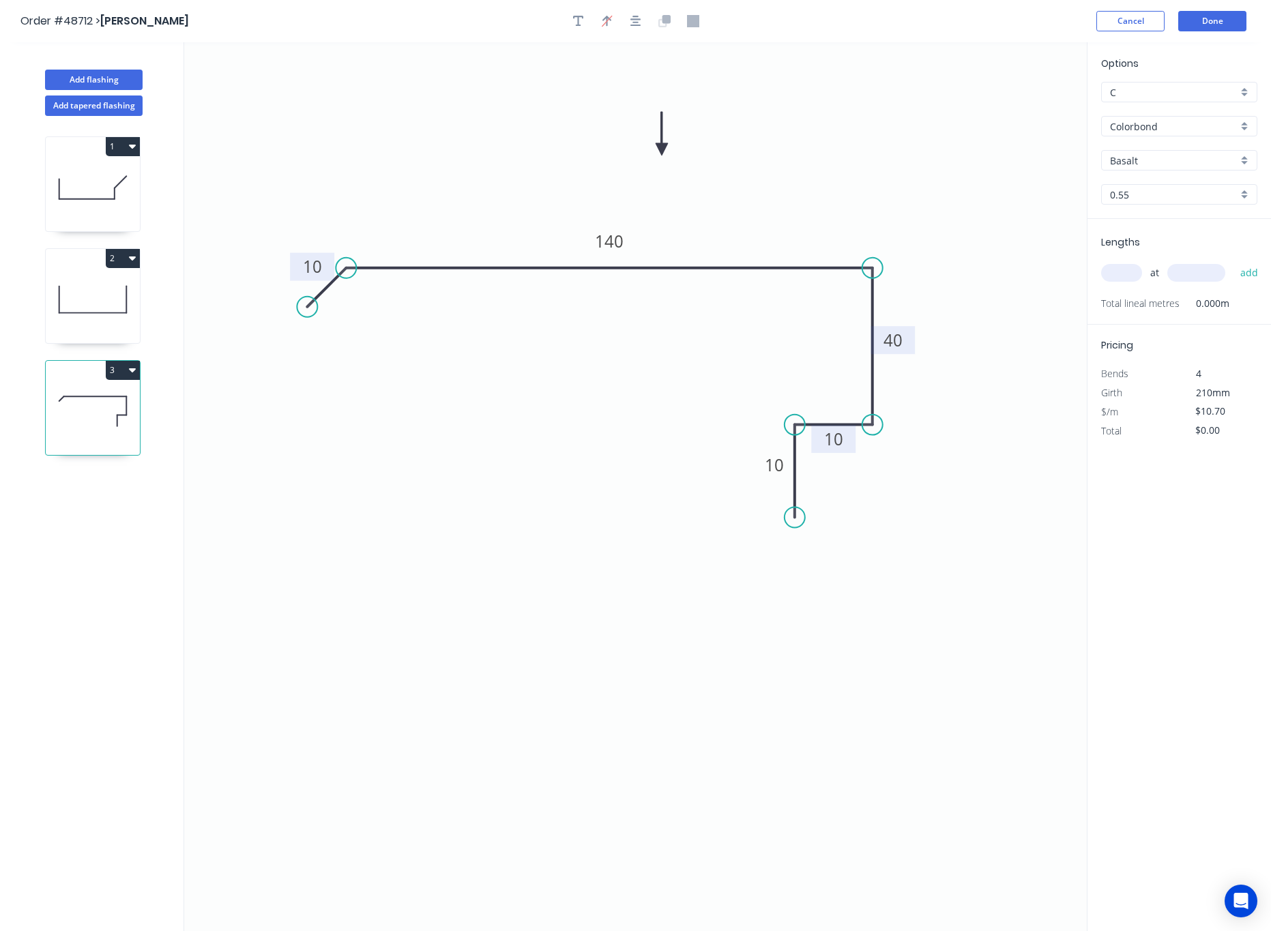
click at [1114, 266] on input "text" at bounding box center [1121, 273] width 41 height 18
type input "4"
click at [1191, 275] on input "text" at bounding box center [1197, 273] width 58 height 18
type input "7300"
click at [1234, 261] on button "add" at bounding box center [1250, 272] width 32 height 23
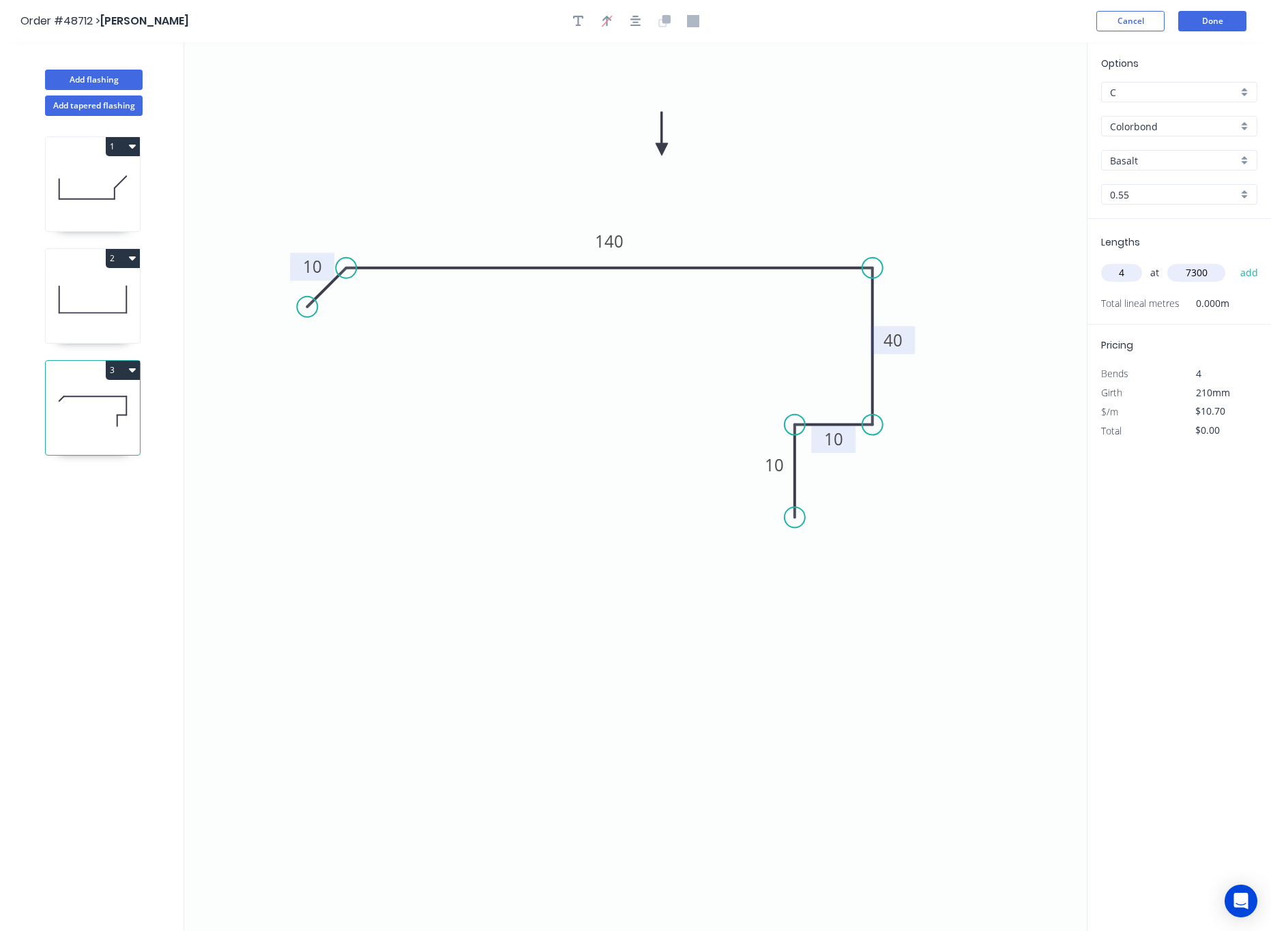
type input "$312.44"
click at [1216, 21] on button "Done" at bounding box center [1213, 21] width 68 height 20
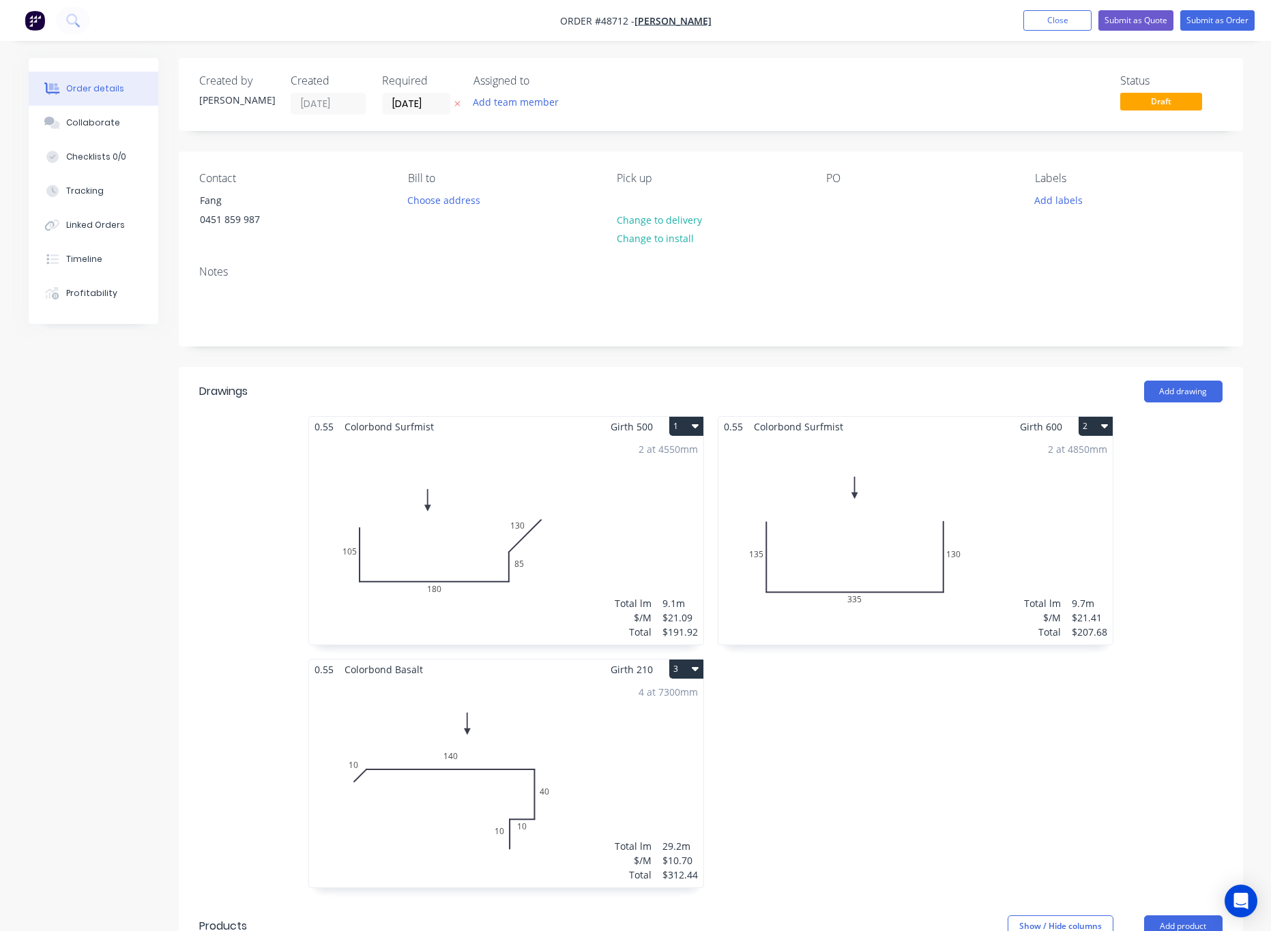
click at [627, 758] on div "4 at 7300mm Total lm $/M Total 29.2m $10.70 $312.44" at bounding box center [506, 784] width 394 height 208
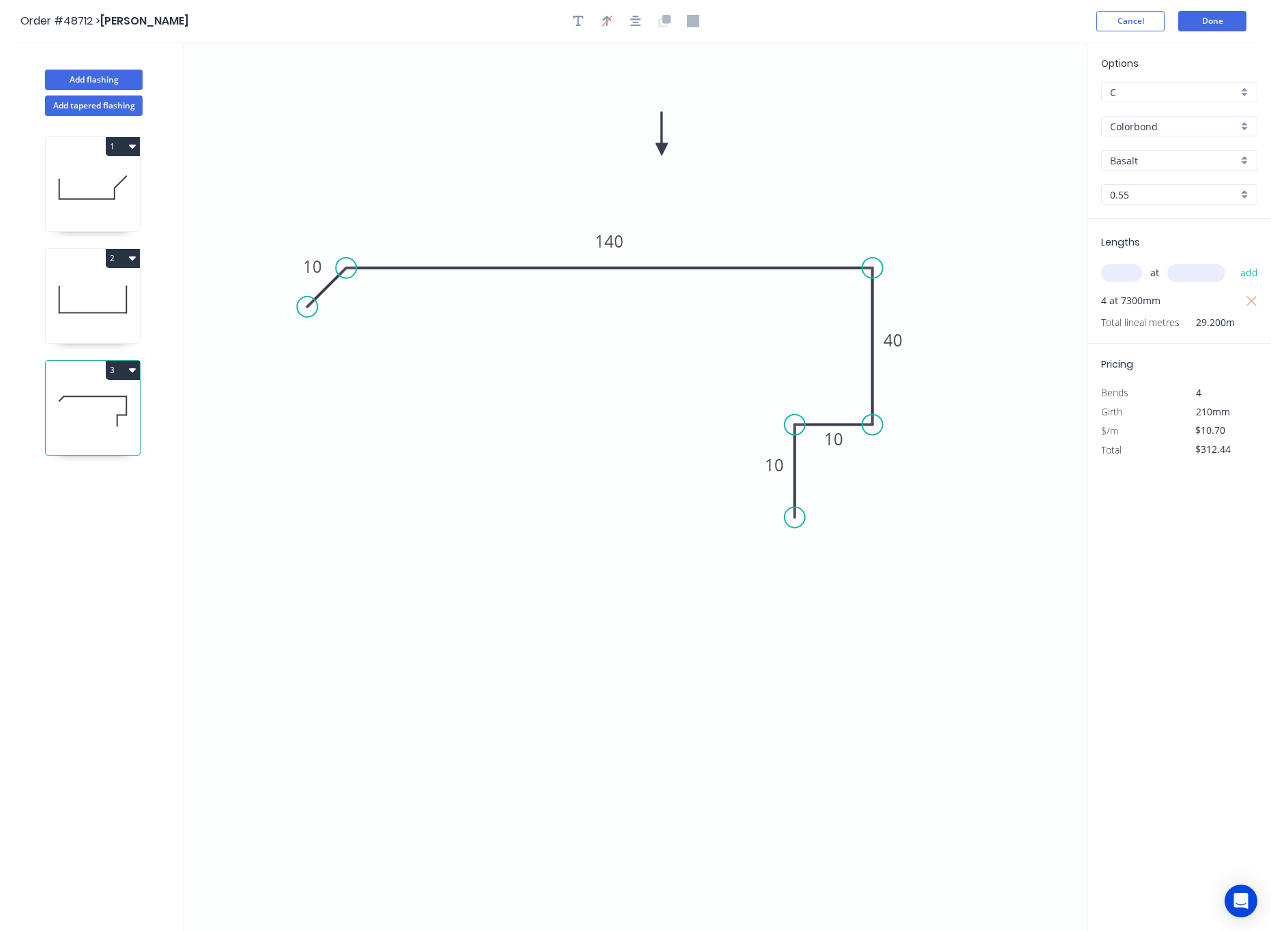
click at [1188, 158] on input "Basalt" at bounding box center [1174, 161] width 128 height 14
click at [1184, 180] on div "Surfmist" at bounding box center [1179, 187] width 155 height 24
type input "Surfmist"
click at [1220, 21] on button "Done" at bounding box center [1213, 21] width 68 height 20
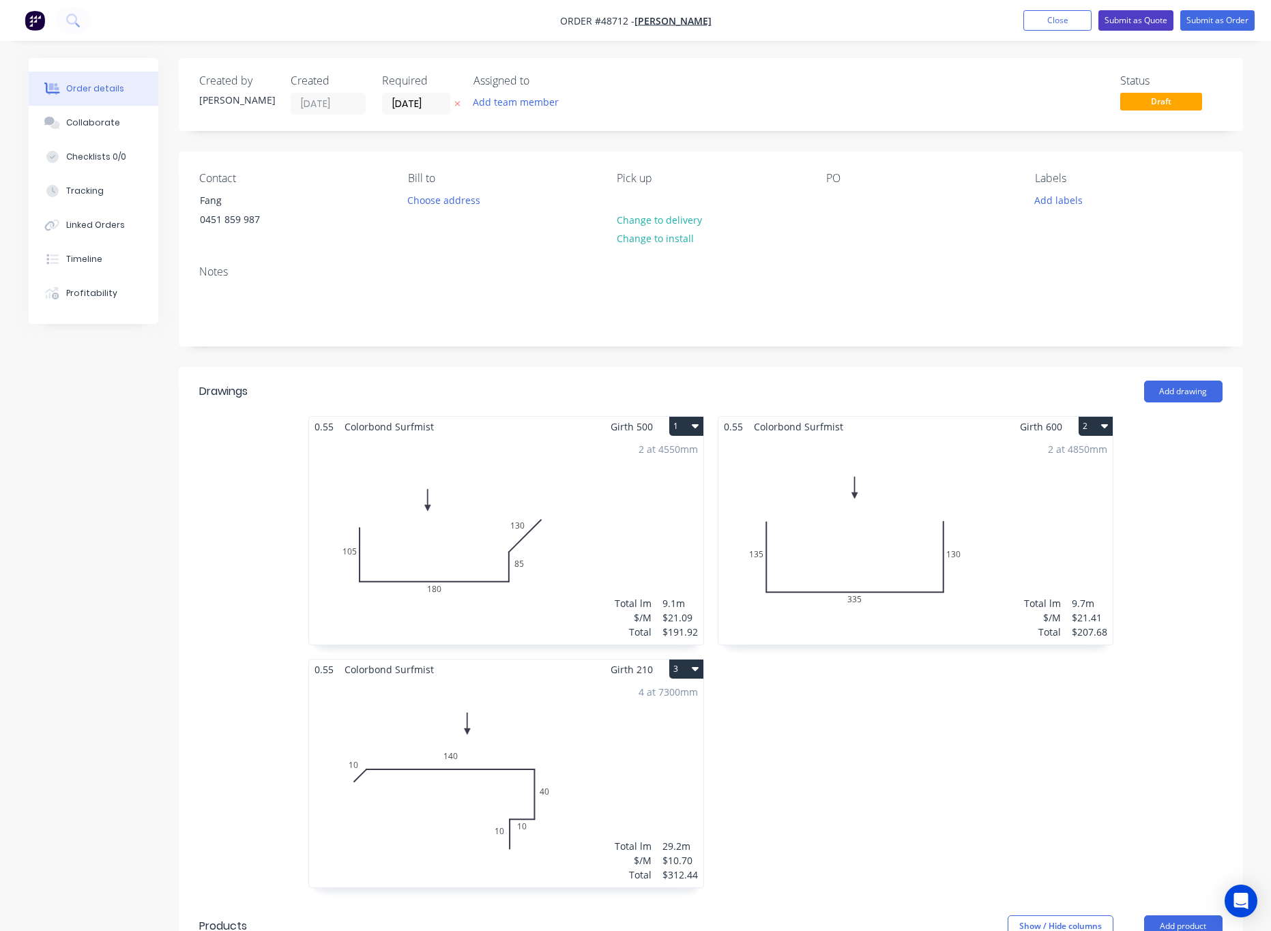
click at [1143, 25] on button "Submit as Quote" at bounding box center [1136, 20] width 75 height 20
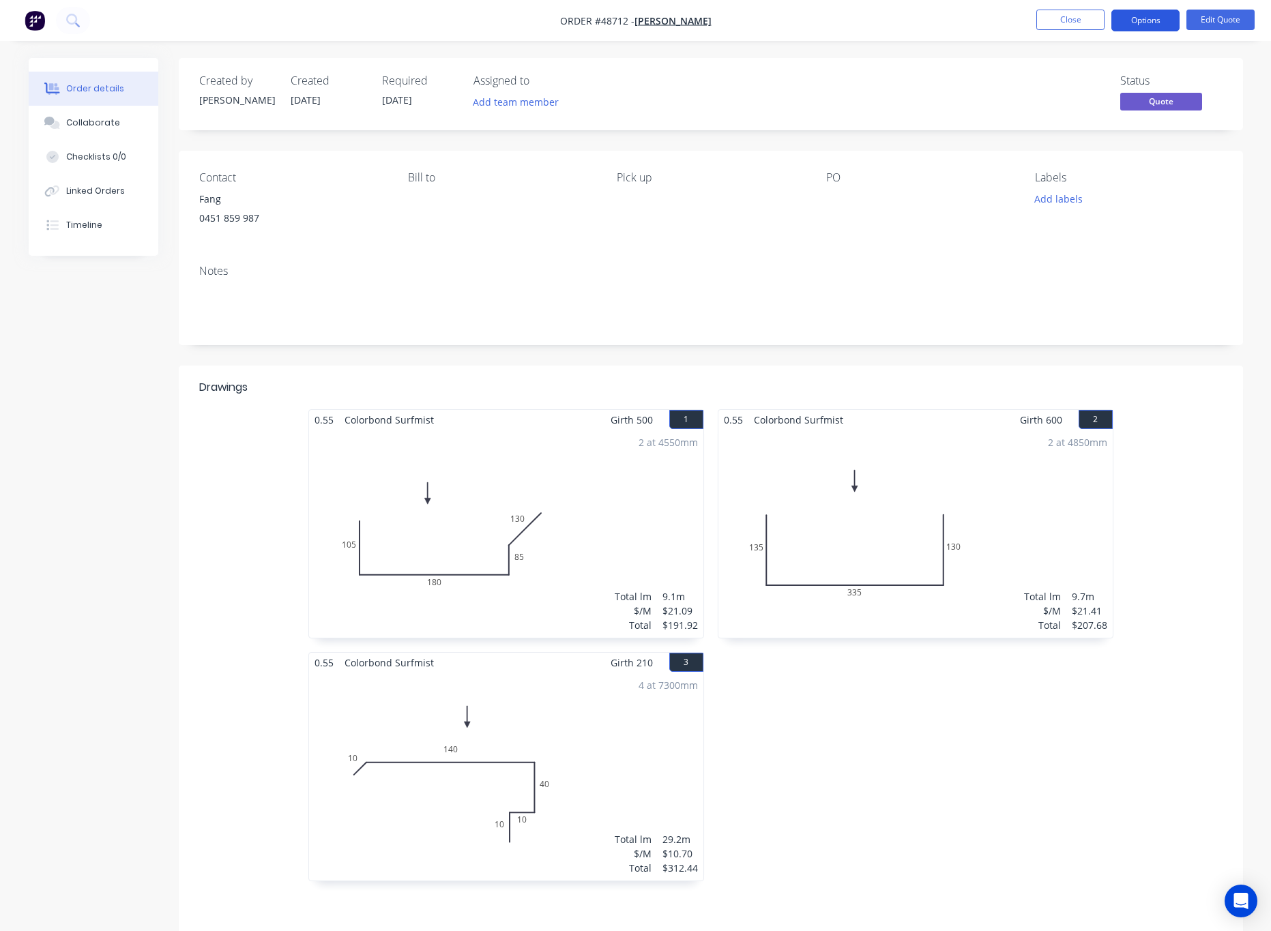
click at [1145, 20] on button "Options" at bounding box center [1146, 21] width 68 height 22
click at [1101, 78] on div "Quote" at bounding box center [1105, 83] width 126 height 20
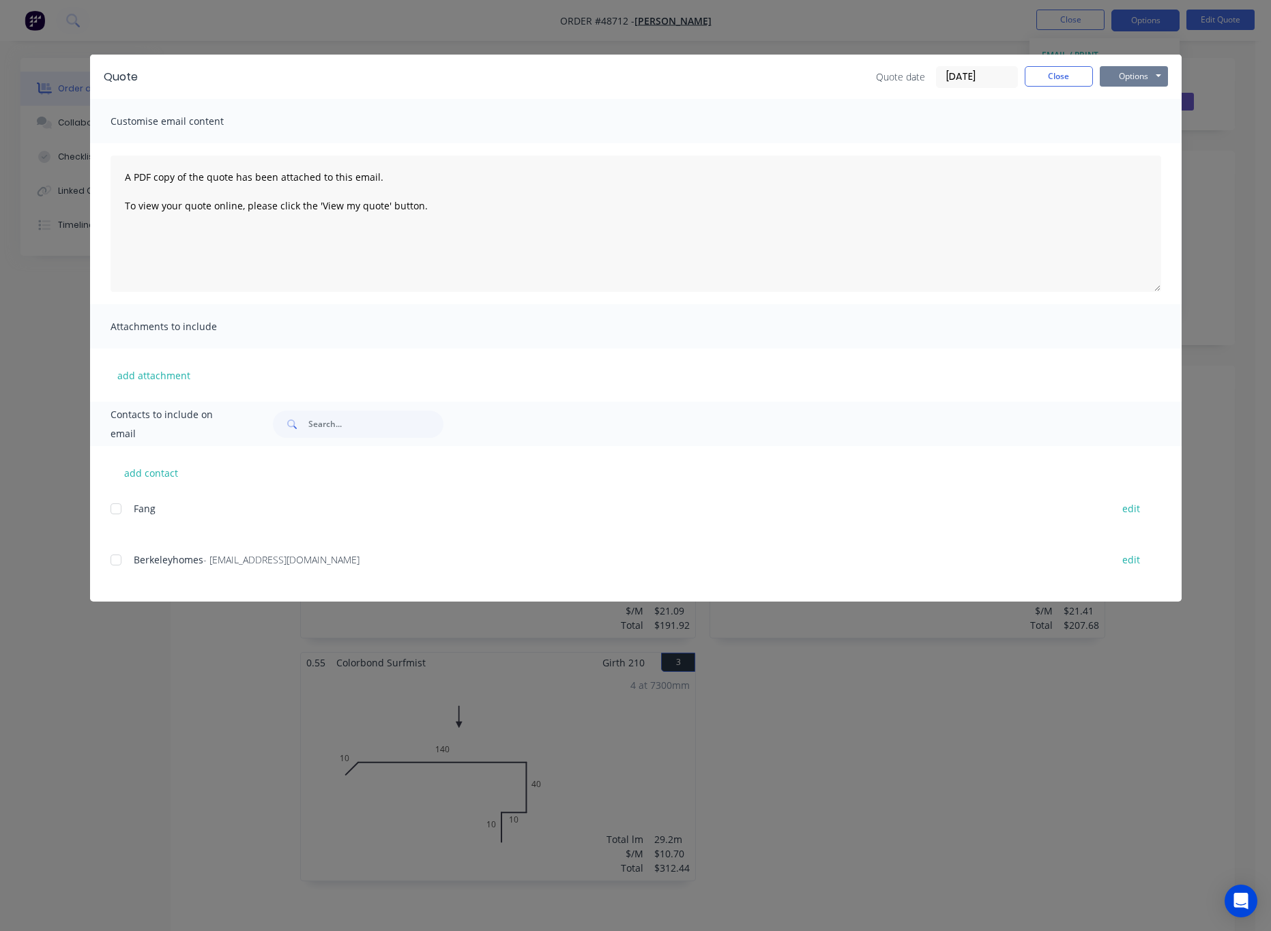
click at [1138, 76] on button "Options" at bounding box center [1134, 76] width 68 height 20
click at [1153, 124] on button "Print" at bounding box center [1143, 123] width 87 height 23
drag, startPoint x: 752, startPoint y: 35, endPoint x: 921, endPoint y: 35, distance: 169.2
click at [753, 35] on div "Quote Quote date 01/09/25 Close Options Preview Print Email Customise email con…" at bounding box center [635, 465] width 1271 height 931
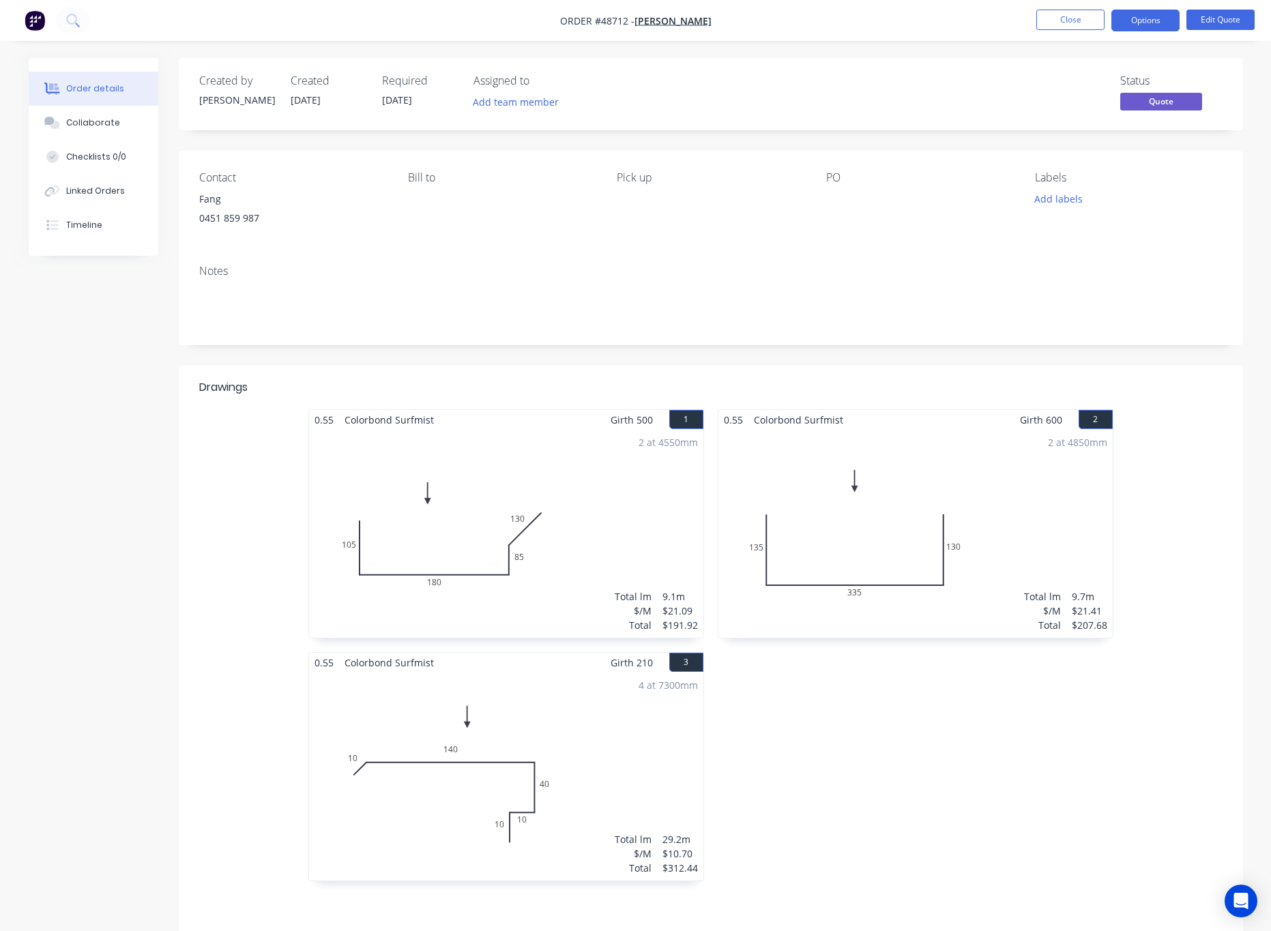
click at [596, 536] on div "2 at 4550mm Total lm $/M Total 9.1m $21.09 $191.92" at bounding box center [506, 534] width 394 height 208
click at [590, 523] on div "2 at 4550mm Total lm $/M Total 9.1m $21.09 $191.92" at bounding box center [506, 534] width 394 height 208
click at [1198, 12] on button "Edit Quote" at bounding box center [1221, 20] width 68 height 20
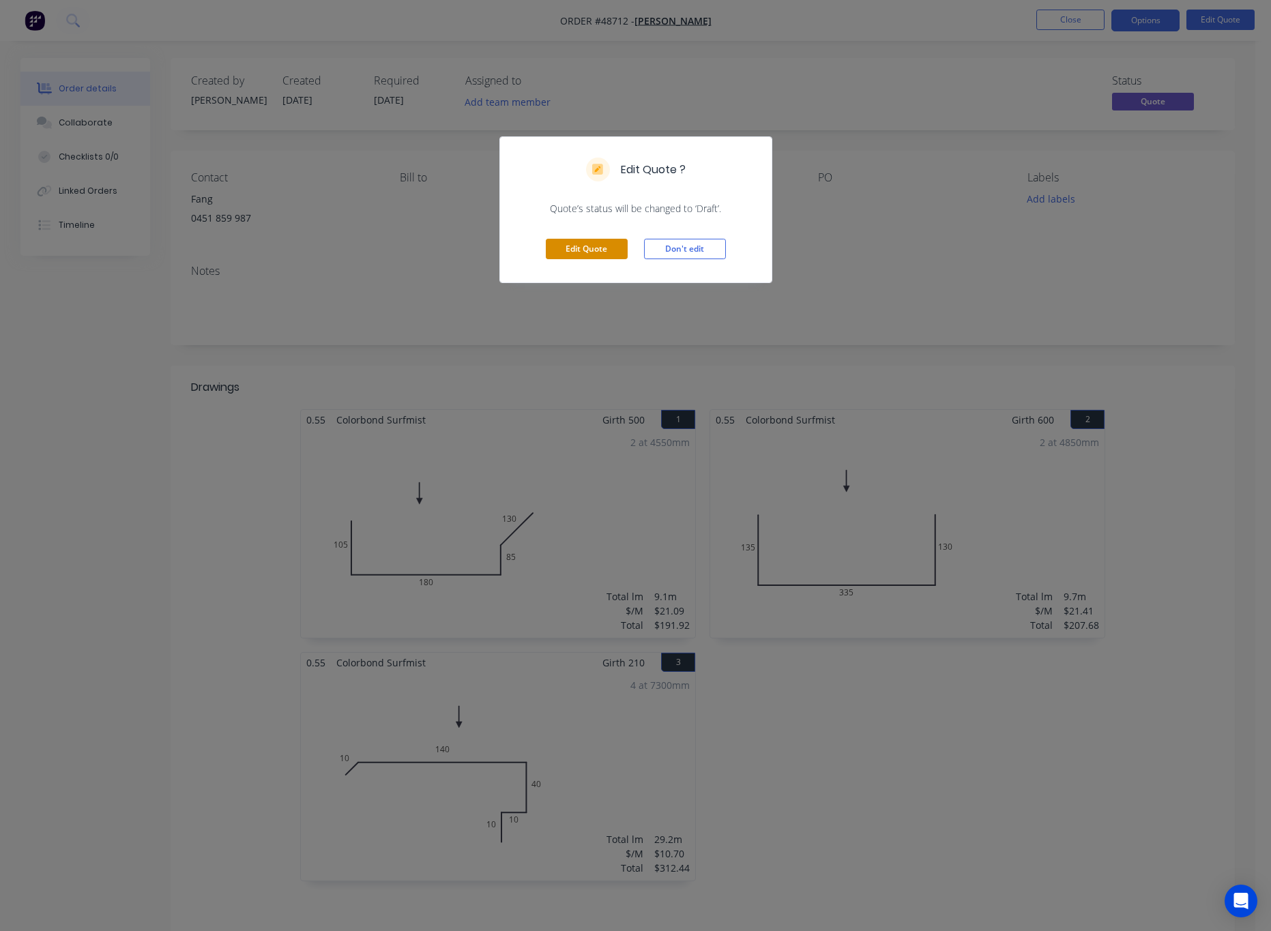
click at [584, 242] on button "Edit Quote" at bounding box center [587, 249] width 82 height 20
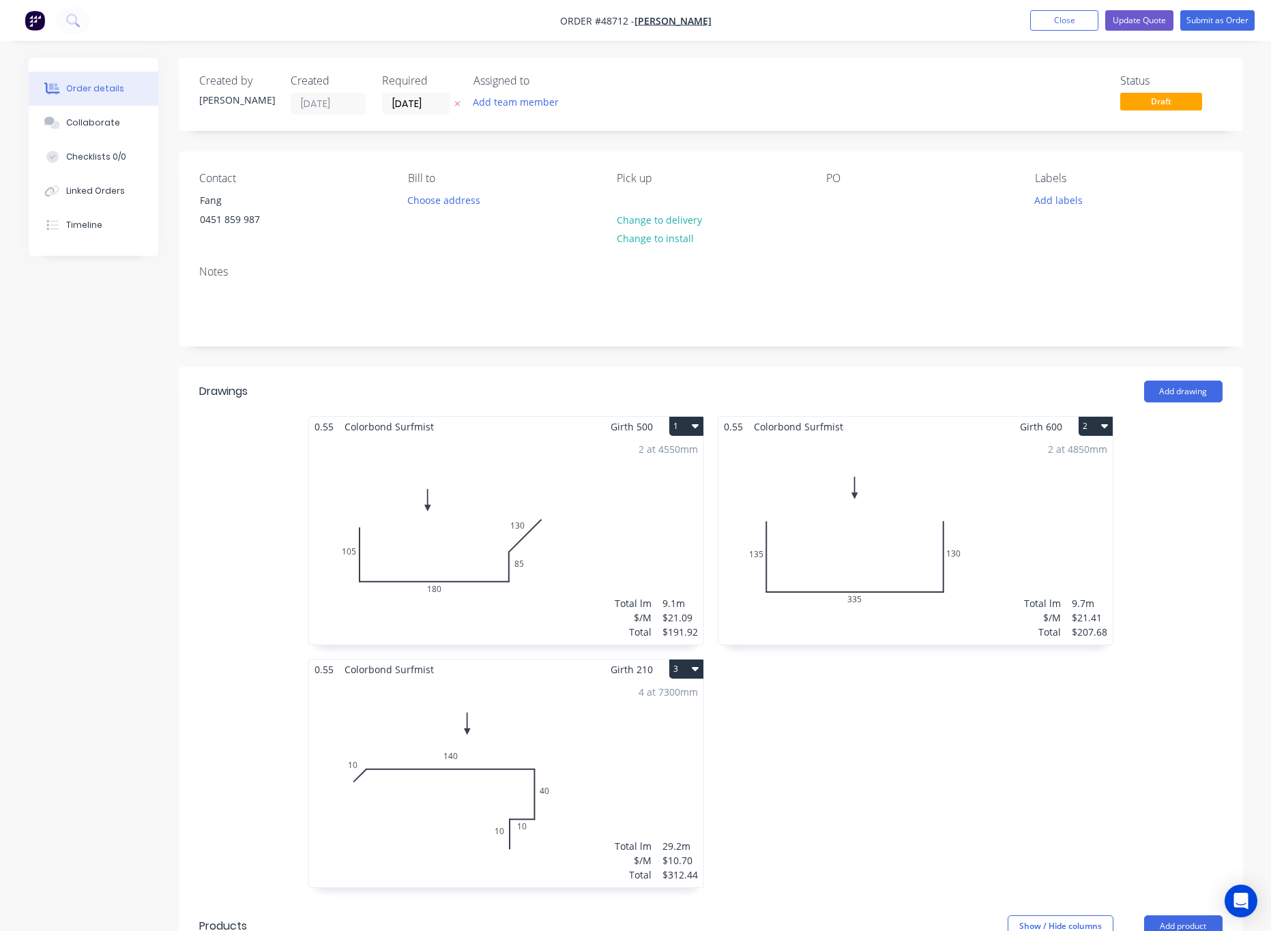
click at [539, 562] on div "2 at 4550mm Total lm $/M Total 9.1m $21.09 $191.92" at bounding box center [506, 541] width 394 height 208
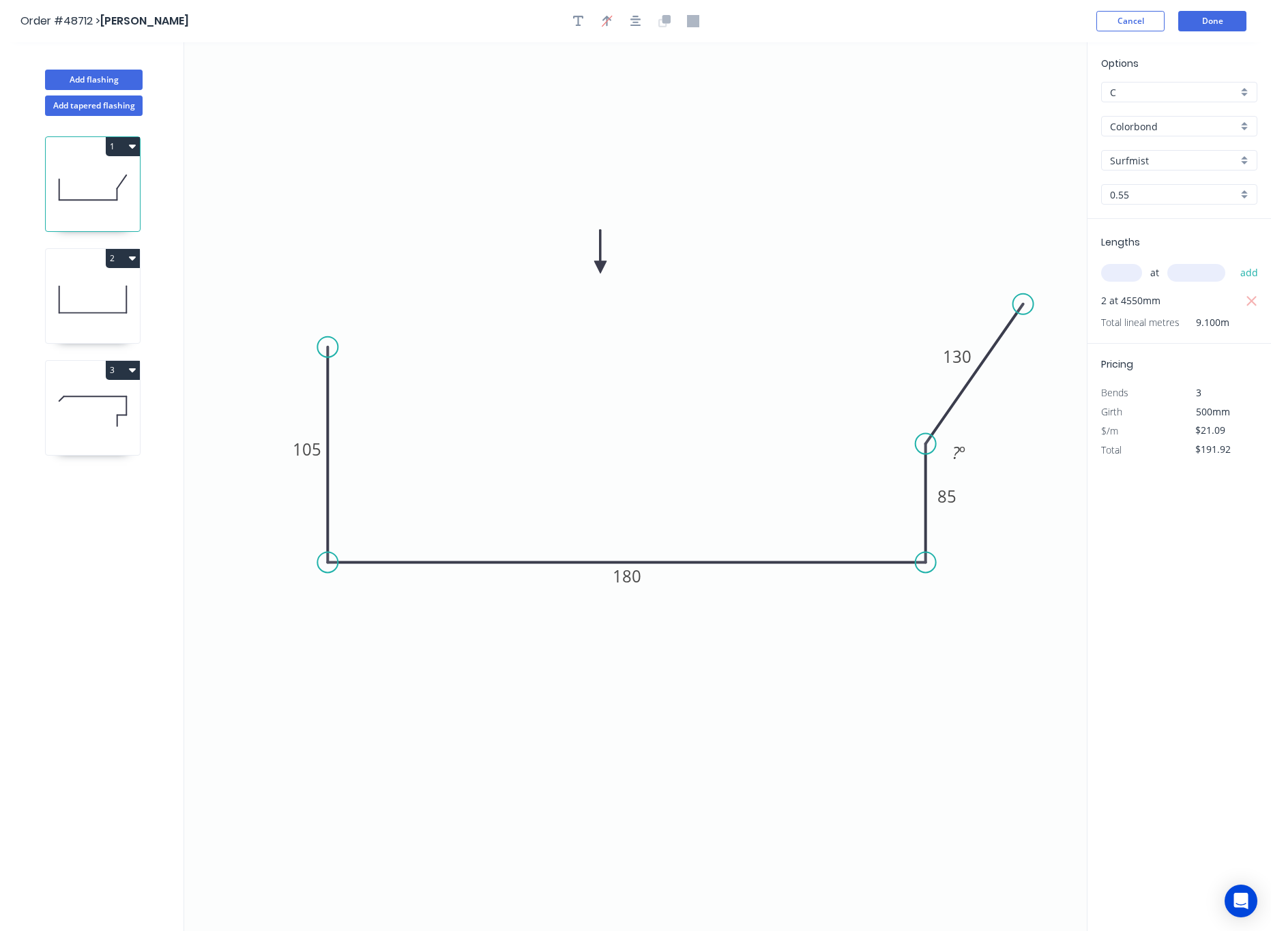
drag, startPoint x: 1054, startPoint y: 318, endPoint x: 1022, endPoint y: 304, distance: 35.1
click at [1022, 304] on circle at bounding box center [1023, 304] width 20 height 20
drag, startPoint x: 923, startPoint y: 441, endPoint x: 927, endPoint y: 408, distance: 33.0
click at [927, 408] on circle at bounding box center [926, 399] width 20 height 20
click at [934, 402] on circle at bounding box center [926, 399] width 20 height 20
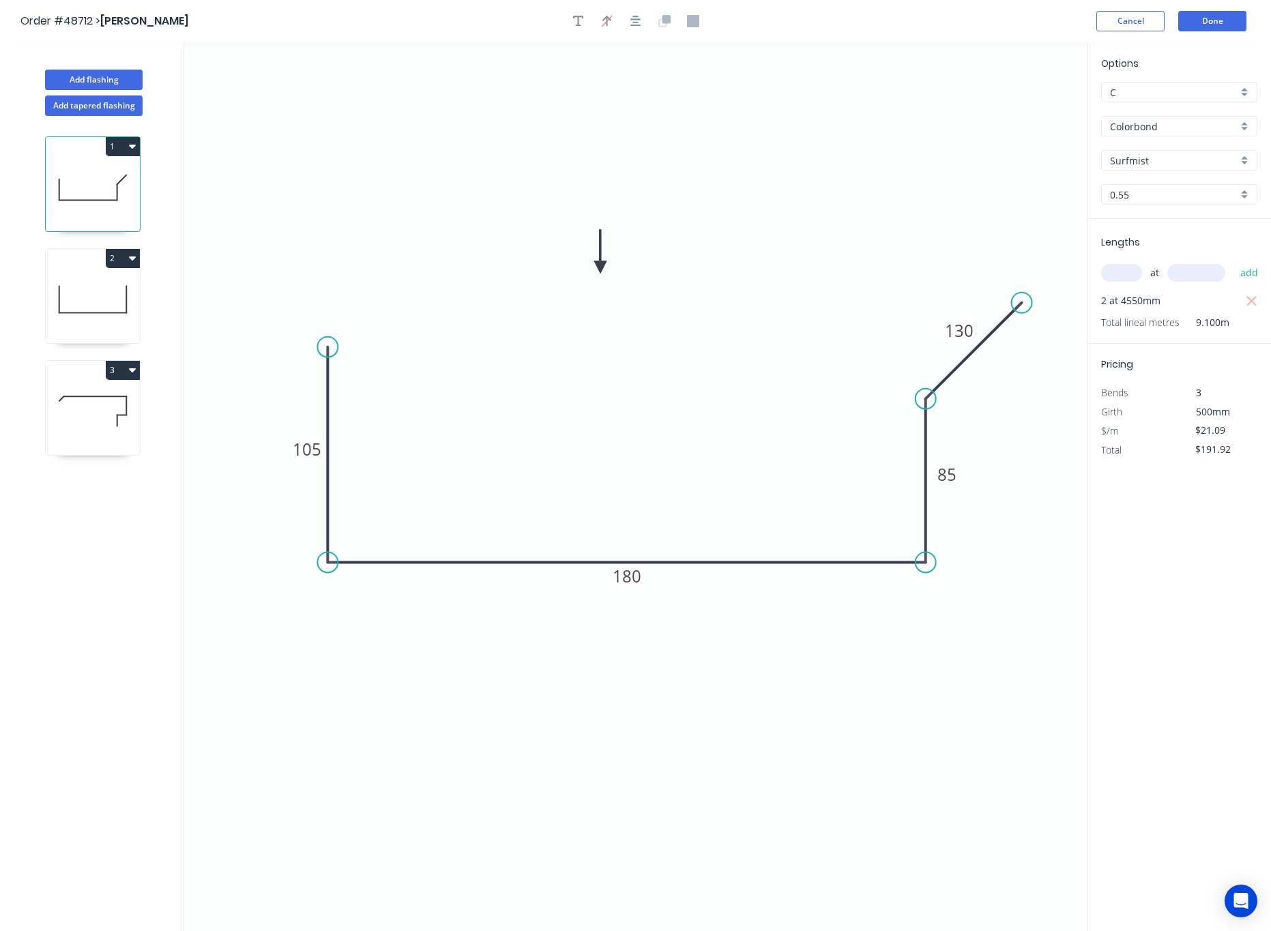
click at [946, 404] on icon "0 105 180 85 130" at bounding box center [635, 486] width 903 height 889
drag, startPoint x: 924, startPoint y: 400, endPoint x: 928, endPoint y: 383, distance: 17.5
click at [928, 383] on circle at bounding box center [926, 382] width 20 height 20
click at [952, 396] on tspan "?" at bounding box center [955, 395] width 8 height 23
click at [946, 404] on tspan "16" at bounding box center [954, 395] width 18 height 23
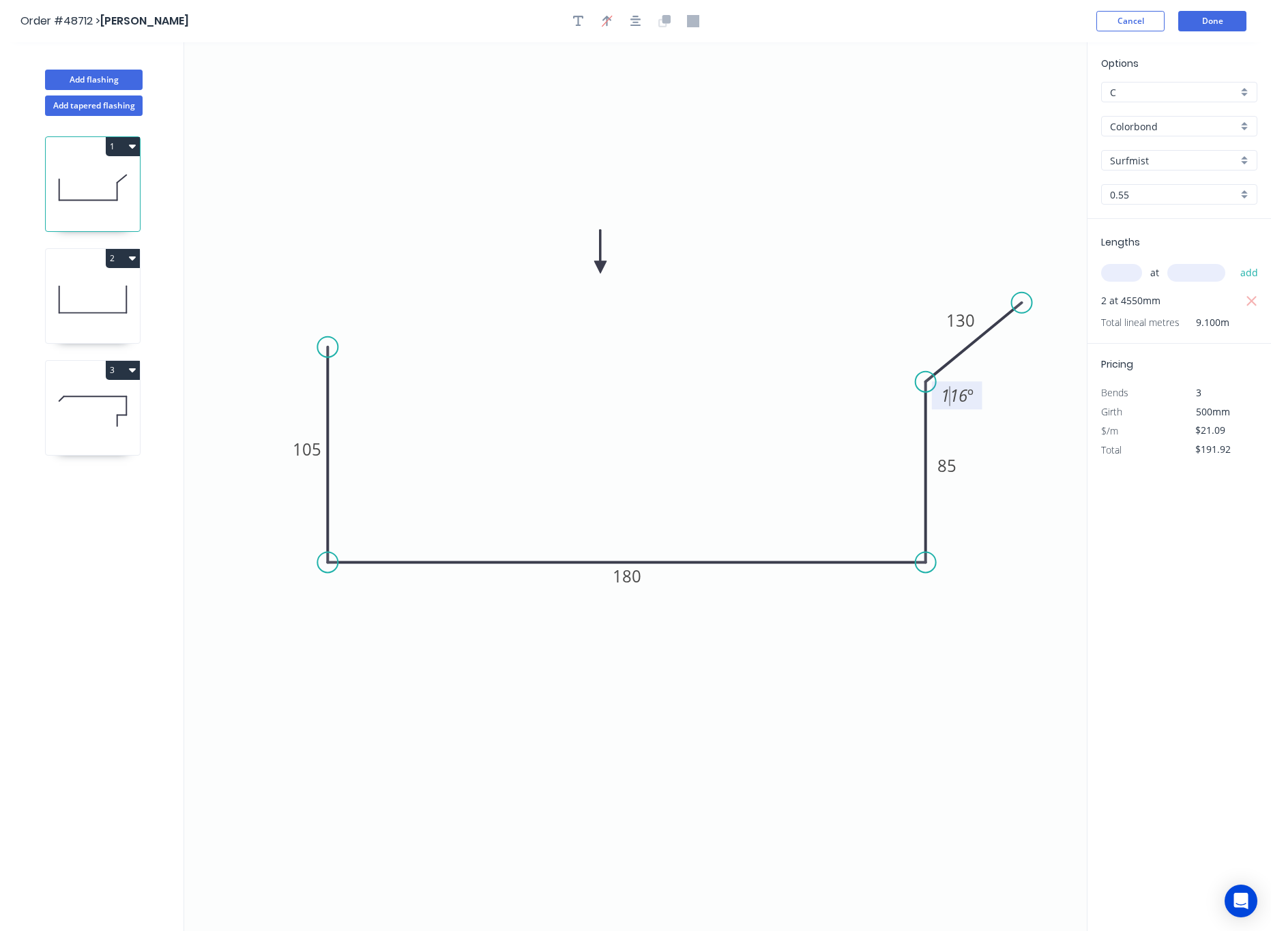
click at [807, 652] on icon "0 105 180 85 130 116 º" at bounding box center [635, 486] width 903 height 889
click at [1177, 162] on input "Surfmist" at bounding box center [1174, 161] width 128 height 14
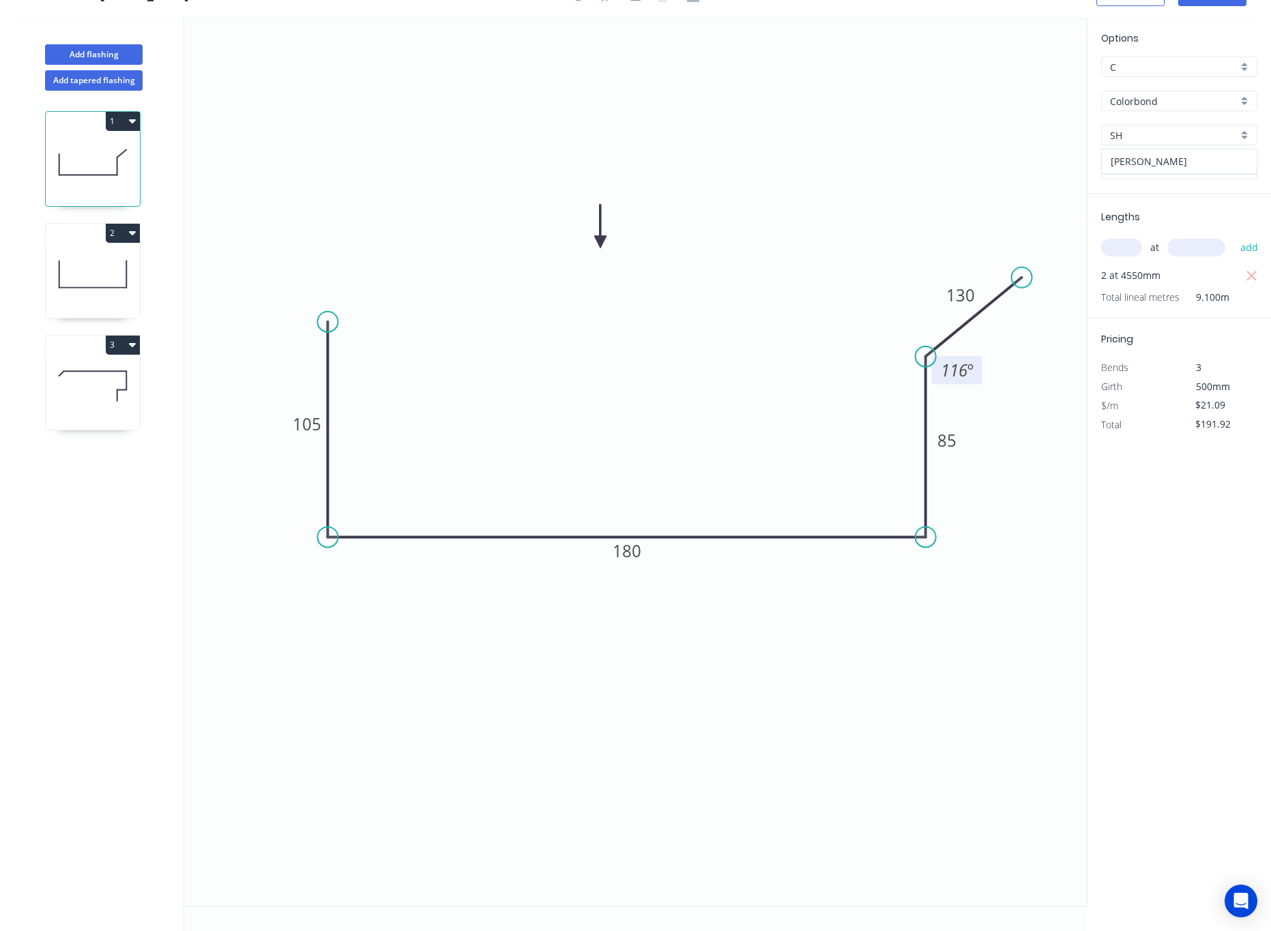
click at [1177, 154] on div "Shale Grey" at bounding box center [1179, 161] width 155 height 24
type input "Shale Grey"
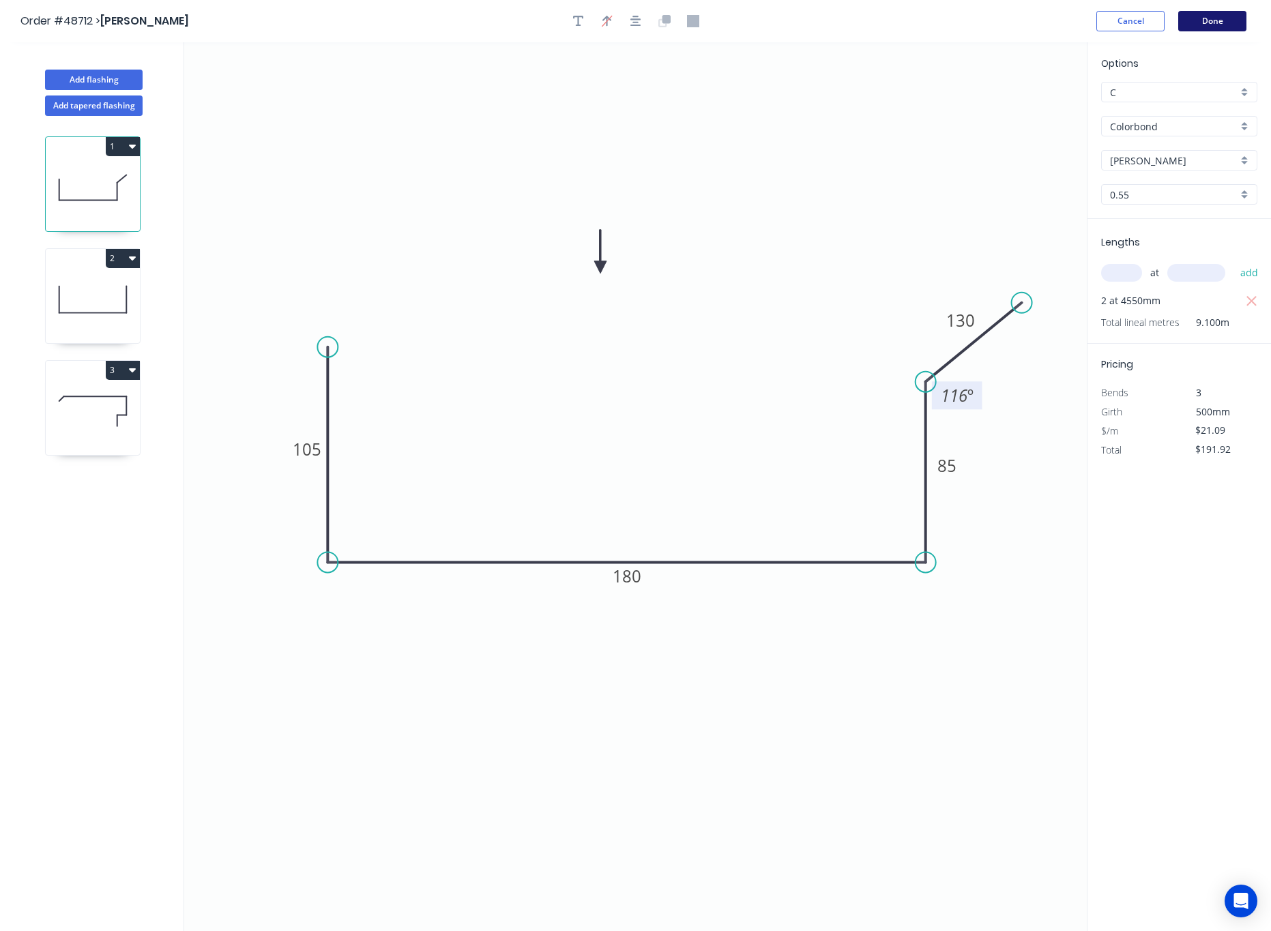
click at [1232, 25] on button "Done" at bounding box center [1213, 21] width 68 height 20
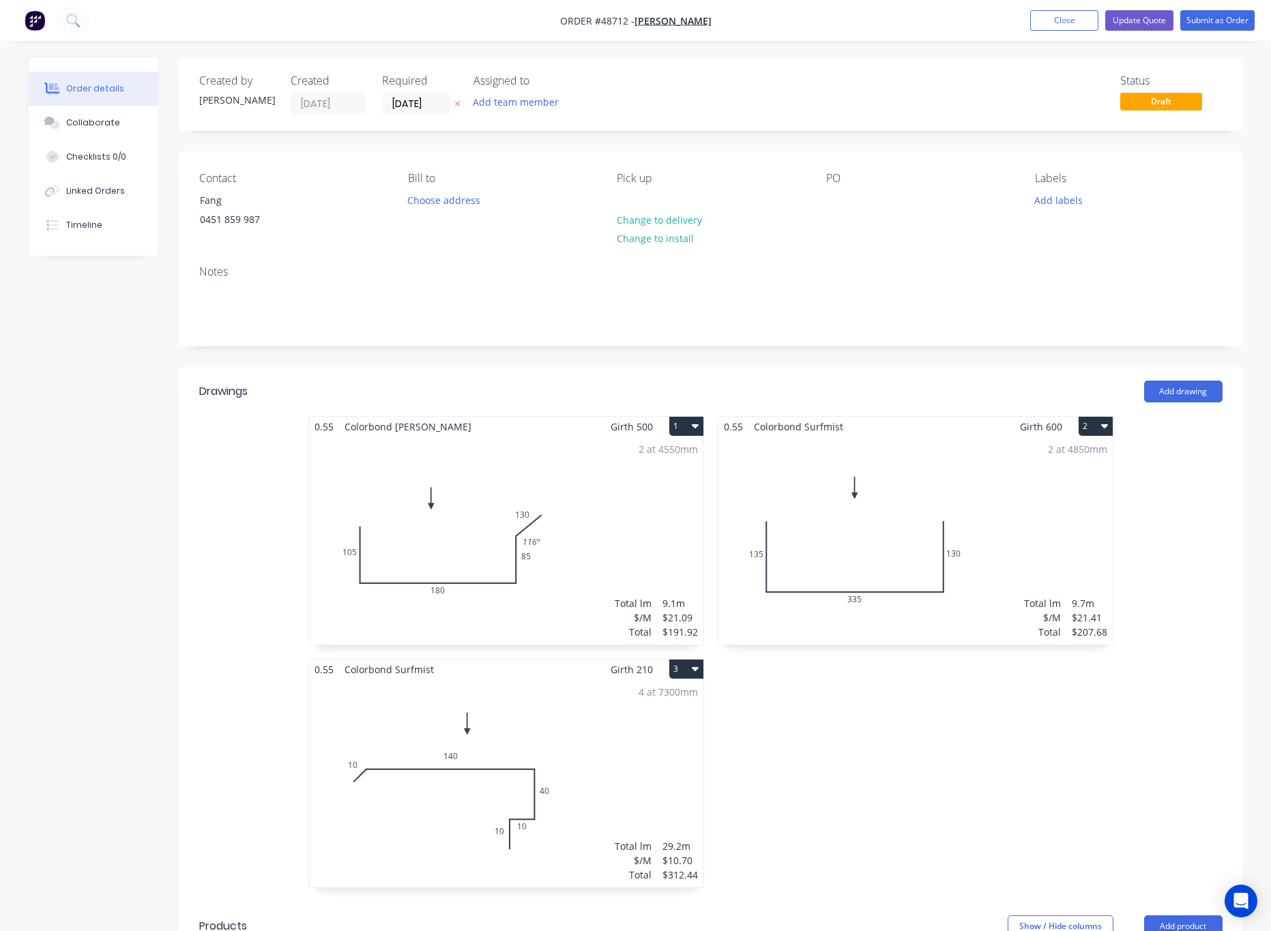
click at [981, 526] on div "2 at 4850mm Total lm $/M Total 9.7m $21.41 $207.68" at bounding box center [916, 541] width 394 height 208
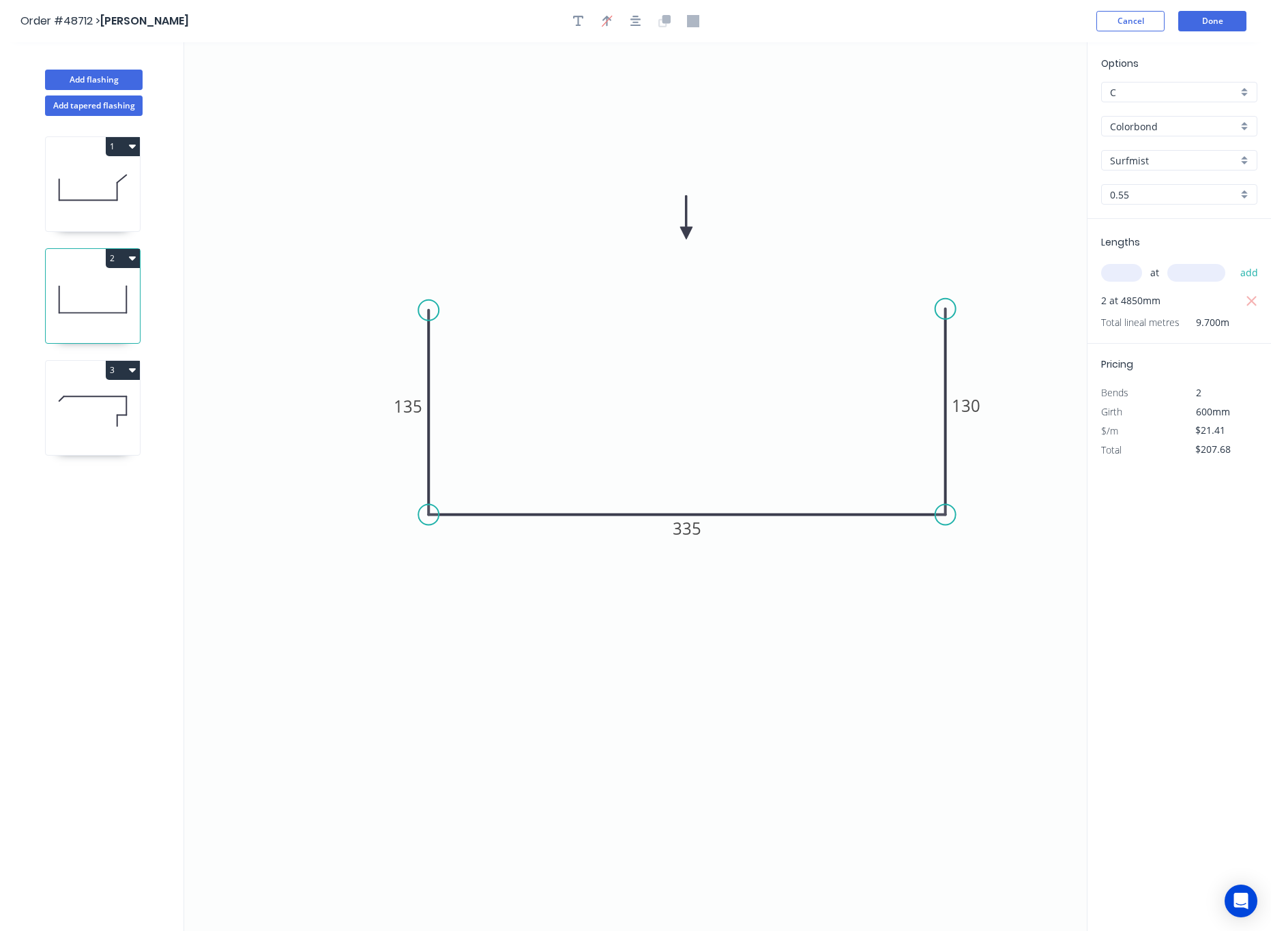
click at [1175, 156] on input "Surfmist" at bounding box center [1174, 161] width 128 height 14
click at [1144, 182] on div "Shale Grey" at bounding box center [1179, 187] width 155 height 24
type input "Shale Grey"
click at [1216, 25] on button "Done" at bounding box center [1213, 21] width 68 height 20
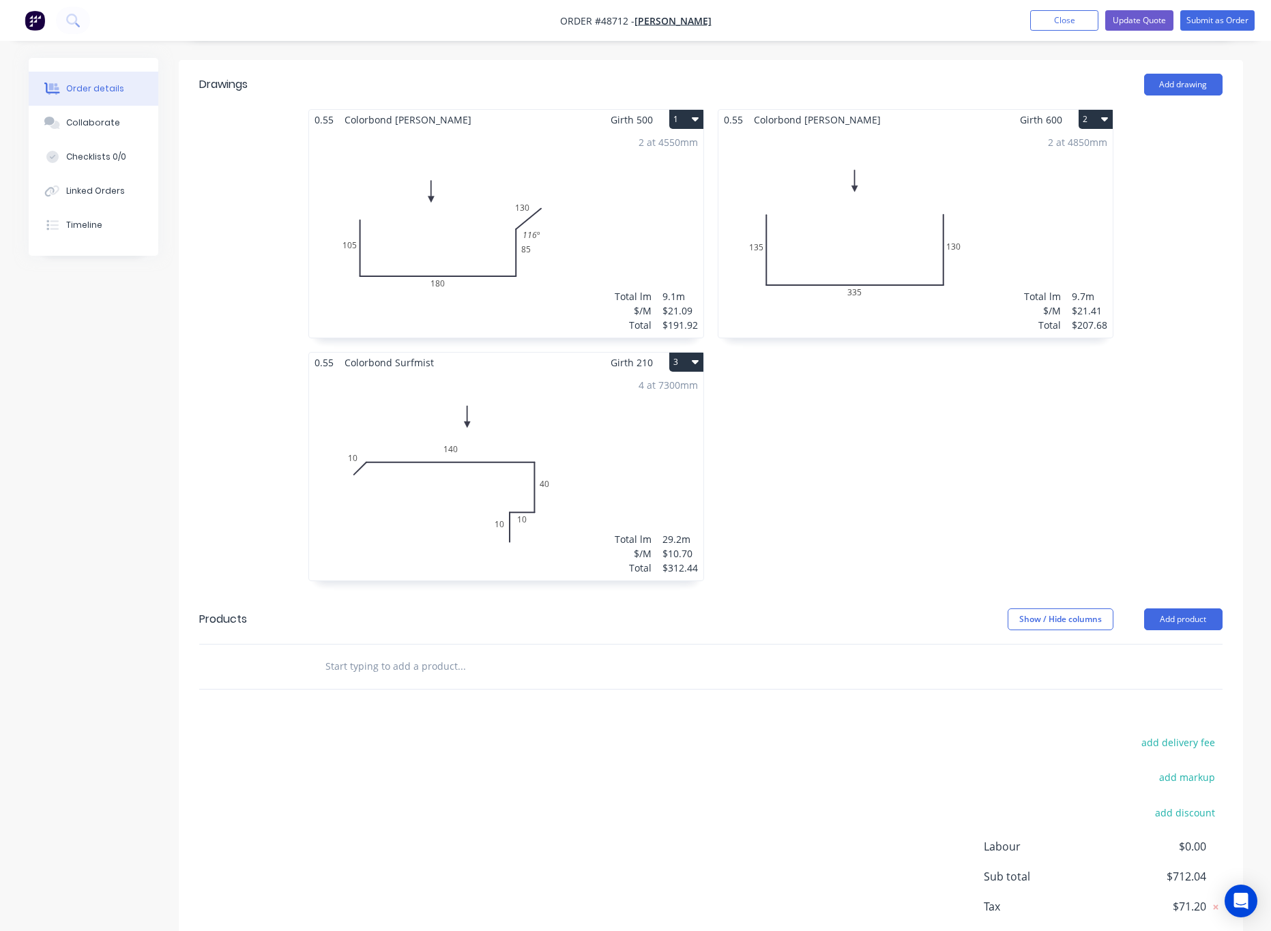
click at [555, 477] on div "4 at 7300mm Total lm $/M Total 29.2m $10.70 $312.44" at bounding box center [506, 477] width 394 height 208
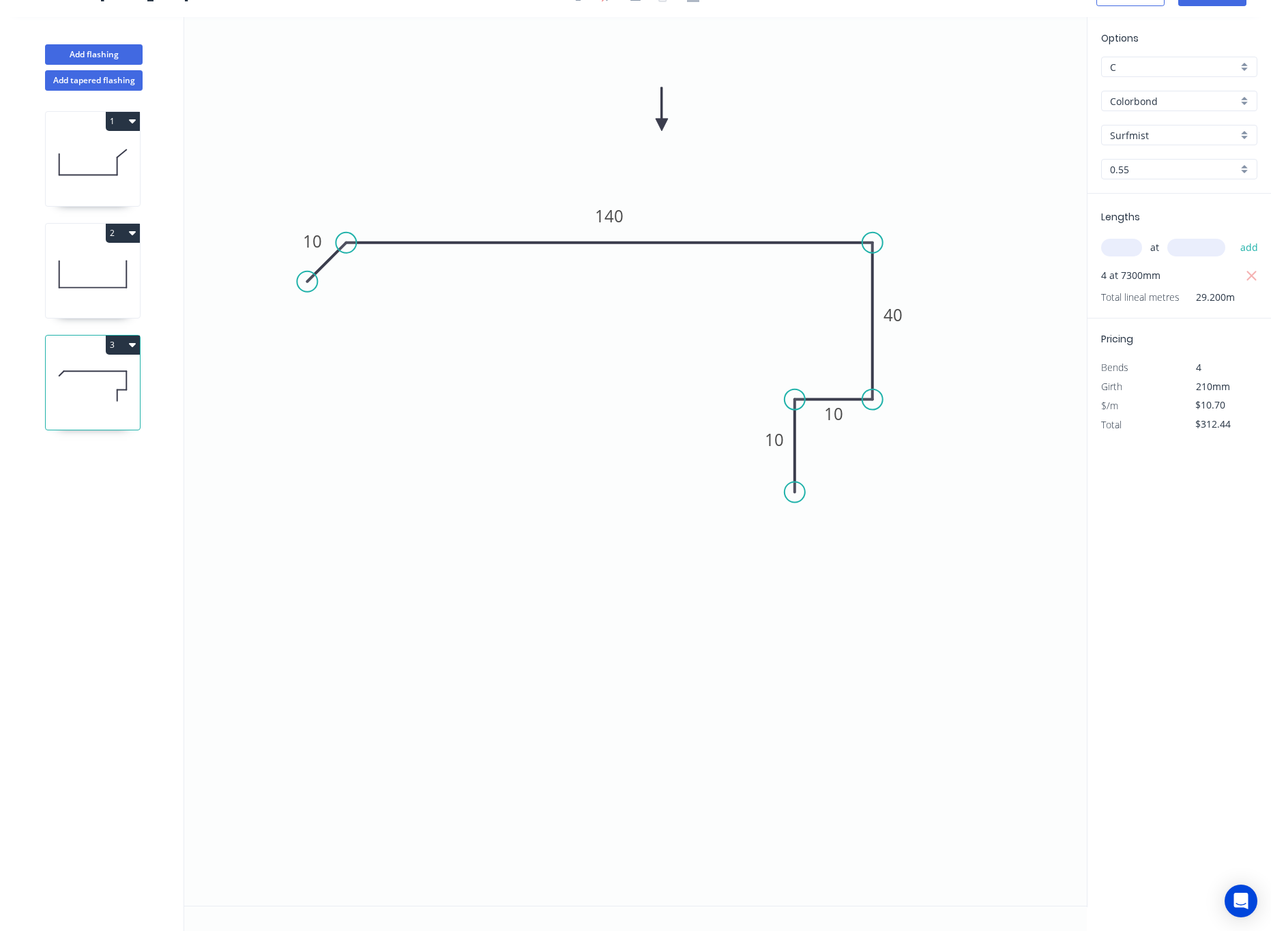
click at [1184, 130] on input "Surfmist" at bounding box center [1174, 135] width 128 height 14
click at [1181, 154] on div "Shale Grey" at bounding box center [1179, 161] width 155 height 24
type input "Shale Grey"
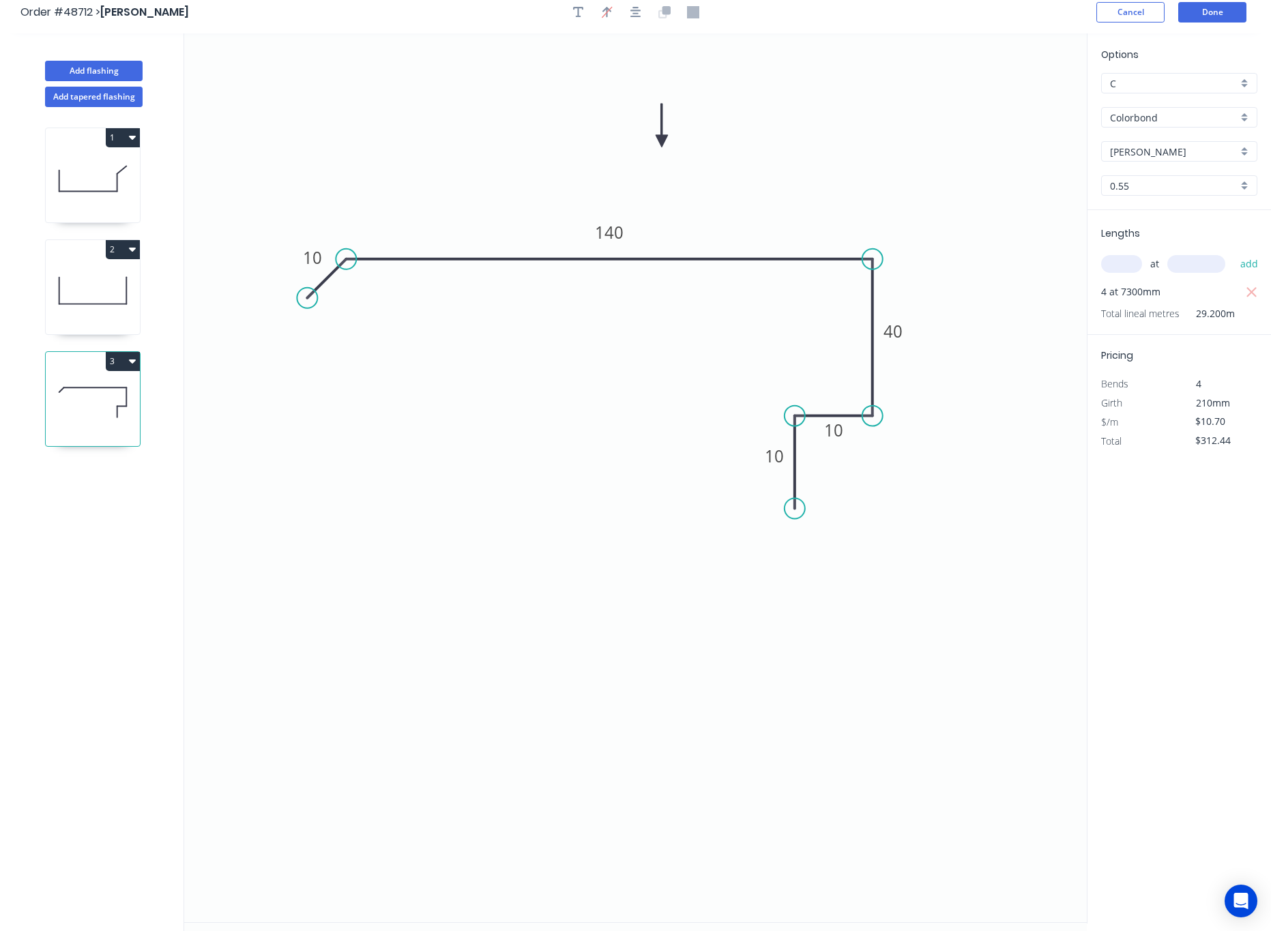
scroll to position [0, 0]
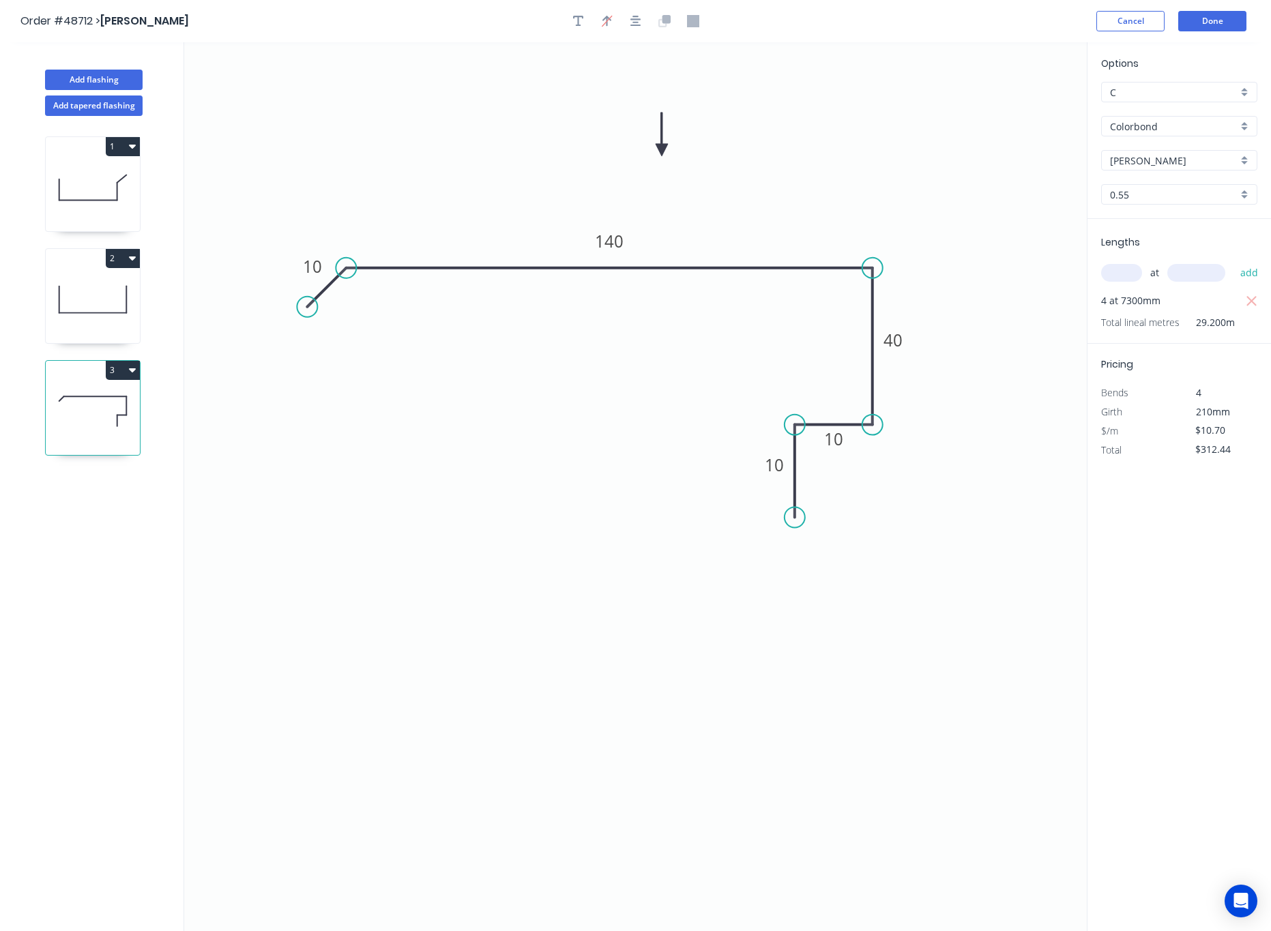
drag, startPoint x: 798, startPoint y: 422, endPoint x: 803, endPoint y: 428, distance: 7.4
click at [803, 428] on circle at bounding box center [795, 425] width 20 height 20
drag, startPoint x: 799, startPoint y: 522, endPoint x: 800, endPoint y: 515, distance: 7.6
click at [800, 515] on circle at bounding box center [795, 514] width 20 height 20
click at [791, 428] on circle at bounding box center [795, 425] width 20 height 20
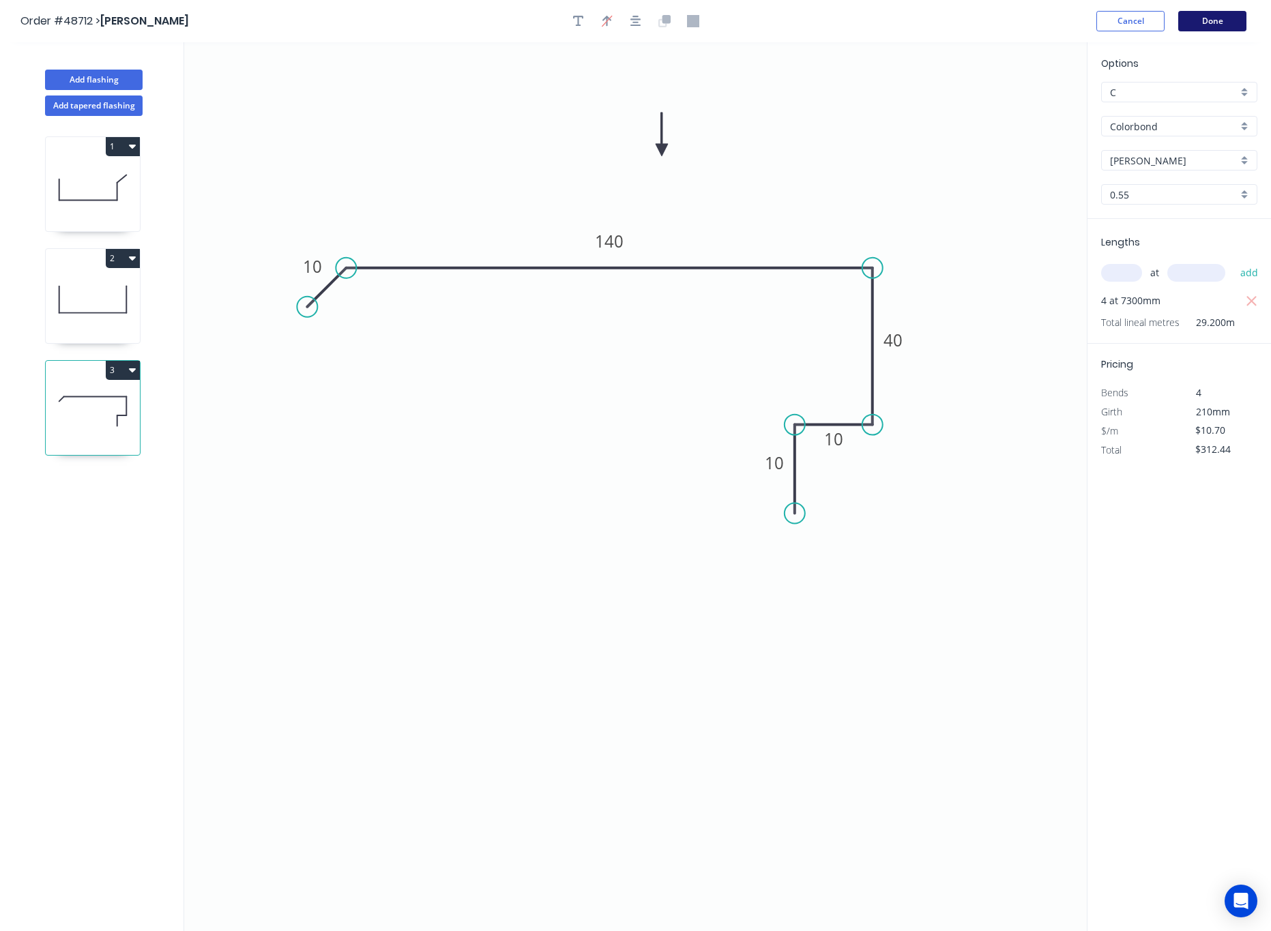
click at [1218, 17] on button "Done" at bounding box center [1213, 21] width 68 height 20
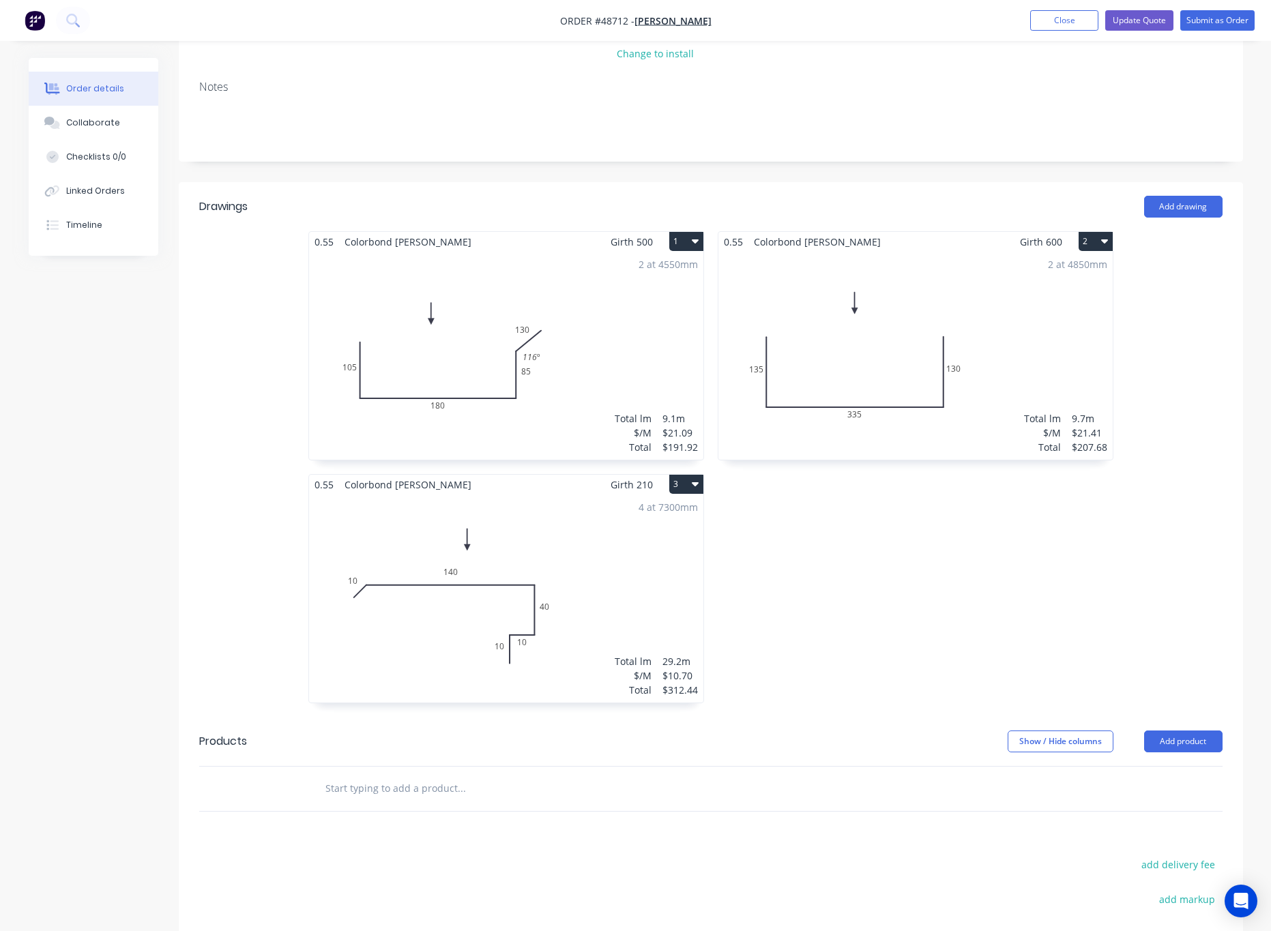
scroll to position [183, 0]
click at [375, 603] on div "4 at 7300mm Total lm $/M Total 29.2m $10.70 $312.44" at bounding box center [506, 601] width 394 height 208
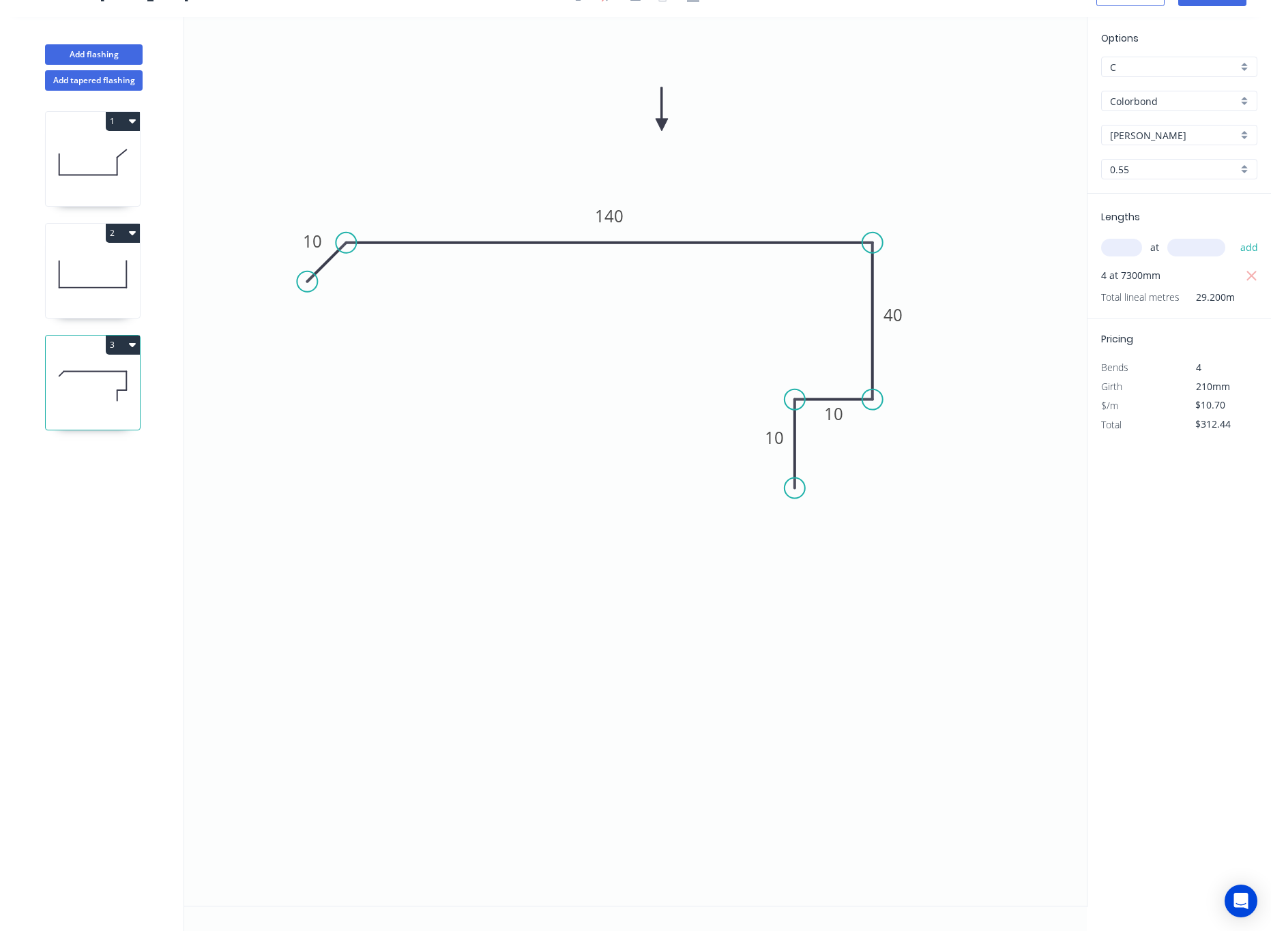
click at [356, 257] on icon "0 10 140 40 10 10" at bounding box center [635, 461] width 903 height 889
drag, startPoint x: 313, startPoint y: 281, endPoint x: 300, endPoint y: 272, distance: 16.3
click at [300, 272] on circle at bounding box center [299, 273] width 20 height 20
click at [353, 271] on tspan "?" at bounding box center [353, 274] width 8 height 23
click at [514, 422] on icon "0 10 140 40 10 10 165 º" at bounding box center [635, 461] width 903 height 889
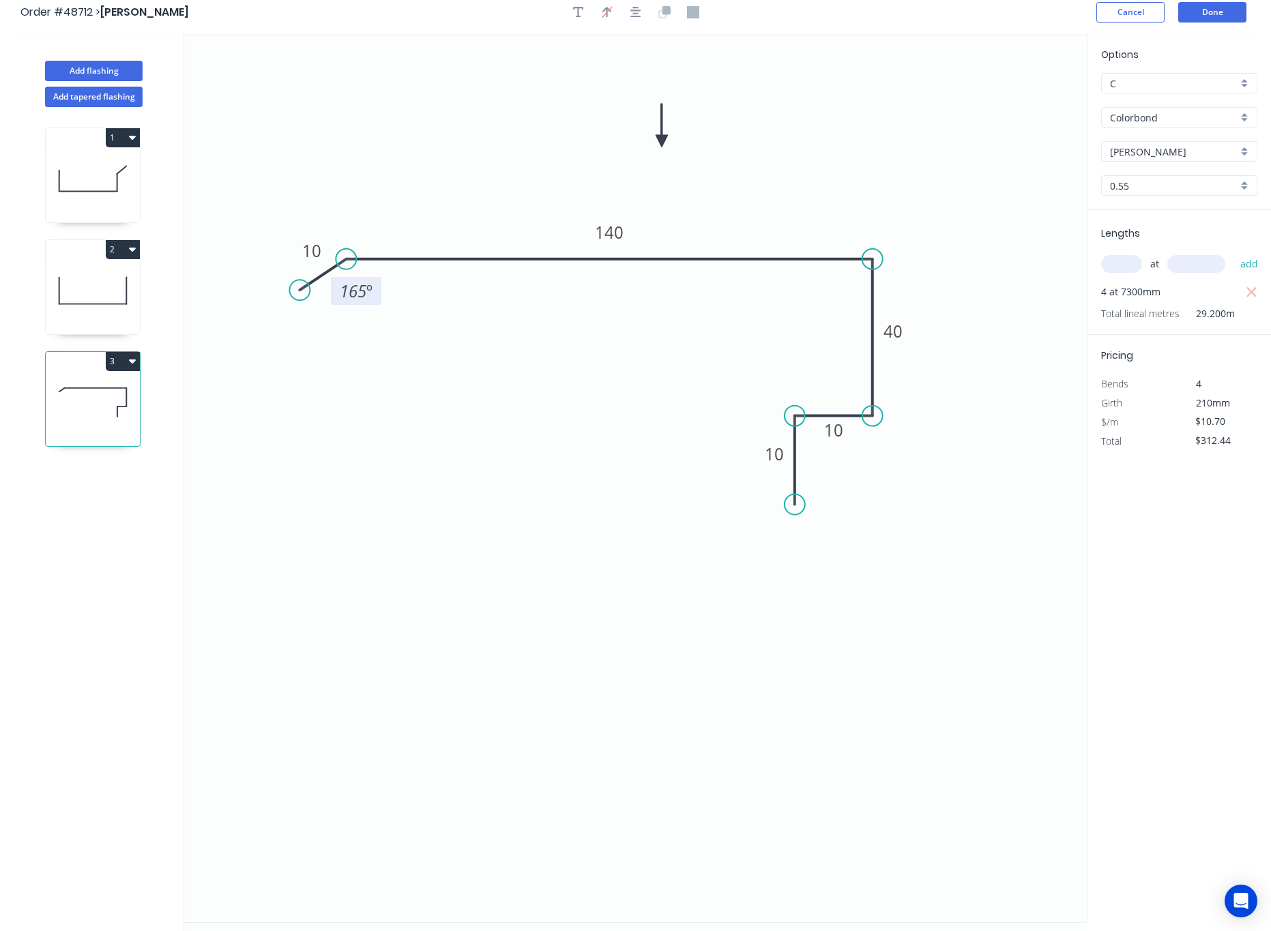
scroll to position [0, 0]
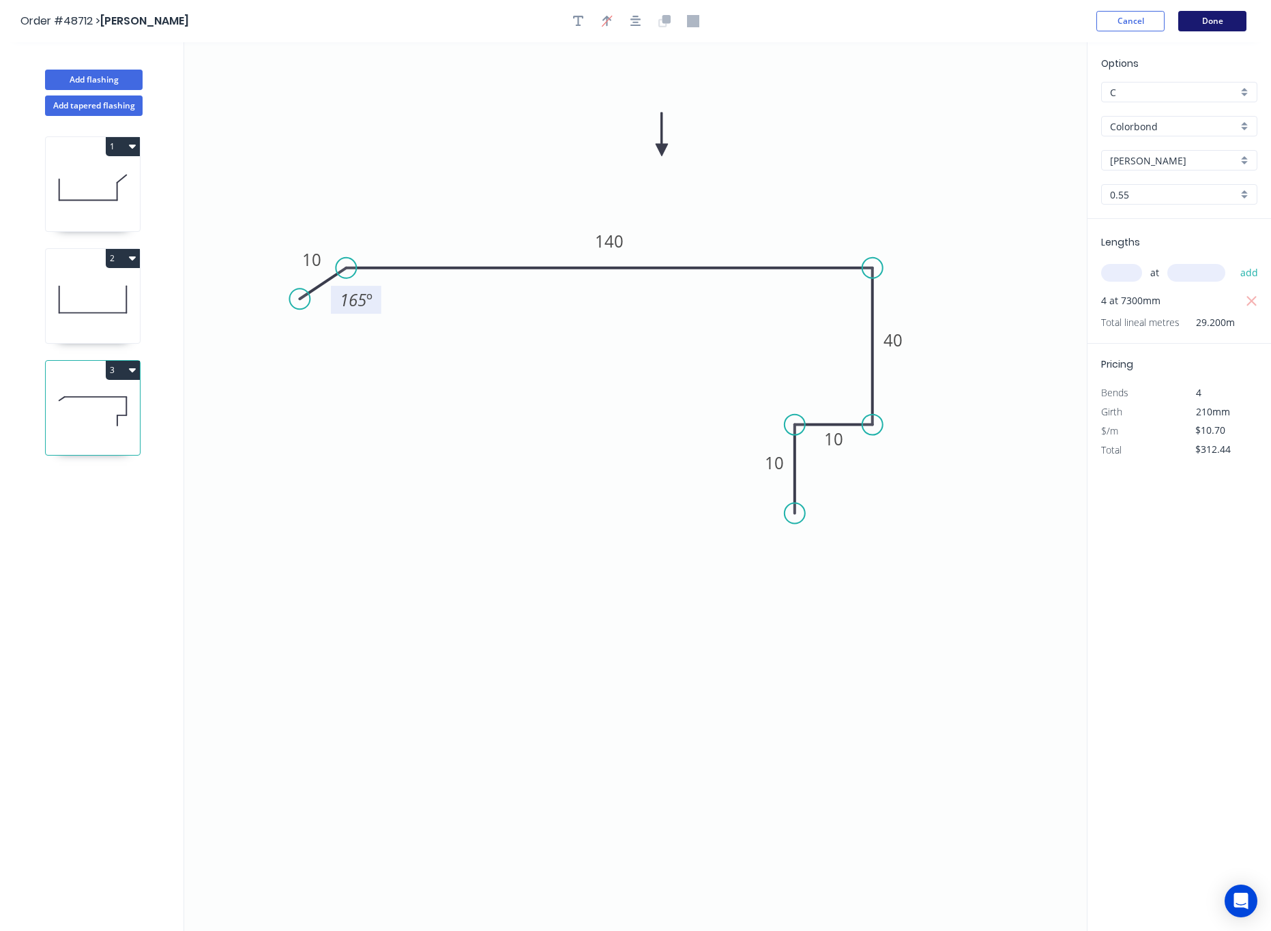
click at [1215, 23] on button "Done" at bounding box center [1213, 21] width 68 height 20
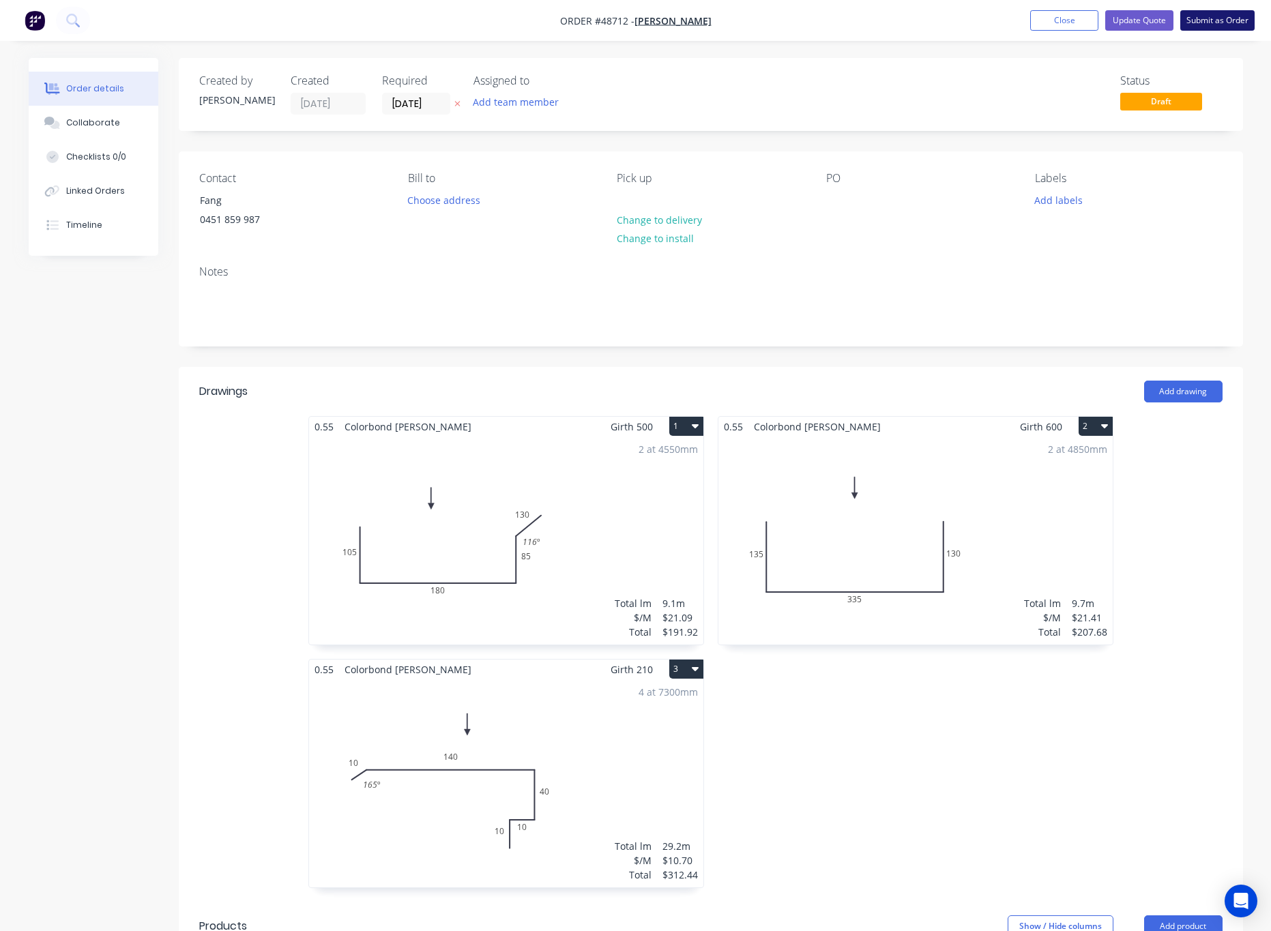
click at [1229, 13] on button "Submit as Order" at bounding box center [1218, 20] width 74 height 20
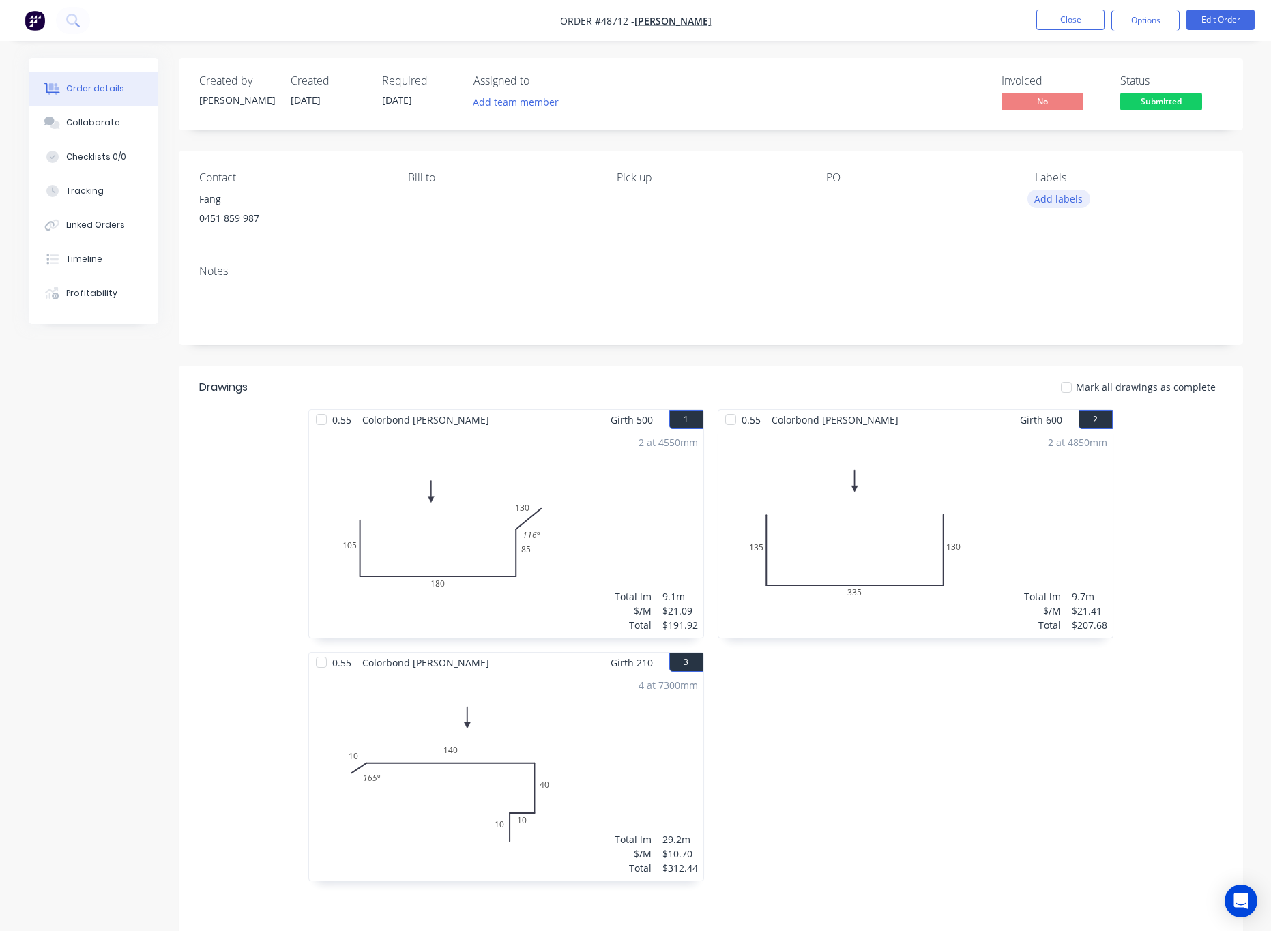
click at [1058, 199] on button "Add labels" at bounding box center [1059, 199] width 63 height 18
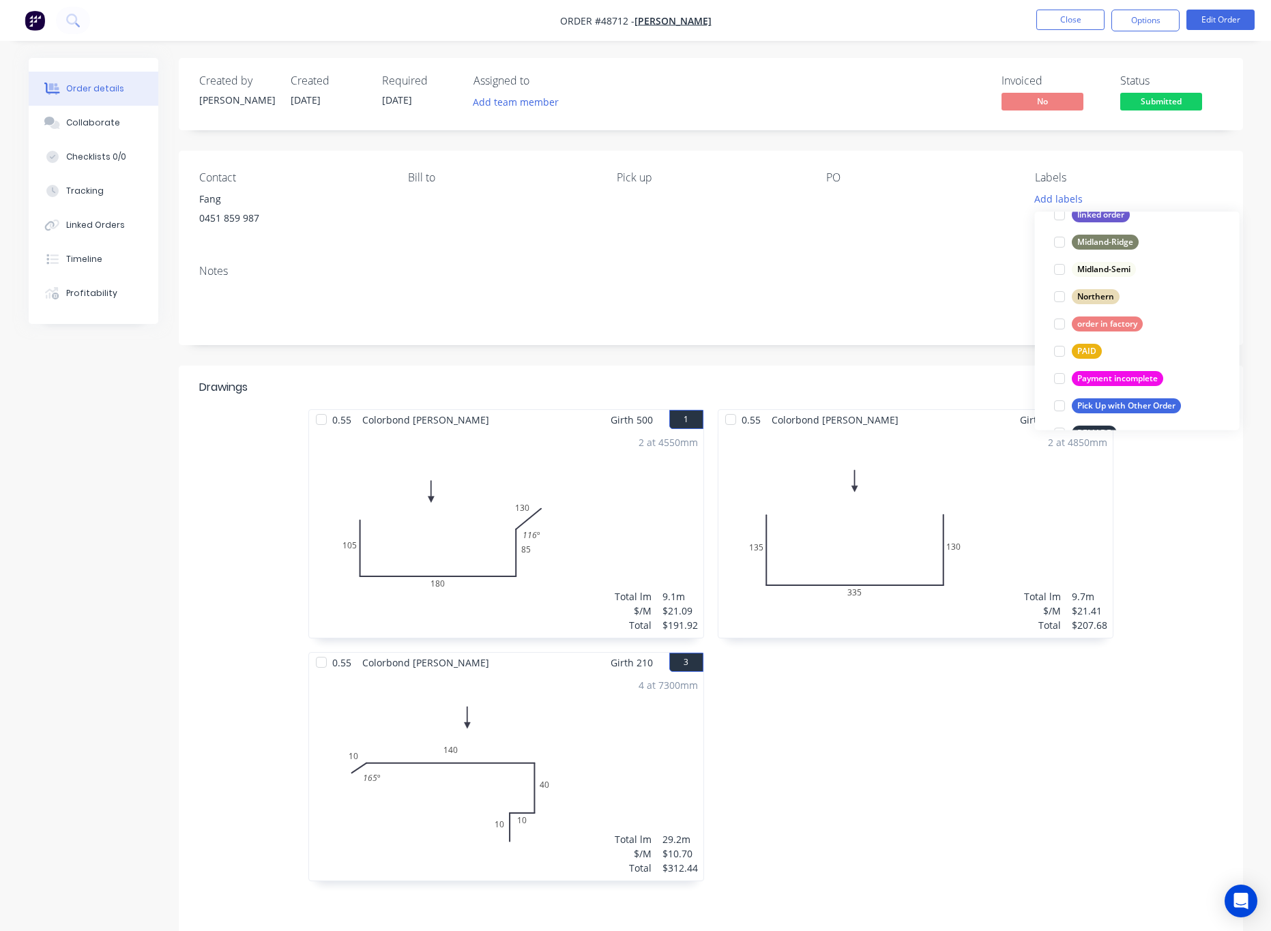
scroll to position [383, 0]
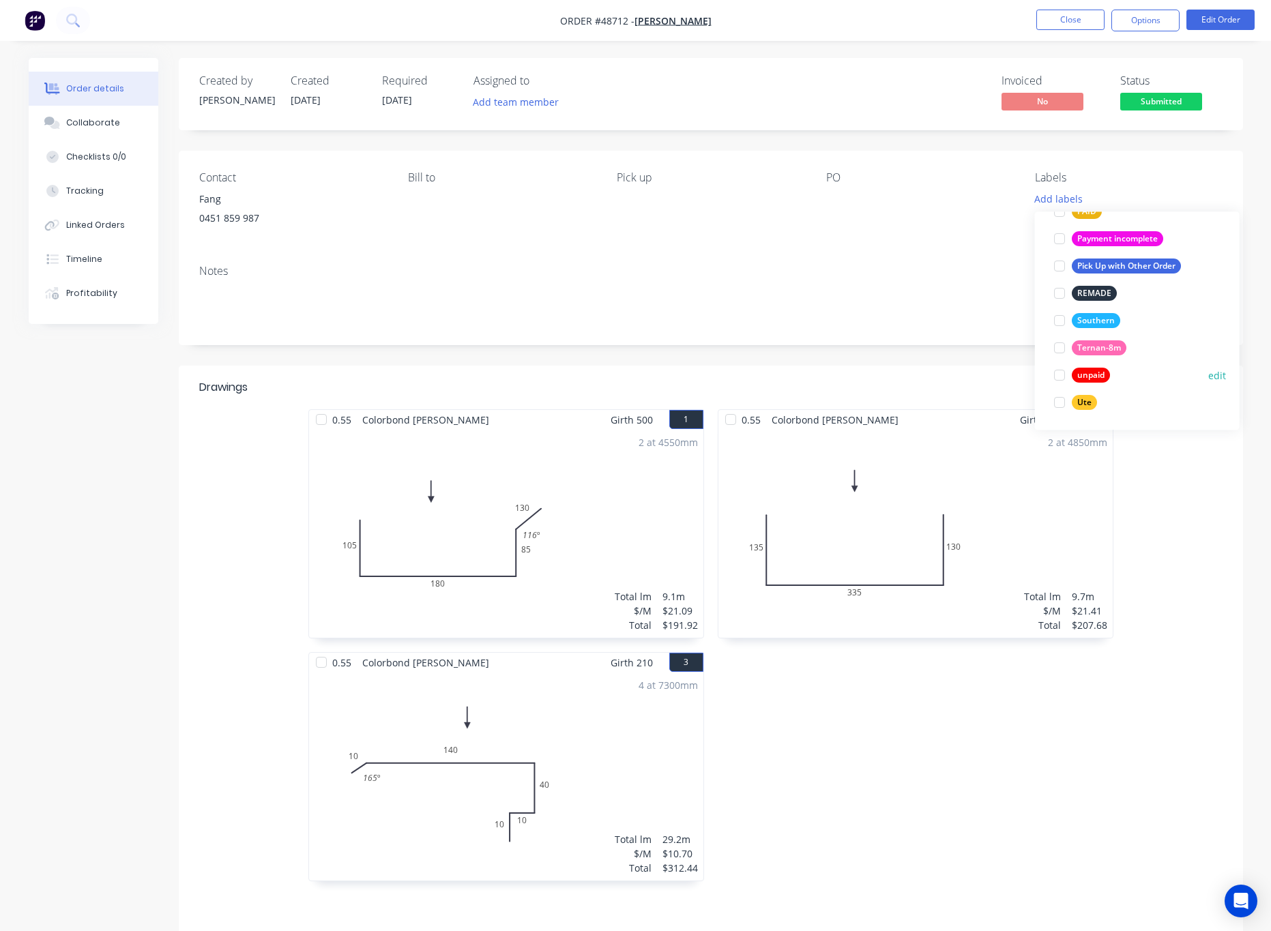
click at [1060, 375] on div at bounding box center [1059, 375] width 27 height 27
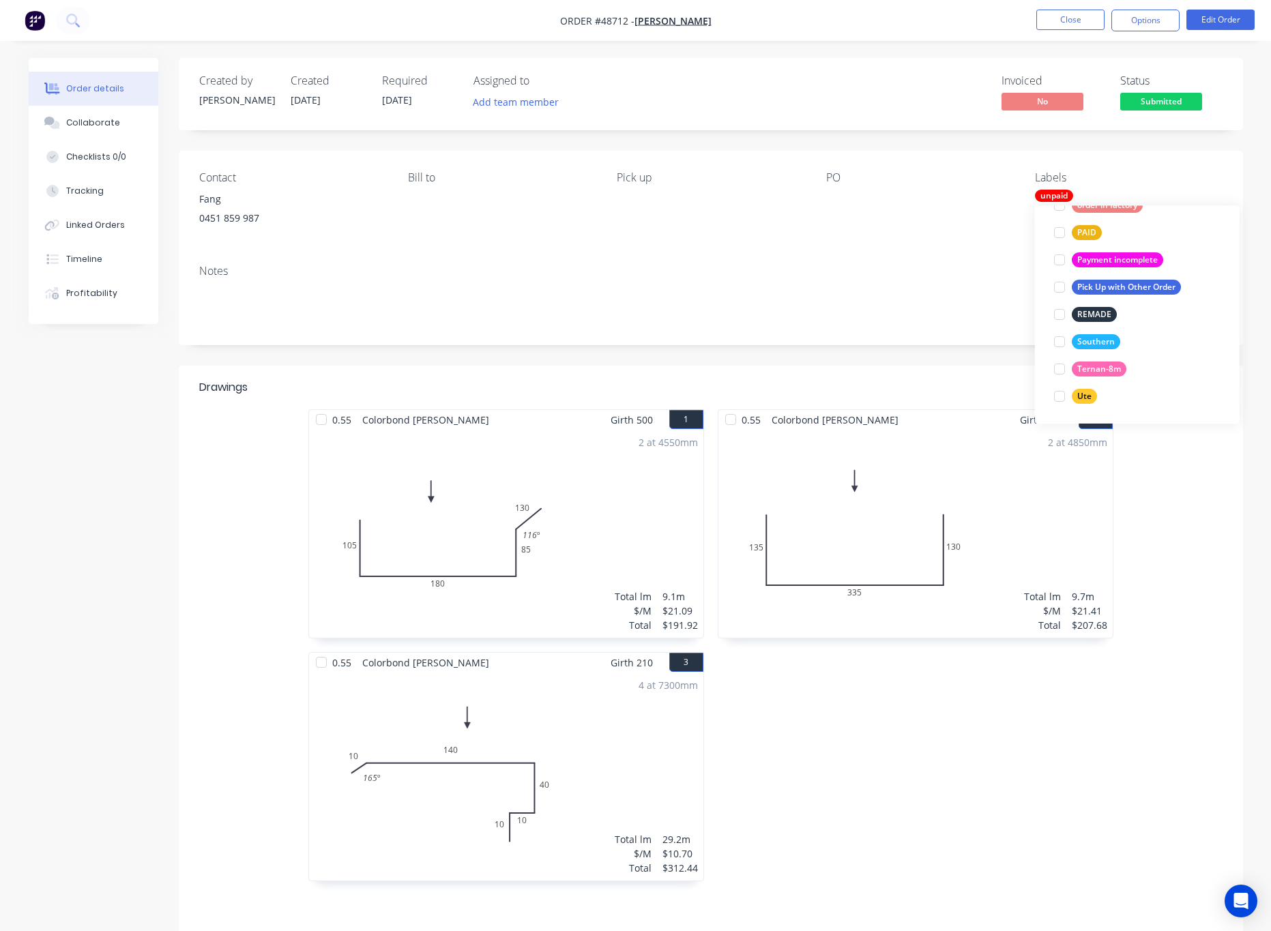
scroll to position [0, 0]
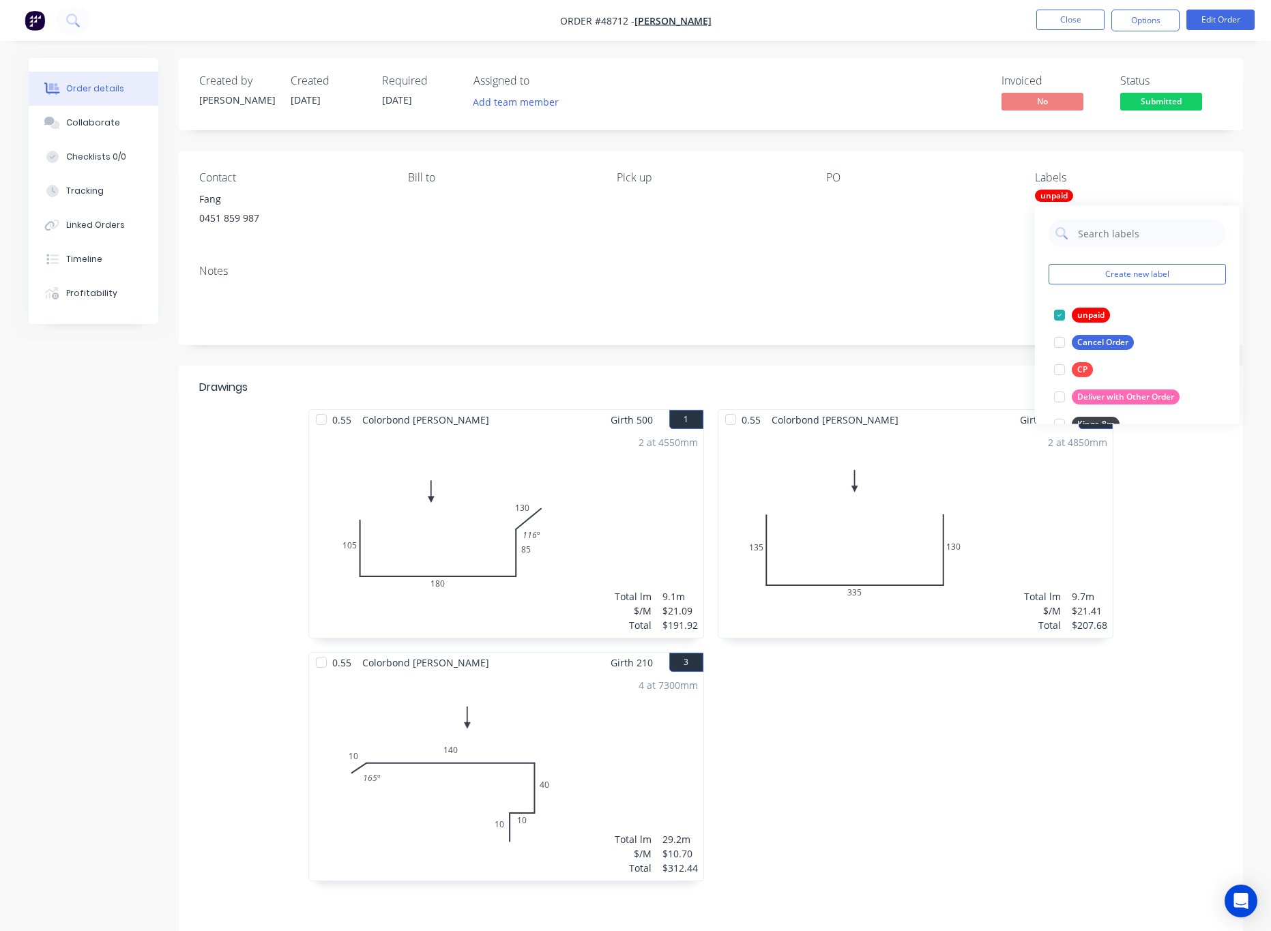
click at [1253, 113] on div "Order details Collaborate Checklists 0/0 Tracking Linked Orders Timeline Profit…" at bounding box center [636, 583] width 1242 height 1050
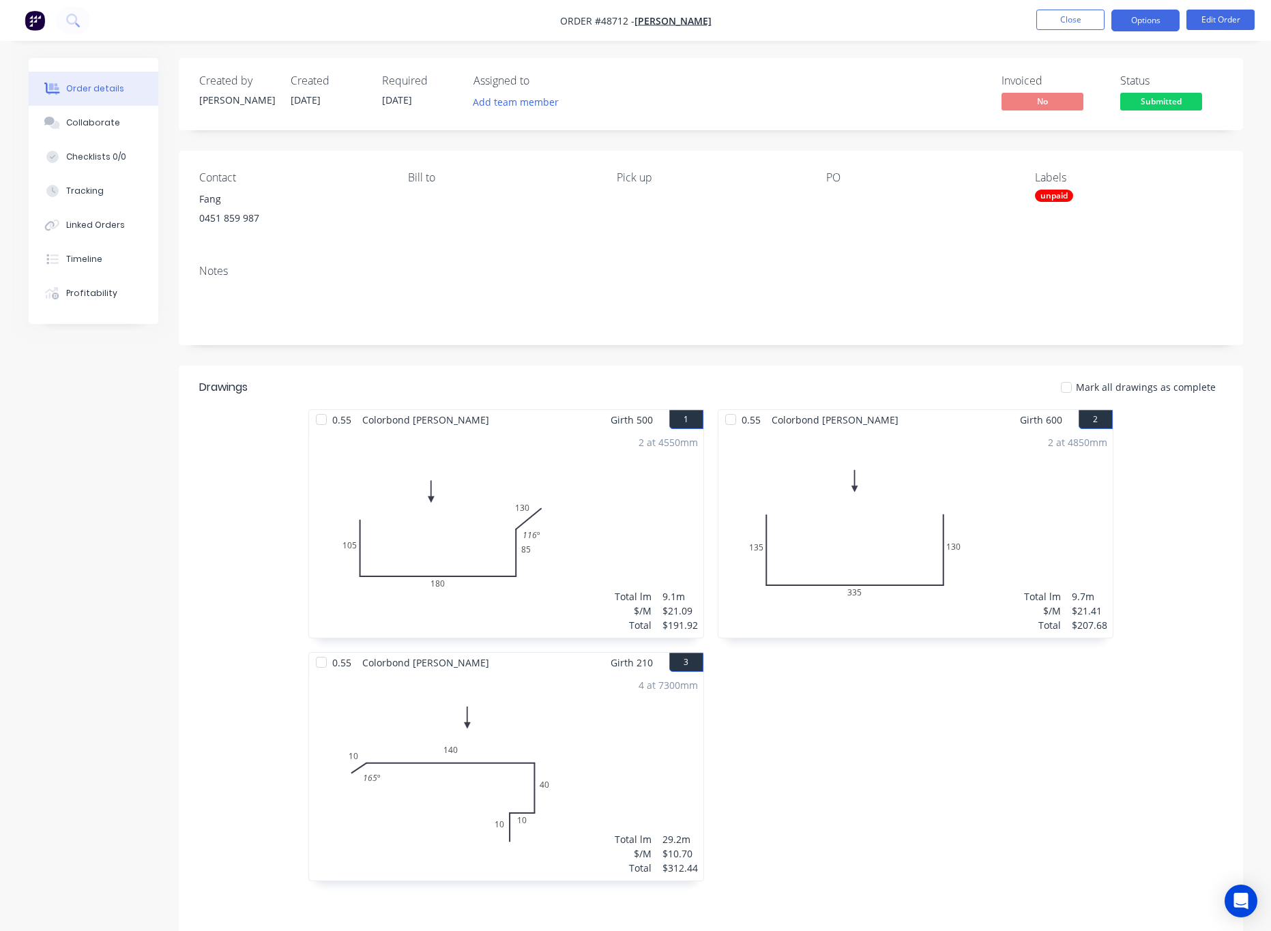
click at [1161, 16] on button "Options" at bounding box center [1146, 21] width 68 height 22
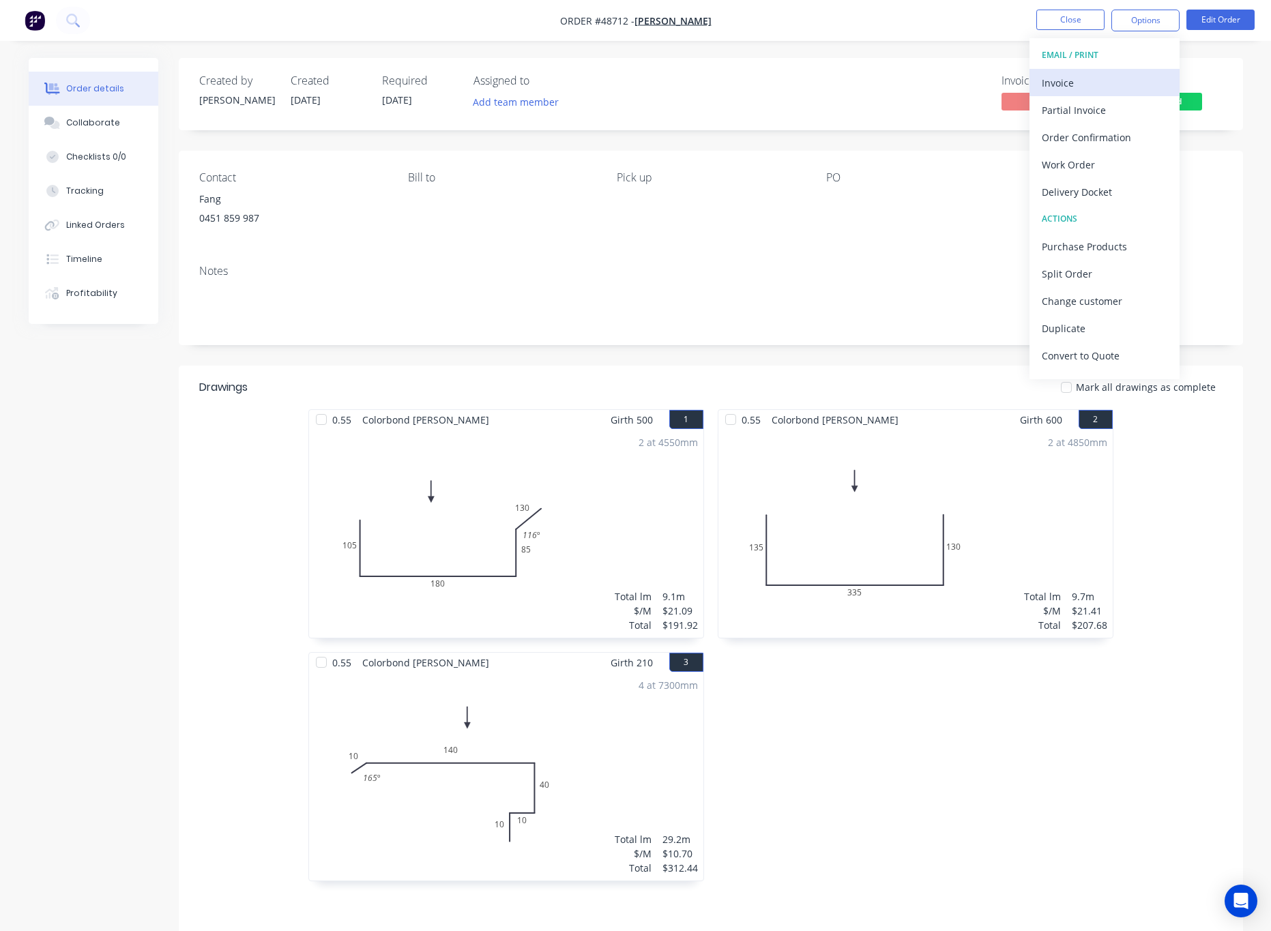
click at [1126, 85] on div "Invoice" at bounding box center [1105, 83] width 126 height 20
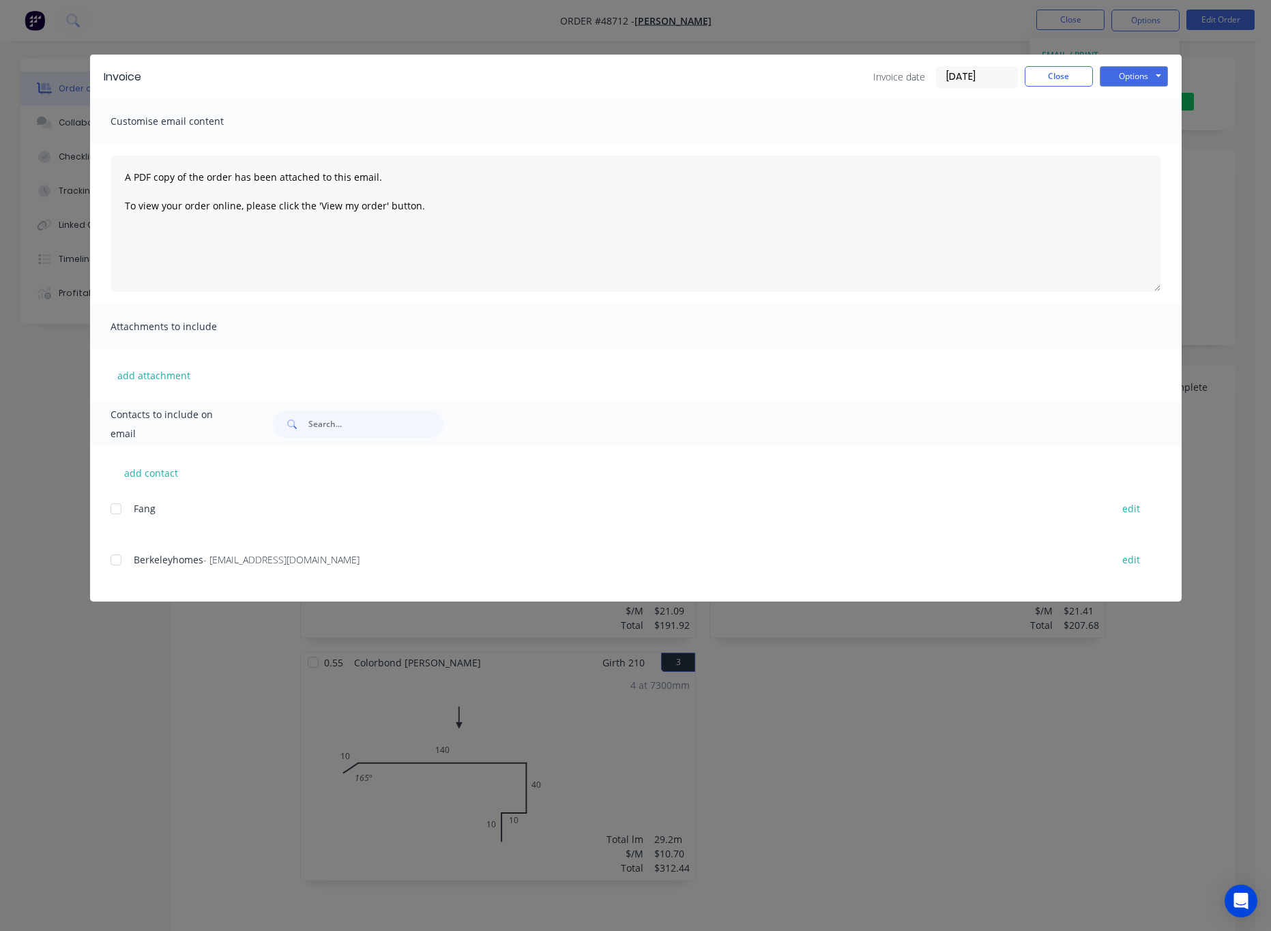
click at [1227, 179] on div "Invoice Invoice date 01/09/25 Close Options Preview Print Email Customise email…" at bounding box center [635, 465] width 1271 height 931
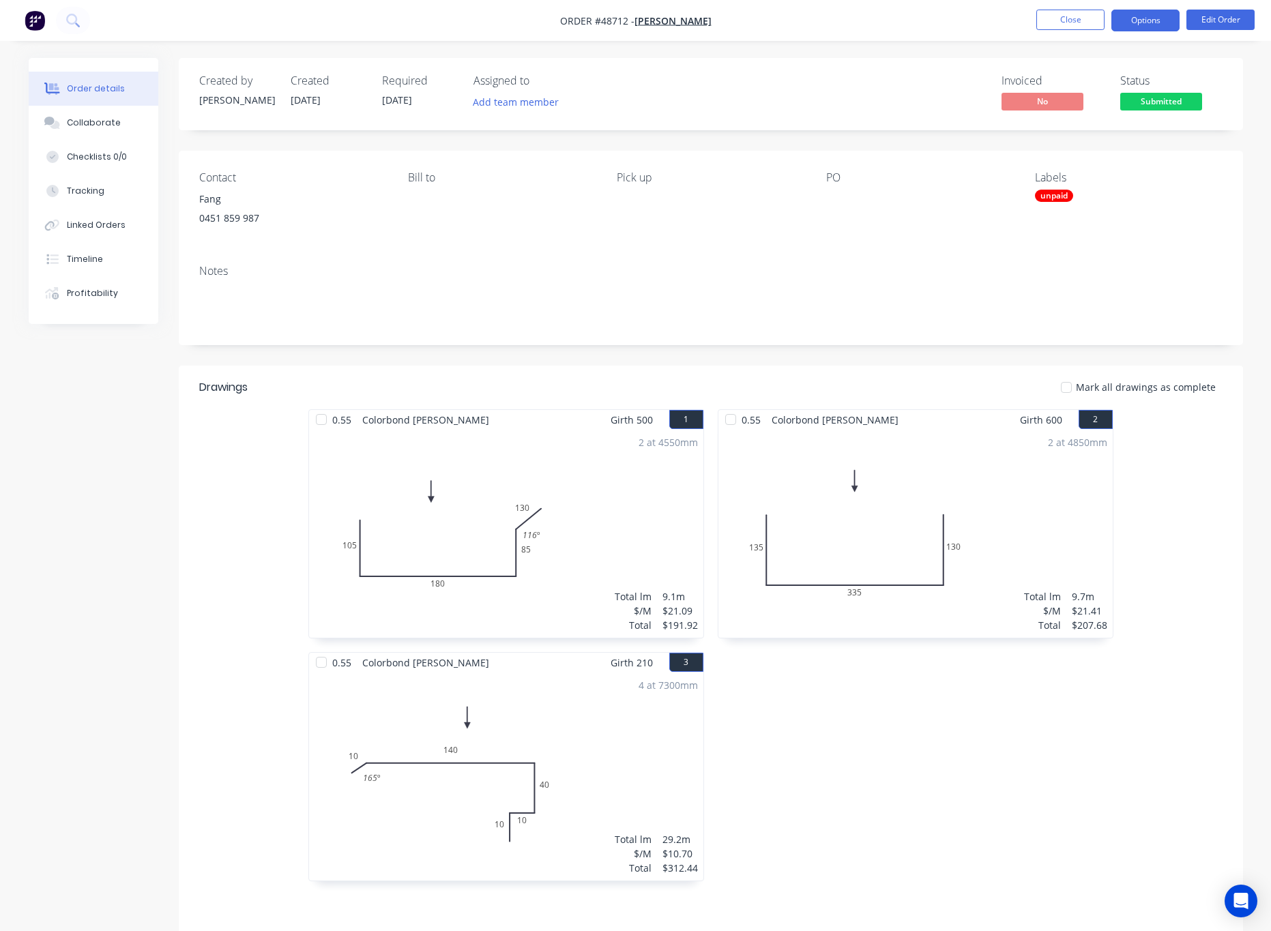
click at [1146, 27] on button "Options" at bounding box center [1146, 21] width 68 height 22
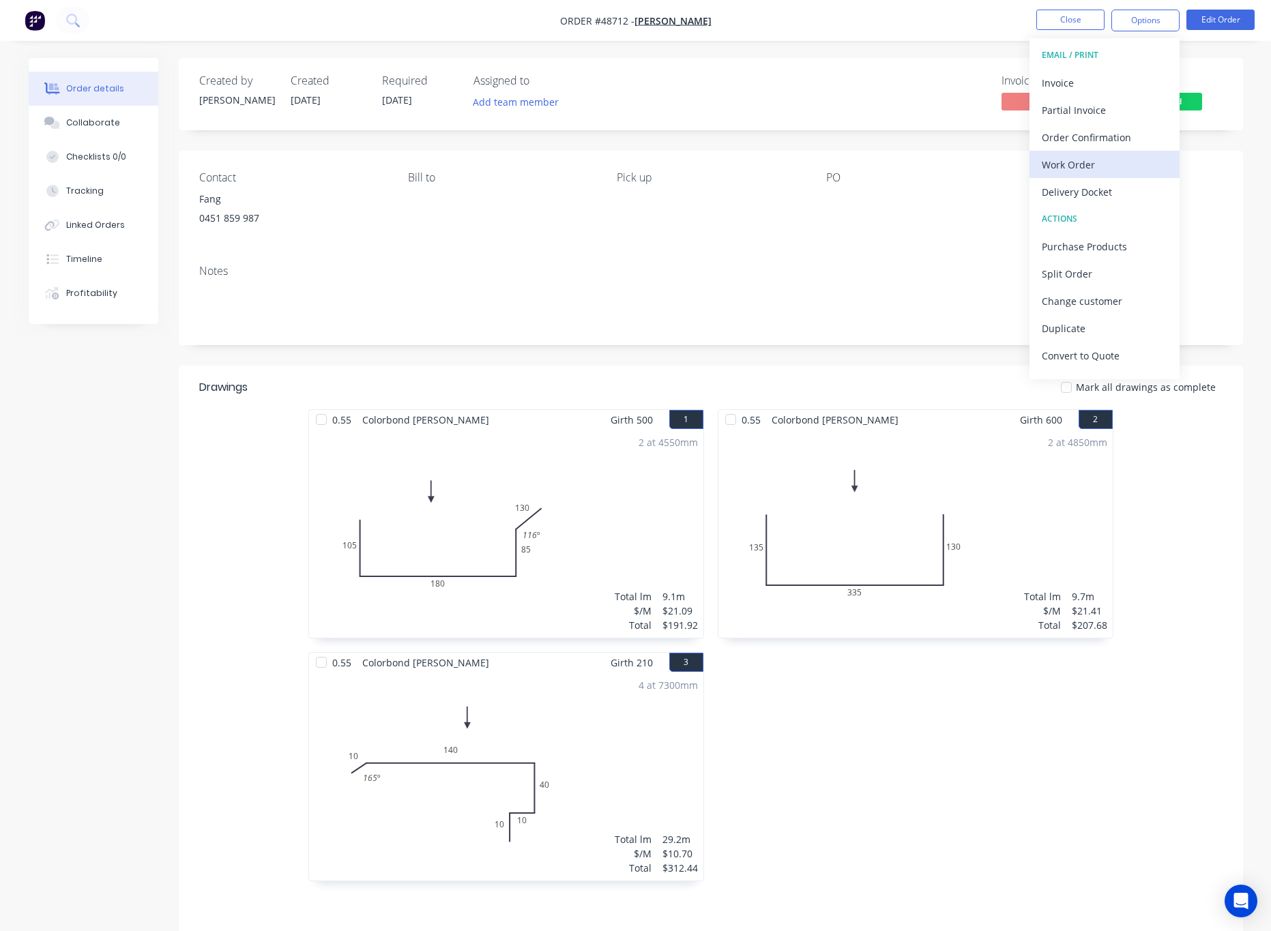
click at [1110, 167] on div "Work Order" at bounding box center [1105, 165] width 126 height 20
click at [1130, 131] on div "Without pricing" at bounding box center [1105, 138] width 126 height 20
click at [1122, 201] on div "Delivery Docket" at bounding box center [1105, 192] width 126 height 20
click at [1137, 134] on div "Without pricing" at bounding box center [1105, 138] width 126 height 20
click at [870, 263] on div "Notes" at bounding box center [711, 299] width 1065 height 91
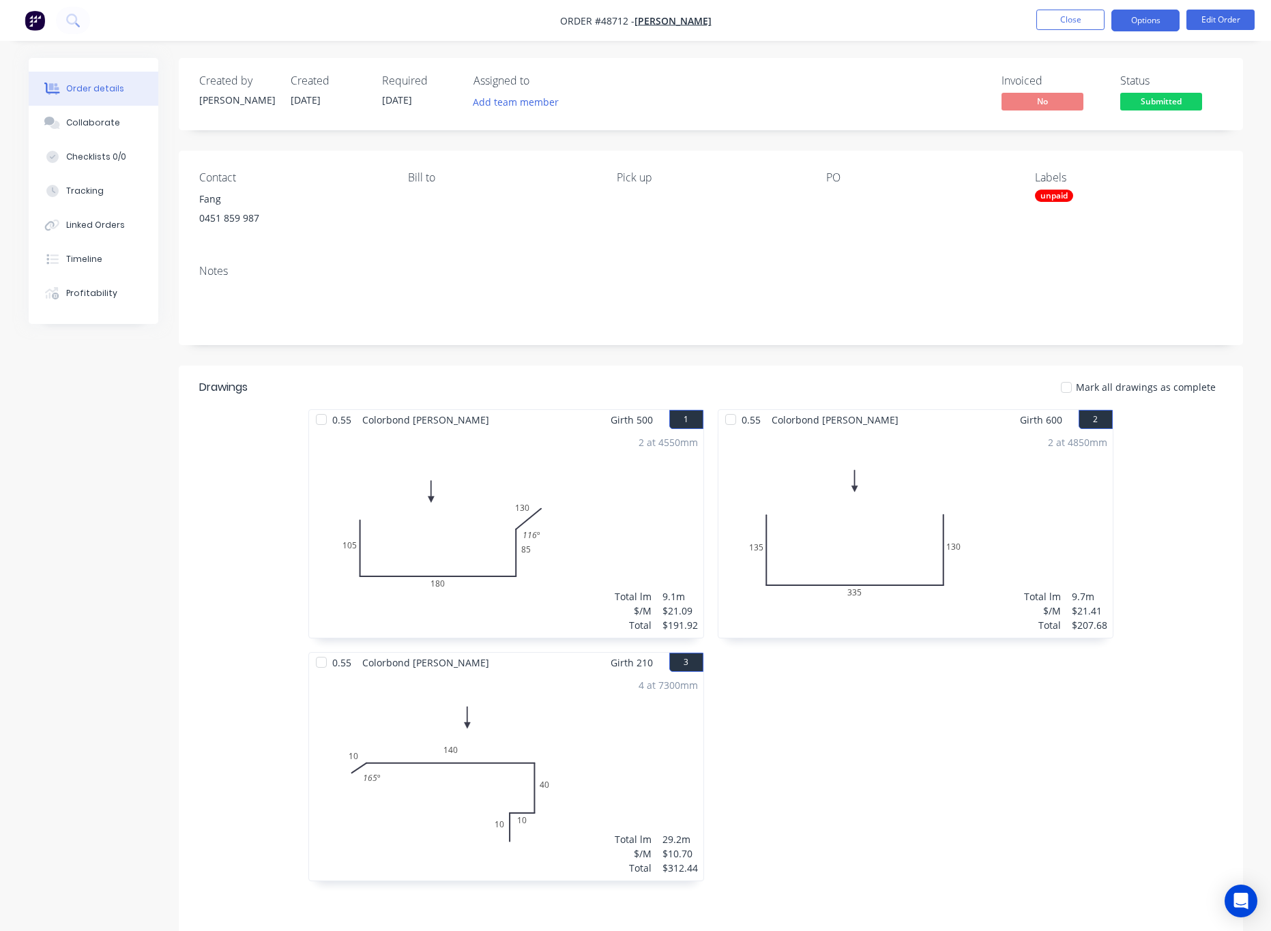
click at [1142, 11] on button "Options" at bounding box center [1146, 21] width 68 height 22
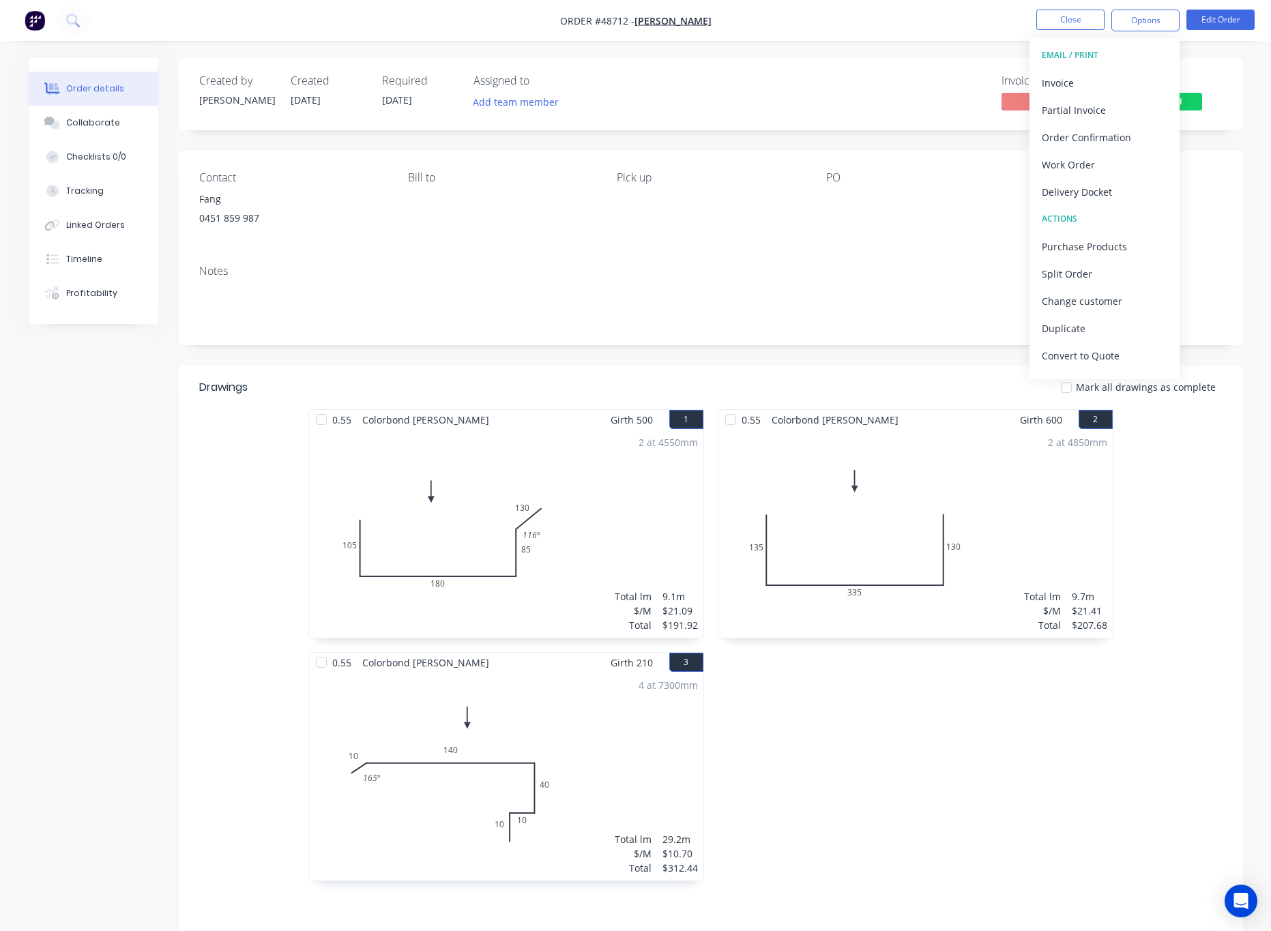
click at [394, 101] on span "01/09/25" at bounding box center [397, 99] width 30 height 13
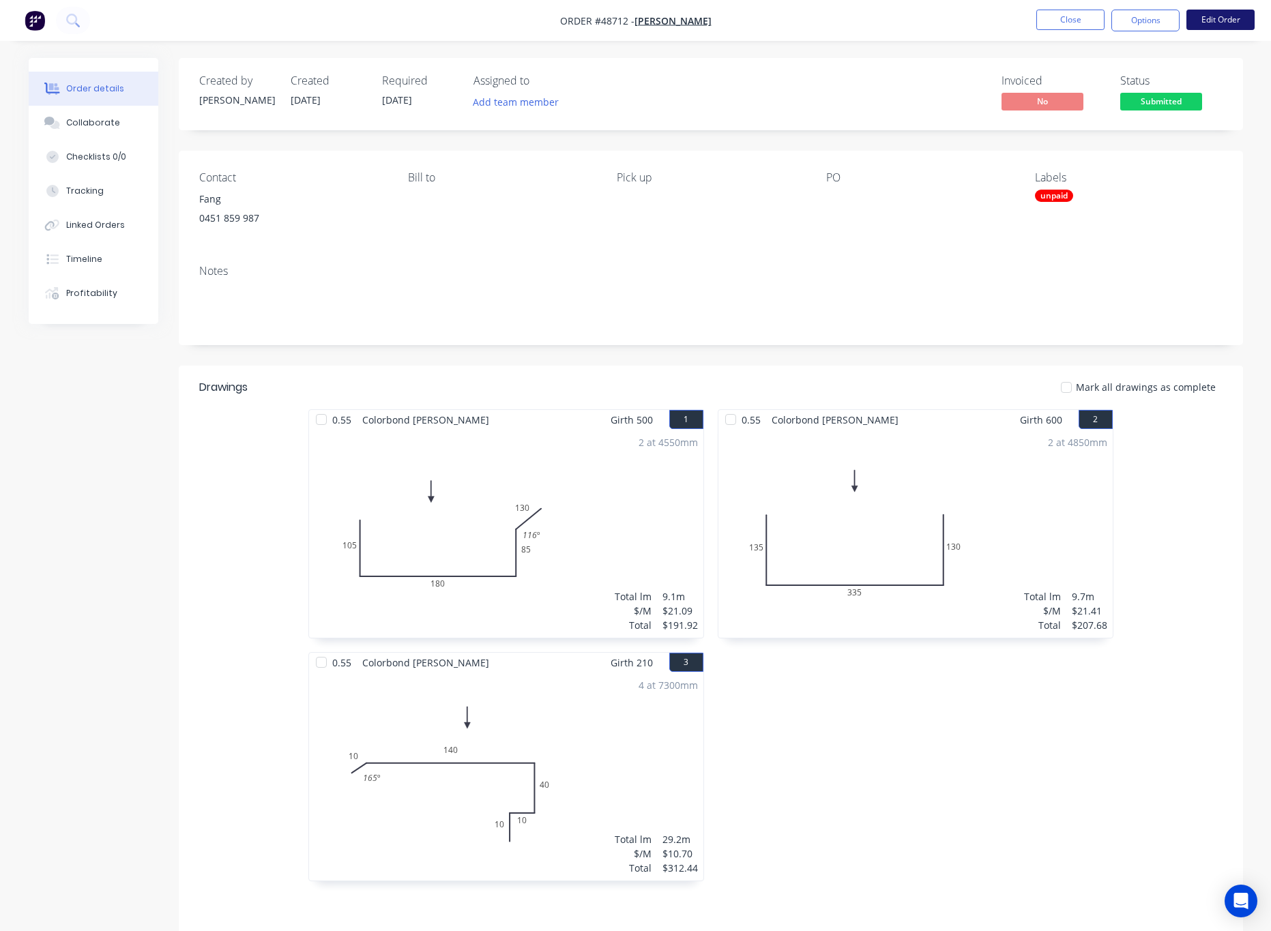
click at [1233, 14] on button "Edit Order" at bounding box center [1221, 20] width 68 height 20
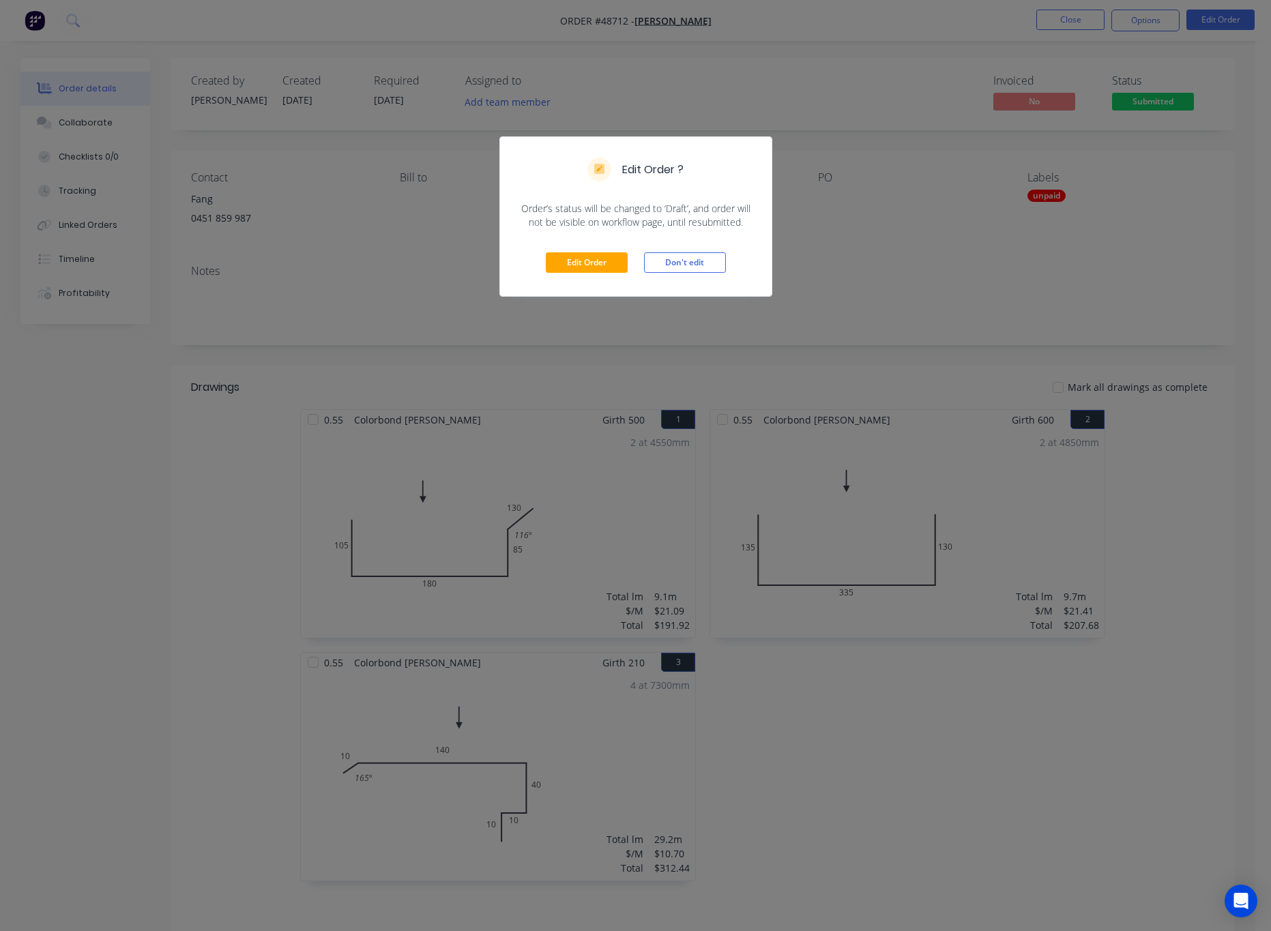
click at [910, 295] on div "Edit Order ? Order’s status will be changed to ‘Draft’, and order will not be v…" at bounding box center [635, 465] width 1271 height 931
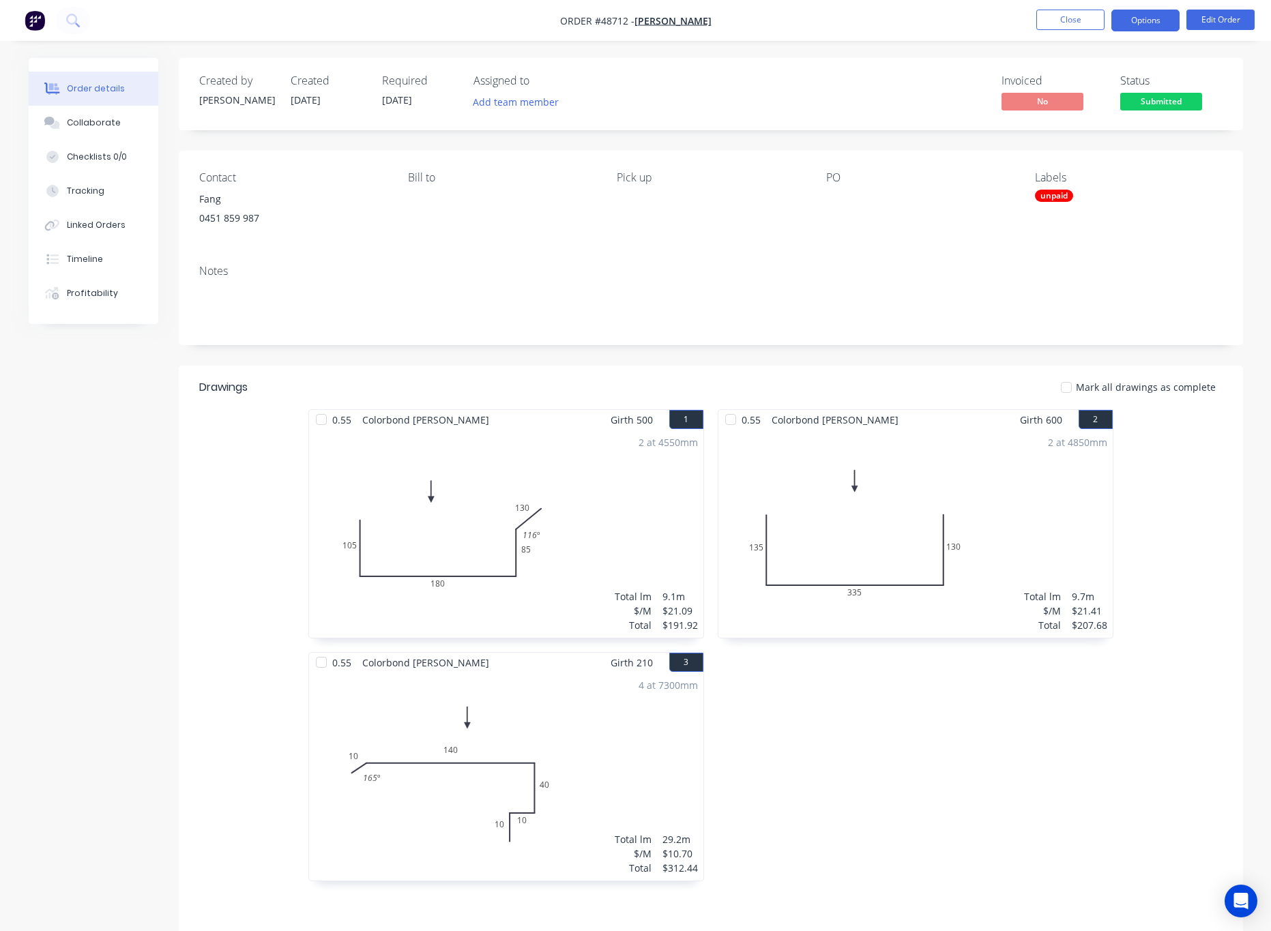
click at [1141, 17] on button "Options" at bounding box center [1146, 21] width 68 height 22
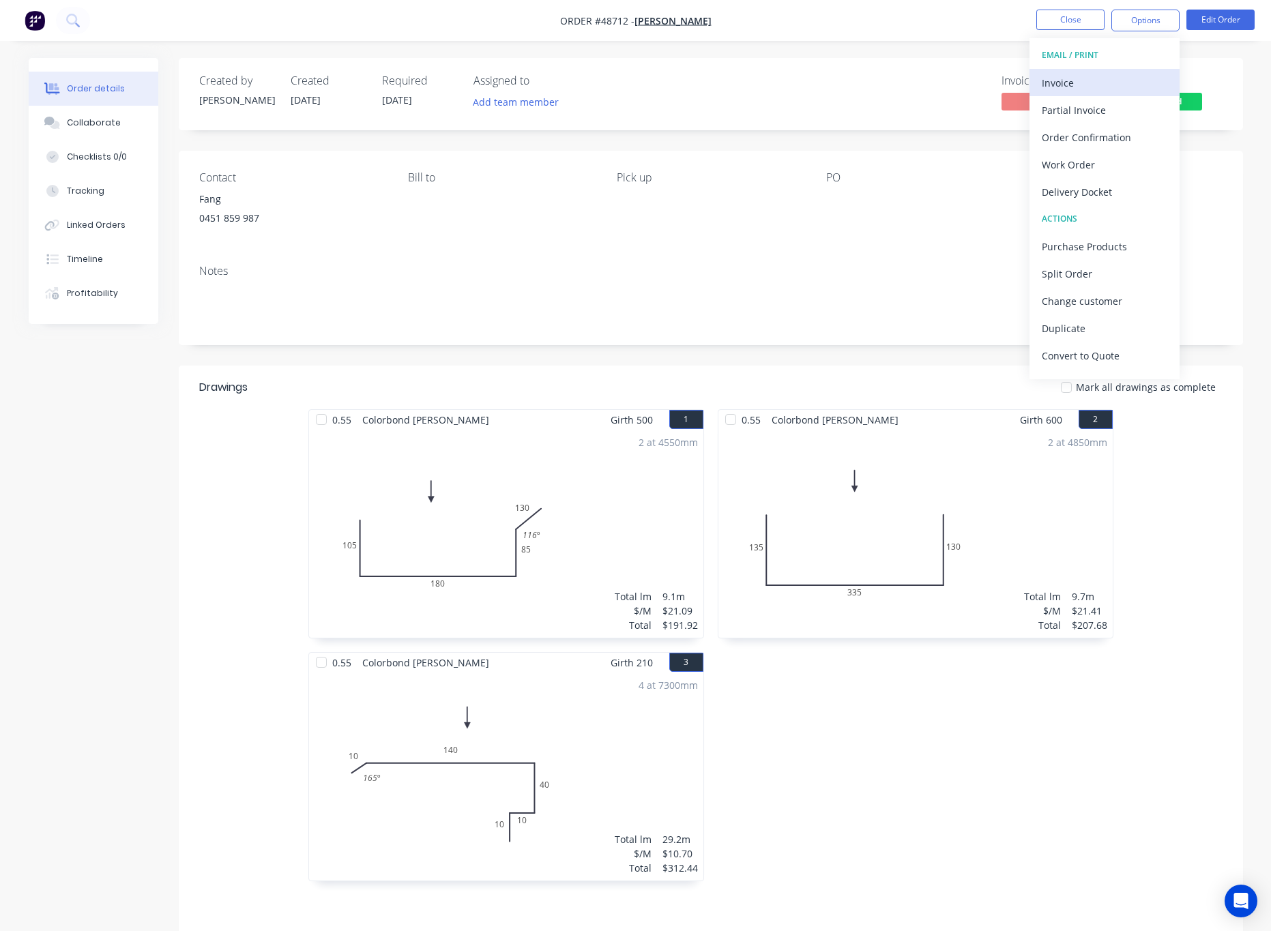
click at [1114, 85] on div "Invoice" at bounding box center [1105, 83] width 126 height 20
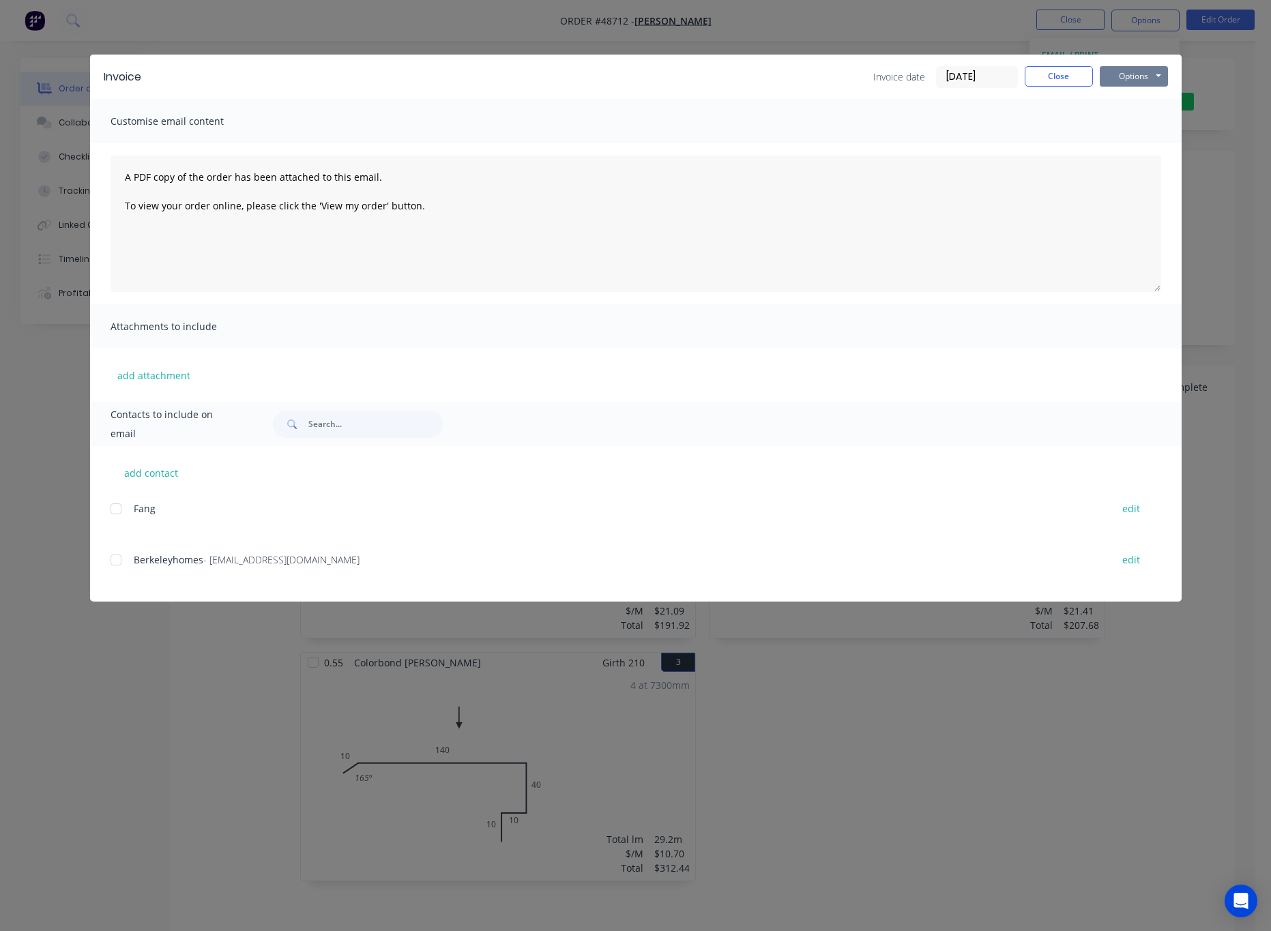
click at [1143, 72] on button "Options" at bounding box center [1134, 76] width 68 height 20
click at [1166, 115] on button "Print" at bounding box center [1143, 123] width 87 height 23
click at [920, 33] on div "Invoice Invoice date 01/09/25 Close Options Preview Print Email Customise email…" at bounding box center [635, 465] width 1271 height 931
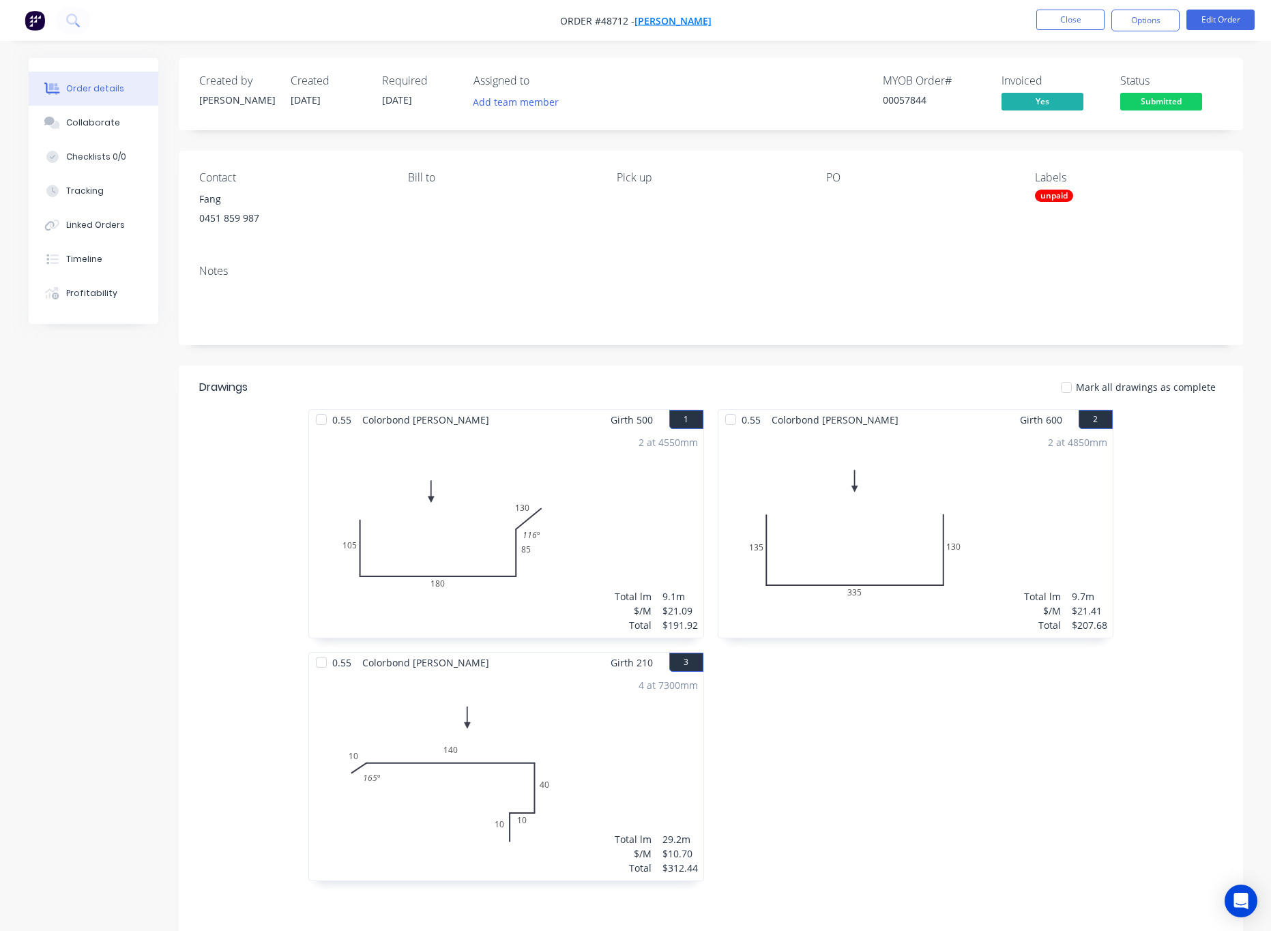
click at [669, 25] on span "Mr Fang" at bounding box center [673, 20] width 77 height 13
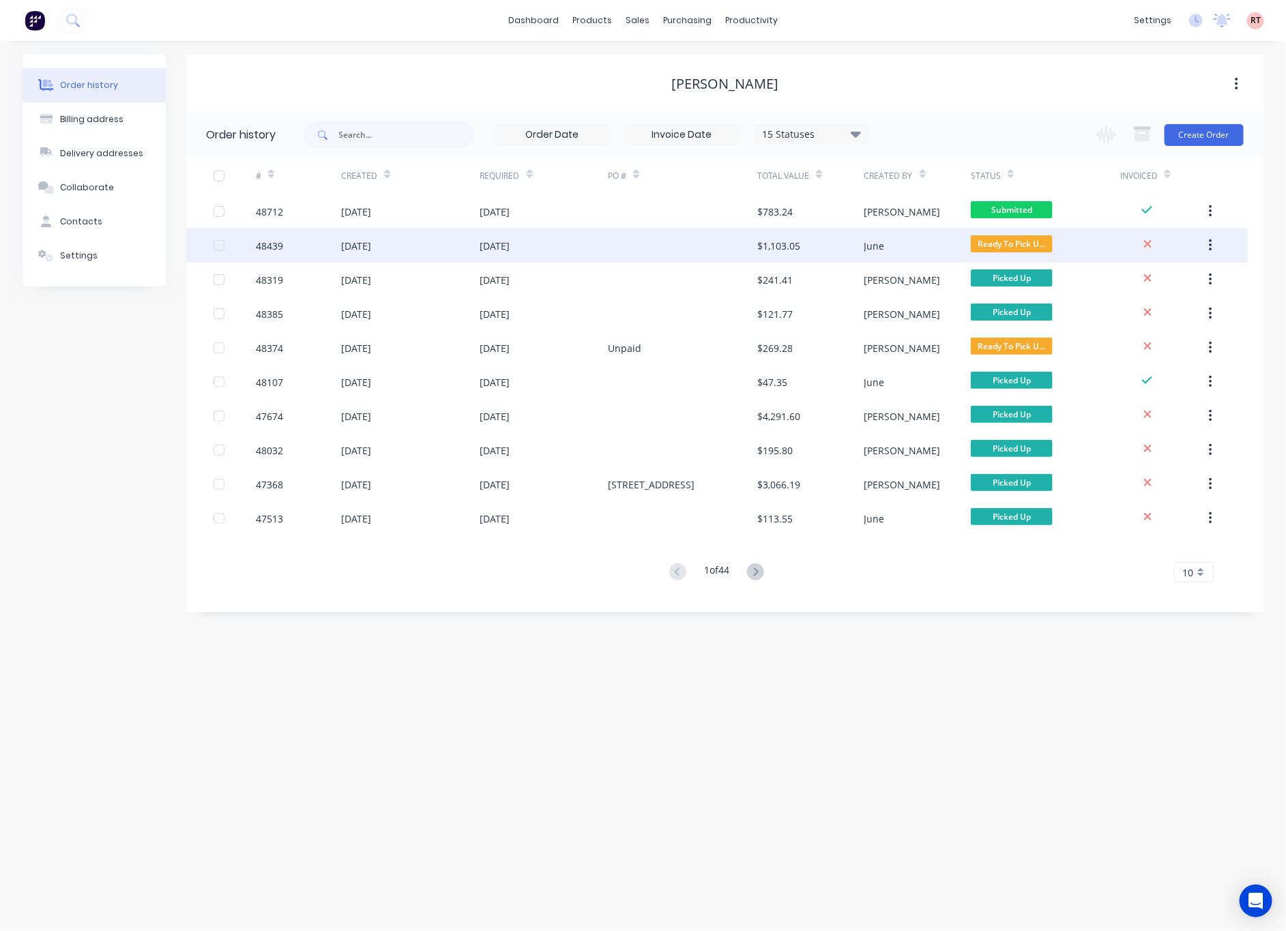
click at [704, 250] on div at bounding box center [682, 246] width 149 height 34
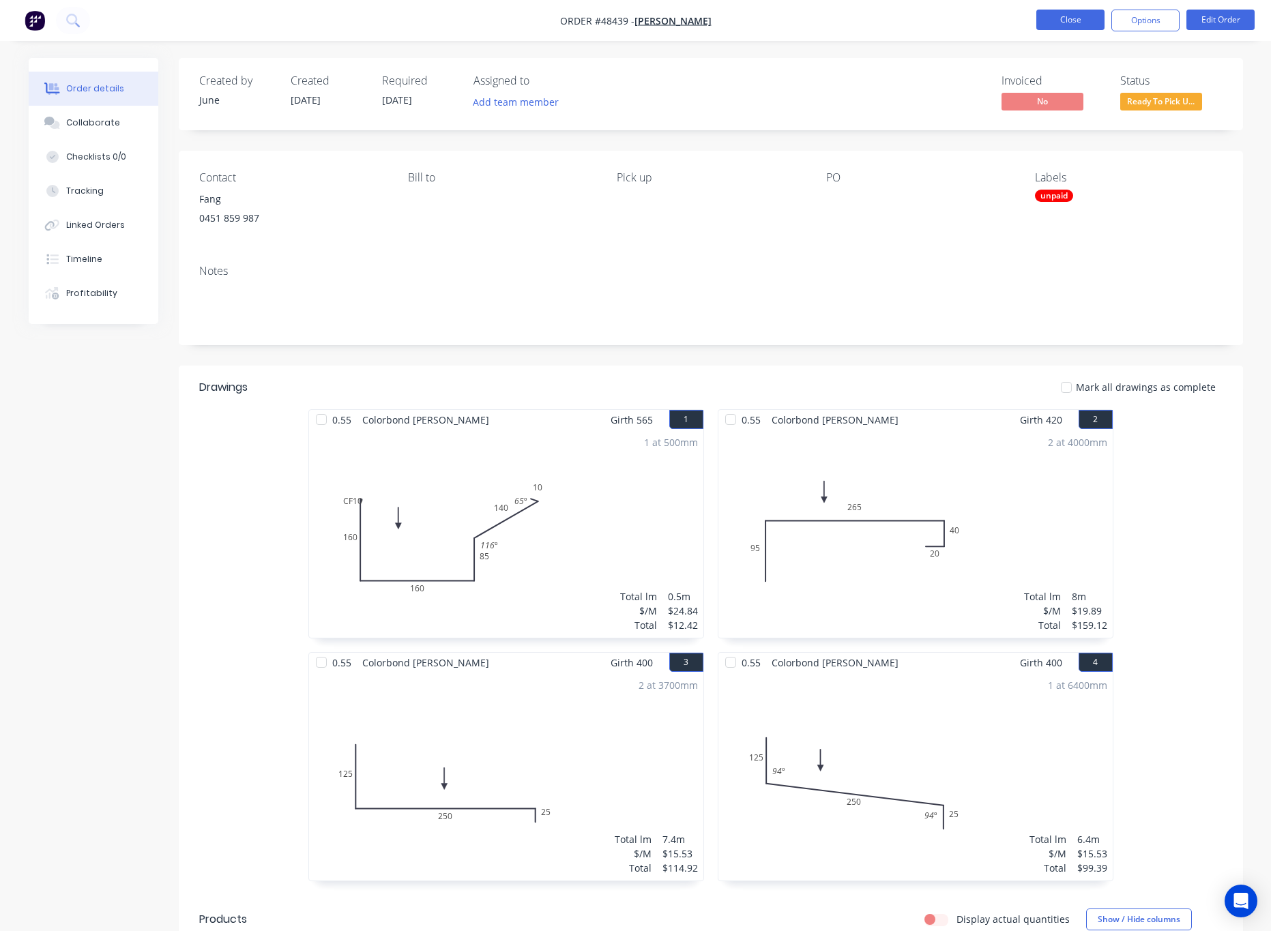
click at [1053, 23] on button "Close" at bounding box center [1071, 20] width 68 height 20
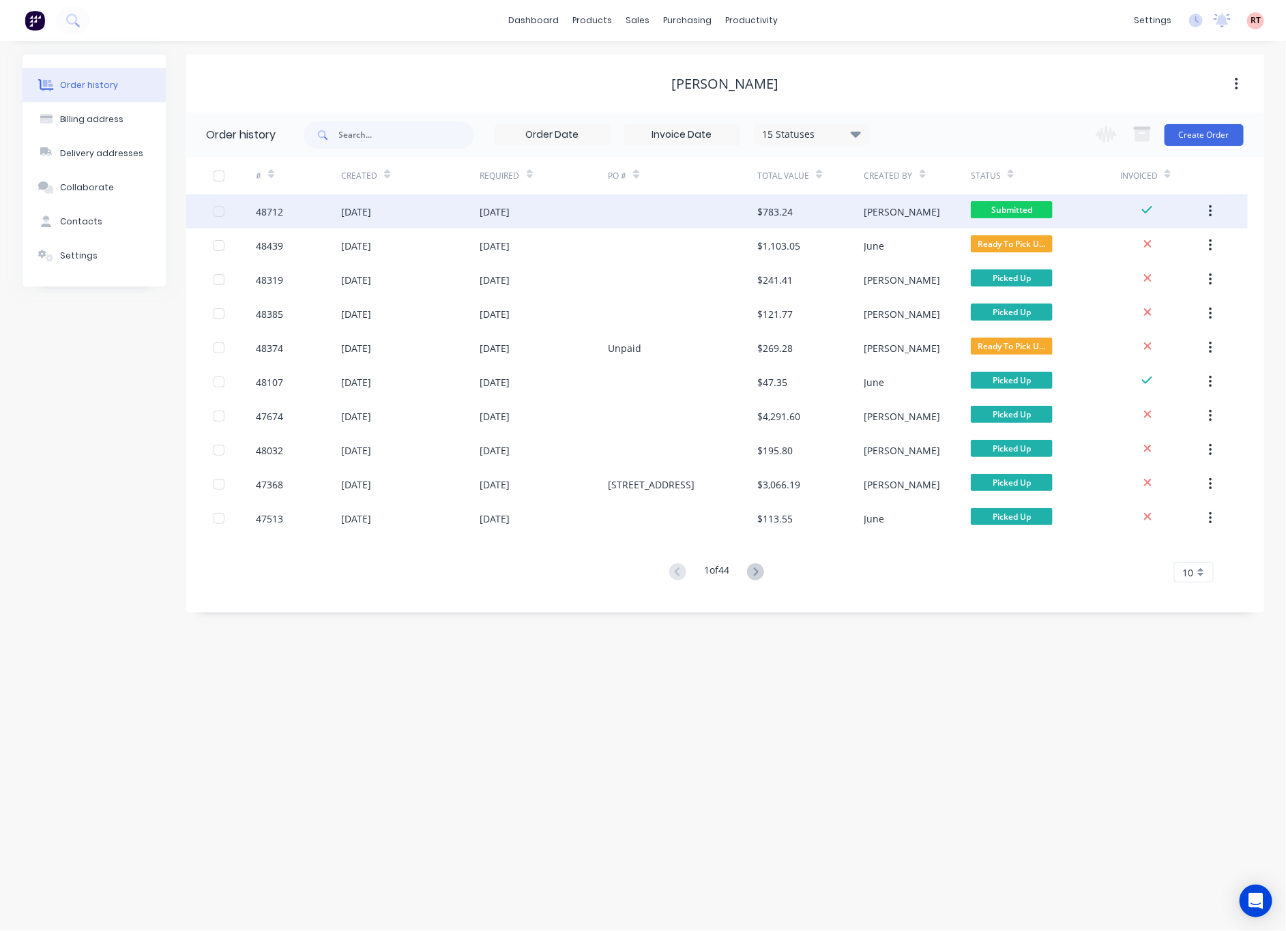
click at [930, 214] on div "Rachel" at bounding box center [918, 211] width 106 height 34
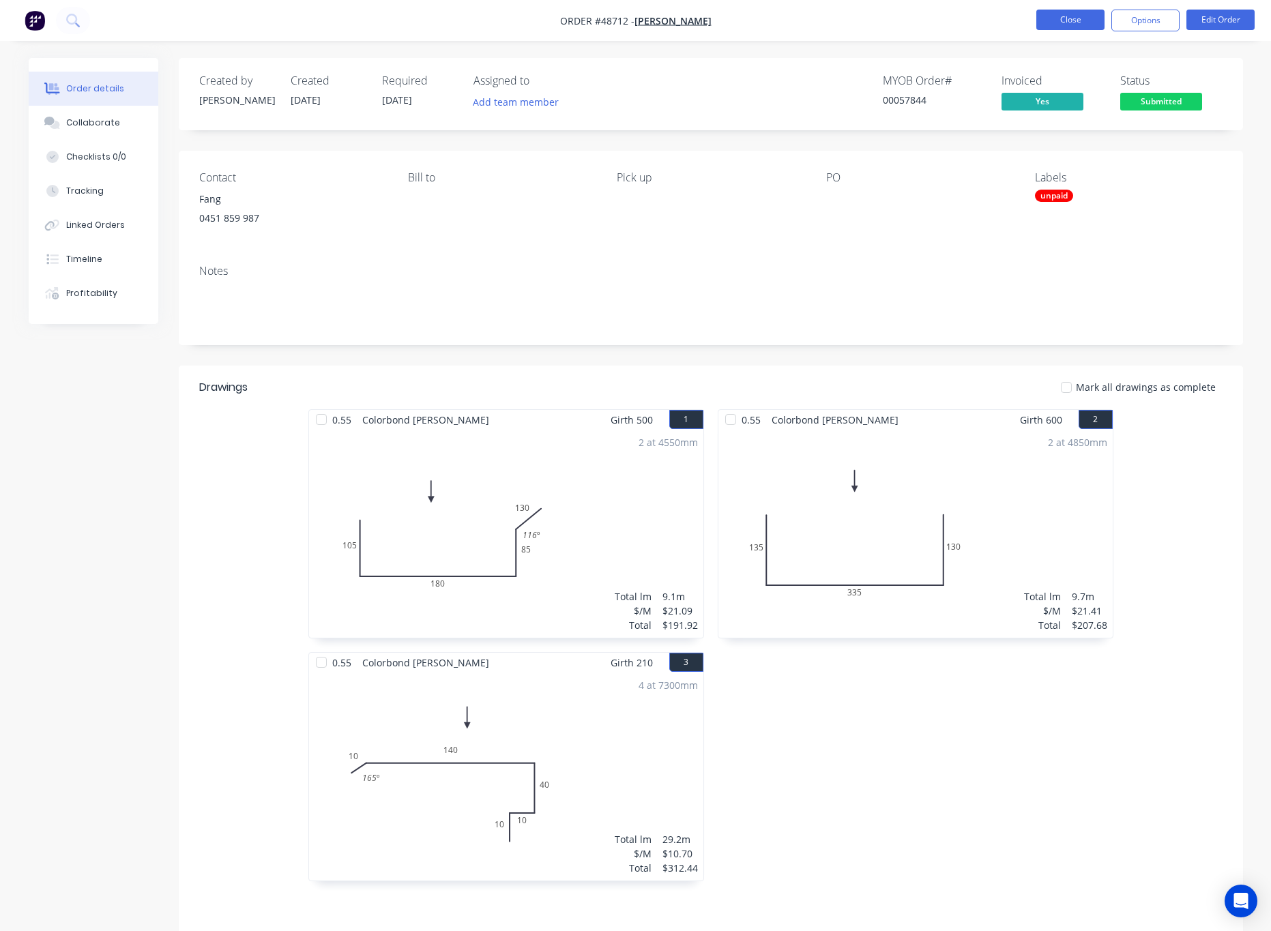
click at [1063, 16] on button "Close" at bounding box center [1071, 20] width 68 height 20
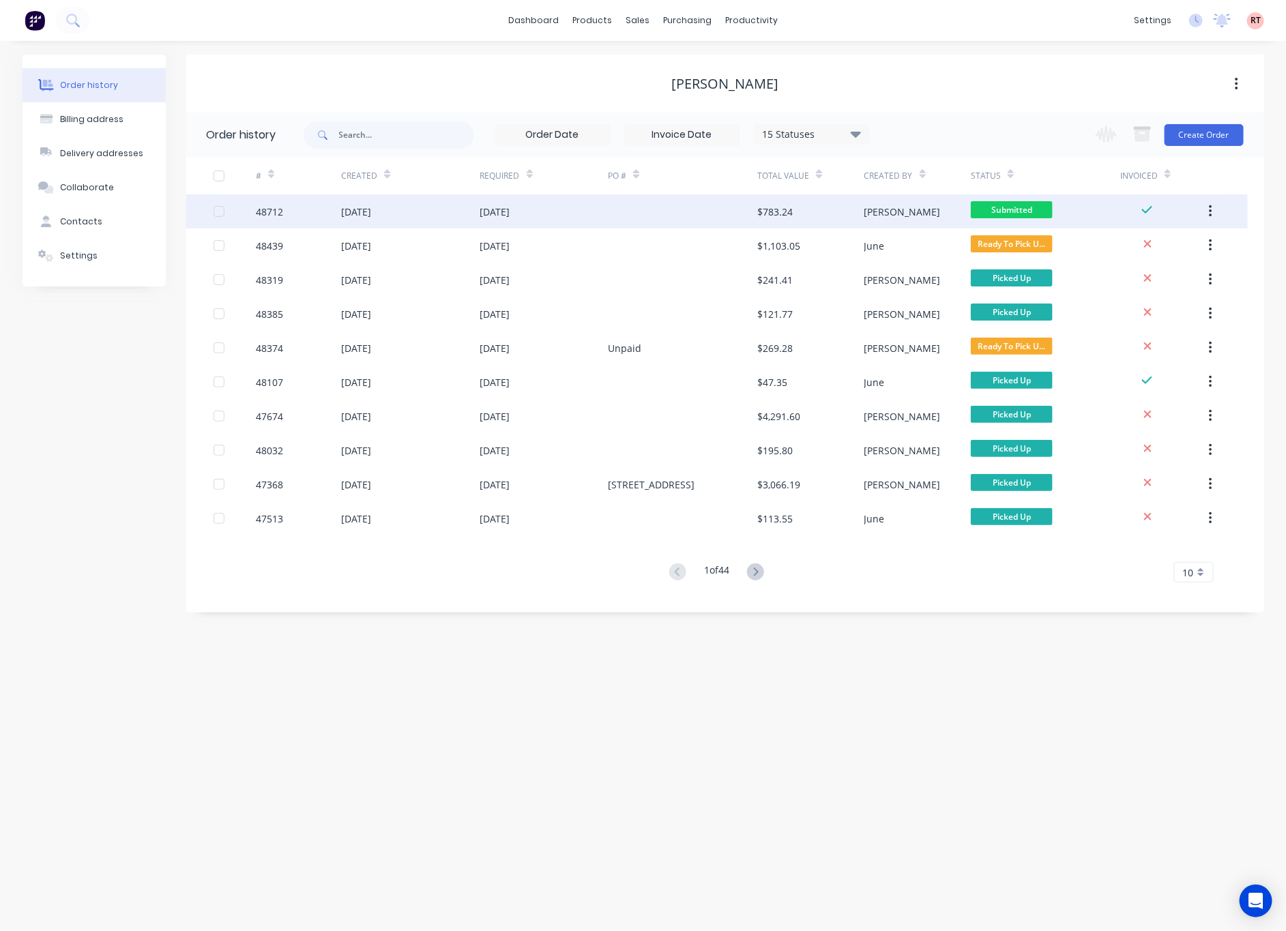
click at [1206, 205] on button "button" at bounding box center [1211, 211] width 32 height 25
click at [903, 217] on div "Rachel" at bounding box center [918, 211] width 106 height 34
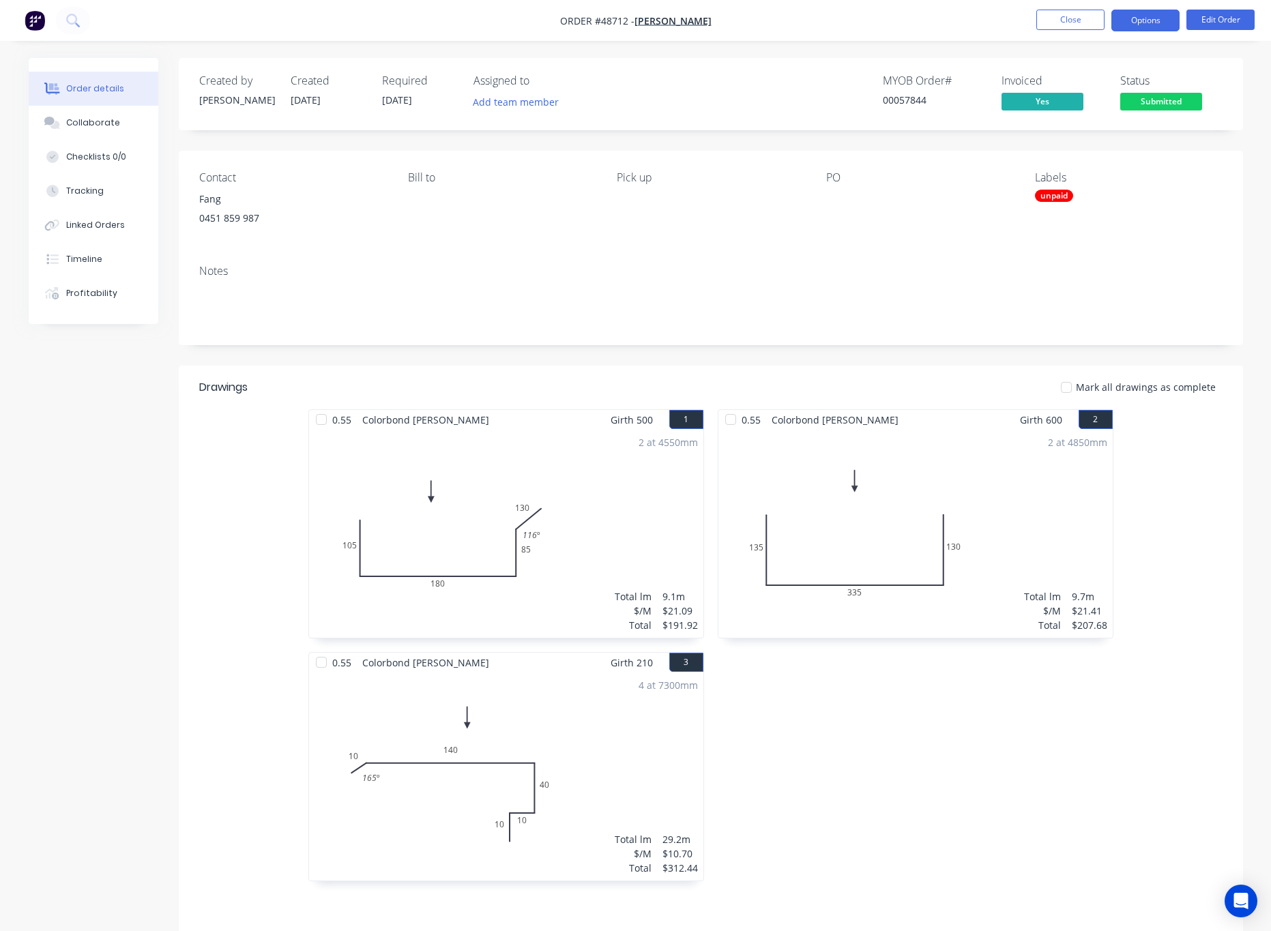
click at [1149, 19] on button "Options" at bounding box center [1146, 21] width 68 height 22
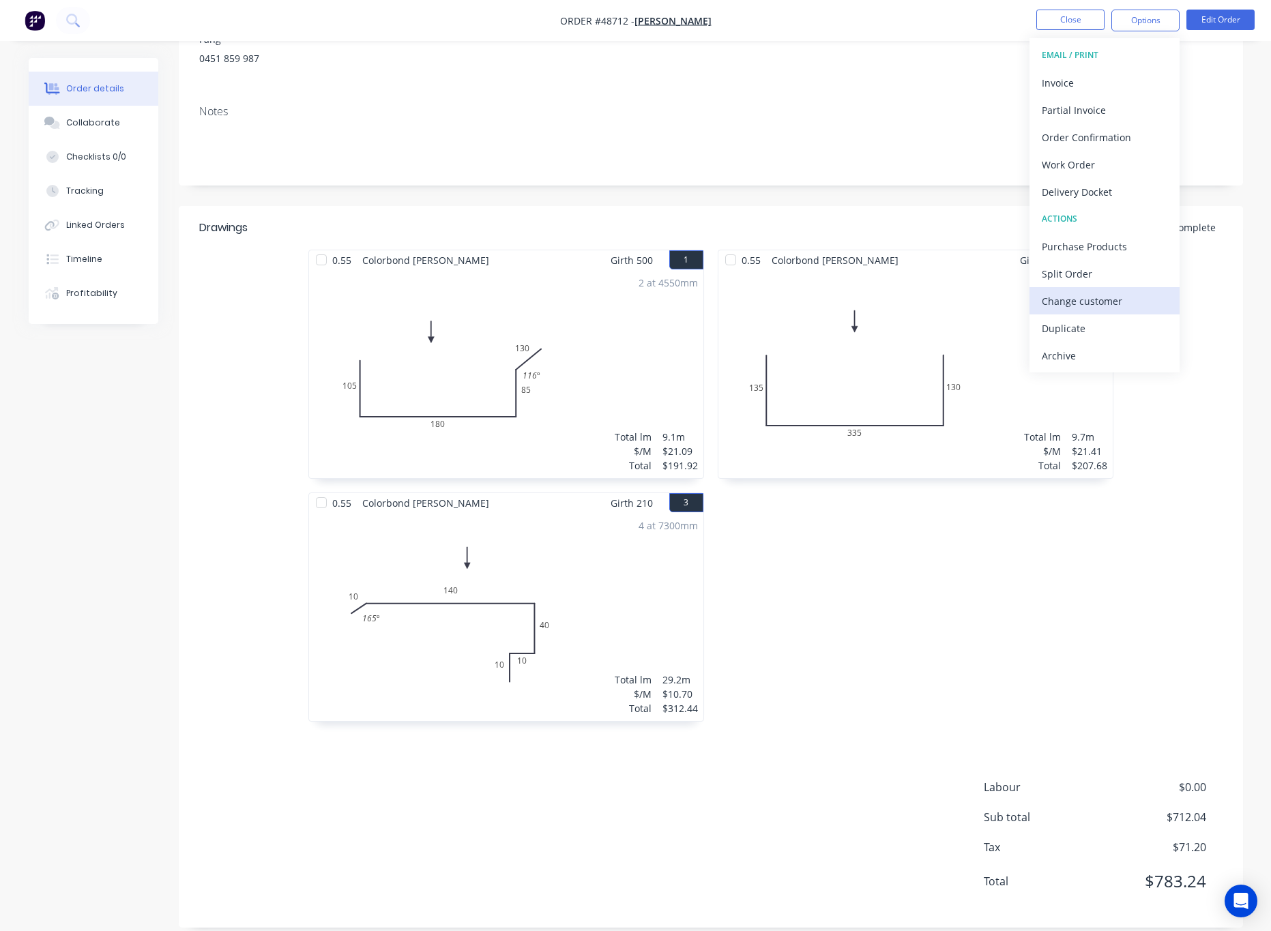
scroll to position [178, 0]
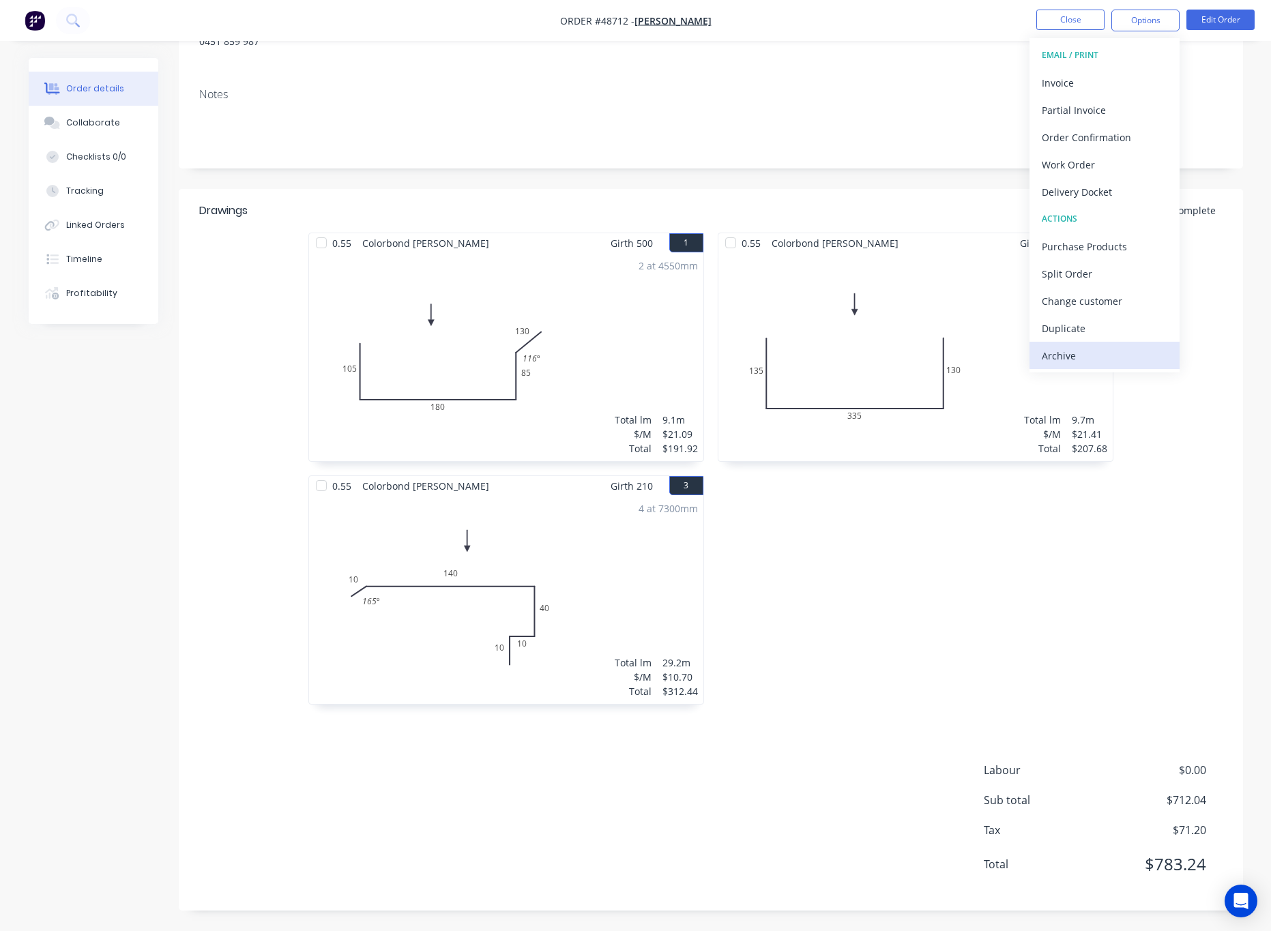
click at [1108, 346] on div "Archive" at bounding box center [1105, 356] width 126 height 20
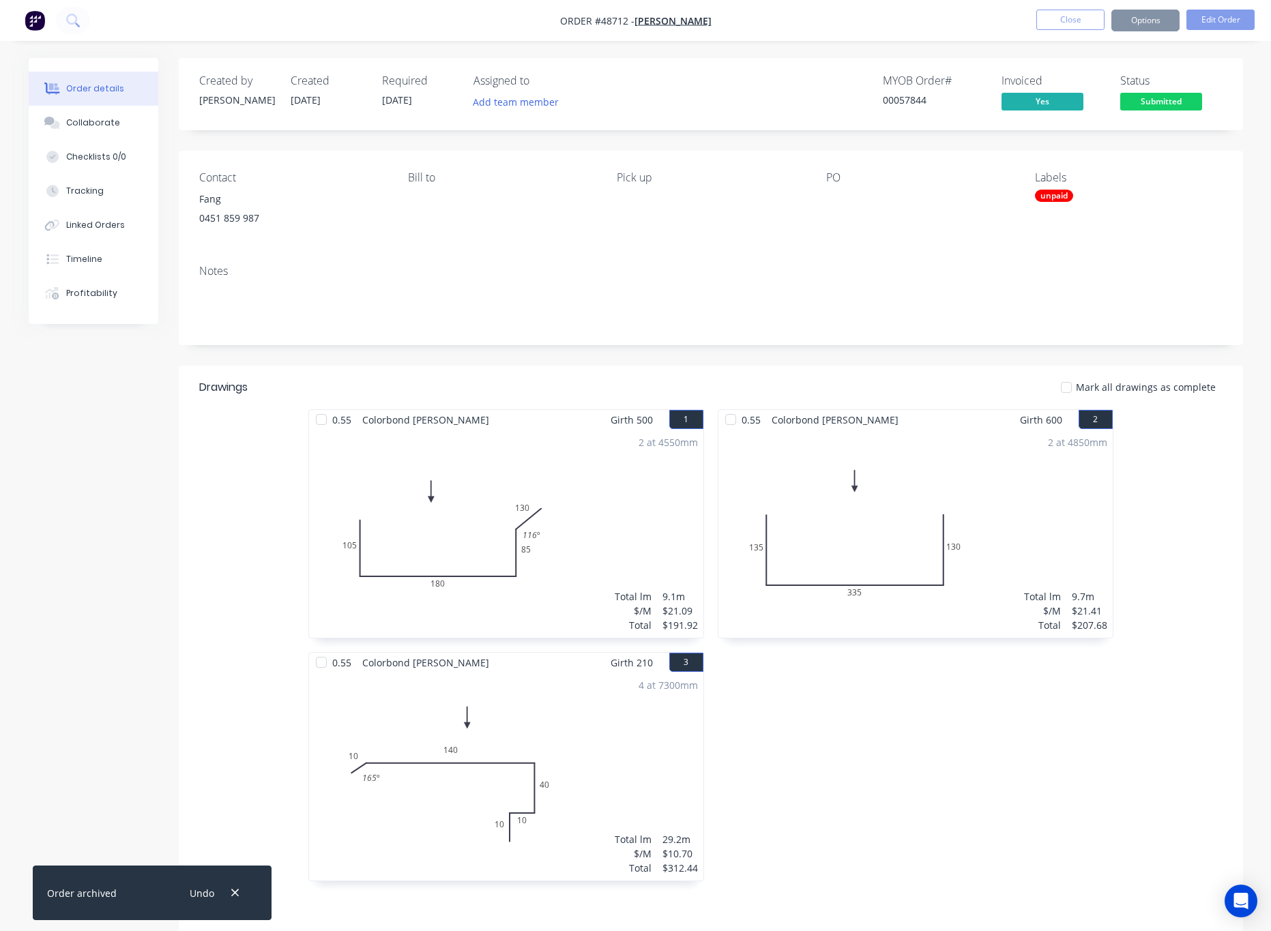
scroll to position [102, 0]
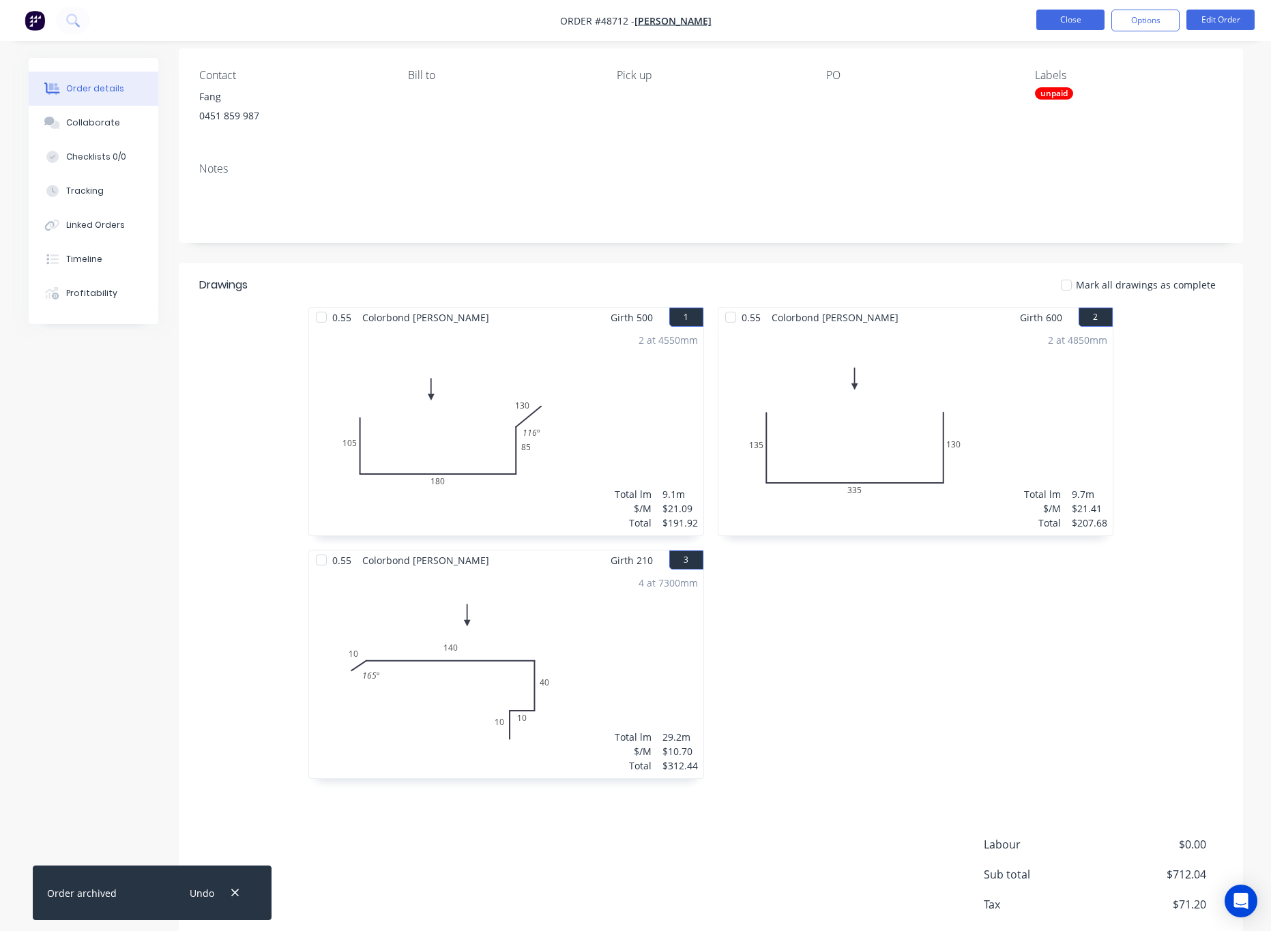
click at [1058, 12] on button "Close" at bounding box center [1071, 20] width 68 height 20
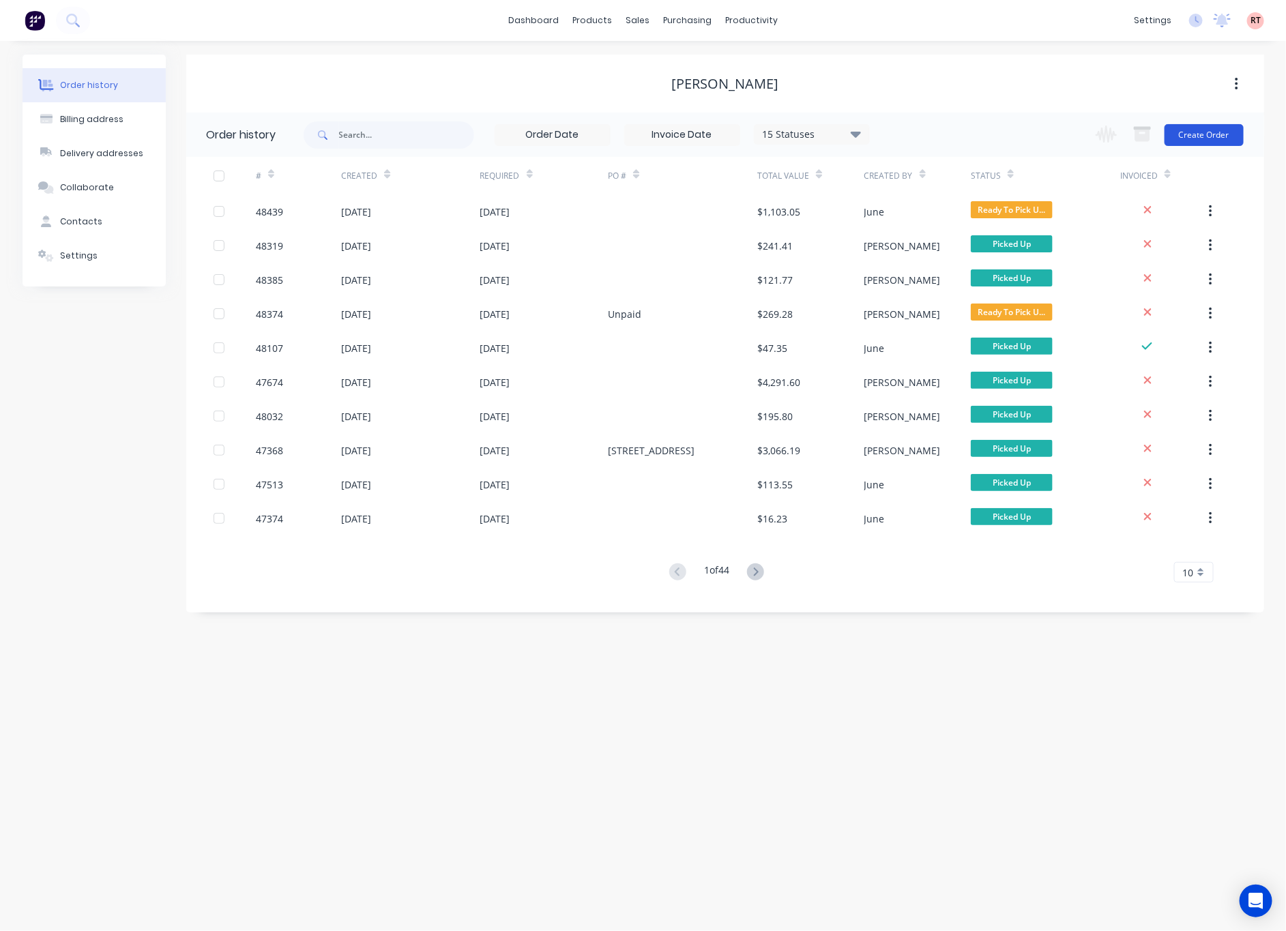
click at [1200, 133] on button "Create Order" at bounding box center [1204, 135] width 79 height 22
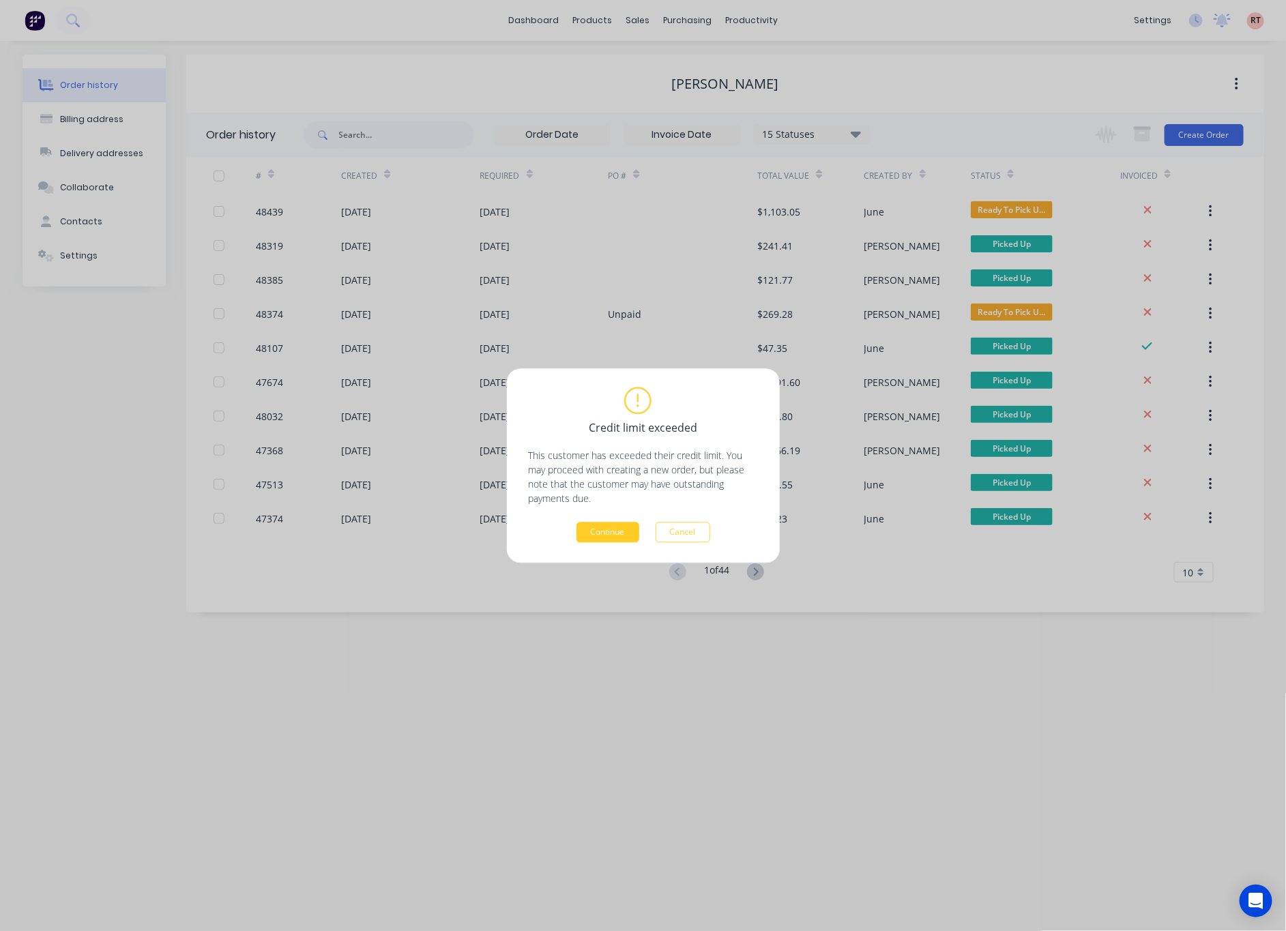
click at [604, 533] on button "Continue" at bounding box center [608, 532] width 63 height 20
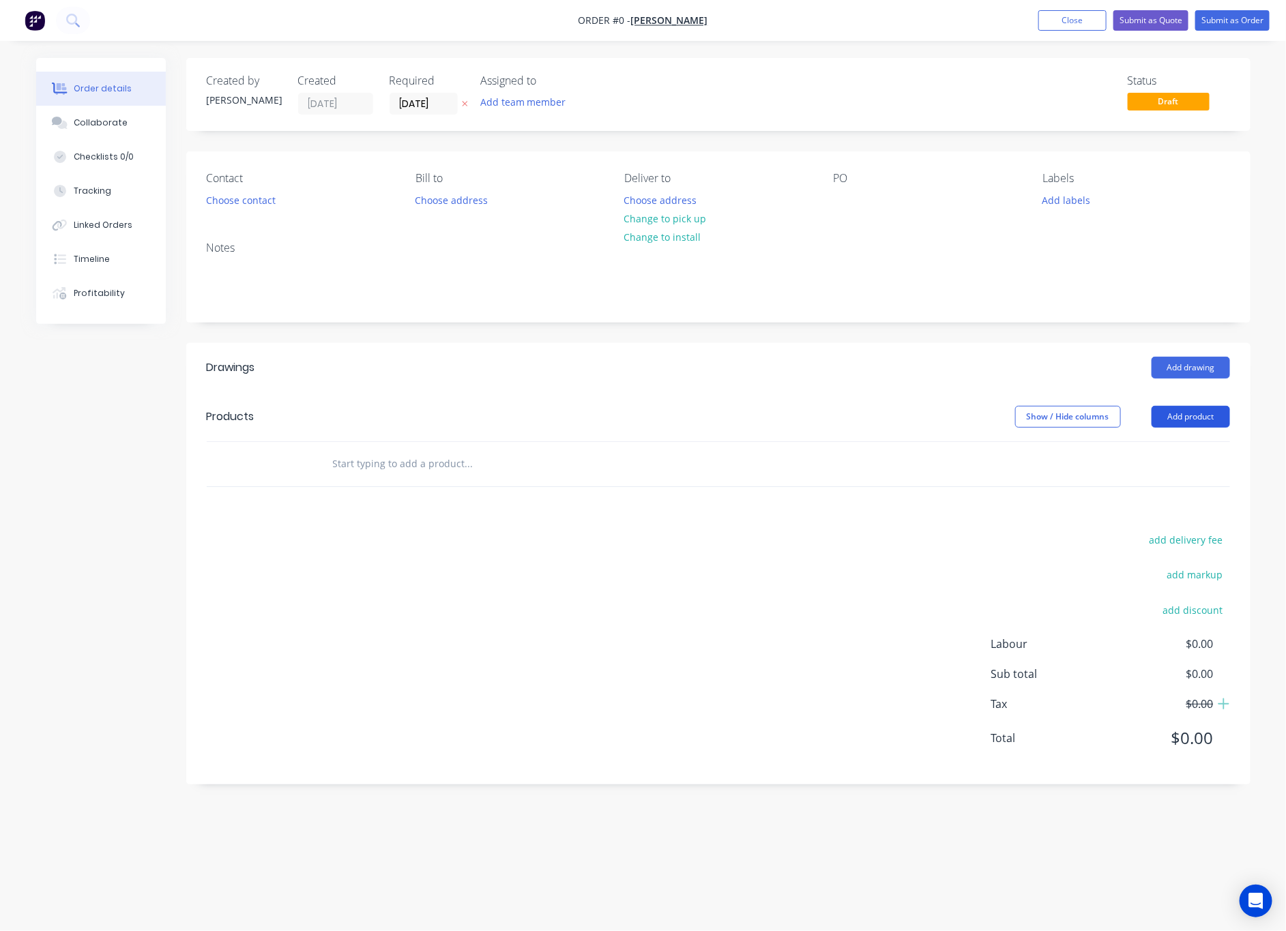
click at [1202, 416] on button "Add product" at bounding box center [1191, 417] width 78 height 22
click at [1196, 365] on button "Add drawing" at bounding box center [1191, 368] width 78 height 22
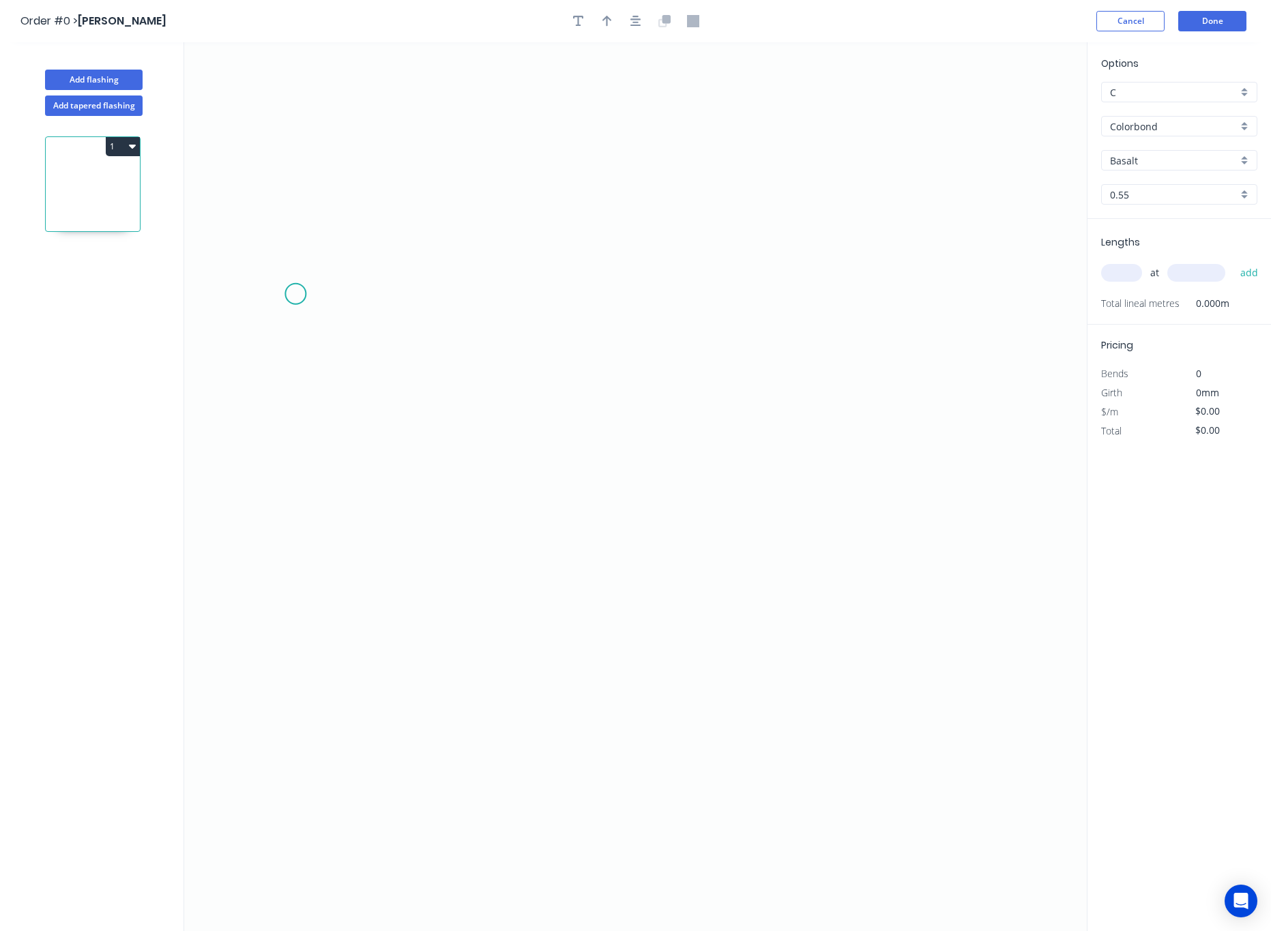
click at [295, 295] on icon "0" at bounding box center [635, 486] width 903 height 889
click at [273, 609] on icon "0" at bounding box center [635, 486] width 903 height 889
click at [936, 606] on icon "0 ?" at bounding box center [635, 486] width 903 height 889
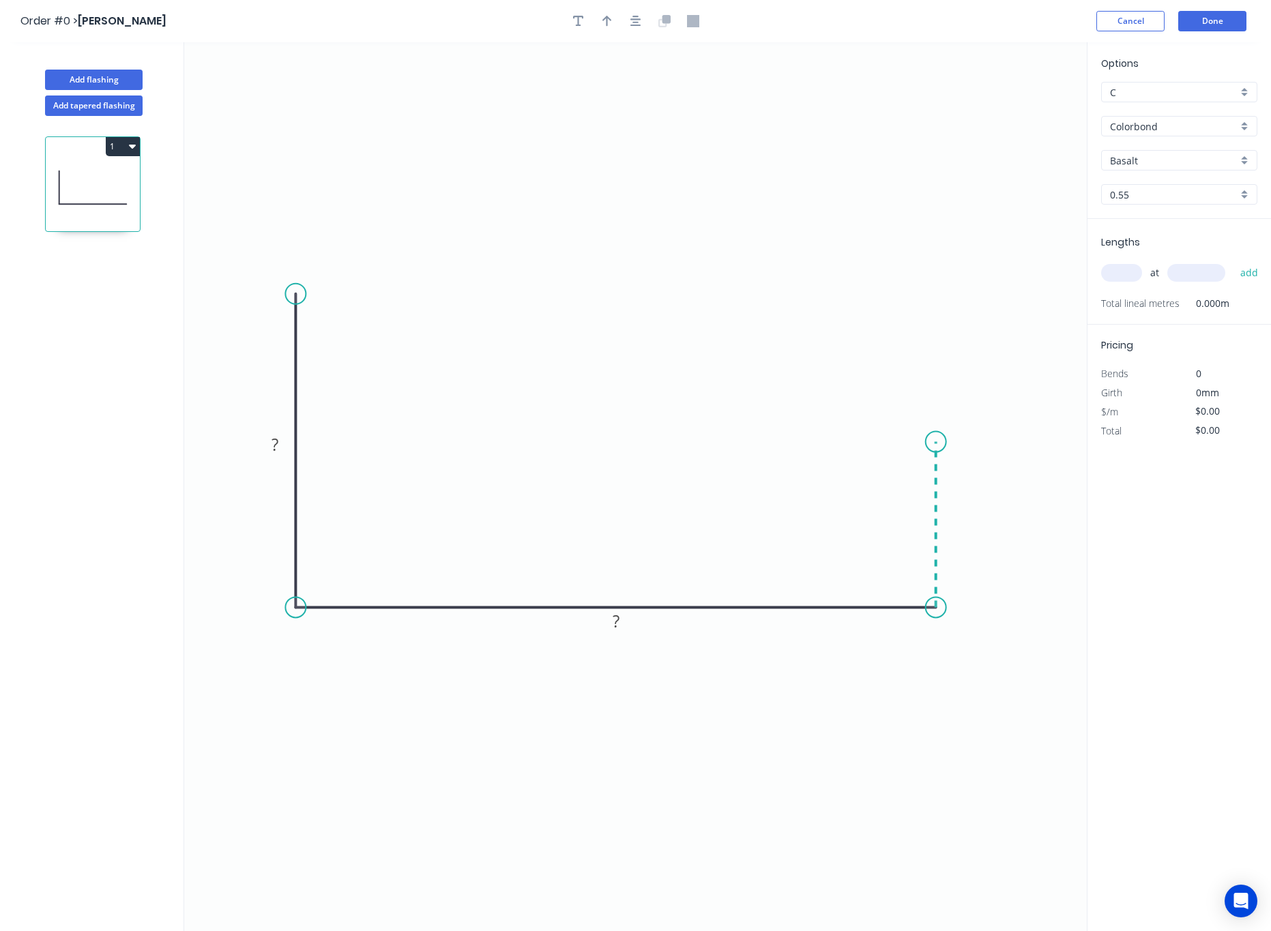
click at [938, 443] on icon "0 ? ?" at bounding box center [635, 486] width 903 height 889
click at [1032, 321] on icon "0 ? ? ?" at bounding box center [635, 486] width 903 height 889
click at [1032, 321] on circle at bounding box center [1032, 320] width 20 height 20
click at [969, 363] on tspan "?" at bounding box center [968, 362] width 7 height 23
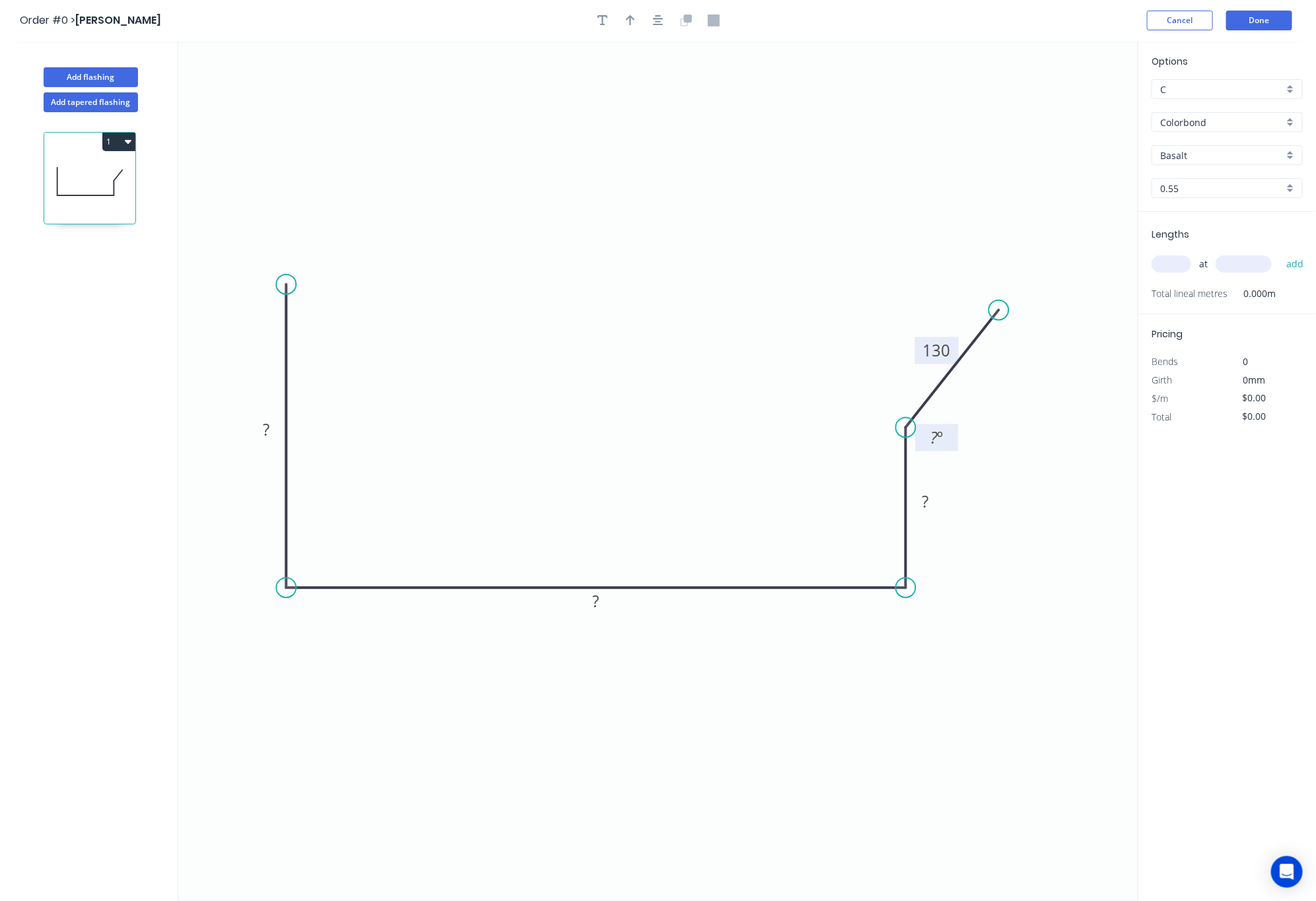
click at [923, 442] on g "? º" at bounding box center [937, 438] width 43 height 27
click at [934, 435] on tspan "?" at bounding box center [935, 437] width 8 height 22
click at [927, 499] on tspan "?" at bounding box center [925, 501] width 7 height 22
click at [598, 594] on tspan "?" at bounding box center [596, 601] width 7 height 22
click at [269, 430] on tspan "?" at bounding box center [266, 430] width 7 height 22
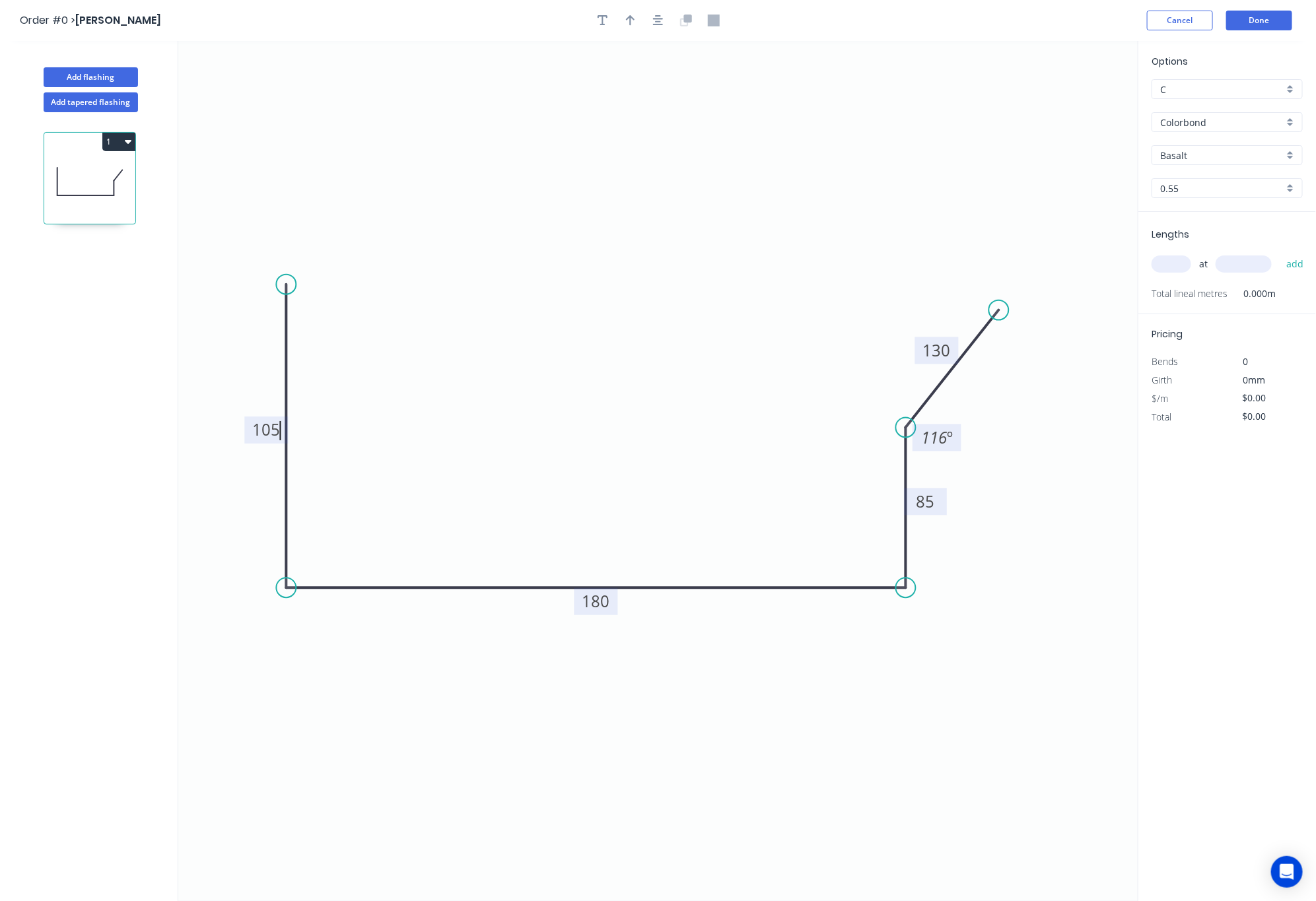
click at [1207, 157] on input "Basalt" at bounding box center [1222, 156] width 124 height 14
type input "$21.09"
click at [1218, 176] on div "Shale Grey" at bounding box center [1227, 181] width 150 height 23
type input "Shale Grey"
click at [1172, 267] on input "text" at bounding box center [1171, 264] width 40 height 17
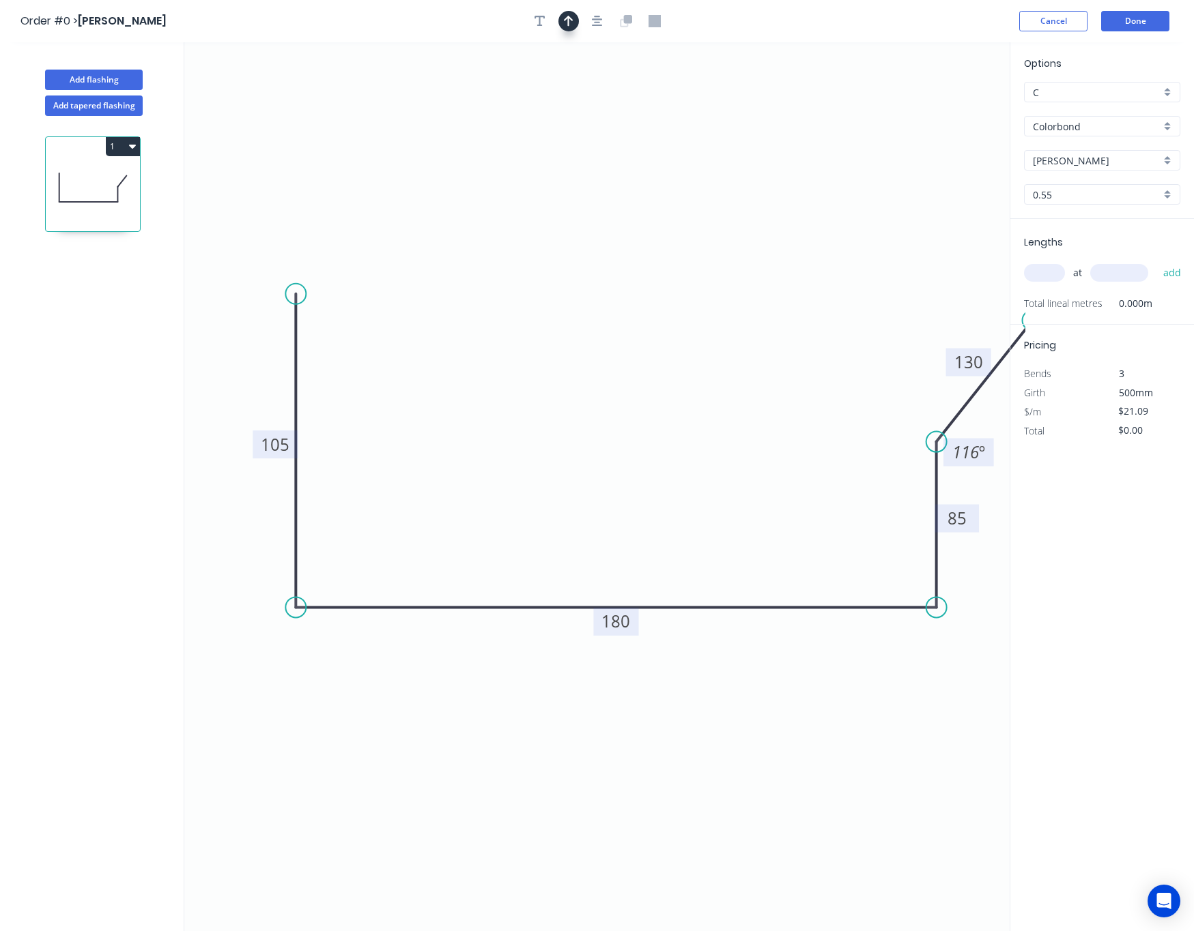
click at [568, 18] on icon "button" at bounding box center [569, 21] width 10 height 11
drag, startPoint x: 954, startPoint y: 113, endPoint x: 620, endPoint y: 211, distance: 347.7
click at [620, 211] on icon at bounding box center [622, 195] width 12 height 44
click at [1059, 279] on input "text" at bounding box center [1044, 273] width 41 height 18
type input "1"
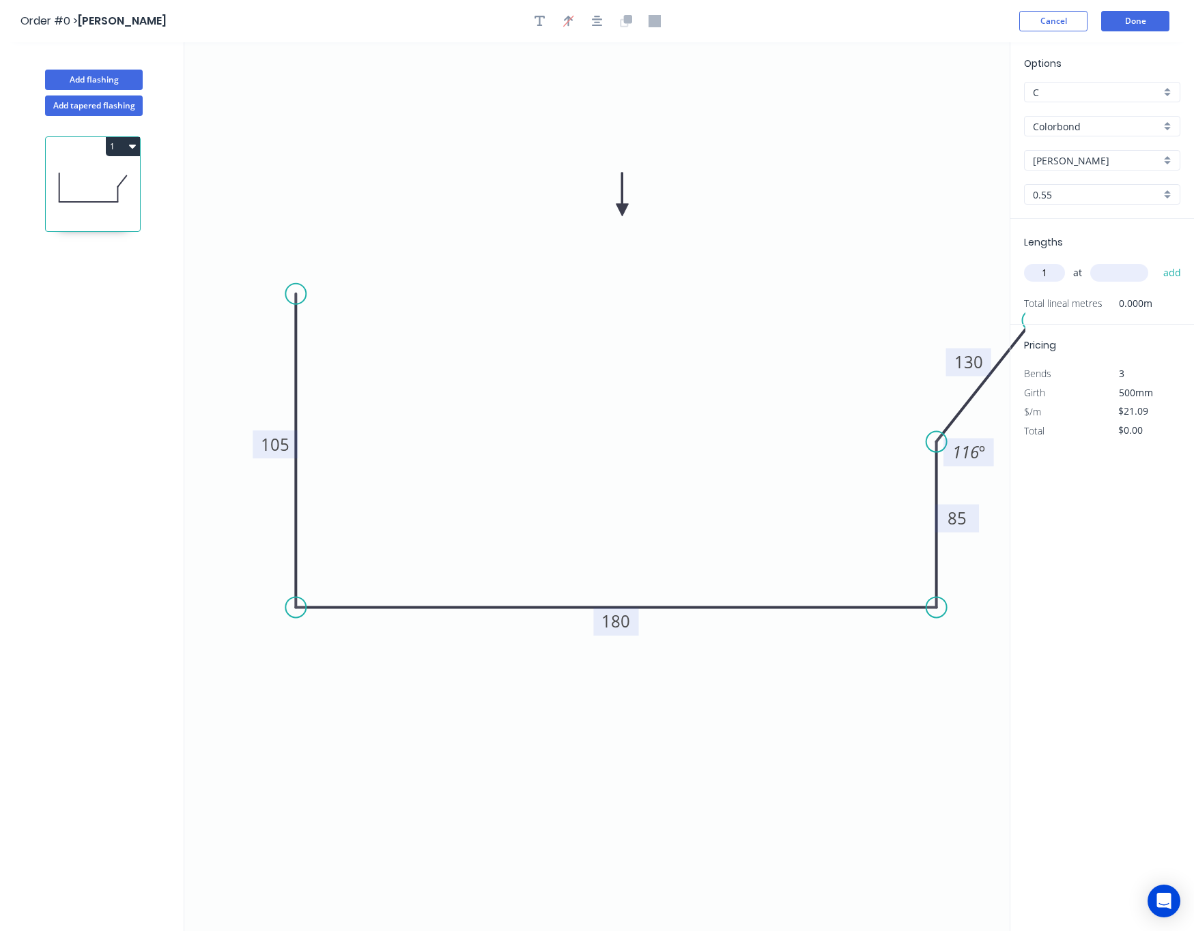
click at [1126, 267] on input "text" at bounding box center [1119, 273] width 58 height 18
type input "4550"
drag, startPoint x: 1061, startPoint y: 272, endPoint x: 1040, endPoint y: 276, distance: 21.5
click at [1040, 276] on input "1" at bounding box center [1044, 273] width 41 height 18
type input "2"
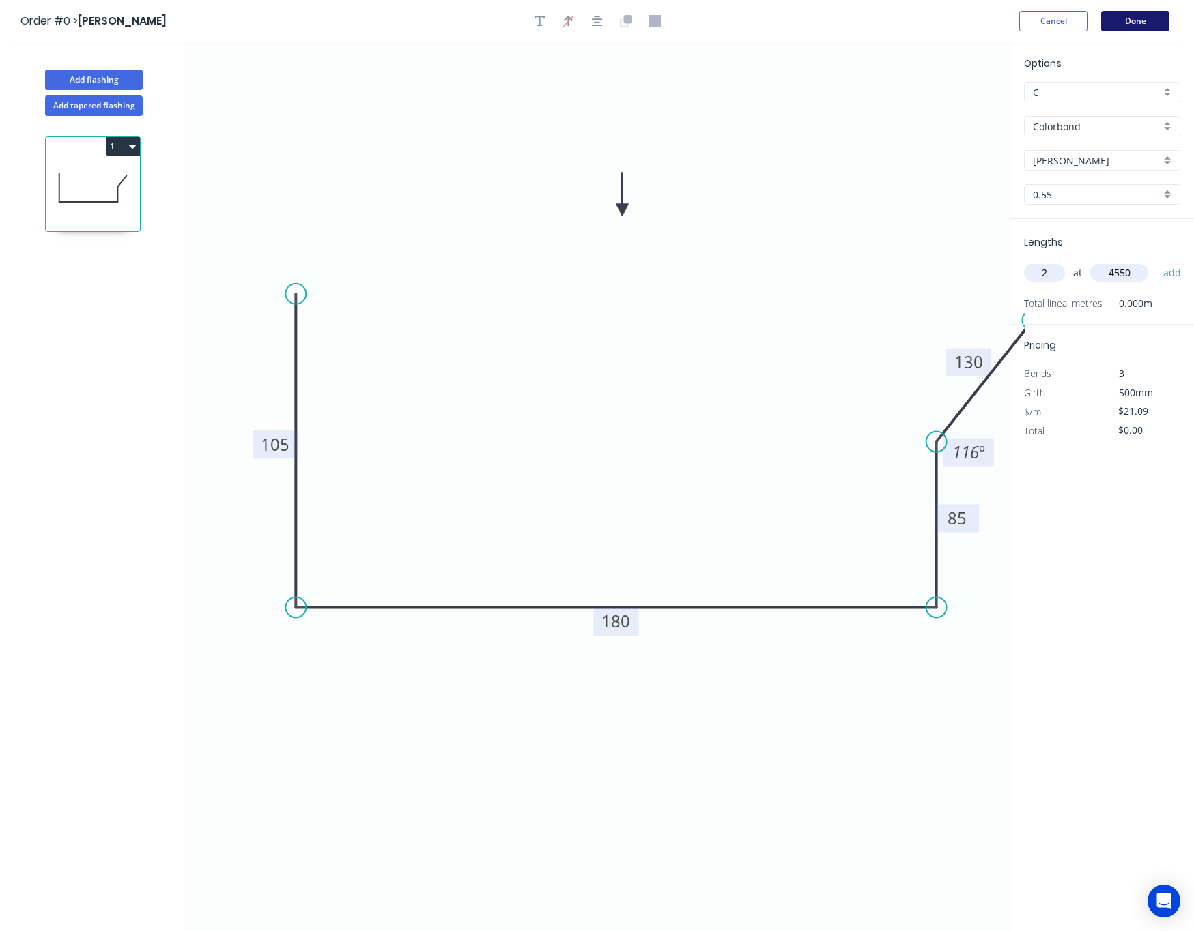
click at [1123, 20] on button "Done" at bounding box center [1135, 21] width 68 height 20
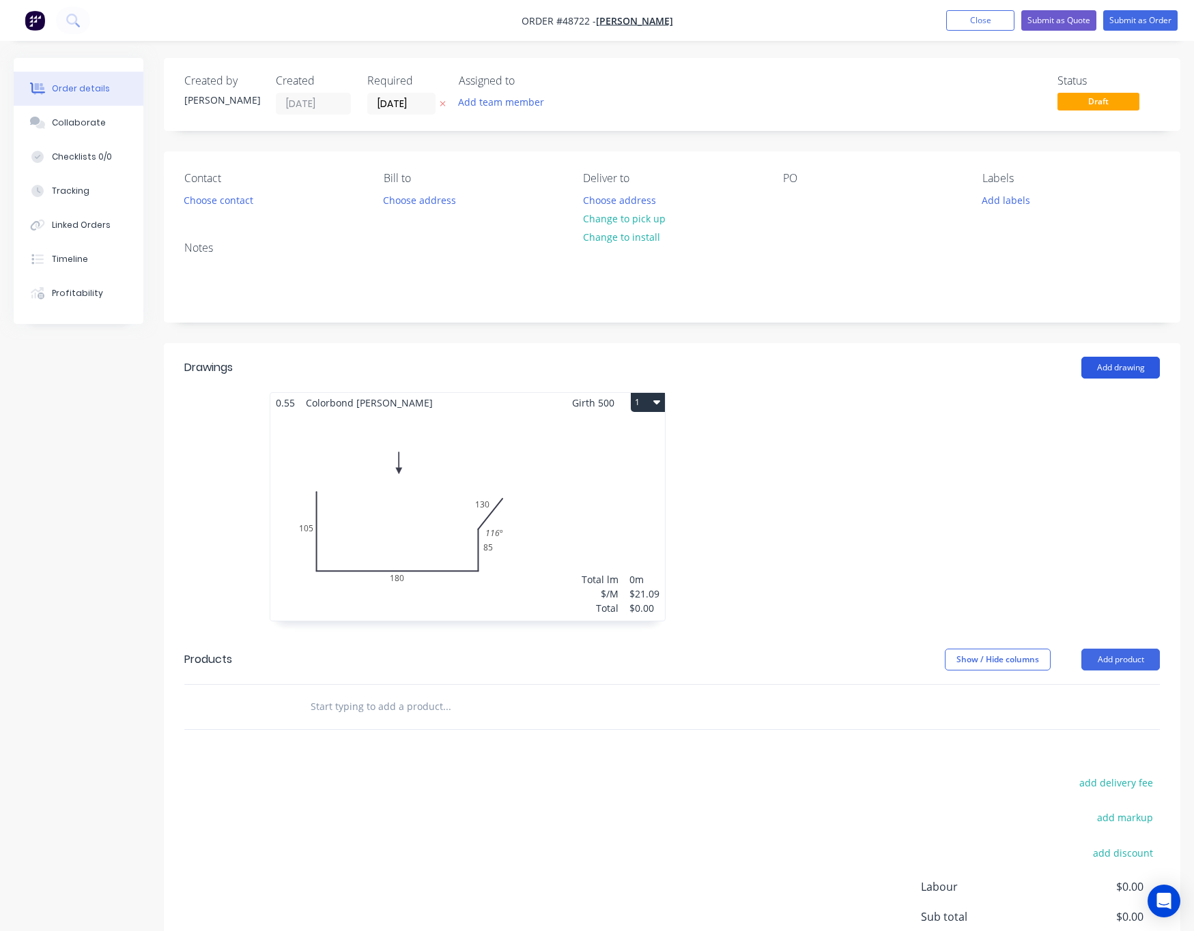
click at [1120, 363] on button "Add drawing" at bounding box center [1120, 368] width 78 height 22
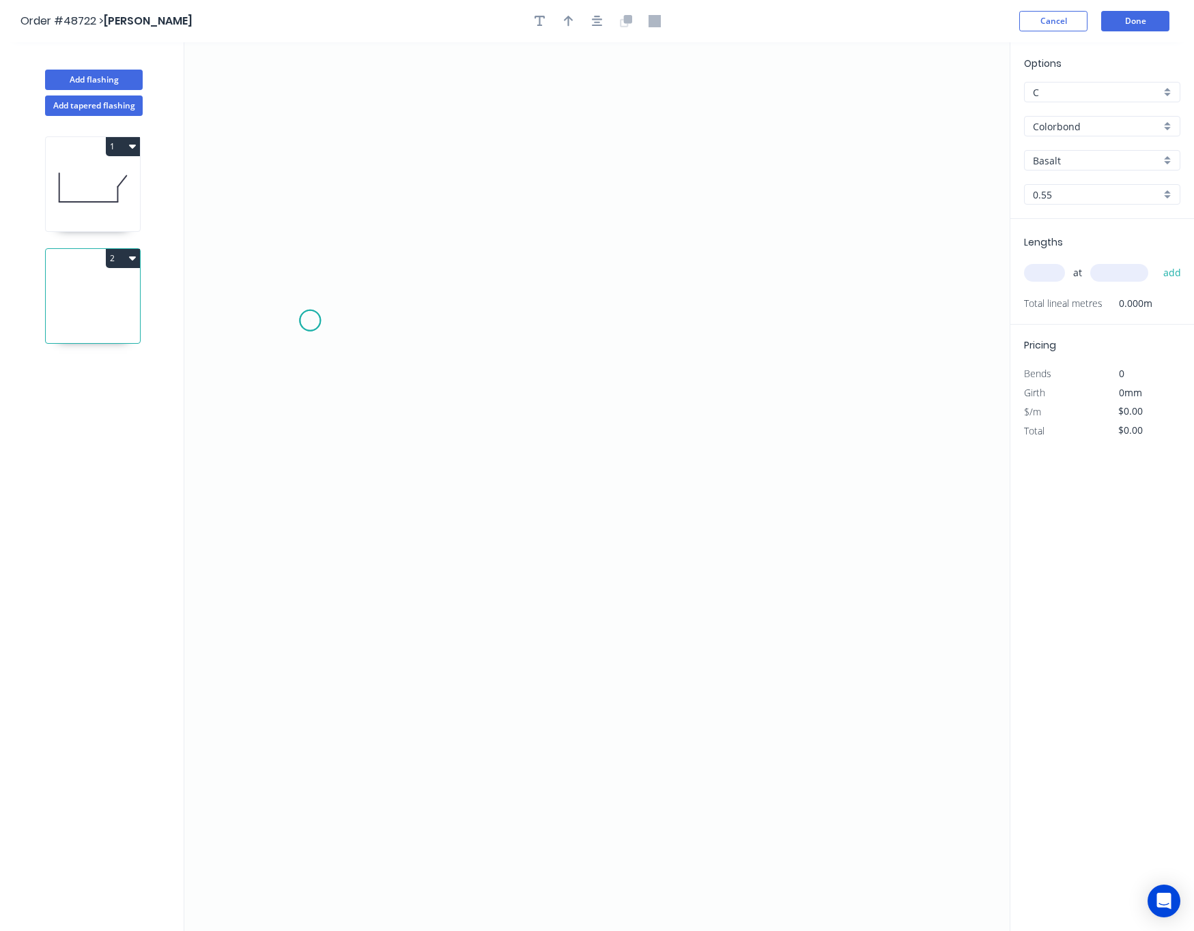
click at [310, 321] on icon "0" at bounding box center [596, 486] width 825 height 889
click at [301, 584] on icon "0" at bounding box center [596, 486] width 825 height 889
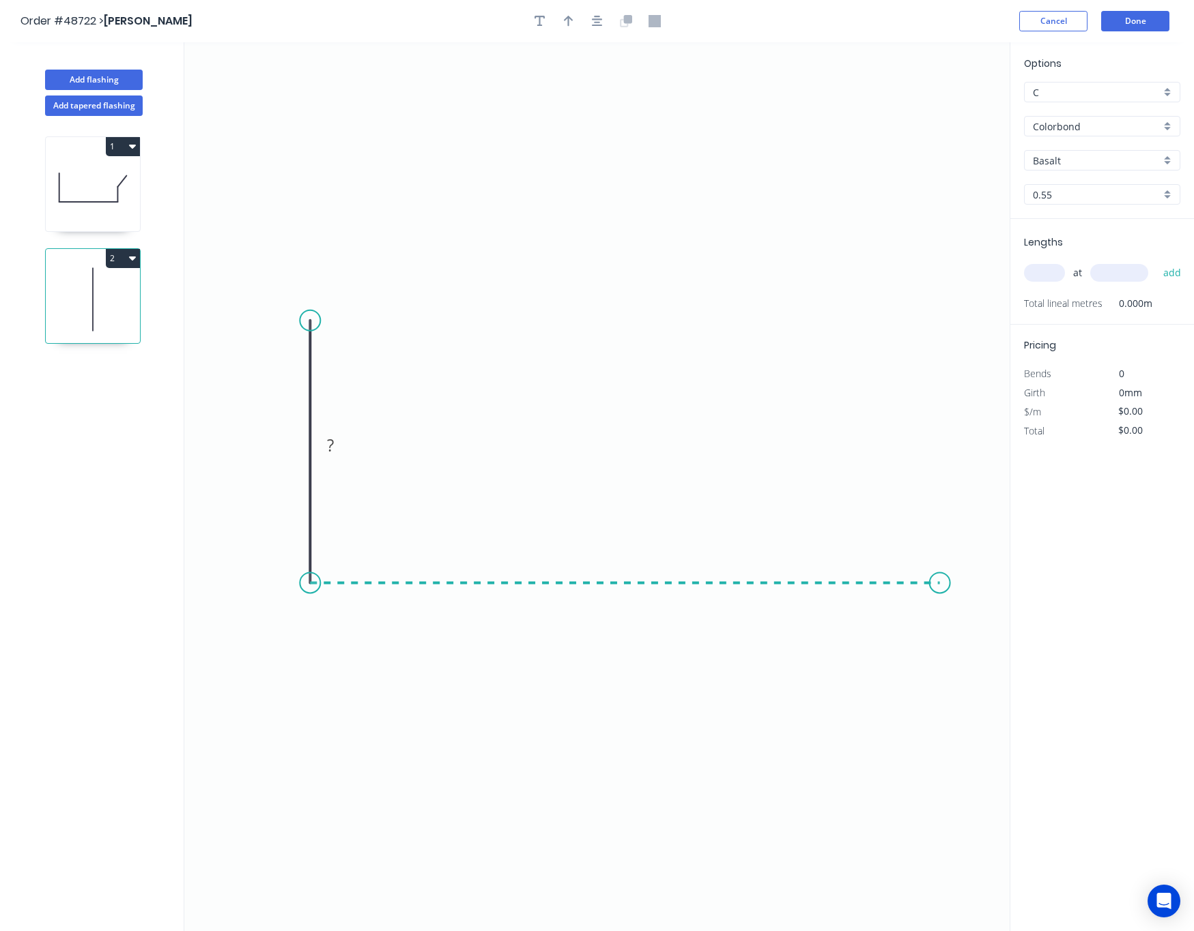
click at [946, 573] on icon "0 ?" at bounding box center [596, 486] width 825 height 889
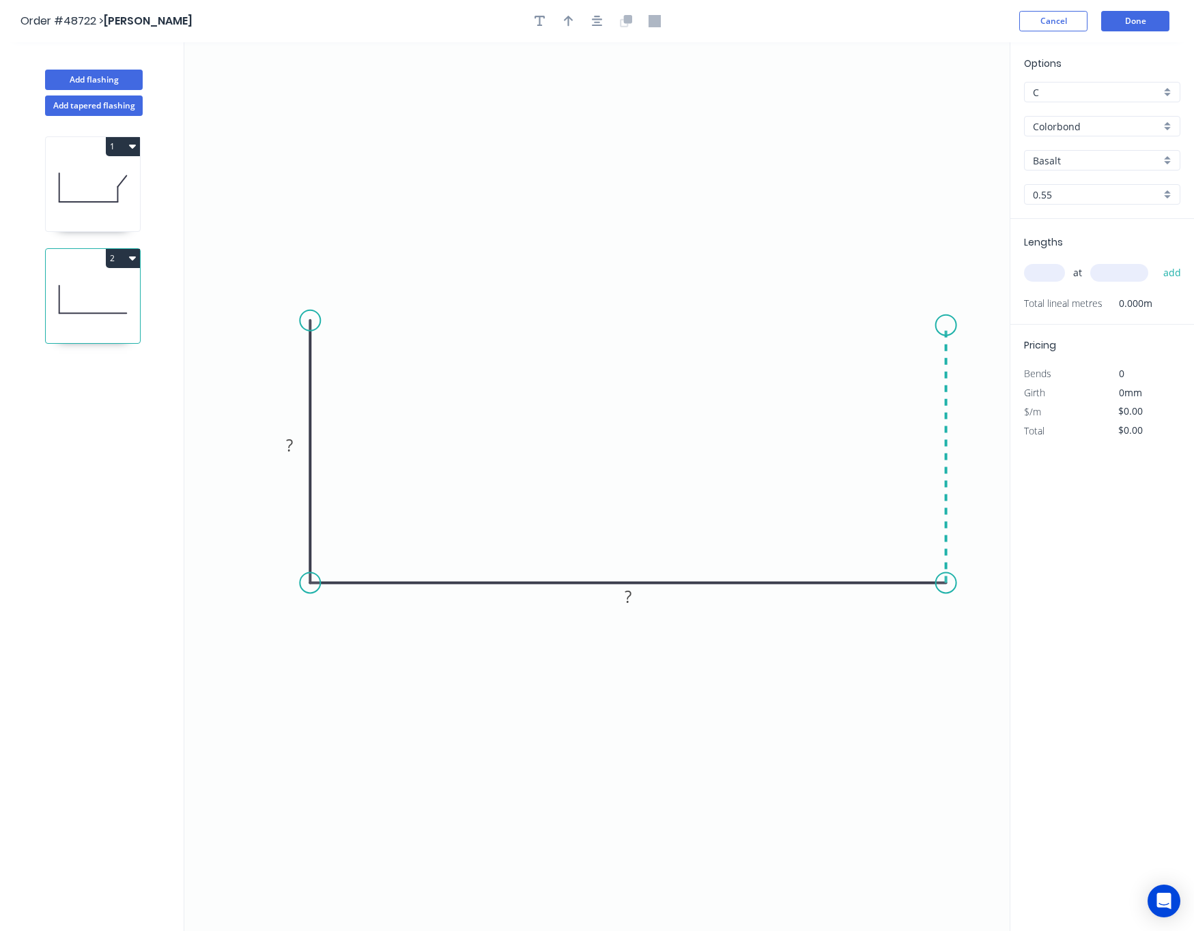
click at [948, 326] on icon "0 ? ?" at bounding box center [596, 486] width 825 height 889
click at [948, 326] on circle at bounding box center [946, 325] width 20 height 20
click at [959, 443] on rect at bounding box center [966, 448] width 27 height 19
click at [278, 448] on rect at bounding box center [289, 446] width 27 height 19
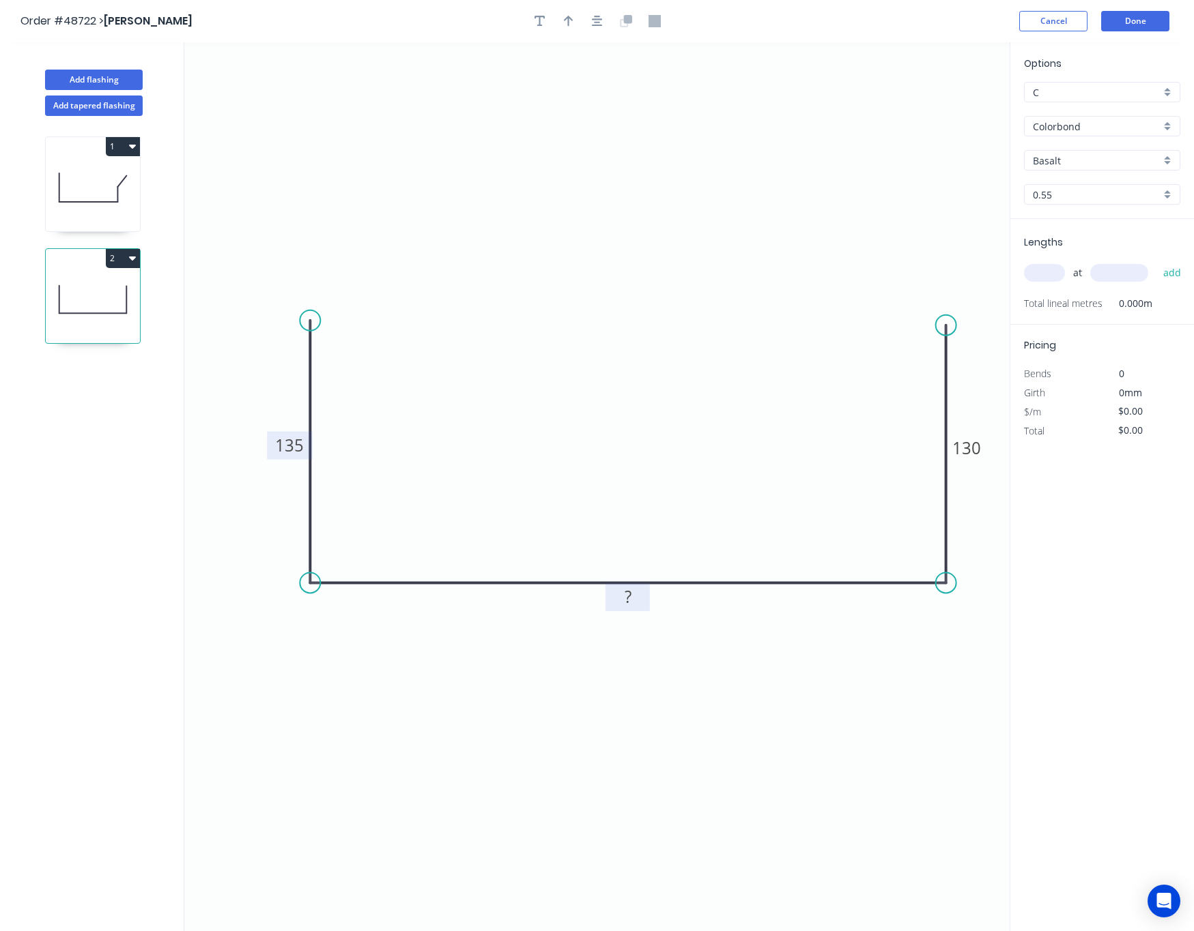
drag, startPoint x: 613, startPoint y: 594, endPoint x: 623, endPoint y: 602, distance: 12.7
click at [614, 596] on rect at bounding box center [627, 597] width 44 height 28
click at [635, 608] on rect at bounding box center [629, 599] width 27 height 19
click at [1032, 272] on input "text" at bounding box center [1044, 273] width 41 height 18
type input "$21.41"
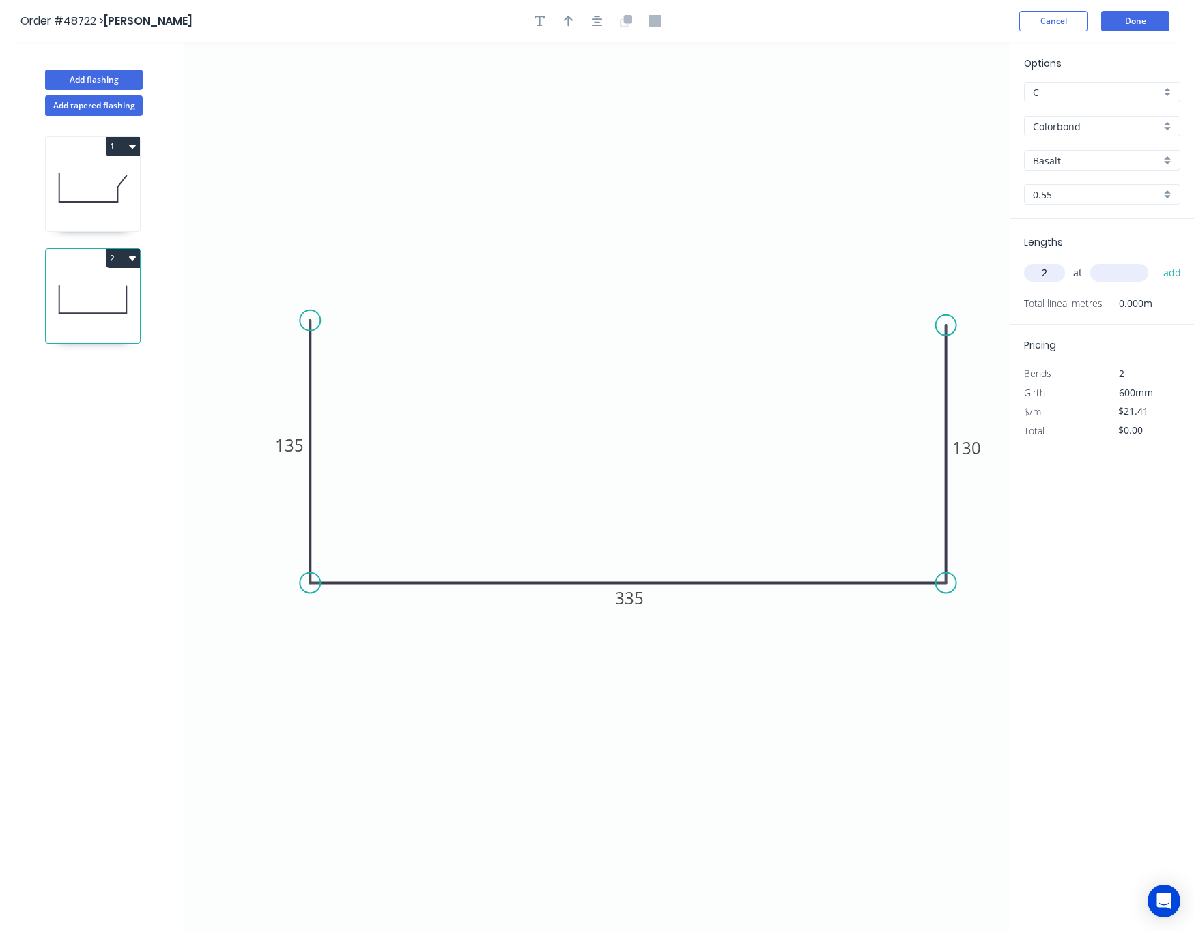
type input "2"
click at [1091, 158] on input "Basalt" at bounding box center [1096, 161] width 128 height 14
click at [1067, 181] on div "Shale Grey" at bounding box center [1101, 187] width 155 height 24
type input "Shale Grey"
click at [1122, 278] on input "text" at bounding box center [1119, 273] width 58 height 18
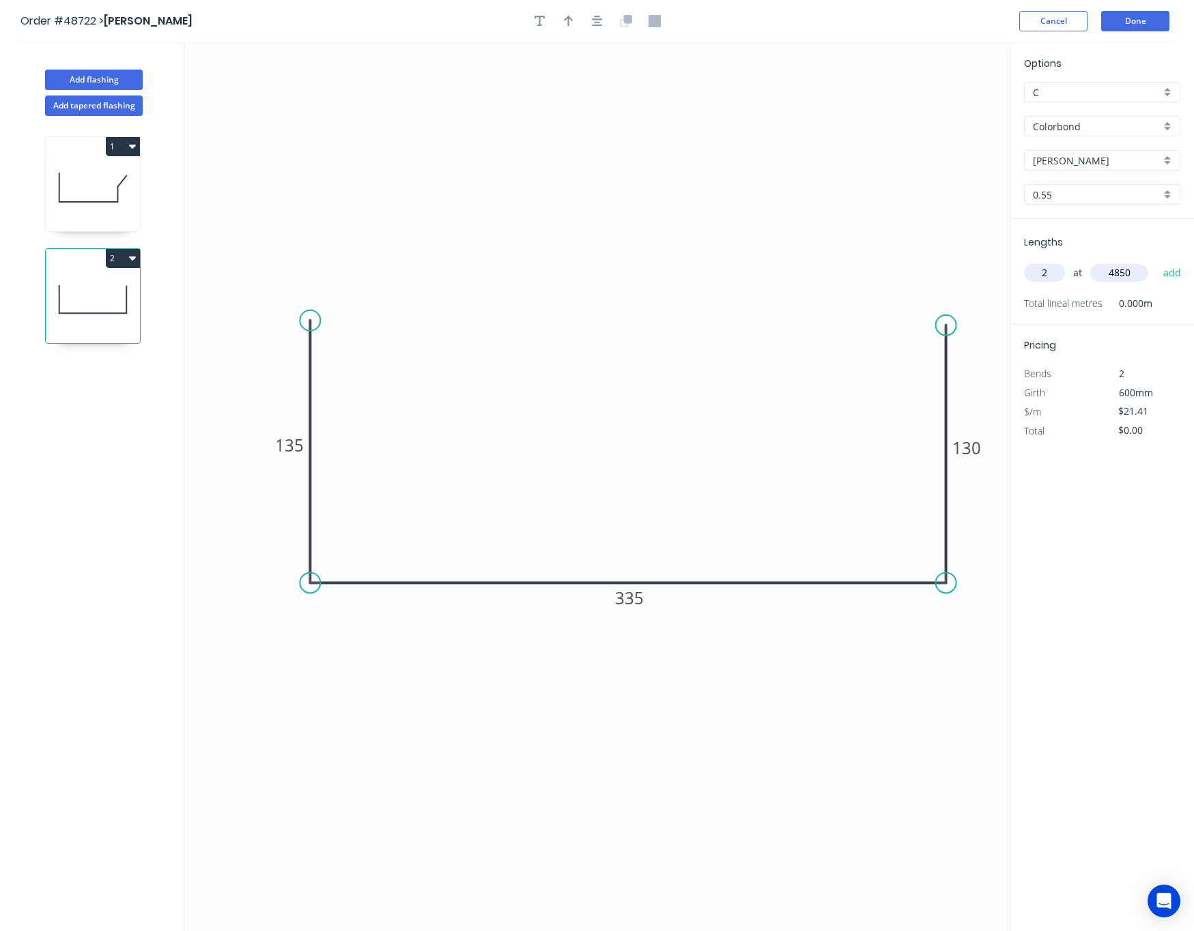
type input "4850"
click at [1140, 328] on div "Pricing Bends 2 Girth 600mm $/m $21.41 Total $0.00" at bounding box center [1102, 383] width 184 height 116
click at [1167, 276] on button "add" at bounding box center [1172, 272] width 32 height 23
type input "$207.68"
click at [1127, 23] on button "Done" at bounding box center [1135, 21] width 68 height 20
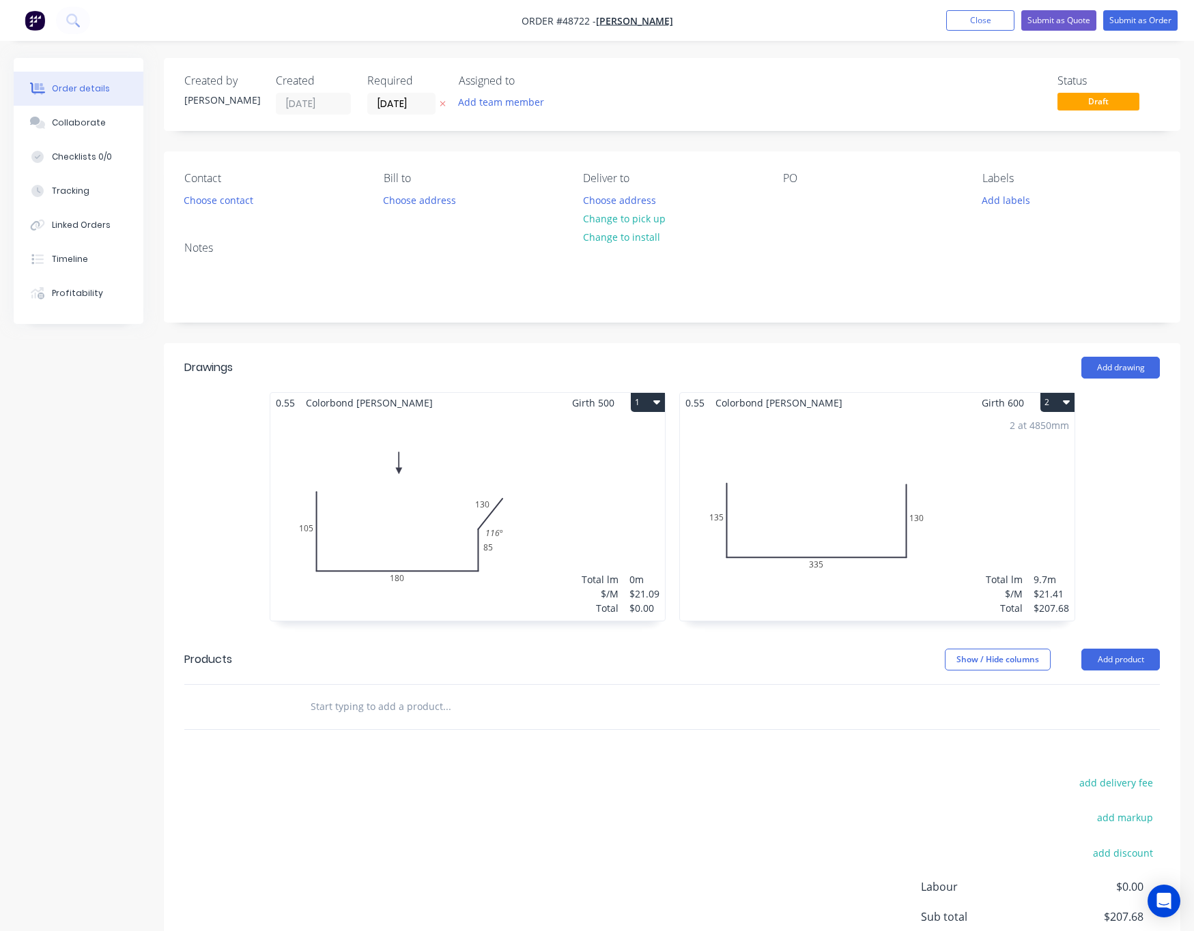
click at [886, 472] on div "2 at 4850mm Total lm $/M Total 9.7m $21.41 $207.68" at bounding box center [877, 517] width 394 height 208
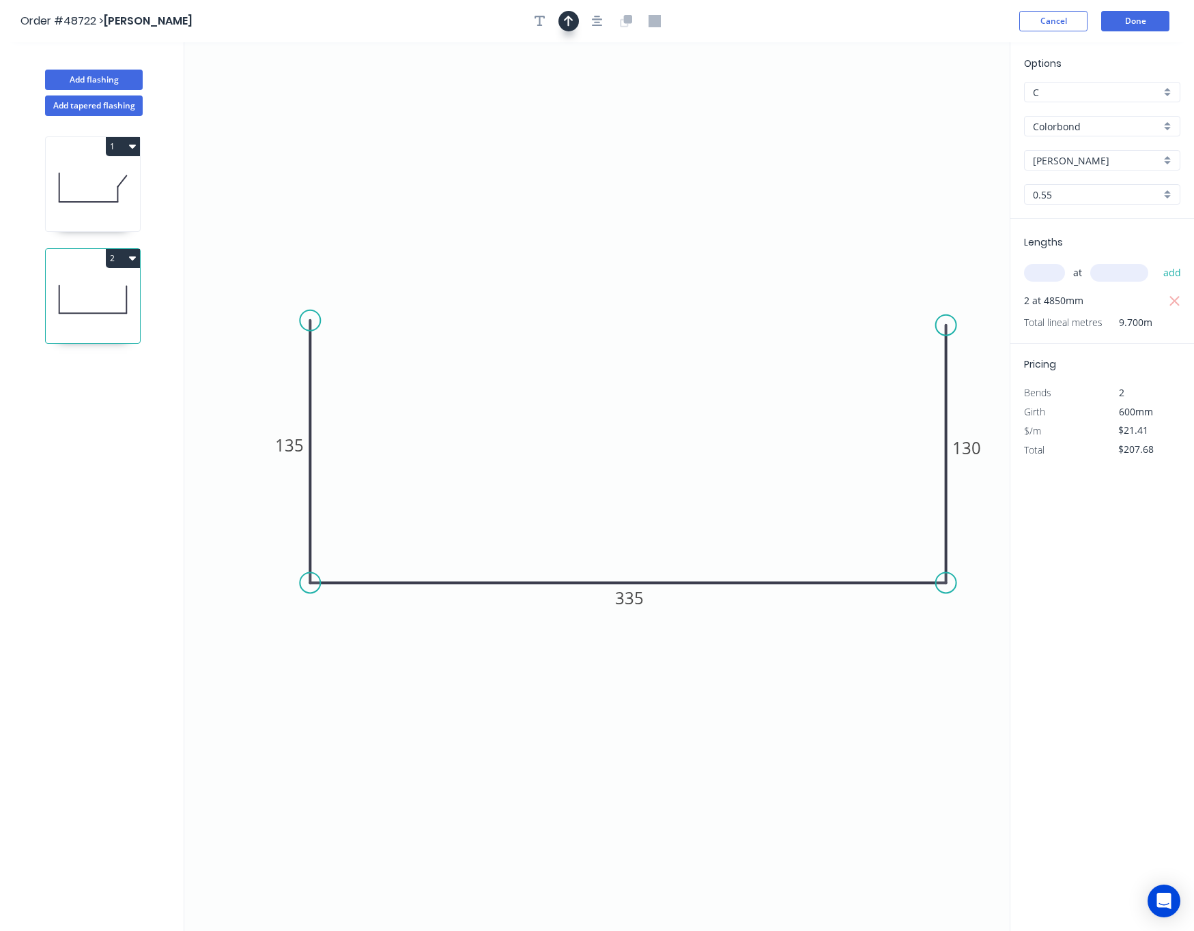
click at [571, 21] on icon "button" at bounding box center [569, 21] width 10 height 12
drag, startPoint x: 819, startPoint y: 180, endPoint x: 633, endPoint y: 275, distance: 209.1
click at [633, 275] on icon at bounding box center [632, 259] width 12 height 44
click at [1134, 25] on button "Done" at bounding box center [1135, 21] width 68 height 20
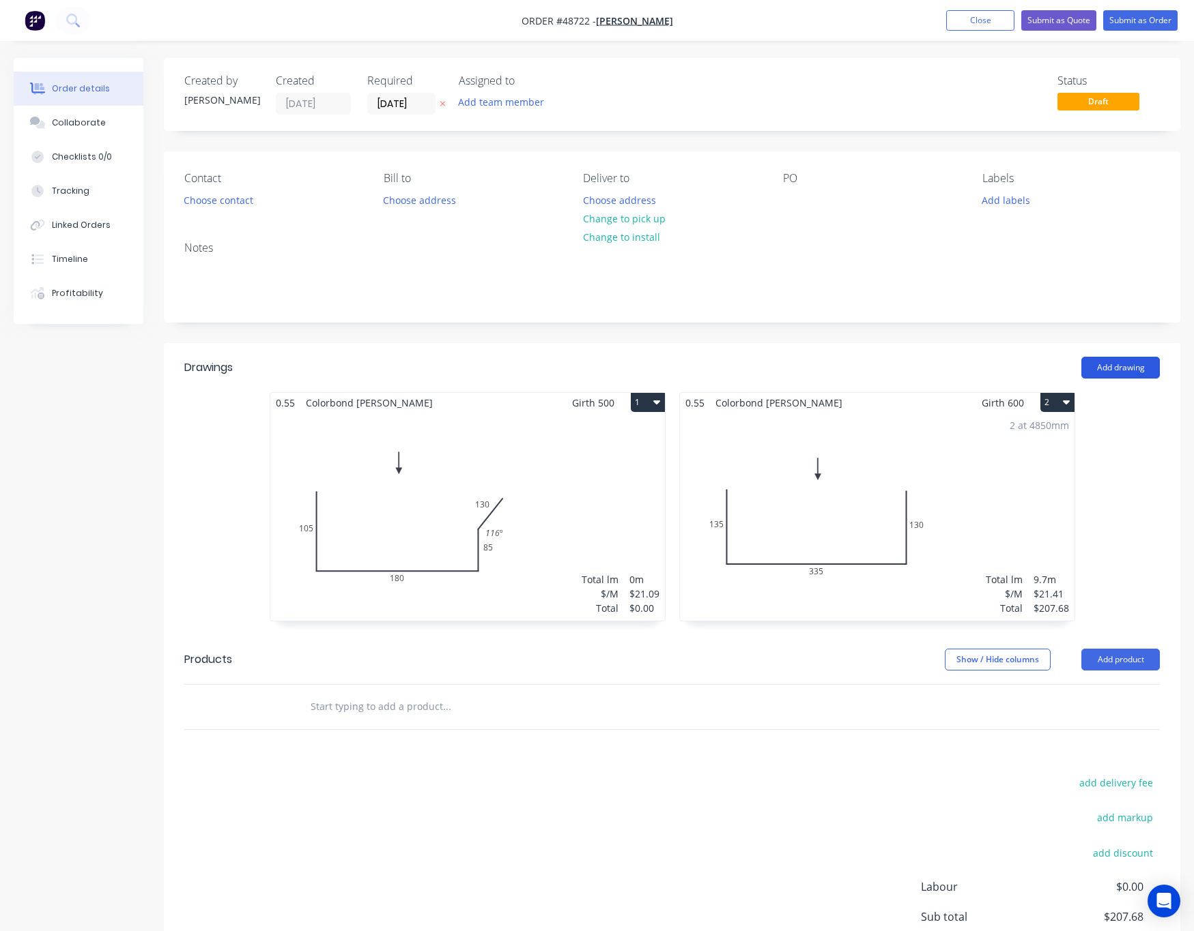
click at [1147, 366] on button "Add drawing" at bounding box center [1120, 368] width 78 height 22
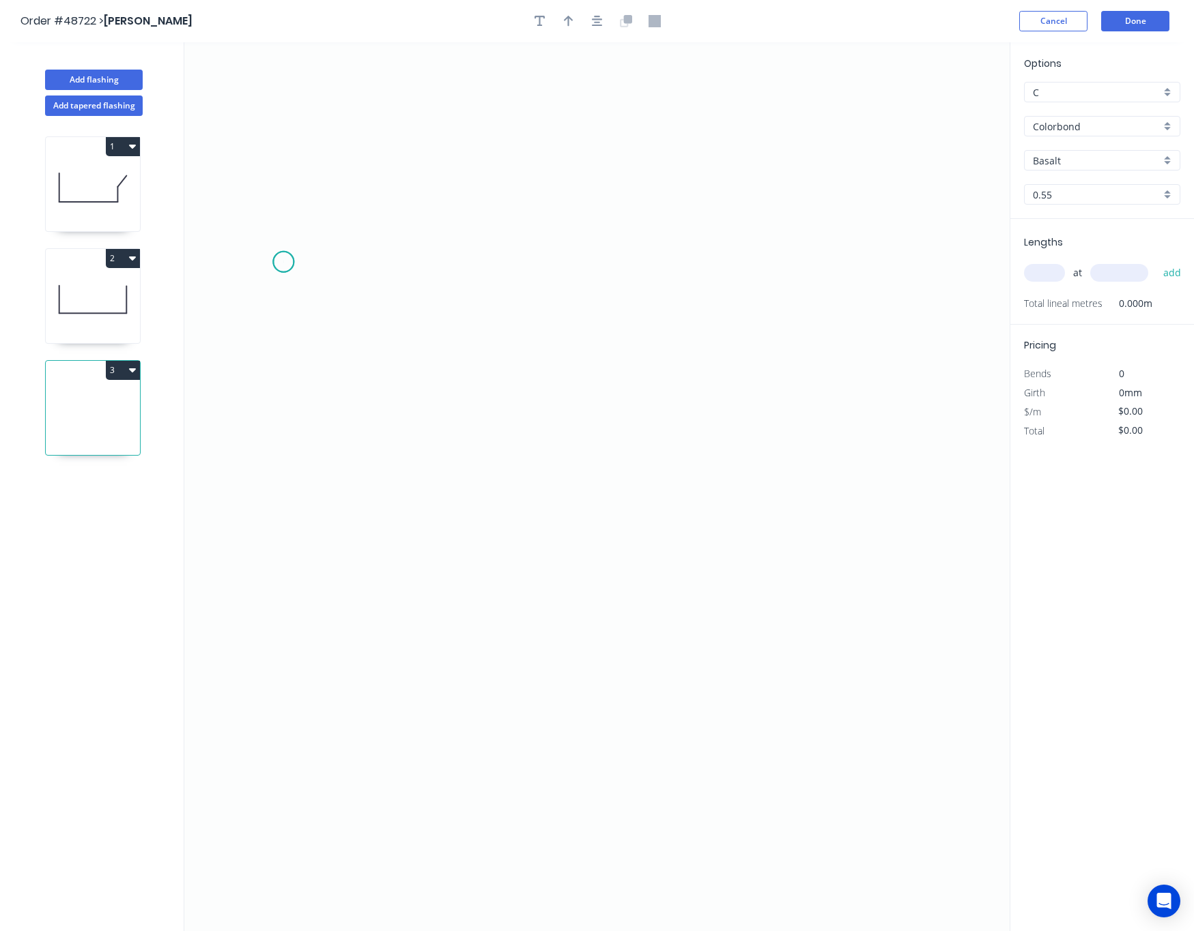
click at [283, 263] on icon "0" at bounding box center [596, 486] width 825 height 889
click at [306, 240] on icon at bounding box center [294, 251] width 23 height 23
click at [835, 232] on icon "0 ?" at bounding box center [596, 486] width 825 height 889
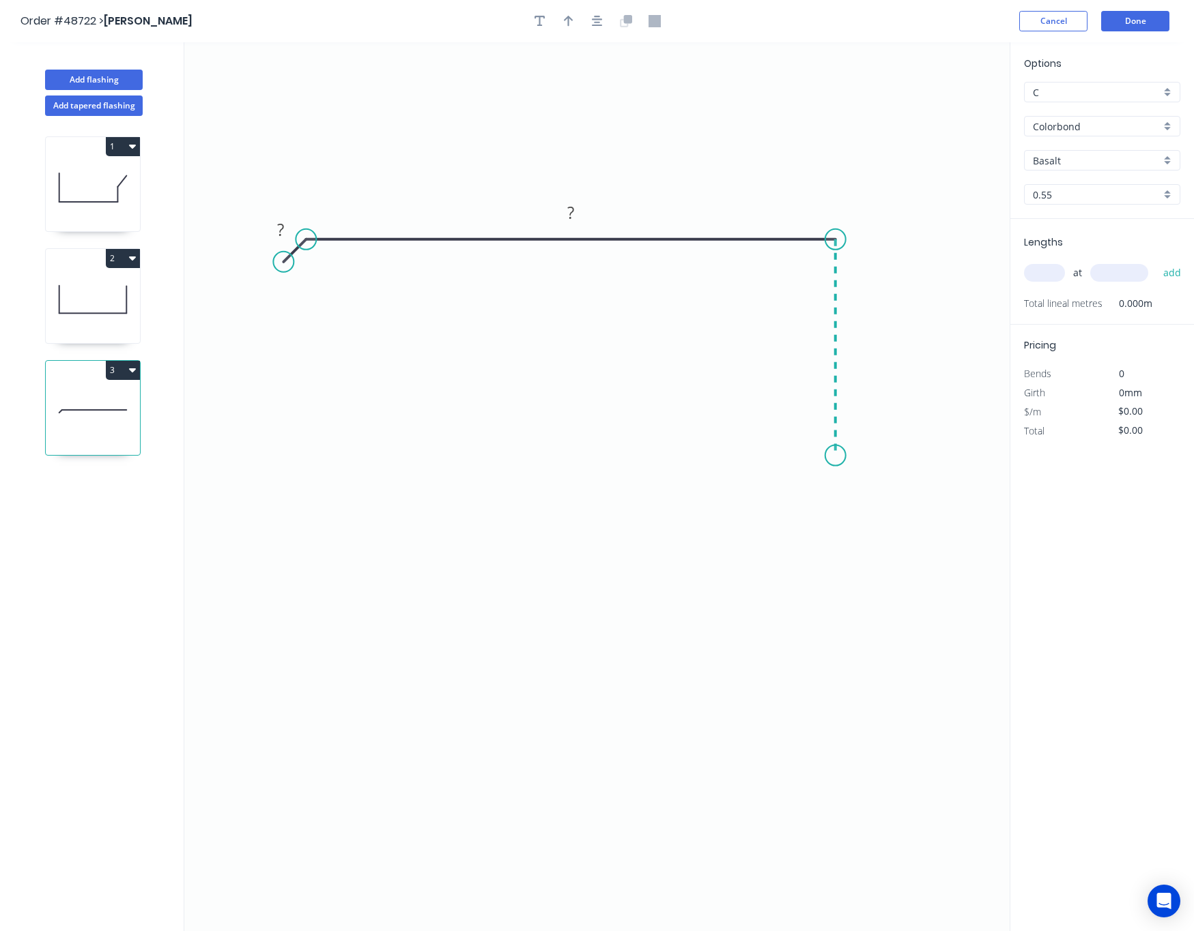
click at [838, 457] on icon "0 ? ?" at bounding box center [596, 486] width 825 height 889
click at [727, 457] on icon "0 ? ? ?" at bounding box center [596, 486] width 825 height 889
click at [733, 563] on icon "0 ? ? ? ?" at bounding box center [596, 486] width 825 height 889
click at [733, 563] on circle at bounding box center [727, 561] width 20 height 20
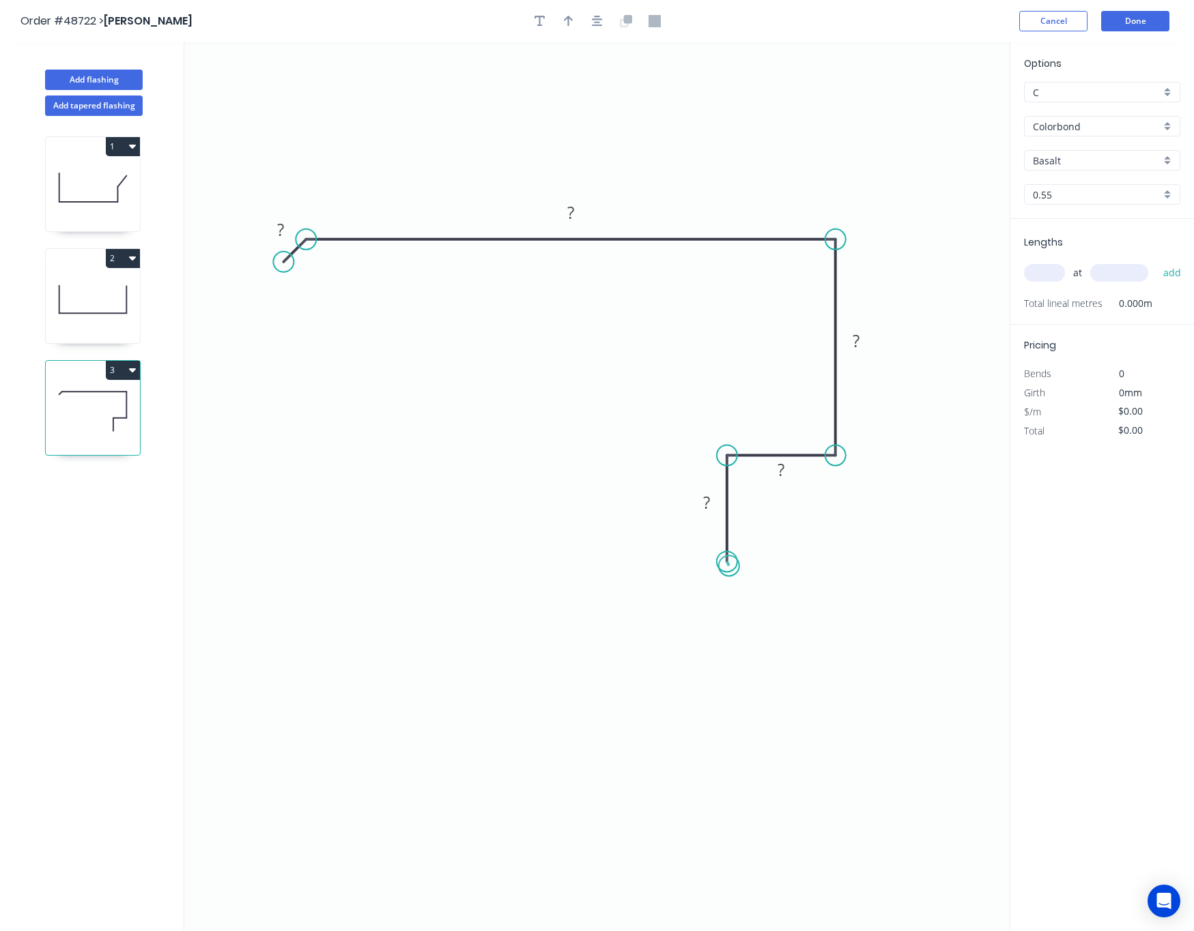
click at [734, 563] on circle at bounding box center [727, 561] width 20 height 20
click at [700, 502] on rect at bounding box center [706, 503] width 27 height 19
click at [785, 481] on rect at bounding box center [780, 470] width 44 height 28
click at [788, 472] on rect at bounding box center [780, 470] width 27 height 19
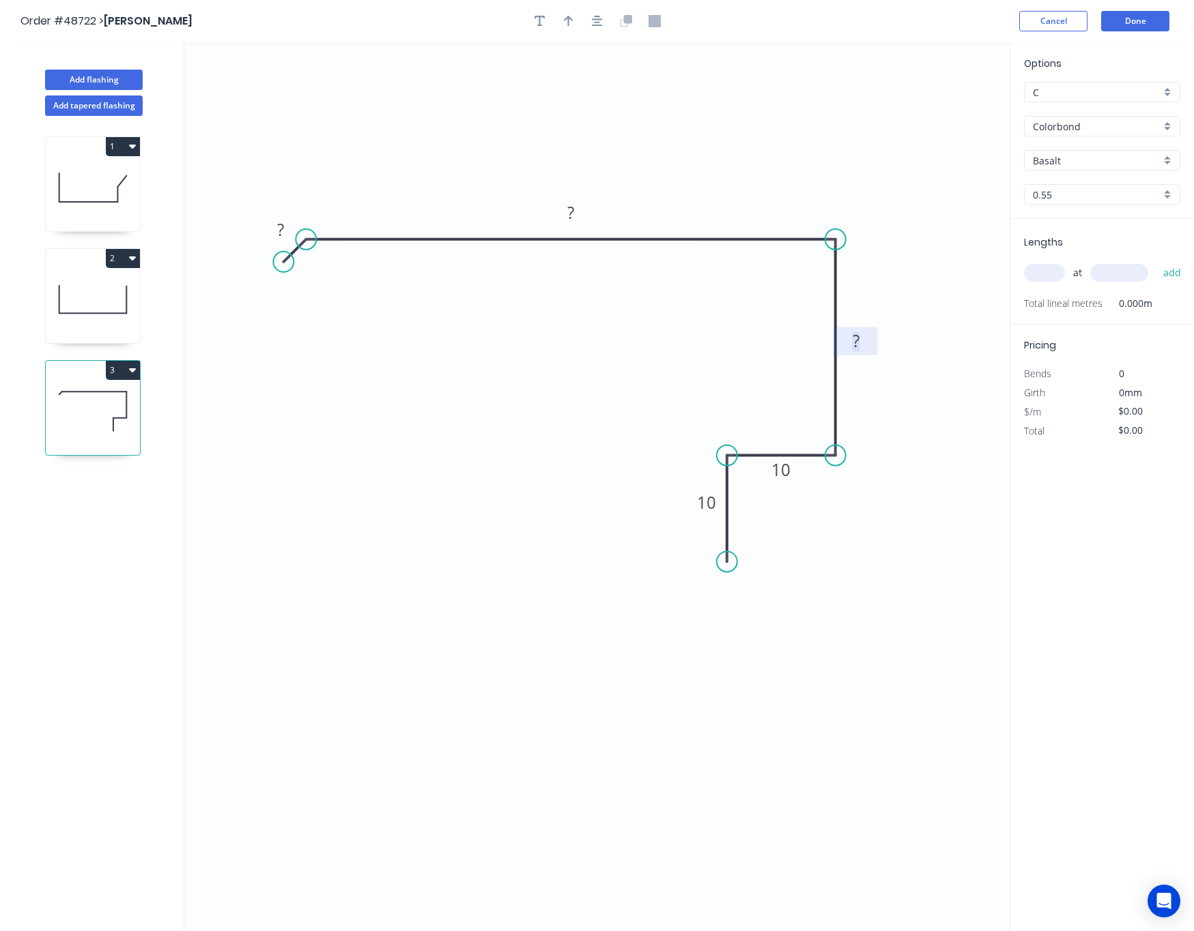
click at [856, 342] on tspan "?" at bounding box center [855, 341] width 7 height 23
click at [580, 212] on rect at bounding box center [570, 213] width 27 height 19
click at [275, 213] on icon "0 ? 140 40 10 10" at bounding box center [596, 486] width 825 height 889
click at [285, 228] on rect at bounding box center [280, 230] width 27 height 19
drag, startPoint x: 281, startPoint y: 267, endPoint x: 271, endPoint y: 266, distance: 10.3
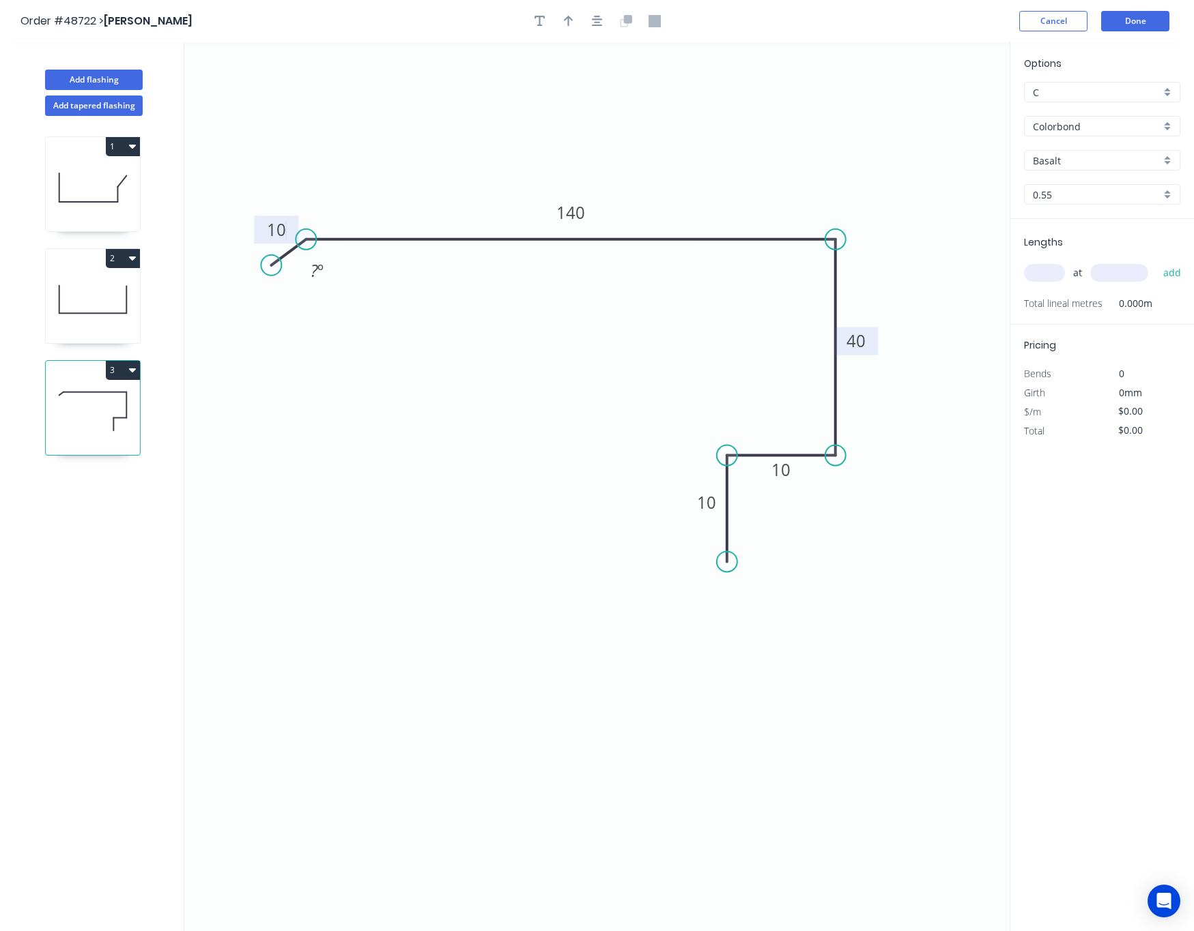
click at [271, 266] on circle at bounding box center [271, 265] width 20 height 20
type input "$10.70"
click at [319, 274] on tspan "º" at bounding box center [320, 270] width 6 height 23
click at [1060, 164] on input "Basalt" at bounding box center [1096, 161] width 128 height 14
click at [1089, 189] on div "Shale Grey" at bounding box center [1101, 187] width 155 height 24
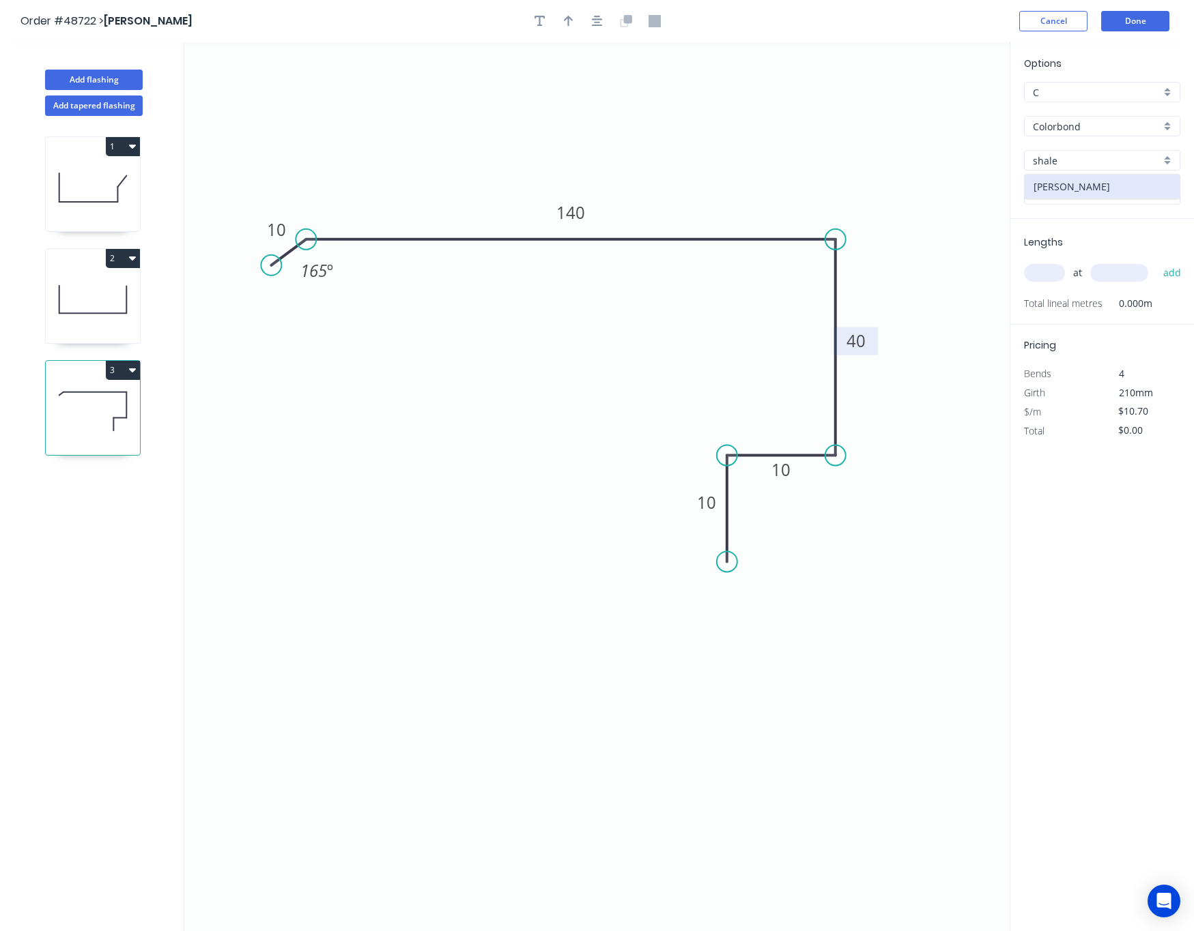
type input "Shale Grey"
click at [562, 19] on button "button" at bounding box center [568, 21] width 20 height 20
click at [938, 105] on icon at bounding box center [941, 95] width 12 height 44
drag, startPoint x: 938, startPoint y: 105, endPoint x: 829, endPoint y: 99, distance: 109.4
click at [721, 115] on icon "0 10 140 40 10 10 165 º" at bounding box center [596, 486] width 825 height 889
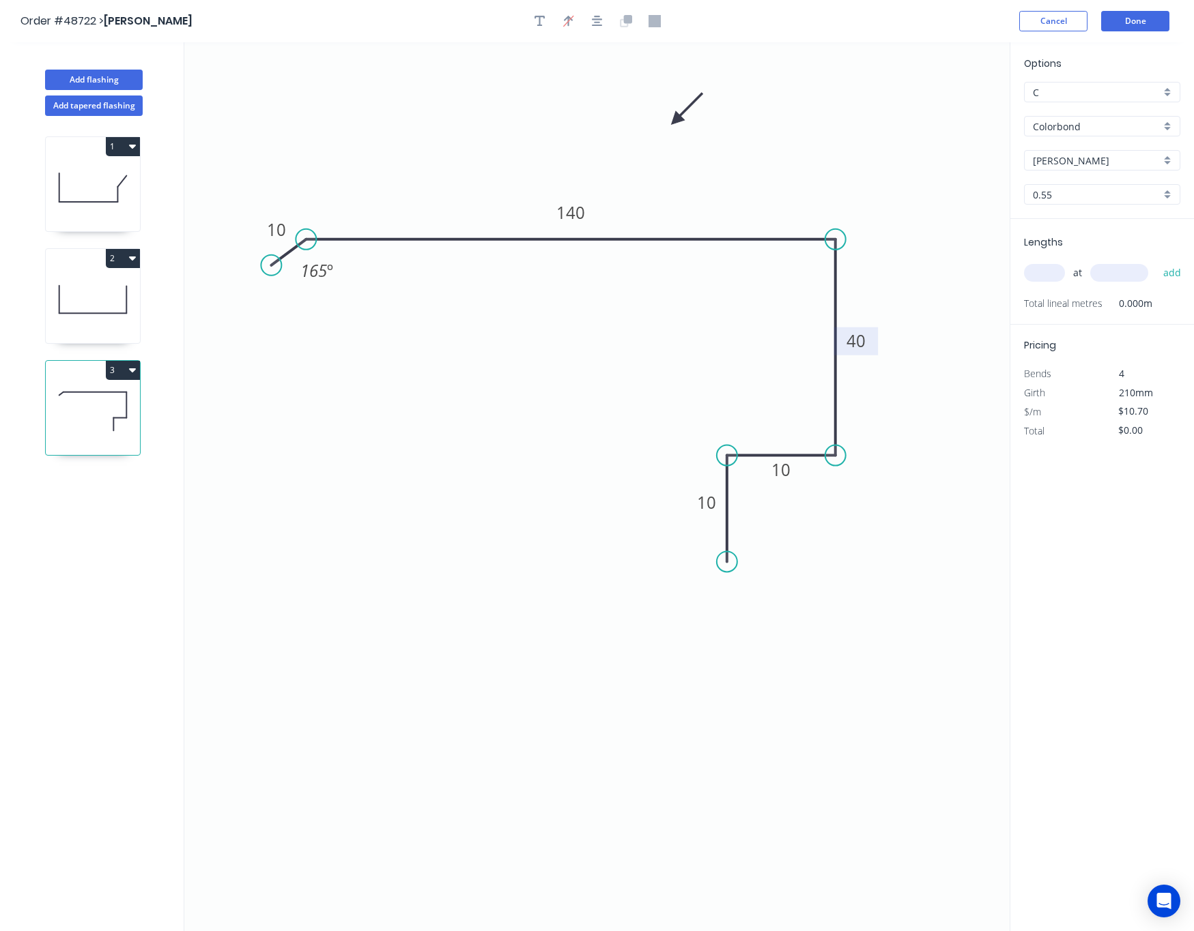
drag, startPoint x: 946, startPoint y: 104, endPoint x: 676, endPoint y: 121, distance: 270.7
click at [676, 121] on icon at bounding box center [687, 109] width 40 height 40
click at [1043, 274] on input "text" at bounding box center [1044, 273] width 41 height 18
type input "4"
click at [1102, 274] on input "text" at bounding box center [1119, 273] width 58 height 18
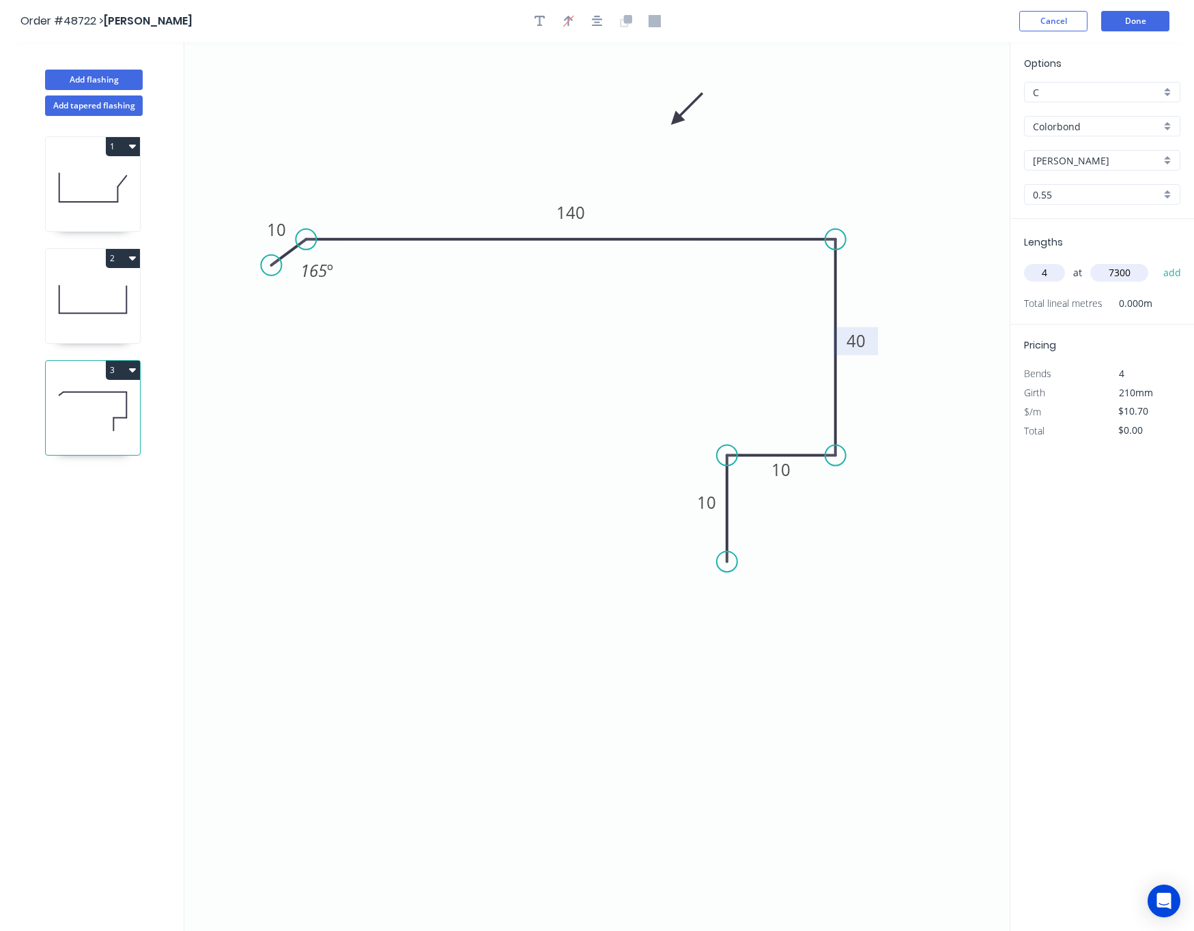
type input "7300"
click at [1156, 261] on button "add" at bounding box center [1172, 272] width 32 height 23
type input "$312.44"
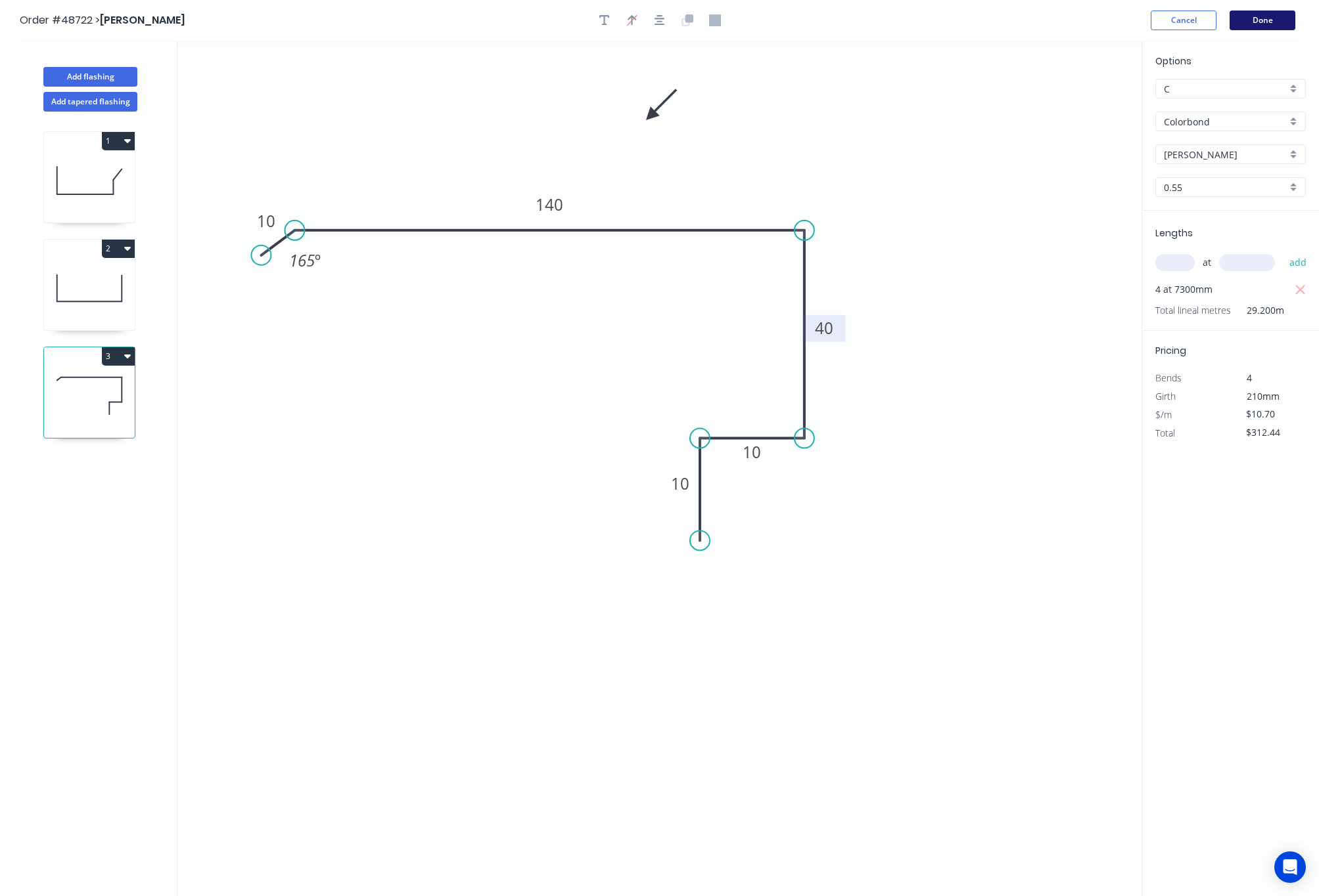
click at [1255, 24] on button "Done" at bounding box center [1262, 20] width 65 height 19
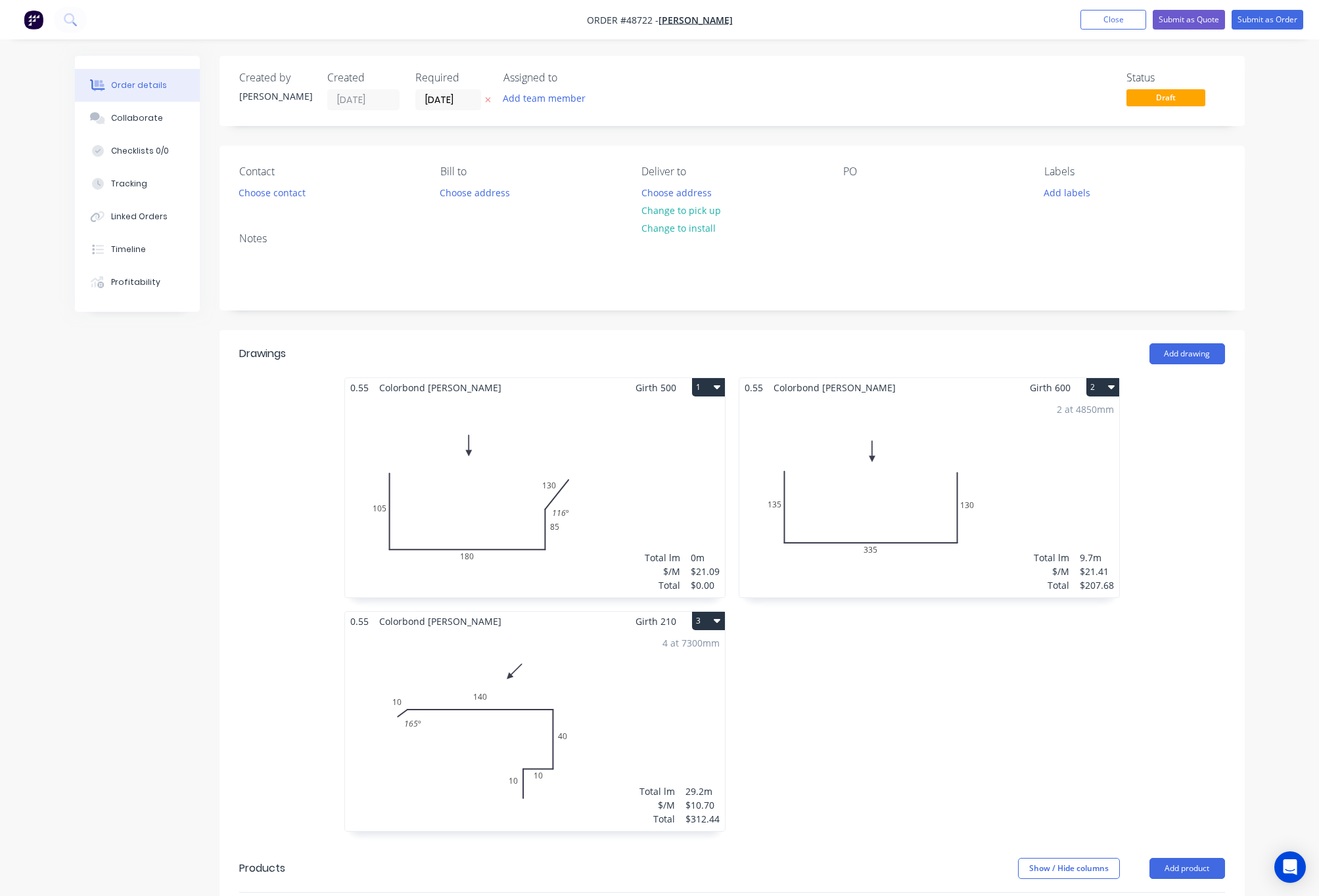
click at [663, 518] on div "Total lm $/M Total 0m $21.09 $0.00" at bounding box center [534, 498] width 379 height 200
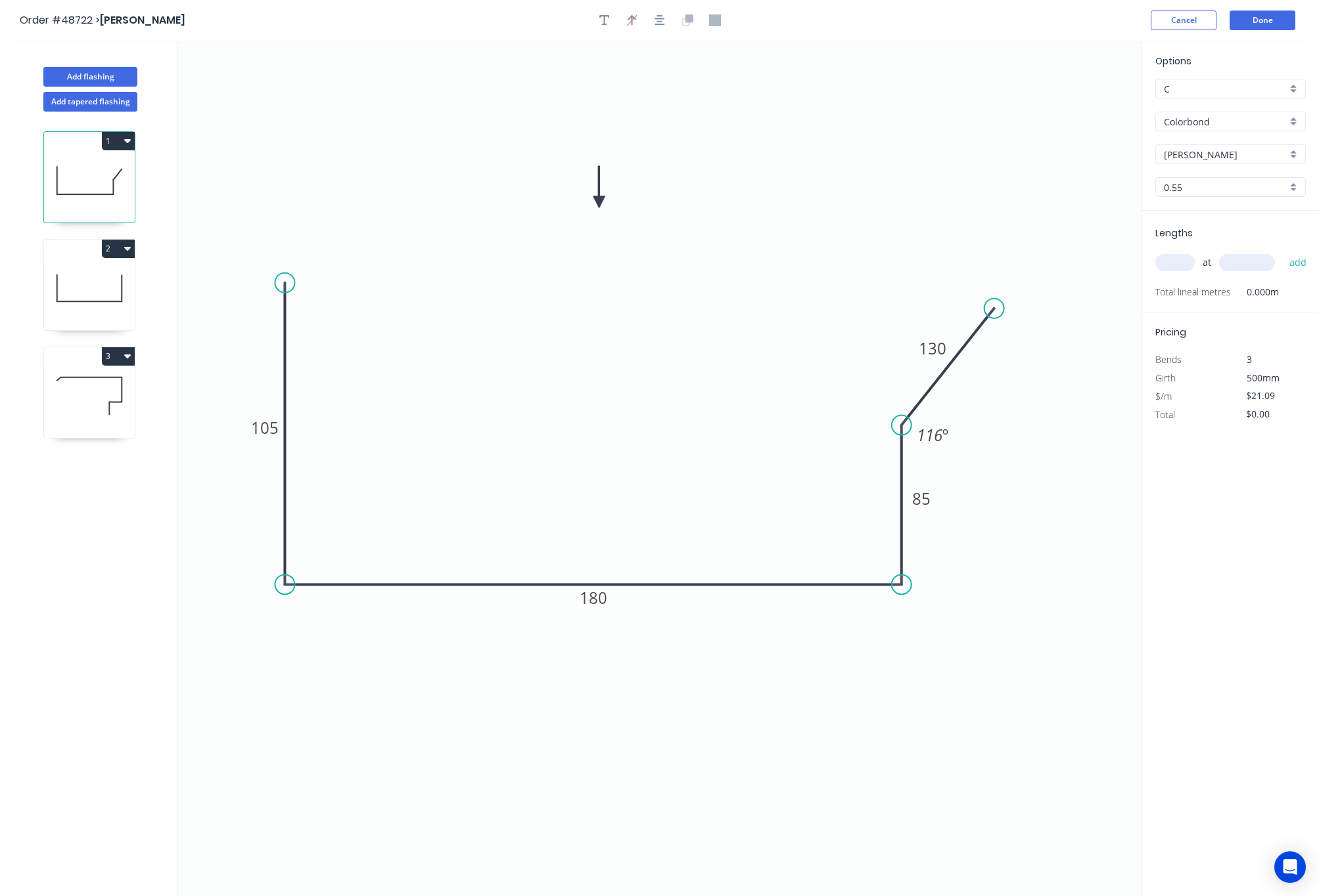
click at [1177, 266] on input "text" at bounding box center [1175, 263] width 39 height 17
type input "2"
click at [1223, 266] on input "text" at bounding box center [1247, 263] width 56 height 17
type input "4450"
click at [1255, 251] on button "add" at bounding box center [1298, 262] width 31 height 22
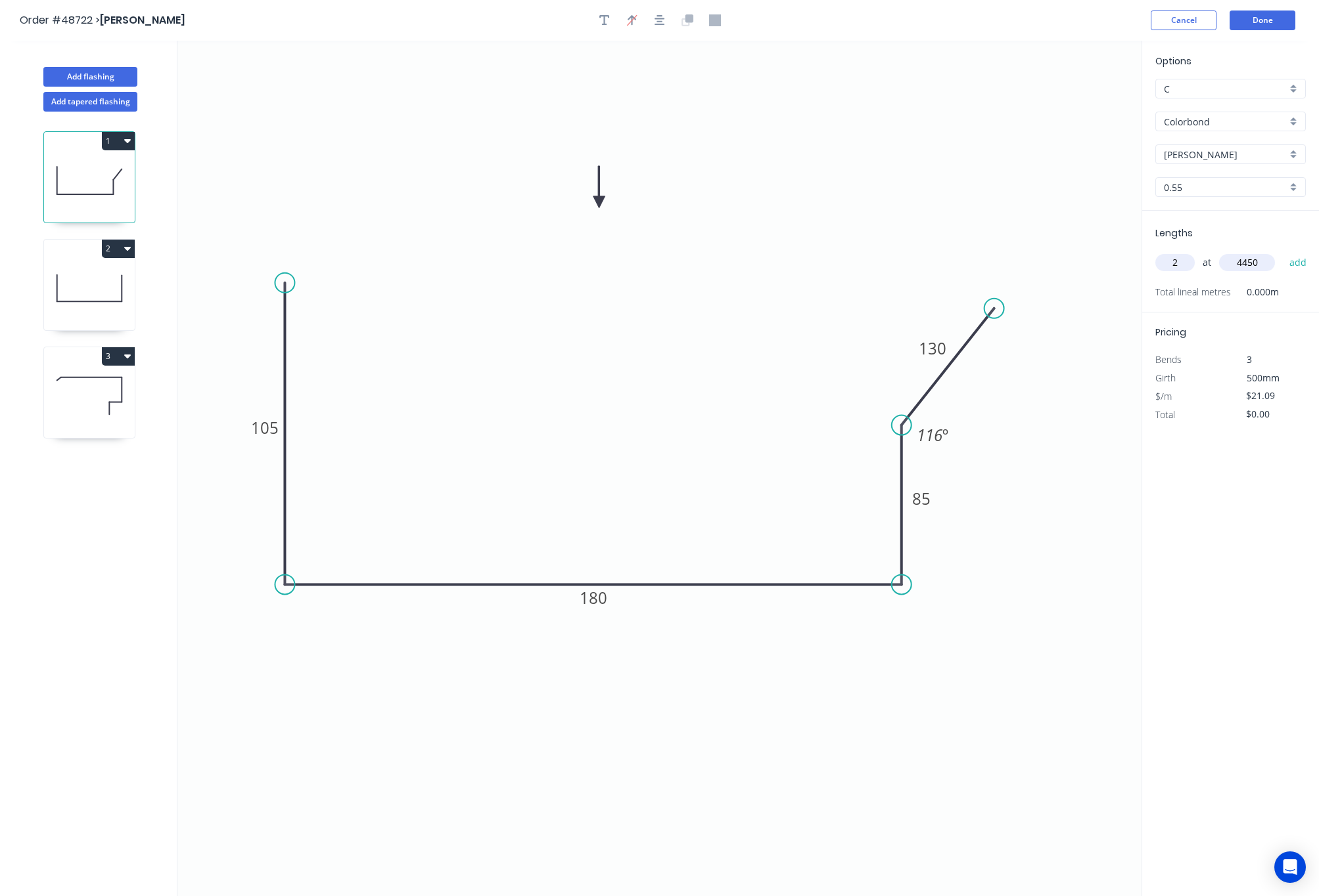
type input "$187.70"
click at [1212, 557] on div "Options C C Colorbond Colorbond Shale Grey Shale Grey 0.55 0.55 Lengths at add …" at bounding box center [1229, 469] width 177 height 858
click at [1255, 22] on button "Done" at bounding box center [1262, 20] width 65 height 19
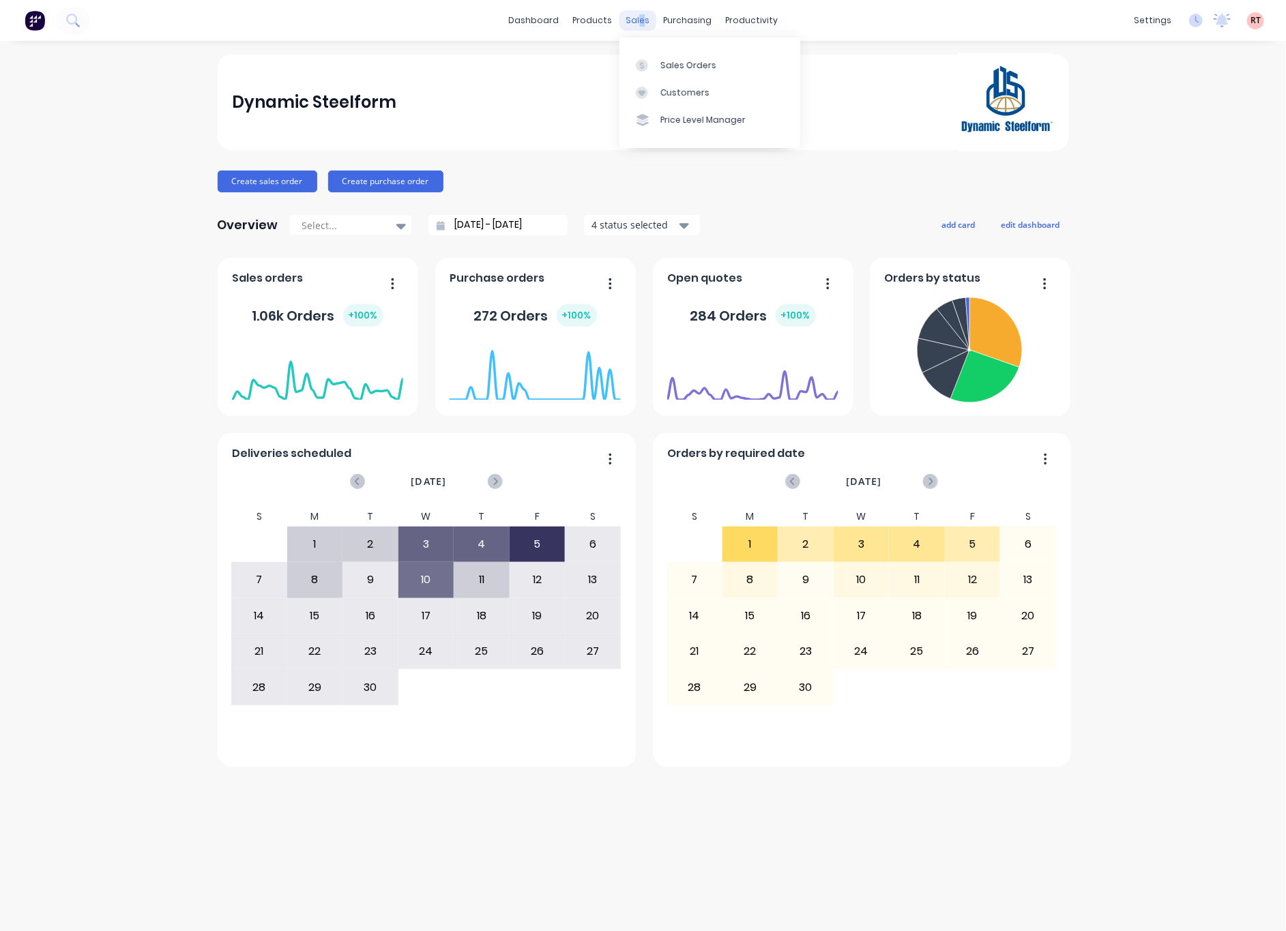
drag, startPoint x: 0, startPoint y: 0, endPoint x: 641, endPoint y: 27, distance: 641.4
click at [641, 27] on div "sales" at bounding box center [638, 20] width 38 height 20
click at [684, 87] on div "Customers" at bounding box center [685, 93] width 49 height 12
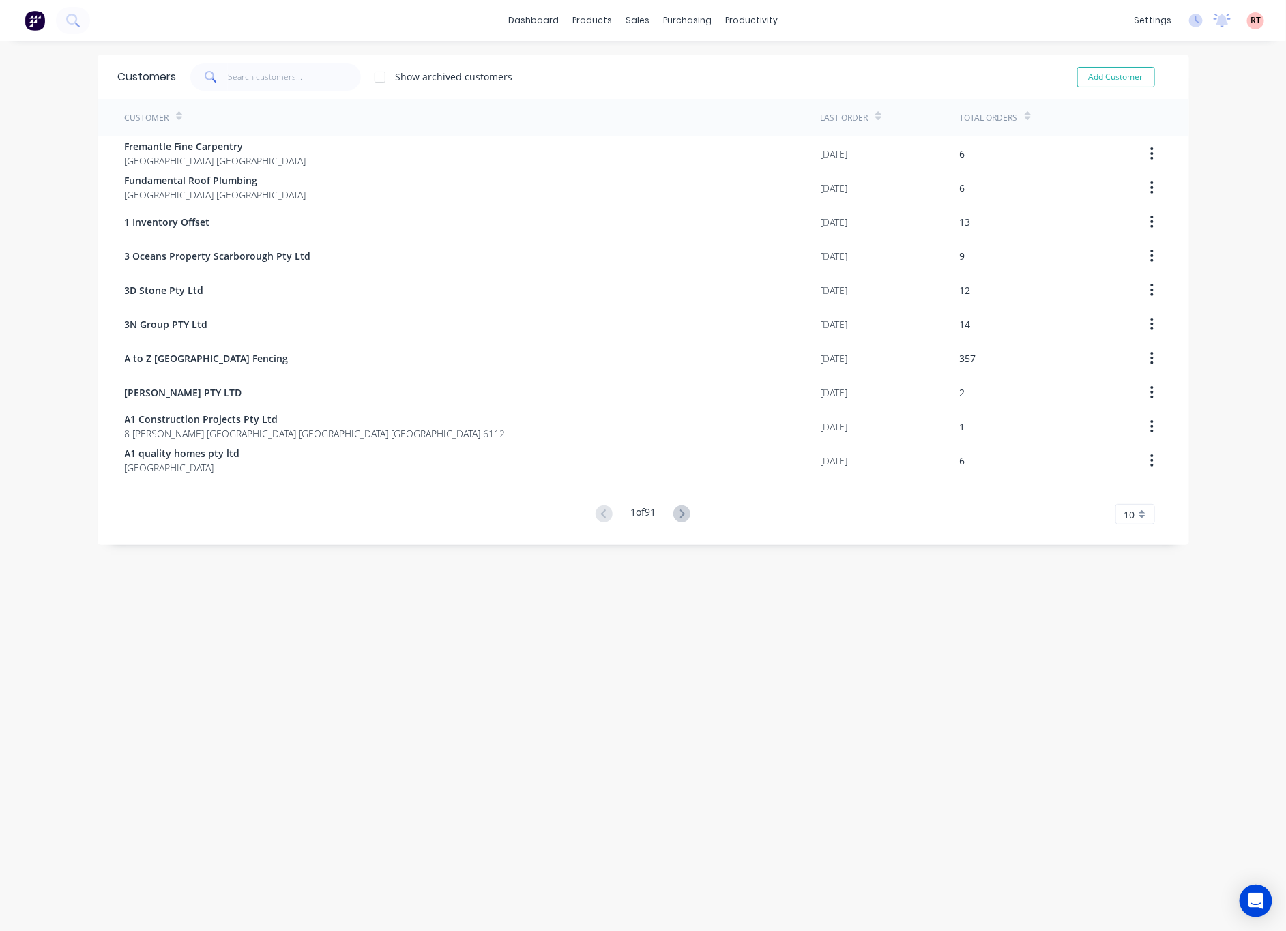
click at [218, 72] on span at bounding box center [209, 76] width 38 height 27
click at [273, 74] on input "text" at bounding box center [294, 76] width 133 height 27
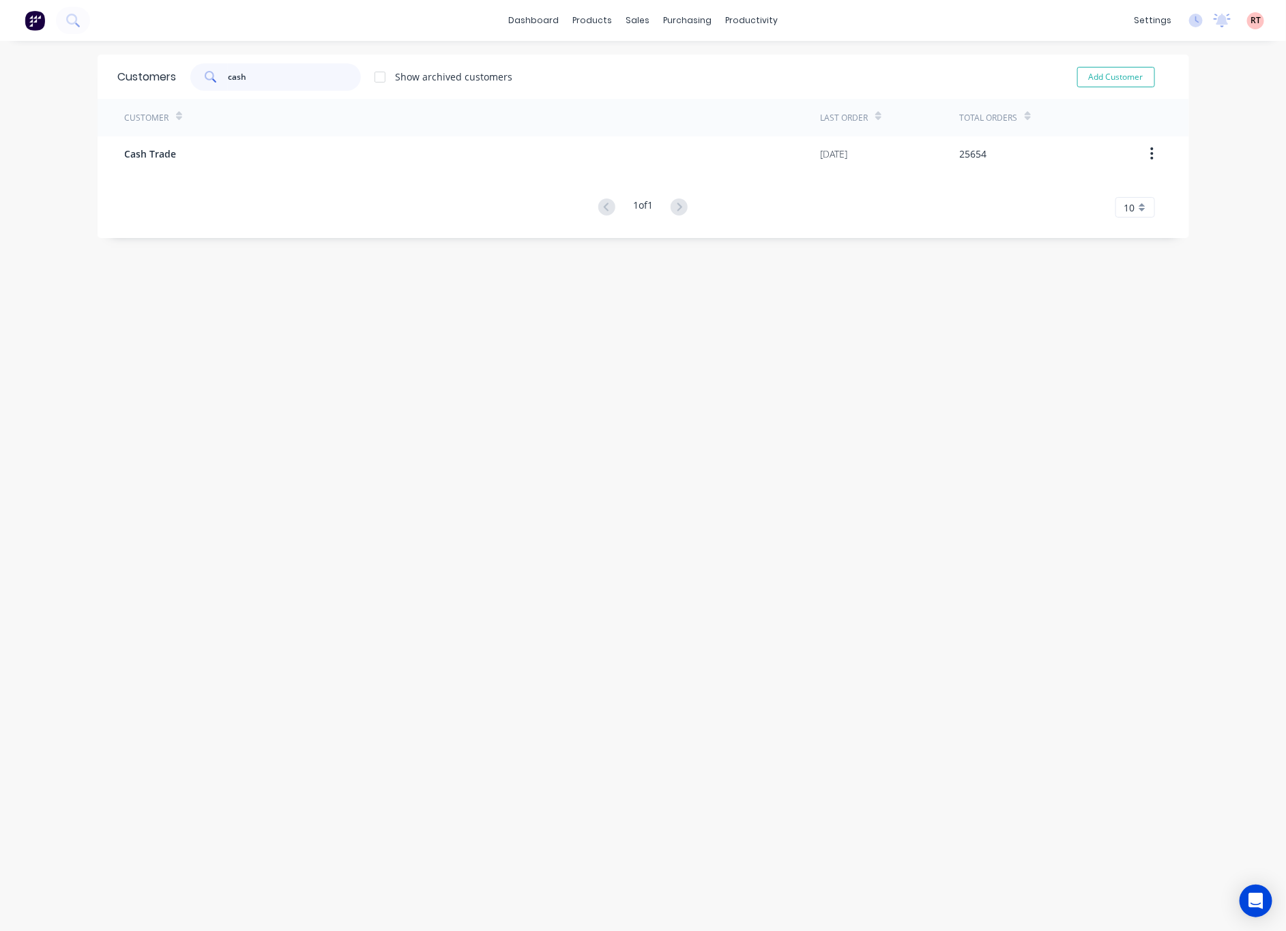
drag, startPoint x: 136, startPoint y: 78, endPoint x: 62, endPoint y: 78, distance: 73.7
click at [70, 78] on div "dashboard products sales purchasing productivity dashboard products Product Cat…" at bounding box center [643, 465] width 1286 height 931
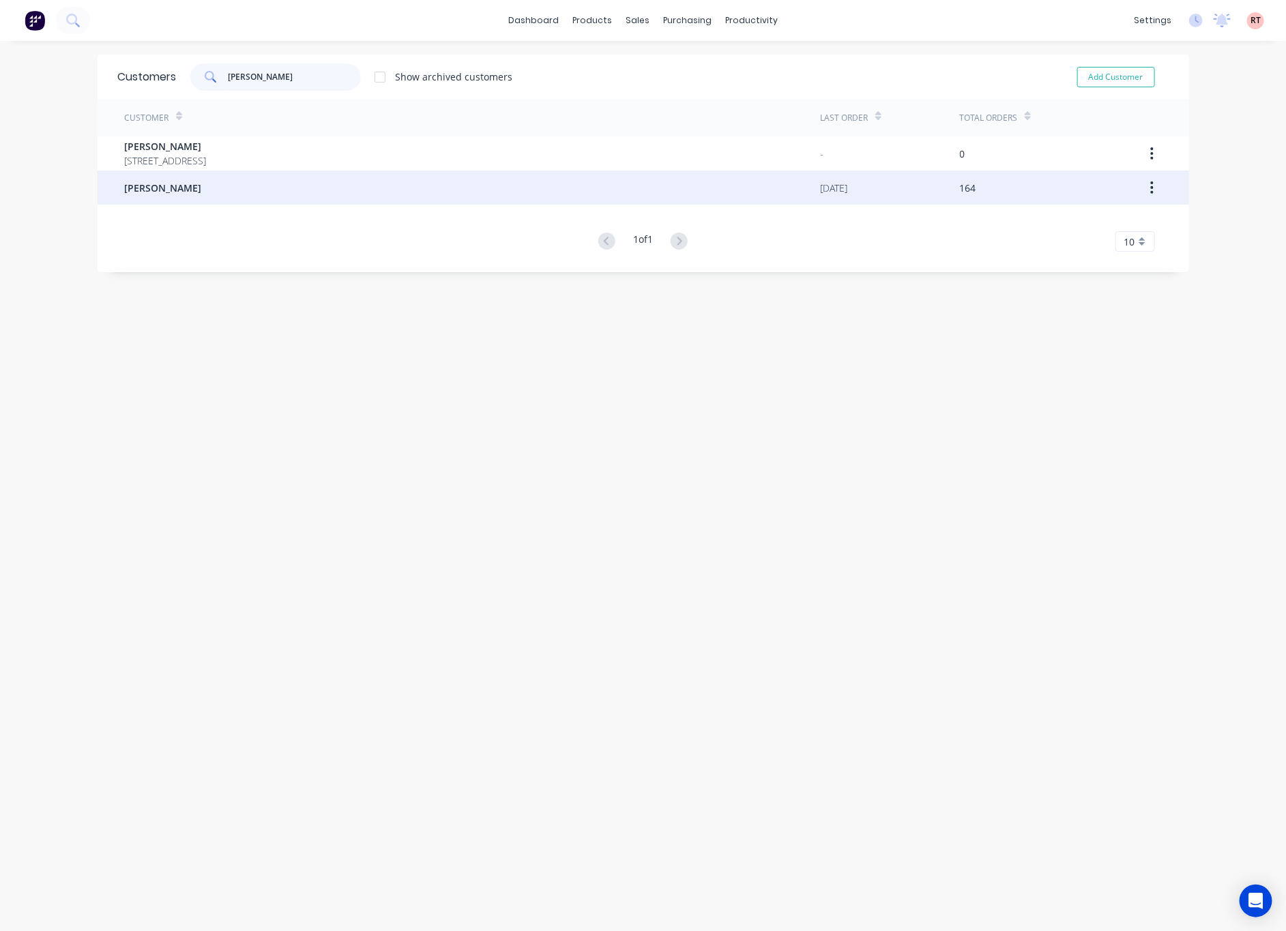
type input "[PERSON_NAME]"
click at [182, 194] on div "[PERSON_NAME]" at bounding box center [473, 188] width 696 height 34
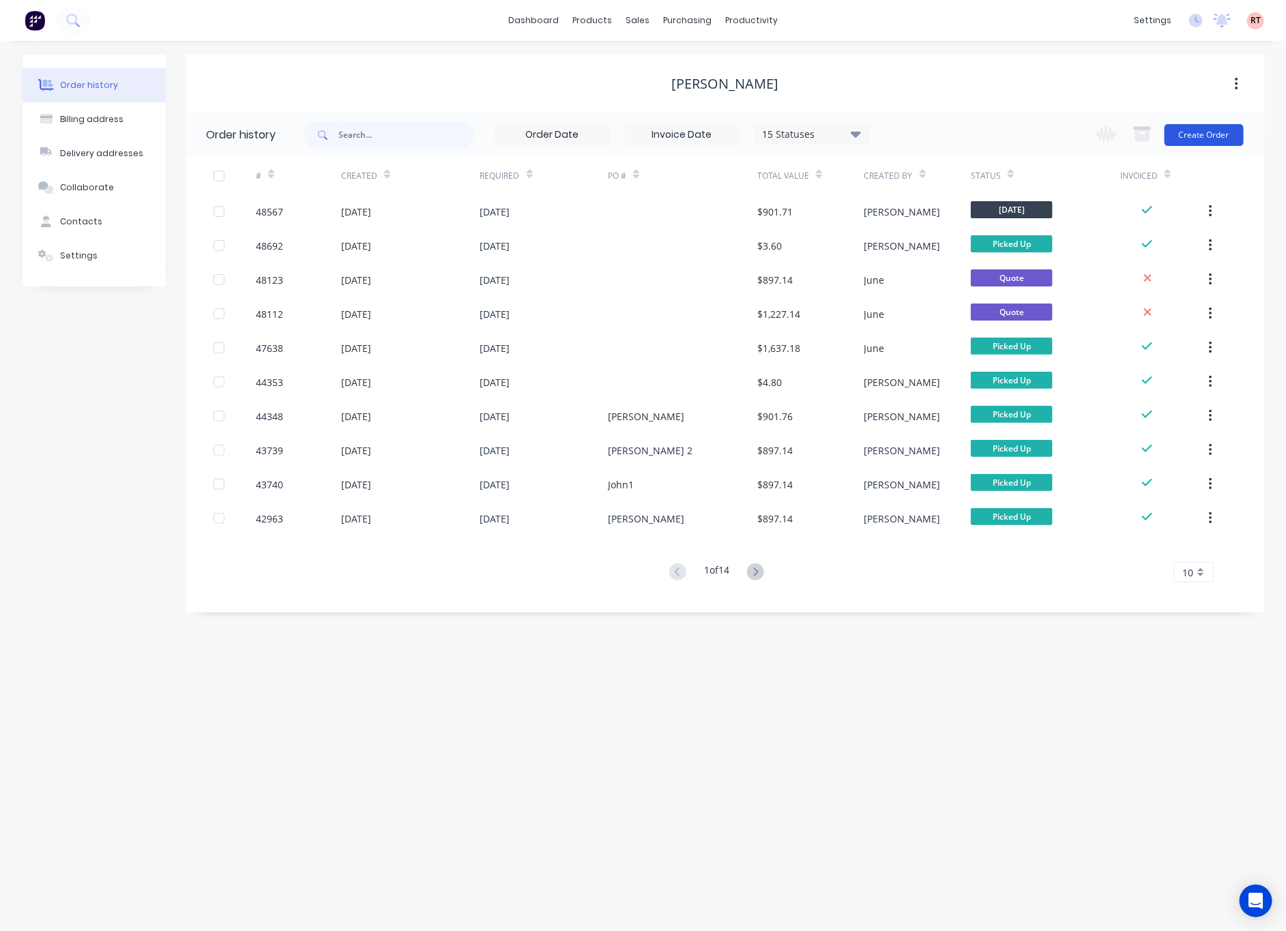
click at [1189, 137] on button "Create Order" at bounding box center [1204, 135] width 79 height 22
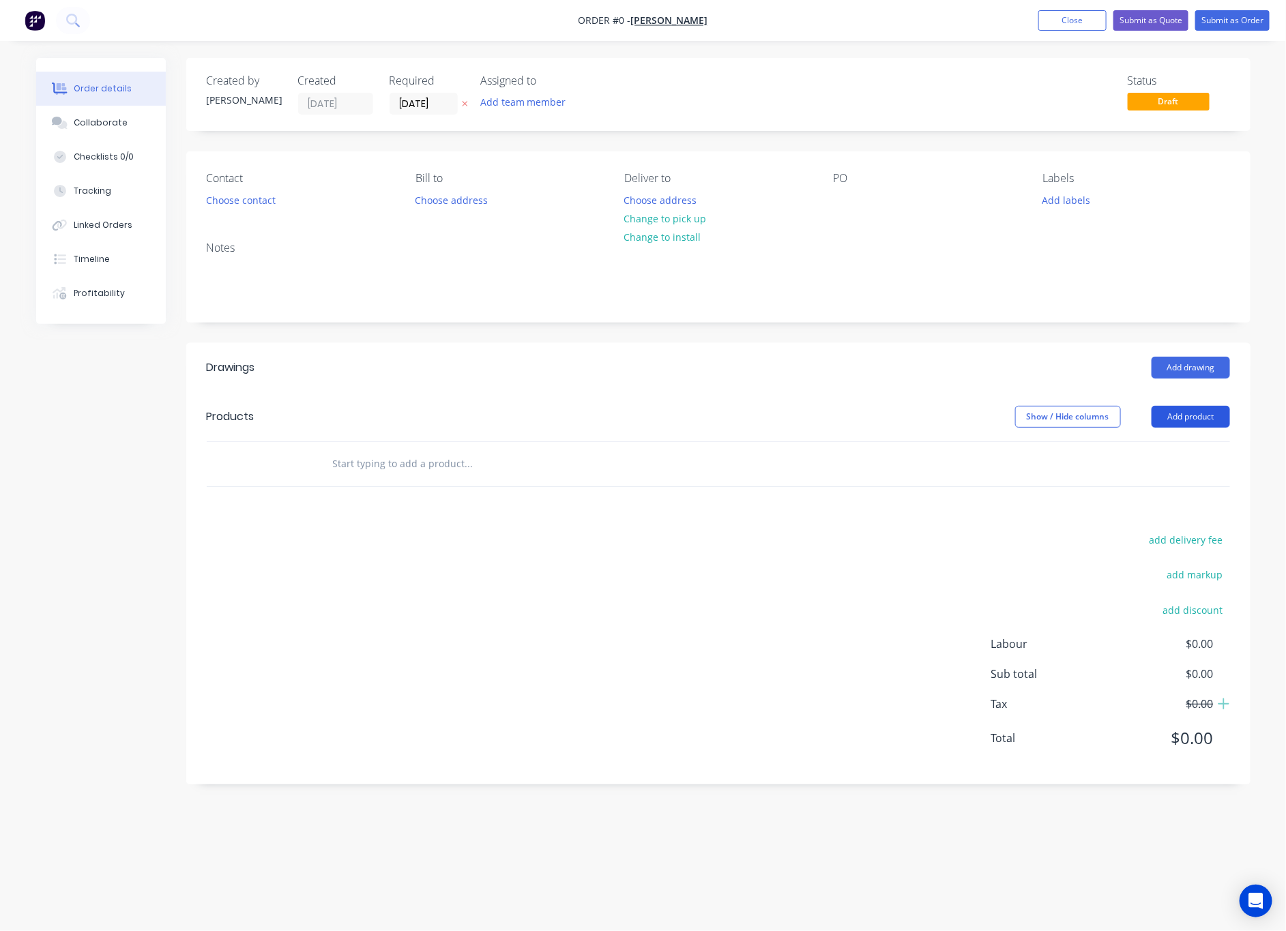
click at [1185, 420] on button "Add product" at bounding box center [1191, 417] width 78 height 22
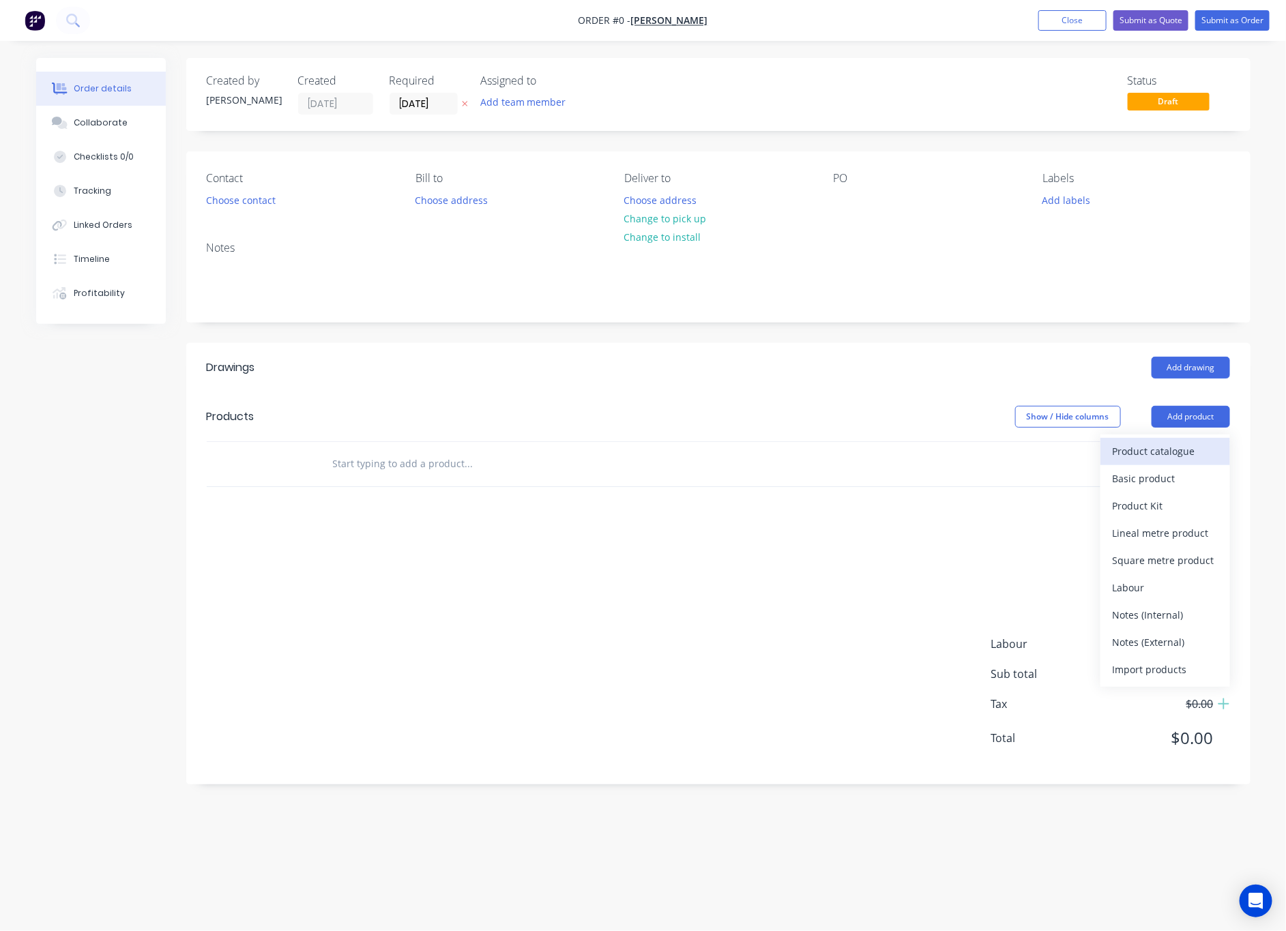
click at [1143, 457] on div "Product catalogue" at bounding box center [1165, 452] width 105 height 20
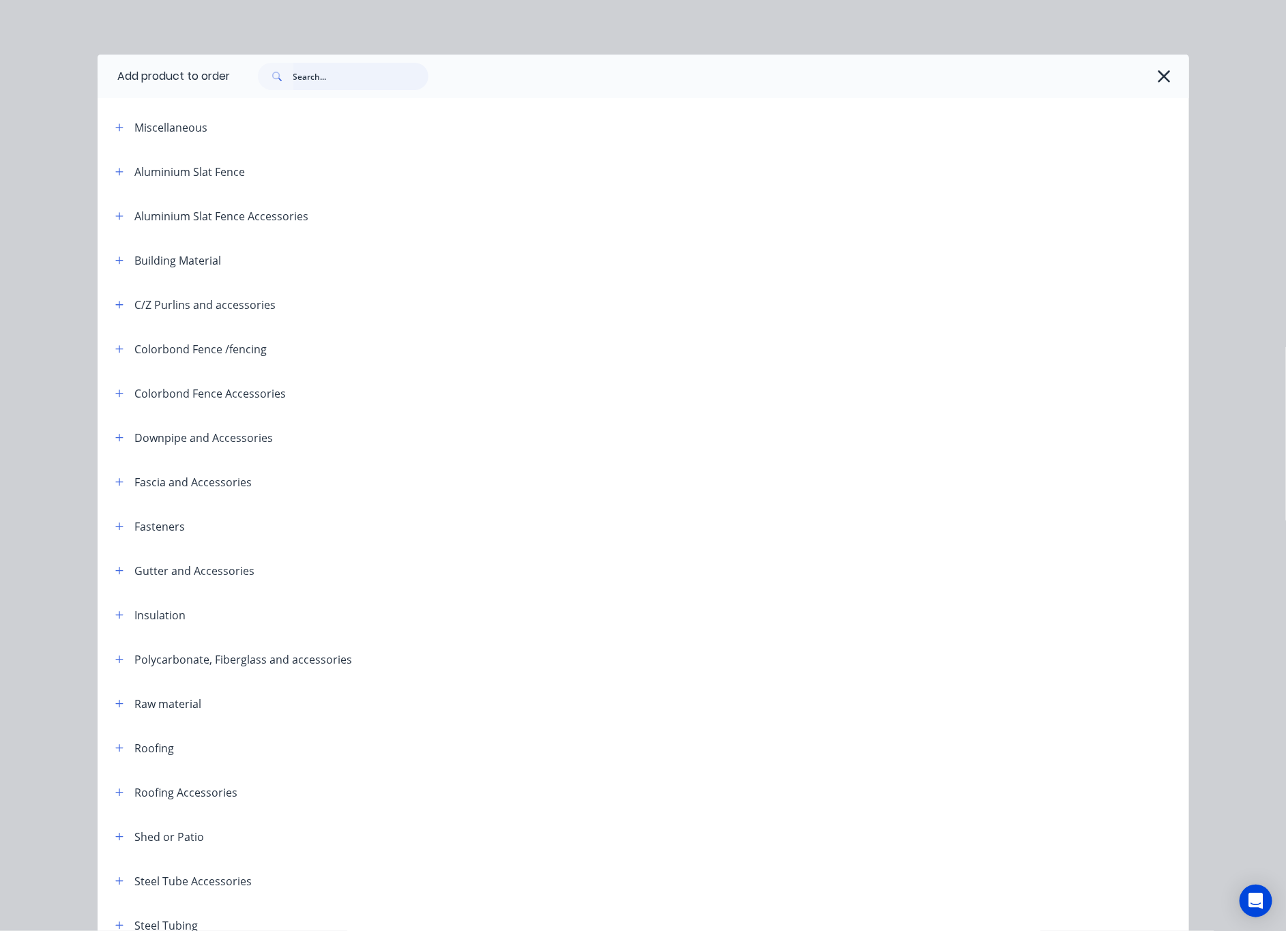
click at [293, 76] on input "text" at bounding box center [360, 76] width 135 height 27
type input "inter"
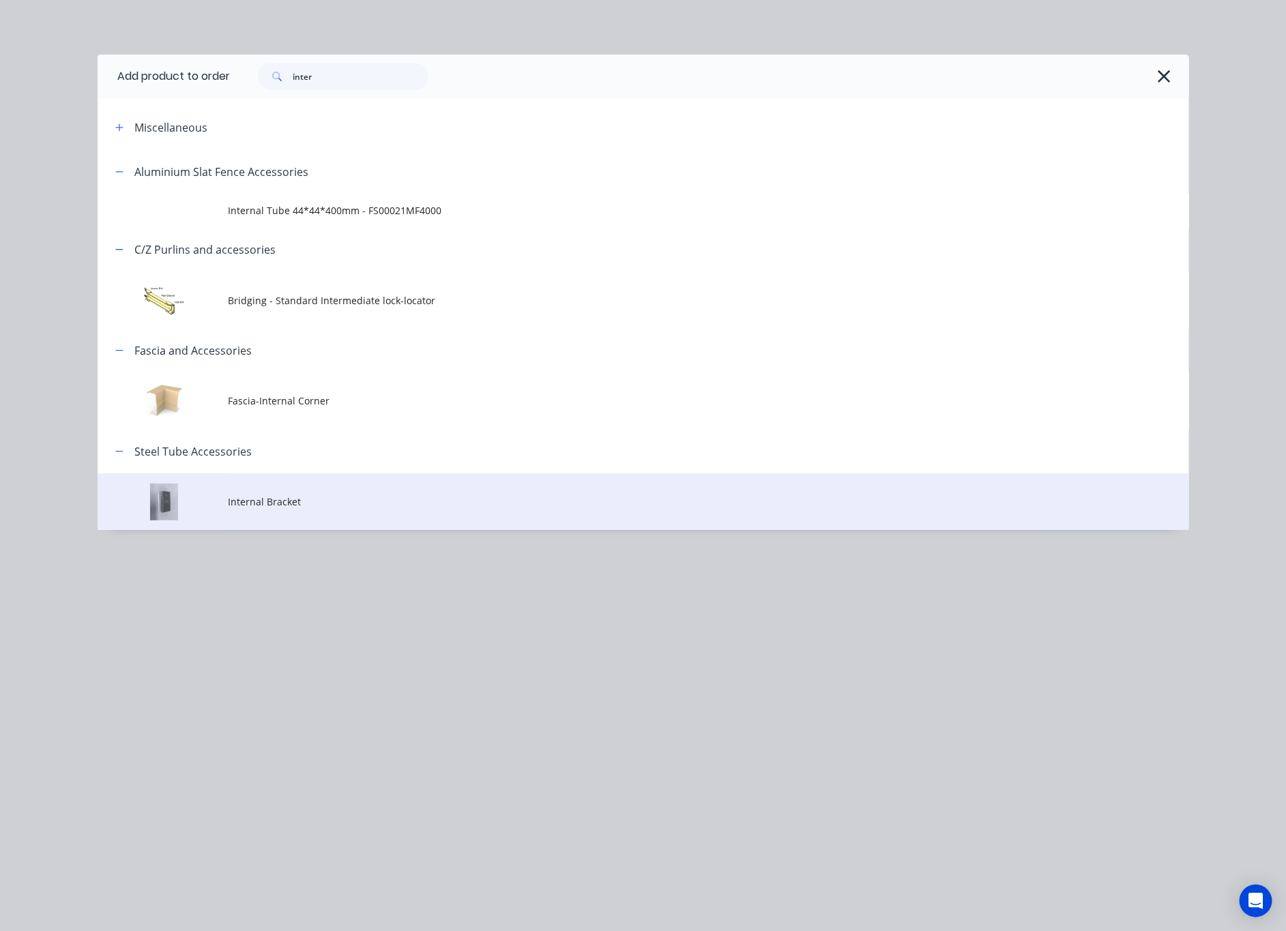
click at [395, 504] on span "Internal Bracket" at bounding box center [613, 502] width 768 height 14
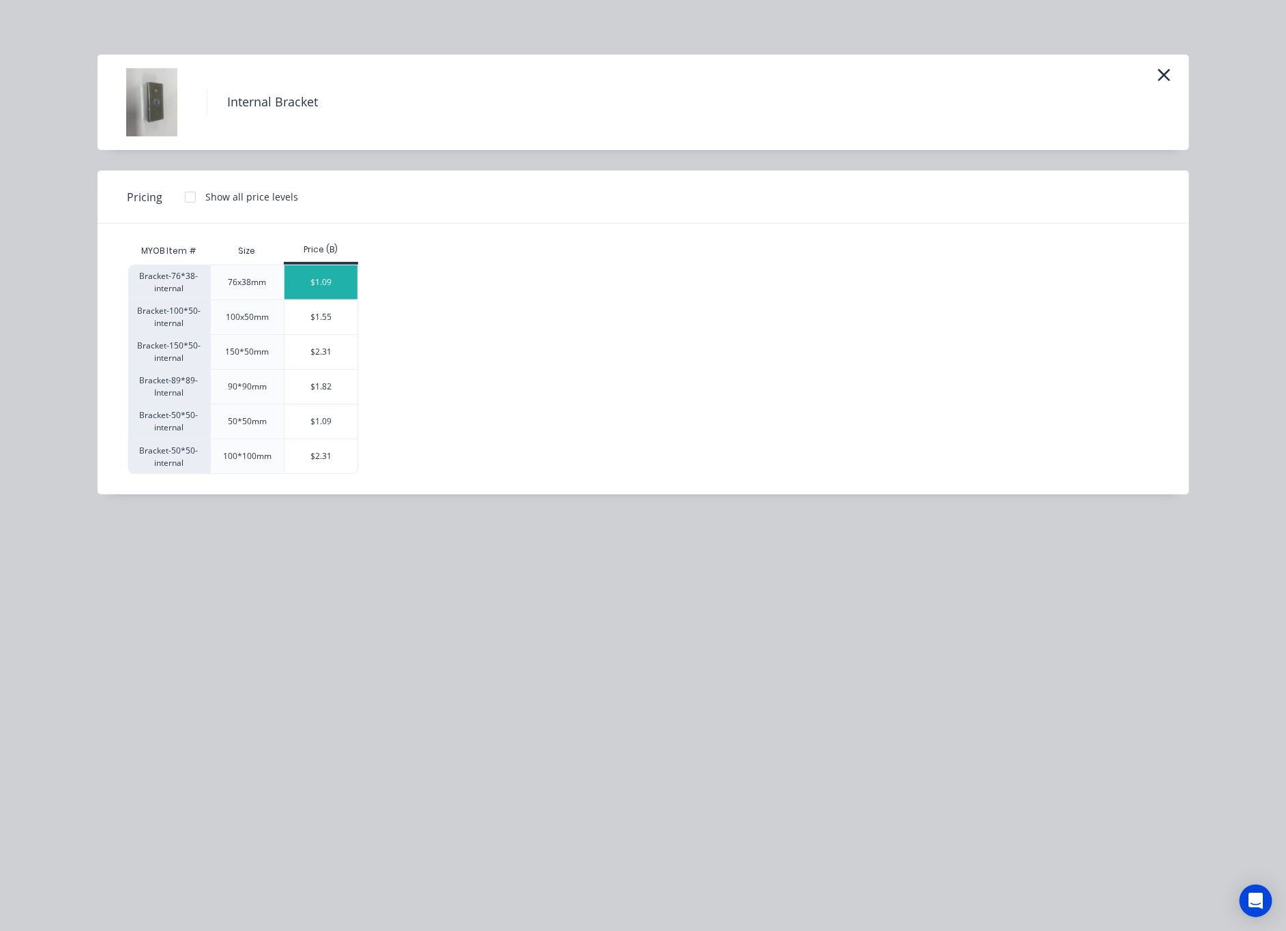
click at [341, 272] on div "$1.09" at bounding box center [321, 282] width 73 height 34
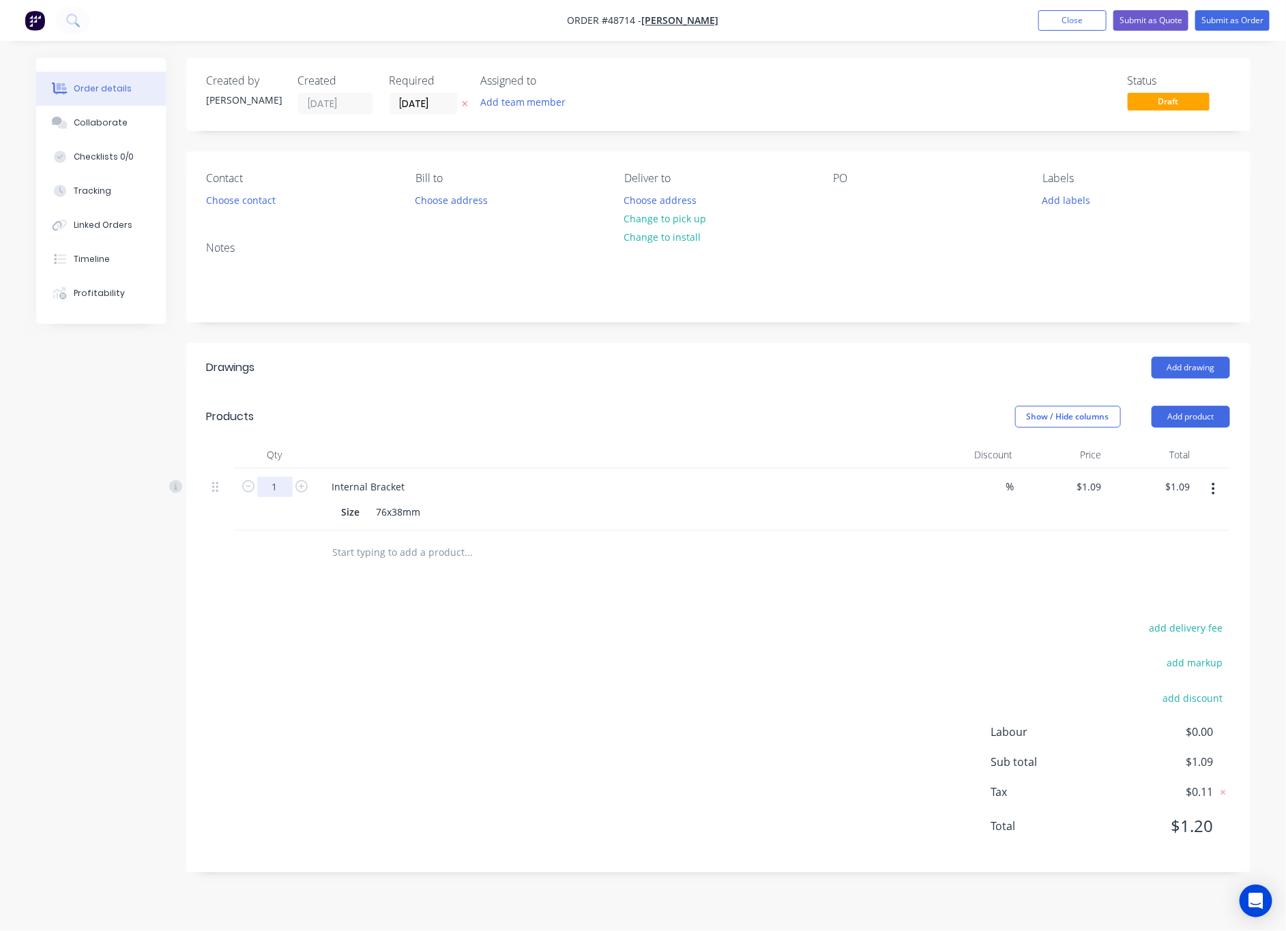
click at [271, 486] on input "1" at bounding box center [274, 487] width 35 height 20
type input "6"
type input "$6.54"
click at [566, 658] on div "add delivery fee add markup add discount Labour $0.00 Sub total $1.09 Tax $0.11…" at bounding box center [719, 735] width 1024 height 233
click at [244, 199] on button "Choose contact" at bounding box center [241, 199] width 84 height 18
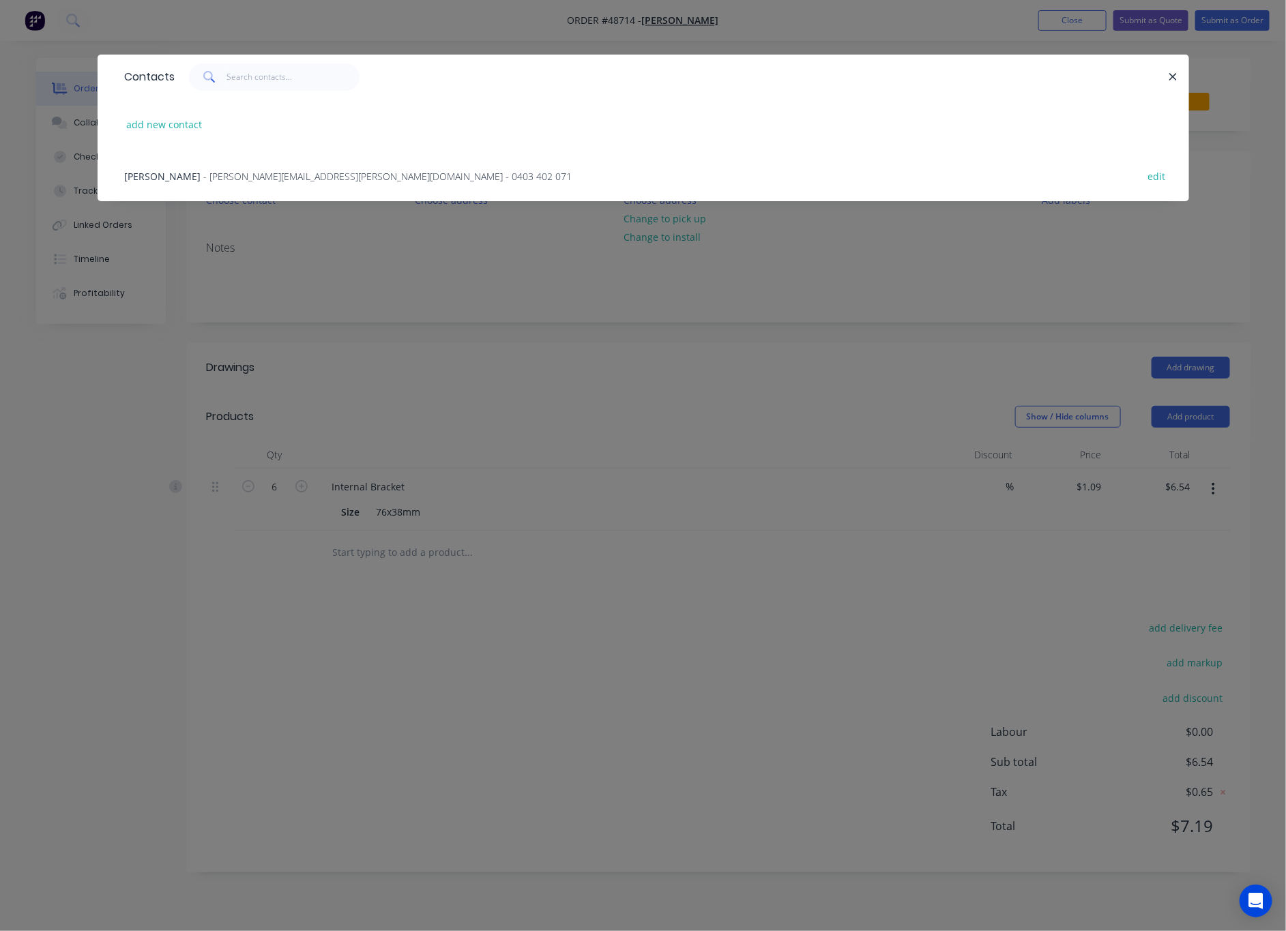
click at [297, 175] on span "- steve.veevers@hotmail.com - 0403 402 071" at bounding box center [388, 176] width 369 height 13
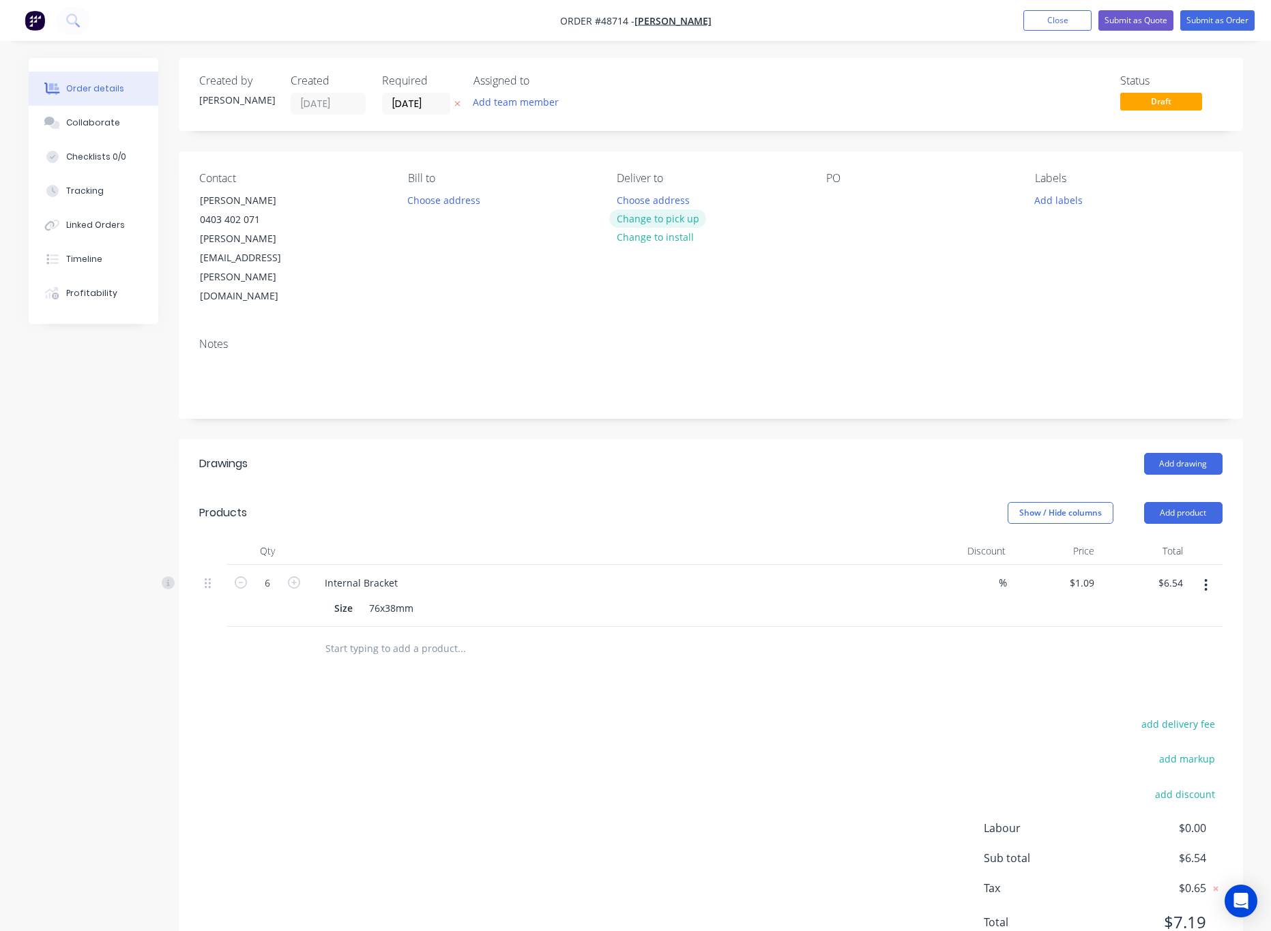
click at [680, 225] on button "Change to pick up" at bounding box center [657, 218] width 97 height 18
click at [1227, 19] on button "Submit as Order" at bounding box center [1218, 20] width 74 height 20
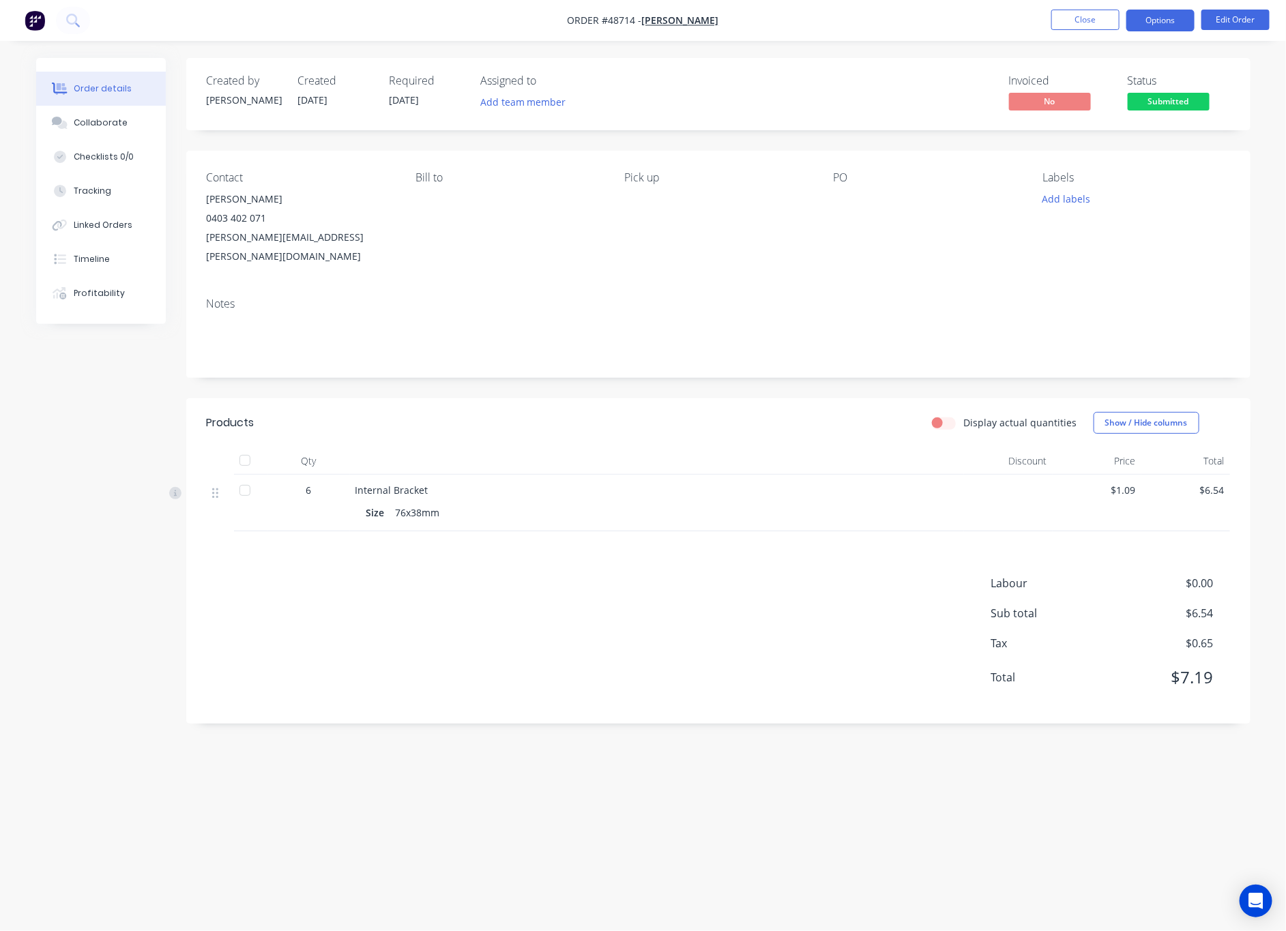
click at [1155, 23] on button "Options" at bounding box center [1161, 21] width 68 height 22
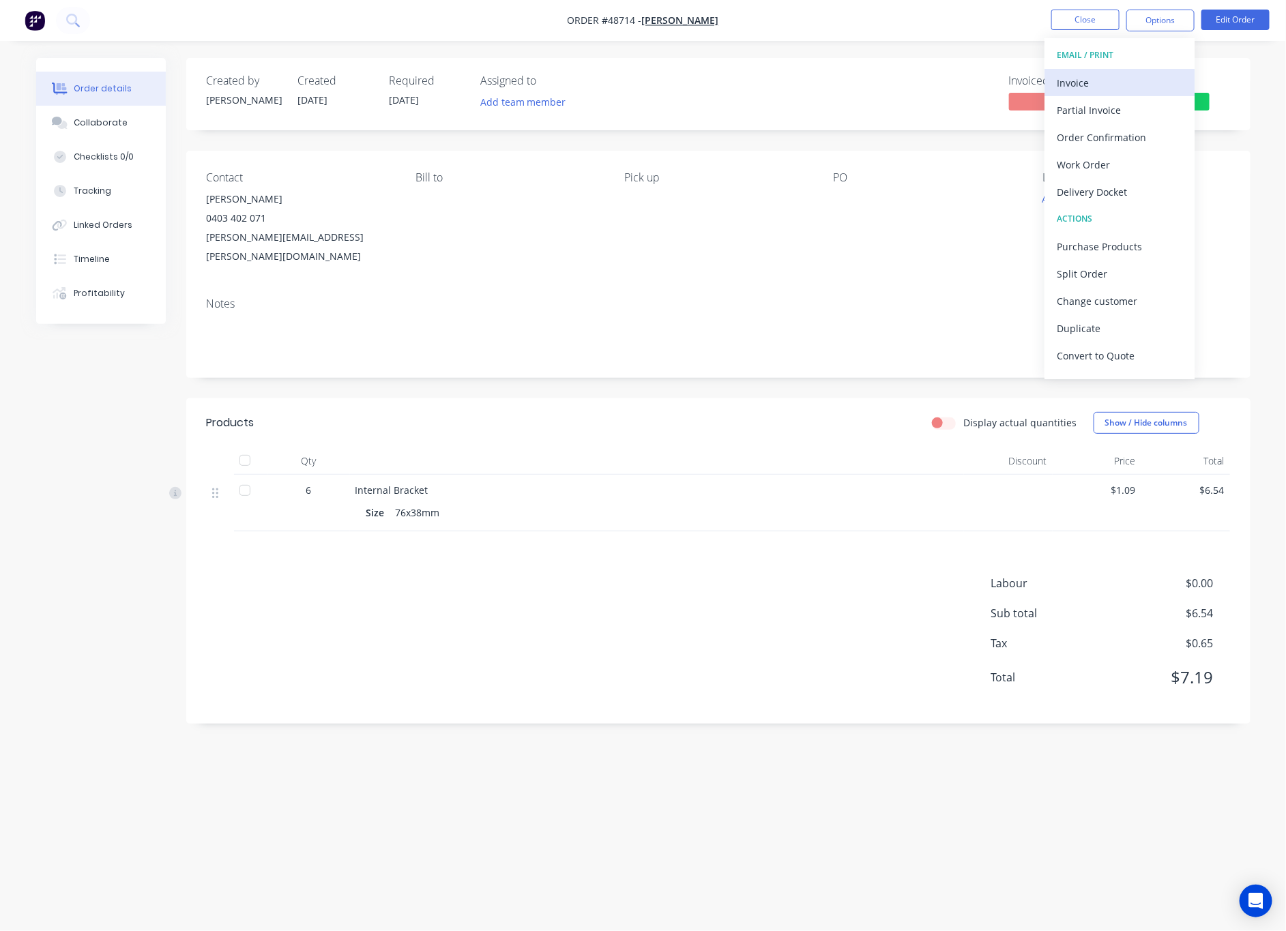
click at [1159, 74] on div "Invoice" at bounding box center [1120, 83] width 126 height 20
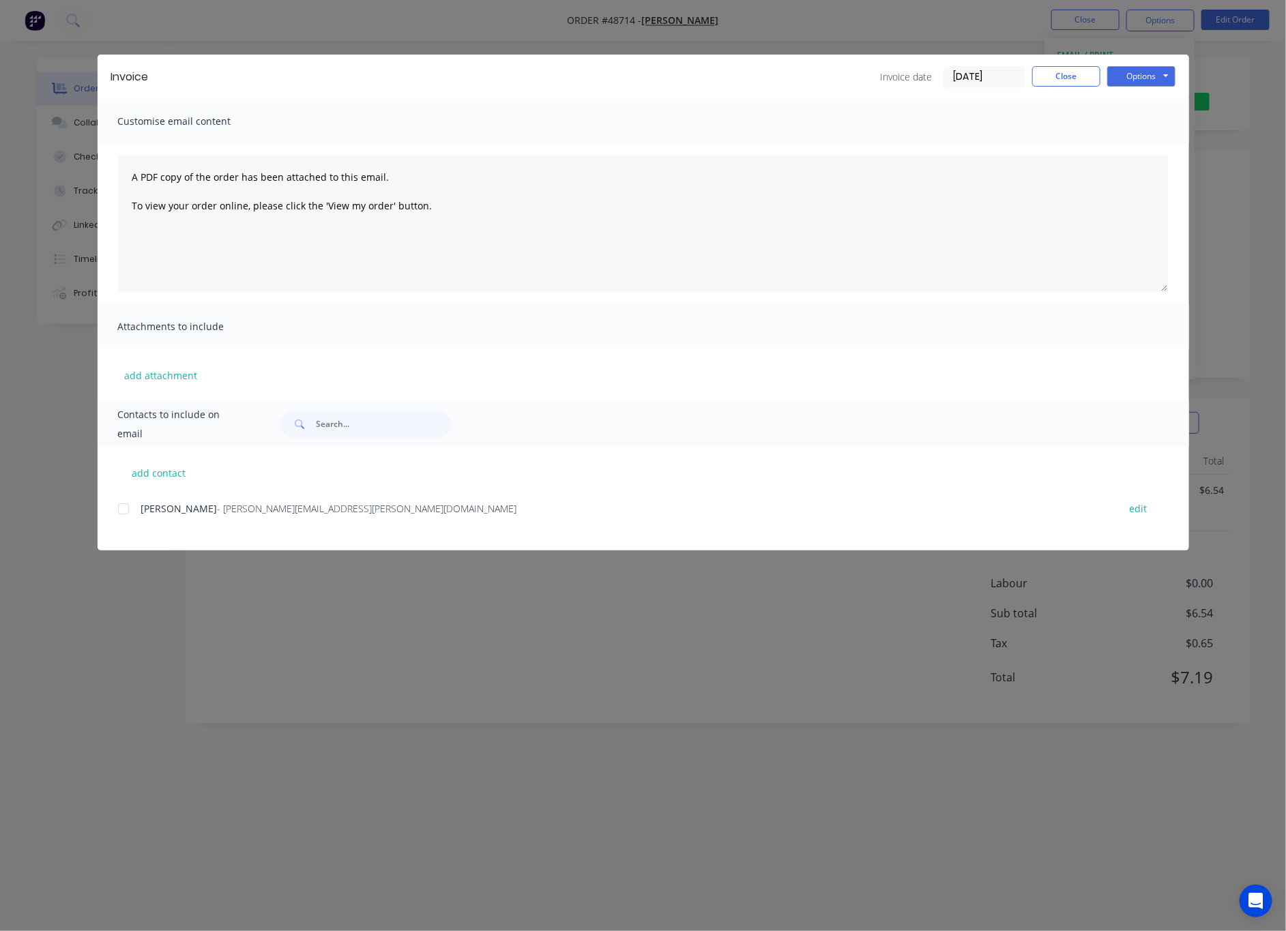
click at [797, 44] on div "Invoice Invoice date 01/09/25 Close Options Preview Print Email Customise email…" at bounding box center [643, 465] width 1286 height 931
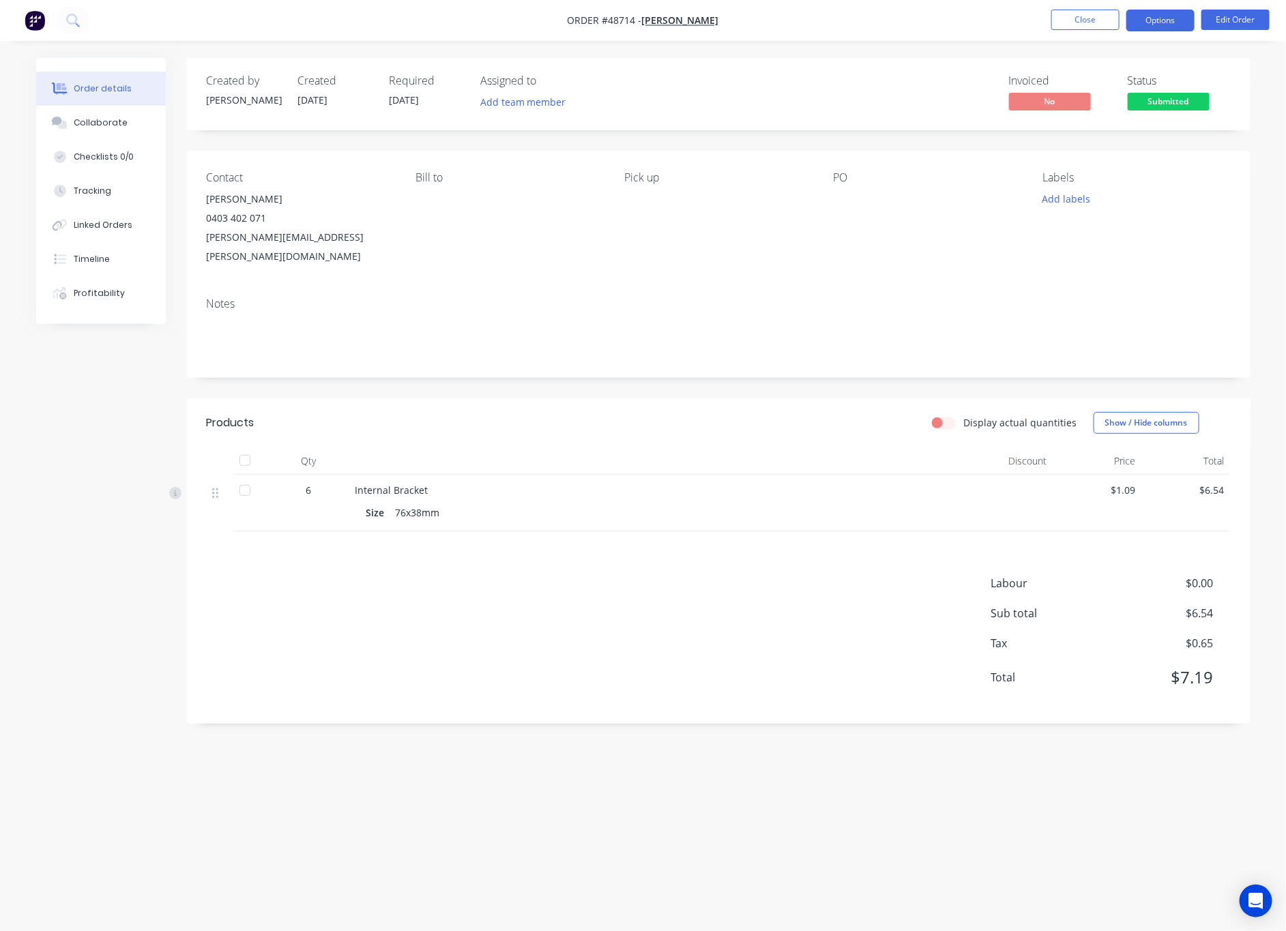
click at [1149, 14] on button "Options" at bounding box center [1161, 21] width 68 height 22
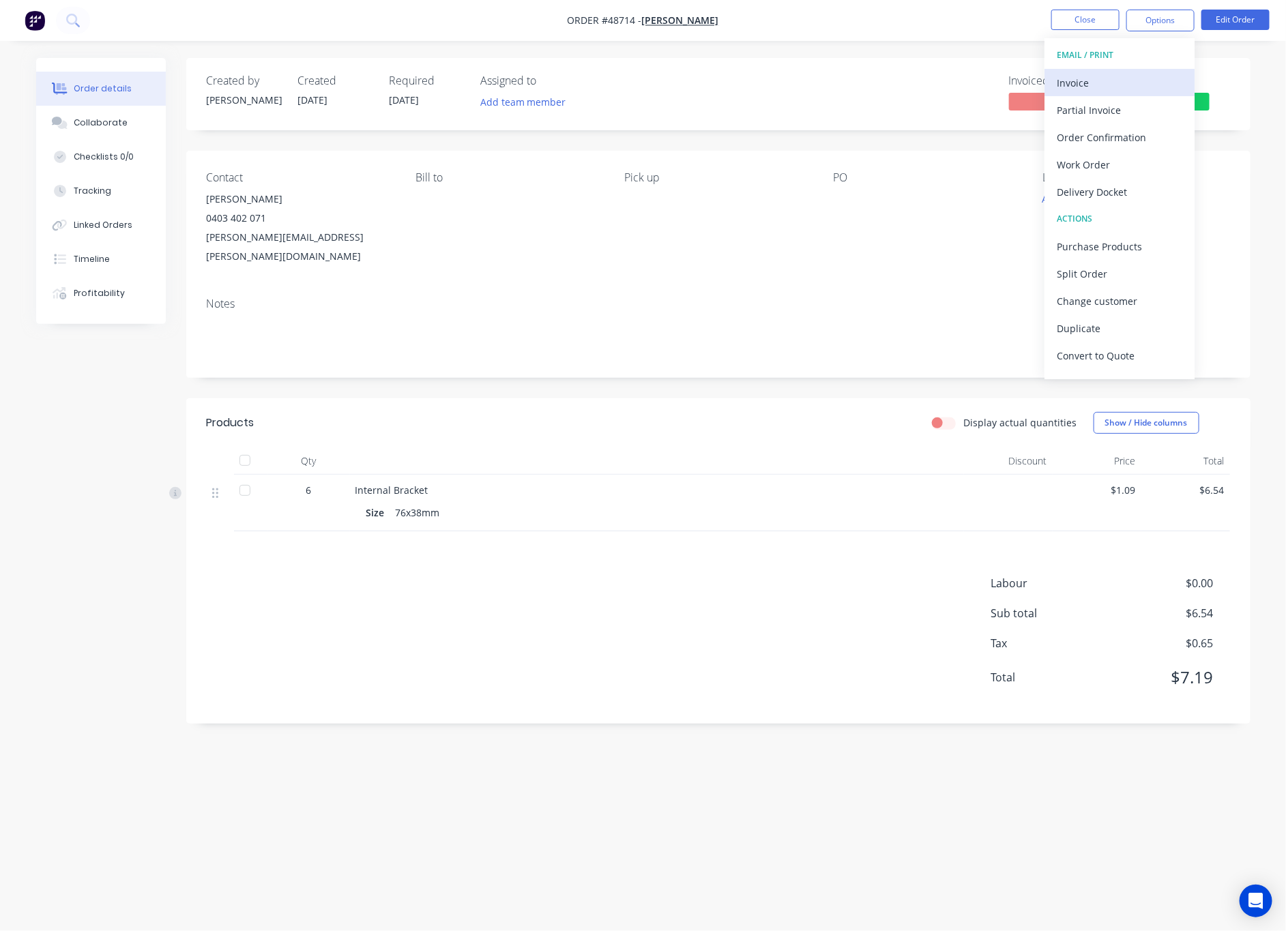
click at [1126, 74] on div "Invoice" at bounding box center [1120, 83] width 126 height 20
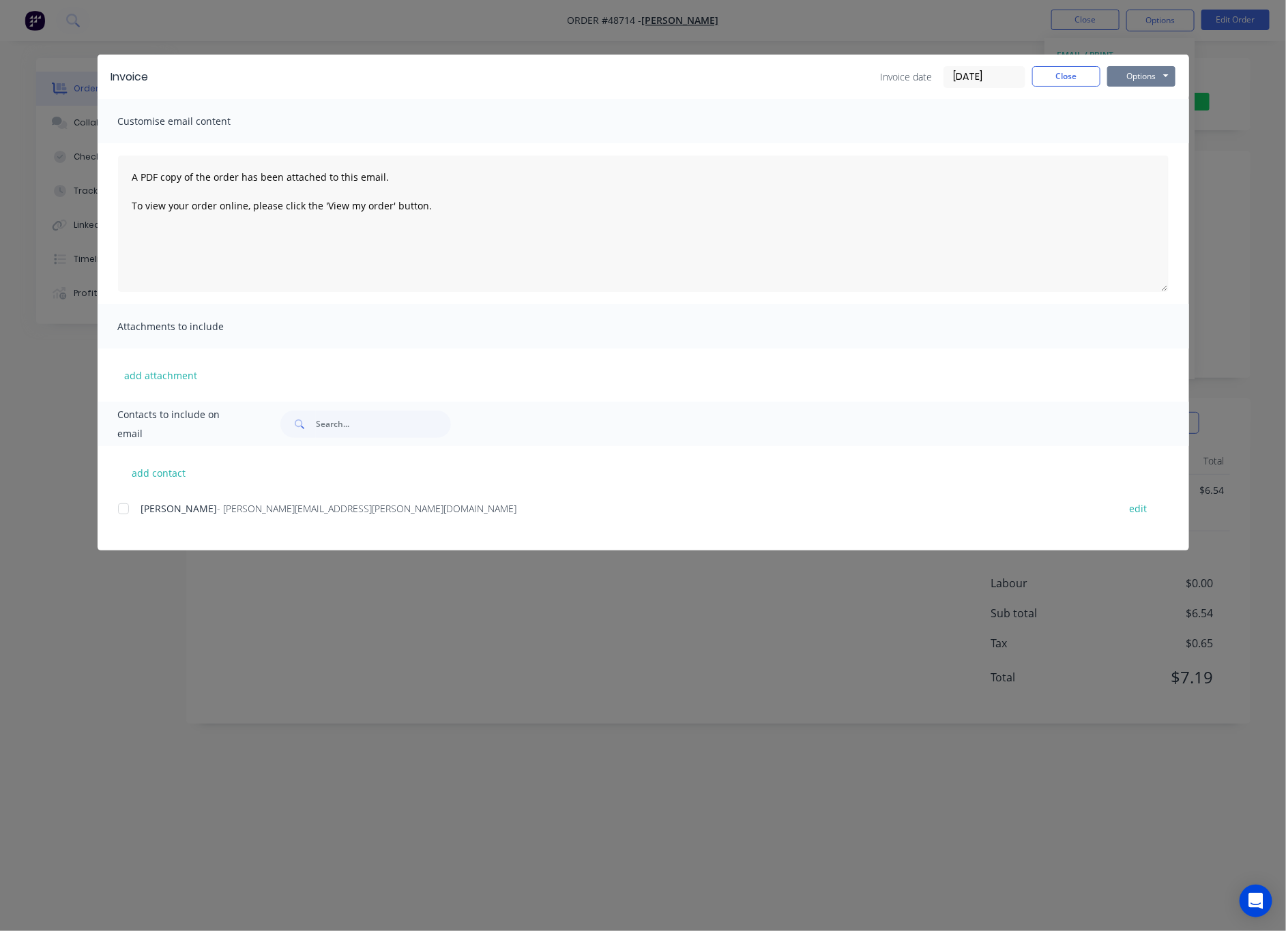
click at [1159, 78] on button "Options" at bounding box center [1142, 76] width 68 height 20
click at [1166, 121] on button "Print" at bounding box center [1151, 123] width 87 height 23
click at [983, 29] on div "Invoice Invoice date 01/09/25 Close Options Preview Print Email Customise email…" at bounding box center [643, 465] width 1286 height 931
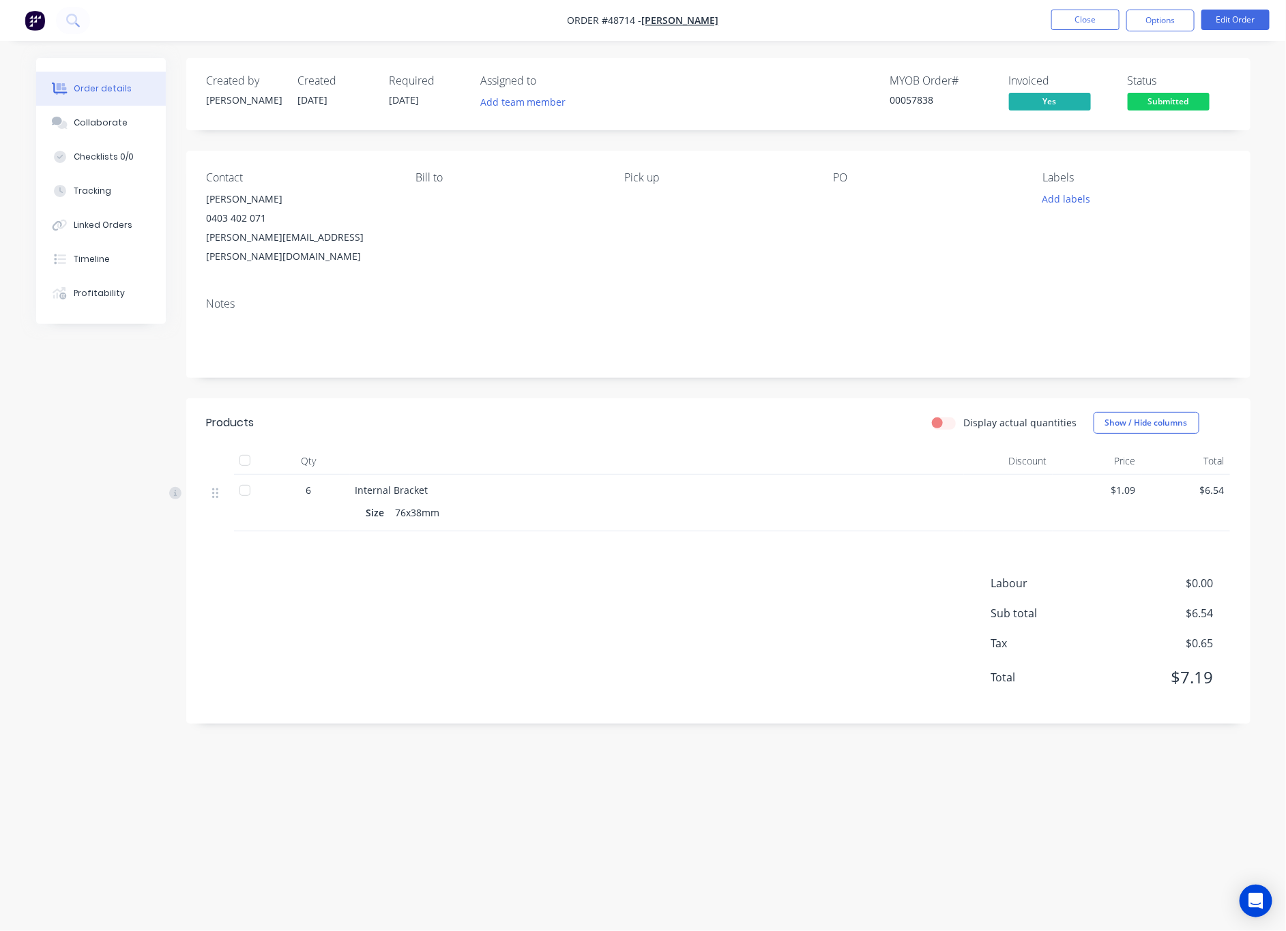
click at [1189, 101] on span "Submitted" at bounding box center [1169, 101] width 82 height 17
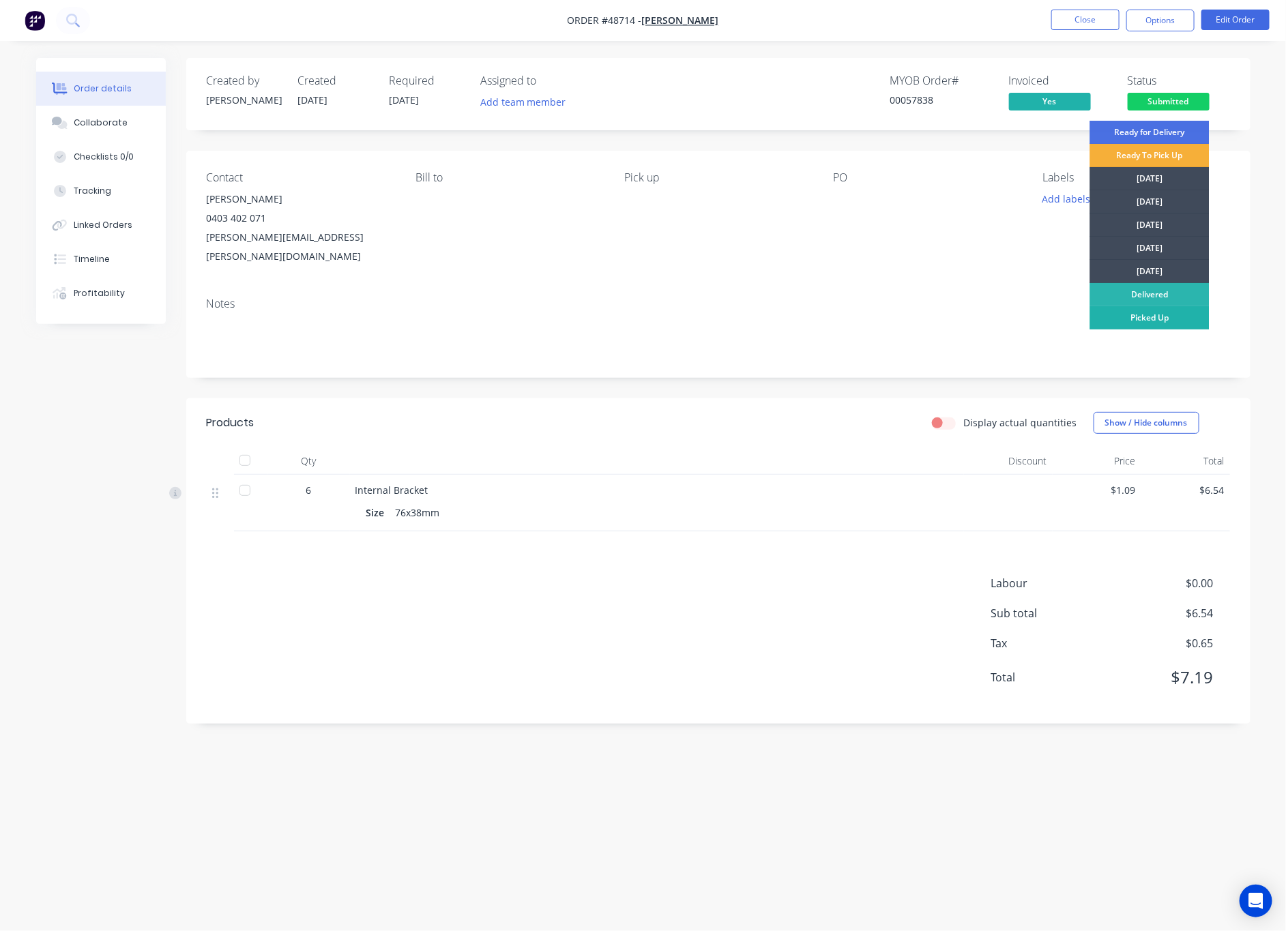
click at [1175, 311] on div "Picked Up" at bounding box center [1149, 317] width 119 height 23
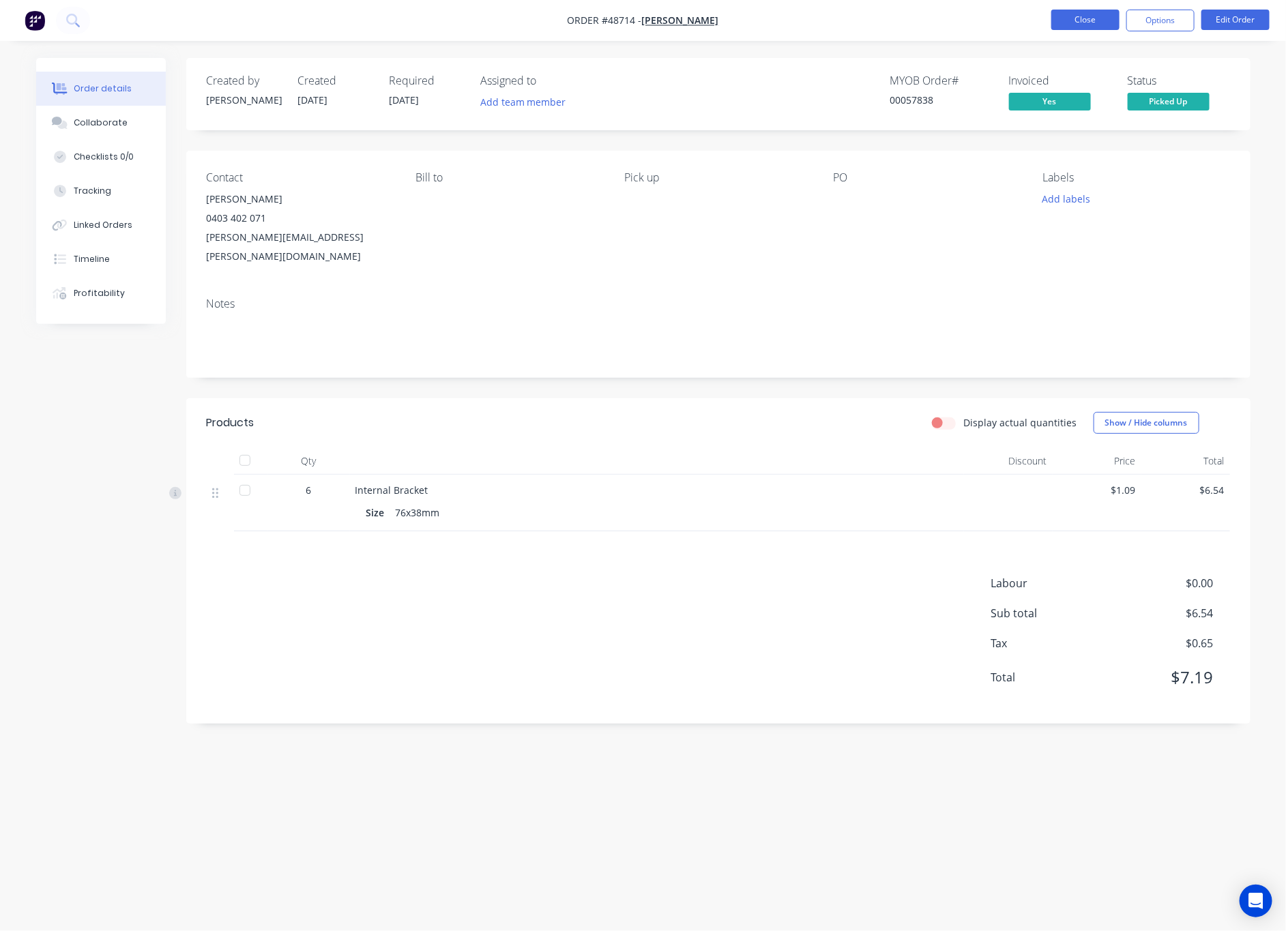
click at [1092, 14] on button "Close" at bounding box center [1086, 20] width 68 height 20
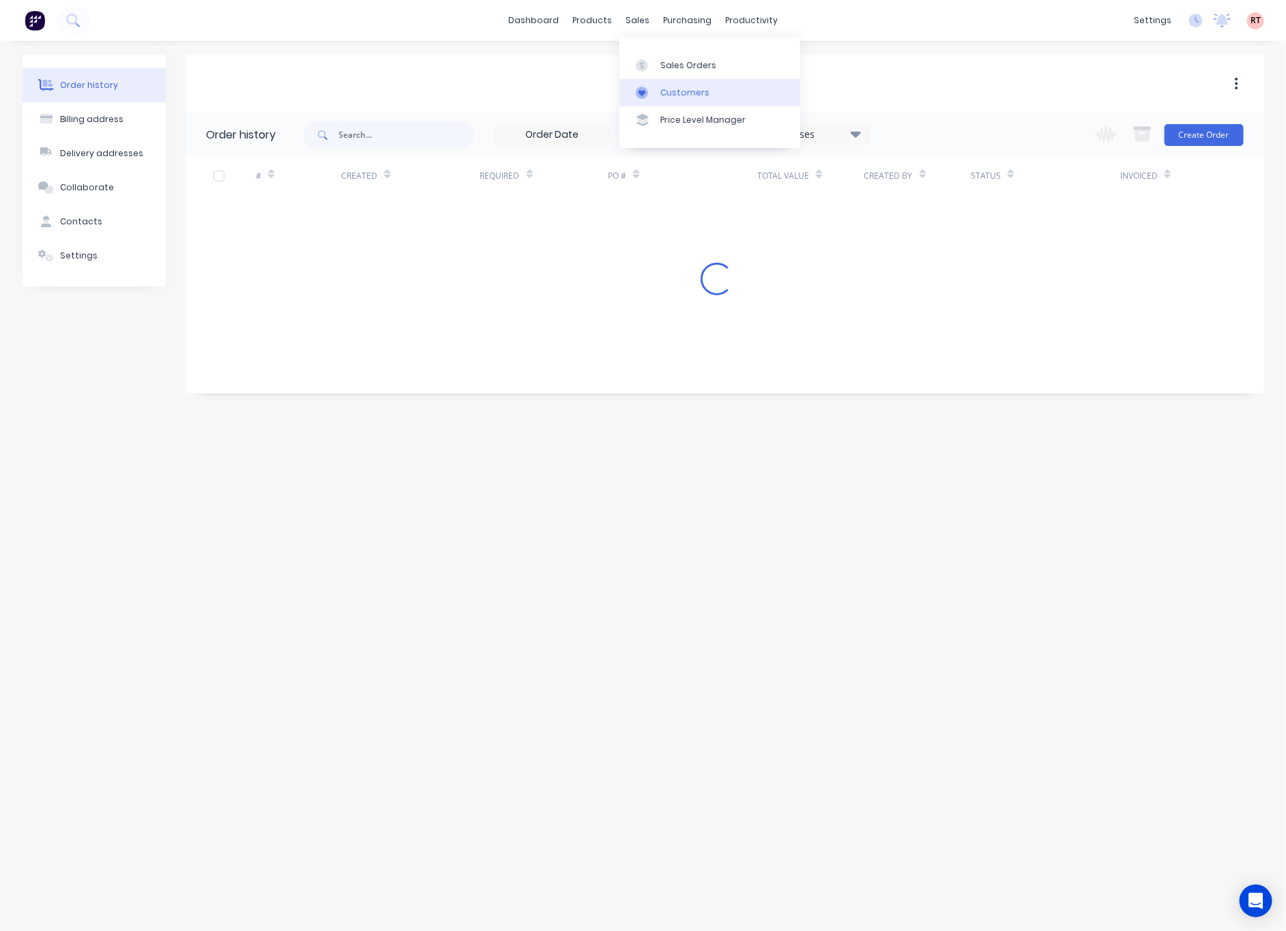
click at [670, 88] on div "Customers" at bounding box center [685, 93] width 49 height 12
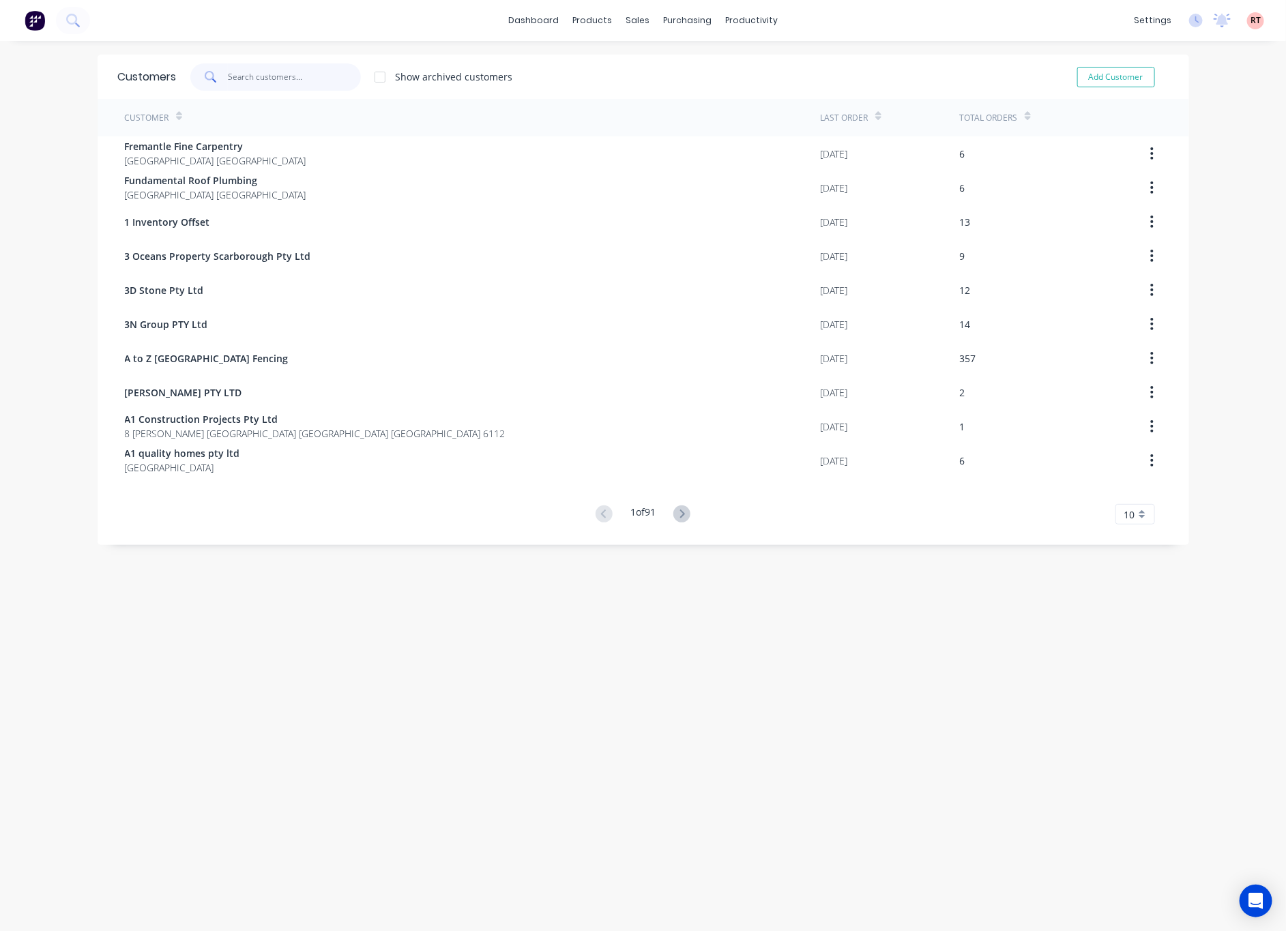
click at [300, 70] on input "text" at bounding box center [294, 76] width 133 height 27
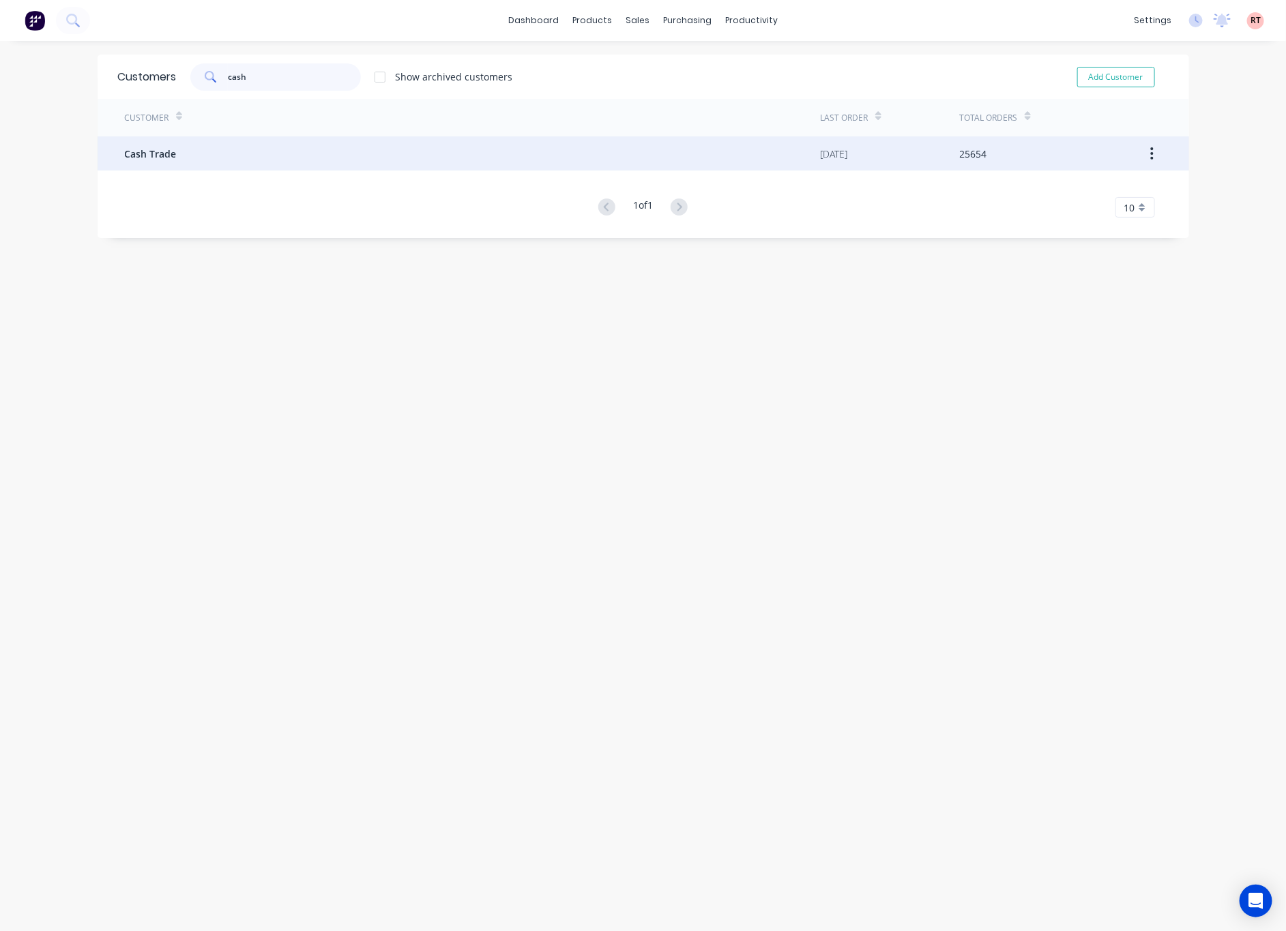
type input "cash"
click at [346, 151] on div "Cash Trade" at bounding box center [473, 153] width 696 height 34
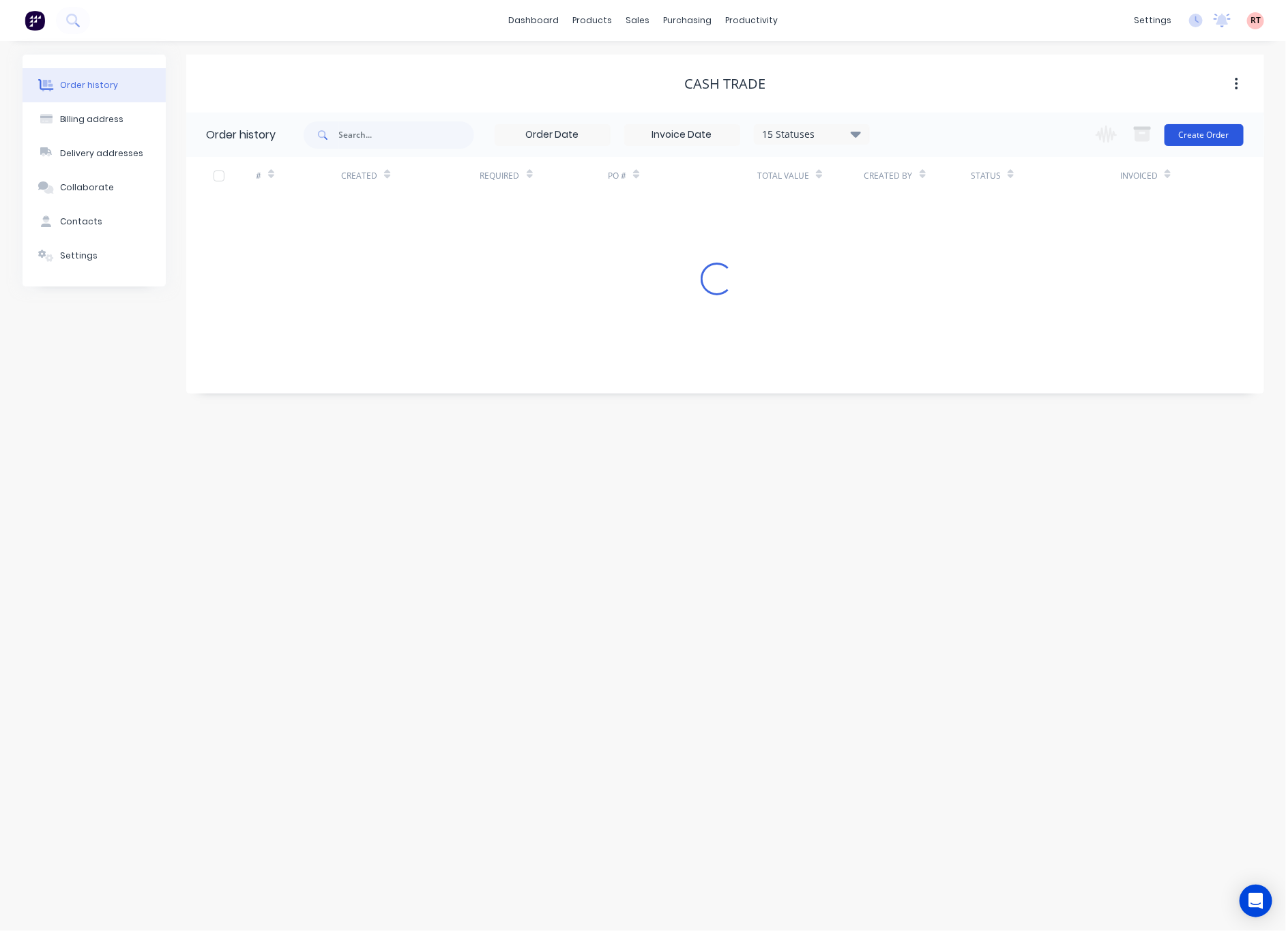
click at [1185, 131] on button "Create Order" at bounding box center [1204, 135] width 79 height 22
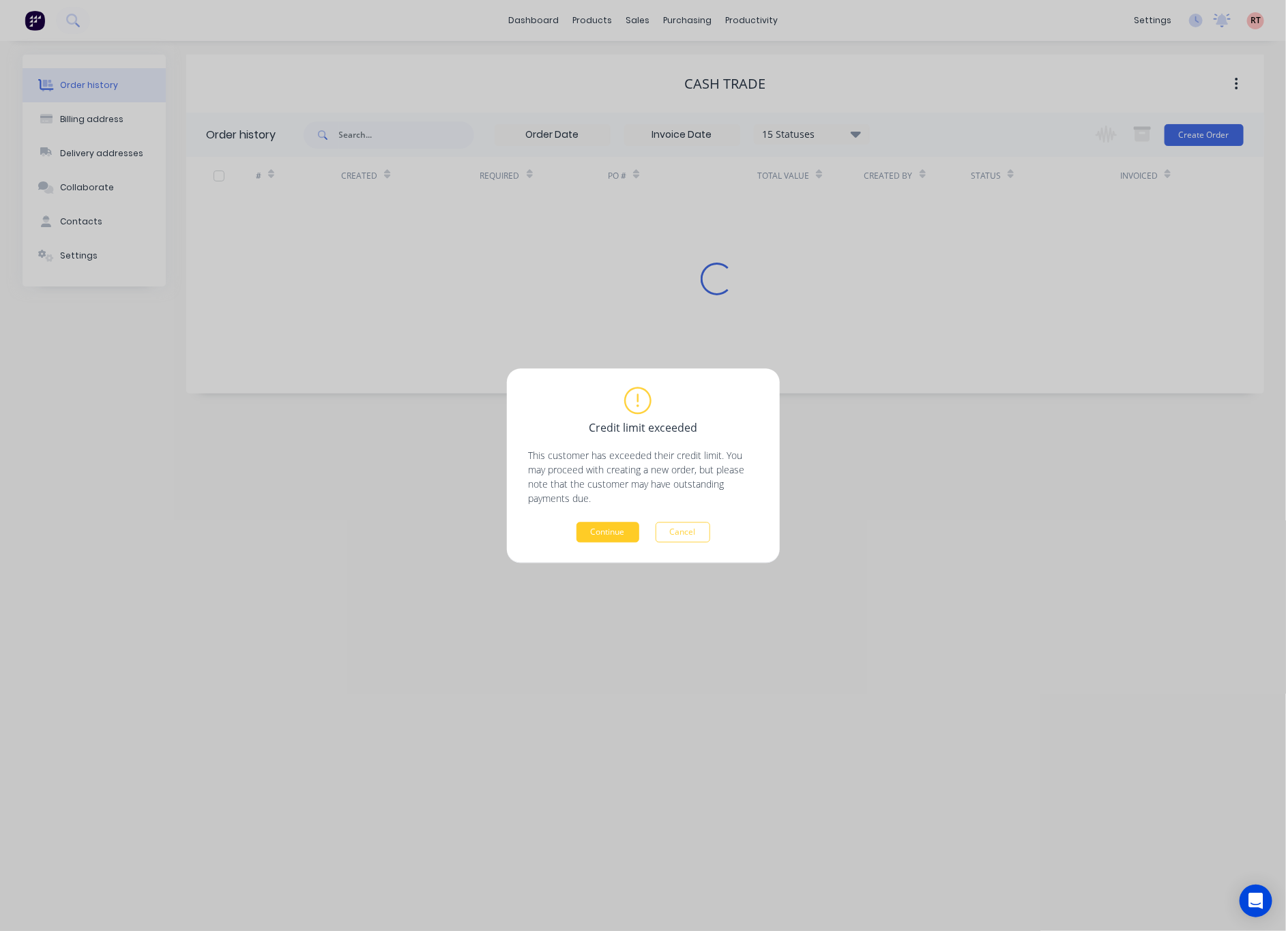
click at [606, 526] on button "Continue" at bounding box center [608, 532] width 63 height 20
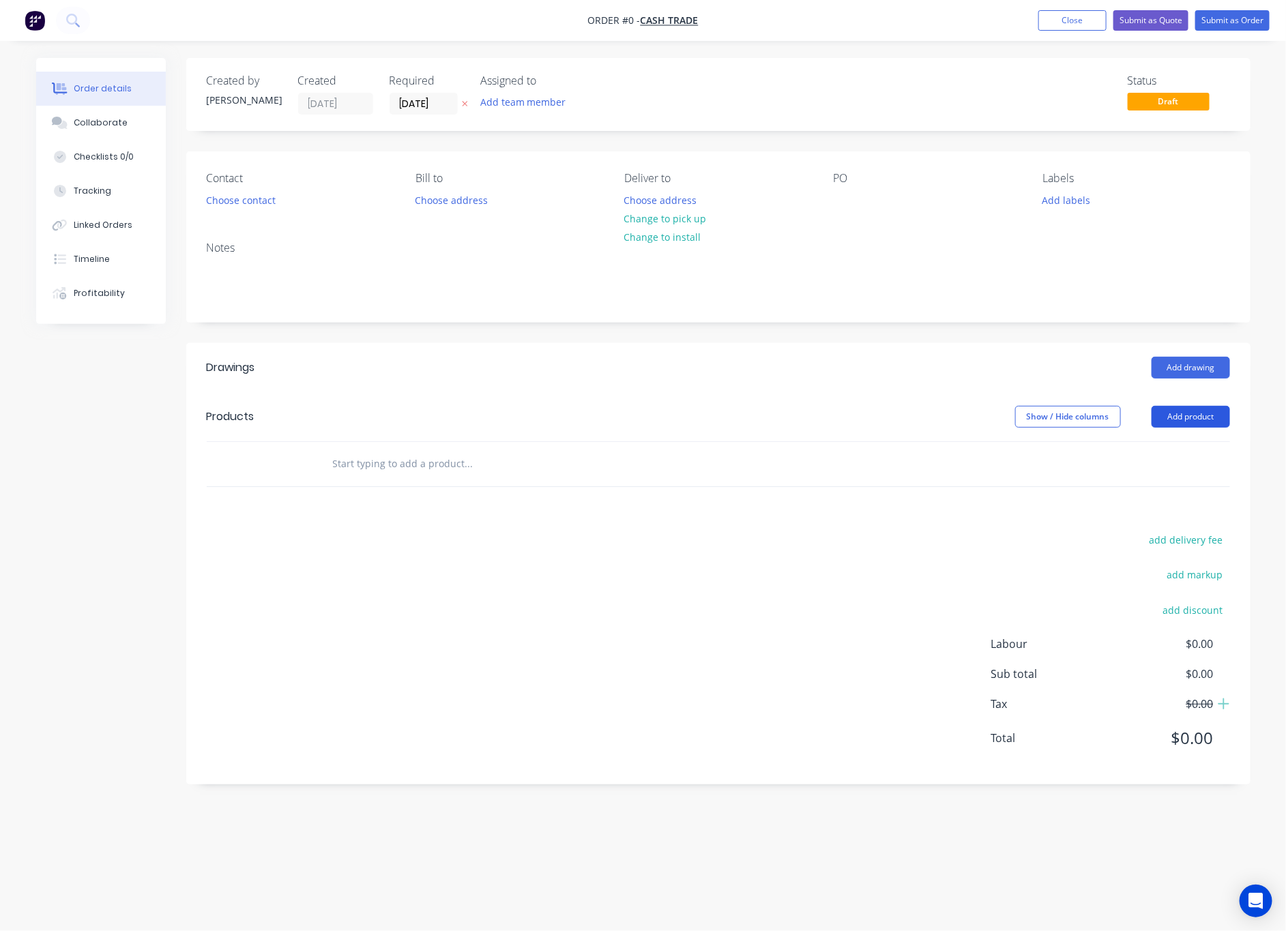
click at [1192, 416] on button "Add product" at bounding box center [1191, 417] width 78 height 22
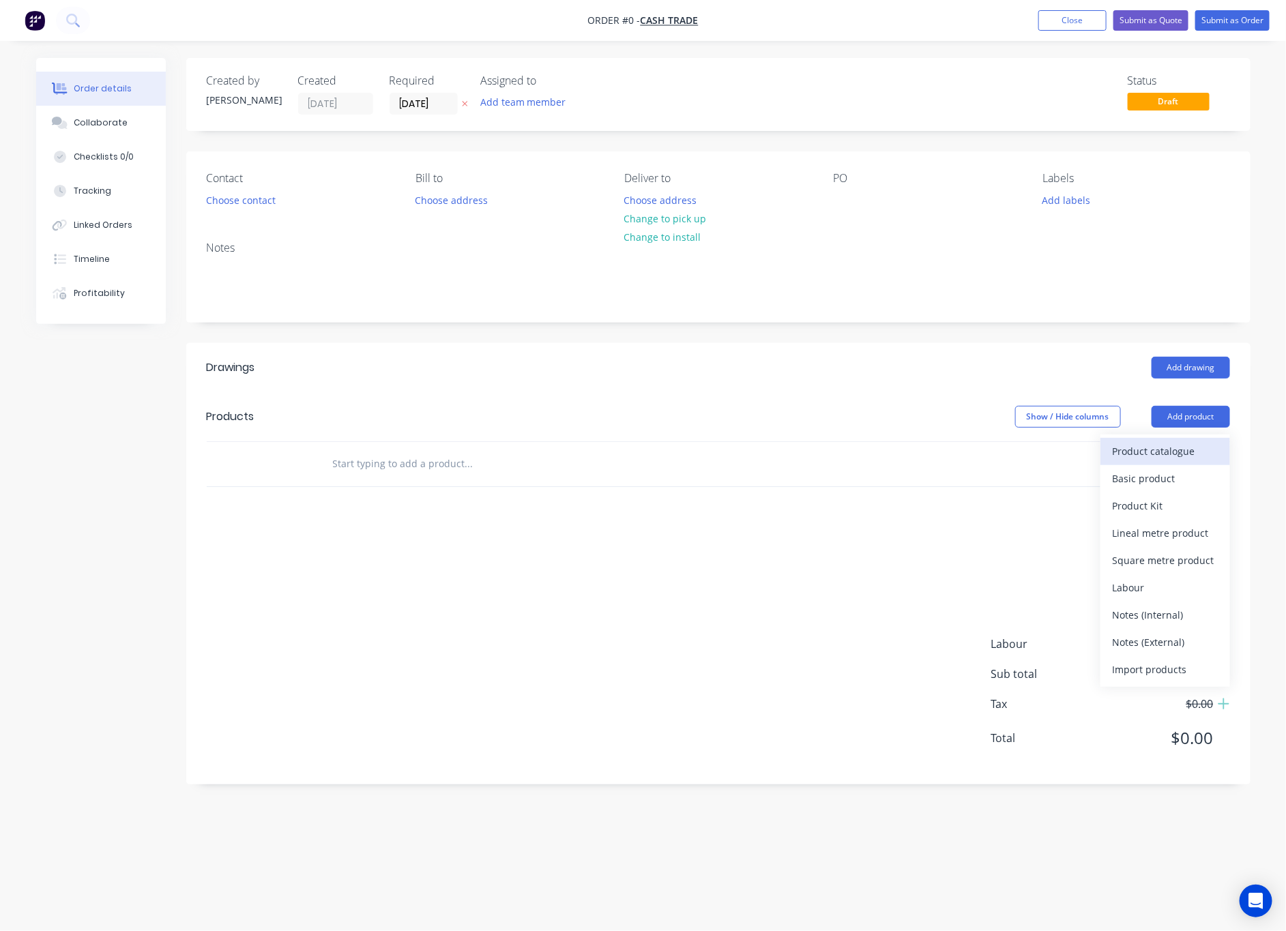
click at [1161, 453] on div "Product catalogue" at bounding box center [1165, 452] width 105 height 20
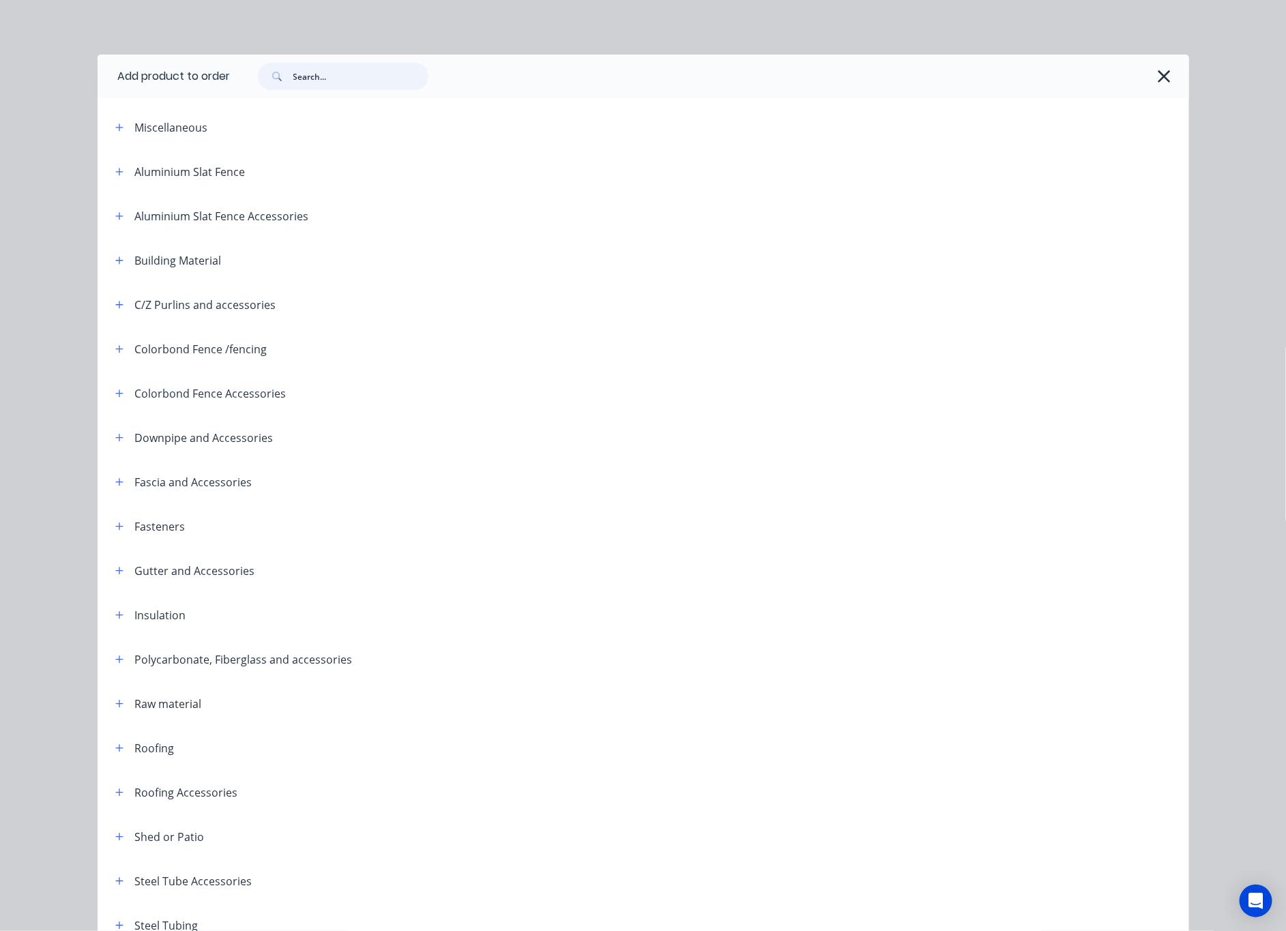
click at [354, 76] on input "text" at bounding box center [360, 76] width 135 height 27
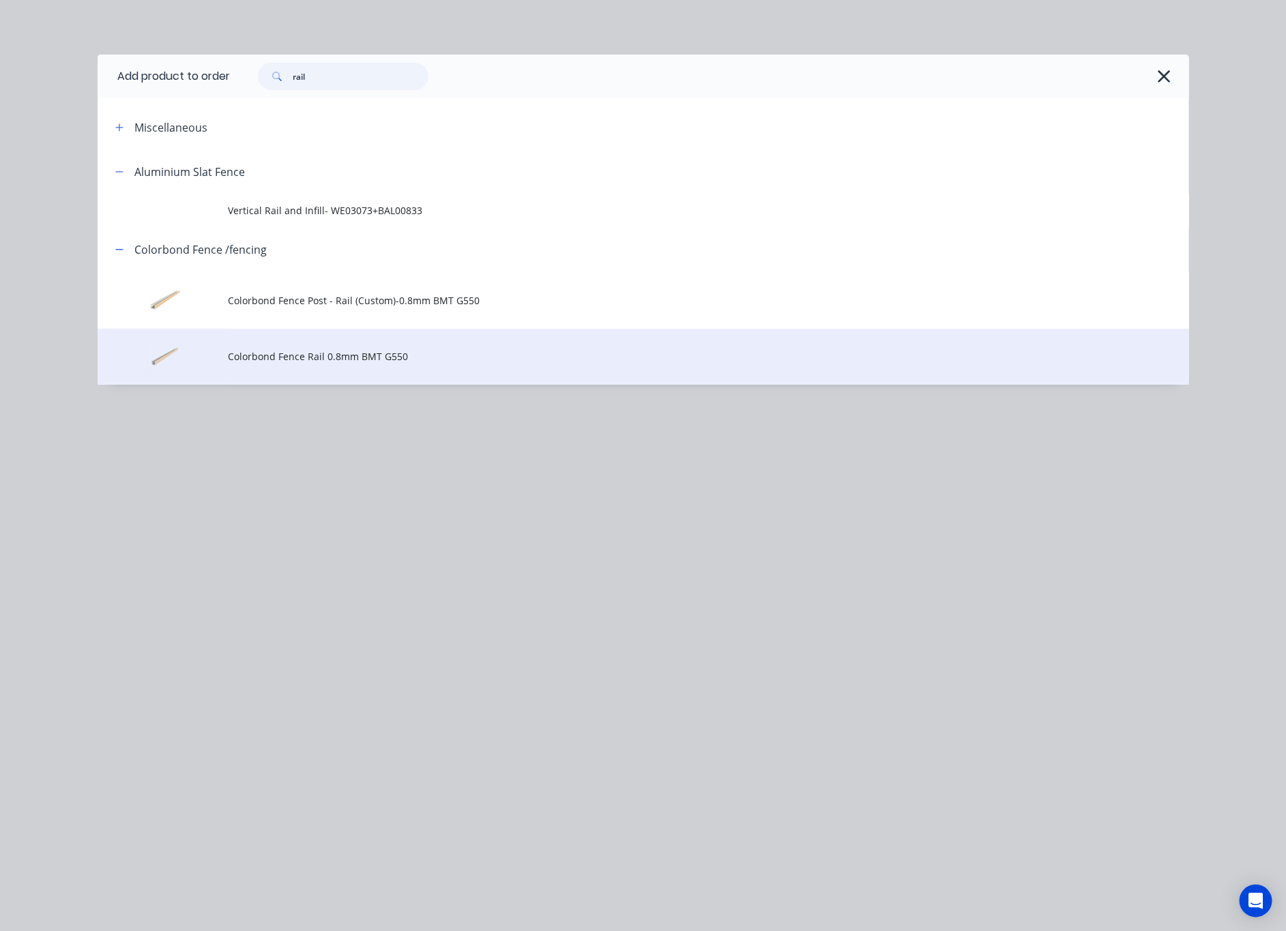
type input "rail"
click at [483, 349] on span "Colorbond Fence Rail 0.8mm BMT G550" at bounding box center [613, 356] width 768 height 14
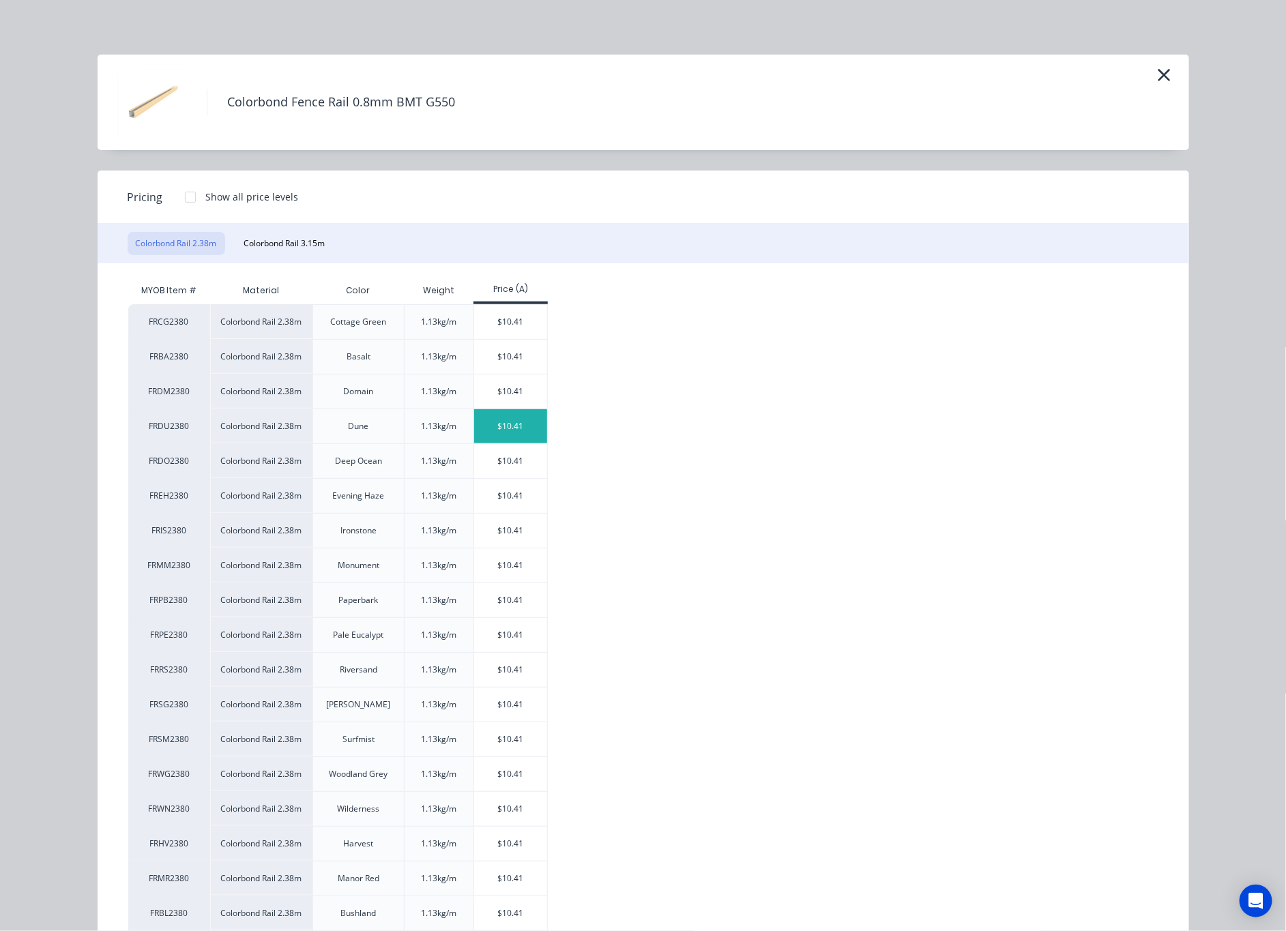
click at [508, 416] on div "$10.41" at bounding box center [510, 426] width 73 height 34
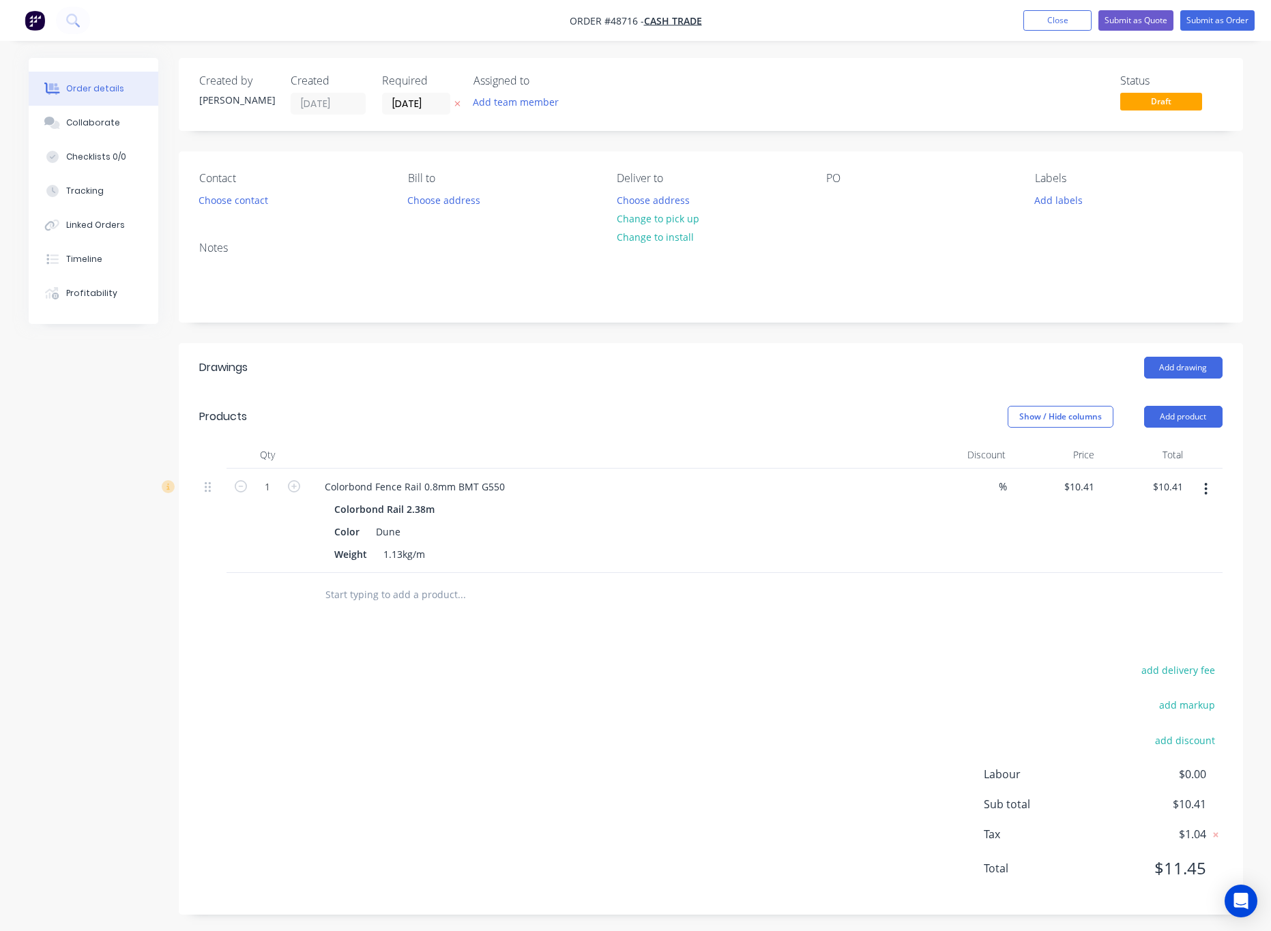
click at [1206, 492] on icon "button" at bounding box center [1205, 489] width 3 height 15
click at [1148, 526] on div "Edit" at bounding box center [1158, 525] width 105 height 20
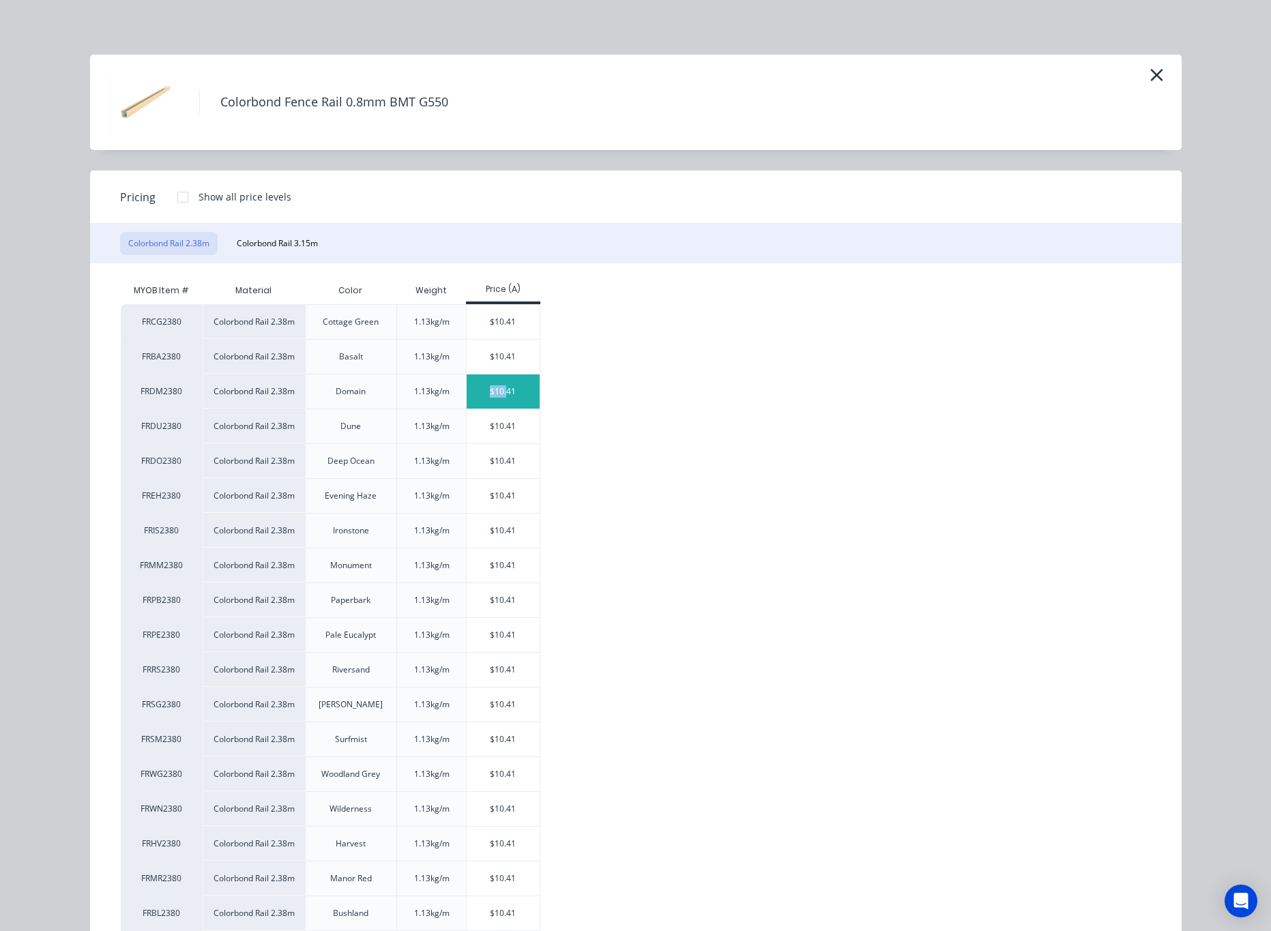
drag, startPoint x: 480, startPoint y: 389, endPoint x: 465, endPoint y: 388, distance: 15.1
click at [467, 388] on div "$10.41" at bounding box center [503, 392] width 73 height 34
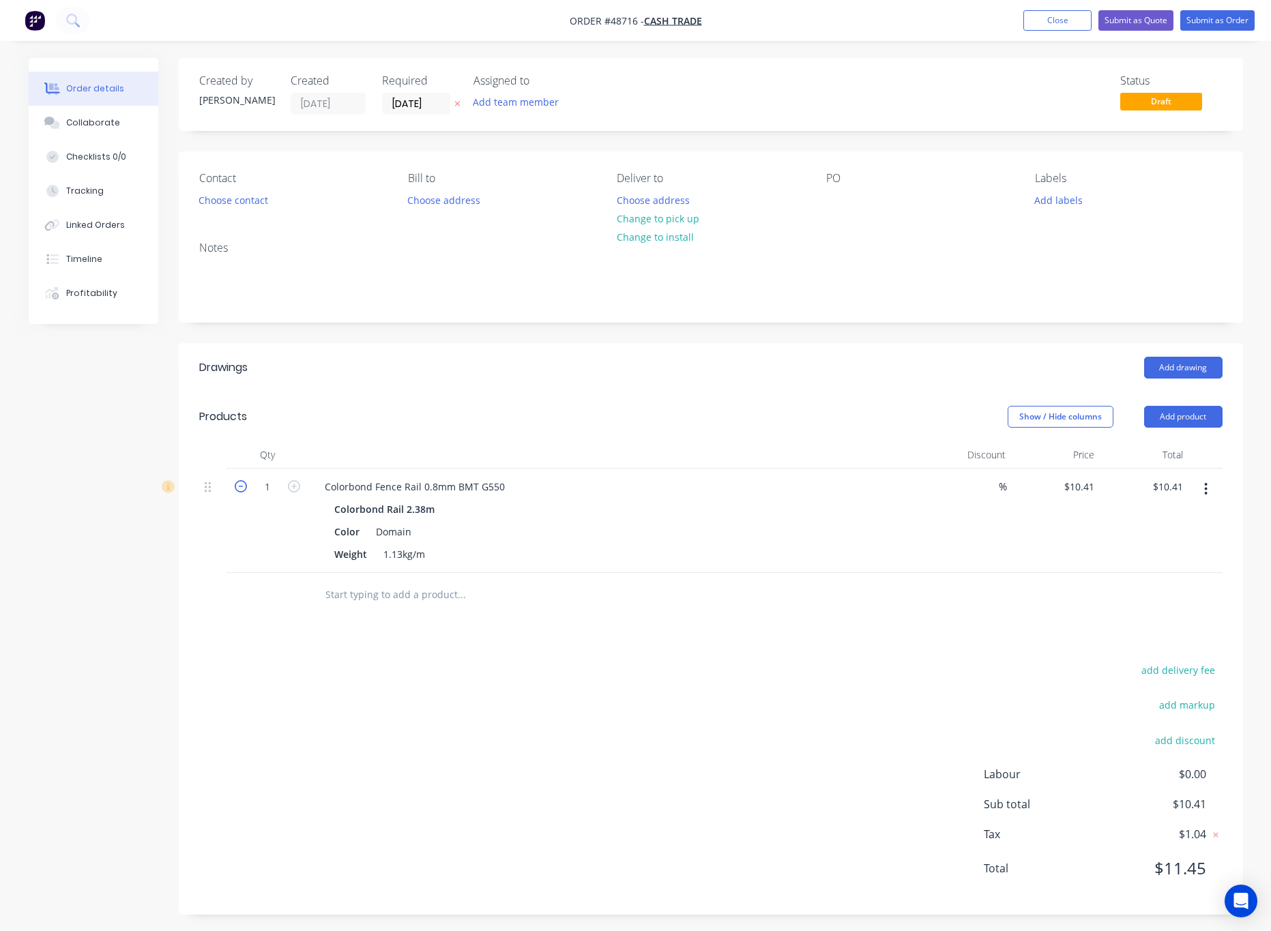
click at [238, 482] on icon "button" at bounding box center [241, 486] width 12 height 12
type input "0"
type input "$0.00"
click at [291, 487] on icon "button" at bounding box center [294, 486] width 12 height 12
type input "1"
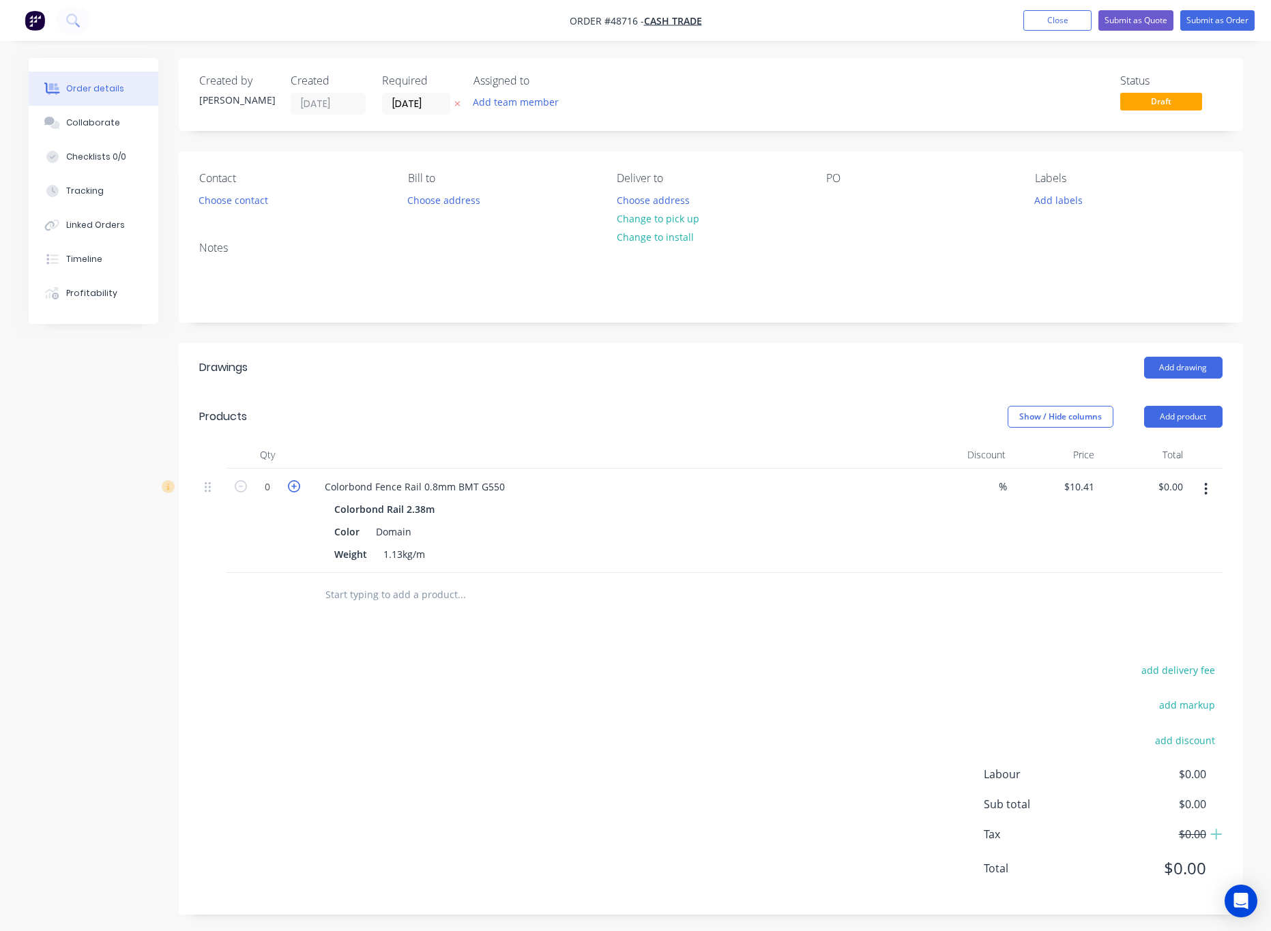
type input "$10.41"
click at [289, 487] on icon "button" at bounding box center [294, 486] width 12 height 12
type input "2"
type input "$20.82"
click at [289, 487] on icon "button" at bounding box center [294, 486] width 12 height 12
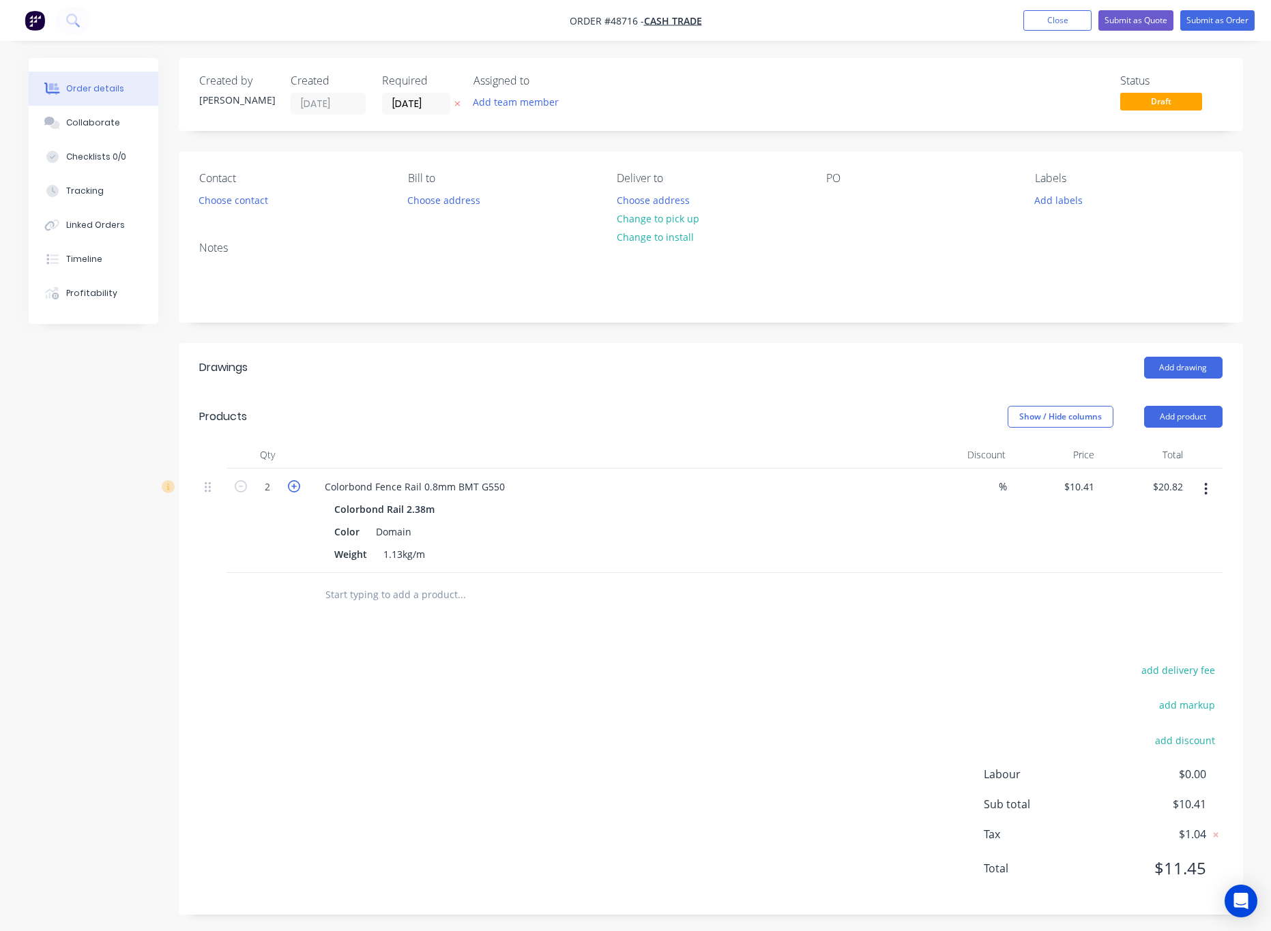
type input "3"
type input "$31.23"
click at [289, 487] on icon "button" at bounding box center [294, 486] width 12 height 12
type input "4"
type input "$41.64"
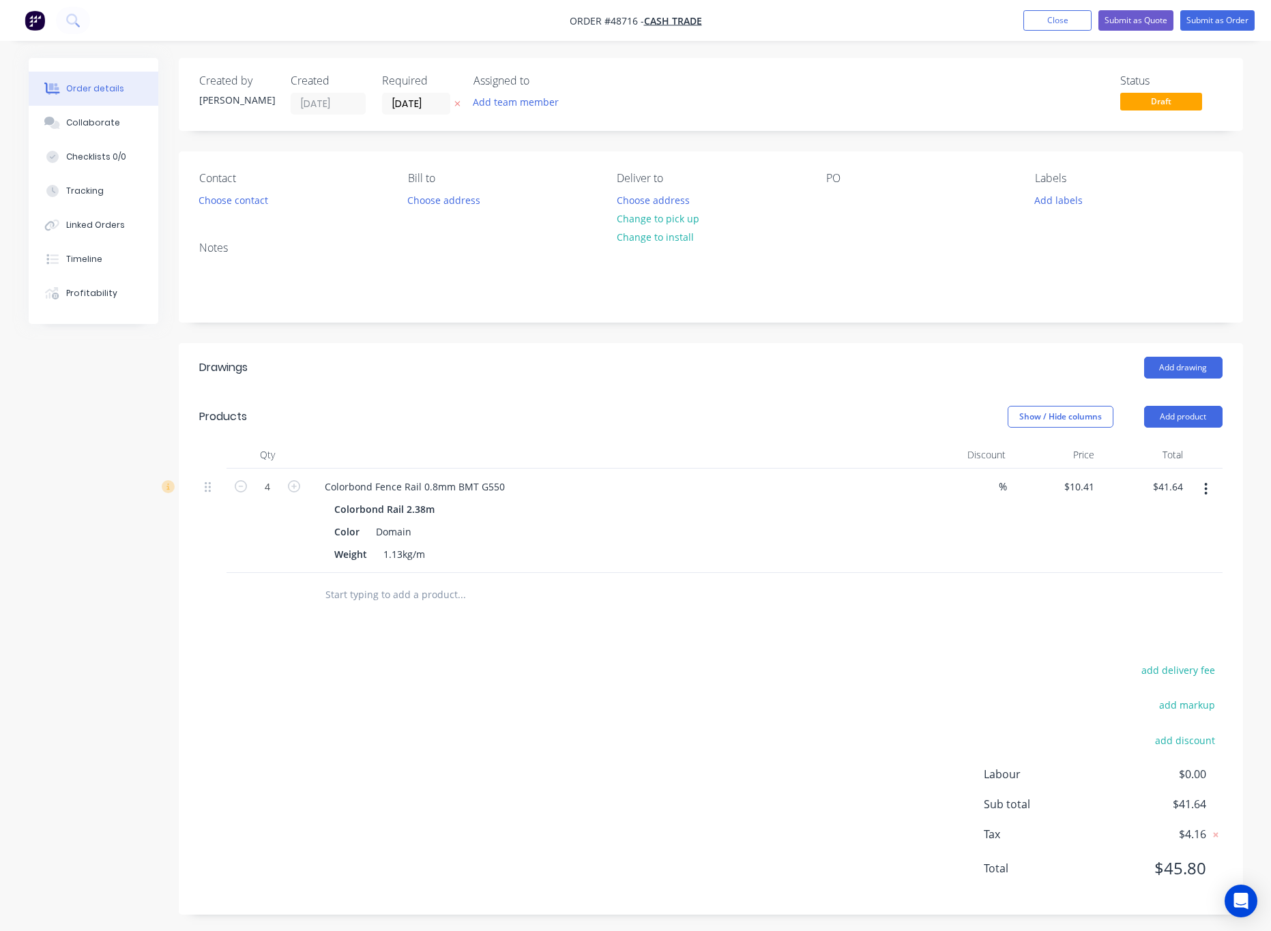
click at [437, 661] on div "Drawings Add drawing Products Show / Hide columns Add product Qty Discount Pric…" at bounding box center [711, 629] width 1065 height 572
click at [1189, 420] on button "Add product" at bounding box center [1183, 417] width 78 height 22
click at [1159, 457] on div "Product catalogue" at bounding box center [1158, 452] width 105 height 20
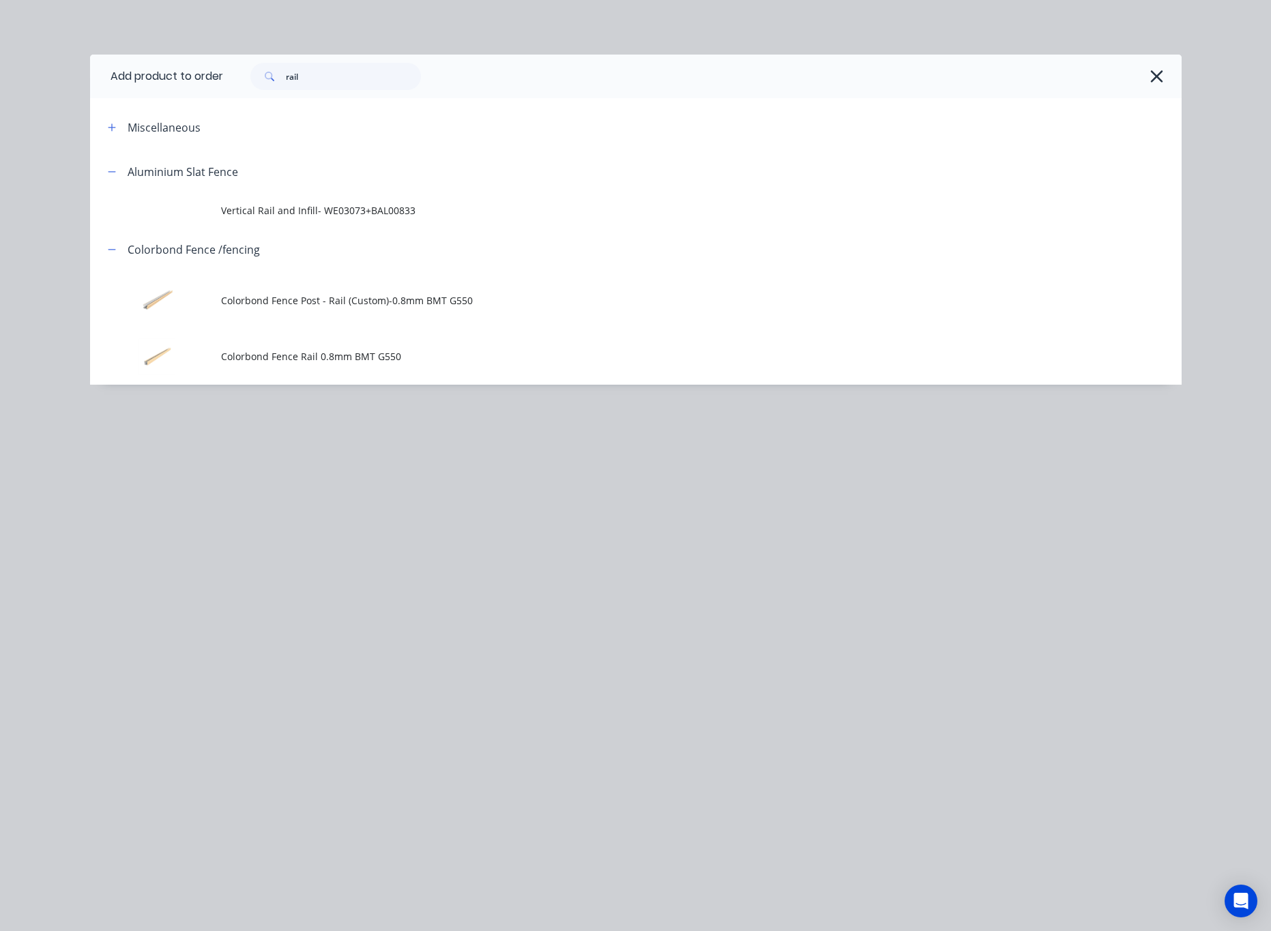
drag, startPoint x: 338, startPoint y: 49, endPoint x: 270, endPoint y: 83, distance: 76.0
click at [267, 84] on div "Add product to order rail Miscellaneous Aluminium Slat Fence Vertical Rail and …" at bounding box center [635, 465] width 1271 height 931
drag, startPoint x: 320, startPoint y: 84, endPoint x: 6, endPoint y: 104, distance: 314.6
click at [111, 102] on div "Add product to order rail Miscellaneous Aluminium Slat Fence Vertical Rail and …" at bounding box center [636, 220] width 1092 height 330
type input "16"
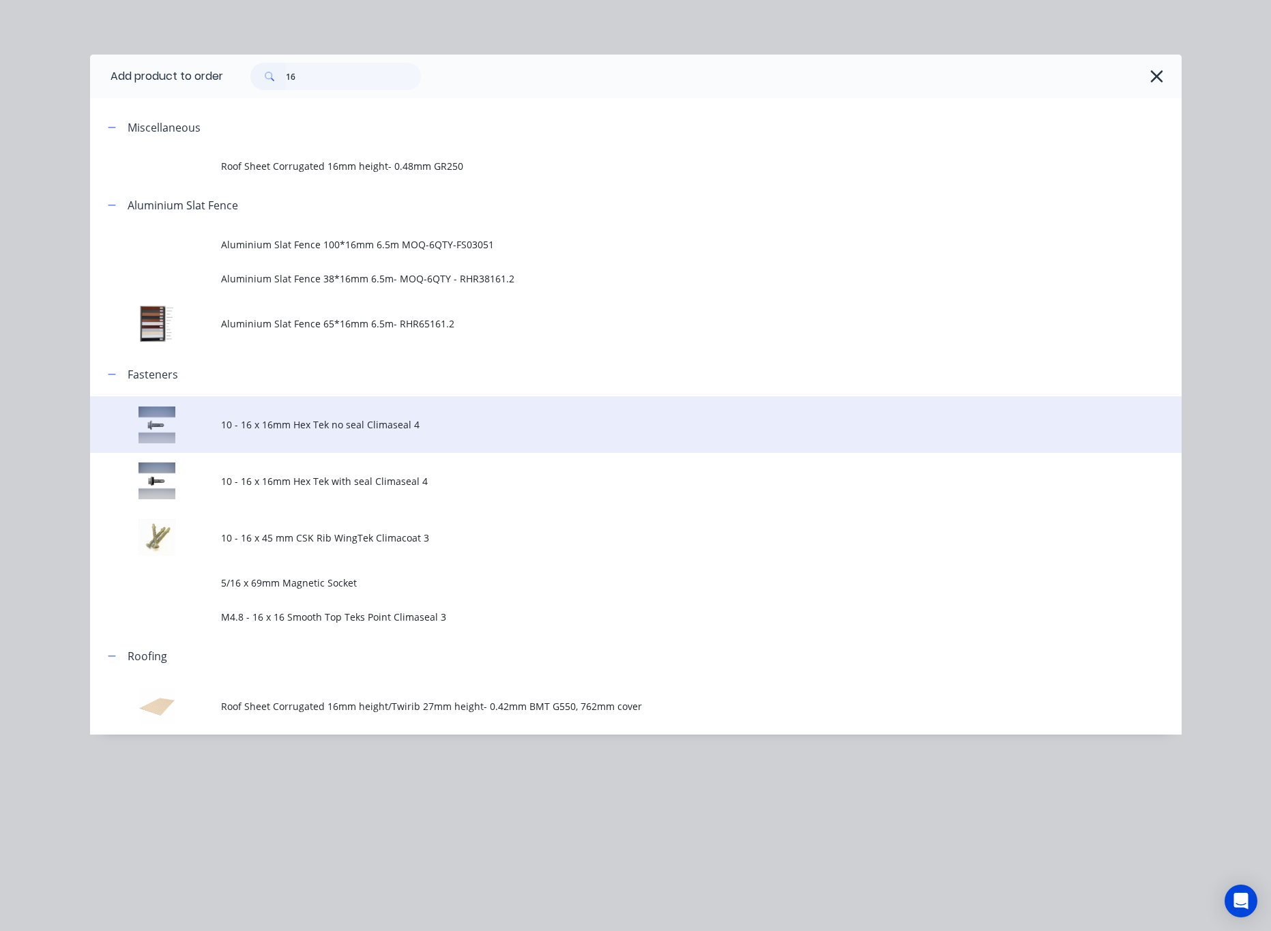
click at [558, 429] on span "10 - 16 x 16mm Hex Tek no seal Climaseal 4" at bounding box center [605, 425] width 768 height 14
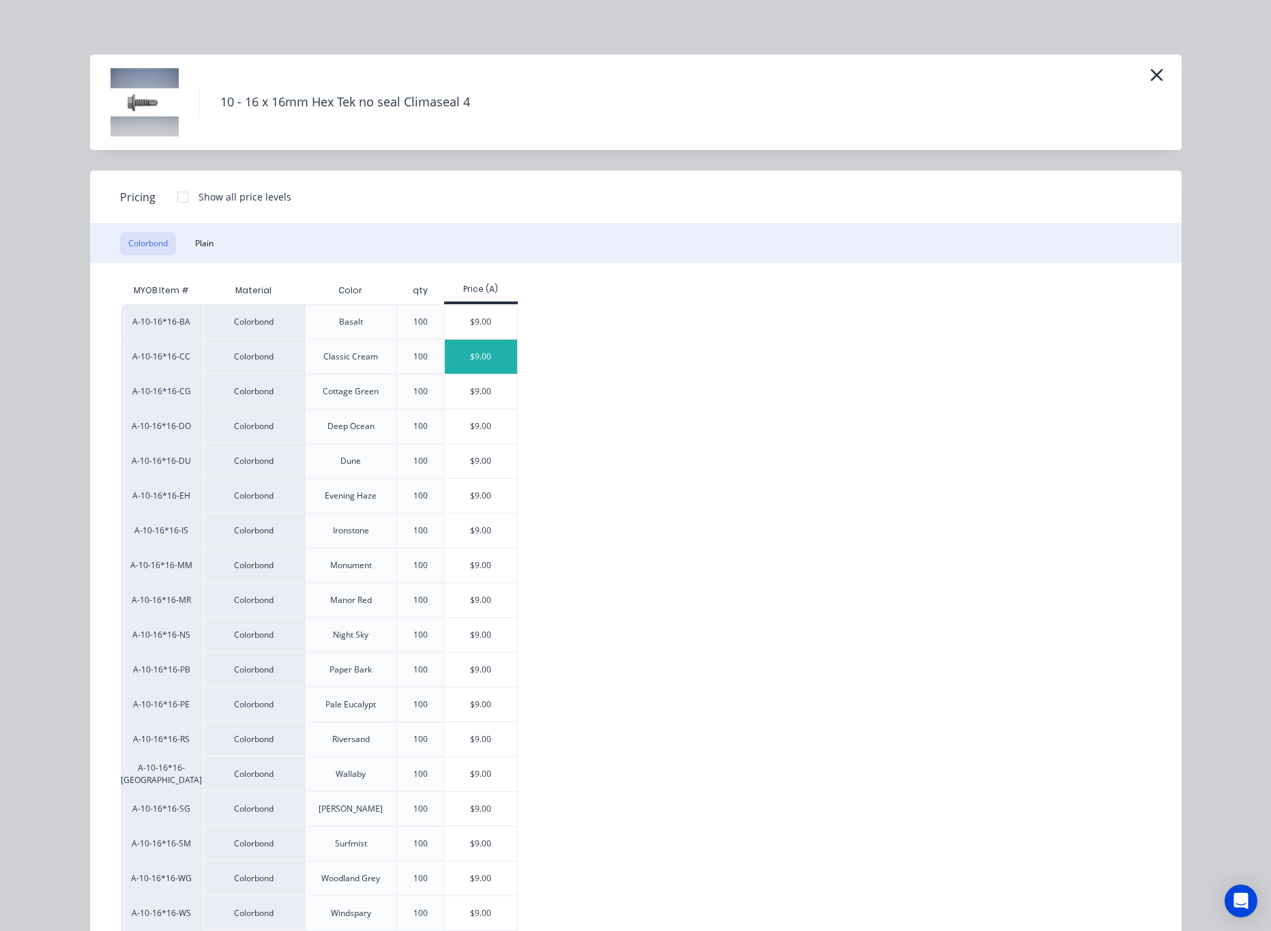
click at [465, 358] on div "$9.00" at bounding box center [481, 357] width 73 height 34
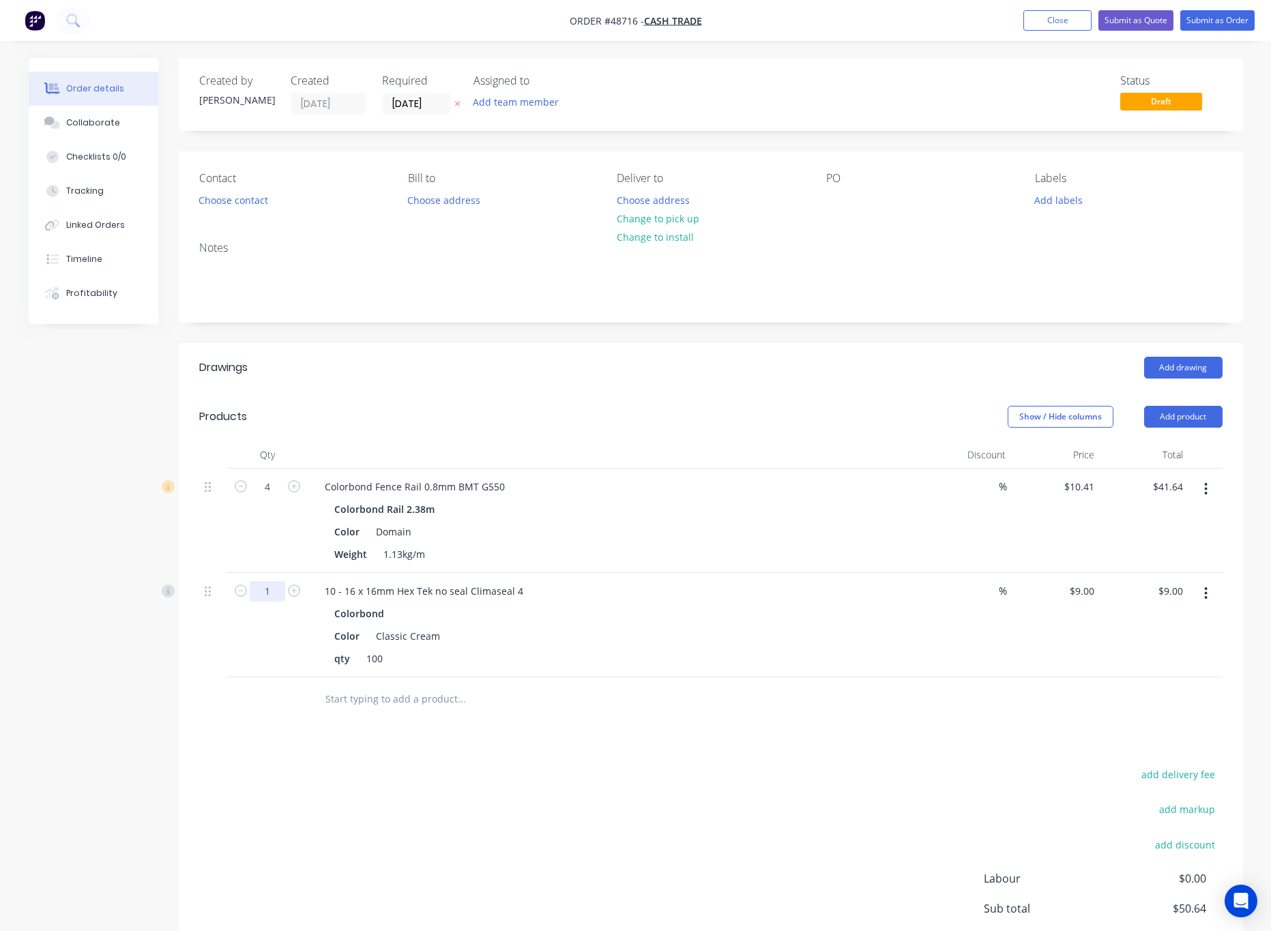
click at [267, 497] on input "1" at bounding box center [267, 487] width 35 height 20
type input "0.16"
type input "$1.44"
click at [674, 807] on div "add delivery fee add markup add discount Labour $0.00 Sub total $43.08 Tax $4.3…" at bounding box center [711, 882] width 1024 height 233
click at [1087, 594] on input "9" at bounding box center [1084, 591] width 31 height 20
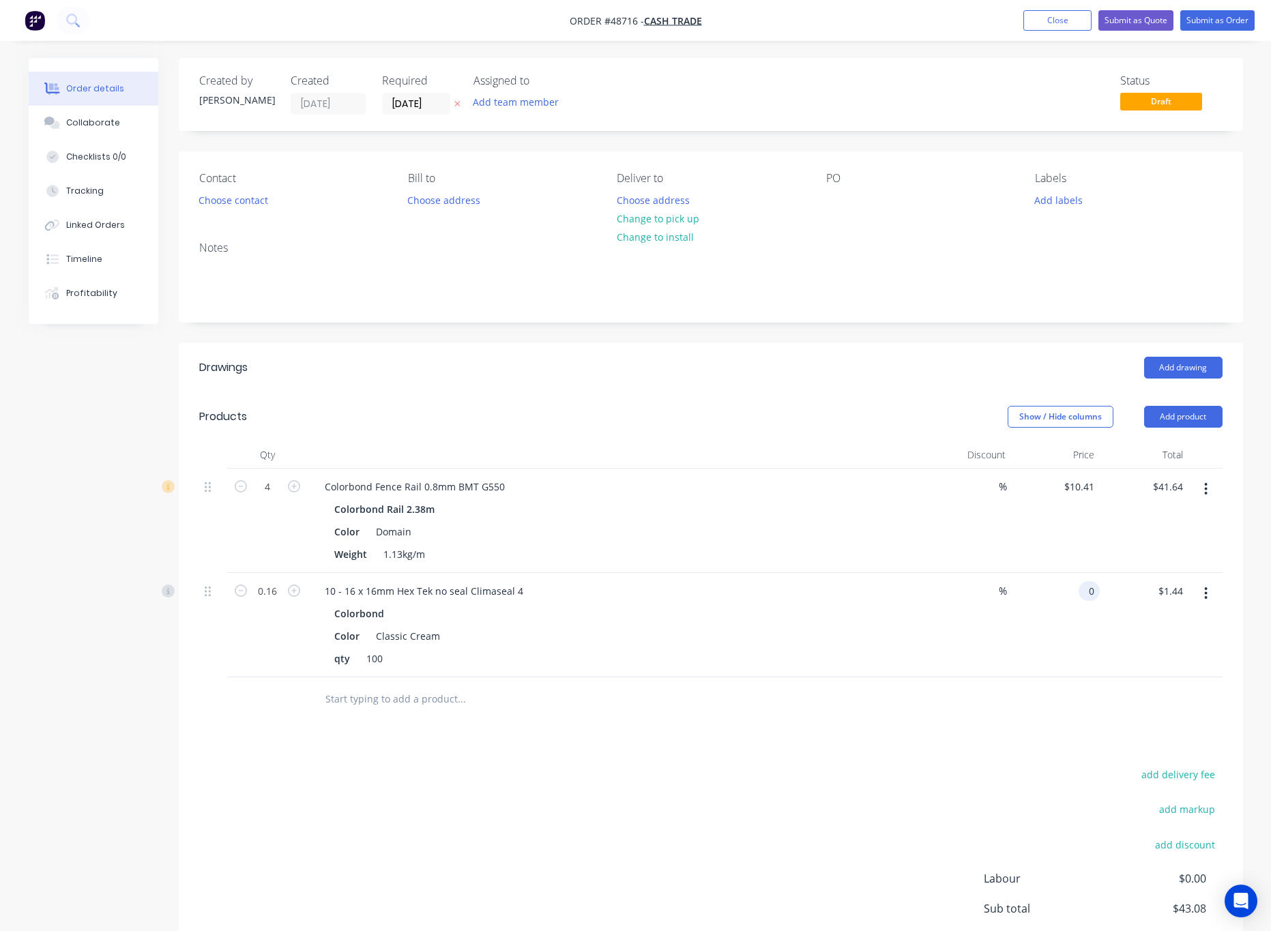
type input "$0.00"
click at [1189, 590] on div at bounding box center [1206, 625] width 34 height 104
click at [926, 717] on div at bounding box center [711, 700] width 1024 height 44
click at [1187, 18] on button "Submit as Order" at bounding box center [1218, 20] width 74 height 20
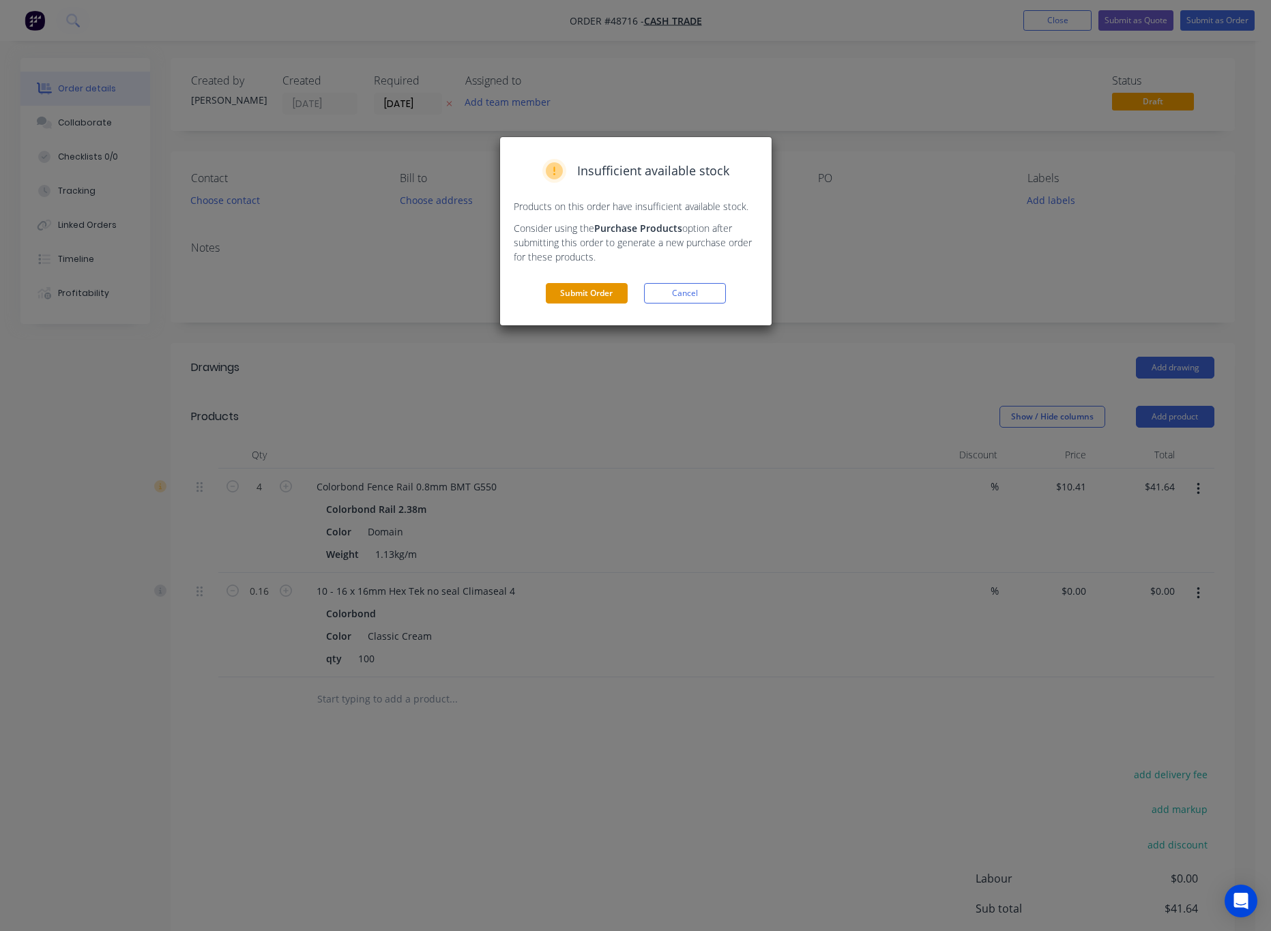
click at [569, 291] on button "Submit Order" at bounding box center [587, 293] width 82 height 20
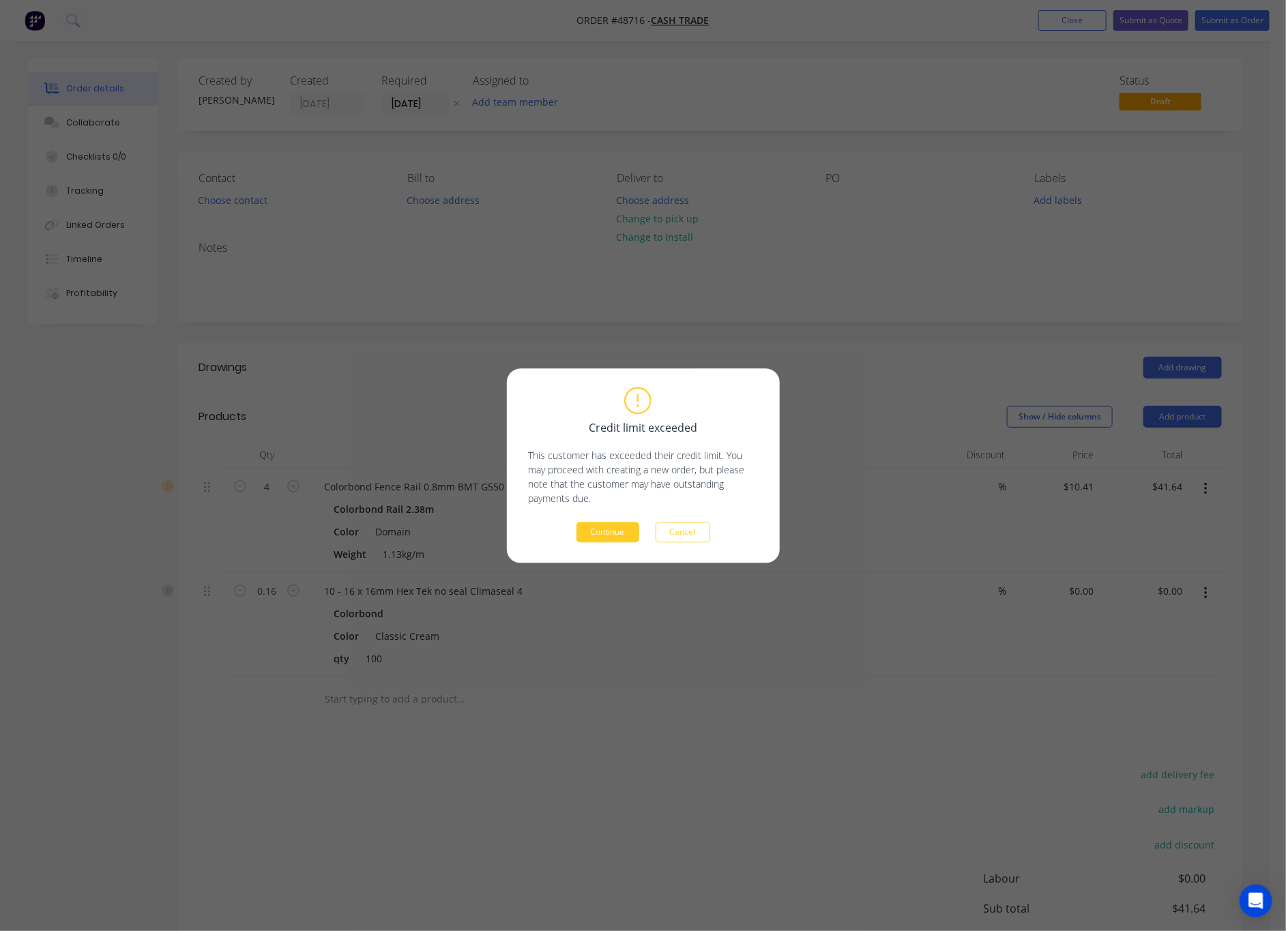
click at [612, 531] on button "Continue" at bounding box center [608, 532] width 63 height 20
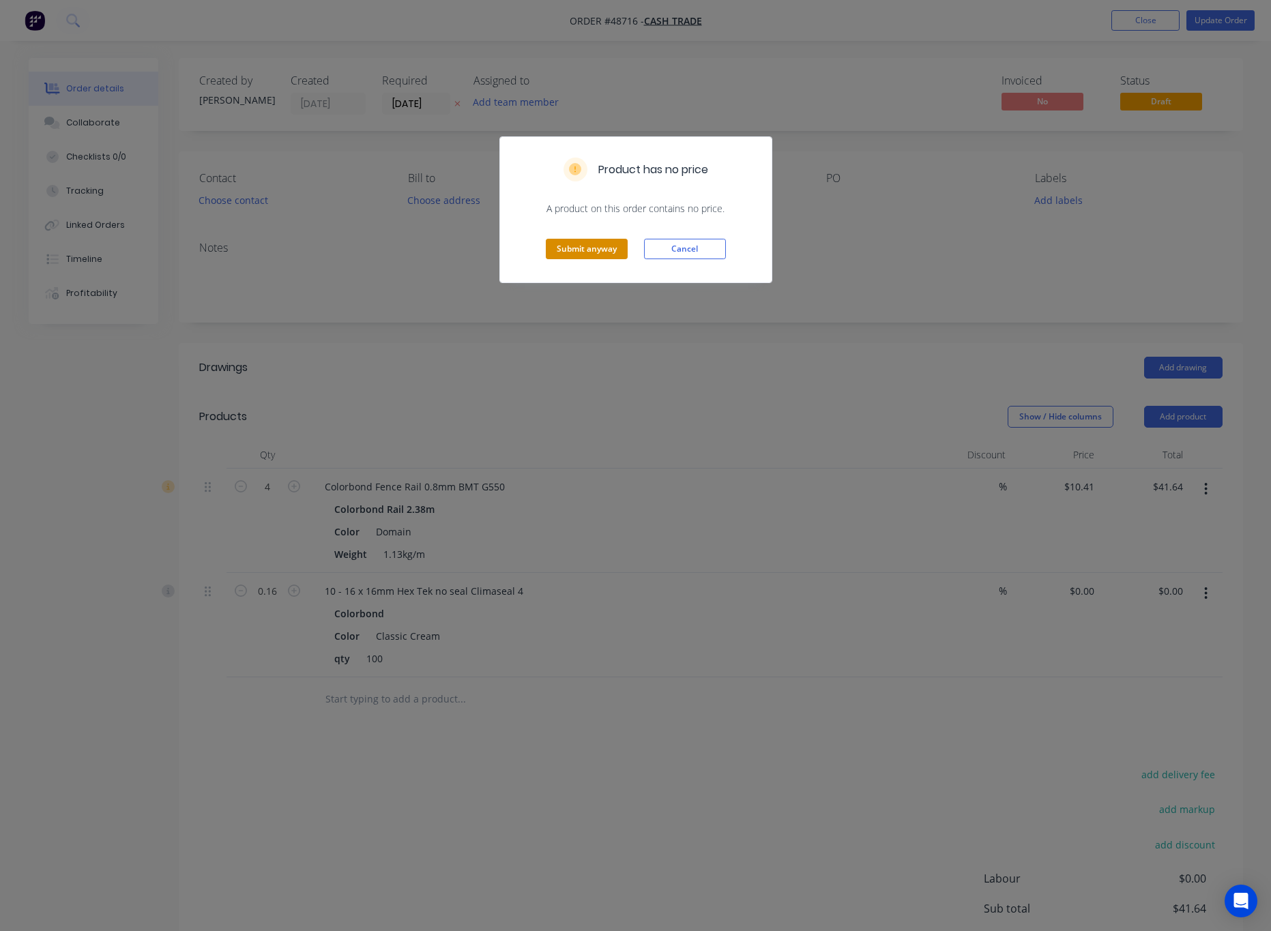
click at [588, 250] on button "Submit anyway" at bounding box center [587, 249] width 82 height 20
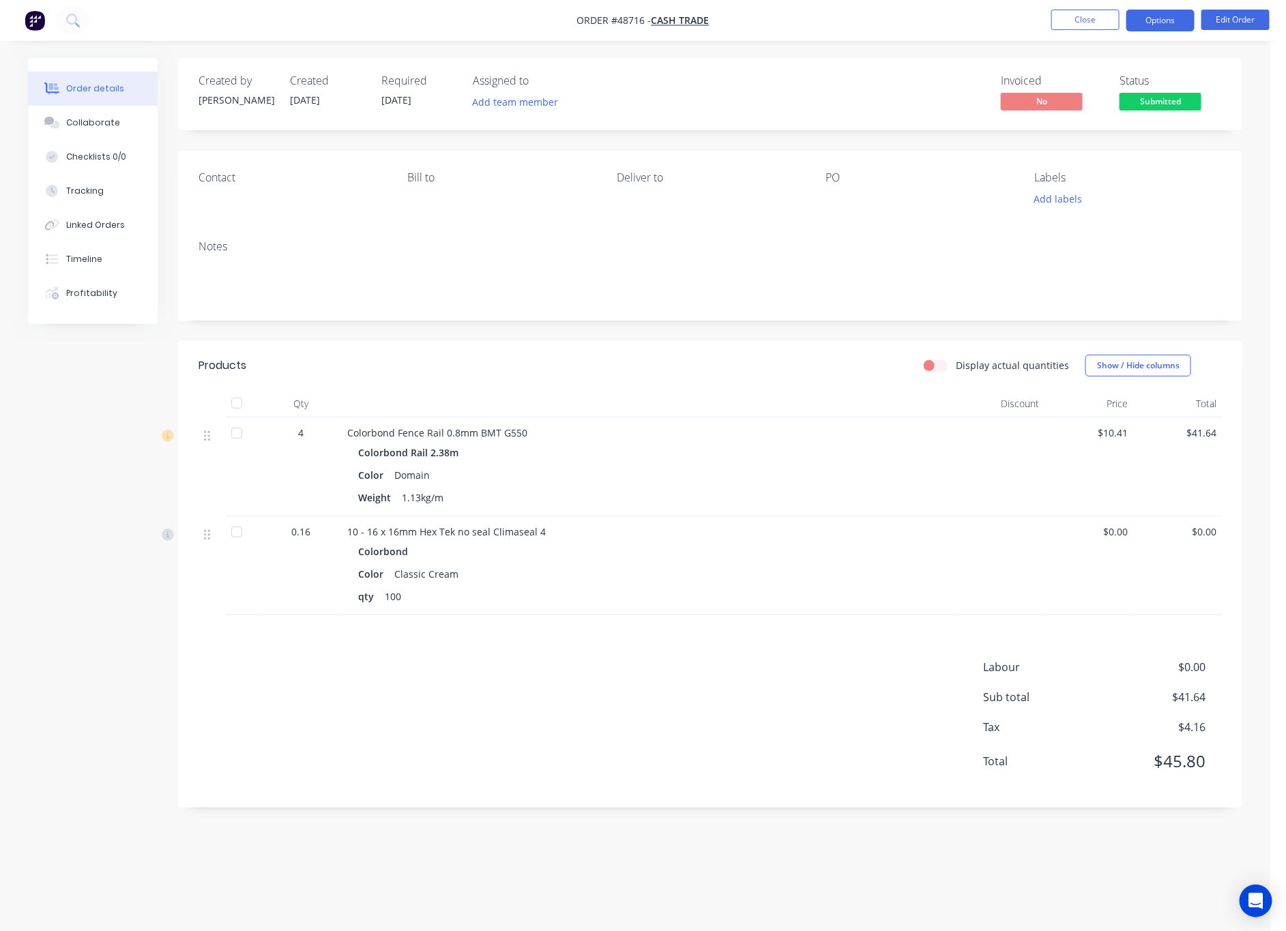
click at [1177, 19] on button "Options" at bounding box center [1161, 21] width 68 height 22
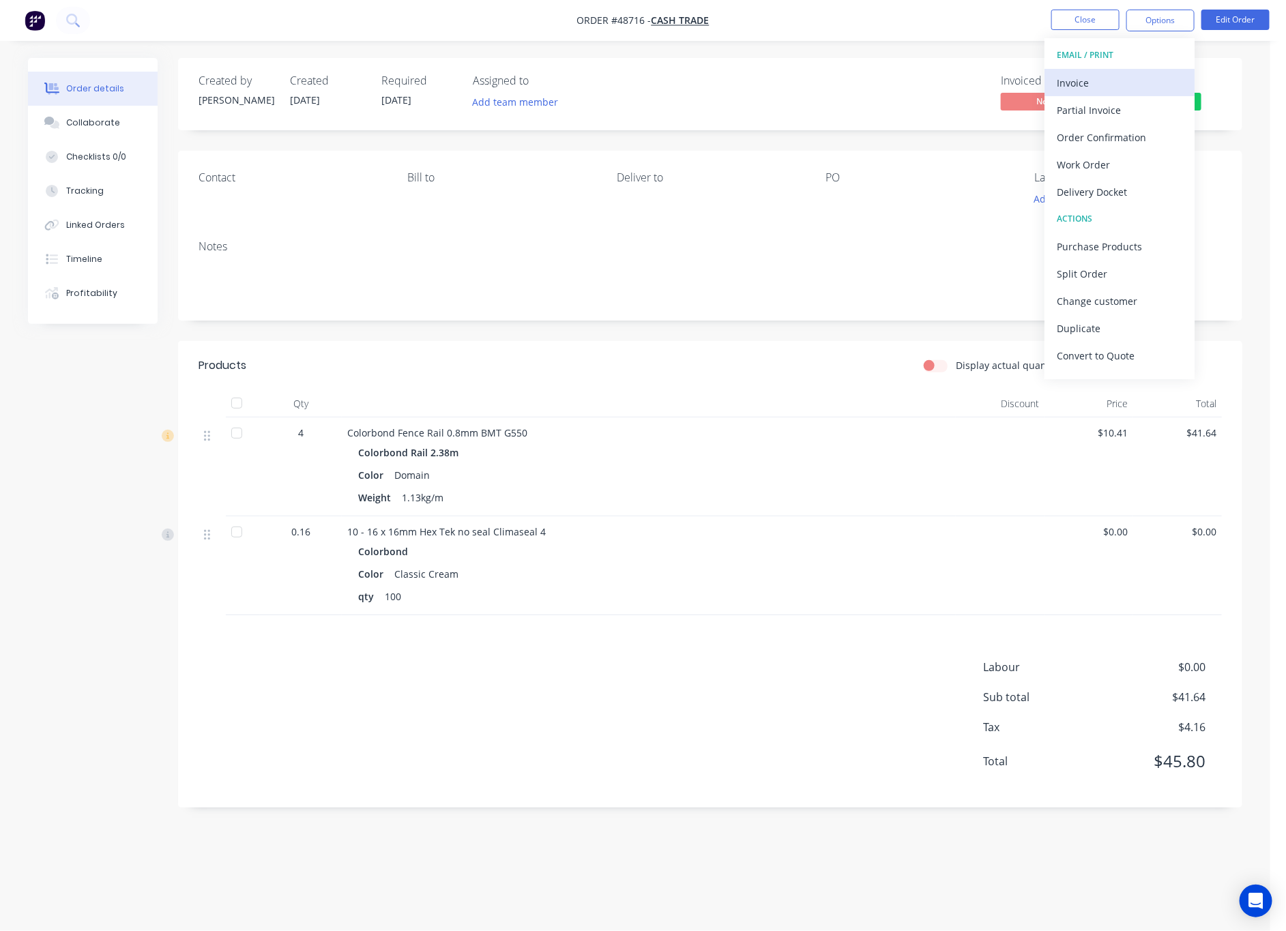
click at [1126, 80] on div "Invoice" at bounding box center [1120, 83] width 126 height 20
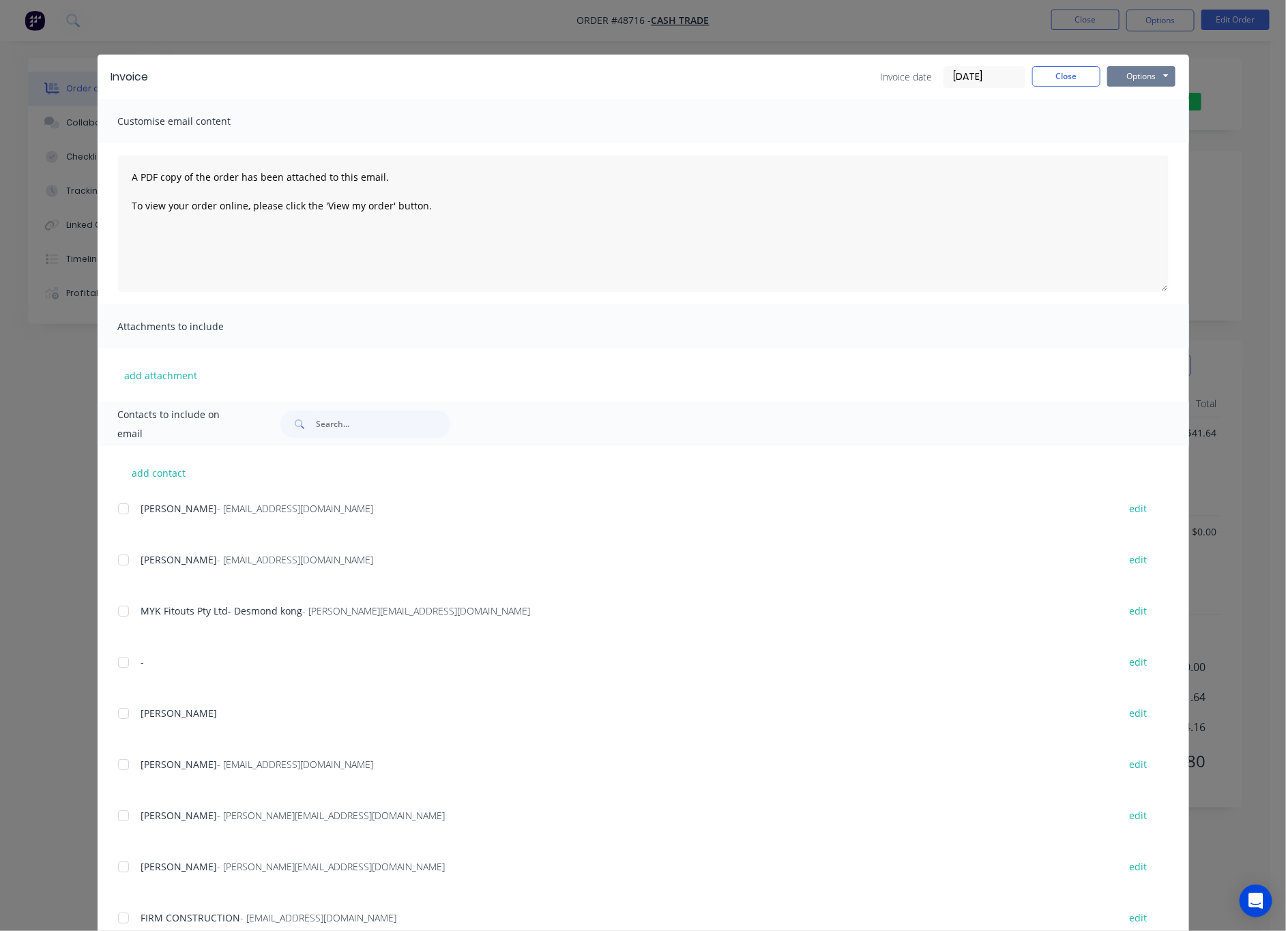
click at [1148, 76] on button "Options" at bounding box center [1142, 76] width 68 height 20
click at [1163, 121] on button "Print" at bounding box center [1151, 123] width 87 height 23
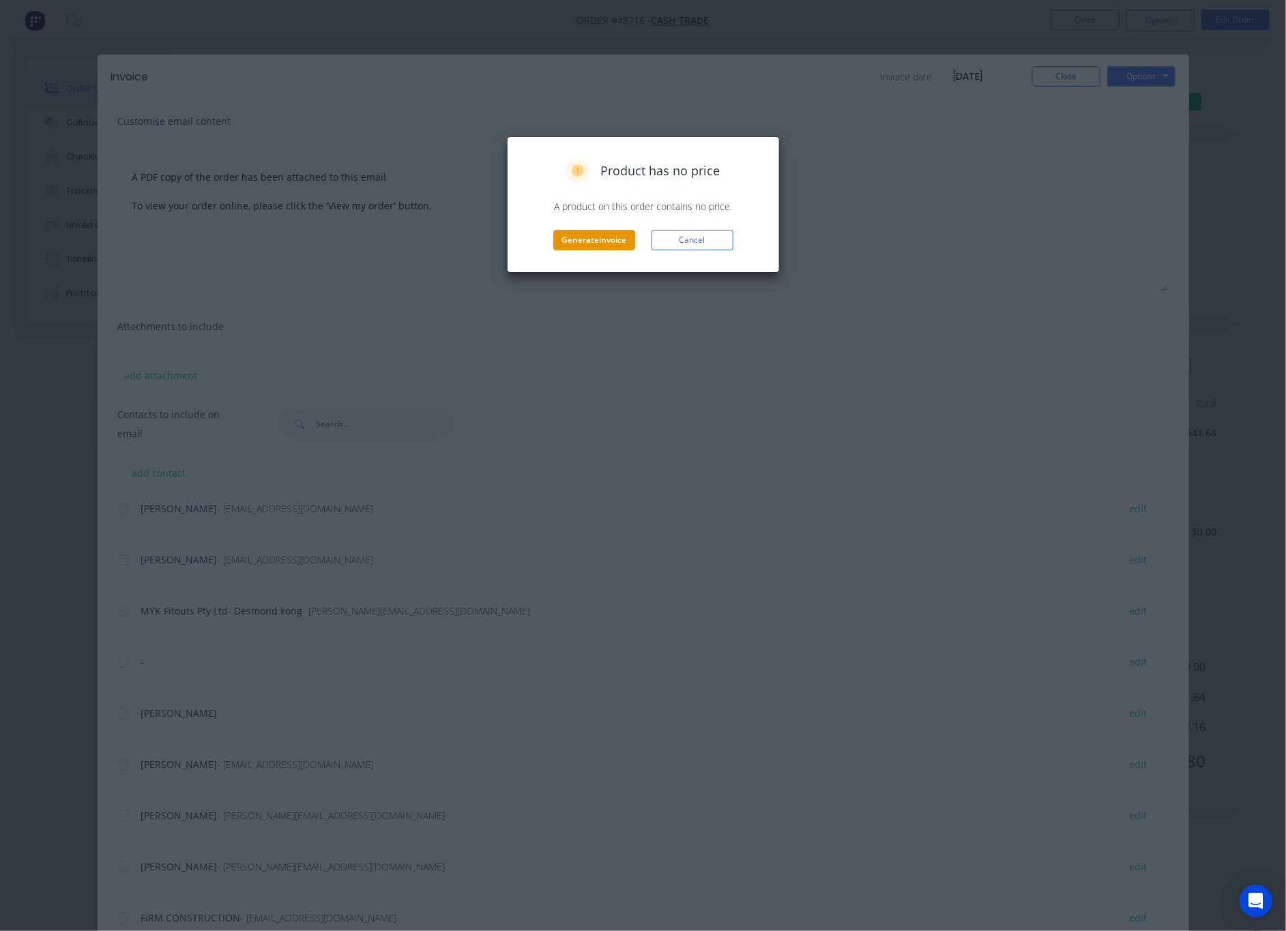
click at [612, 242] on button "Generate invoice" at bounding box center [594, 240] width 82 height 20
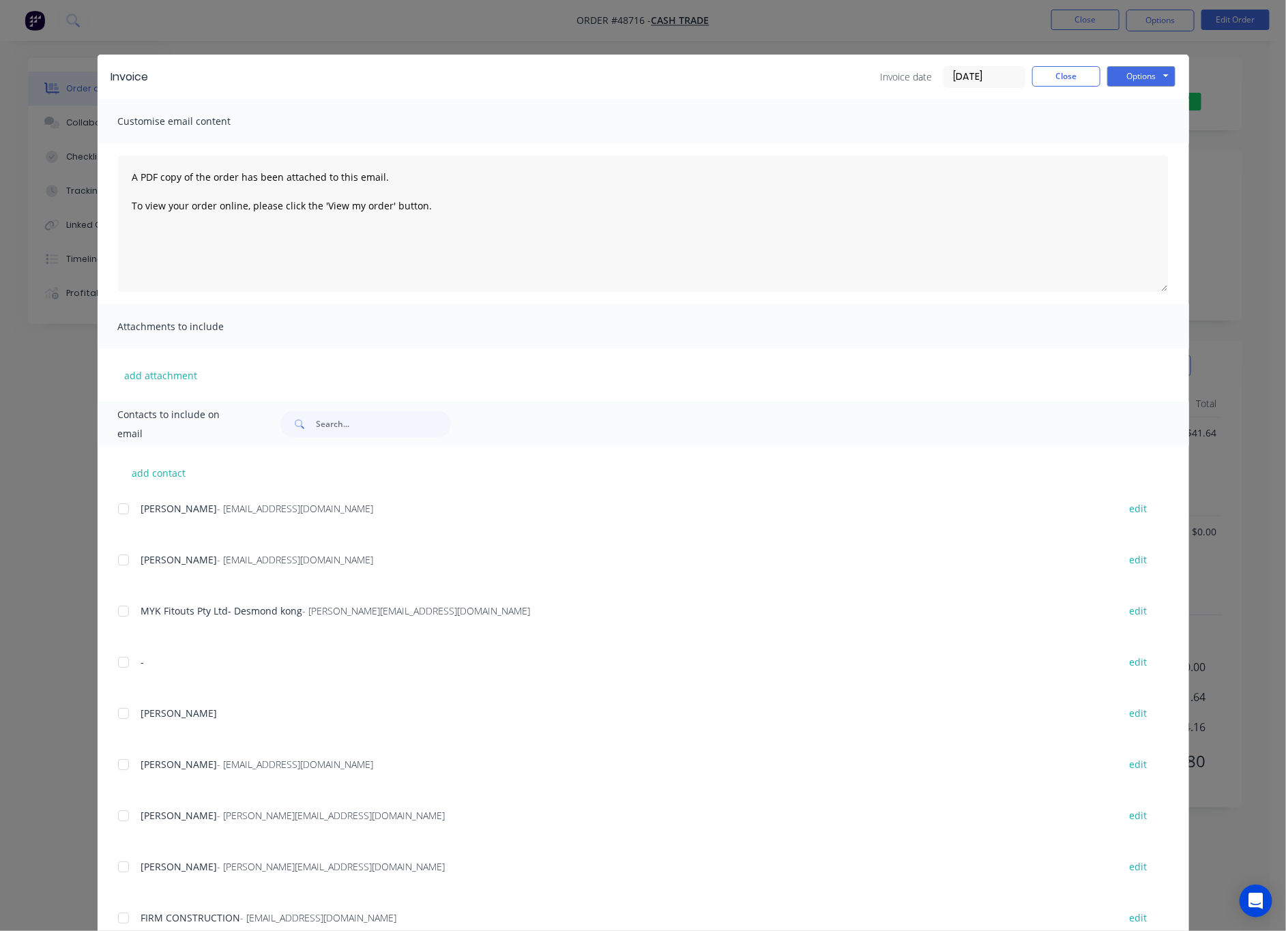
click at [1204, 95] on div "Invoice Invoice date 01/09/25 Close Options Preview Print Email Customise email…" at bounding box center [643, 465] width 1286 height 931
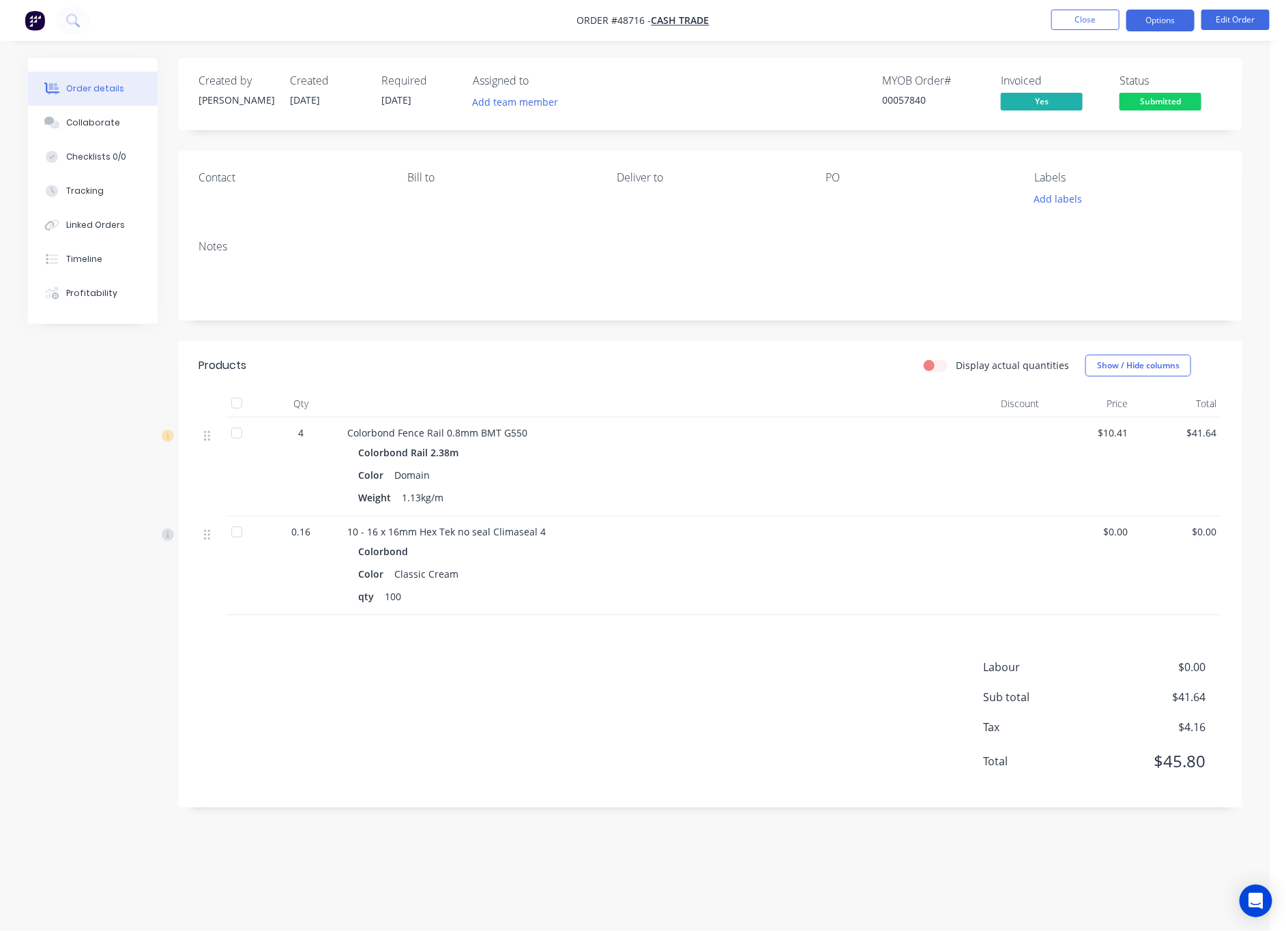
click at [1161, 18] on button "Options" at bounding box center [1161, 21] width 68 height 22
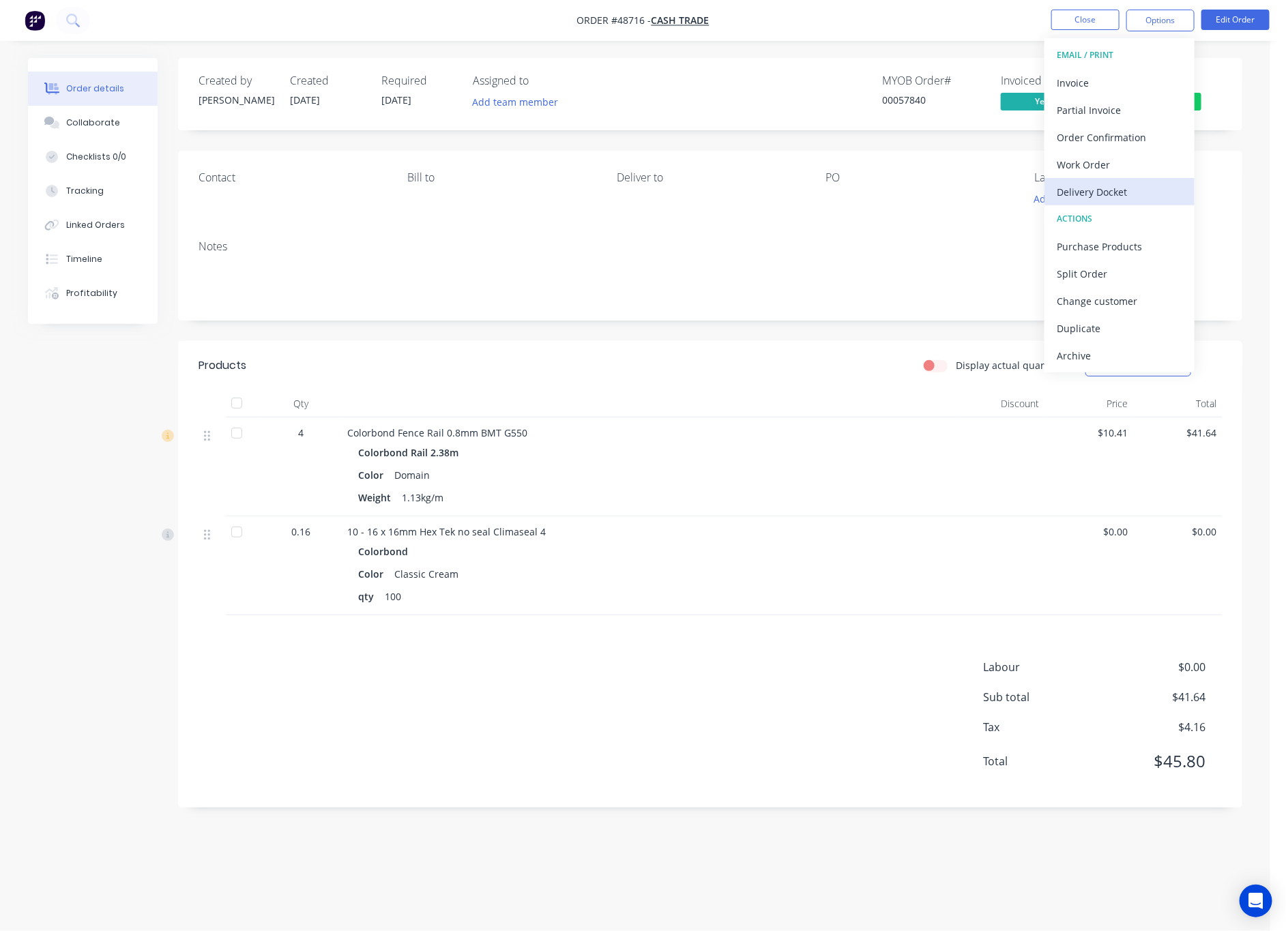
click at [1118, 190] on div "Delivery Docket" at bounding box center [1120, 192] width 126 height 20
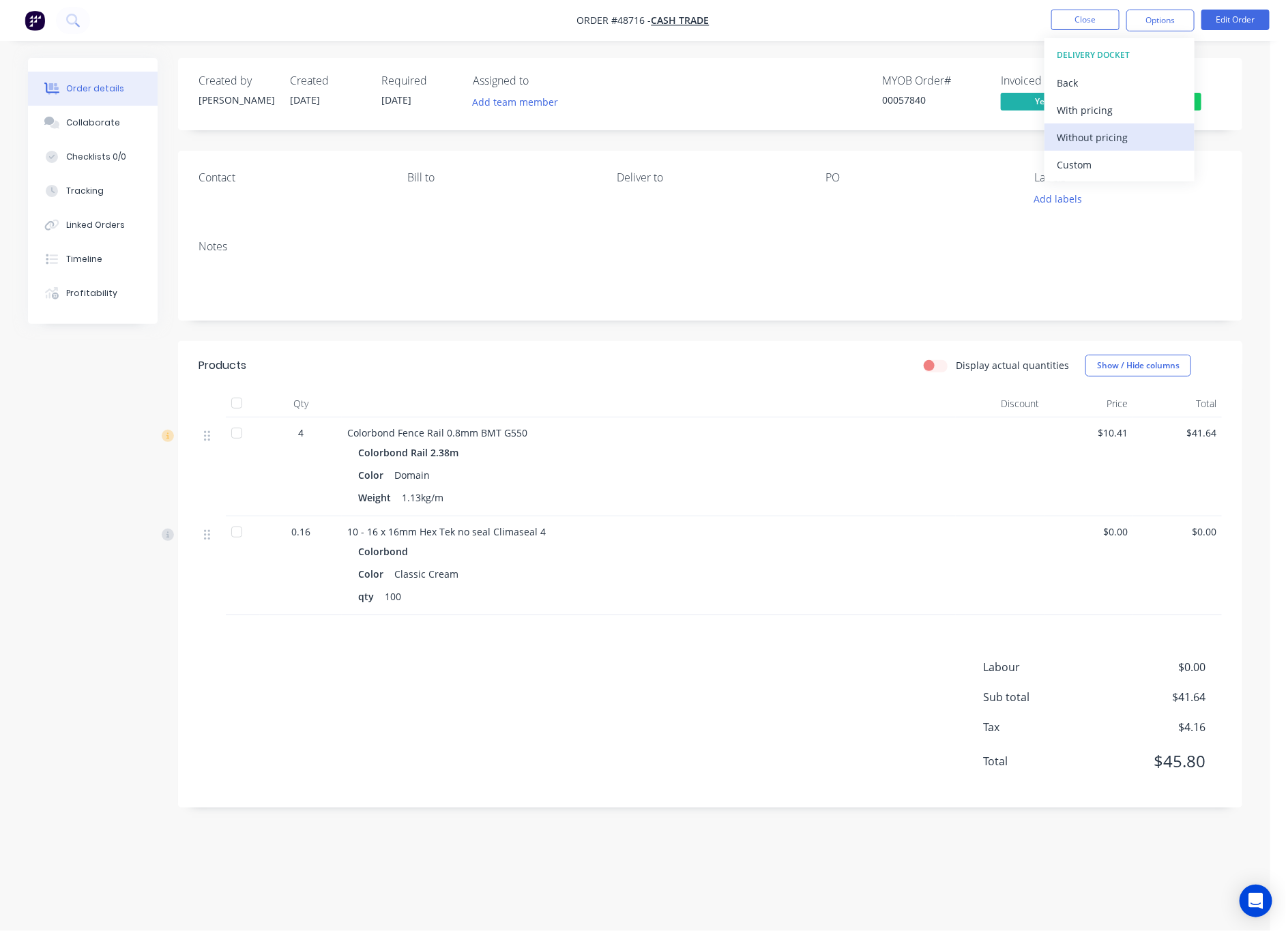
click at [1141, 138] on div "Without pricing" at bounding box center [1120, 138] width 126 height 20
click at [897, 238] on div "Notes" at bounding box center [710, 274] width 1065 height 91
click at [109, 228] on div "Linked Orders" at bounding box center [95, 225] width 59 height 12
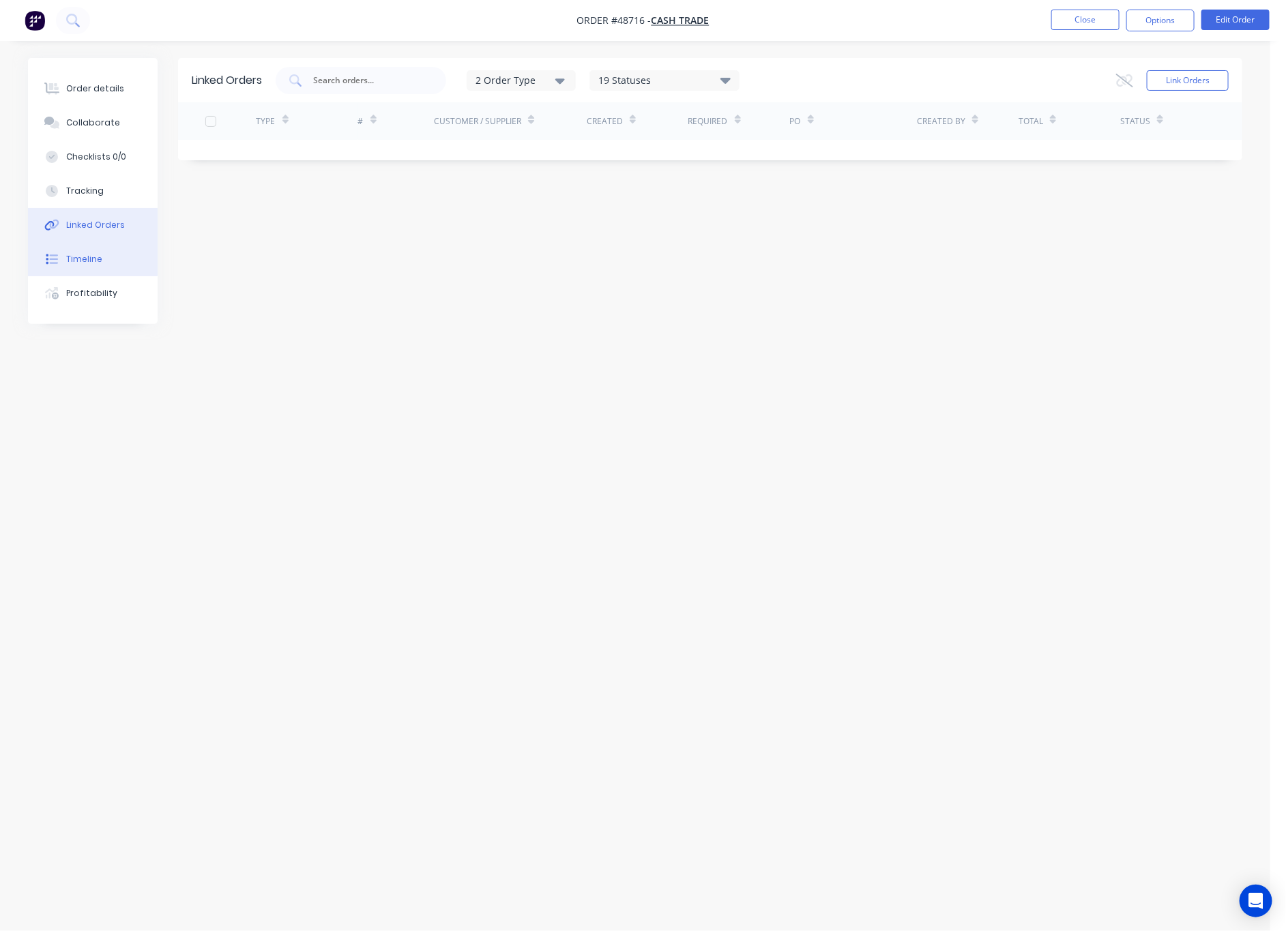
click at [113, 256] on button "Timeline" at bounding box center [93, 259] width 130 height 34
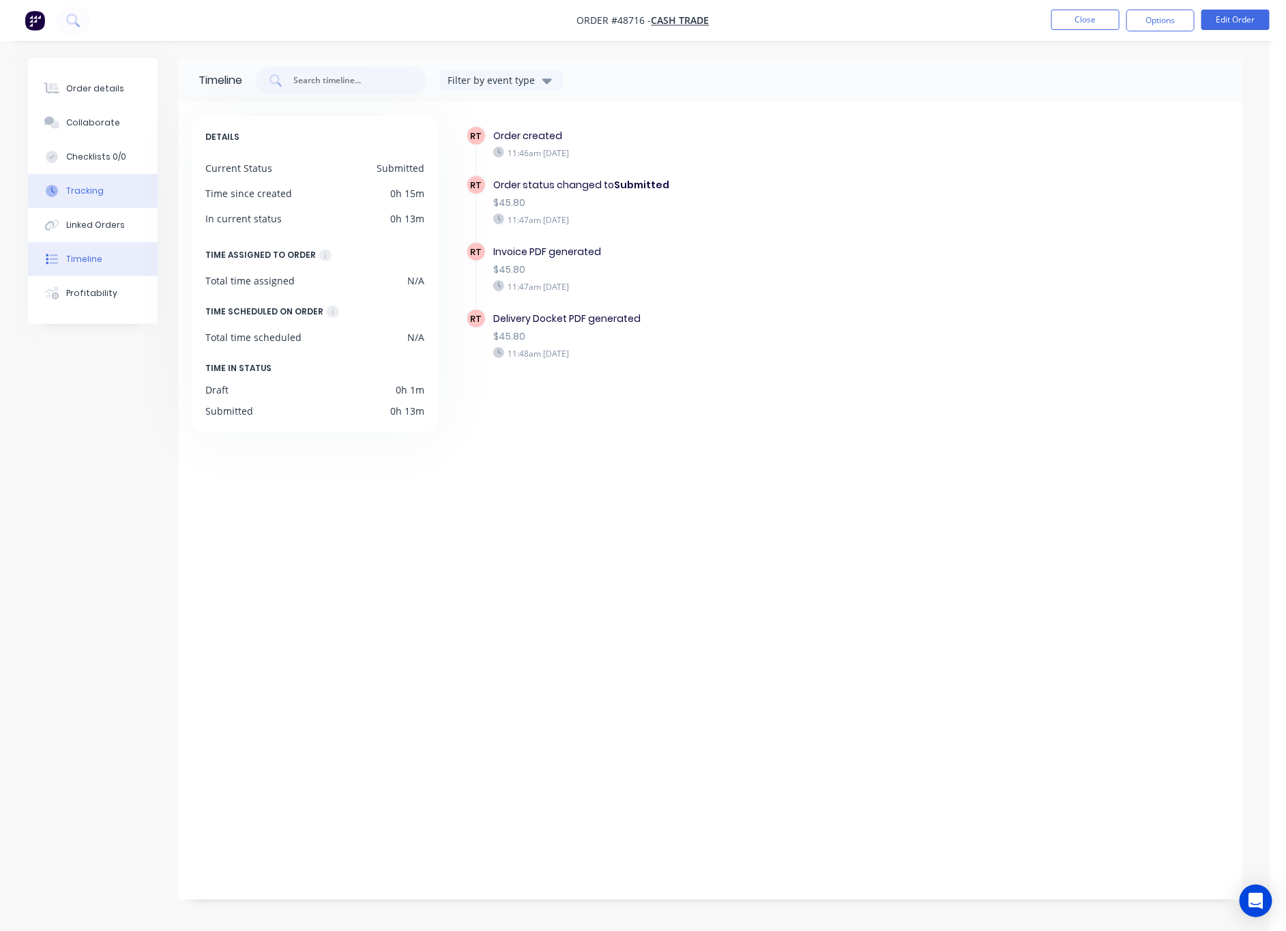
click at [113, 194] on button "Tracking" at bounding box center [93, 191] width 130 height 34
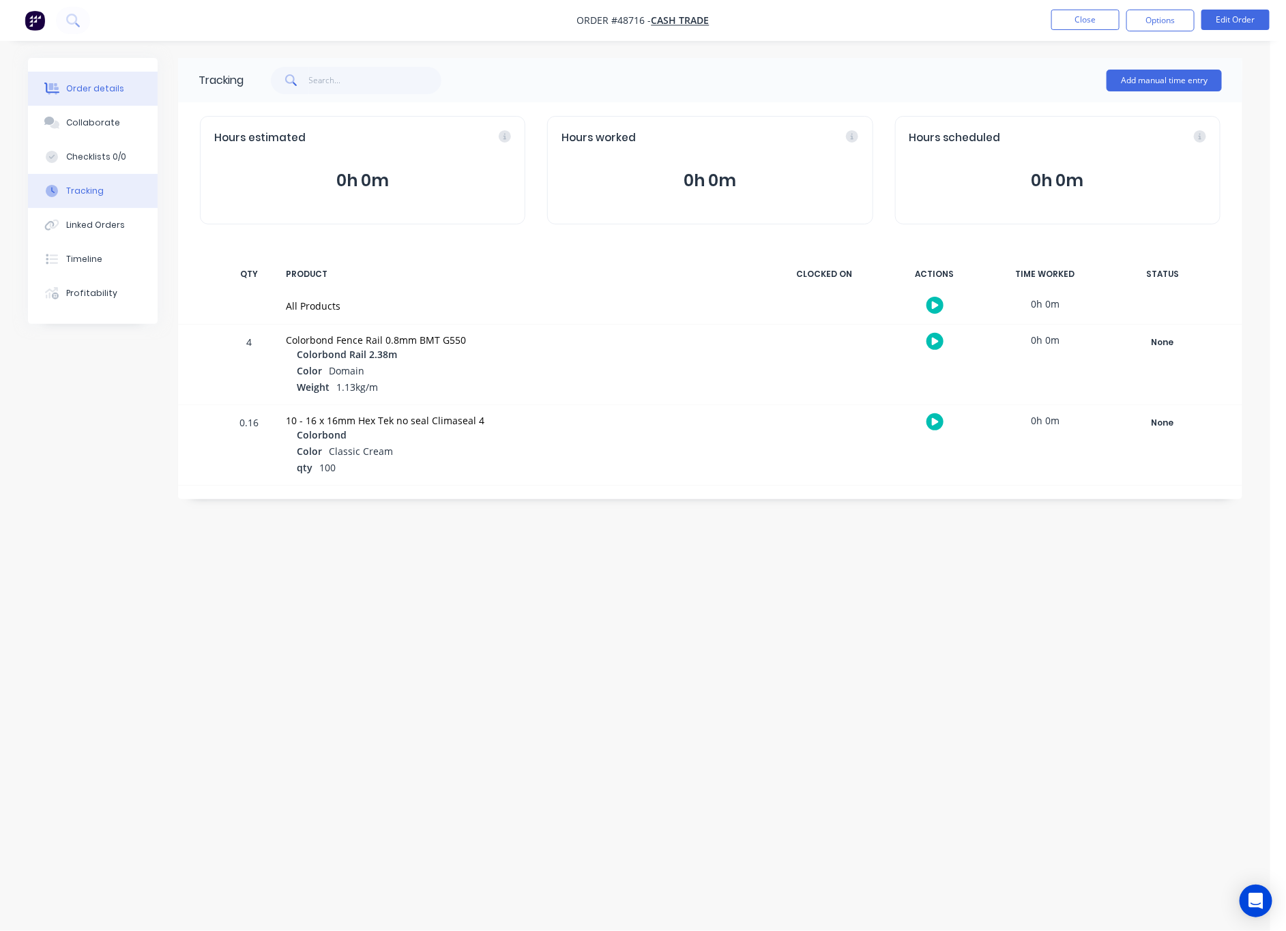
click at [94, 95] on button "Order details" at bounding box center [93, 89] width 130 height 34
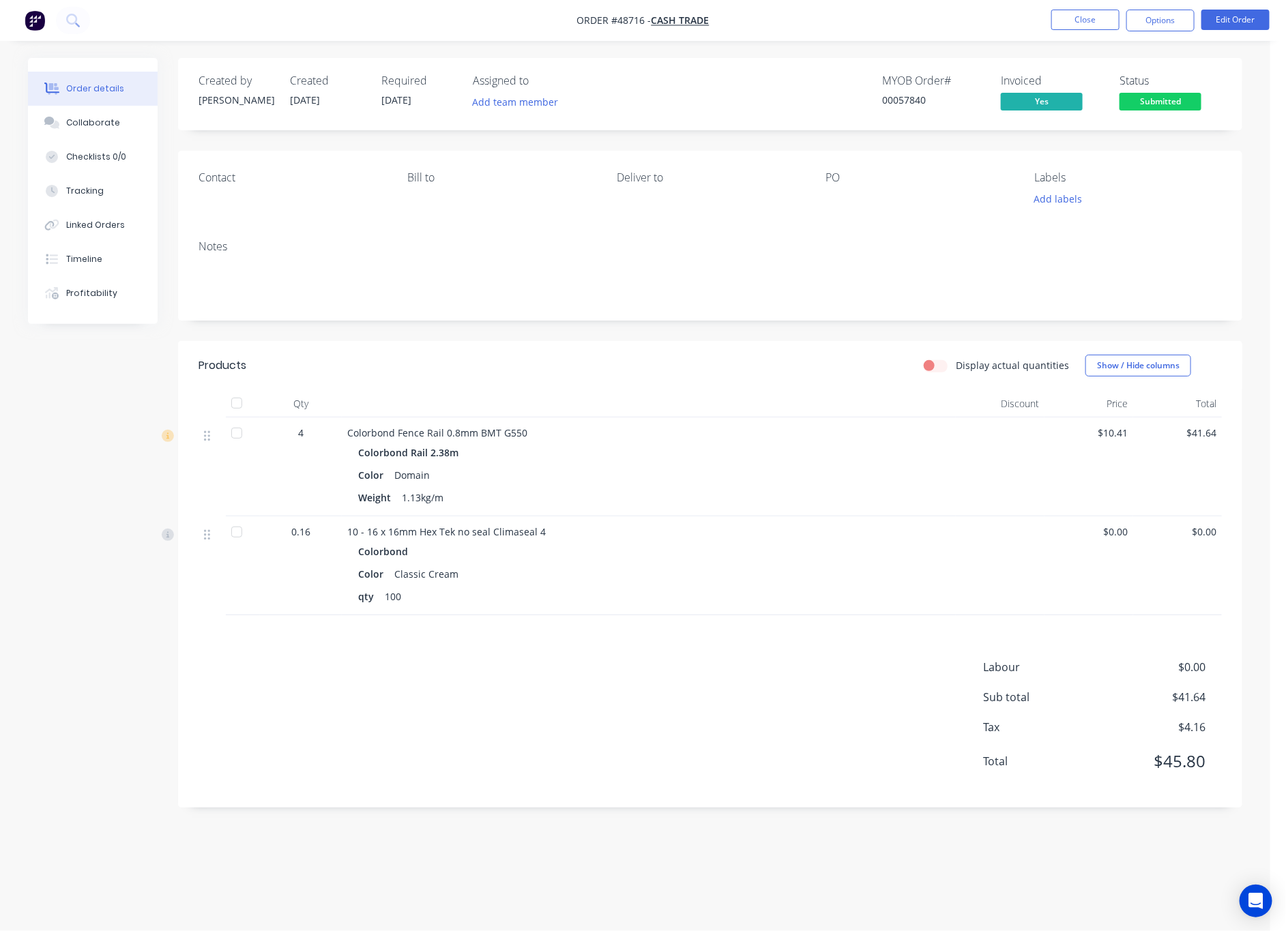
click at [1184, 102] on span "Submitted" at bounding box center [1161, 101] width 82 height 17
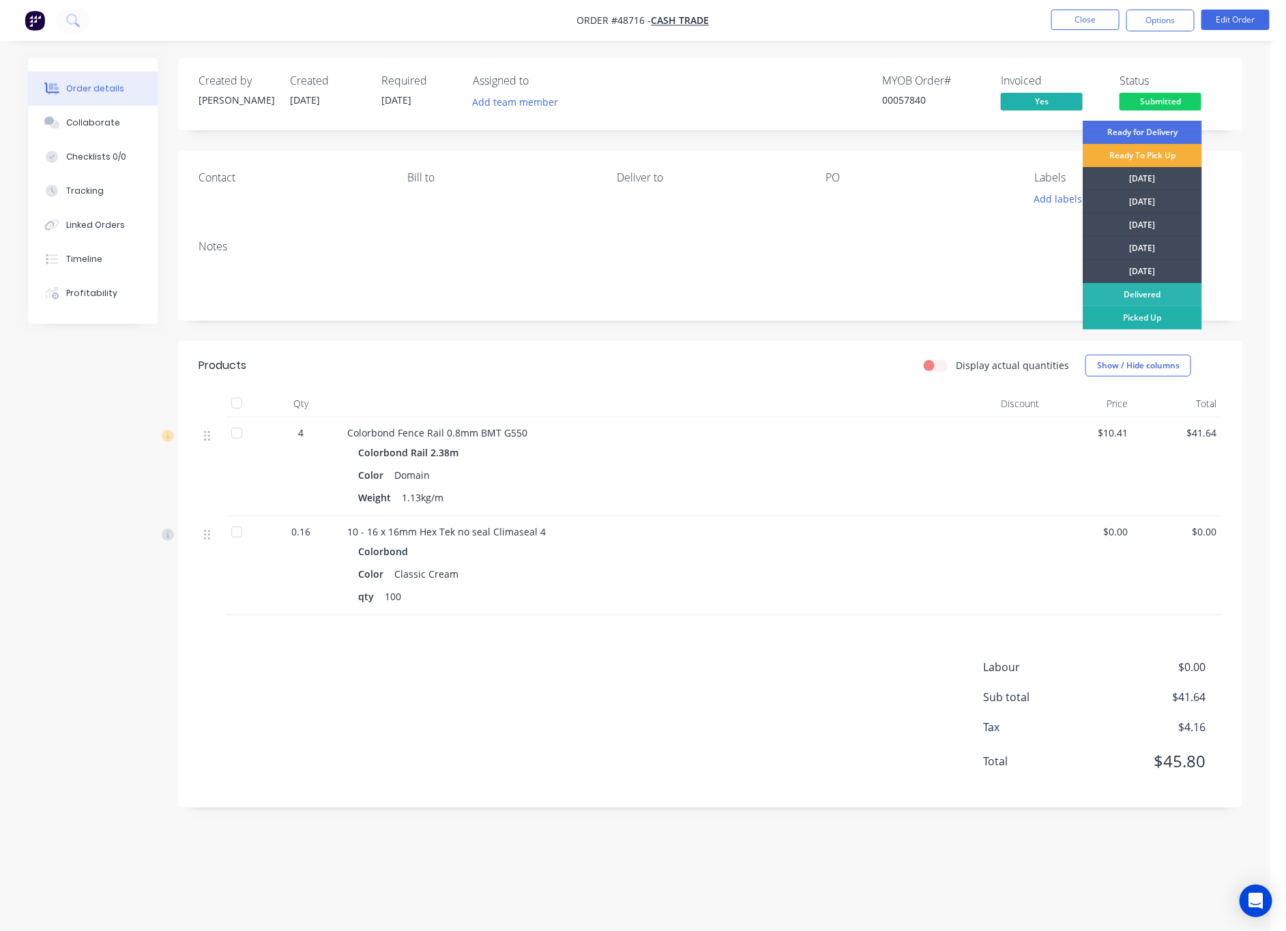
click at [1163, 314] on div "Picked Up" at bounding box center [1142, 317] width 119 height 23
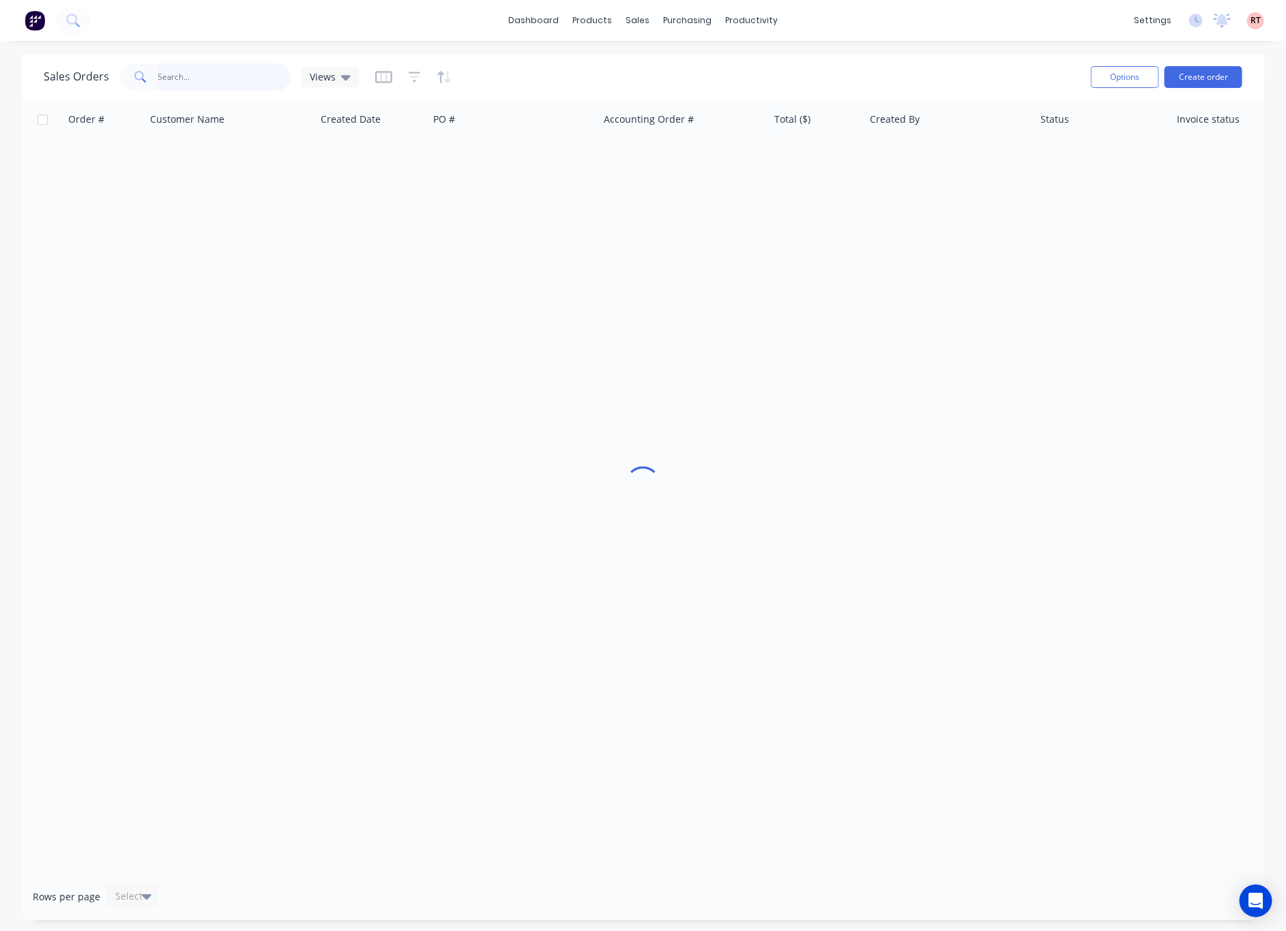
click at [234, 72] on input "text" at bounding box center [224, 76] width 133 height 27
type input "48316"
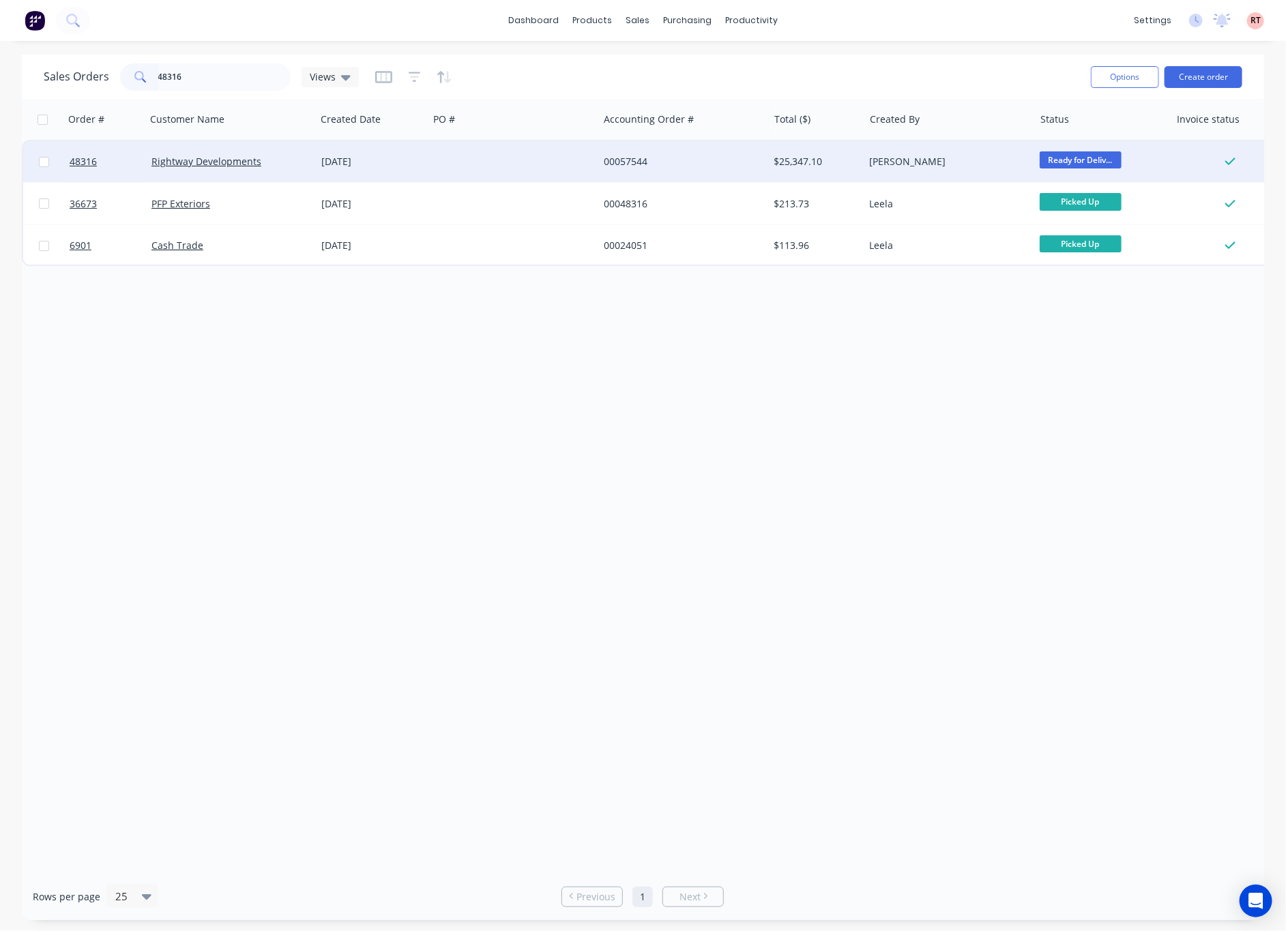
click at [510, 160] on div at bounding box center [514, 161] width 170 height 41
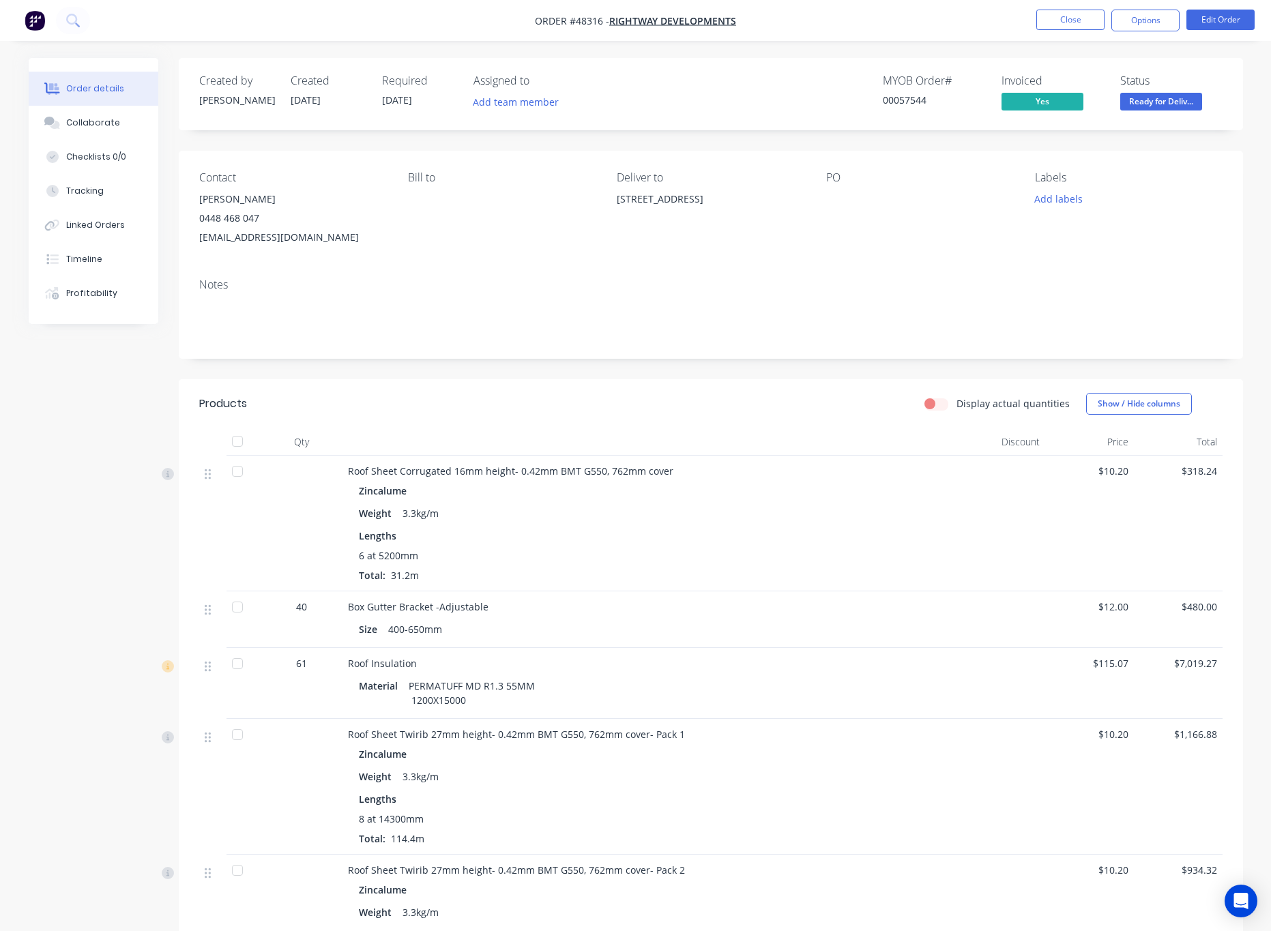
click at [1204, 293] on div "Notes" at bounding box center [711, 313] width 1065 height 91
click at [1065, 18] on button "Close" at bounding box center [1071, 20] width 68 height 20
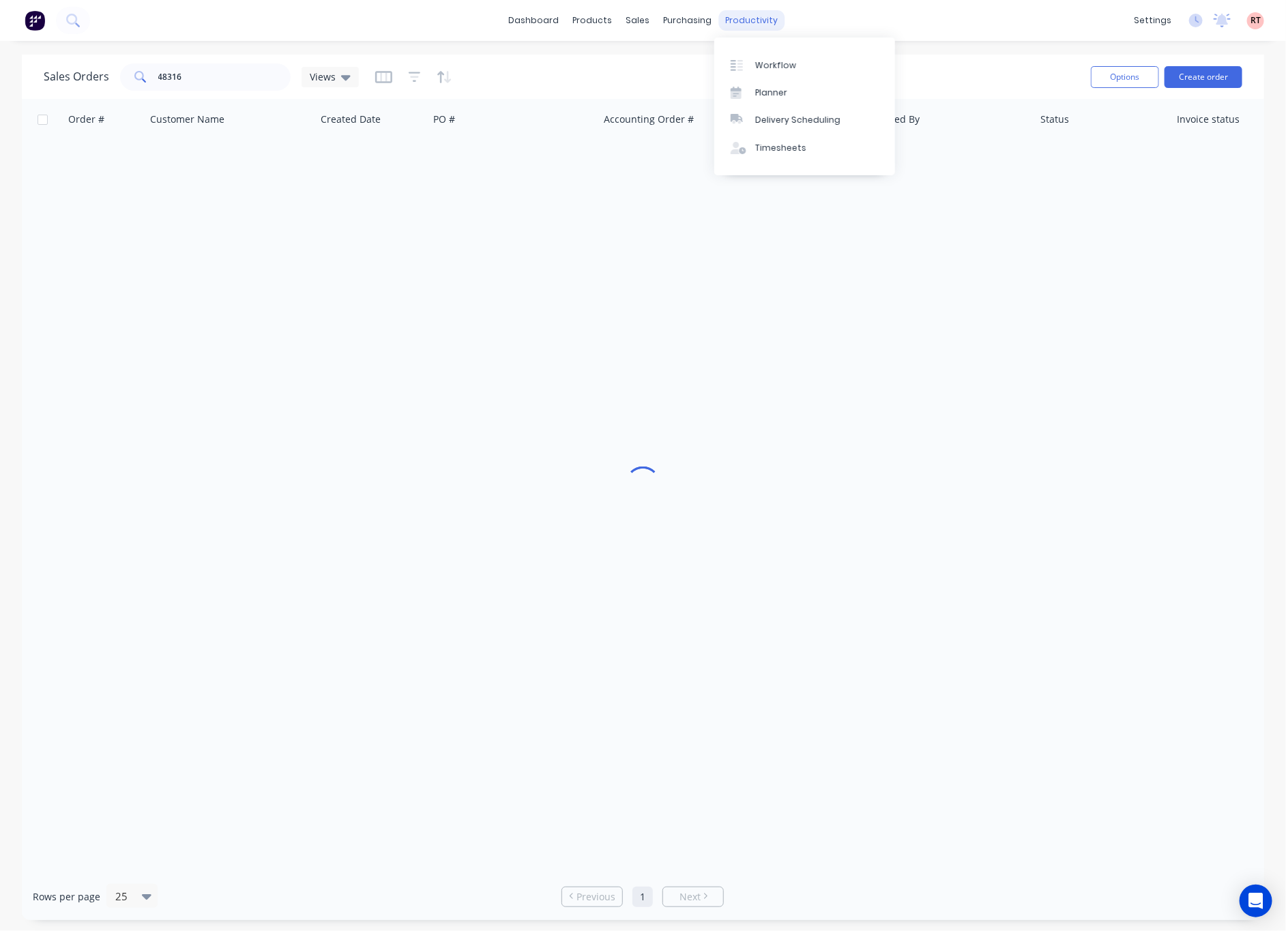
click at [742, 17] on div "productivity" at bounding box center [752, 20] width 66 height 20
click at [821, 111] on link "Delivery Scheduling" at bounding box center [804, 119] width 181 height 27
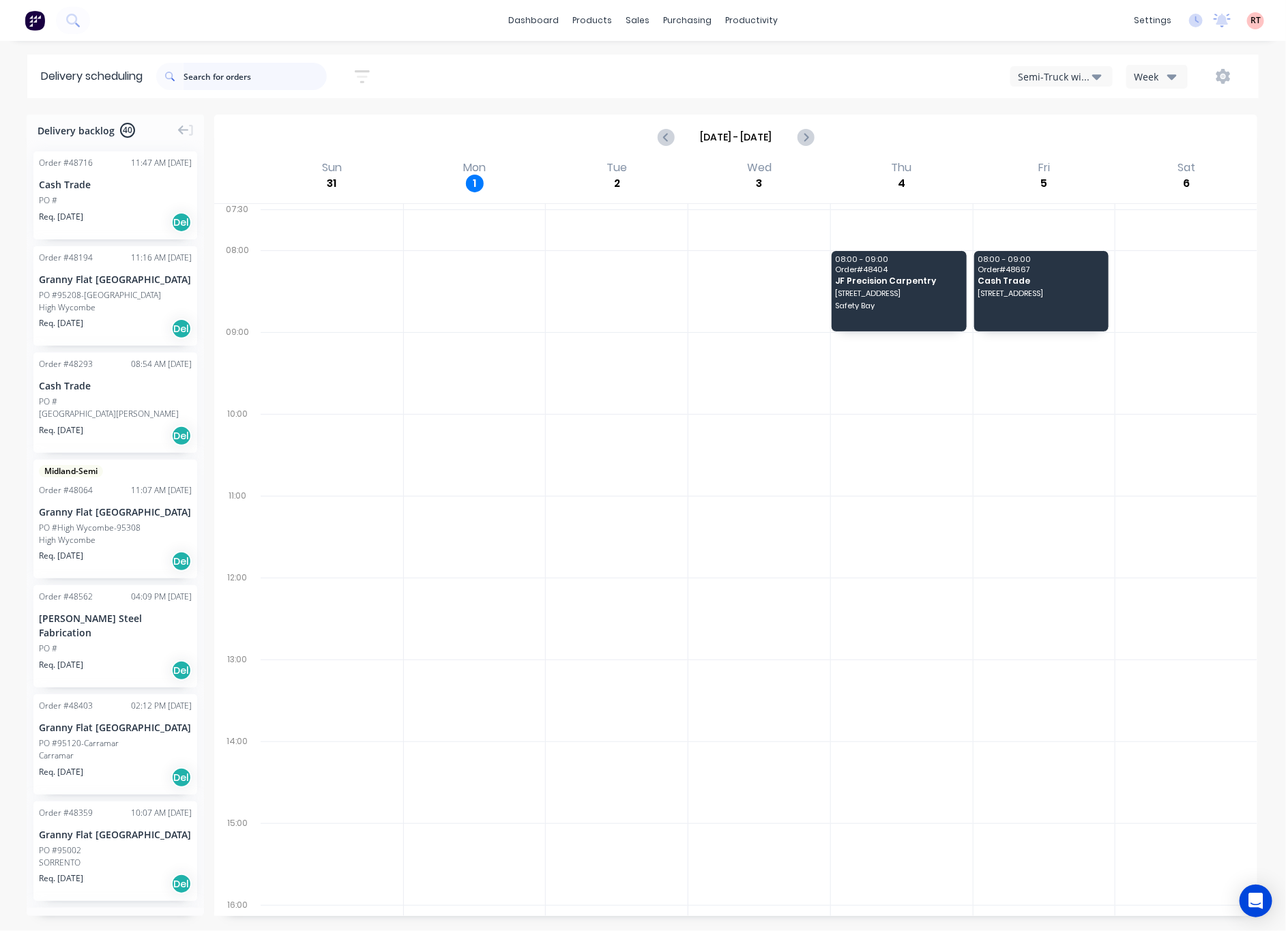
click at [235, 76] on input "text" at bounding box center [255, 76] width 143 height 27
type input "48316"
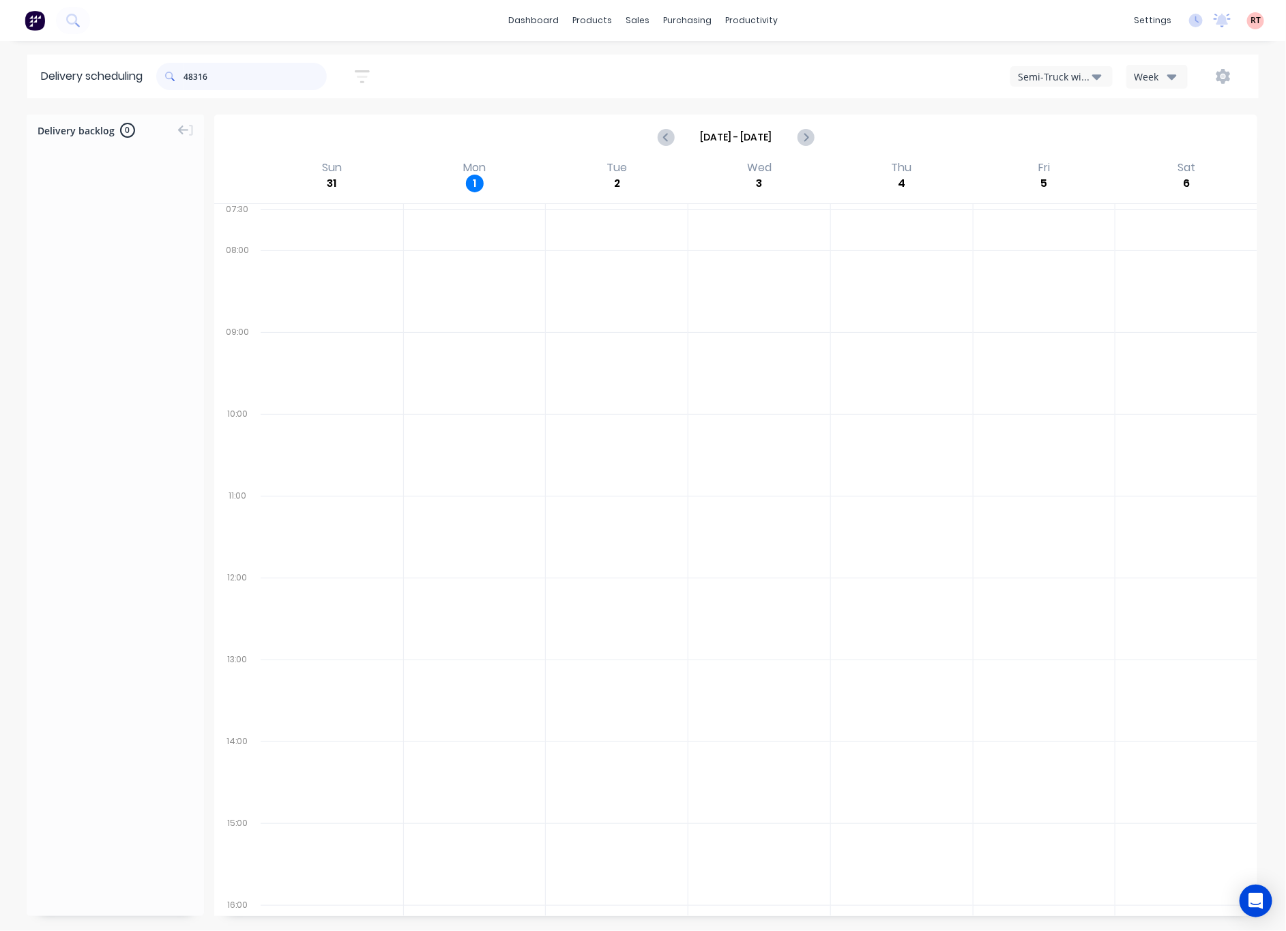
drag, startPoint x: 248, startPoint y: 78, endPoint x: 141, endPoint y: 88, distance: 106.9
click at [142, 88] on header "Delivery scheduling 48316 Sort by Most recent Created date Required date Order …" at bounding box center [643, 77] width 1232 height 44
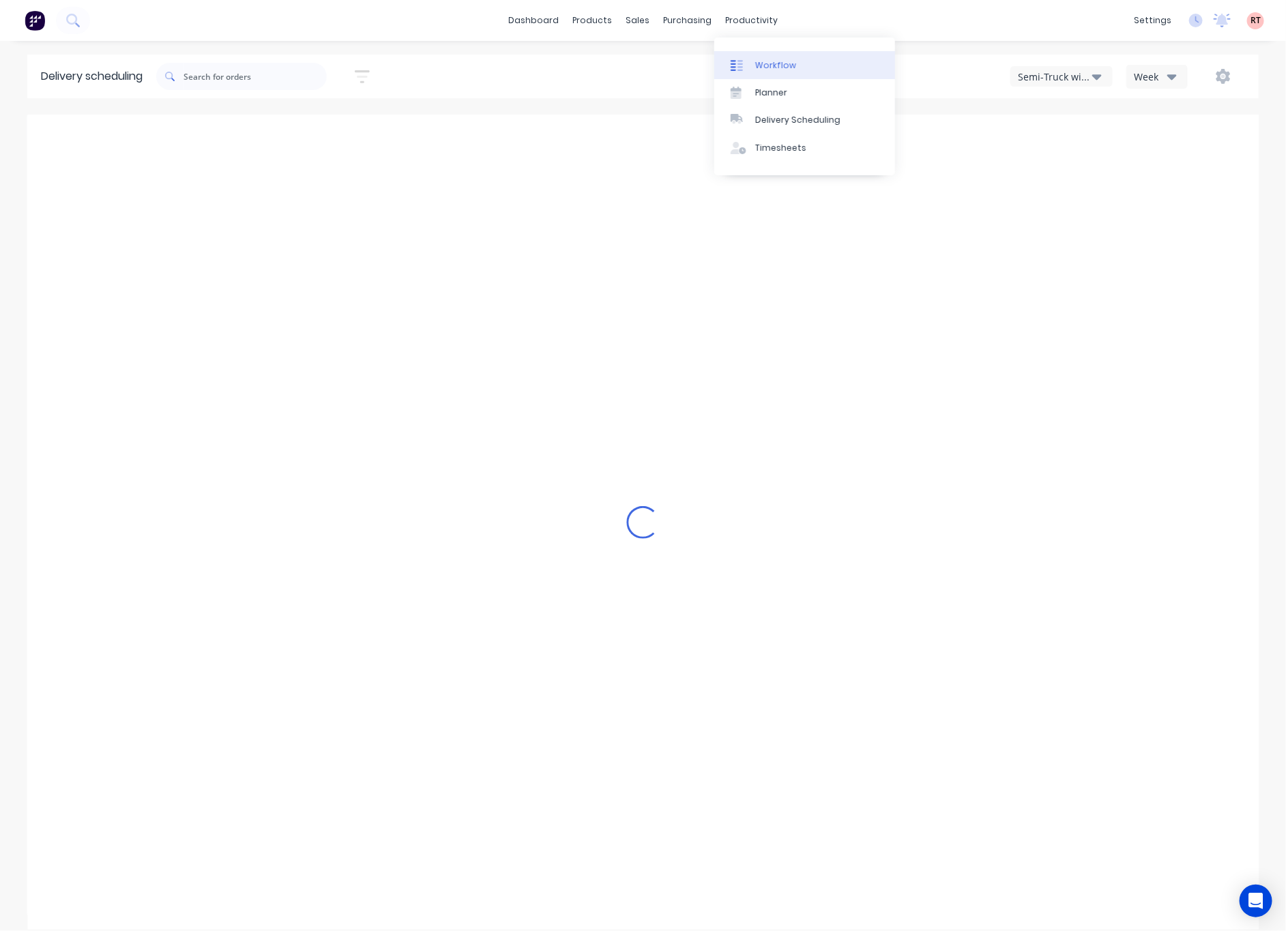
click at [797, 58] on link "Workflow" at bounding box center [804, 64] width 181 height 27
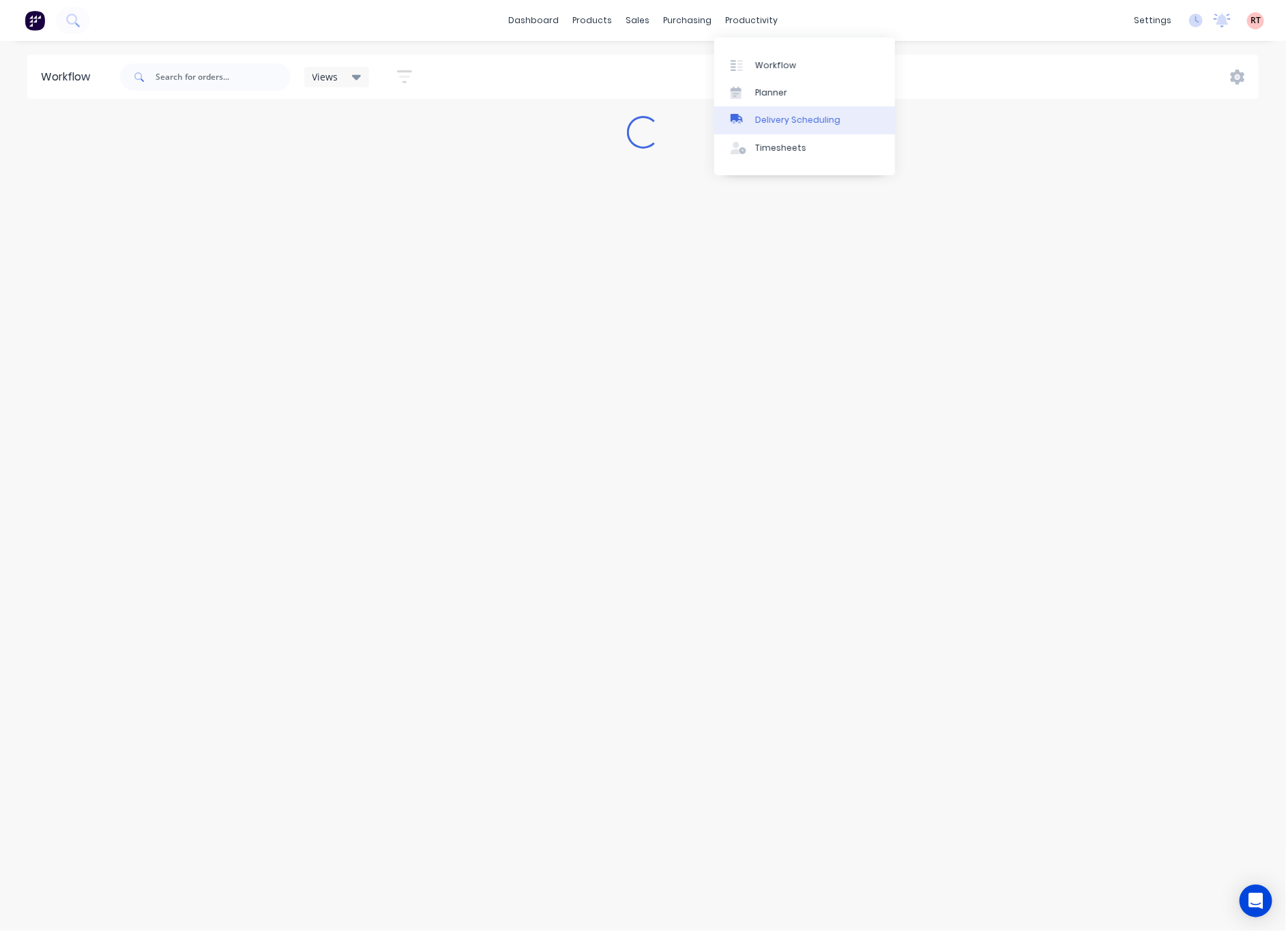
click at [794, 117] on div "Delivery Scheduling" at bounding box center [797, 120] width 85 height 12
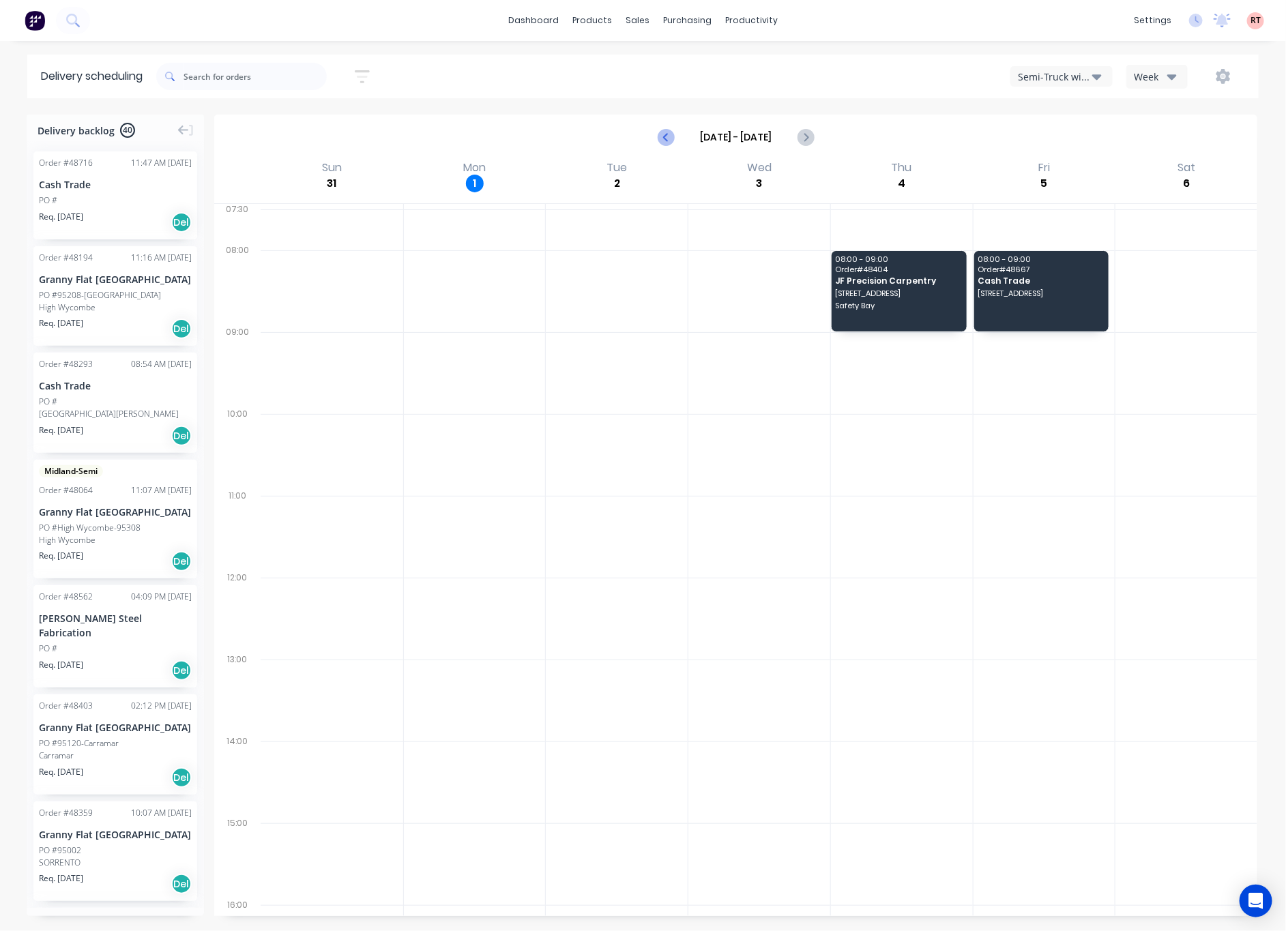
click at [667, 139] on icon "Previous page" at bounding box center [667, 137] width 16 height 16
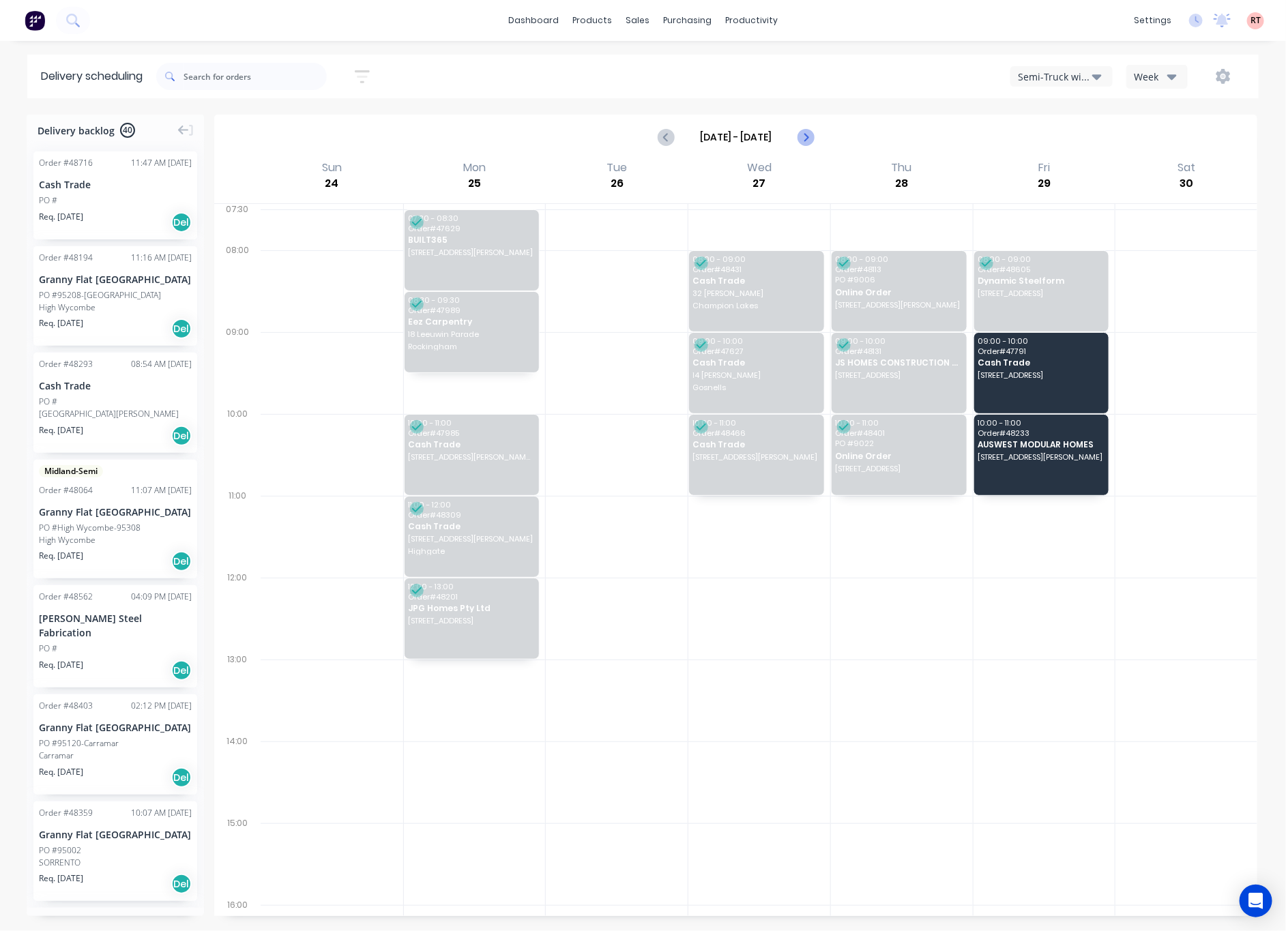
click at [805, 141] on icon "Next page" at bounding box center [805, 137] width 6 height 11
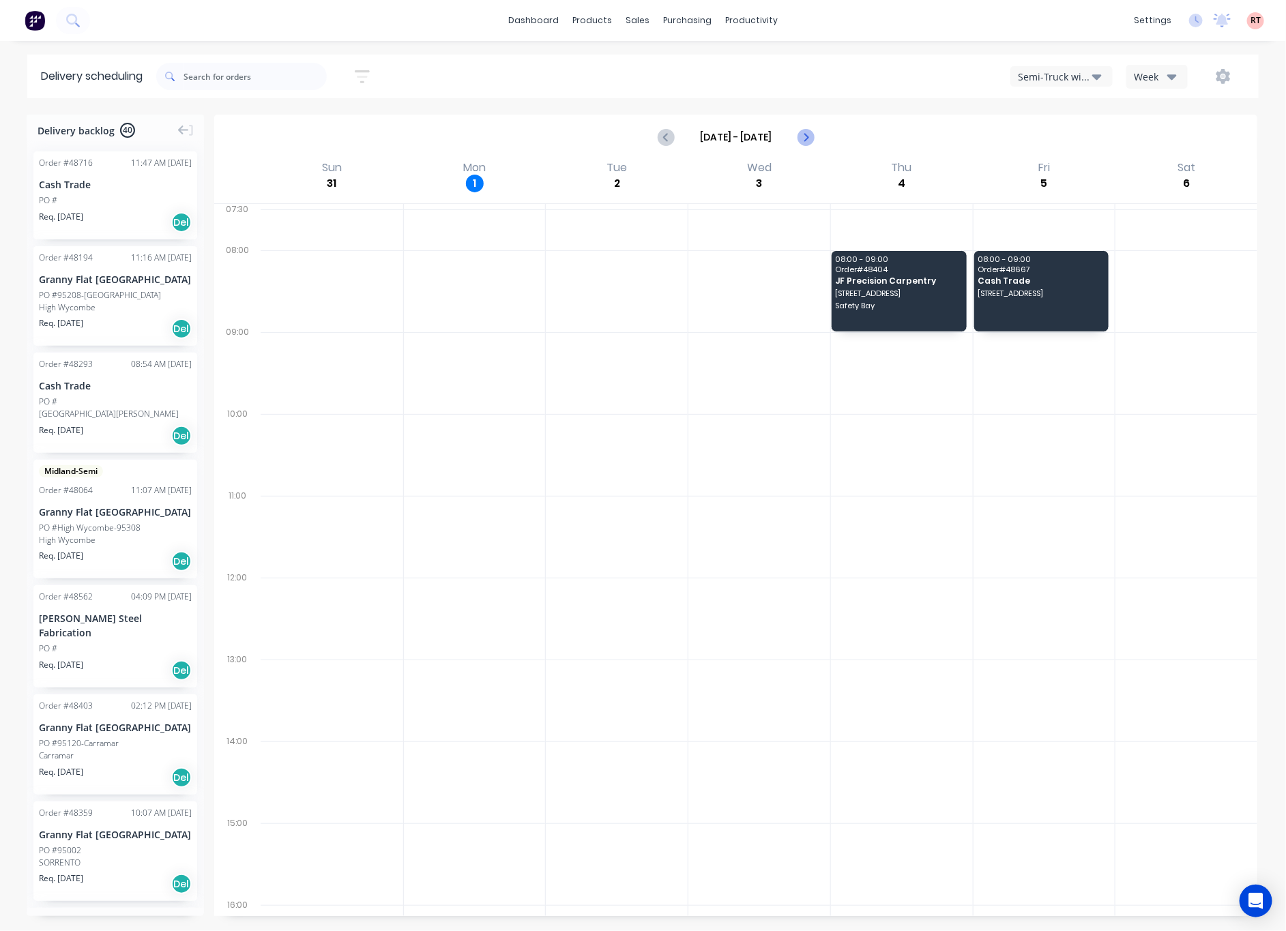
click at [805, 141] on icon "Next page" at bounding box center [805, 137] width 6 height 11
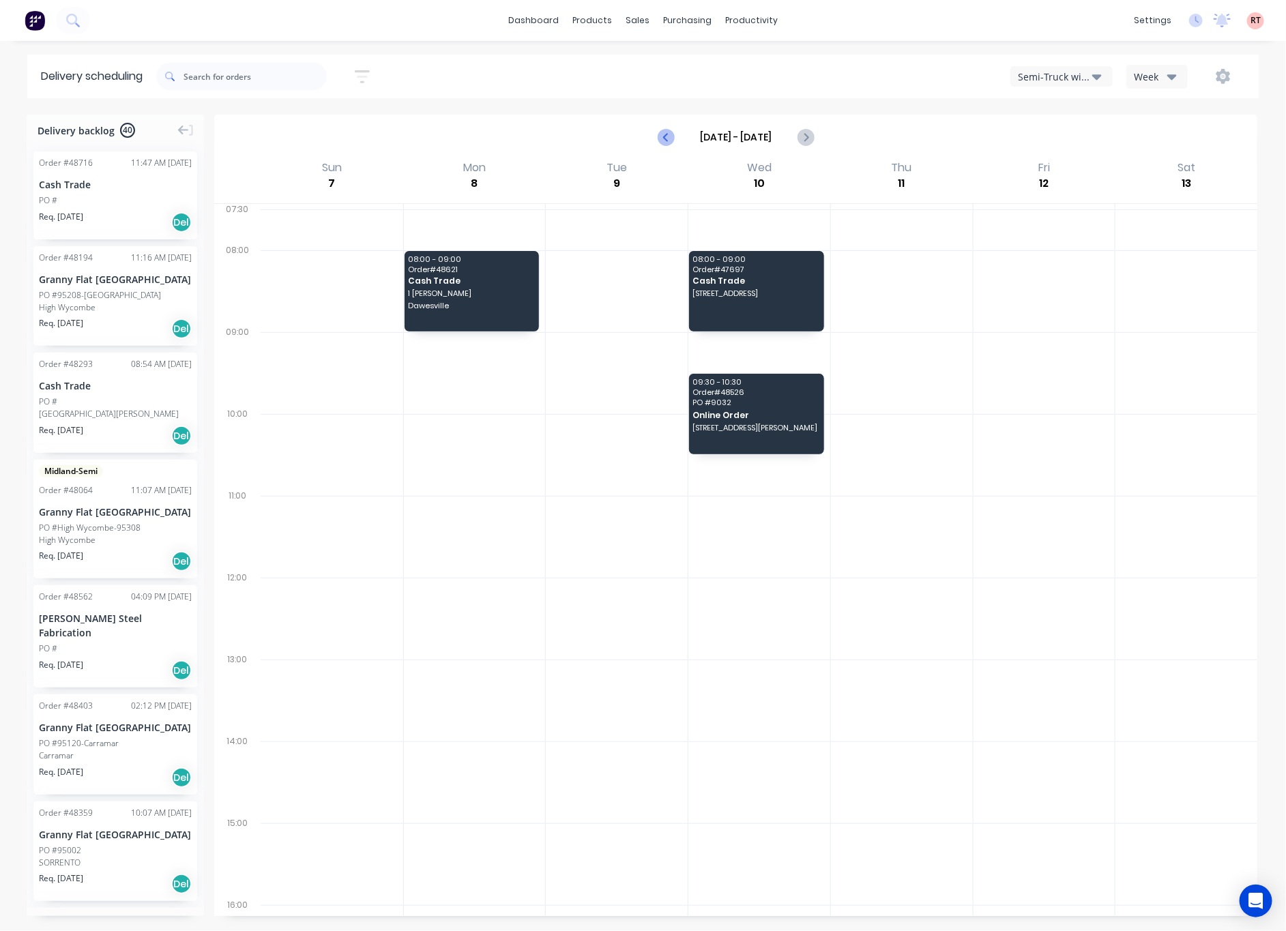
click at [663, 143] on icon "Previous page" at bounding box center [667, 137] width 16 height 16
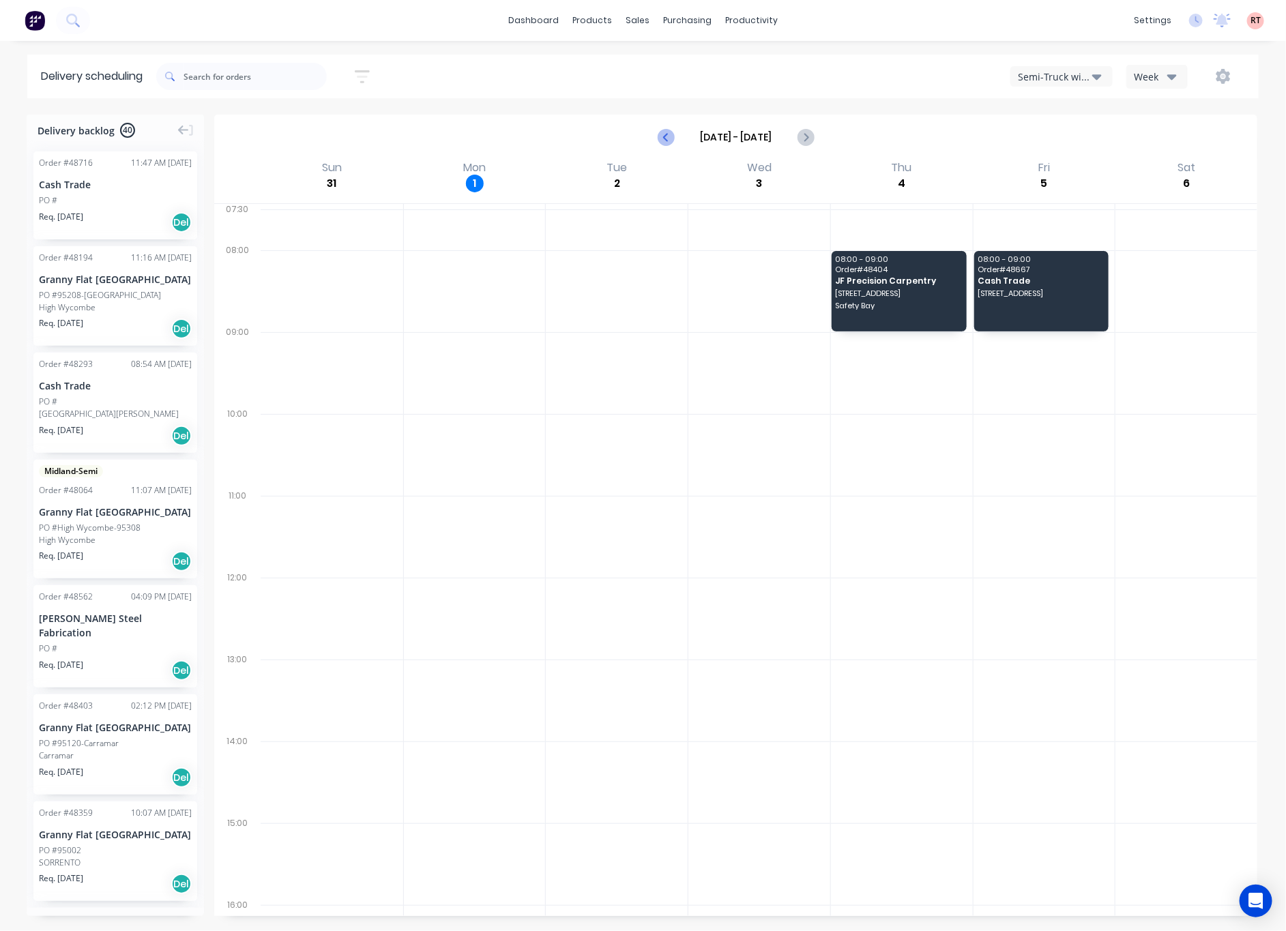
click at [663, 143] on icon "Previous page" at bounding box center [667, 137] width 16 height 16
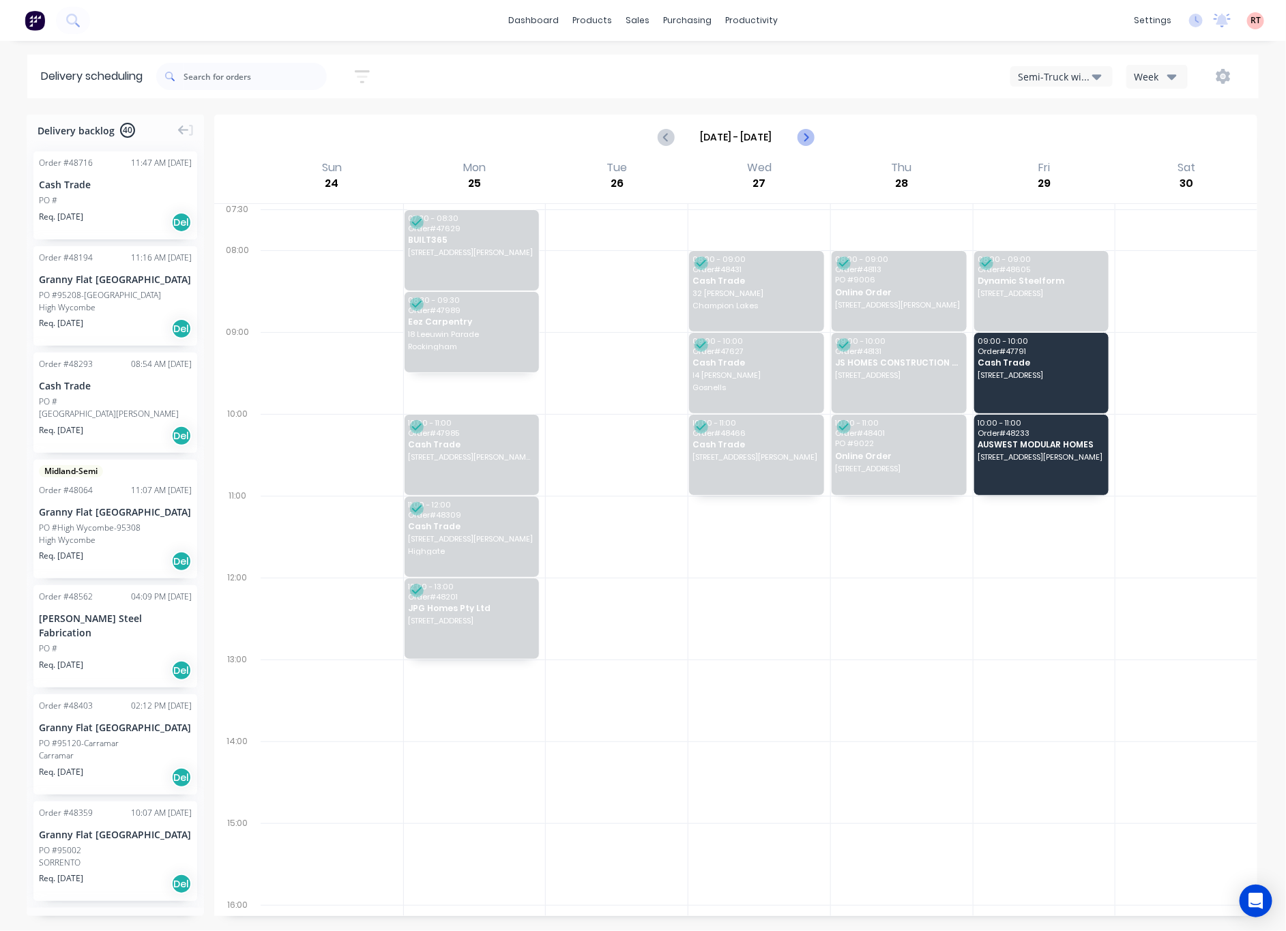
click at [799, 136] on icon "Next page" at bounding box center [805, 137] width 16 height 16
type input "[DATE] - [DATE]"
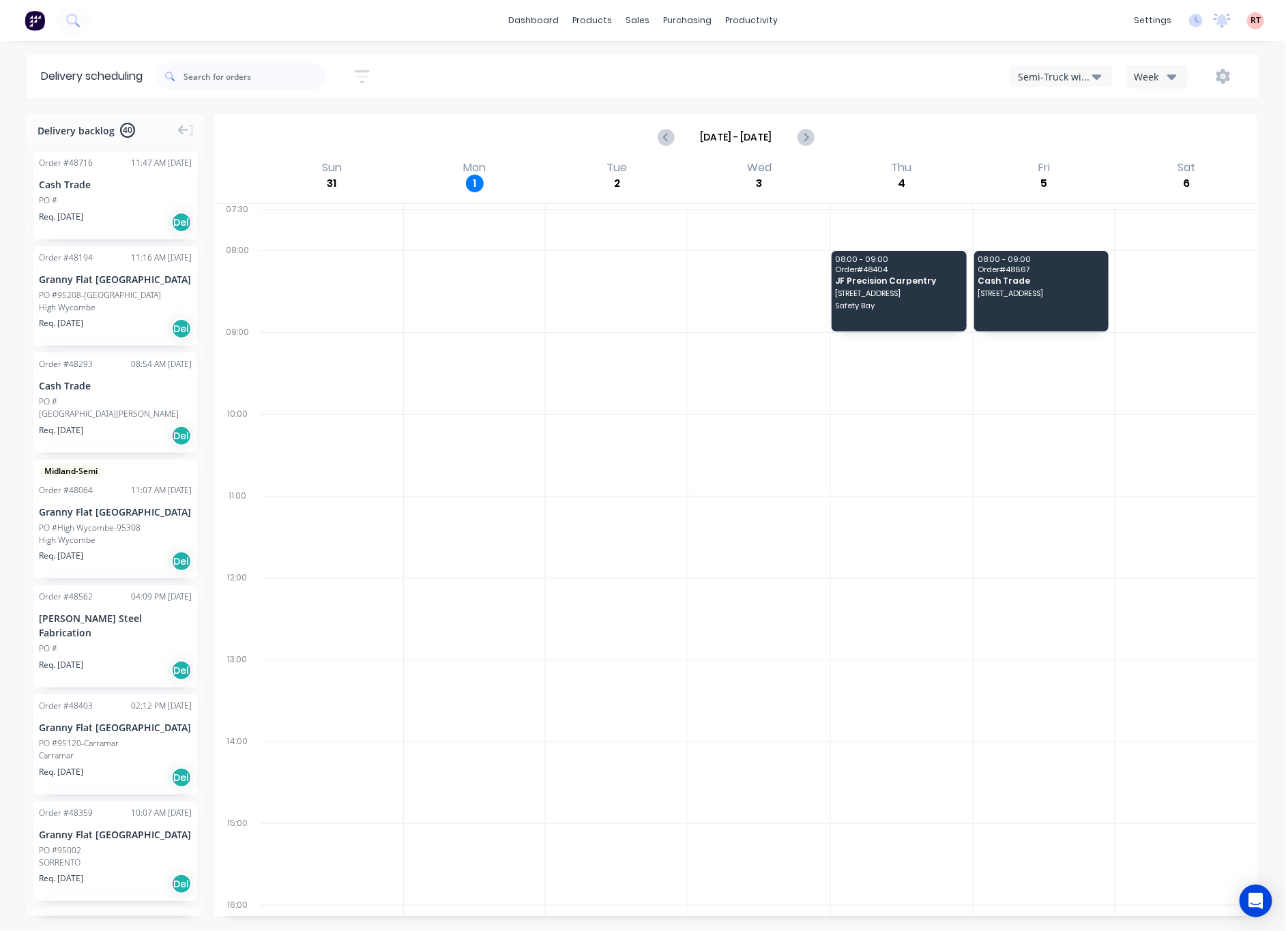
click at [1079, 78] on div "Semi-Truck with Hiab" at bounding box center [1055, 77] width 74 height 14
click at [1097, 158] on div "Utes Delivery" at bounding box center [1078, 165] width 135 height 27
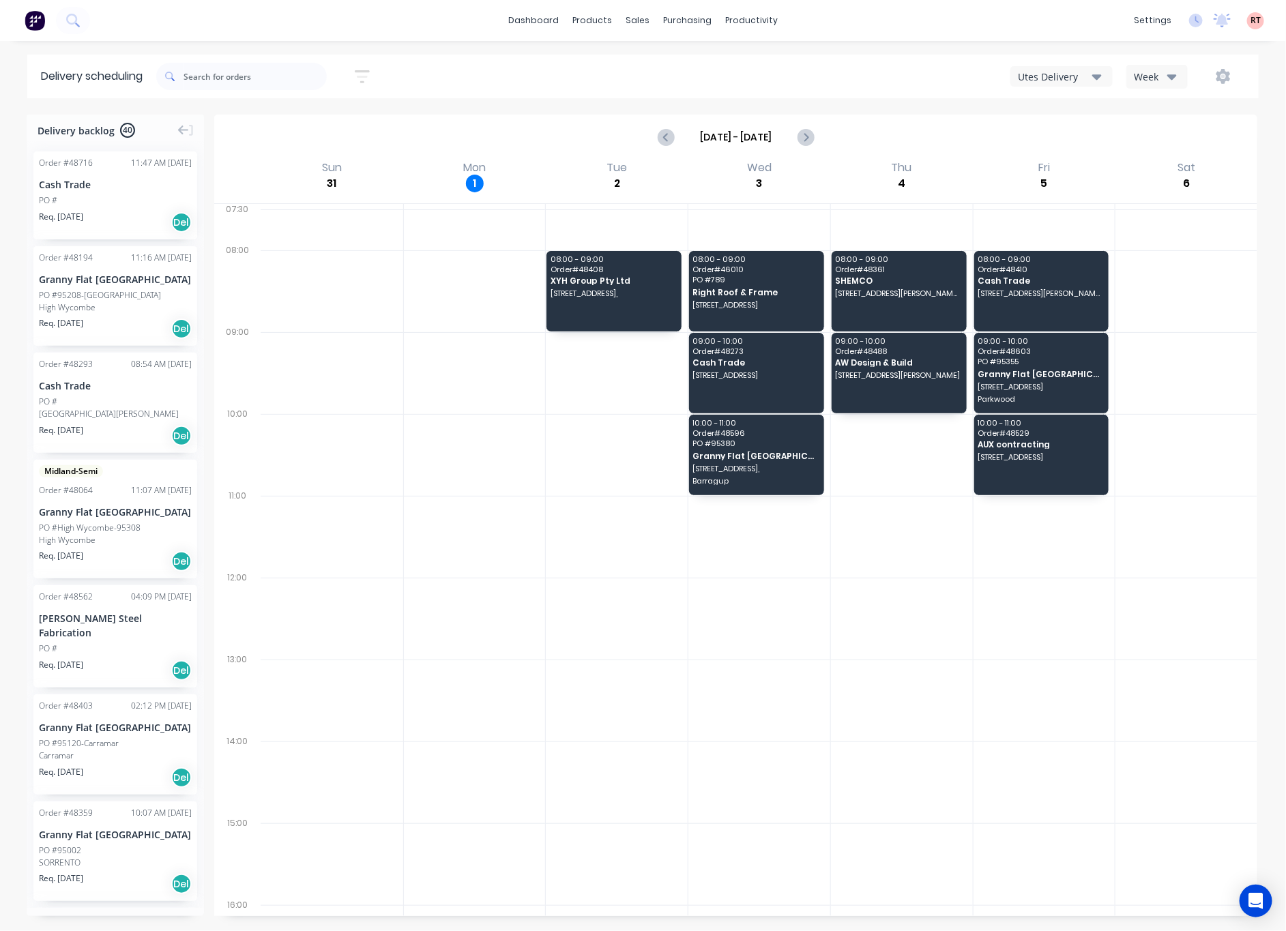
click at [1065, 81] on div "Utes Delivery" at bounding box center [1055, 77] width 74 height 14
click at [1065, 107] on div "Semi-Truck with Hiab" at bounding box center [1078, 111] width 135 height 27
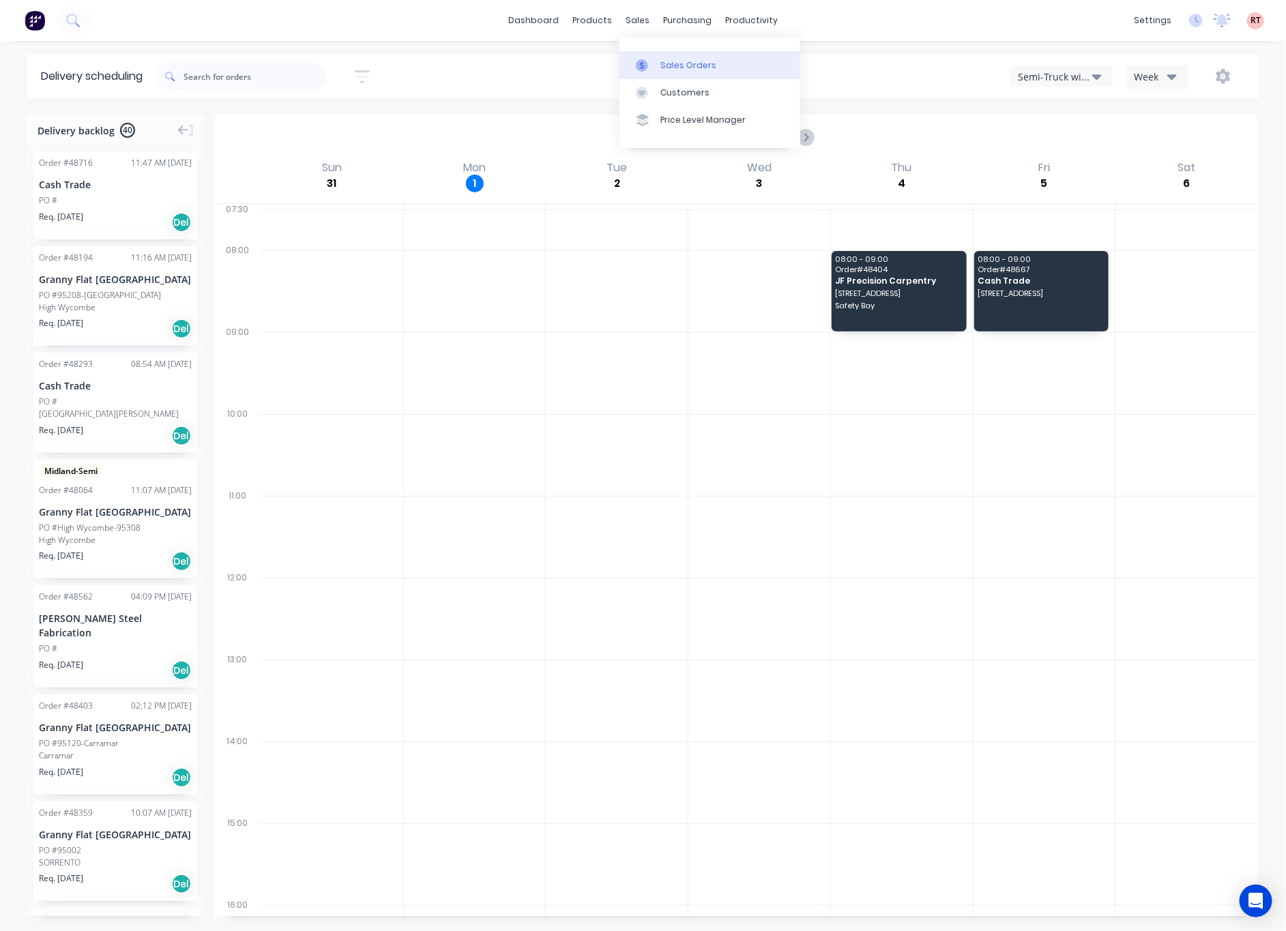
click at [682, 59] on div "Sales Orders" at bounding box center [689, 65] width 56 height 12
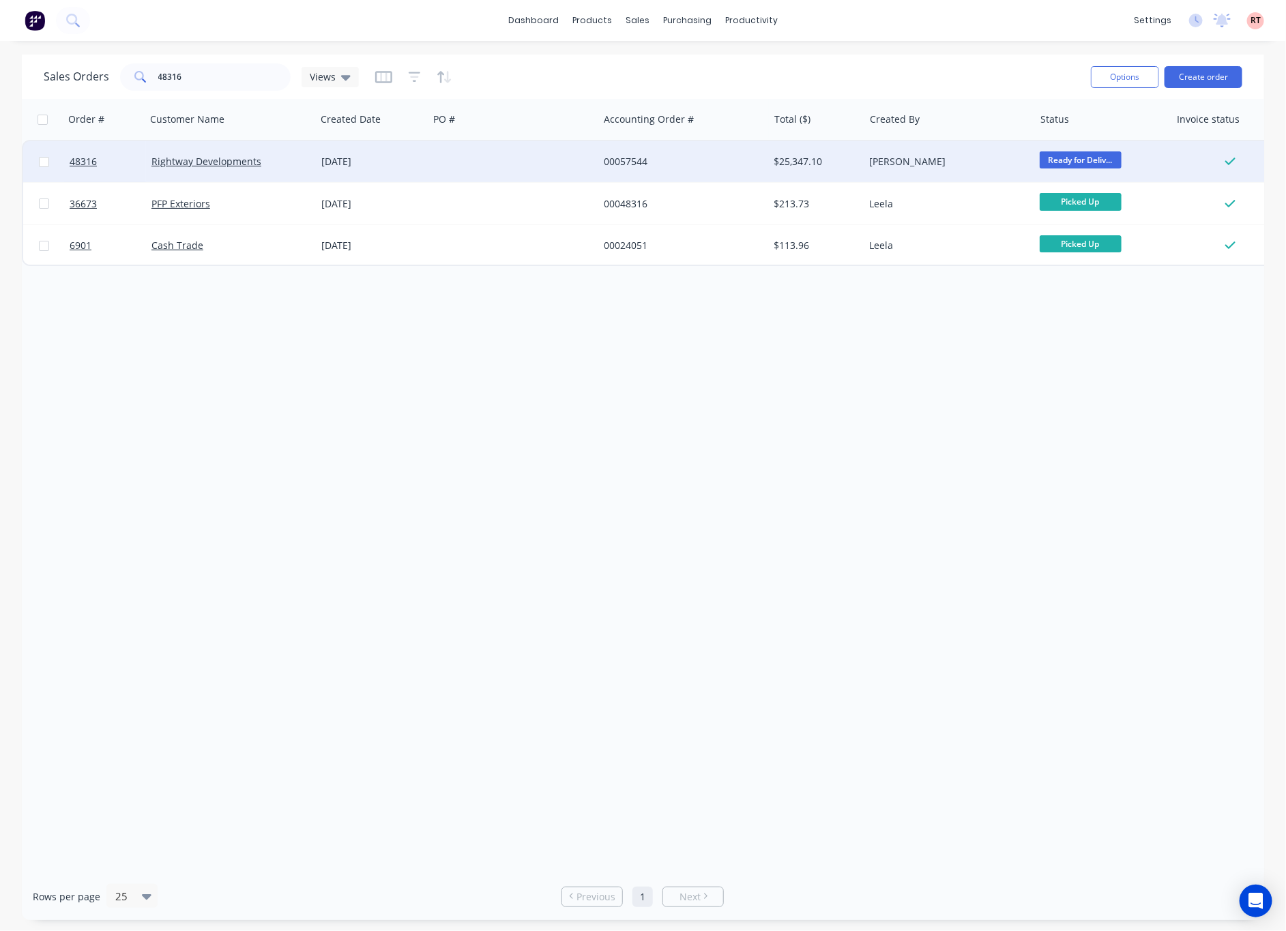
click at [564, 156] on div at bounding box center [514, 161] width 170 height 41
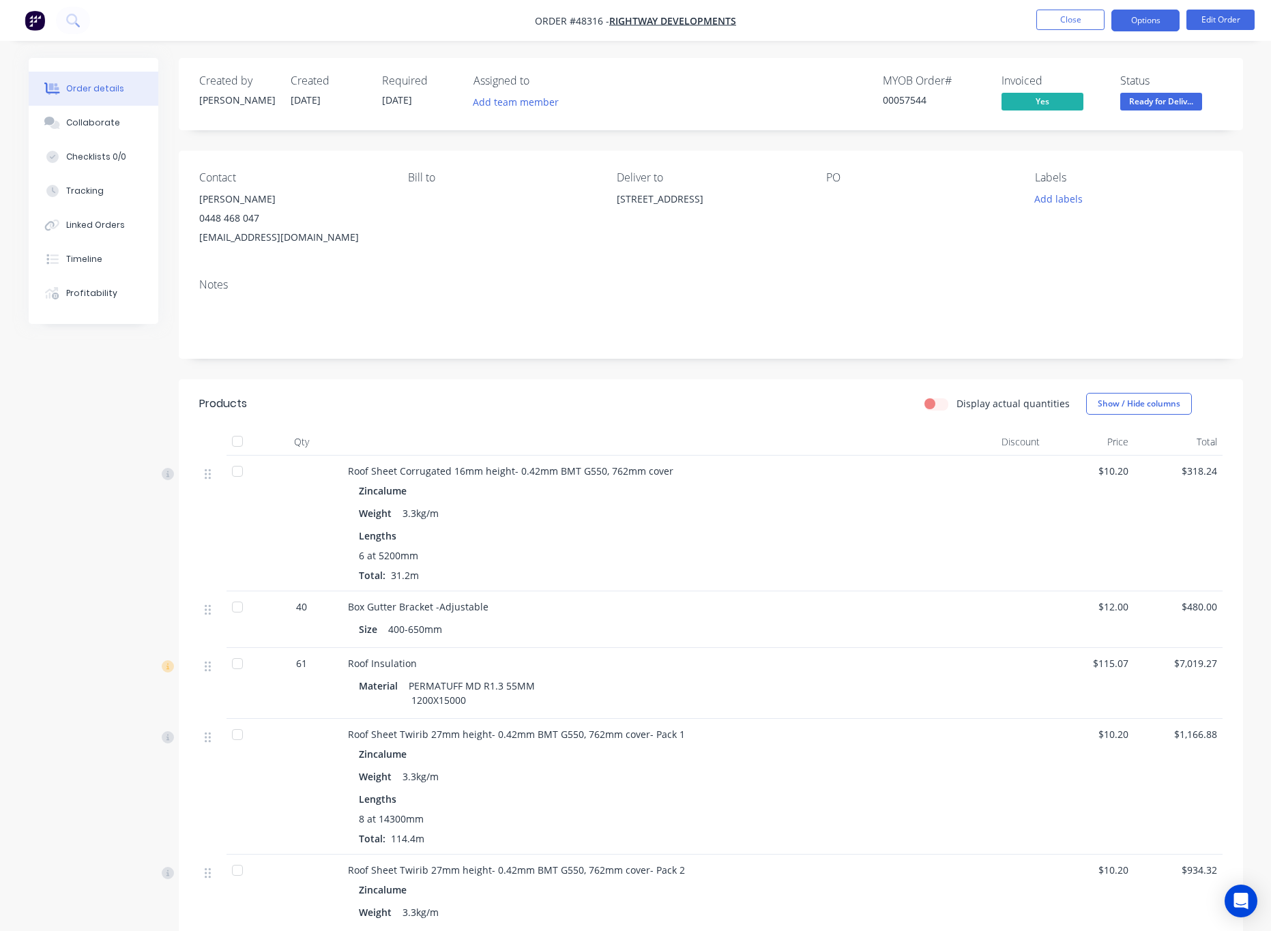
click at [1147, 18] on button "Options" at bounding box center [1146, 21] width 68 height 22
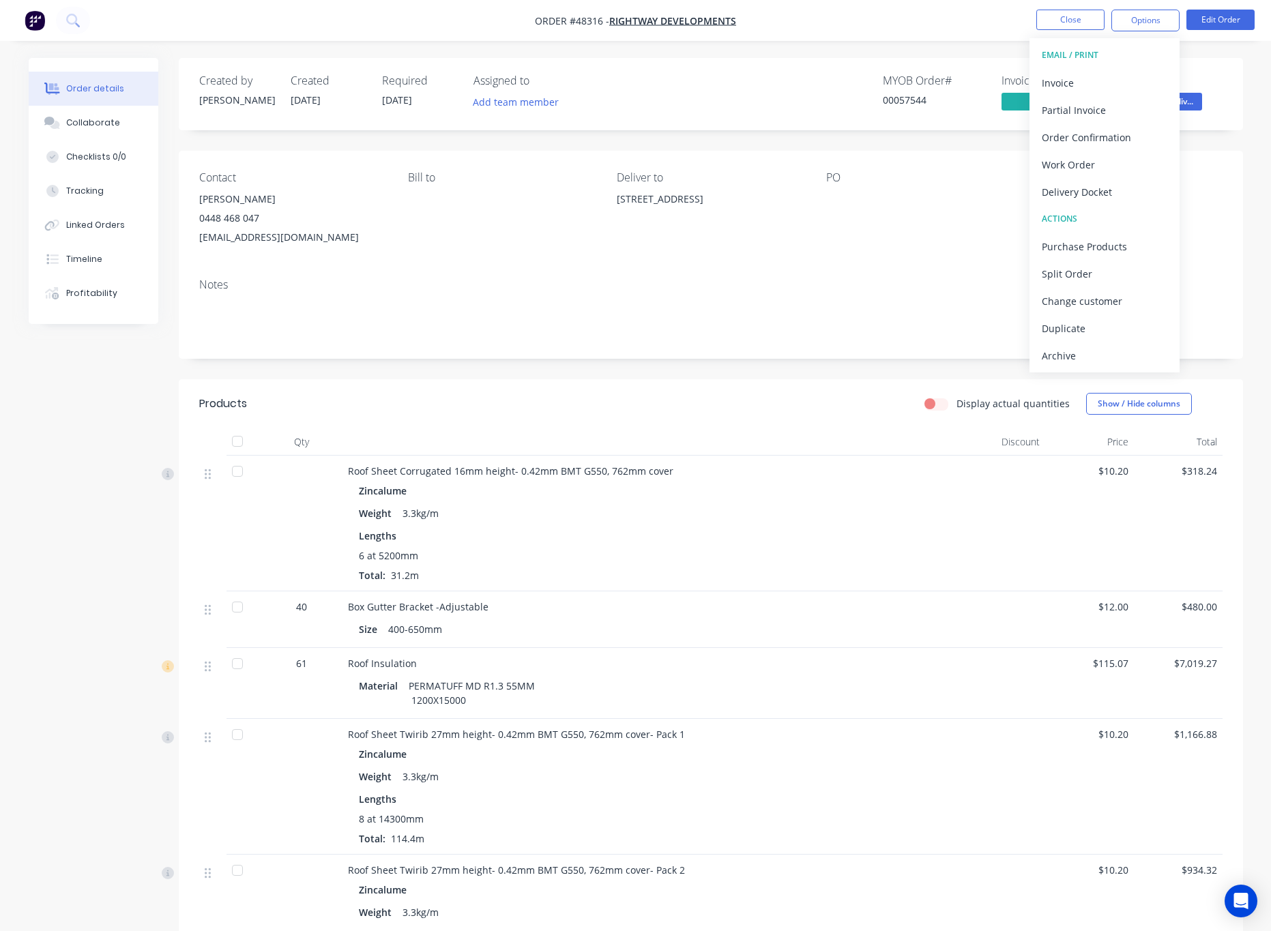
click at [1224, 66] on div "Created by [PERSON_NAME] Created [DATE] Required [DATE] Assigned to Add team me…" at bounding box center [711, 94] width 1065 height 72
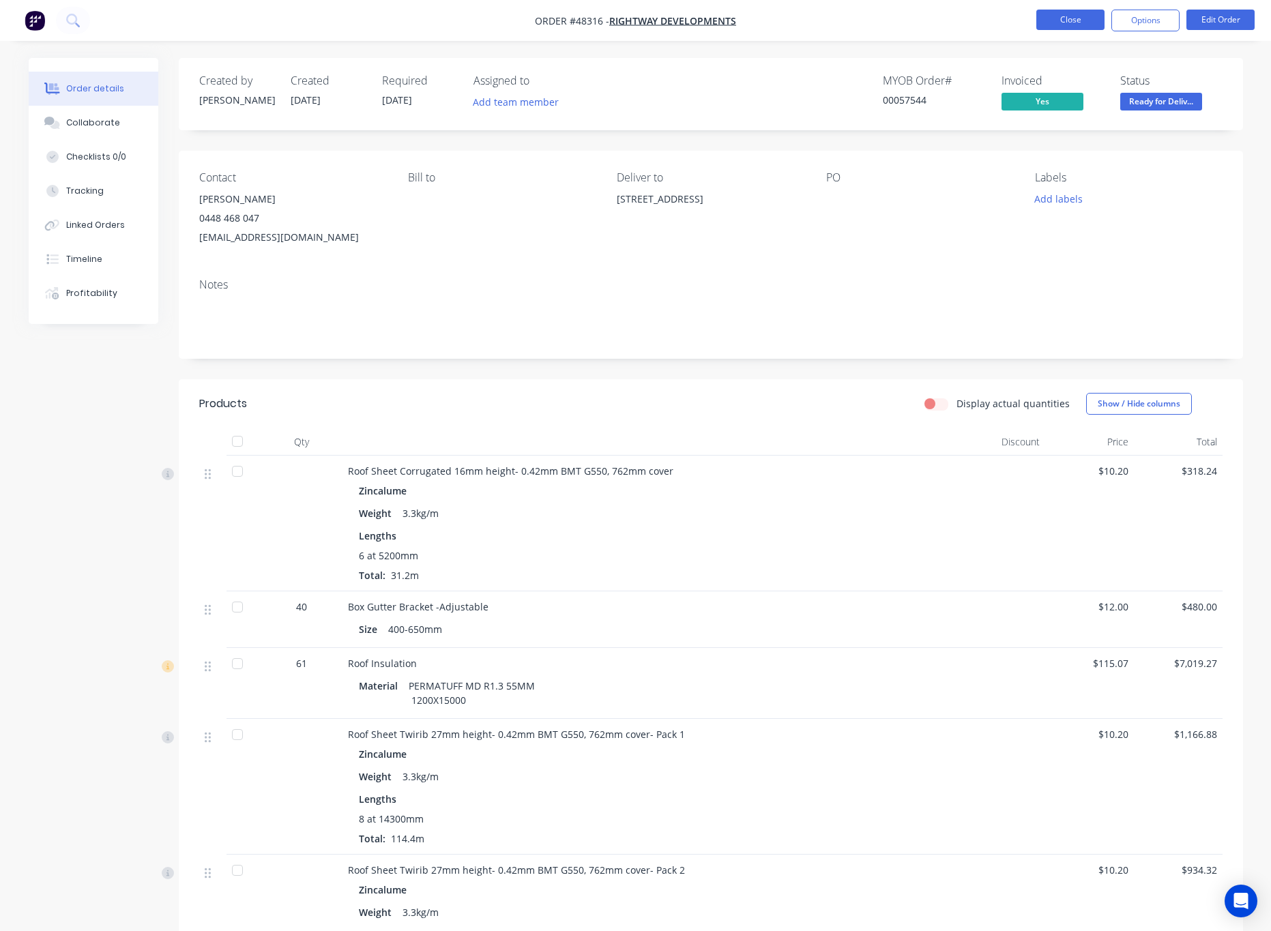
click at [1085, 13] on button "Close" at bounding box center [1071, 20] width 68 height 20
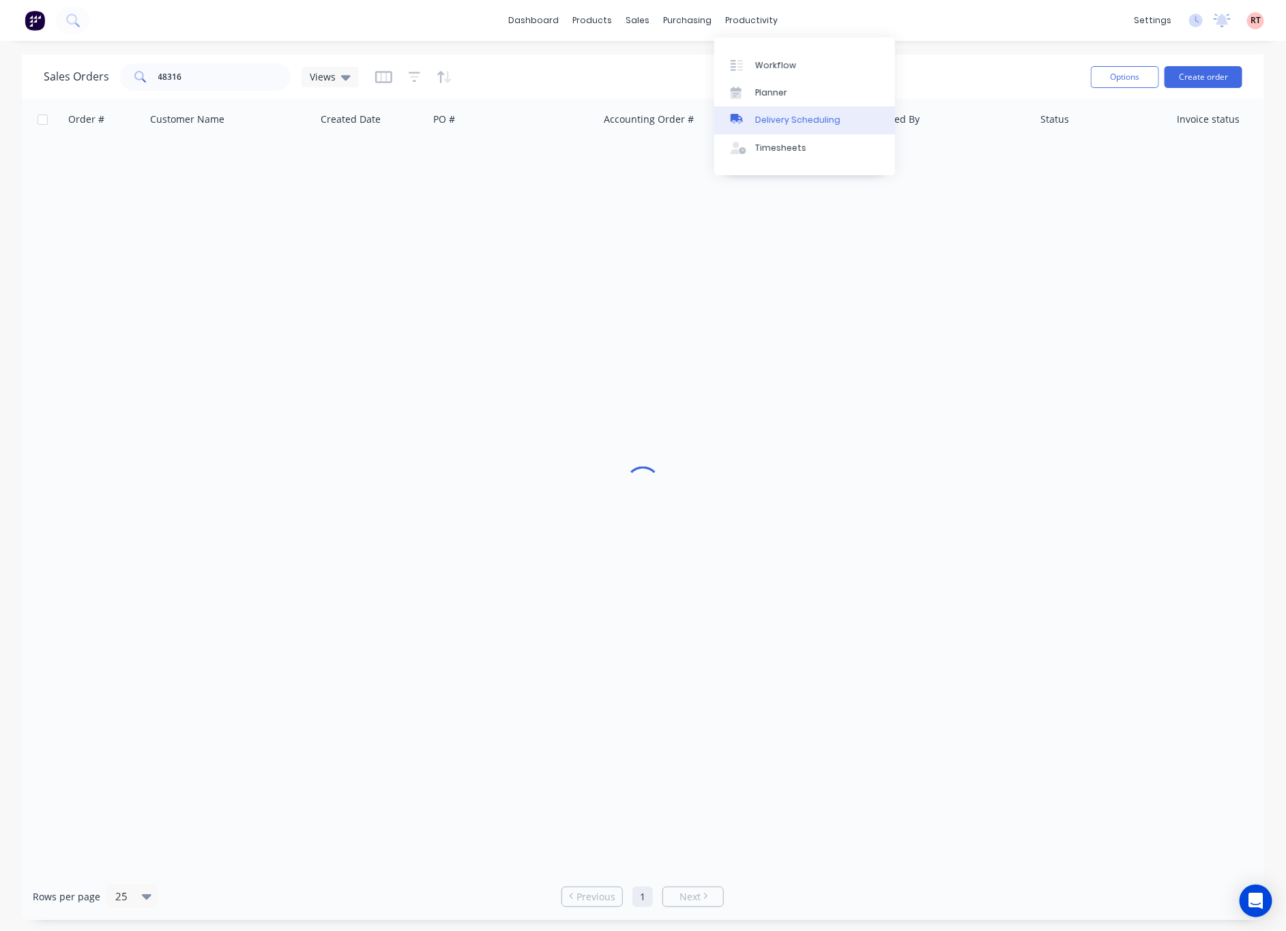
click at [784, 109] on link "Delivery Scheduling" at bounding box center [804, 119] width 181 height 27
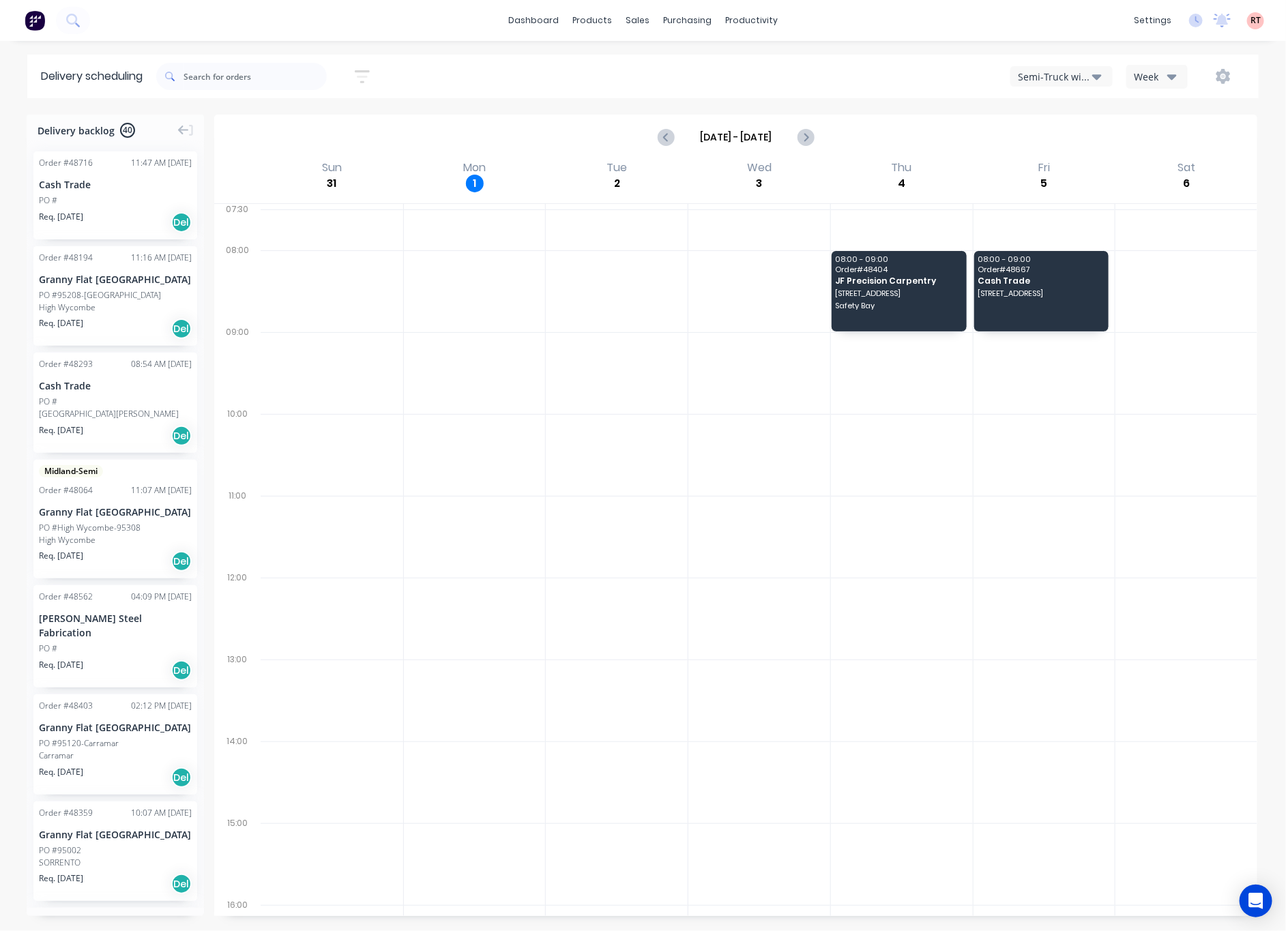
click at [1075, 84] on button "Semi-Truck with Hiab" at bounding box center [1062, 76] width 102 height 20
click at [1088, 132] on div "Steelframing Truck" at bounding box center [1078, 138] width 135 height 27
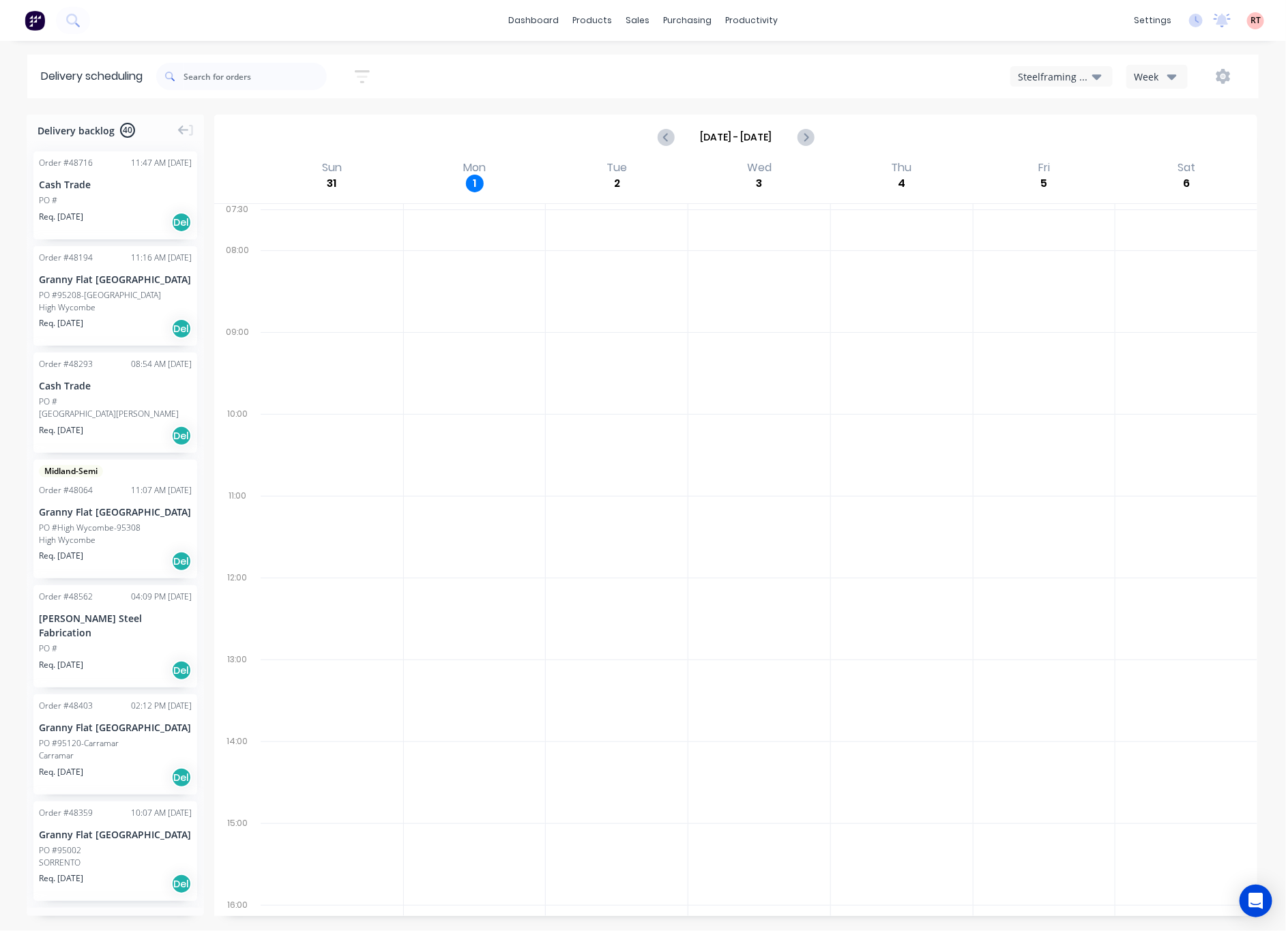
click at [1080, 76] on div "Steelframing Truck" at bounding box center [1055, 77] width 74 height 14
click at [1079, 154] on div "Utes Delivery" at bounding box center [1078, 165] width 135 height 27
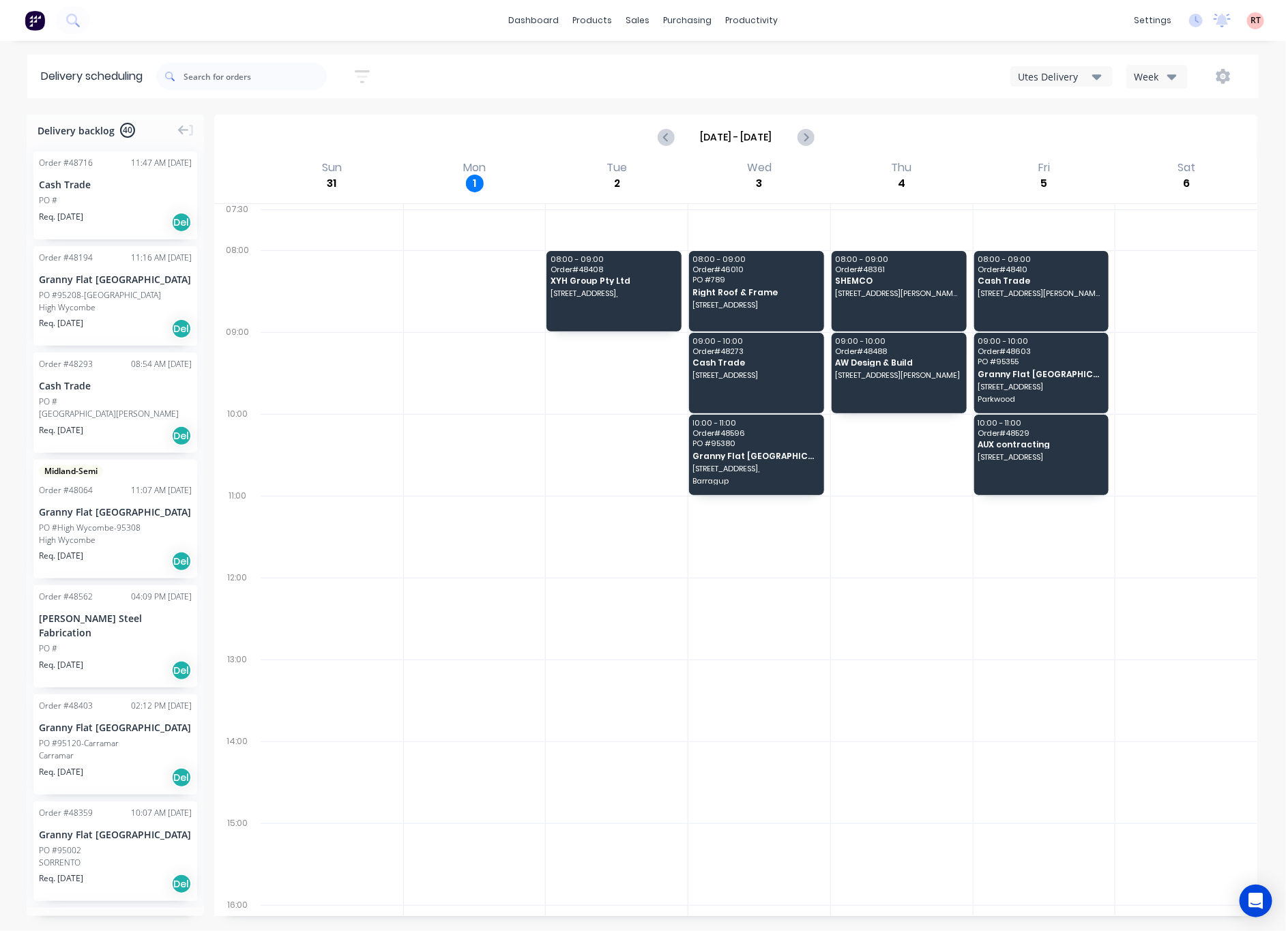
click at [1093, 74] on icon "button" at bounding box center [1098, 76] width 10 height 15
click at [1083, 186] on div "Midland Hiab" at bounding box center [1078, 192] width 135 height 27
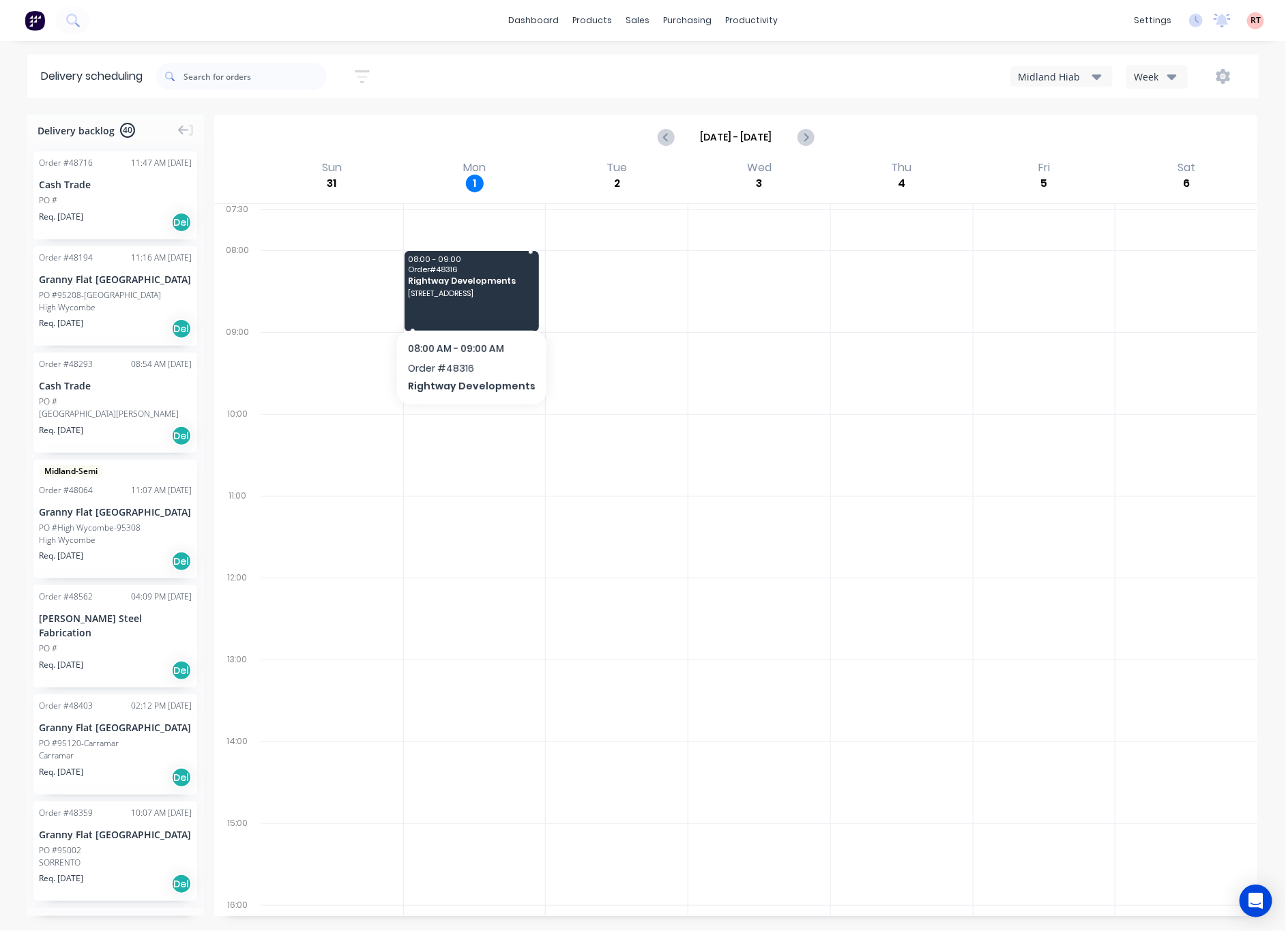
click at [467, 300] on div "08:00 - 09:00 Order # 48316 Rightway Developments [STREET_ADDRESS]" at bounding box center [472, 291] width 135 height 81
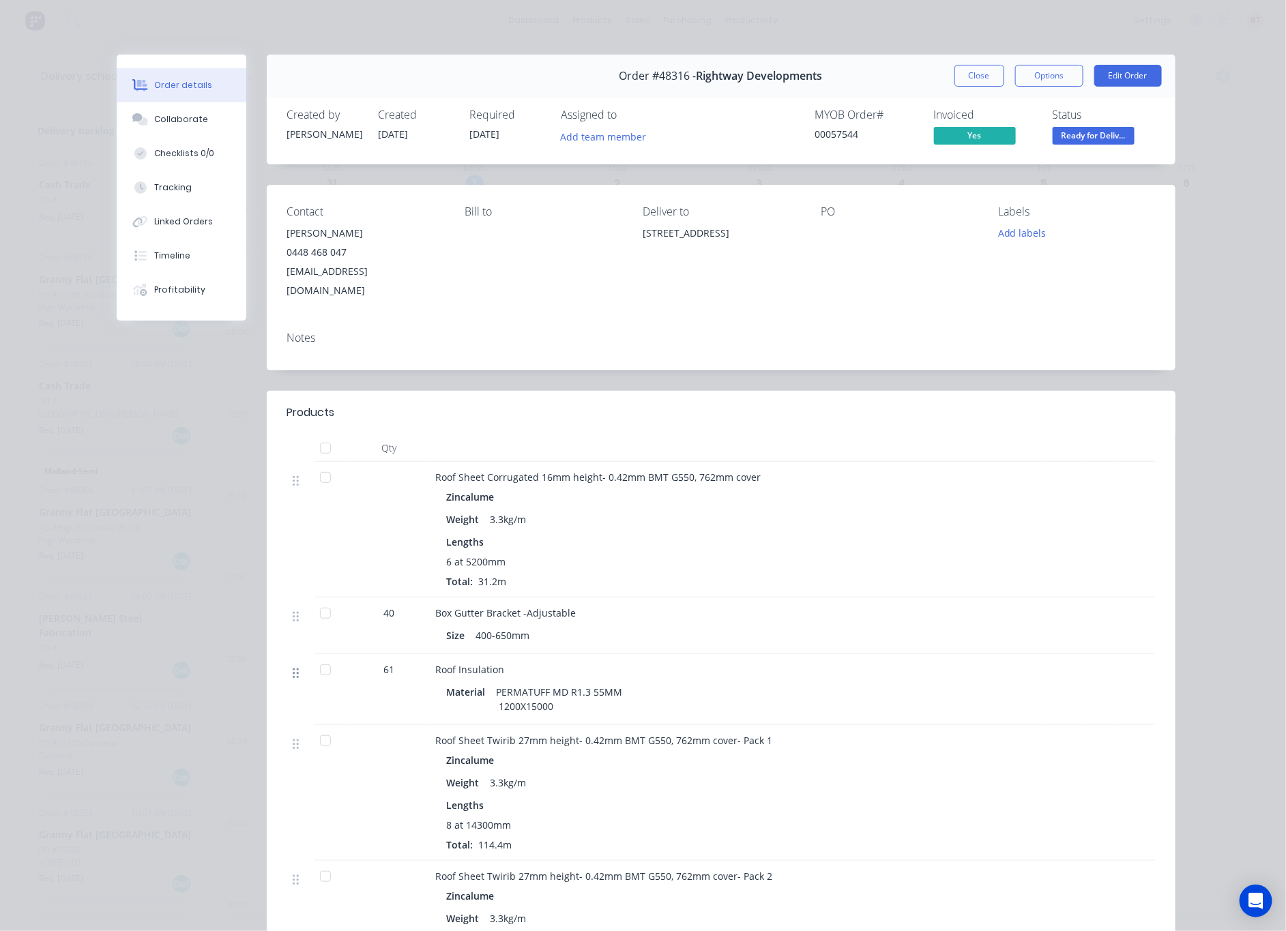
click at [293, 667] on icon at bounding box center [296, 673] width 6 height 12
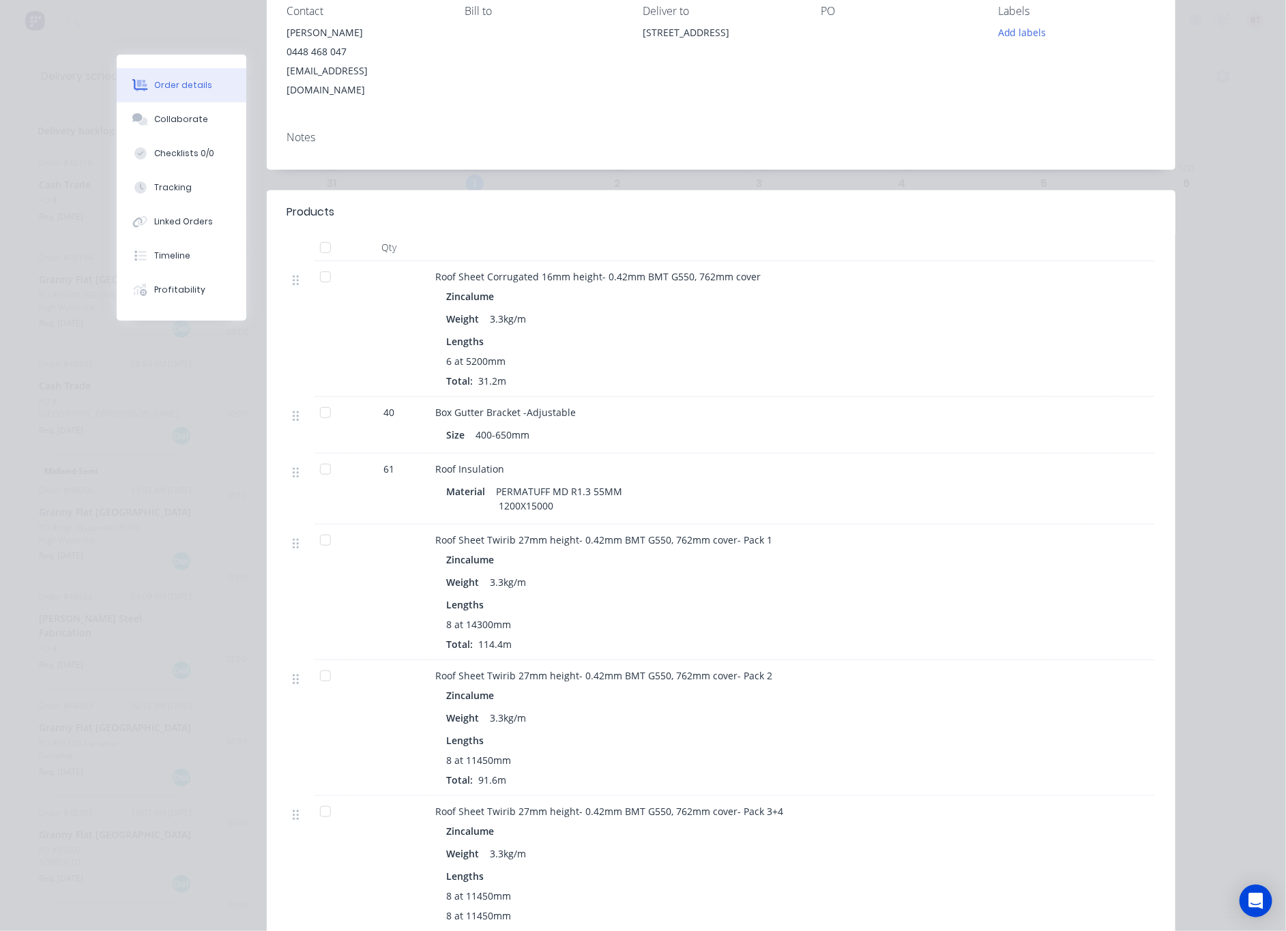
scroll to position [205, 0]
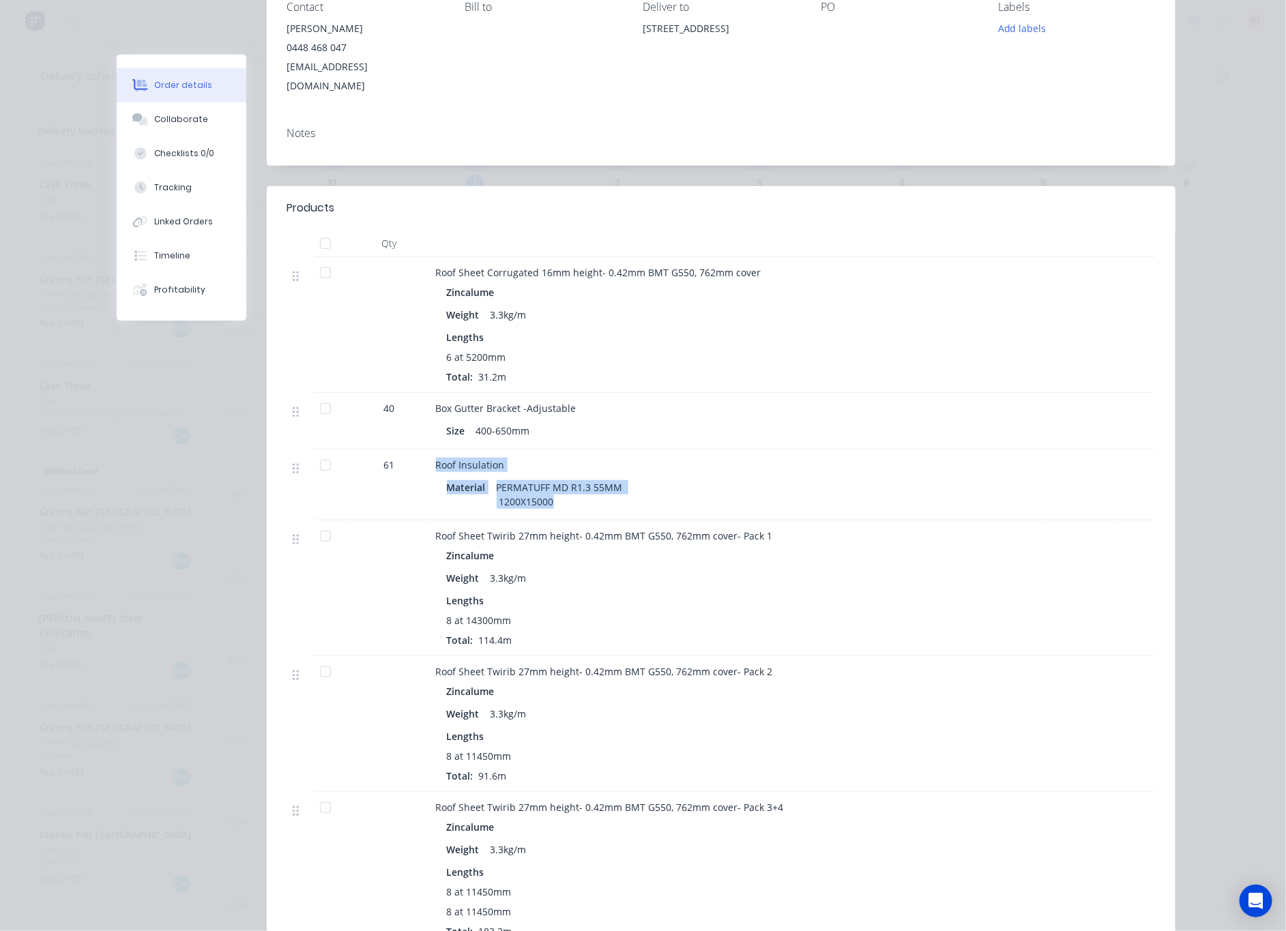
drag, startPoint x: 416, startPoint y: 444, endPoint x: 619, endPoint y: 481, distance: 206.0
click at [619, 481] on div "61 Roof Insulation Material PERMATUFF MD R1.3 55MM 1200X15000" at bounding box center [721, 485] width 868 height 71
click at [555, 497] on div "Roof Insulation Material PERMATUFF MD R1.3 55MM 1200X15000" at bounding box center [738, 485] width 614 height 71
click at [558, 485] on div "PERMATUFF MD R1.3 55MM 1200X15000" at bounding box center [561, 495] width 140 height 34
drag, startPoint x: 549, startPoint y: 482, endPoint x: 420, endPoint y: 441, distance: 136.0
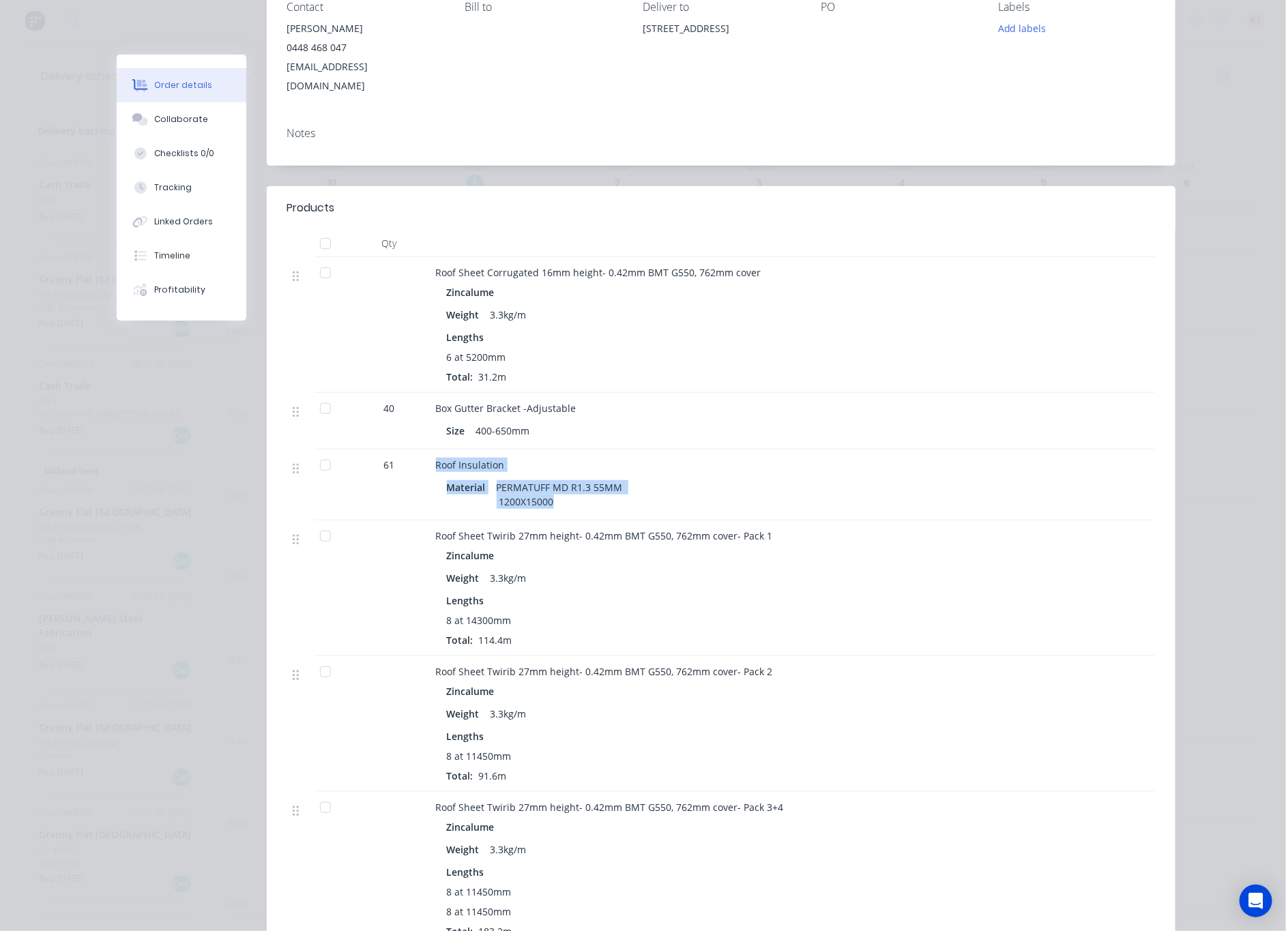
click at [420, 450] on div "61 Roof Insulation Material PERMATUFF MD R1.3 55MM 1200X15000" at bounding box center [721, 485] width 868 height 71
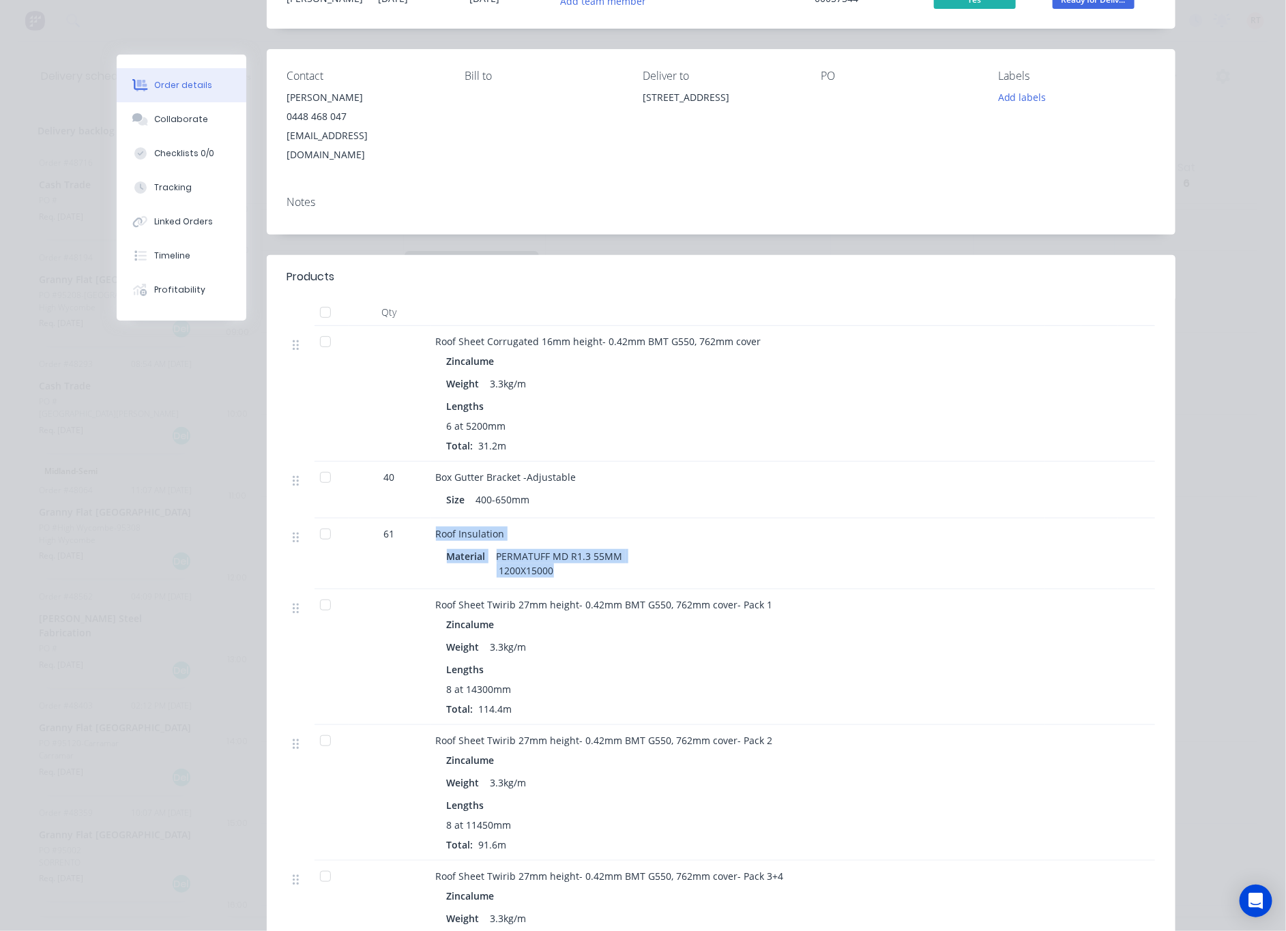
scroll to position [0, 0]
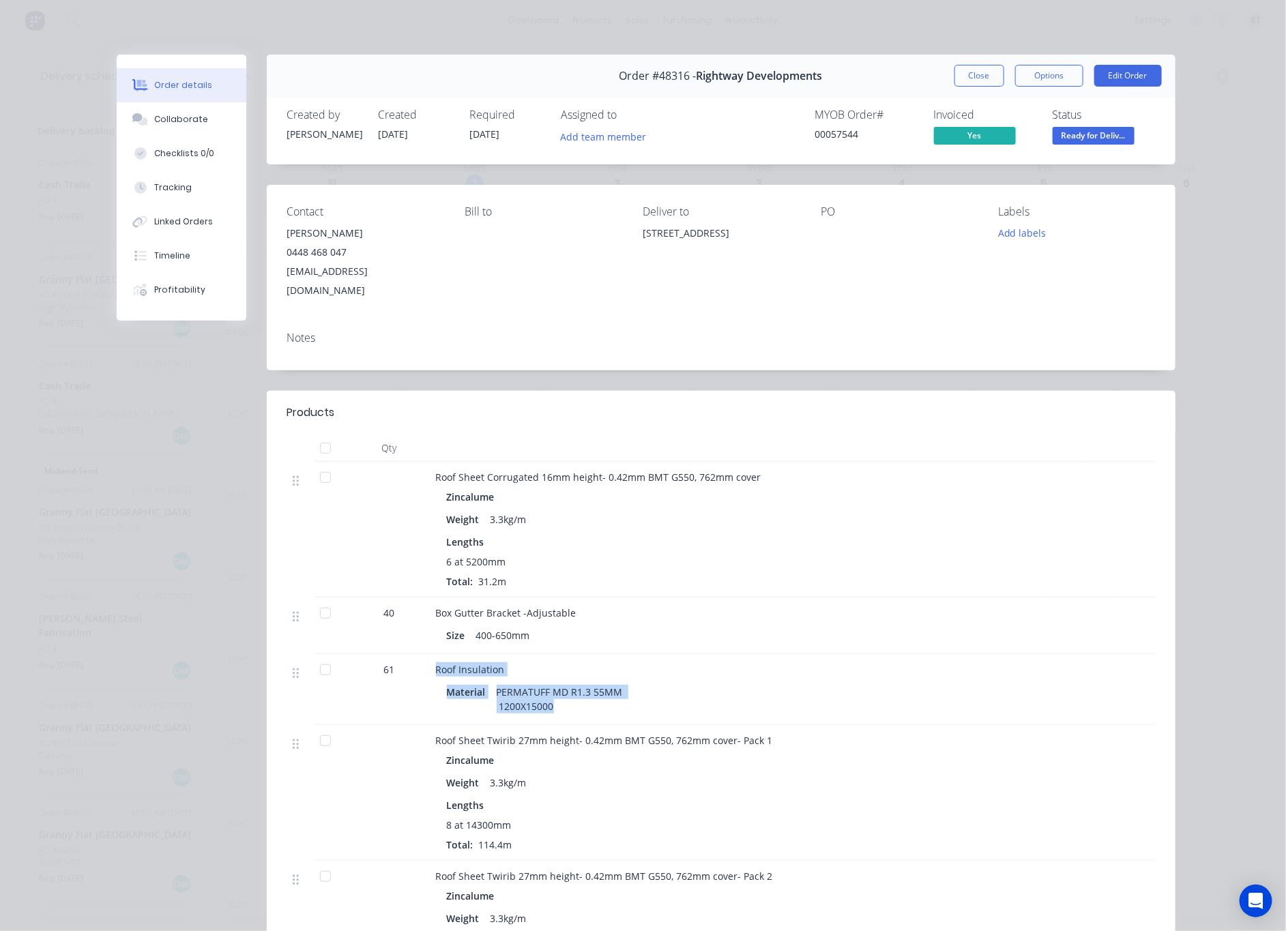
click at [602, 684] on div "PERMATUFF MD R1.3 55MM 1200X15000" at bounding box center [561, 699] width 140 height 34
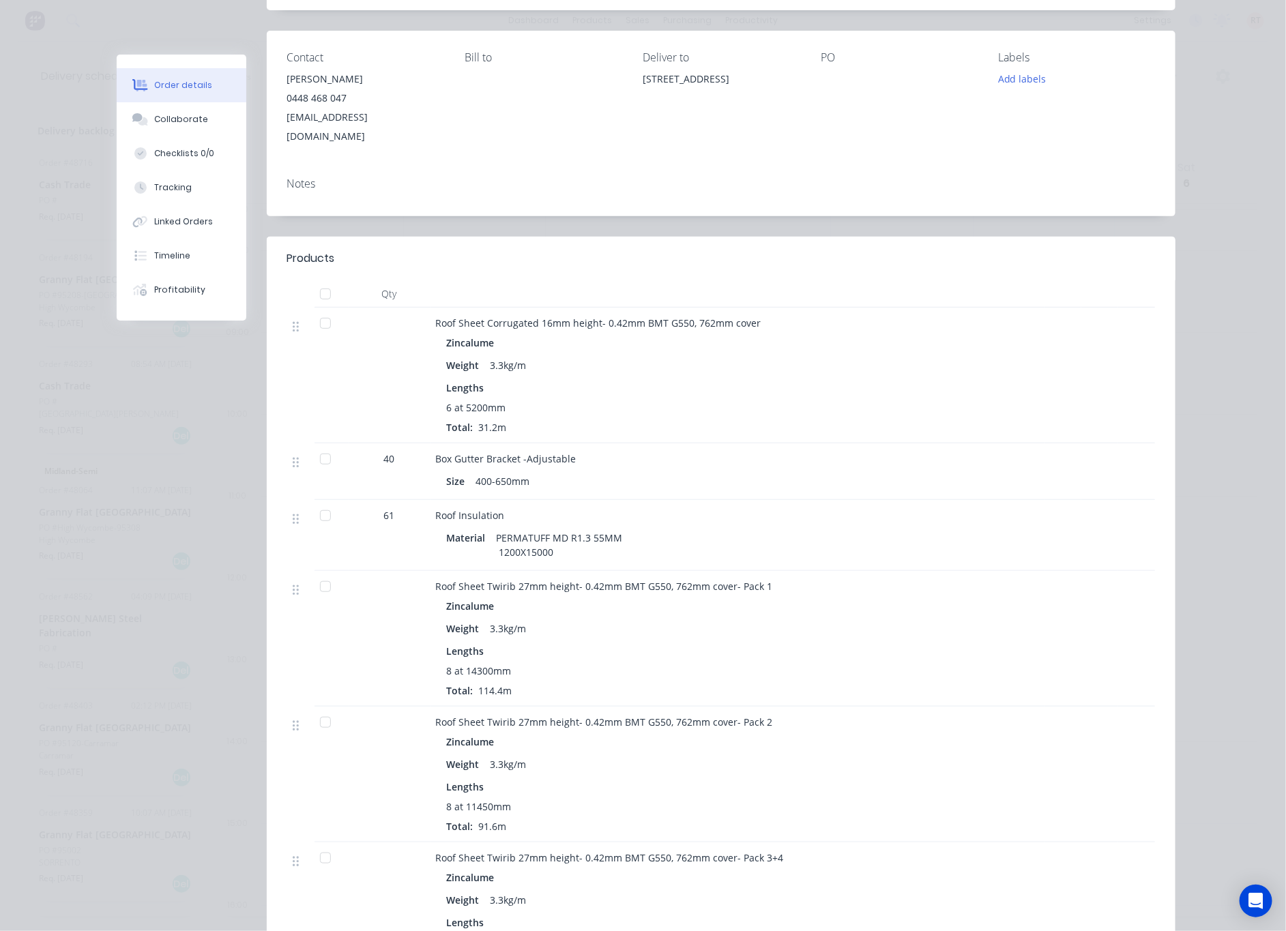
scroll to position [409, 0]
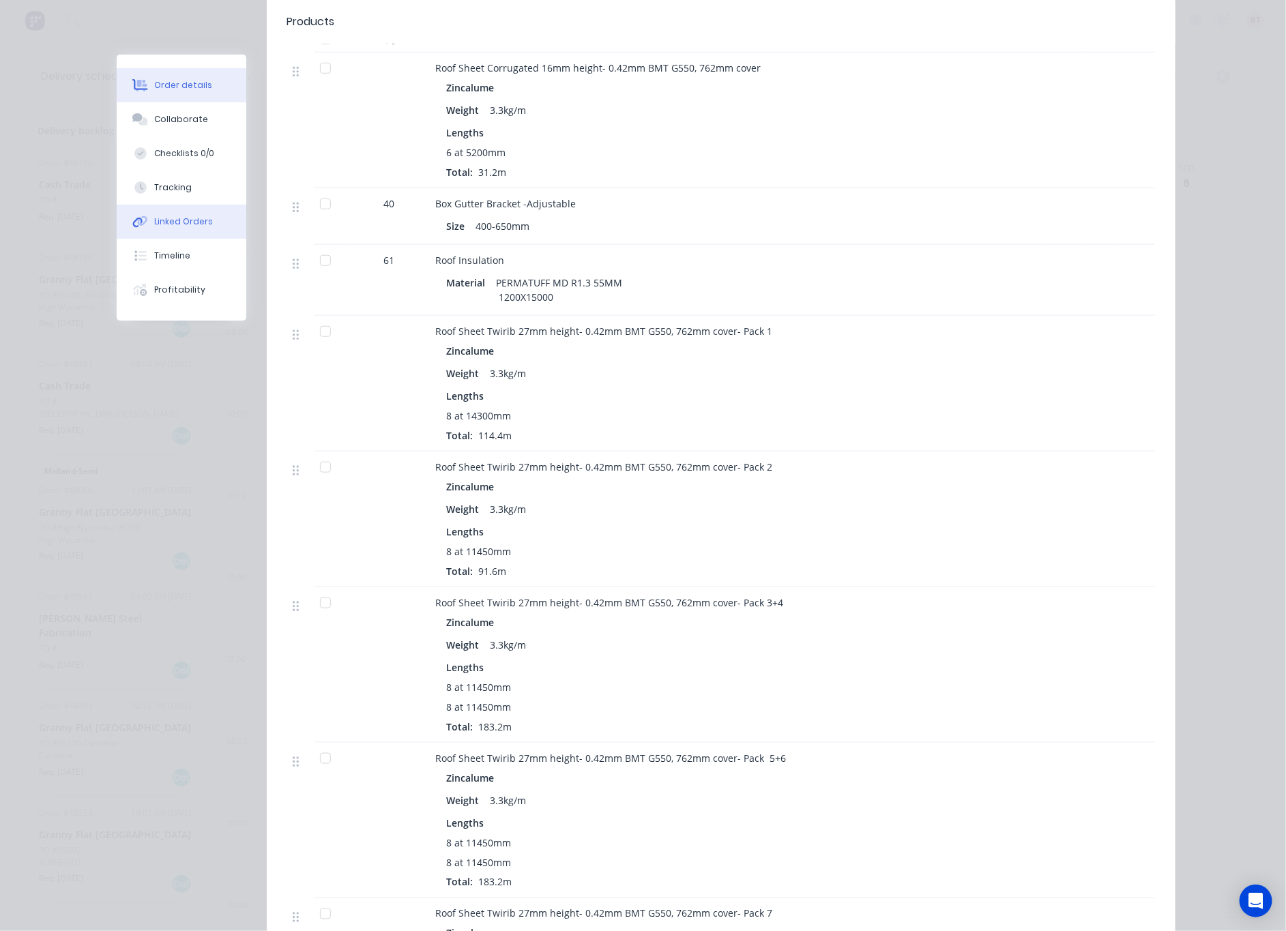
click at [186, 227] on div "Linked Orders" at bounding box center [183, 222] width 59 height 12
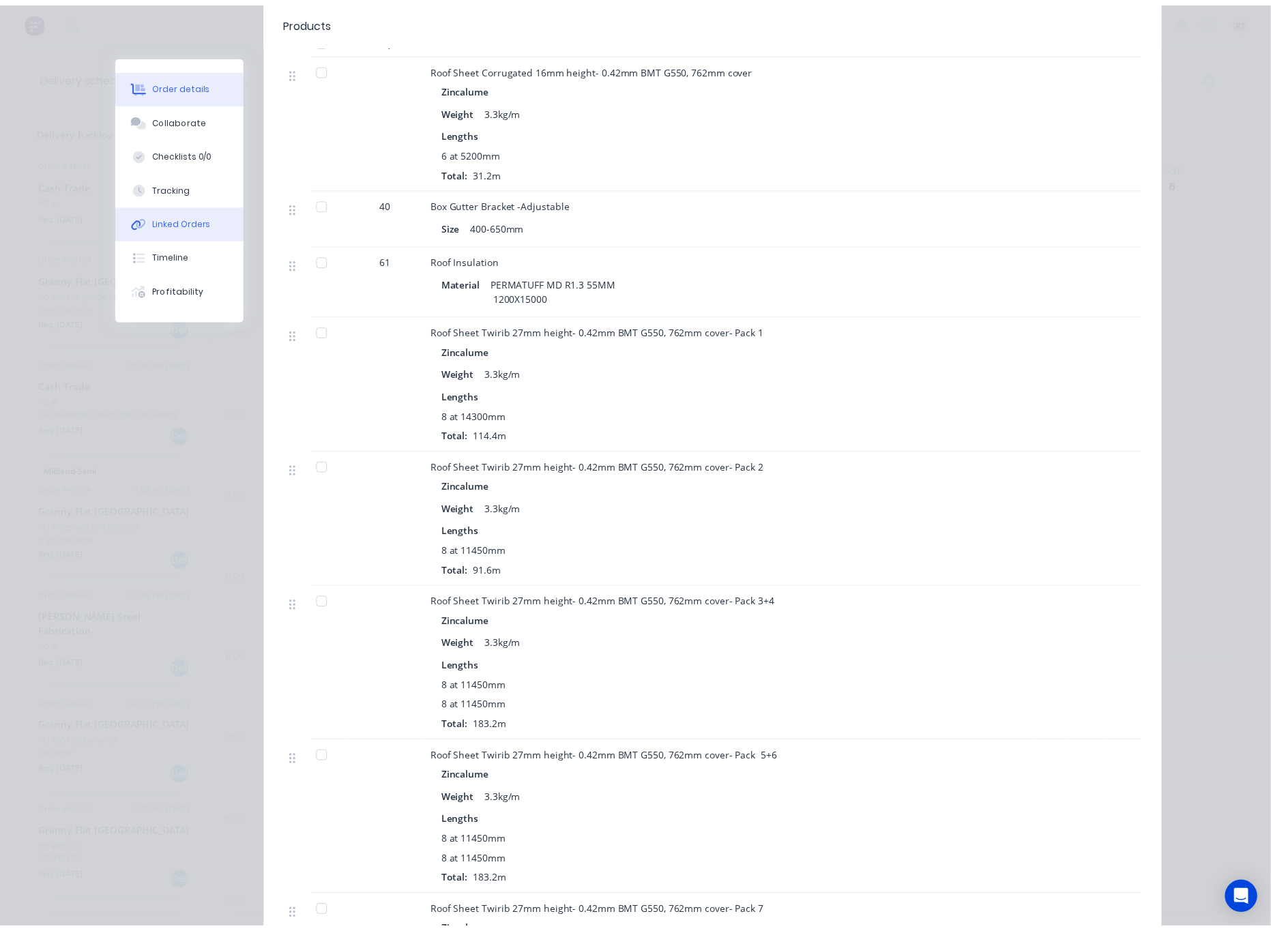
scroll to position [0, 0]
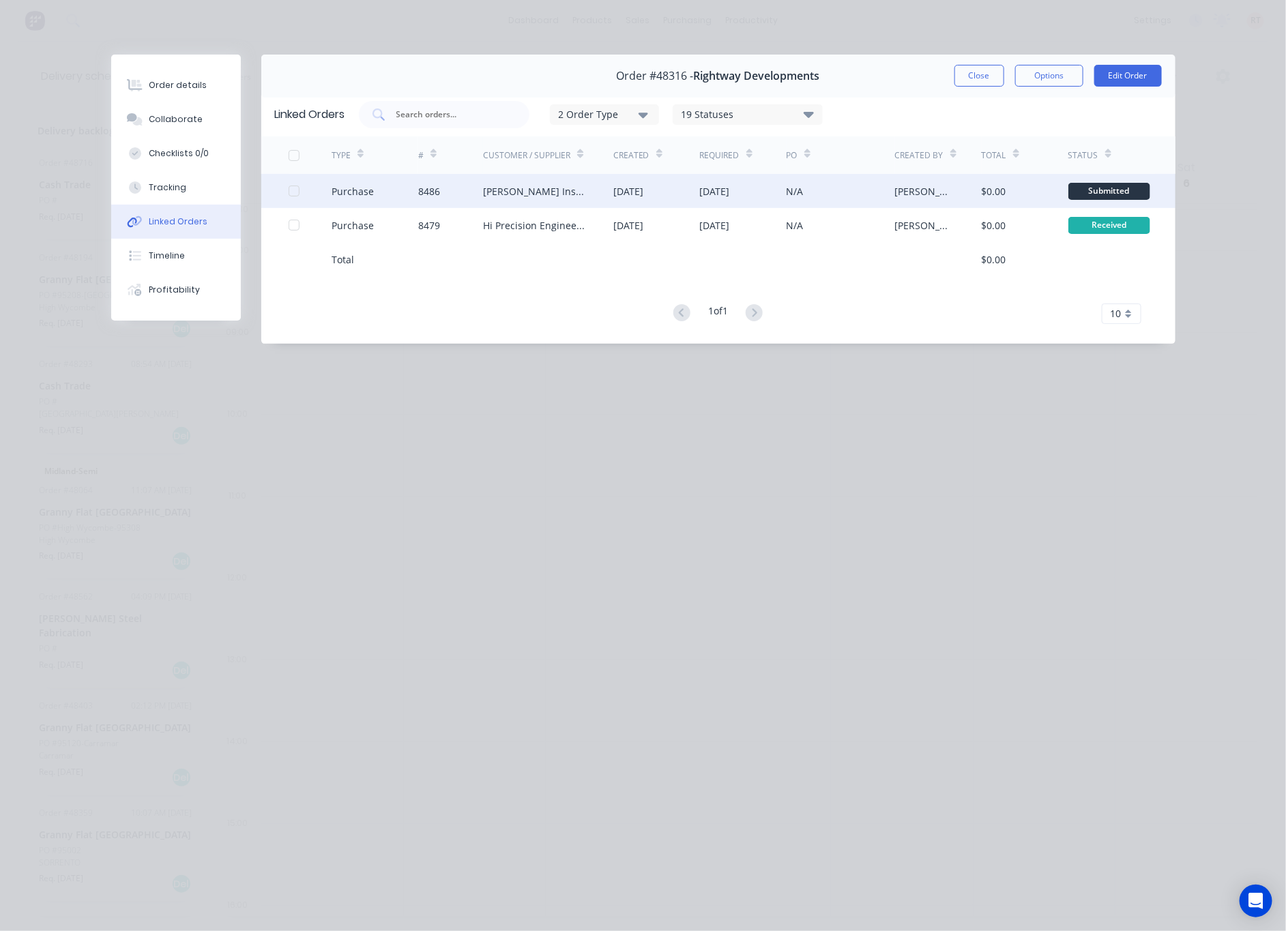
click at [538, 201] on div "[PERSON_NAME] Insulation" at bounding box center [548, 191] width 130 height 34
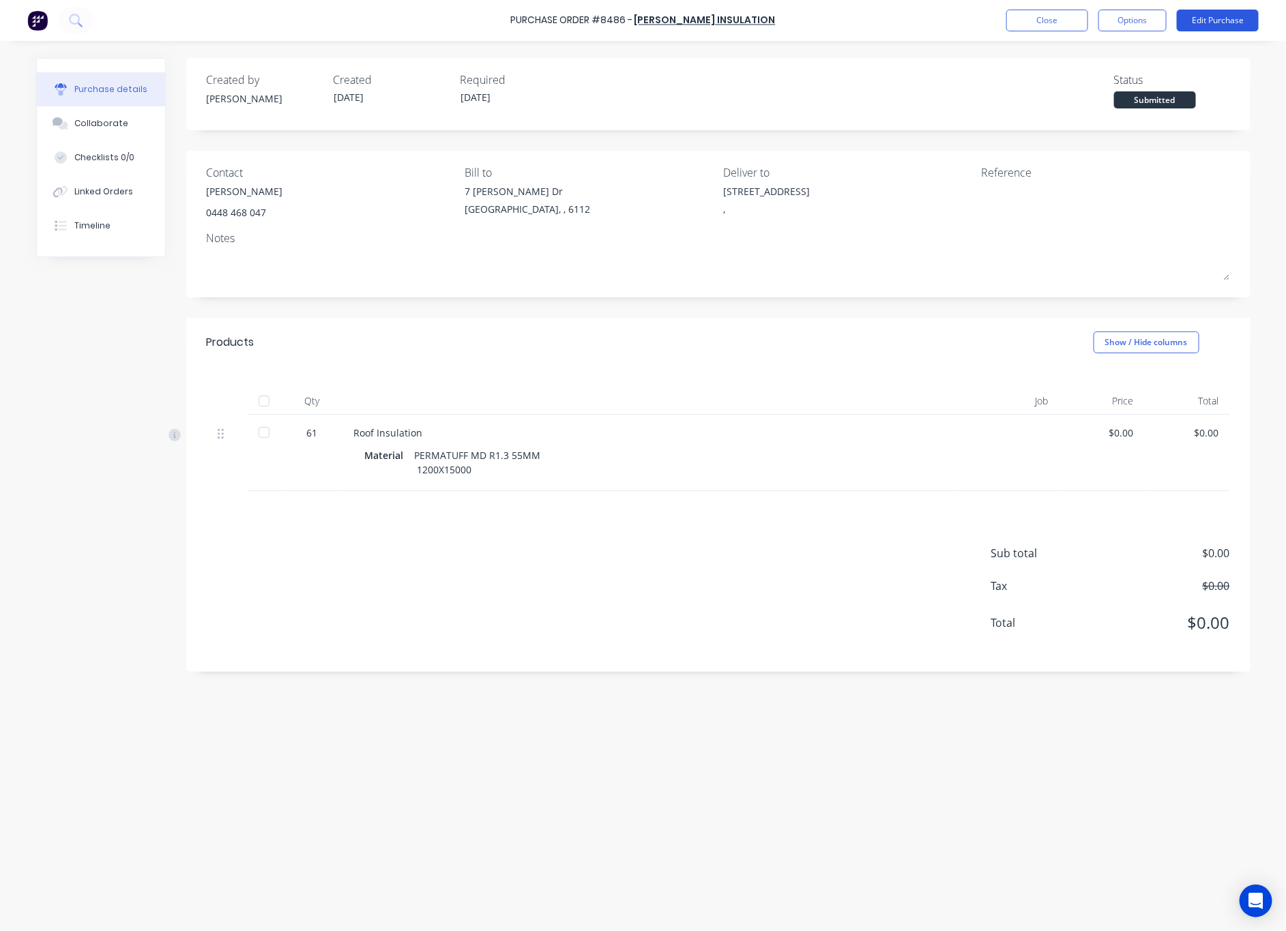
click at [1224, 19] on button "Edit Purchase" at bounding box center [1218, 21] width 82 height 22
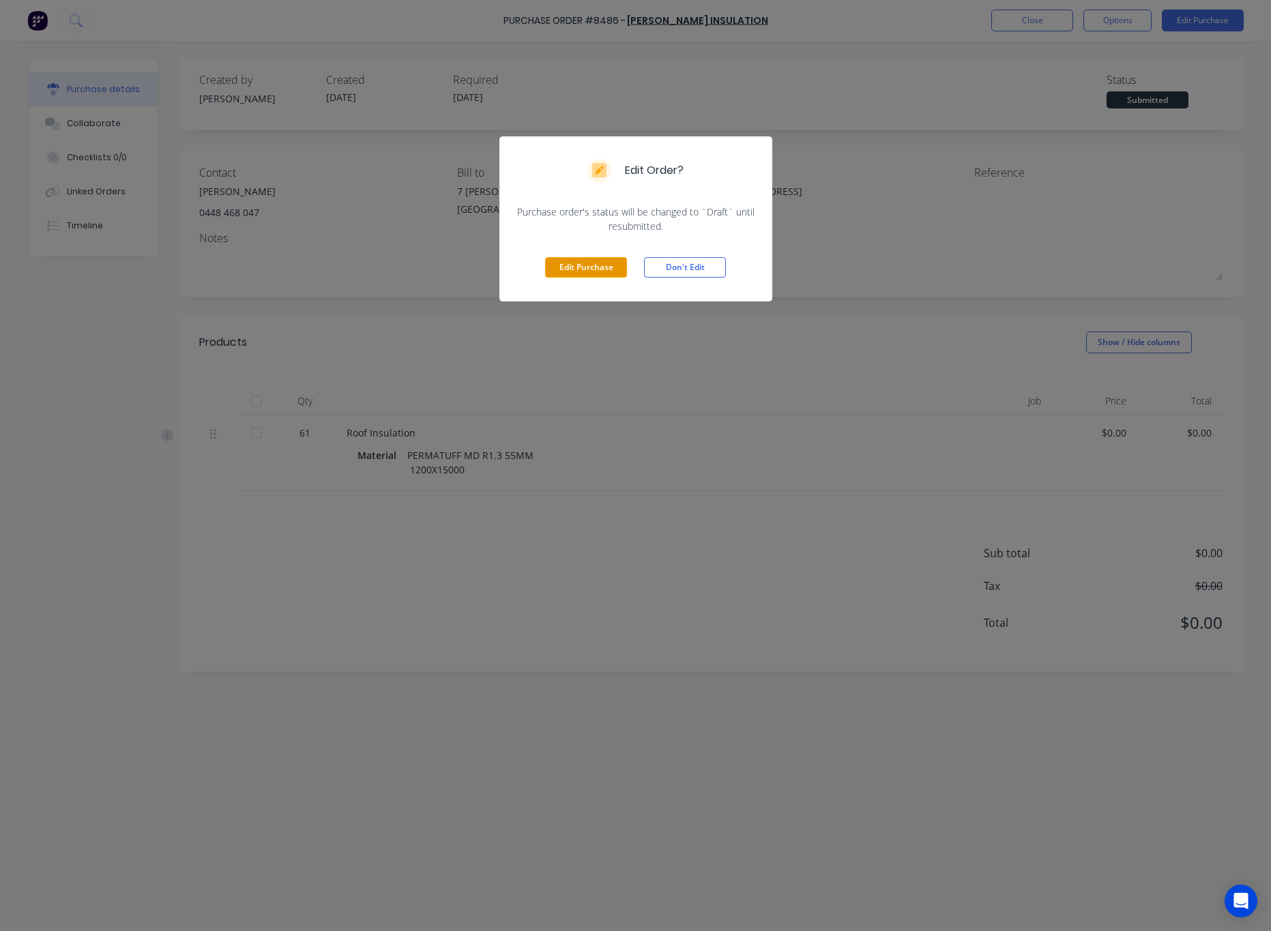
click at [588, 262] on button "Edit Purchase" at bounding box center [586, 267] width 82 height 20
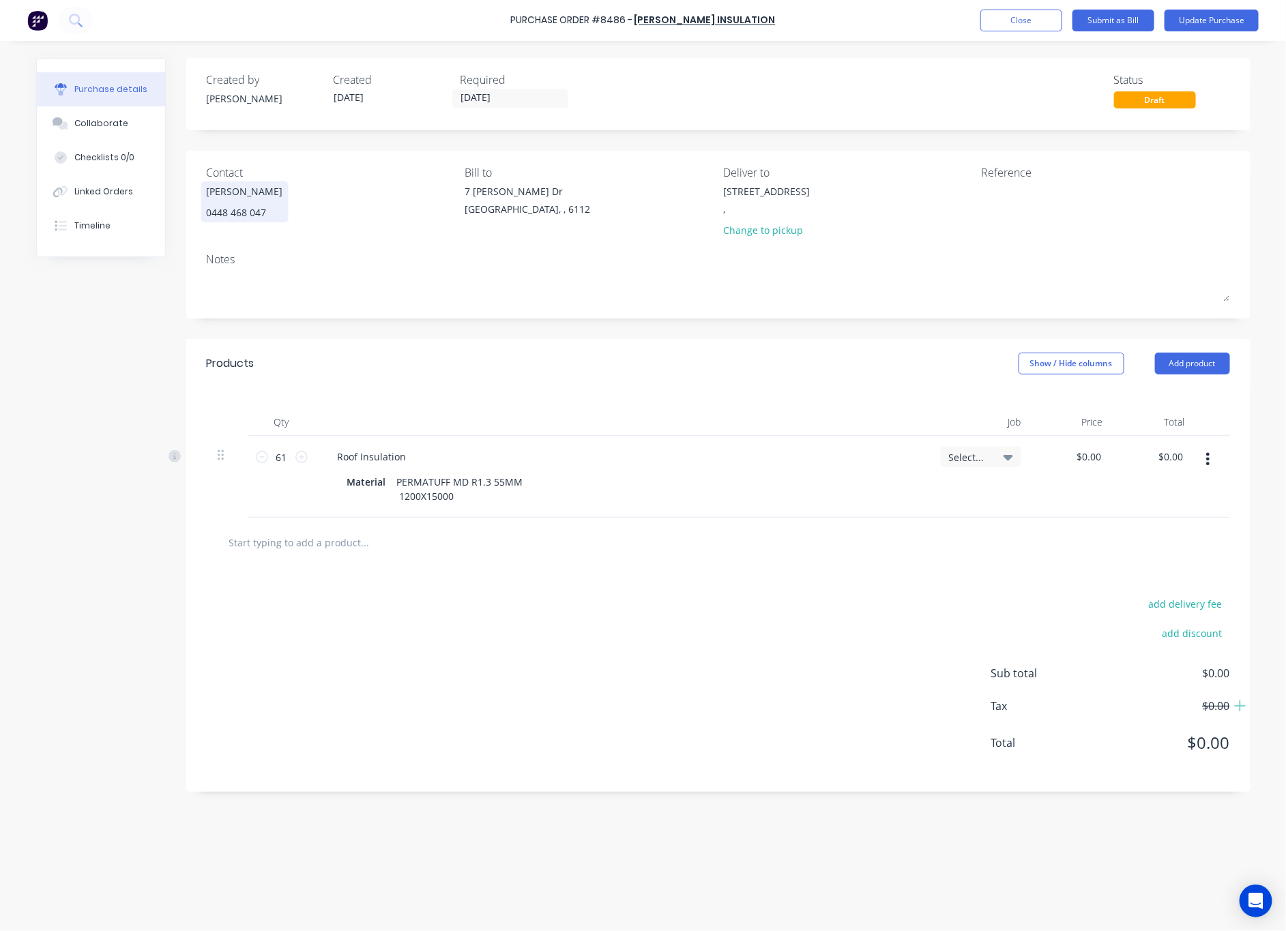
click at [248, 191] on div "[PERSON_NAME]" at bounding box center [245, 191] width 76 height 14
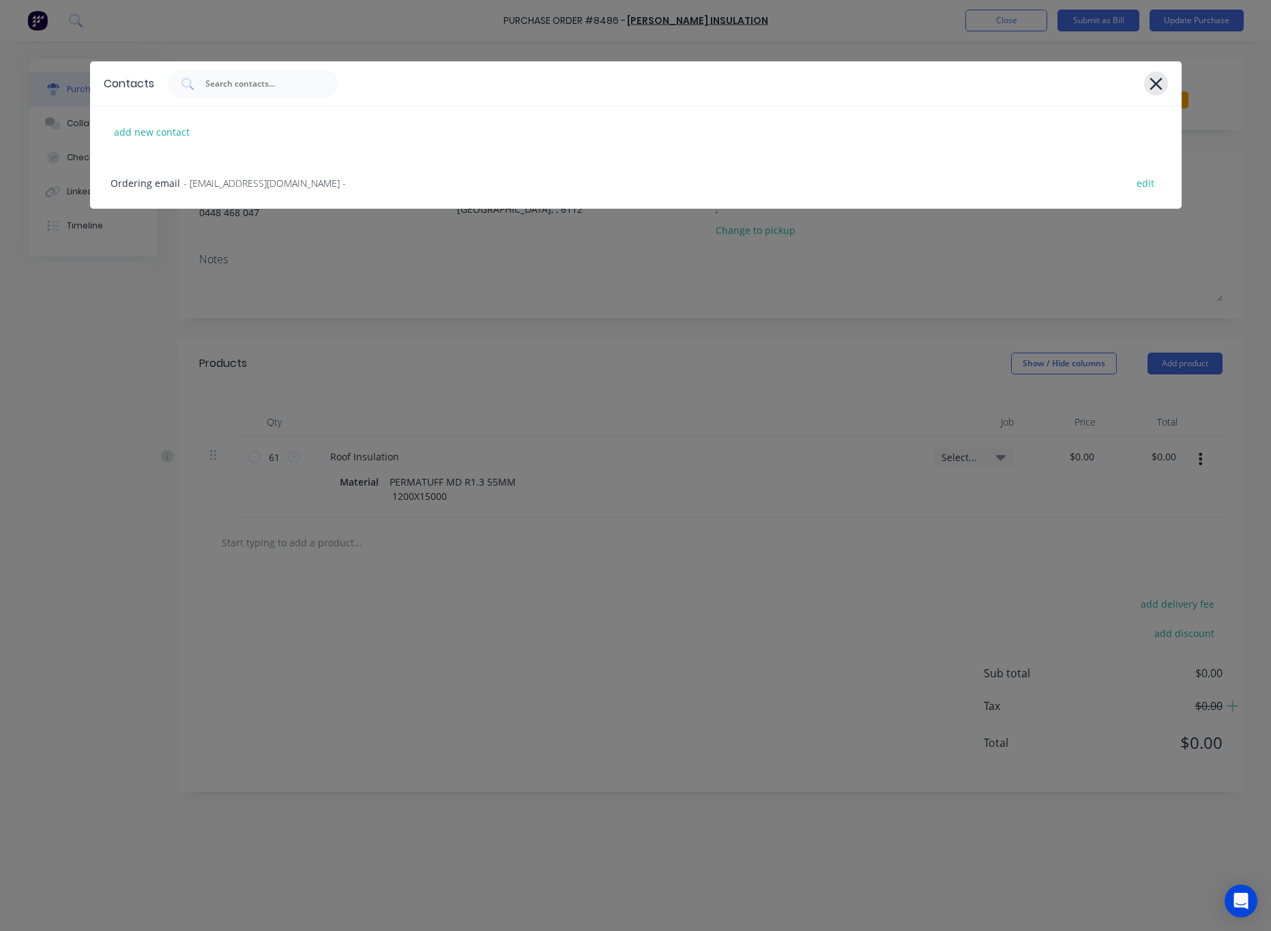
click at [1157, 91] on icon at bounding box center [1156, 83] width 14 height 19
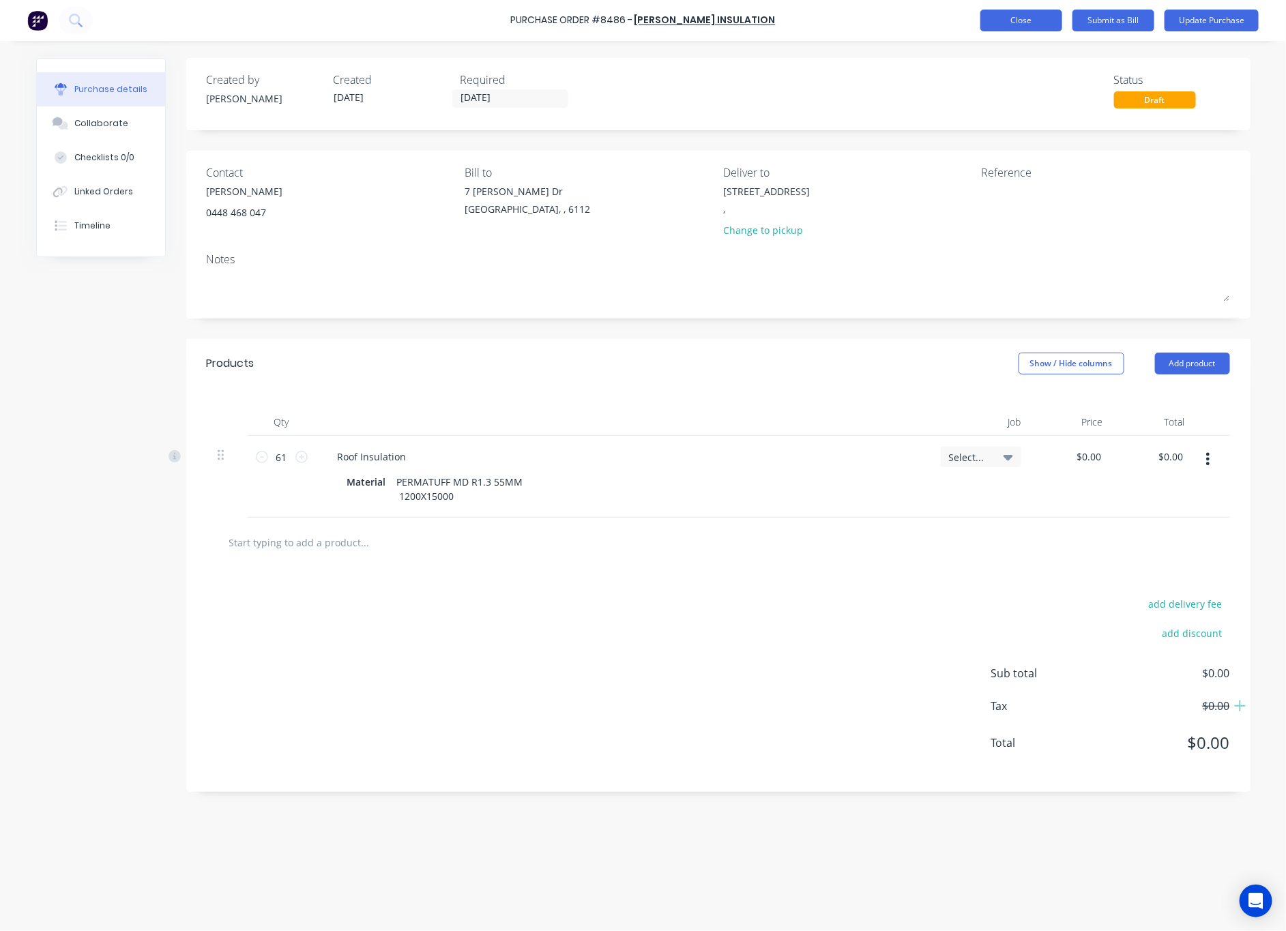
click at [1014, 25] on button "Close" at bounding box center [1022, 21] width 82 height 22
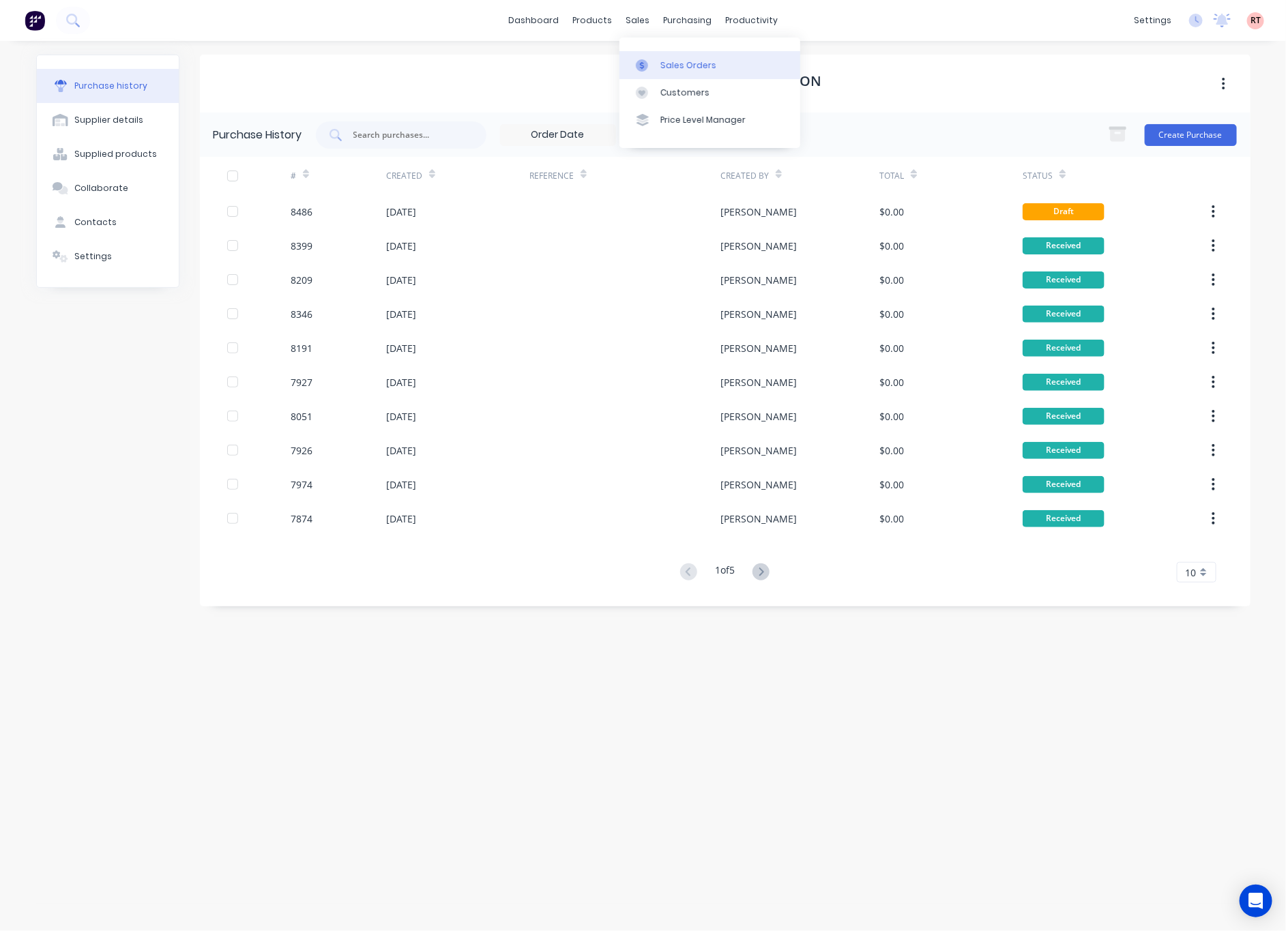
click at [667, 61] on div "Sales Orders" at bounding box center [689, 65] width 56 height 12
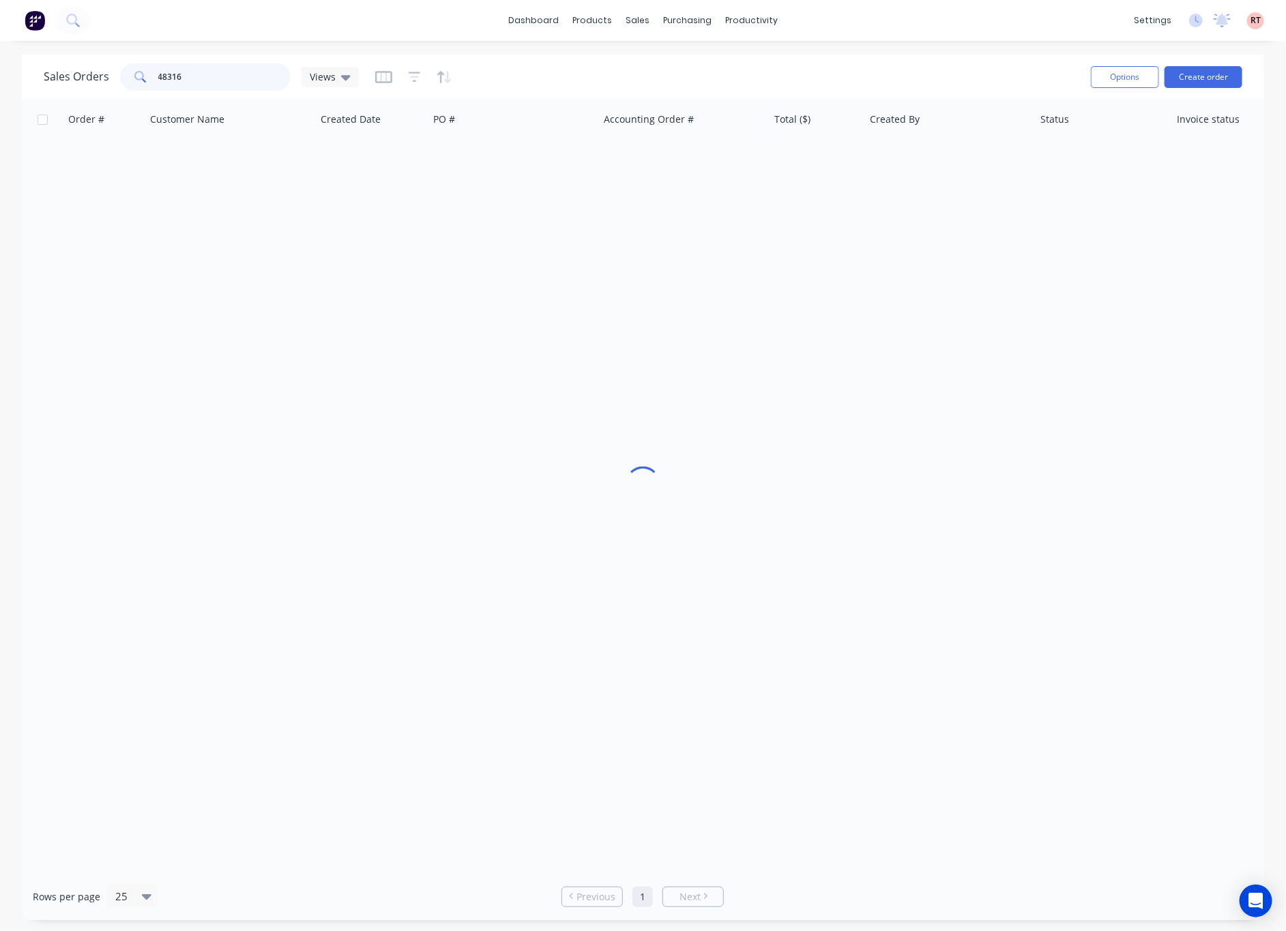
drag, startPoint x: 248, startPoint y: 76, endPoint x: 101, endPoint y: 87, distance: 147.1
click at [121, 91] on div "Sales Orders 48316 Views" at bounding box center [562, 76] width 1037 height 33
type input "57745"
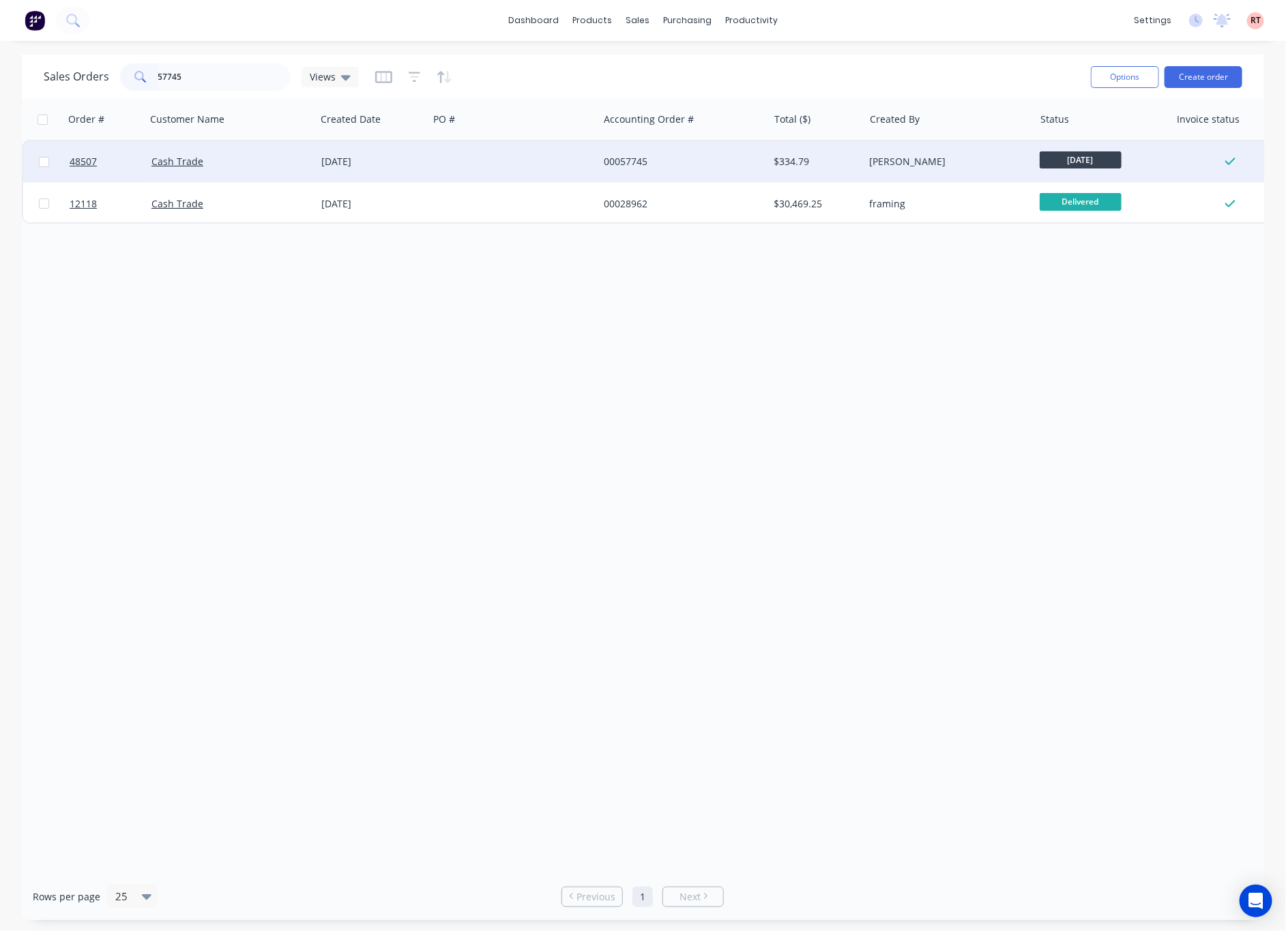
click at [500, 160] on div at bounding box center [514, 161] width 170 height 41
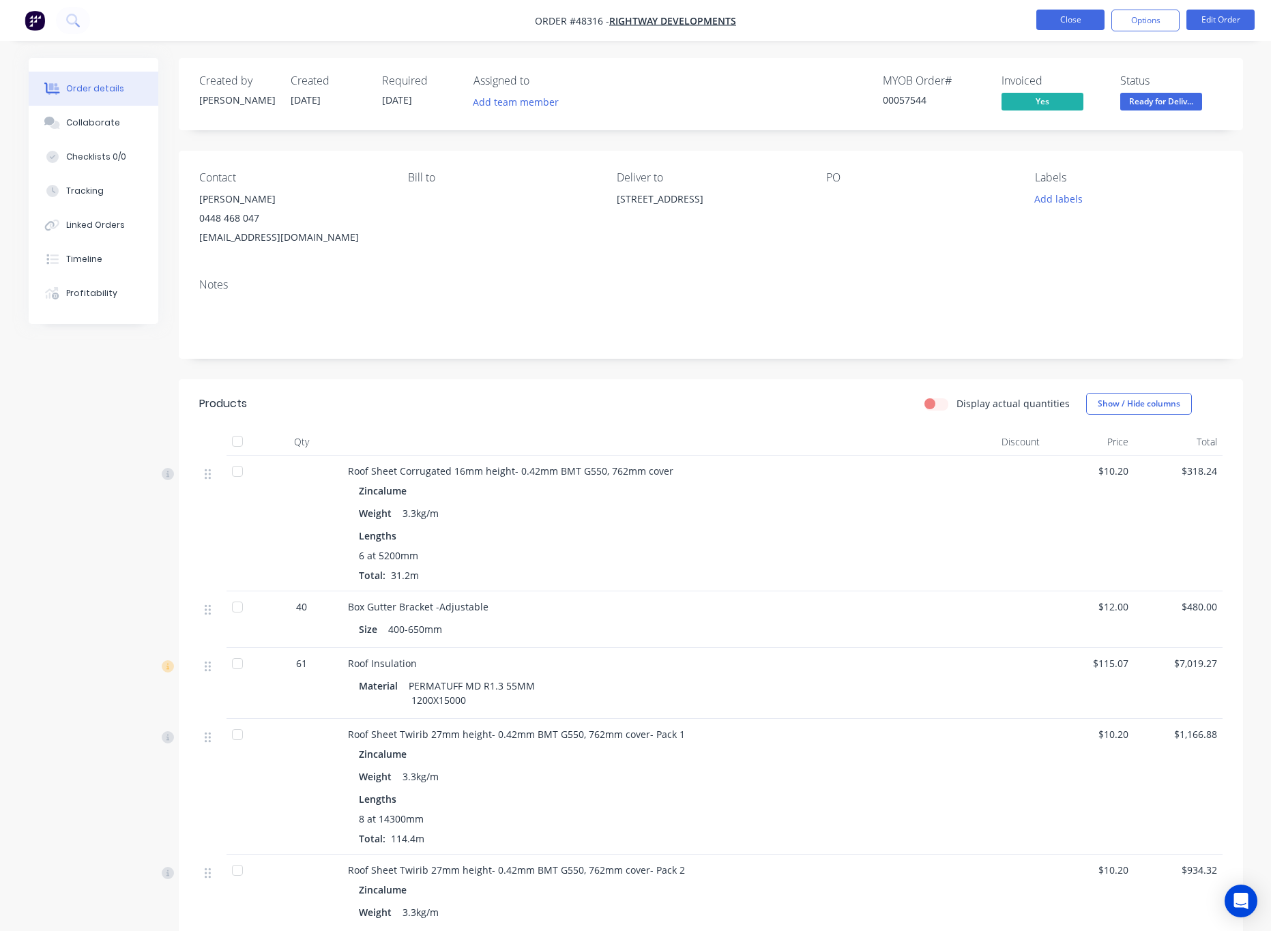
click at [1048, 18] on button "Close" at bounding box center [1071, 20] width 68 height 20
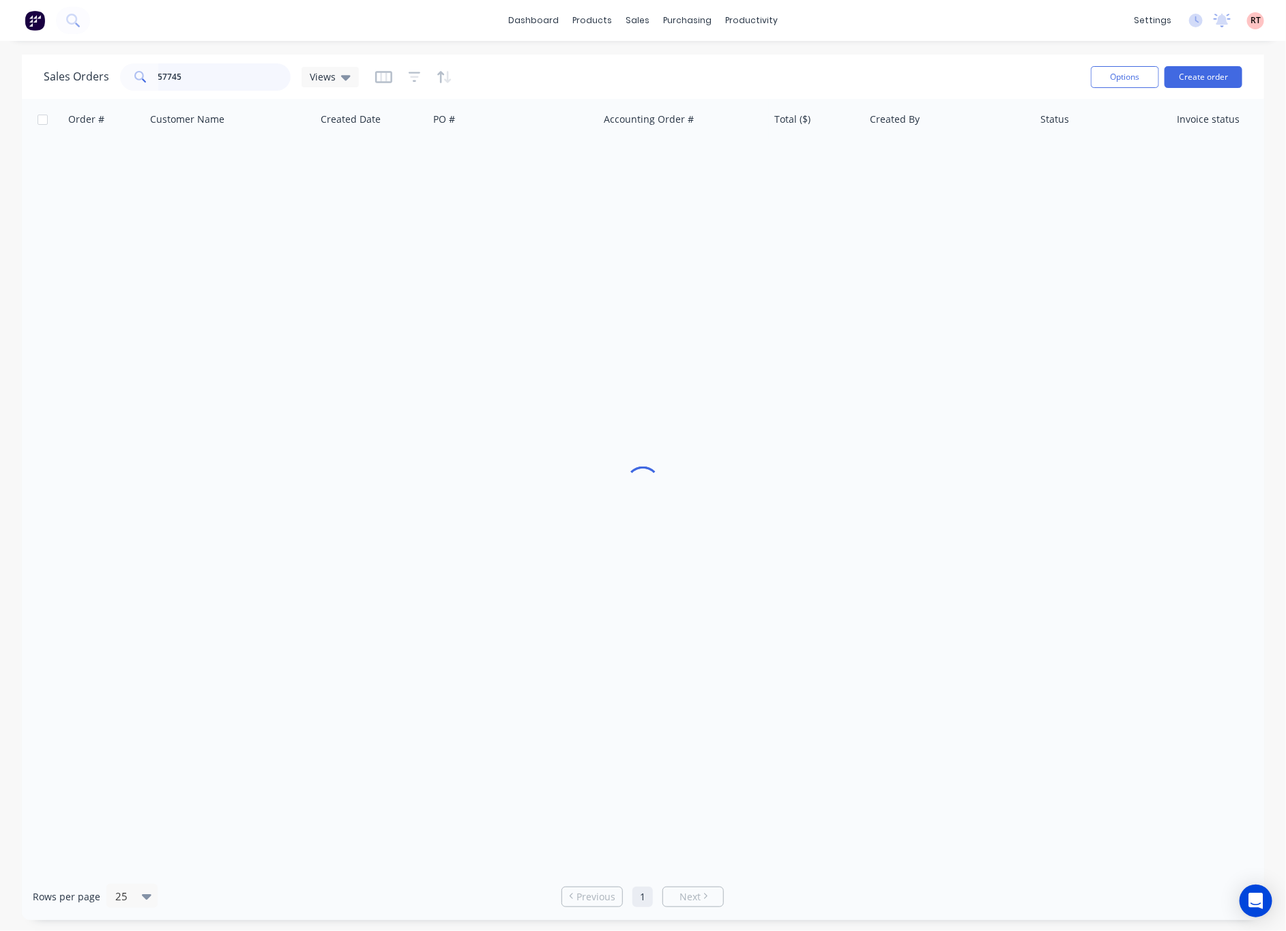
drag, startPoint x: 207, startPoint y: 70, endPoint x: 214, endPoint y: 94, distance: 24.7
click at [212, 89] on input "57745" at bounding box center [224, 76] width 133 height 27
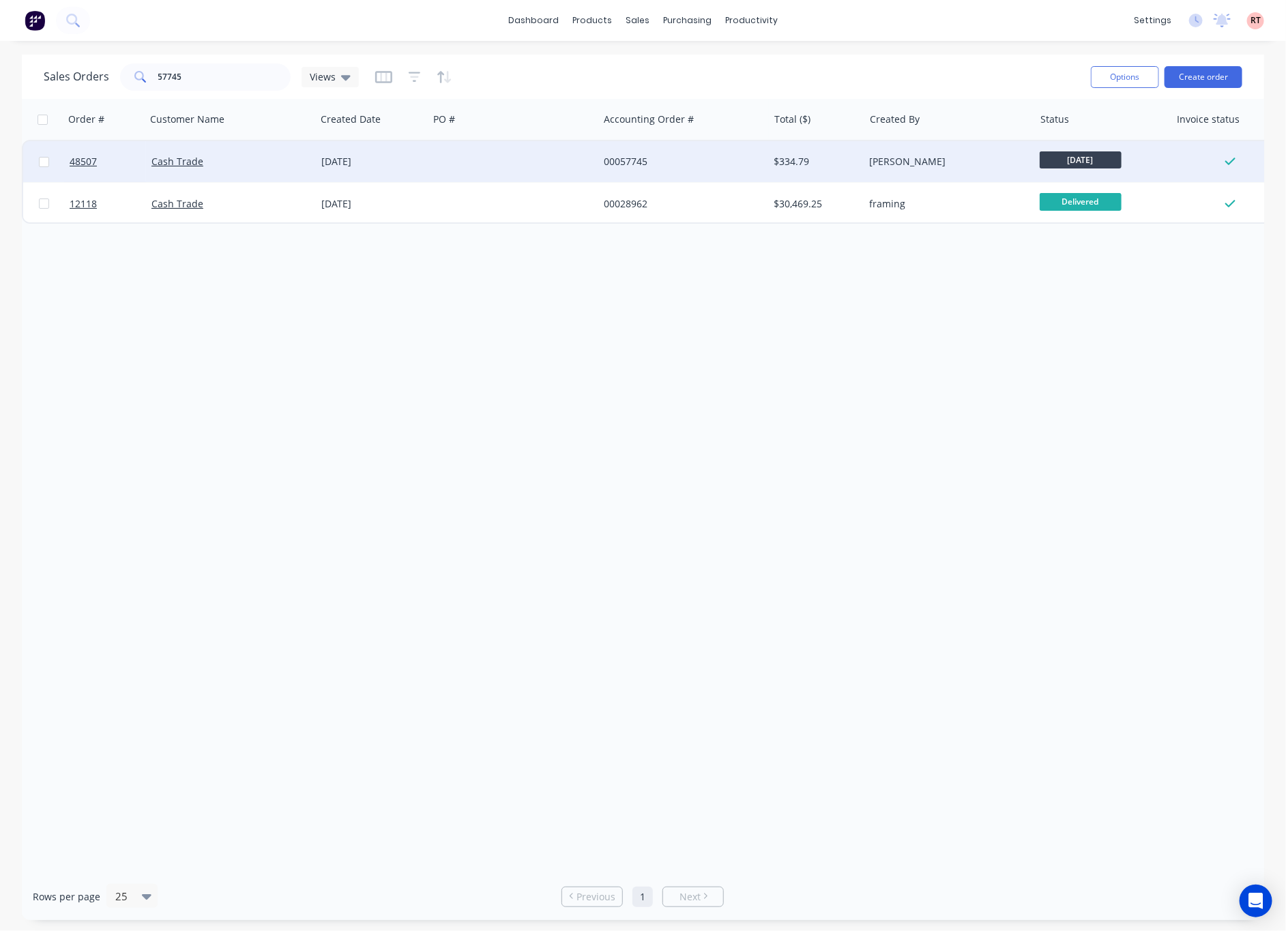
click at [648, 166] on div "00057745" at bounding box center [679, 162] width 151 height 14
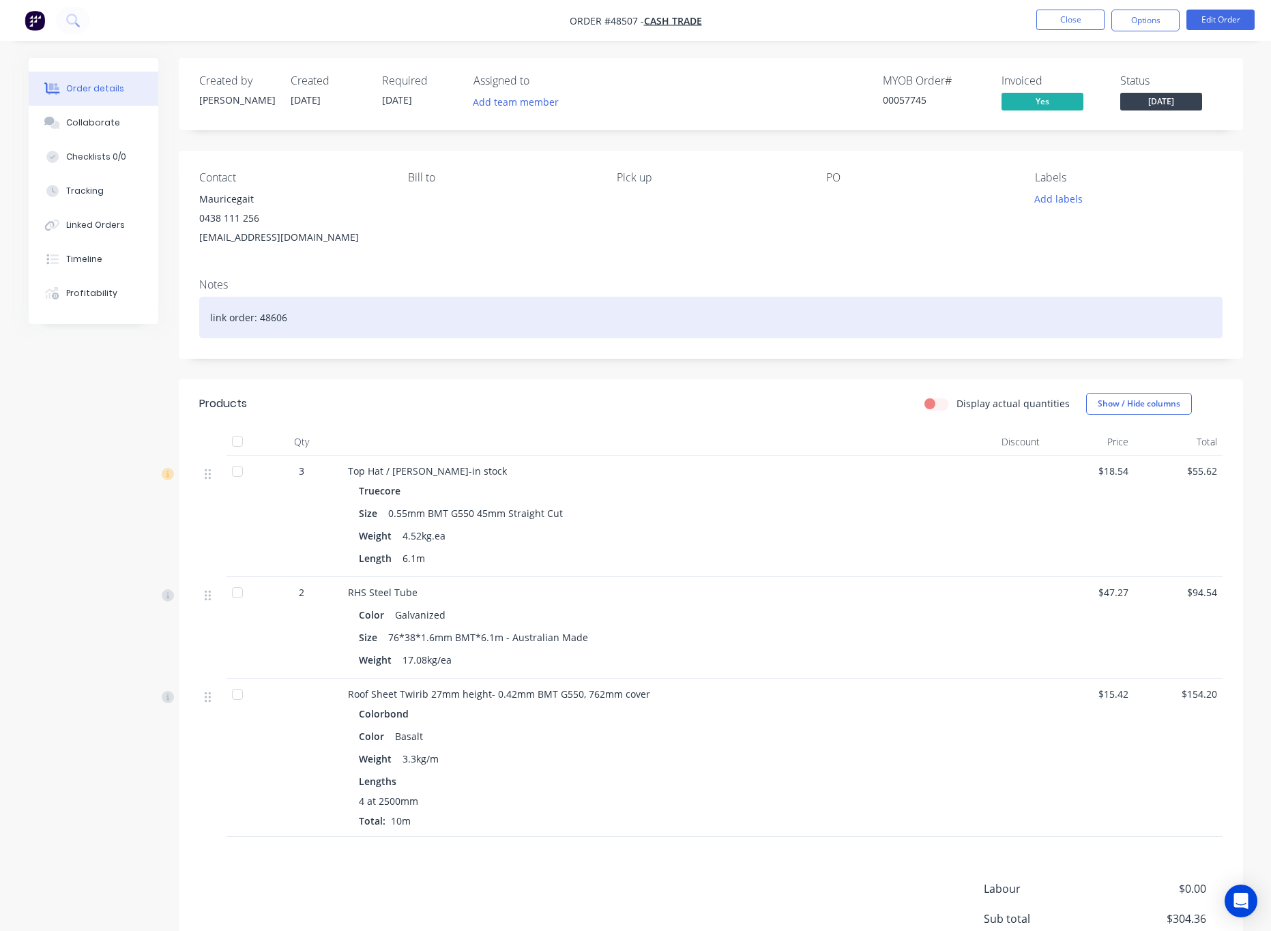
drag, startPoint x: 289, startPoint y: 312, endPoint x: 259, endPoint y: 320, distance: 31.1
click at [259, 320] on div "link order: 48606" at bounding box center [711, 318] width 1024 height 42
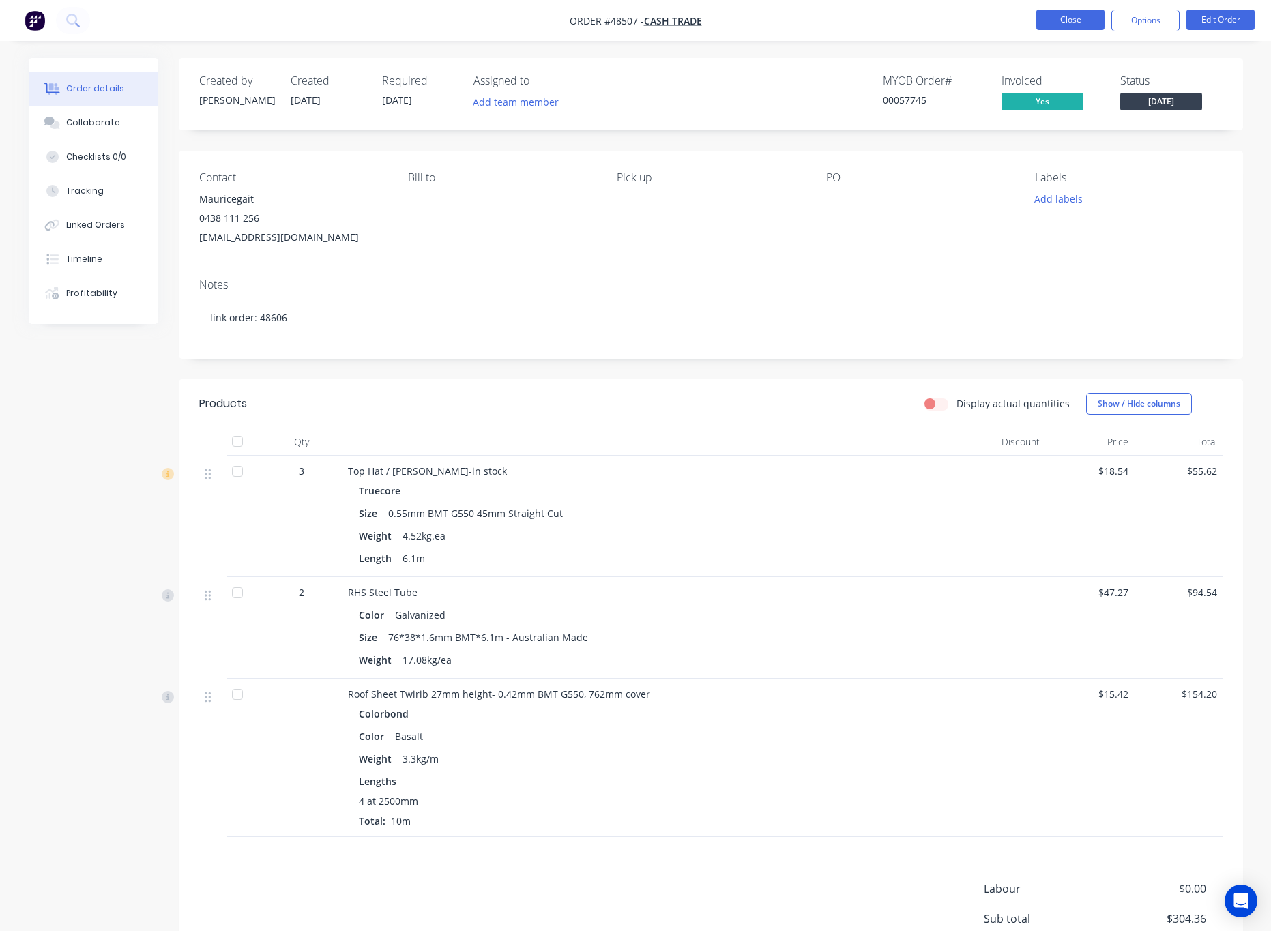
click at [1081, 14] on button "Close" at bounding box center [1071, 20] width 68 height 20
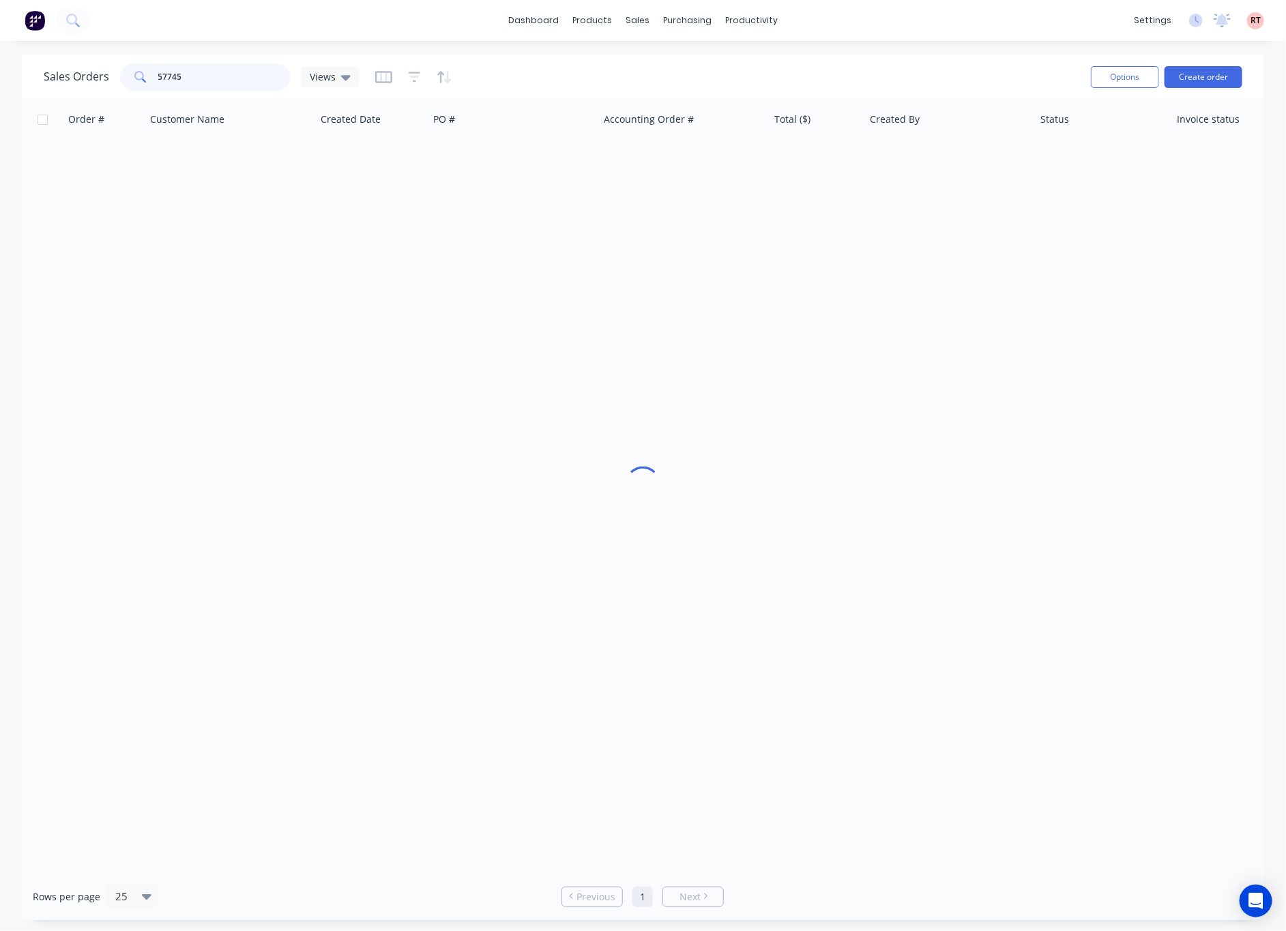
drag, startPoint x: 192, startPoint y: 72, endPoint x: 97, endPoint y: 88, distance: 96.9
click at [97, 88] on div "Sales Orders 57745 Views" at bounding box center [201, 76] width 315 height 27
type input "48316"
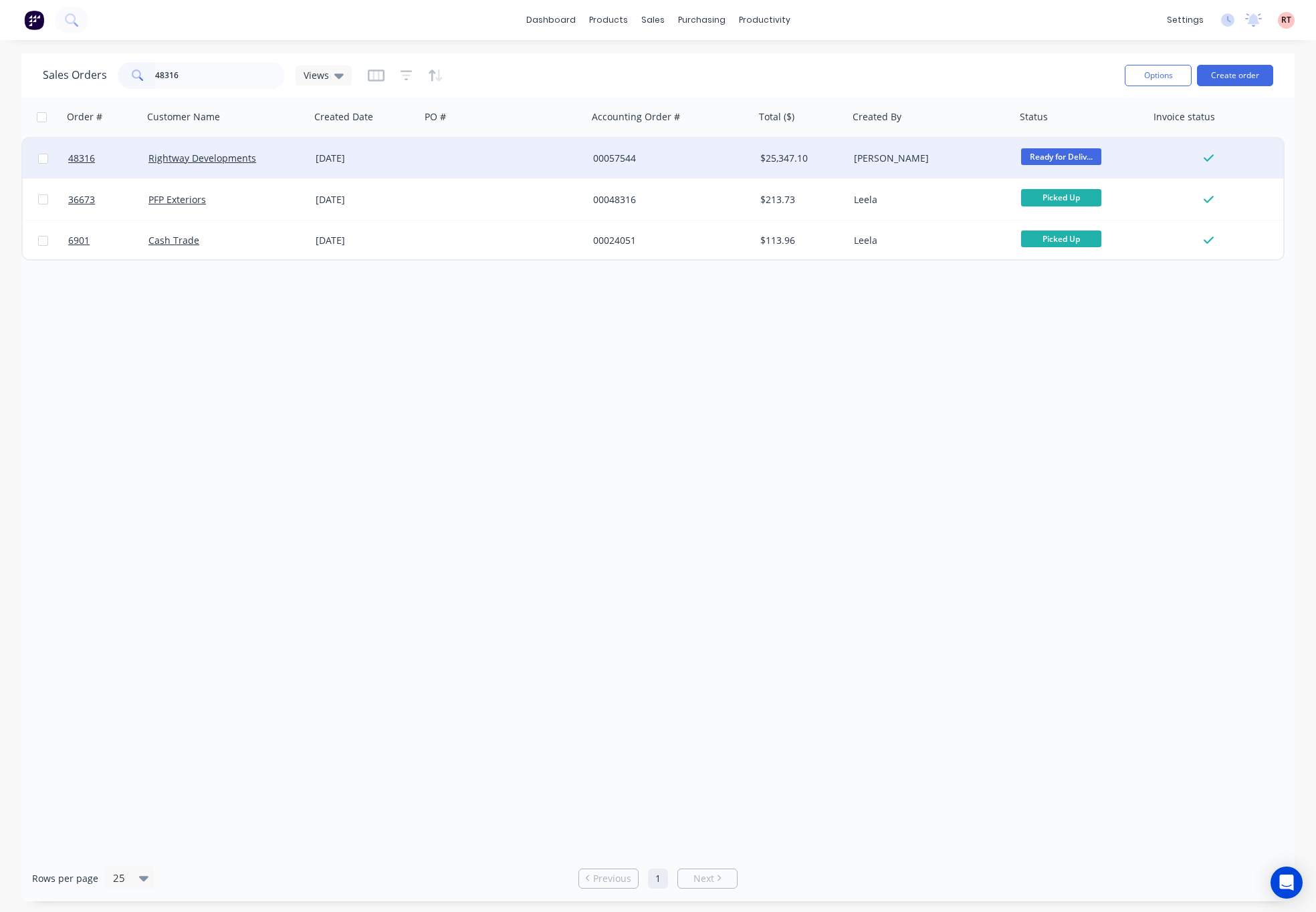
click at [703, 161] on div "00057544" at bounding box center [666, 159] width 148 height 14
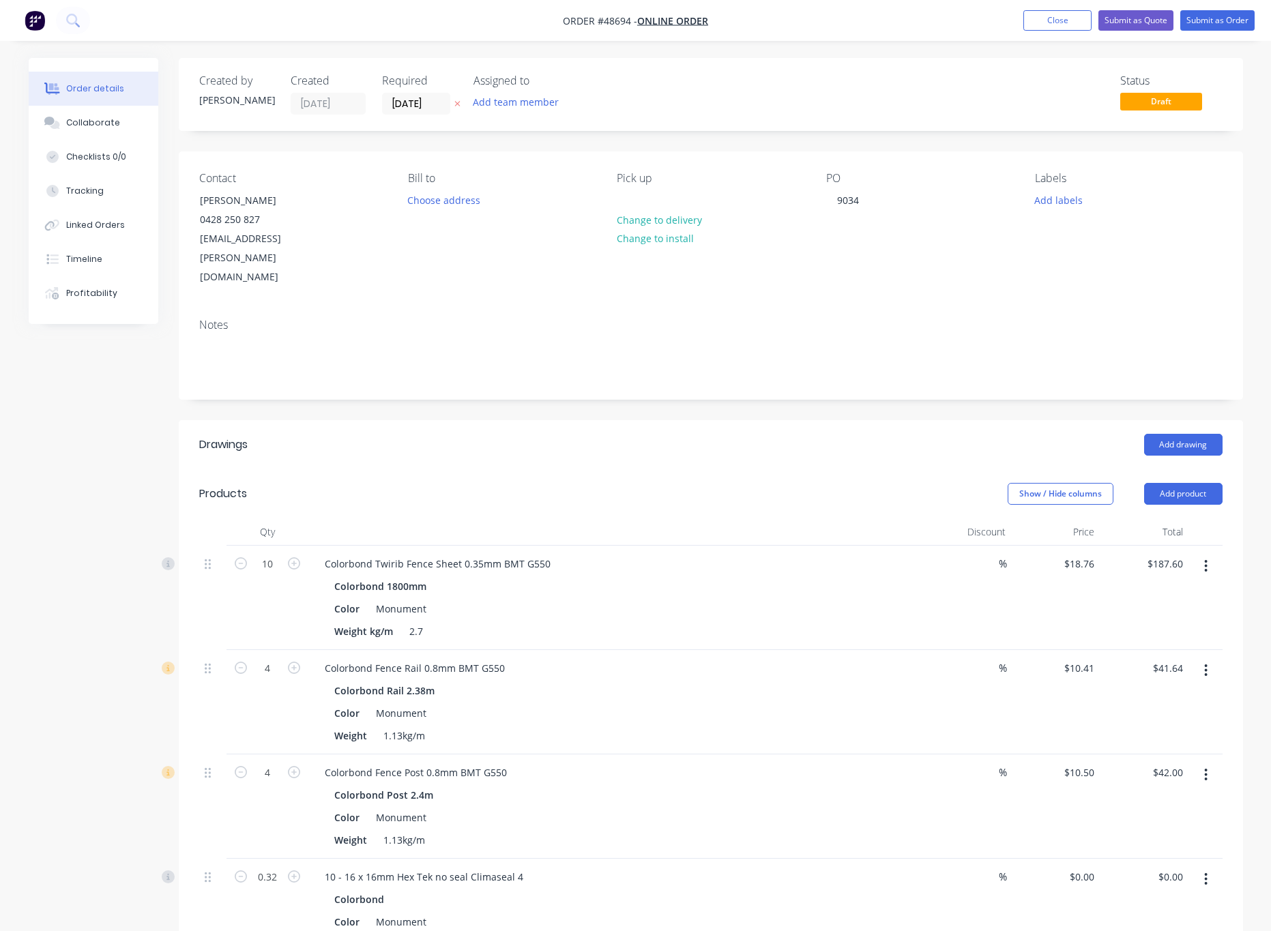
click at [738, 145] on div "Created by [PERSON_NAME] Created [DATE] Required [DATE] Assigned to Add team me…" at bounding box center [711, 679] width 1065 height 1243
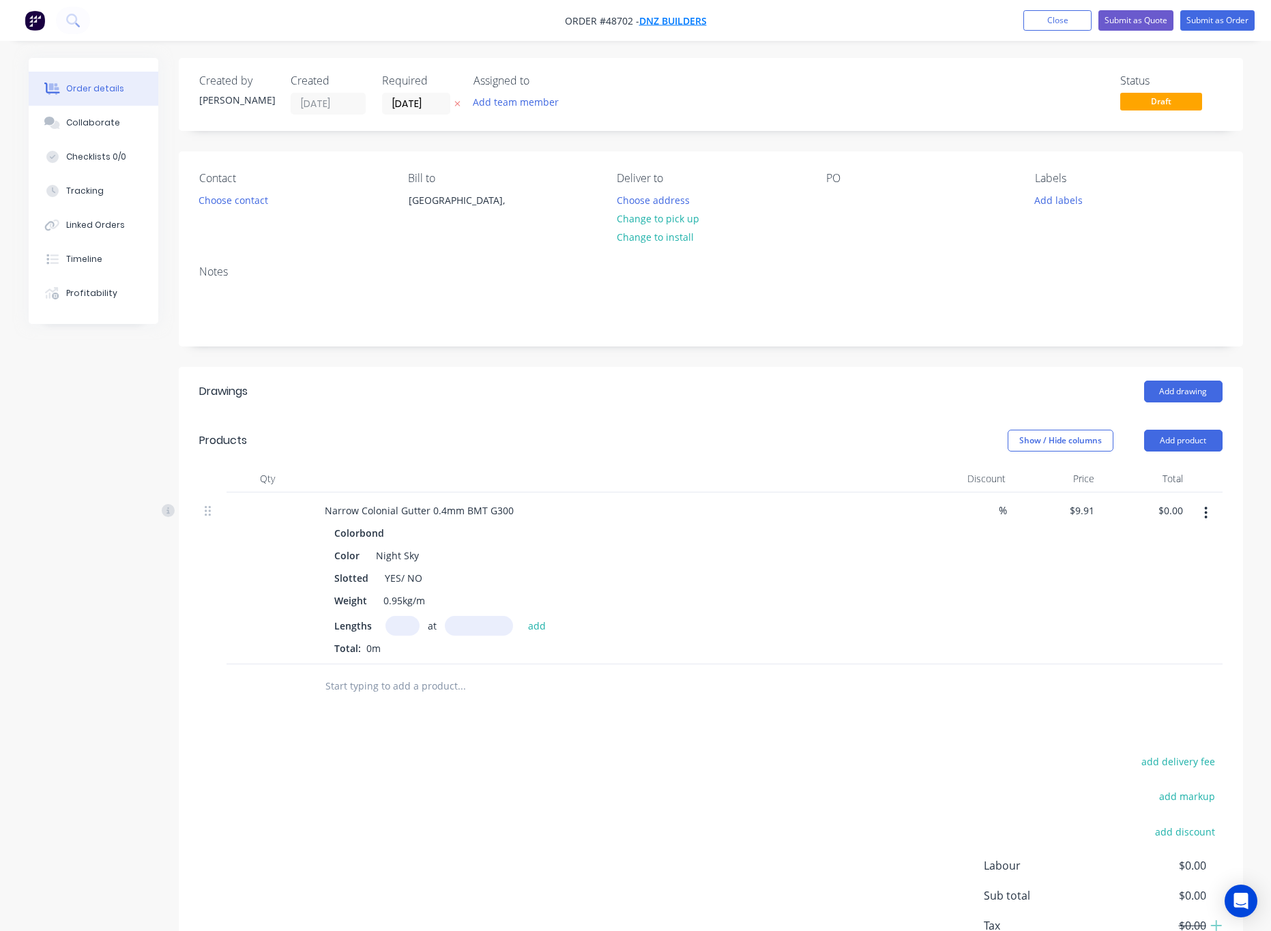
click at [687, 18] on span "DNZ Builders" at bounding box center [673, 20] width 68 height 13
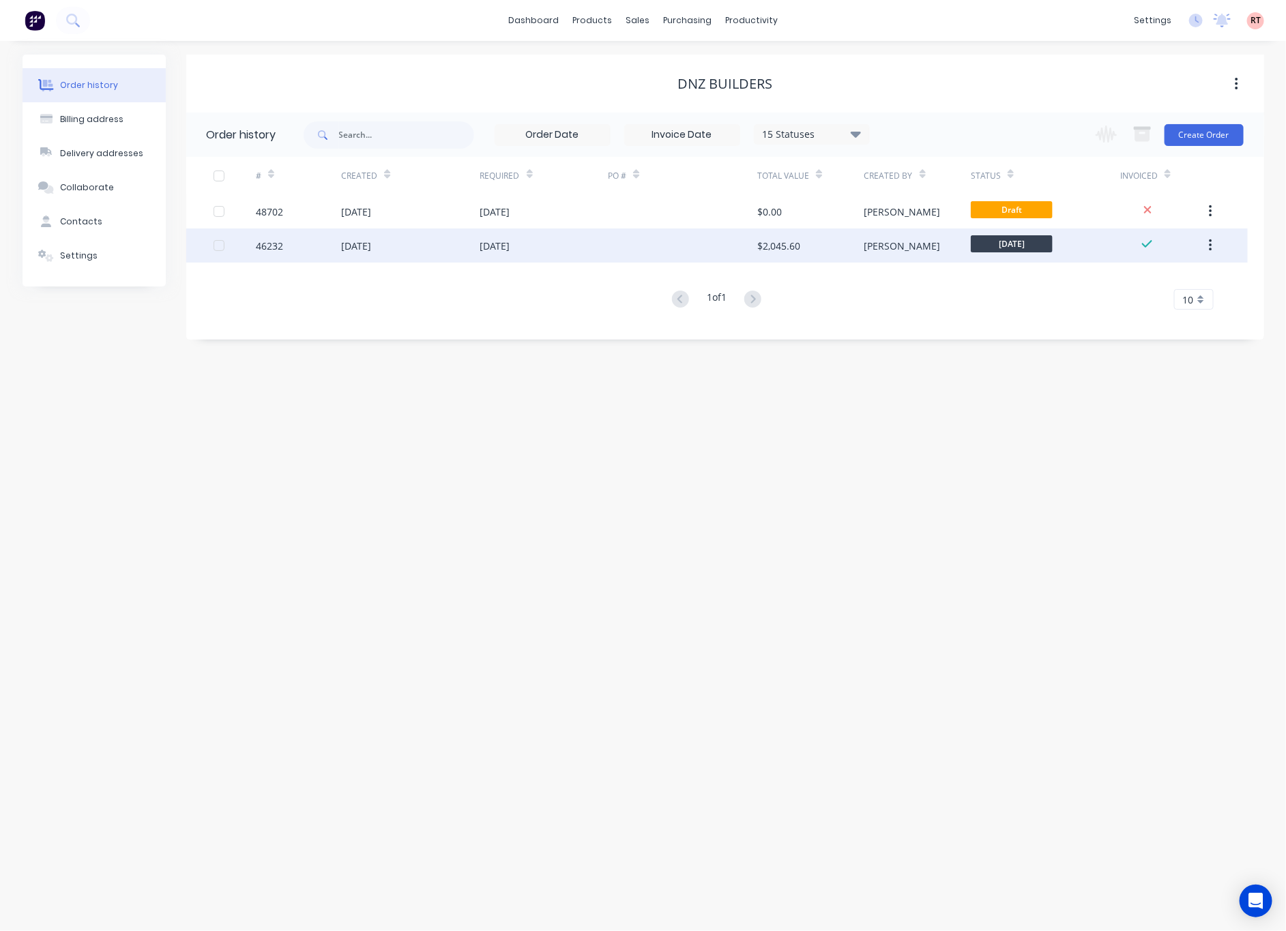
click at [662, 257] on div at bounding box center [682, 246] width 149 height 34
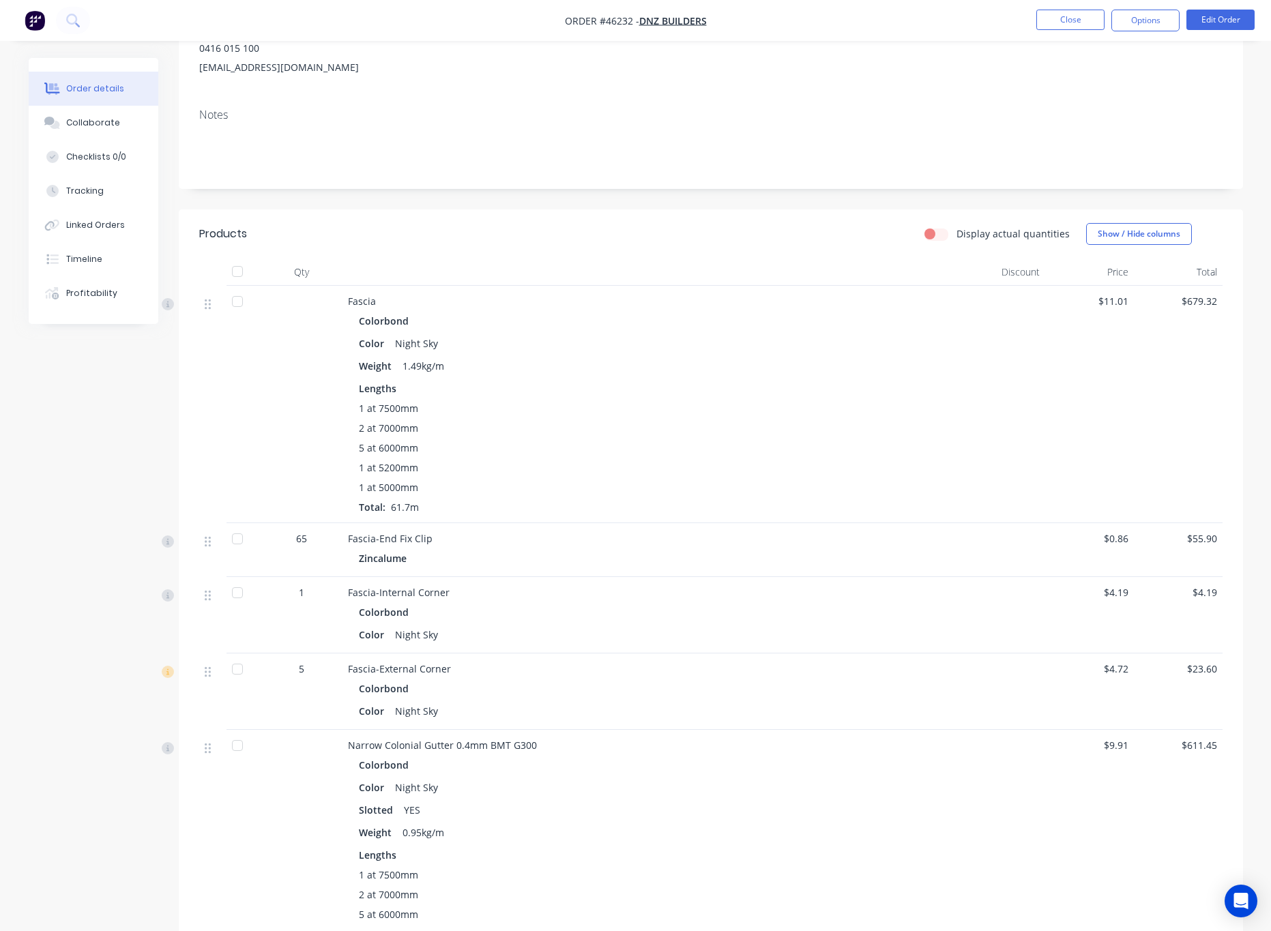
scroll to position [205, 0]
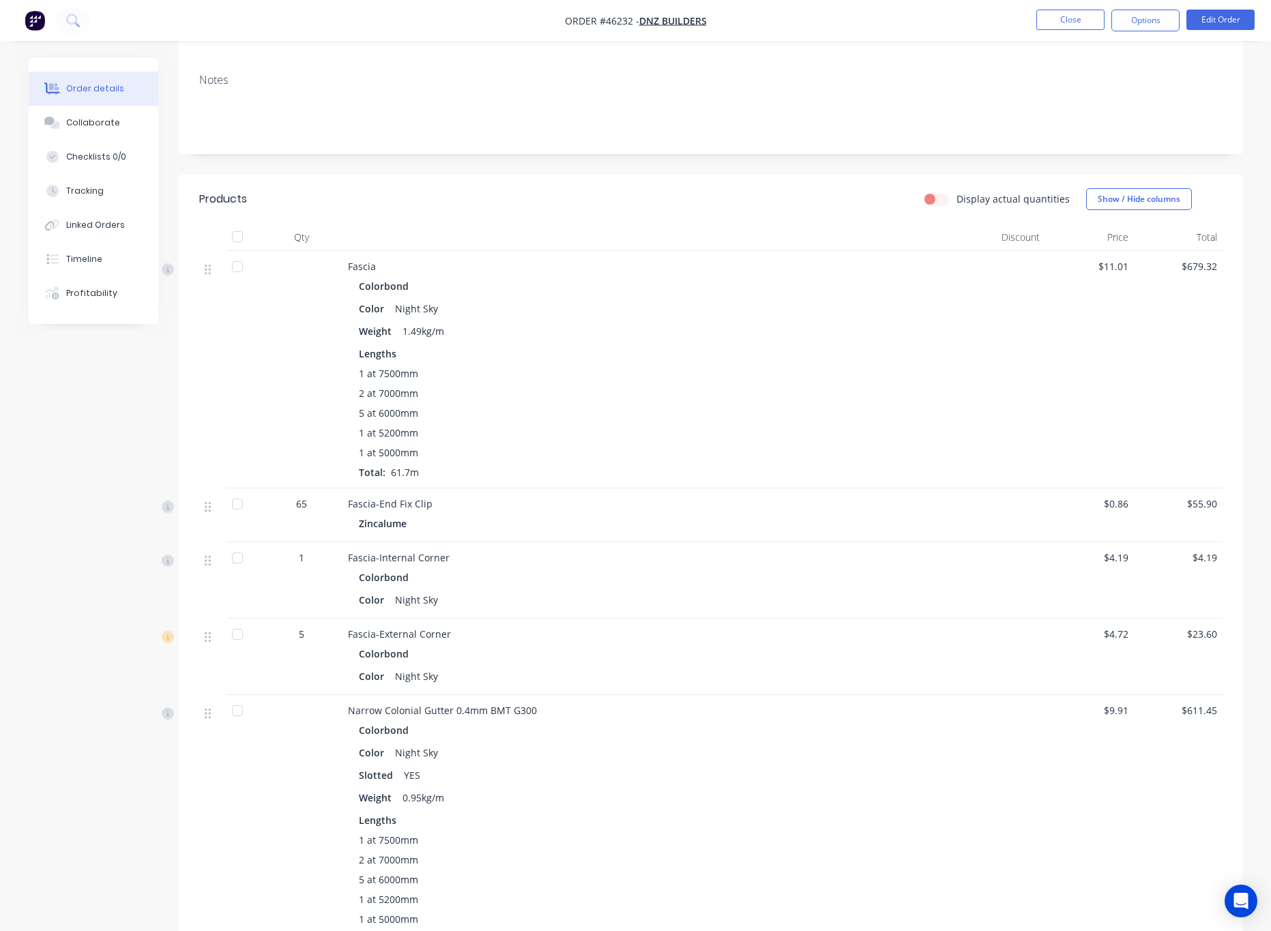
click at [555, 246] on div "Qty Discount Price Total Fascia Colorbond Color Night Sky Weight 1.49kg/m Lengt…" at bounding box center [711, 855] width 1024 height 1262
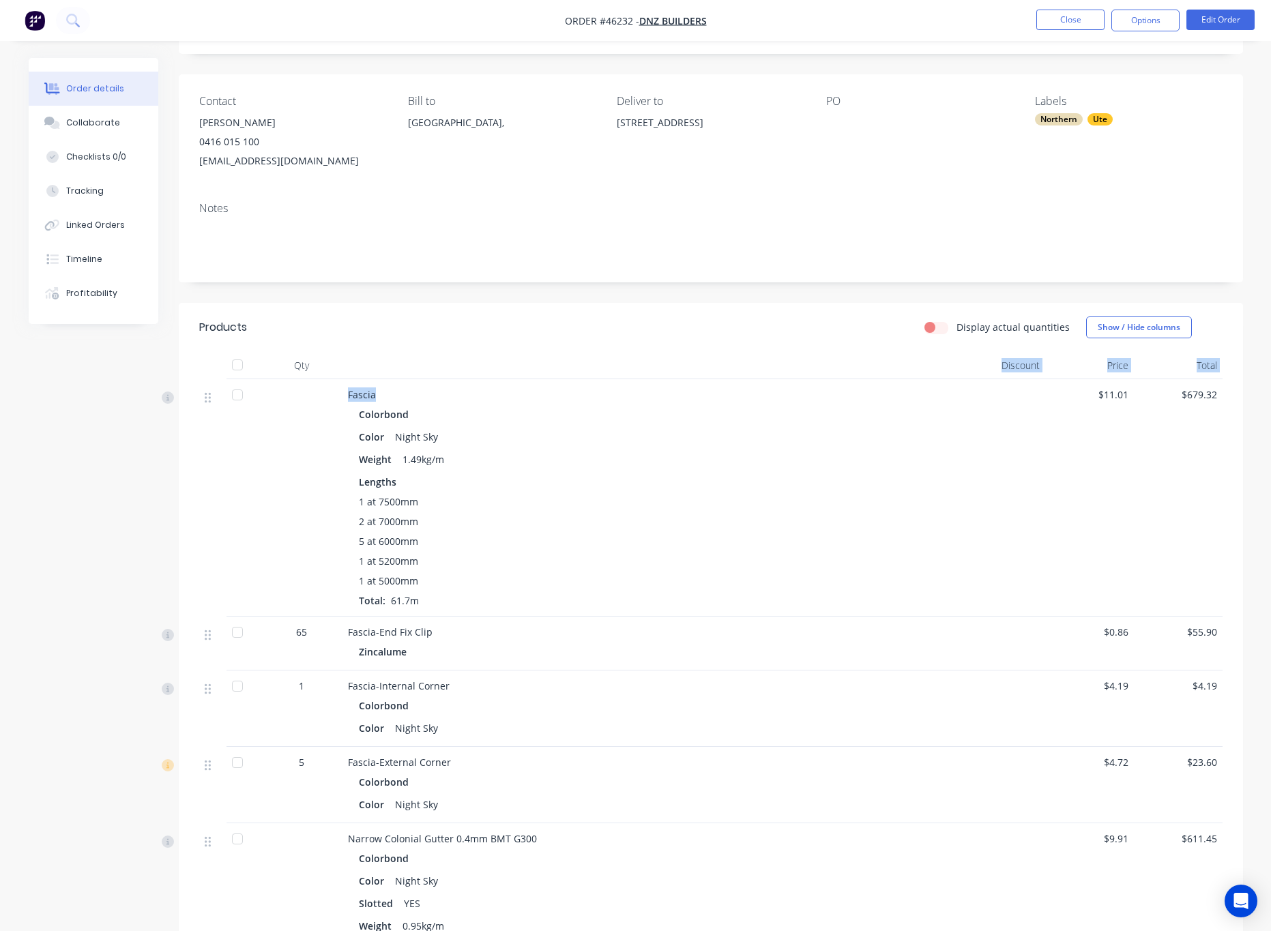
scroll to position [0, 0]
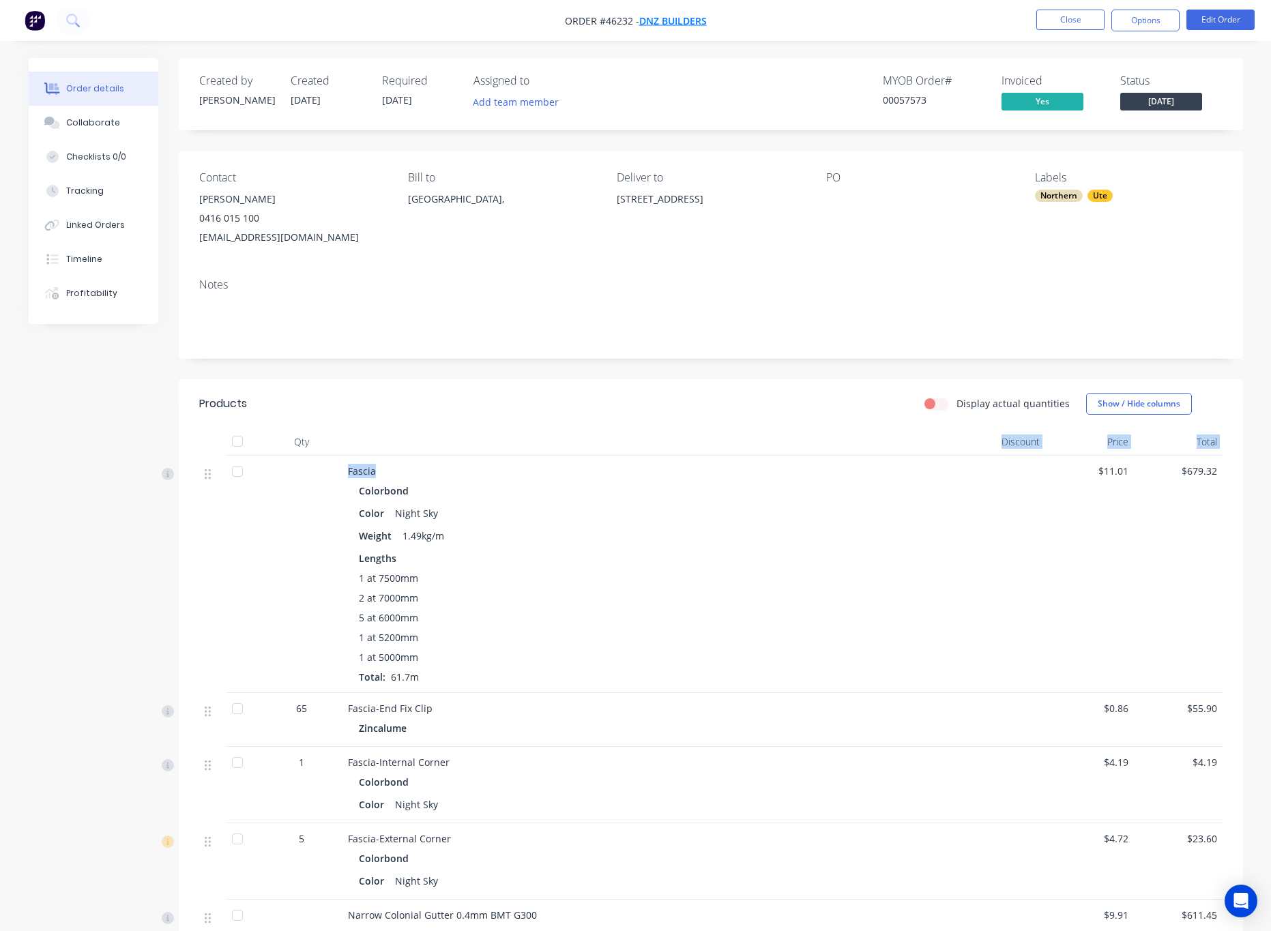
click at [686, 18] on span "DNZ Builders" at bounding box center [673, 20] width 68 height 13
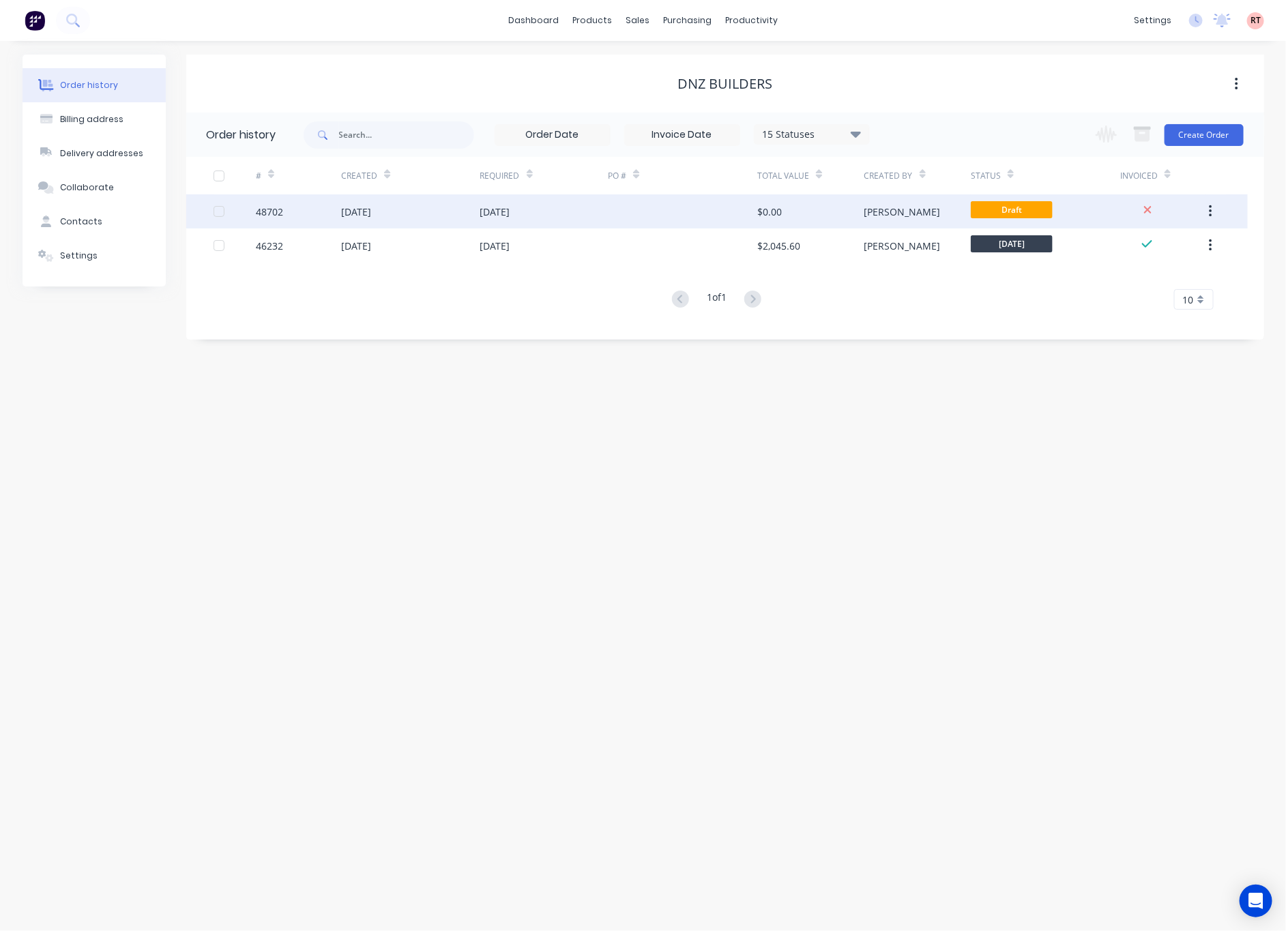
click at [609, 215] on div at bounding box center [682, 211] width 149 height 34
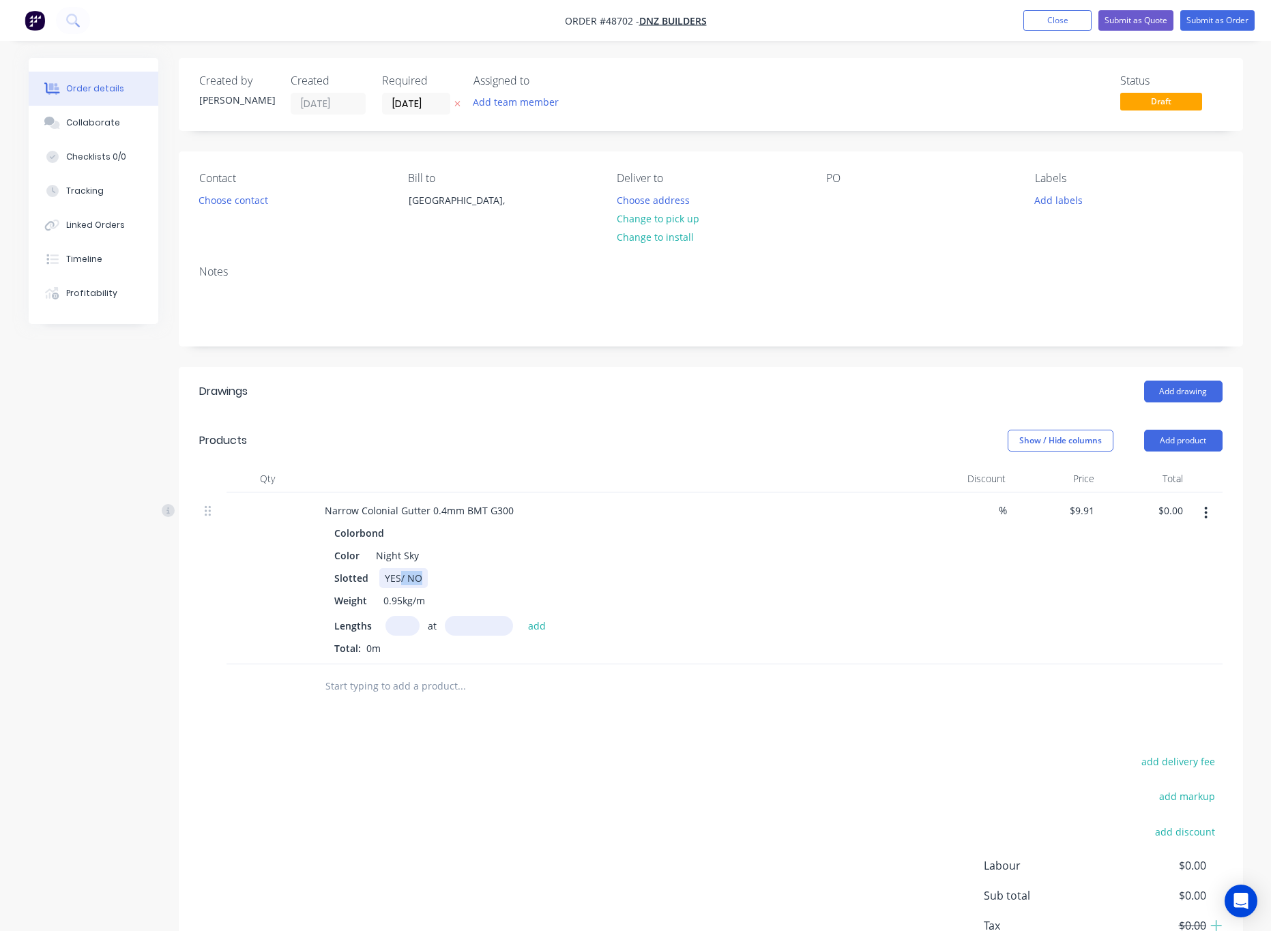
drag, startPoint x: 398, startPoint y: 578, endPoint x: 465, endPoint y: 572, distance: 67.2
click at [465, 572] on div "Slotted YES/ NO" at bounding box center [613, 578] width 568 height 20
click at [407, 635] on input "text" at bounding box center [403, 626] width 34 height 20
type input "1"
click at [495, 621] on input "text" at bounding box center [479, 626] width 68 height 20
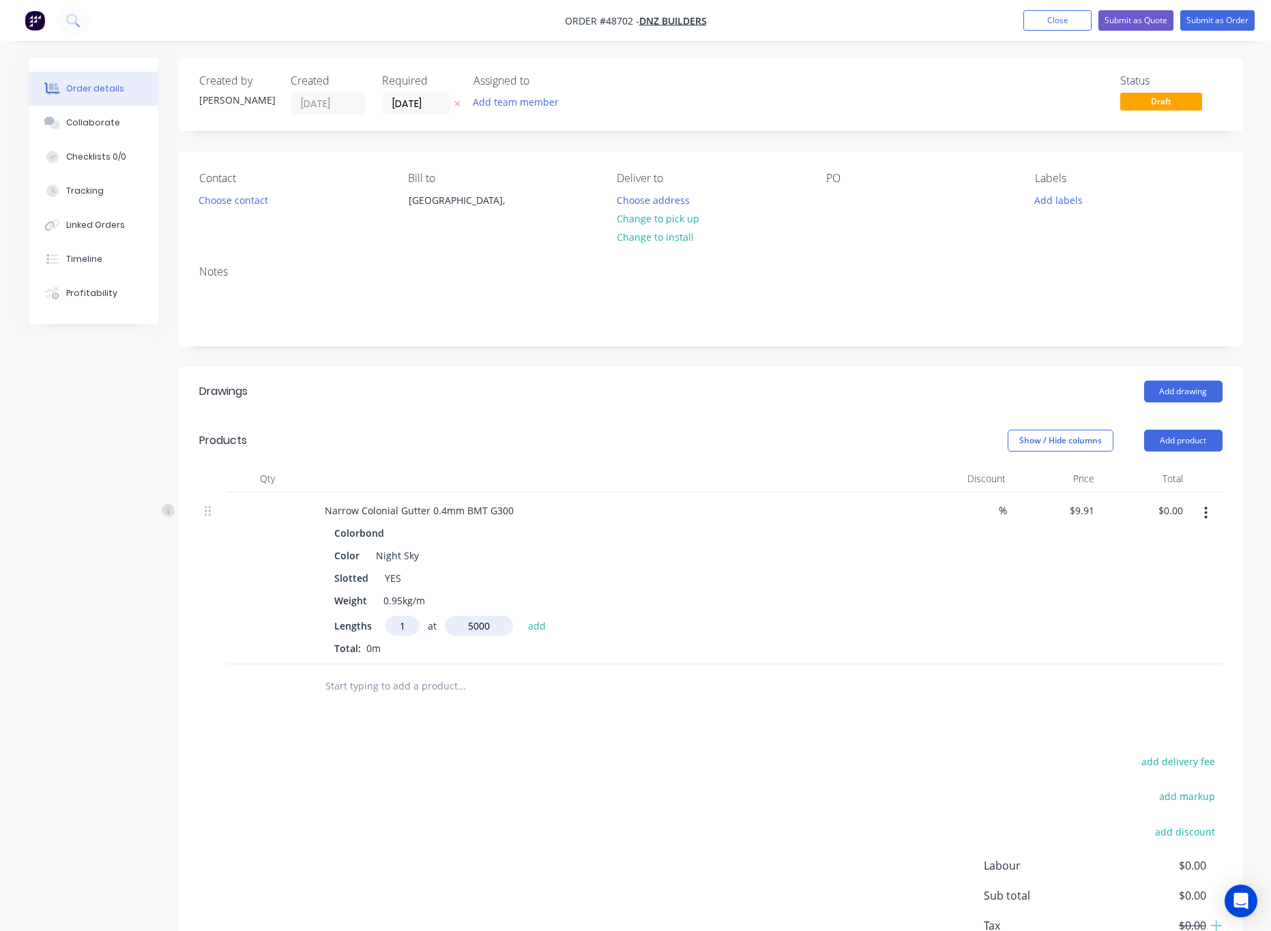
type input "5000"
click at [521, 616] on button "add" at bounding box center [537, 625] width 32 height 18
type input "$49.55"
drag, startPoint x: 1191, startPoint y: 444, endPoint x: 1177, endPoint y: 455, distance: 18.0
click at [1192, 444] on button "Add product" at bounding box center [1183, 441] width 78 height 22
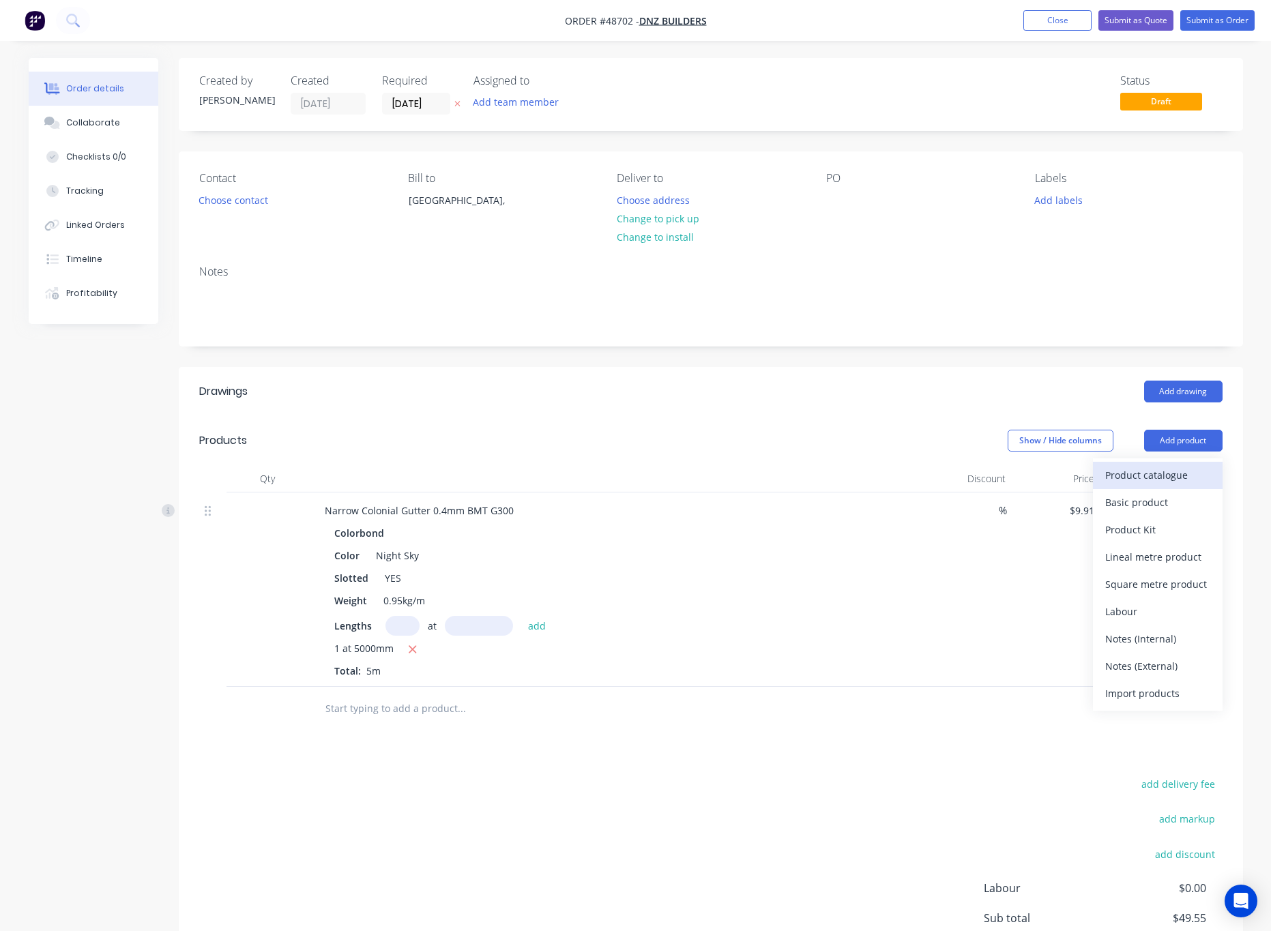
click at [1157, 480] on div "Product catalogue" at bounding box center [1158, 475] width 105 height 20
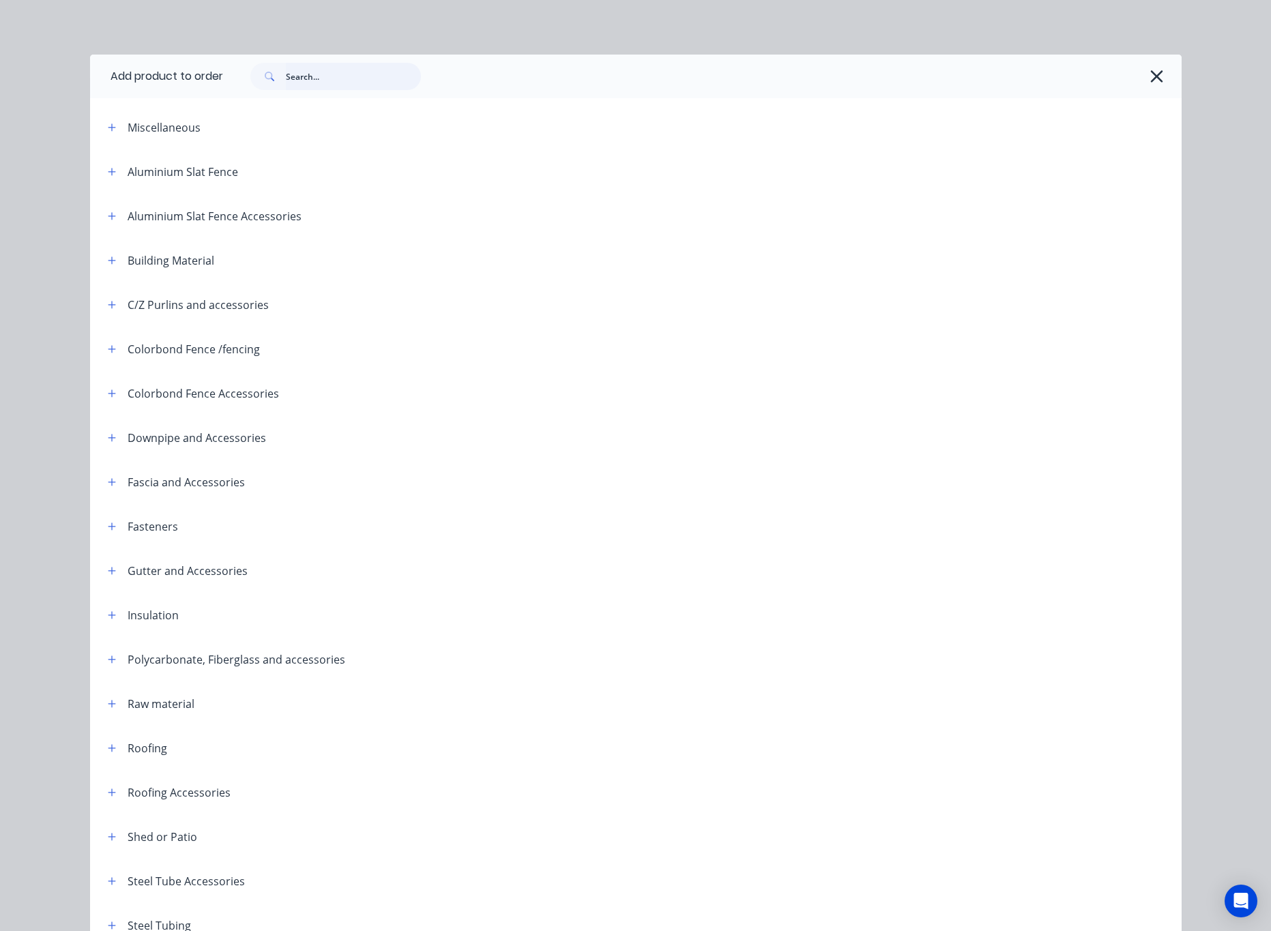
click at [289, 63] on input "text" at bounding box center [353, 76] width 135 height 27
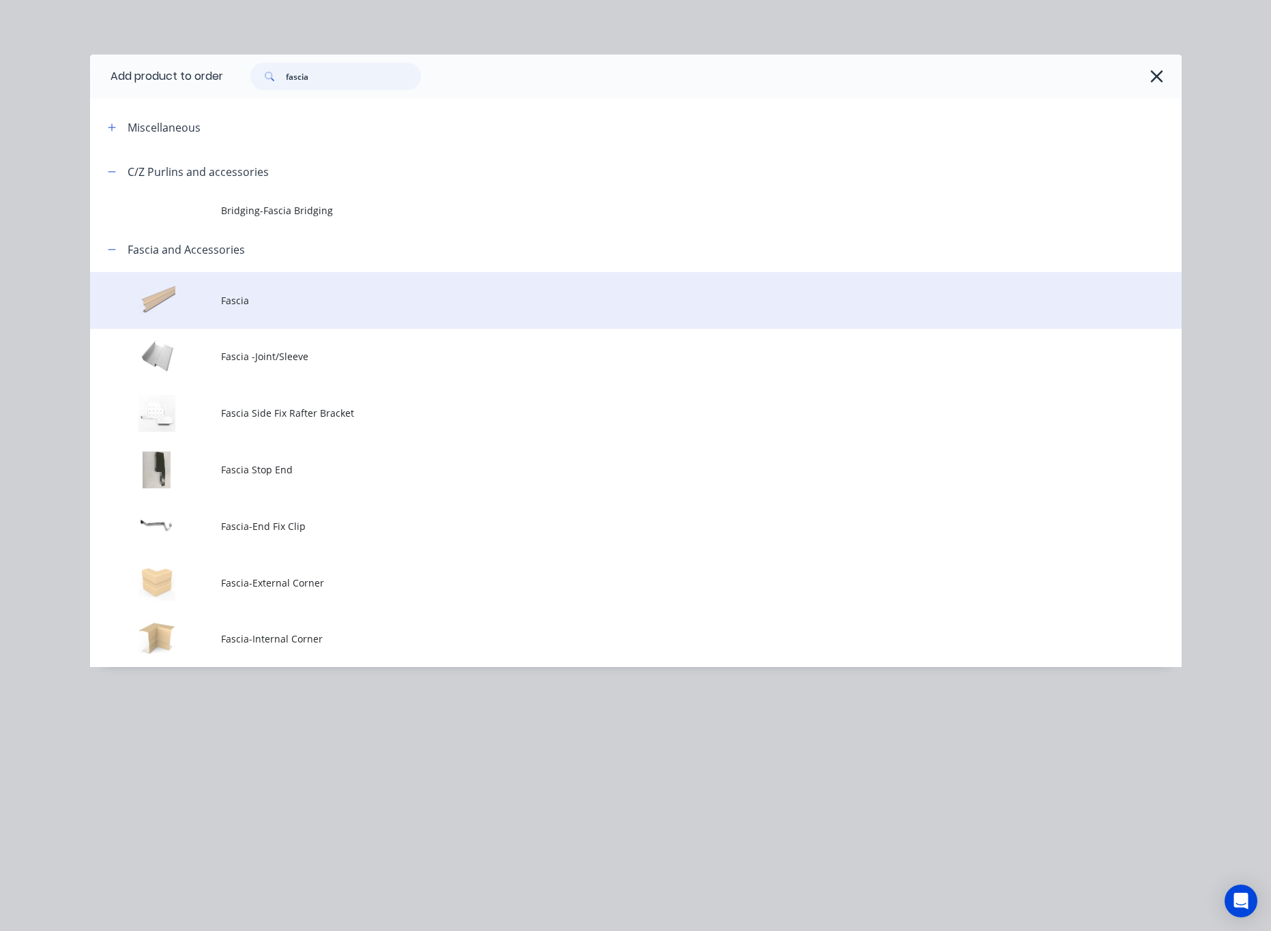
type input "fascia"
click at [366, 308] on td "Fascia" at bounding box center [701, 300] width 961 height 57
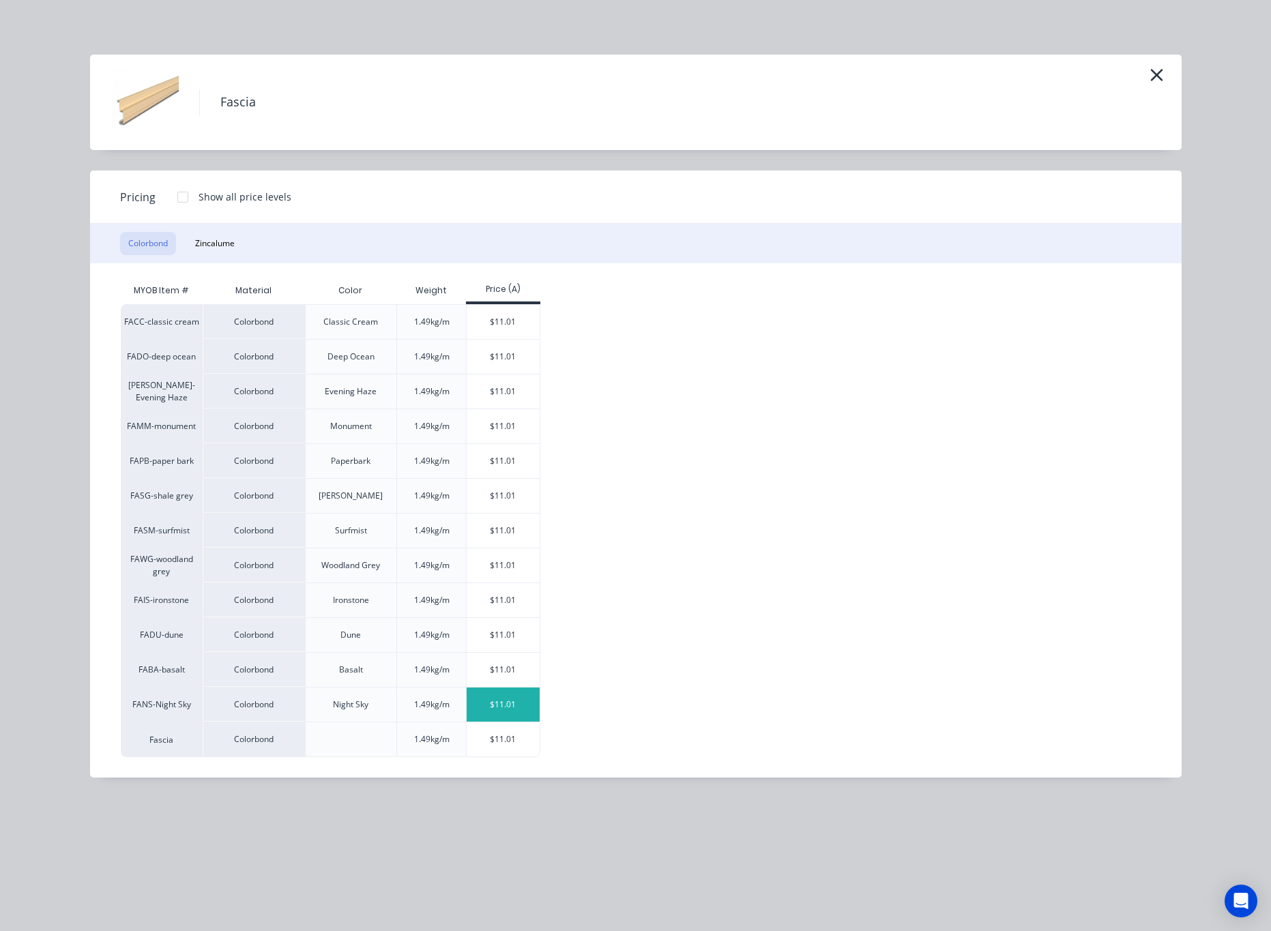
click at [502, 705] on div "$11.01" at bounding box center [503, 705] width 73 height 34
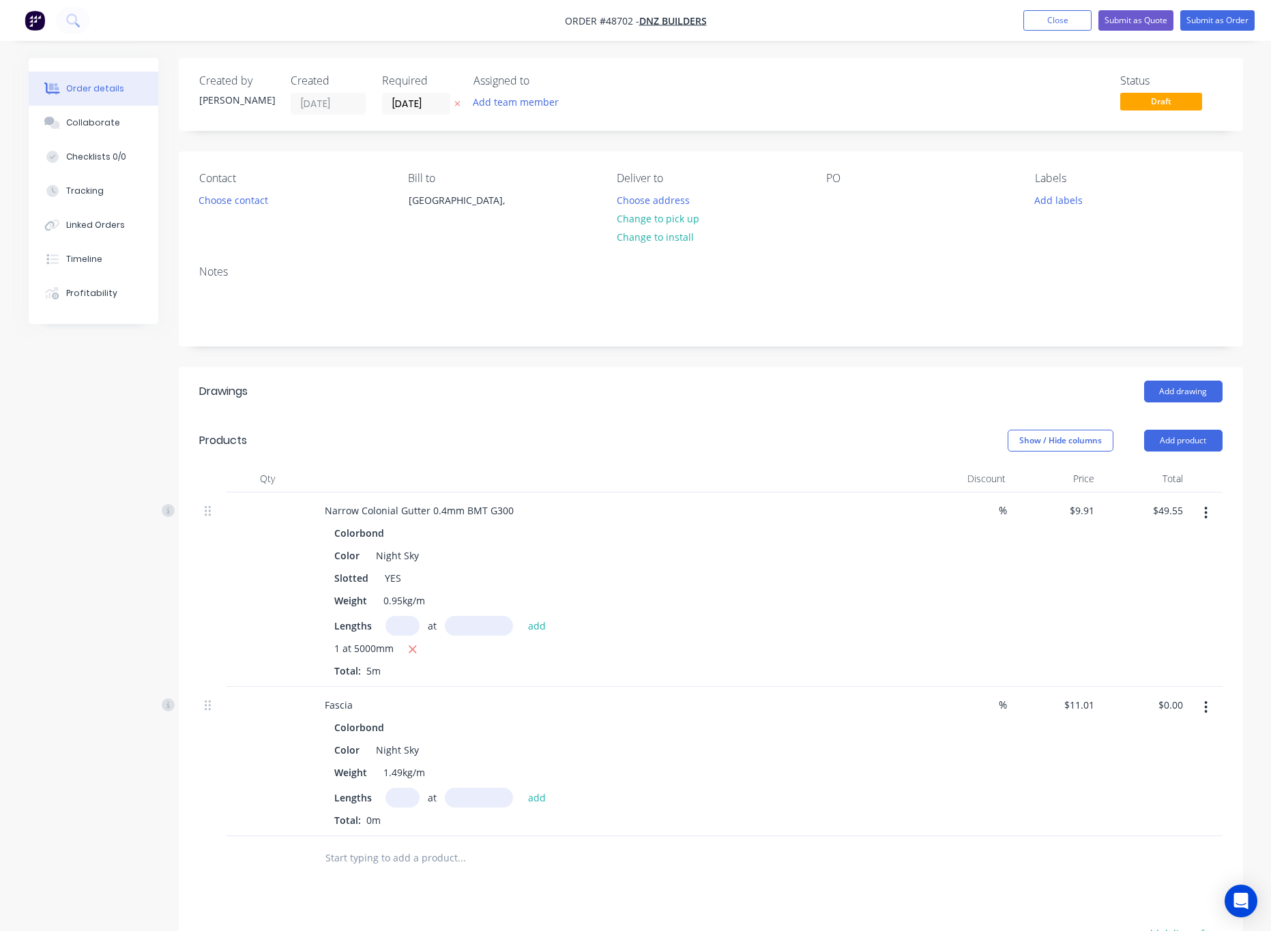
click at [403, 633] on input "text" at bounding box center [403, 626] width 34 height 20
click at [396, 803] on input "text" at bounding box center [403, 798] width 34 height 20
type input "1"
click at [452, 800] on input "text" at bounding box center [479, 798] width 68 height 20
type input "5000"
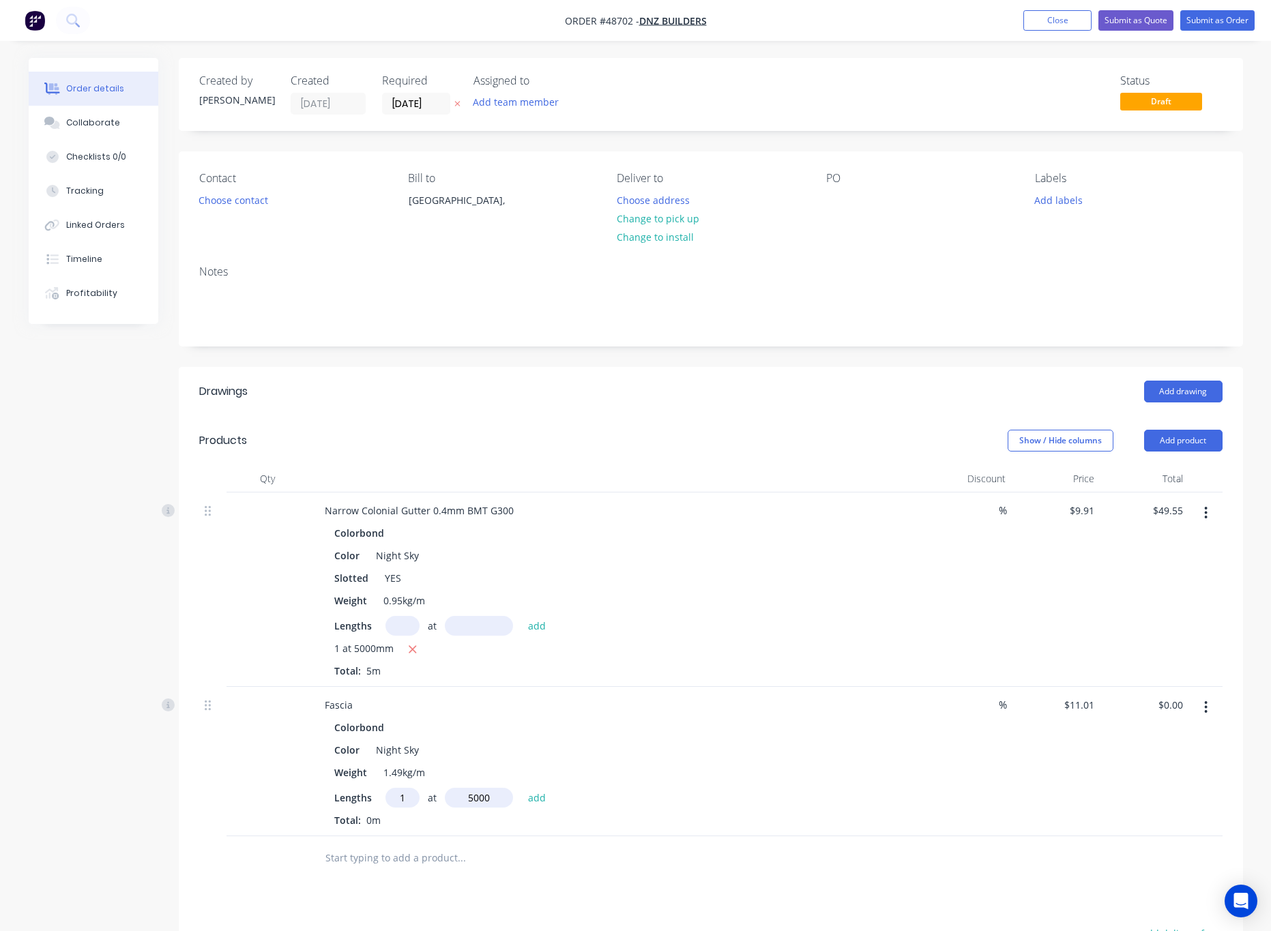
click at [521, 788] on button "add" at bounding box center [537, 797] width 32 height 18
type input "$55.05"
click at [1138, 29] on button "Submit as Quote" at bounding box center [1136, 20] width 75 height 20
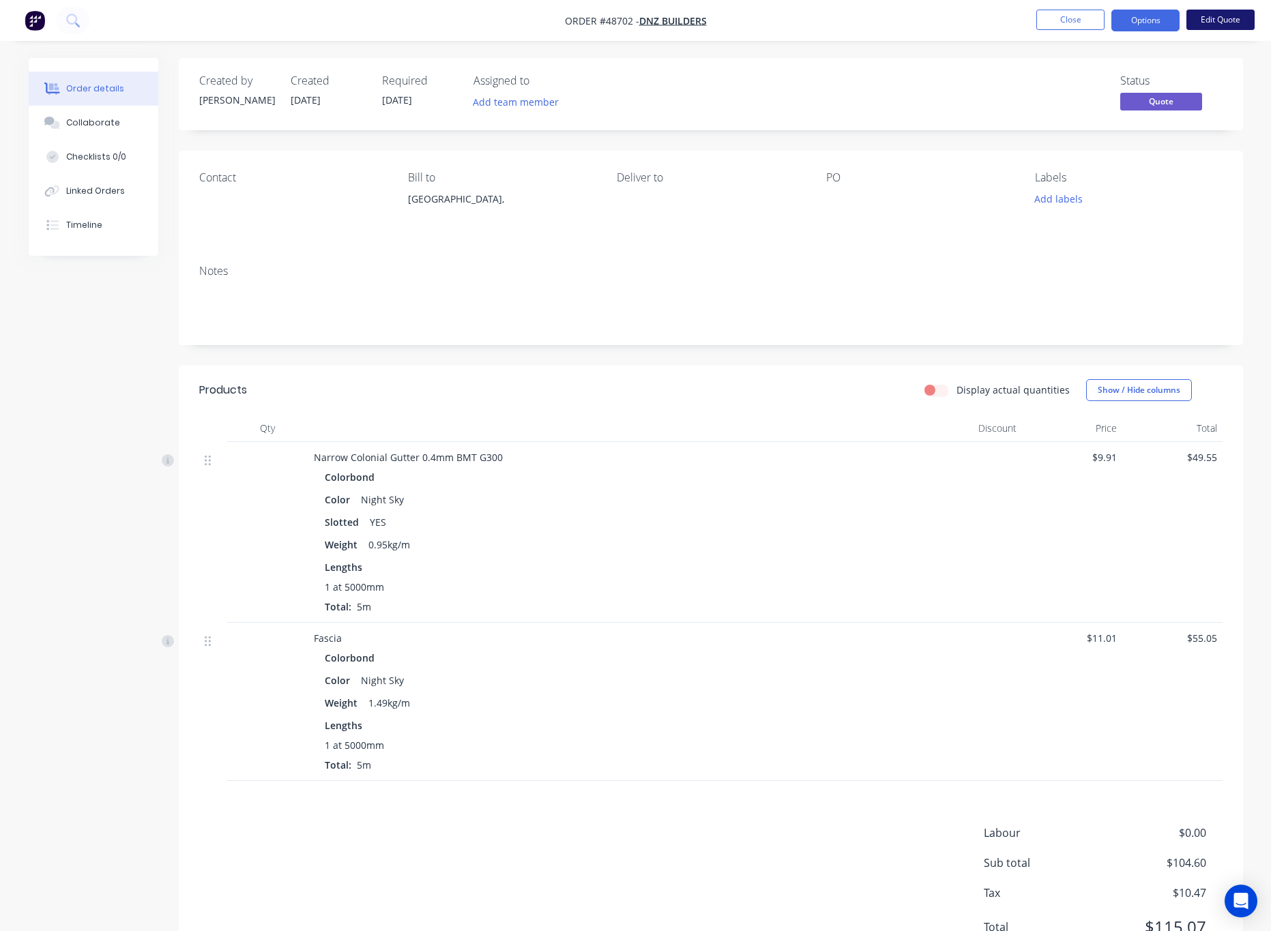
click at [1200, 15] on button "Edit Quote" at bounding box center [1221, 20] width 68 height 20
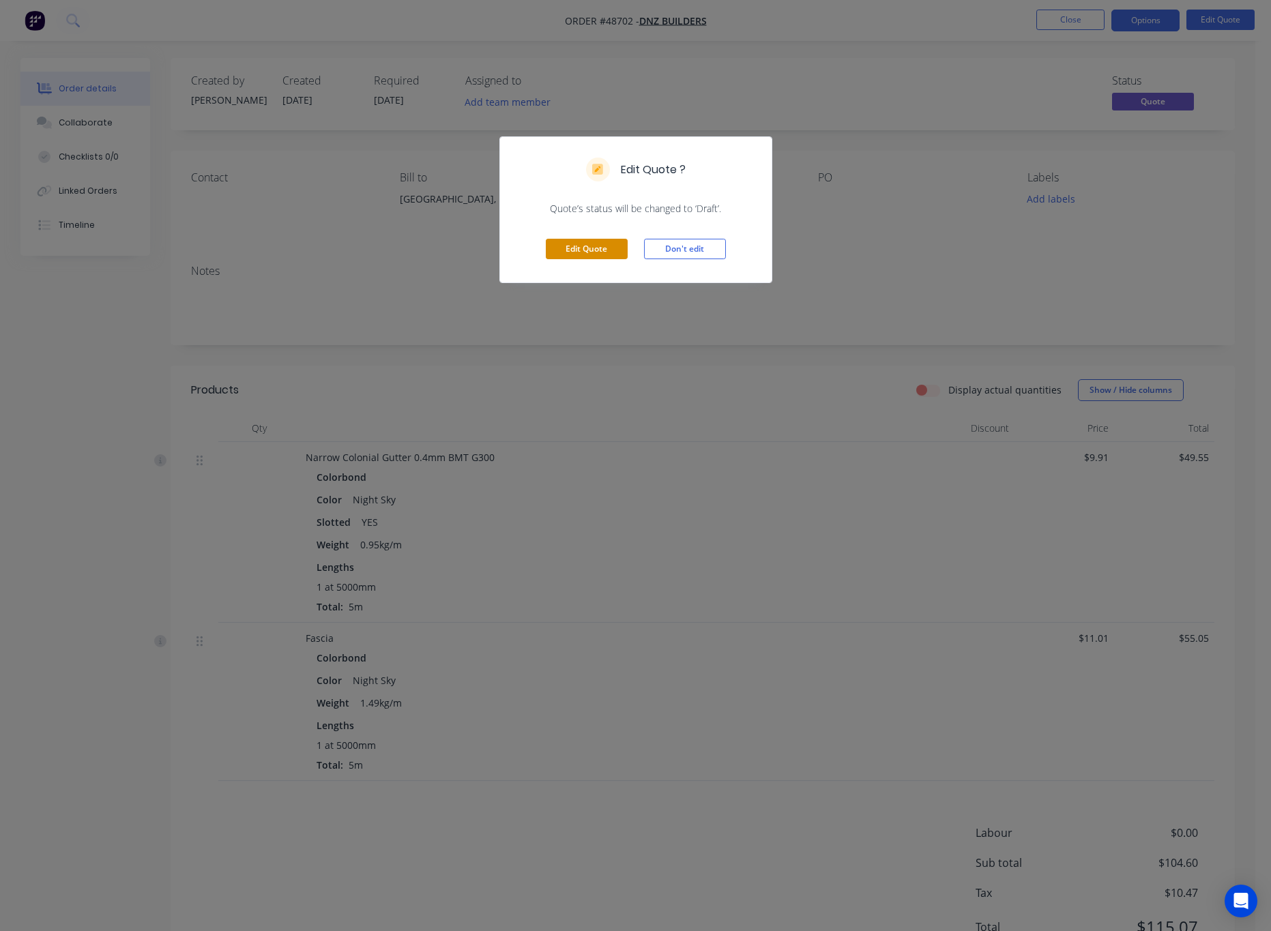
click at [569, 252] on button "Edit Quote" at bounding box center [587, 249] width 82 height 20
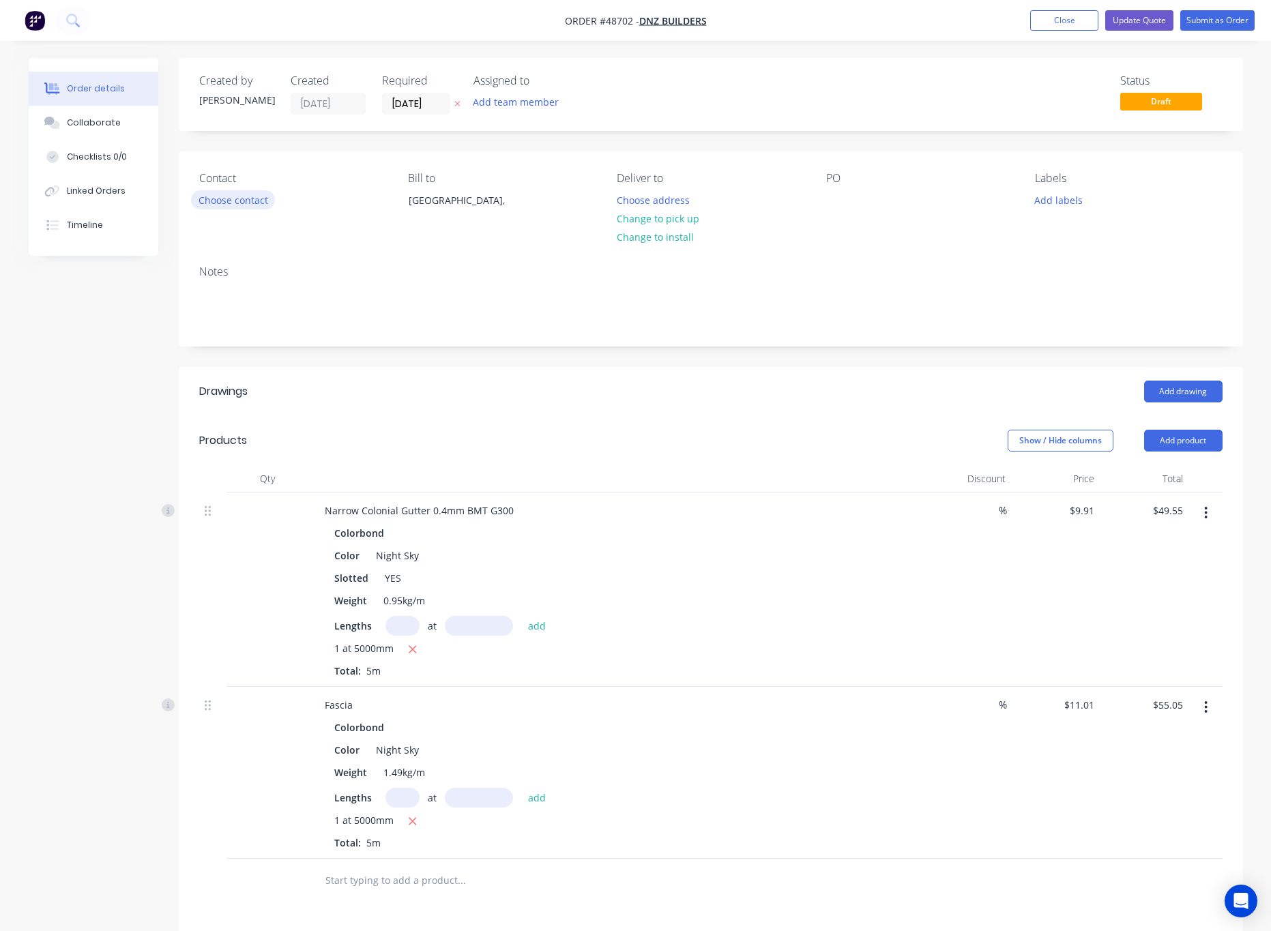
click at [231, 199] on button "Choose contact" at bounding box center [233, 199] width 84 height 18
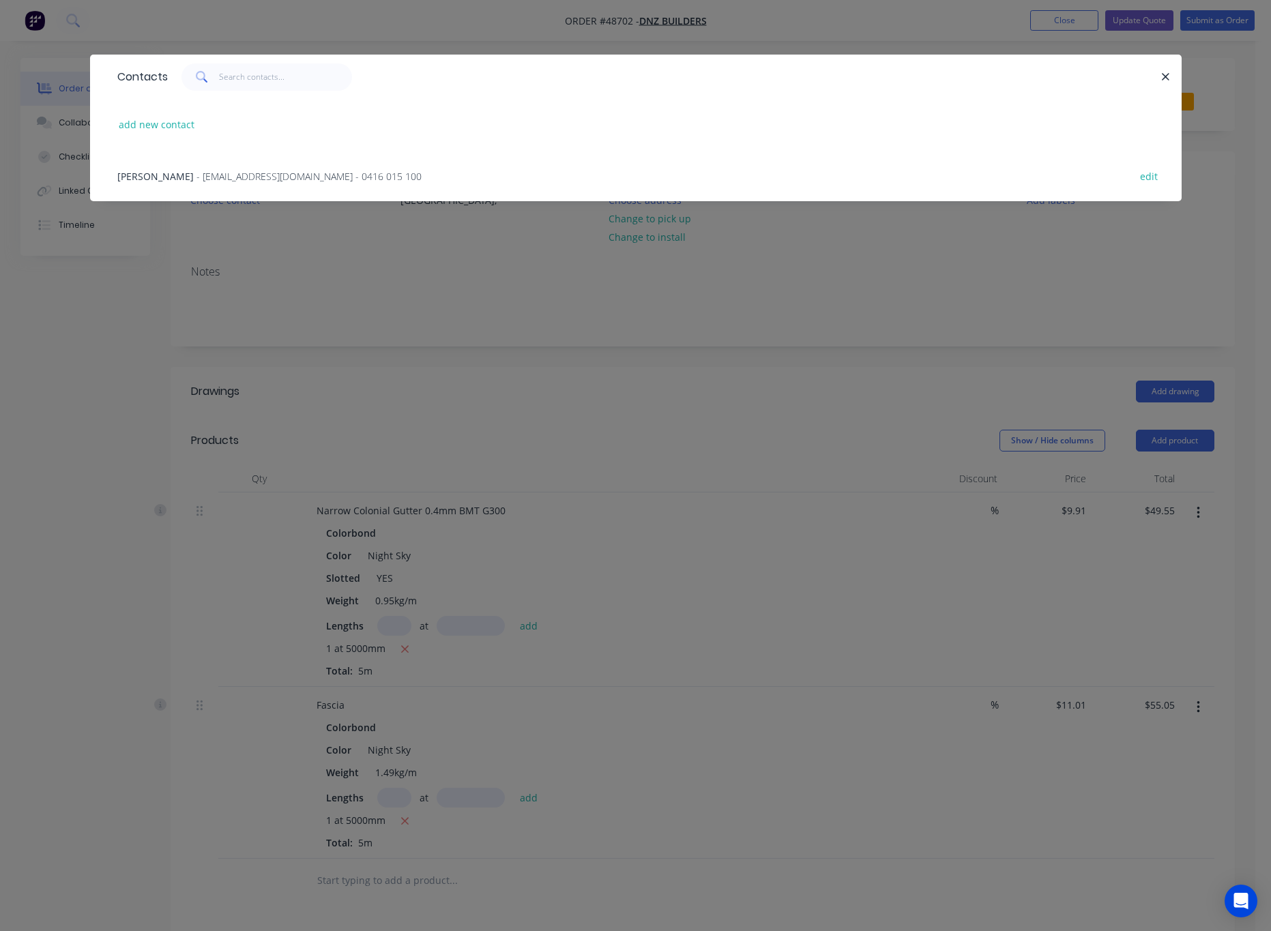
drag, startPoint x: 291, startPoint y: 176, endPoint x: 360, endPoint y: 192, distance: 71.5
click at [289, 176] on span "- dnzbuilders@live.com.au - 0416 015 100" at bounding box center [309, 176] width 225 height 13
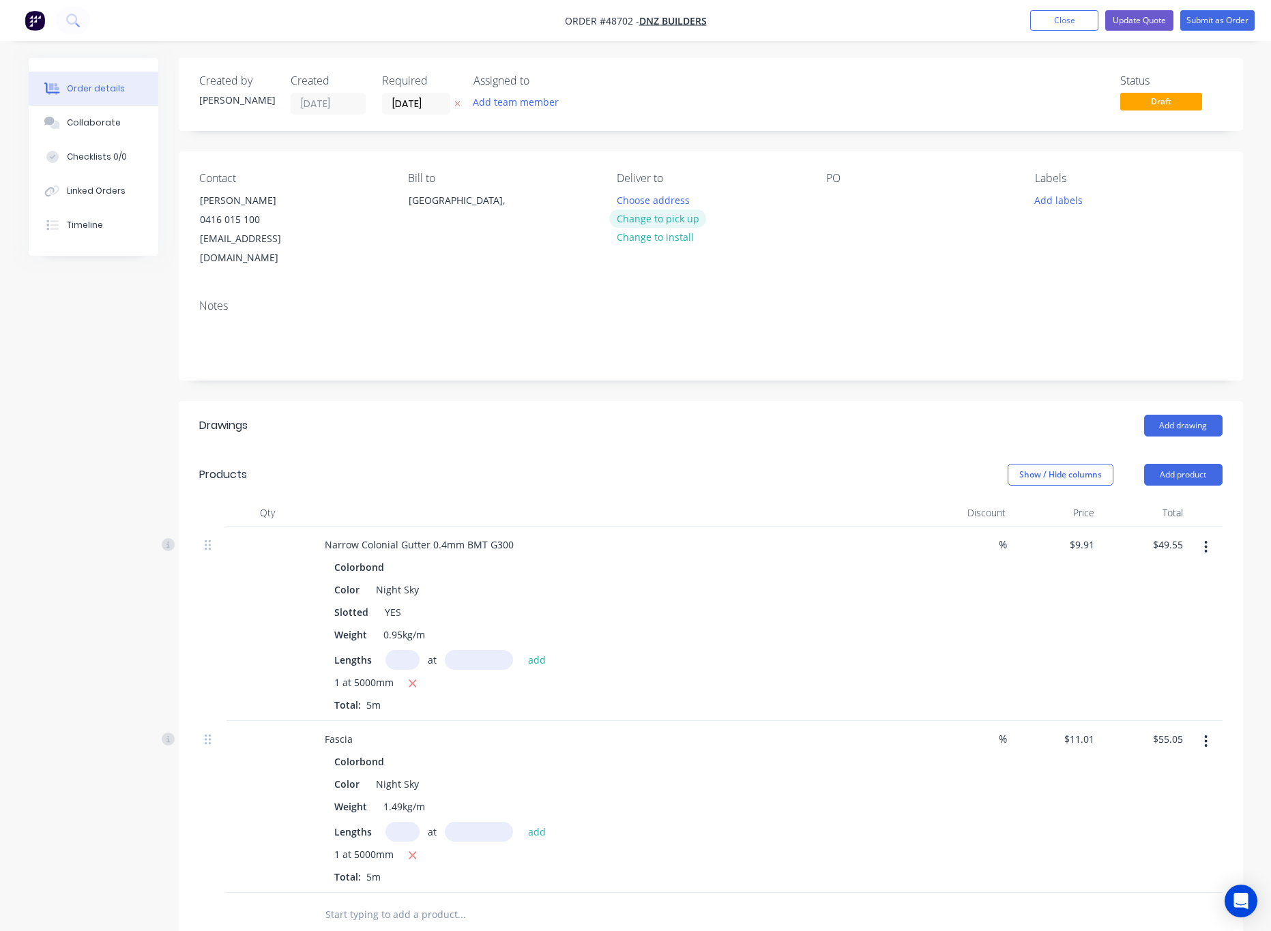
click at [665, 215] on button "Change to pick up" at bounding box center [657, 218] width 97 height 18
click at [819, 255] on div "Contact Nick 0416 015 100 dnzbuilders@live.com.au Bill to Australia, Pick up Ch…" at bounding box center [711, 219] width 1065 height 137
click at [1237, 25] on button "Submit as Order" at bounding box center [1218, 20] width 74 height 20
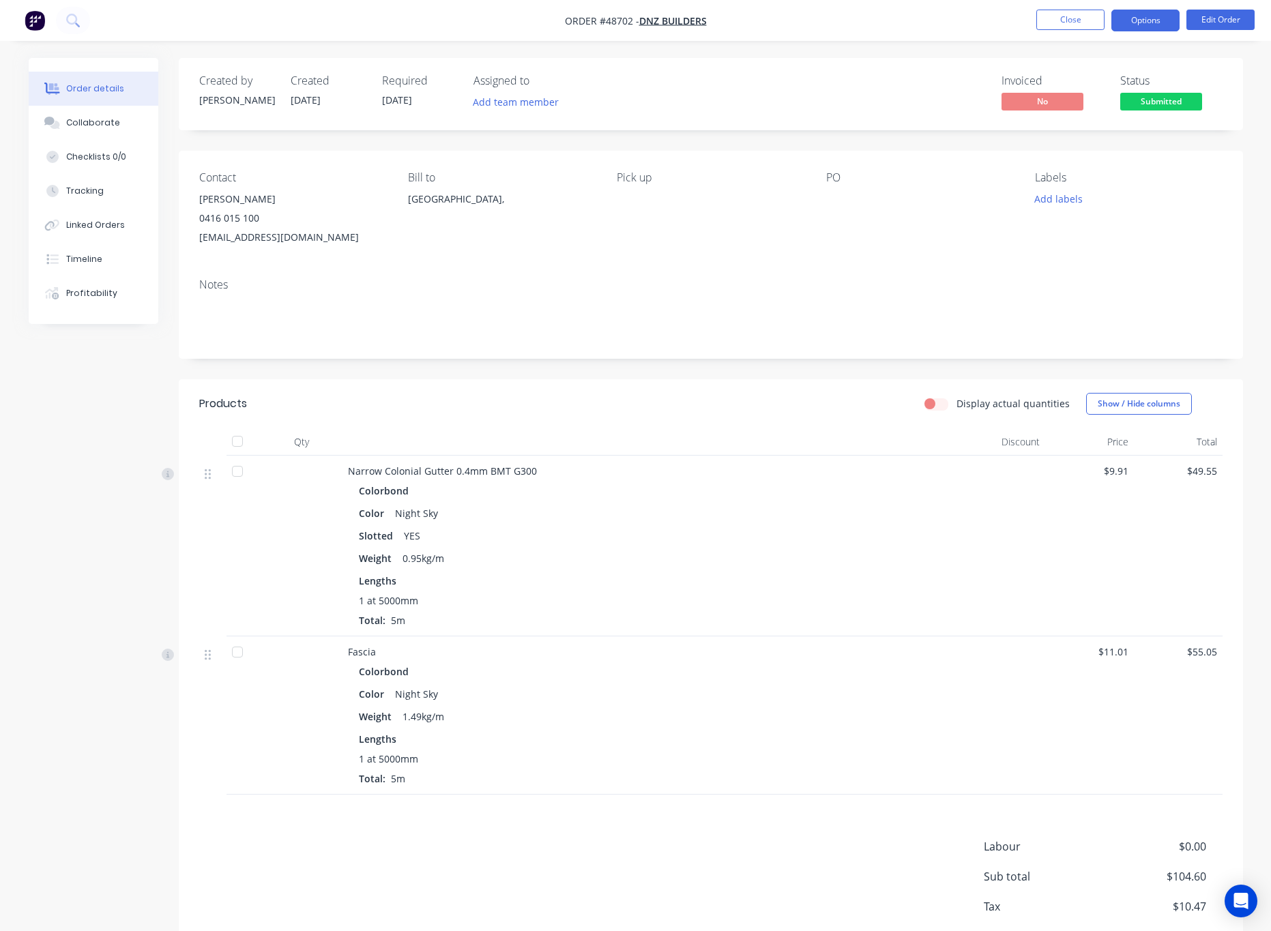
click at [1153, 16] on button "Options" at bounding box center [1146, 21] width 68 height 22
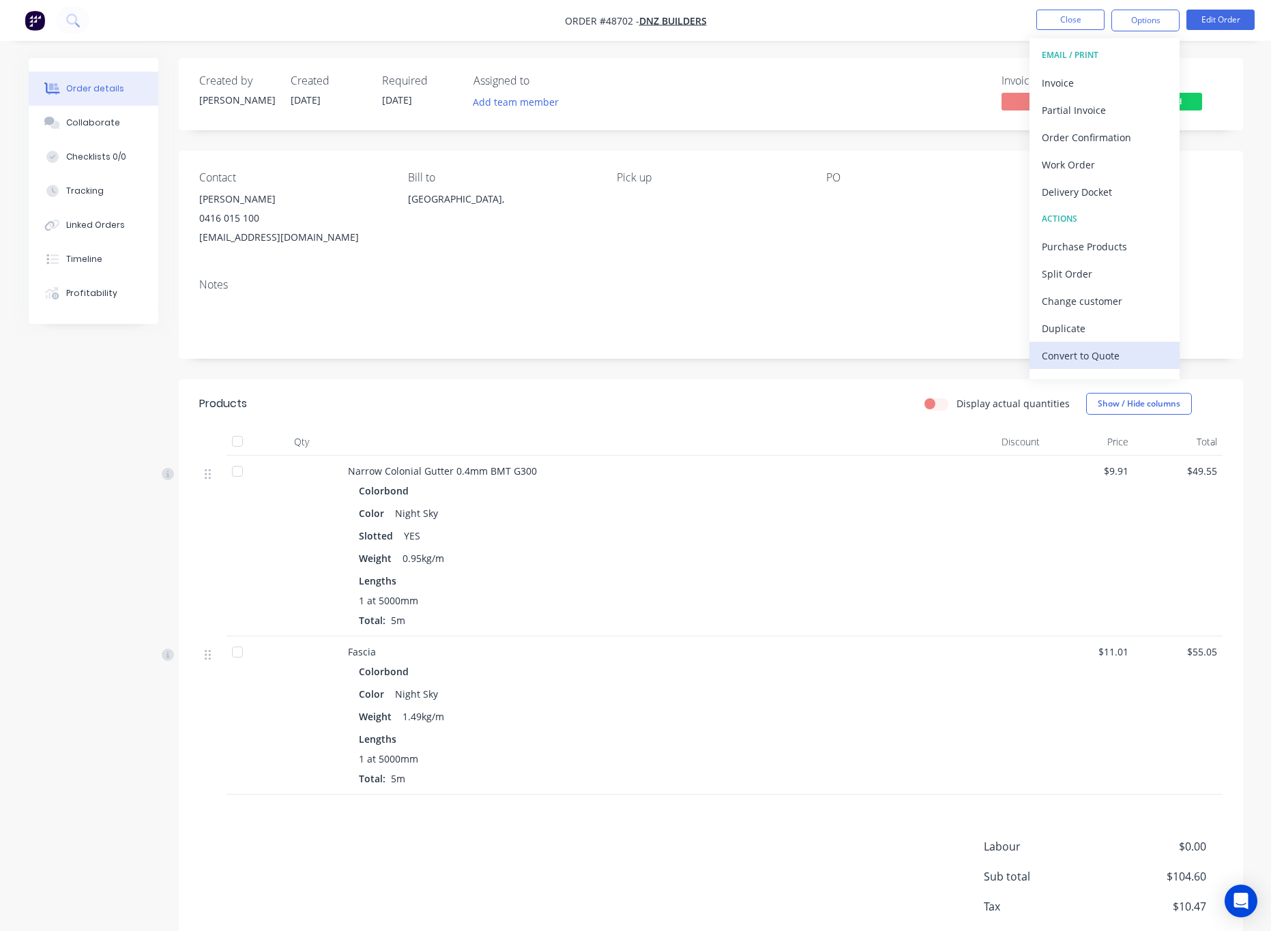
click at [1130, 356] on div "Convert to Quote" at bounding box center [1105, 356] width 126 height 20
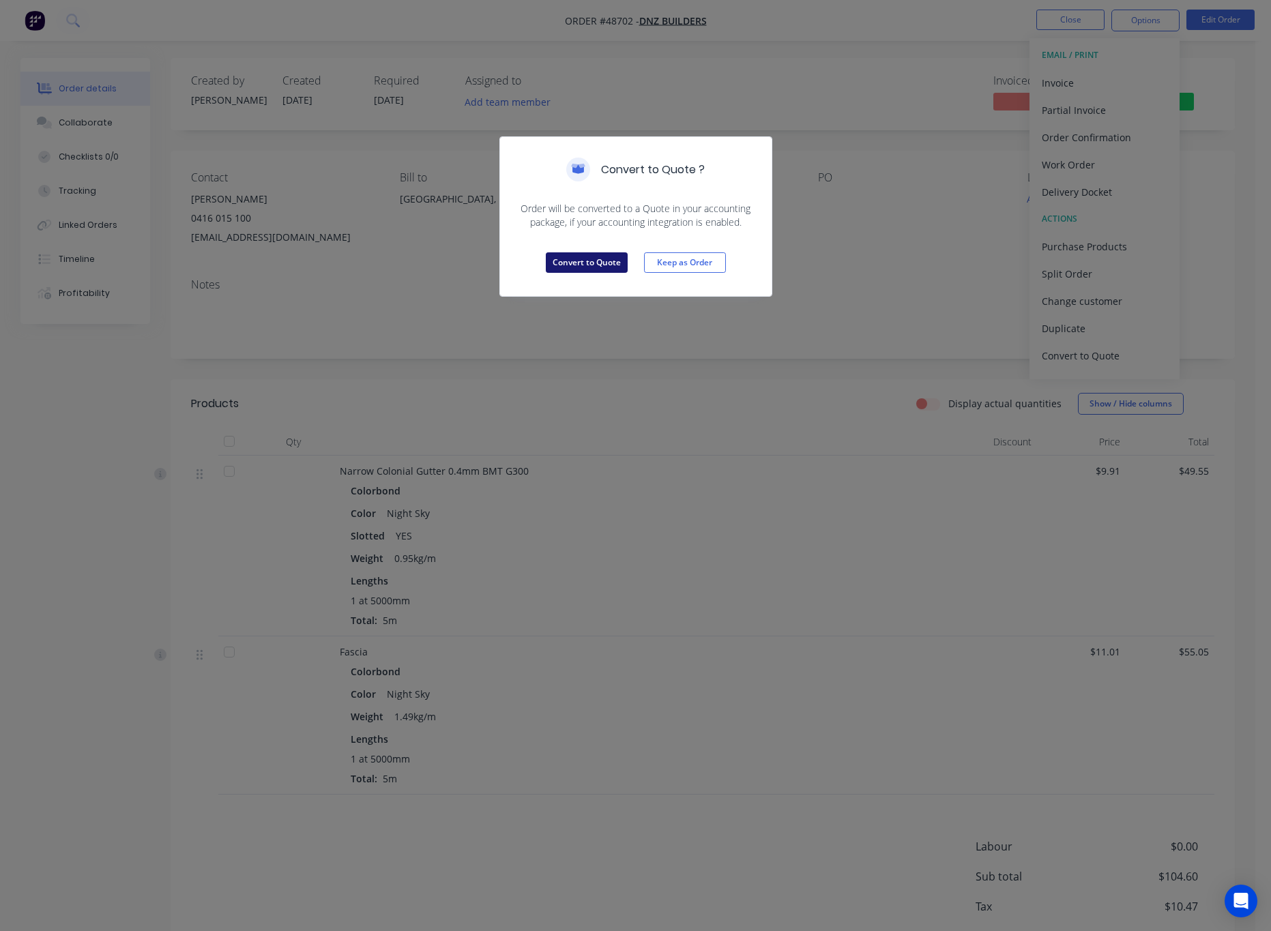
click at [577, 266] on button "Convert to Quote" at bounding box center [587, 262] width 82 height 20
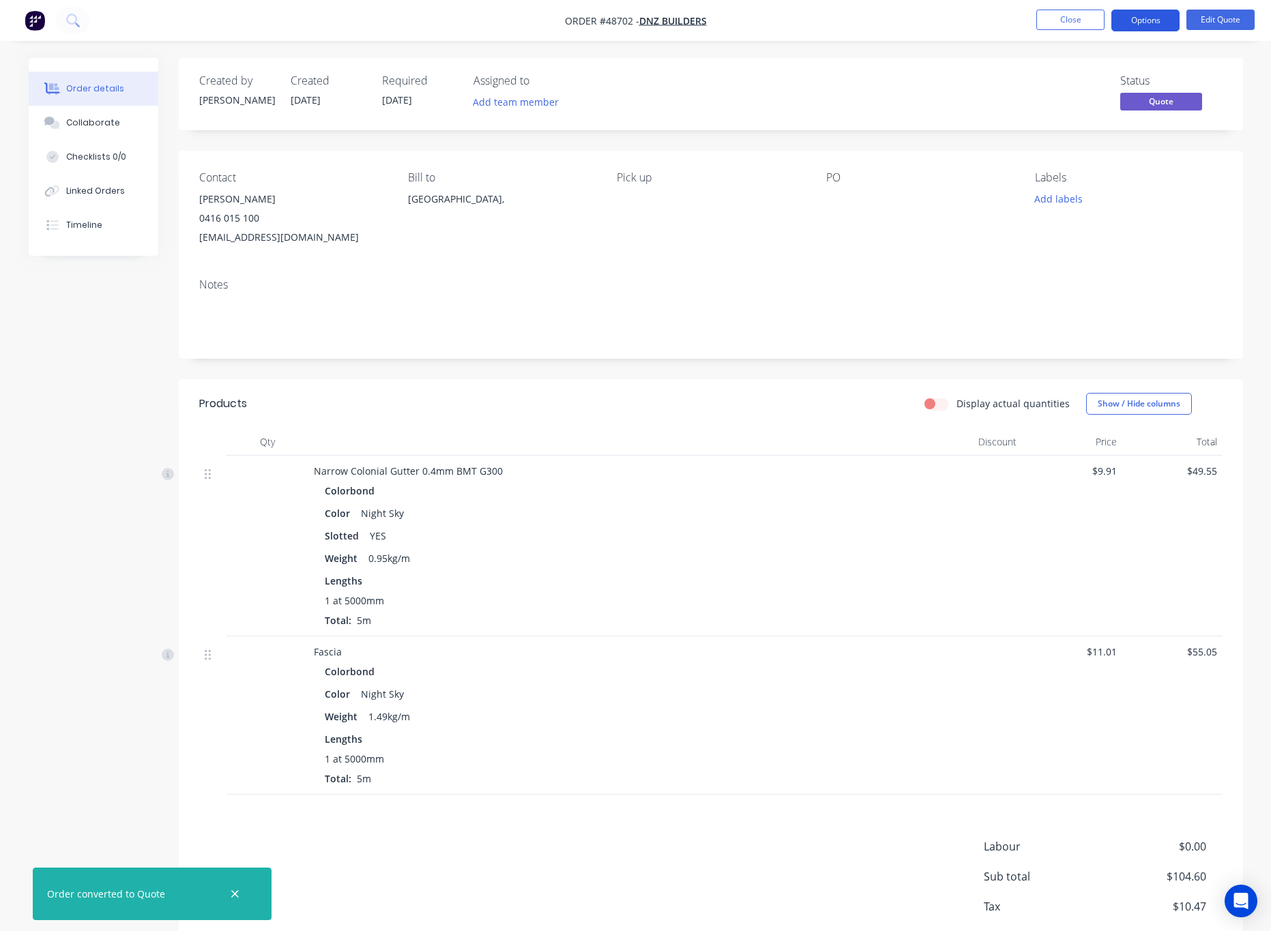
click at [1155, 25] on button "Options" at bounding box center [1146, 21] width 68 height 22
click at [1121, 68] on button "EMAIL / PRINT" at bounding box center [1105, 55] width 150 height 27
click at [1136, 76] on div "Quote" at bounding box center [1105, 83] width 126 height 20
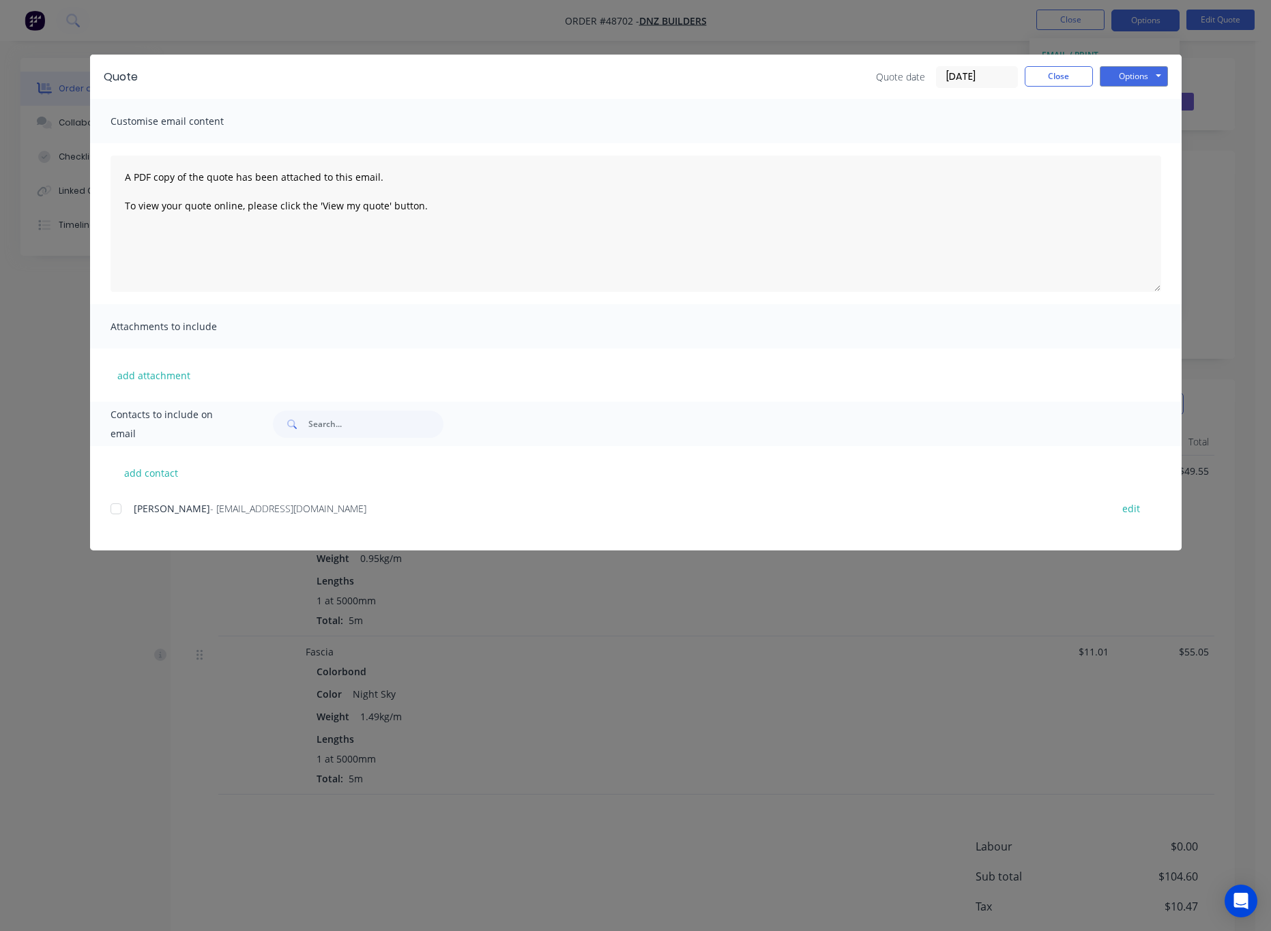
click at [127, 506] on div at bounding box center [115, 508] width 27 height 27
click at [1122, 74] on button "Options" at bounding box center [1134, 76] width 68 height 20
click at [1136, 141] on button "Email" at bounding box center [1143, 145] width 87 height 23
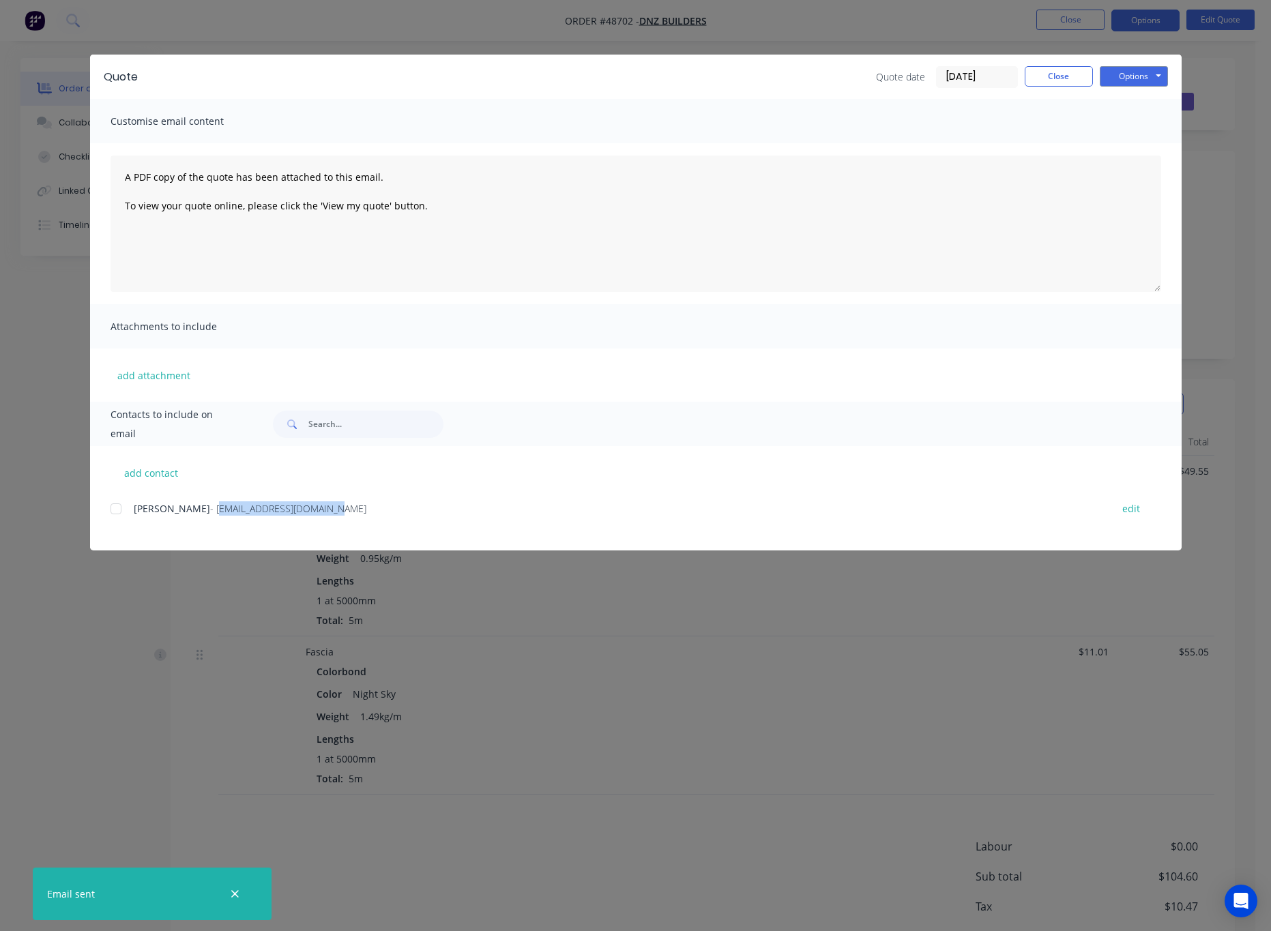
drag, startPoint x: 270, startPoint y: 508, endPoint x: 162, endPoint y: 519, distance: 109.0
click at [162, 519] on div "Nick - dnzbuilders@live.com.au edit" at bounding box center [646, 517] width 1071 height 35
copy span "dnzbuilders@live.com.au"
click at [526, 708] on div "Quote Quote date 01/09/25 Close Options Preview Print Email Customise email con…" at bounding box center [635, 465] width 1271 height 931
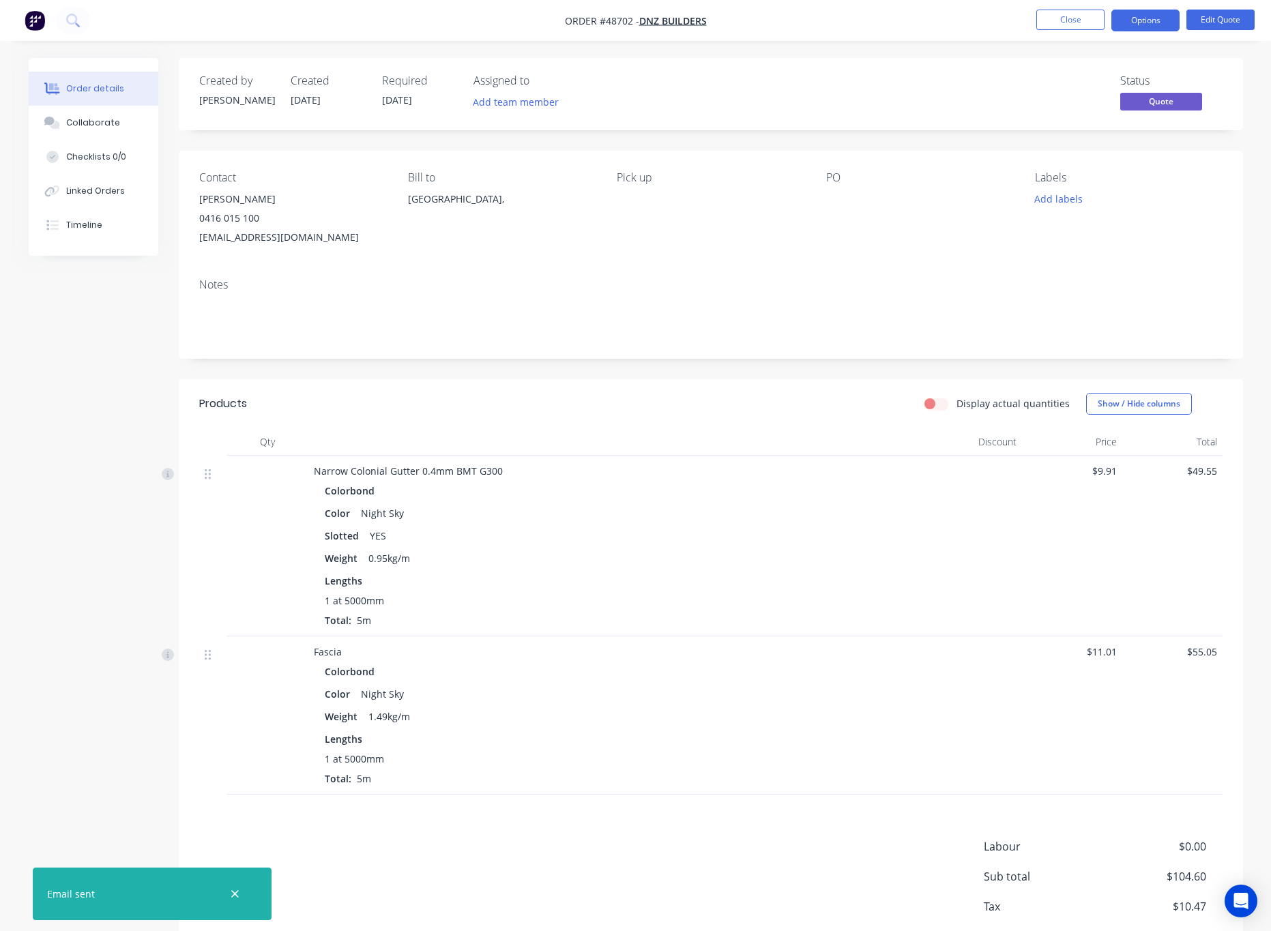
drag, startPoint x: 764, startPoint y: 250, endPoint x: 772, endPoint y: 248, distance: 8.3
click at [764, 250] on div "Contact Nick 0416 015 100 dnzbuilders@live.com.au Bill to Australia, Pick up PO…" at bounding box center [711, 209] width 1065 height 117
click at [1147, 19] on button "Options" at bounding box center [1146, 21] width 68 height 22
click at [1108, 80] on div "Quote" at bounding box center [1105, 83] width 126 height 20
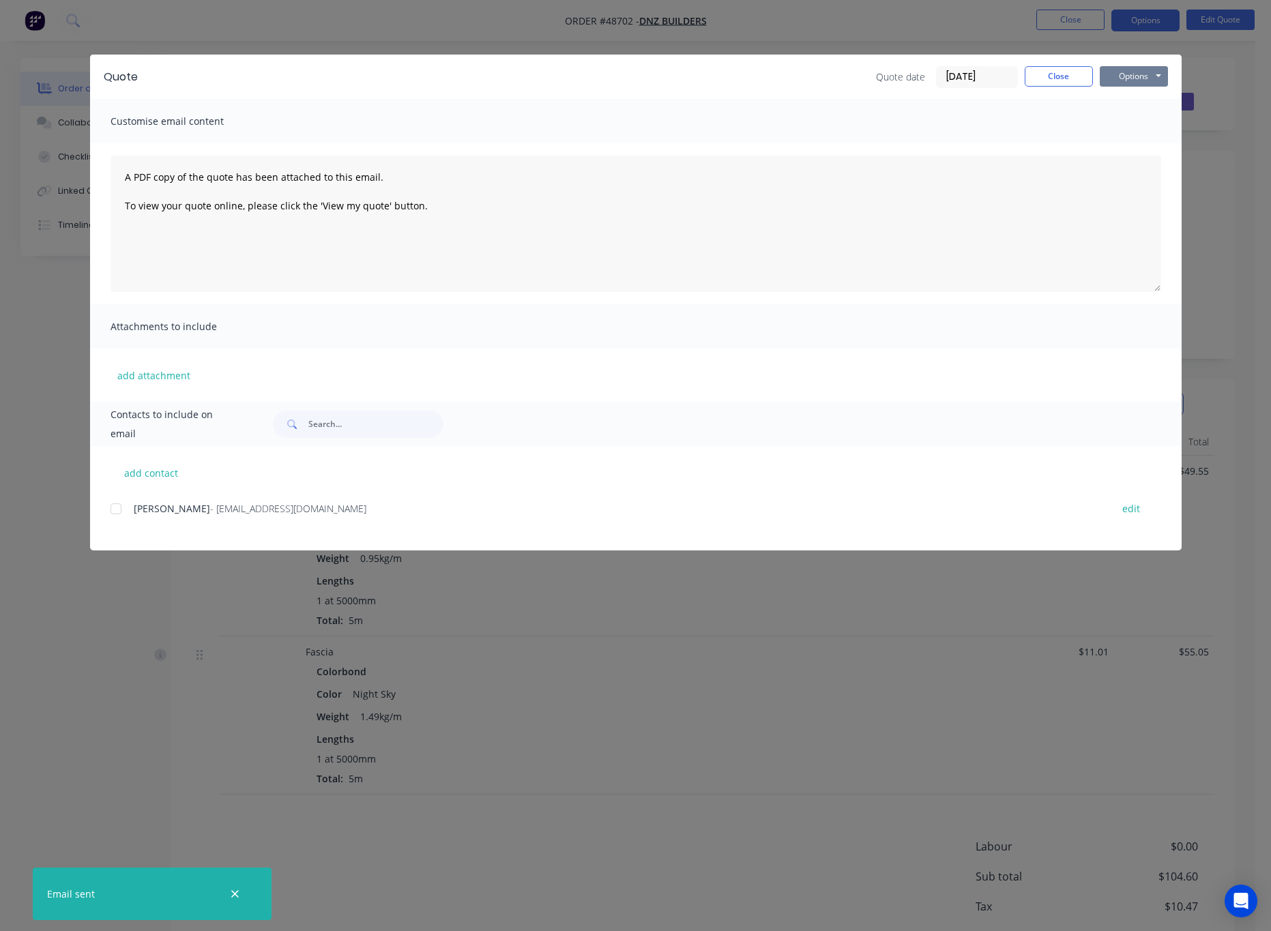
click at [1130, 70] on button "Options" at bounding box center [1134, 76] width 68 height 20
click at [1130, 121] on button "Print" at bounding box center [1143, 123] width 87 height 23
drag, startPoint x: 588, startPoint y: 33, endPoint x: 584, endPoint y: 43, distance: 10.8
click at [588, 31] on div "Quote Quote date 01/09/25 Close Options Preview Print Email Customise email con…" at bounding box center [635, 465] width 1271 height 931
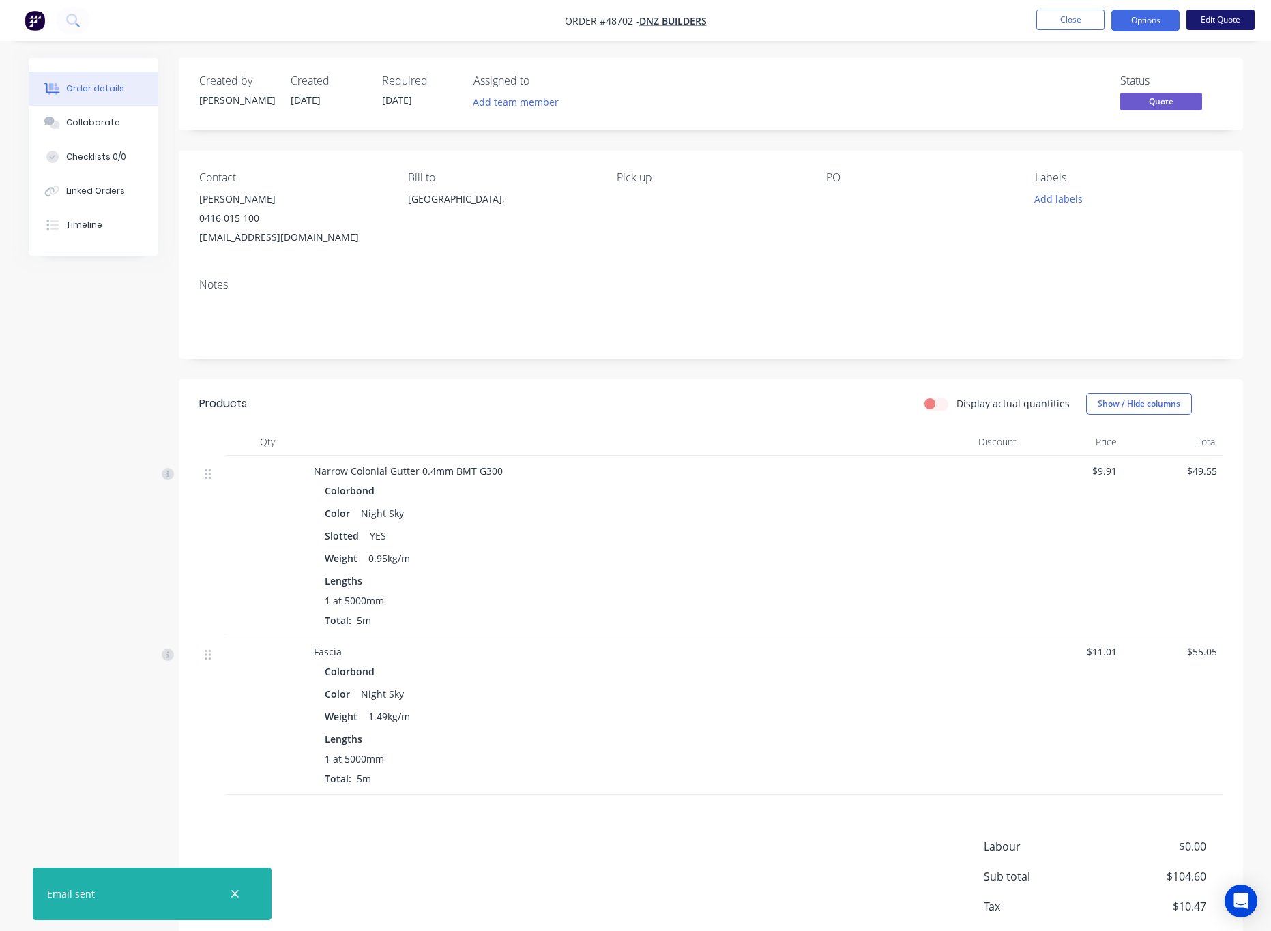
click at [1234, 25] on button "Edit Quote" at bounding box center [1221, 20] width 68 height 20
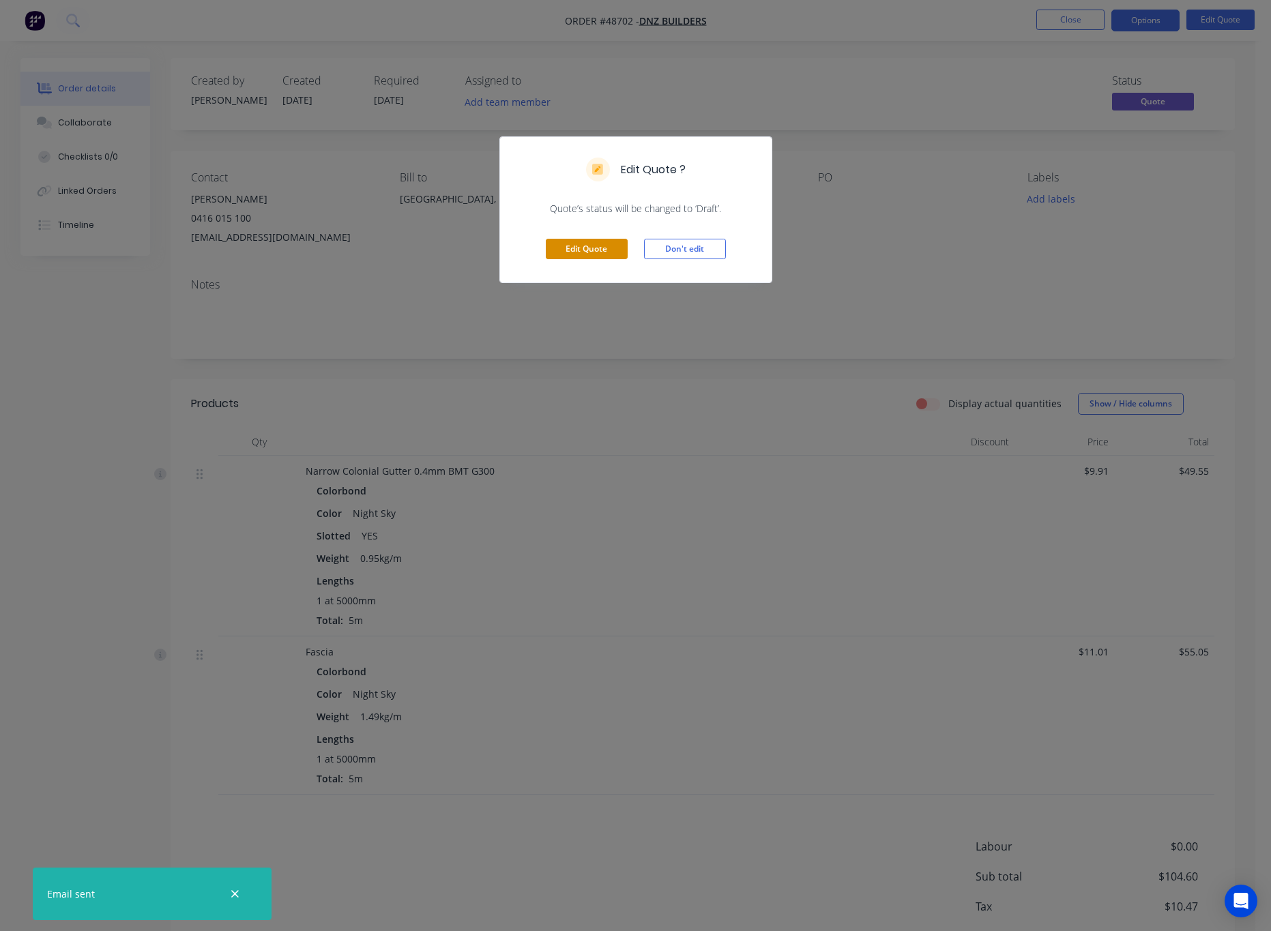
click at [596, 242] on button "Edit Quote" at bounding box center [587, 249] width 82 height 20
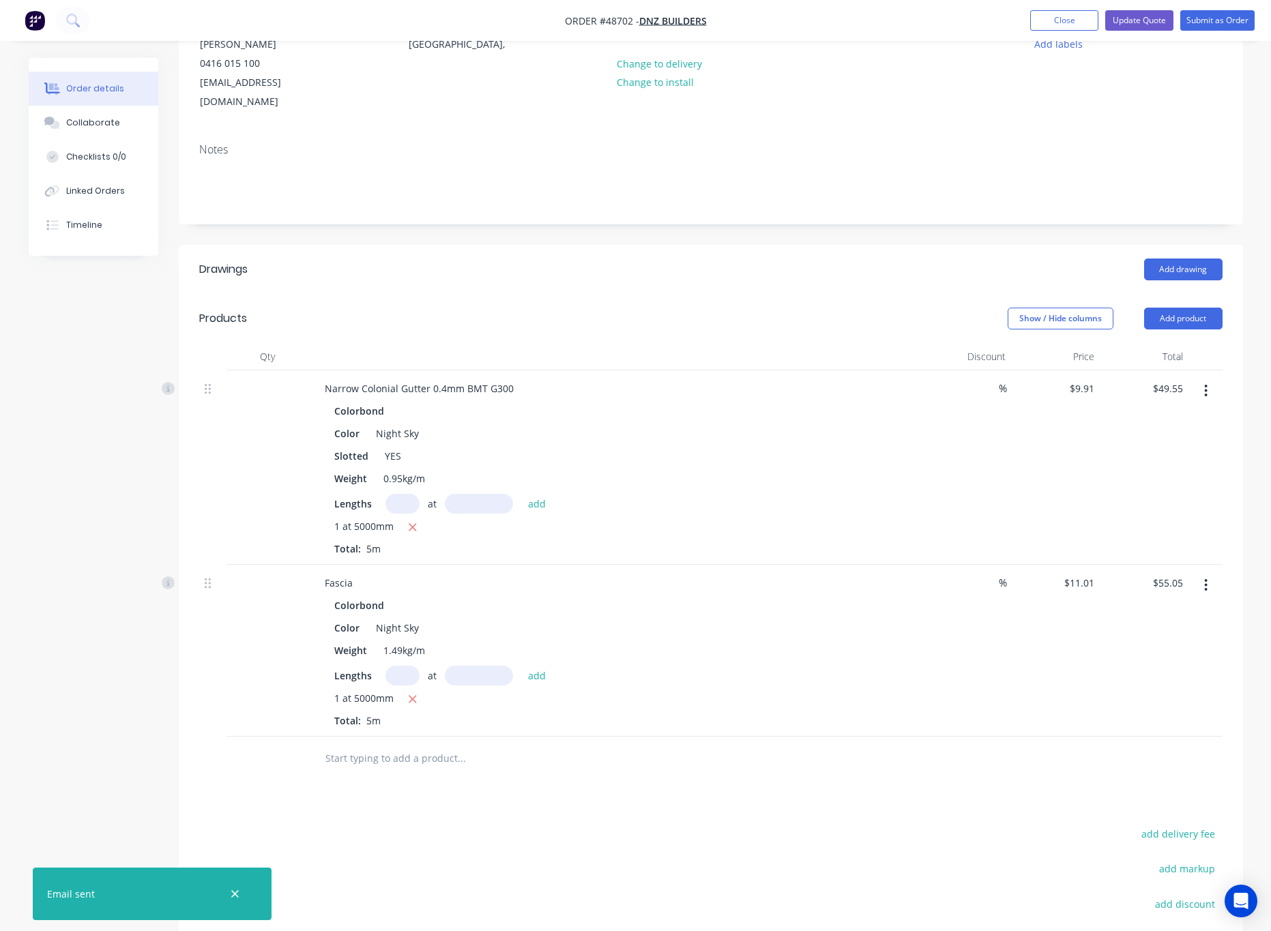
scroll to position [205, 0]
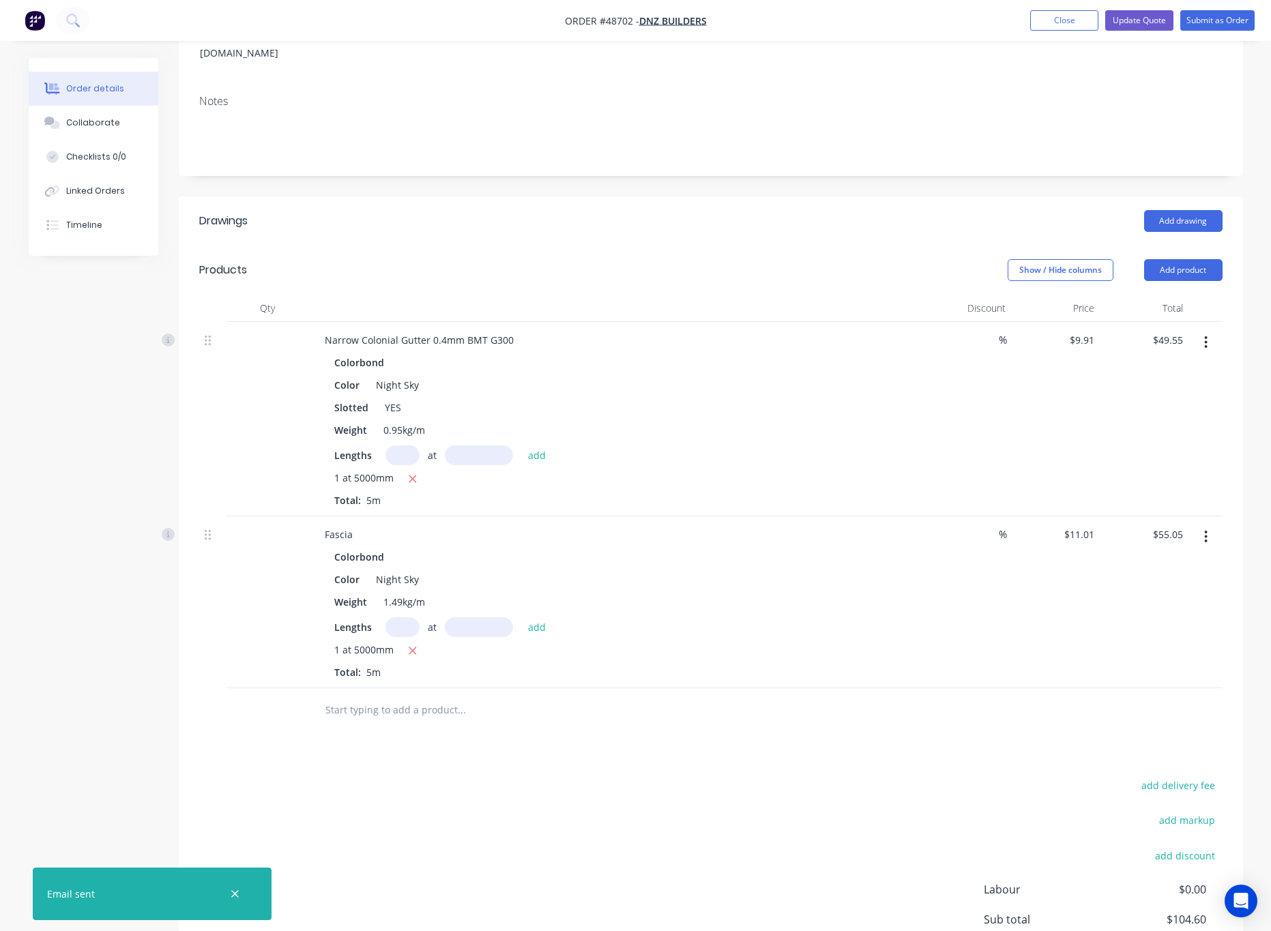
click at [1190, 330] on button "button" at bounding box center [1206, 342] width 32 height 25
drag, startPoint x: 1161, startPoint y: 439, endPoint x: 1153, endPoint y: 443, distance: 9.2
click at [1159, 450] on div "Delete" at bounding box center [1158, 460] width 105 height 20
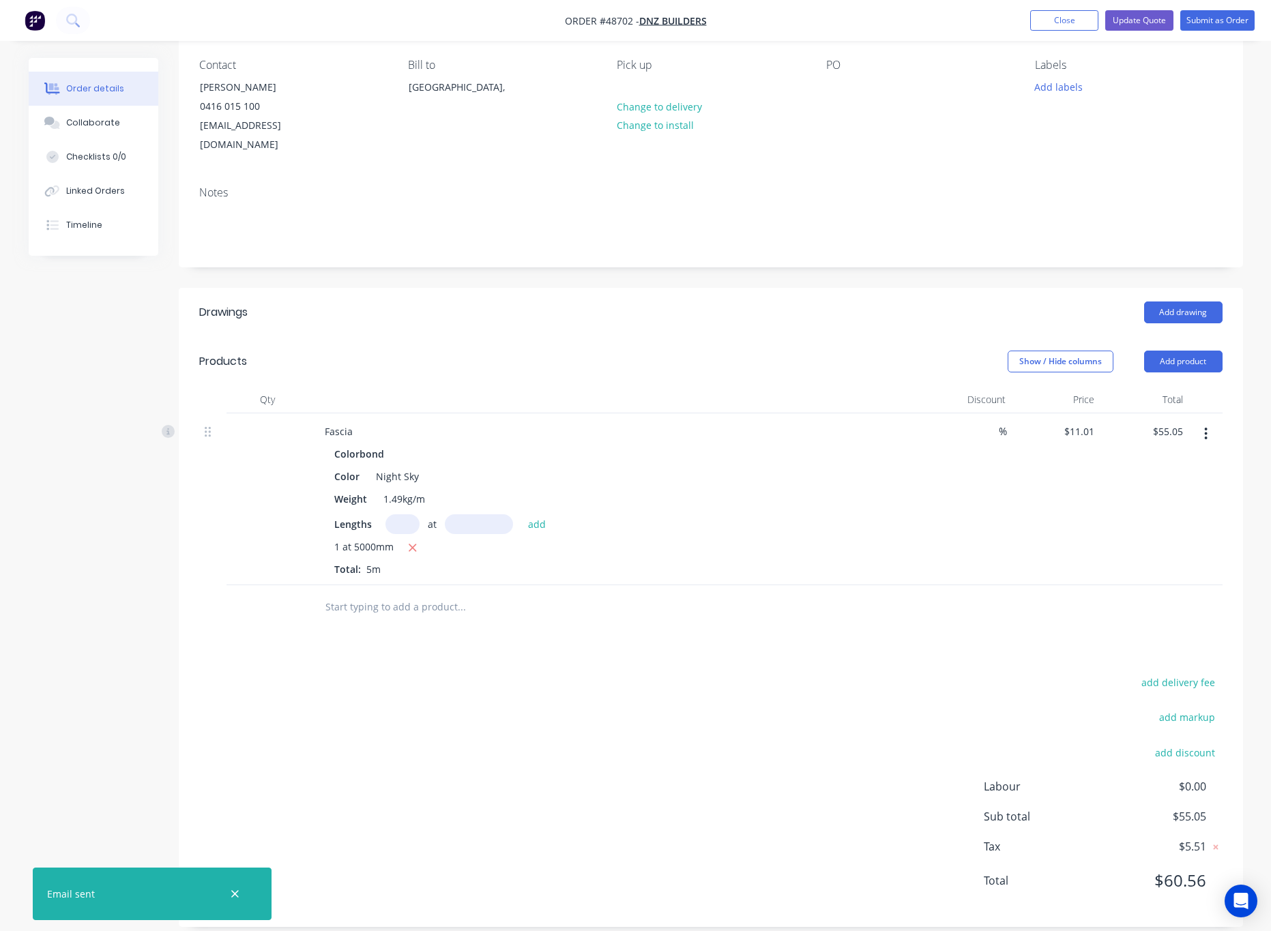
click at [486, 515] on input "text" at bounding box center [479, 525] width 68 height 20
type input "3600mm"
click at [403, 515] on input "text" at bounding box center [403, 525] width 34 height 20
type input "1"
click at [412, 545] on icon "button" at bounding box center [413, 549] width 8 height 8
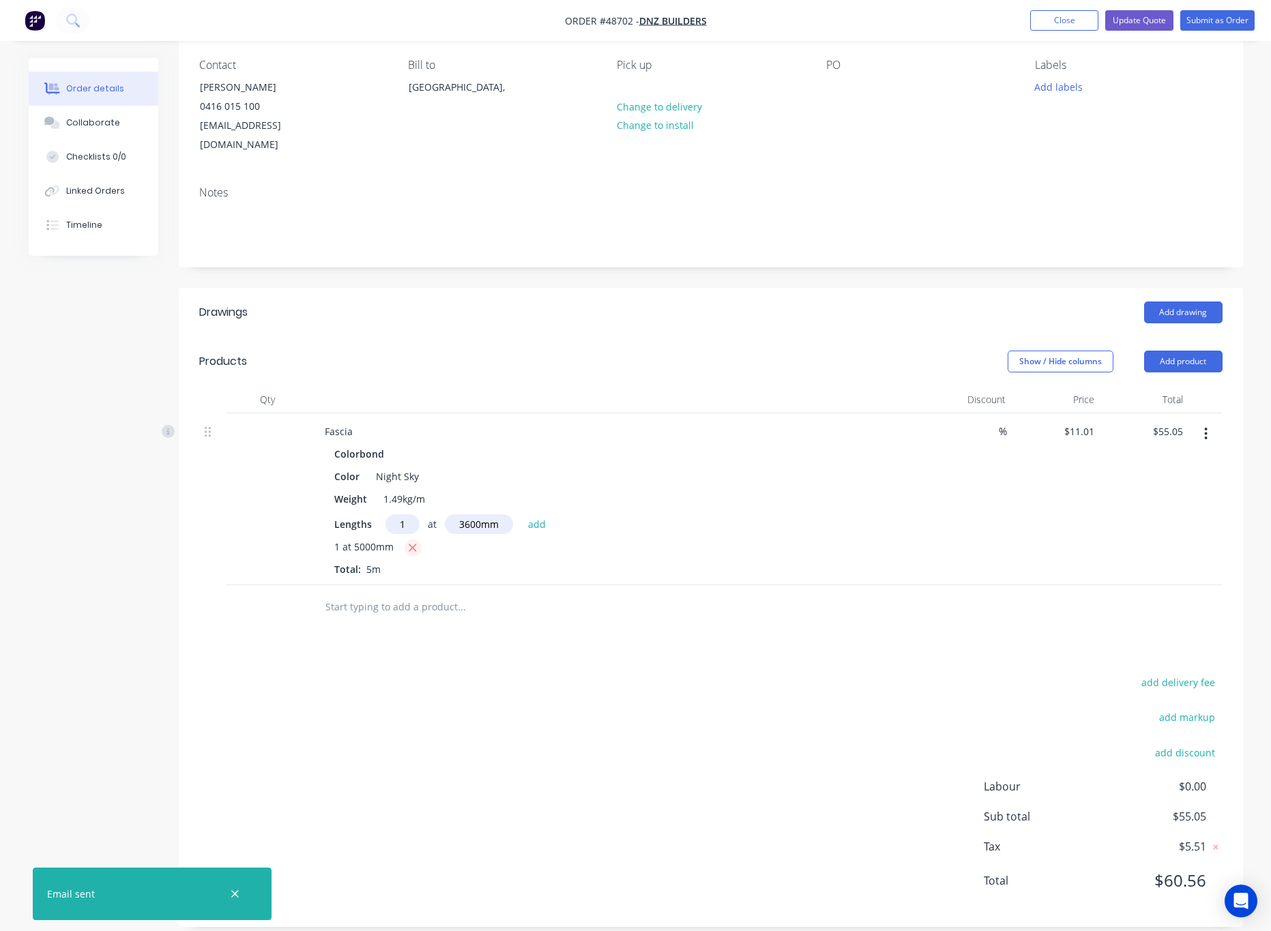
type input "$0.00"
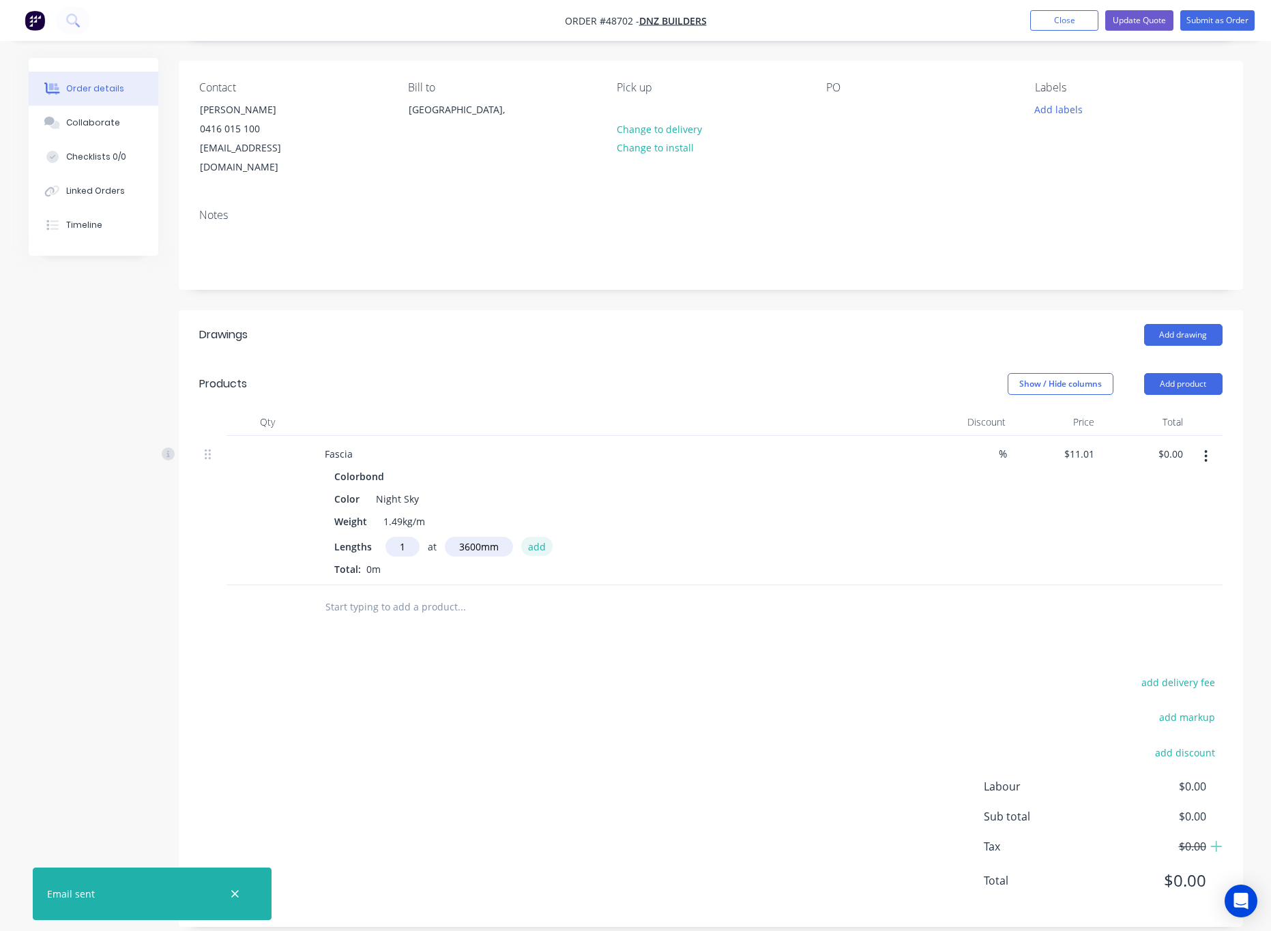
click at [532, 537] on button "add" at bounding box center [537, 546] width 32 height 18
type input "$39.64"
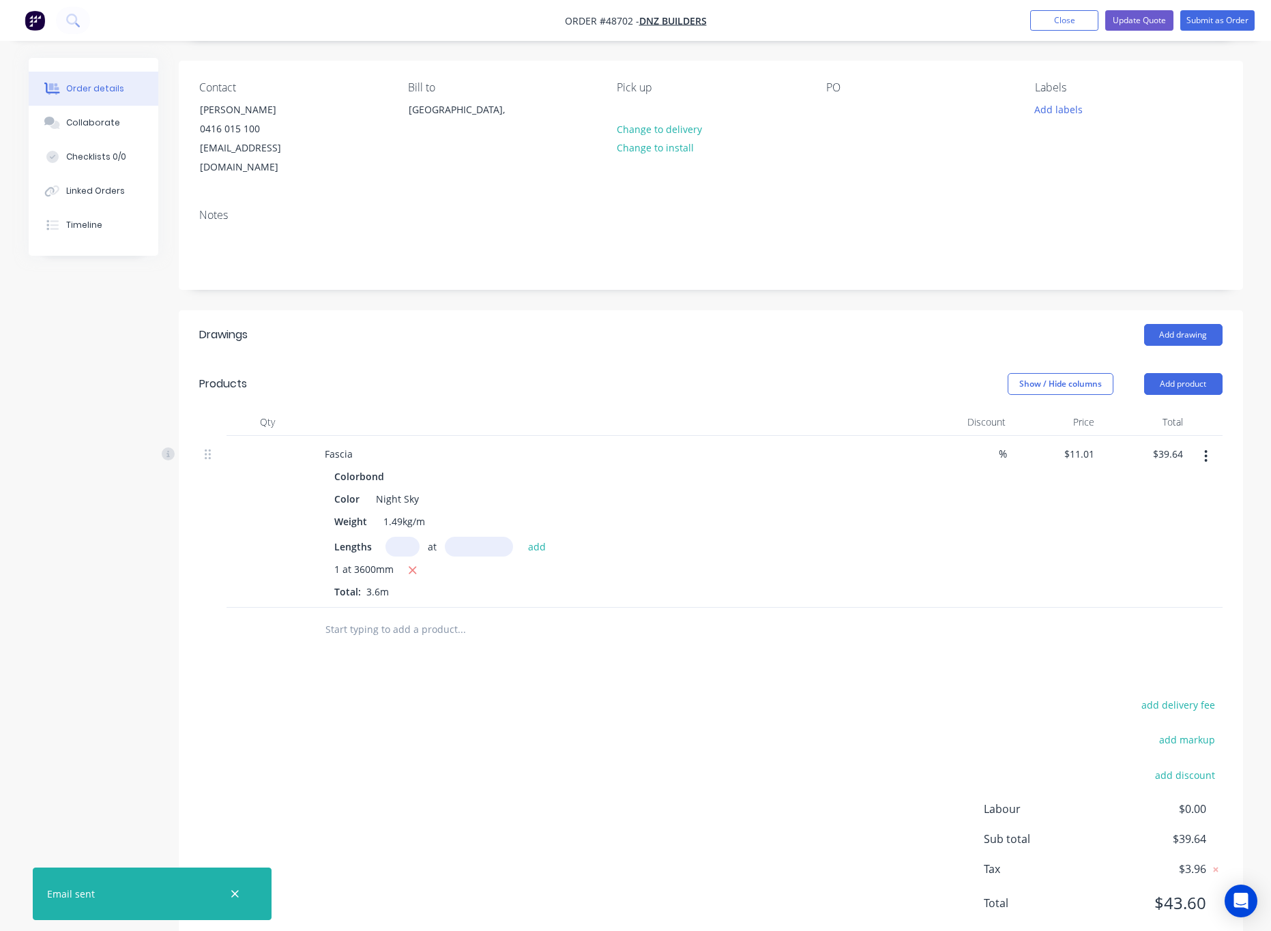
drag, startPoint x: 605, startPoint y: 717, endPoint x: 601, endPoint y: 705, distance: 12.9
click at [605, 717] on div "add delivery fee add markup add discount Labour $0.00 Sub total $39.64 Tax $3.9…" at bounding box center [711, 812] width 1024 height 233
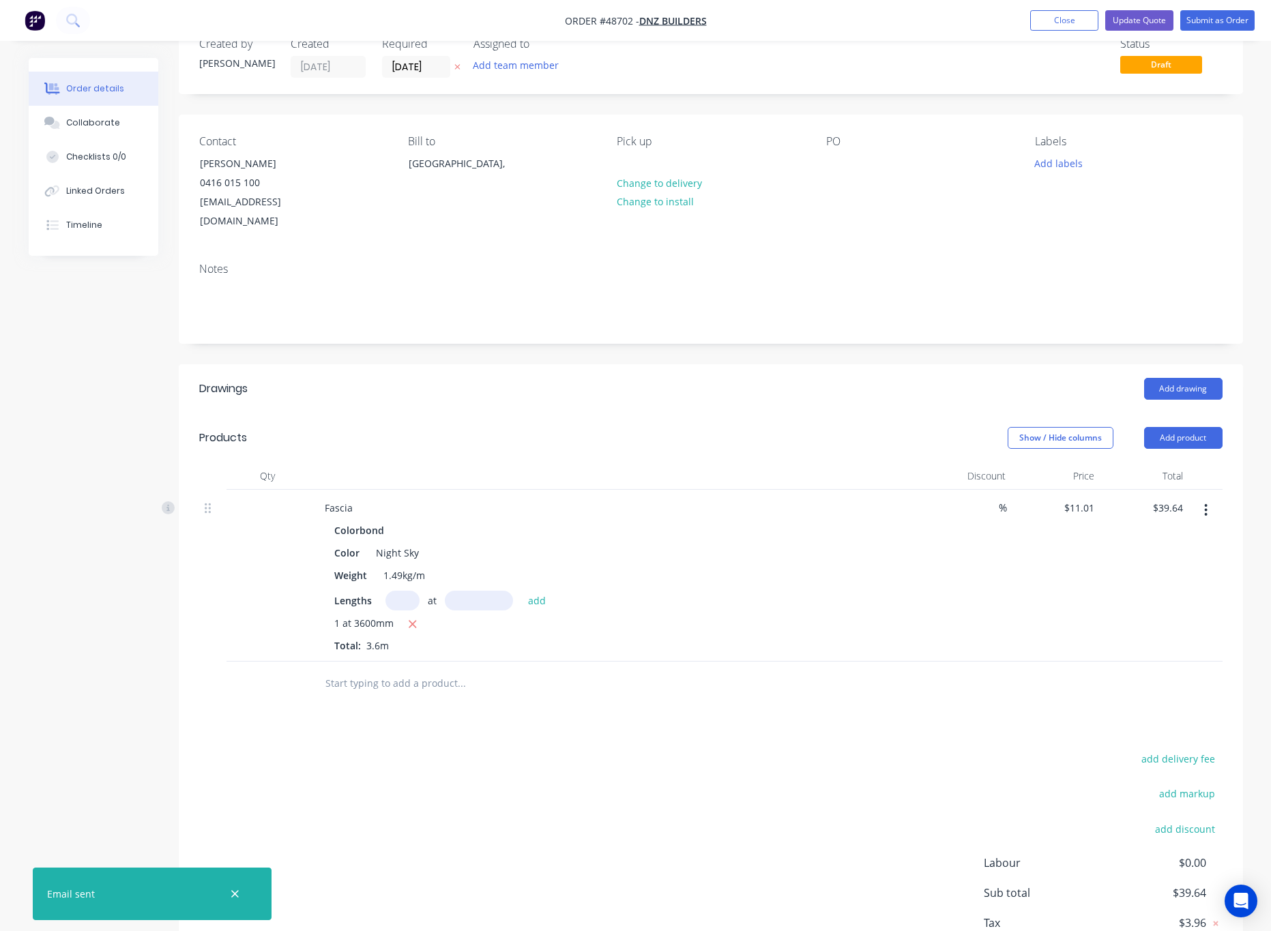
scroll to position [0, 0]
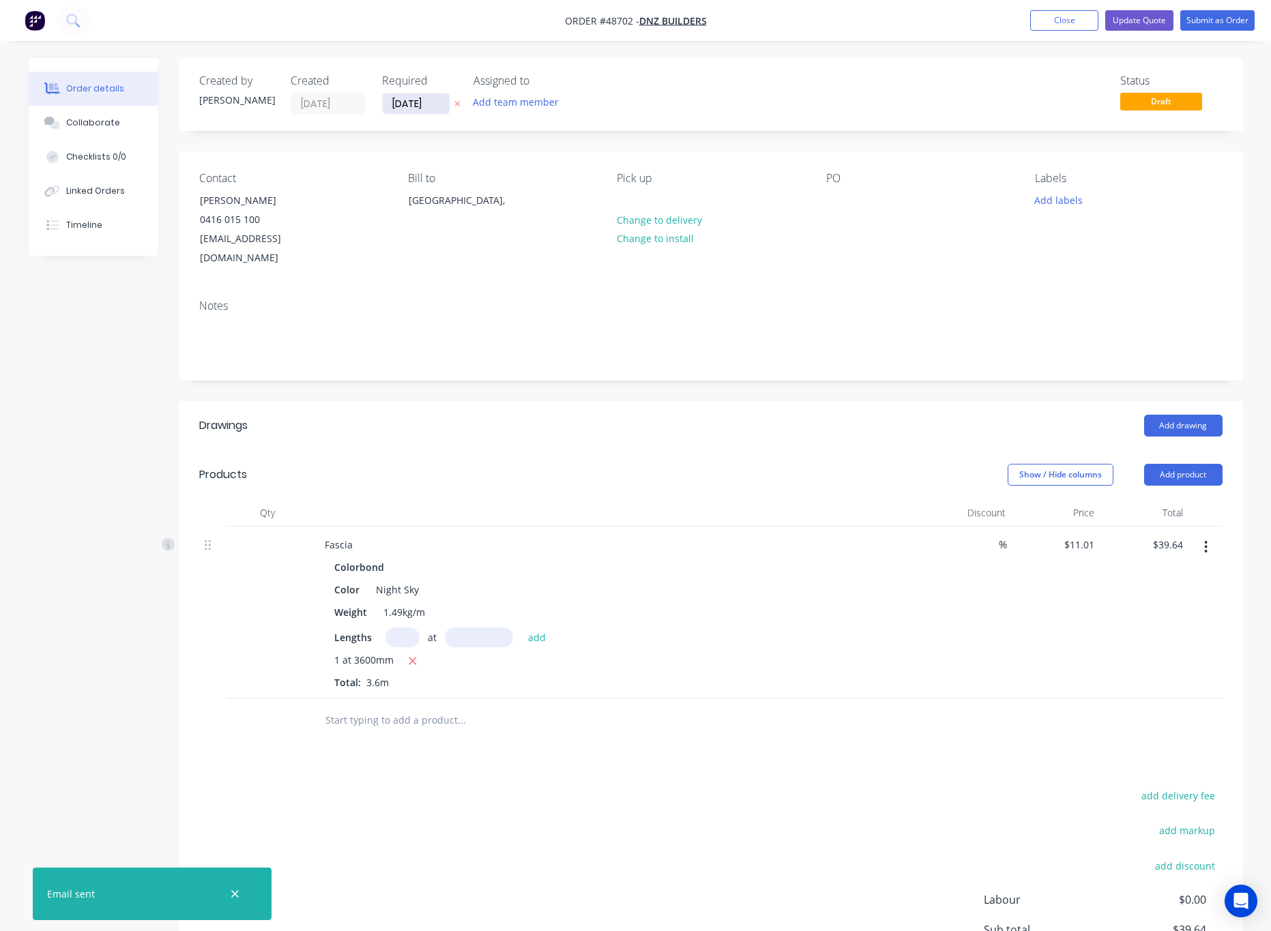
click at [428, 103] on input "[DATE]" at bounding box center [416, 103] width 67 height 20
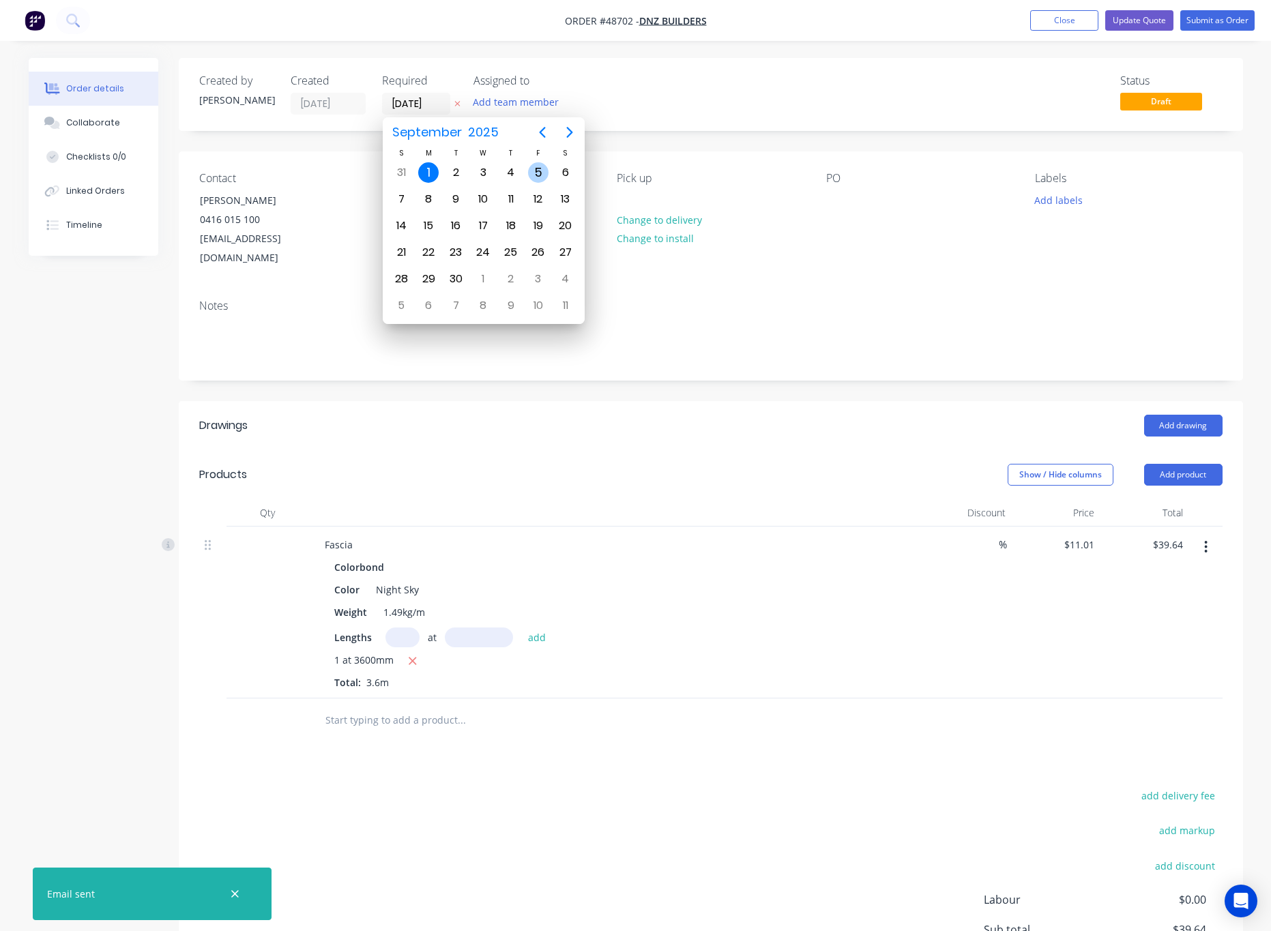
click at [535, 169] on div "5" at bounding box center [538, 172] width 20 height 20
type input "05/09/25"
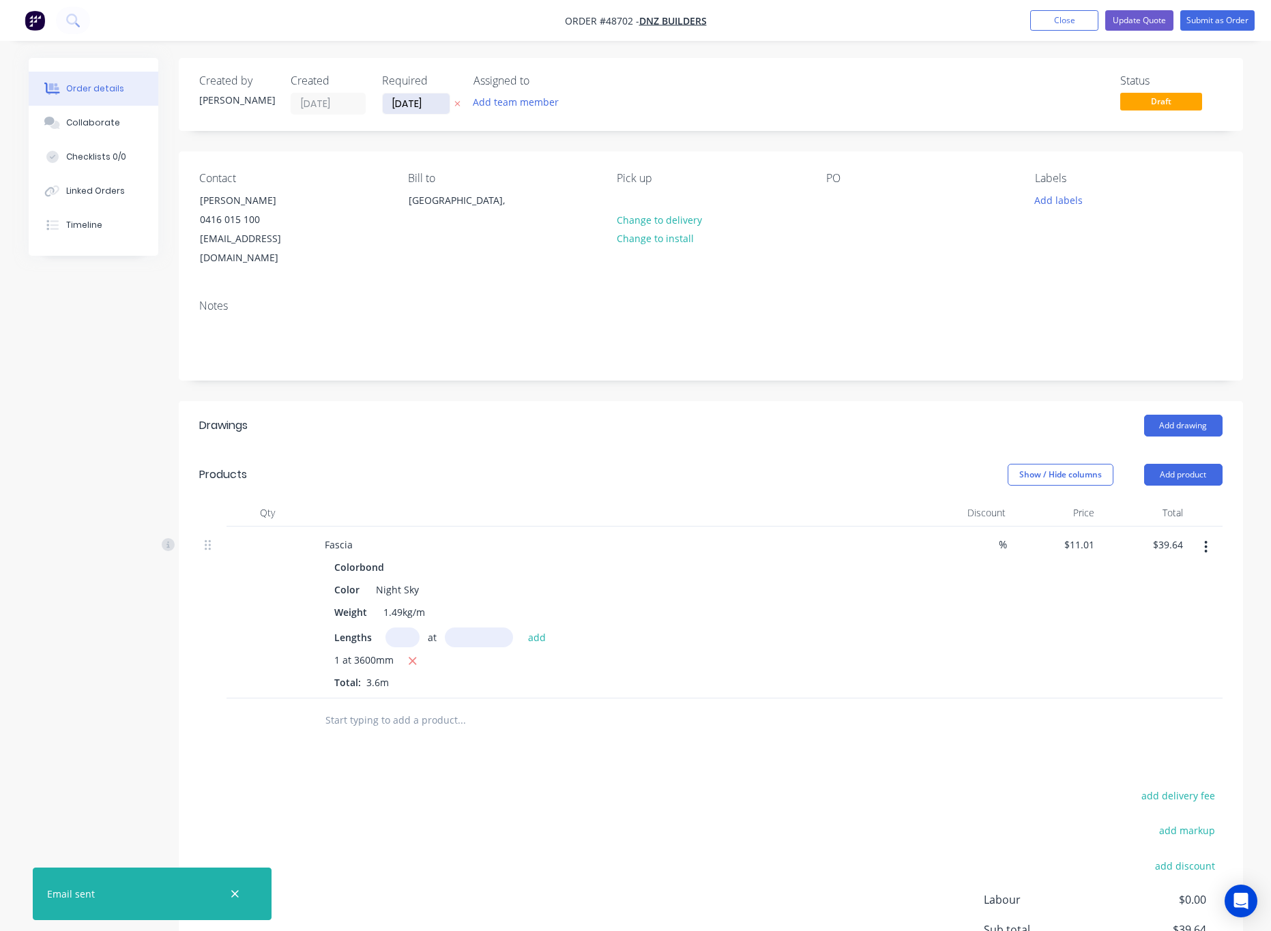
click at [420, 106] on input "05/09/25" at bounding box center [416, 103] width 67 height 20
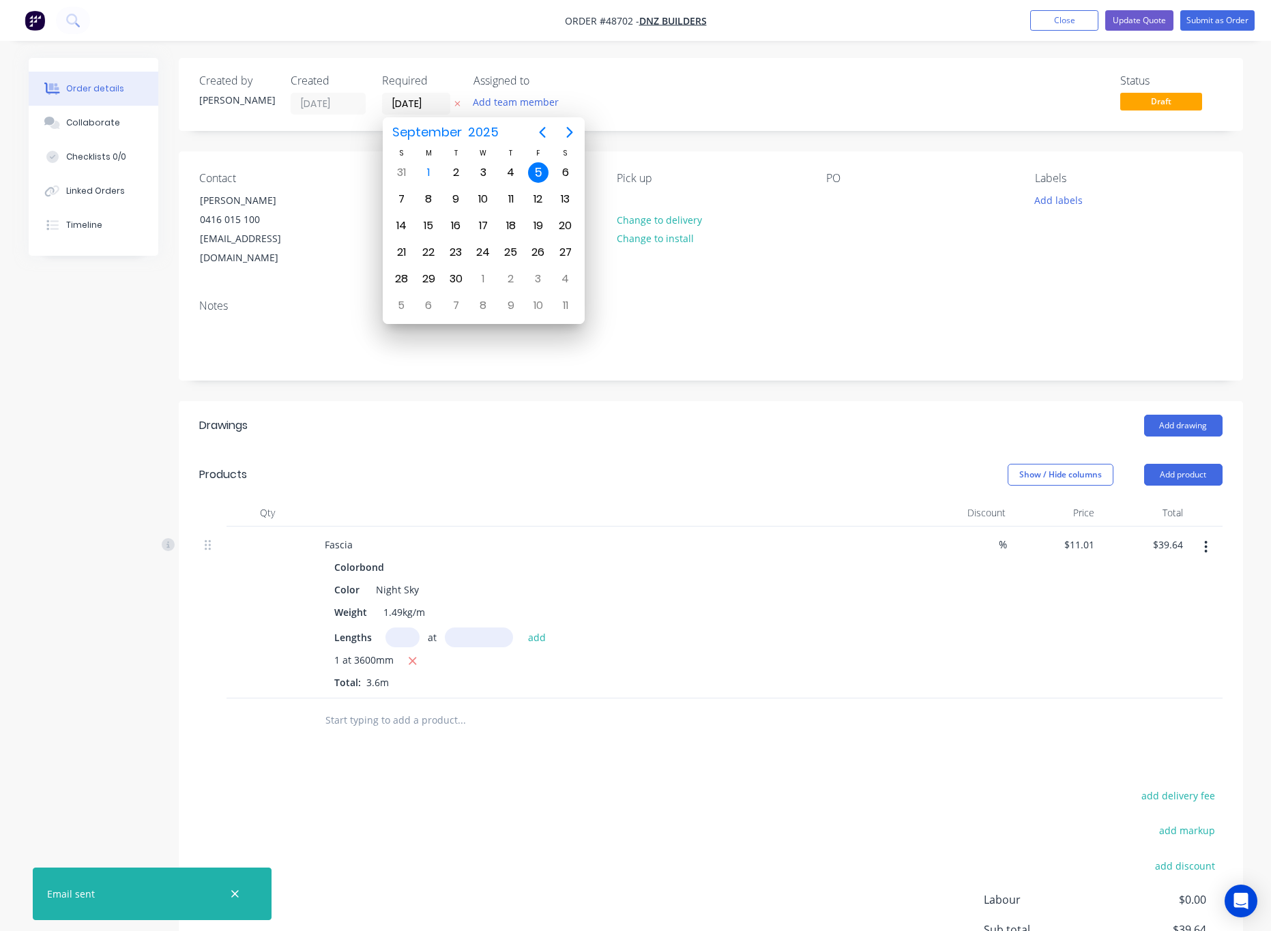
click at [770, 82] on div "Status Draft" at bounding box center [916, 94] width 613 height 40
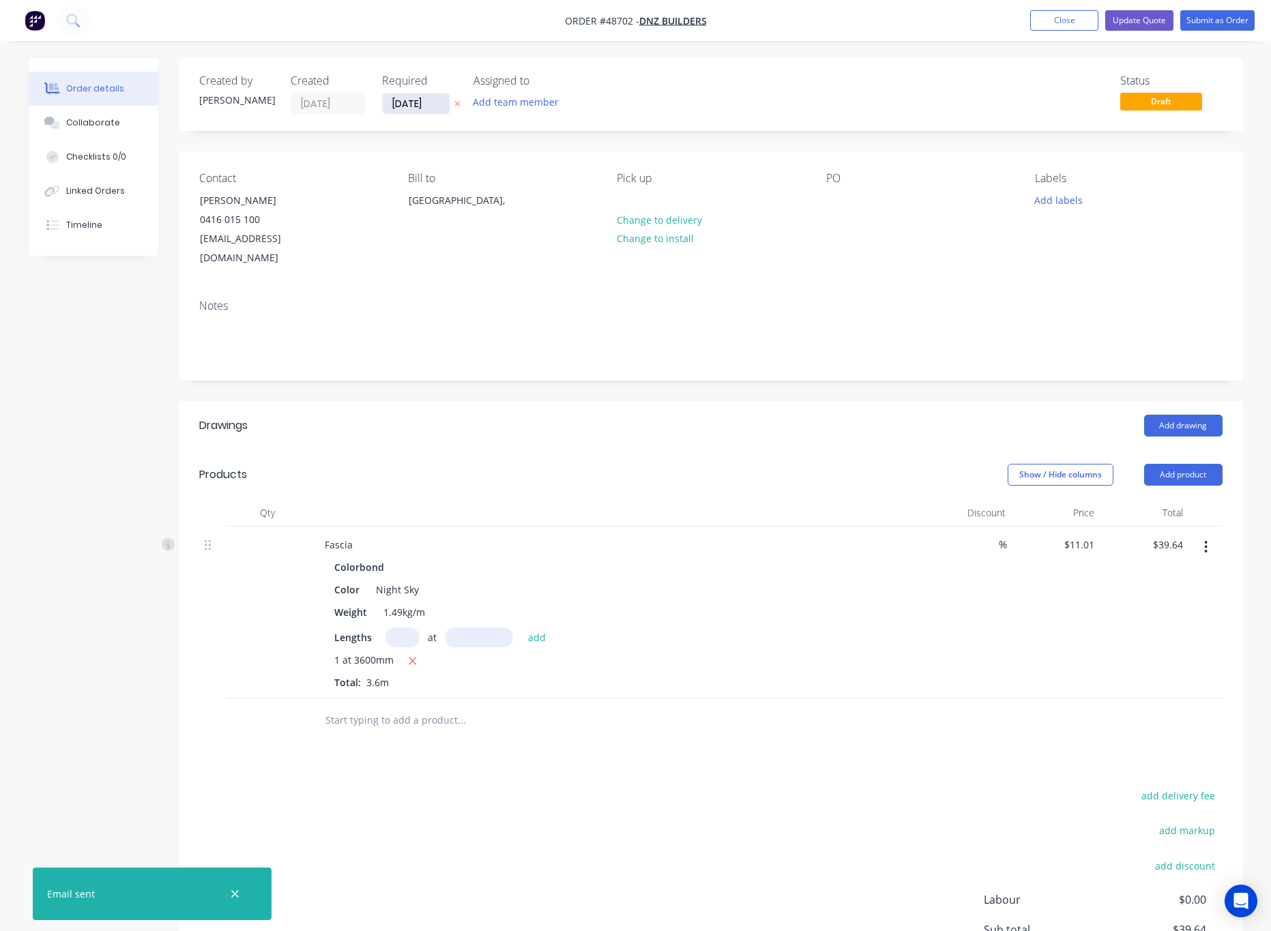
click at [422, 105] on input "05/09/25" at bounding box center [416, 103] width 67 height 20
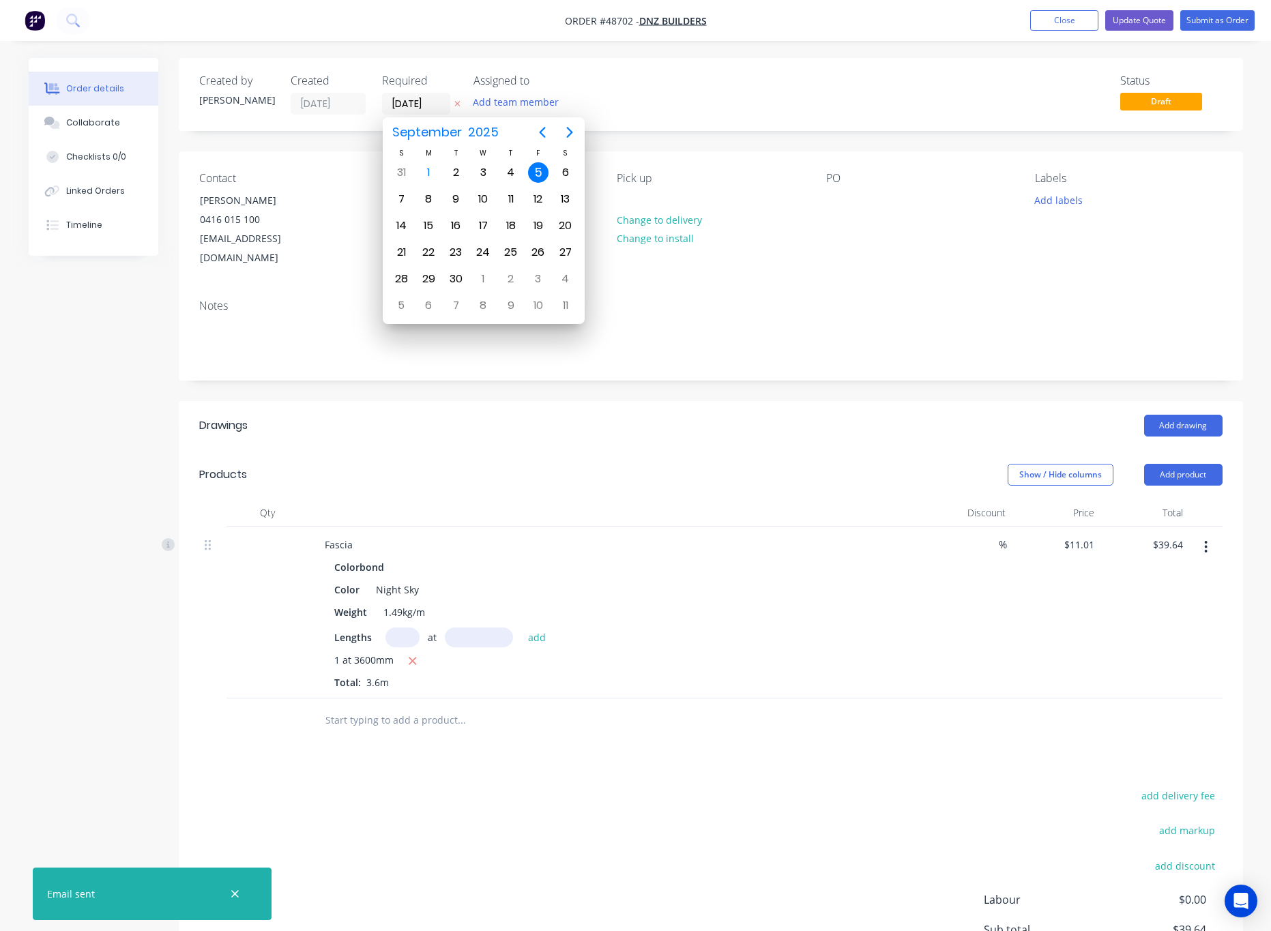
click at [662, 95] on div "Status Draft" at bounding box center [916, 94] width 613 height 40
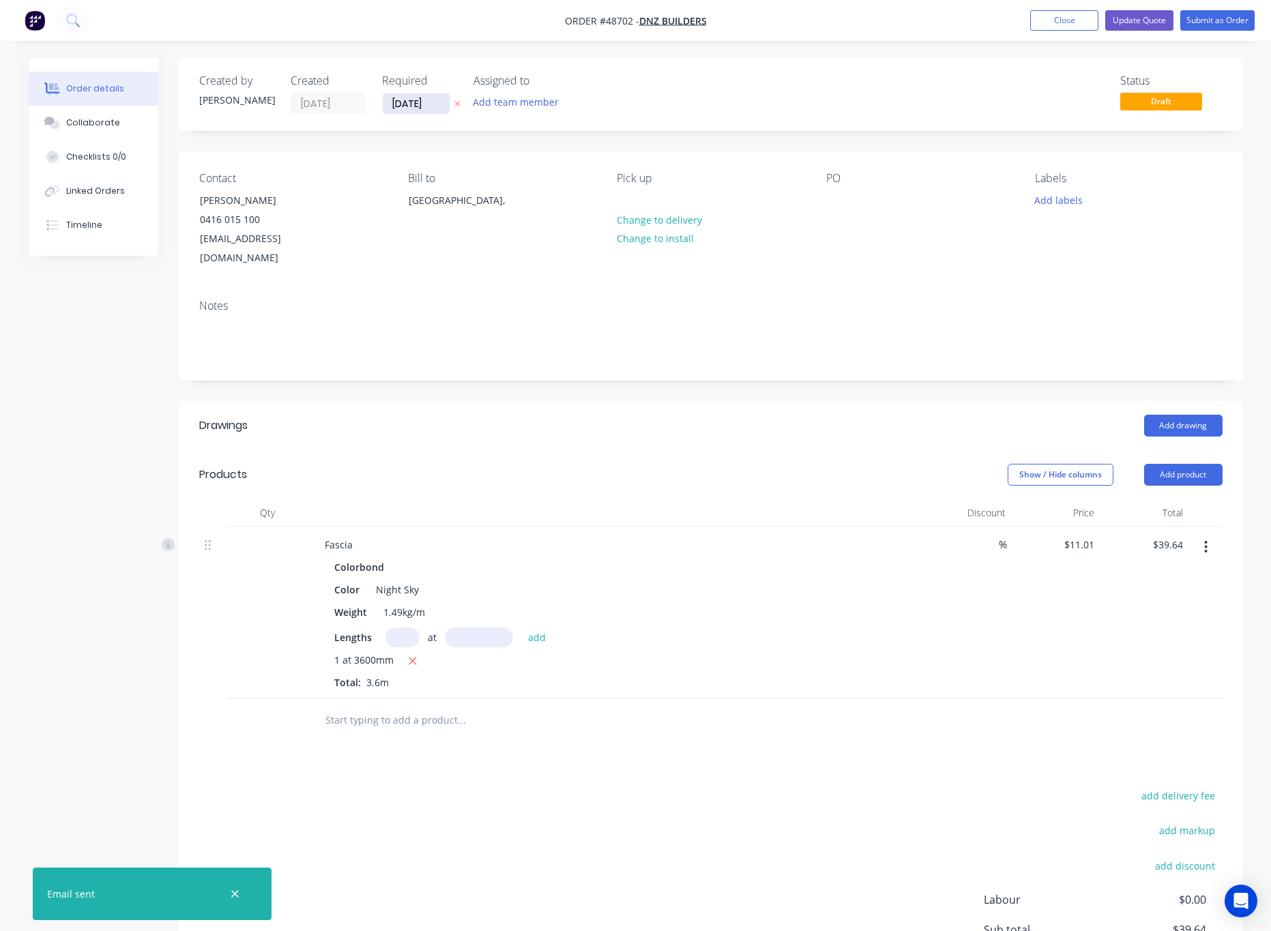
click at [437, 109] on input "05/09/25" at bounding box center [416, 103] width 67 height 20
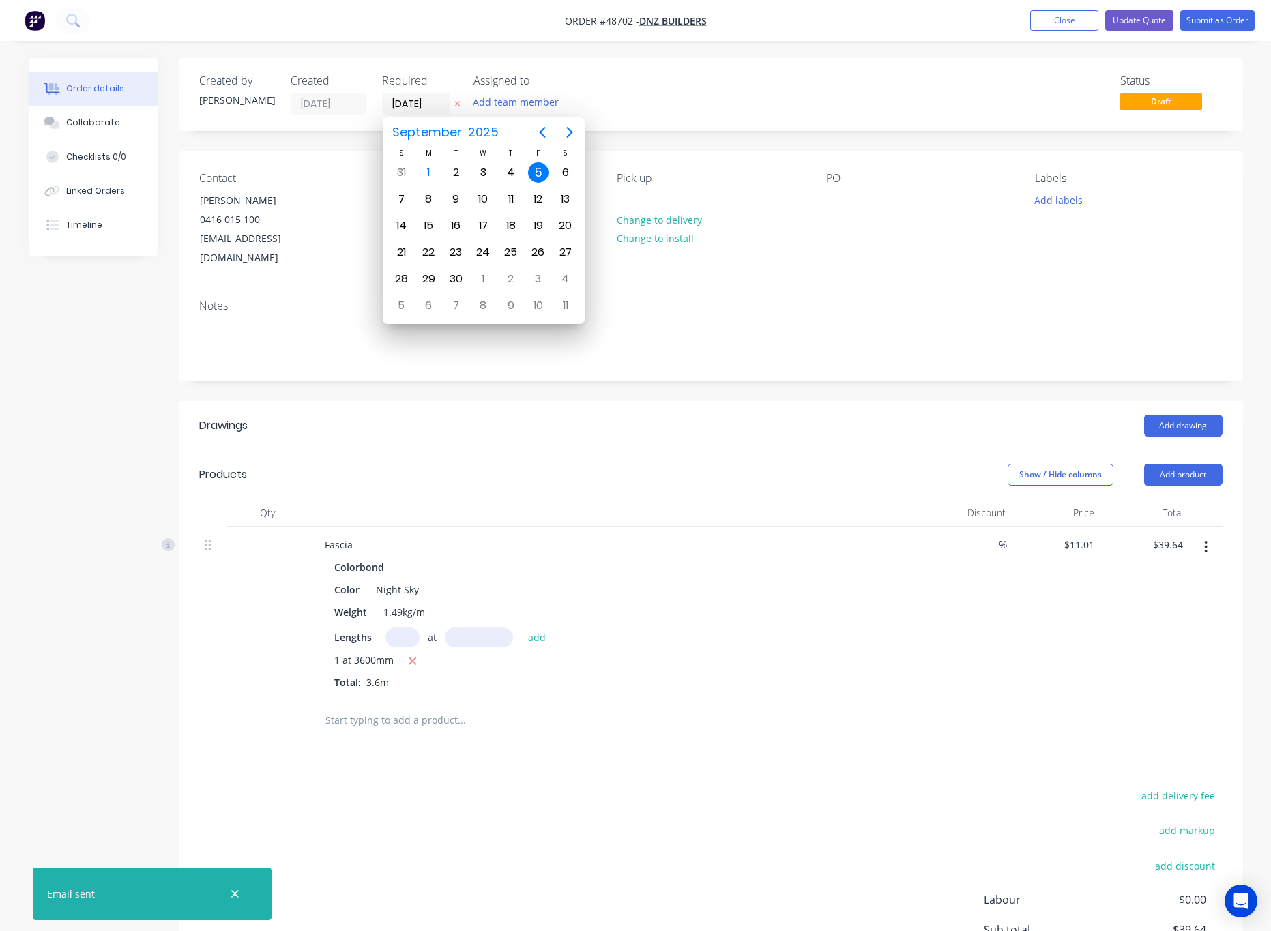
click at [715, 106] on div "Status Draft" at bounding box center [916, 94] width 613 height 40
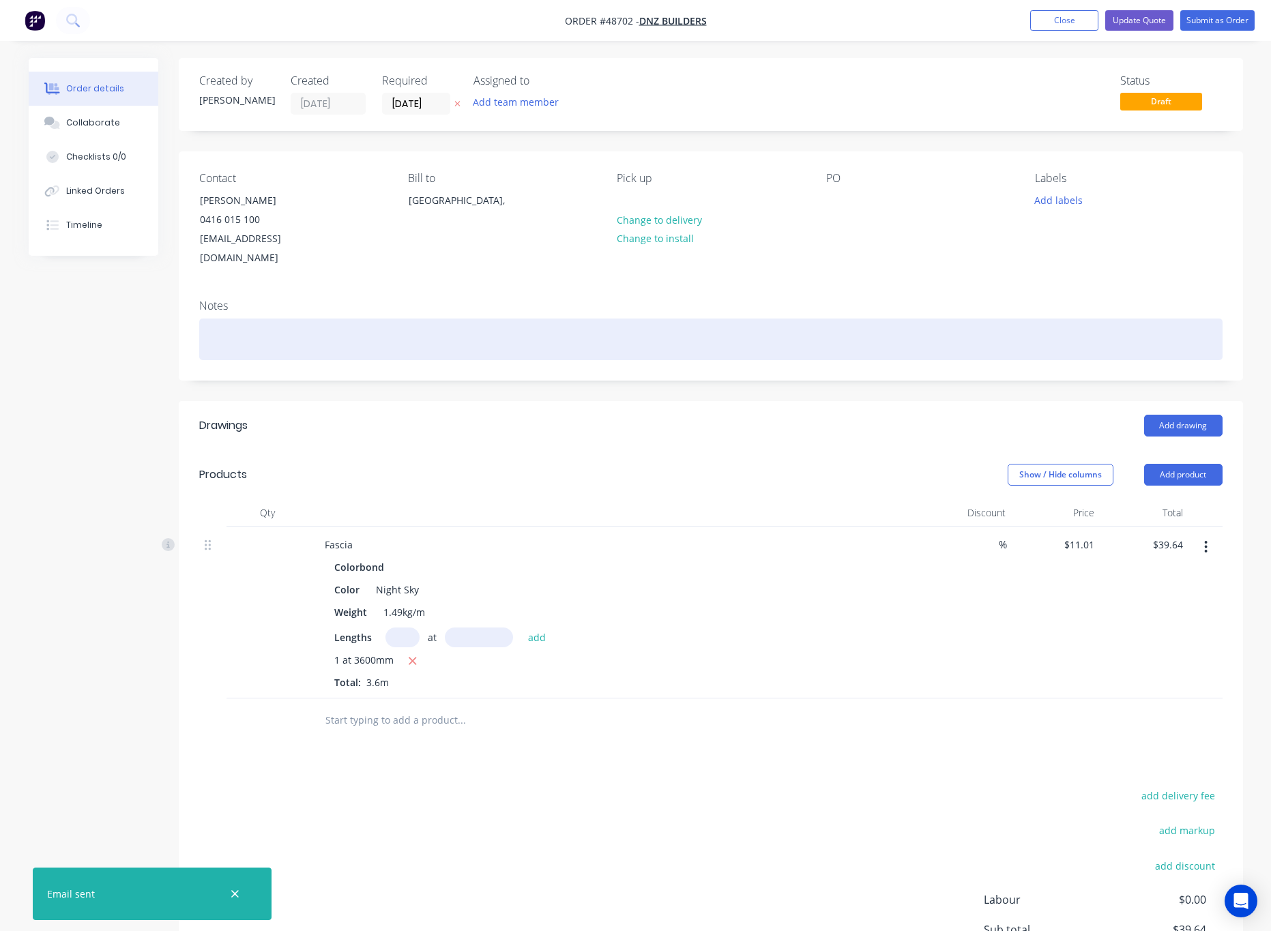
click at [504, 321] on div at bounding box center [711, 340] width 1024 height 42
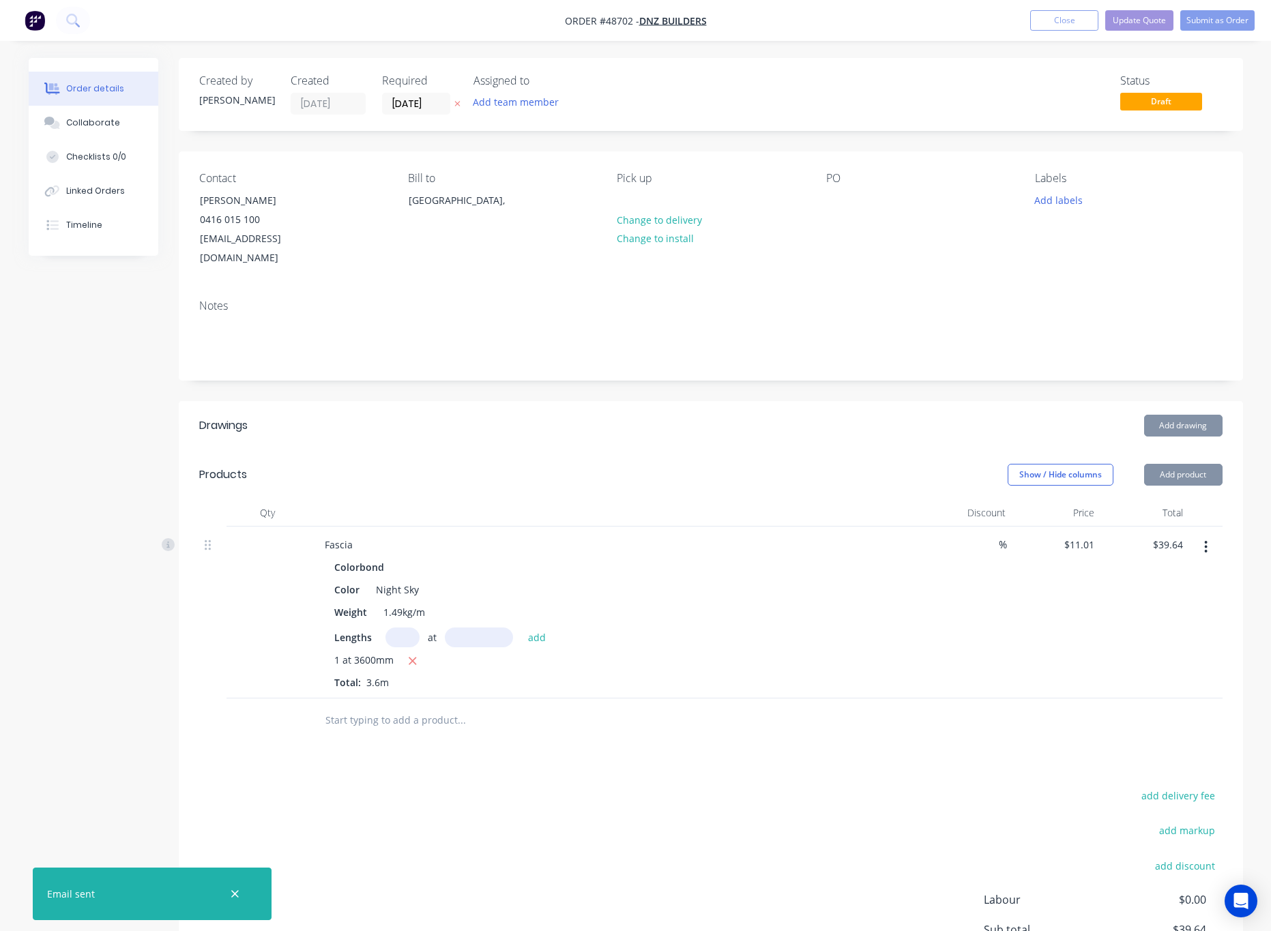
click at [583, 464] on div "Show / Hide columns Add product" at bounding box center [819, 475] width 806 height 22
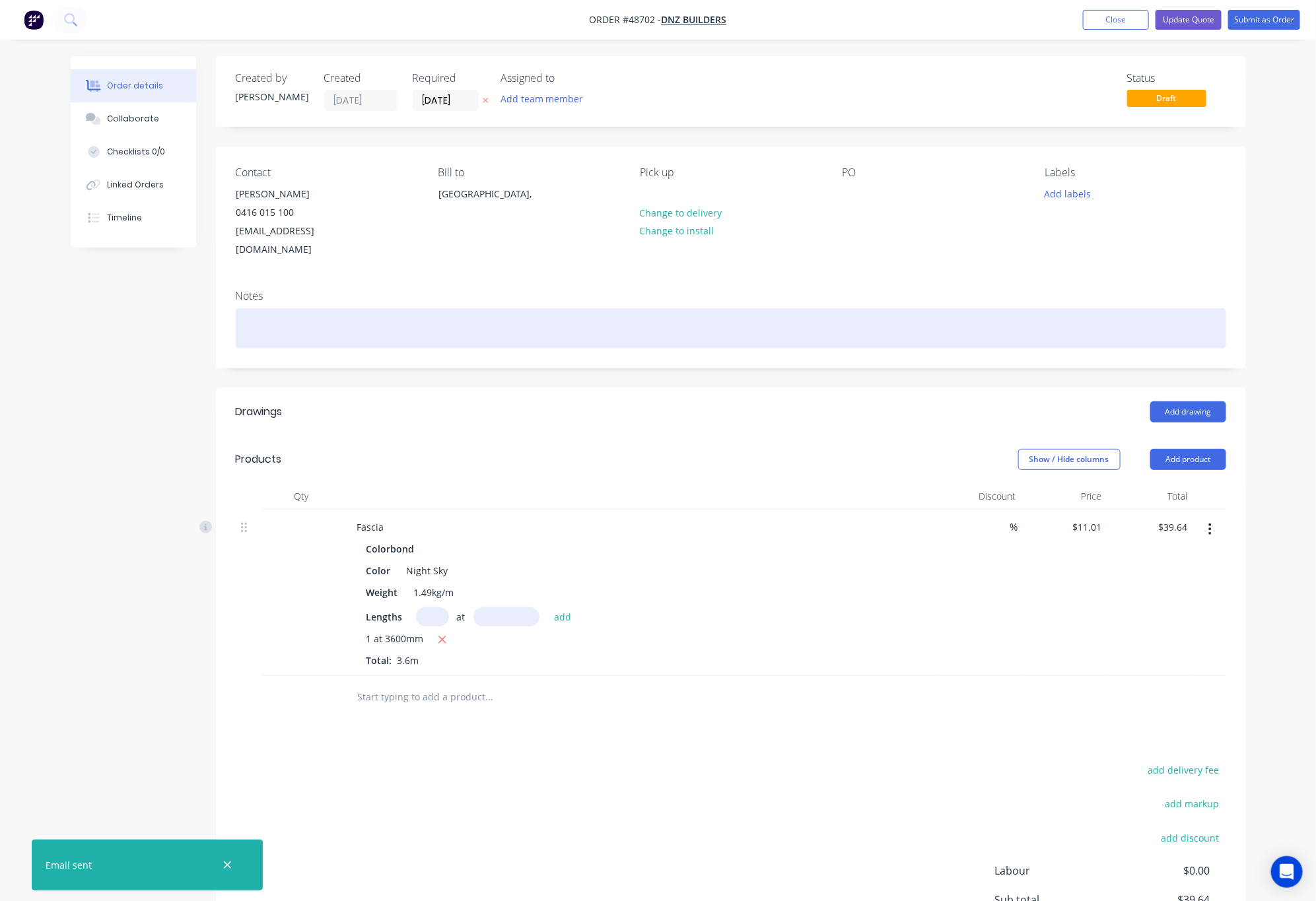
drag, startPoint x: 896, startPoint y: 369, endPoint x: 972, endPoint y: 173, distance: 210.2
click at [928, 262] on div "Created by Rachel Created 01/09/25 Required 05/09/25 Assigned to Add team membe…" at bounding box center [731, 531] width 1031 height 951
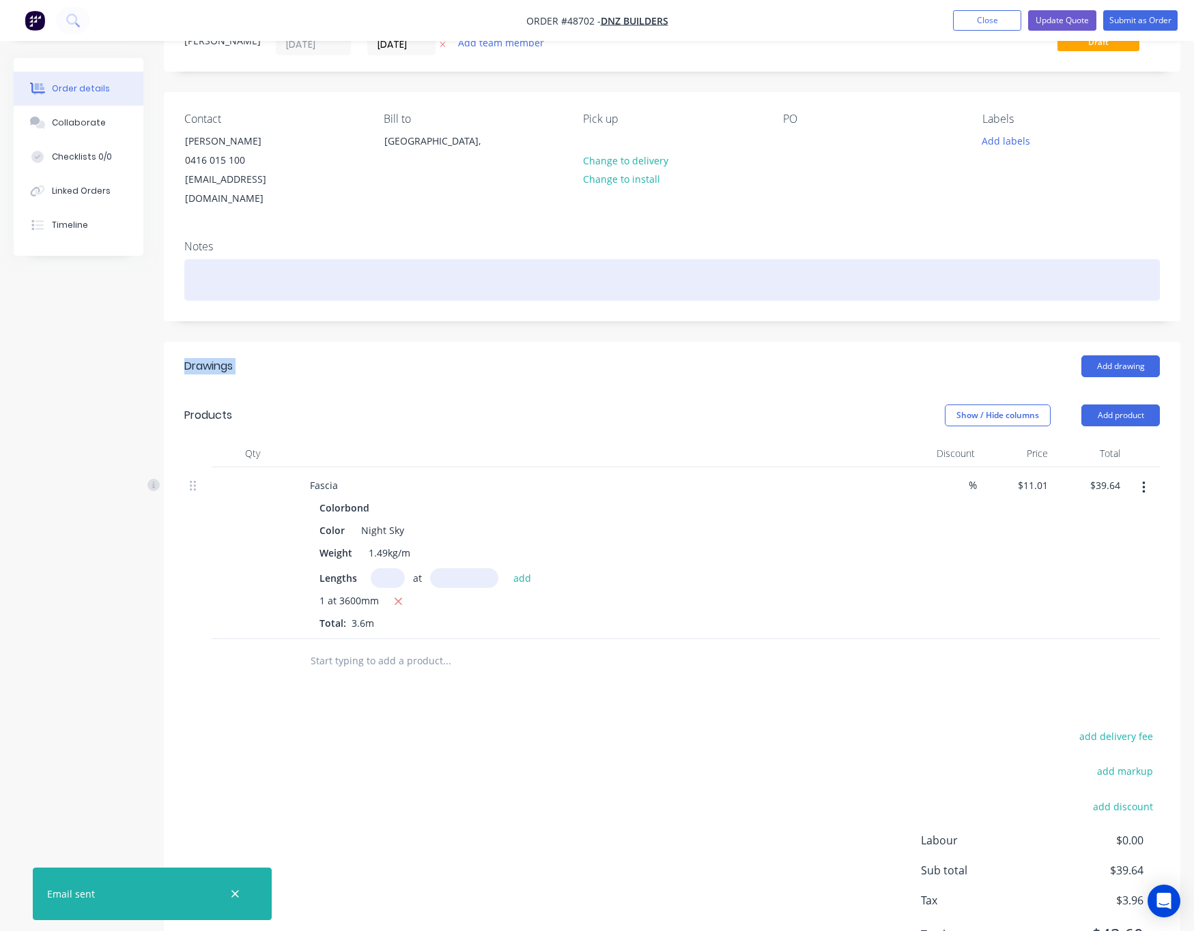
scroll to position [113, 0]
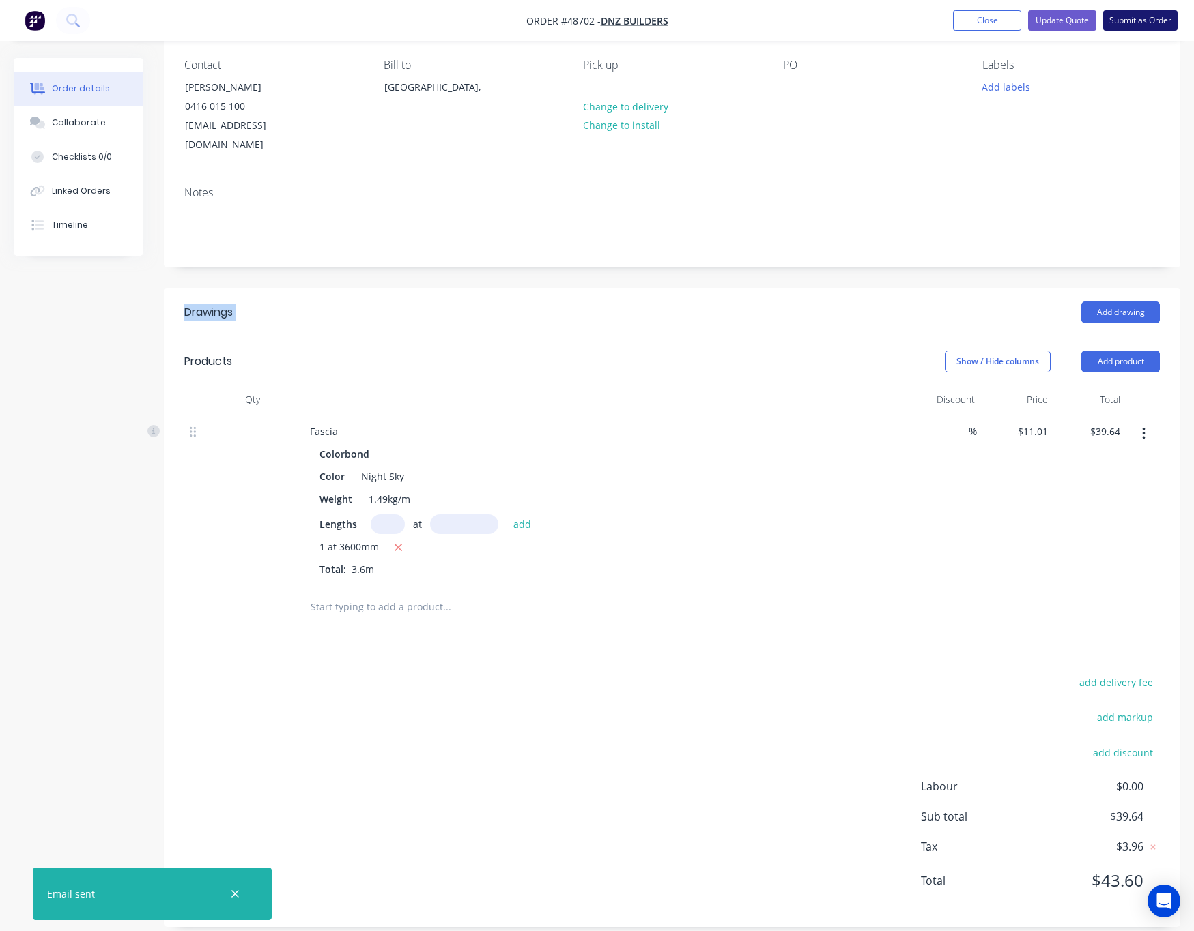
click at [1143, 16] on button "Submit as Order" at bounding box center [1140, 20] width 74 height 20
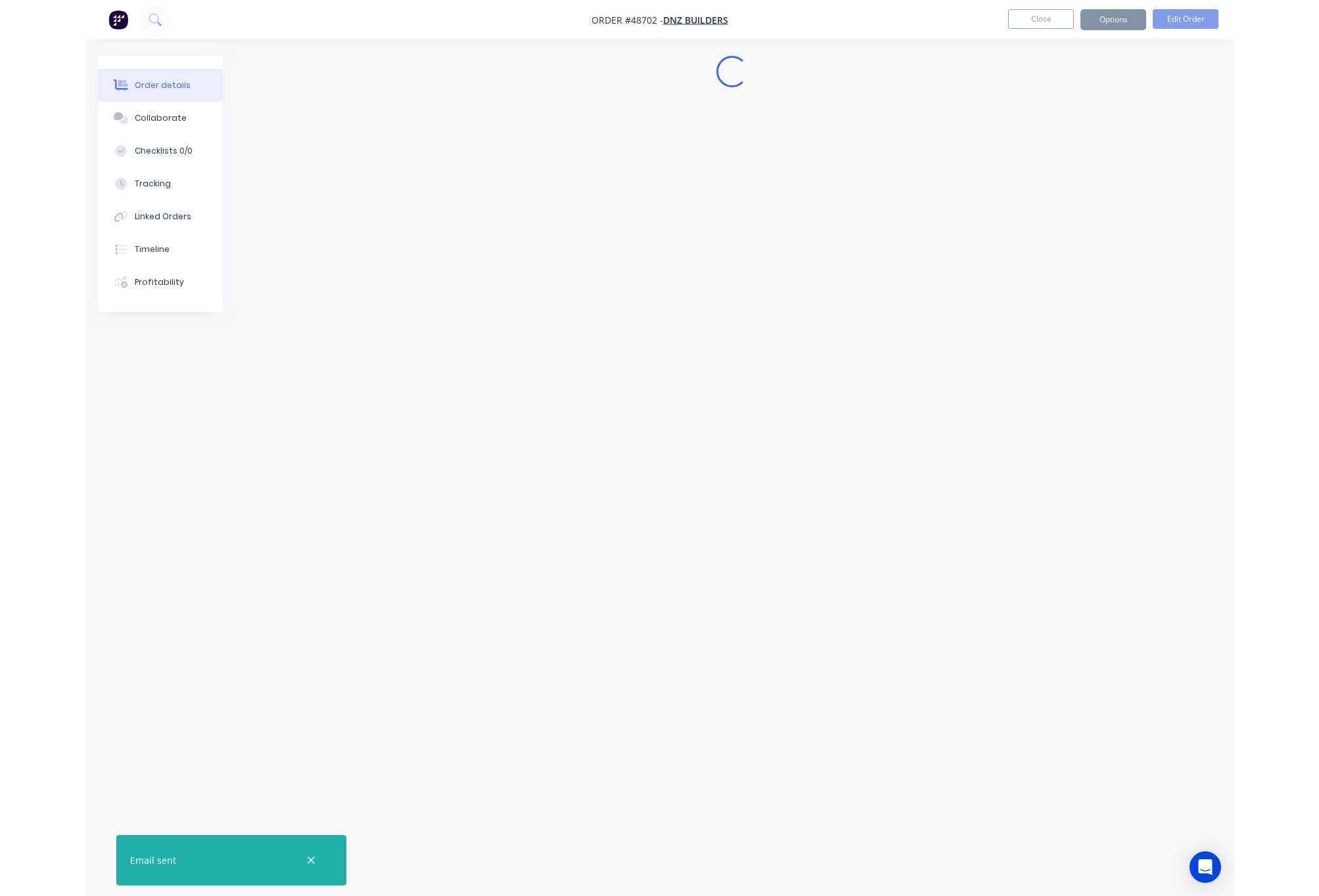
scroll to position [0, 0]
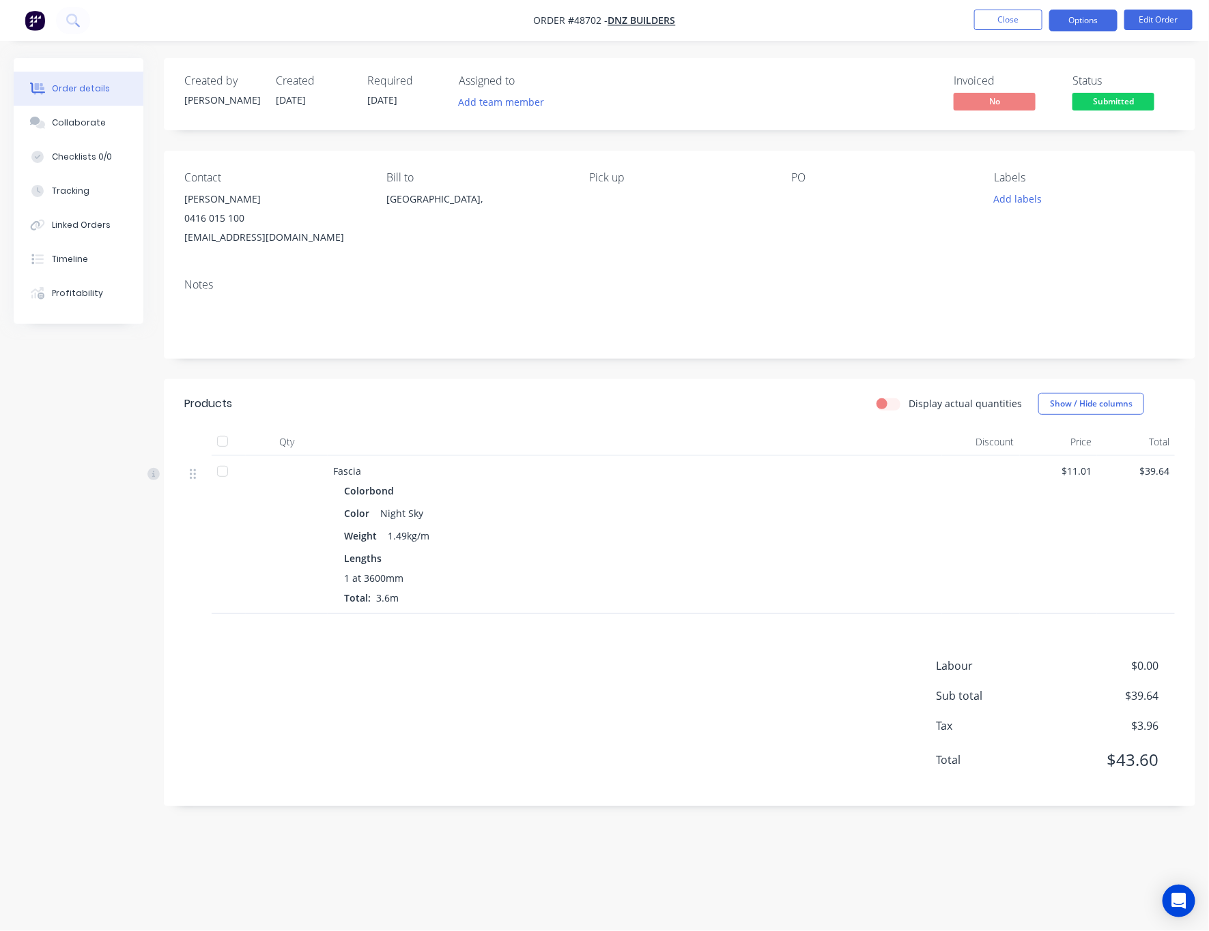
click at [1085, 27] on button "Options" at bounding box center [1083, 21] width 68 height 22
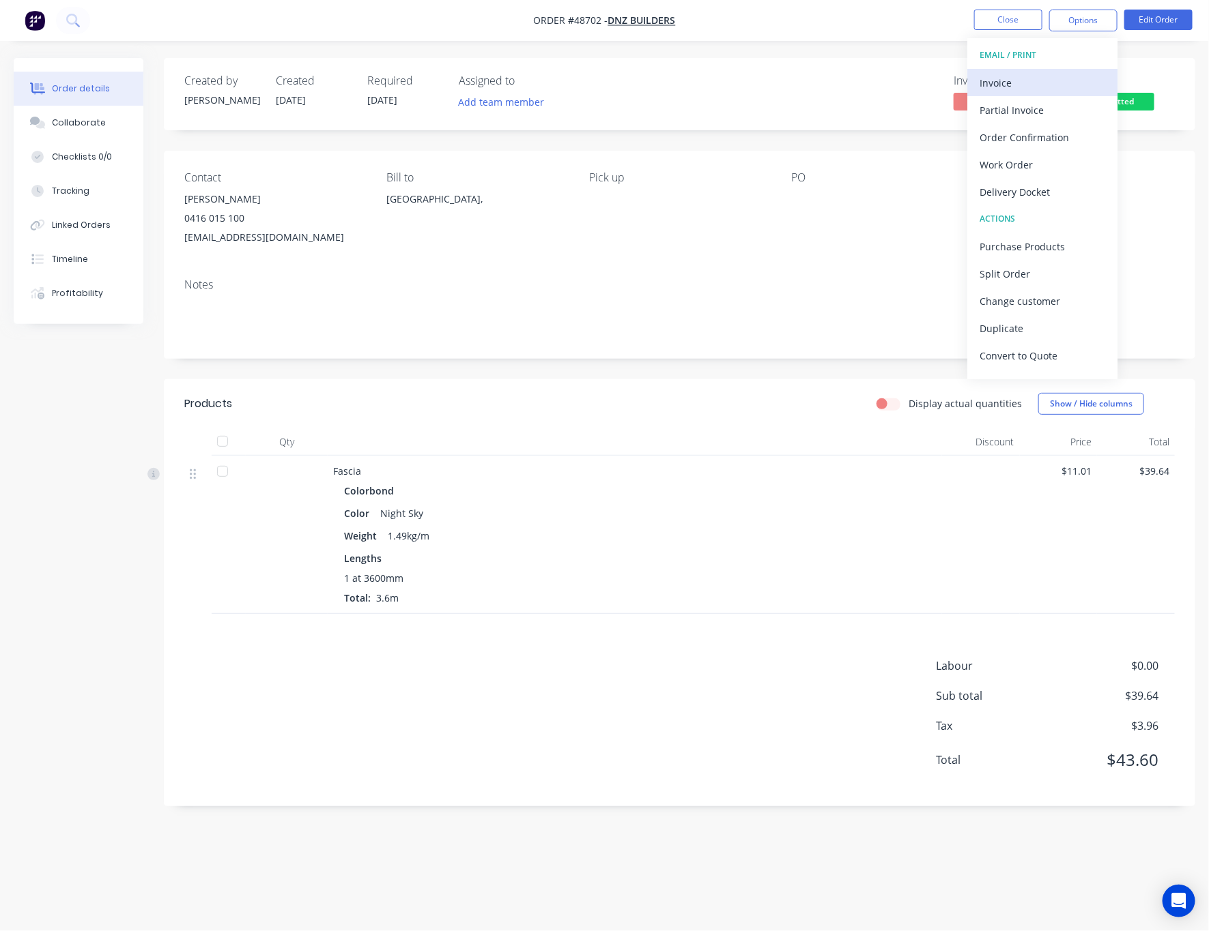
click at [1026, 90] on div "Invoice" at bounding box center [1042, 83] width 126 height 20
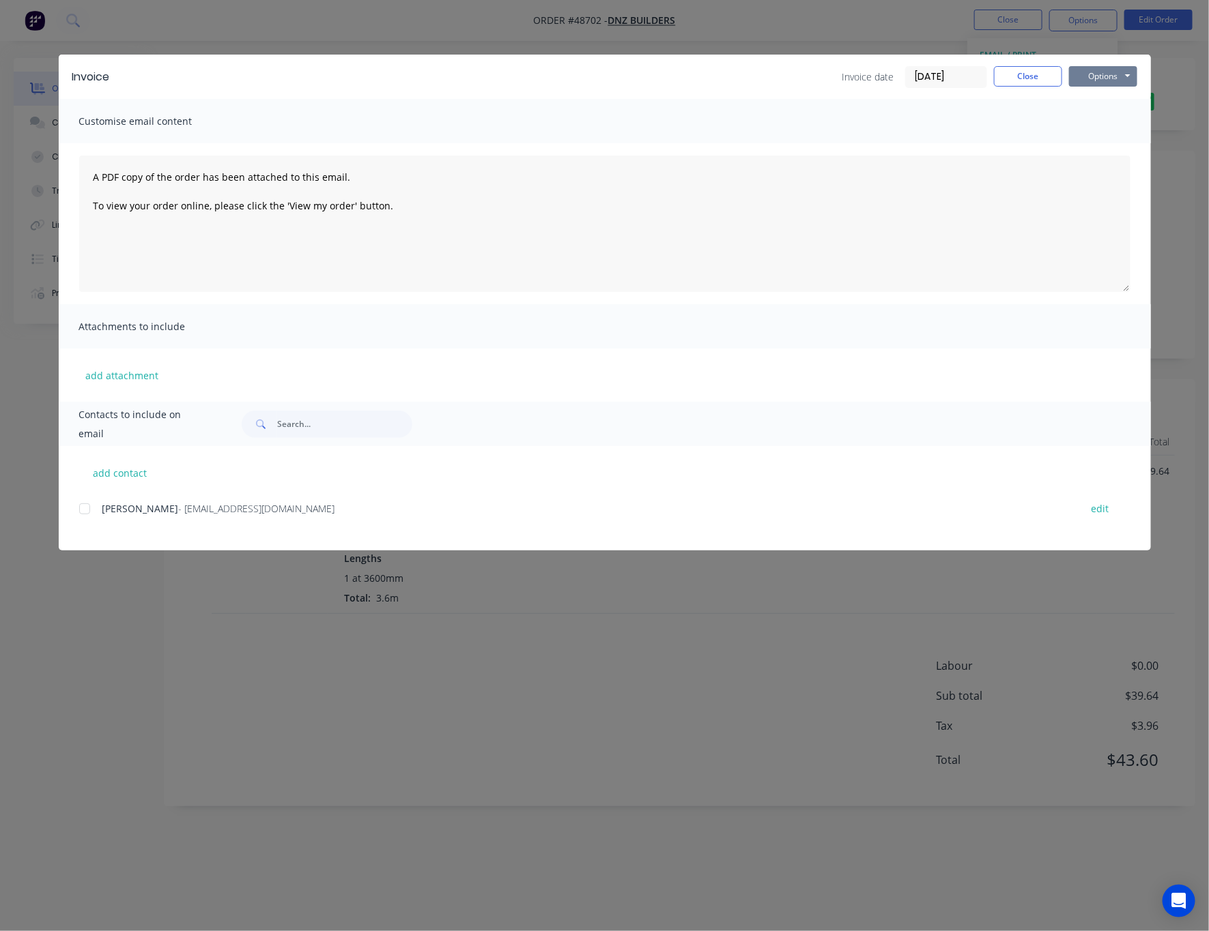
click at [1099, 78] on button "Options" at bounding box center [1103, 76] width 68 height 20
click at [85, 510] on div at bounding box center [84, 508] width 27 height 27
click at [1106, 86] on div "Options Preview Print Email" at bounding box center [1103, 77] width 68 height 22
click at [1118, 76] on button "Options" at bounding box center [1103, 76] width 68 height 20
click at [1118, 143] on button "Email" at bounding box center [1112, 145] width 87 height 23
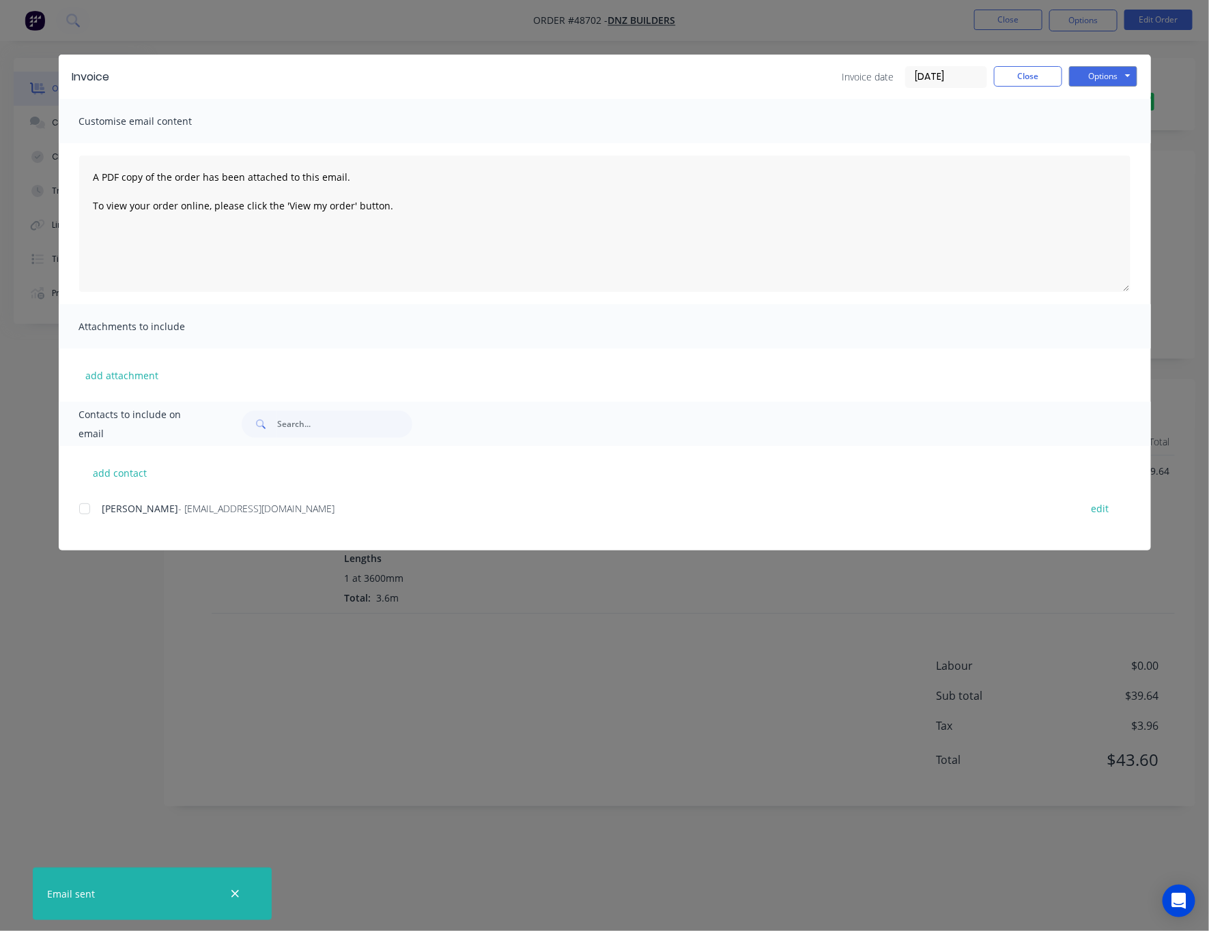
click at [807, 39] on div "Invoice Invoice date 01/09/25 Close Options Preview Print Email Customise email…" at bounding box center [604, 465] width 1209 height 931
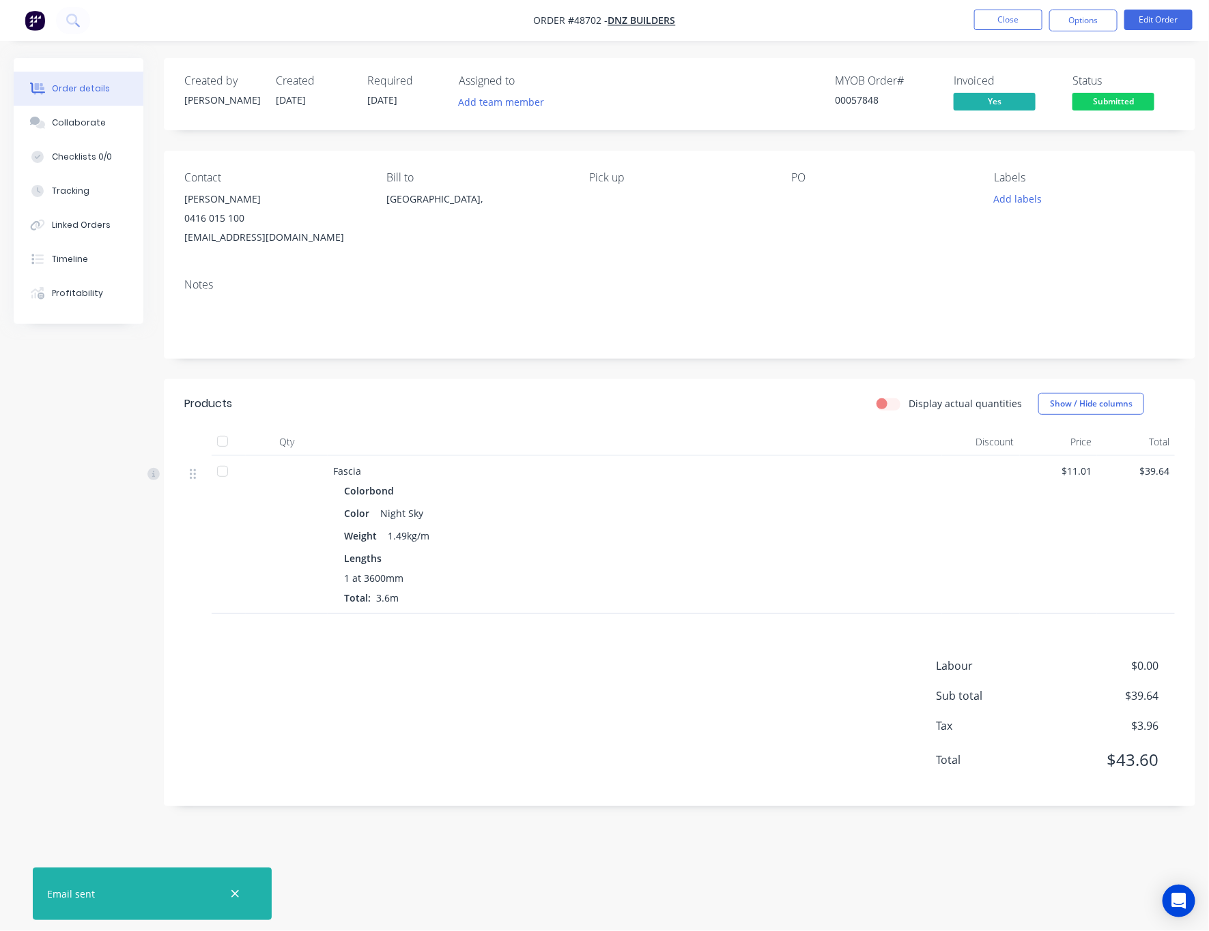
click at [1136, 97] on span "Submitted" at bounding box center [1113, 101] width 82 height 17
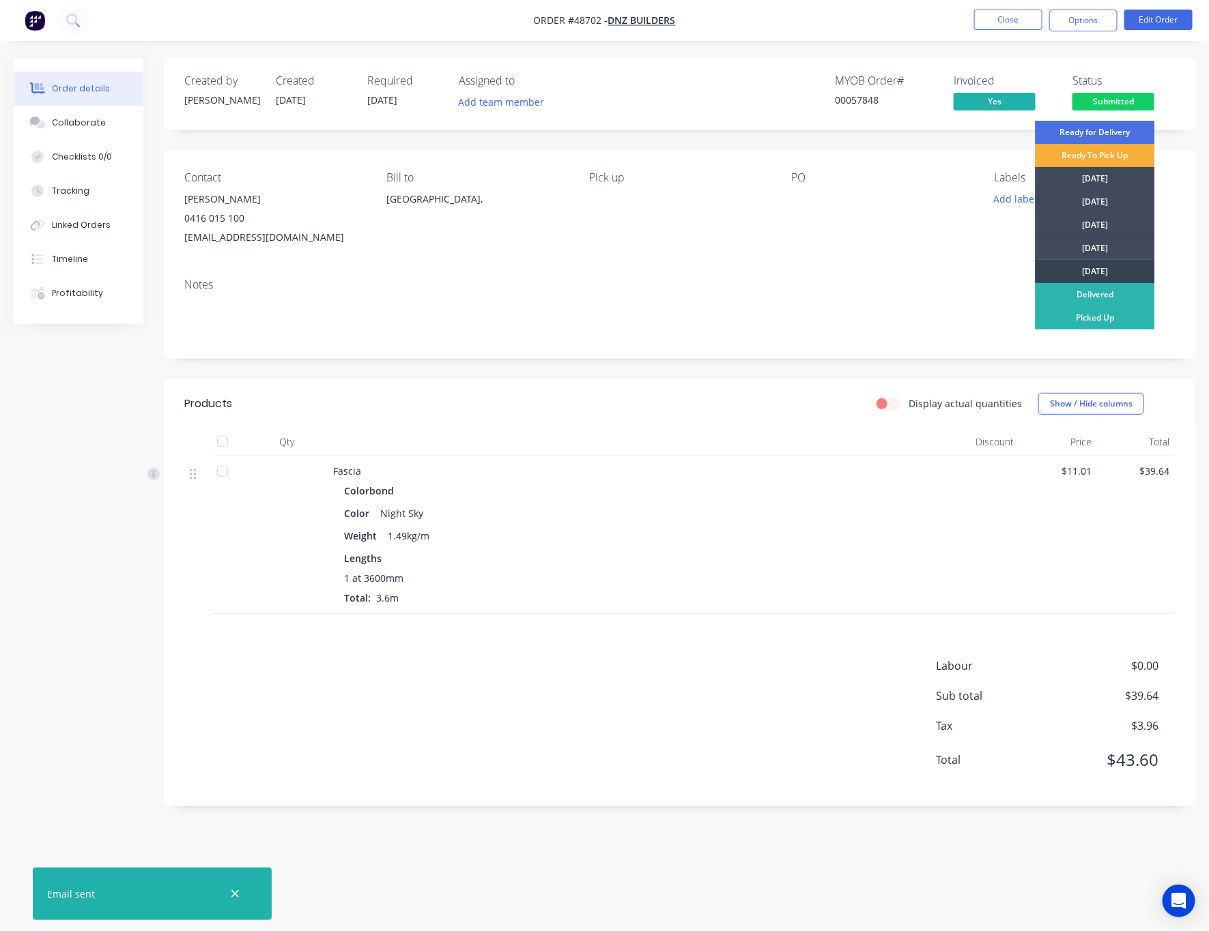
click at [1122, 269] on div "[DATE]" at bounding box center [1094, 271] width 119 height 23
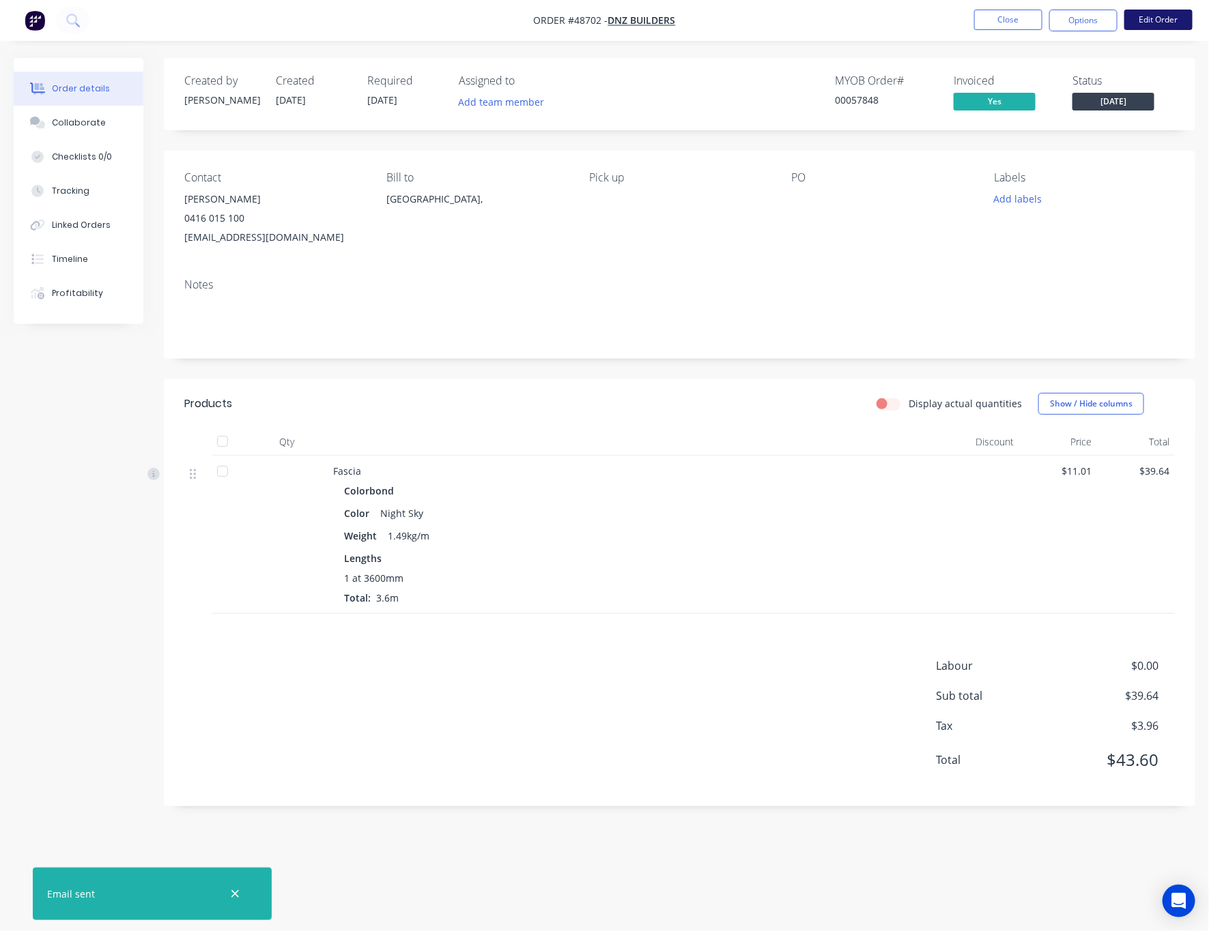
click at [1176, 15] on button "Edit Order" at bounding box center [1158, 20] width 68 height 20
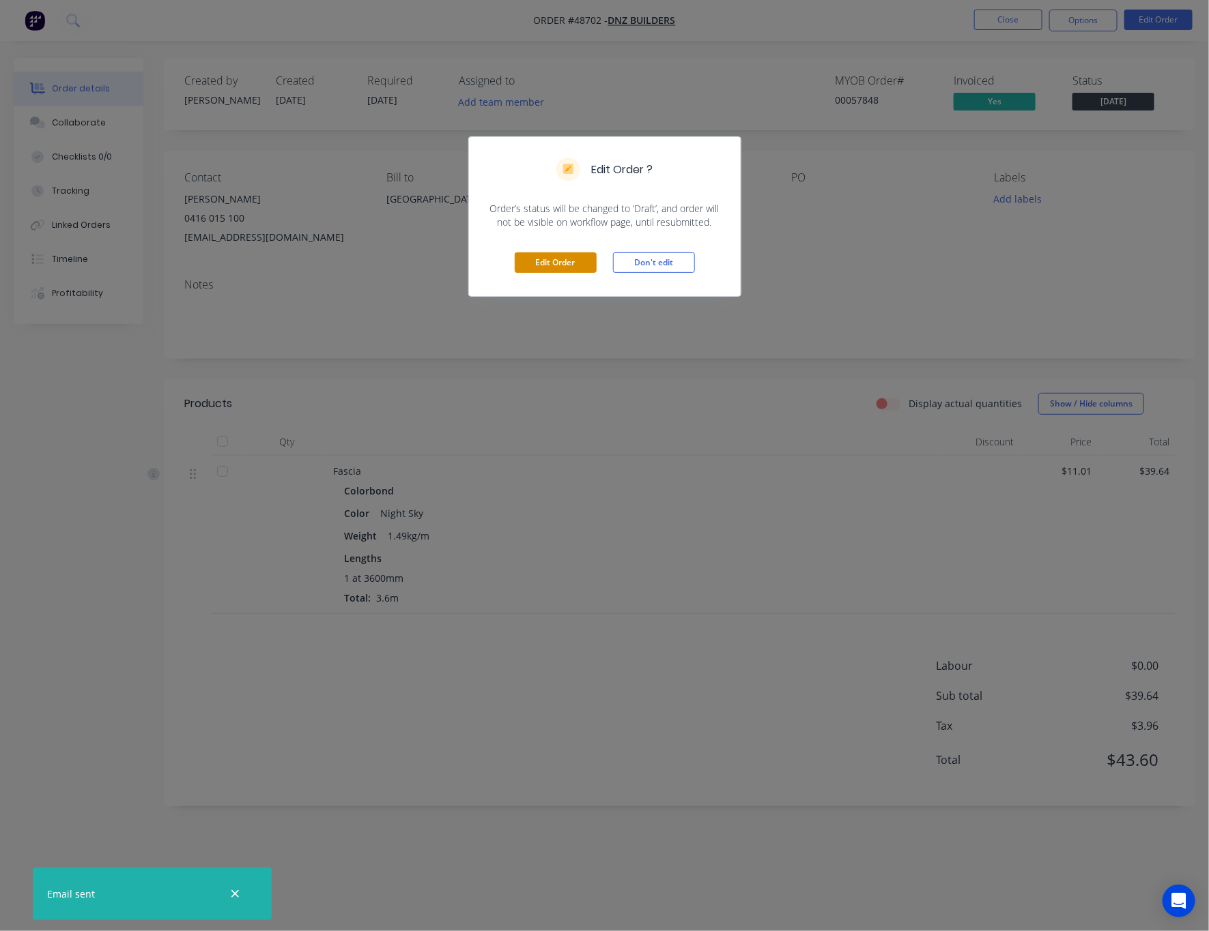
click at [563, 265] on button "Edit Order" at bounding box center [556, 262] width 82 height 20
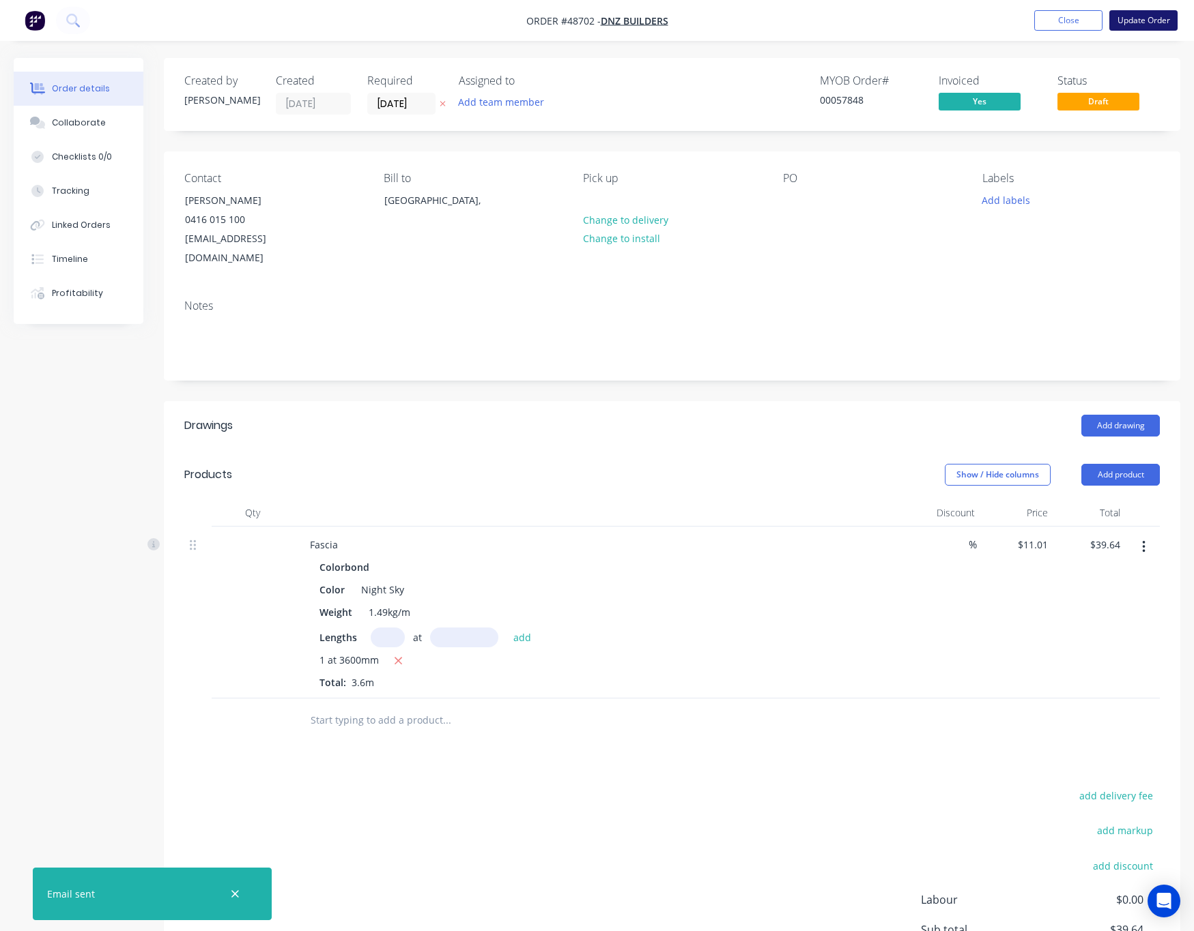
click at [1148, 19] on button "Update Order" at bounding box center [1143, 20] width 68 height 20
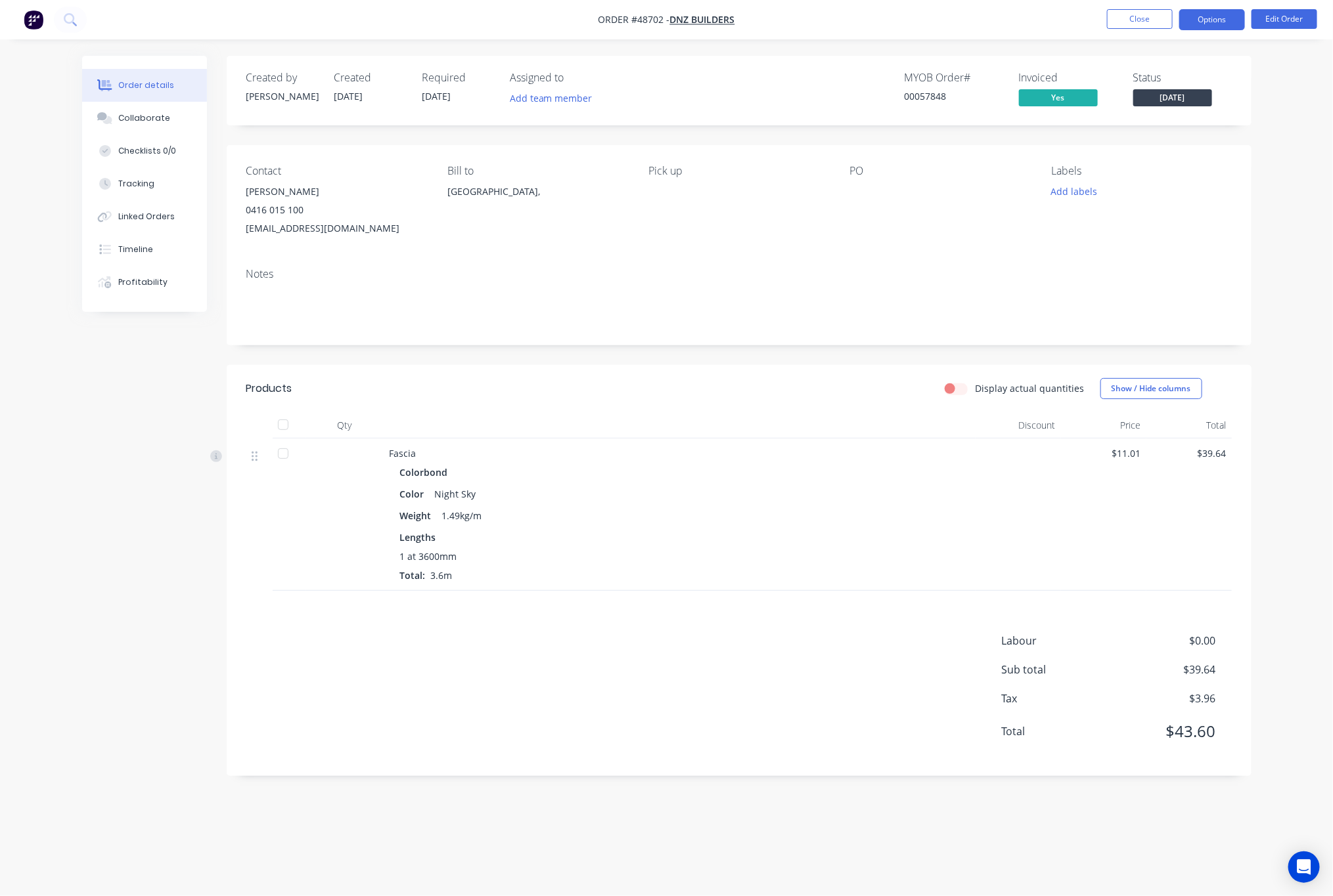
click at [1223, 16] on button "Options" at bounding box center [1212, 20] width 65 height 21
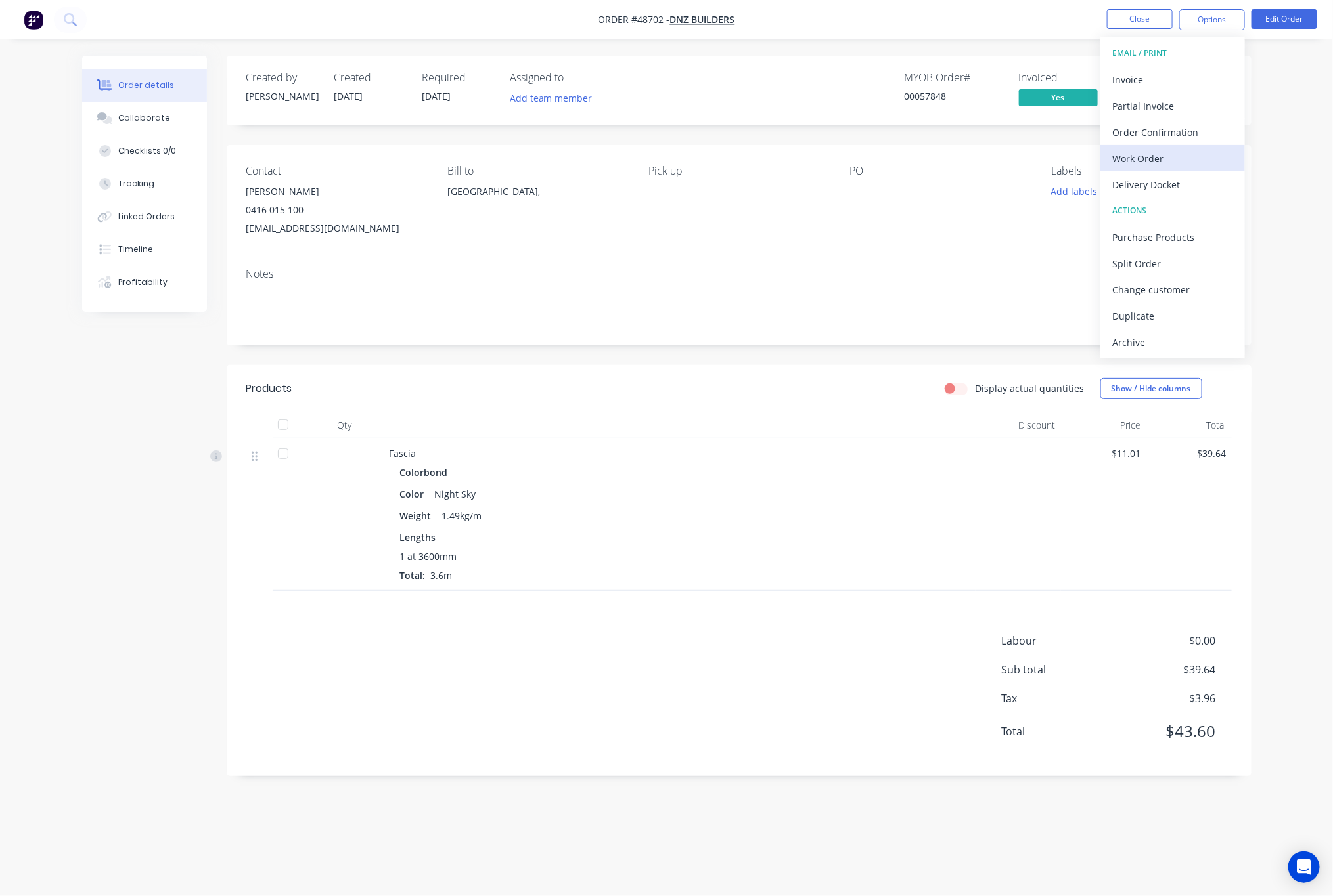
click at [1184, 154] on div "Work Order" at bounding box center [1172, 159] width 121 height 19
click at [1185, 152] on div "Custom" at bounding box center [1172, 159] width 121 height 19
click at [1145, 133] on div "Without pricing" at bounding box center [1172, 133] width 121 height 19
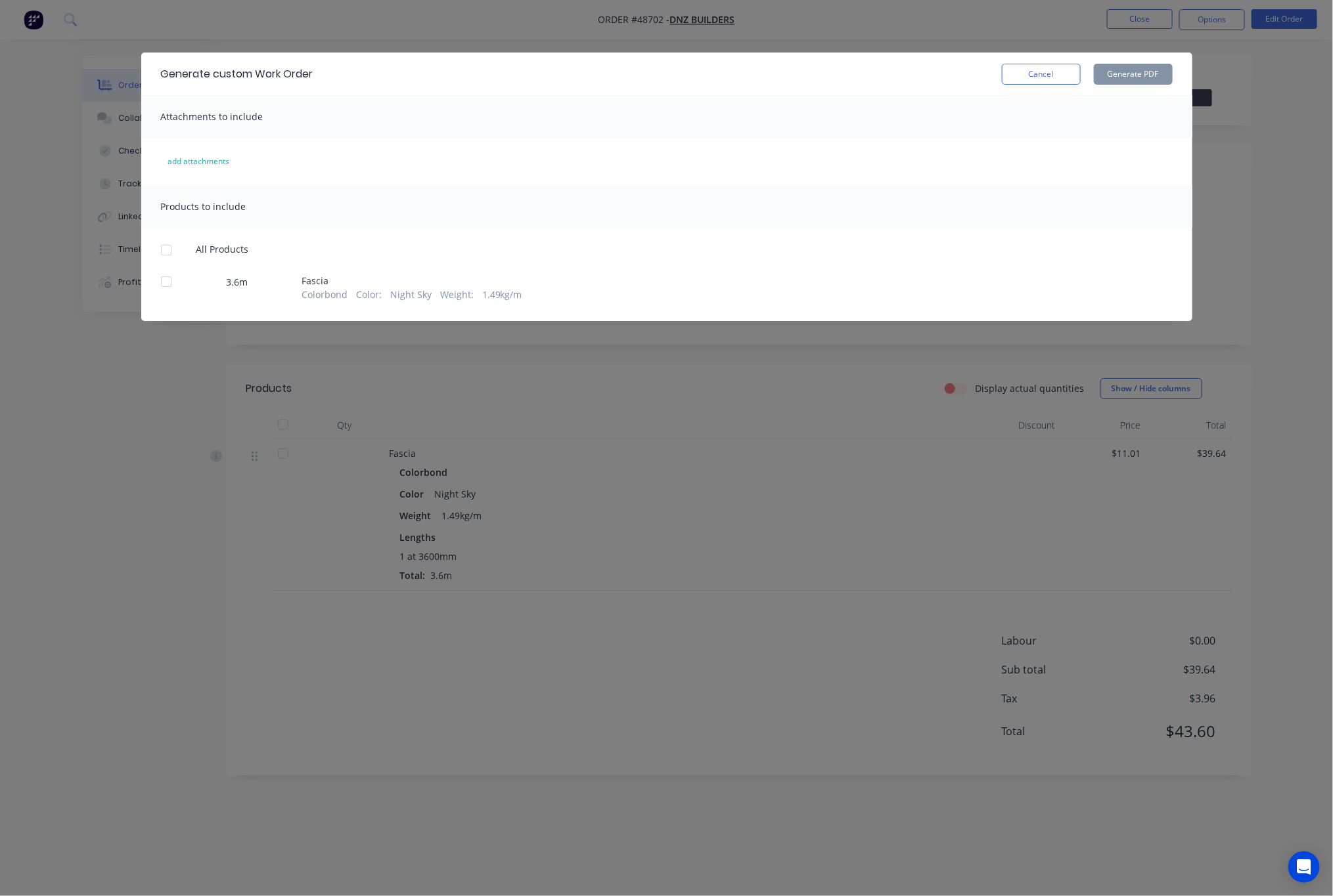
click at [164, 282] on div at bounding box center [166, 281] width 26 height 26
click at [1141, 75] on button "Generate PDF" at bounding box center [1133, 74] width 79 height 21
click at [674, 40] on div "Generate custom Work Order Cancel Generate PDF Attachments to include add attac…" at bounding box center [666, 448] width 1333 height 896
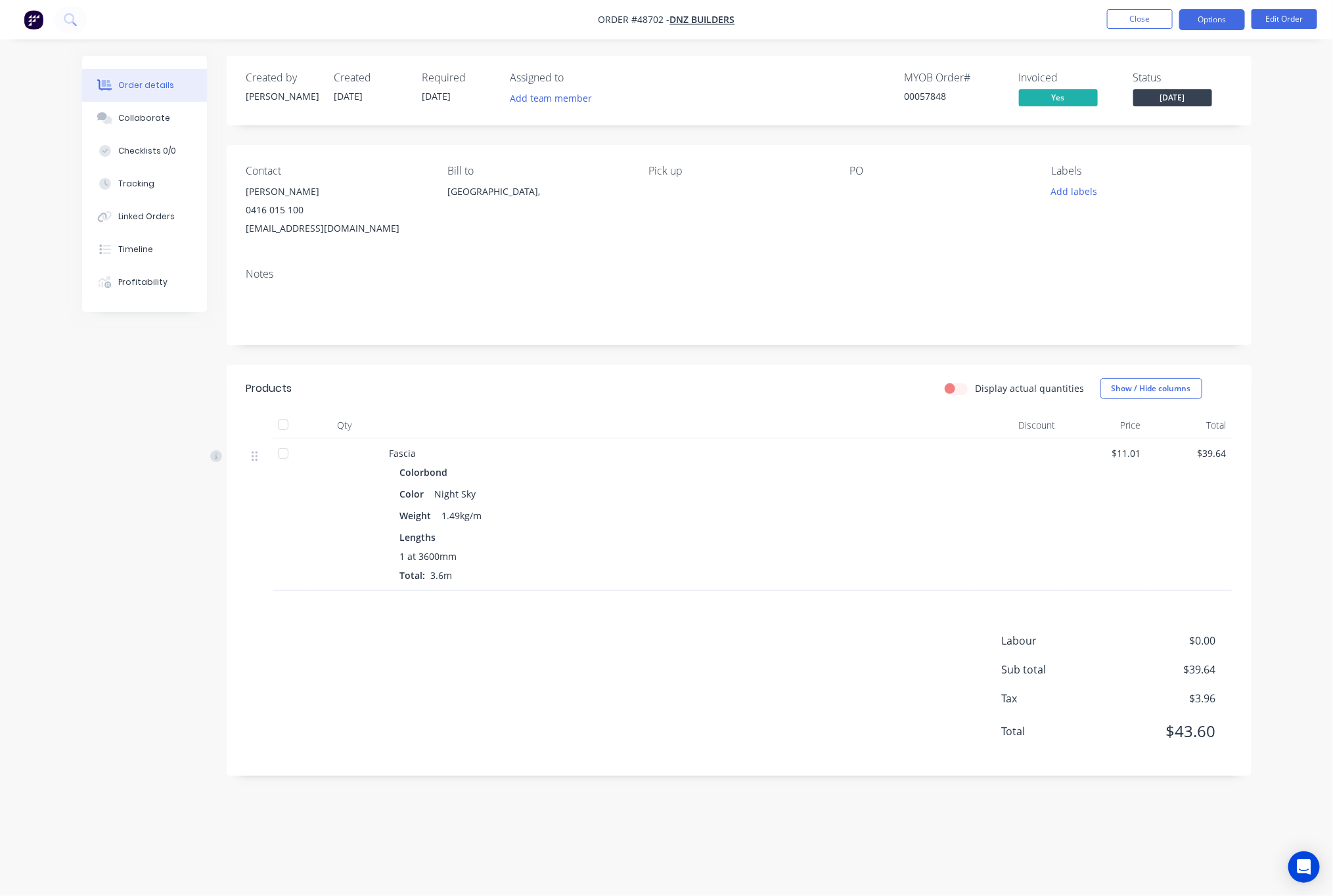
click at [1218, 16] on button "Options" at bounding box center [1212, 20] width 65 height 21
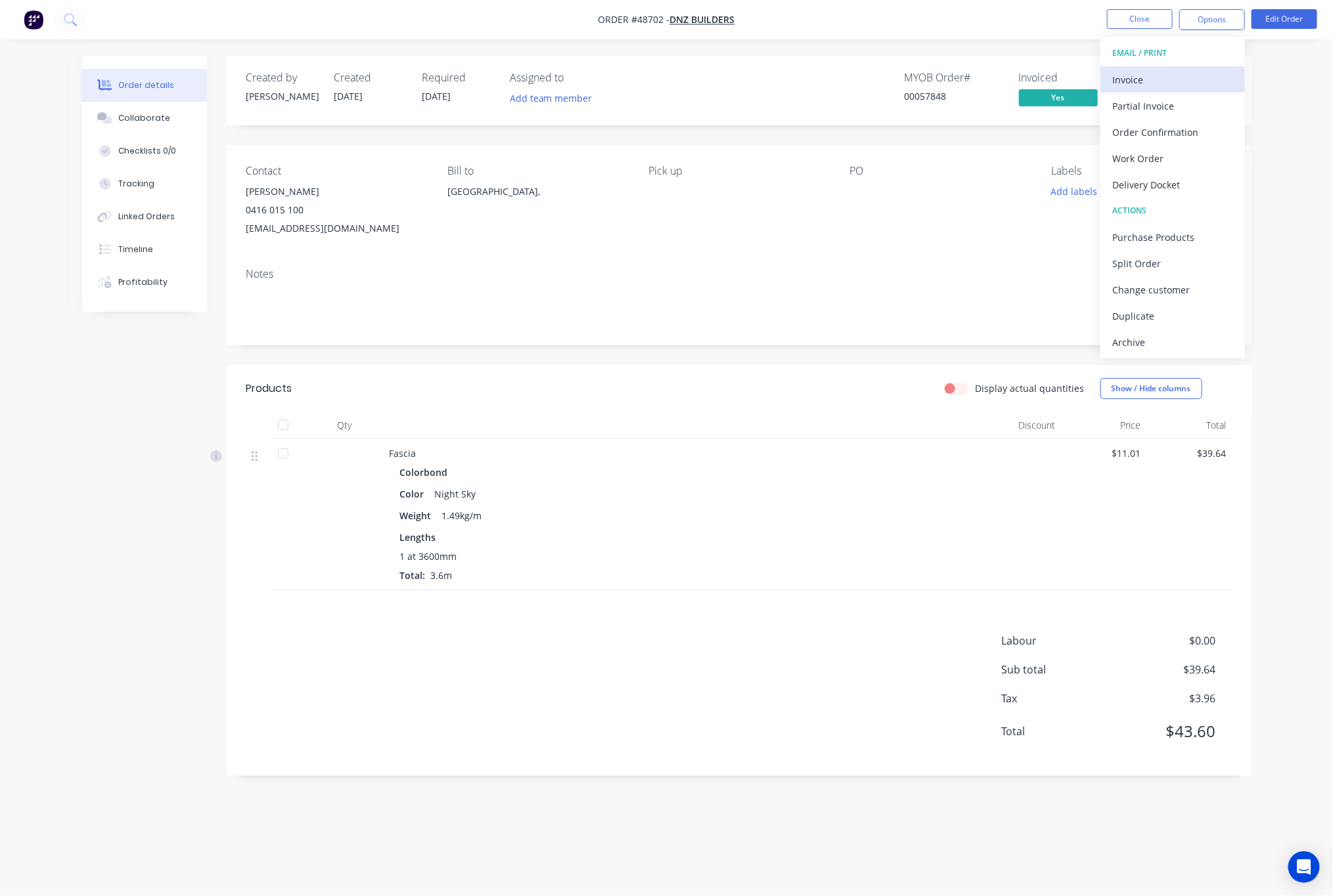
click at [1185, 83] on div "Invoice" at bounding box center [1172, 80] width 121 height 19
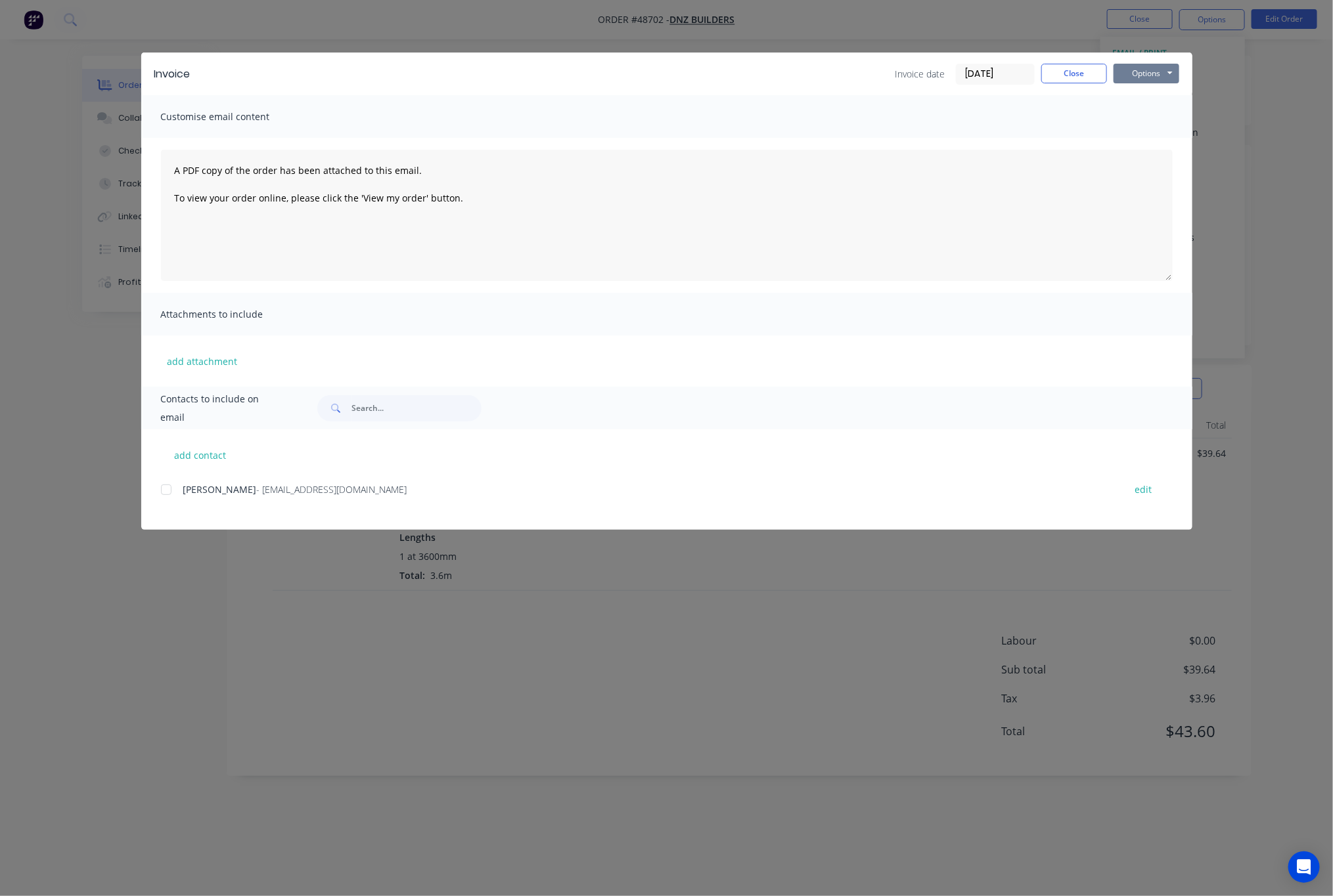
click at [1139, 73] on button "Options" at bounding box center [1146, 73] width 65 height 19
click at [1223, 75] on div "Invoice Invoice date 01/09/25 Close Options Preview Print Email Customise email…" at bounding box center [666, 448] width 1333 height 896
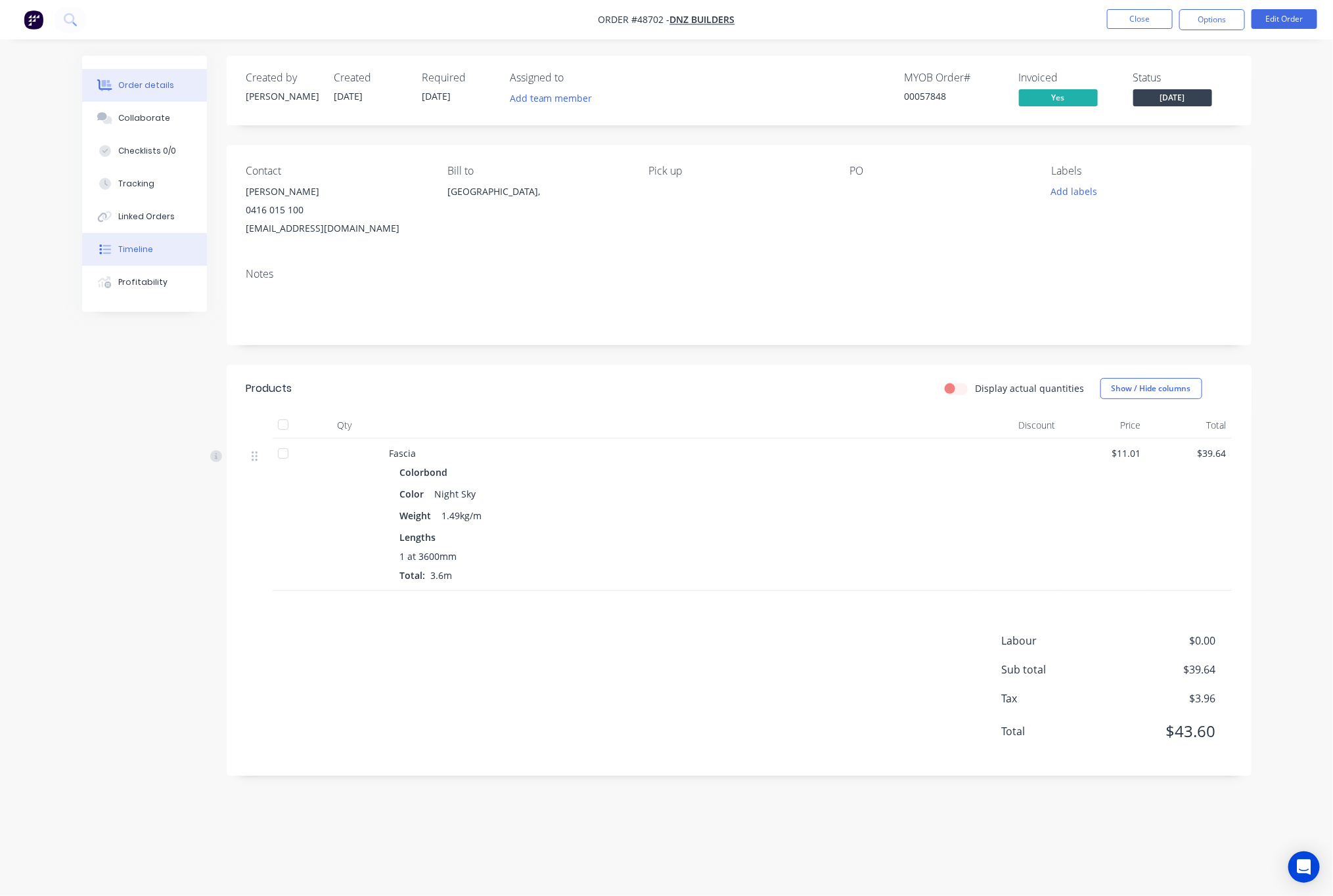
click at [134, 255] on div "Timeline" at bounding box center [136, 249] width 35 height 12
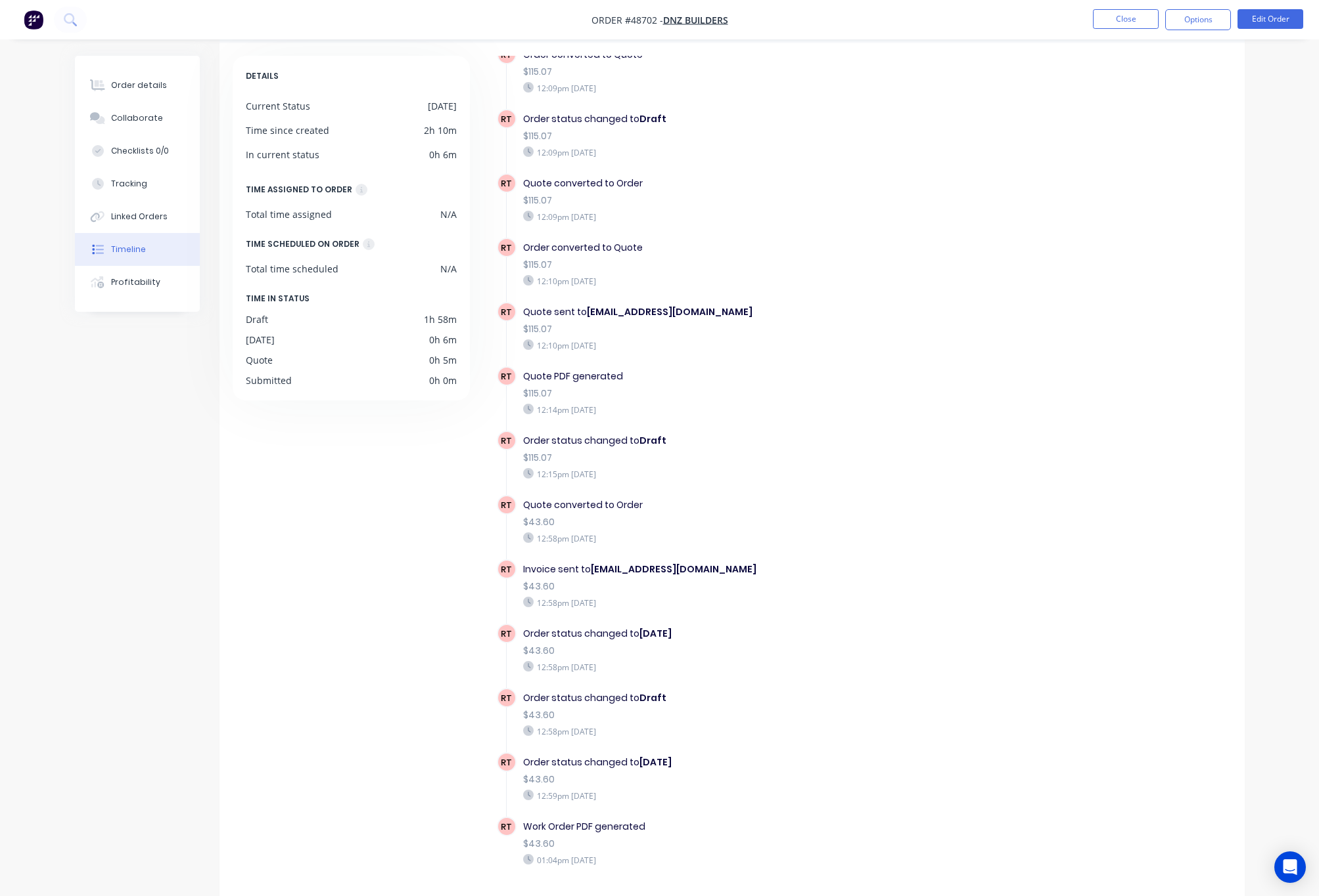
scroll to position [87, 0]
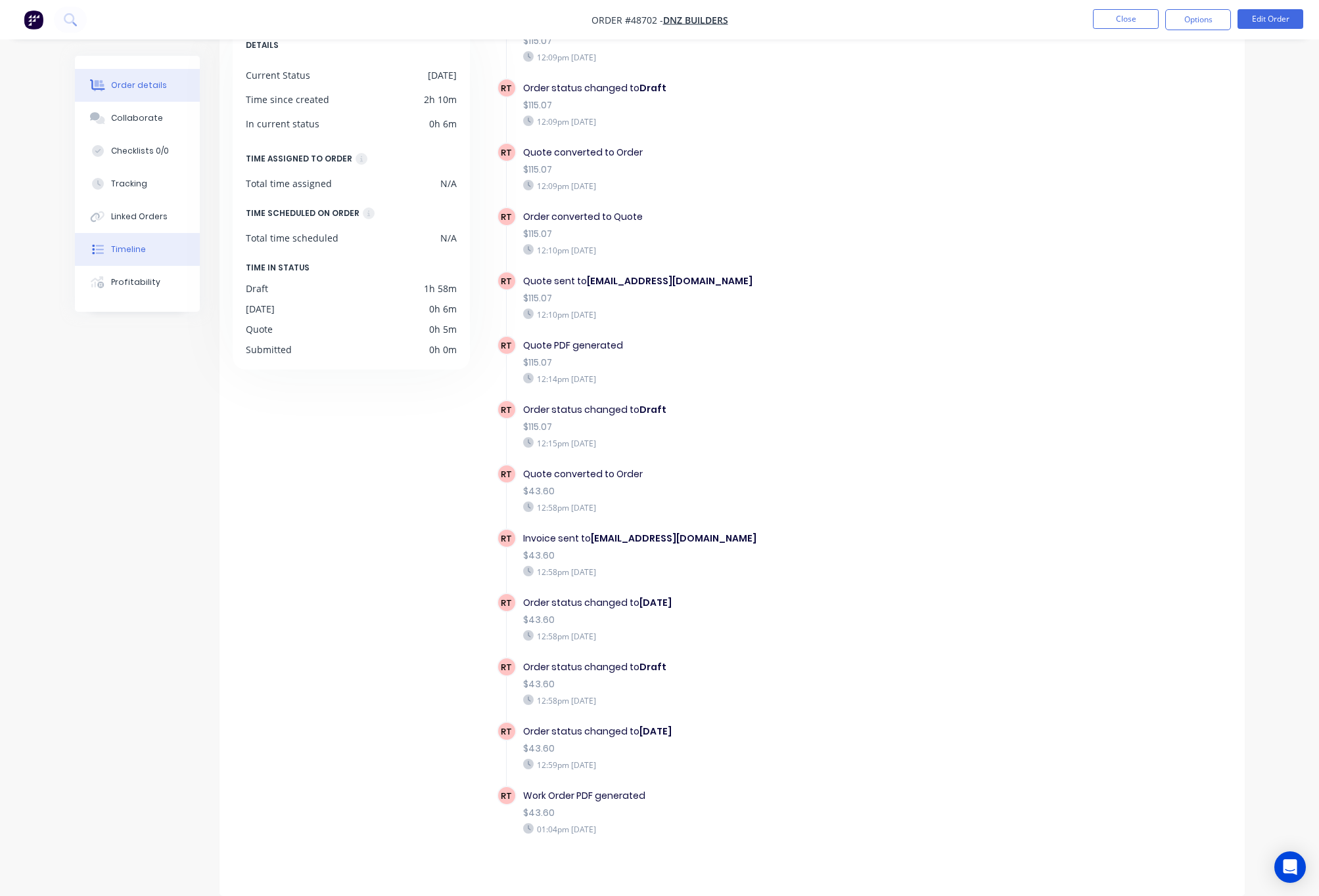
click at [172, 92] on button "Order details" at bounding box center [138, 86] width 125 height 33
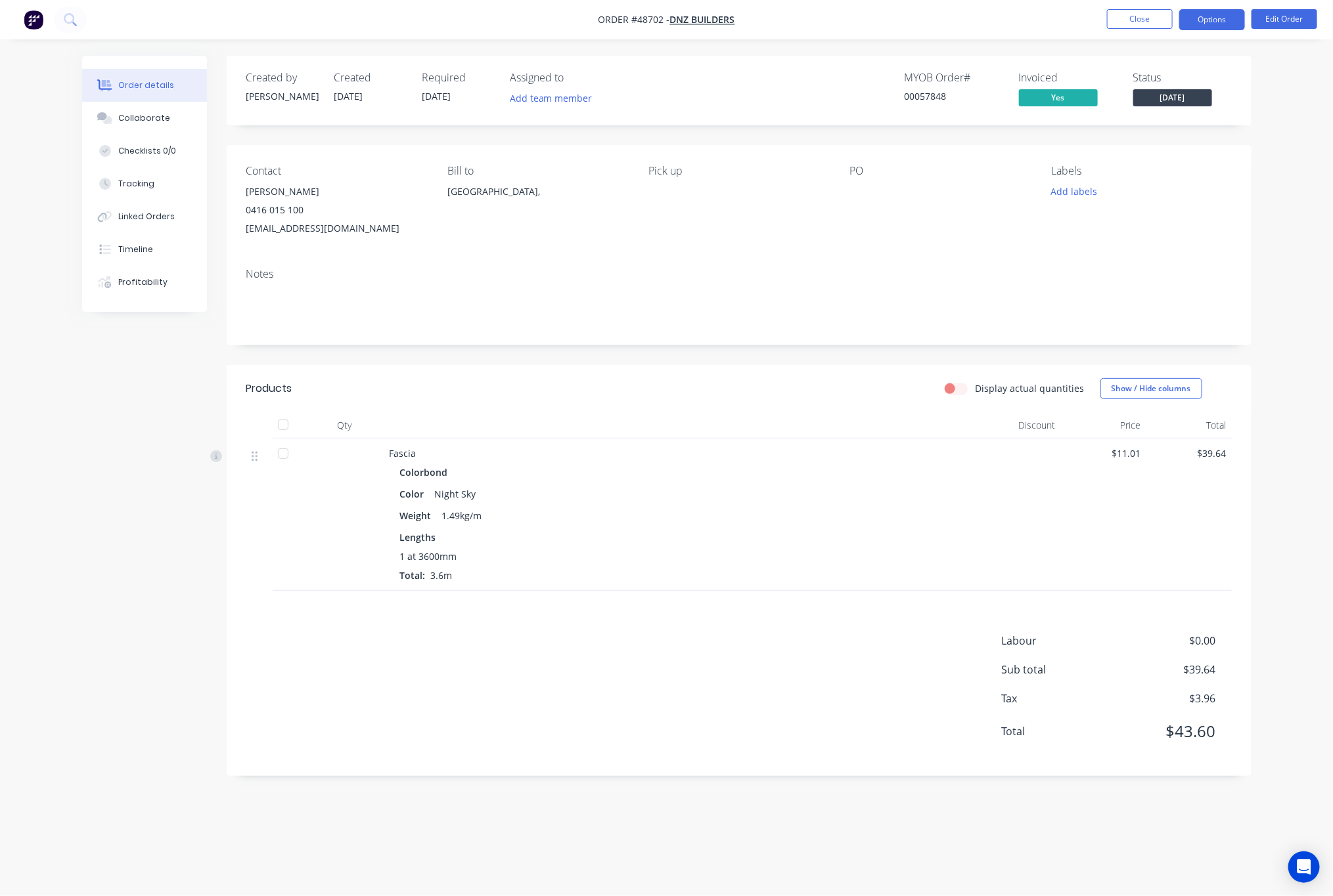
click at [1207, 26] on button "Options" at bounding box center [1212, 20] width 65 height 21
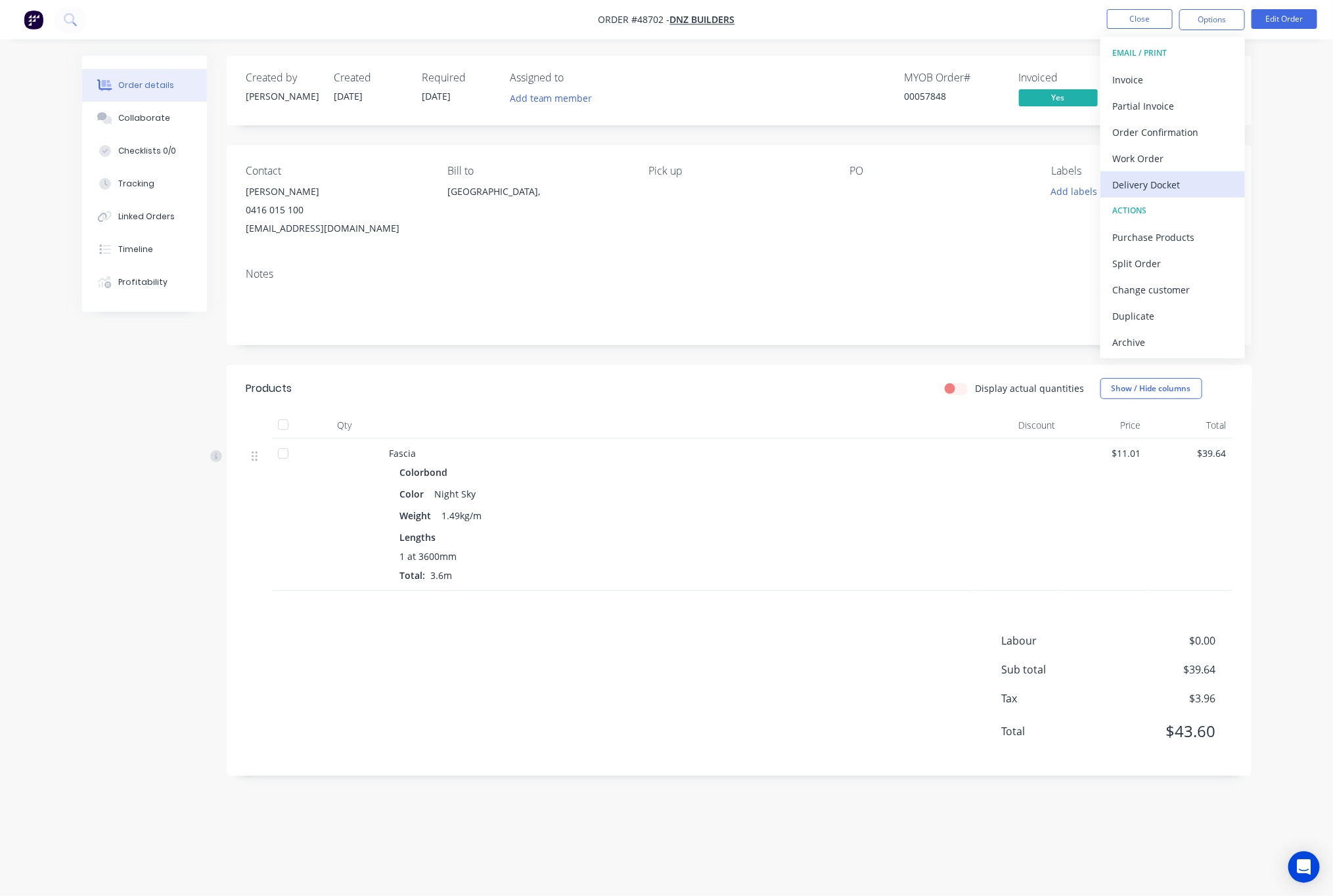
click at [1172, 185] on div "Delivery Docket" at bounding box center [1172, 185] width 121 height 19
click at [1180, 154] on div "Custom" at bounding box center [1172, 159] width 121 height 19
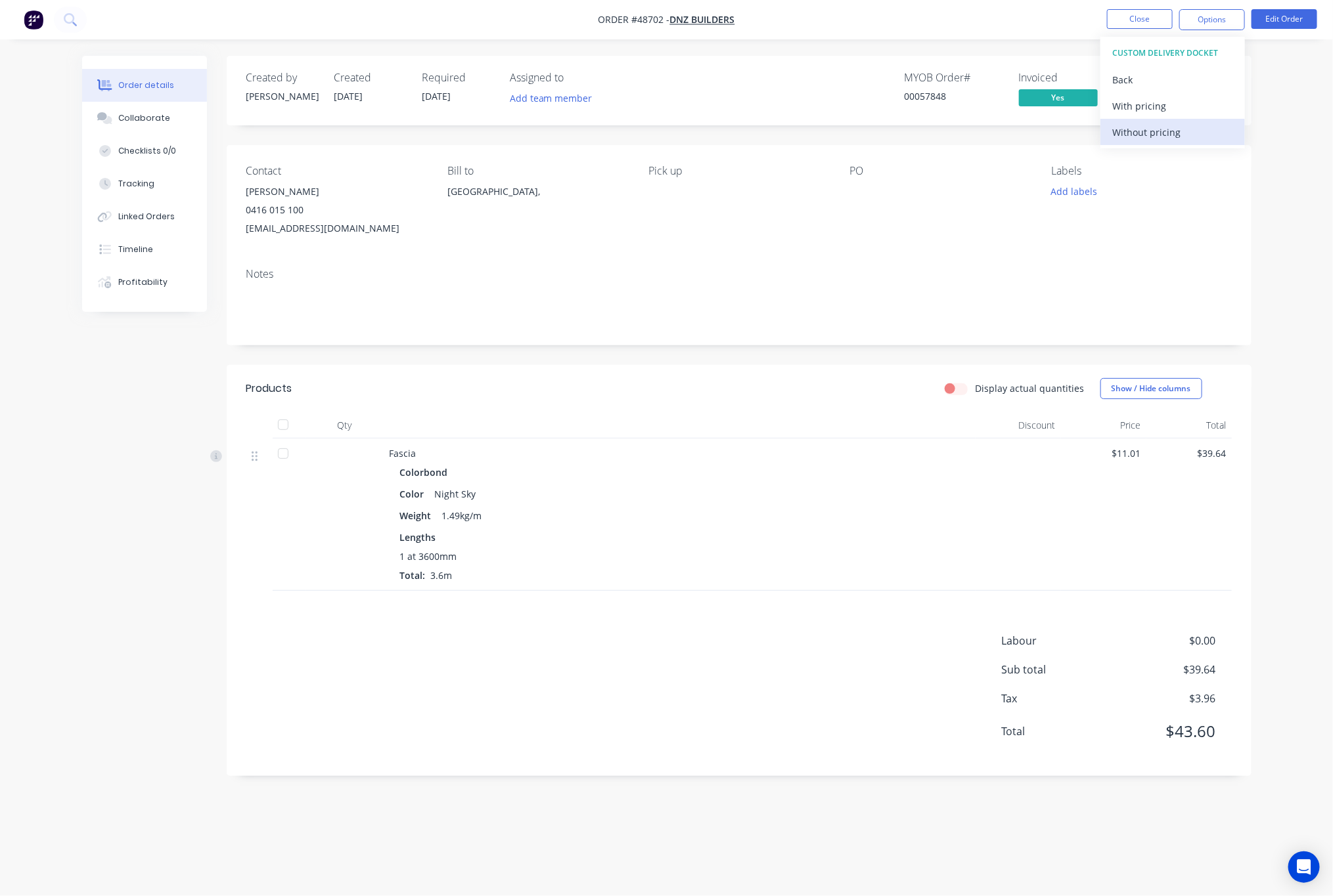
click at [1180, 137] on div "Without pricing" at bounding box center [1172, 133] width 121 height 19
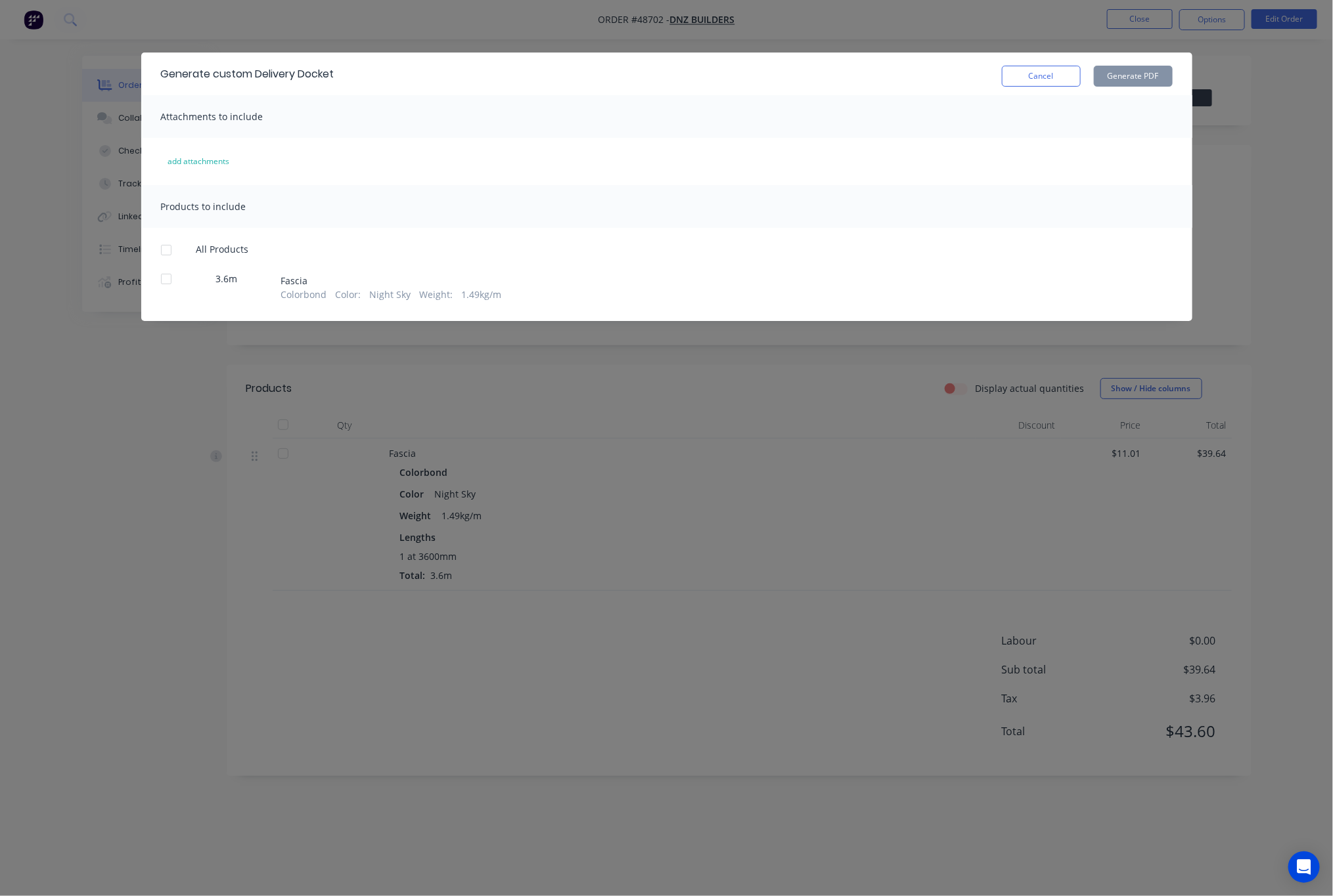
click at [169, 282] on div at bounding box center [166, 278] width 26 height 26
click at [1223, 231] on div "Generate custom Delivery Docket Cancel Generate PDF Attachments to include add …" at bounding box center [666, 448] width 1333 height 896
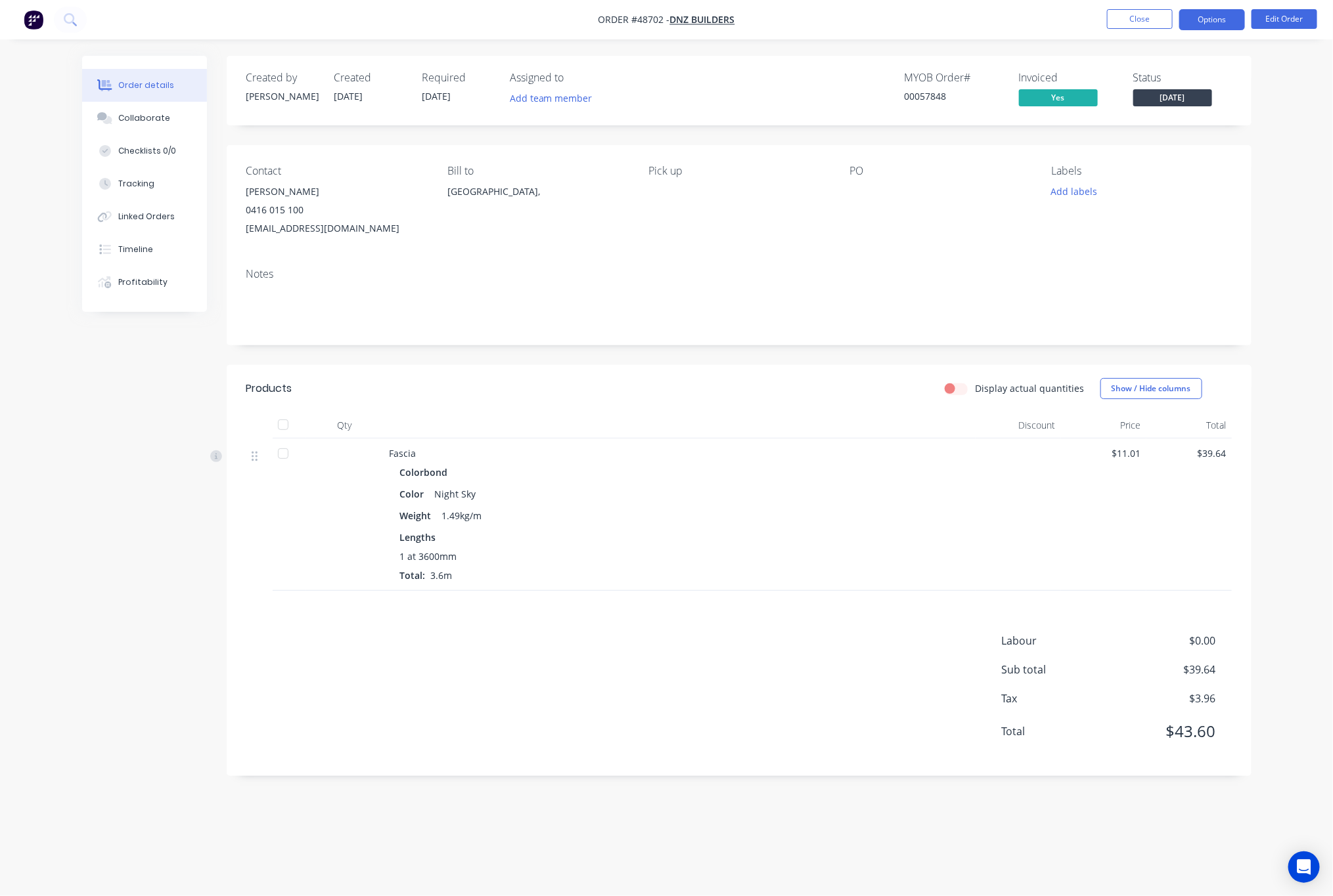
click at [1207, 20] on button "Options" at bounding box center [1212, 20] width 65 height 21
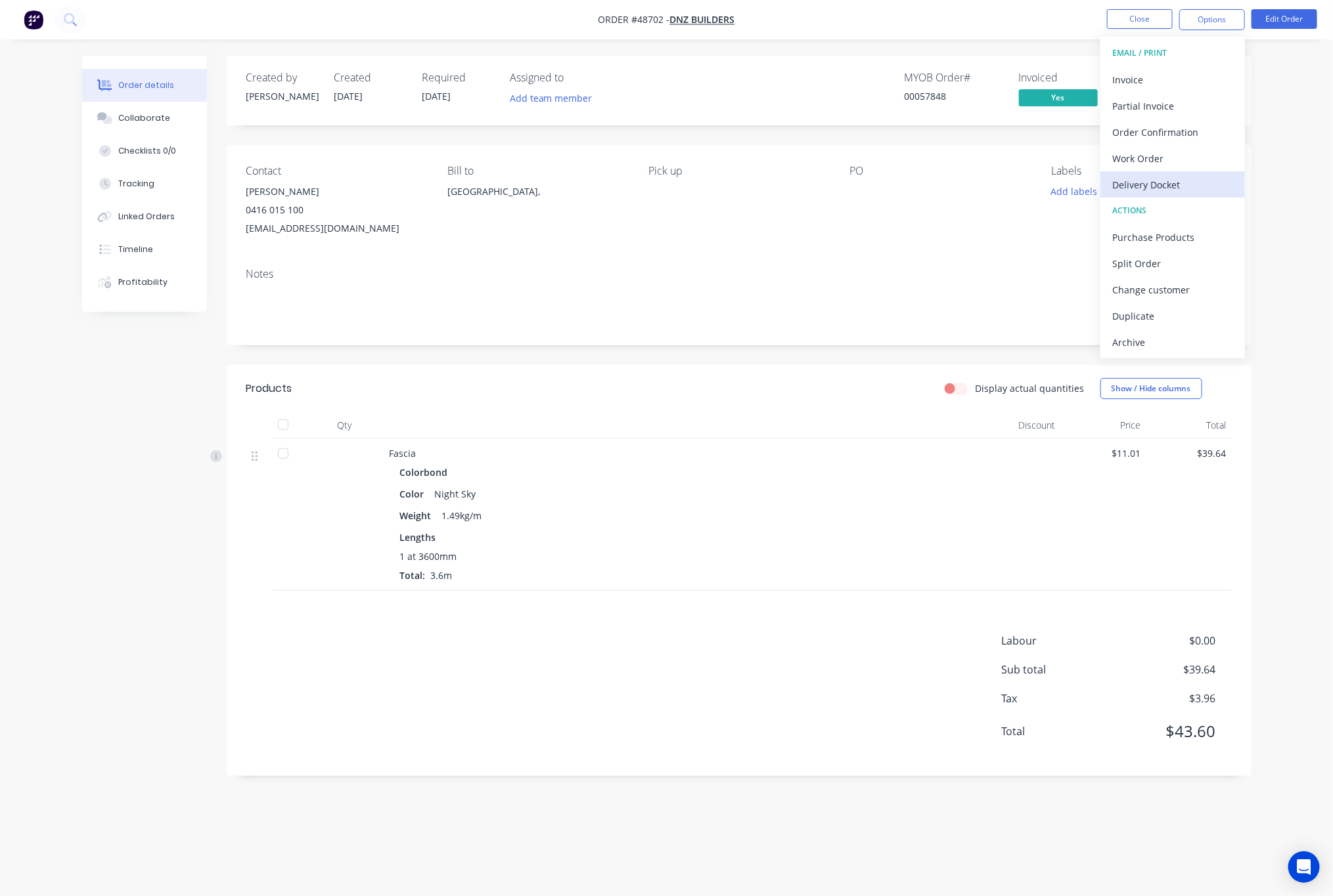
click at [1220, 178] on div "Delivery Docket" at bounding box center [1172, 185] width 121 height 19
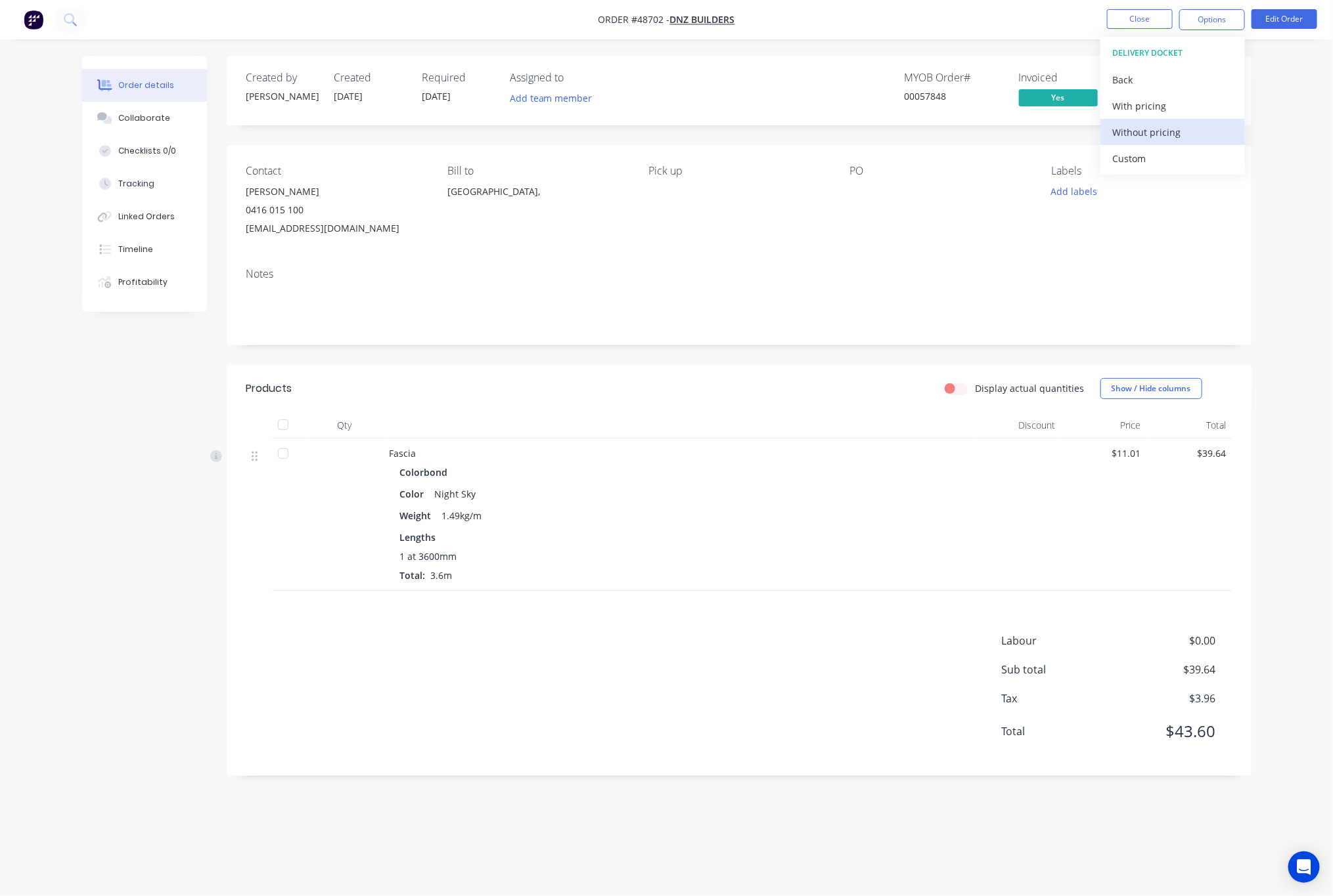
click at [1170, 128] on div "Without pricing" at bounding box center [1172, 133] width 121 height 19
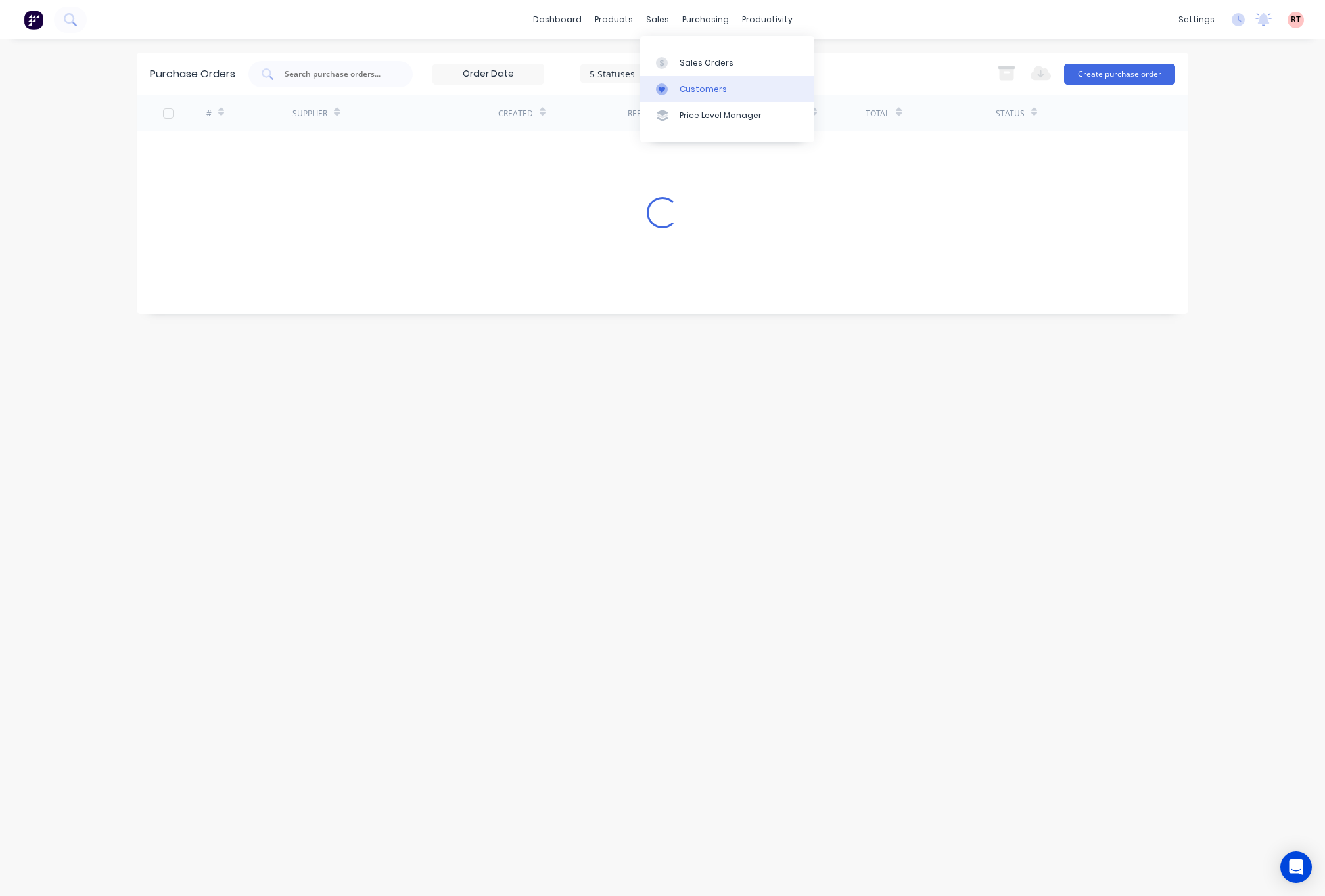
click at [687, 84] on div "Customers" at bounding box center [703, 90] width 47 height 12
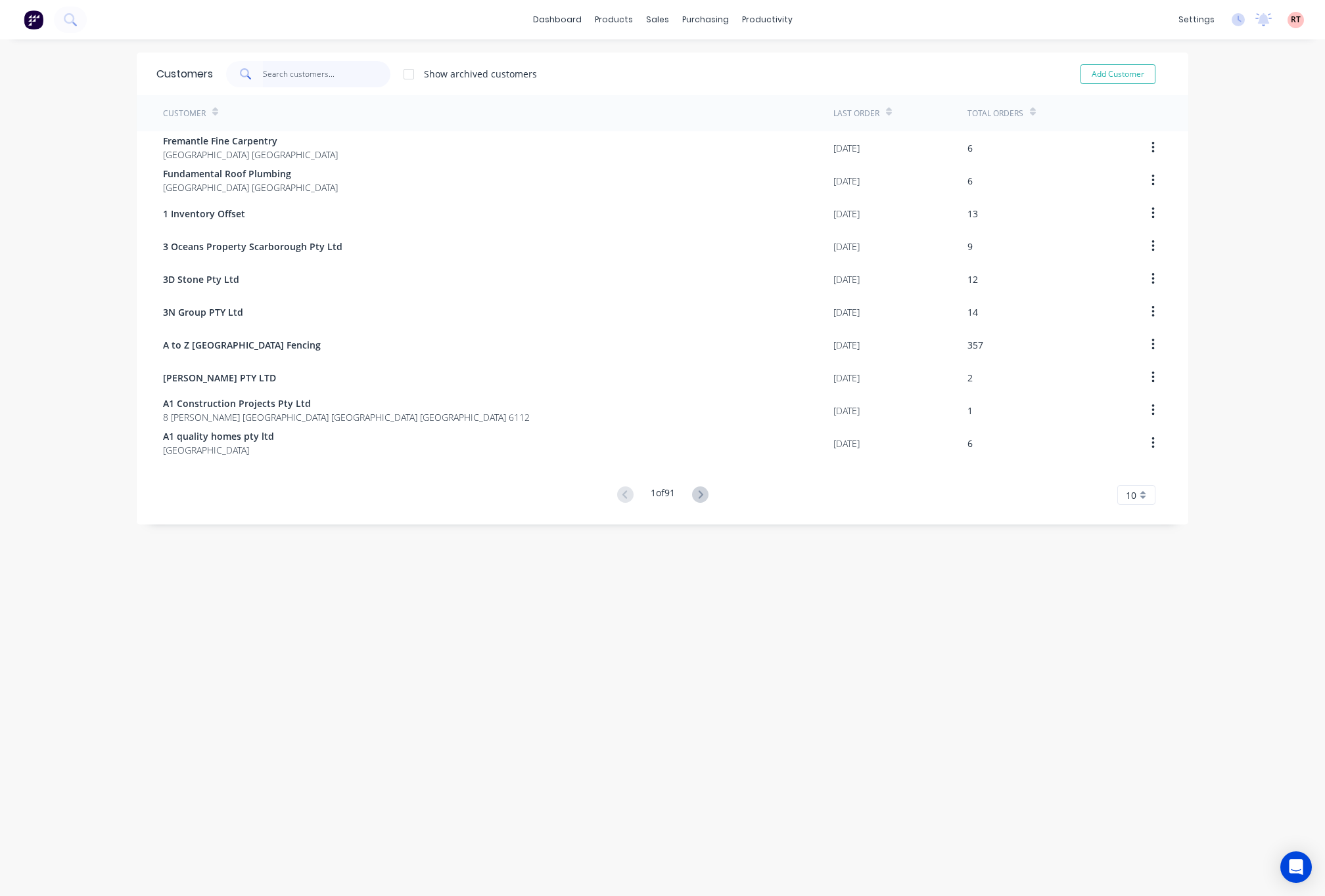
click at [327, 84] on input "text" at bounding box center [326, 73] width 128 height 26
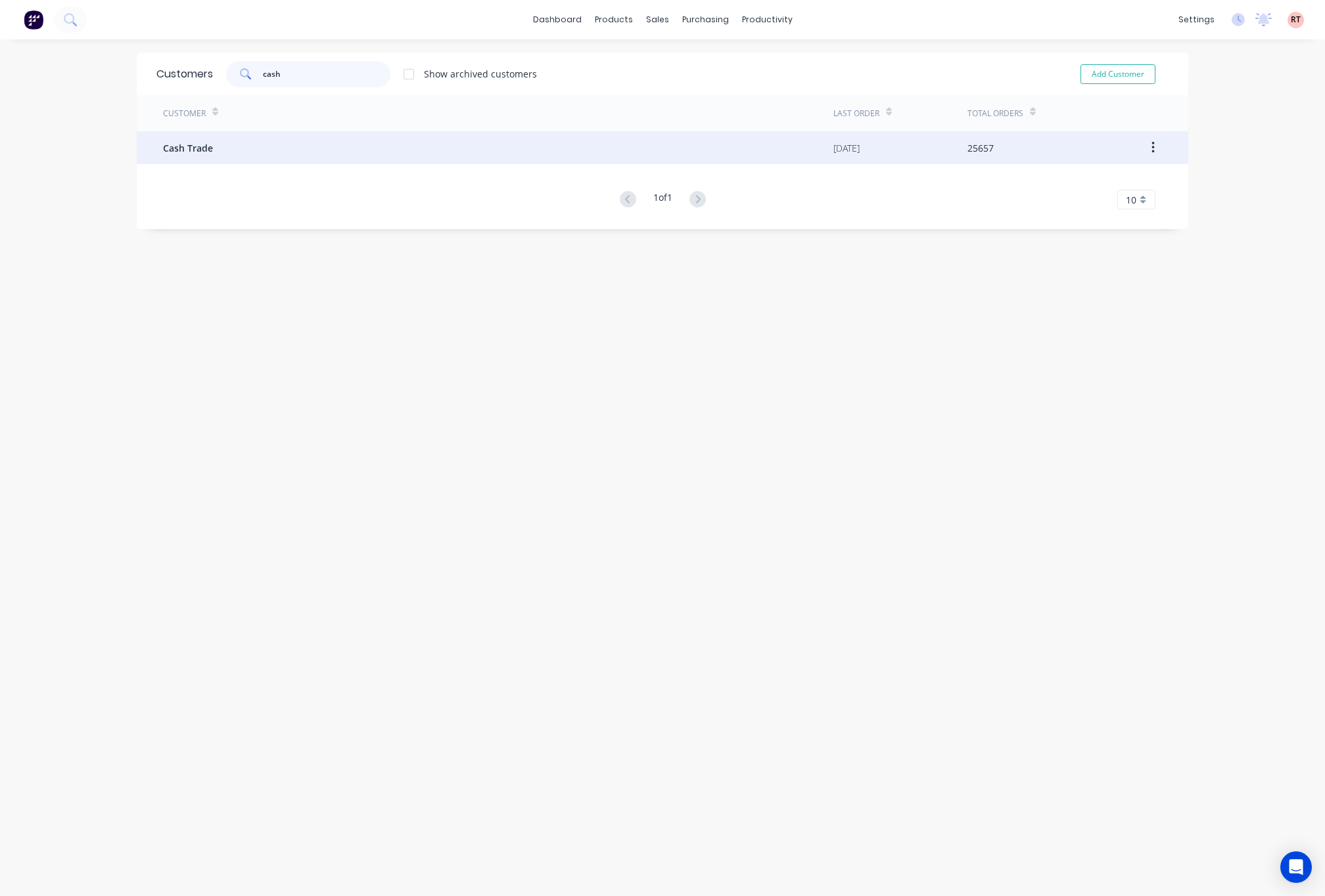
type input "cash"
click at [457, 156] on div "Cash Trade" at bounding box center [498, 147] width 670 height 33
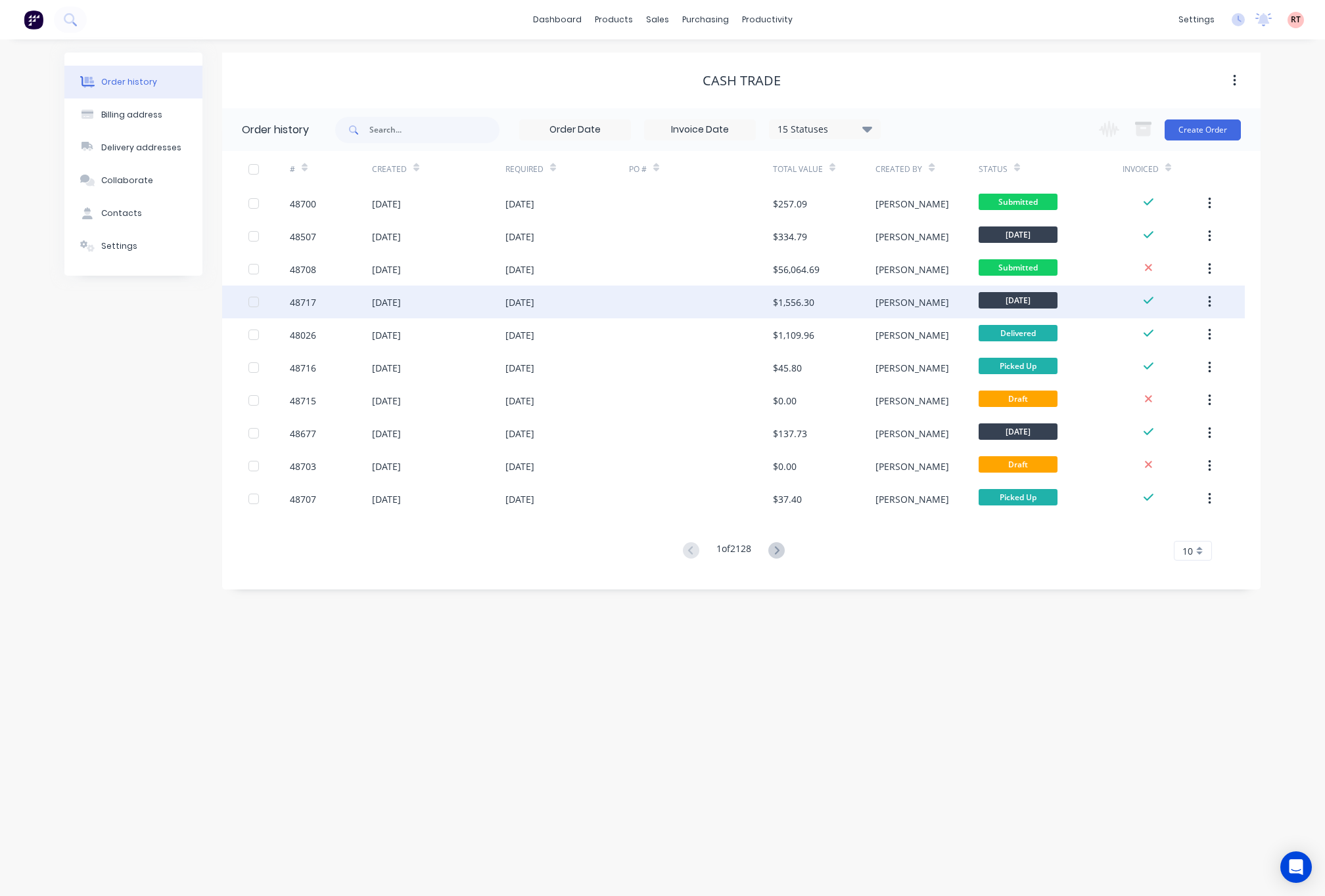
click at [1226, 347] on div "48700 [DATE] [DATE] $257.09 [PERSON_NAME] Submitted 48507 [DATE] [DATE] $334.79…" at bounding box center [734, 350] width 1023 height 328
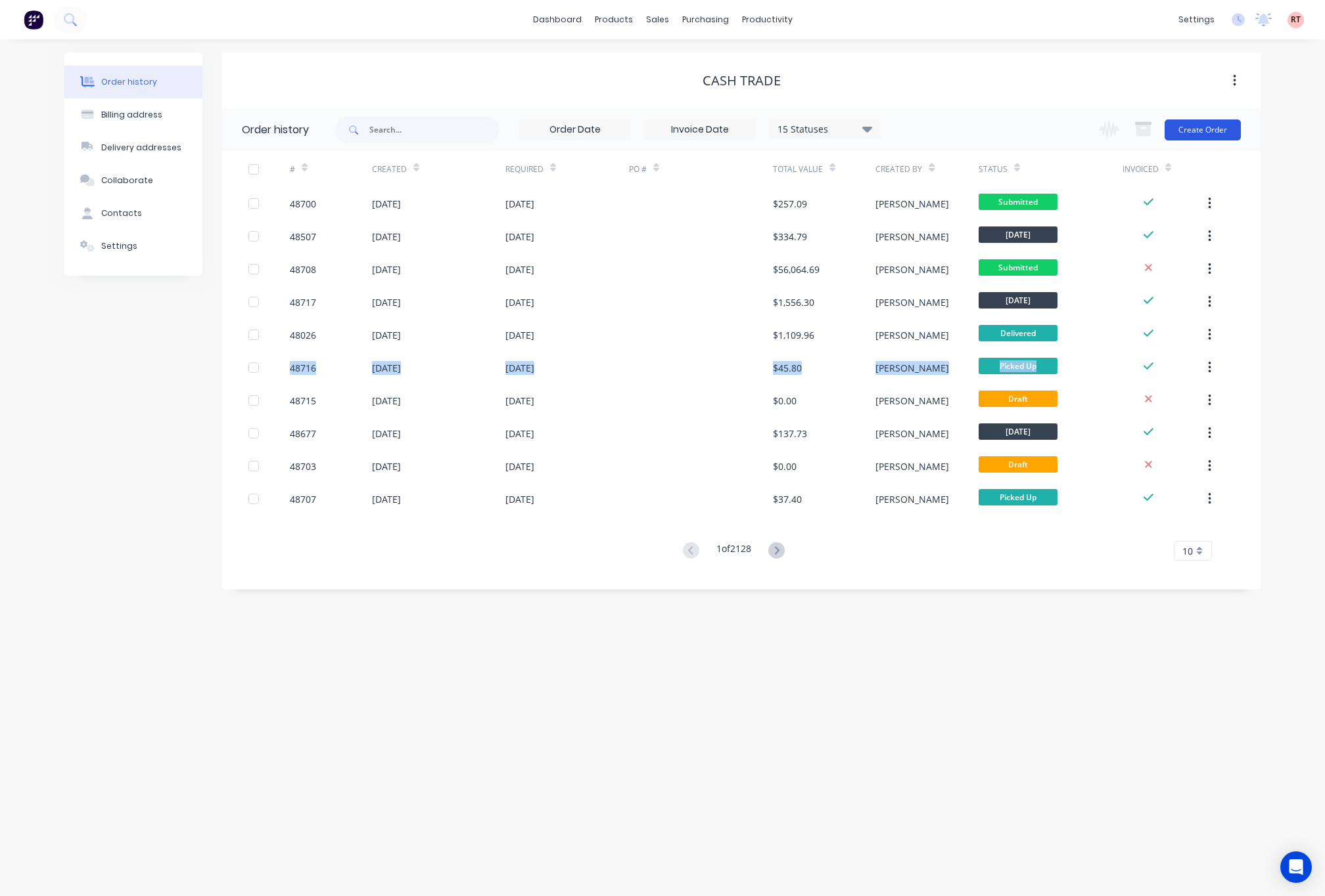
click at [1219, 125] on button "Create Order" at bounding box center [1202, 130] width 76 height 21
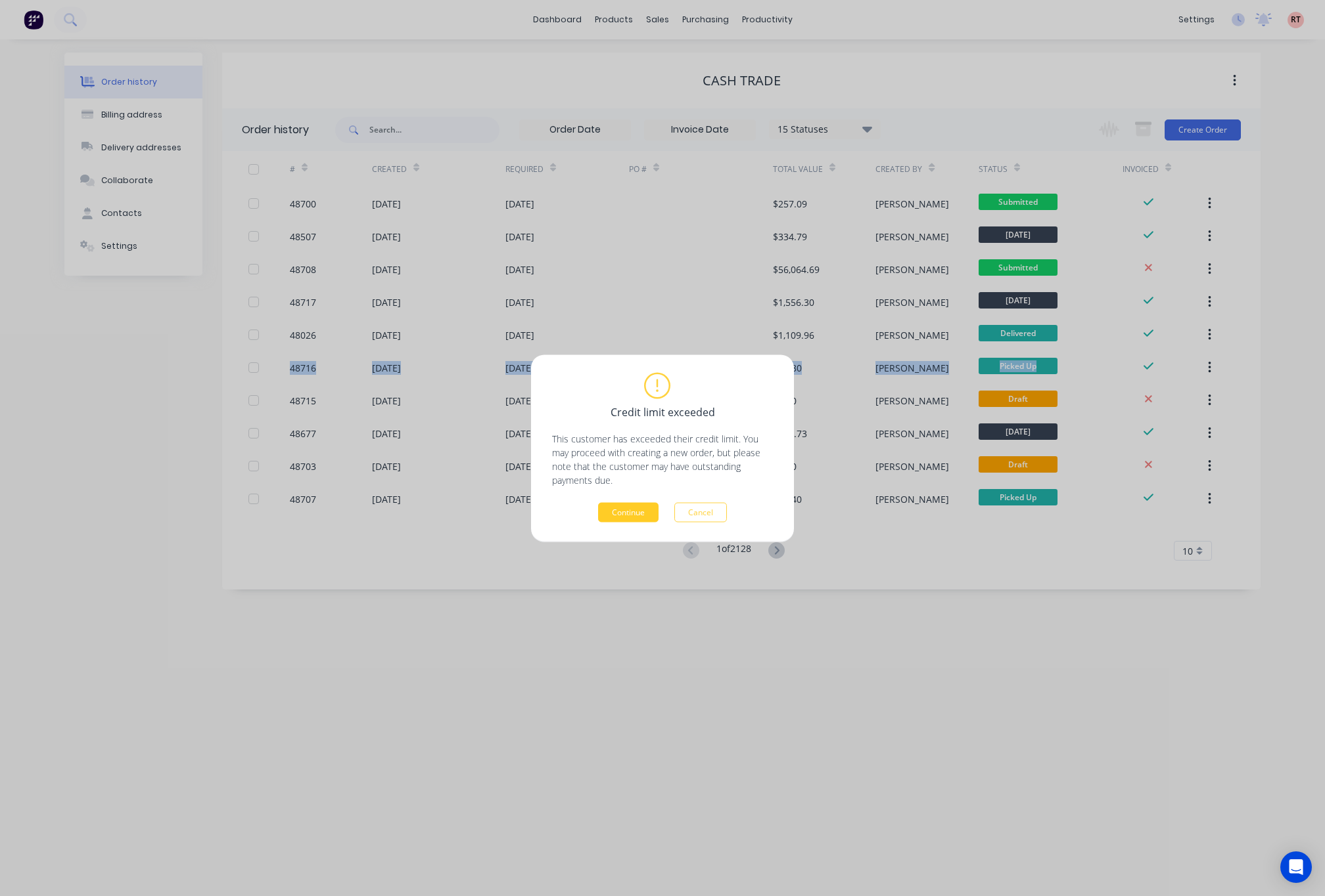
click at [635, 511] on button "Continue" at bounding box center [628, 512] width 61 height 19
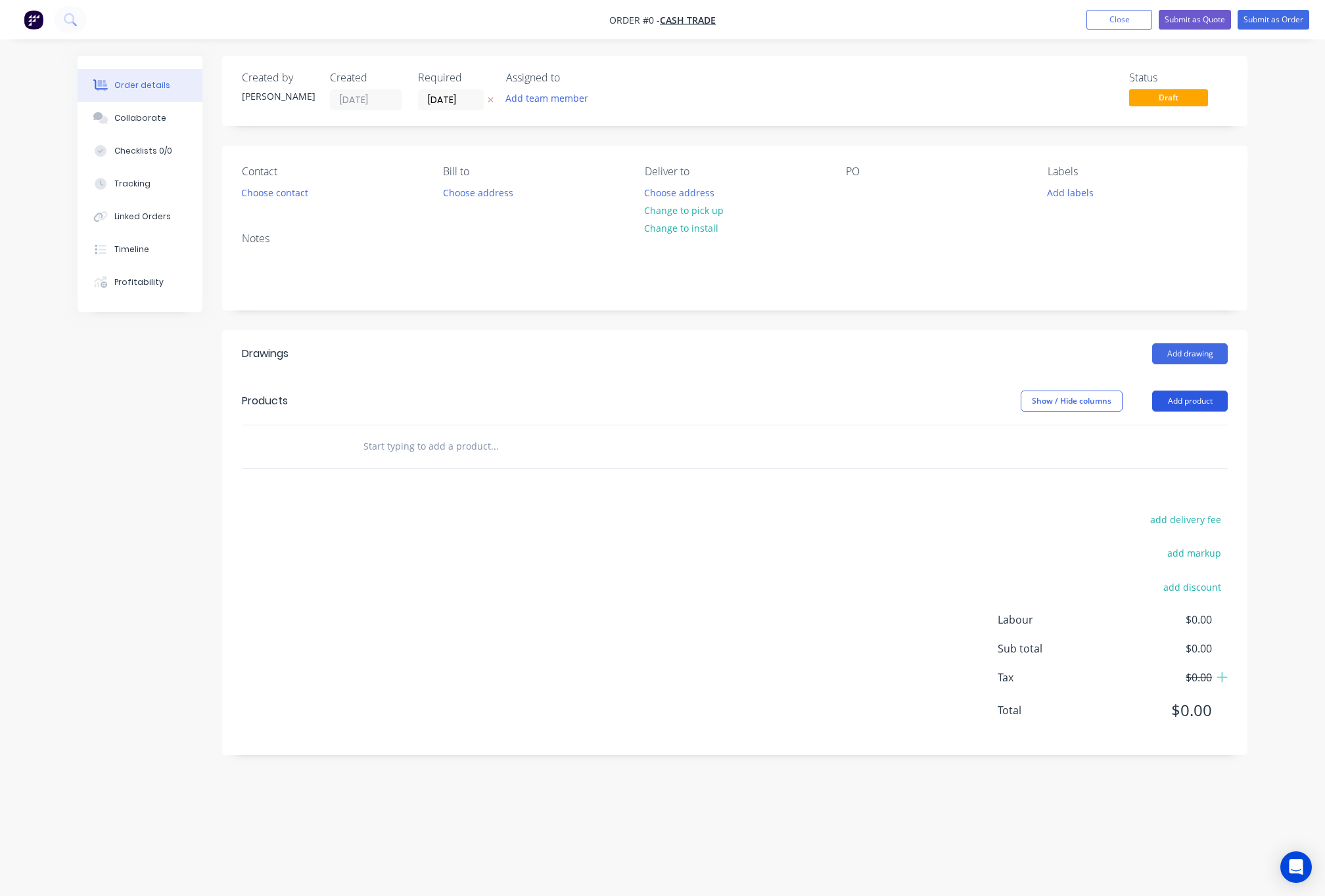
click at [1208, 402] on button "Add product" at bounding box center [1189, 401] width 75 height 21
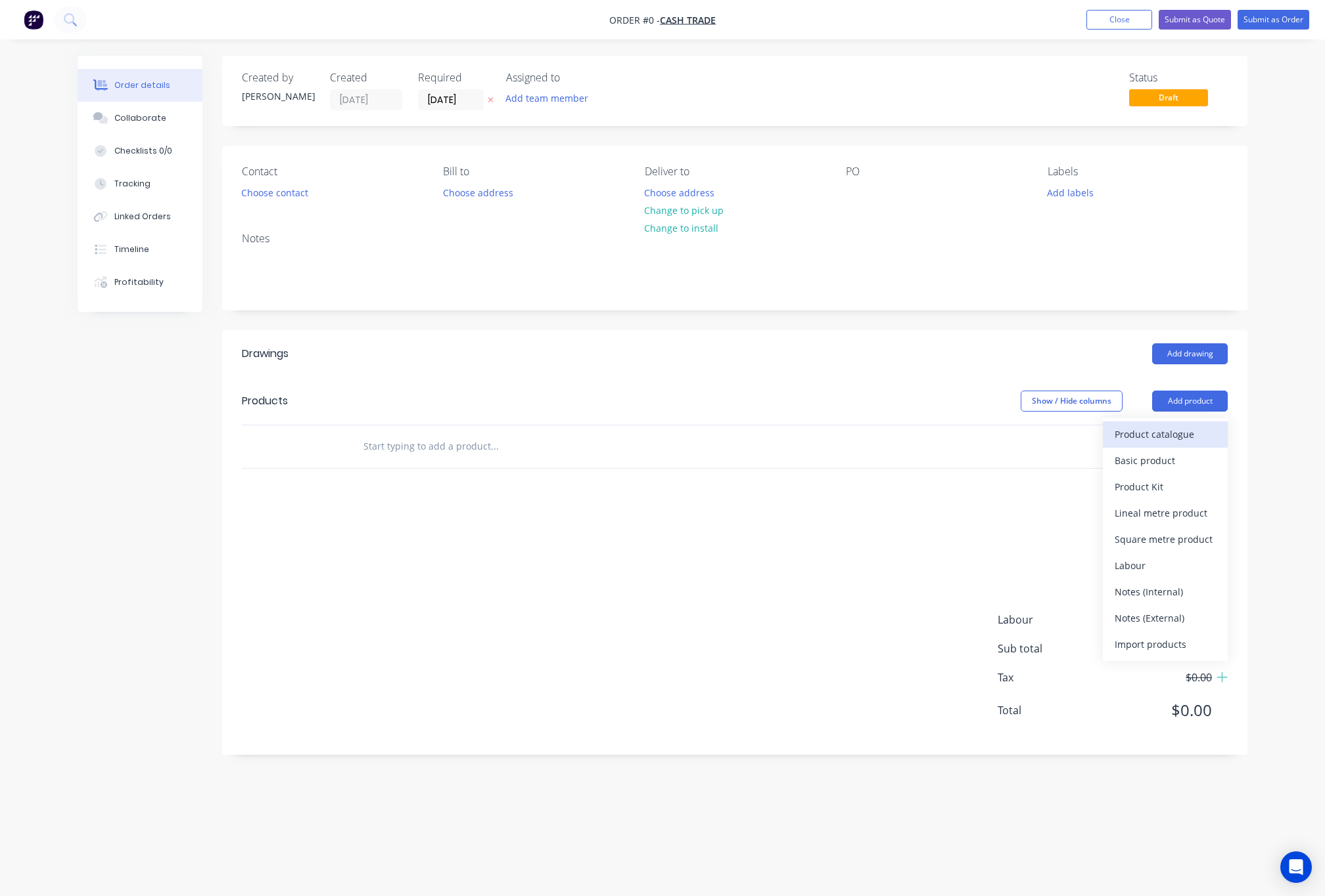
click at [1131, 444] on div "Product catalogue" at bounding box center [1164, 435] width 101 height 19
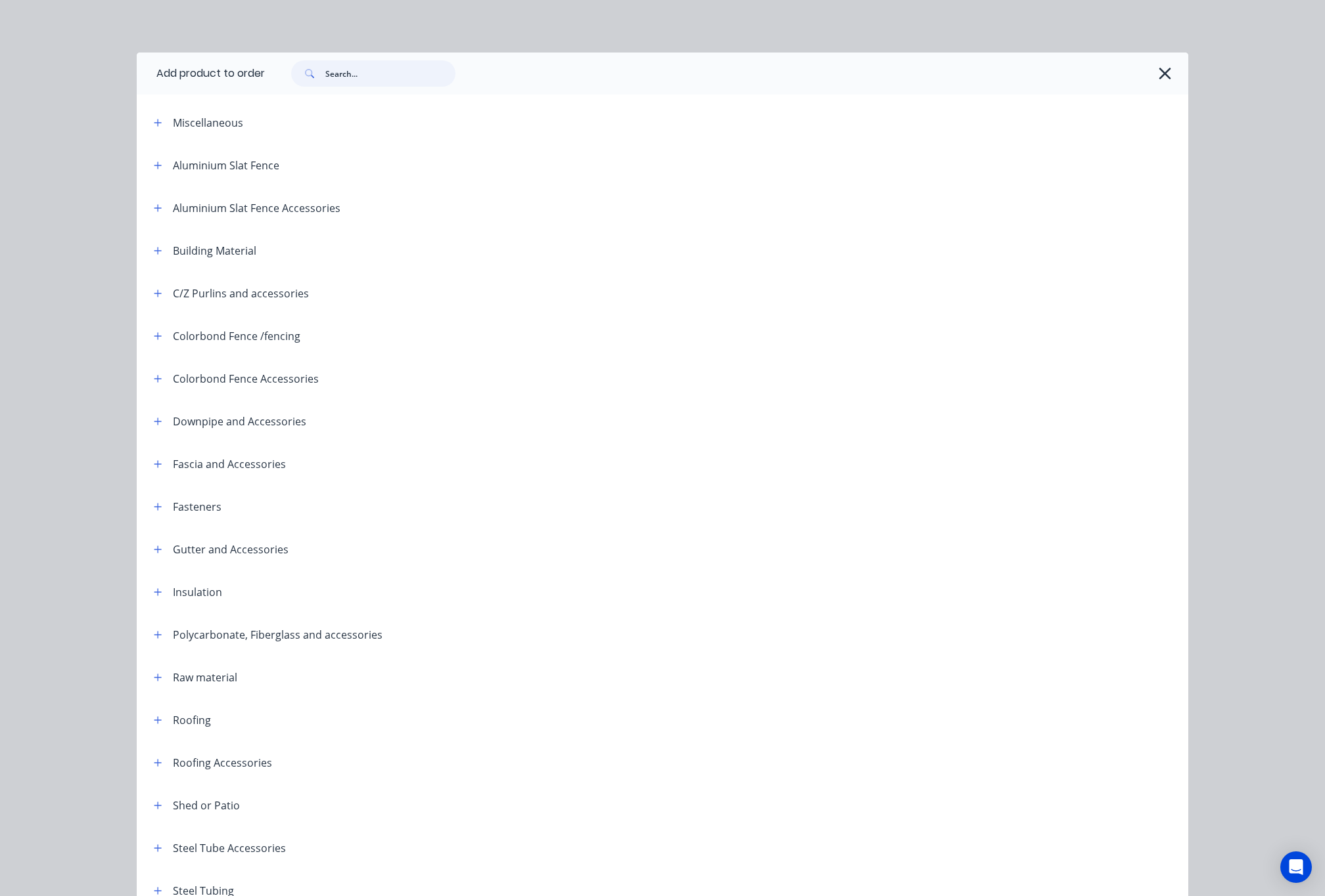
click at [375, 78] on input "text" at bounding box center [390, 73] width 130 height 26
type input "fence"
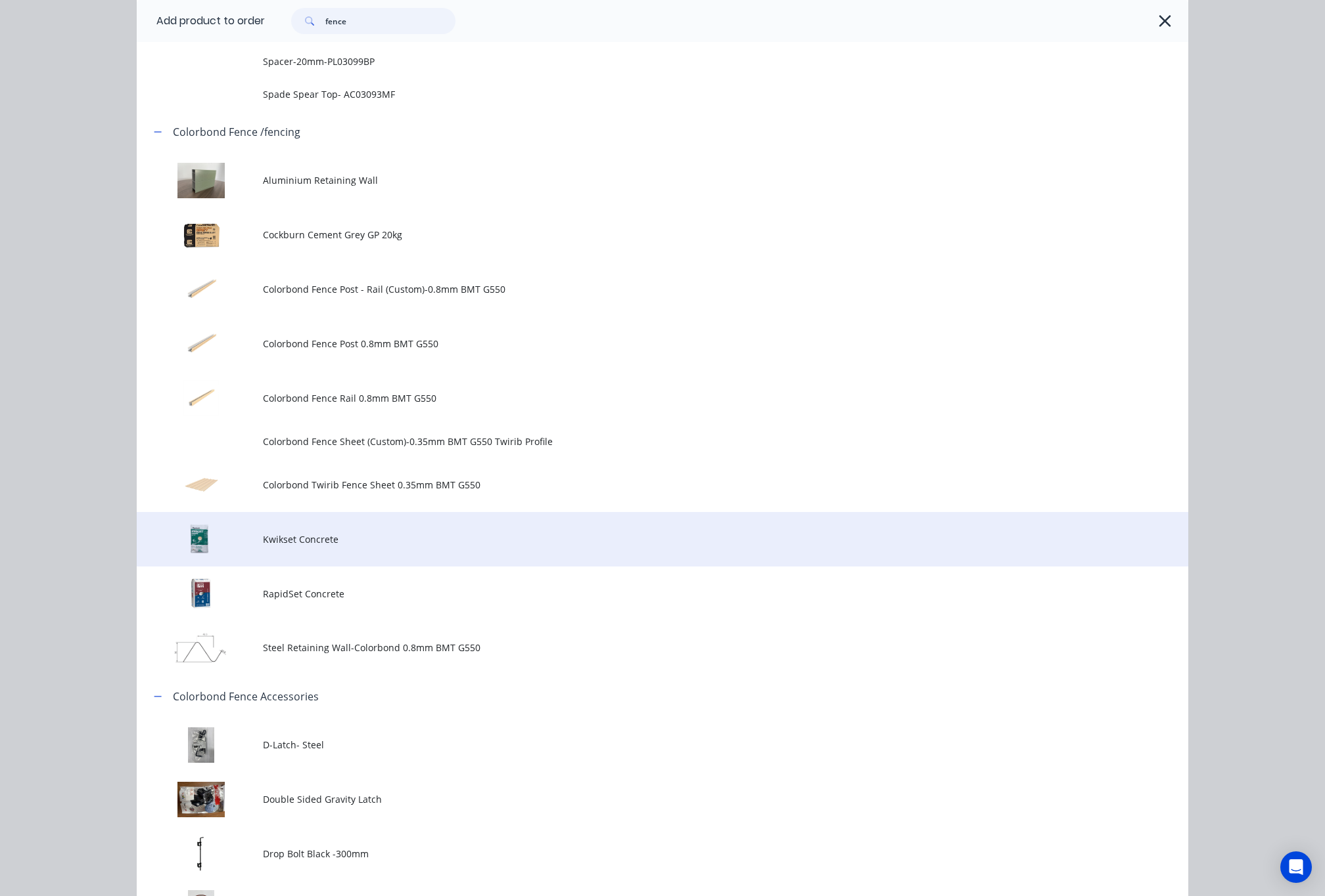
scroll to position [1084, 0]
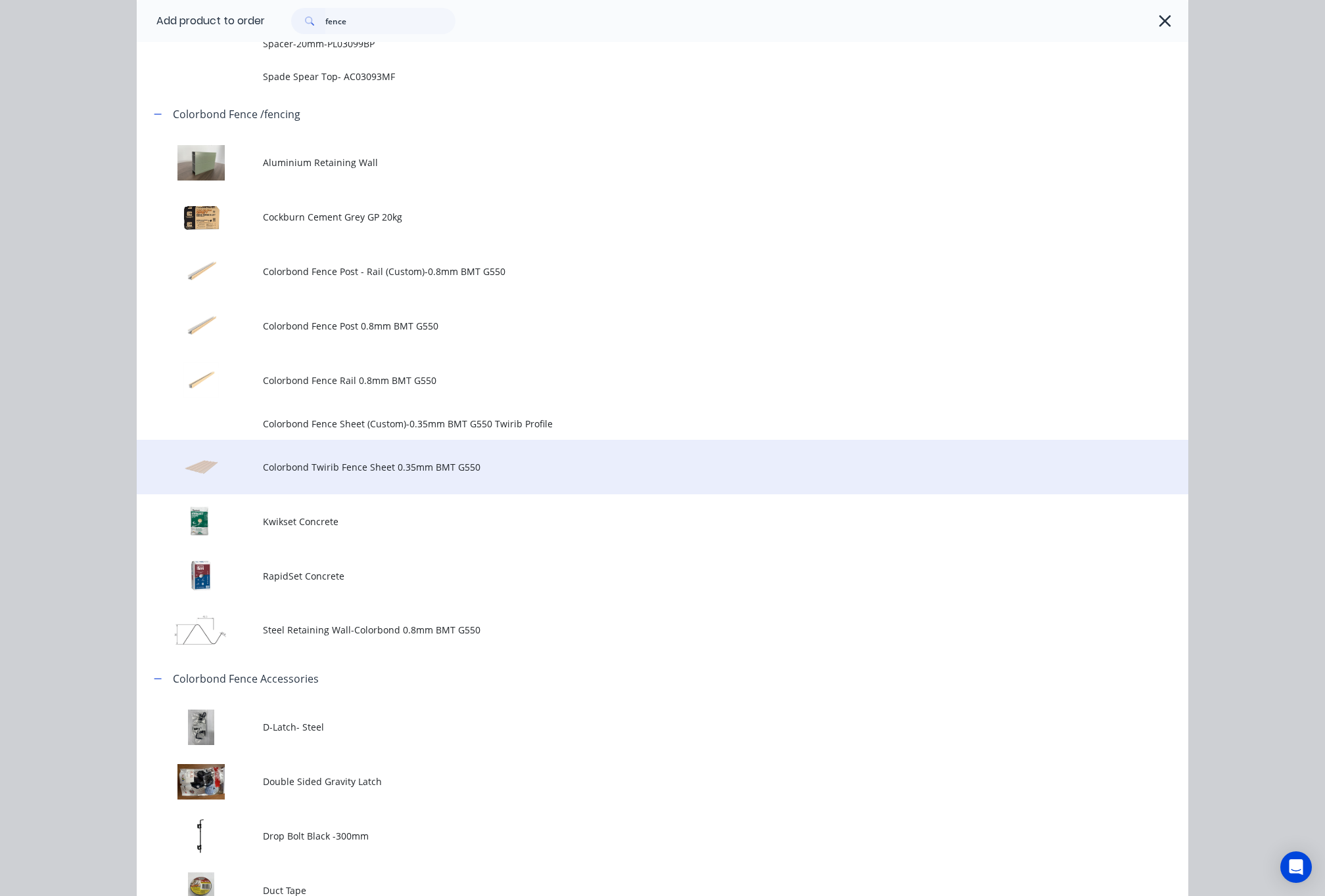
click at [582, 468] on span "Colorbond Twirib Fence Sheet 0.35mm BMT G550" at bounding box center [633, 467] width 740 height 13
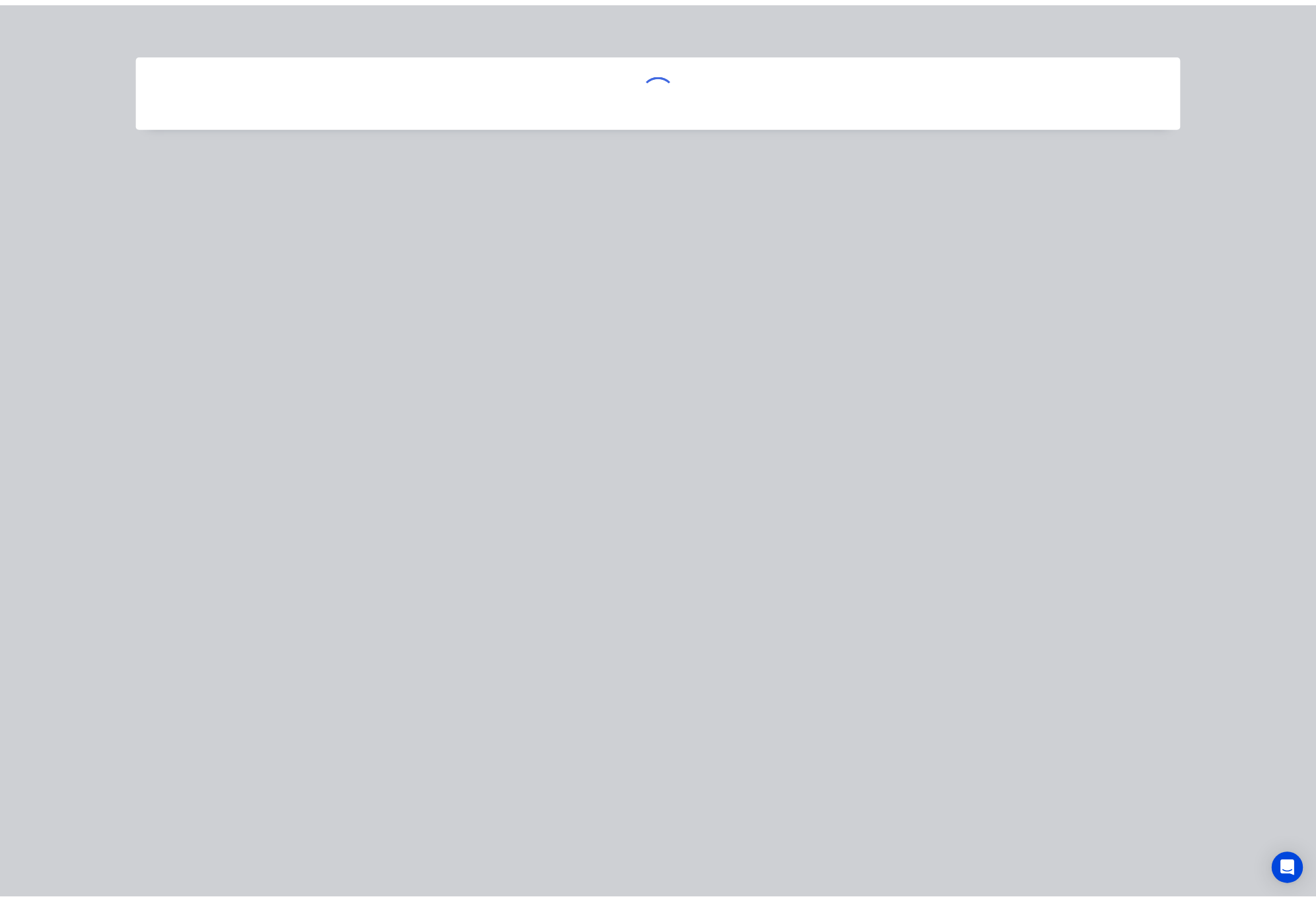
scroll to position [0, 0]
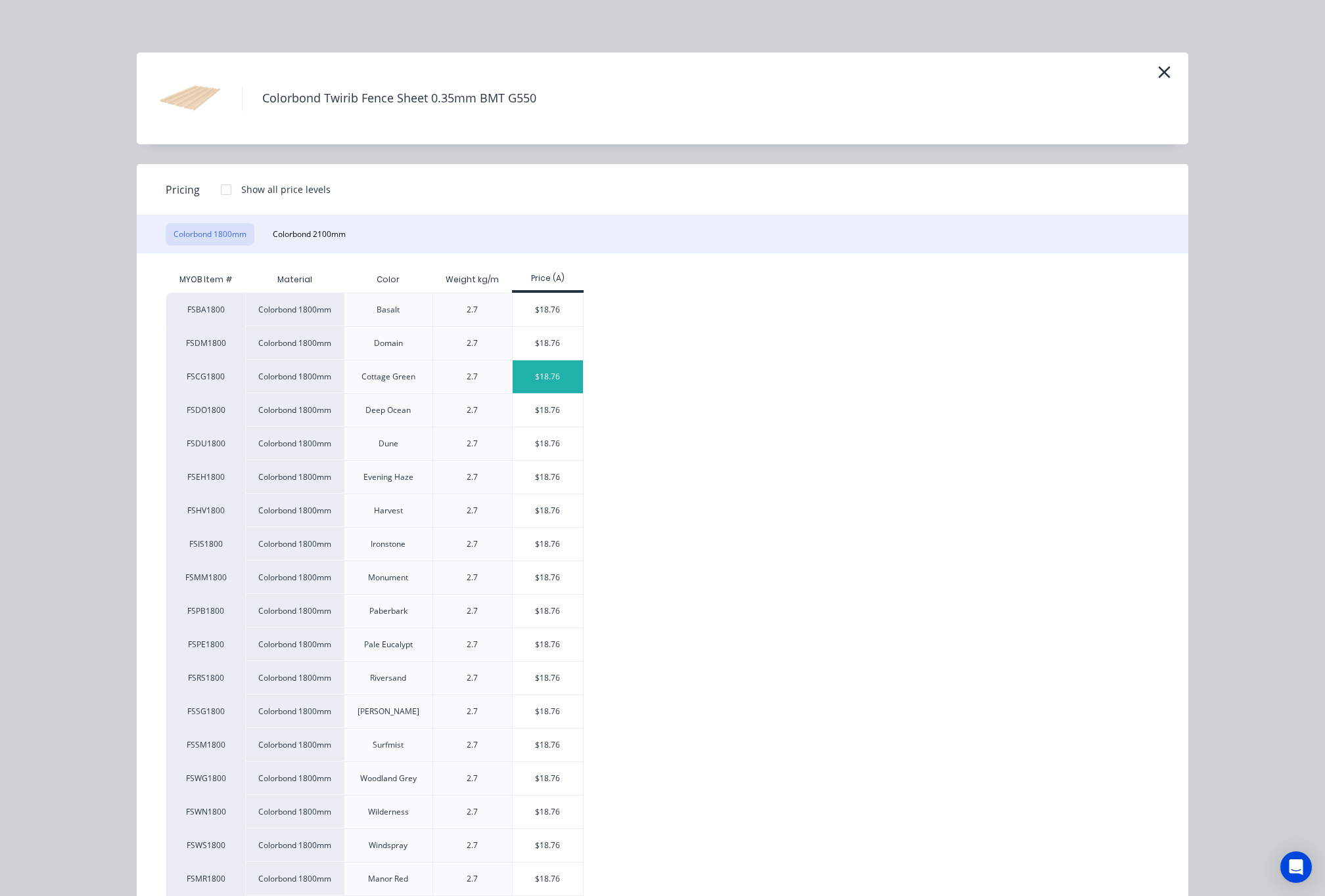
click at [525, 387] on div "$18.76" at bounding box center [547, 377] width 70 height 33
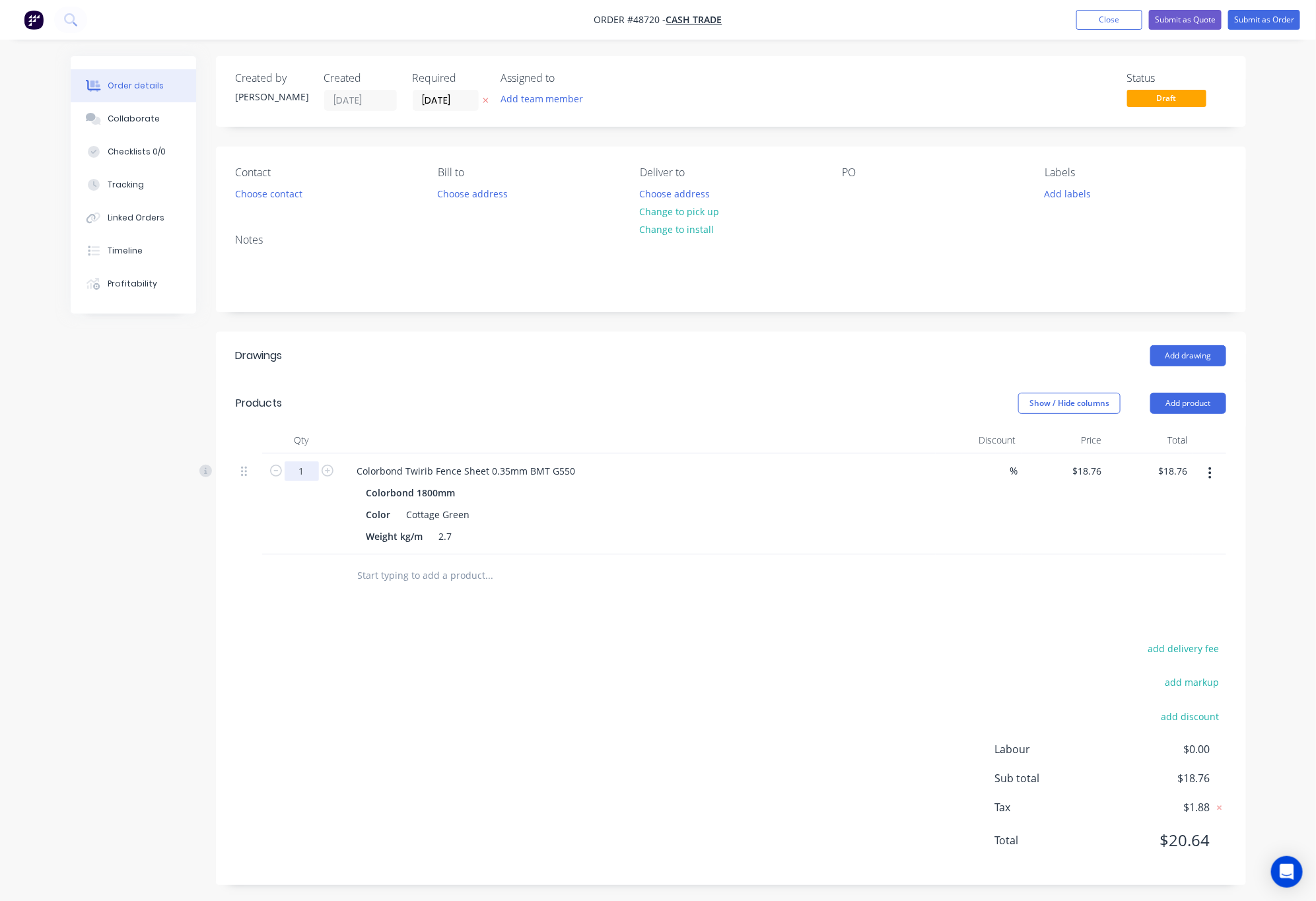
click at [302, 467] on input "1" at bounding box center [301, 471] width 34 height 19
type input "3"
type input "$56.28"
click at [546, 628] on div "Drawings Add drawing Products Show / Hide columns Add product Qty Discount Pric…" at bounding box center [731, 609] width 1031 height 554
click at [1185, 396] on button "Add product" at bounding box center [1188, 404] width 75 height 21
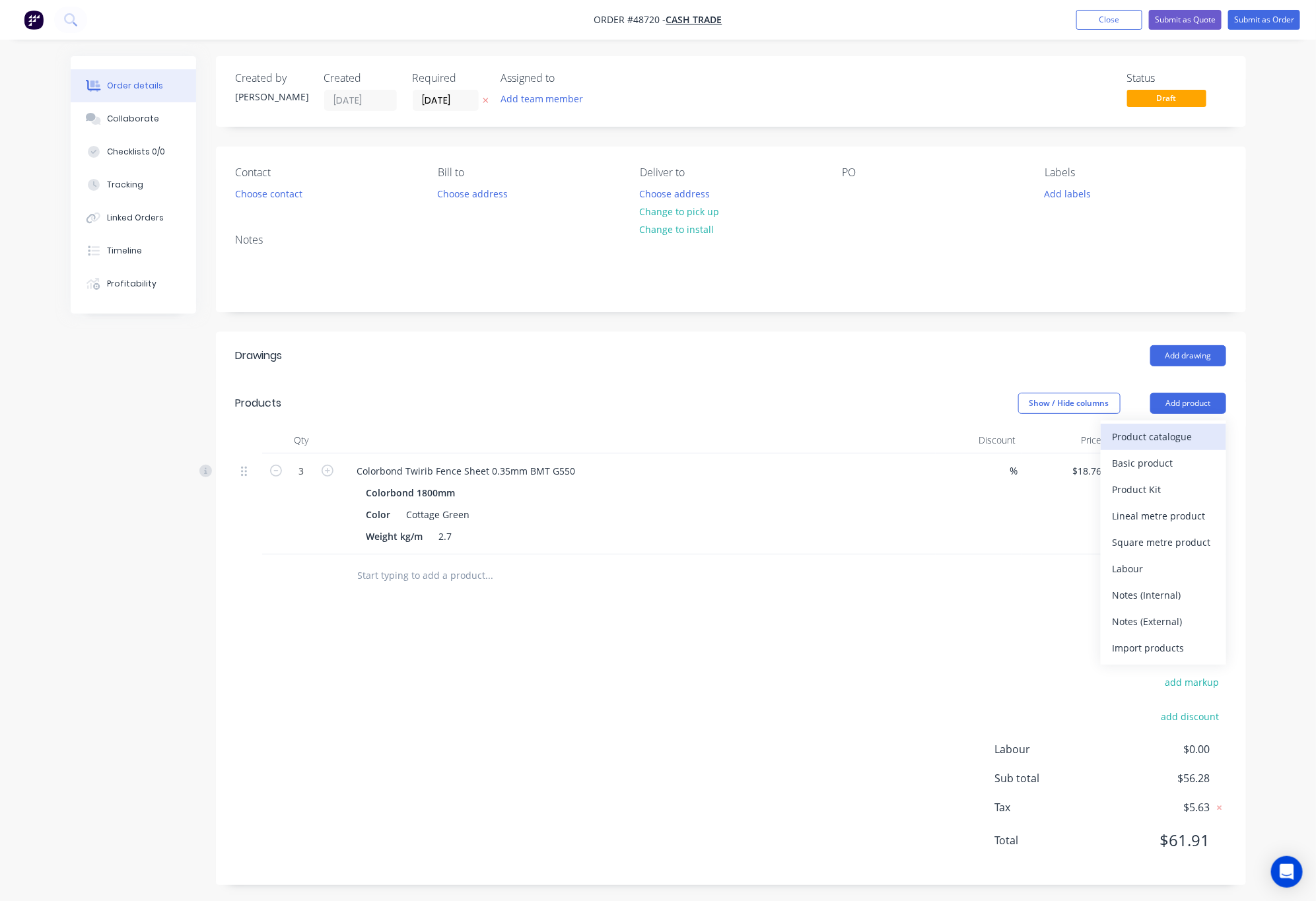
click at [1159, 435] on div "Product catalogue" at bounding box center [1163, 437] width 102 height 19
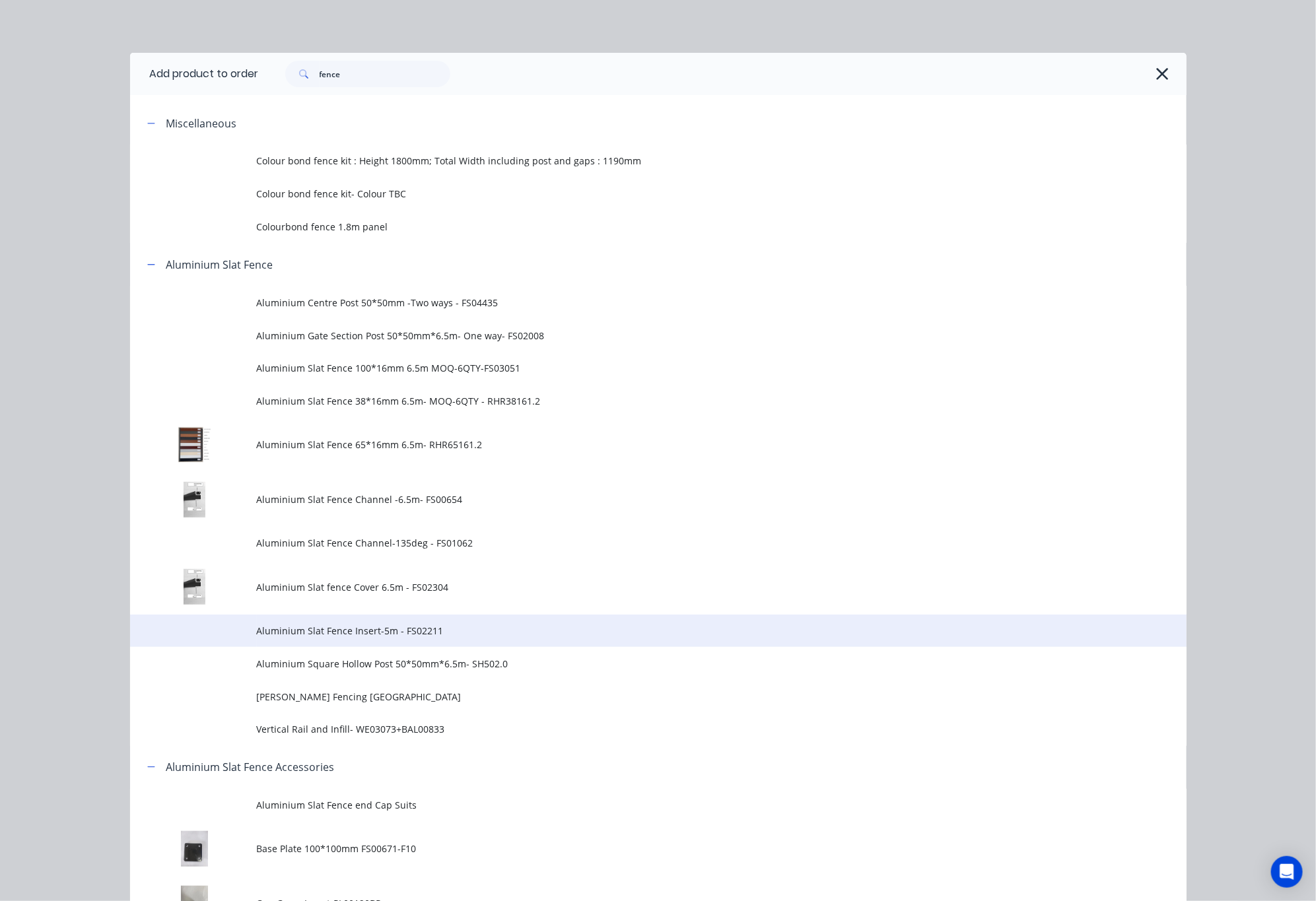
scroll to position [891, 0]
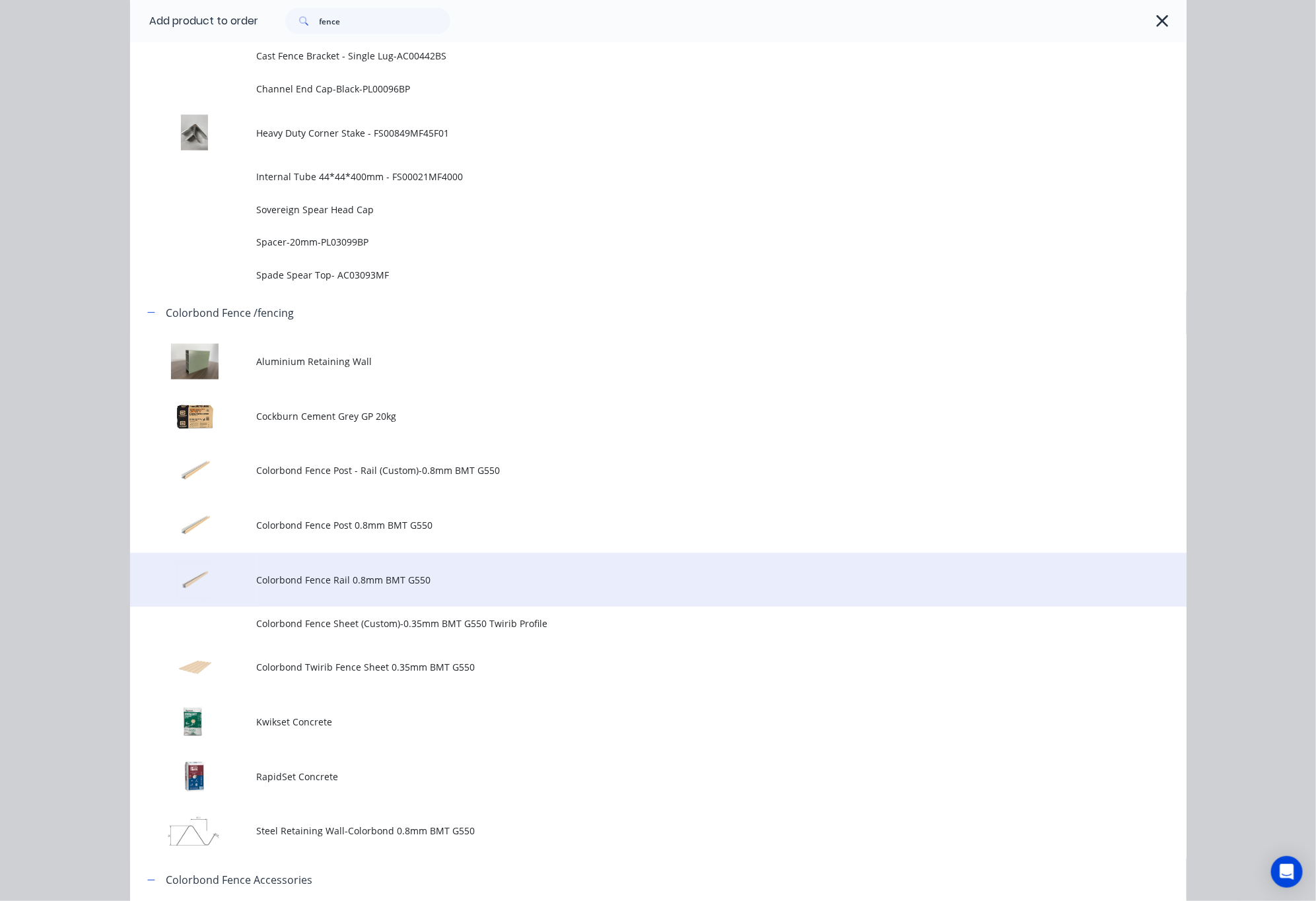
click at [415, 579] on span "Colorbond Fence Rail 0.8mm BMT G550" at bounding box center [628, 581] width 743 height 14
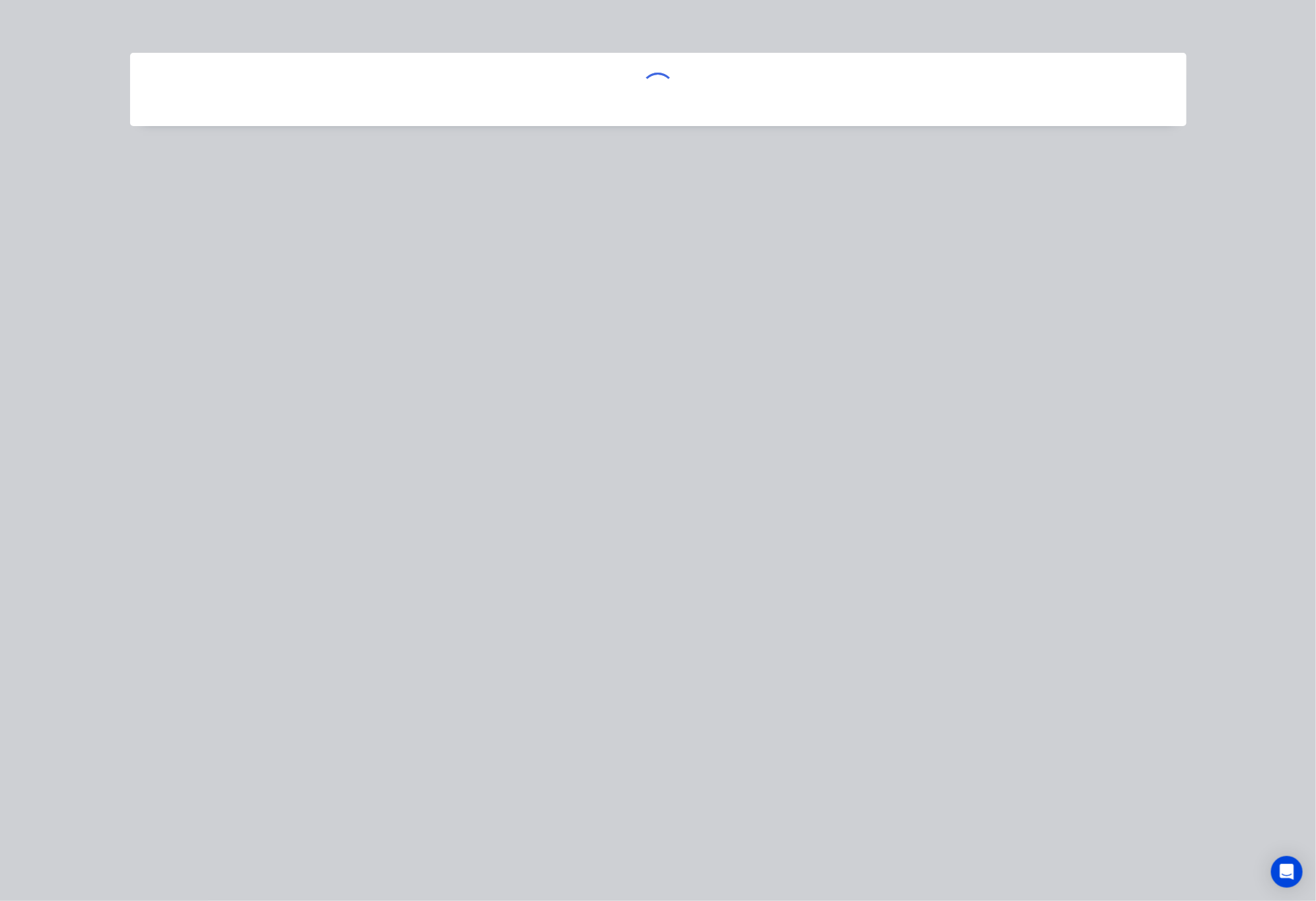
scroll to position [0, 0]
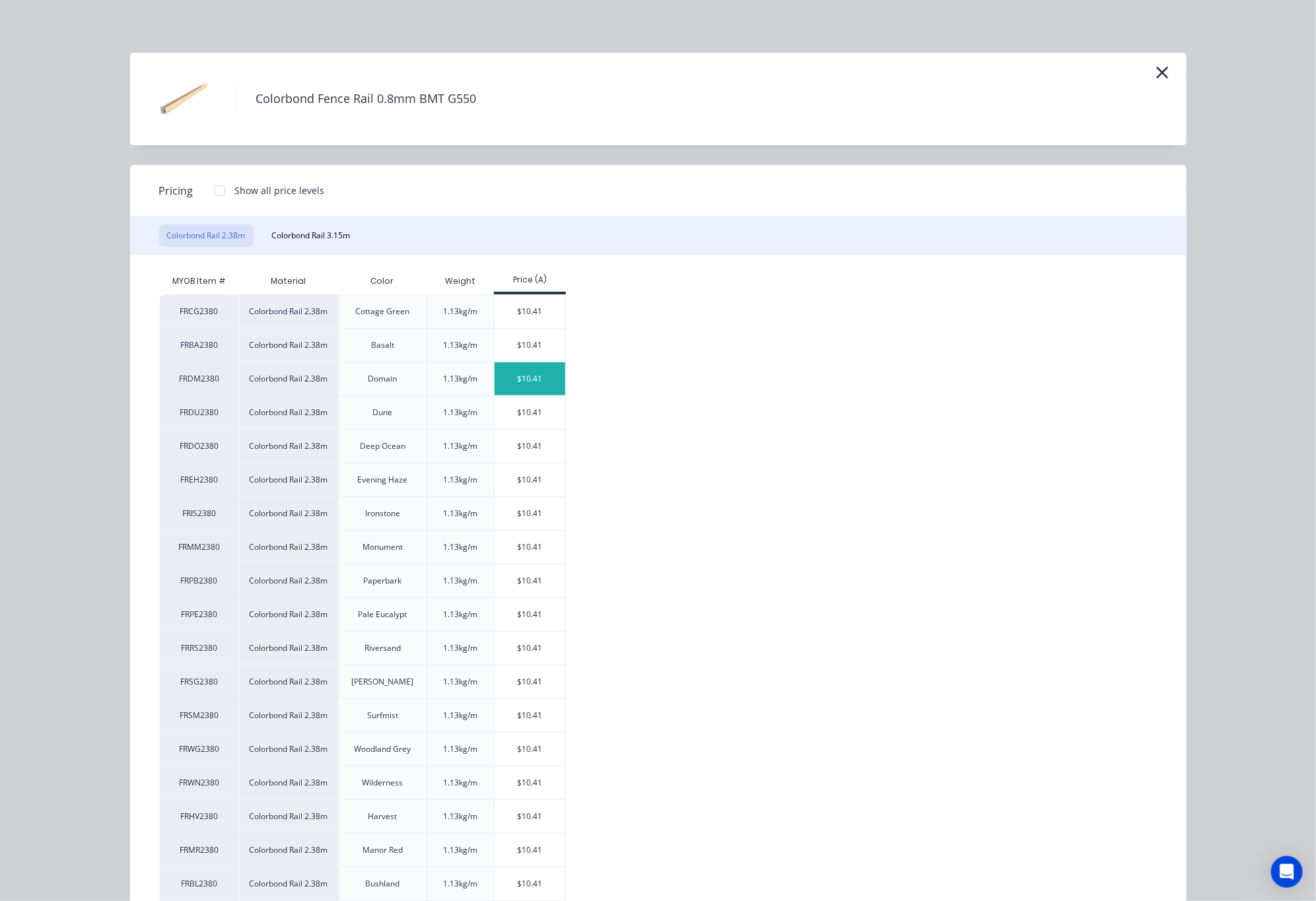
click at [509, 378] on div "$10.41" at bounding box center [529, 379] width 71 height 33
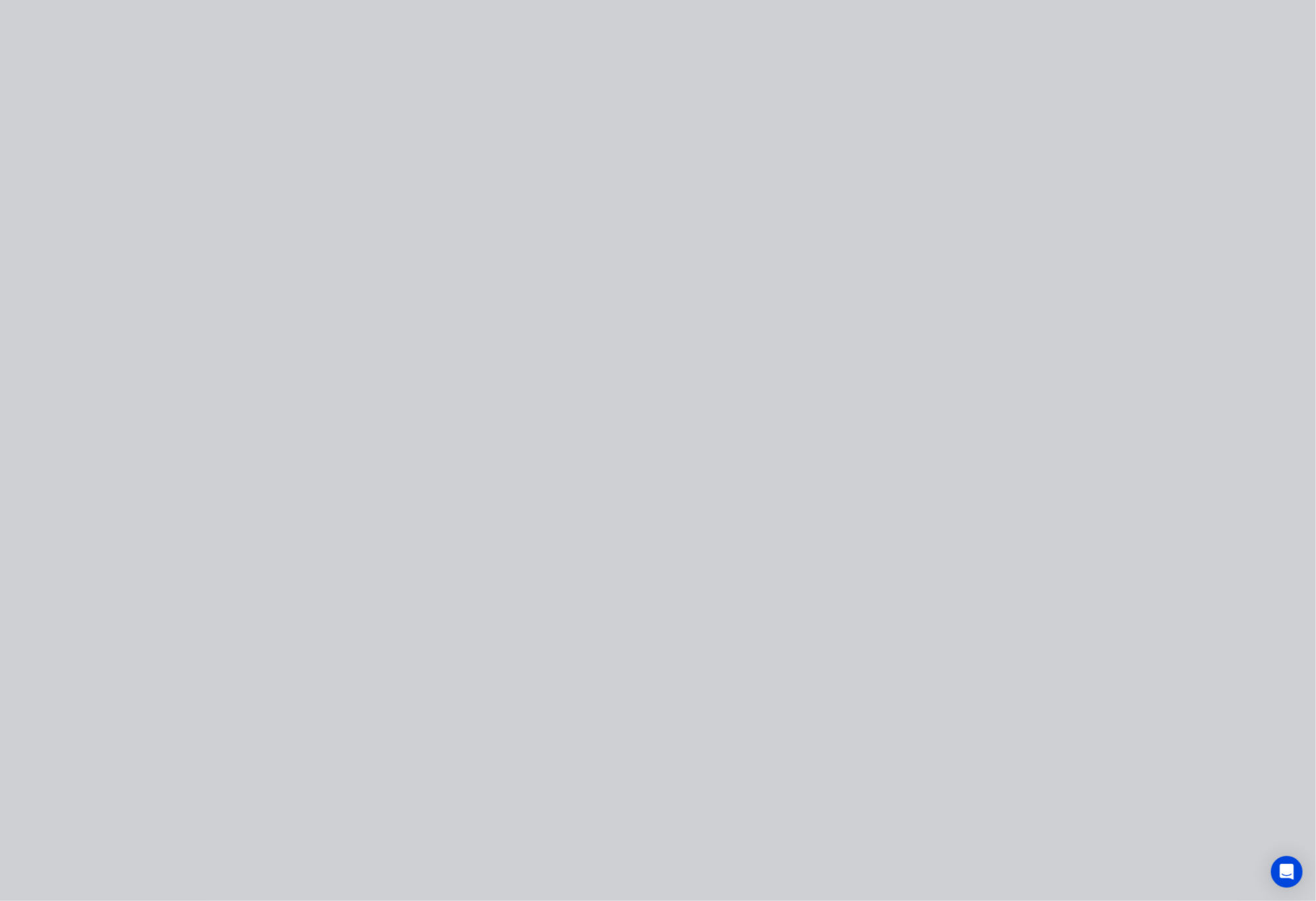
type input "$10.41"
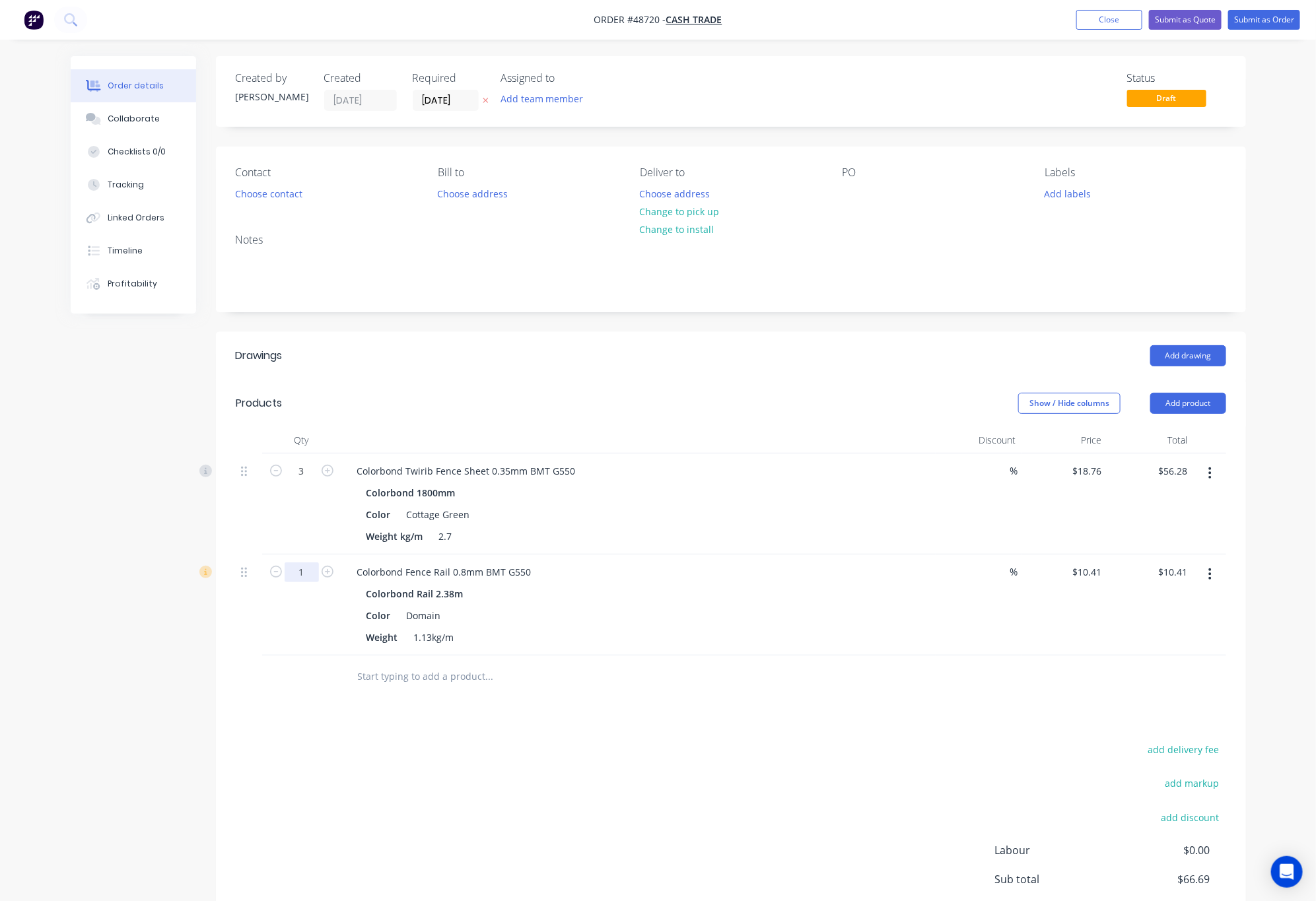
click at [312, 481] on input "1" at bounding box center [301, 471] width 34 height 19
type input "2"
type input "$20.82"
click at [761, 725] on div "Drawings Add drawing Products Show / Hide columns Add product Qty Discount Pric…" at bounding box center [731, 659] width 1031 height 654
drag, startPoint x: 1179, startPoint y: 396, endPoint x: 1173, endPoint y: 405, distance: 10.8
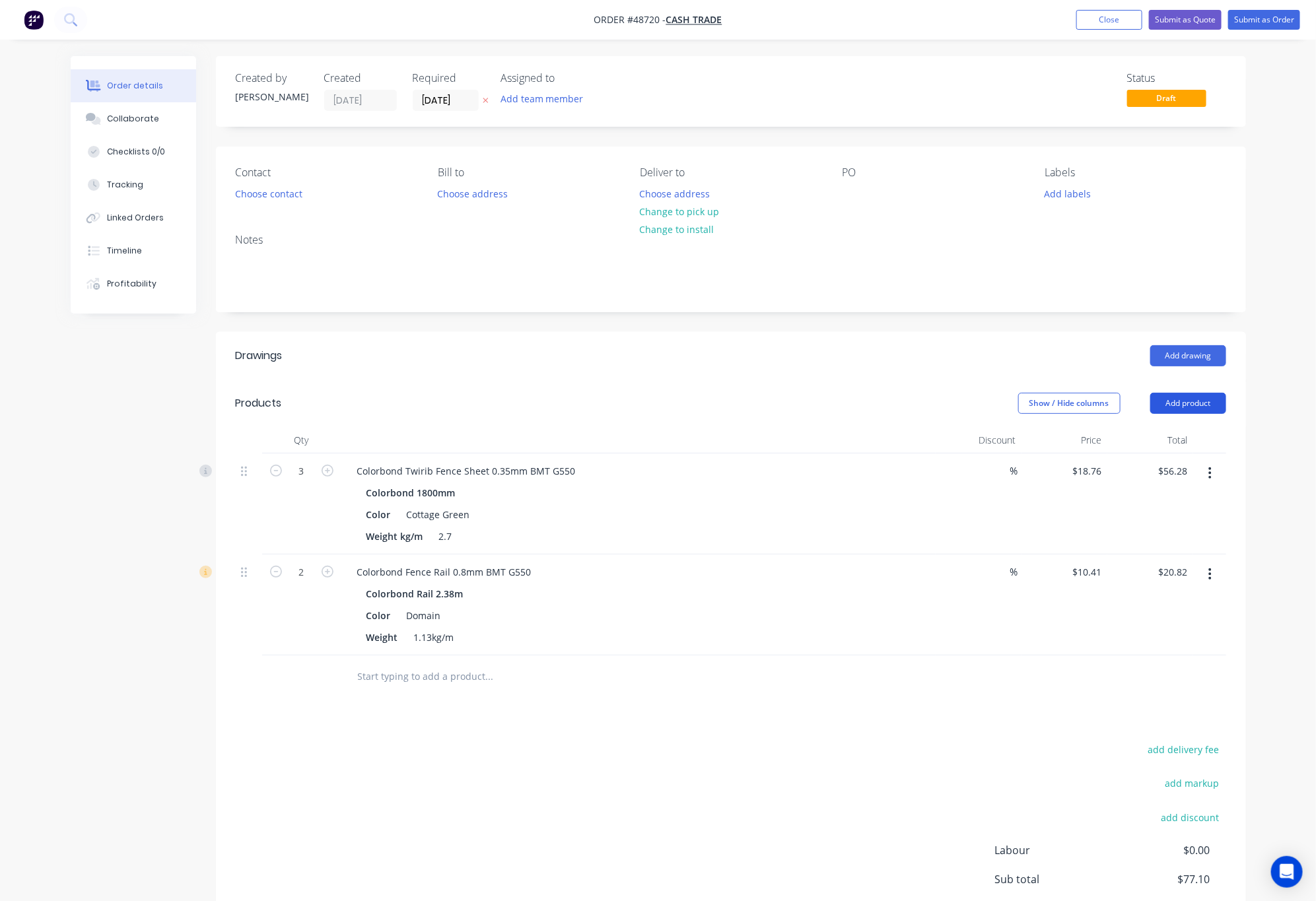
click at [1172, 406] on button "Add product" at bounding box center [1188, 404] width 75 height 21
click at [1165, 433] on div "Product catalogue" at bounding box center [1163, 437] width 102 height 19
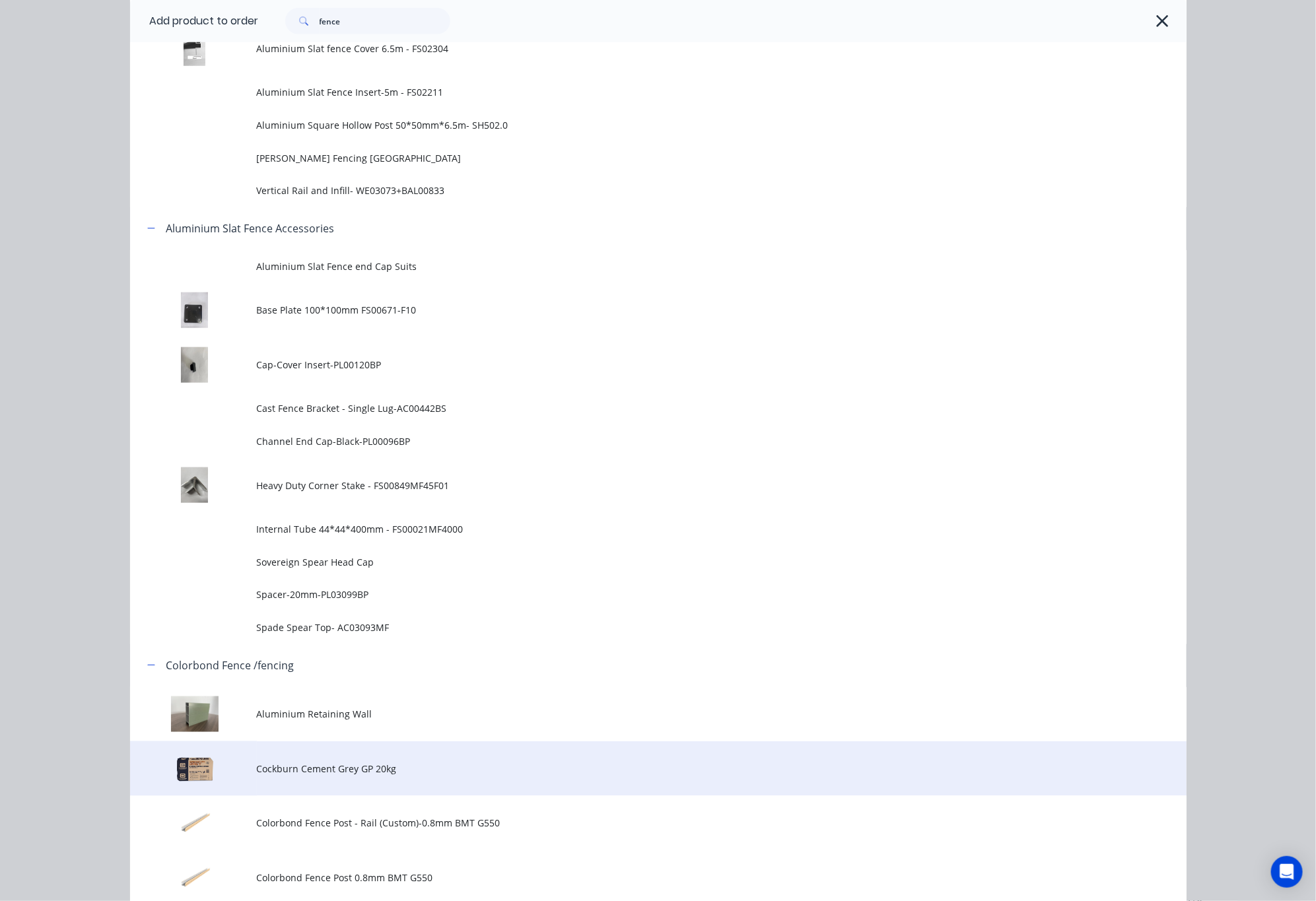
scroll to position [694, 0]
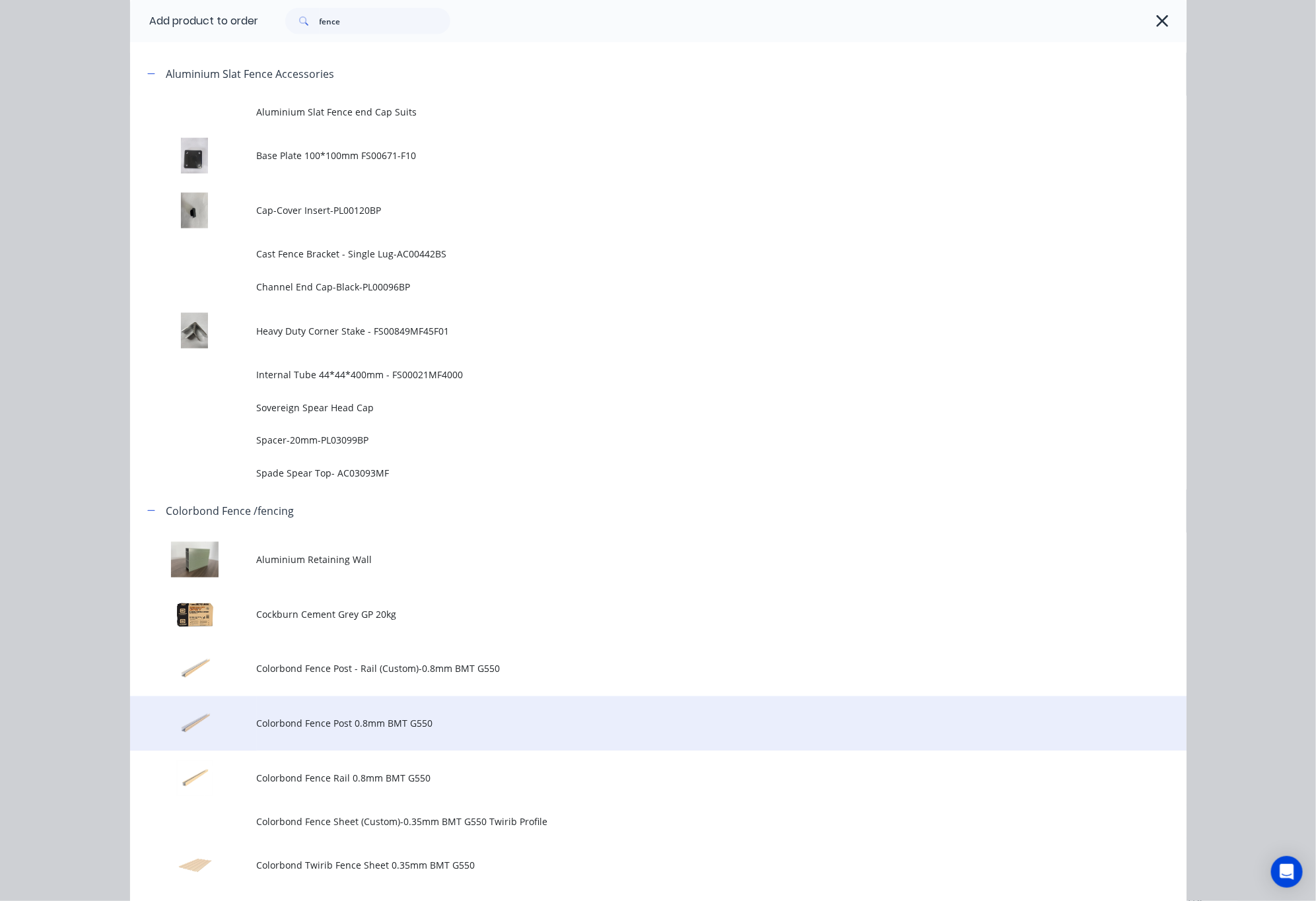
click at [529, 723] on span "Colorbond Fence Post 0.8mm BMT G550" at bounding box center [628, 724] width 743 height 14
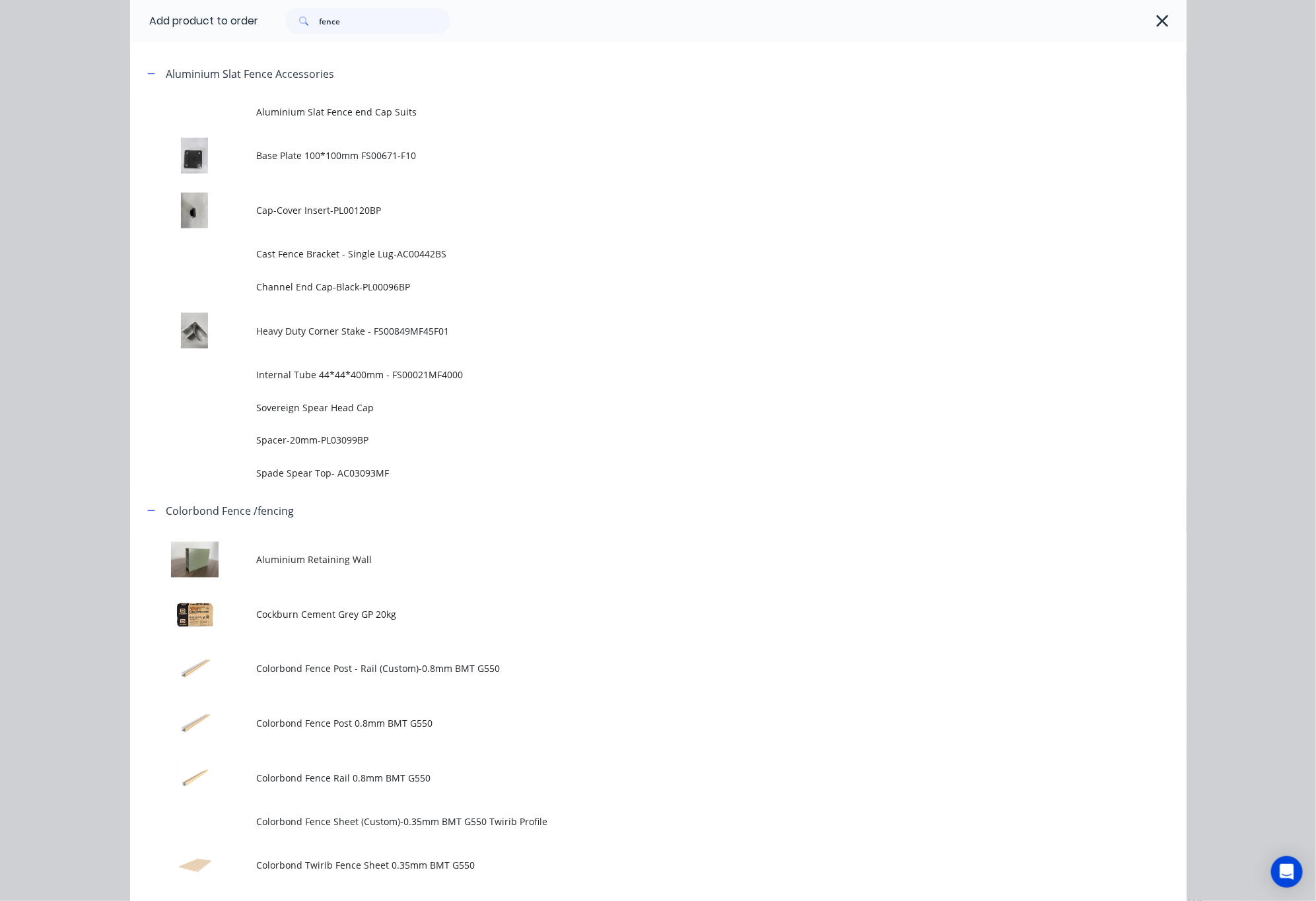
scroll to position [0, 0]
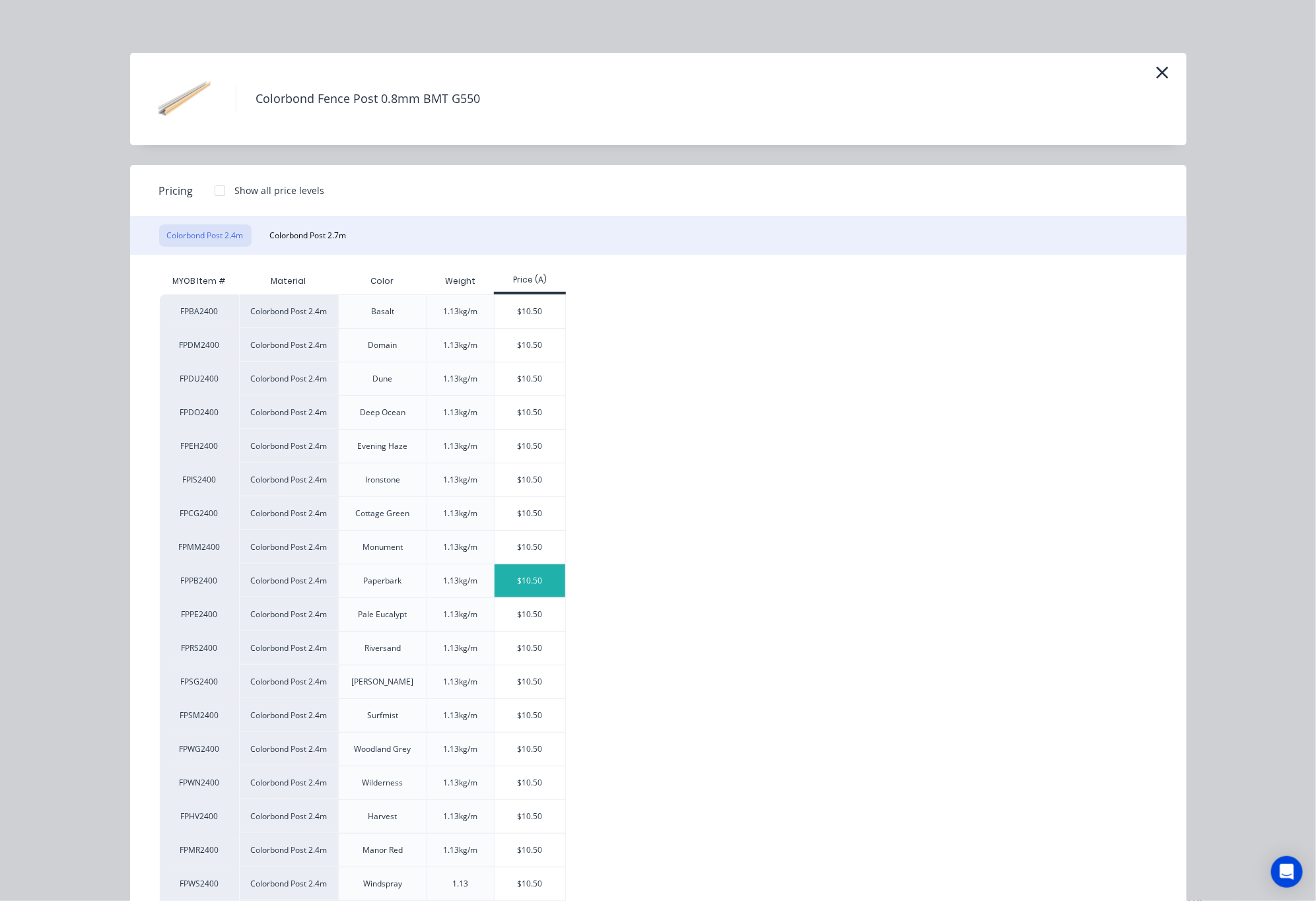
click at [508, 577] on div "$10.50" at bounding box center [529, 581] width 71 height 33
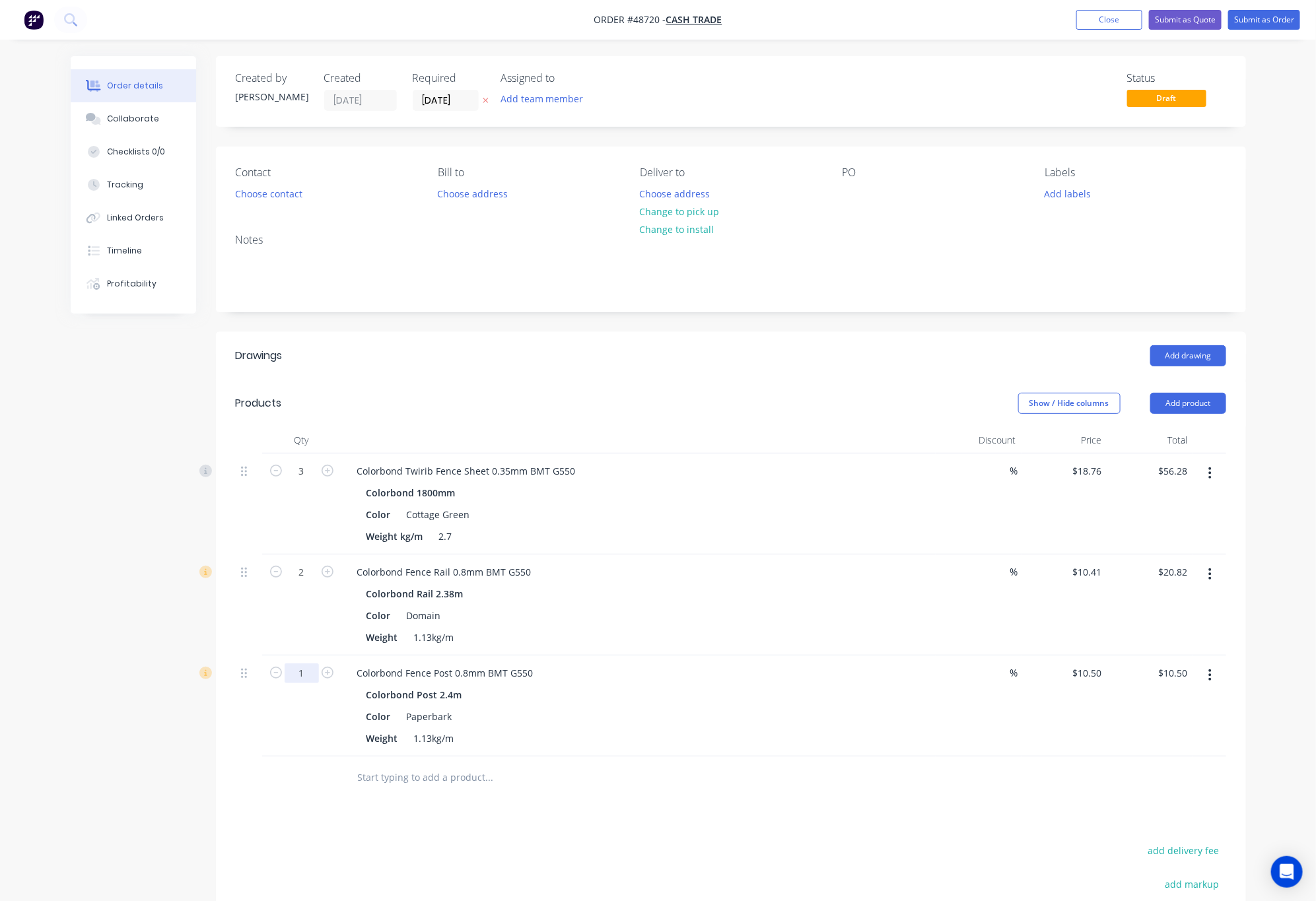
click at [304, 481] on input "1" at bounding box center [301, 471] width 34 height 19
type input "2"
type input "$21.00"
click at [276, 791] on div at bounding box center [302, 778] width 79 height 43
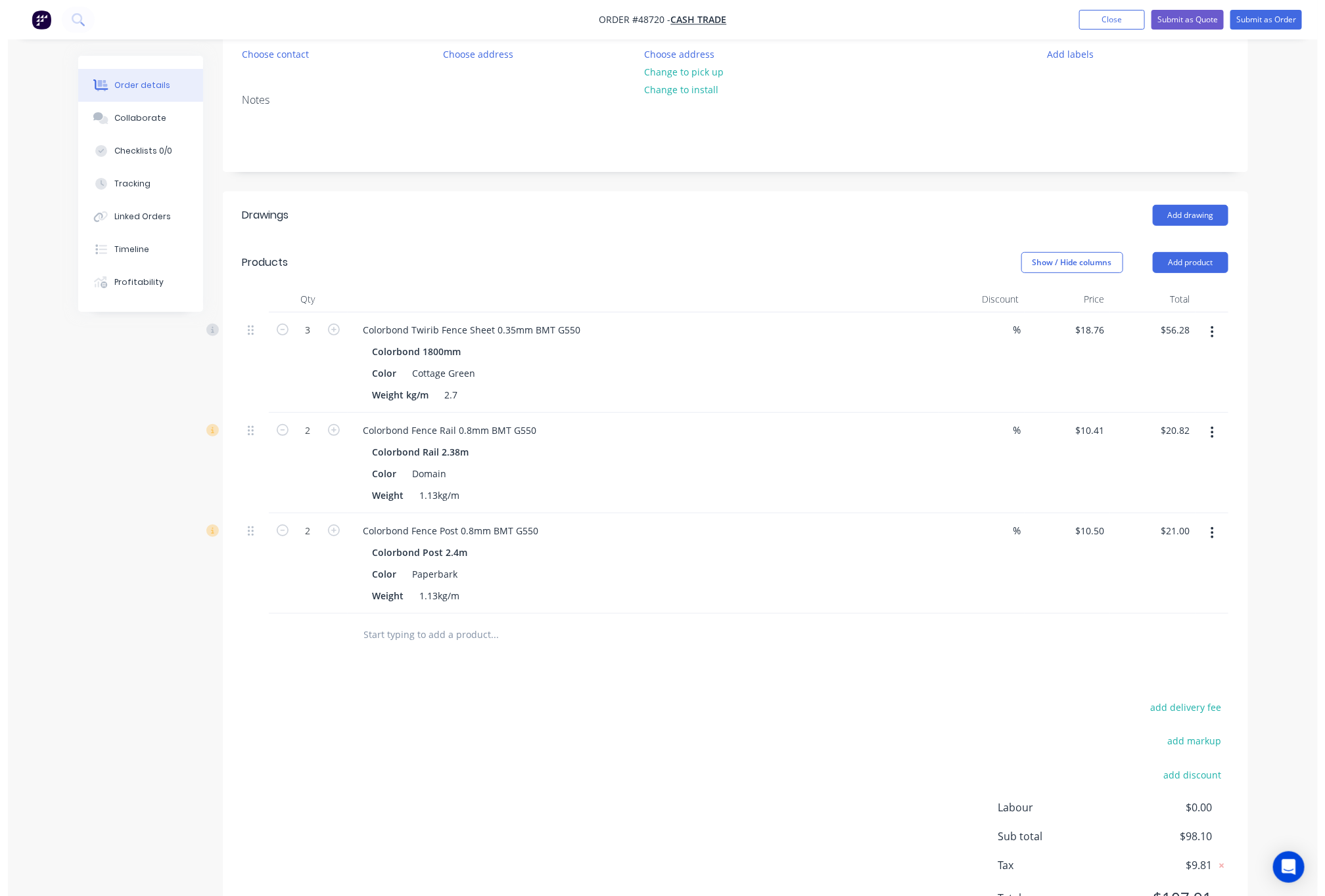
scroll to position [207, 0]
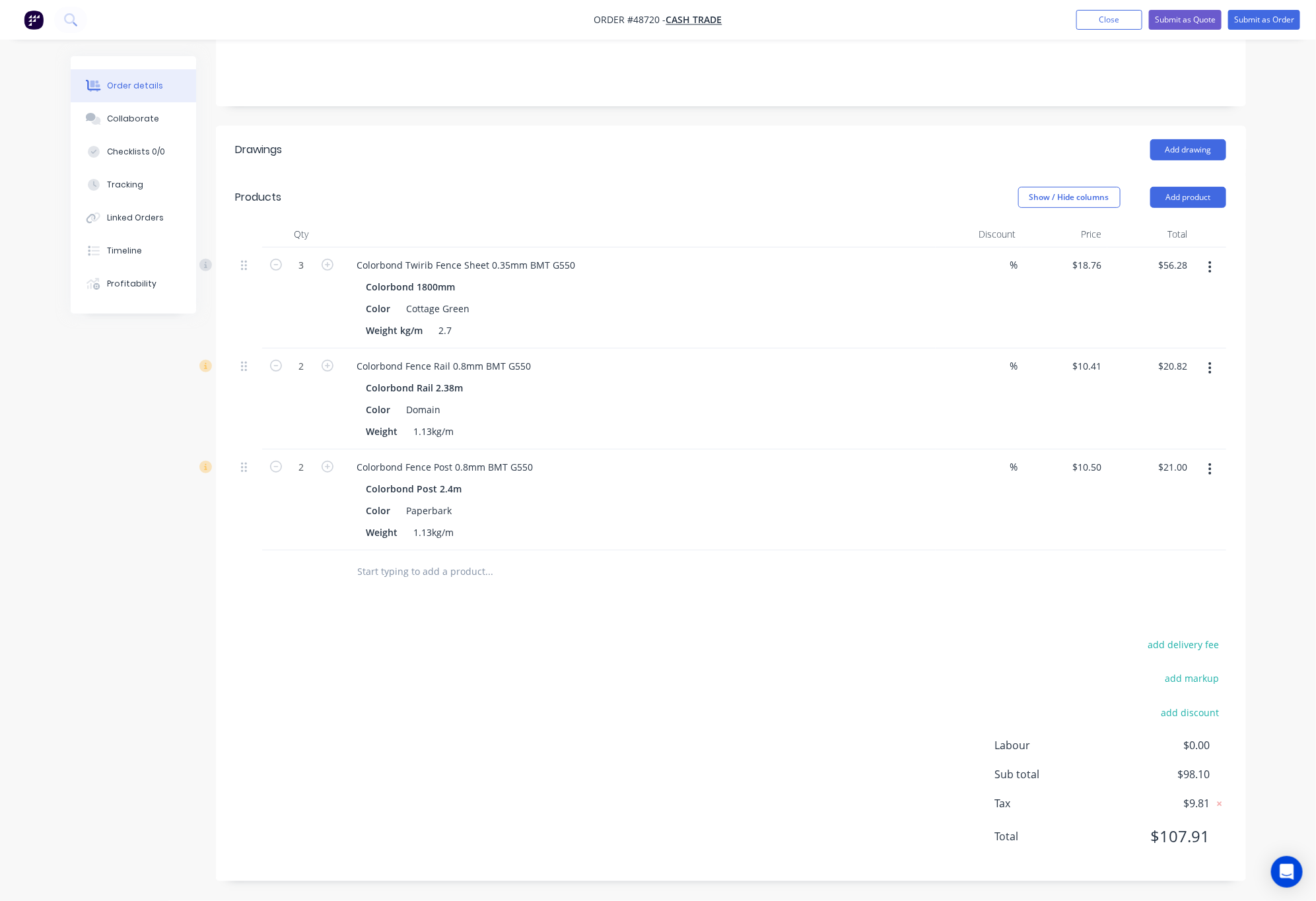
click at [1211, 268] on icon "button" at bounding box center [1210, 267] width 3 height 12
click at [1178, 305] on div "Edit" at bounding box center [1163, 302] width 102 height 19
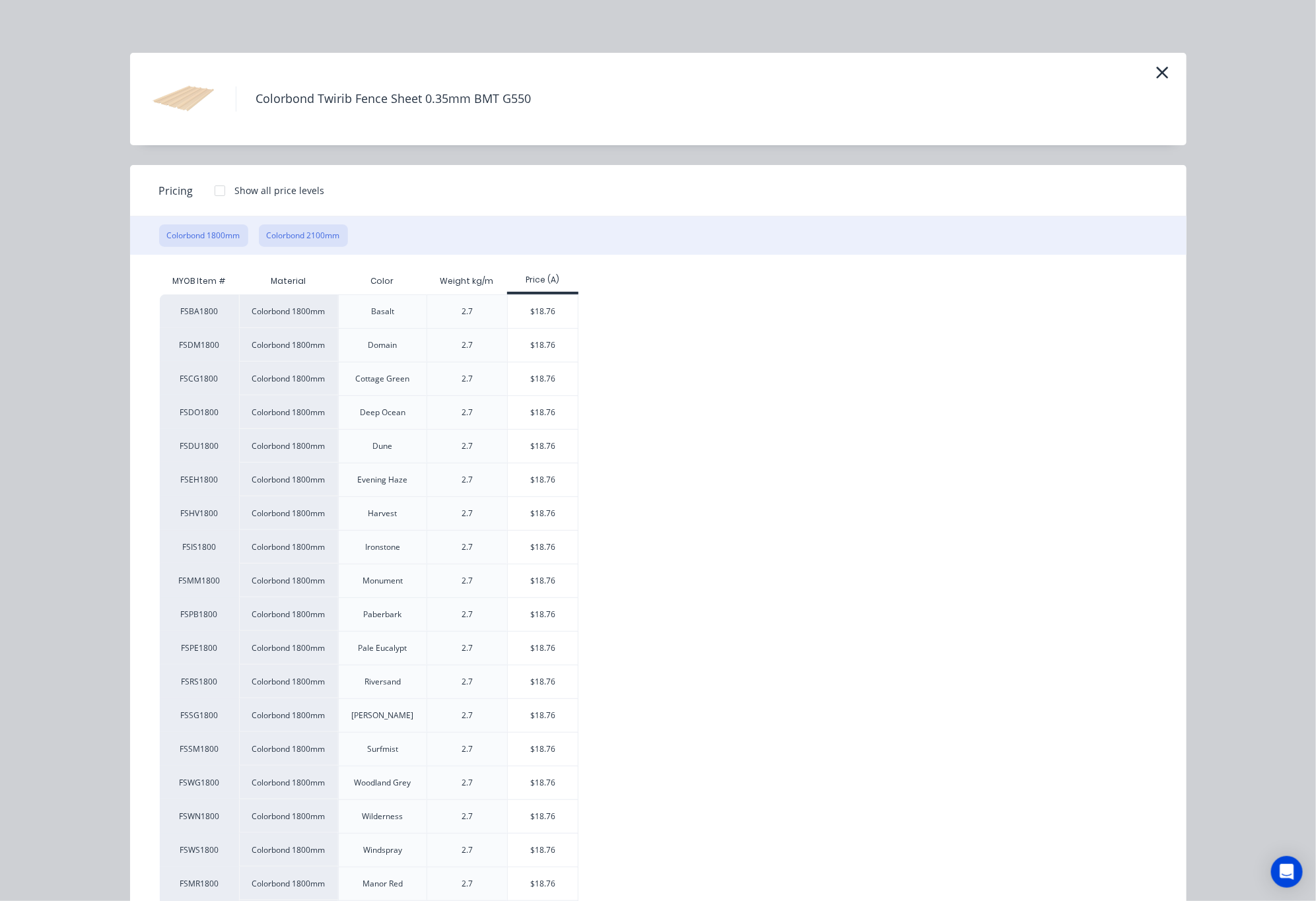
click at [306, 236] on button "Colorbond 2100mm" at bounding box center [304, 235] width 89 height 22
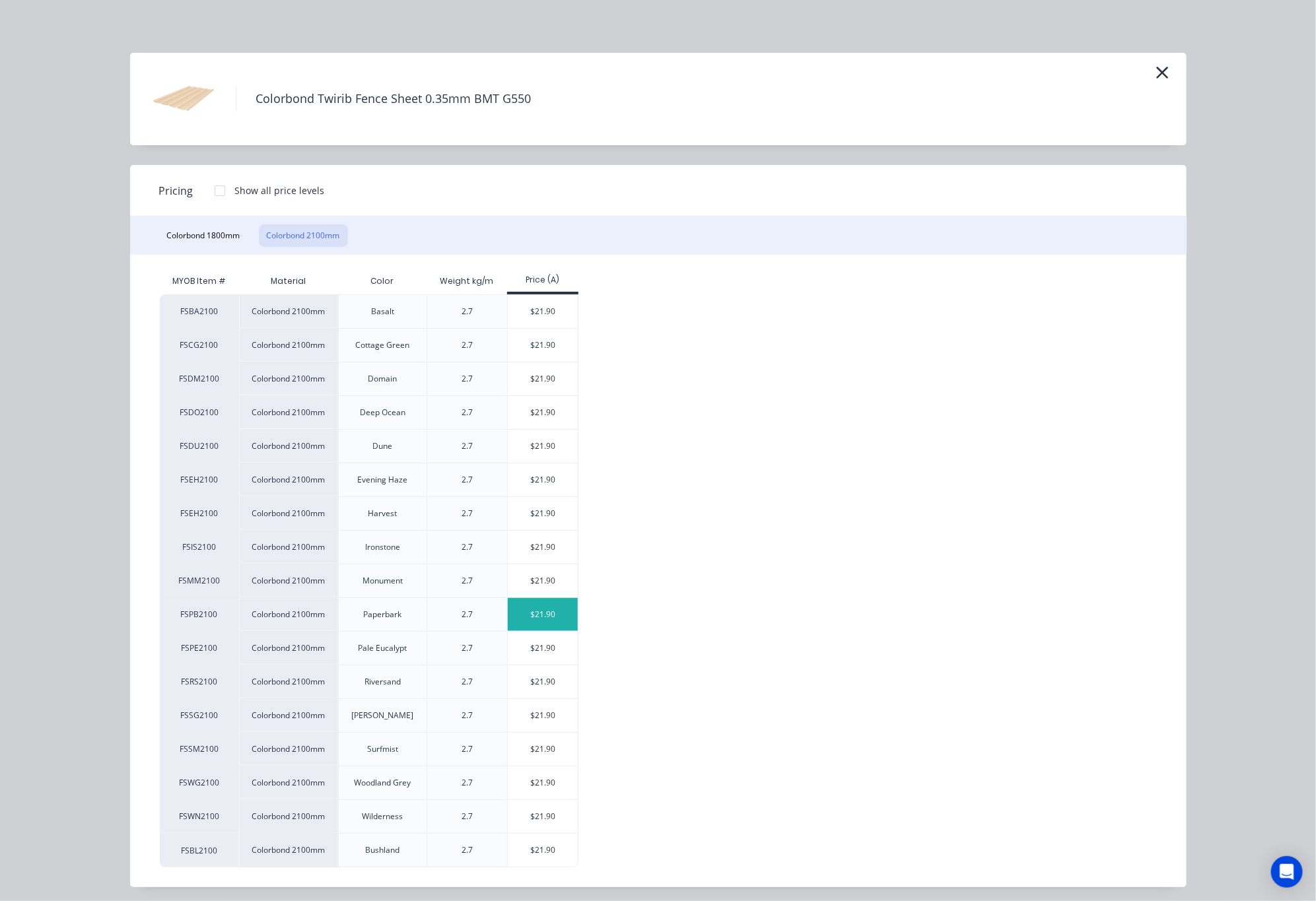
click at [547, 628] on div "$21.90" at bounding box center [543, 615] width 71 height 33
type input "$21.90"
type input "$65.70"
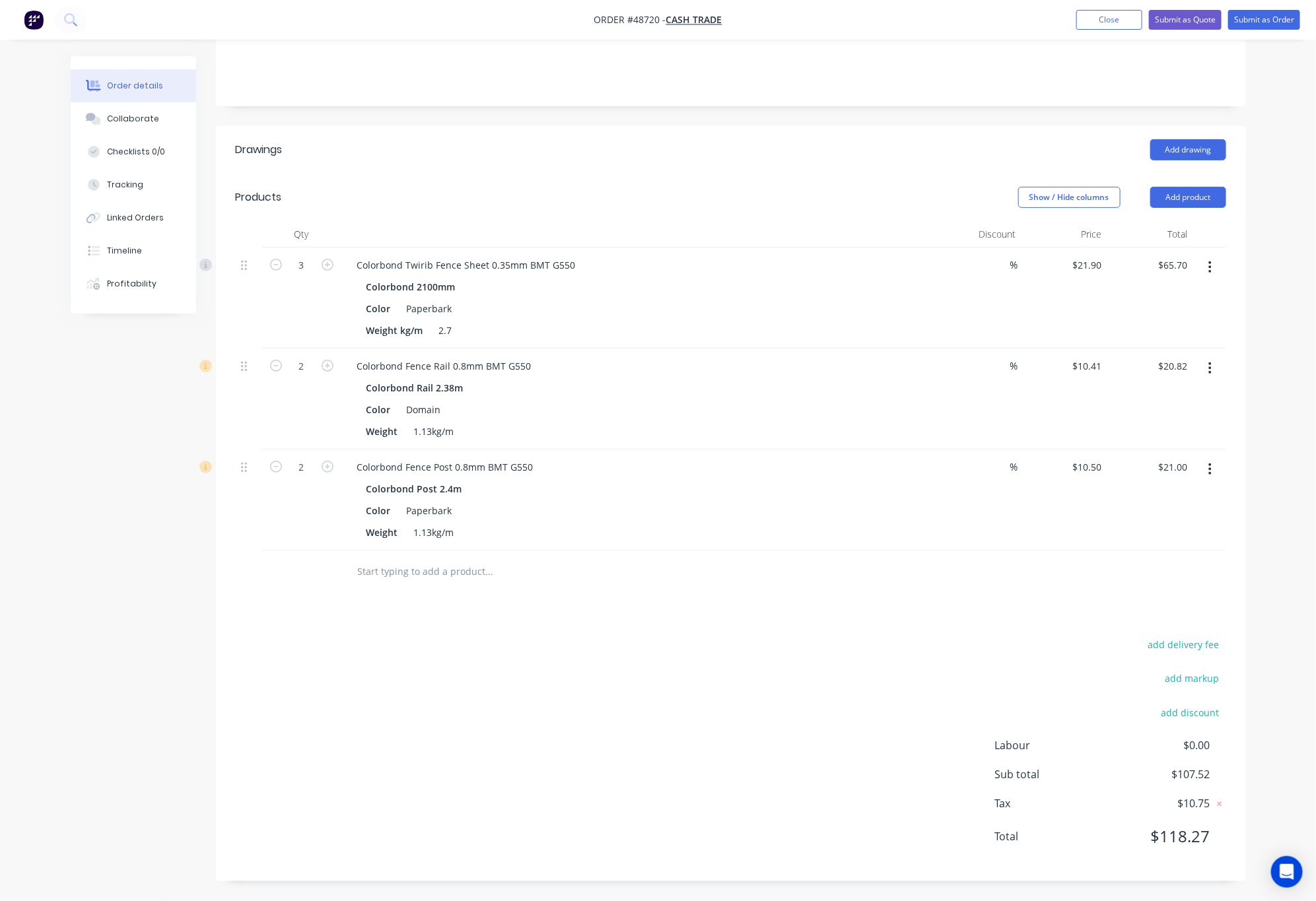
click at [1207, 363] on button "button" at bounding box center [1210, 369] width 31 height 24
click at [852, 684] on div "add delivery fee add markup add discount Labour $0.00 Sub total $107.52 Tax $10…" at bounding box center [732, 748] width 991 height 225
click at [1213, 473] on button "button" at bounding box center [1210, 469] width 31 height 24
click at [1171, 505] on div "Edit" at bounding box center [1163, 504] width 102 height 19
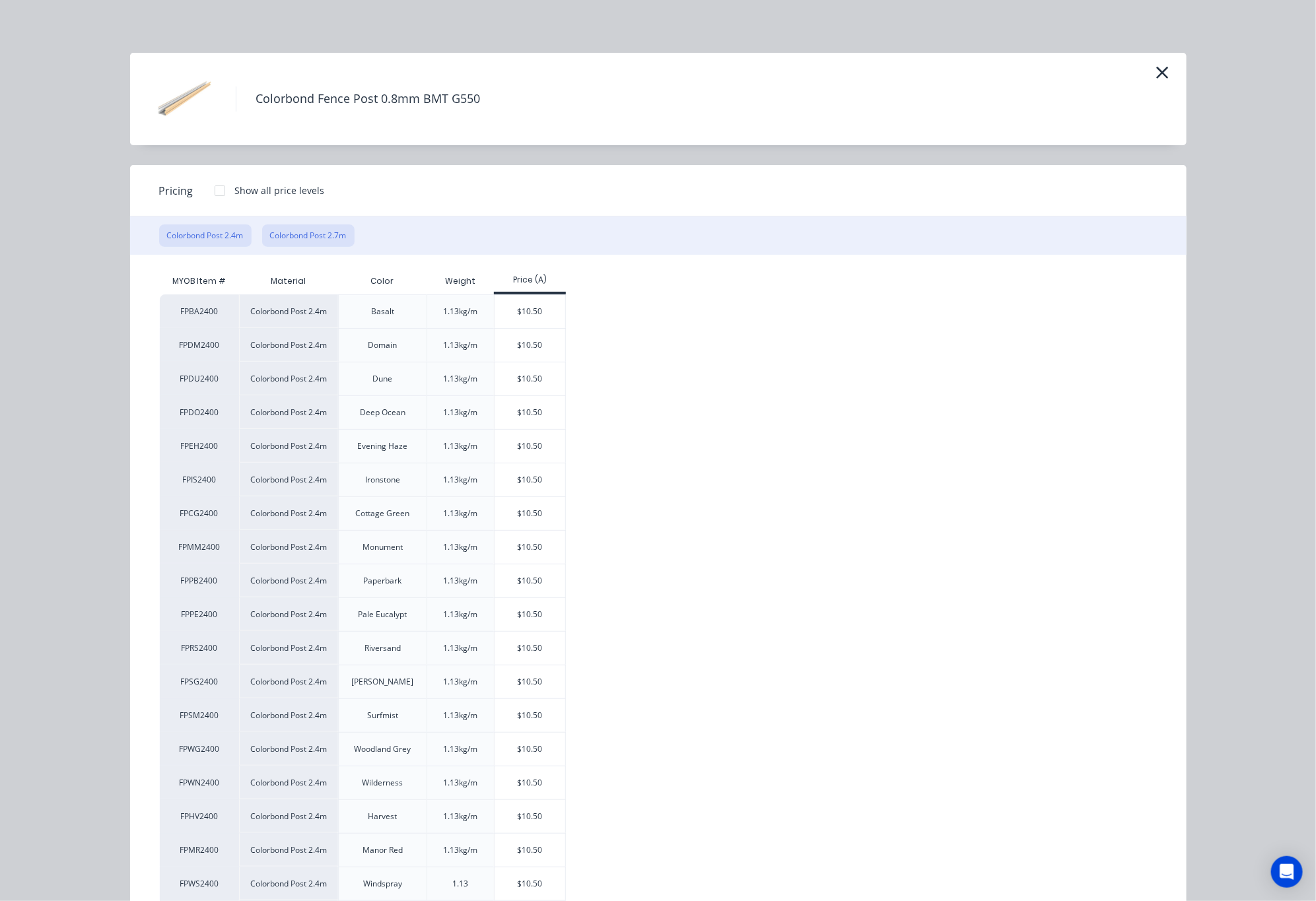
click at [317, 232] on button "Colorbond Post 2.7m" at bounding box center [309, 235] width 93 height 22
click at [494, 397] on div "$11.81" at bounding box center [529, 412] width 71 height 33
type input "$11.81"
type input "$23.62"
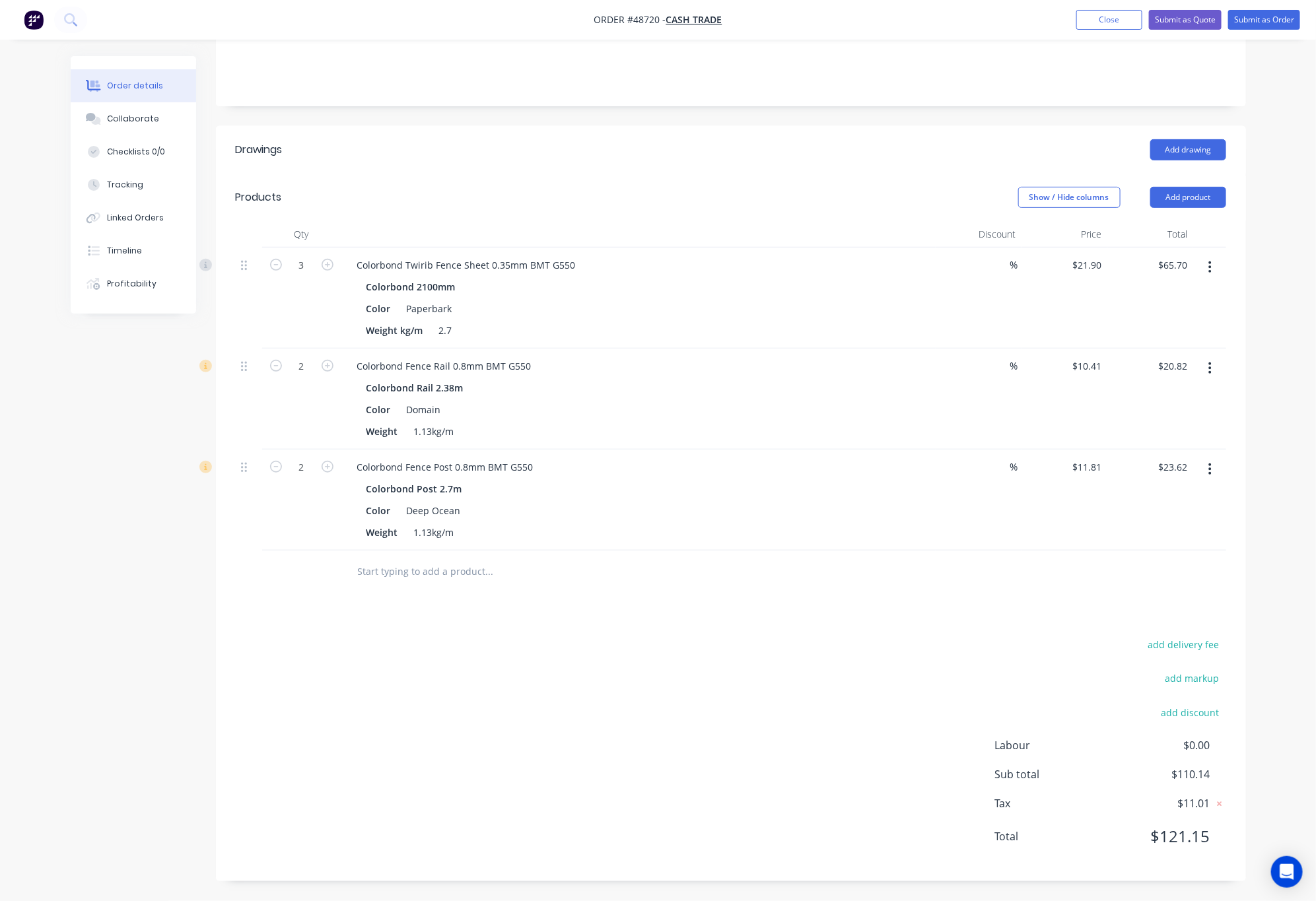
click at [1022, 117] on div "Created by Rachel Created 01/09/25 Required 01/09/25 Assigned to Add team membe…" at bounding box center [731, 366] width 1031 height 1032
click at [1193, 22] on button "Submit as Quote" at bounding box center [1184, 19] width 73 height 19
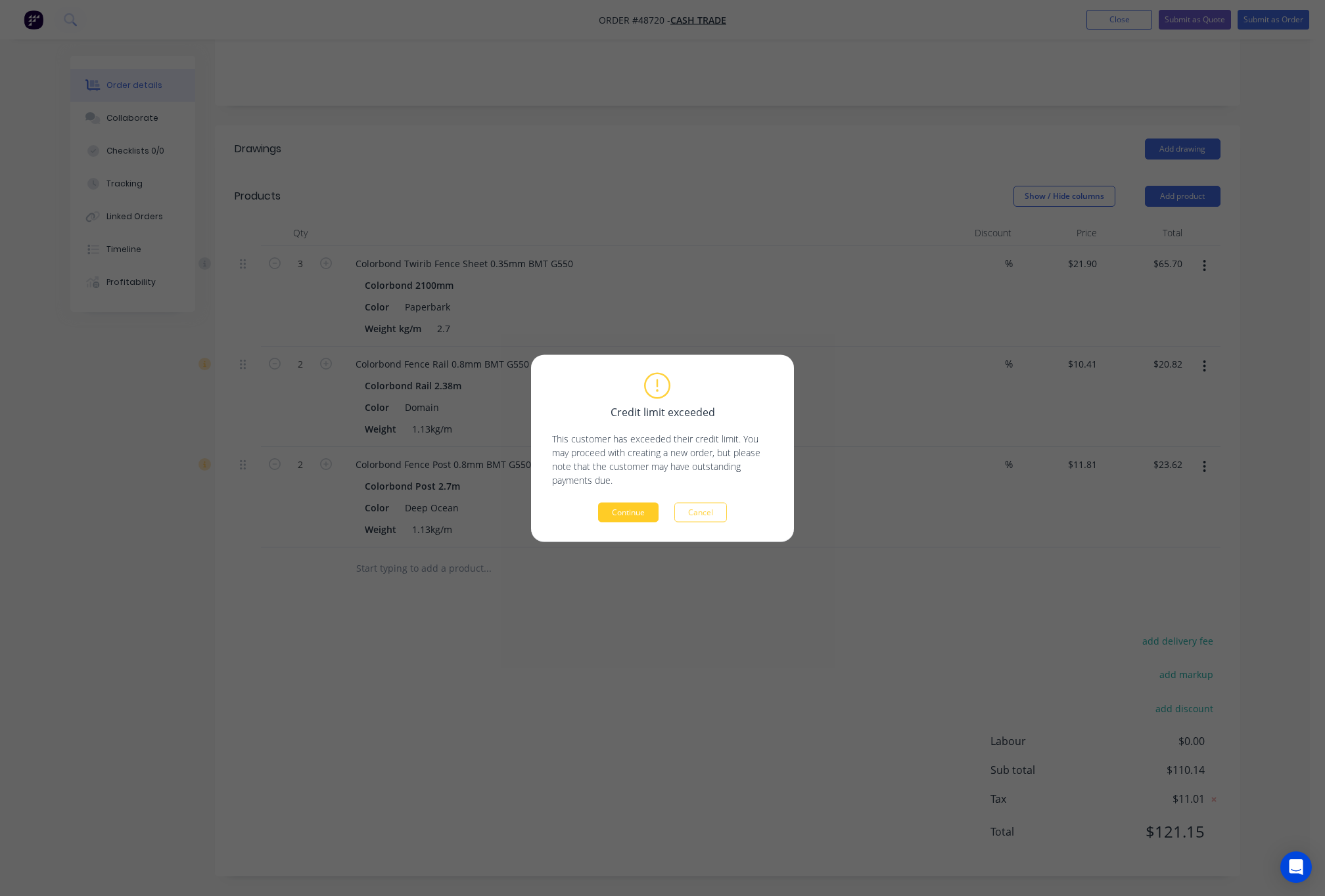
click at [637, 511] on button "Continue" at bounding box center [628, 512] width 61 height 19
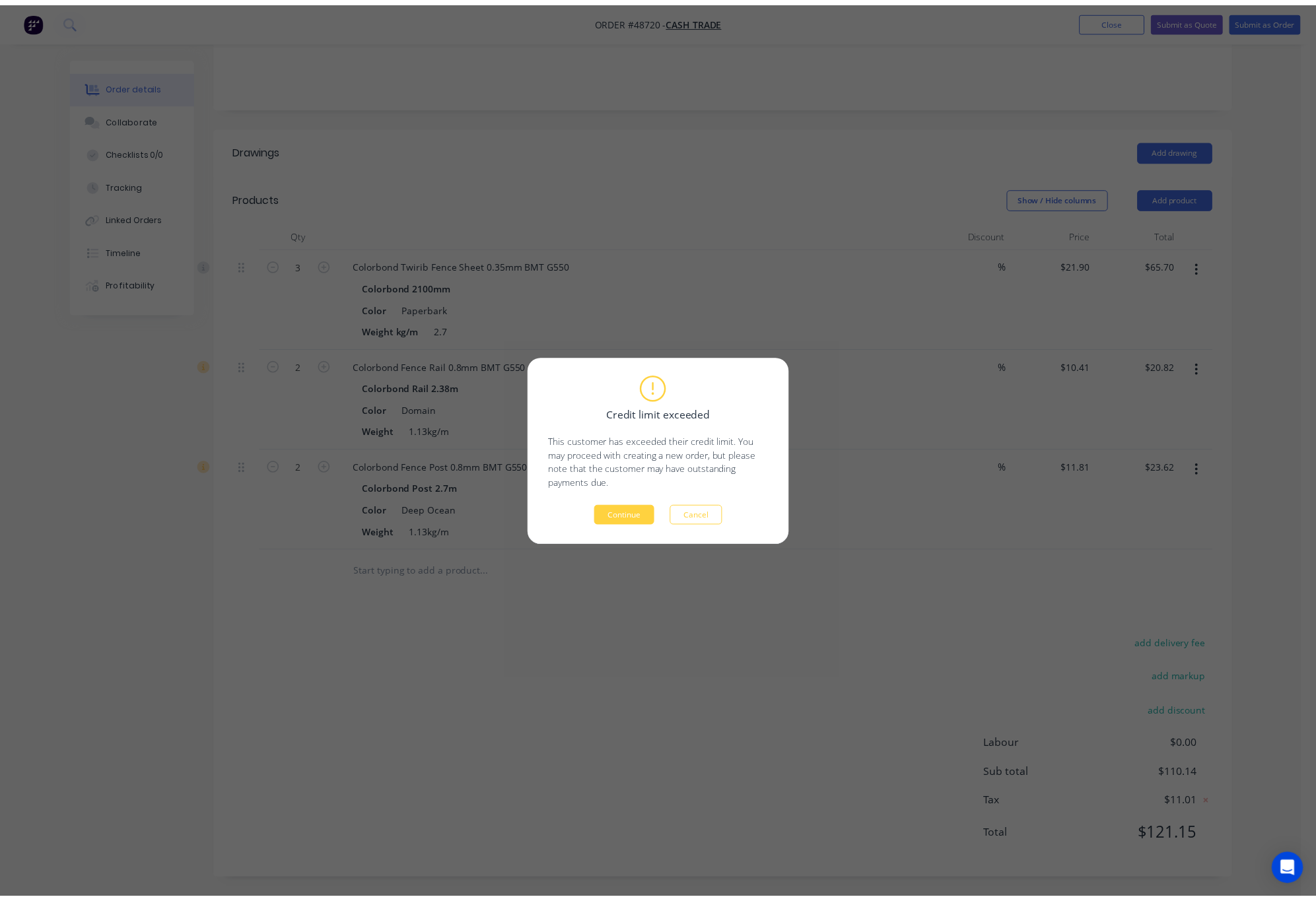
scroll to position [0, 0]
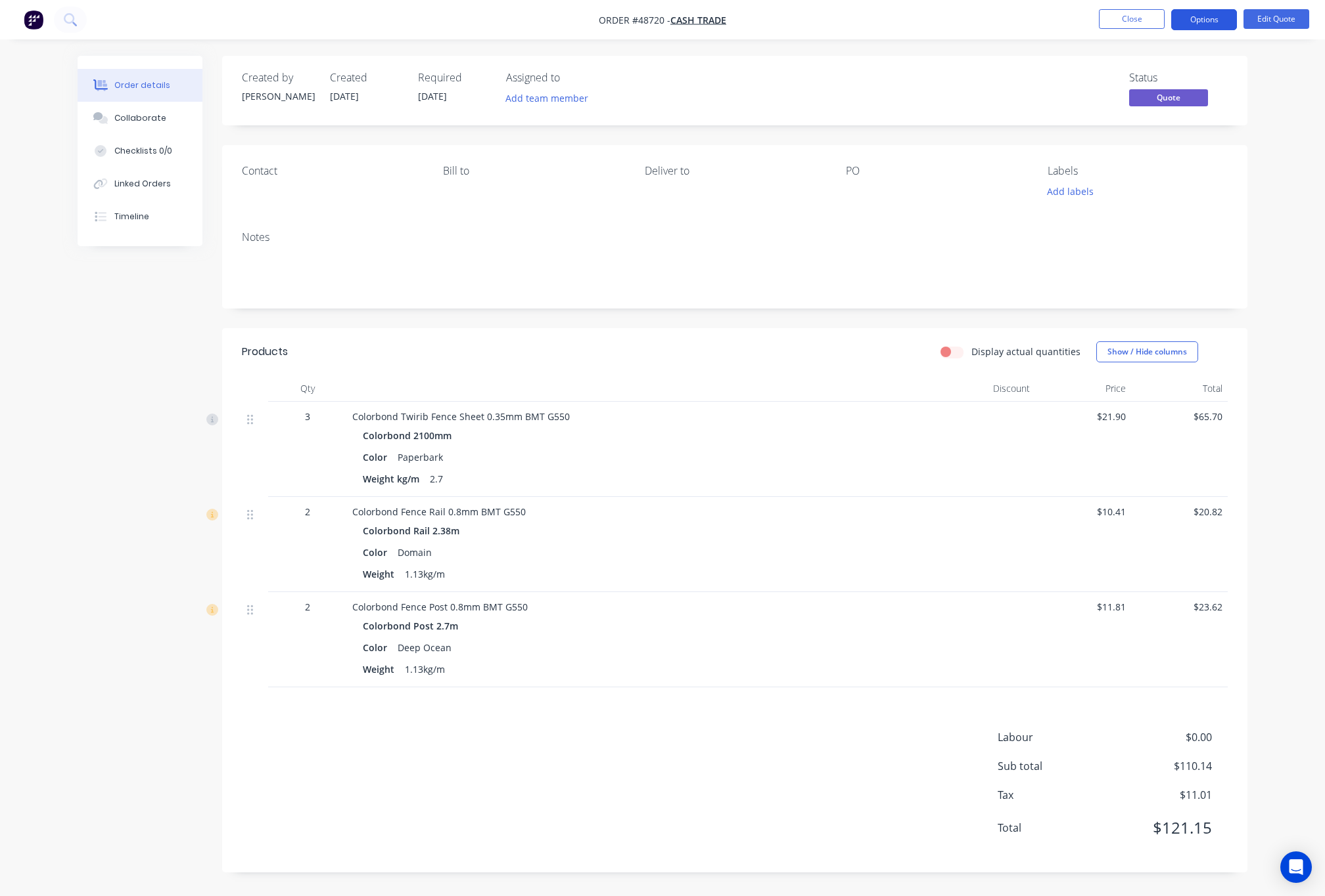
click at [1208, 15] on button "Options" at bounding box center [1204, 20] width 65 height 21
click at [1178, 209] on div "Change customer" at bounding box center [1164, 211] width 121 height 19
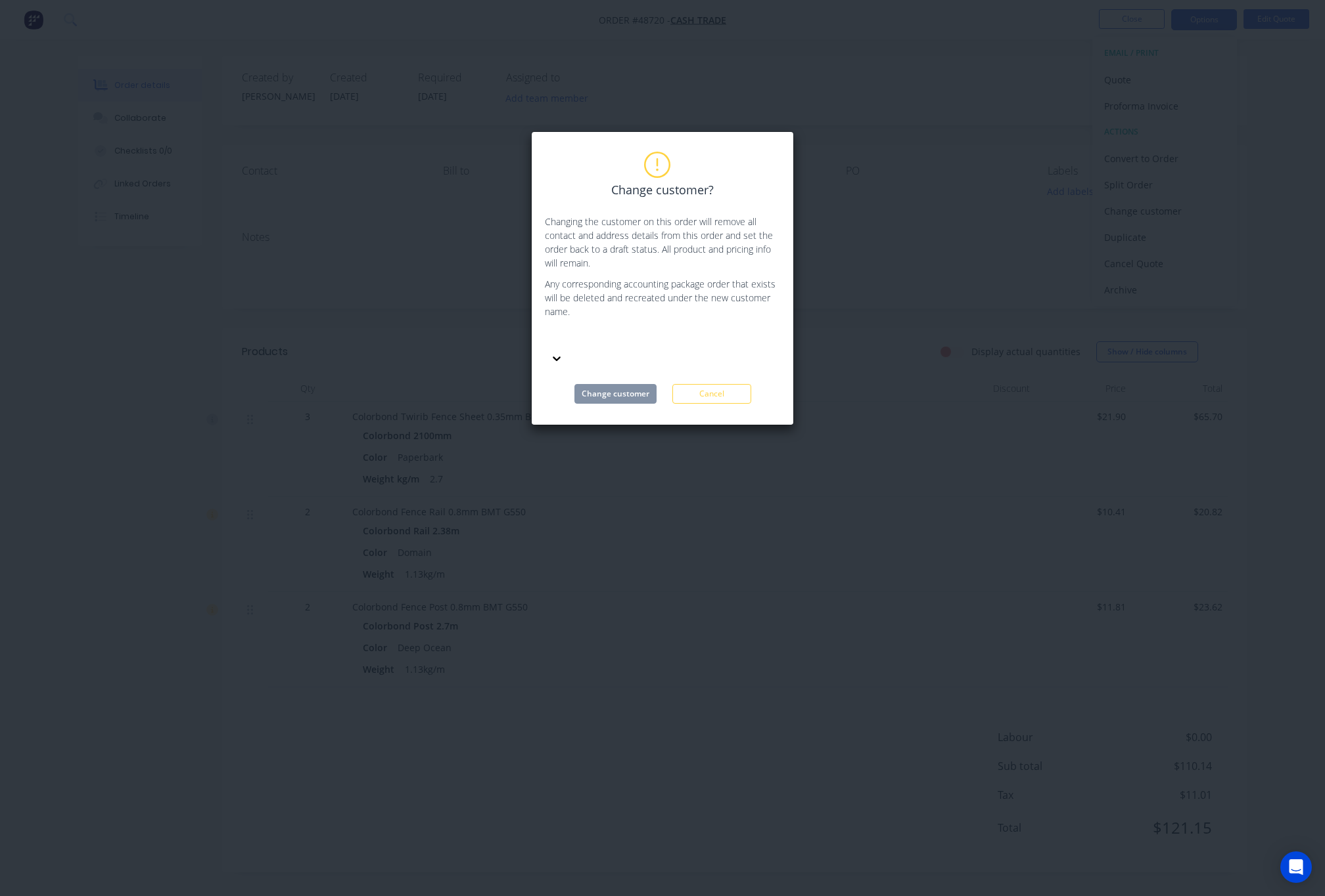
click at [655, 344] on div at bounding box center [643, 339] width 190 height 16
type input "green"
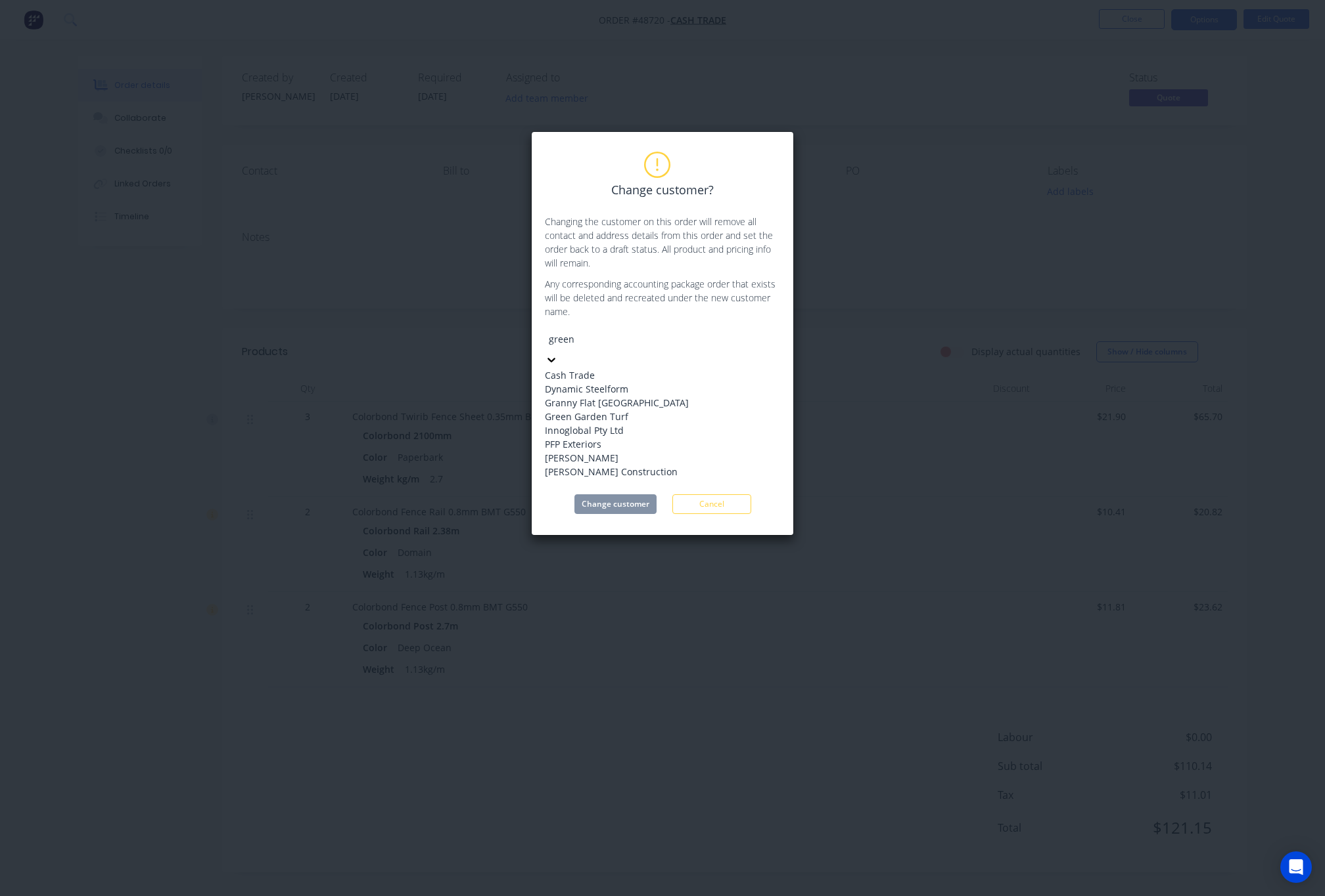
click at [676, 437] on div "Innoglobal Pty Ltd" at bounding box center [643, 430] width 197 height 13
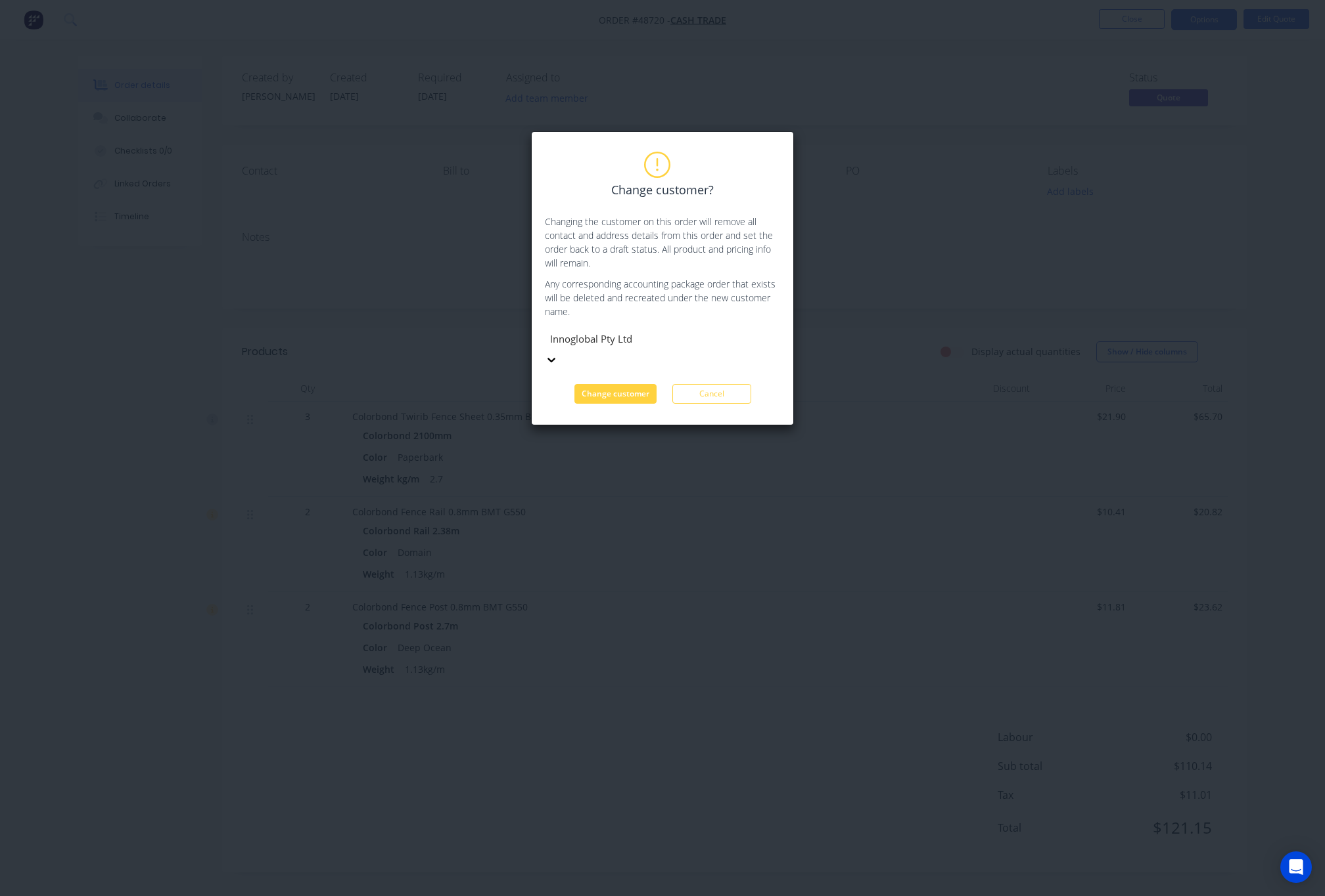
click at [708, 332] on div "Innoglobal Pty Ltd" at bounding box center [643, 348] width 197 height 39
type input "green"
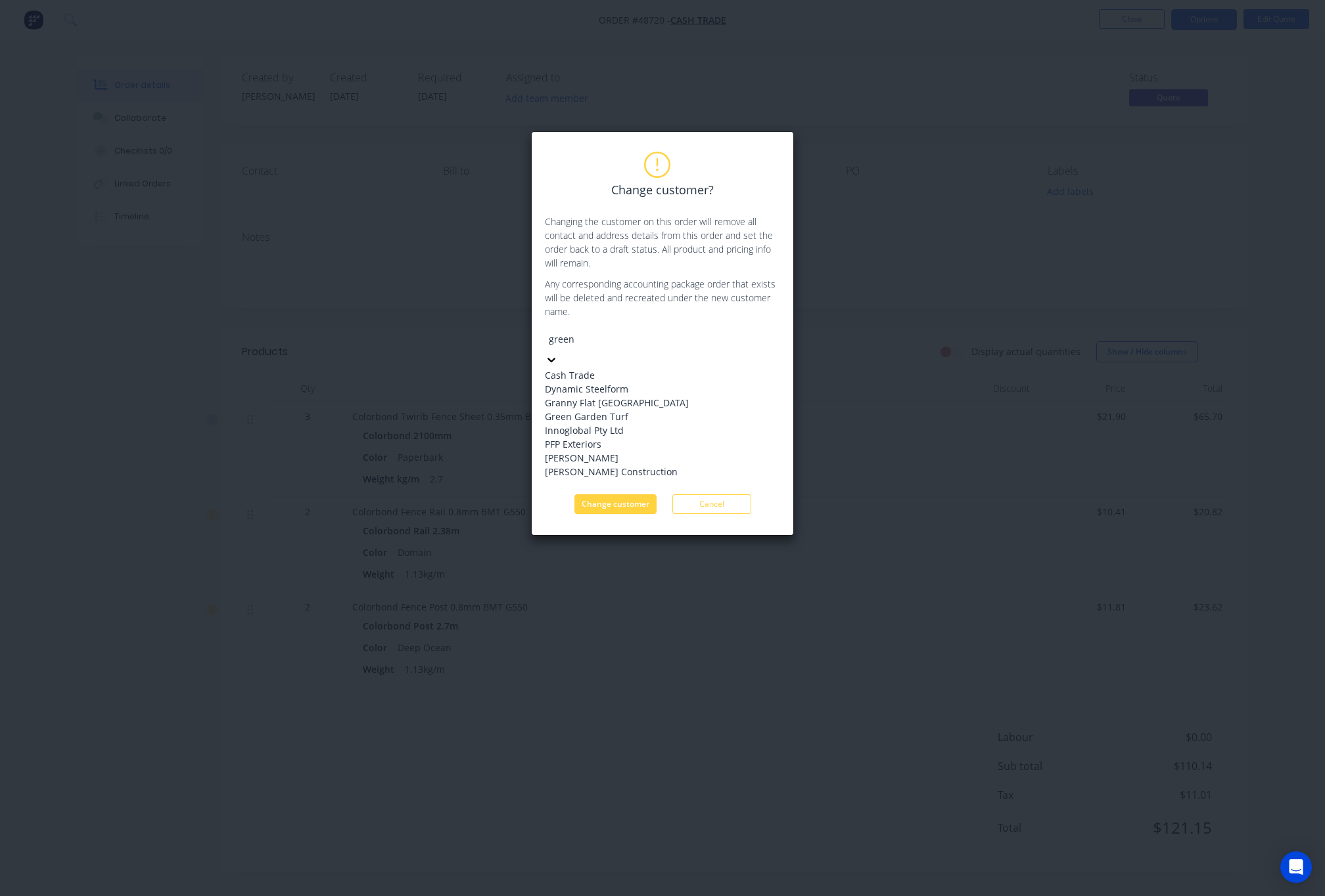
click at [647, 423] on div "Green Garden Turf" at bounding box center [643, 417] width 197 height 13
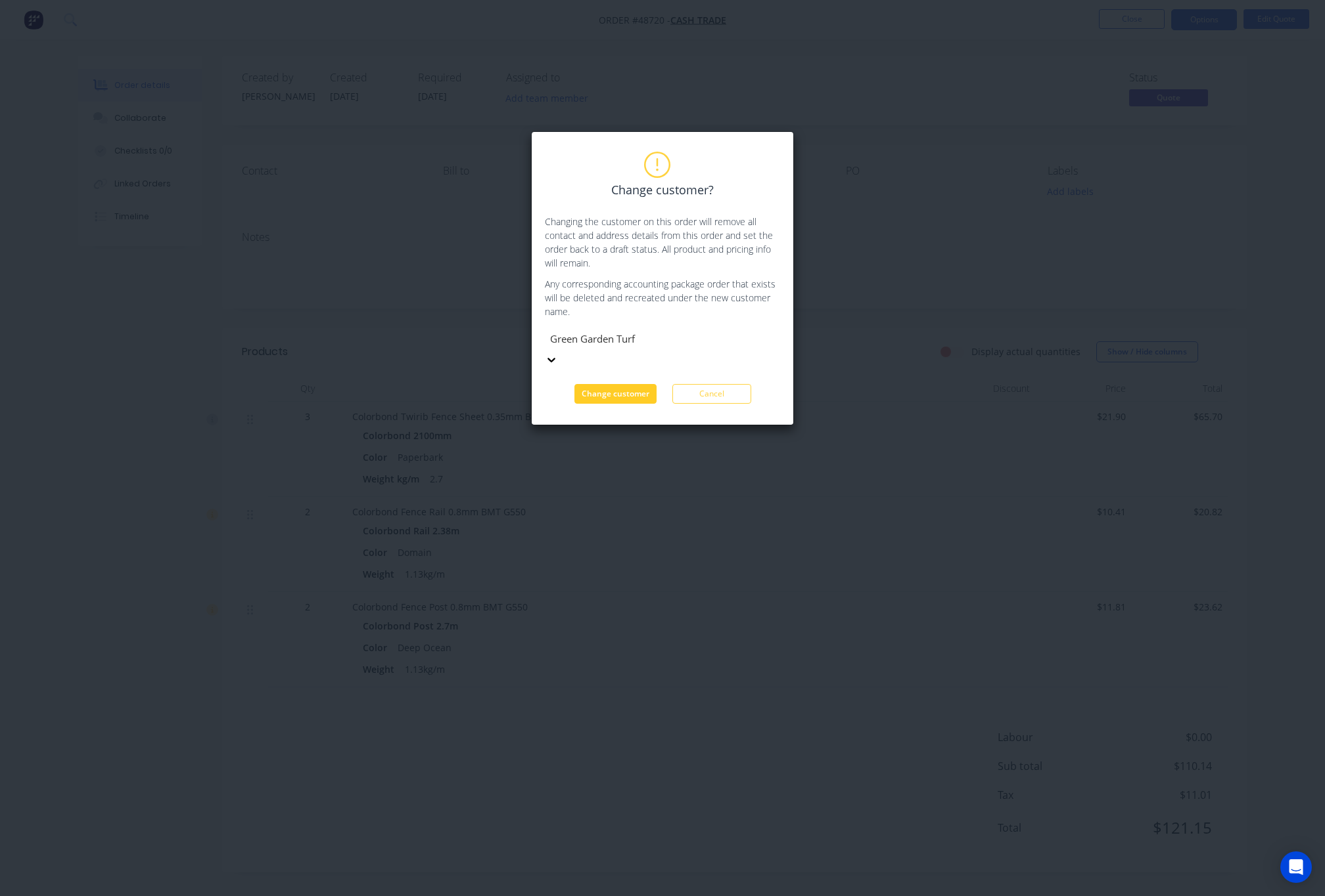
click at [632, 384] on button "Change customer" at bounding box center [614, 394] width 82 height 19
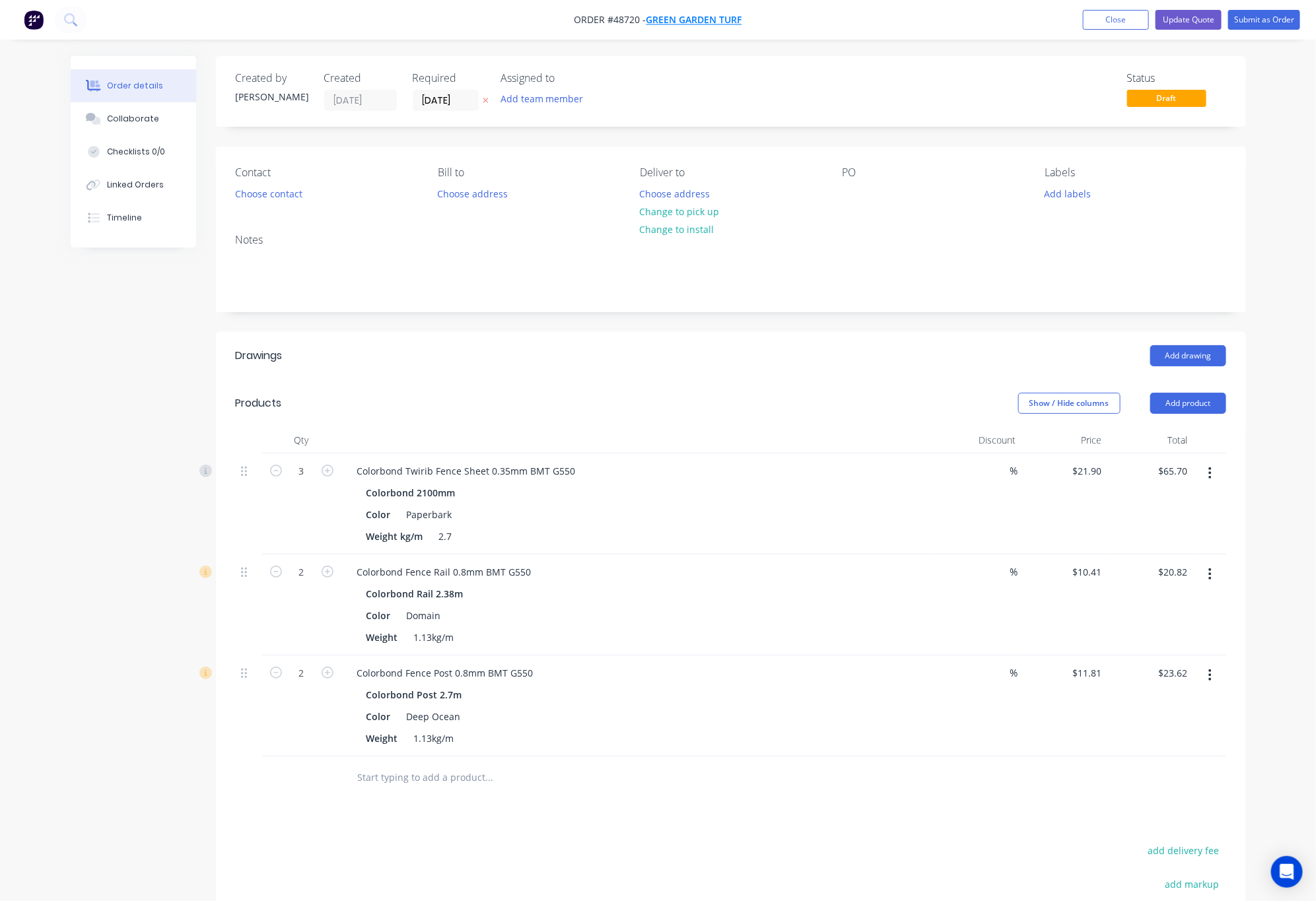
click at [720, 19] on span "Green Garden Turf" at bounding box center [694, 19] width 96 height 13
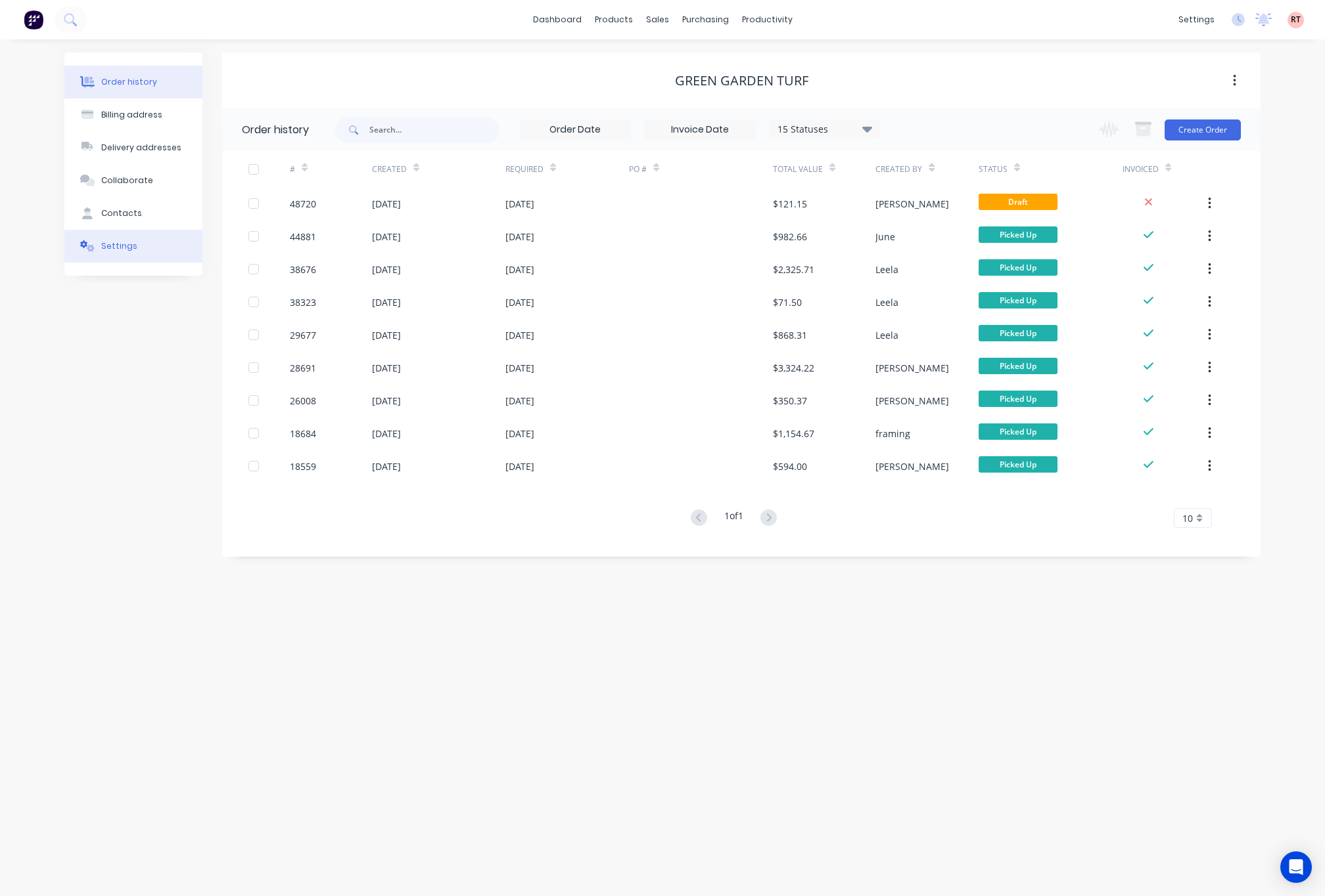
drag, startPoint x: 98, startPoint y: 250, endPoint x: 107, endPoint y: 250, distance: 9.0
click at [99, 250] on button "Settings" at bounding box center [133, 246] width 138 height 33
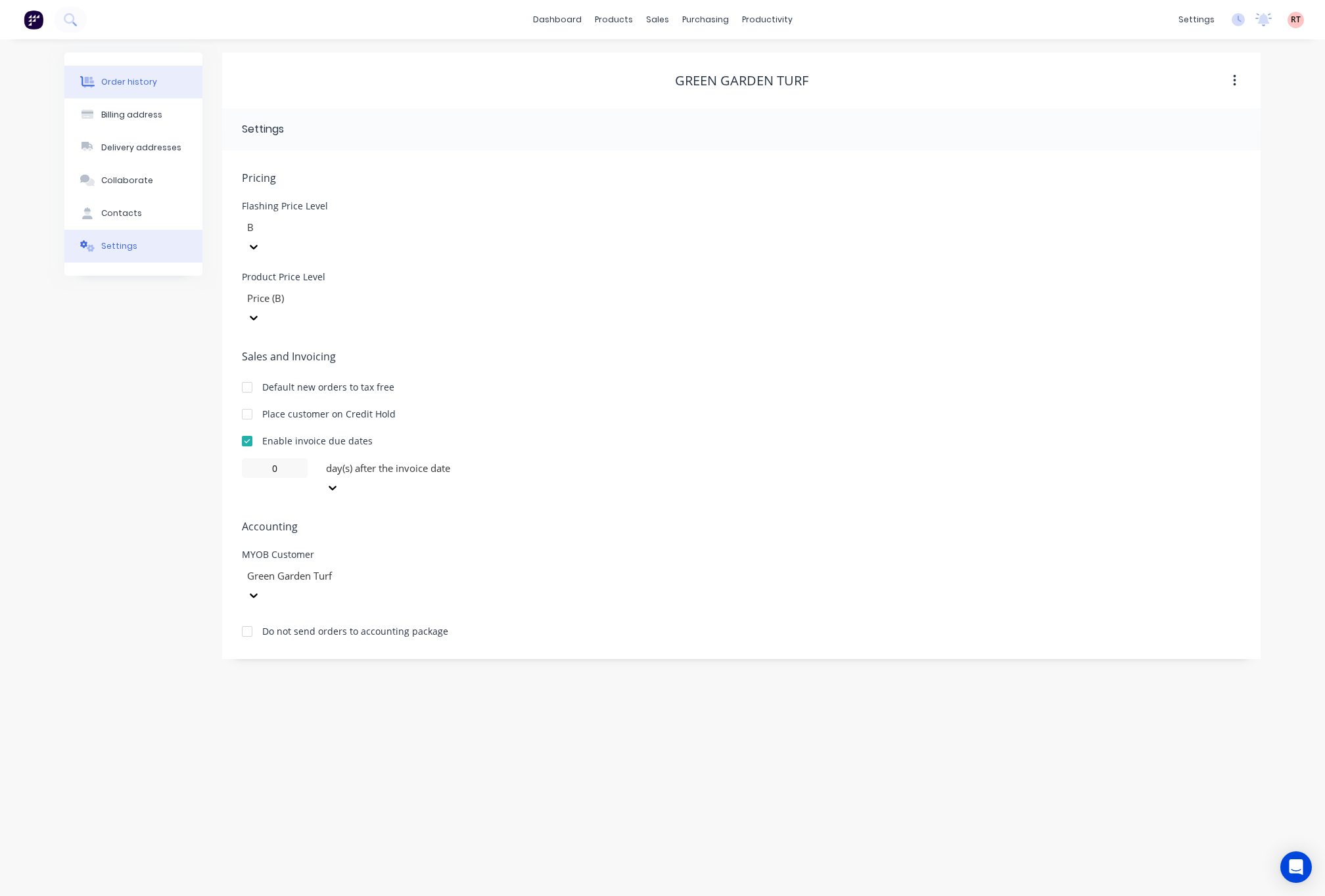
click at [173, 87] on button "Order history" at bounding box center [133, 82] width 138 height 33
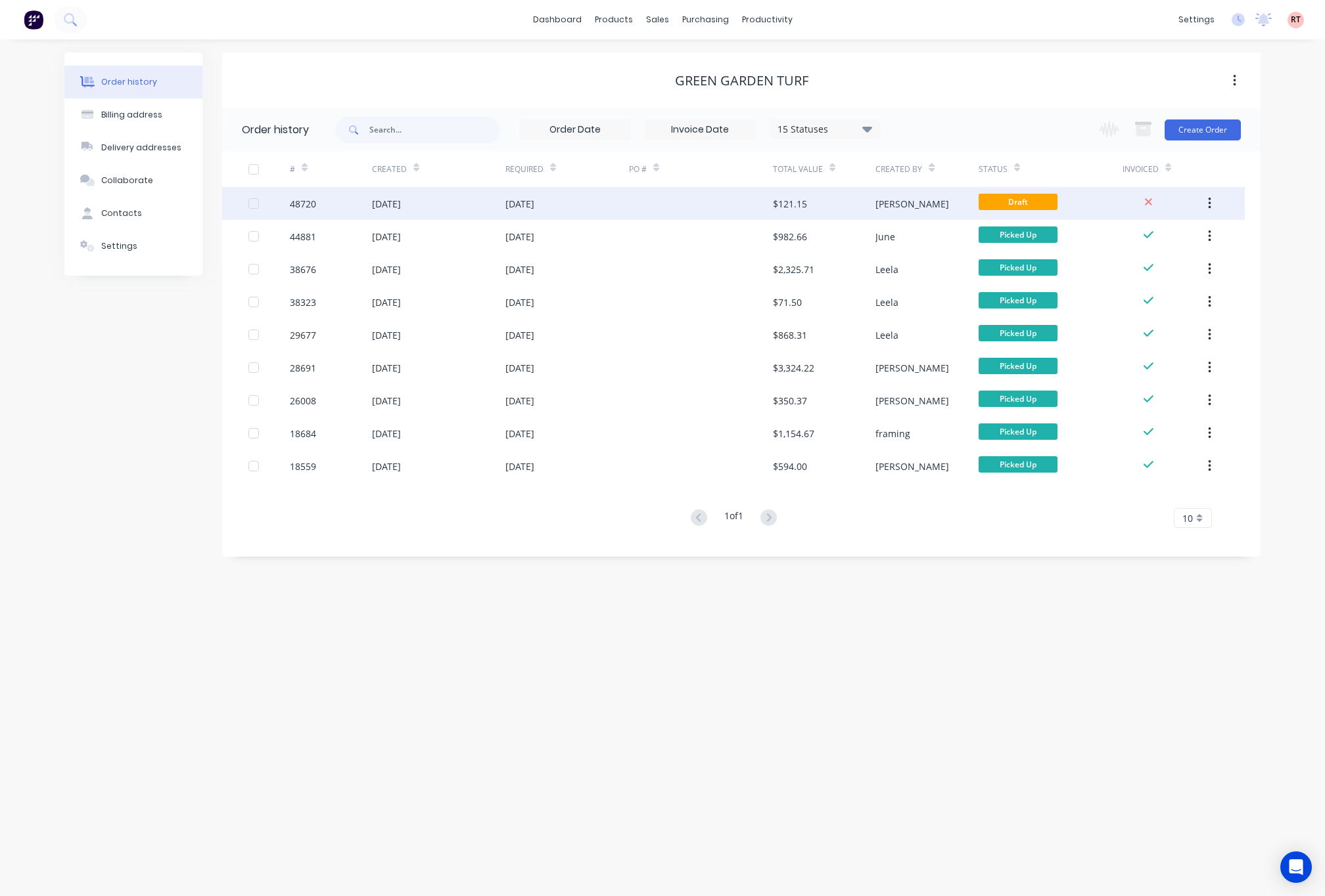
click at [679, 199] on div at bounding box center [700, 203] width 143 height 33
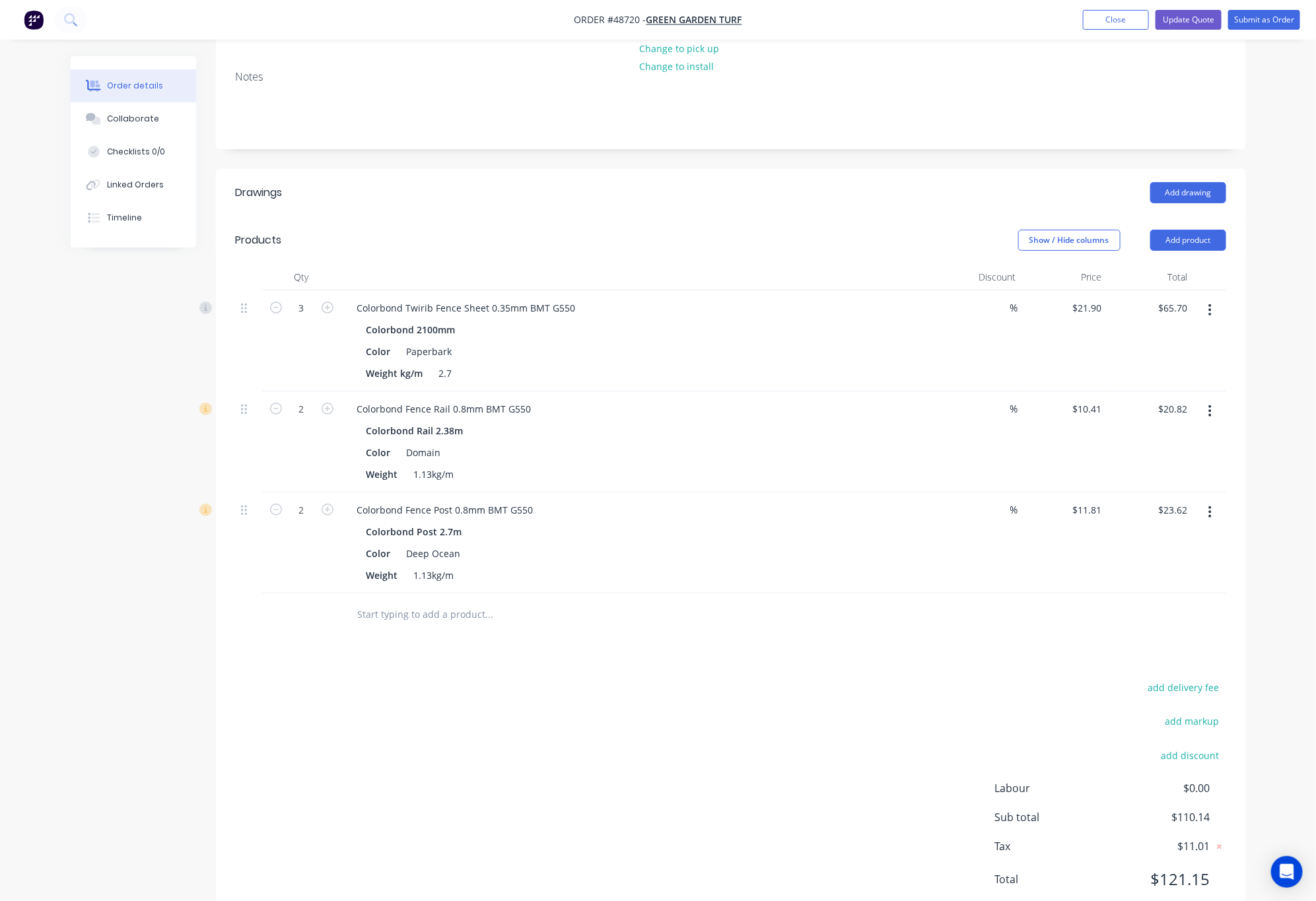
scroll to position [208, 0]
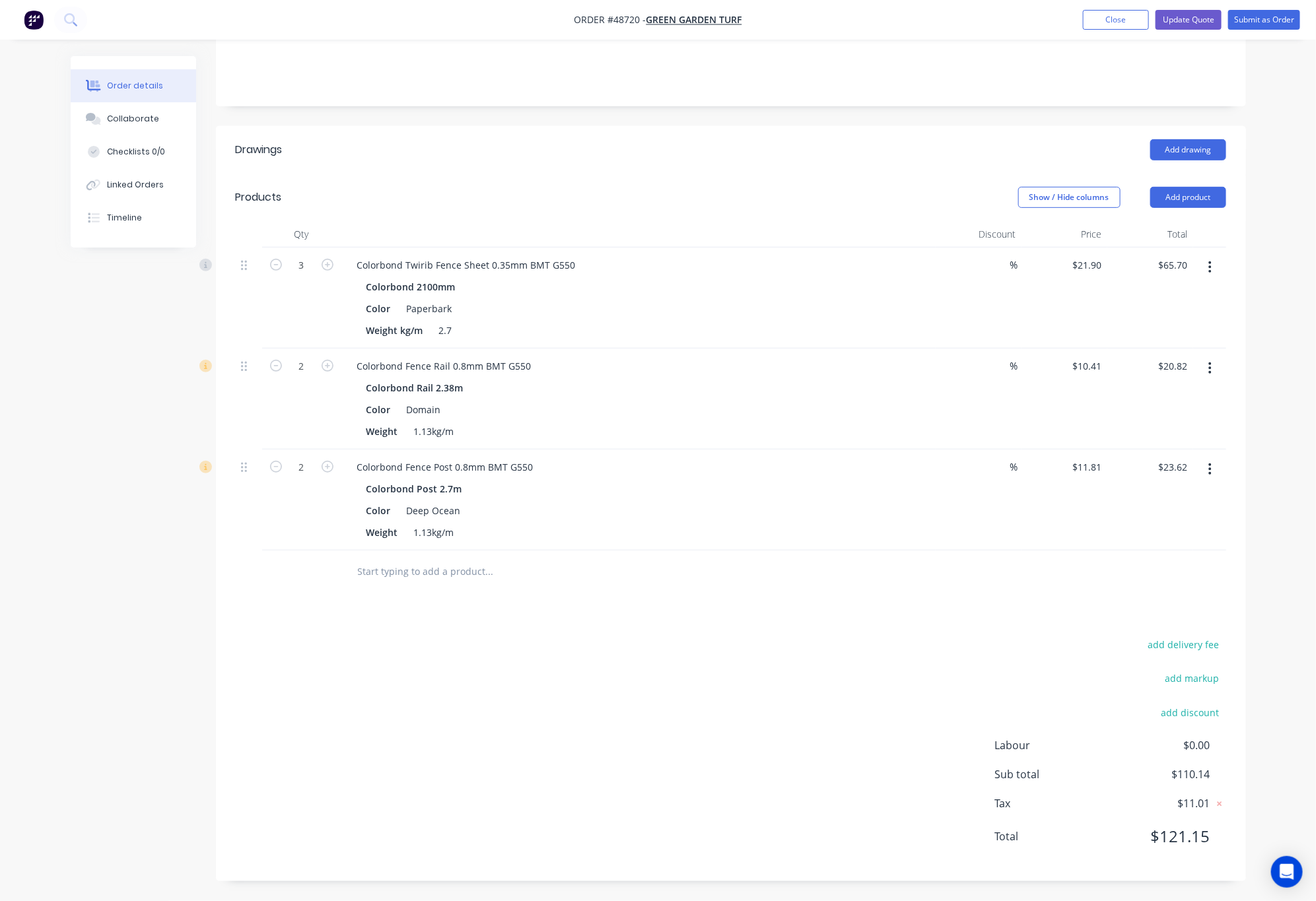
click at [1209, 265] on icon "button" at bounding box center [1210, 267] width 3 height 15
click at [1163, 293] on div "Edit" at bounding box center [1163, 302] width 102 height 19
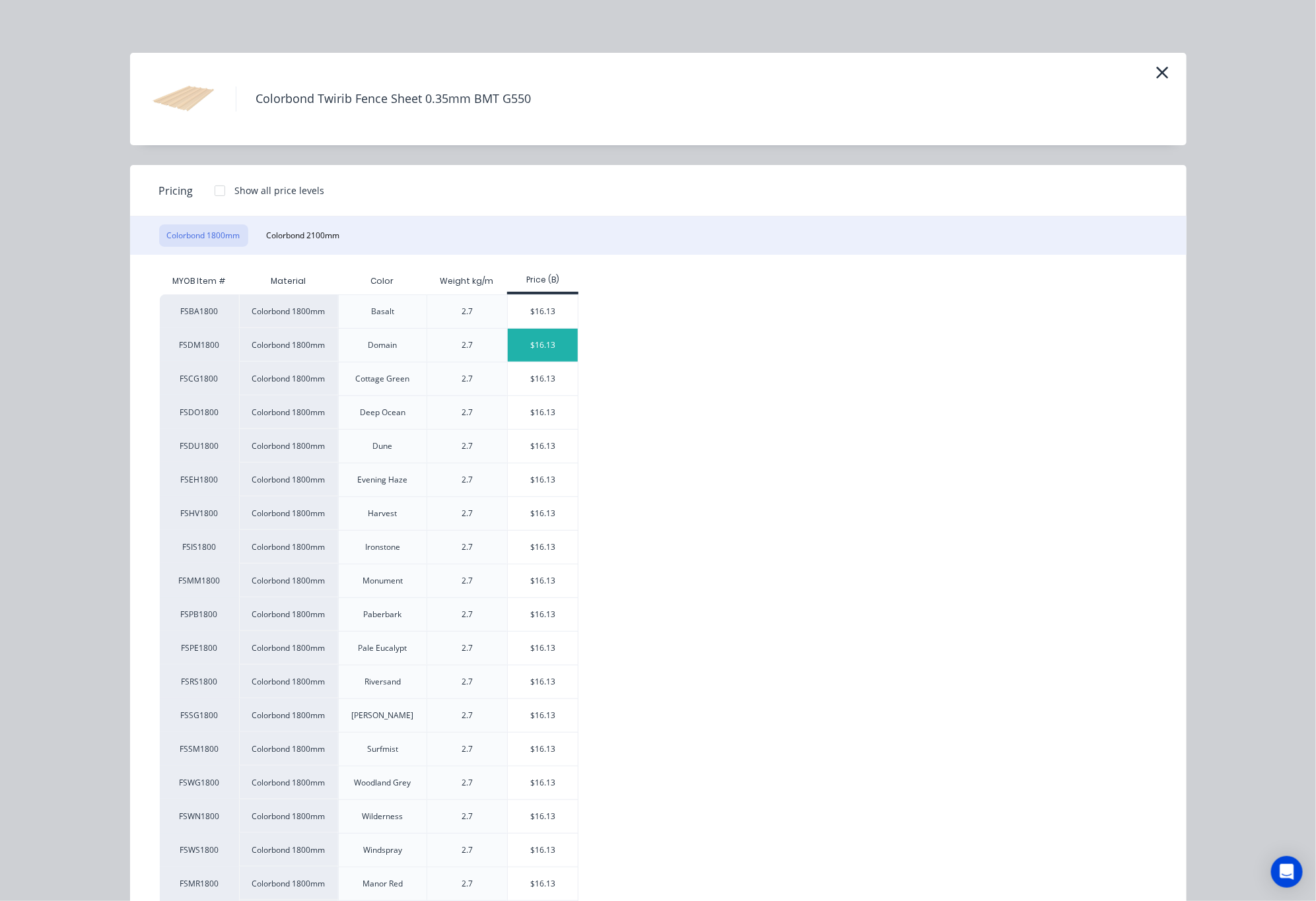
click at [546, 342] on div "$16.13" at bounding box center [543, 345] width 71 height 33
type input "$16.13"
type input "$48.39"
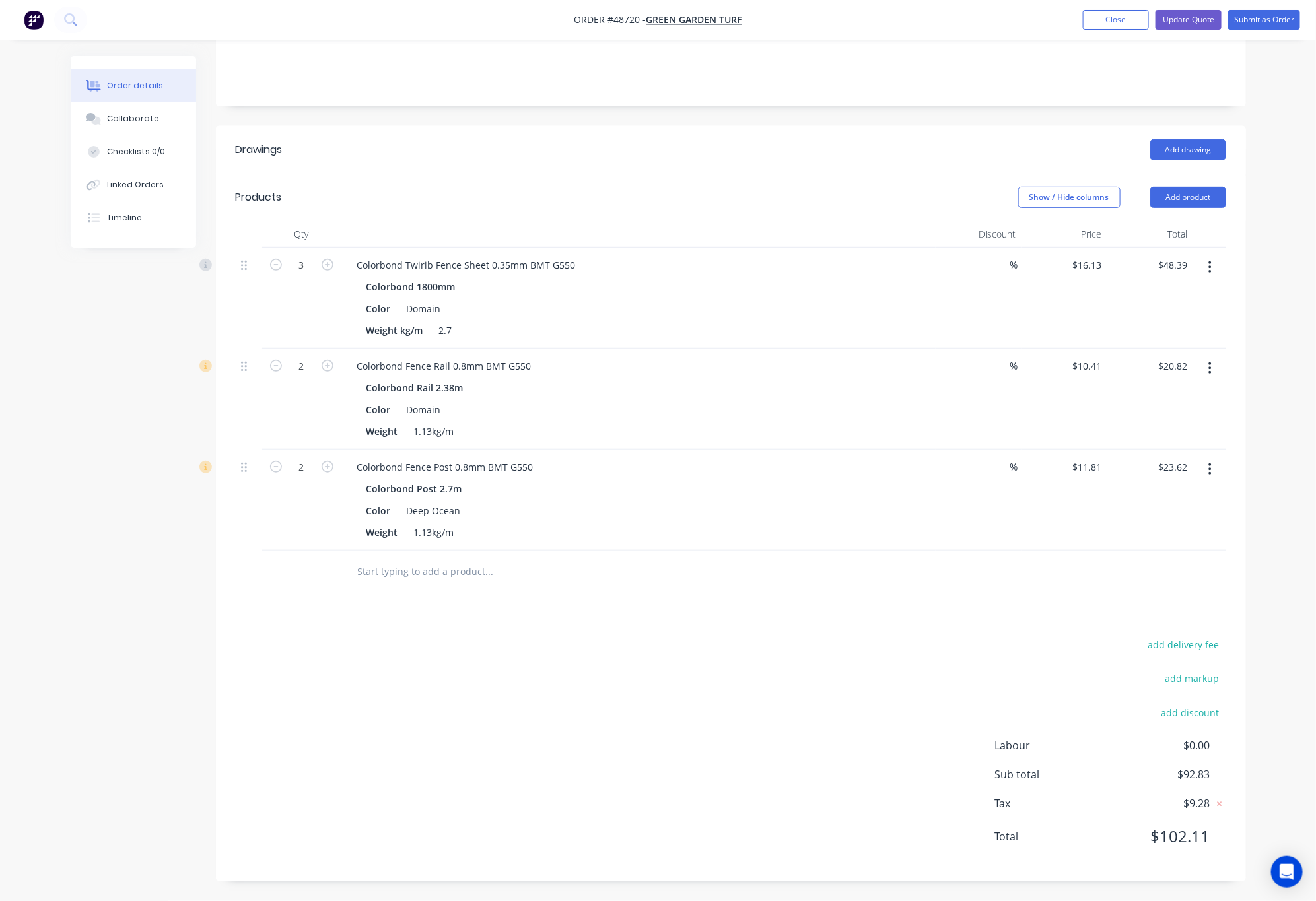
click at [1209, 375] on icon "button" at bounding box center [1210, 368] width 3 height 15
click at [1133, 403] on div "Edit" at bounding box center [1163, 404] width 102 height 19
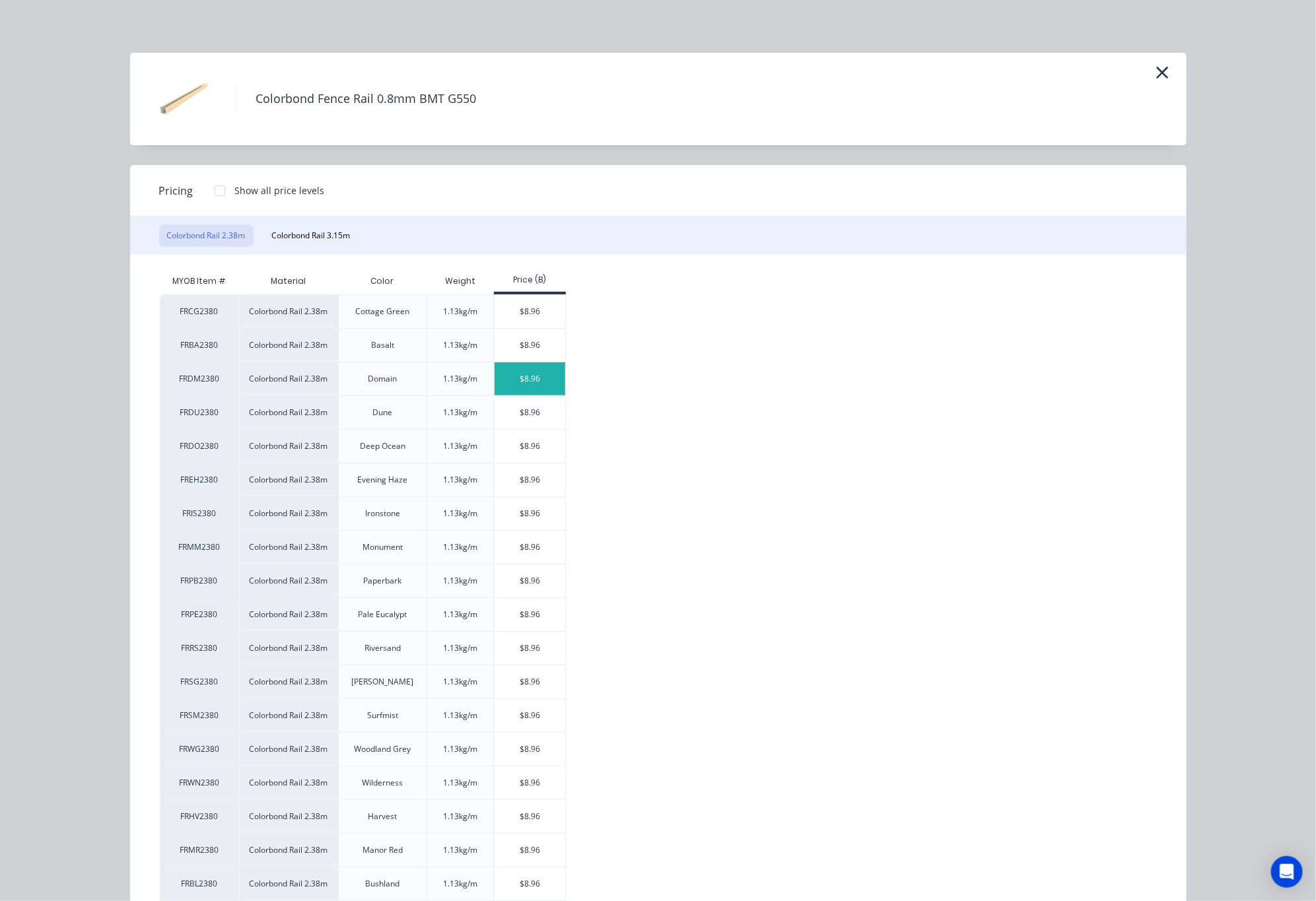
click at [512, 388] on div "$8.96" at bounding box center [529, 379] width 71 height 33
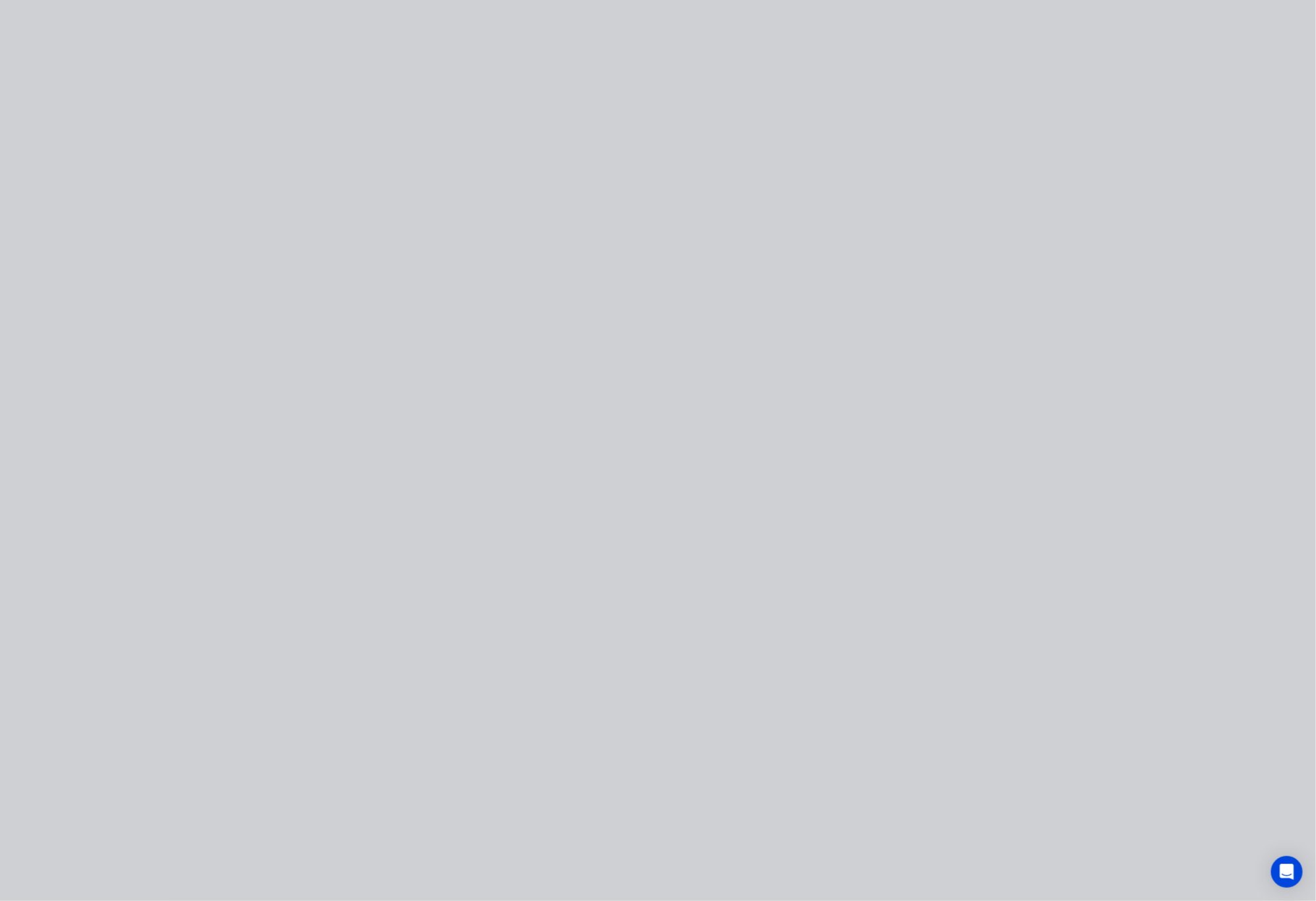
type input "$8.96"
type input "$17.92"
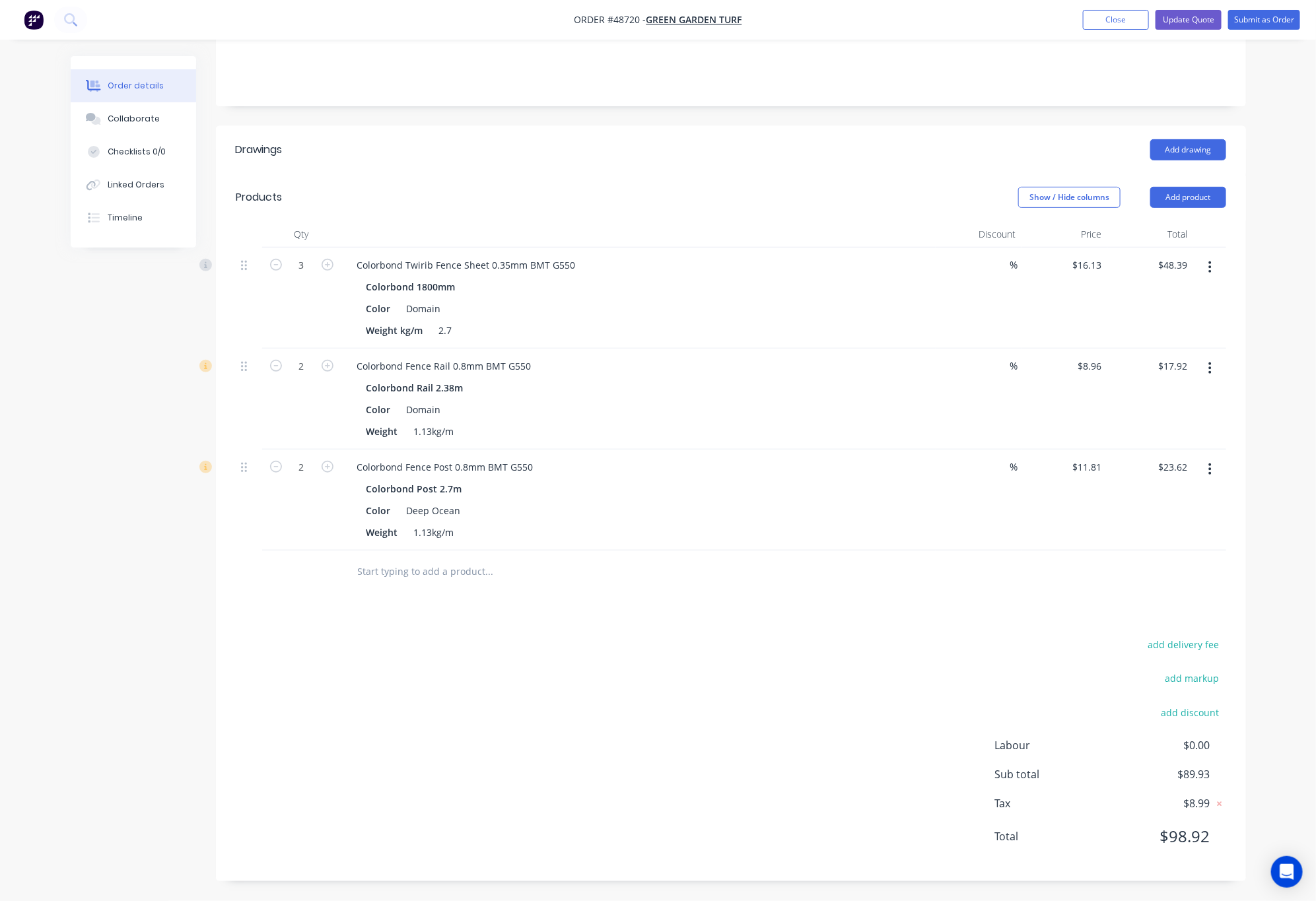
click at [1207, 472] on button "button" at bounding box center [1210, 469] width 31 height 24
click at [1159, 496] on div "Edit" at bounding box center [1163, 504] width 102 height 19
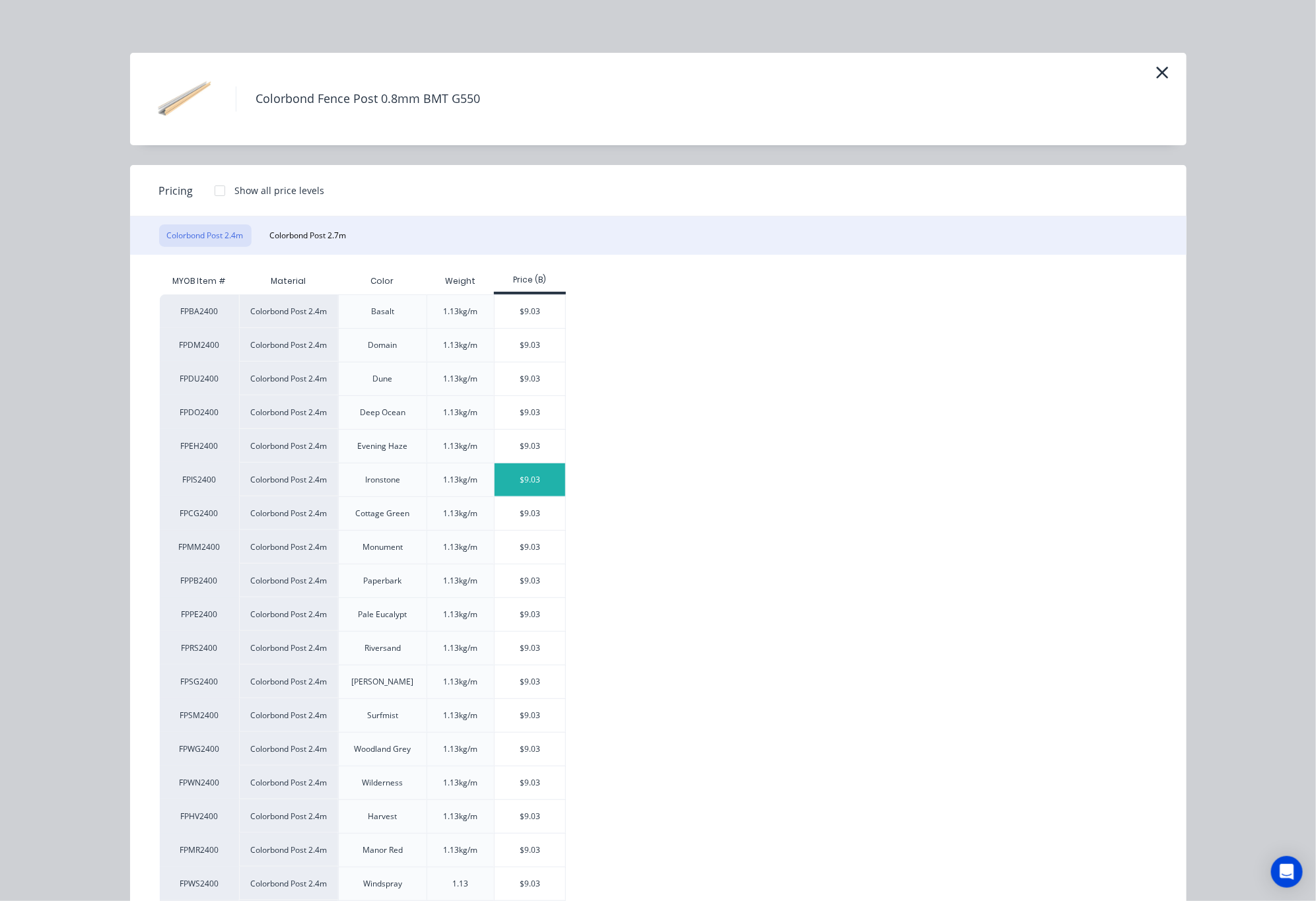
click at [521, 468] on div "$9.03" at bounding box center [529, 480] width 71 height 33
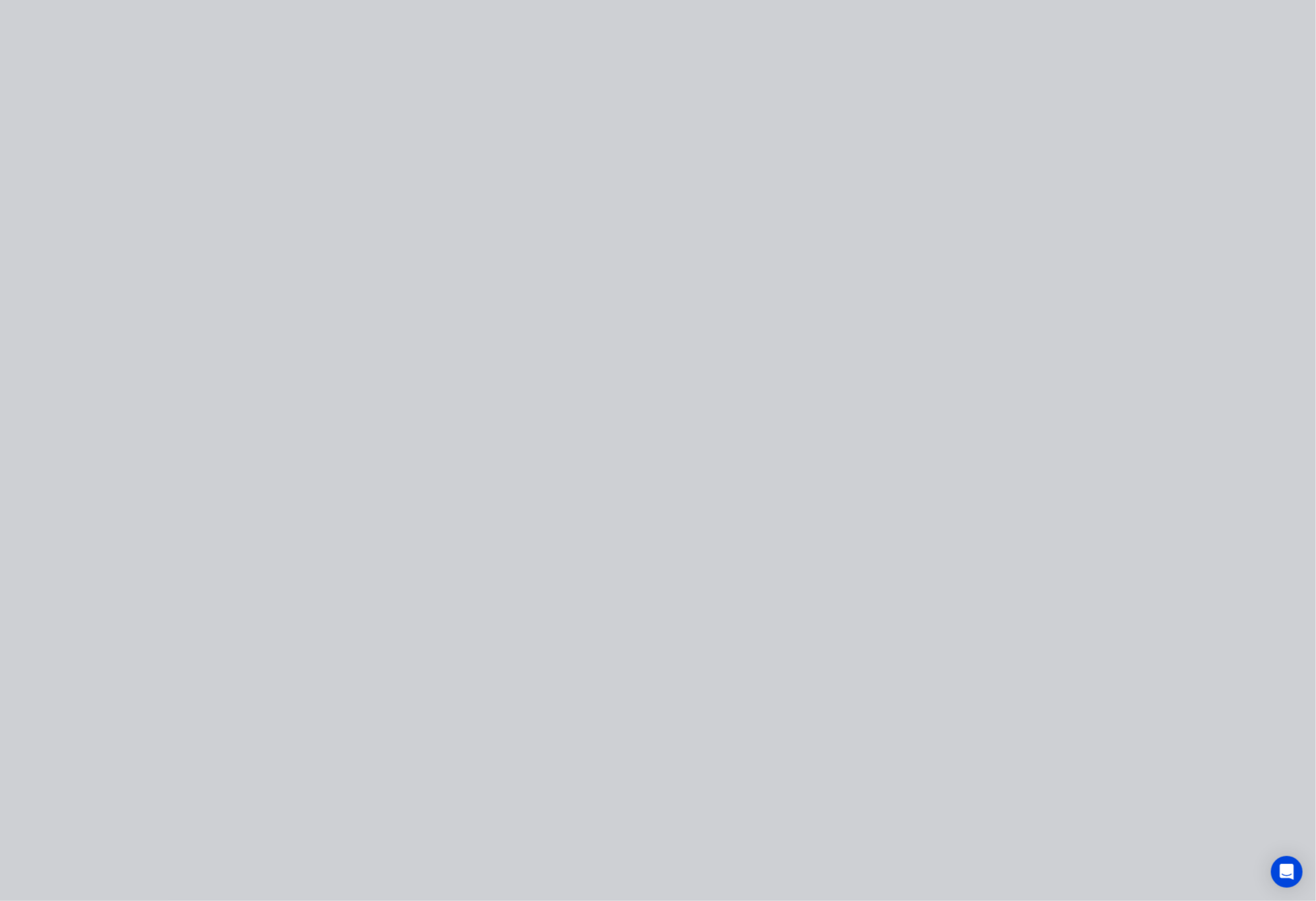
type input "$9.03"
type input "$18.06"
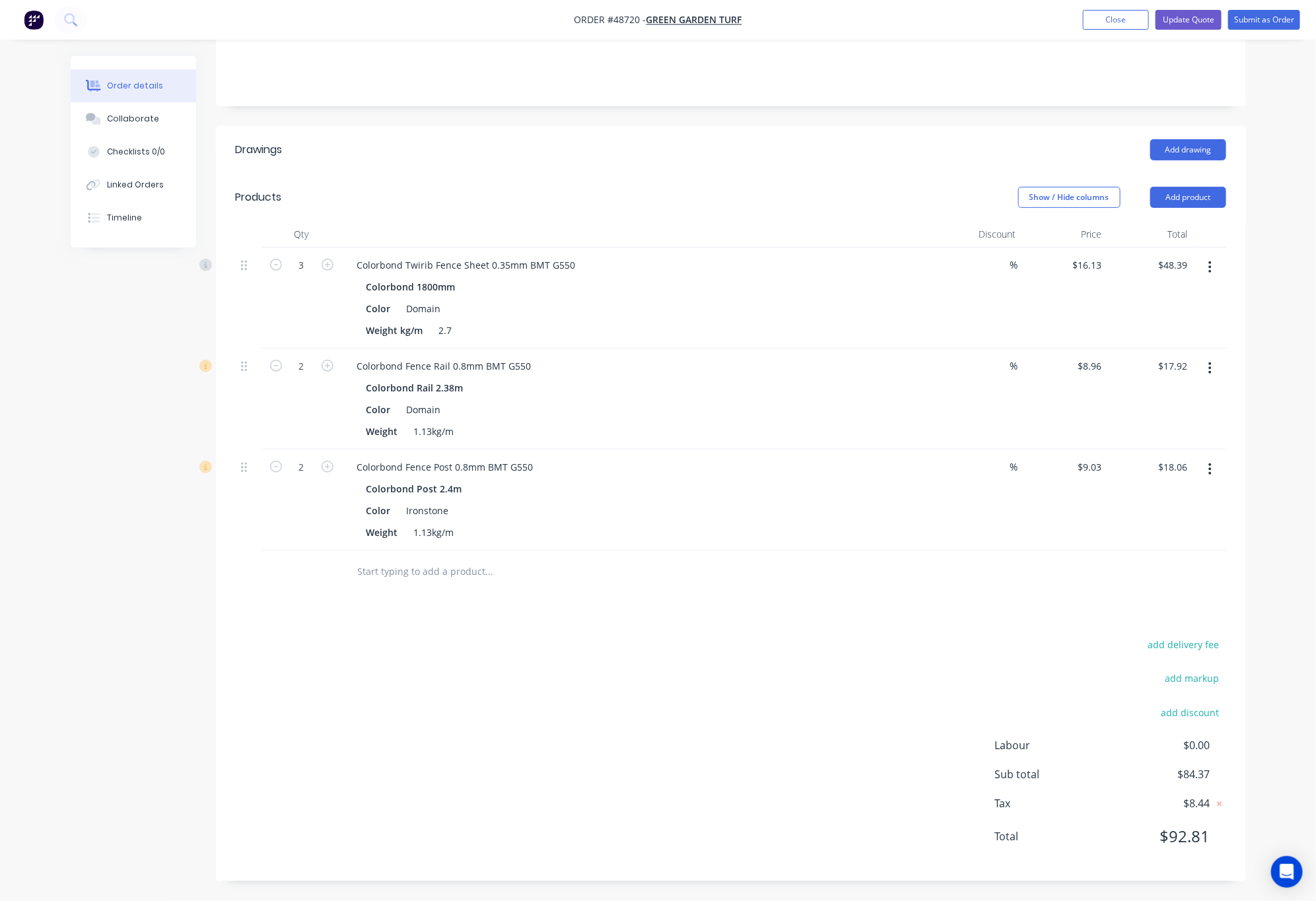
click at [1215, 264] on button "button" at bounding box center [1210, 267] width 31 height 24
click at [1177, 297] on div "Edit" at bounding box center [1163, 302] width 102 height 19
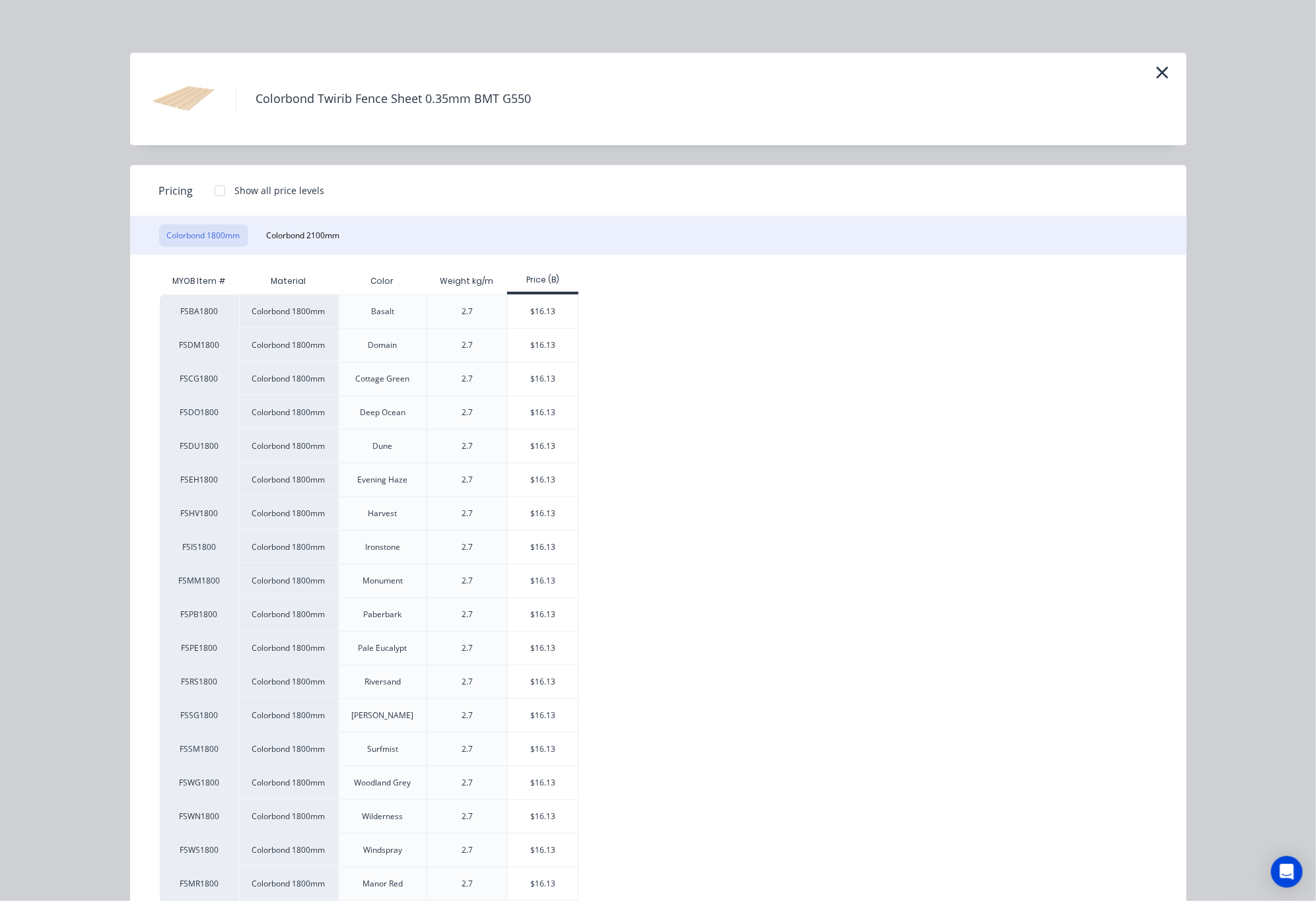
click at [359, 232] on div "Colorbond 1800mm Colorbond 2100mm" at bounding box center [658, 236] width 1057 height 39
drag, startPoint x: 272, startPoint y: 238, endPoint x: 304, endPoint y: 242, distance: 32.2
click at [272, 240] on button "Colorbond 2100mm" at bounding box center [304, 235] width 89 height 22
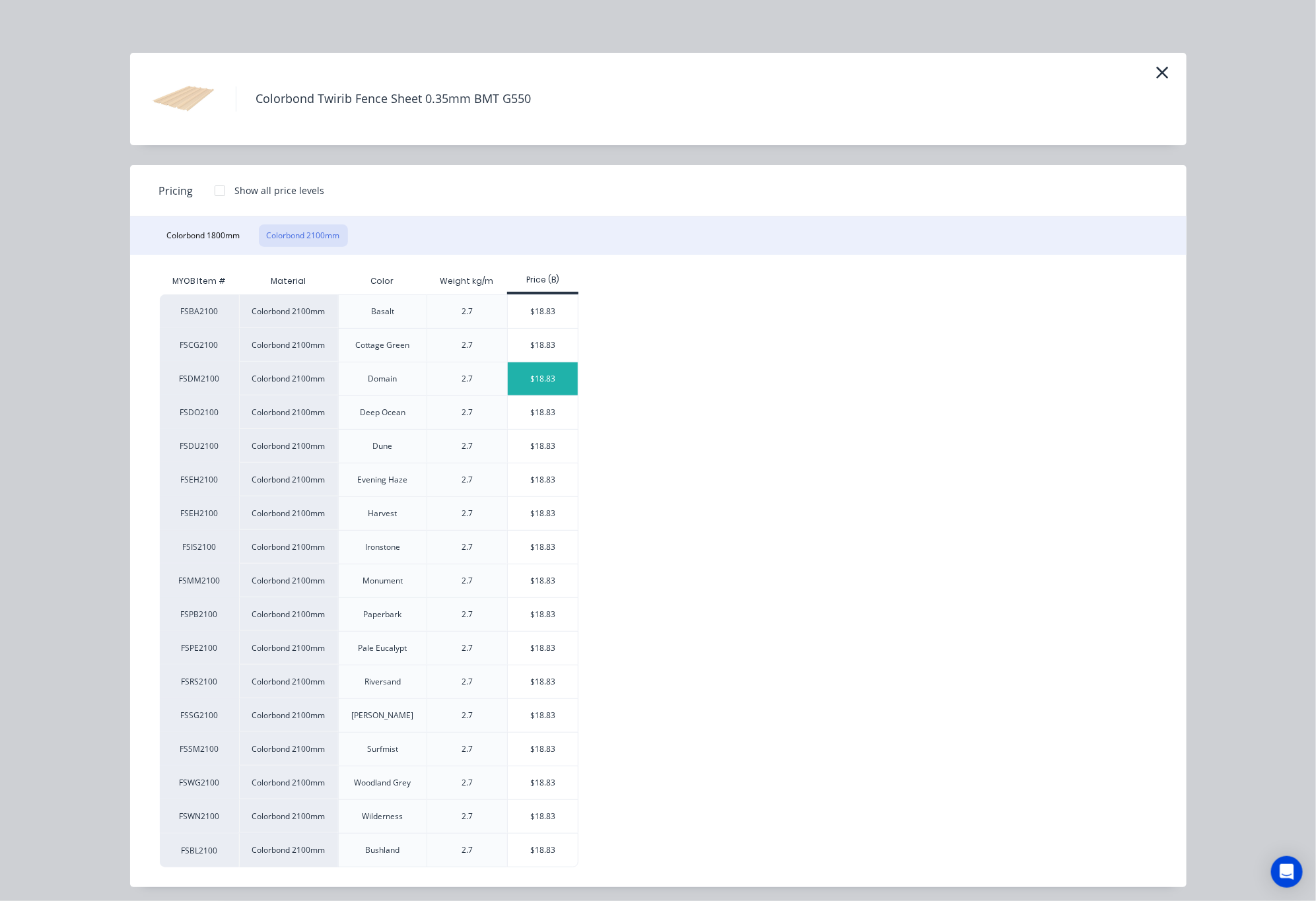
click at [542, 379] on div "$18.83" at bounding box center [543, 379] width 71 height 33
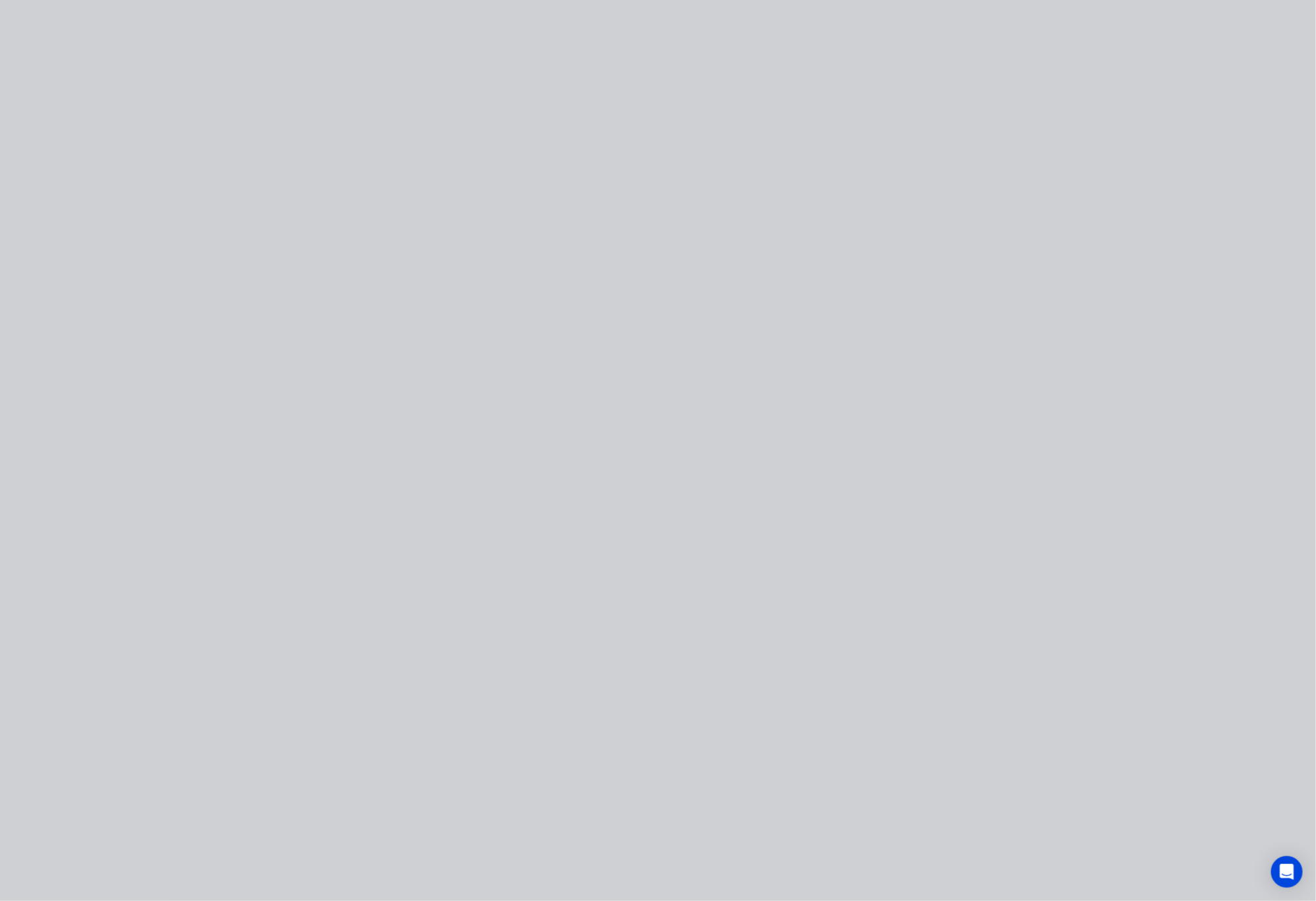
type input "$18.83"
type input "$56.49"
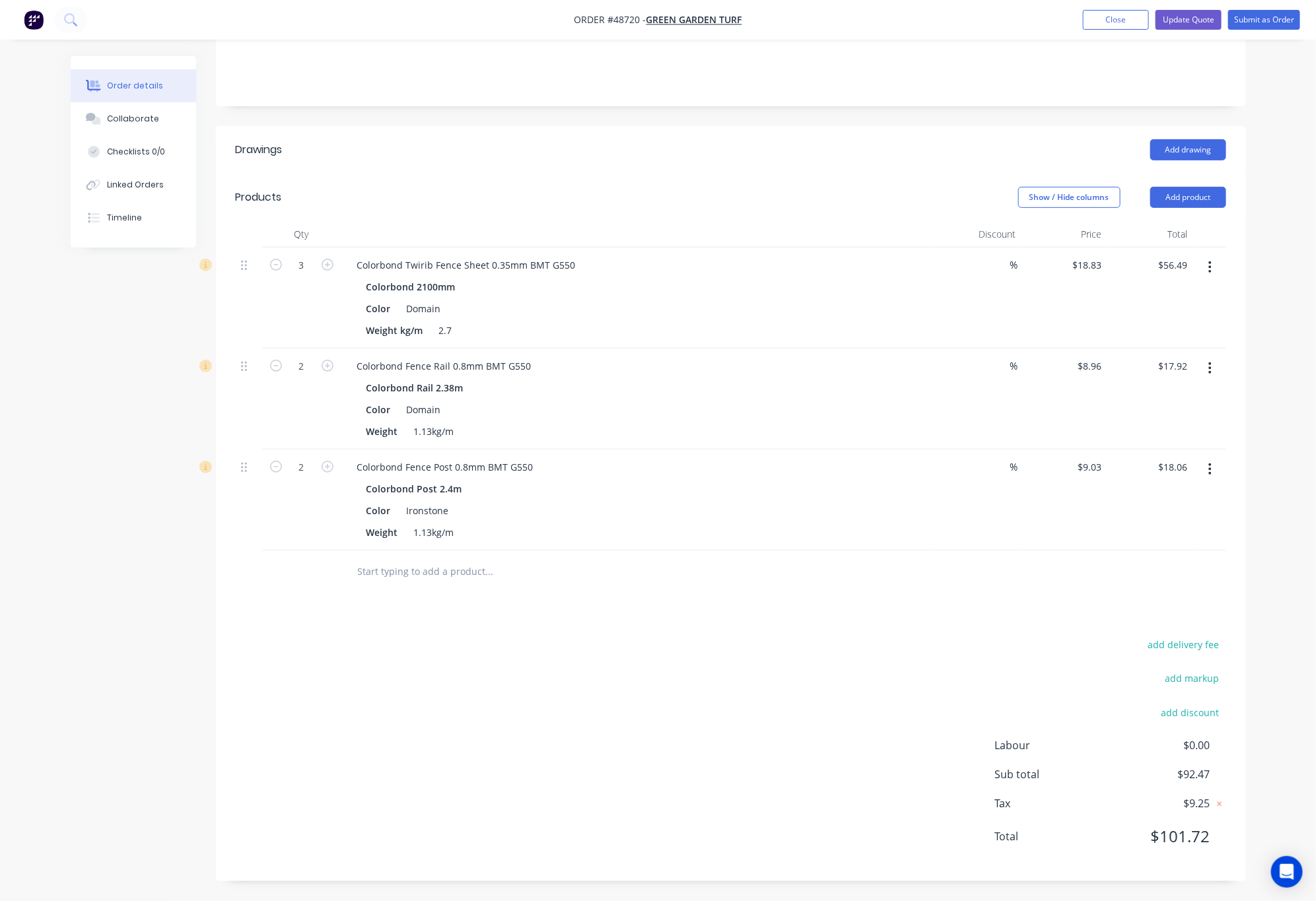
click at [1205, 469] on button "button" at bounding box center [1210, 469] width 31 height 24
click at [1163, 499] on div "Edit" at bounding box center [1163, 504] width 102 height 19
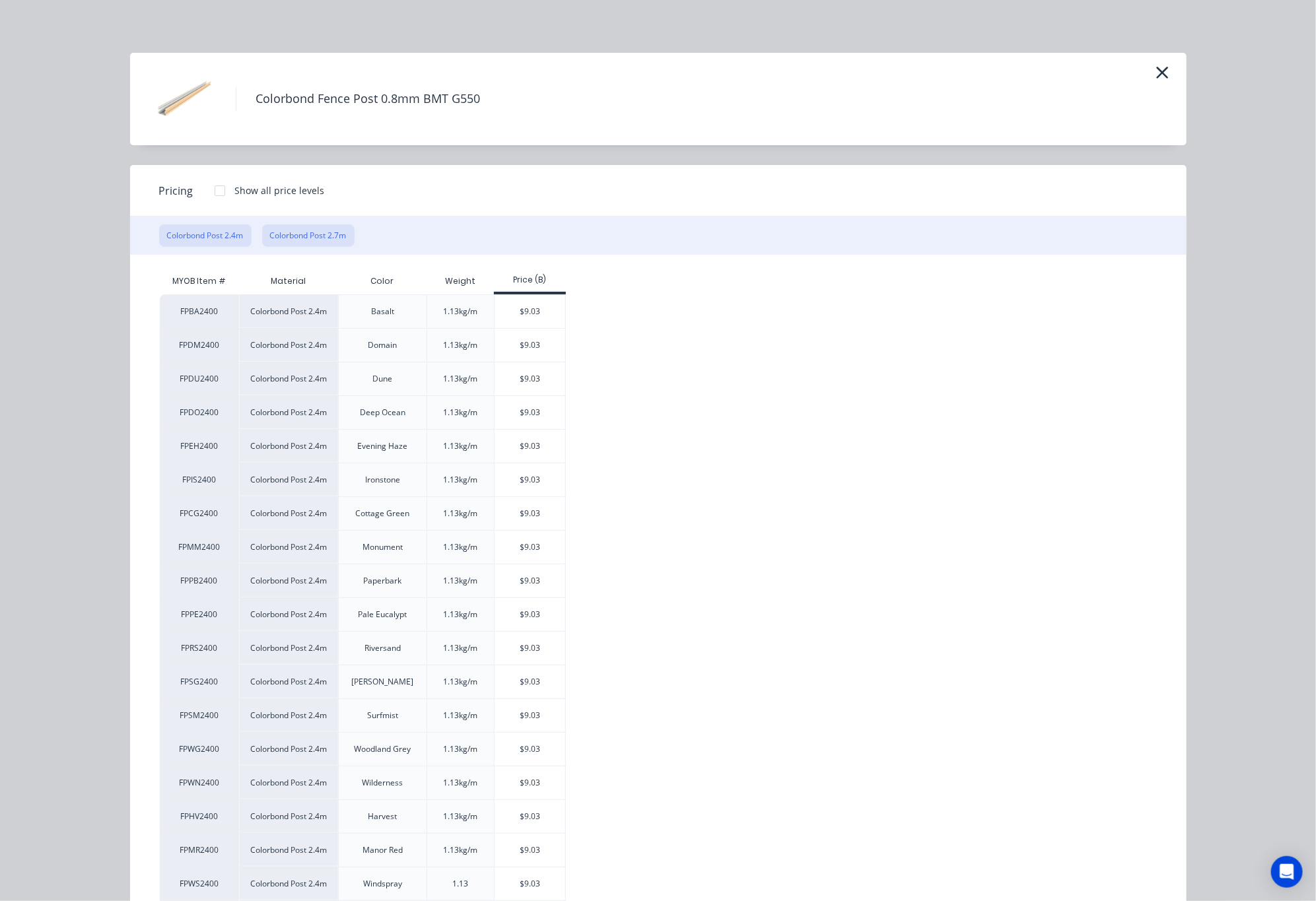
click at [330, 238] on button "Colorbond Post 2.7m" at bounding box center [309, 235] width 93 height 22
click at [553, 442] on div "$10.16" at bounding box center [529, 446] width 71 height 33
type input "$10.16"
type input "$20.32"
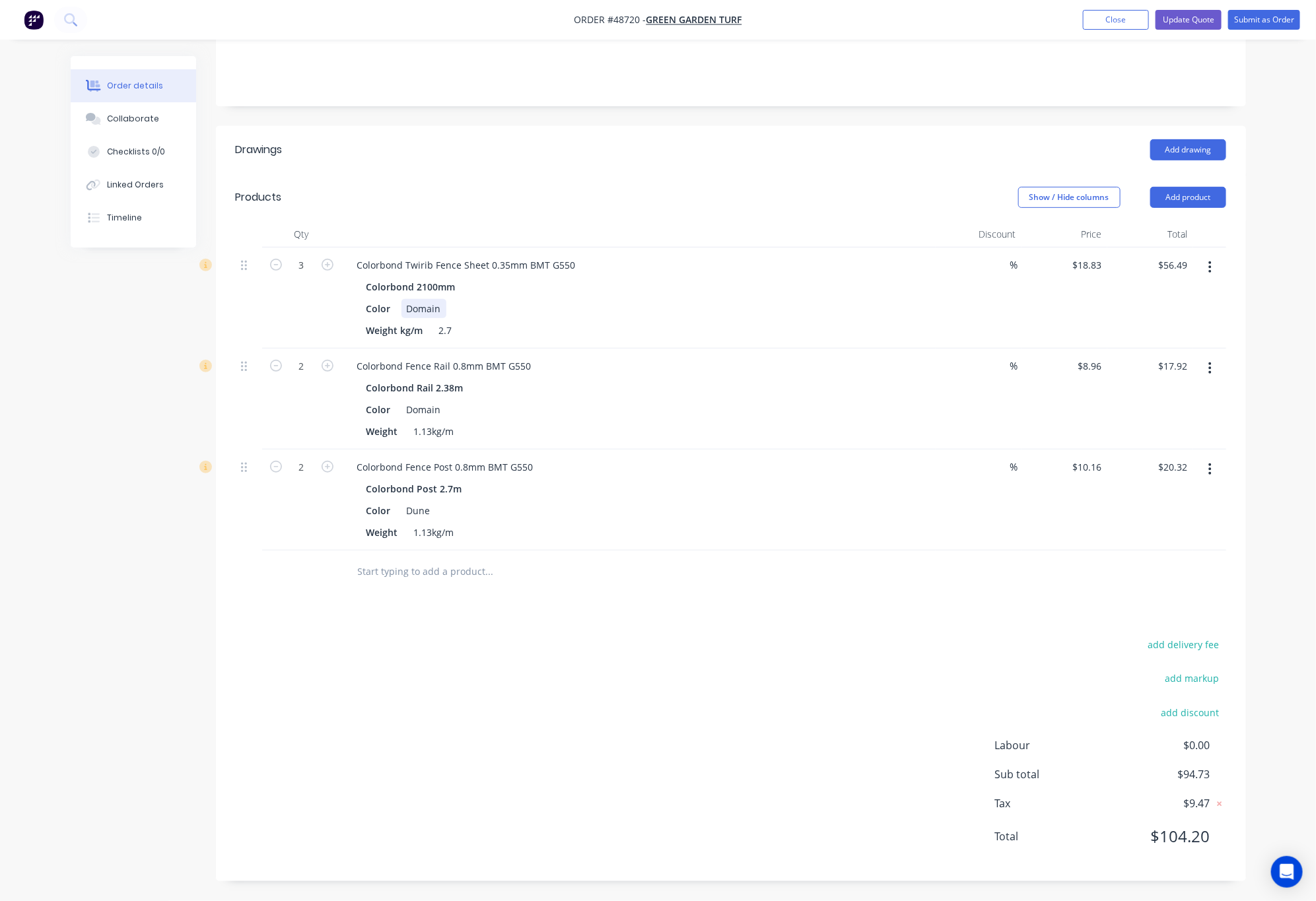
click at [709, 304] on div "Color Domain" at bounding box center [636, 309] width 550 height 19
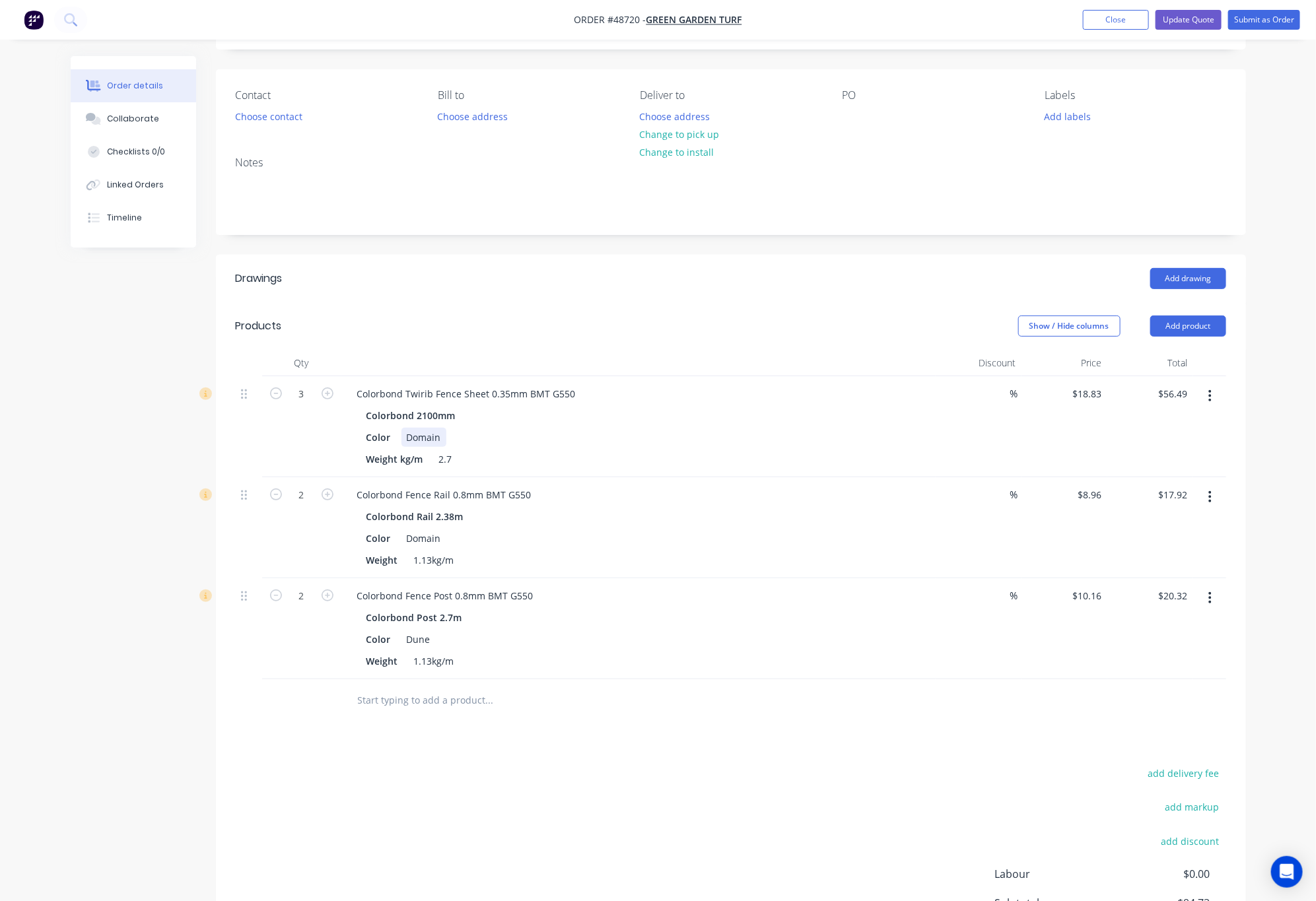
scroll to position [0, 0]
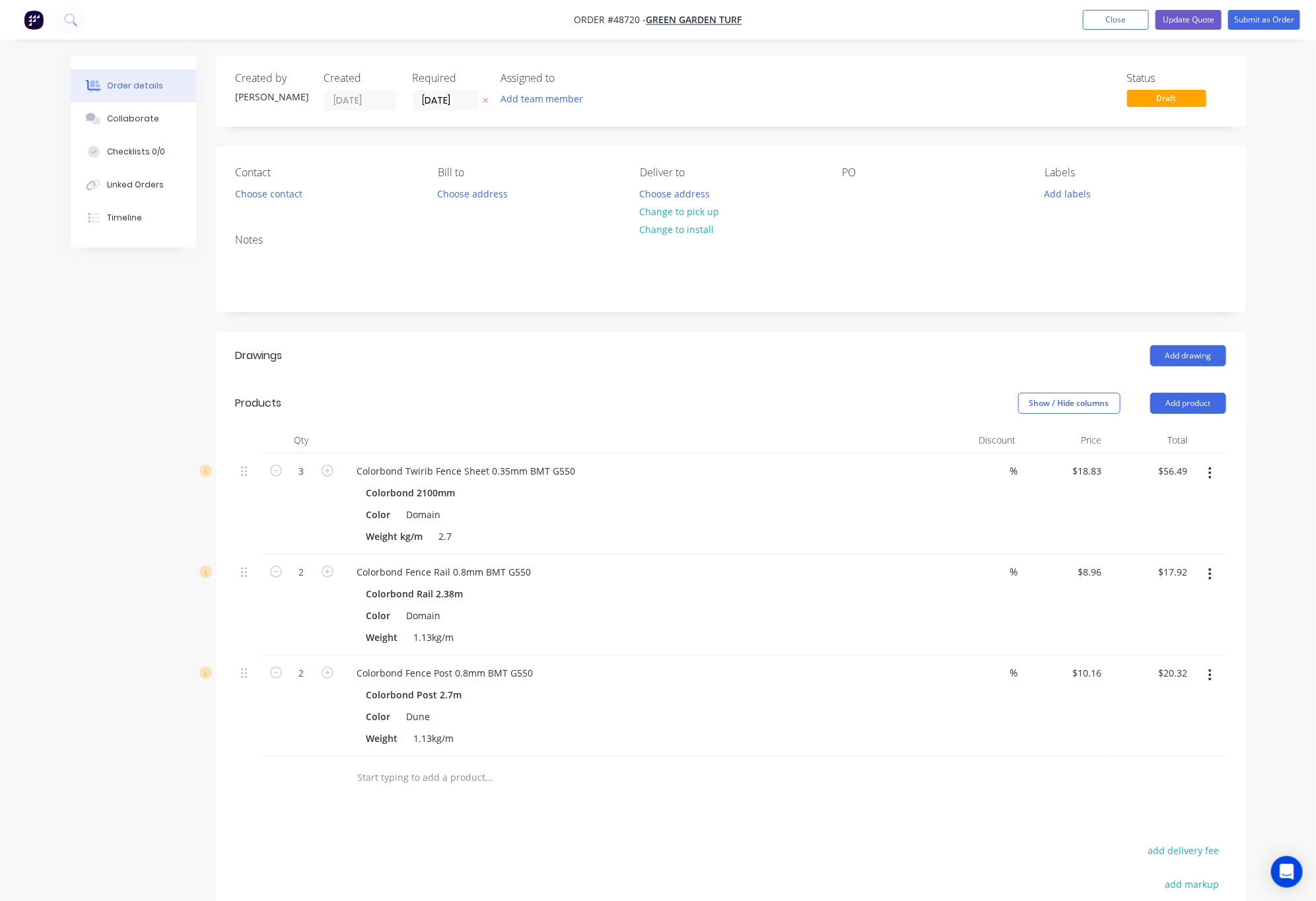
click at [656, 367] on header "Drawings Add drawing" at bounding box center [731, 355] width 1031 height 47
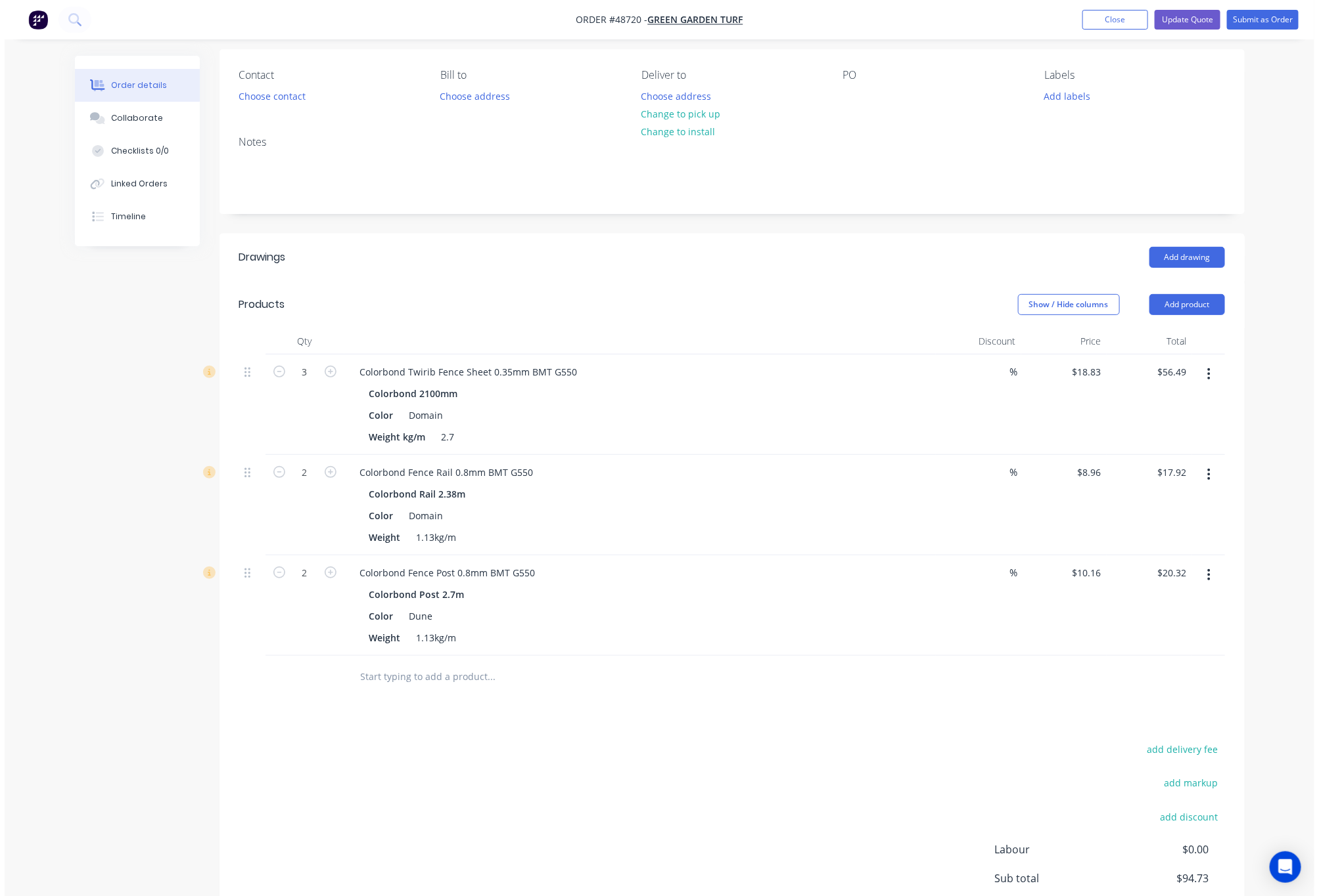
scroll to position [207, 0]
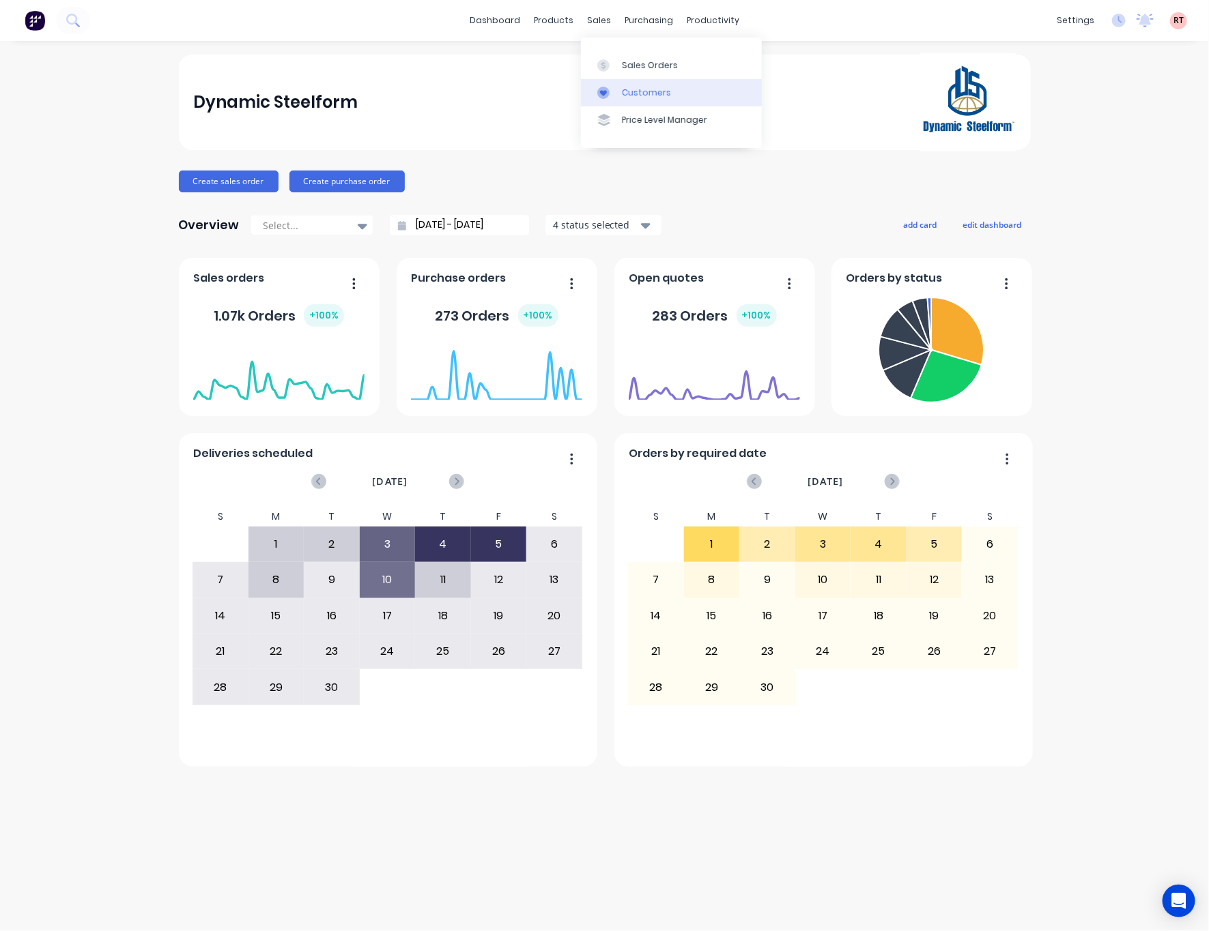
click at [639, 88] on div "Customers" at bounding box center [646, 93] width 49 height 12
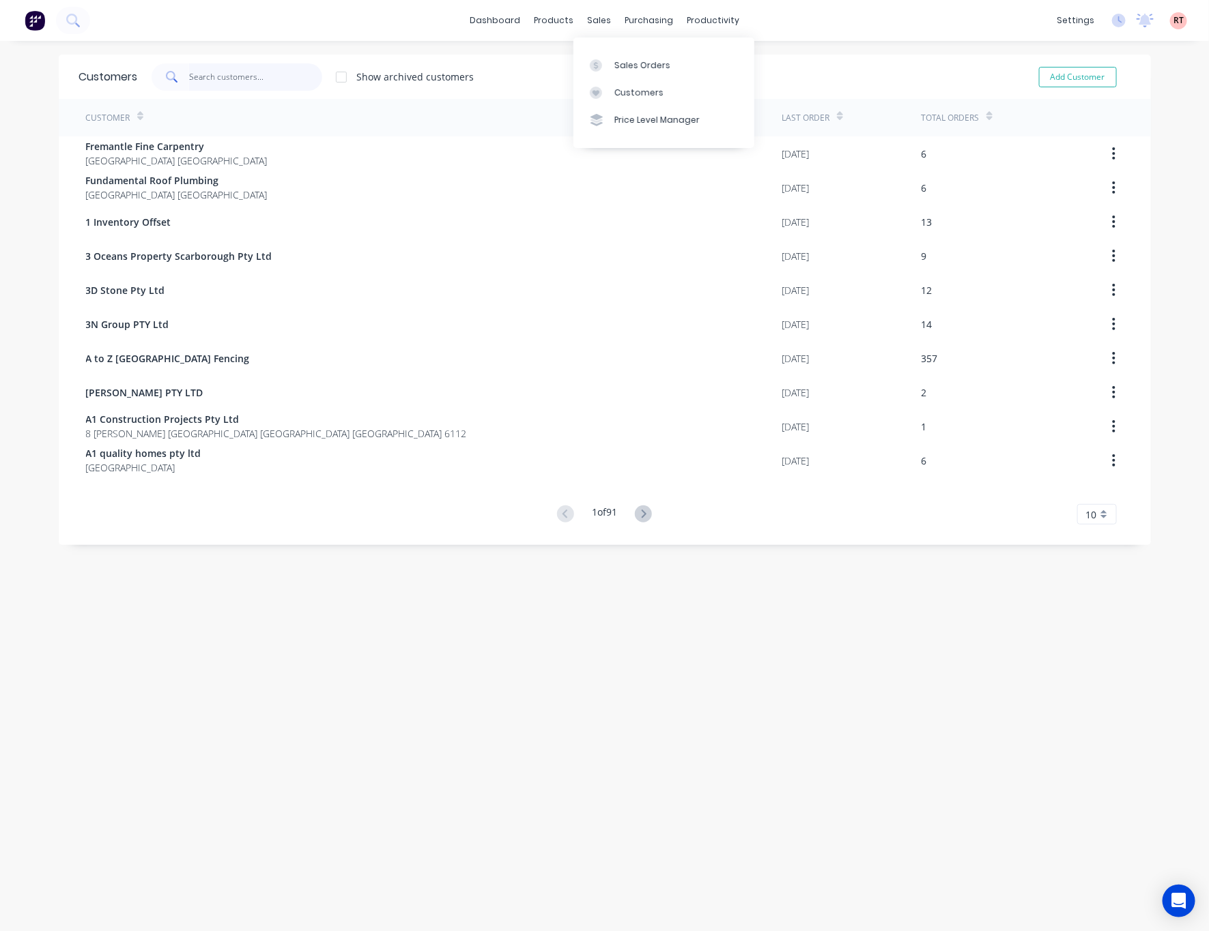
click at [205, 78] on input "text" at bounding box center [255, 76] width 133 height 27
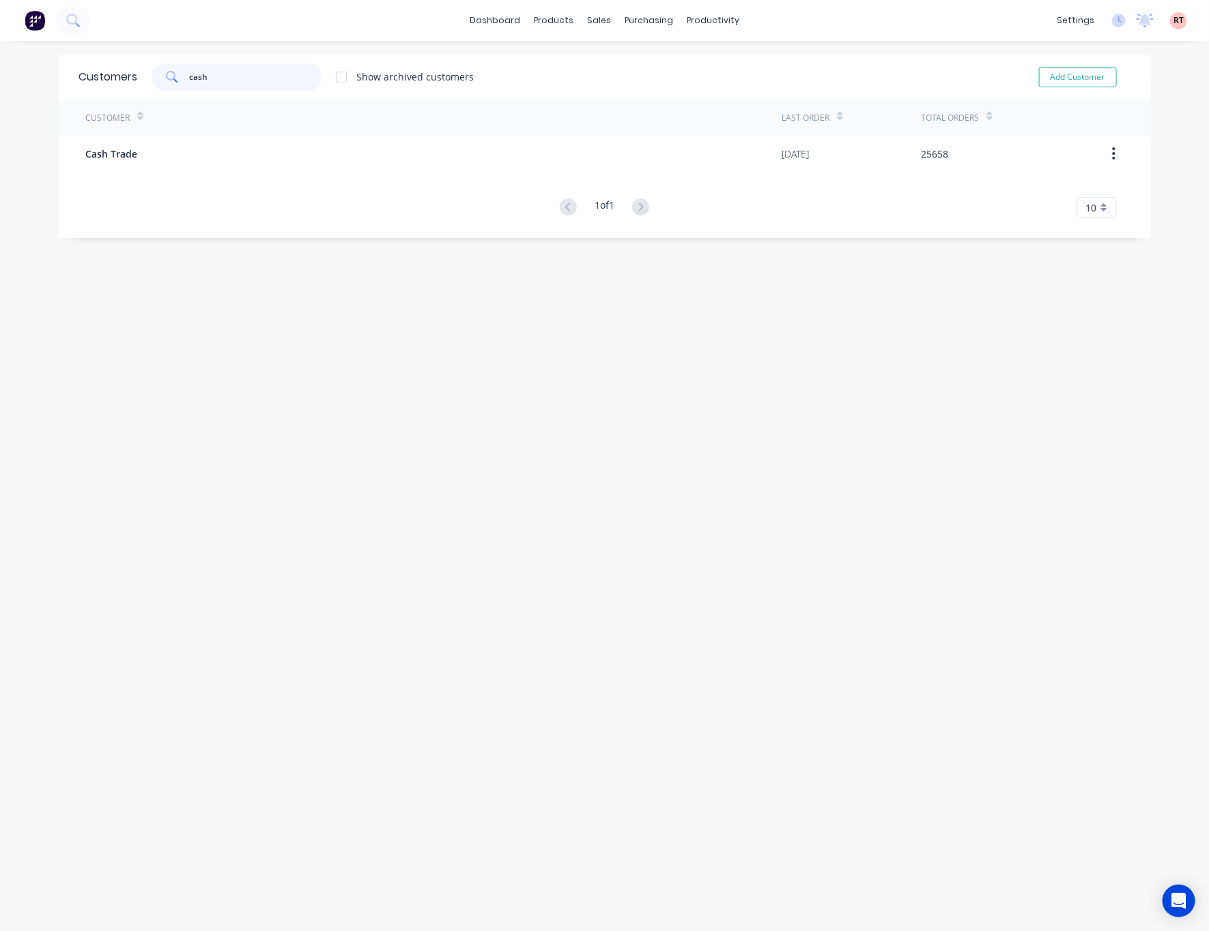
type input "cash"
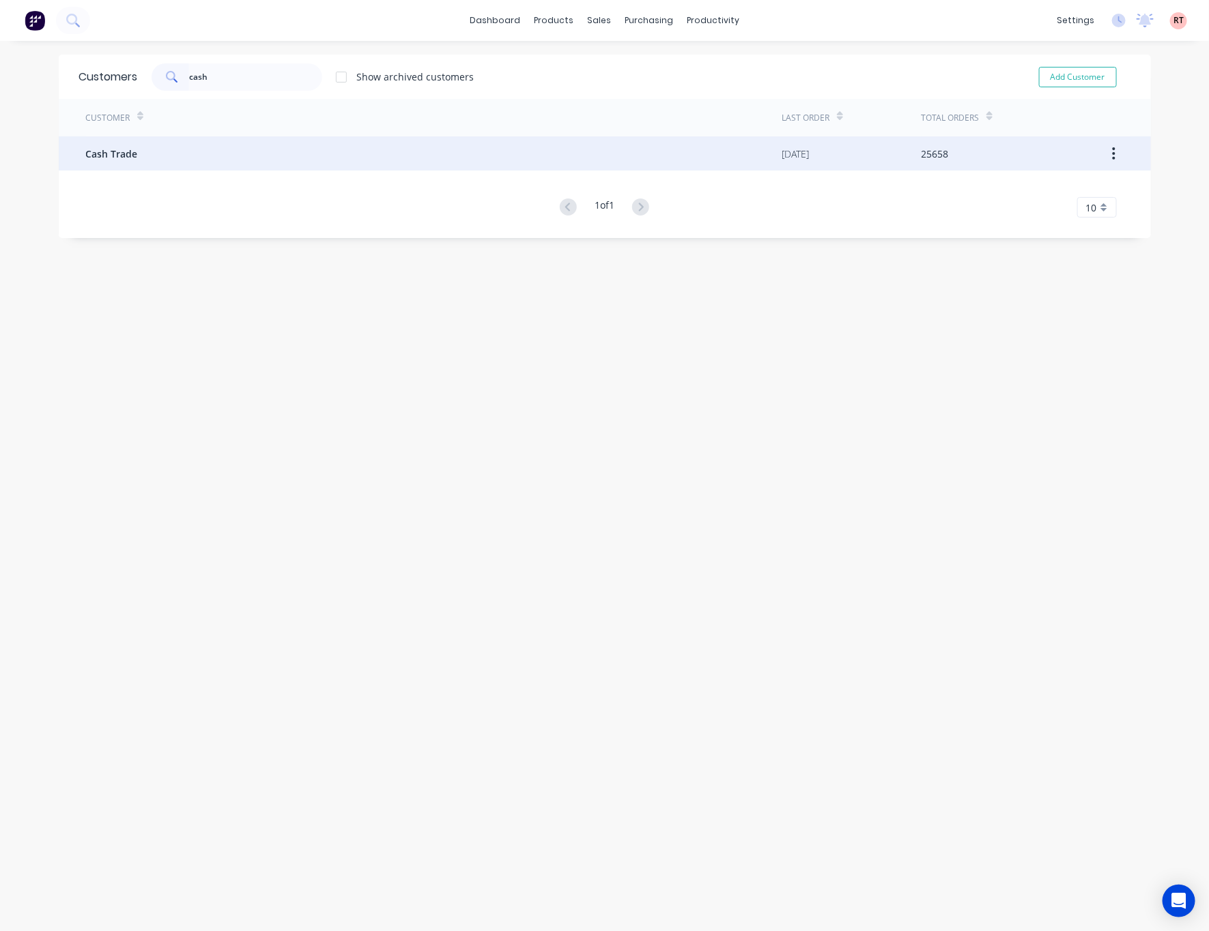
click at [321, 158] on div "Cash Trade" at bounding box center [434, 153] width 696 height 34
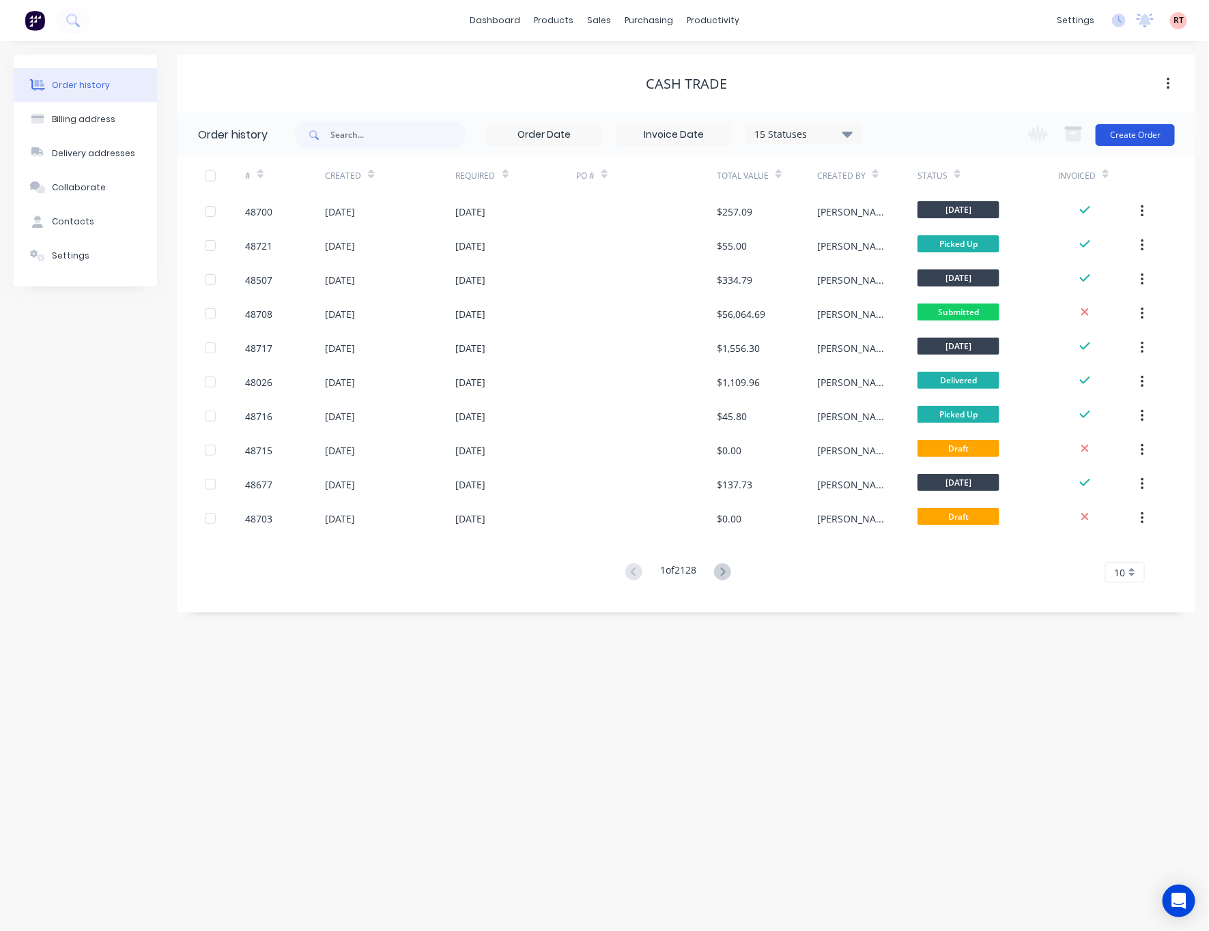
click at [1145, 142] on button "Create Order" at bounding box center [1134, 135] width 79 height 22
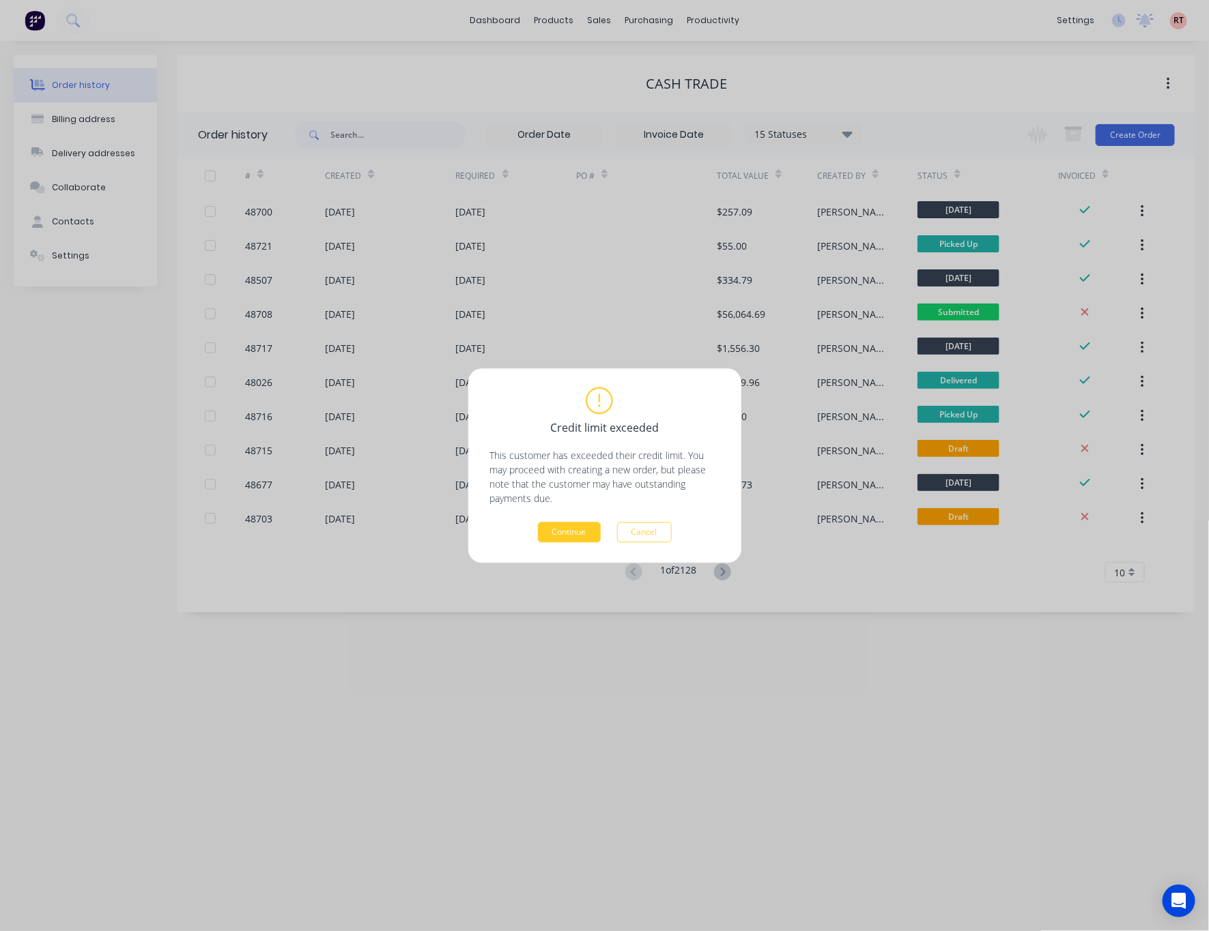
click at [570, 532] on button "Continue" at bounding box center [569, 532] width 63 height 20
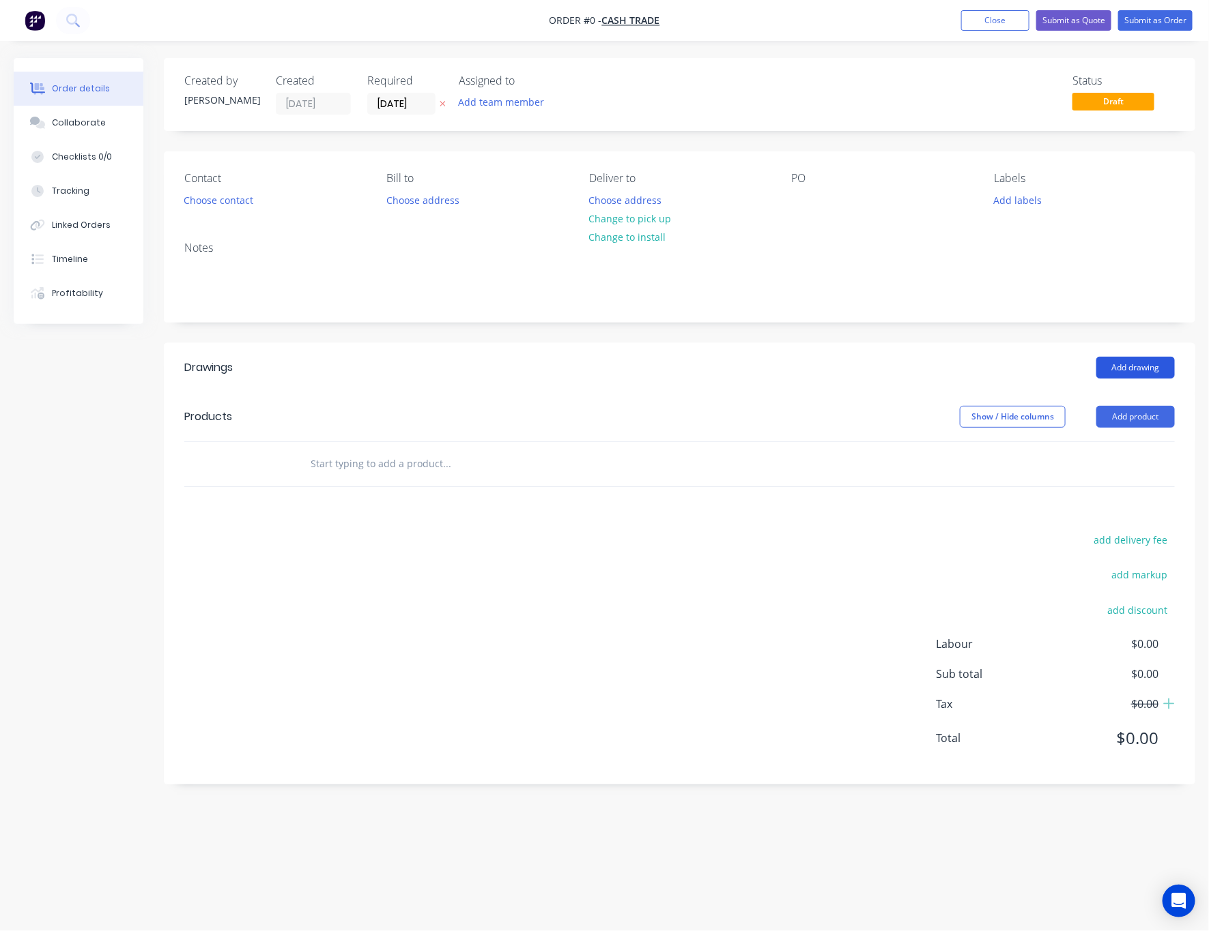
click at [1143, 375] on button "Add drawing" at bounding box center [1135, 368] width 78 height 22
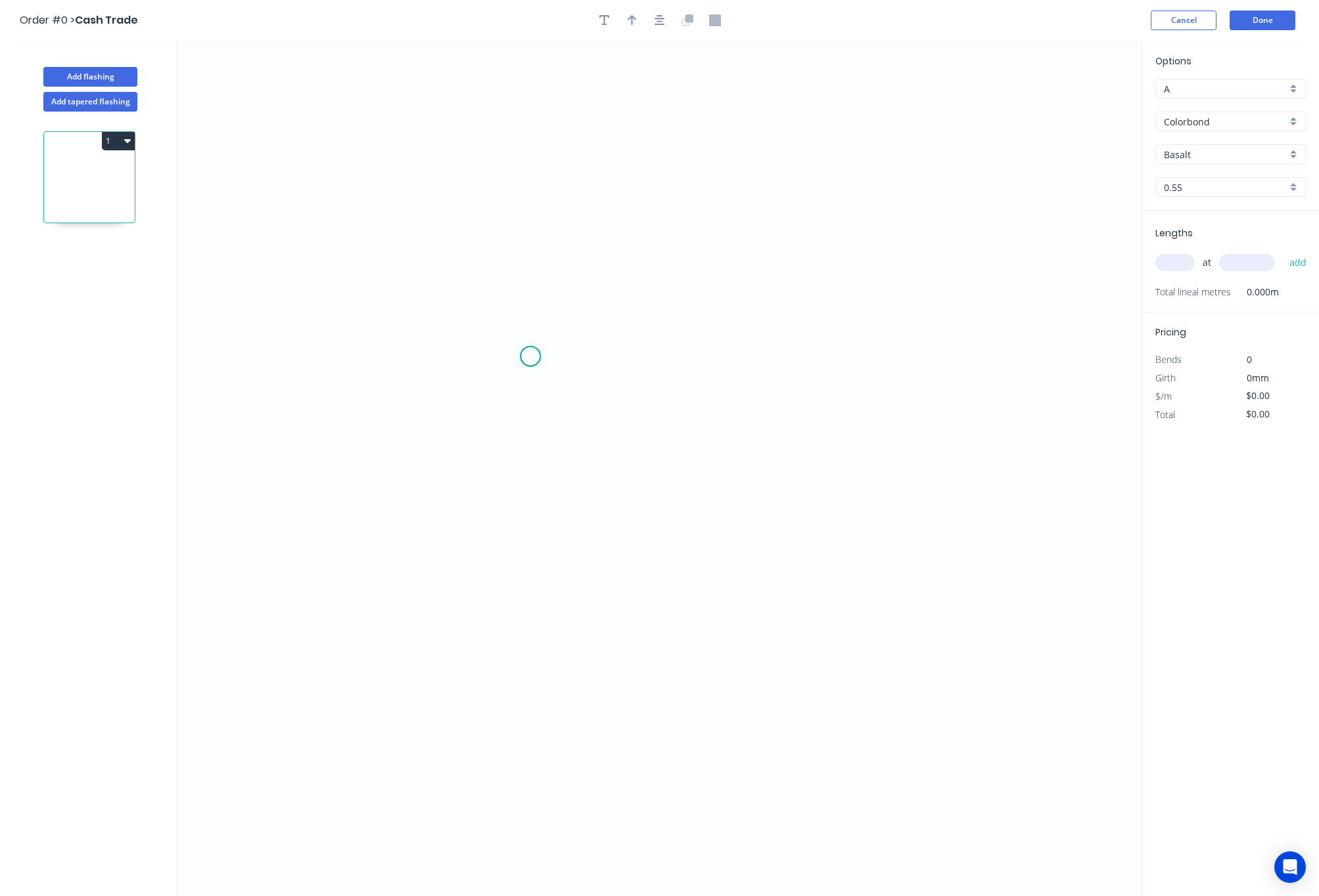
click at [530, 357] on icon "0" at bounding box center [659, 468] width 964 height 856
click at [741, 350] on icon "0" at bounding box center [659, 468] width 964 height 856
click at [635, 375] on tspan "?" at bounding box center [635, 370] width 7 height 22
click at [1062, 461] on icon "0 200" at bounding box center [659, 468] width 964 height 856
type input "$8.36"
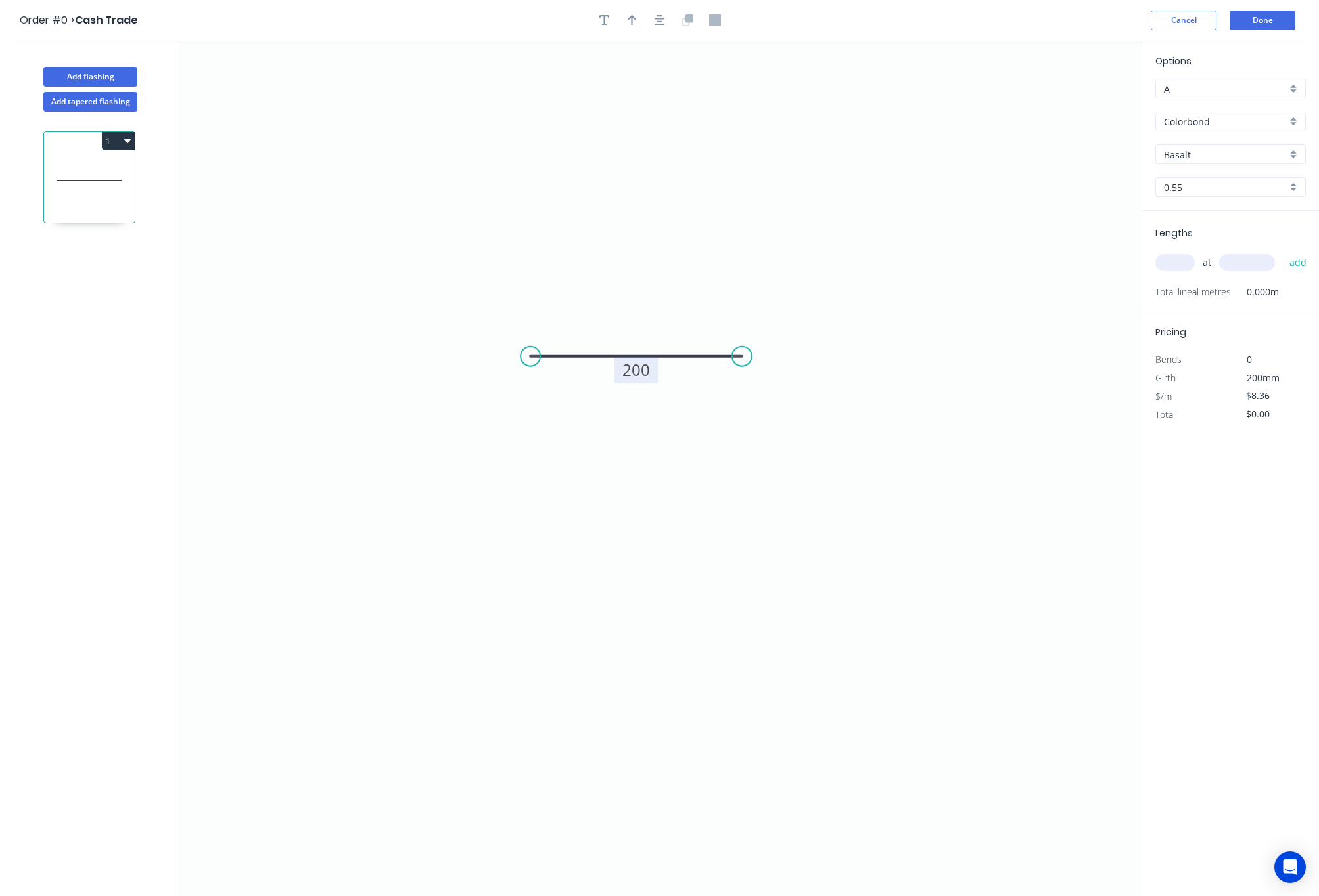
click at [1009, 310] on icon "0 200" at bounding box center [659, 468] width 964 height 856
click at [1163, 262] on input "text" at bounding box center [1175, 263] width 39 height 17
type input "1"
drag, startPoint x: 1203, startPoint y: 148, endPoint x: 1187, endPoint y: 154, distance: 17.1
click at [1163, 144] on div "Basalt" at bounding box center [1230, 154] width 150 height 19
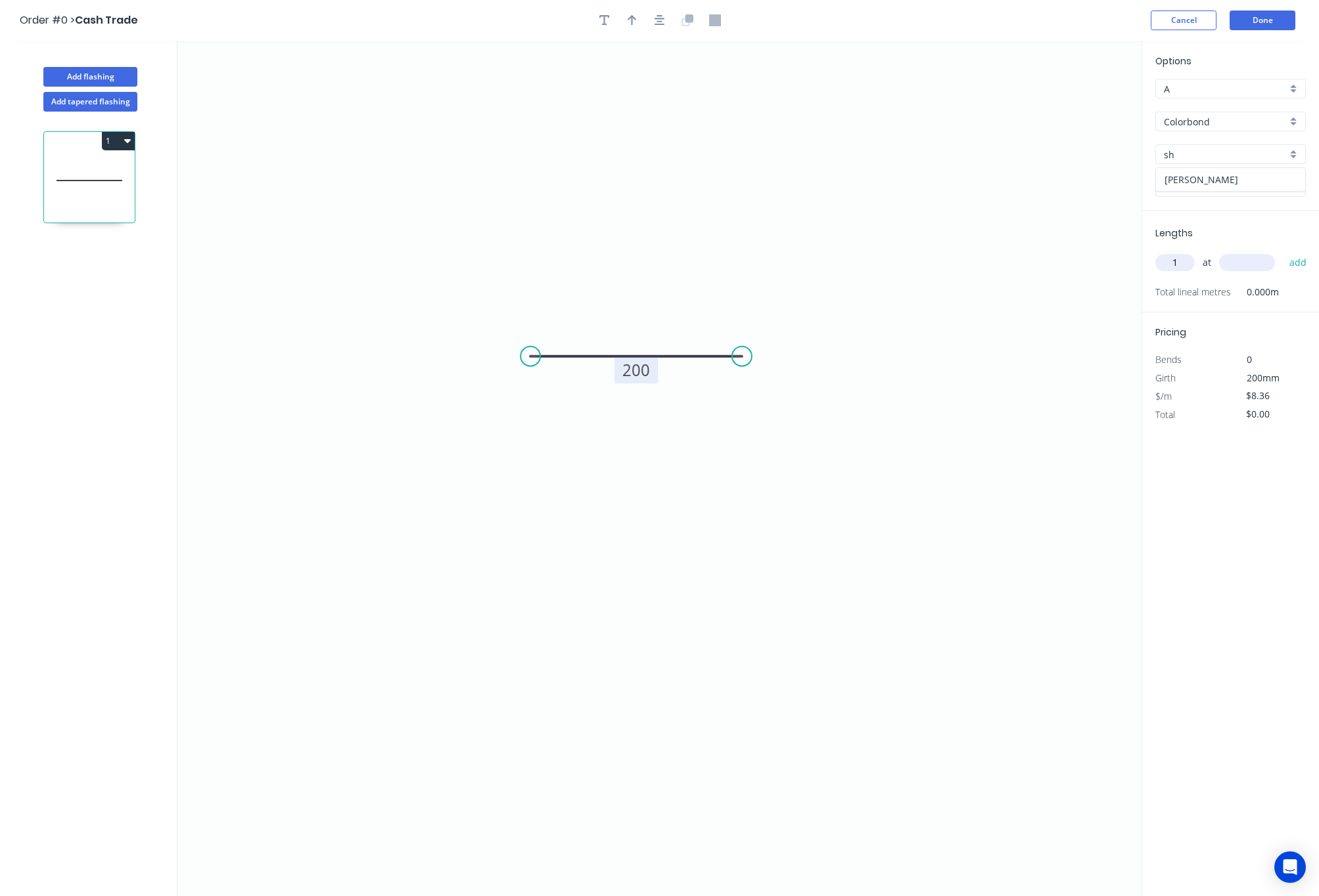
click at [1163, 179] on div "[PERSON_NAME]" at bounding box center [1229, 180] width 149 height 23
type input "[PERSON_NAME]"
click at [1163, 265] on input "text" at bounding box center [1247, 263] width 56 height 17
type input "2800"
click at [1163, 251] on button "add" at bounding box center [1298, 262] width 31 height 22
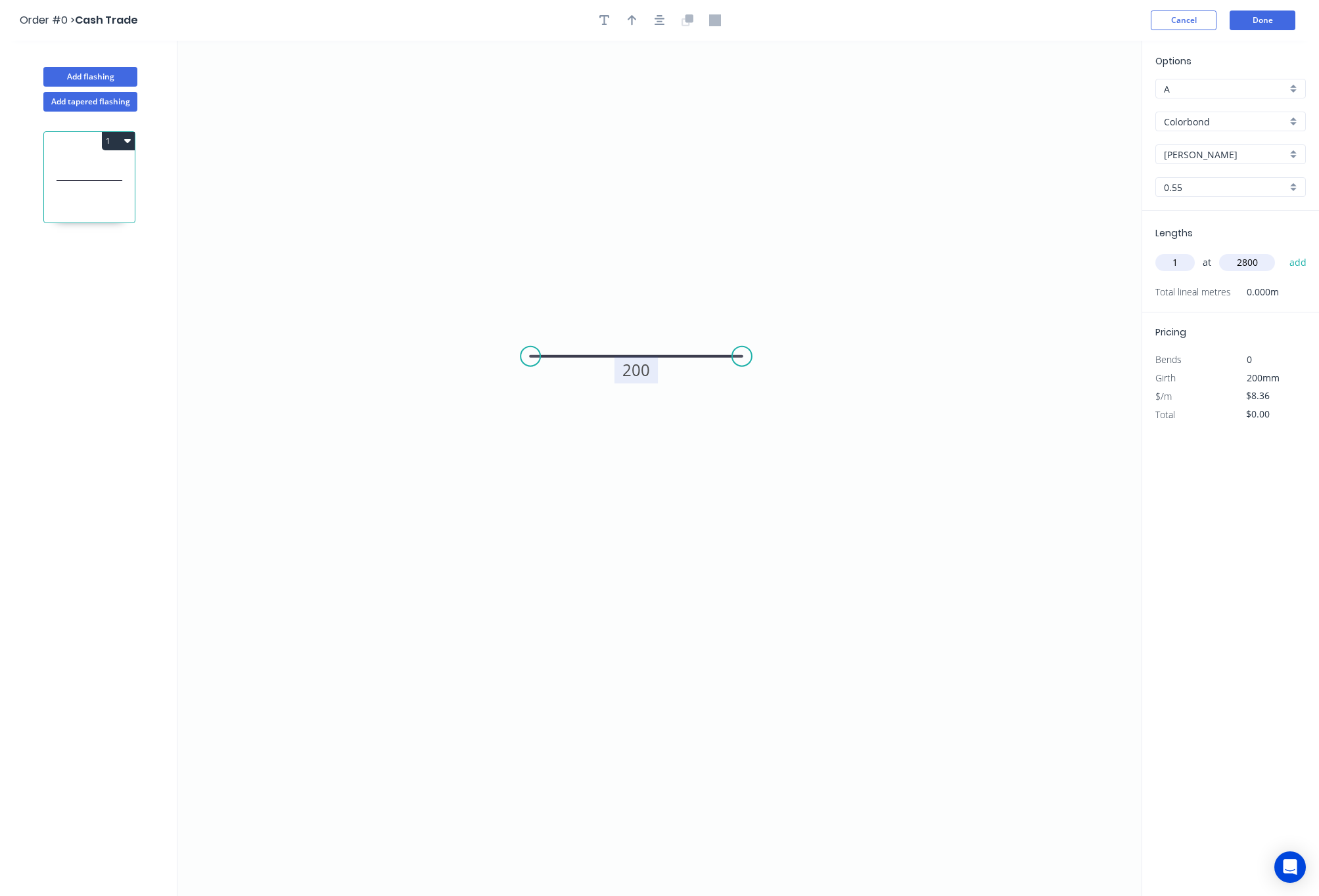
type input "$23.41"
click at [672, 570] on icon "0 200" at bounding box center [659, 468] width 964 height 856
click at [646, 373] on tspan "200" at bounding box center [635, 370] width 28 height 22
click at [646, 374] on tspan "200" at bounding box center [635, 370] width 28 height 22
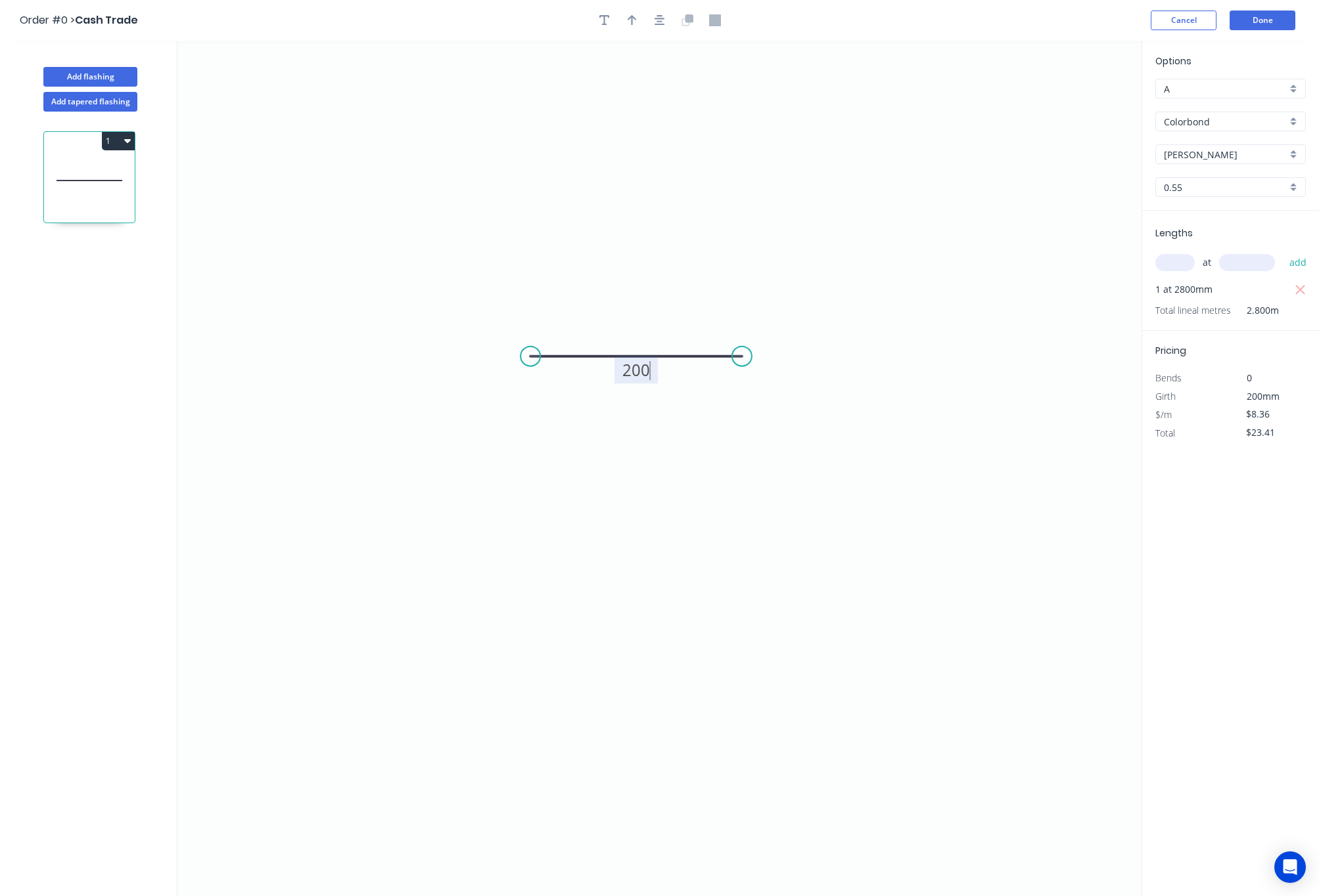
click at [647, 376] on tspan "200" at bounding box center [635, 370] width 28 height 22
drag, startPoint x: 647, startPoint y: 376, endPoint x: 613, endPoint y: 380, distance: 34.2
click at [613, 380] on icon "0 200" at bounding box center [659, 468] width 964 height 856
click at [636, 370] on tspan "200" at bounding box center [635, 370] width 28 height 22
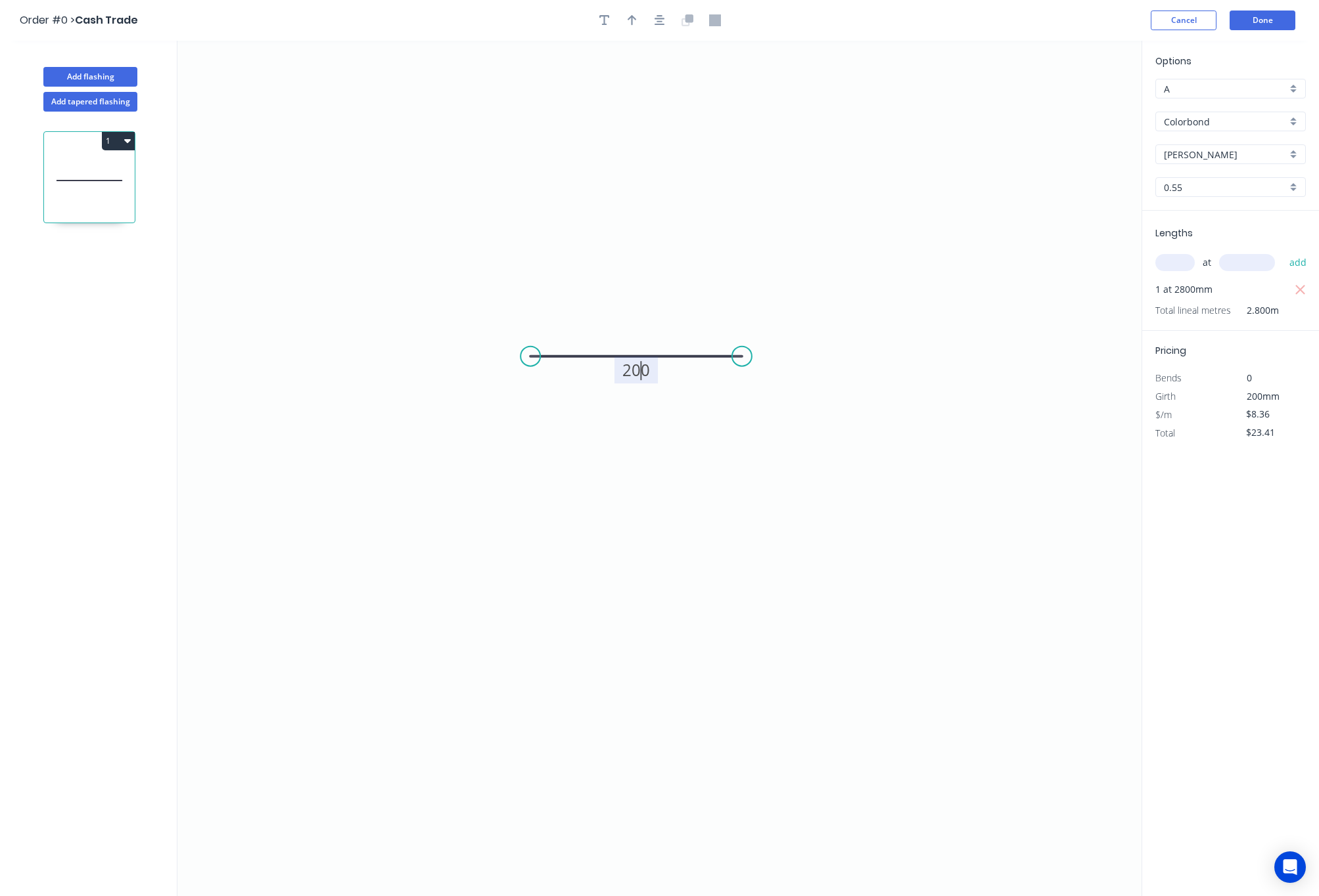
click at [636, 370] on tspan "200" at bounding box center [635, 370] width 28 height 22
click at [666, 463] on icon "0 230" at bounding box center [659, 468] width 964 height 856
type input "$8.94"
type input "$25.03"
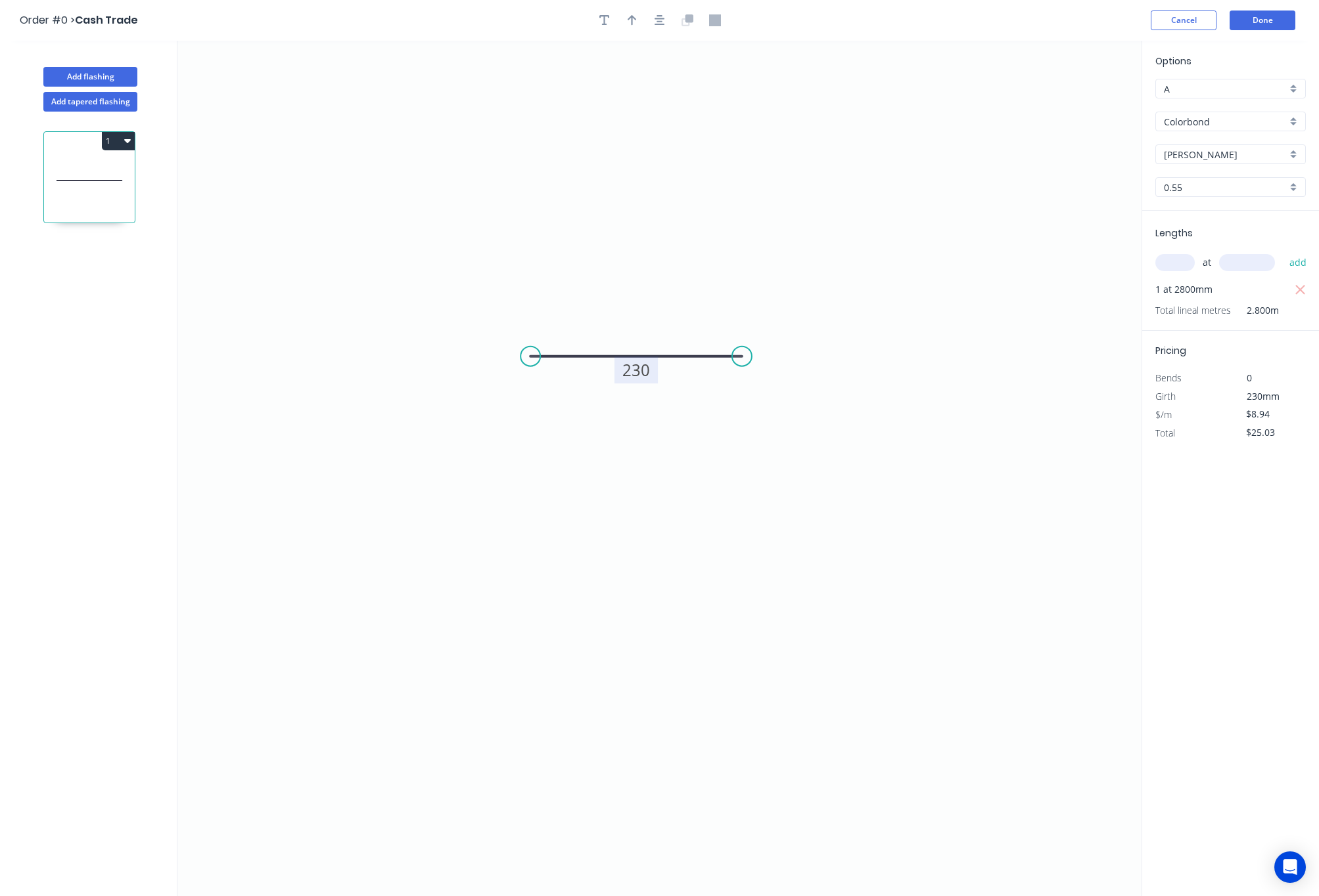
click at [666, 463] on icon "0 230" at bounding box center [659, 468] width 964 height 856
click at [634, 370] on tspan "230" at bounding box center [635, 370] width 28 height 22
click at [967, 663] on icon "0 200" at bounding box center [659, 468] width 964 height 856
type input "$8.36"
type input "$23.41"
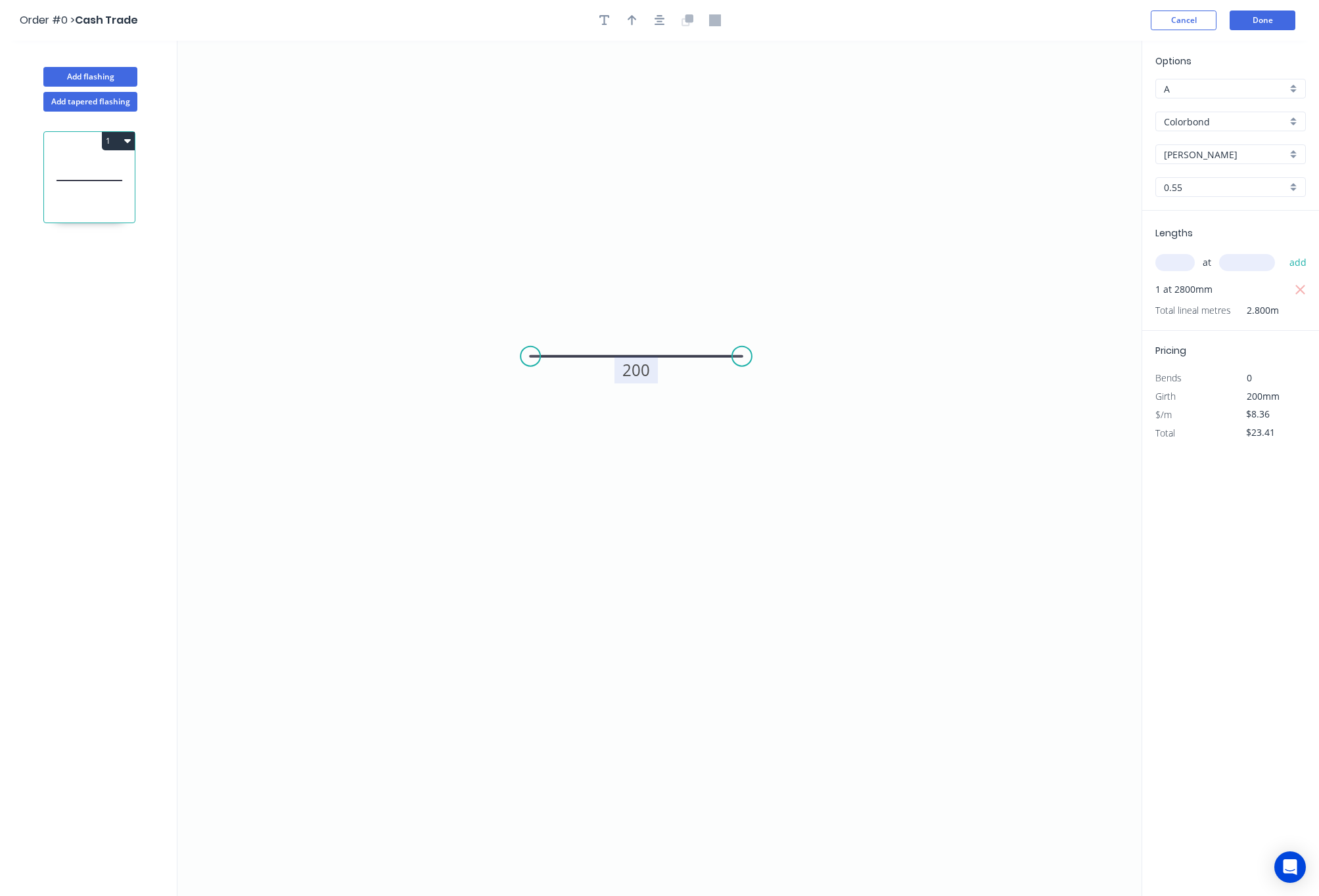
drag, startPoint x: 957, startPoint y: 609, endPoint x: 952, endPoint y: 594, distance: 15.8
click at [956, 607] on icon "0 200" at bounding box center [659, 468] width 964 height 856
click at [952, 588] on icon "0 200" at bounding box center [659, 468] width 964 height 856
click at [1163, 22] on button "Done" at bounding box center [1262, 20] width 65 height 19
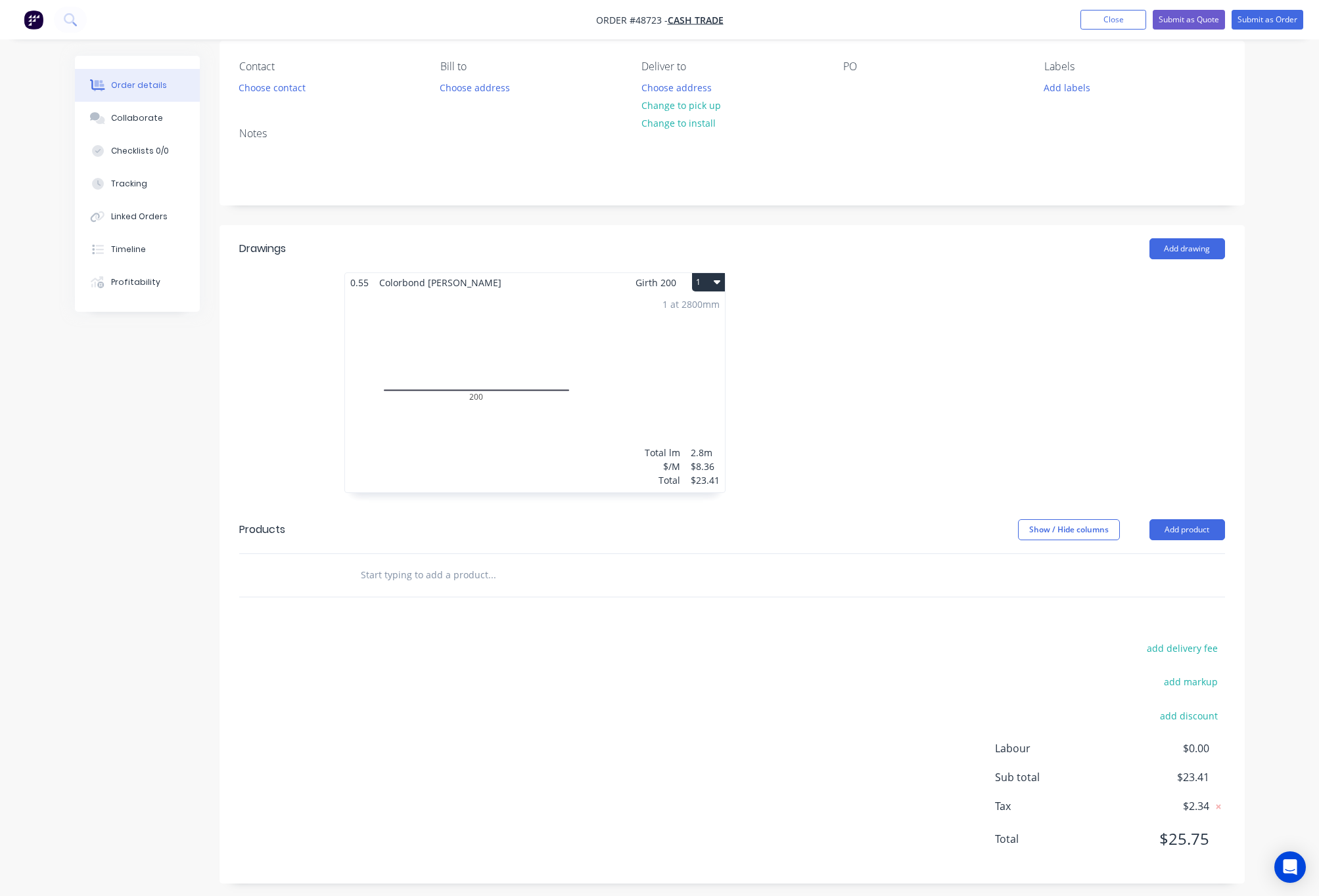
scroll to position [115, 0]
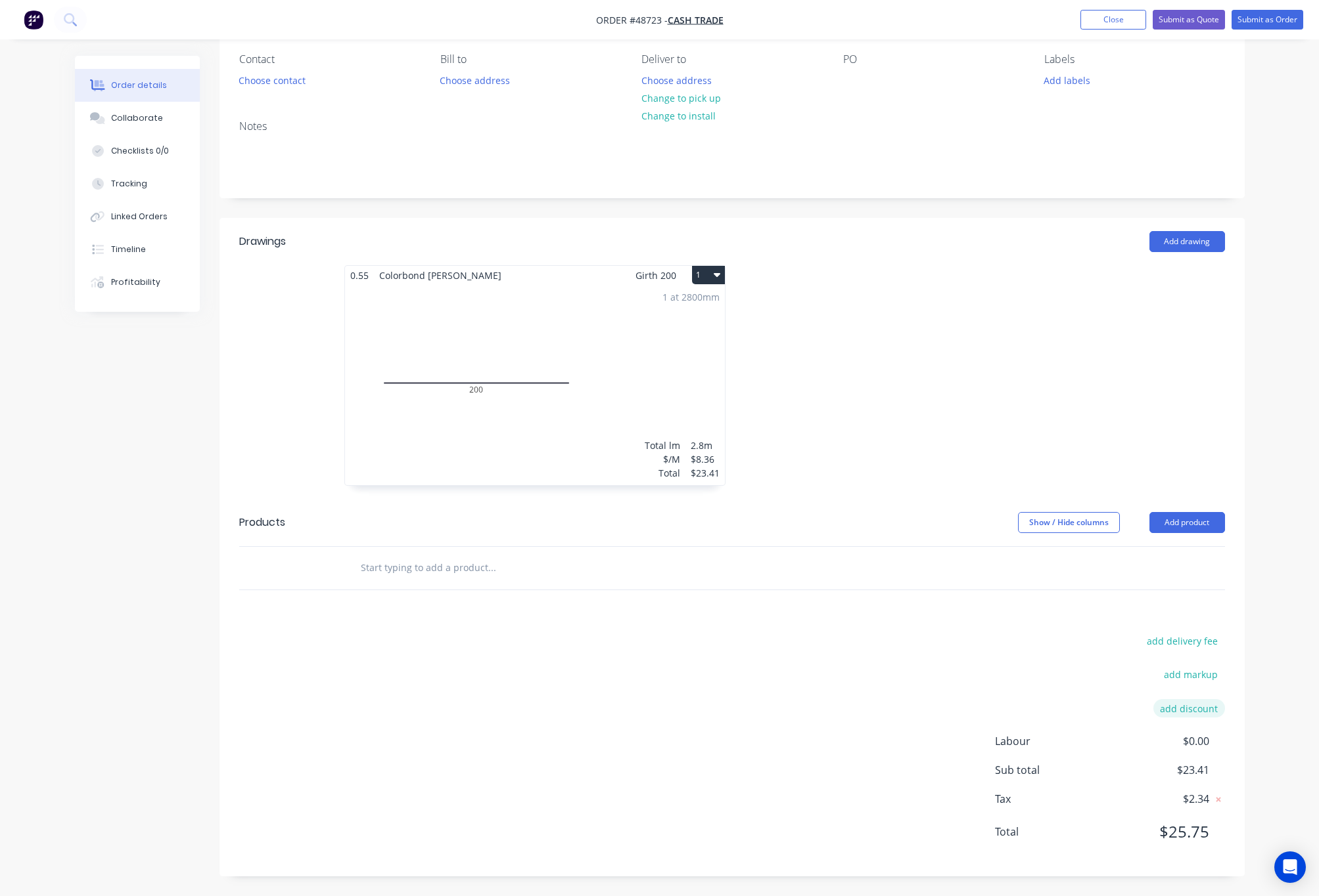
click at [1163, 709] on button "add discount" at bounding box center [1189, 708] width 71 height 17
click at [1163, 713] on input at bounding box center [1173, 713] width 59 height 19
click at [1163, 717] on input at bounding box center [1173, 713] width 59 height 19
click at [765, 702] on div "add delivery fee add markup Discount name (Optional) 0% Labour $0.00 Sub total …" at bounding box center [732, 747] width 986 height 221
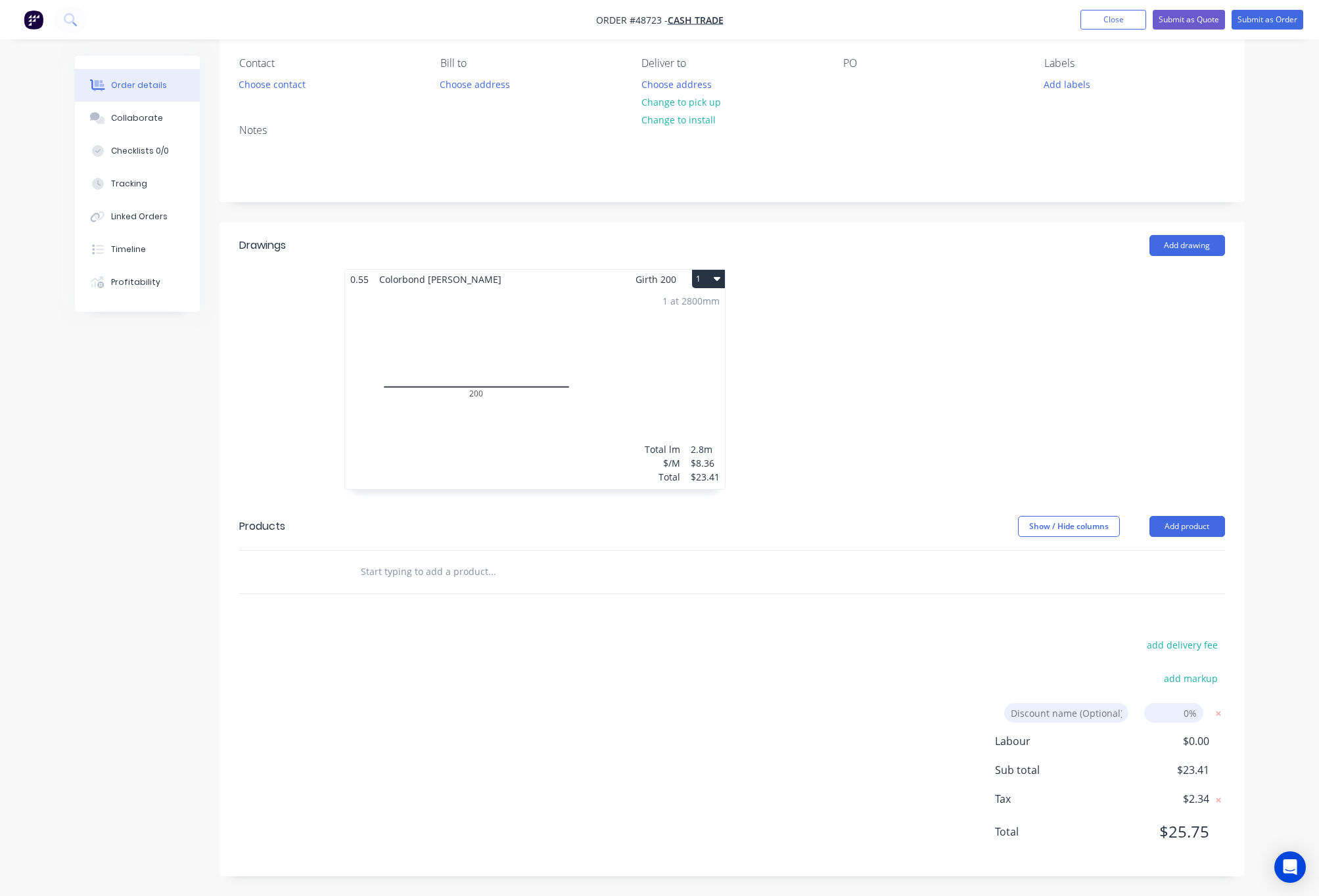
click at [941, 634] on div "Drawings Add drawing 0.55 Colorbond Shale Grey Girth 200 1 0 200 0 200 1 at 280…" at bounding box center [732, 550] width 1025 height 655
click at [1163, 707] on icon at bounding box center [1218, 714] width 13 height 13
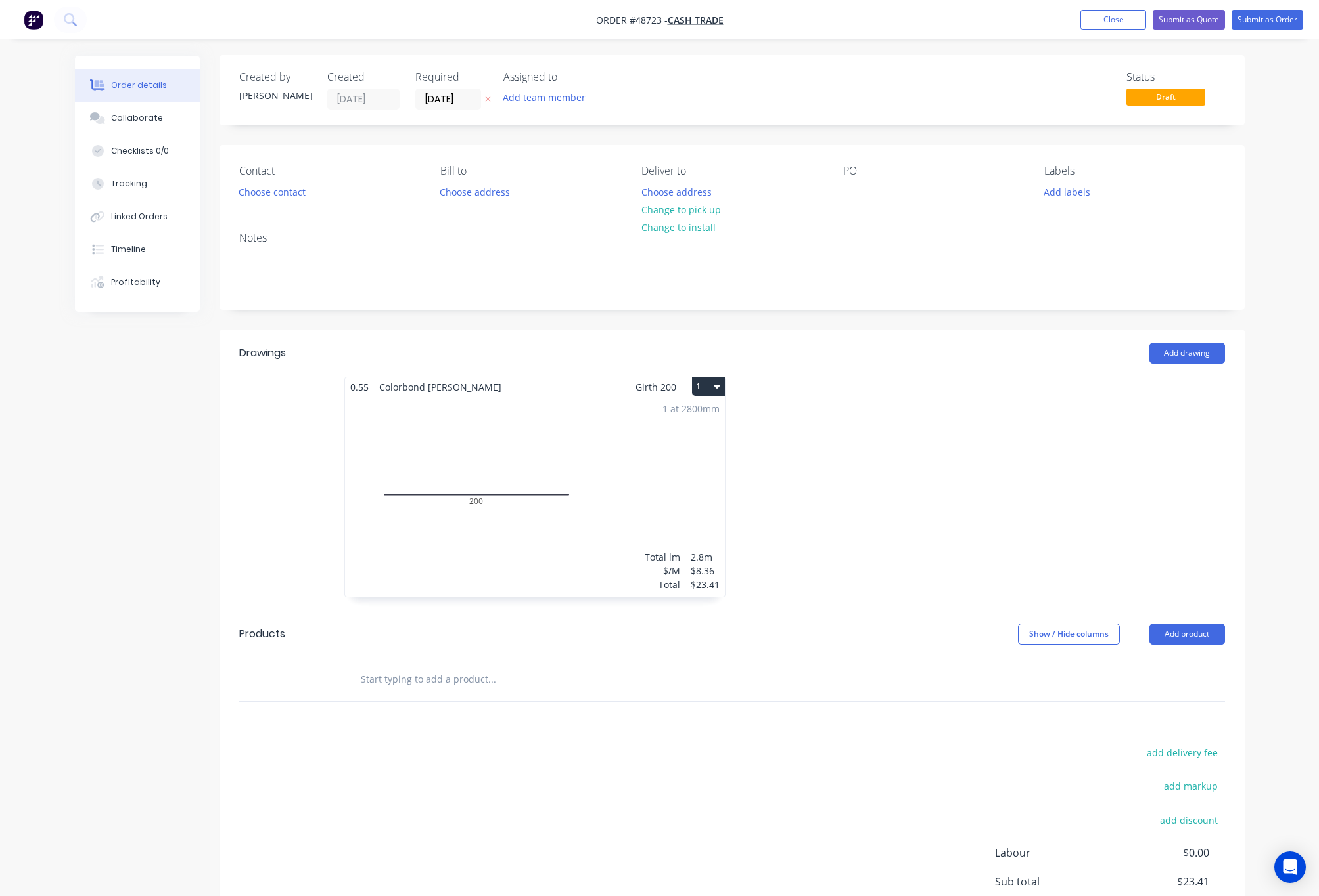
scroll to position [0, 0]
click at [680, 212] on button "Change to pick up" at bounding box center [681, 210] width 93 height 17
click at [274, 199] on button "Choose contact" at bounding box center [272, 192] width 81 height 17
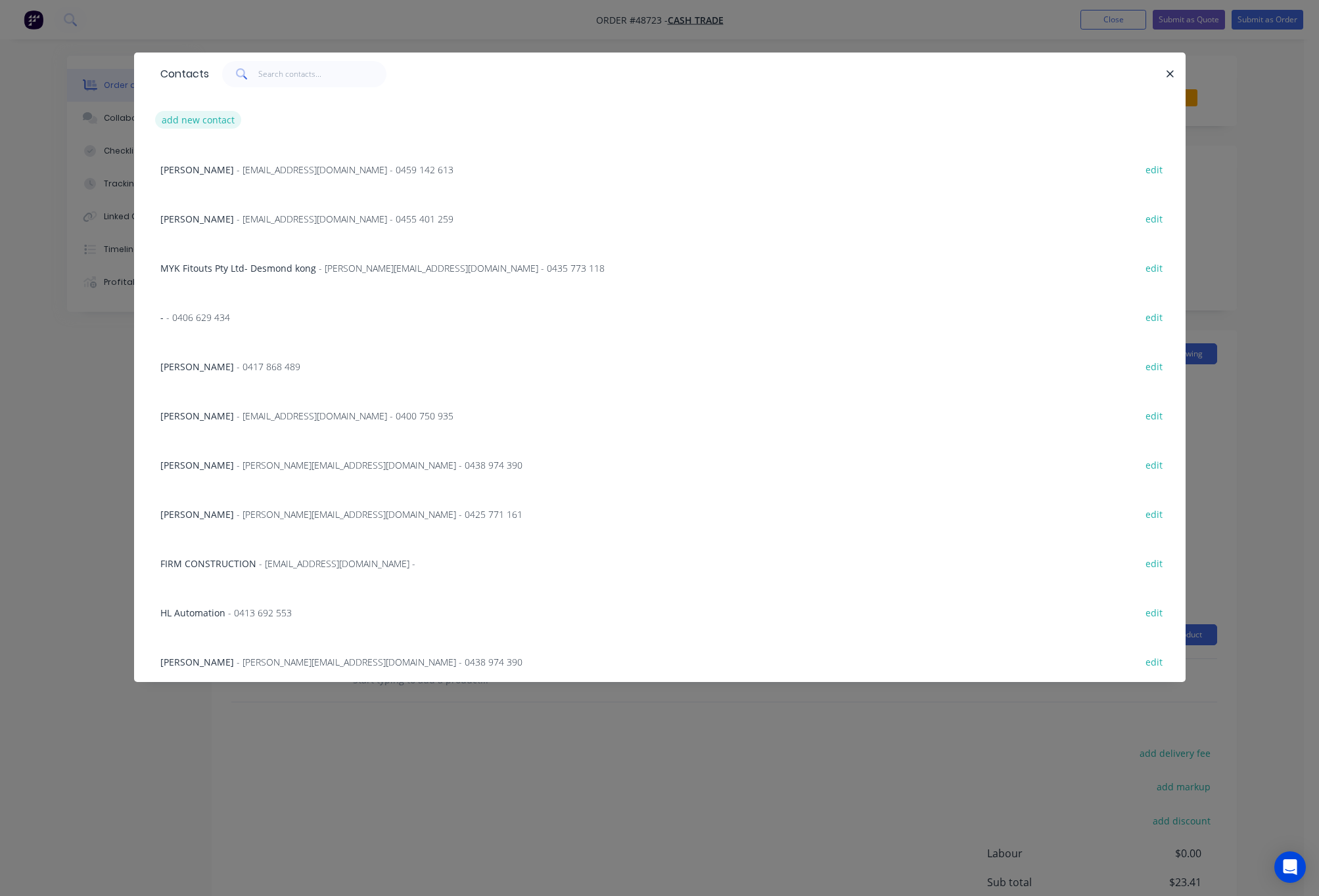
click at [183, 116] on button "add new contact" at bounding box center [198, 119] width 87 height 17
select select "AU"
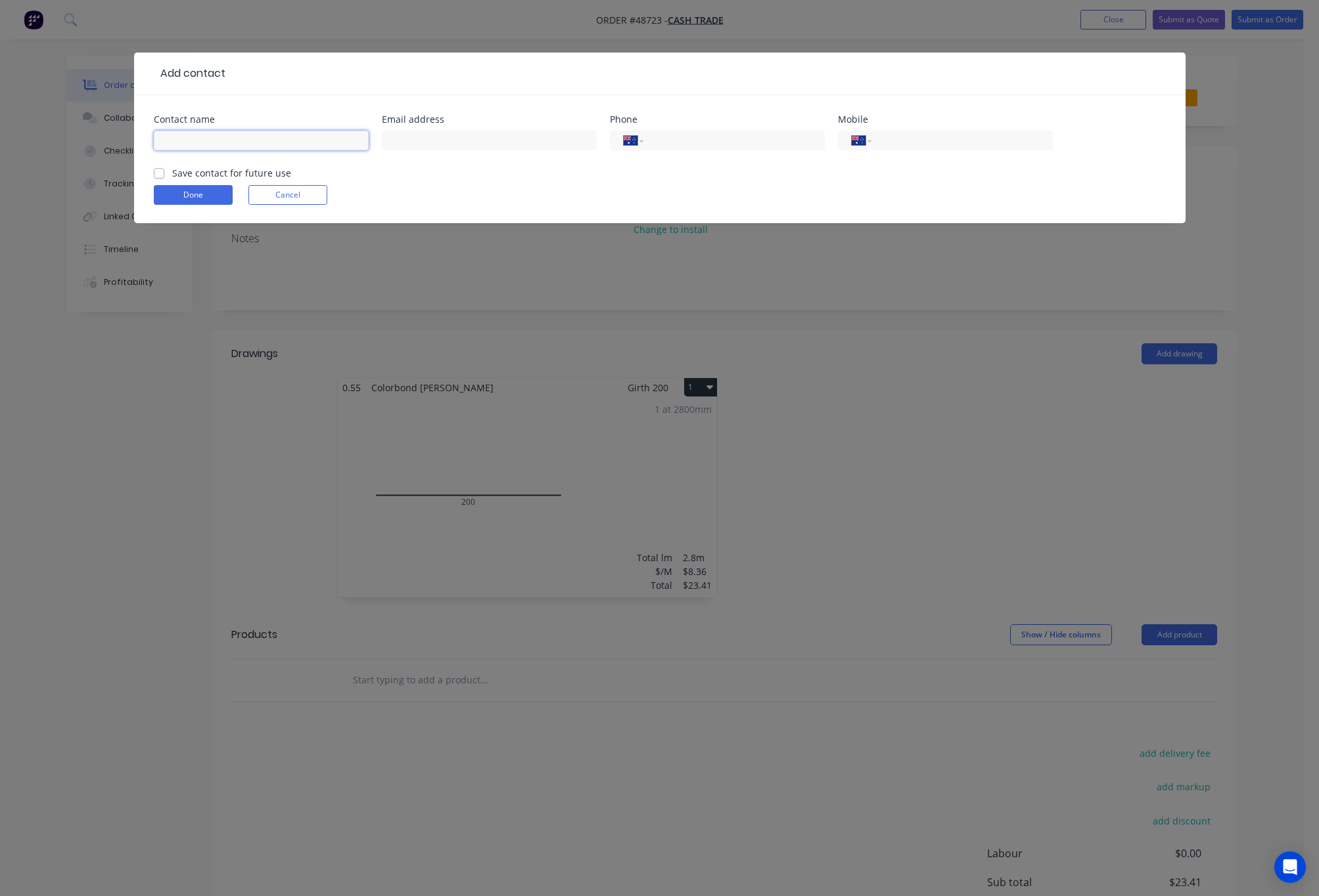
drag, startPoint x: 250, startPoint y: 138, endPoint x: 247, endPoint y: 143, distance: 5.8
click at [247, 143] on input "text" at bounding box center [261, 141] width 215 height 19
type input "s"
type input "t"
type input "[PERSON_NAME]"
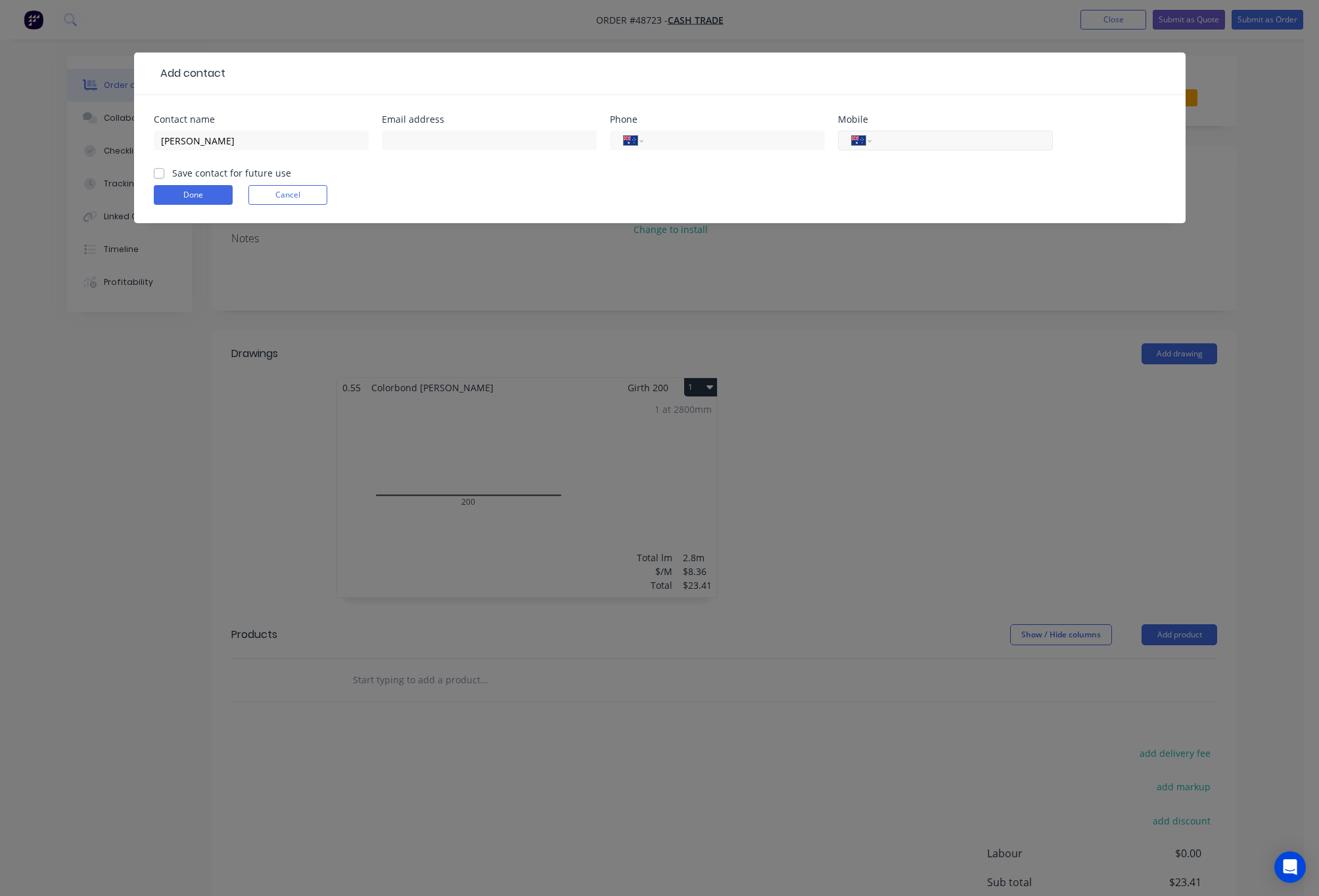
click at [955, 145] on input "tel" at bounding box center [959, 141] width 158 height 15
type input "0417 618 621"
click at [204, 203] on button "Done" at bounding box center [194, 194] width 79 height 19
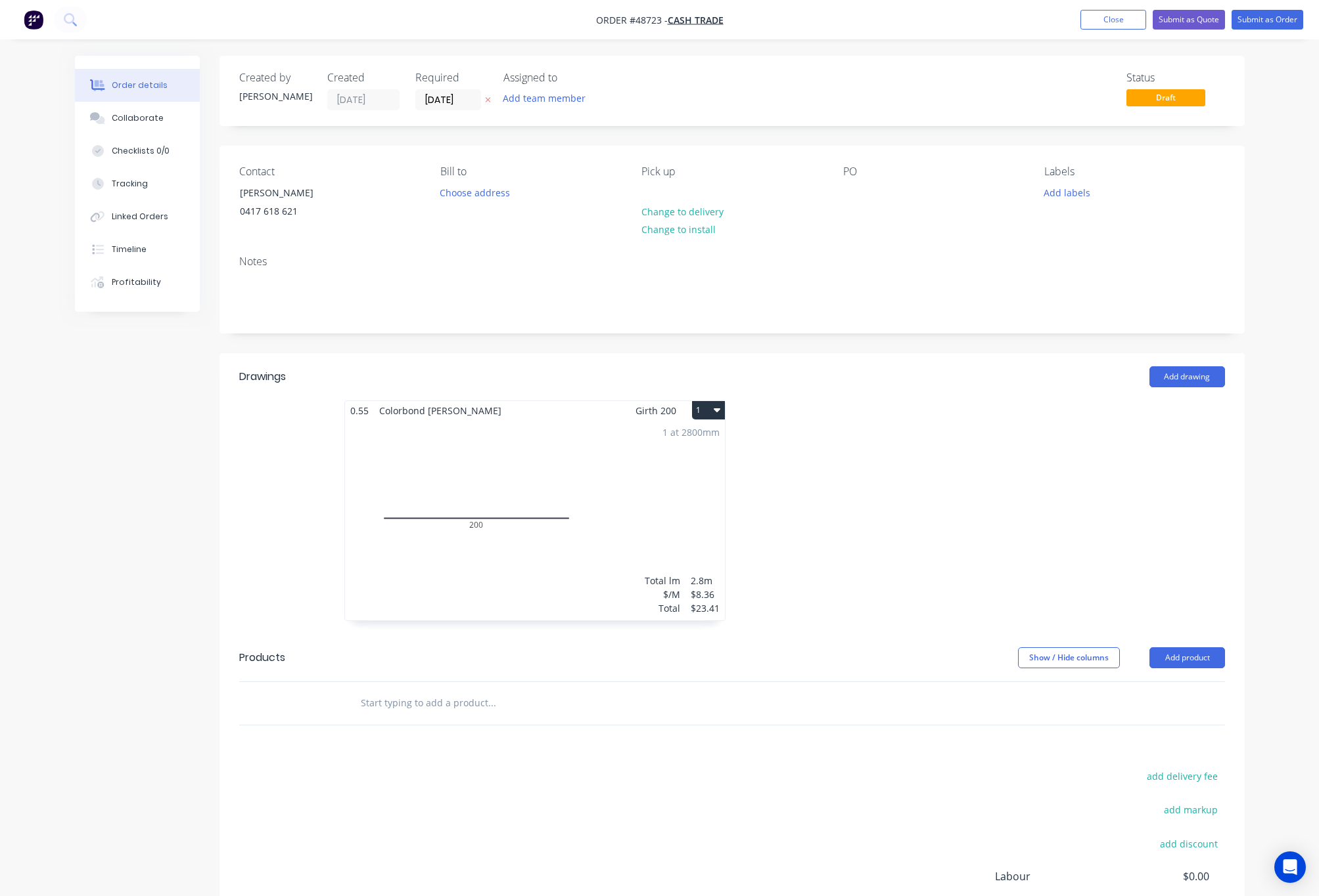
click at [556, 207] on div "Bill to Choose address" at bounding box center [530, 195] width 180 height 60
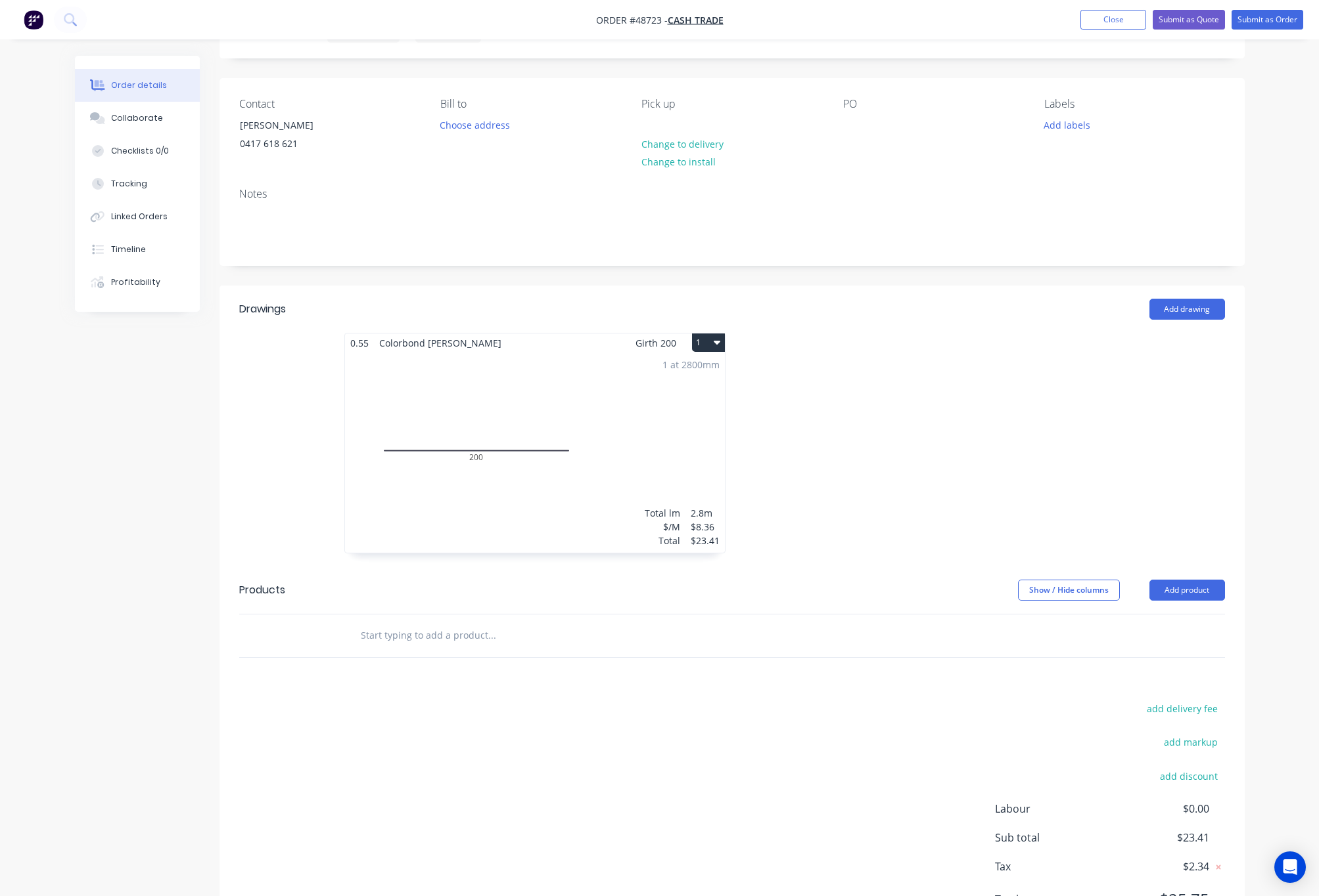
scroll to position [139, 0]
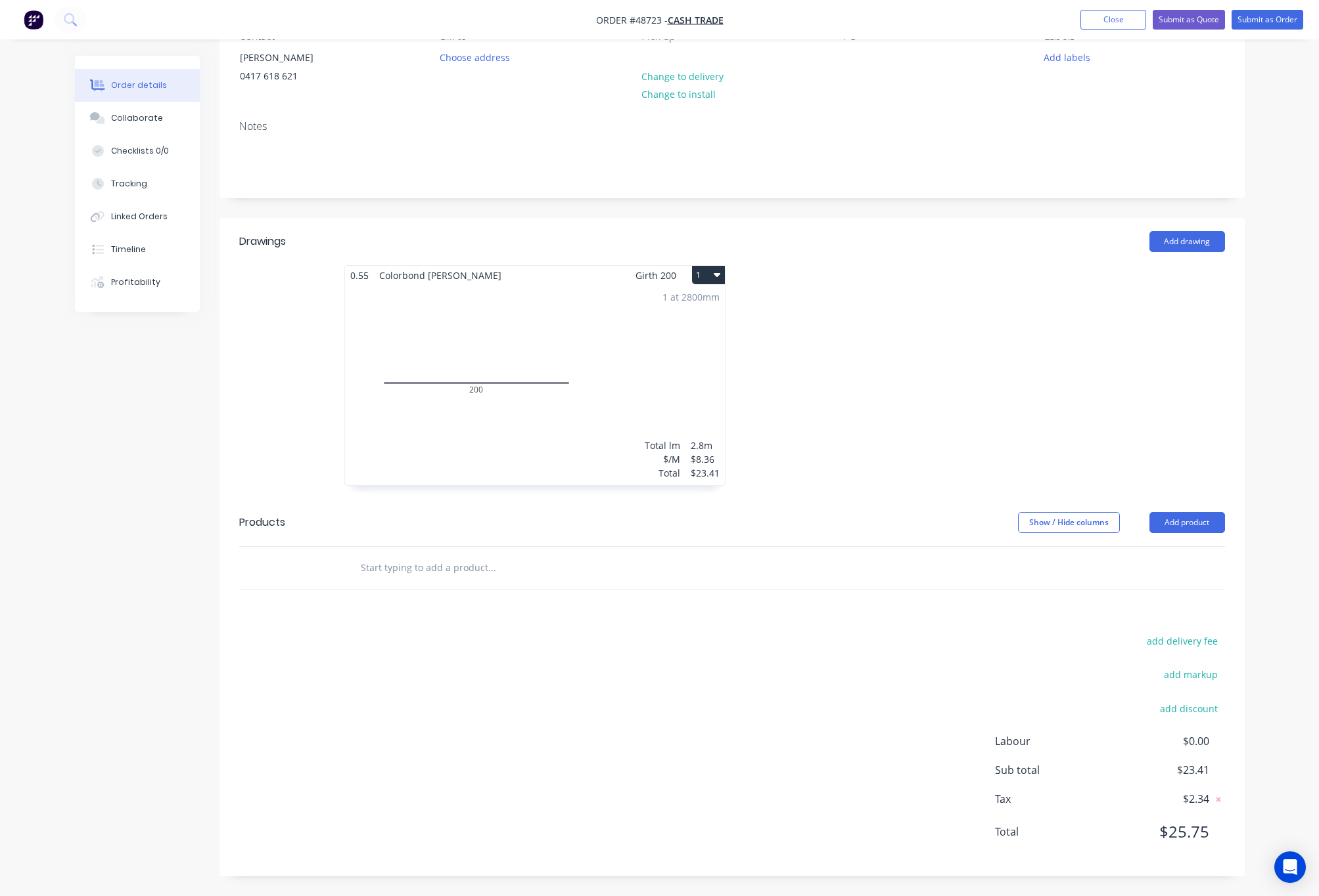
click at [673, 412] on div "1 at 2800mm Total lm $/M Total 2.8m $8.36 $23.41" at bounding box center [534, 385] width 379 height 200
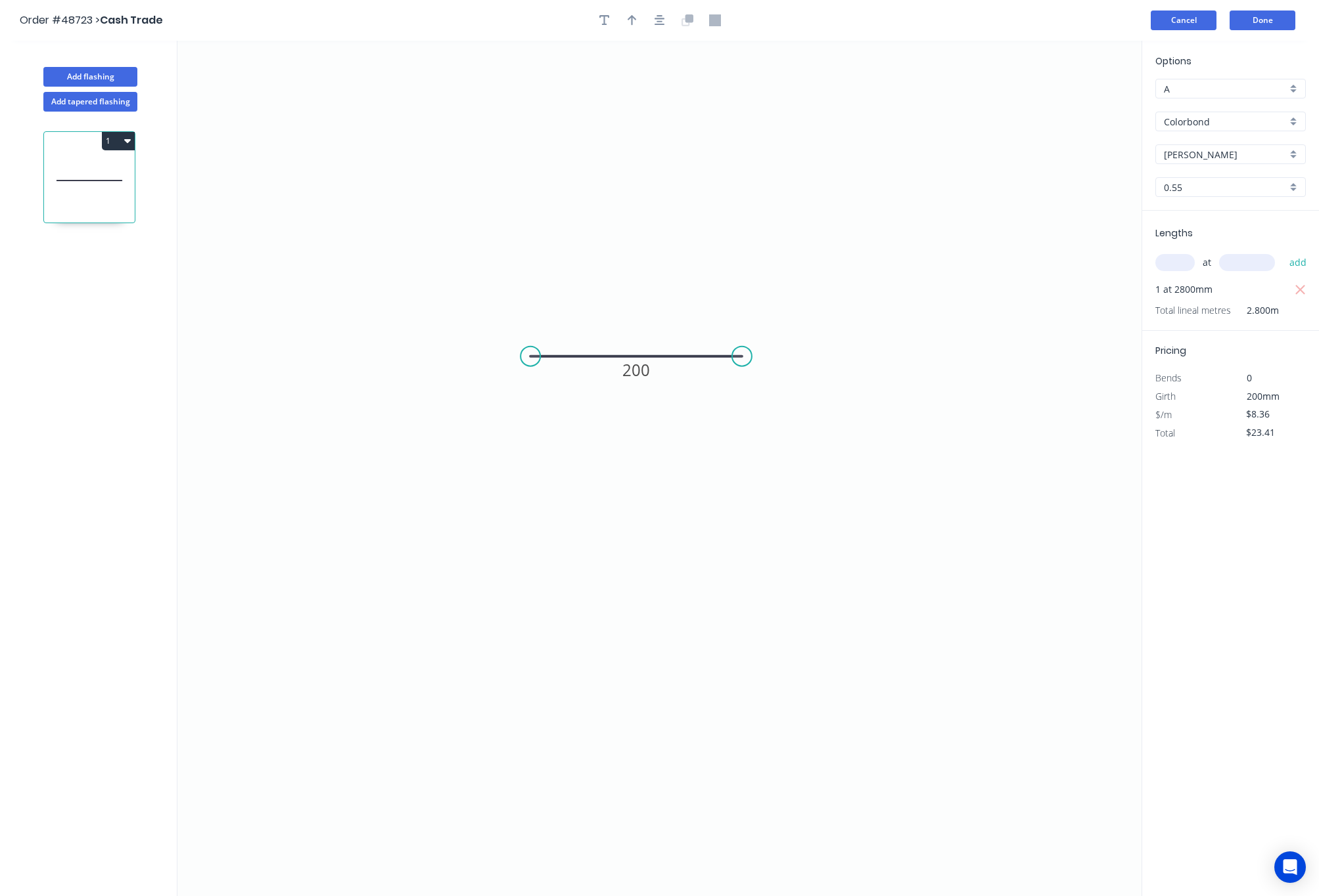
click at [1163, 18] on button "Cancel" at bounding box center [1183, 20] width 65 height 19
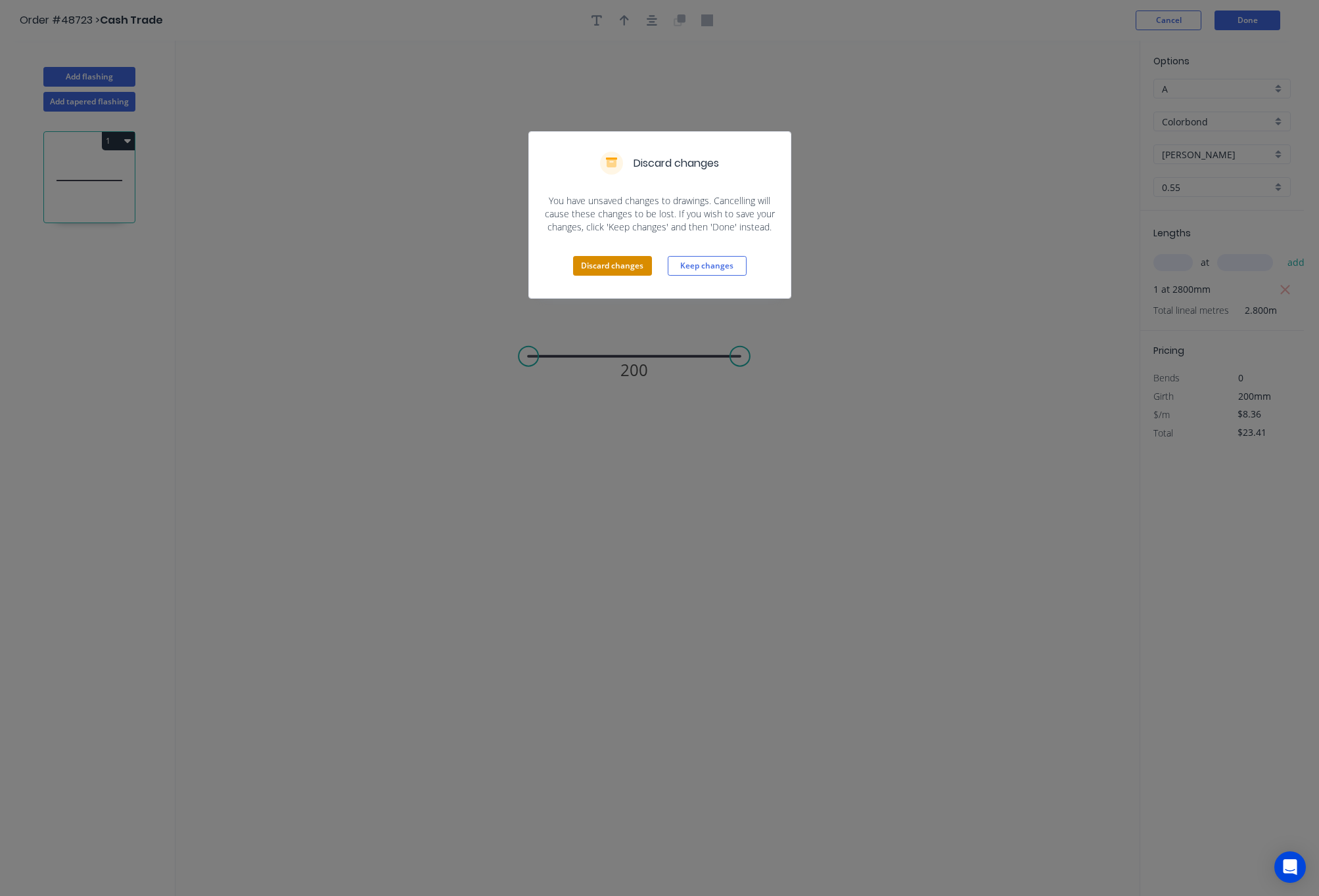
click at [613, 269] on button "Discard changes" at bounding box center [612, 266] width 79 height 19
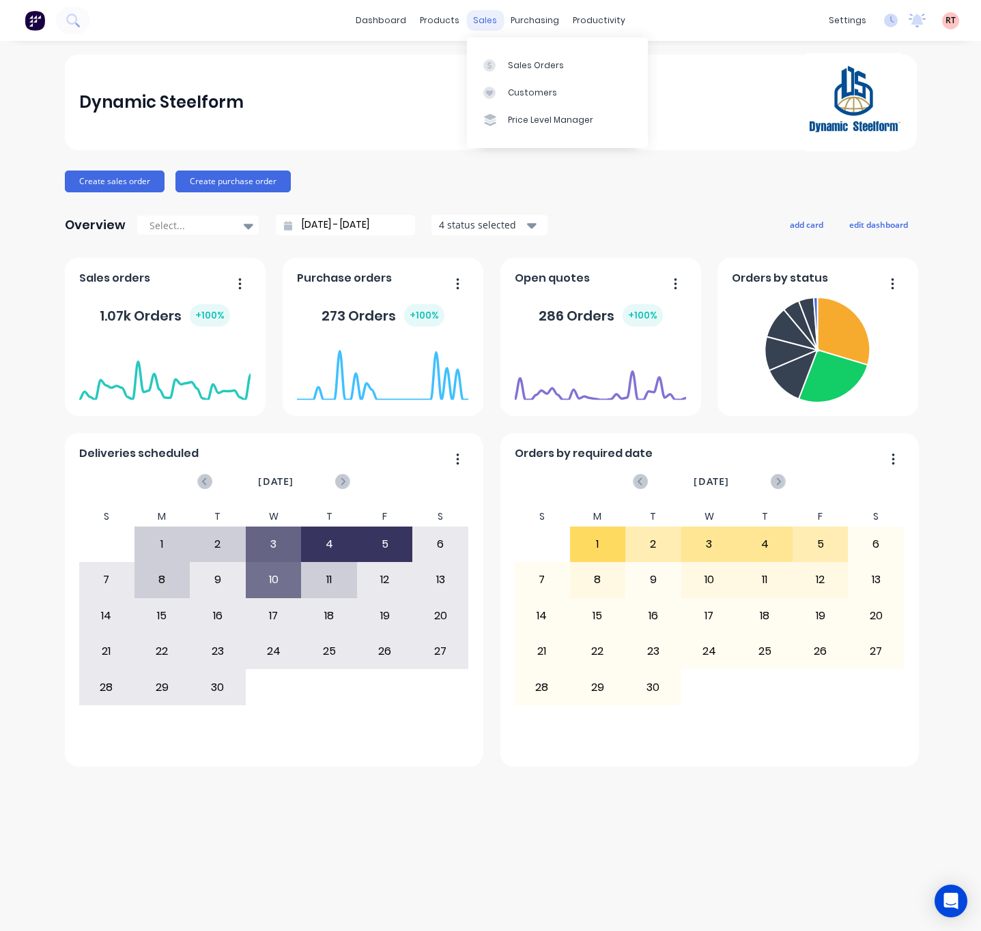
click at [477, 18] on div "sales" at bounding box center [485, 20] width 38 height 20
click at [545, 66] on div "Sales Orders" at bounding box center [536, 65] width 56 height 12
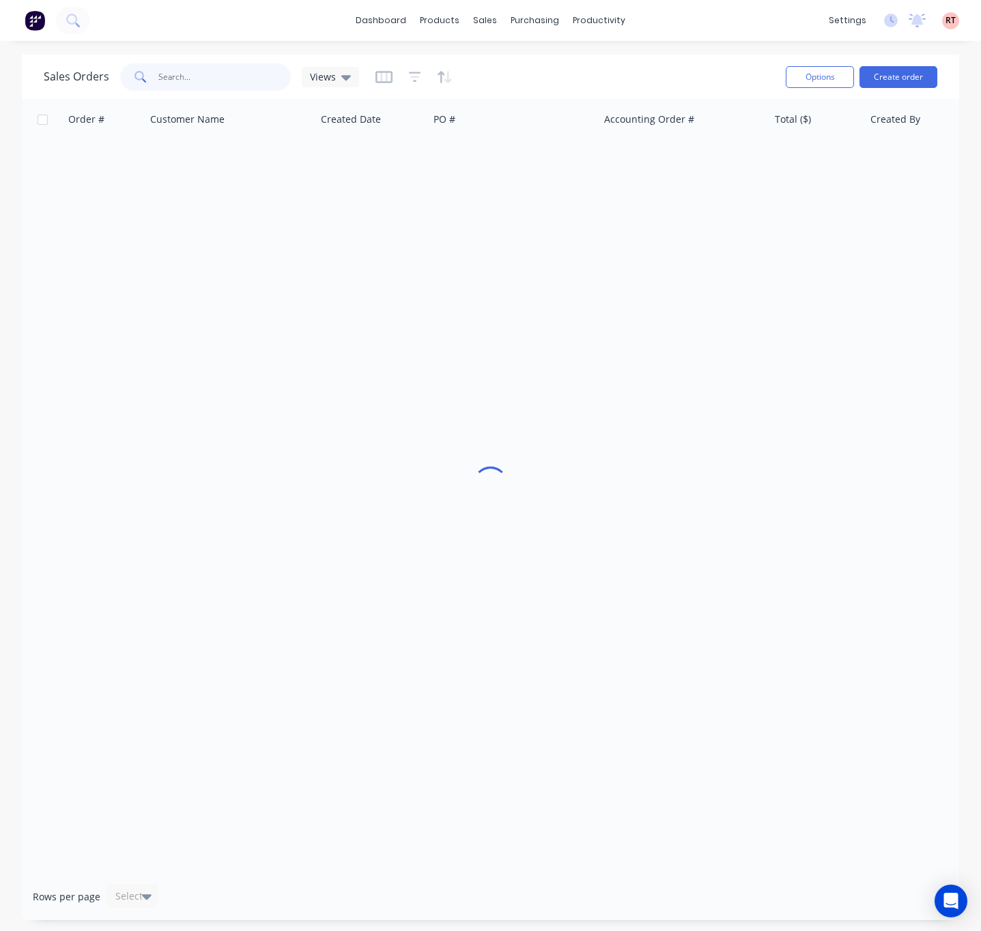
click at [236, 88] on input "text" at bounding box center [224, 76] width 133 height 27
type input "fang"
click at [475, 17] on div "sales" at bounding box center [485, 20] width 38 height 20
click at [510, 91] on div "Customers" at bounding box center [532, 93] width 49 height 12
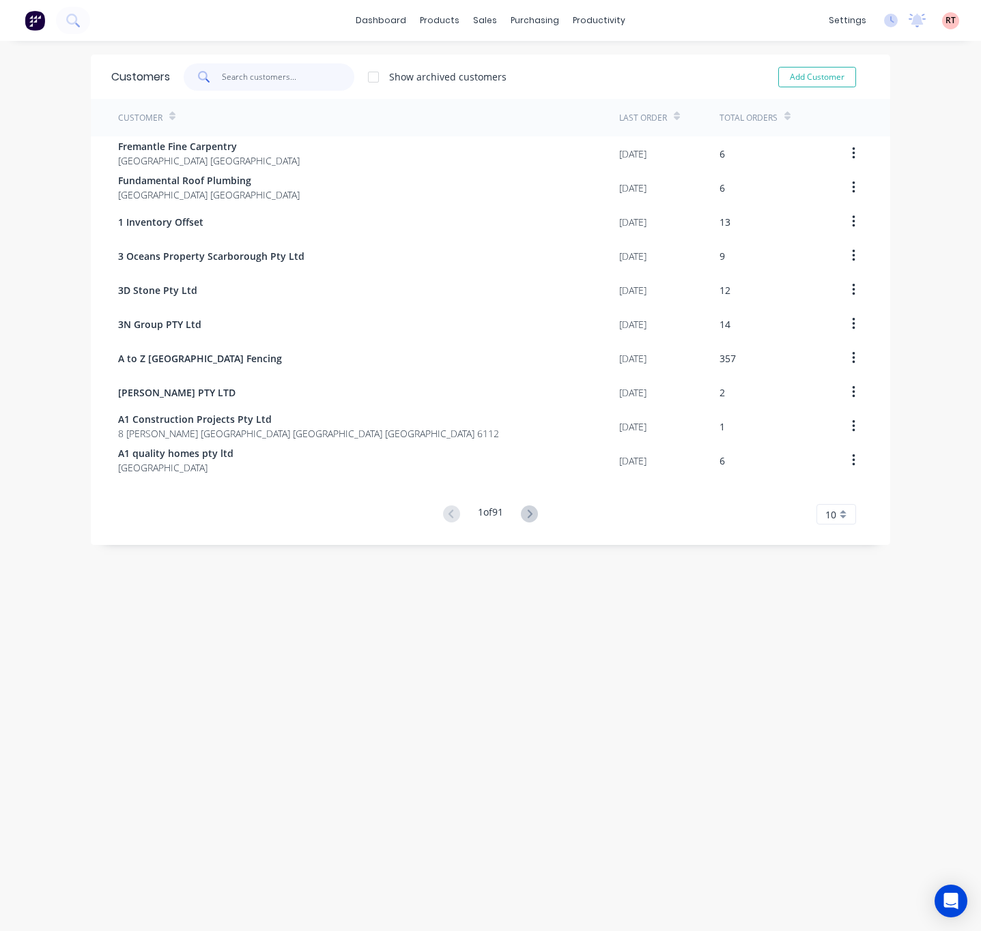
click at [257, 78] on input "text" at bounding box center [288, 76] width 133 height 27
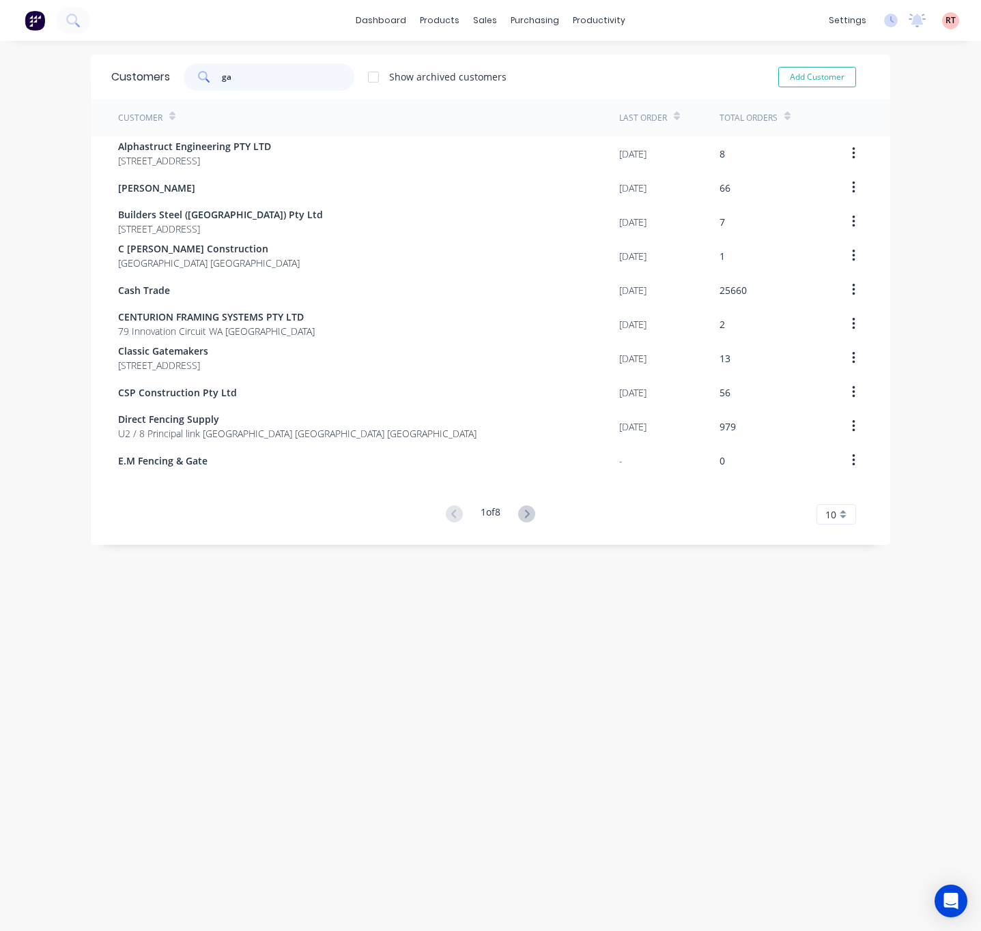
type input "g"
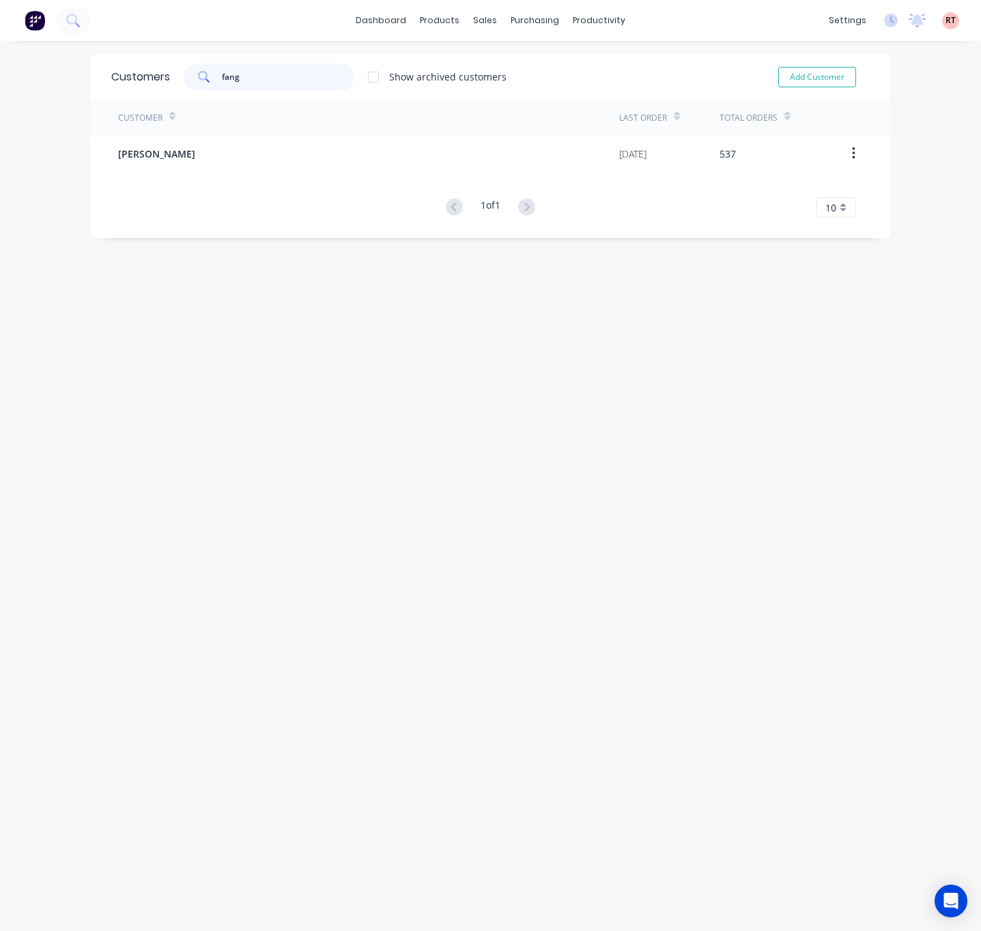
type input "fang"
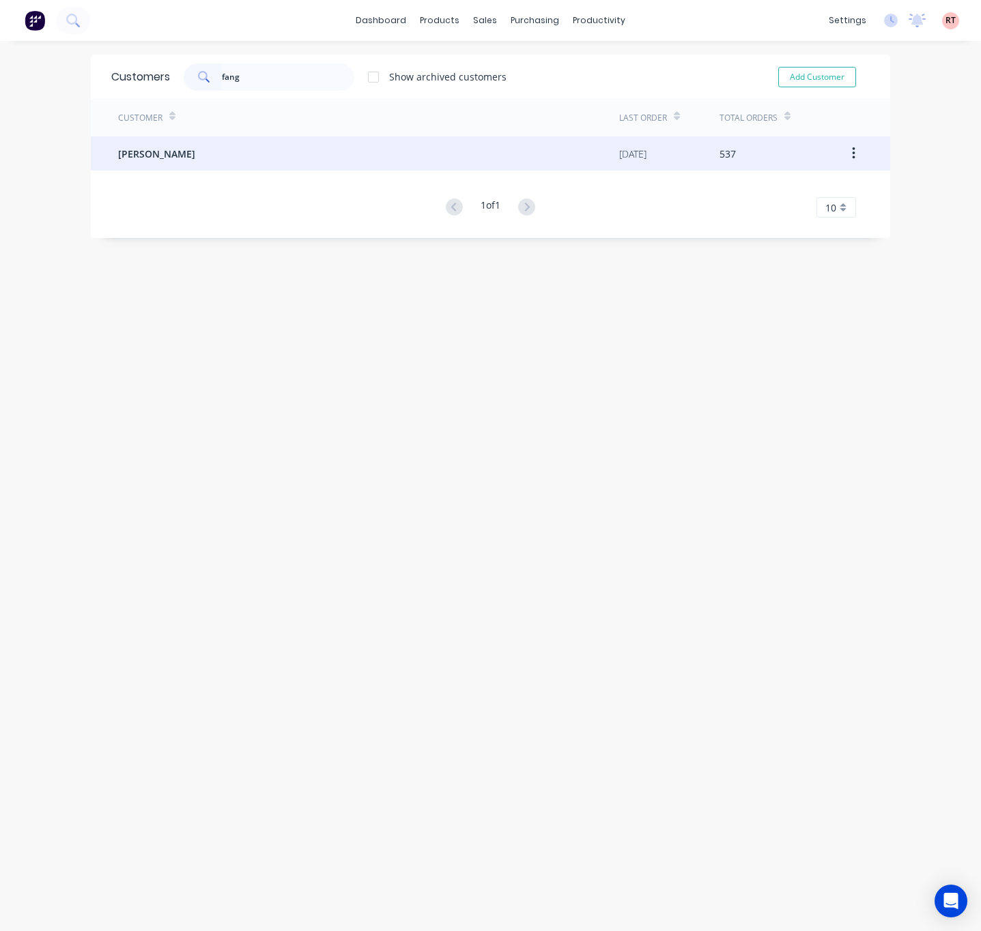
click at [336, 167] on div "[PERSON_NAME]" at bounding box center [368, 153] width 501 height 34
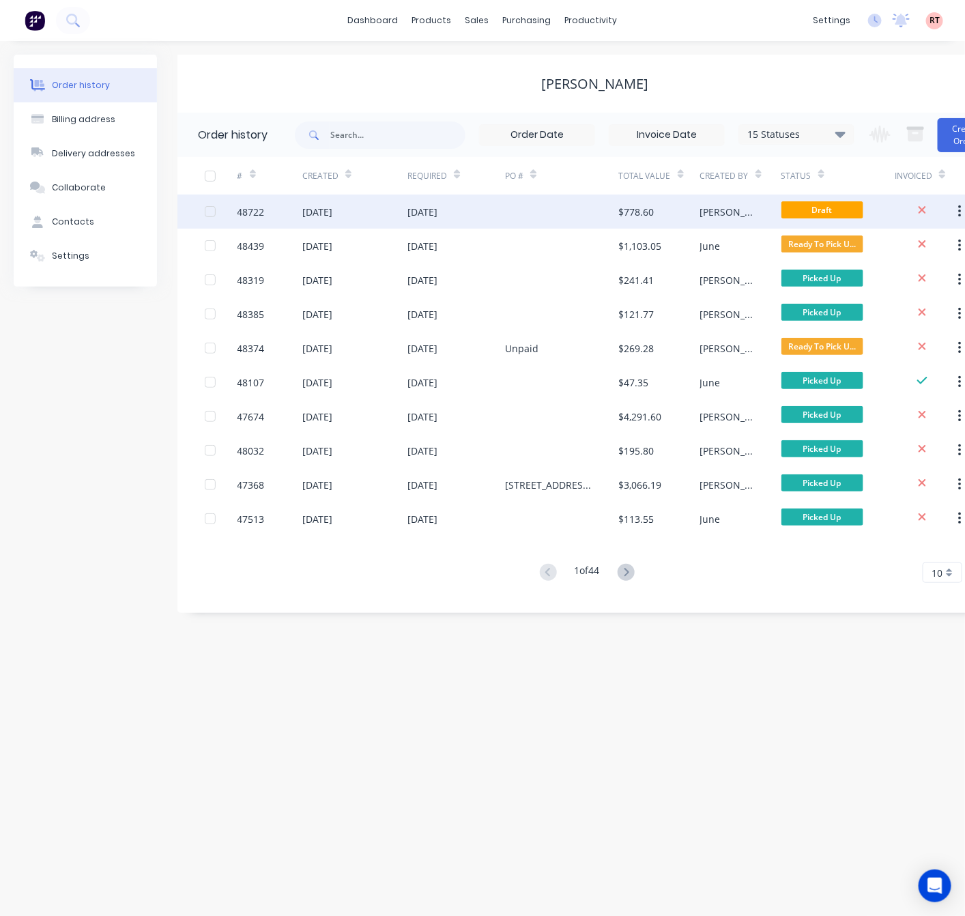
click at [545, 215] on div at bounding box center [562, 211] width 114 height 34
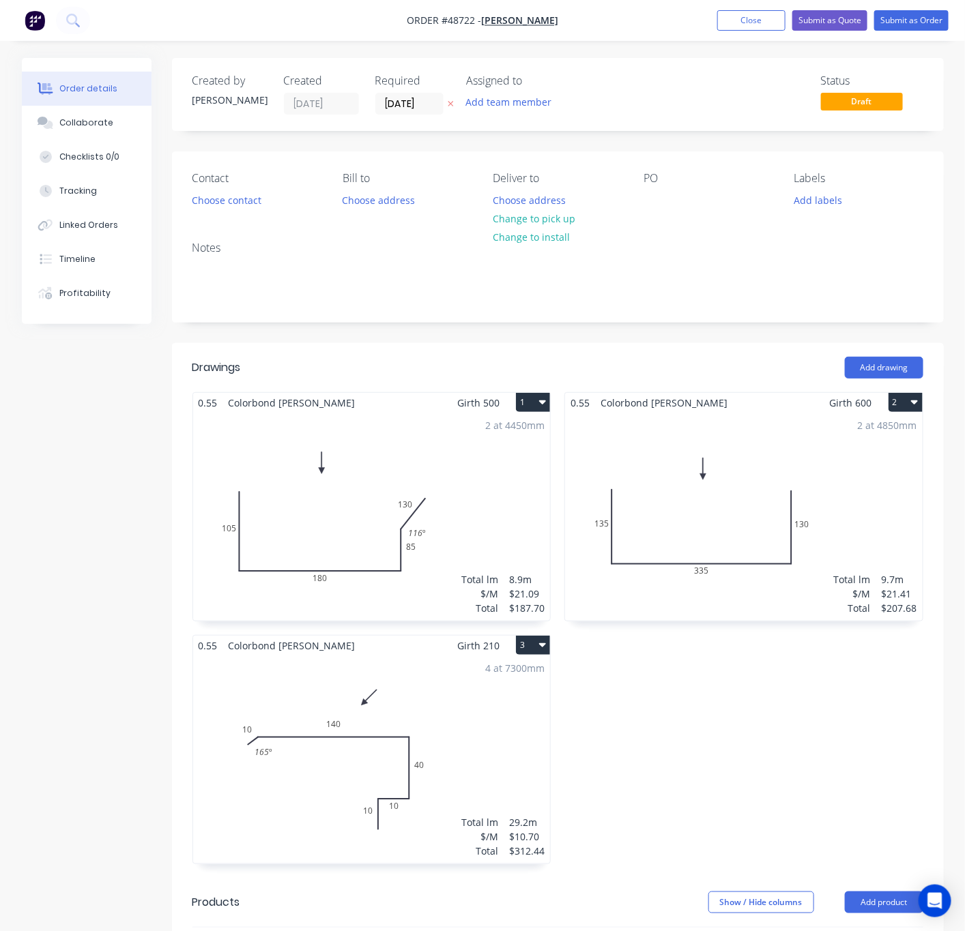
click at [515, 508] on div "2 at 4450mm Total lm $/M Total 8.9m $21.09 $187.70" at bounding box center [372, 517] width 358 height 208
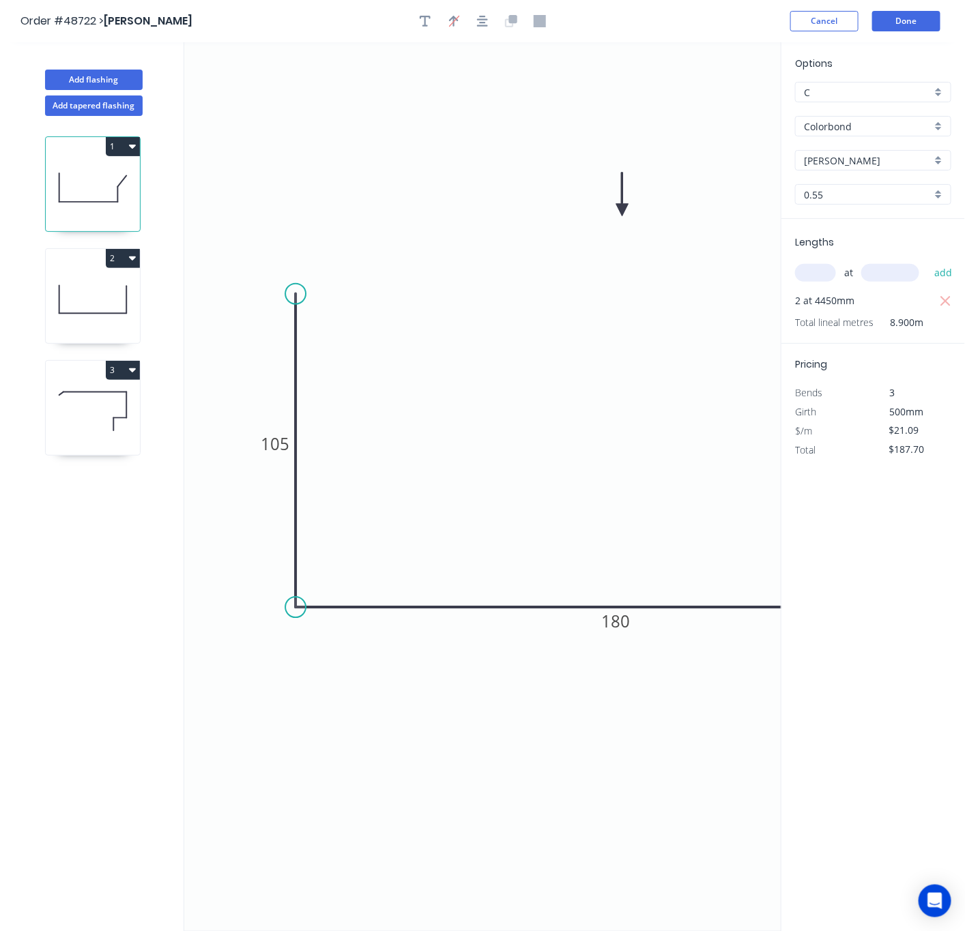
click at [751, 299] on div "Lengths at add 2 at 4450mm Total lineal metres 8.900m" at bounding box center [873, 281] width 184 height 125
click at [751, 303] on div "2 at 4450mm" at bounding box center [874, 300] width 159 height 19
click at [751, 309] on icon "button" at bounding box center [946, 301] width 12 height 16
type input "$0.00"
click at [751, 271] on input "text" at bounding box center [815, 273] width 41 height 18
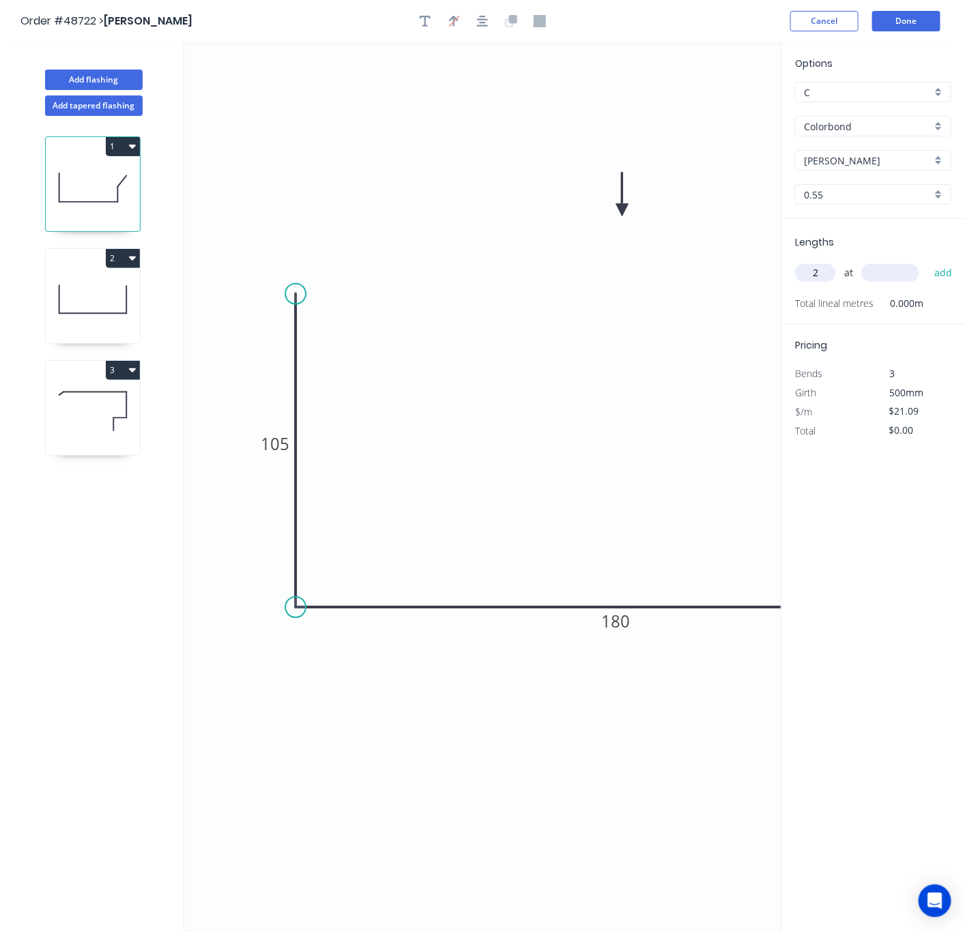
type input "2"
click at [751, 275] on input "text" at bounding box center [890, 273] width 58 height 18
type input "4550"
click at [751, 261] on button "add" at bounding box center [943, 272] width 32 height 23
type input "$191.92"
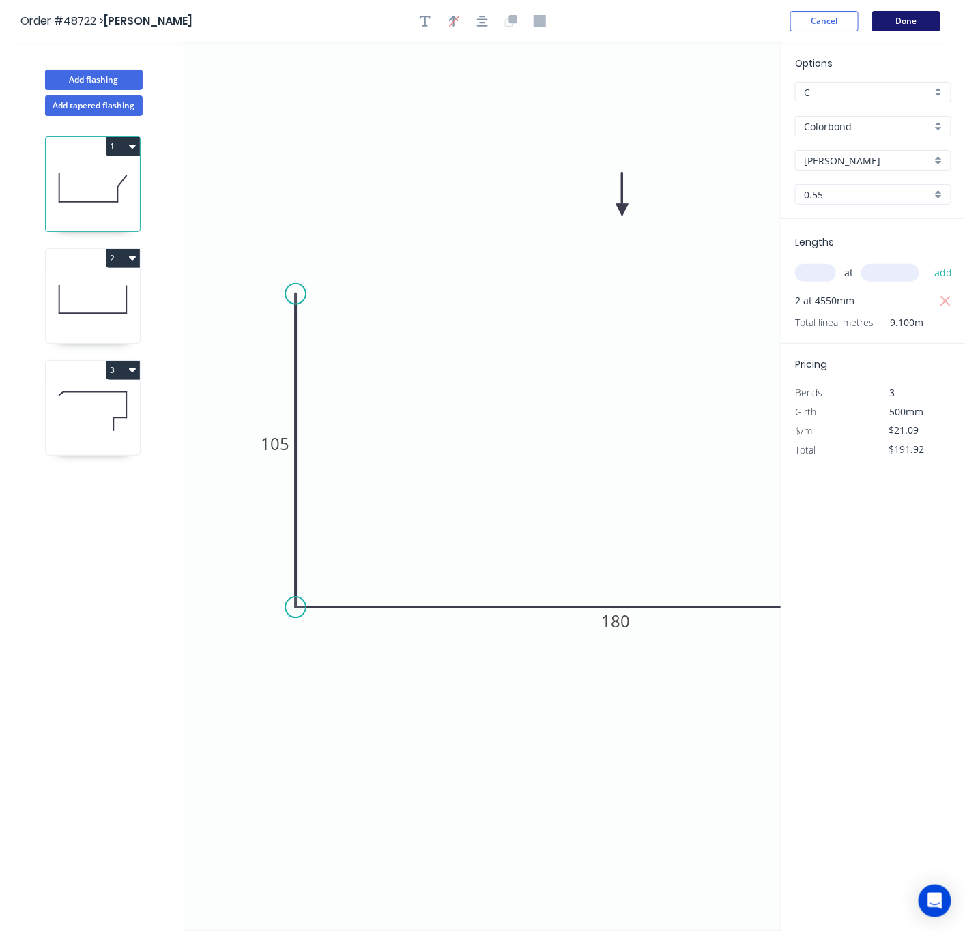
click at [751, 20] on button "Done" at bounding box center [906, 21] width 68 height 20
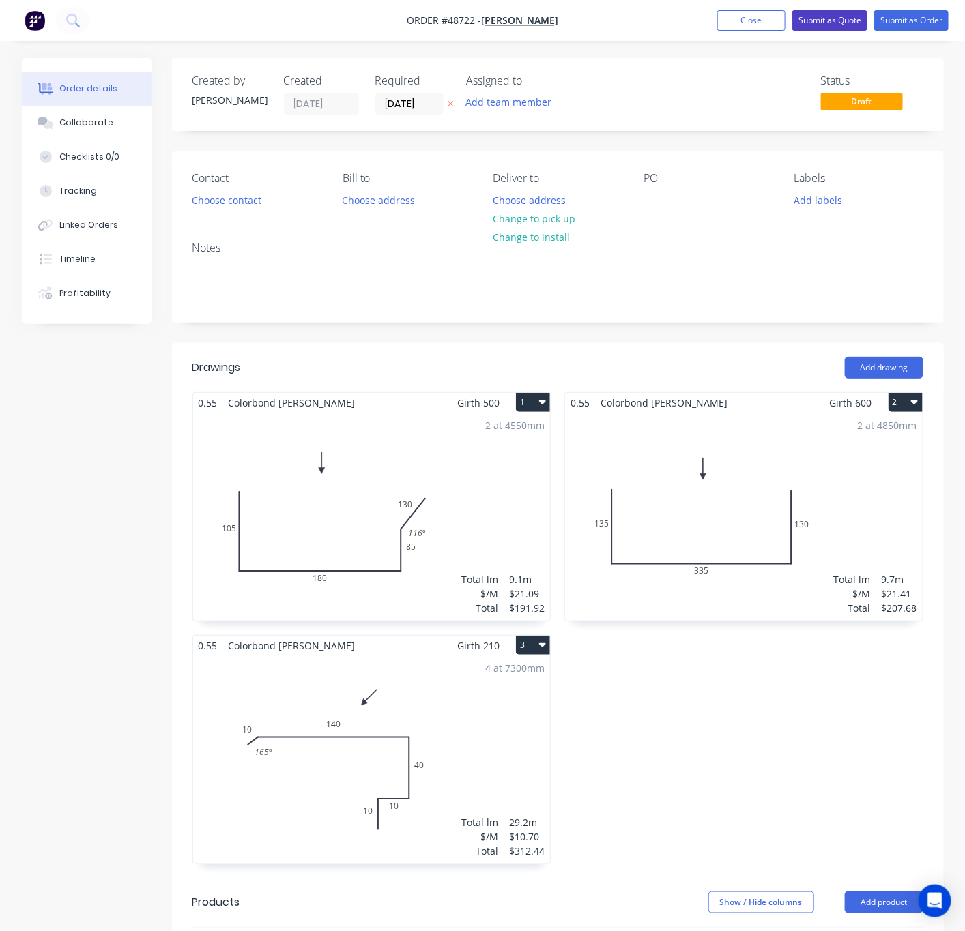
click at [751, 18] on button "Submit as Quote" at bounding box center [829, 20] width 75 height 20
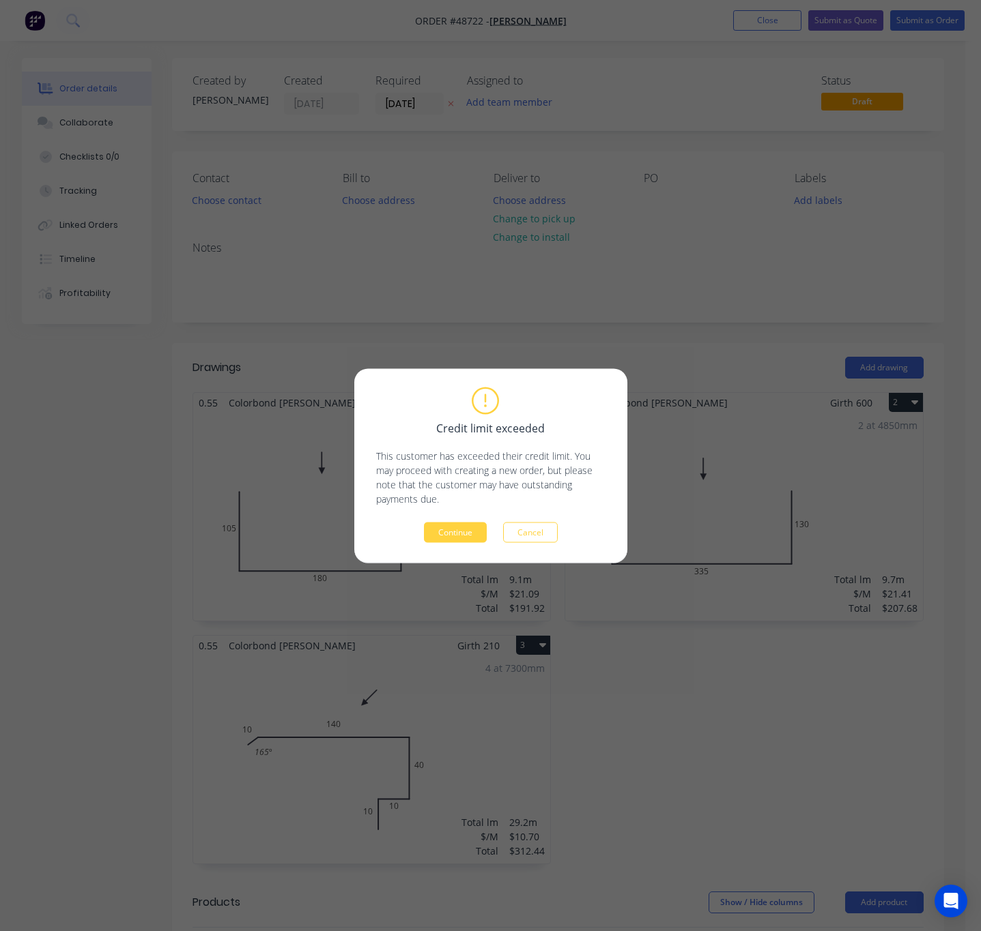
click at [472, 531] on button "Continue" at bounding box center [455, 532] width 63 height 20
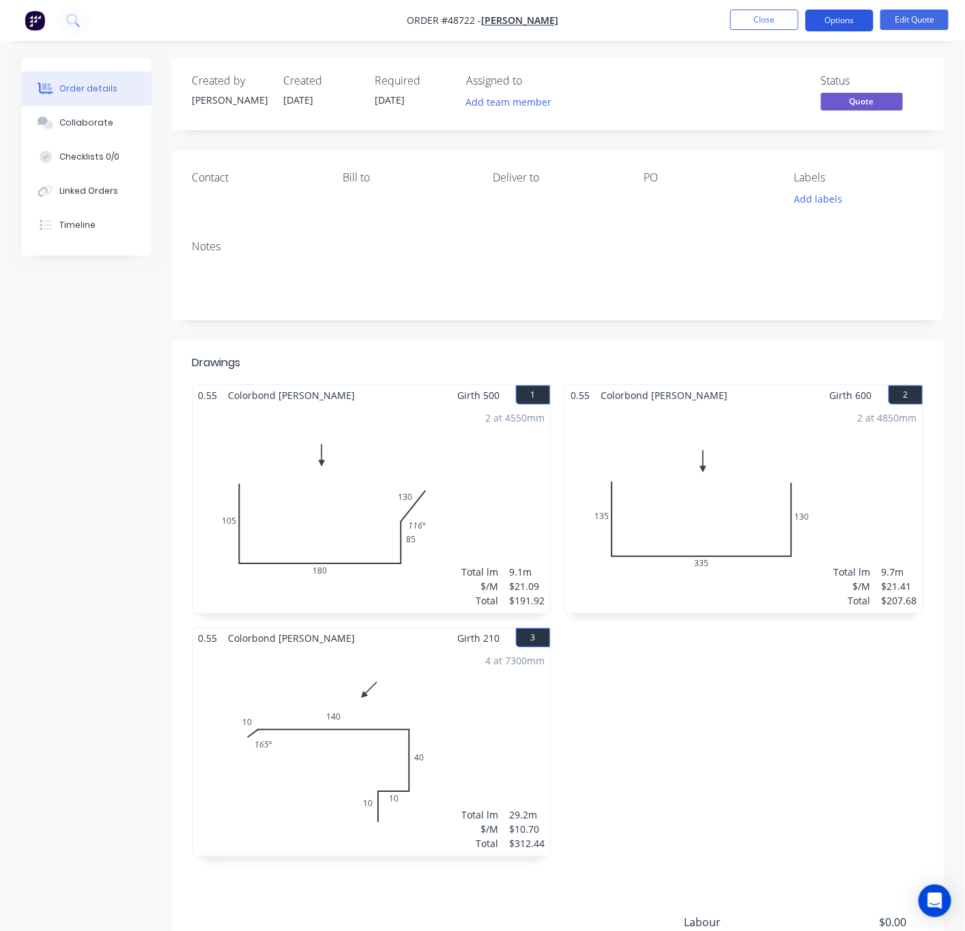
click at [751, 29] on button "Options" at bounding box center [839, 21] width 68 height 22
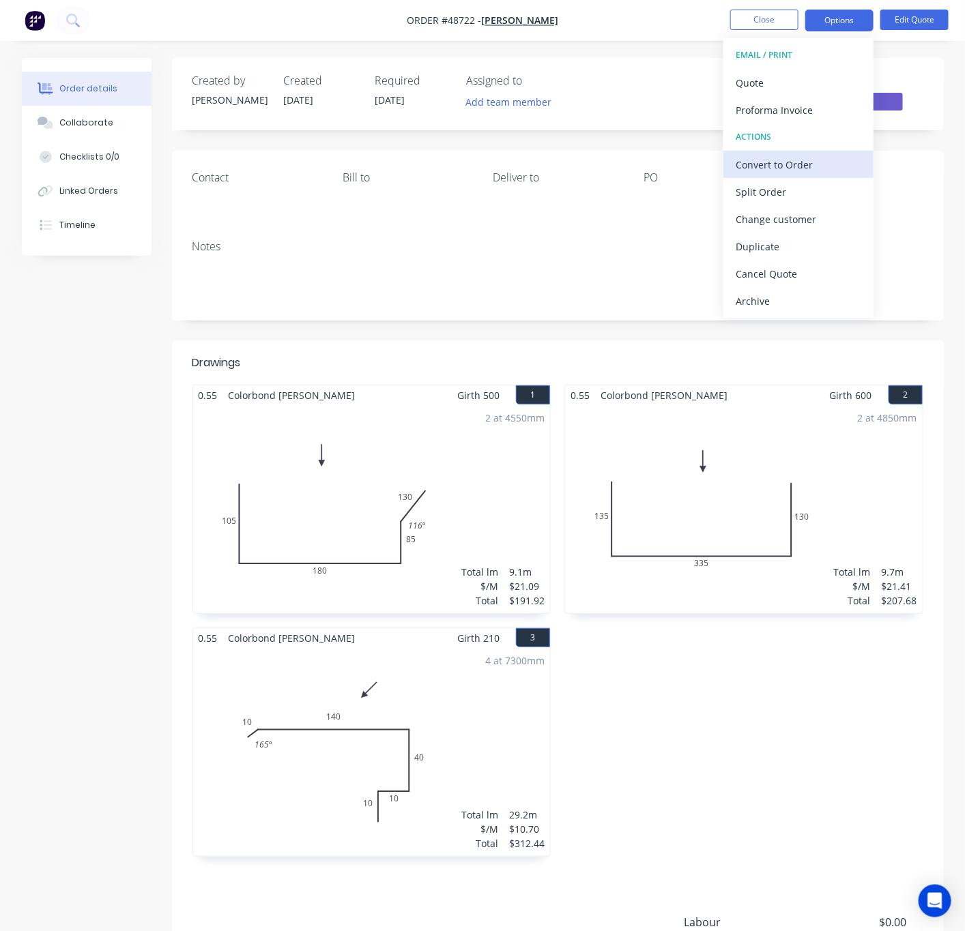
click at [751, 164] on div "Convert to Order" at bounding box center [799, 165] width 126 height 20
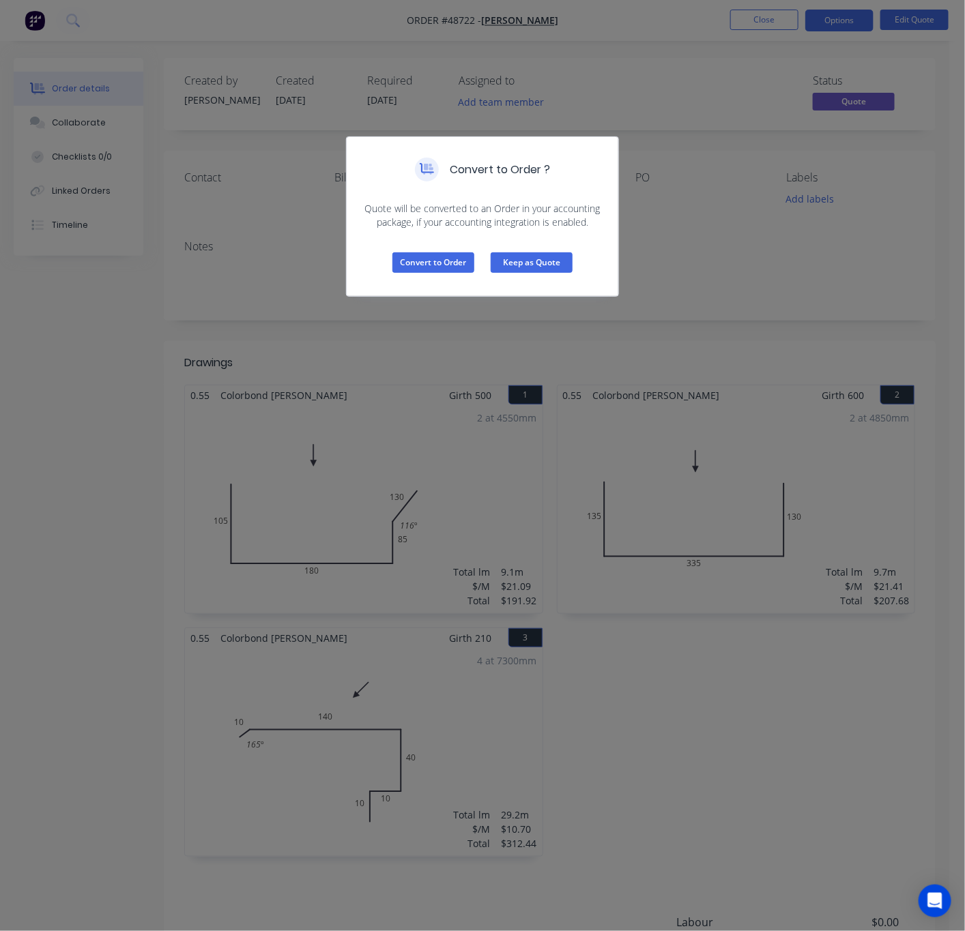
click at [561, 267] on button "Keep as Quote" at bounding box center [532, 262] width 82 height 20
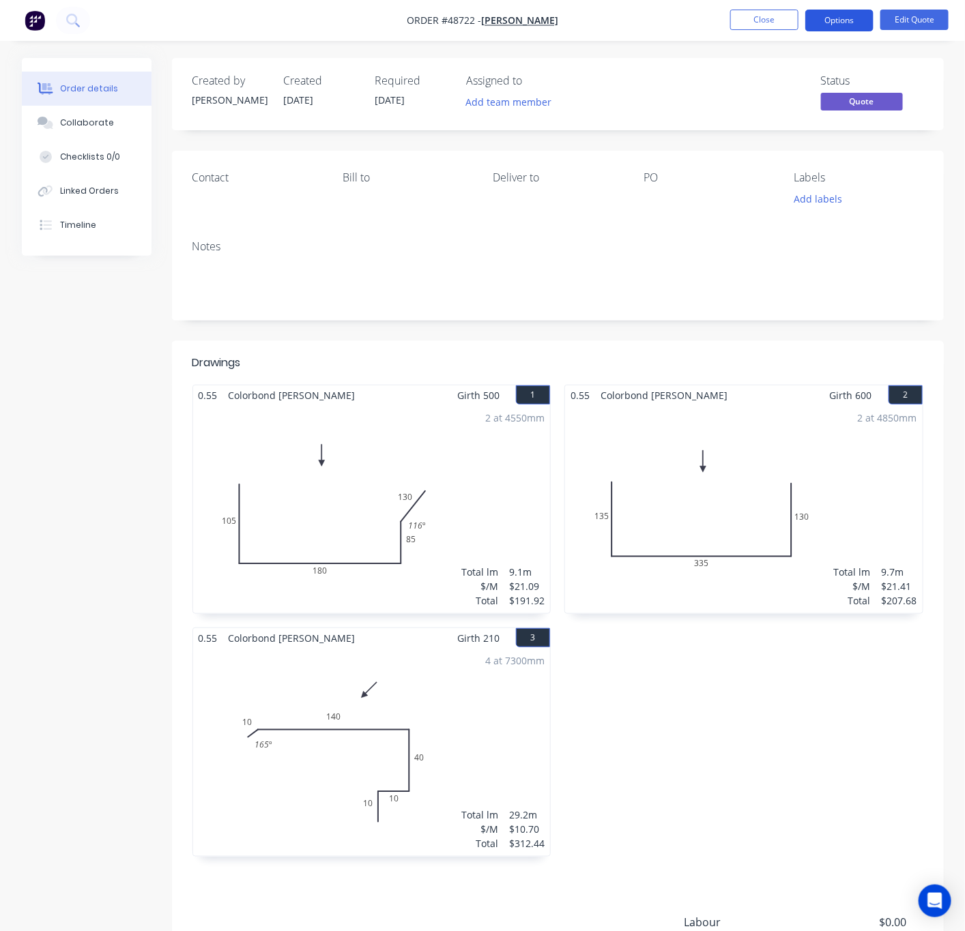
click at [751, 17] on button "Options" at bounding box center [839, 21] width 68 height 22
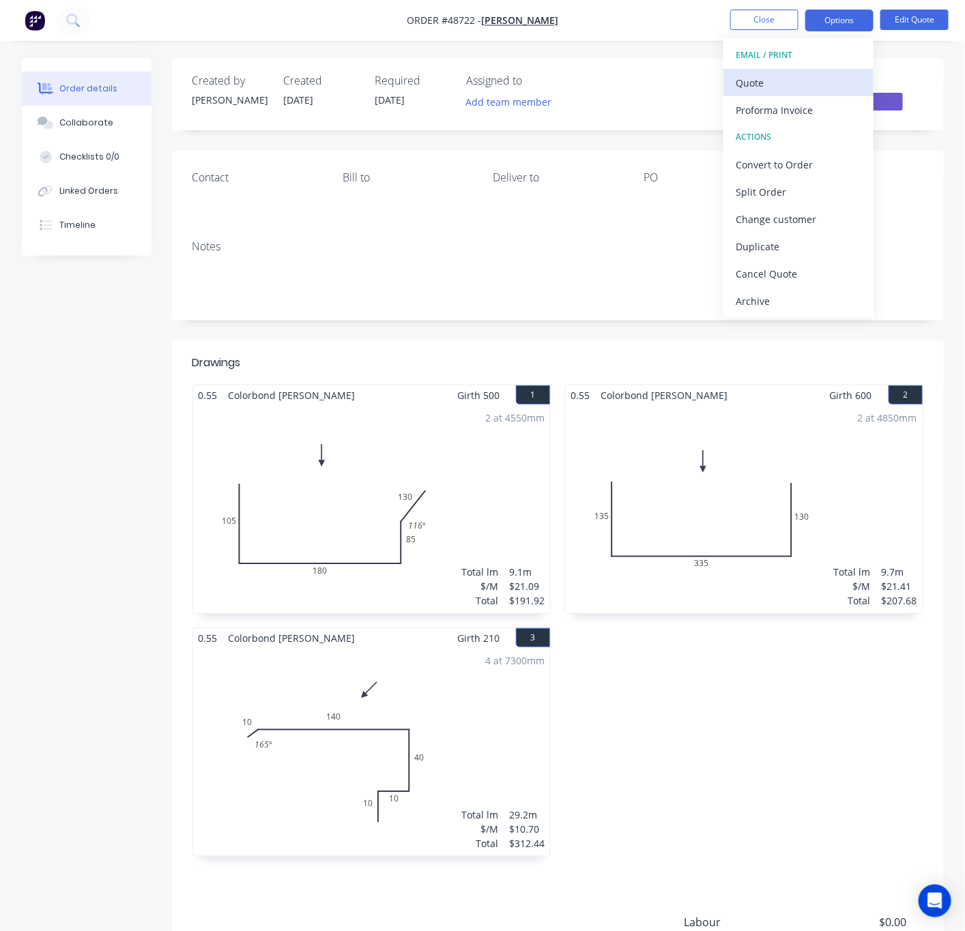
click at [751, 78] on div "Quote" at bounding box center [799, 83] width 126 height 20
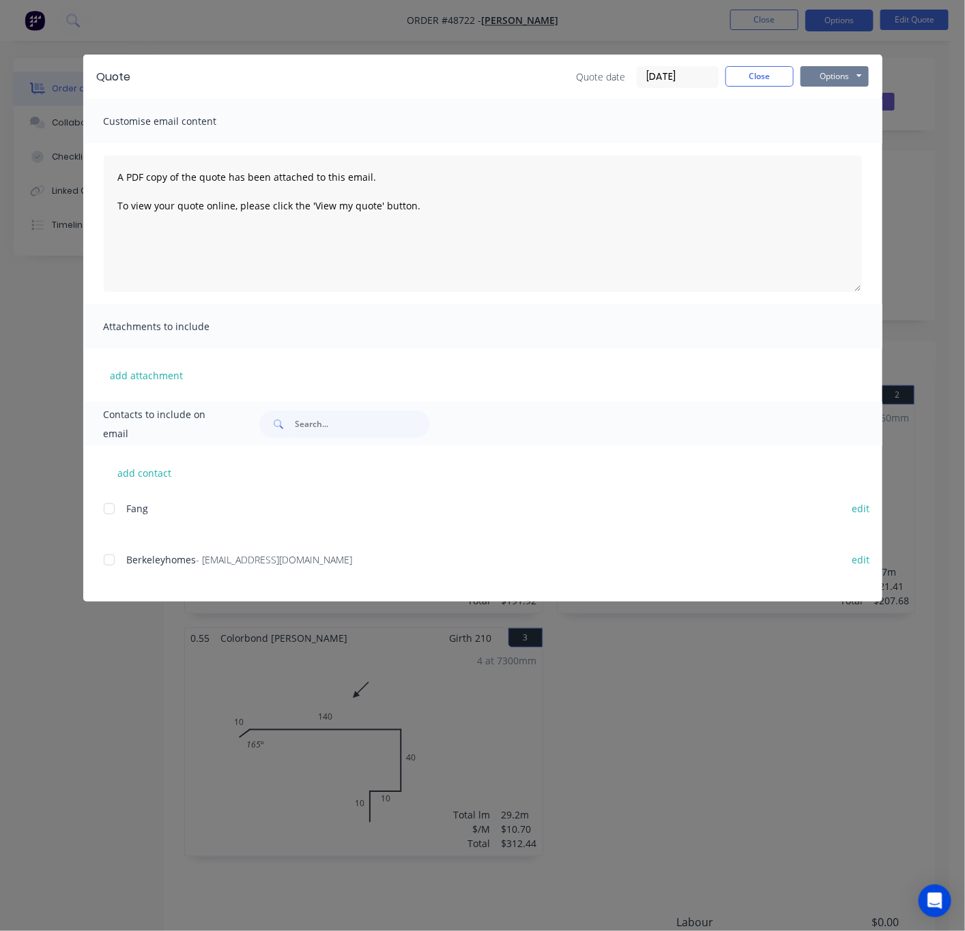
click at [751, 74] on button "Options" at bounding box center [834, 76] width 68 height 20
click at [751, 123] on button "Print" at bounding box center [843, 123] width 87 height 23
click at [751, 70] on div "Quote Quote date [DATE] Close Options Preview Print Email Customise email conte…" at bounding box center [482, 465] width 965 height 931
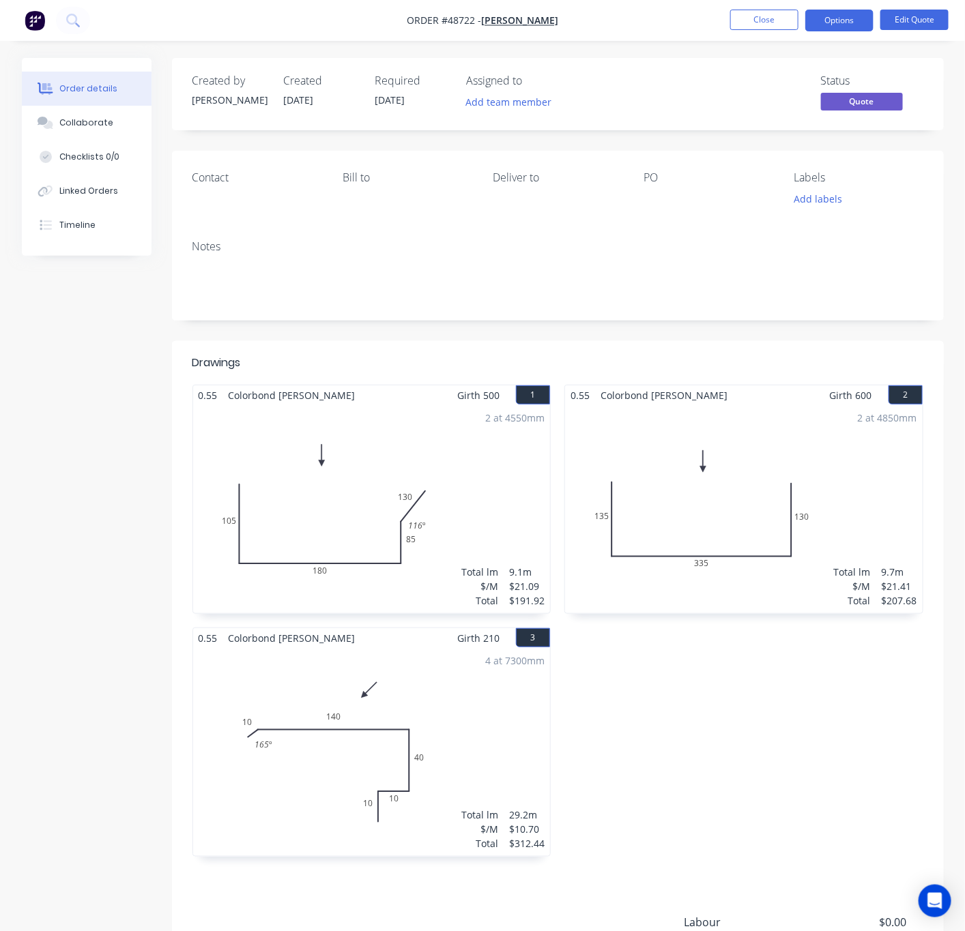
click at [751, 6] on nav "Order #48722 - [PERSON_NAME] Close Options Edit Quote" at bounding box center [482, 20] width 965 height 41
click at [751, 27] on button "Edit Quote" at bounding box center [914, 20] width 68 height 20
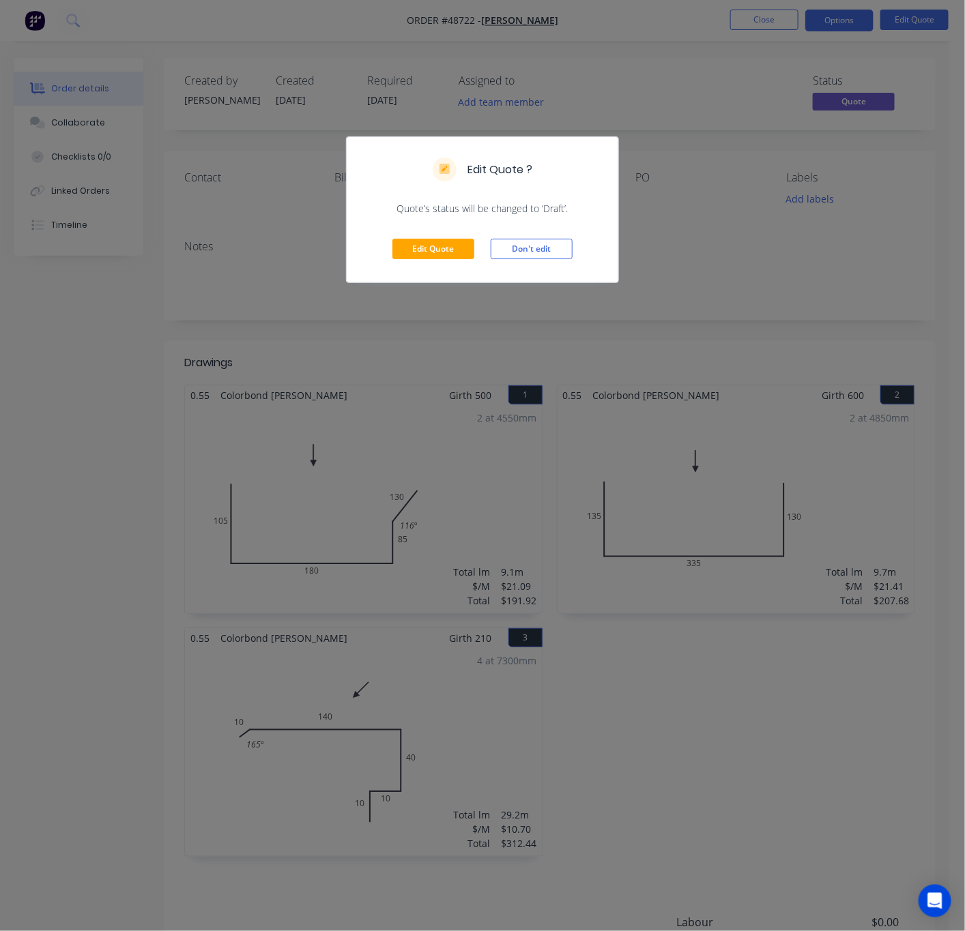
click at [751, 281] on div "Edit Quote ? Quote’s status will be changed to ‘Draft’. Edit Quote Don't edit" at bounding box center [482, 465] width 965 height 931
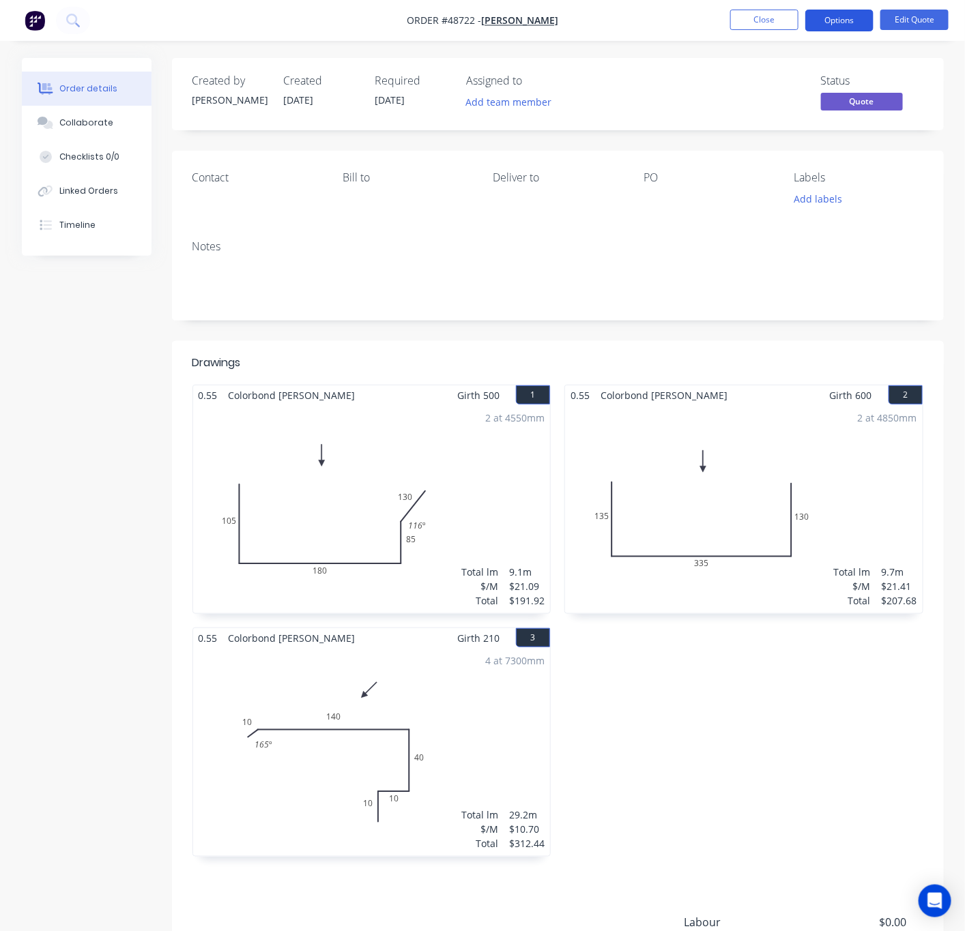
click at [751, 19] on button "Options" at bounding box center [839, 21] width 68 height 22
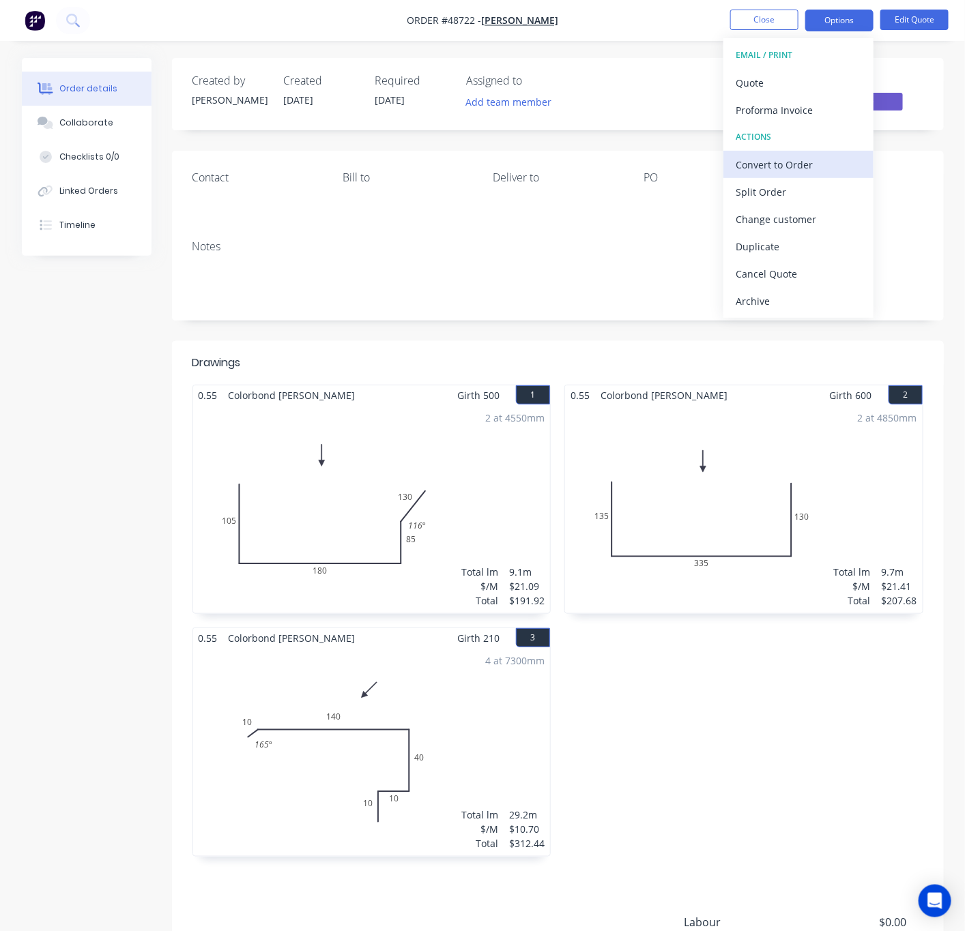
click at [751, 162] on div "Convert to Order" at bounding box center [799, 165] width 126 height 20
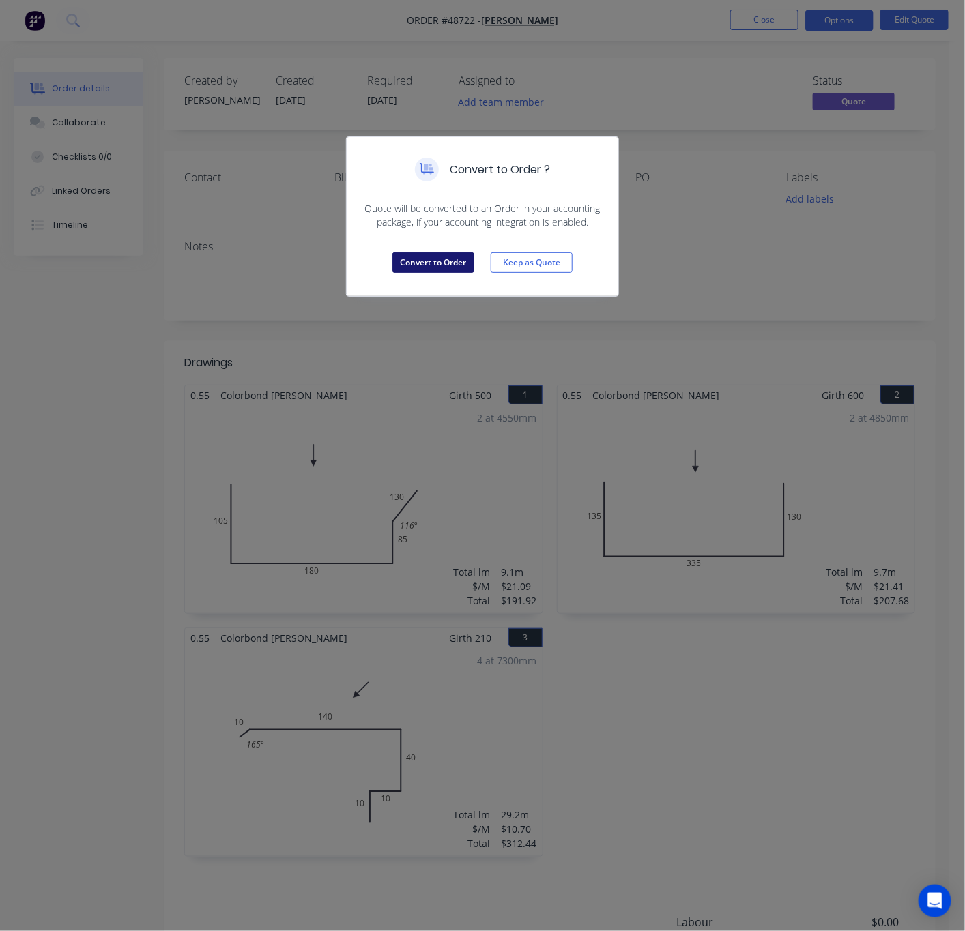
click at [422, 261] on button "Convert to Order" at bounding box center [433, 262] width 82 height 20
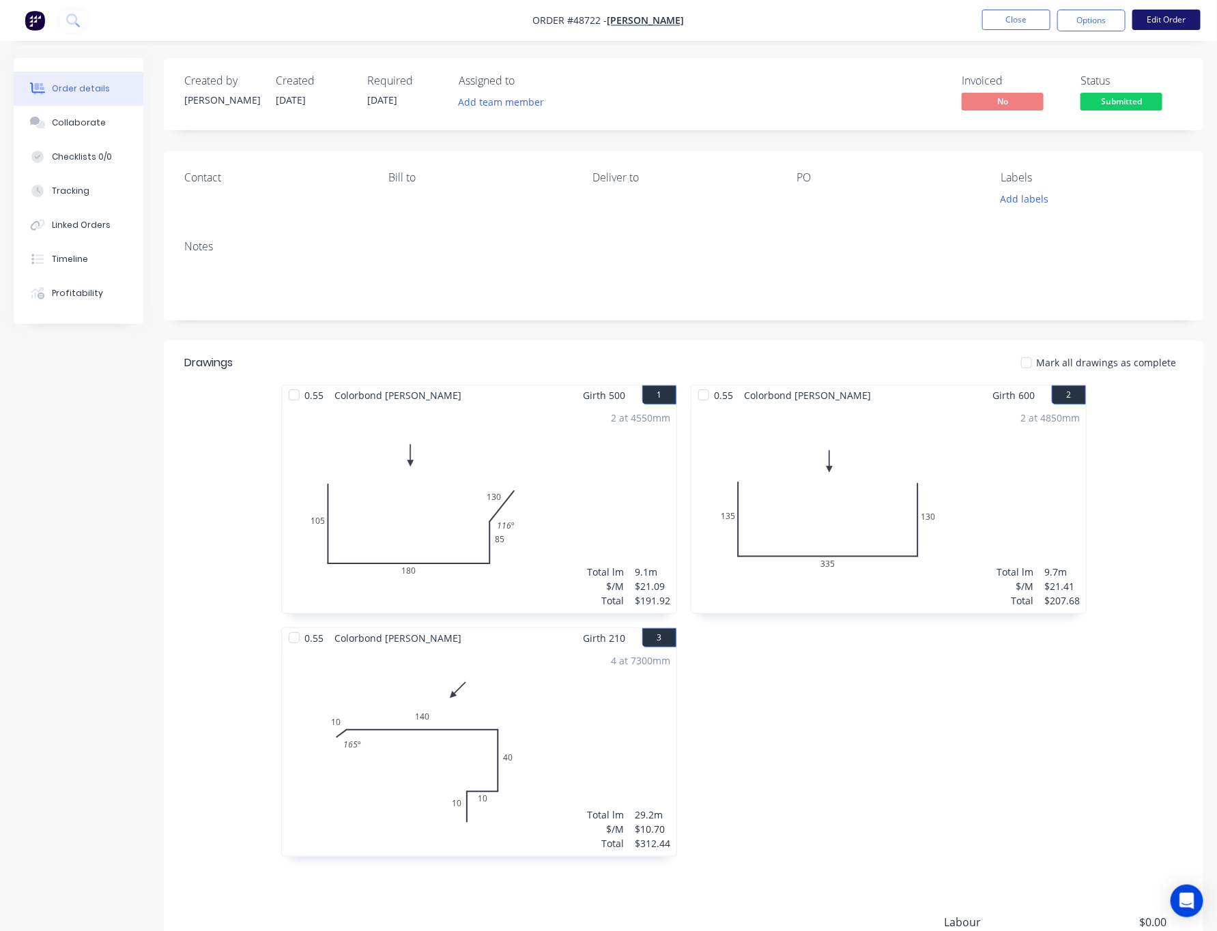
click at [751, 11] on button "Edit Order" at bounding box center [1166, 20] width 68 height 20
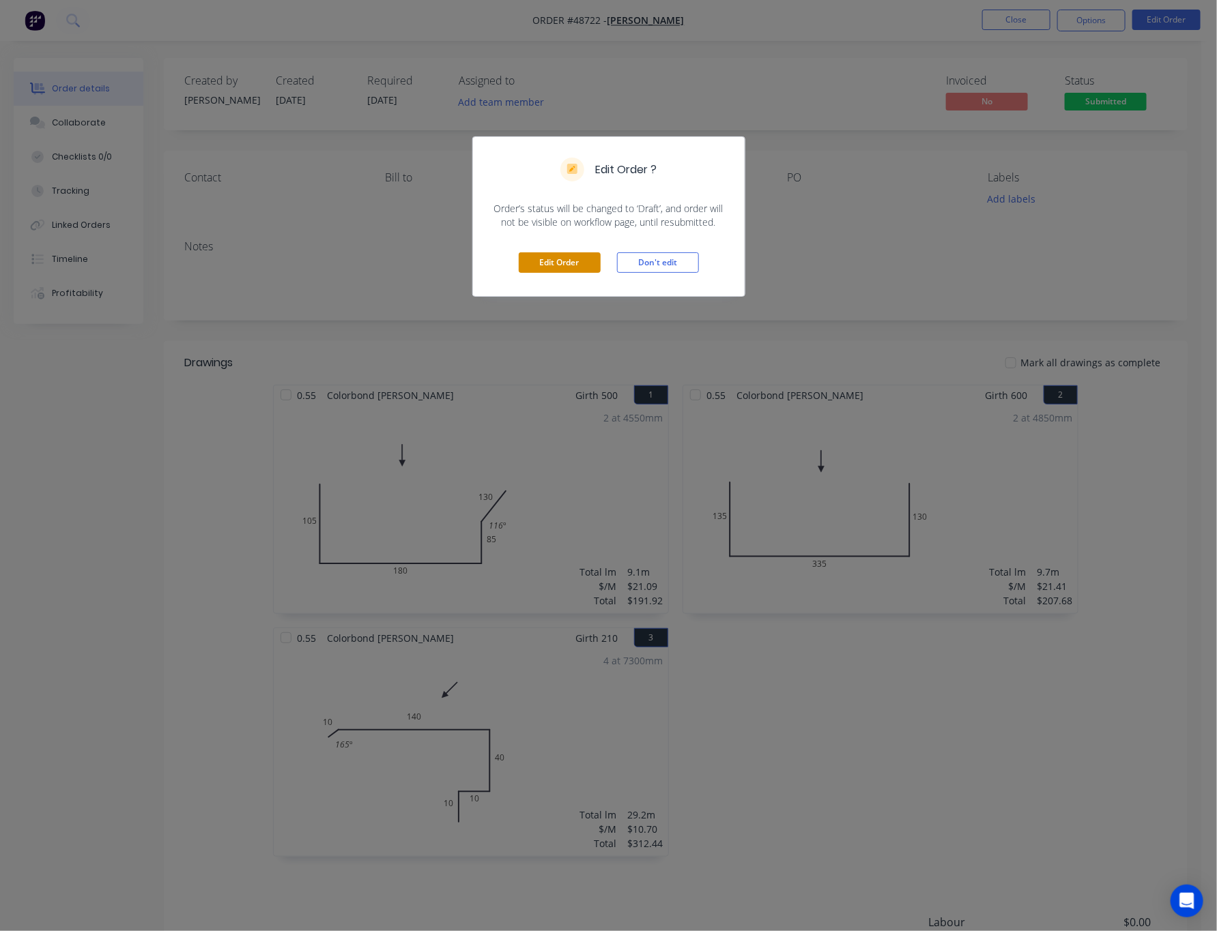
click at [565, 269] on button "Edit Order" at bounding box center [560, 262] width 82 height 20
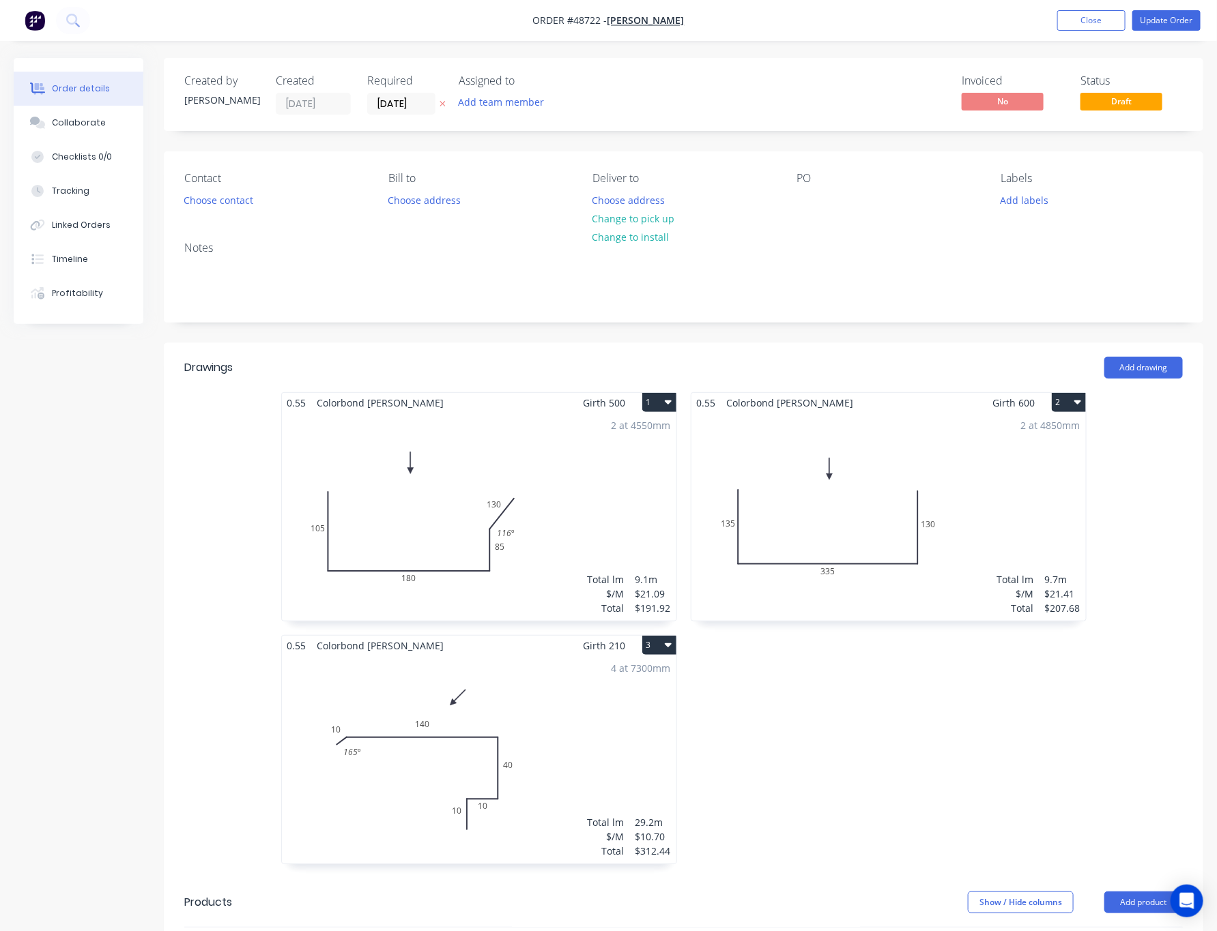
click at [388, 93] on label "[DATE]" at bounding box center [401, 104] width 68 height 22
click at [388, 93] on input "[DATE]" at bounding box center [401, 103] width 67 height 20
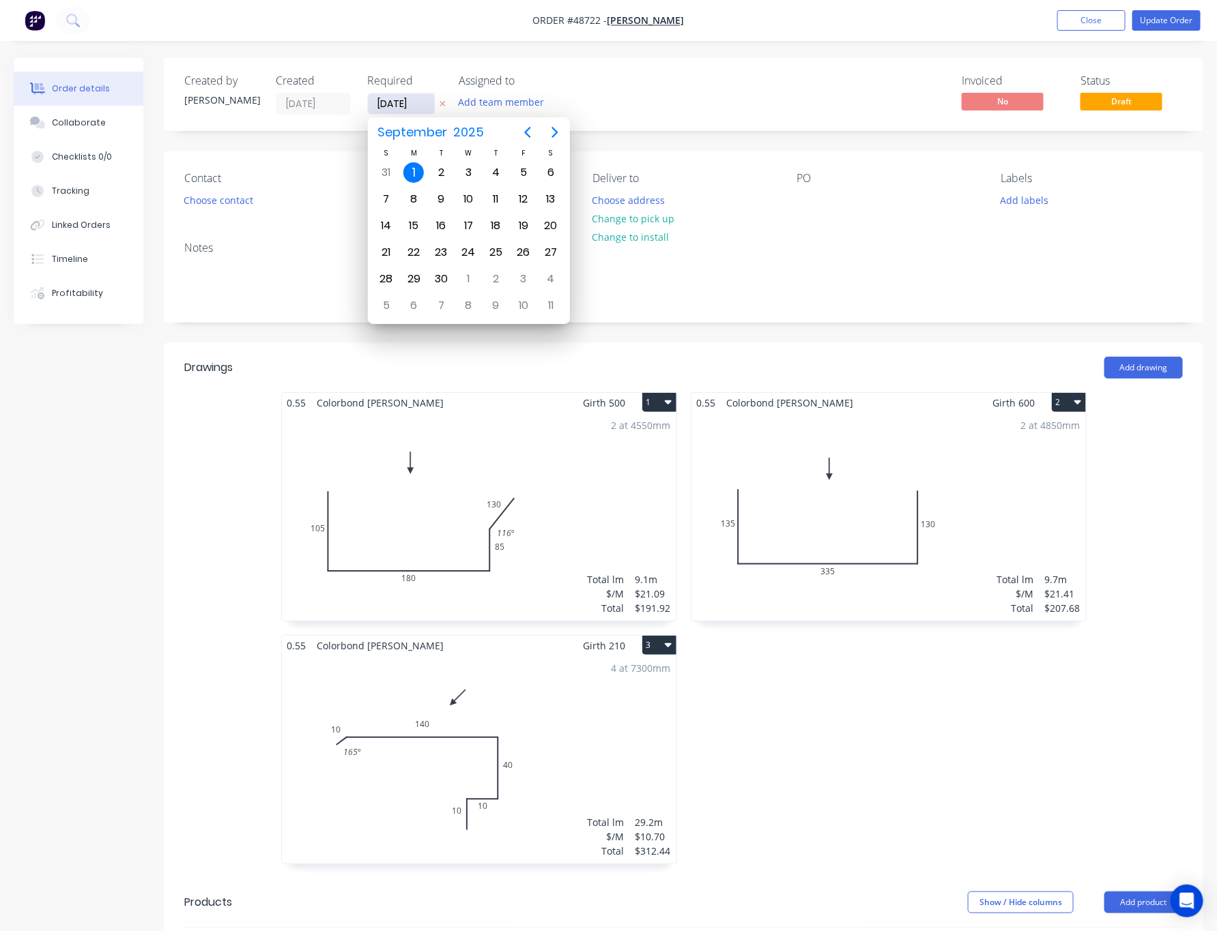
click at [398, 100] on input "[DATE]" at bounding box center [401, 103] width 67 height 20
click at [527, 168] on div "5" at bounding box center [523, 172] width 20 height 20
type input "05/09/25"
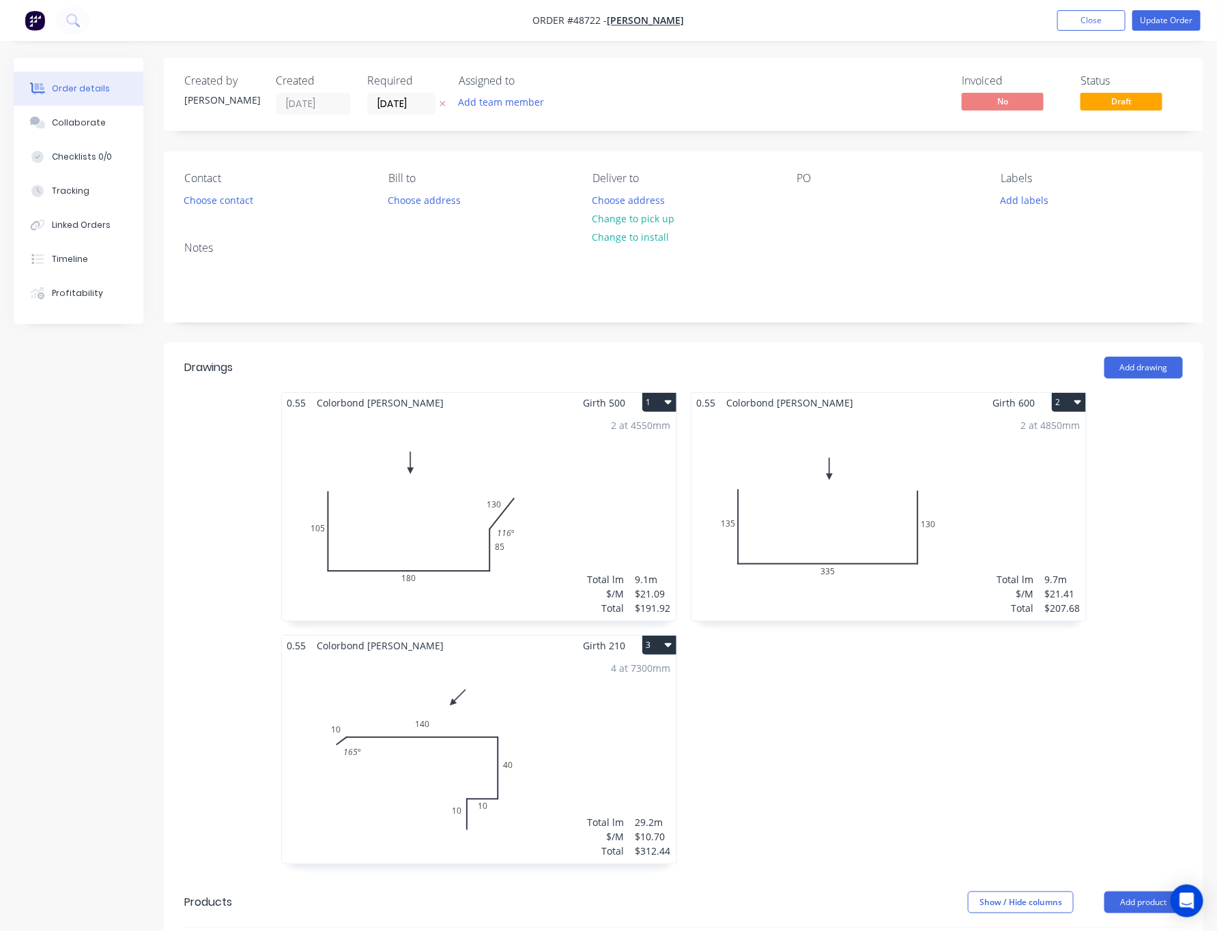
click at [707, 98] on div "Invoiced No Status Draft" at bounding box center [889, 94] width 588 height 40
click at [653, 221] on button "Change to pick up" at bounding box center [633, 218] width 97 height 18
click at [252, 209] on button "Choose contact" at bounding box center [219, 199] width 84 height 18
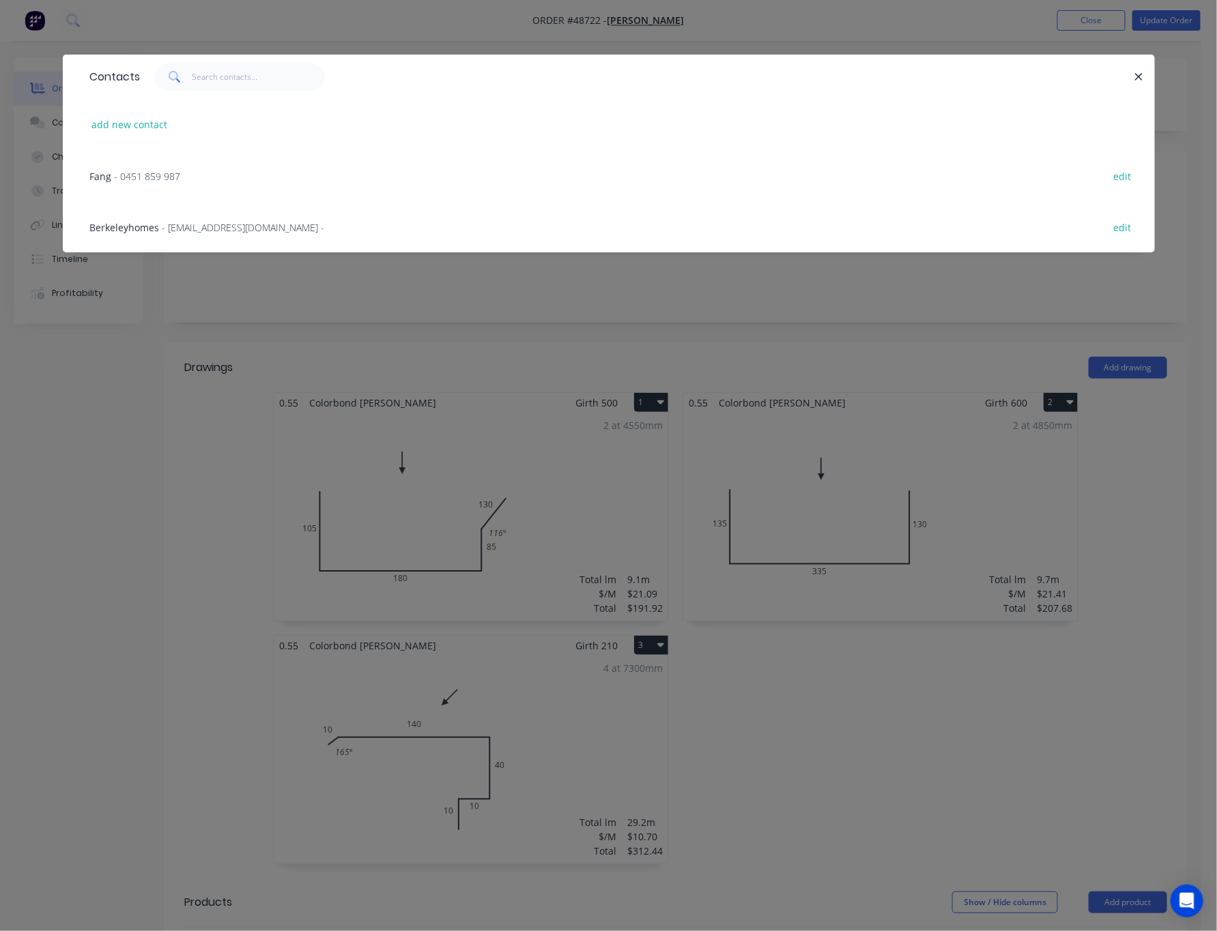
click at [280, 175] on div "Fang - 0451 859 987 edit" at bounding box center [608, 175] width 1051 height 51
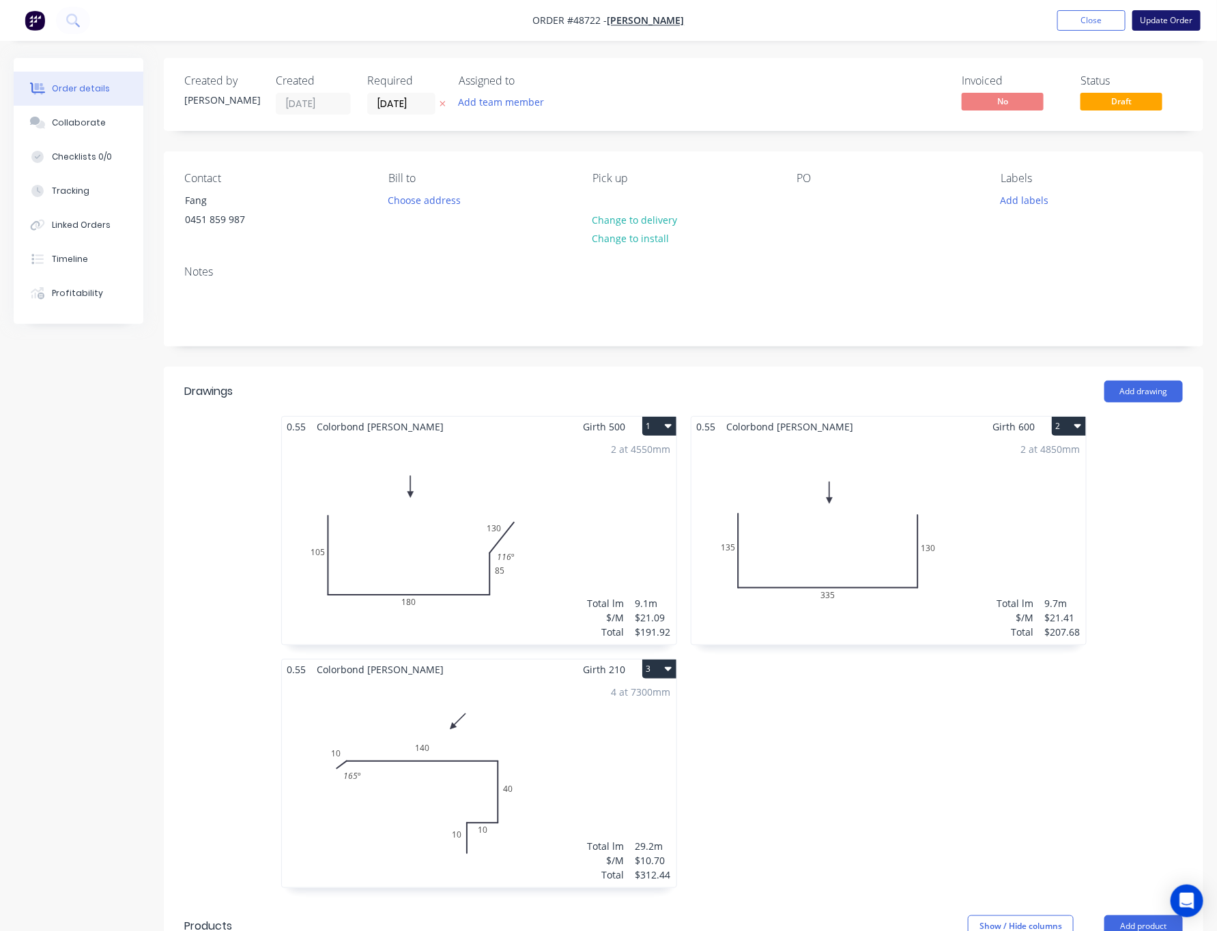
click at [751, 14] on button "Update Order" at bounding box center [1166, 20] width 68 height 20
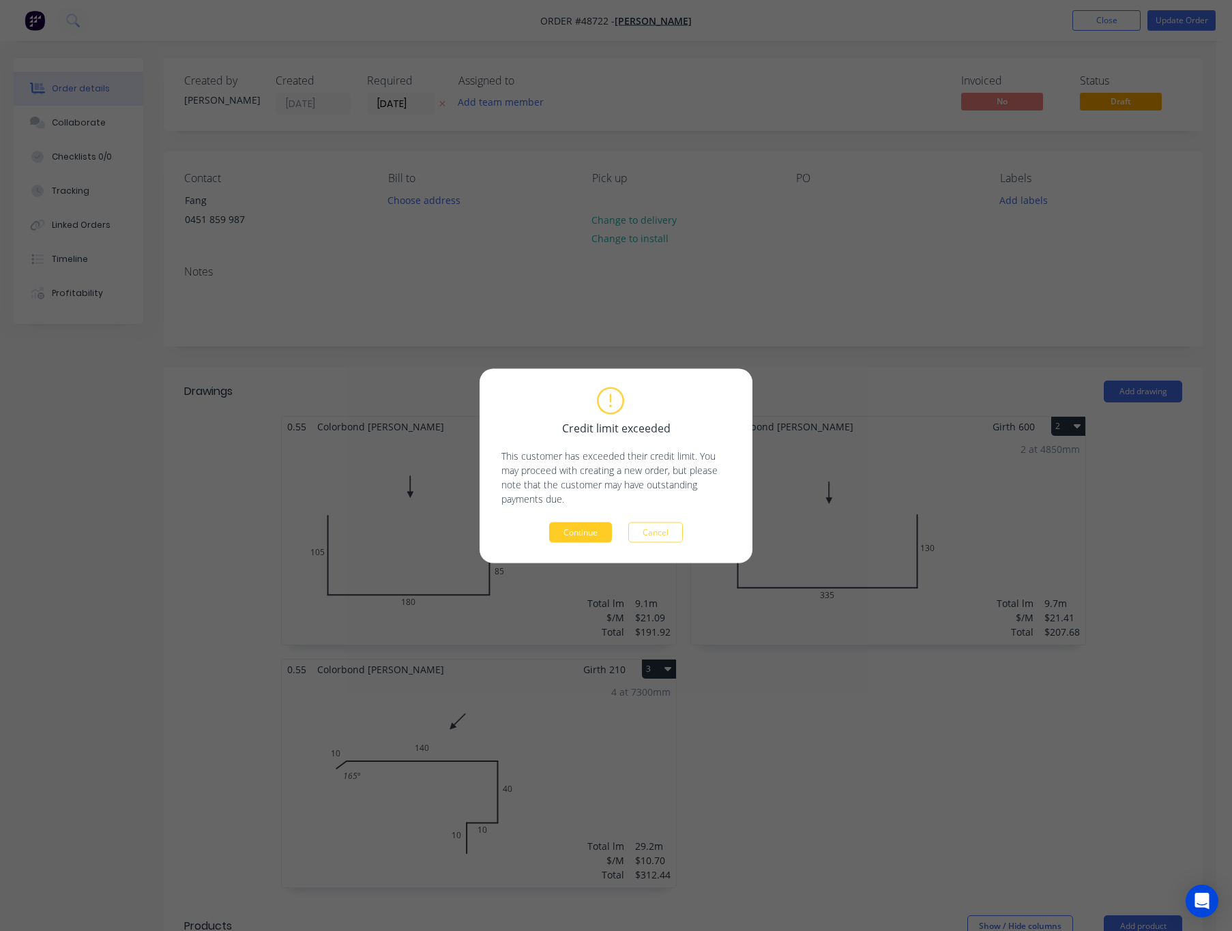
click at [590, 534] on button "Continue" at bounding box center [580, 532] width 63 height 20
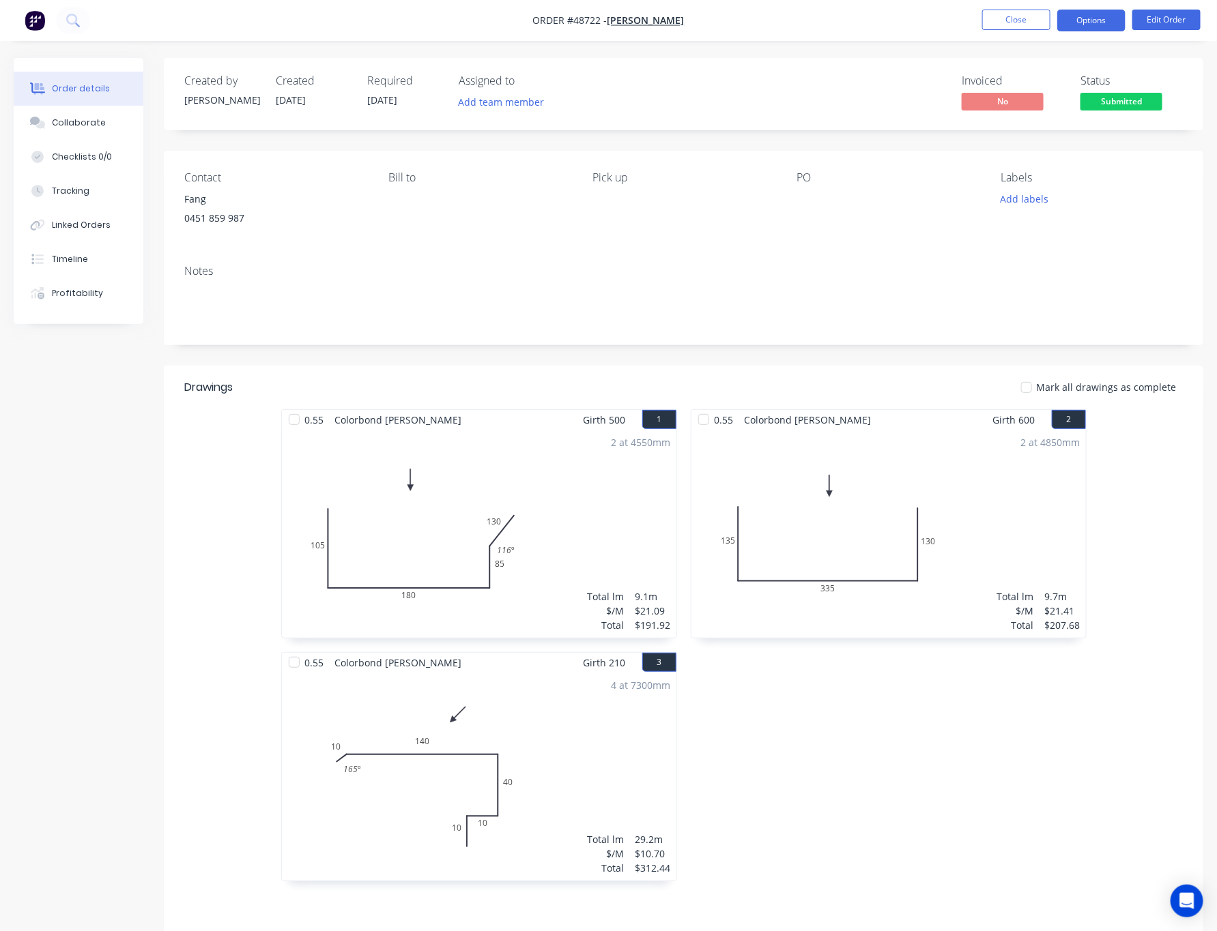
click at [751, 29] on button "Options" at bounding box center [1091, 21] width 68 height 22
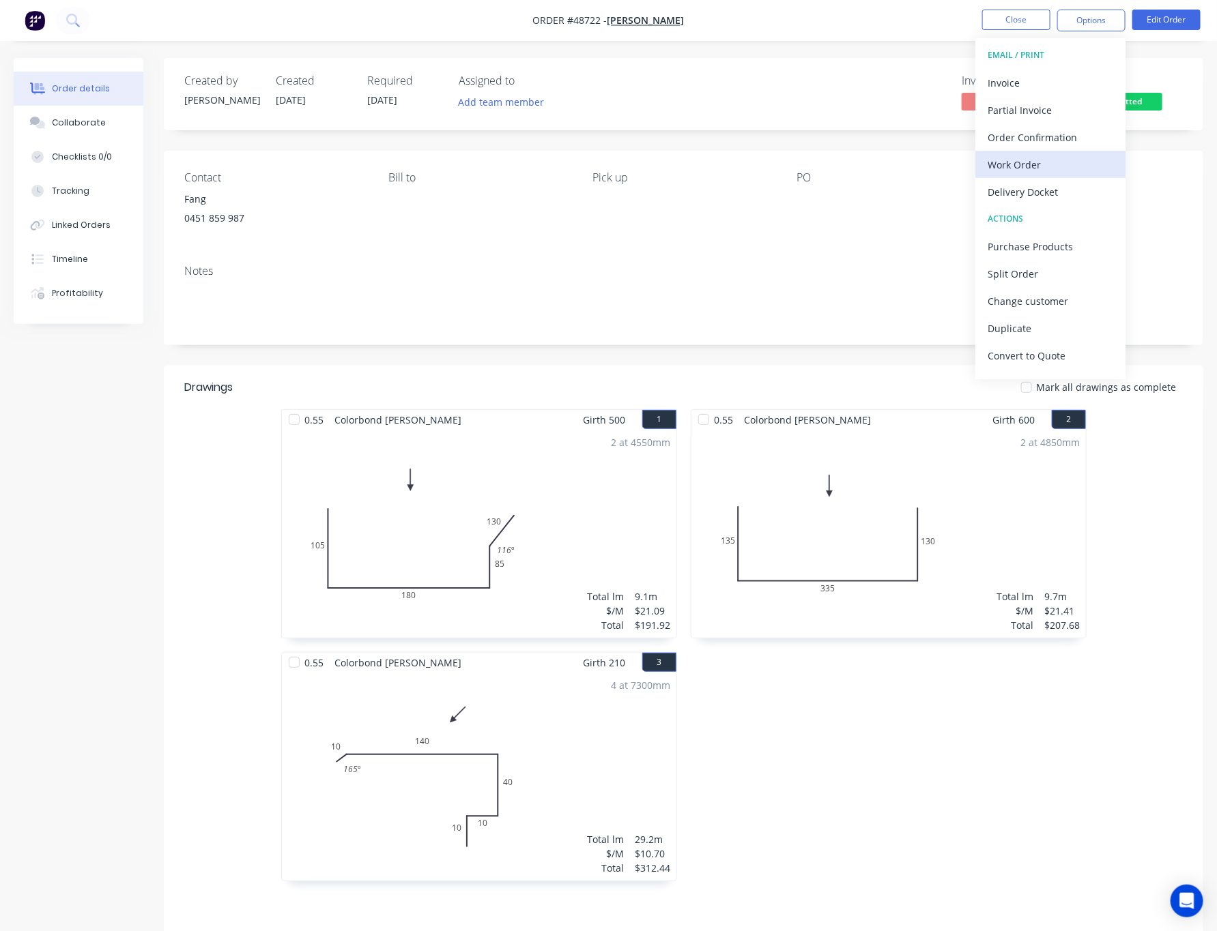
click at [751, 162] on div "Work Order" at bounding box center [1050, 165] width 126 height 20
click at [751, 138] on div "Without pricing" at bounding box center [1050, 138] width 126 height 20
click at [751, 190] on div "Delivery Docket" at bounding box center [1050, 192] width 126 height 20
click at [751, 128] on div "Without pricing" at bounding box center [1050, 138] width 126 height 20
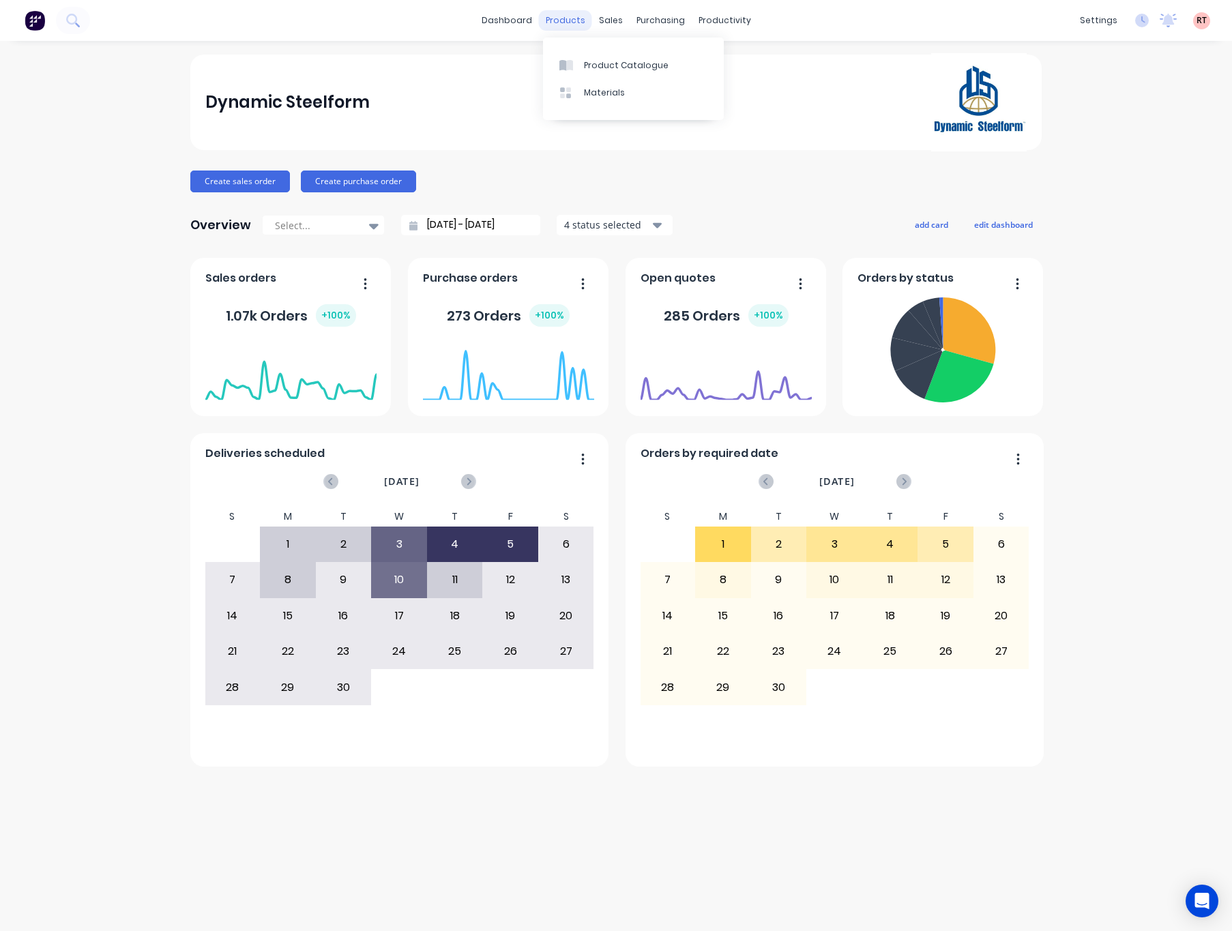
click at [579, 15] on div "products" at bounding box center [565, 20] width 53 height 20
click at [598, 68] on div "Product Catalogue" at bounding box center [626, 65] width 85 height 12
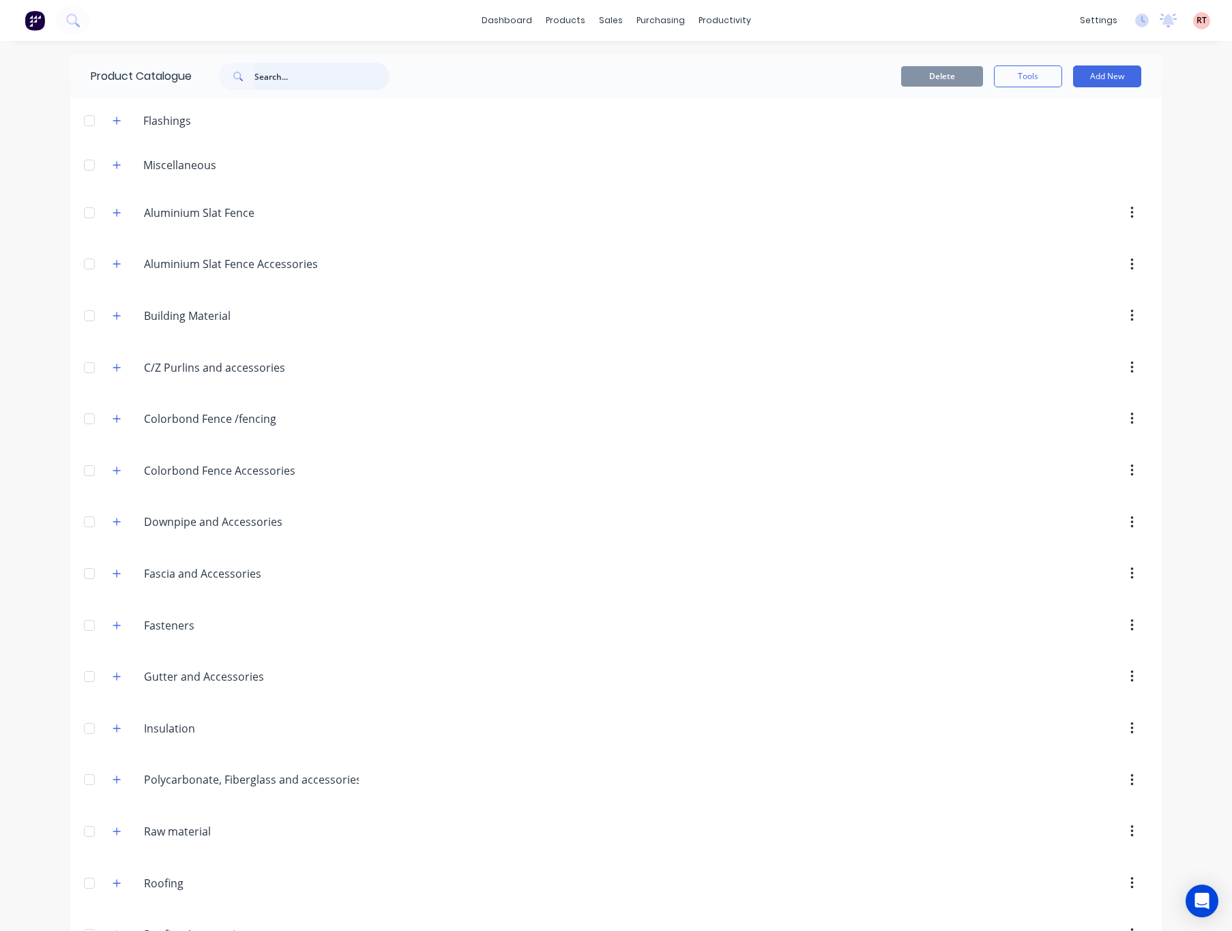
click at [287, 82] on input "text" at bounding box center [322, 76] width 135 height 27
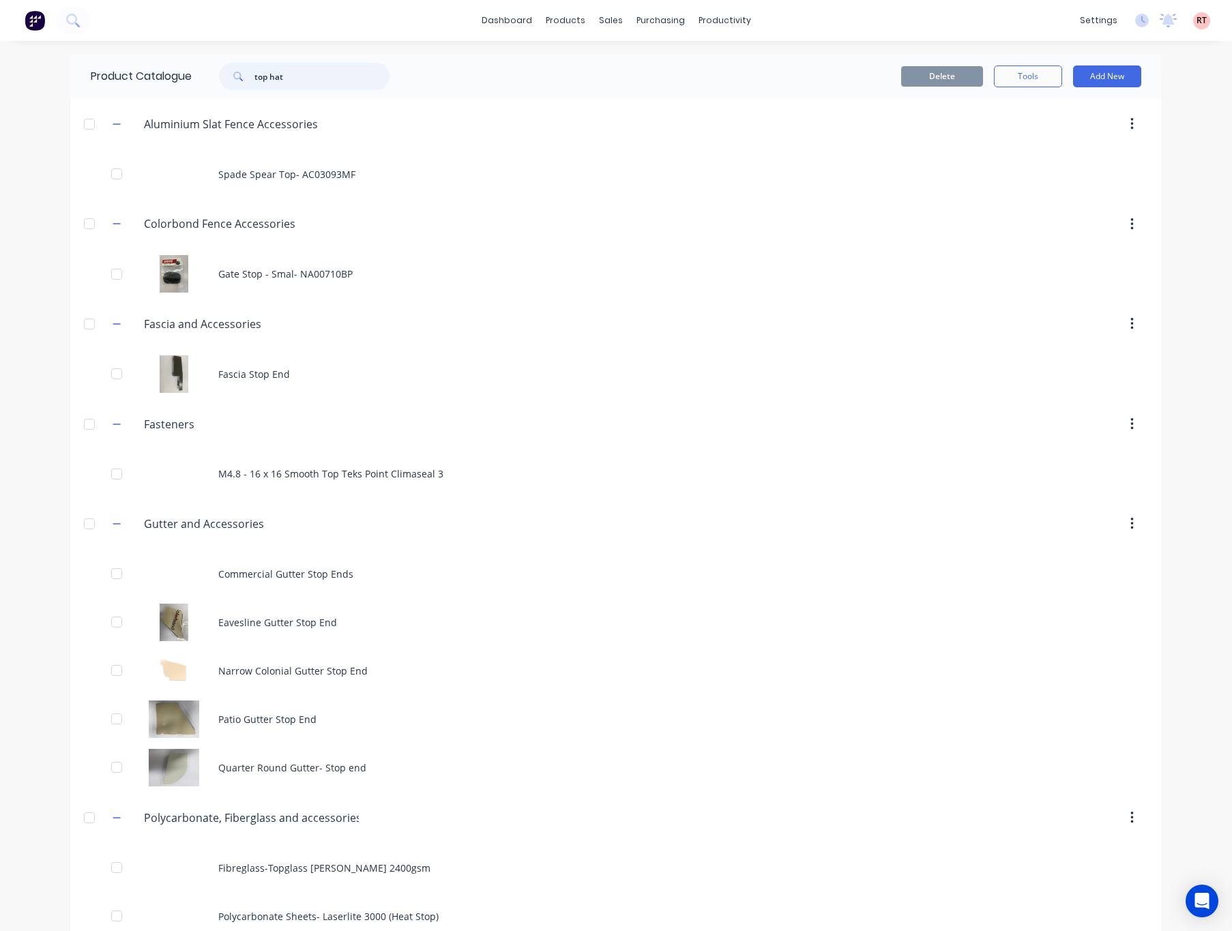
type input "top hat"
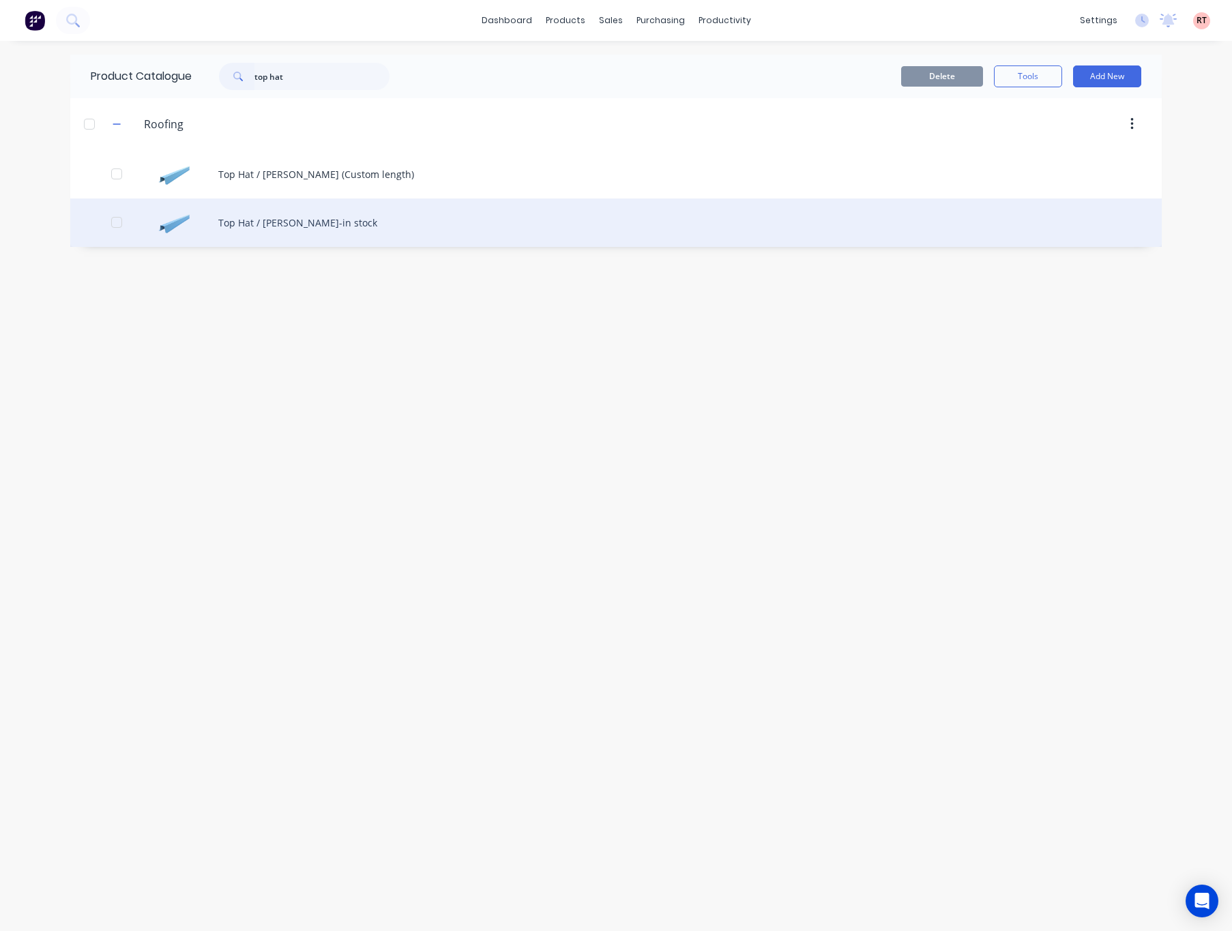
click at [367, 231] on div "Top Hat / [PERSON_NAME]-in stock" at bounding box center [616, 223] width 1092 height 48
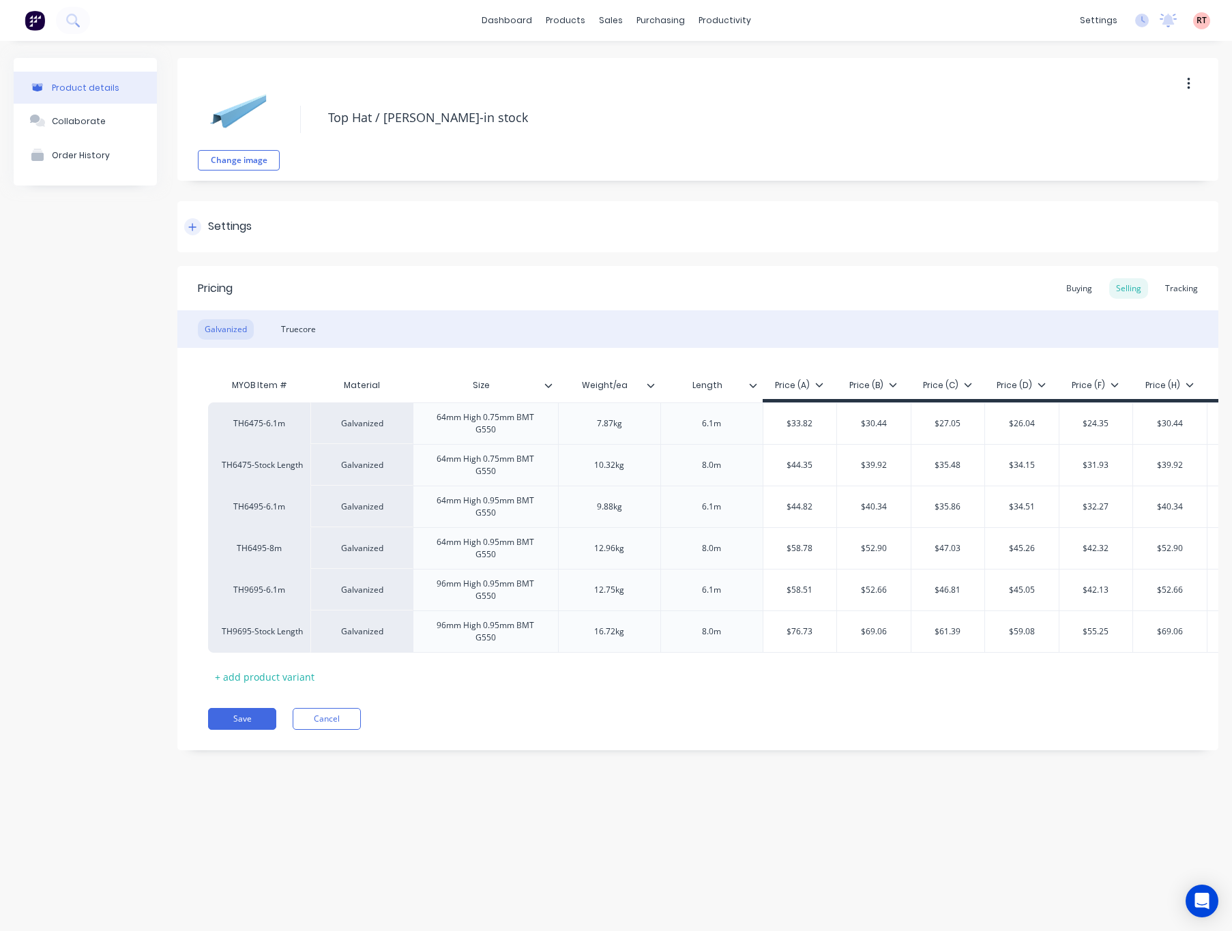
type textarea "x"
click at [293, 338] on div "Truecore" at bounding box center [298, 329] width 48 height 20
